Goal: Information Seeking & Learning: Learn about a topic

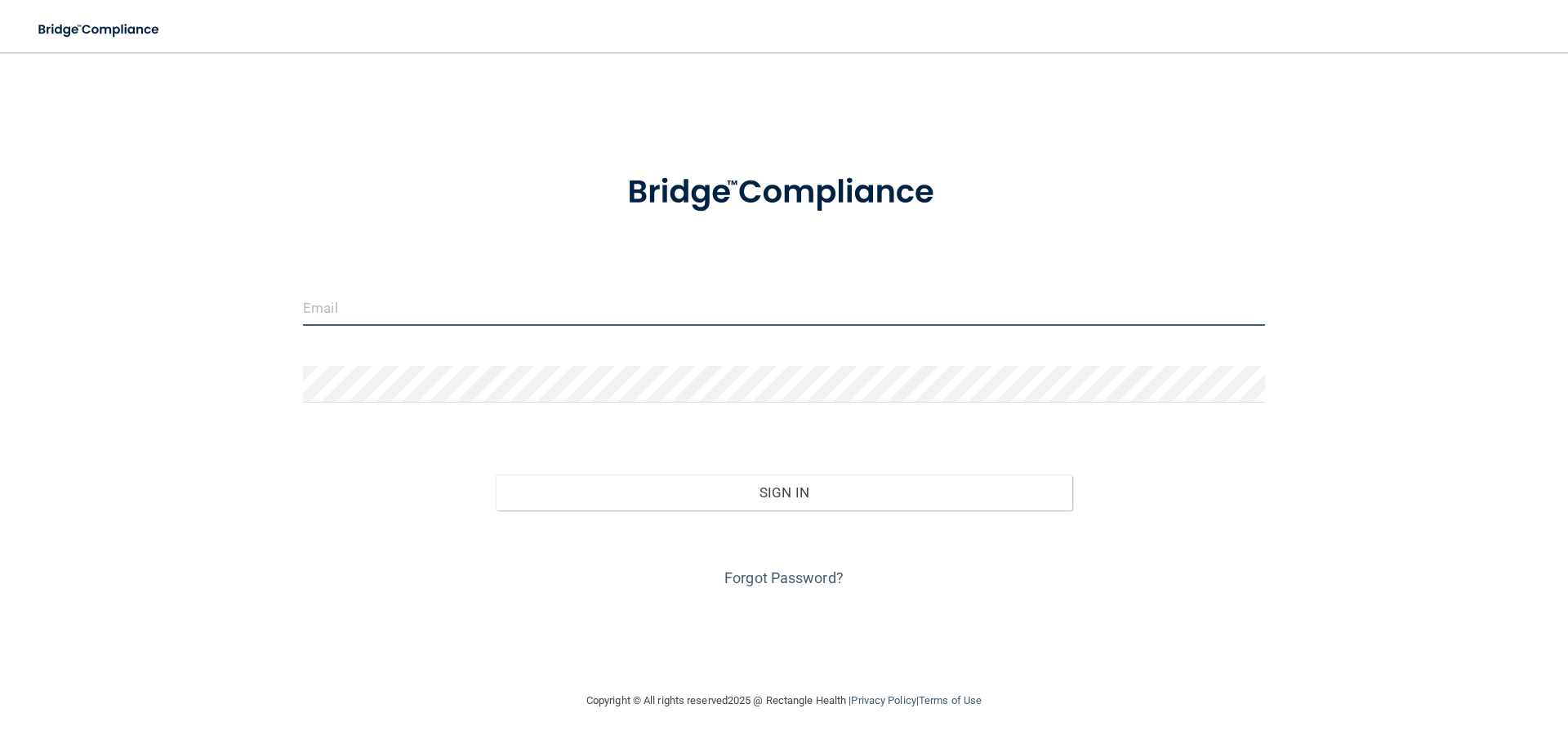
click at [535, 310] on input "email" at bounding box center [784, 307] width 962 height 37
type input "[EMAIL_ADDRESS][DOMAIN_NAME]"
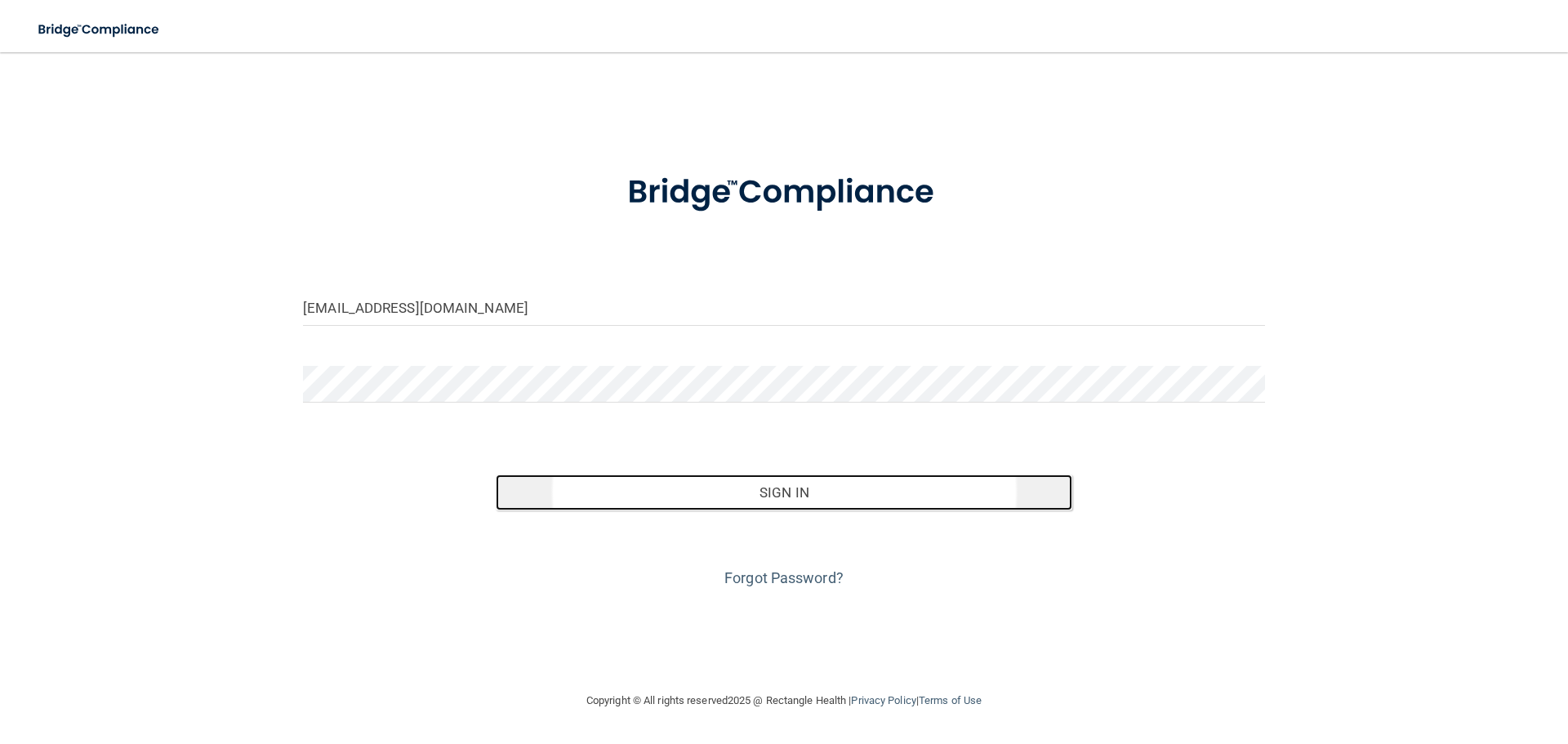
click at [627, 492] on button "Sign In" at bounding box center [784, 492] width 577 height 36
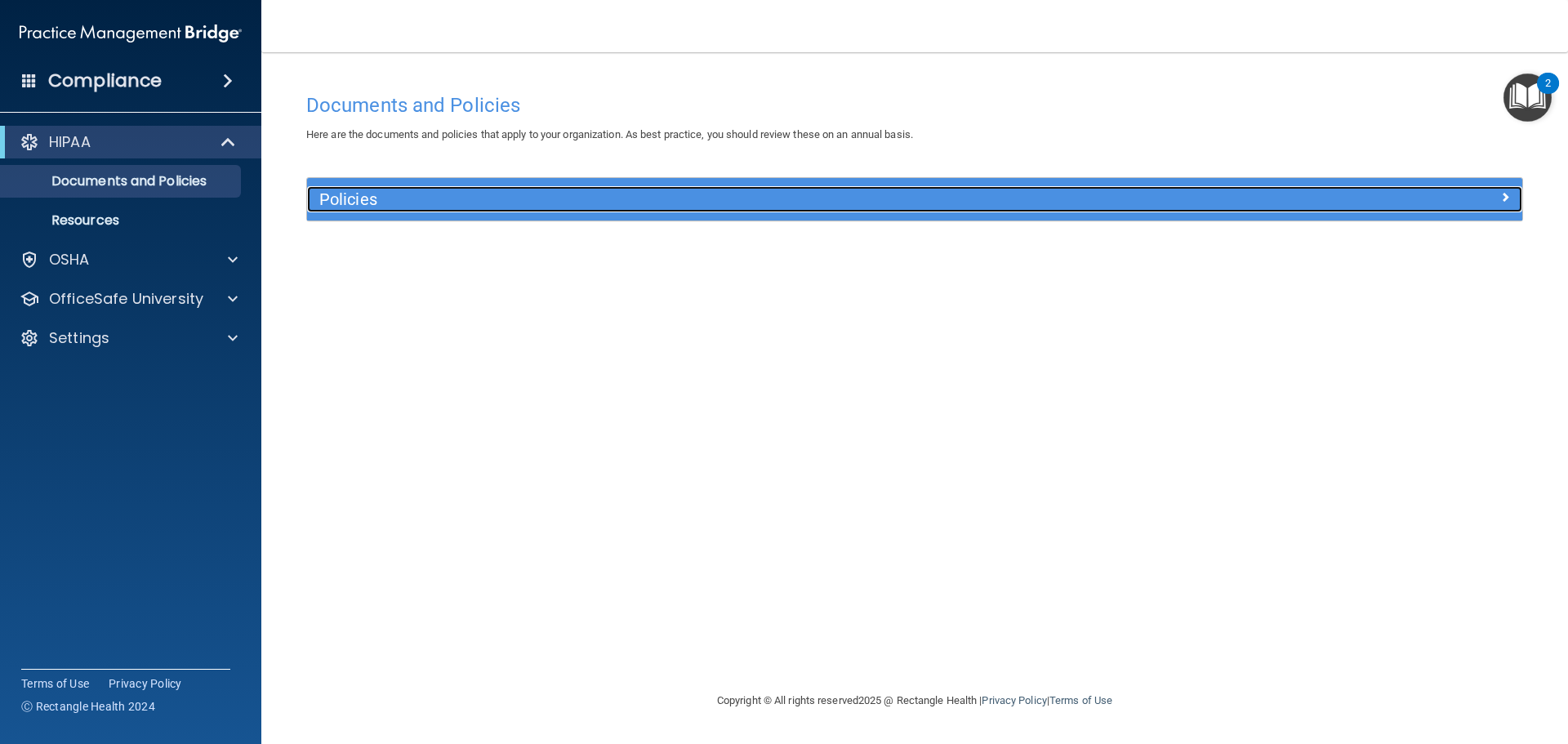
click at [1507, 202] on span at bounding box center [1506, 197] width 10 height 20
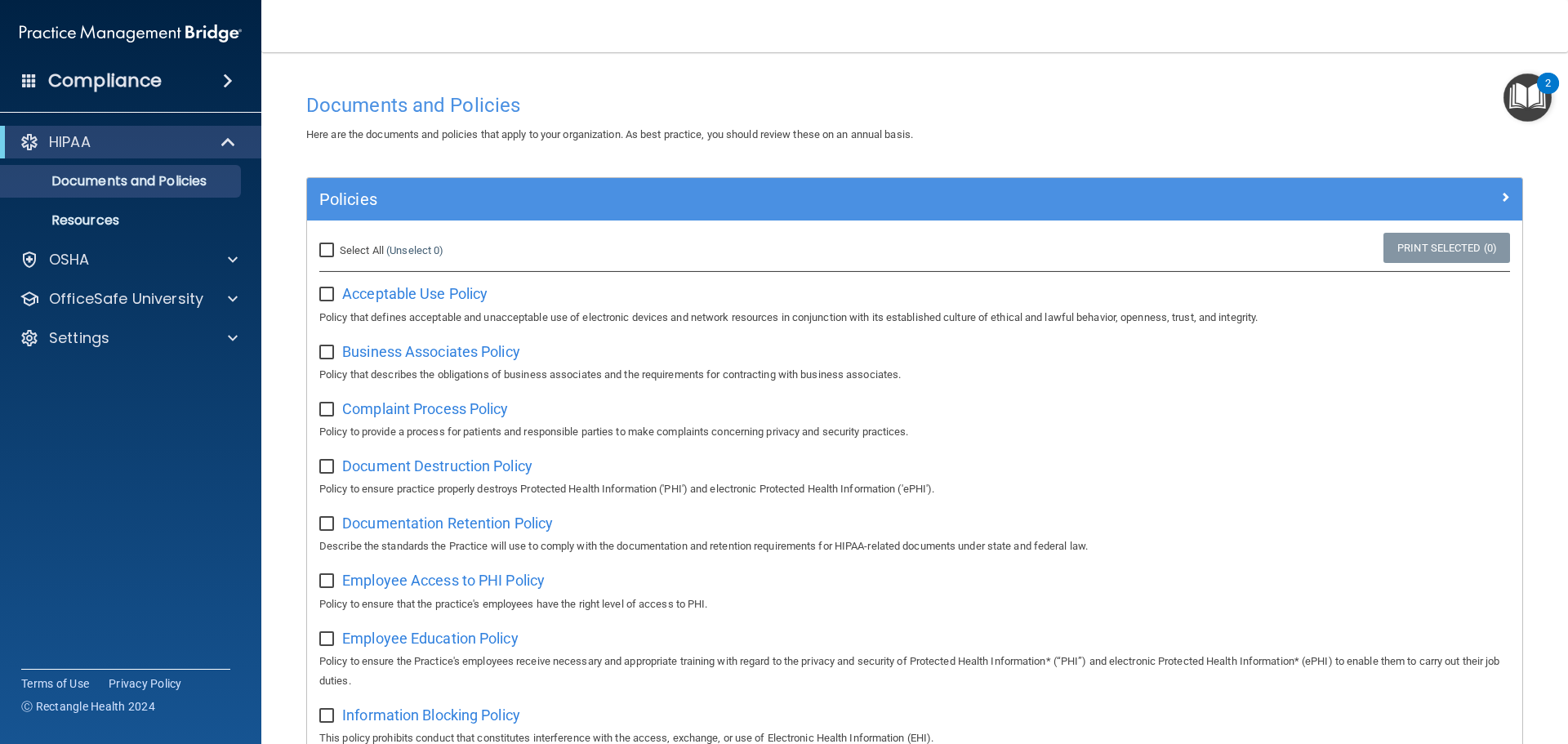
click at [328, 248] on input "Select All (Unselect 0) Unselect All" at bounding box center [328, 251] width 19 height 13
checkbox input "true"
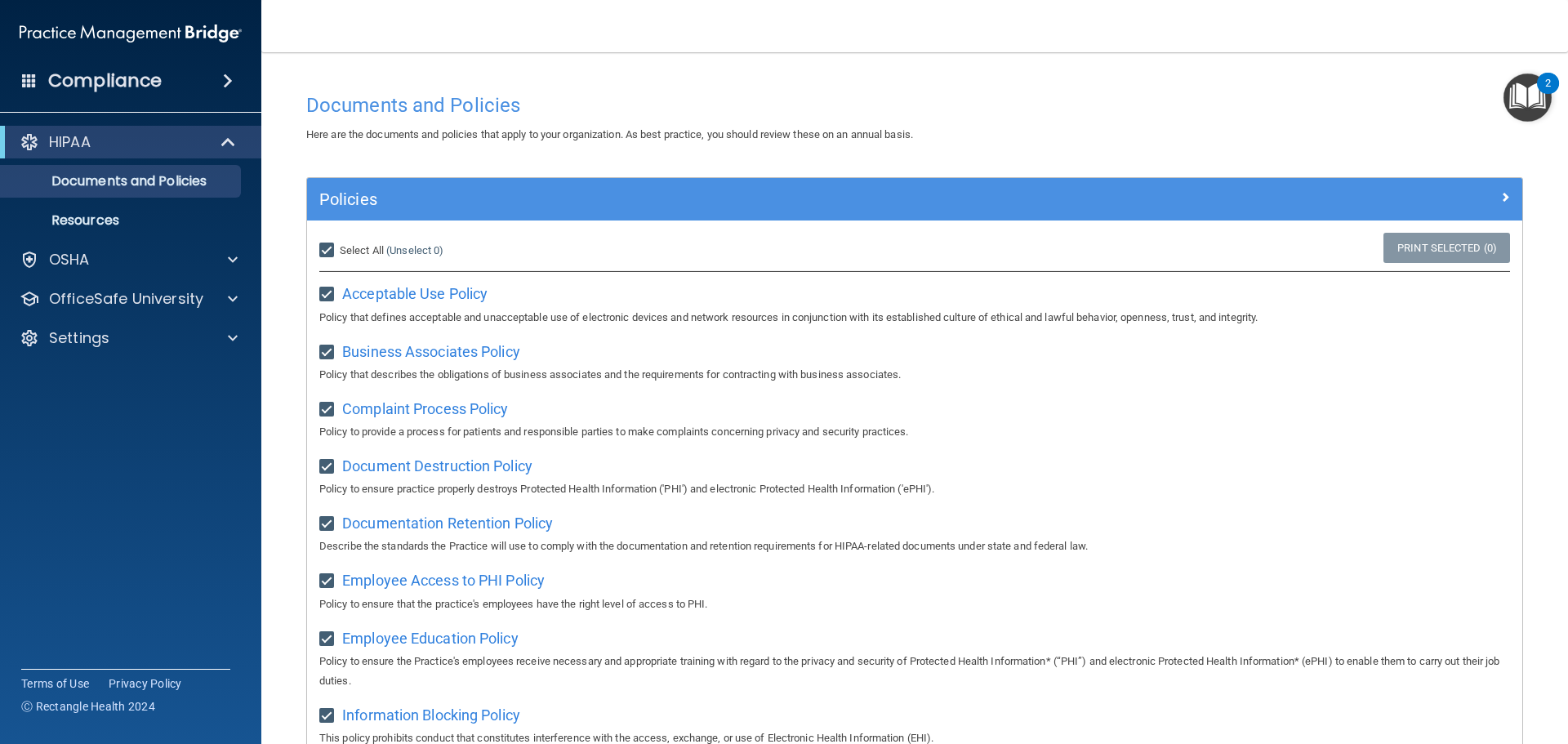
checkbox input "true"
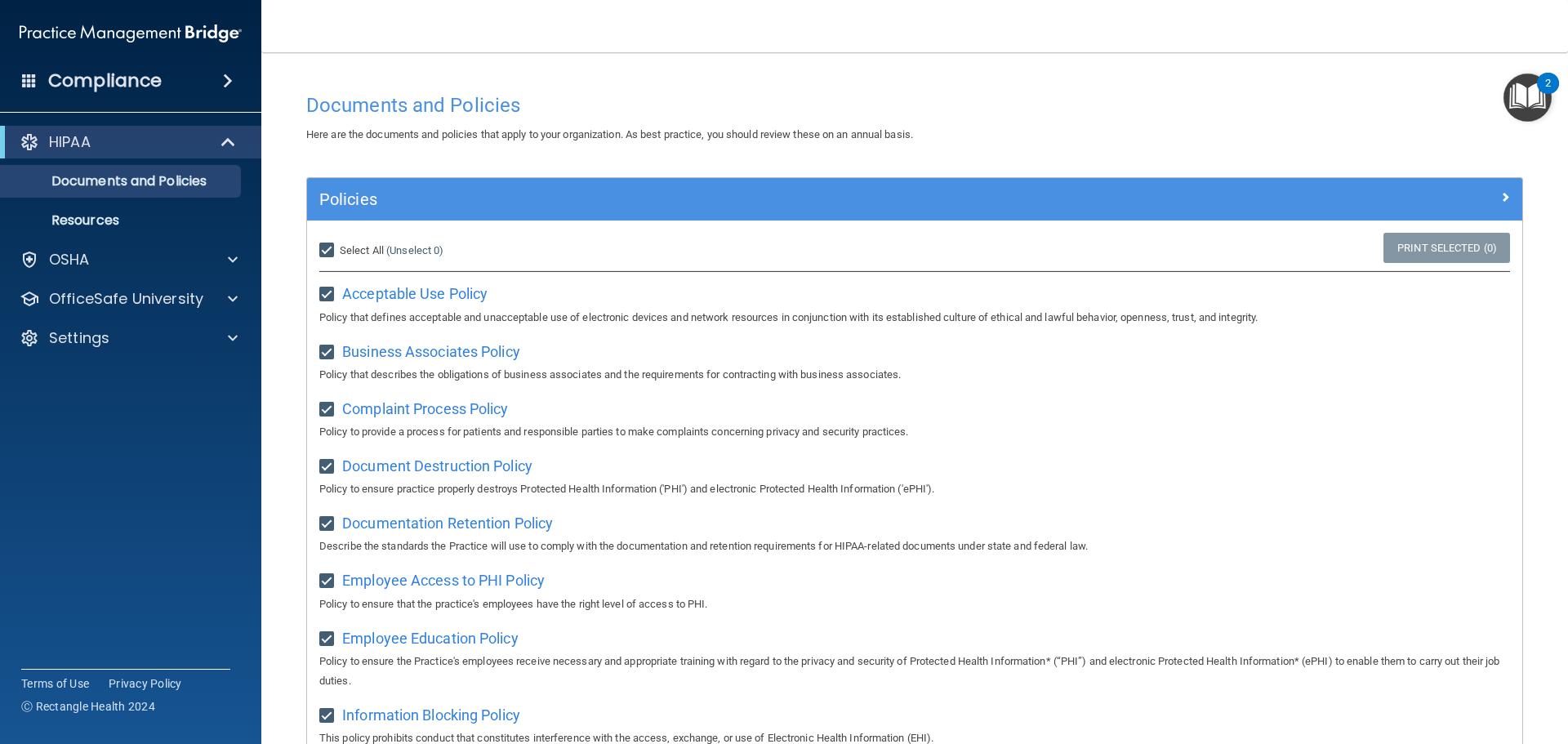
checkbox input "true"
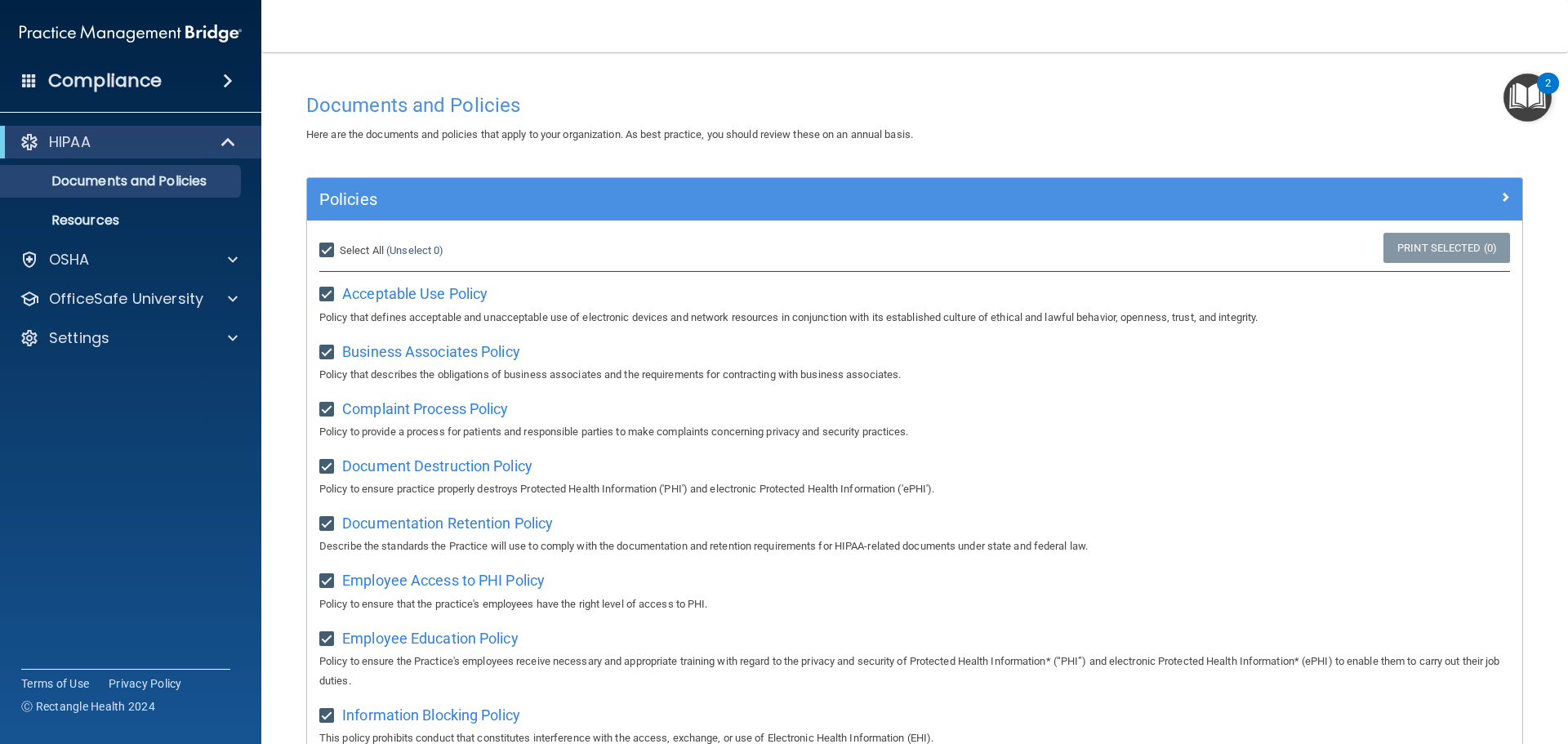
checkbox input "true"
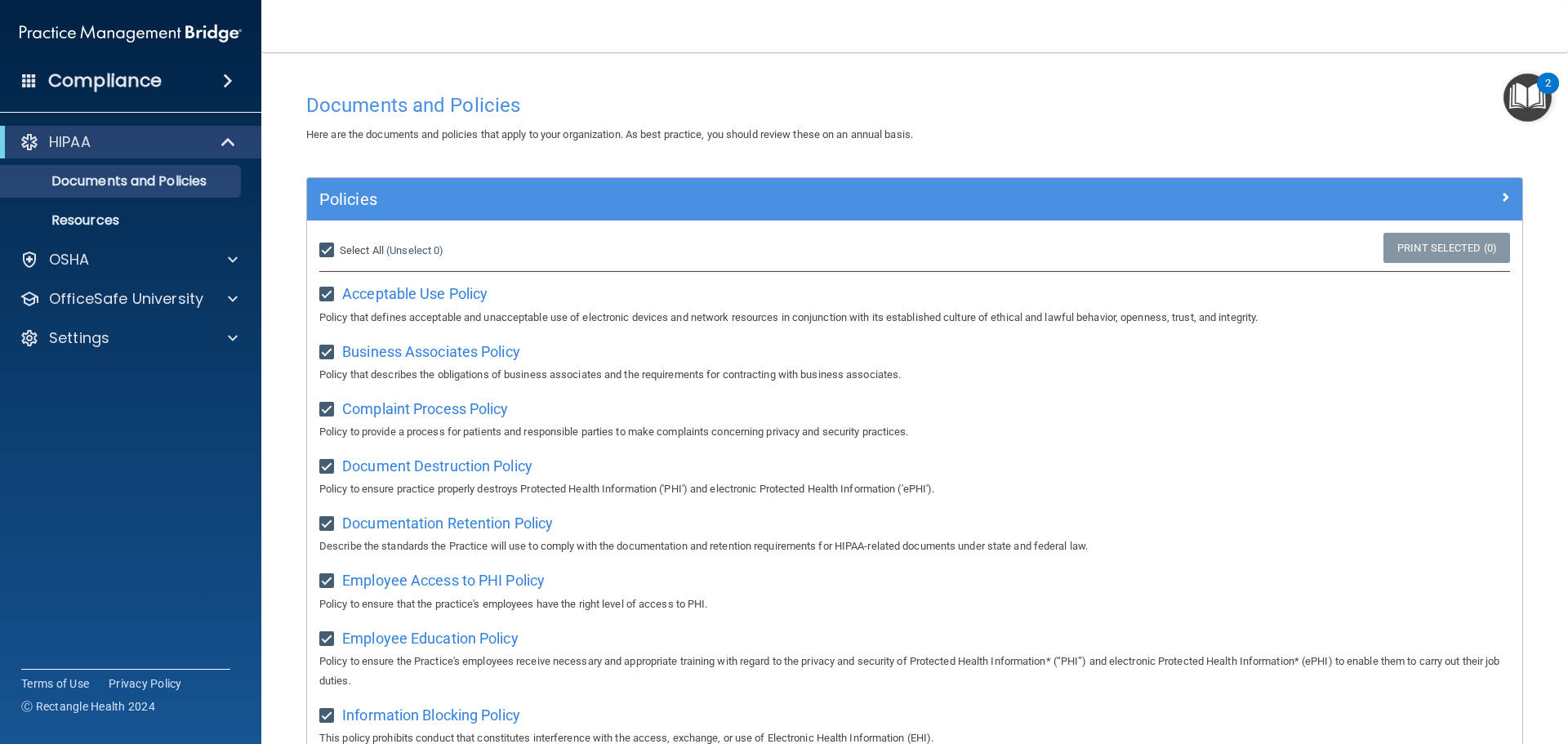
checkbox input "true"
click at [444, 298] on span "Acceptable Use Policy" at bounding box center [415, 293] width 146 height 17
click at [139, 222] on p "Resources" at bounding box center [122, 221] width 223 height 17
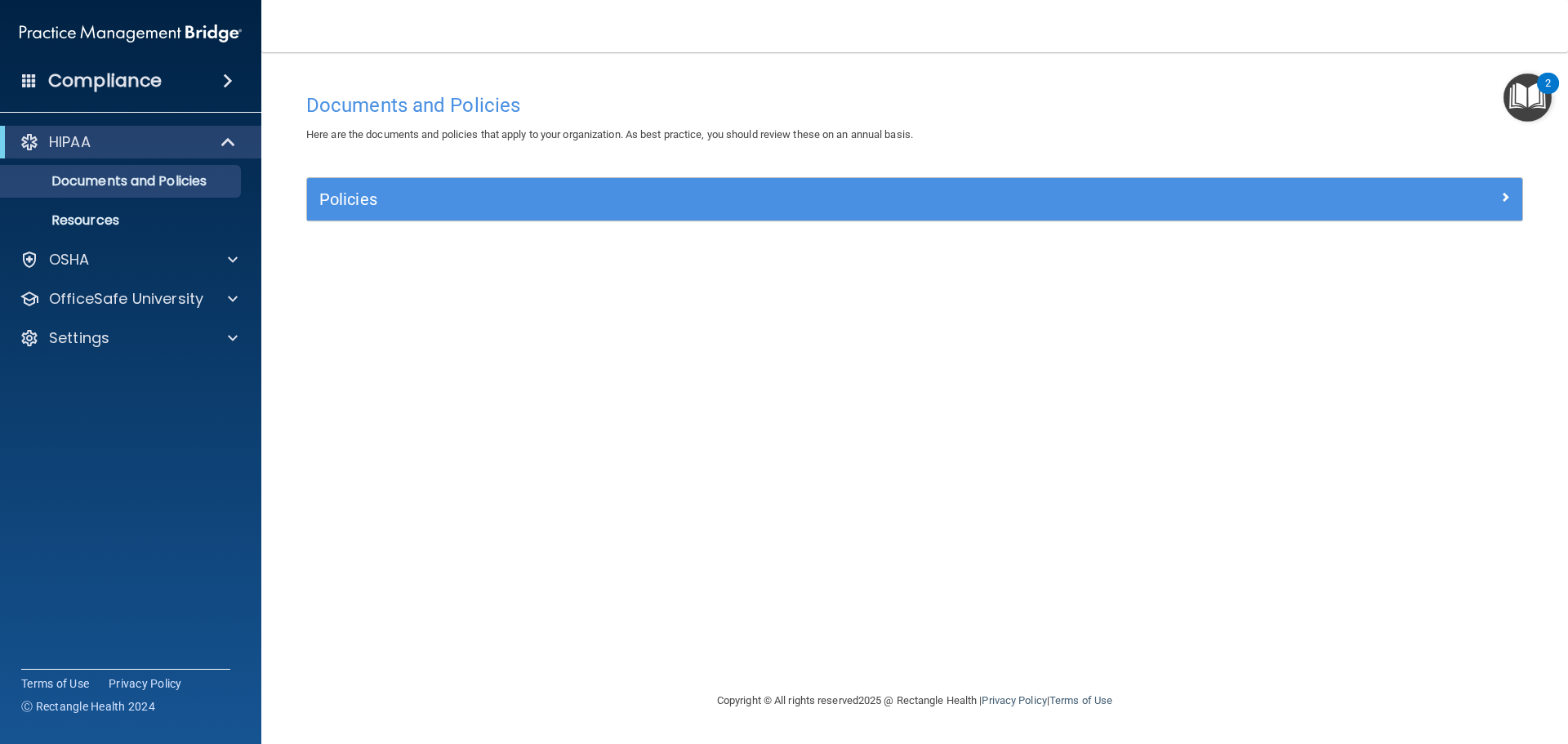
click at [1533, 98] on img "Open Resource Center, 2 new notifications" at bounding box center [1528, 97] width 48 height 48
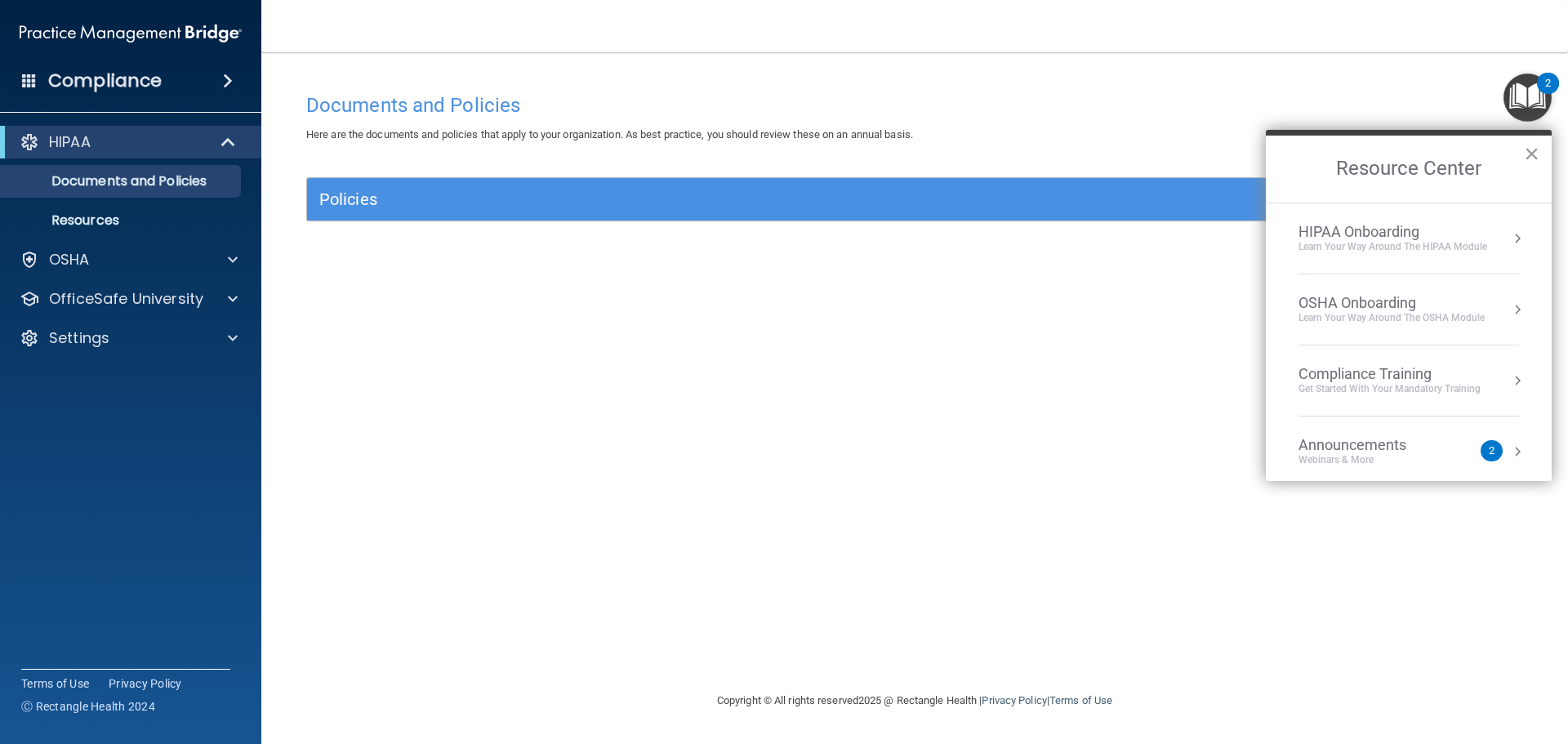
click at [1526, 153] on button "×" at bounding box center [1531, 153] width 16 height 26
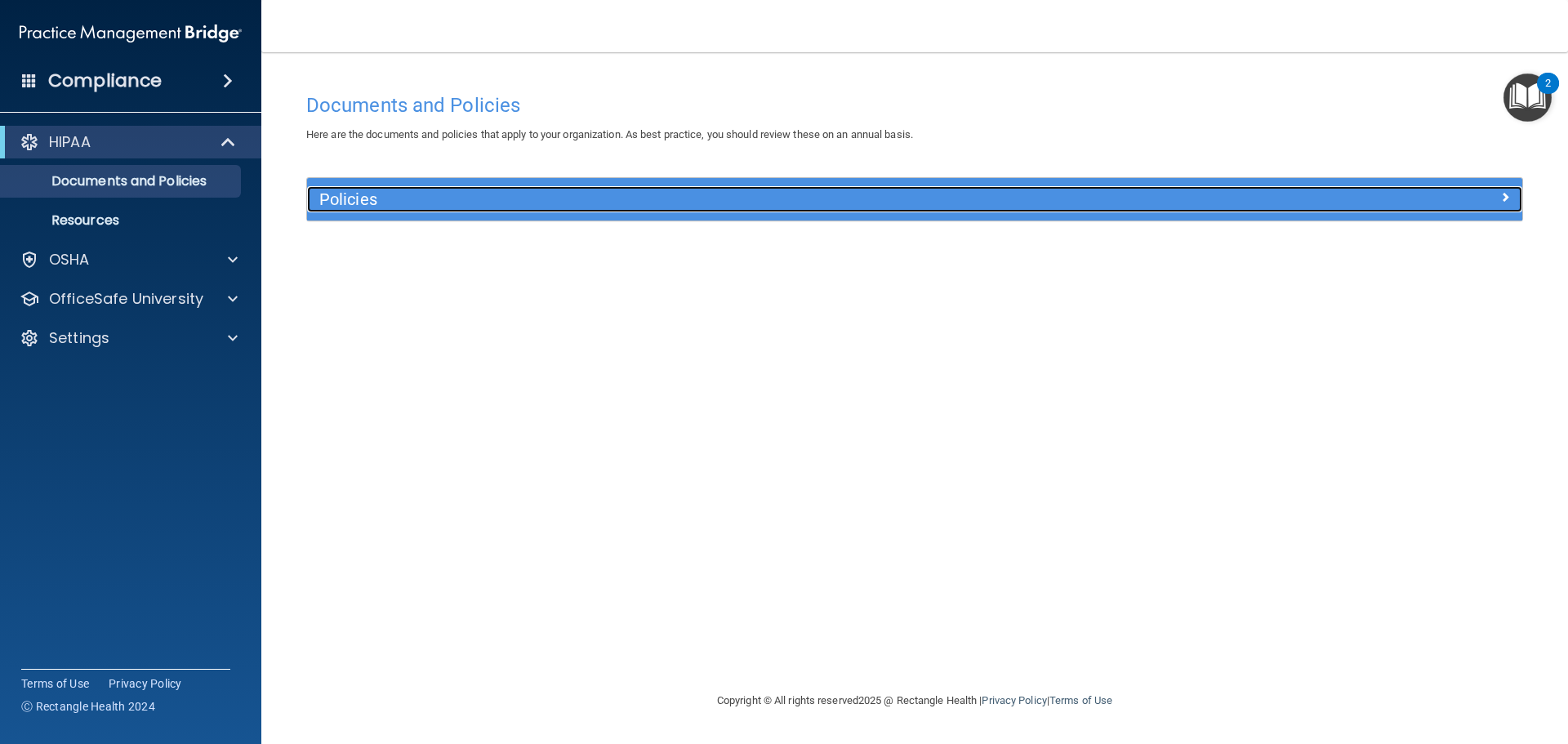
click at [1475, 188] on div at bounding box center [1370, 197] width 304 height 20
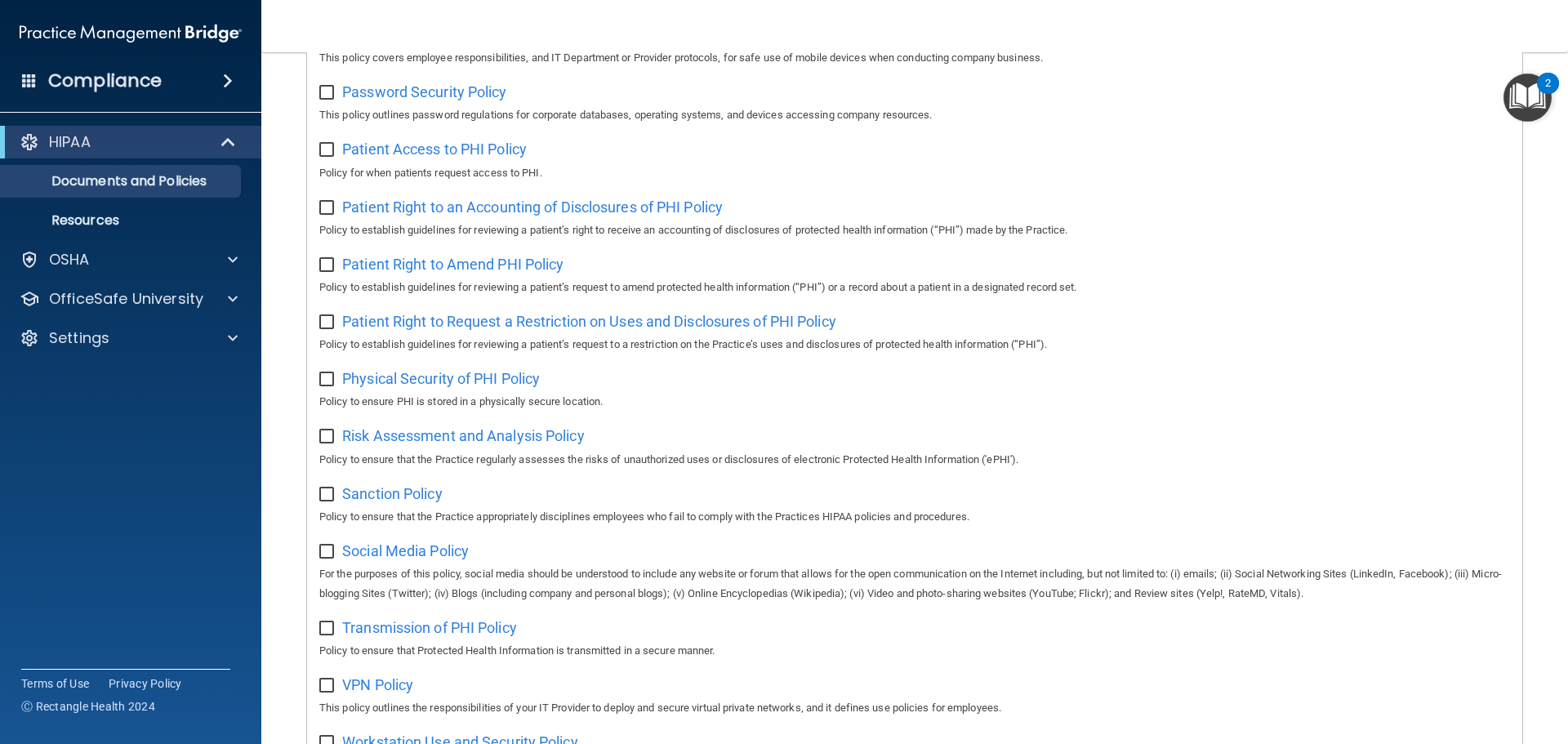
scroll to position [895, 0]
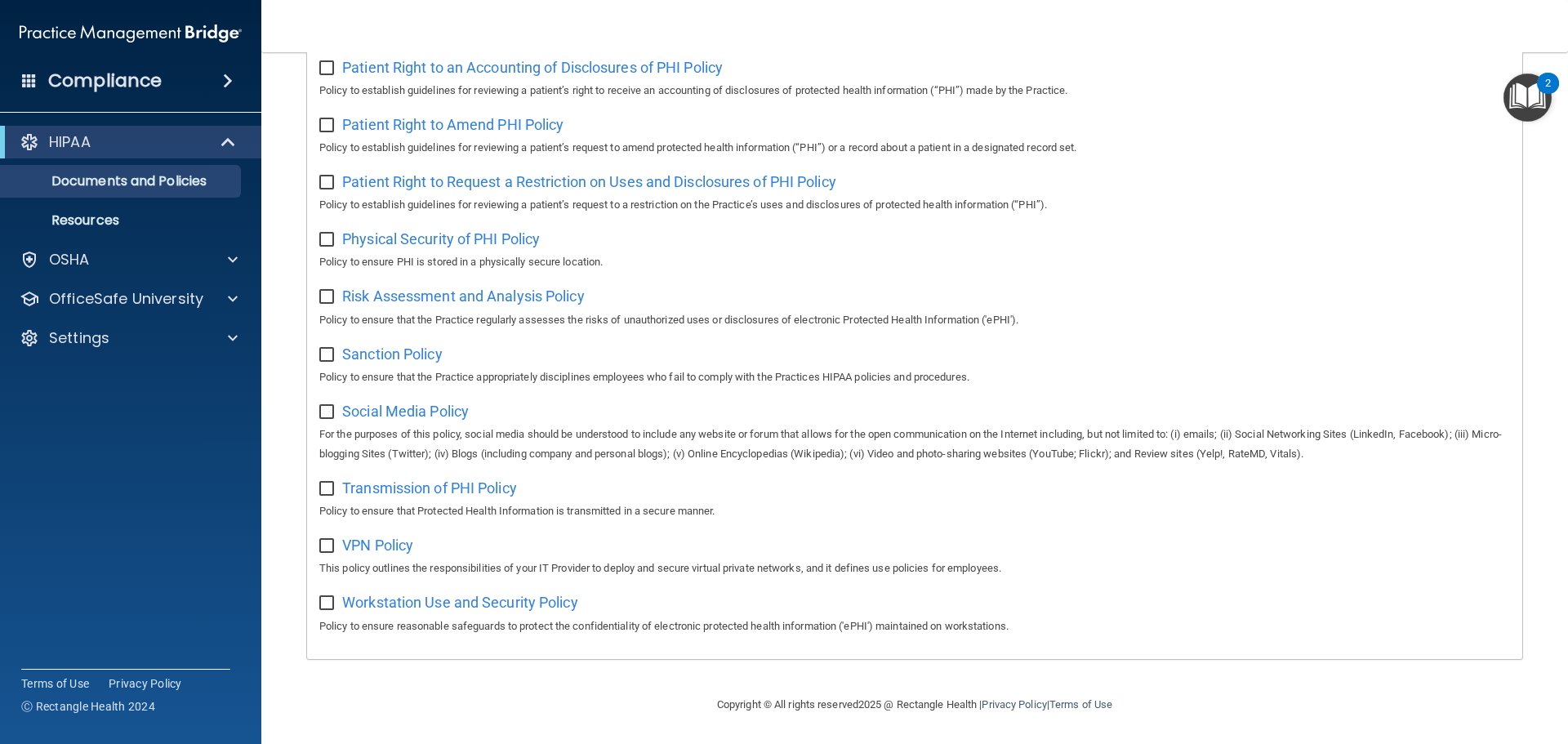
click at [331, 601] on input "checkbox" at bounding box center [328, 604] width 19 height 13
checkbox input "true"
click at [528, 594] on span "Workstation Use and Security Policy" at bounding box center [460, 602] width 236 height 17
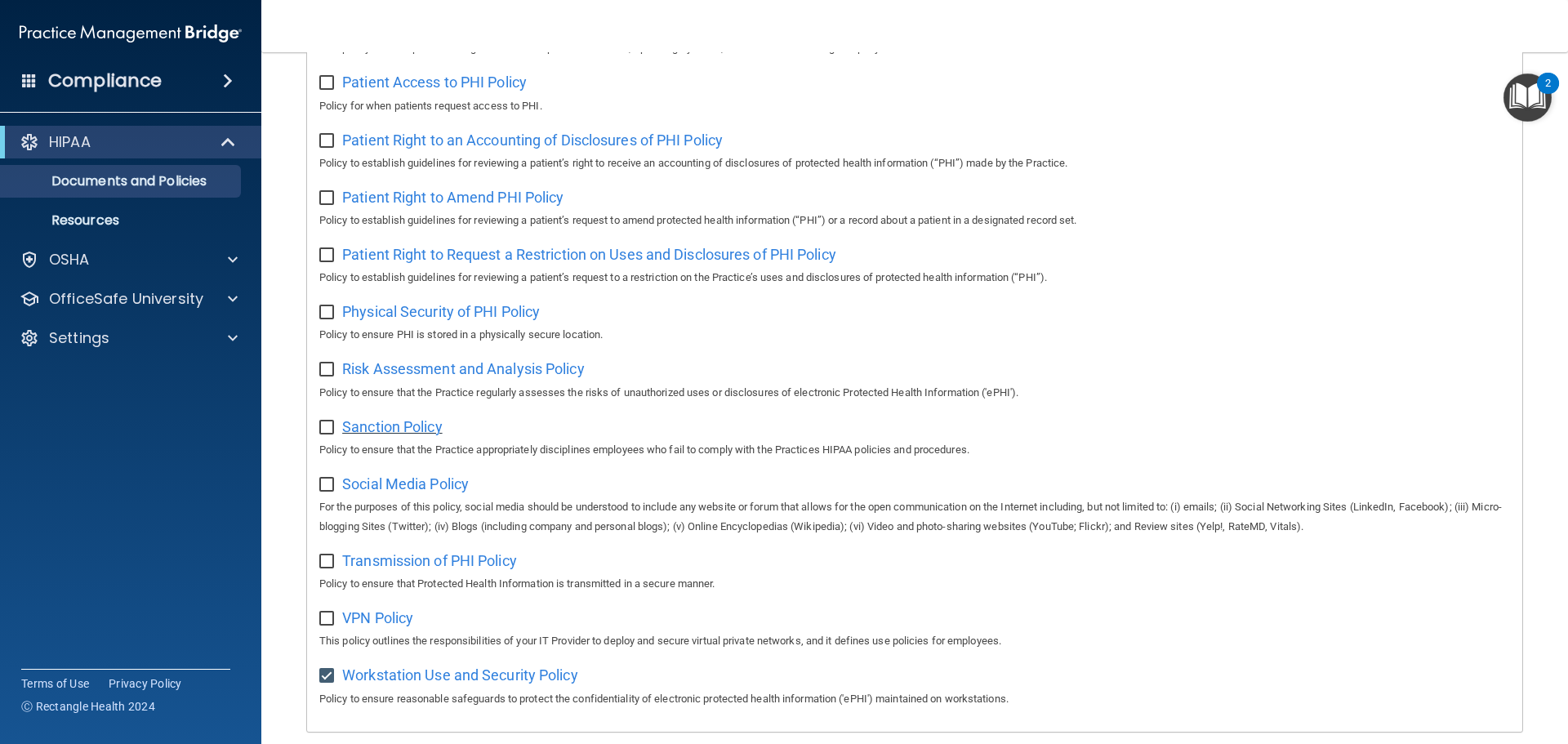
scroll to position [322, 0]
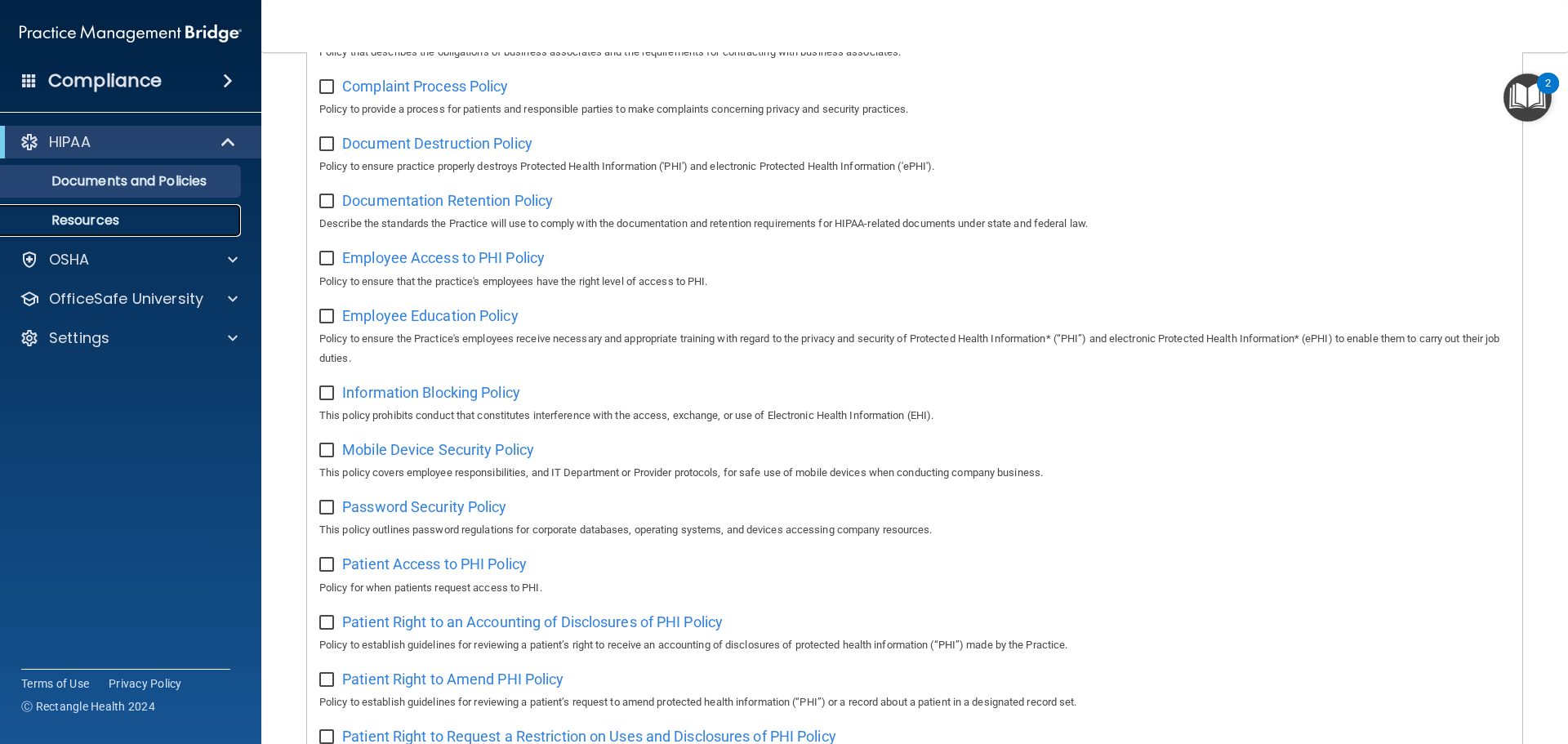
click at [118, 227] on p "Resources" at bounding box center [122, 221] width 223 height 17
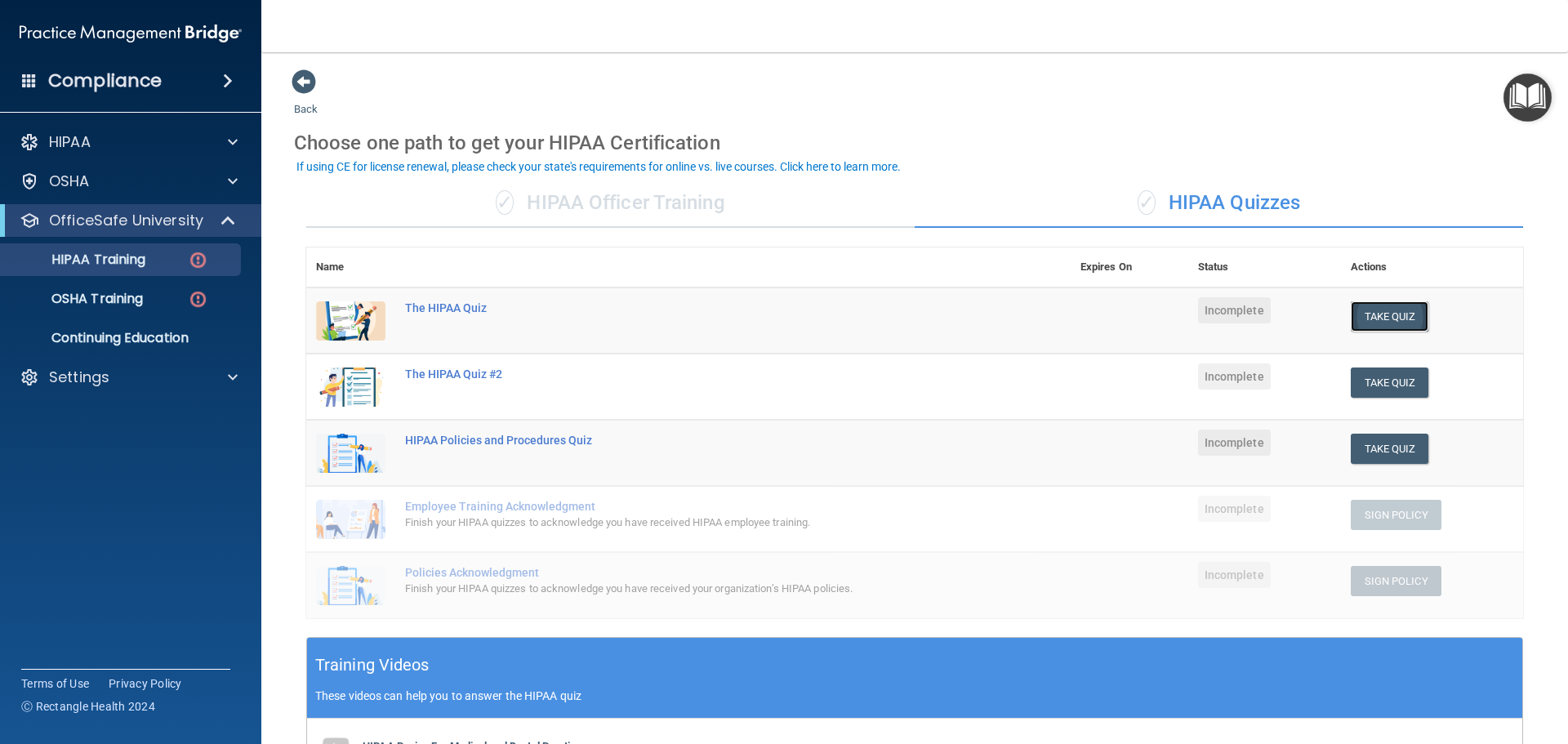
click at [1388, 327] on button "Take Quiz" at bounding box center [1390, 317] width 78 height 30
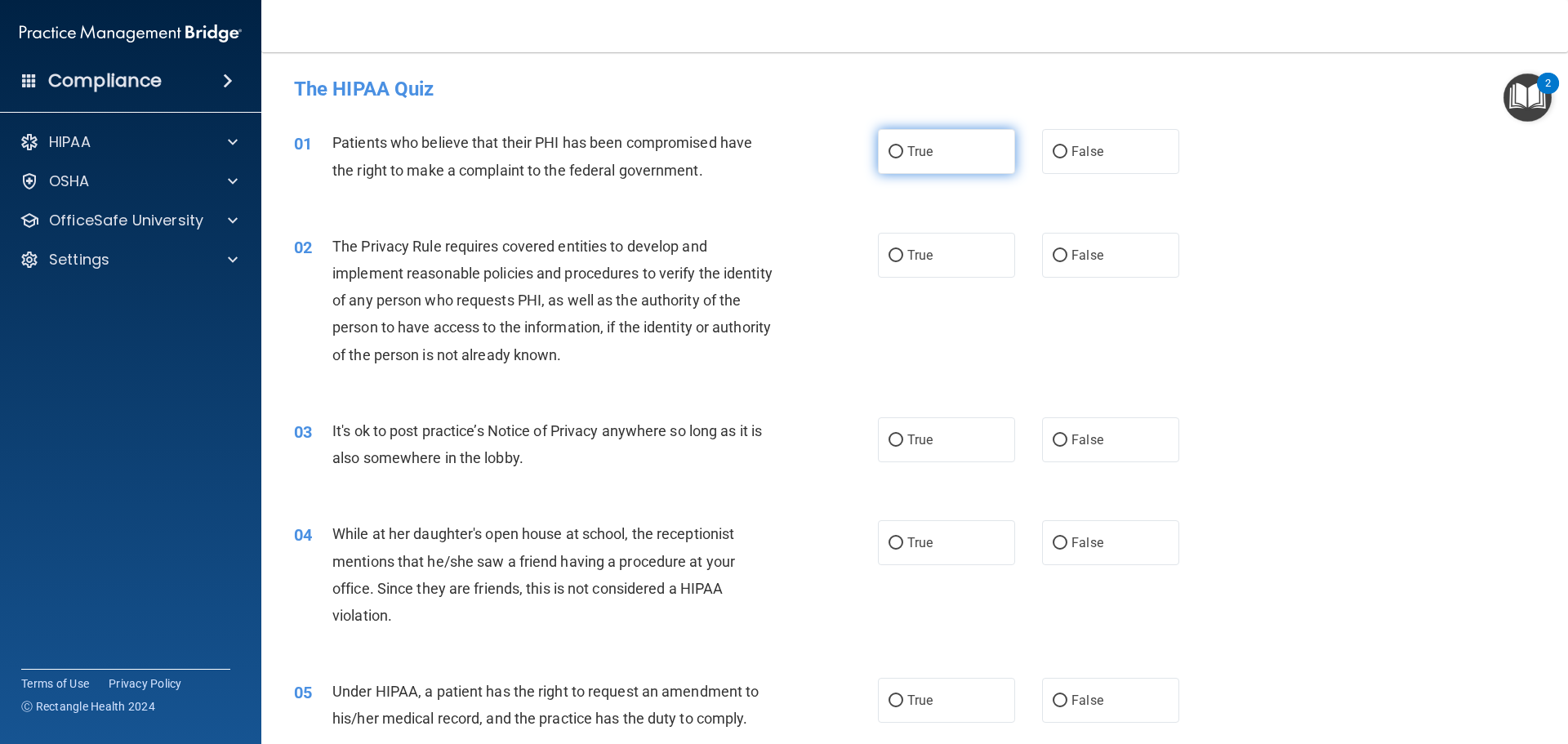
click at [895, 156] on input "True" at bounding box center [896, 152] width 15 height 12
radio input "true"
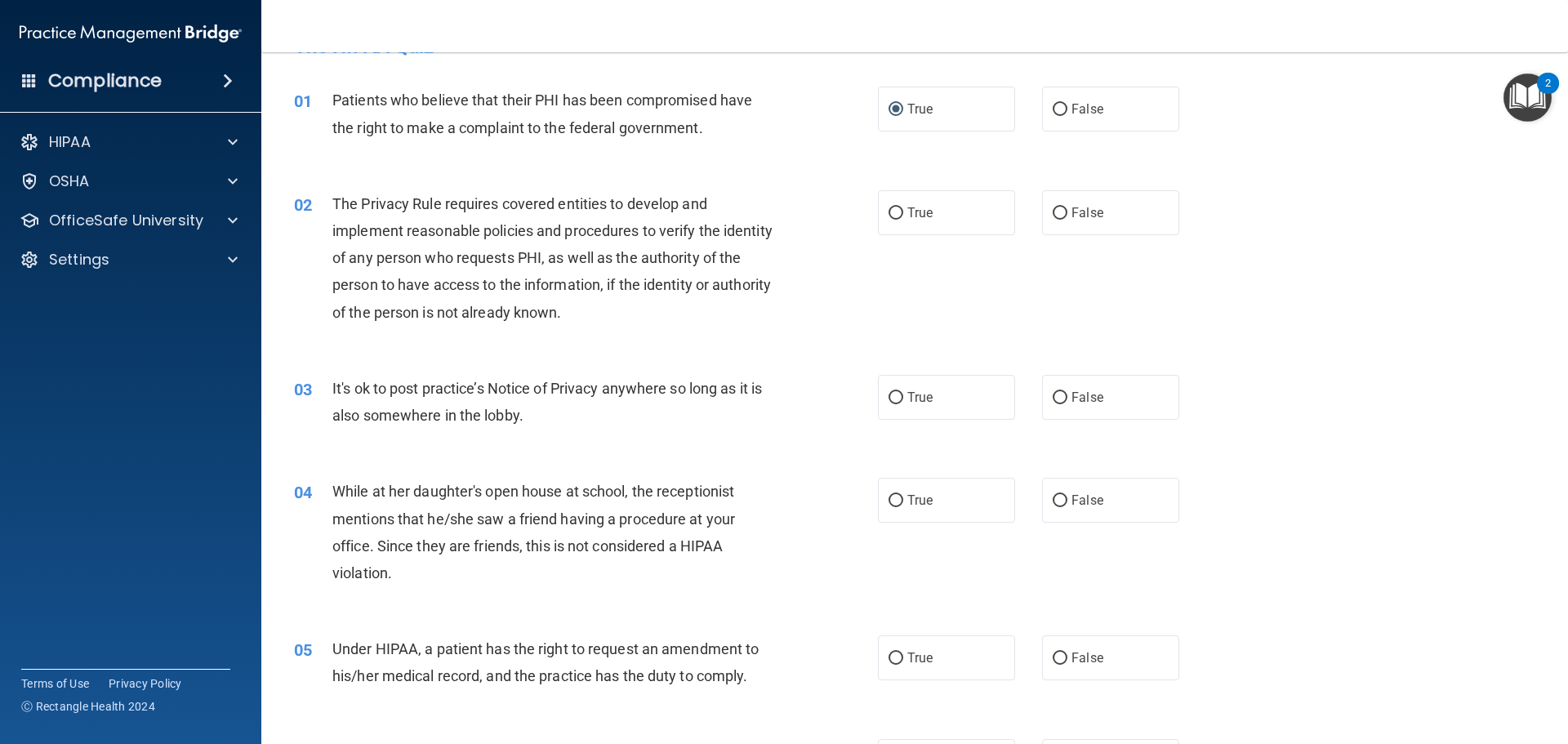
scroll to position [82, 0]
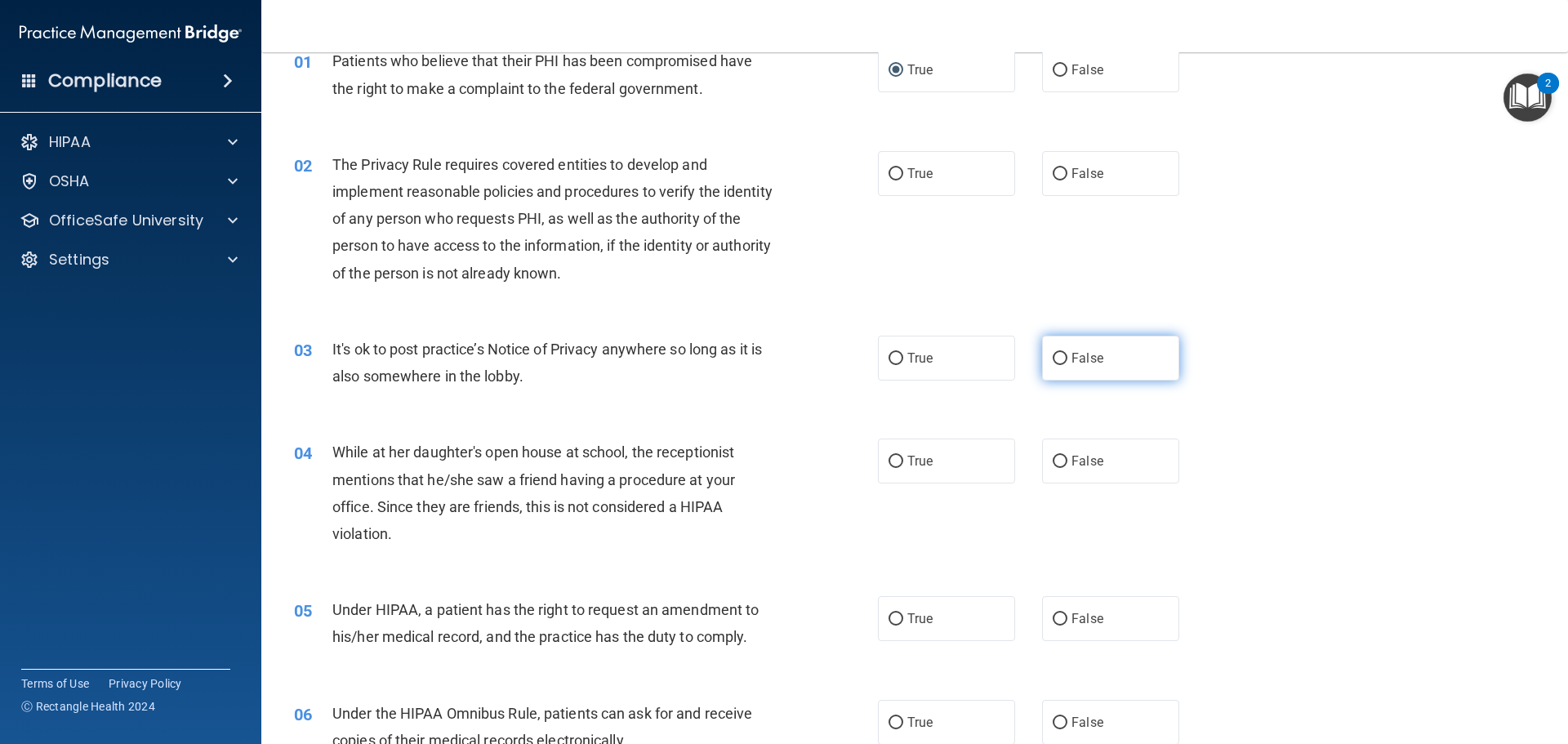
click at [1053, 362] on input "False" at bounding box center [1060, 359] width 15 height 12
radio input "true"
click at [891, 184] on label "True" at bounding box center [946, 173] width 137 height 45
click at [891, 181] on input "True" at bounding box center [896, 174] width 15 height 12
radio input "true"
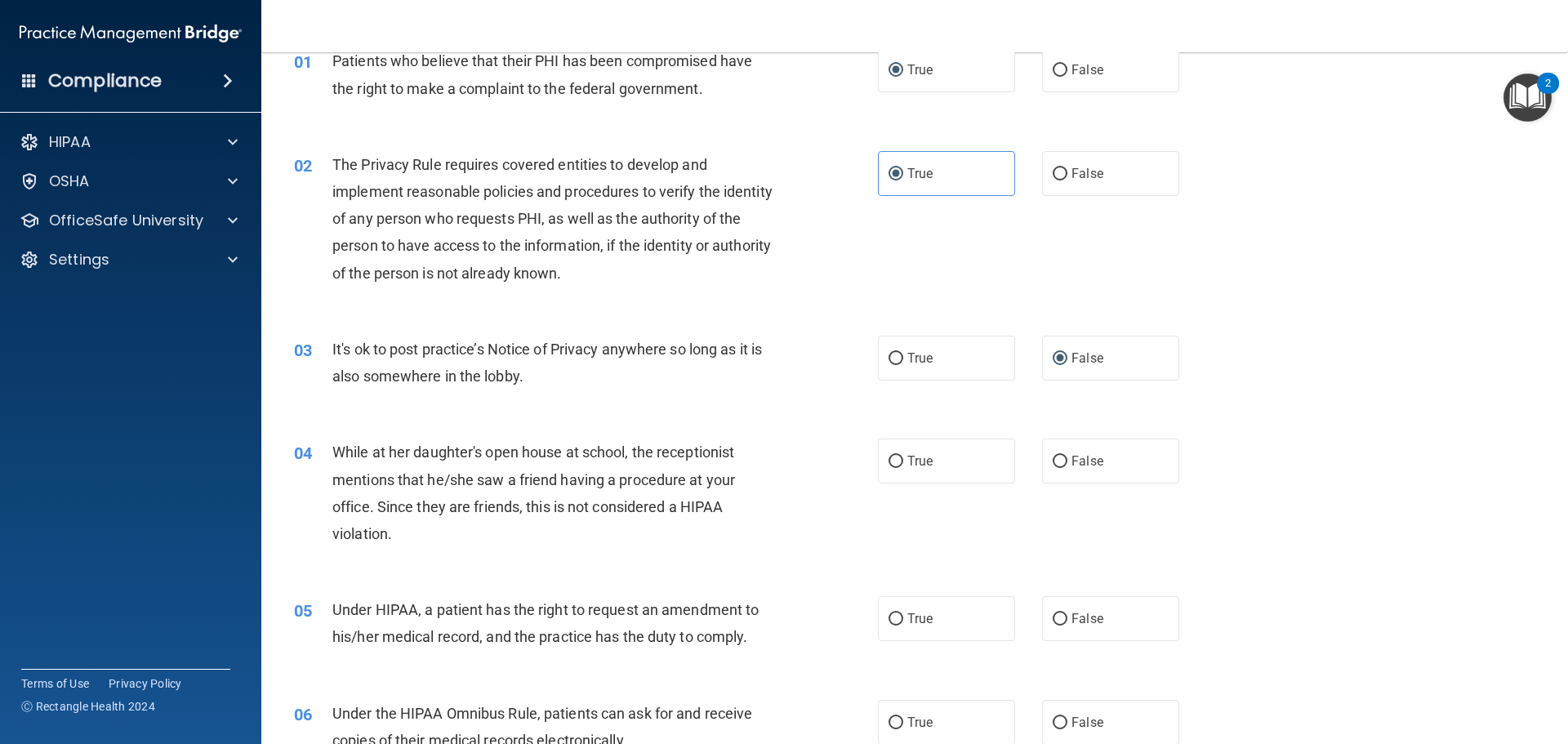
scroll to position [163, 0]
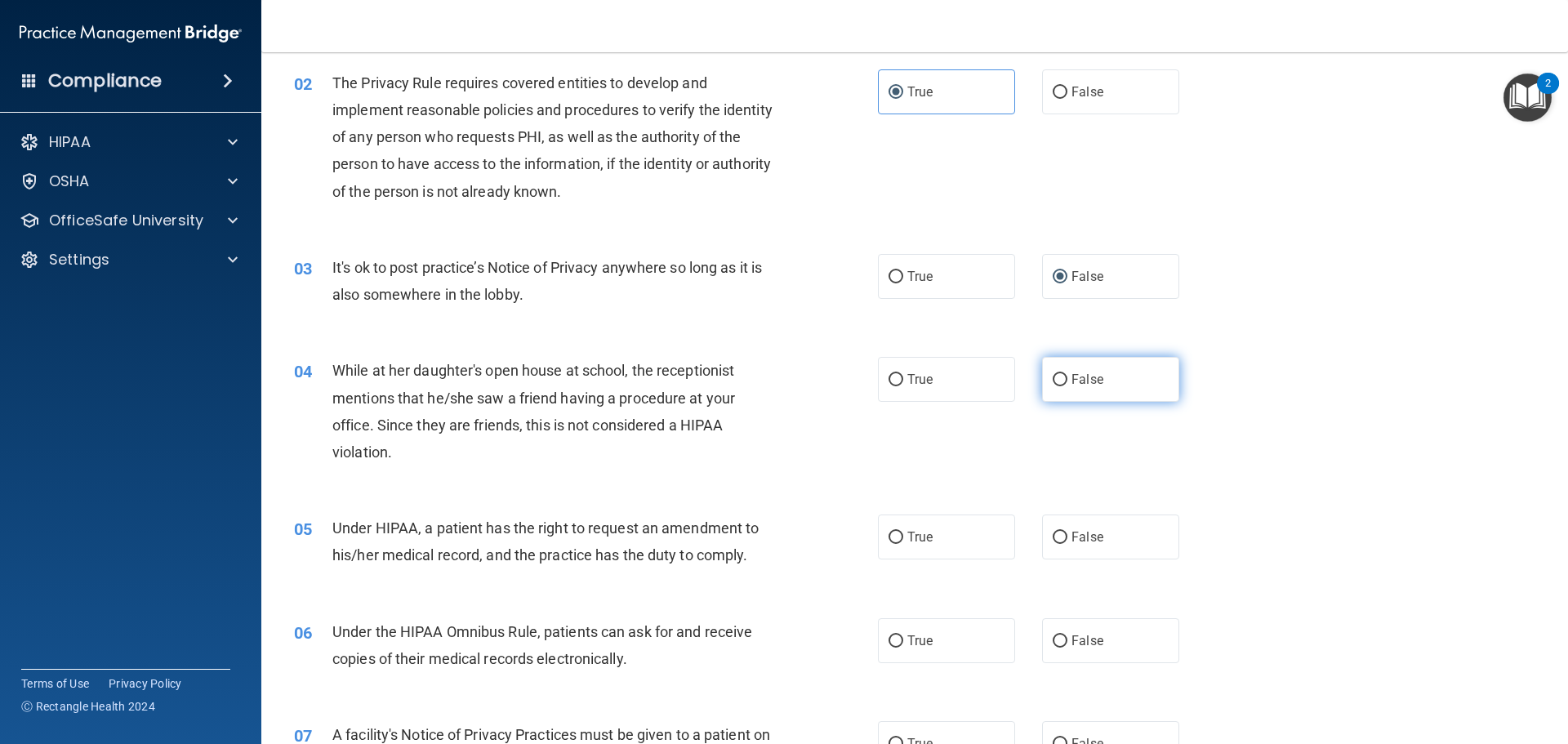
click at [1043, 369] on label "False" at bounding box center [1110, 380] width 137 height 45
click at [1053, 374] on input "False" at bounding box center [1060, 380] width 15 height 12
radio input "true"
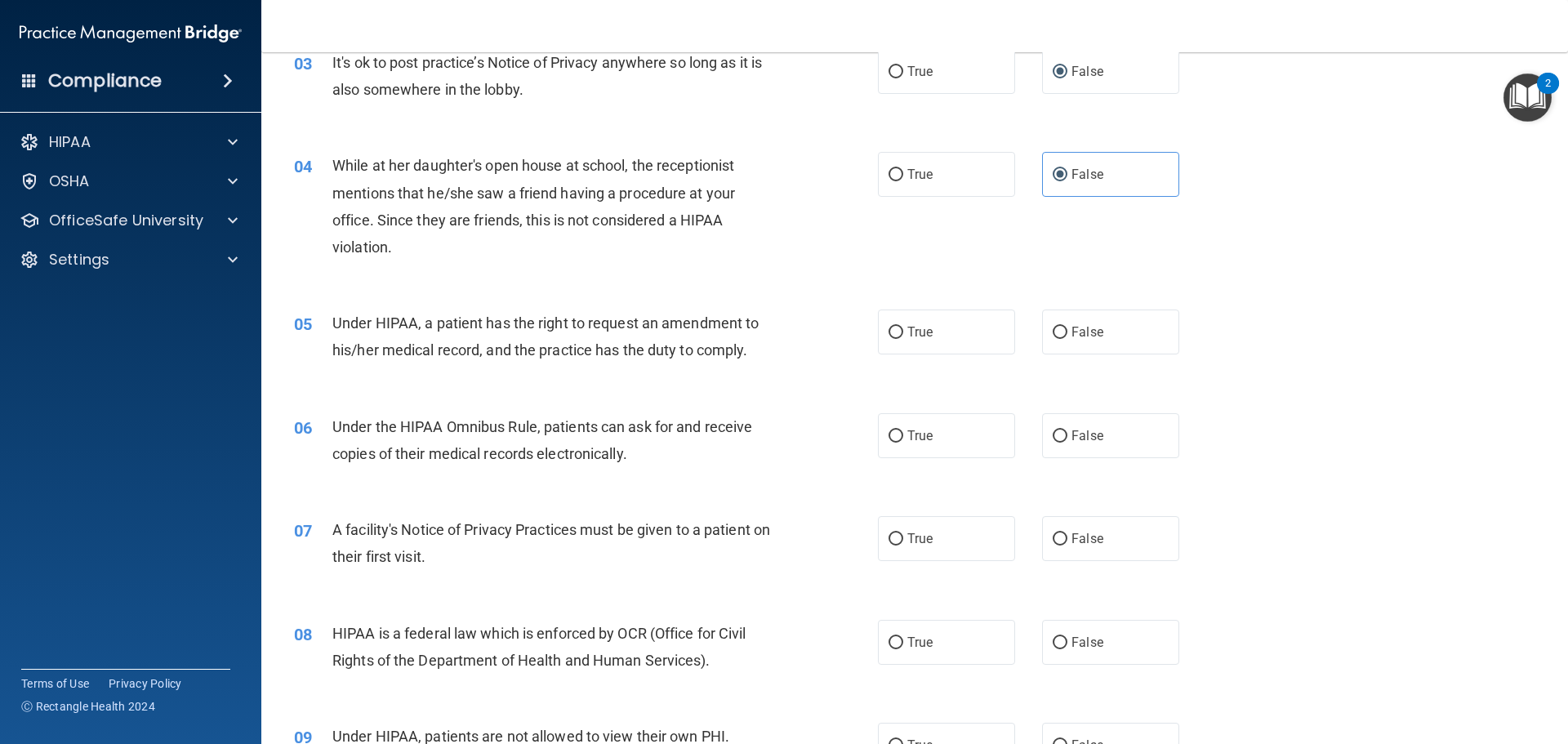
scroll to position [408, 0]
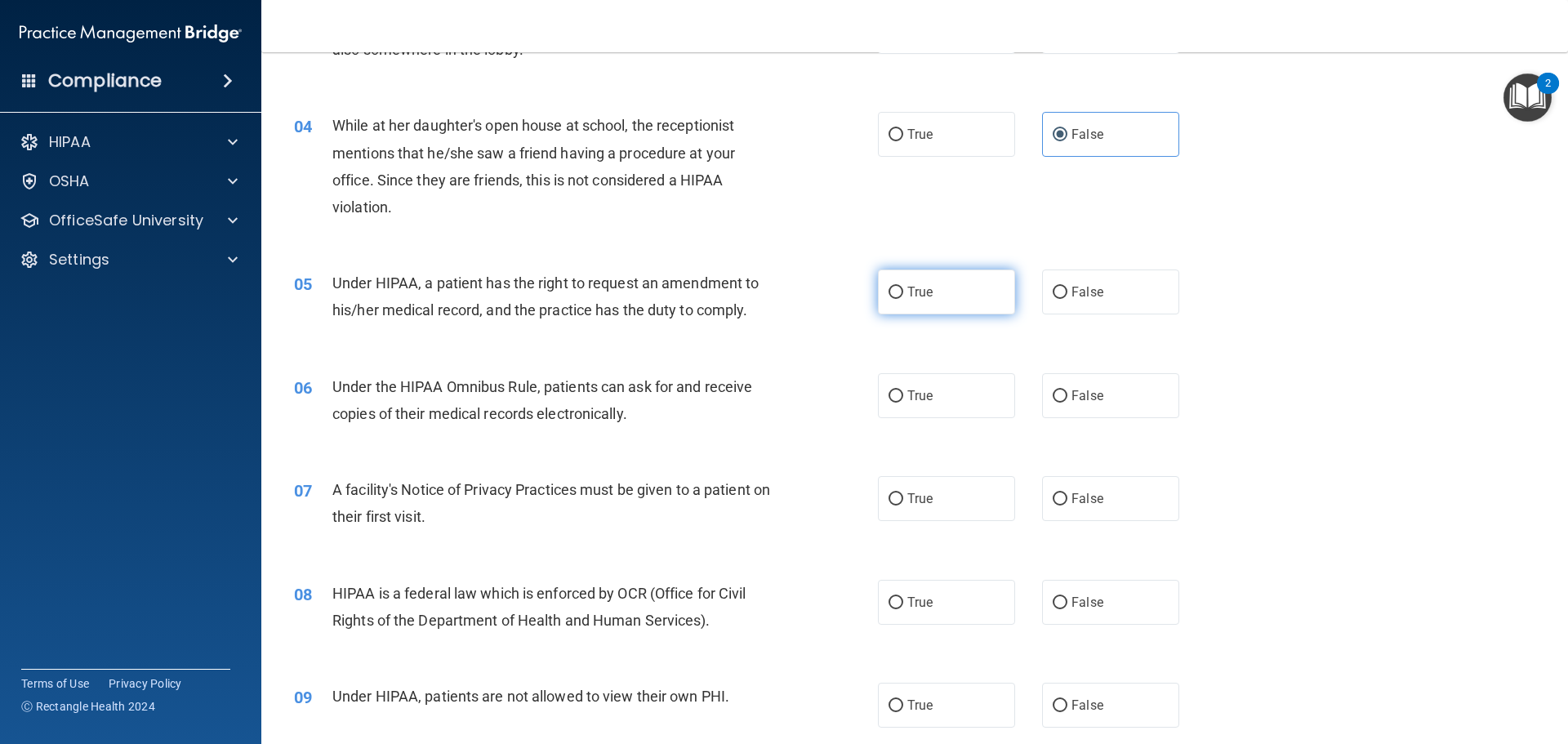
click at [878, 291] on label "True" at bounding box center [946, 292] width 137 height 45
click at [889, 291] on input "True" at bounding box center [896, 292] width 15 height 12
radio input "true"
click at [924, 397] on span "True" at bounding box center [920, 396] width 25 height 16
click at [903, 397] on input "True" at bounding box center [896, 397] width 15 height 12
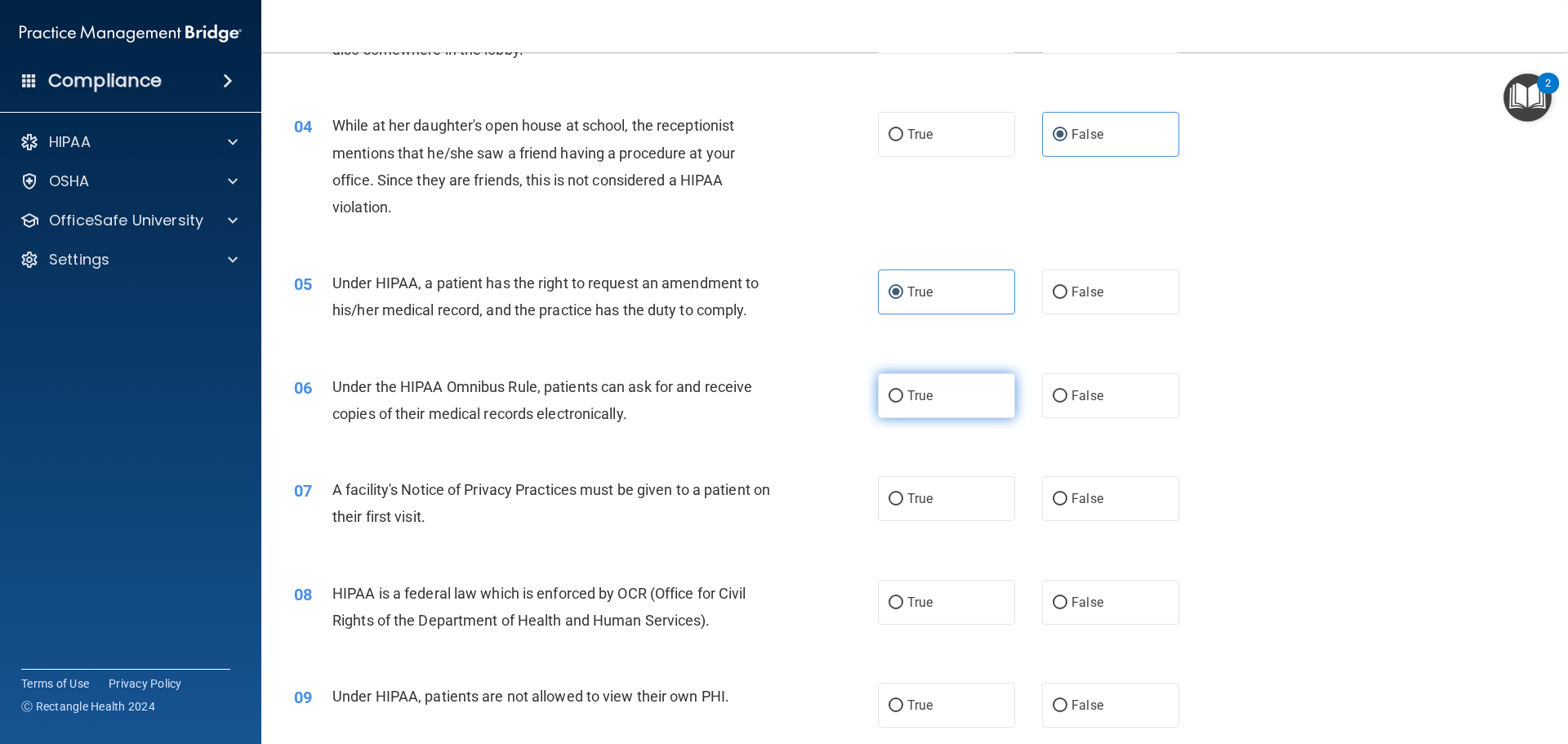
radio input "true"
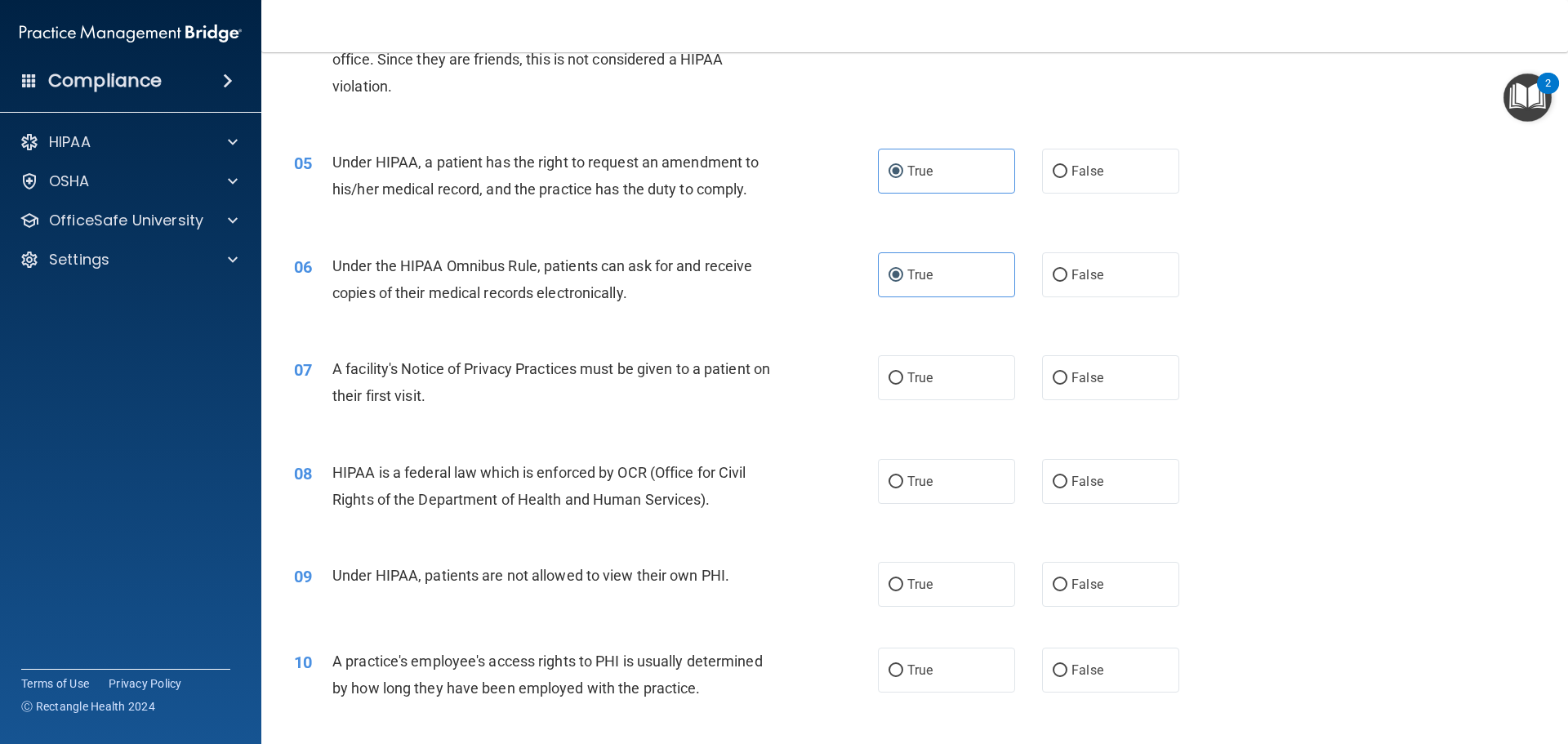
scroll to position [572, 0]
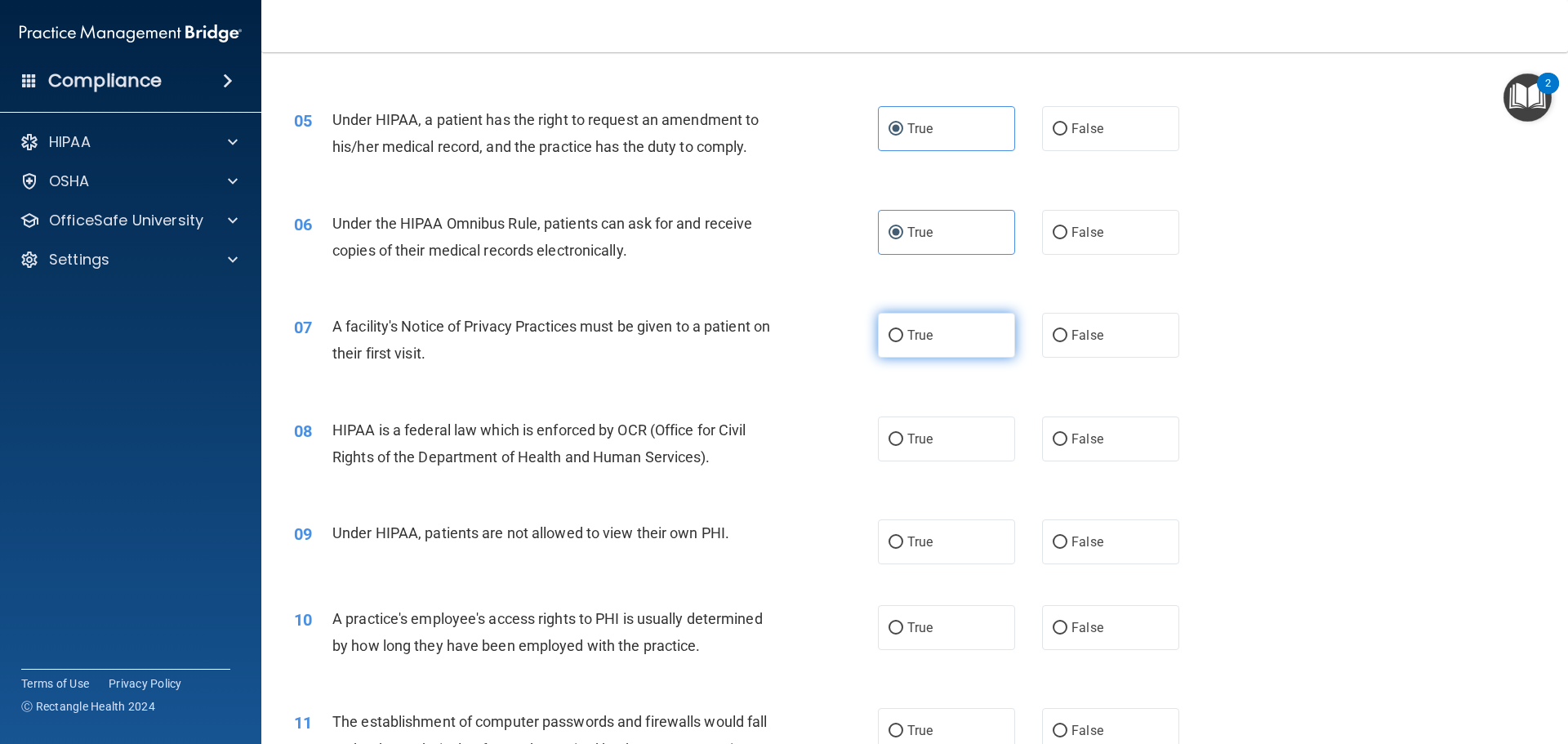
click at [895, 332] on input "True" at bounding box center [896, 336] width 15 height 12
radio input "true"
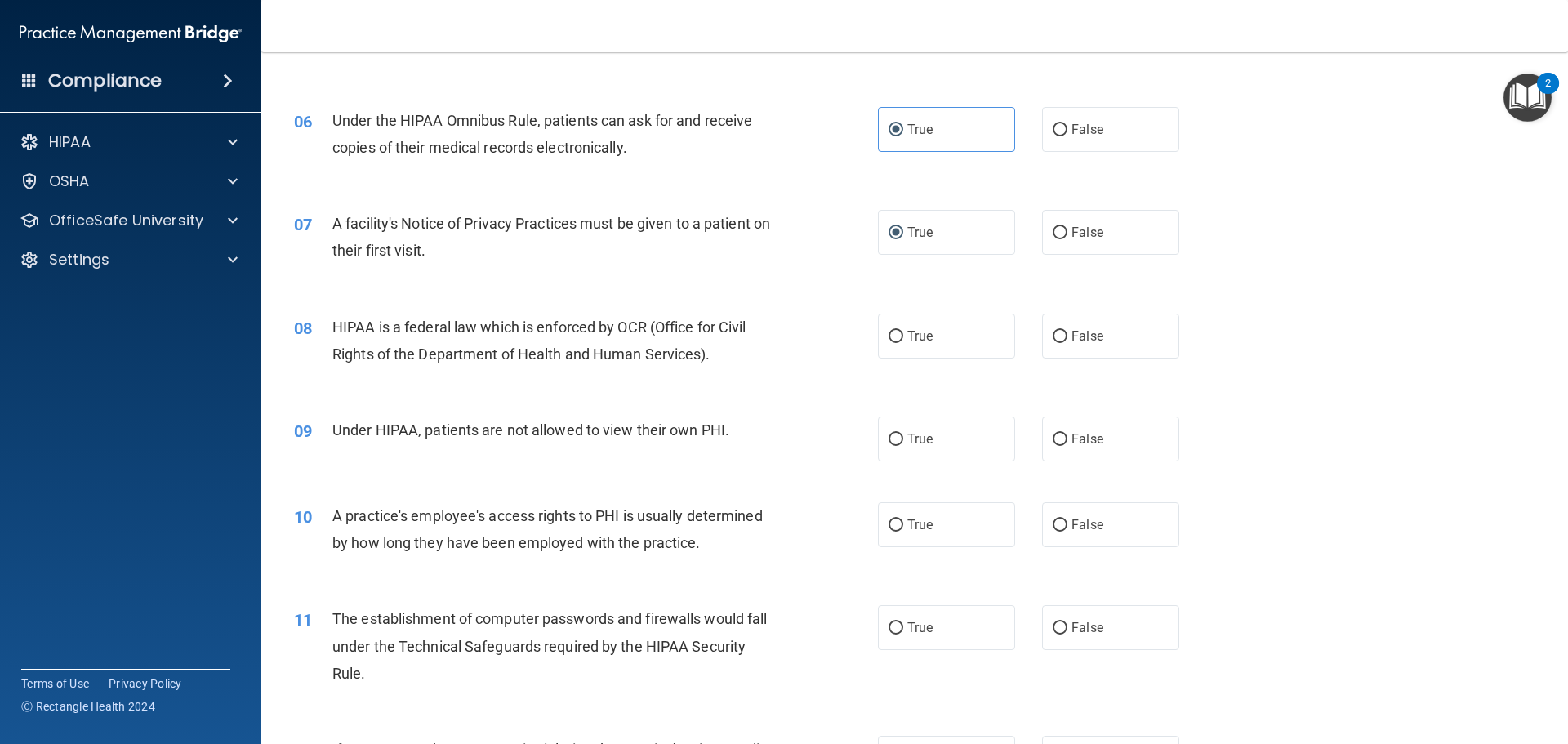
scroll to position [736, 0]
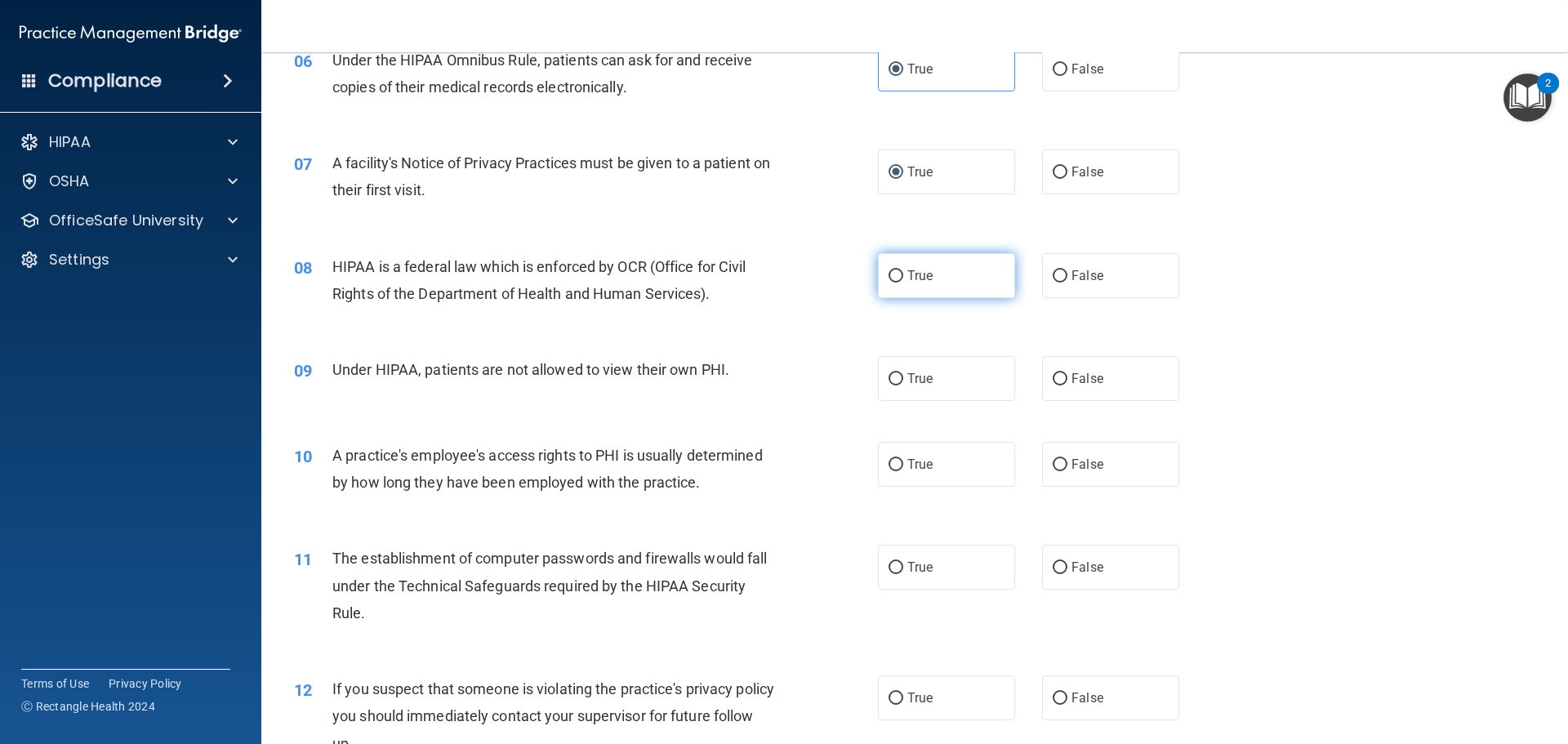
click at [908, 271] on span "True" at bounding box center [920, 276] width 25 height 16
click at [903, 271] on input "True" at bounding box center [896, 277] width 15 height 12
radio input "true"
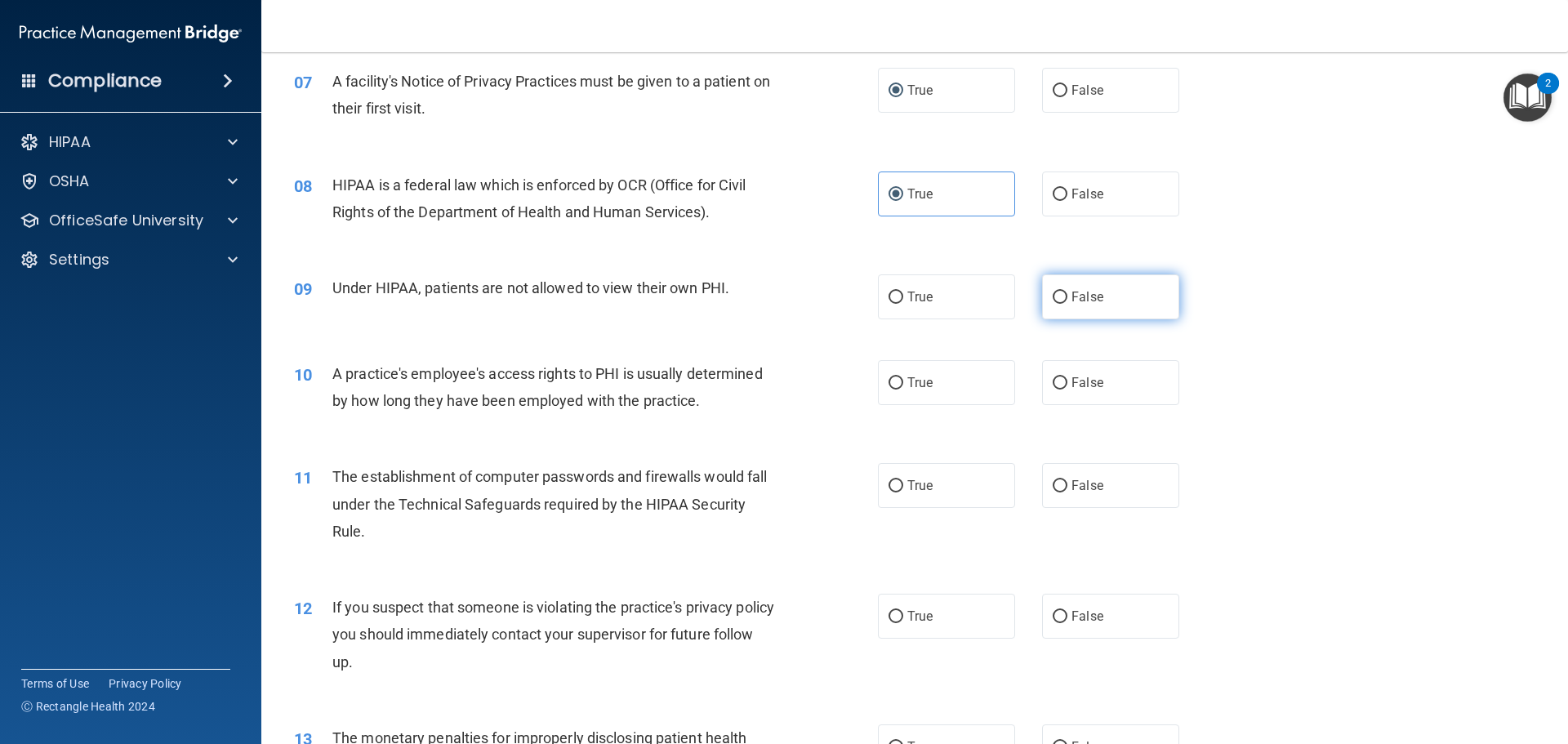
click at [1094, 312] on label "False" at bounding box center [1110, 297] width 137 height 45
click at [1068, 304] on input "False" at bounding box center [1060, 297] width 15 height 12
radio input "true"
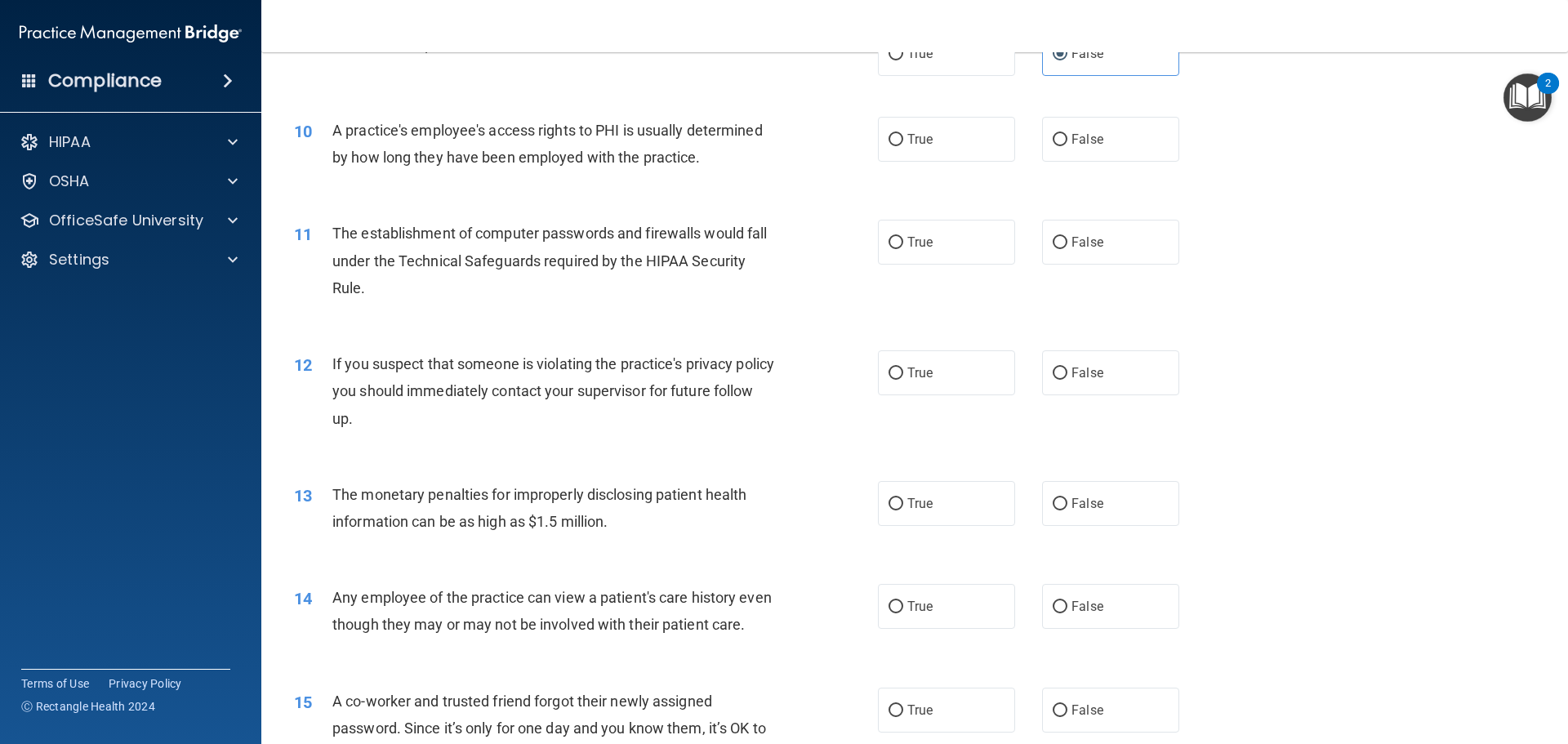
scroll to position [1062, 0]
click at [1082, 145] on label "False" at bounding box center [1110, 137] width 137 height 45
click at [1068, 145] on input "False" at bounding box center [1060, 138] width 15 height 12
radio input "true"
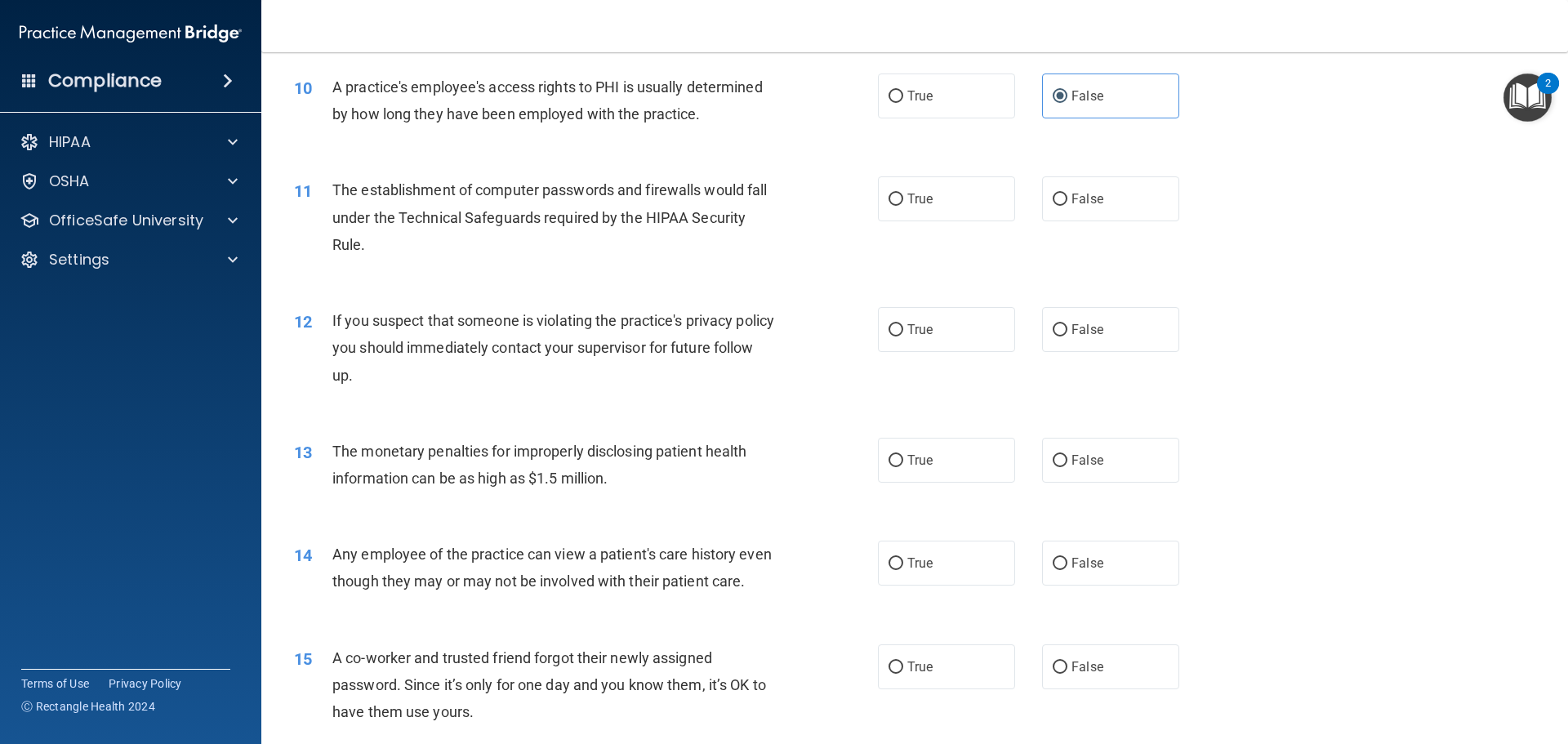
scroll to position [1144, 0]
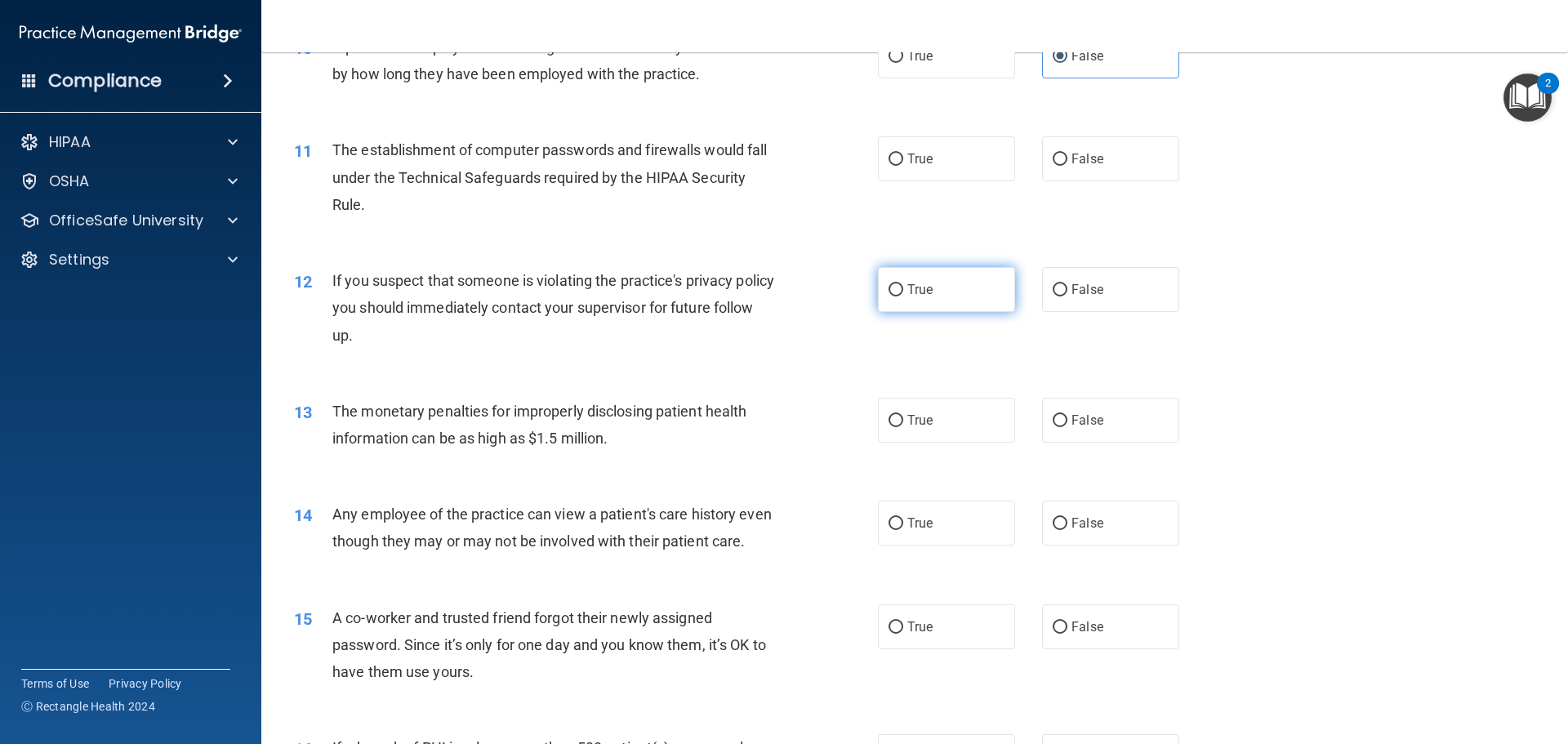
click at [908, 289] on span "True" at bounding box center [920, 289] width 25 height 16
click at [903, 289] on input "True" at bounding box center [896, 290] width 15 height 12
radio input "true"
drag, startPoint x: 891, startPoint y: 422, endPoint x: 850, endPoint y: 380, distance: 58.7
click at [889, 409] on label "True" at bounding box center [946, 421] width 137 height 45
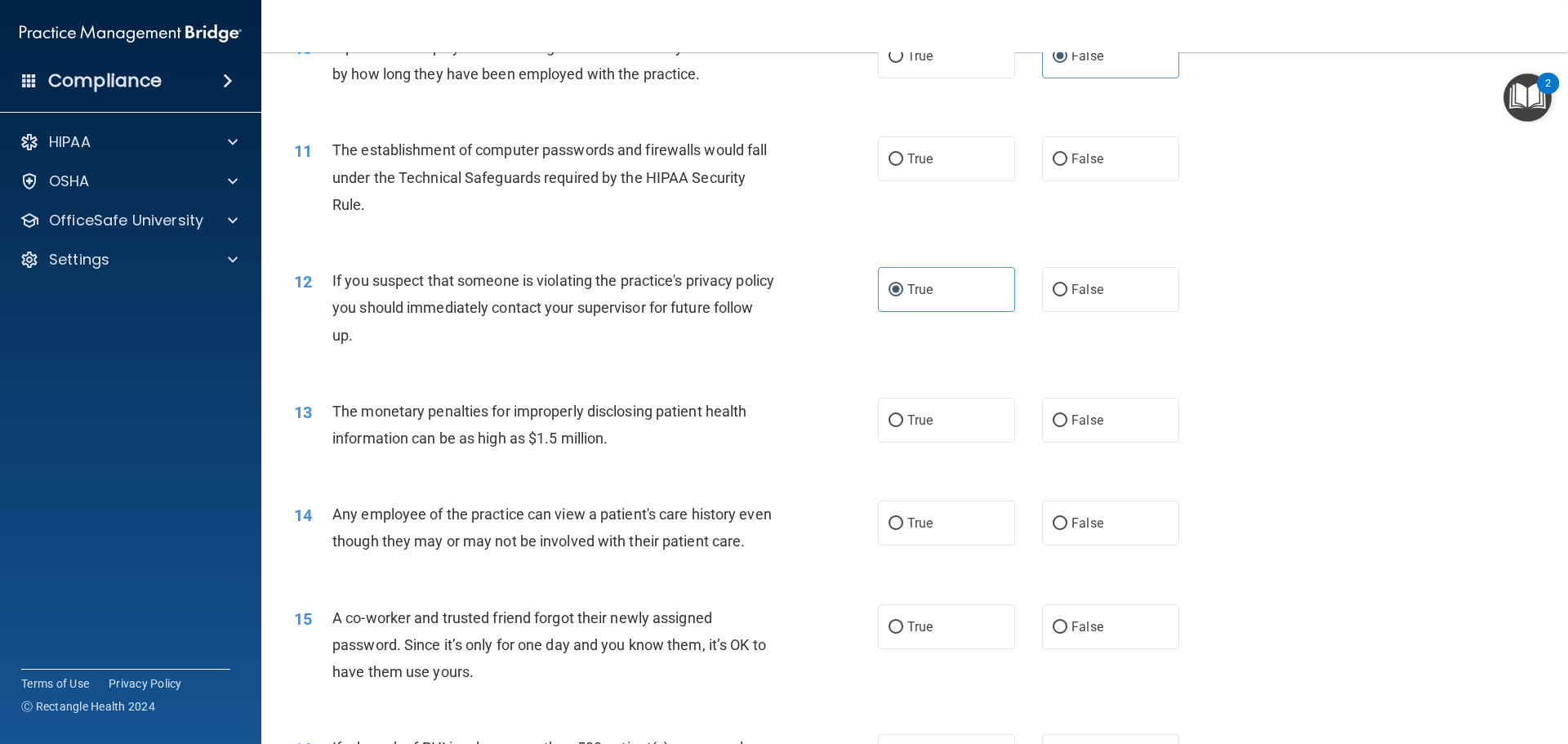
click at [889, 415] on input "True" at bounding box center [896, 421] width 15 height 12
radio input "true"
click at [894, 528] on input "True" at bounding box center [896, 524] width 15 height 12
radio input "true"
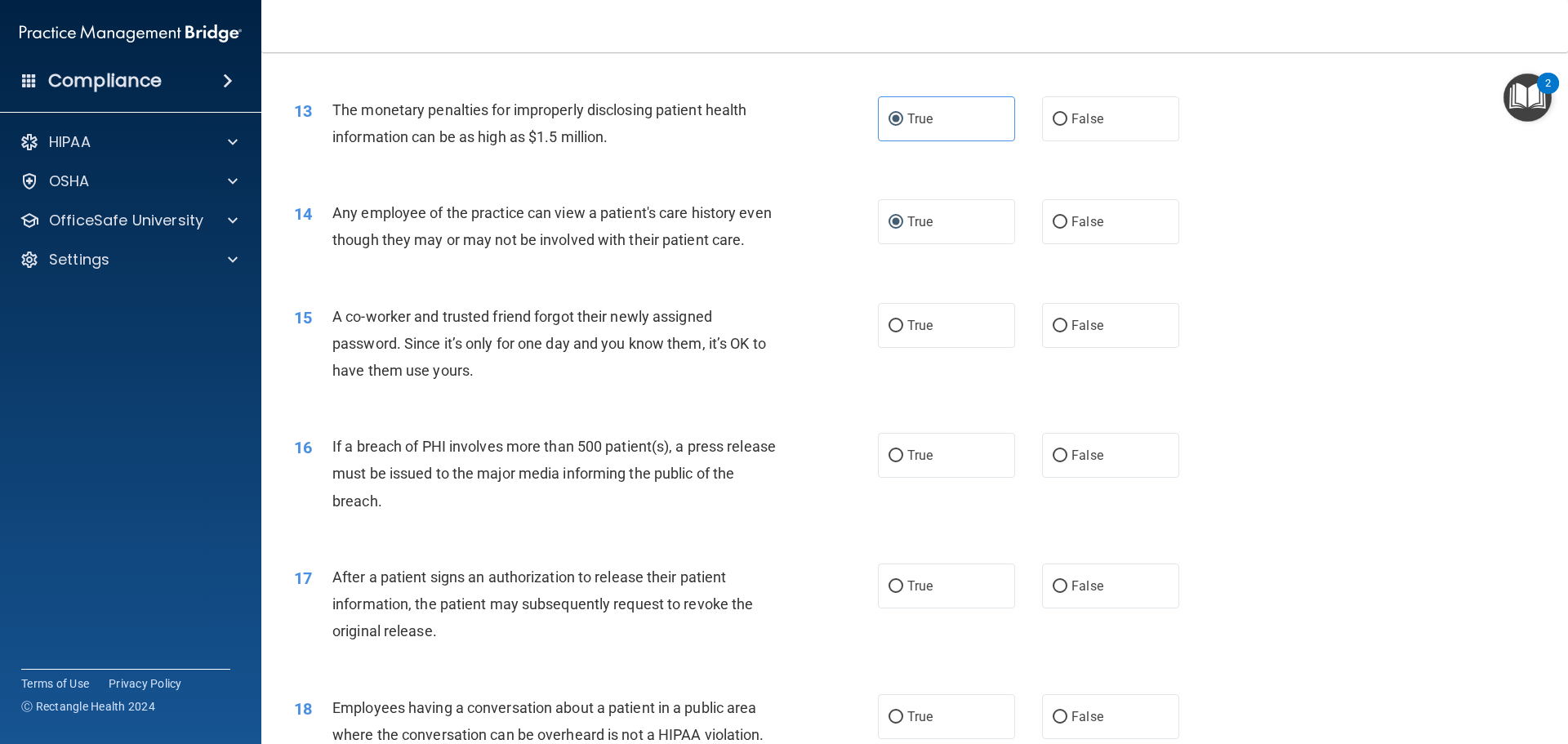
scroll to position [1471, 0]
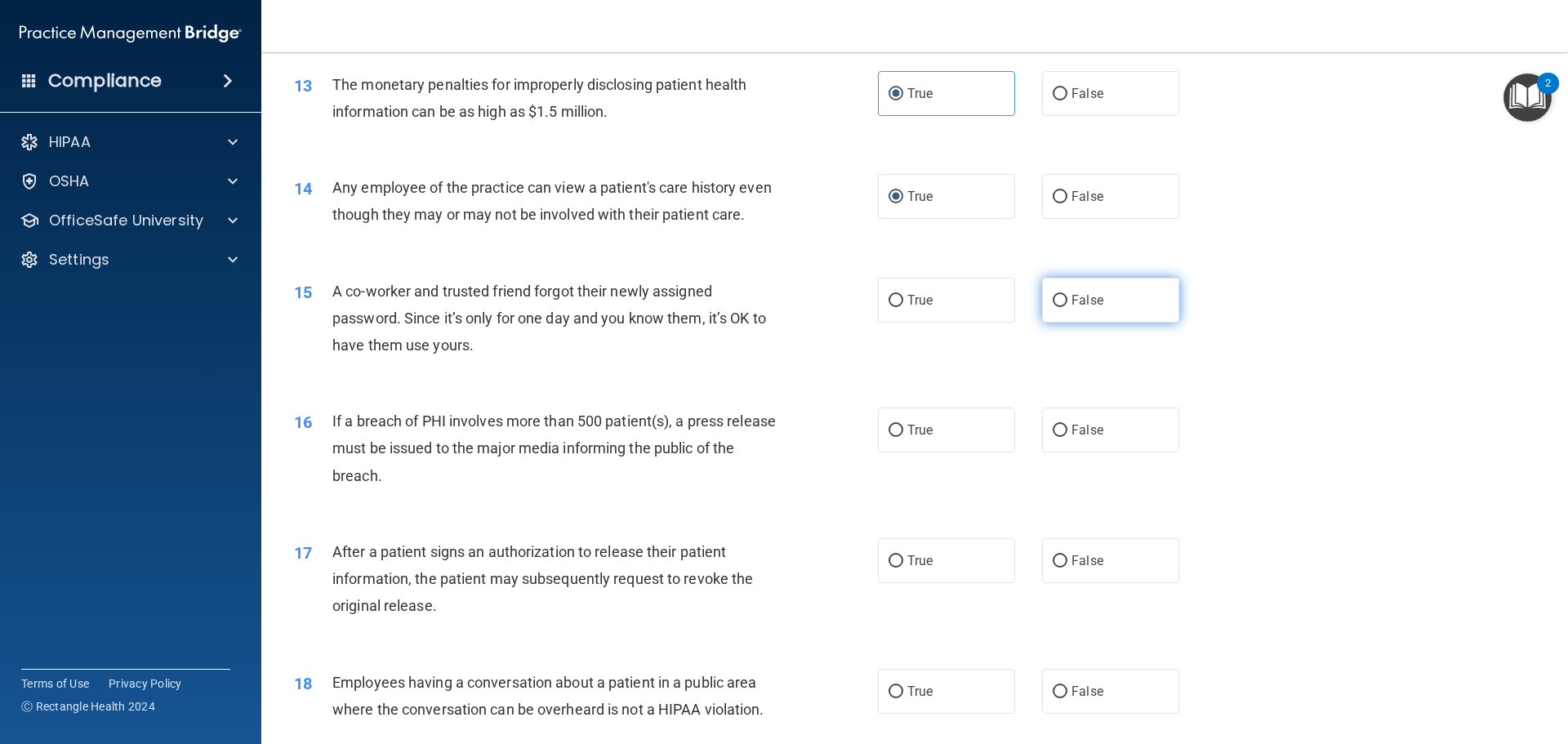
click at [1057, 307] on input "False" at bounding box center [1060, 301] width 15 height 12
radio input "true"
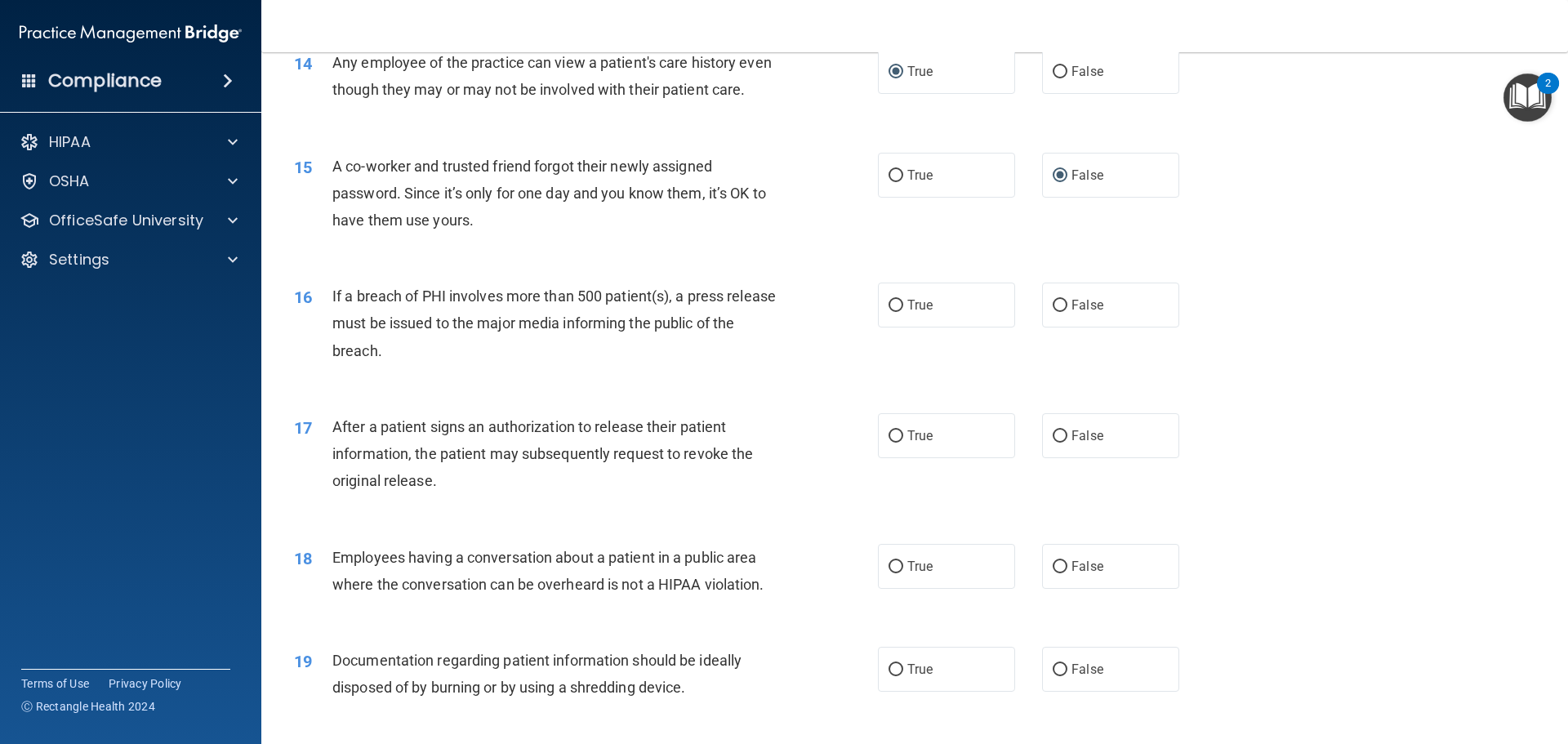
scroll to position [1635, 0]
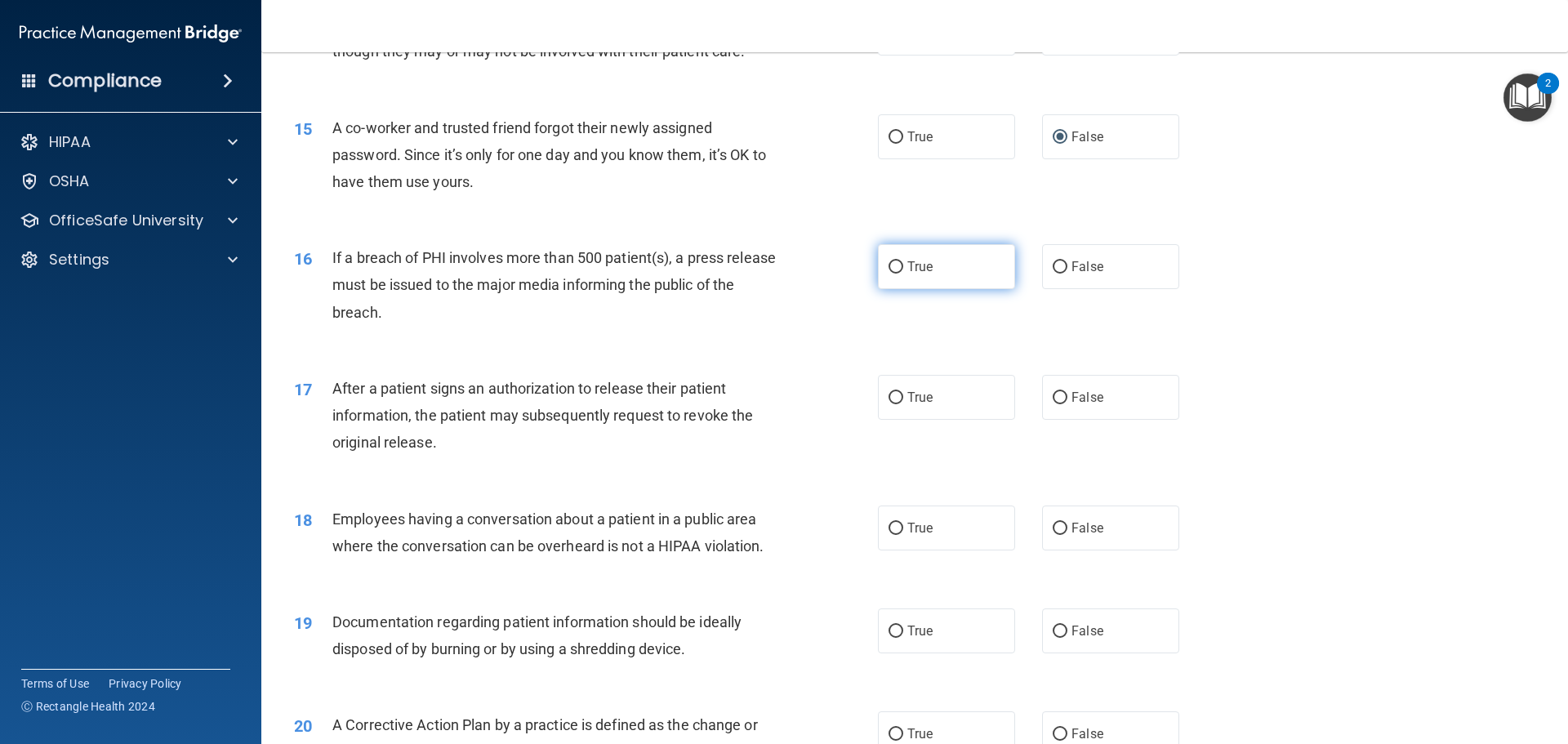
click at [898, 289] on label "True" at bounding box center [946, 267] width 137 height 45
click at [898, 274] on input "True" at bounding box center [896, 267] width 15 height 12
radio input "true"
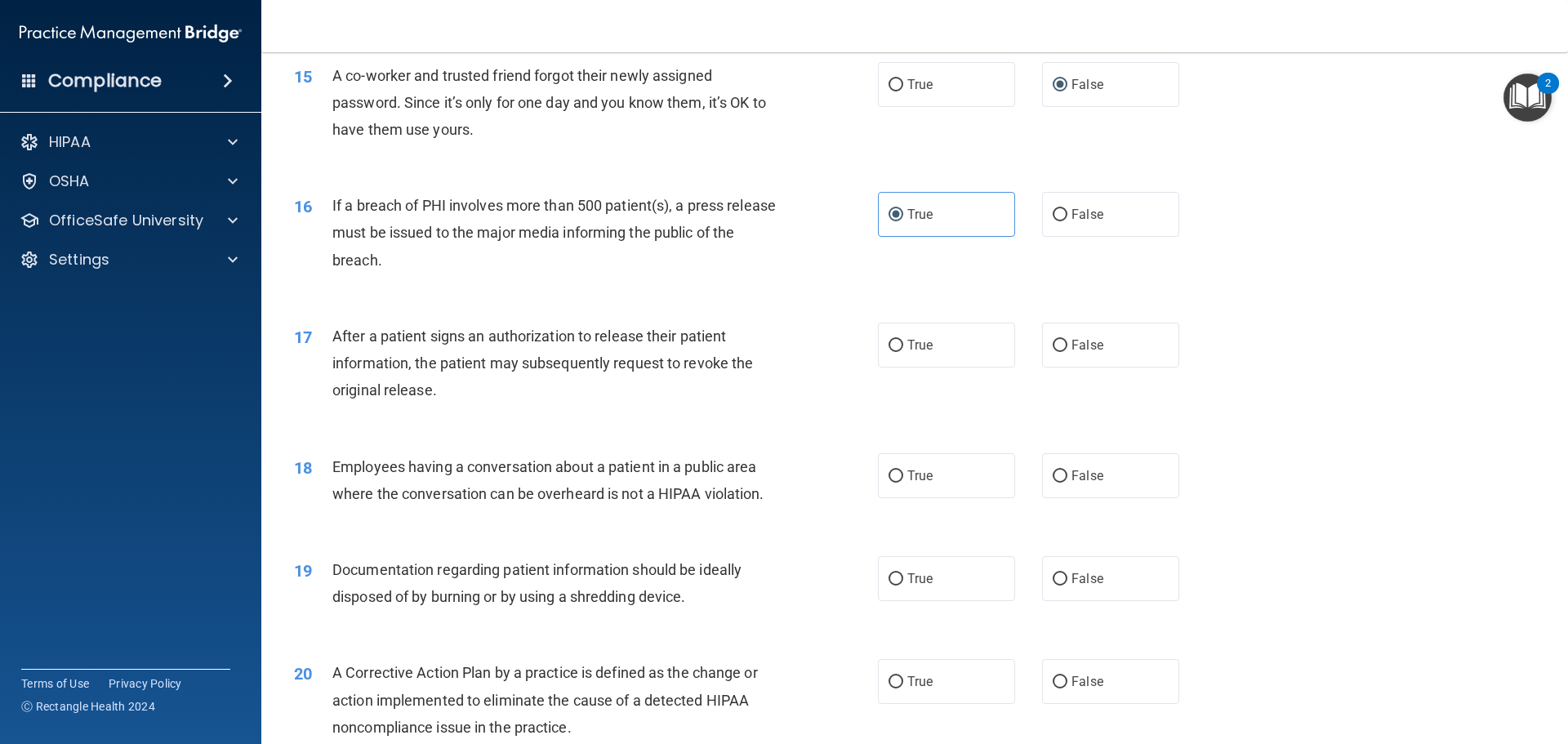
scroll to position [1798, 0]
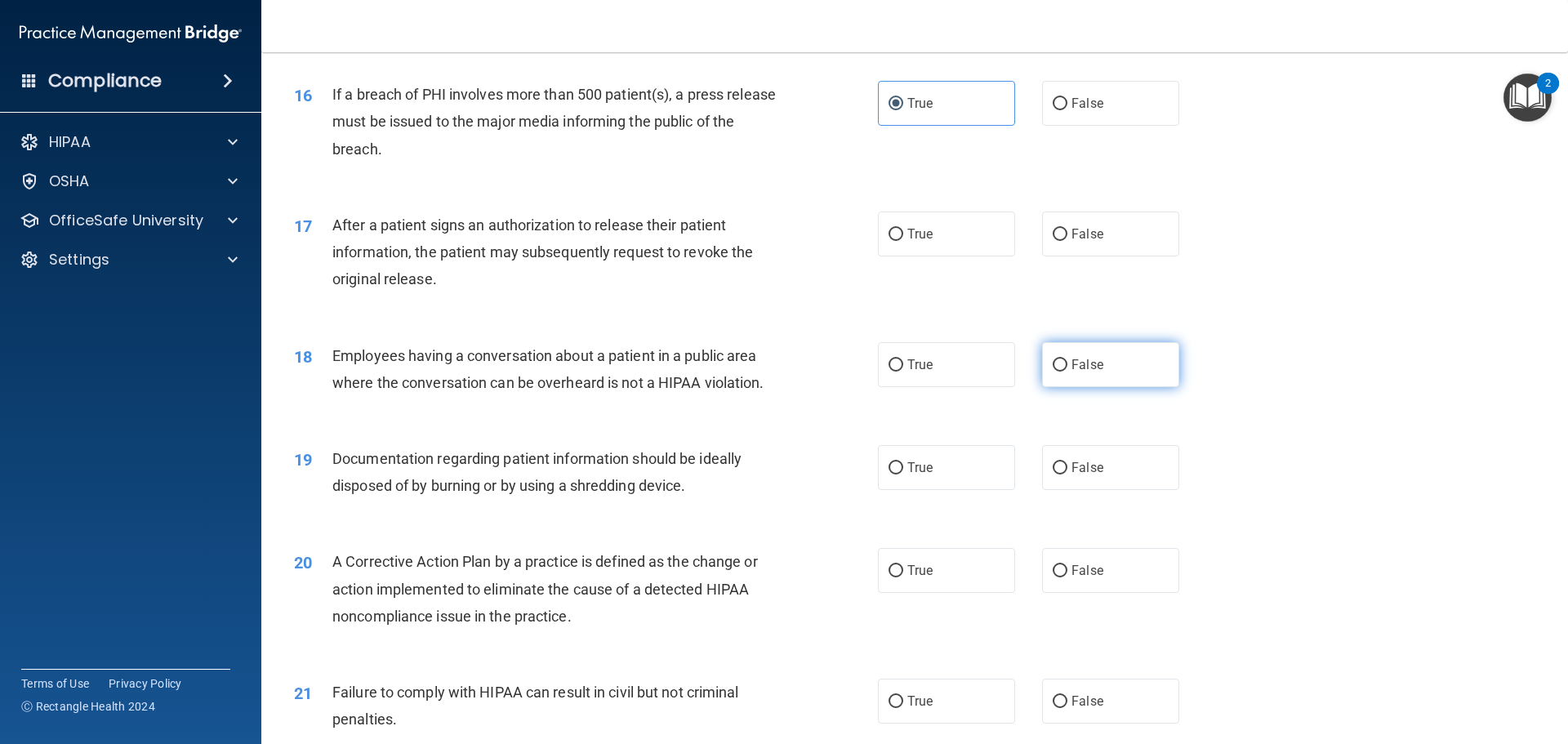
click at [1072, 372] on span "False" at bounding box center [1088, 365] width 32 height 16
click at [1066, 372] on input "False" at bounding box center [1060, 366] width 15 height 12
radio input "true"
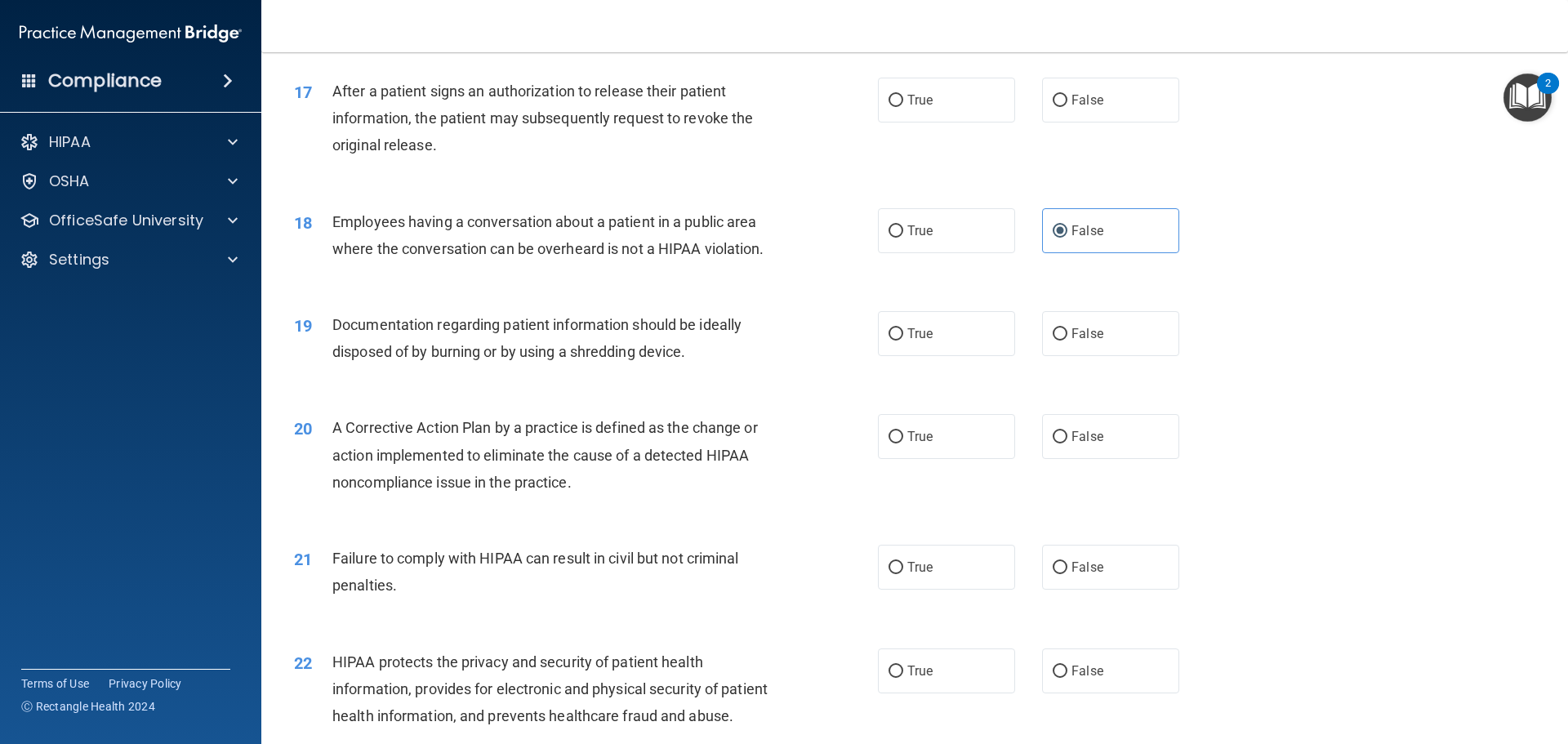
scroll to position [1961, 0]
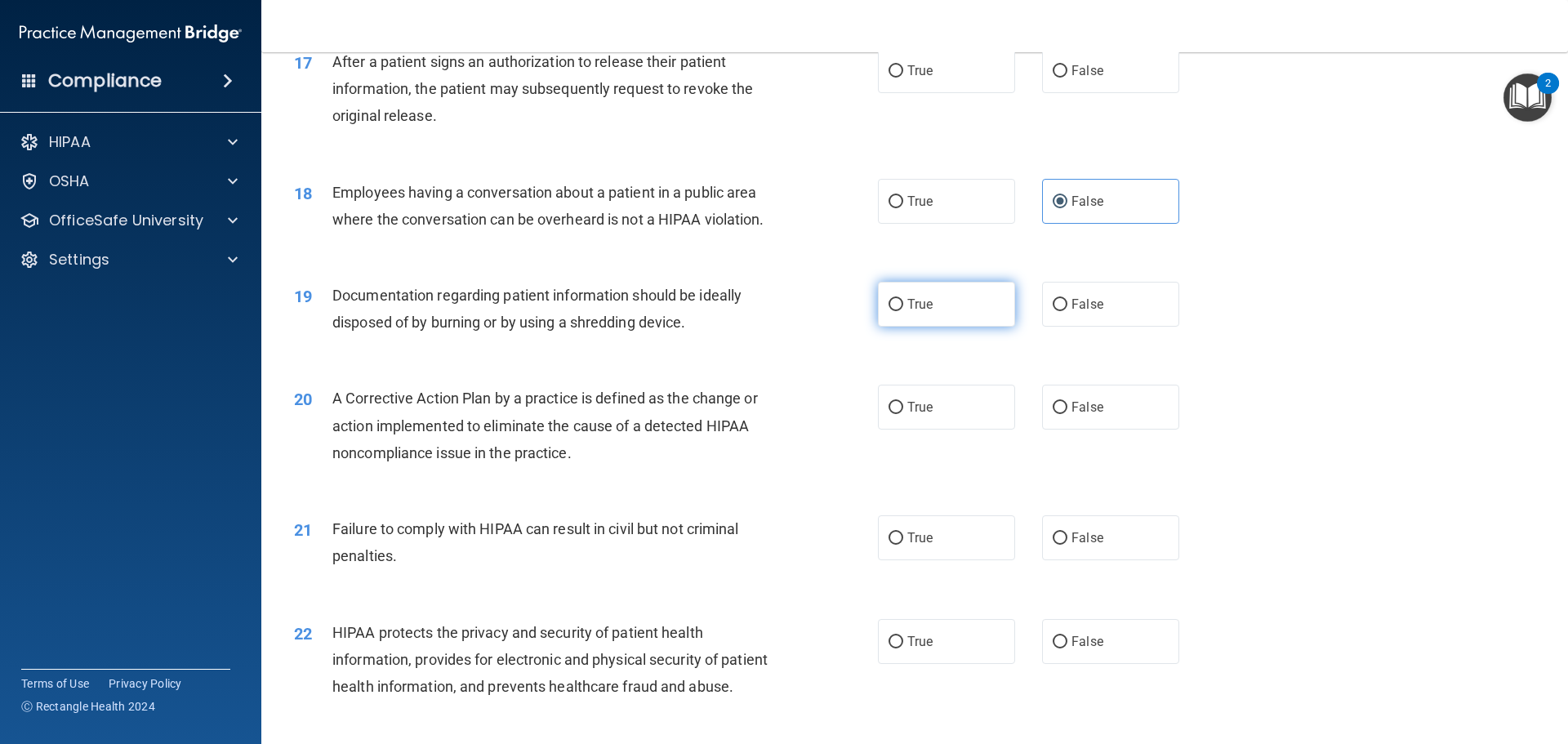
click at [889, 312] on input "True" at bounding box center [896, 305] width 15 height 12
radio input "true"
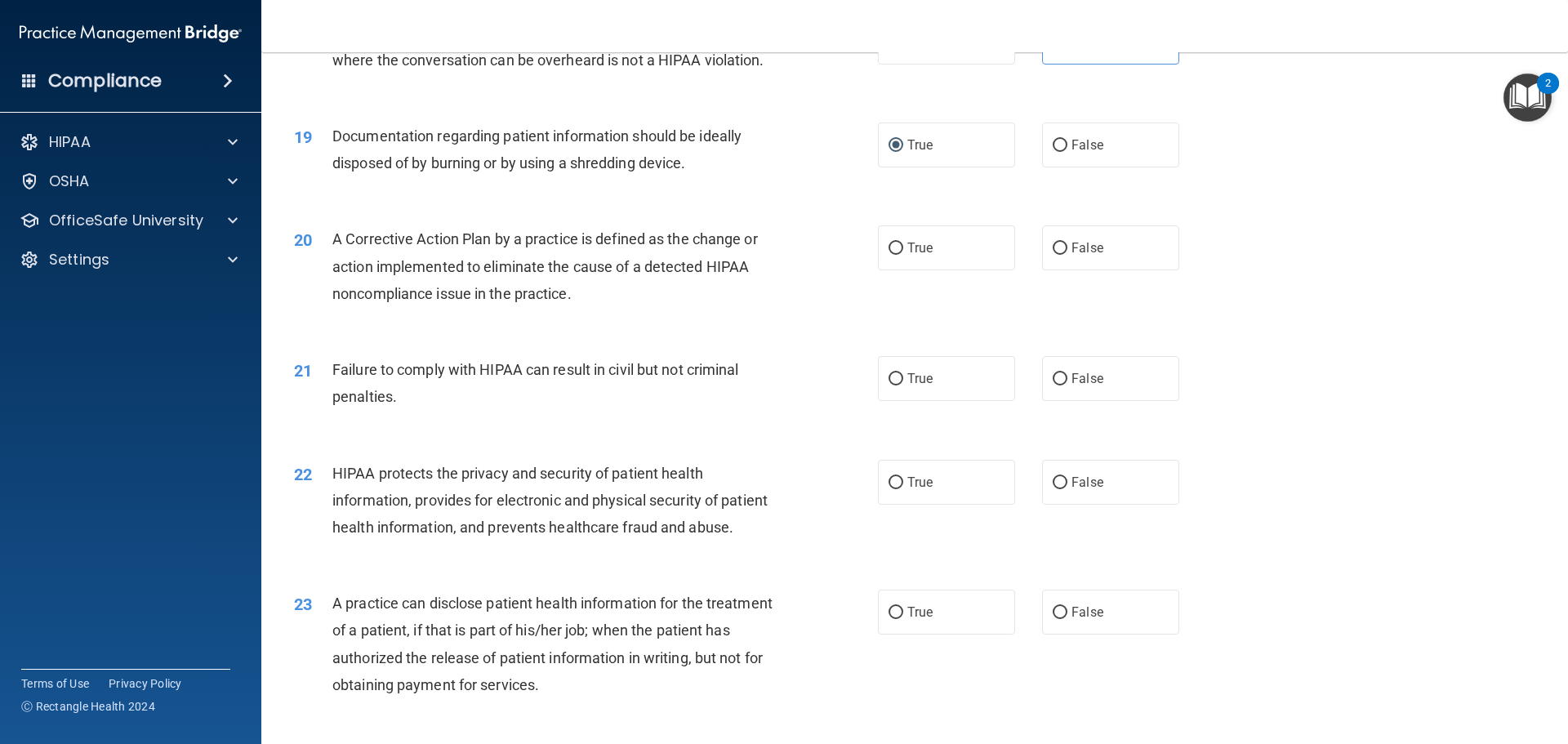
scroll to position [2125, 0]
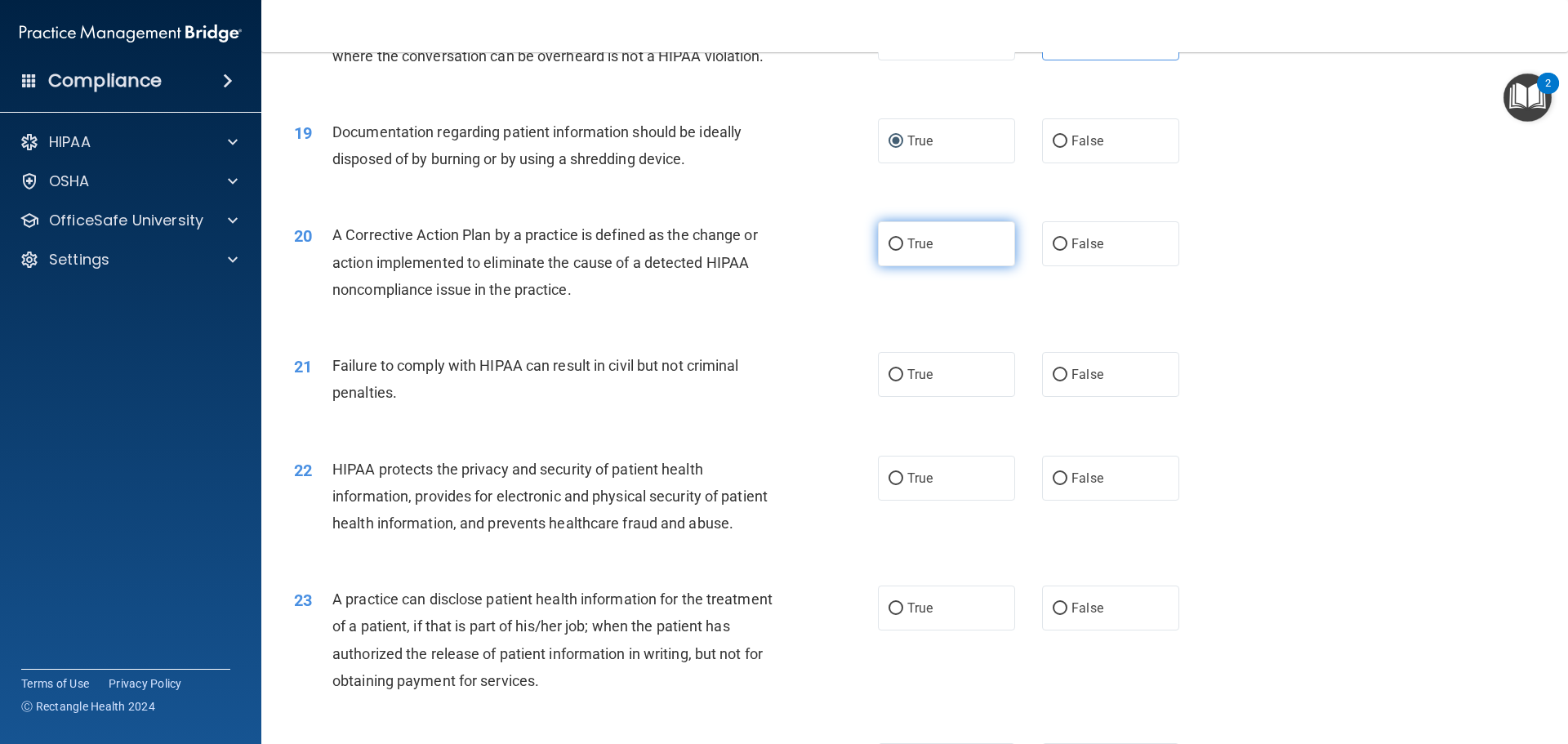
click at [914, 267] on label "True" at bounding box center [946, 244] width 137 height 45
click at [903, 251] on input "True" at bounding box center [896, 244] width 15 height 12
radio input "true"
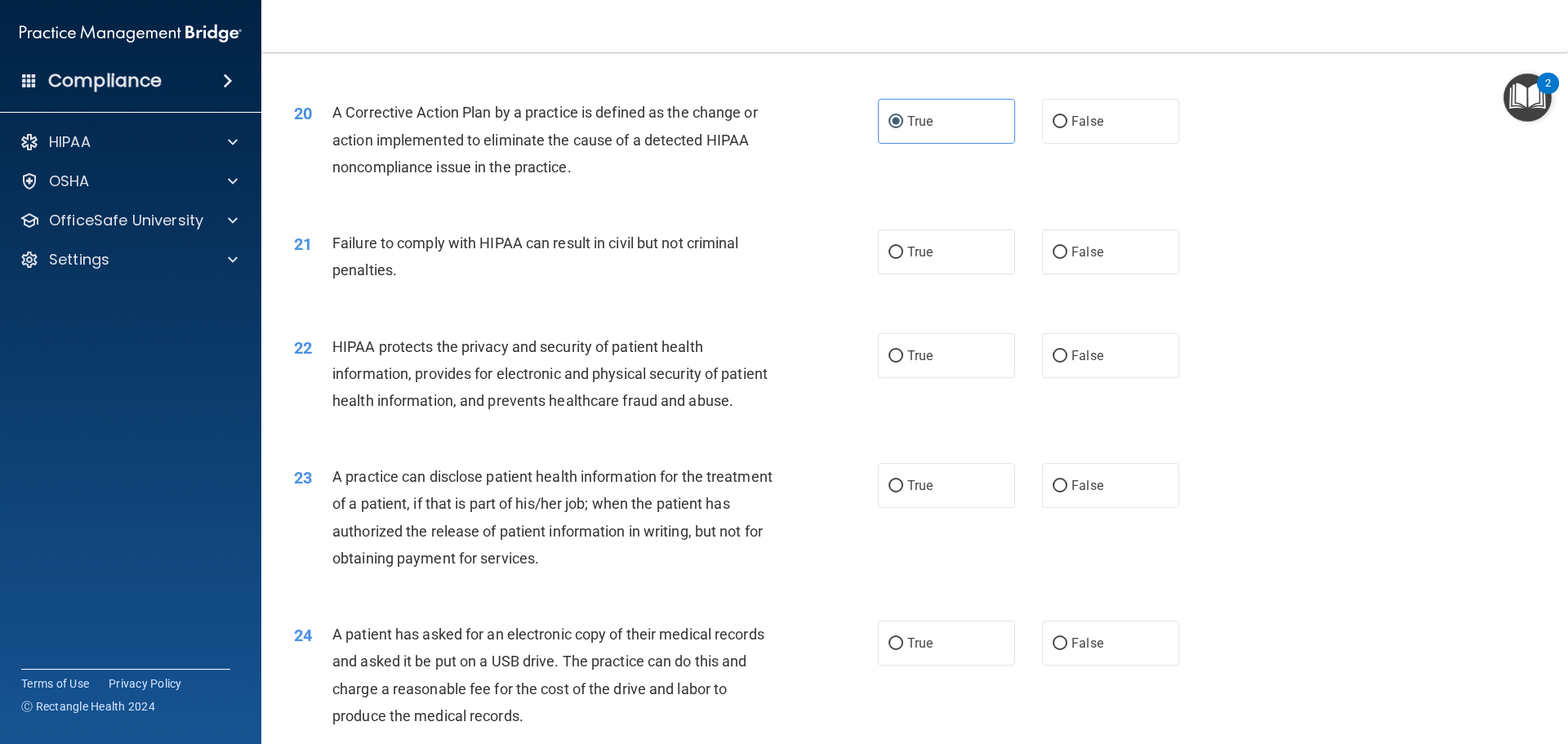
scroll to position [2288, 0]
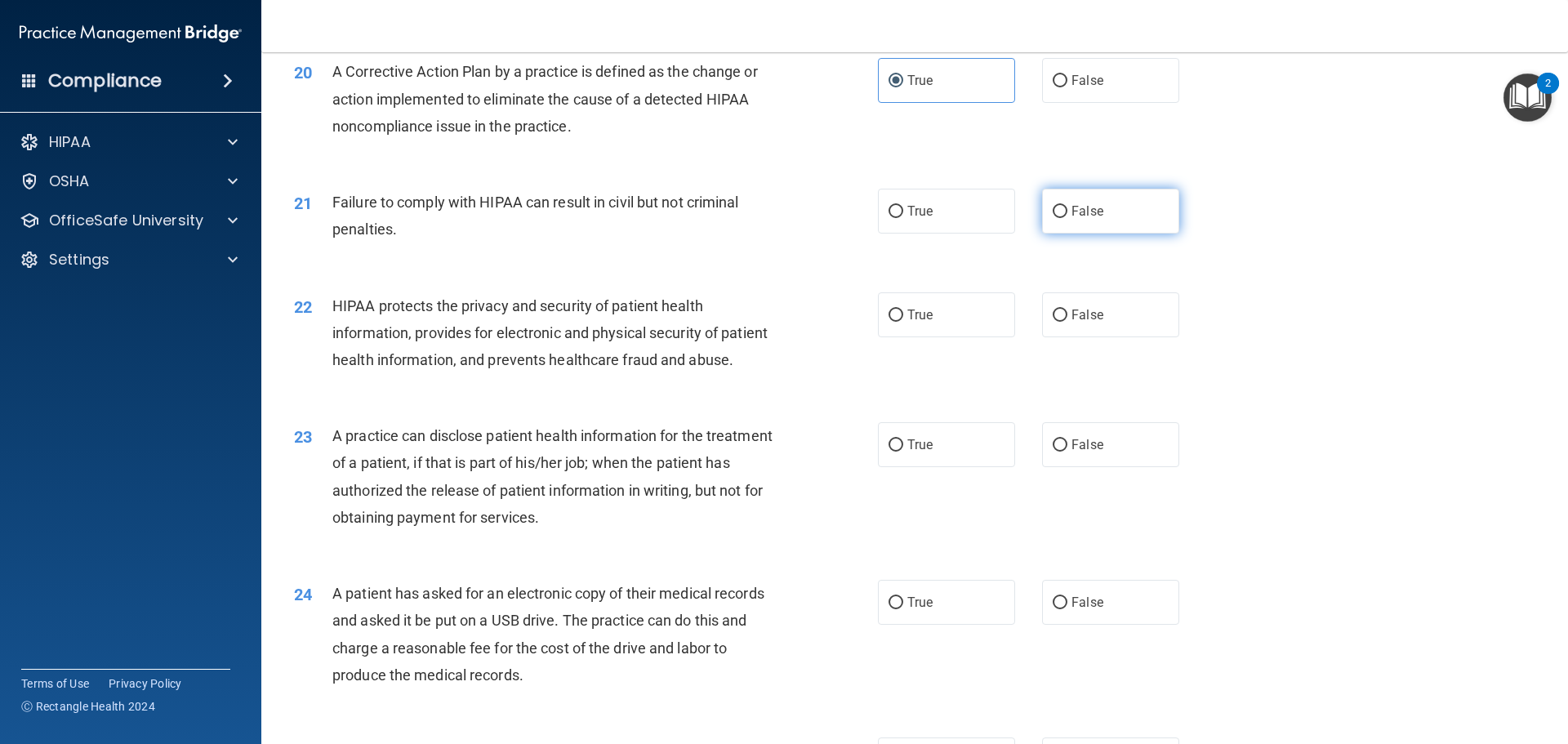
click at [1072, 233] on label "False" at bounding box center [1110, 212] width 137 height 45
click at [1068, 218] on input "False" at bounding box center [1060, 212] width 15 height 12
radio input "true"
click at [920, 322] on span "True" at bounding box center [920, 315] width 25 height 16
click at [903, 322] on input "True" at bounding box center [896, 316] width 15 height 12
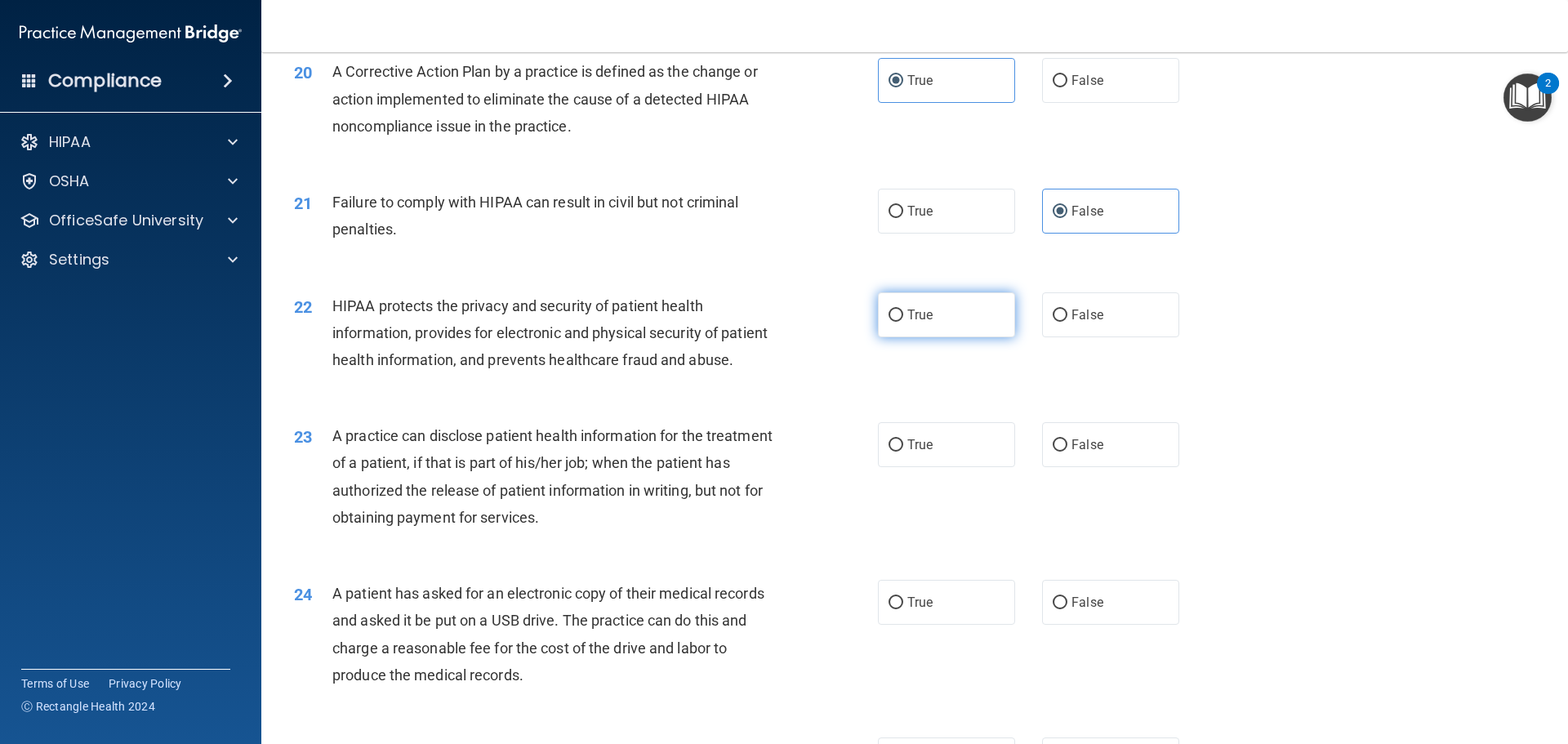
radio input "true"
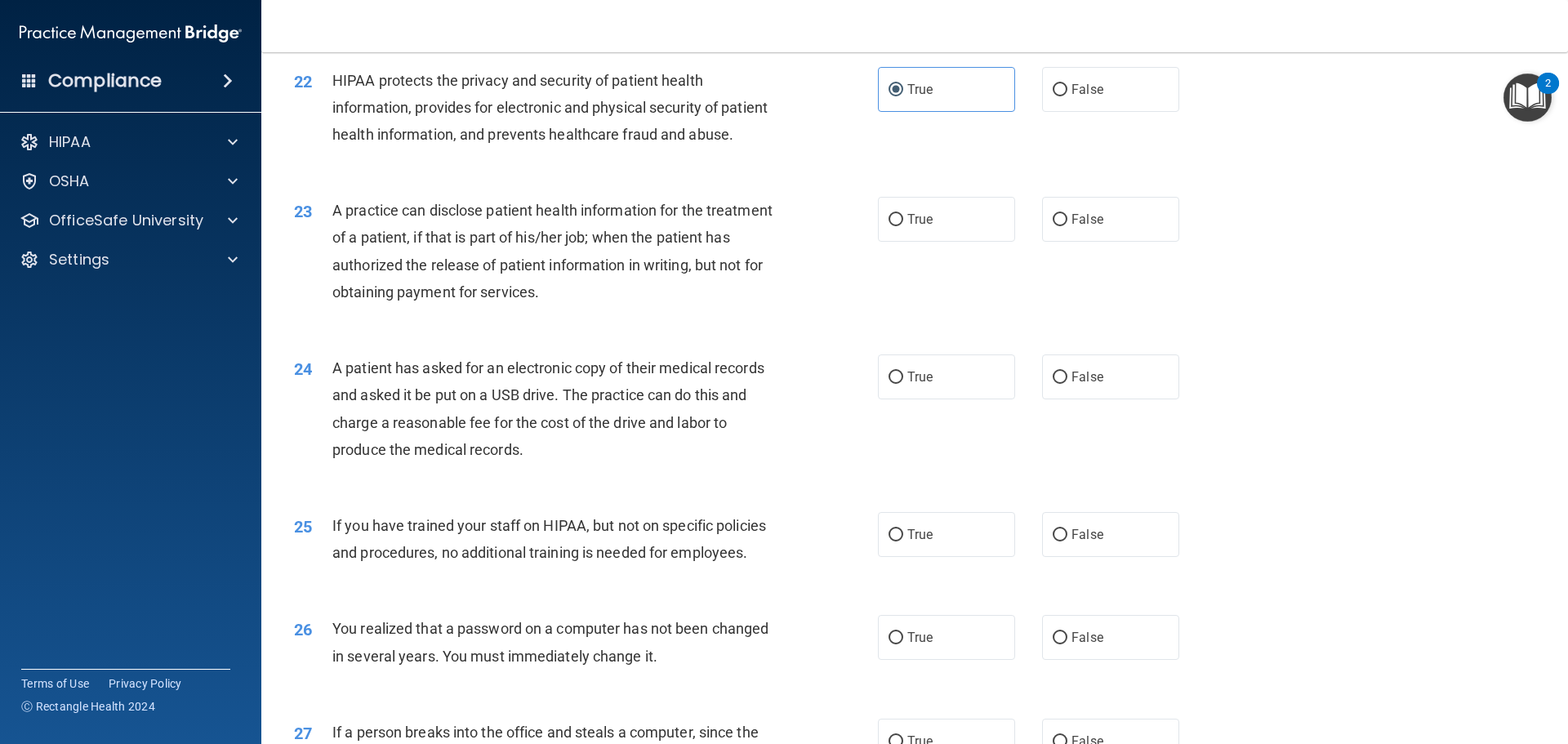
scroll to position [2551, 0]
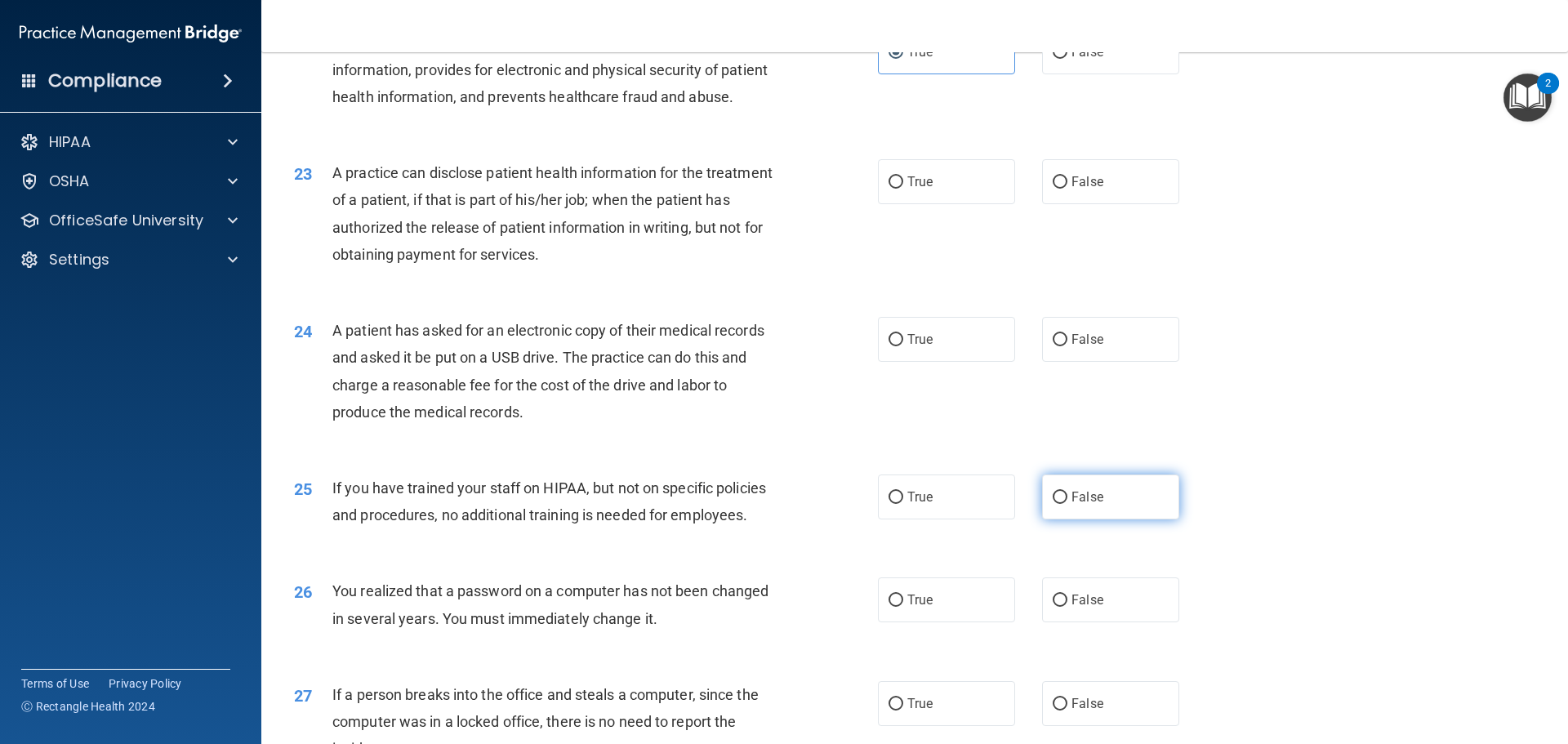
click at [1048, 520] on label "False" at bounding box center [1110, 497] width 137 height 45
click at [1053, 504] on input "False" at bounding box center [1060, 497] width 15 height 12
radio input "true"
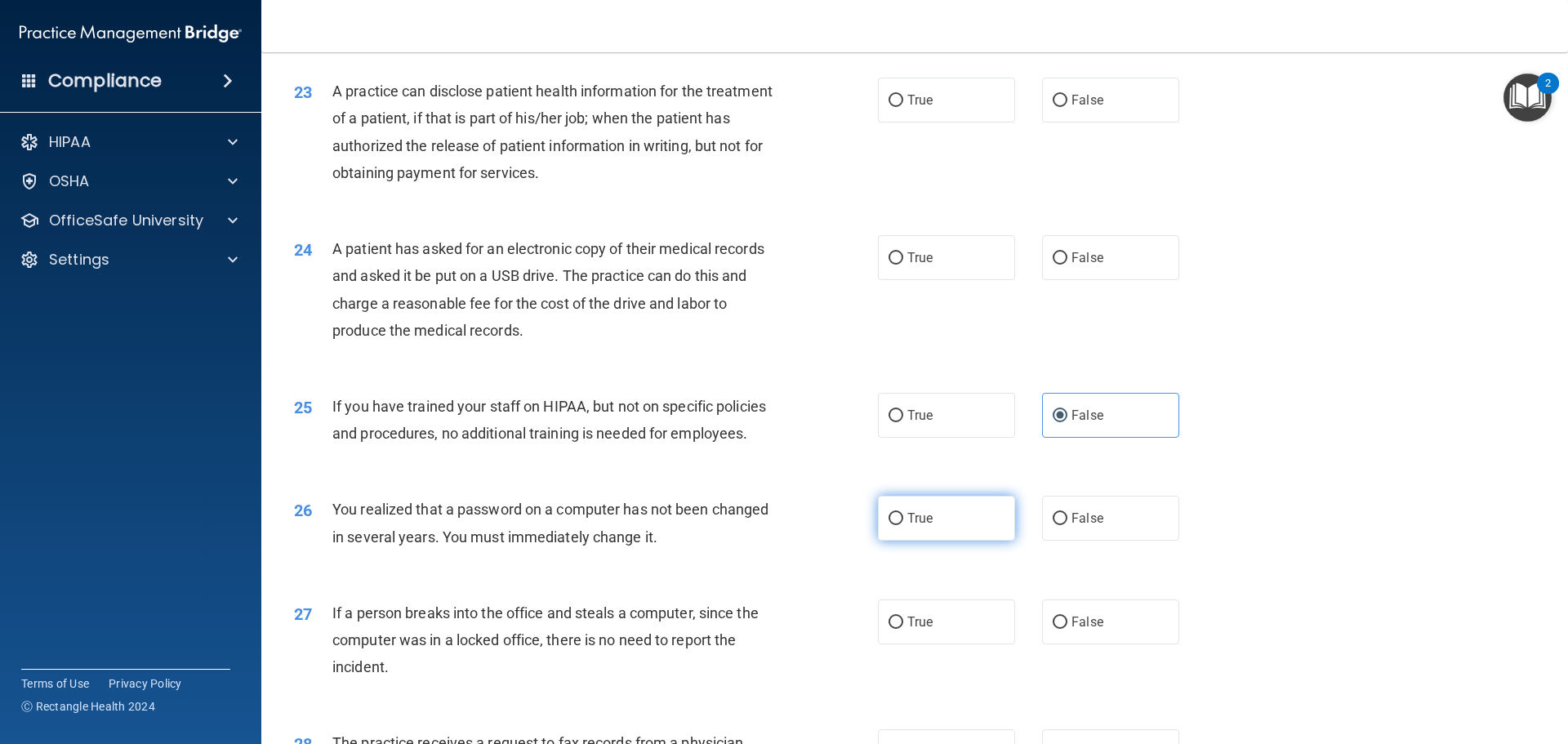
click at [894, 526] on input "True" at bounding box center [896, 519] width 15 height 12
radio input "true"
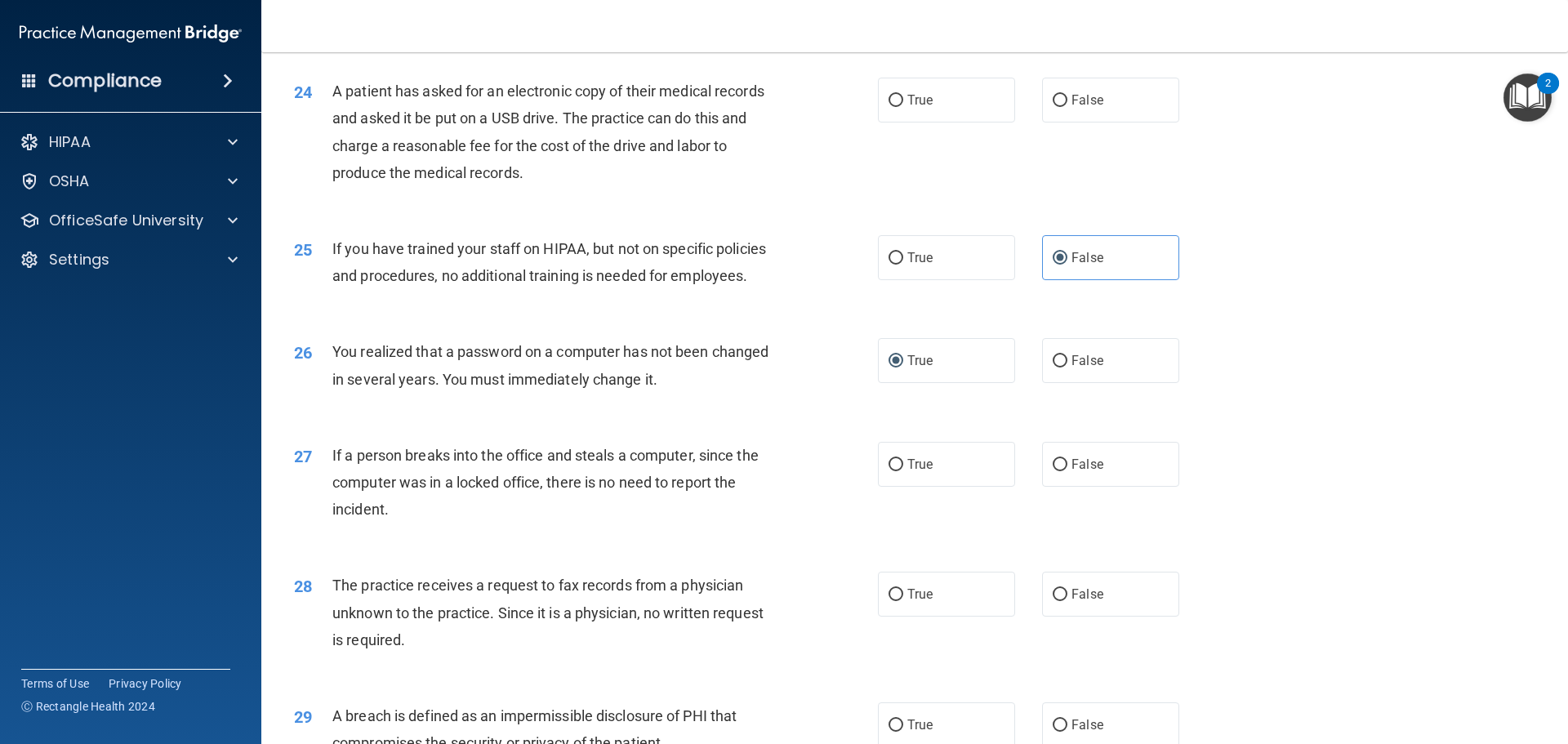
scroll to position [2796, 0]
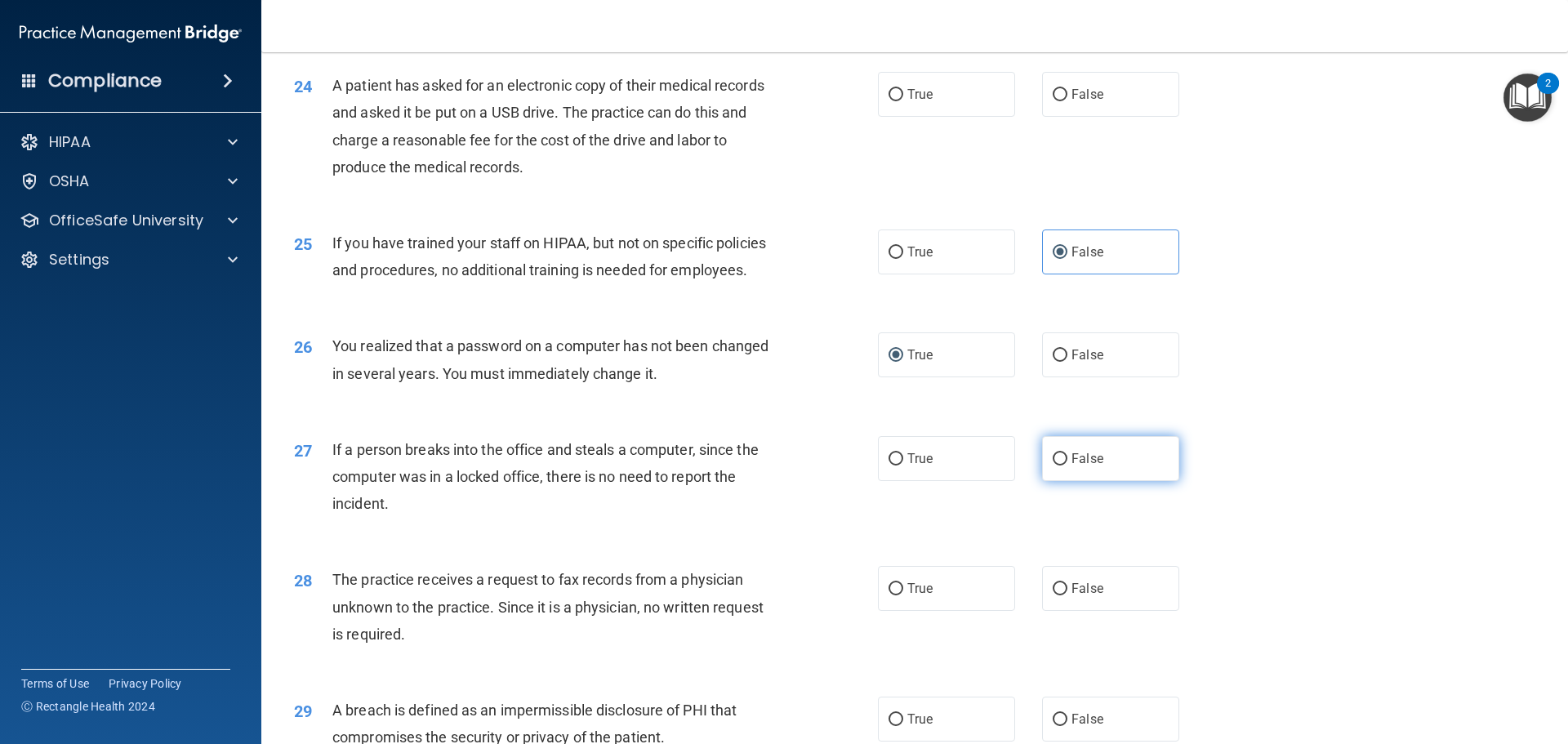
click at [1054, 466] on input "False" at bounding box center [1060, 459] width 15 height 12
radio input "true"
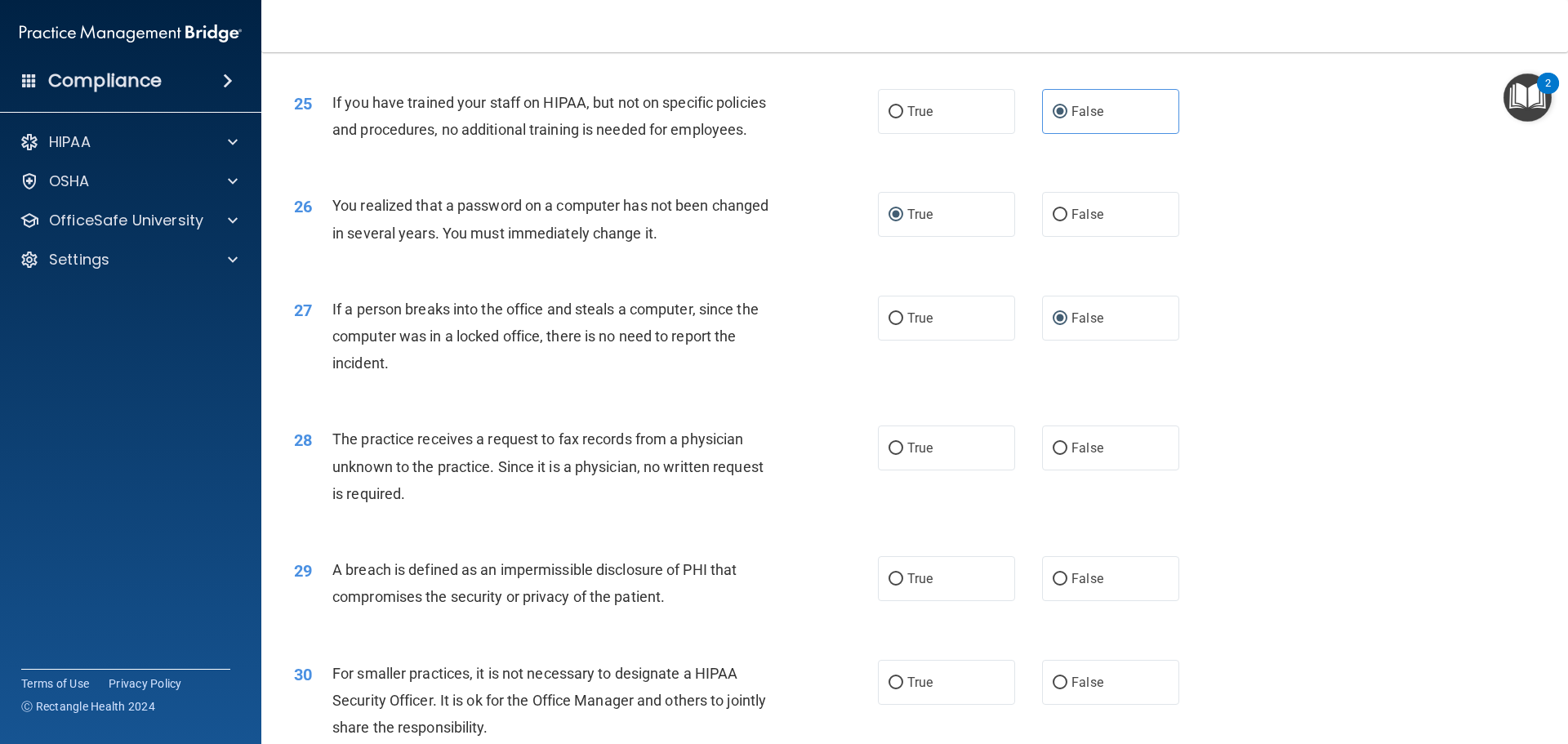
scroll to position [2959, 0]
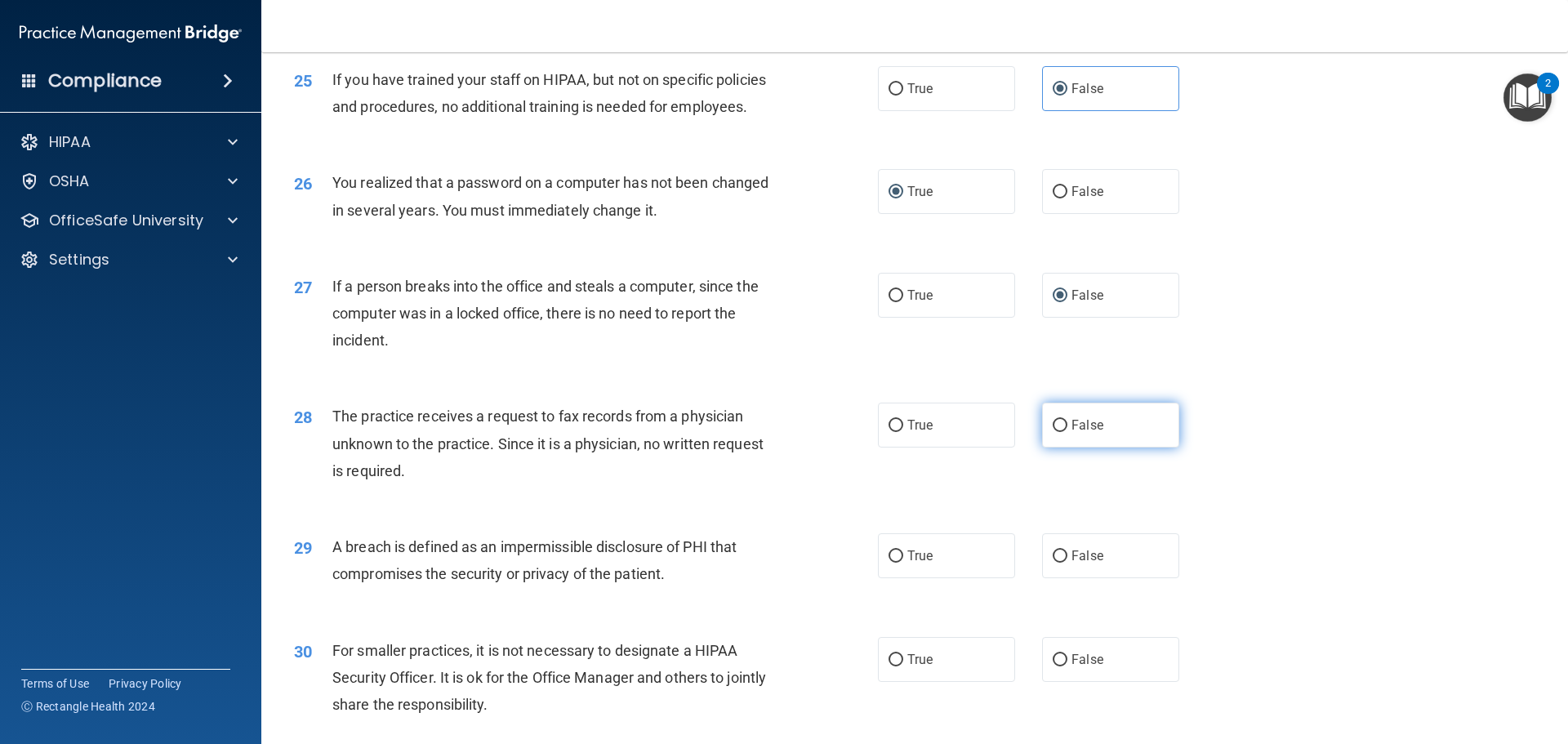
click at [1054, 432] on input "False" at bounding box center [1060, 426] width 15 height 12
radio input "true"
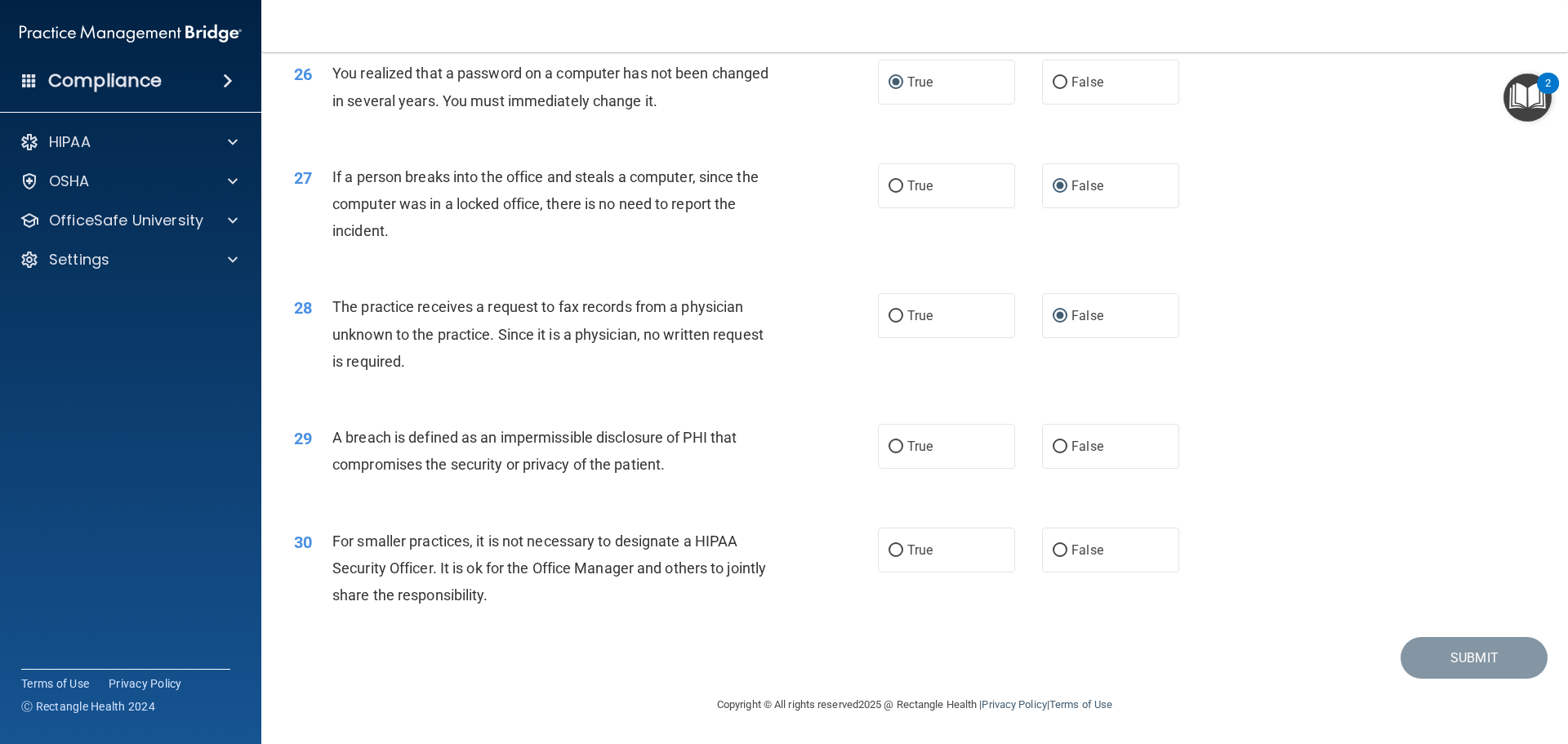
scroll to position [3123, 0]
click at [894, 444] on input "True" at bounding box center [896, 447] width 15 height 12
radio input "true"
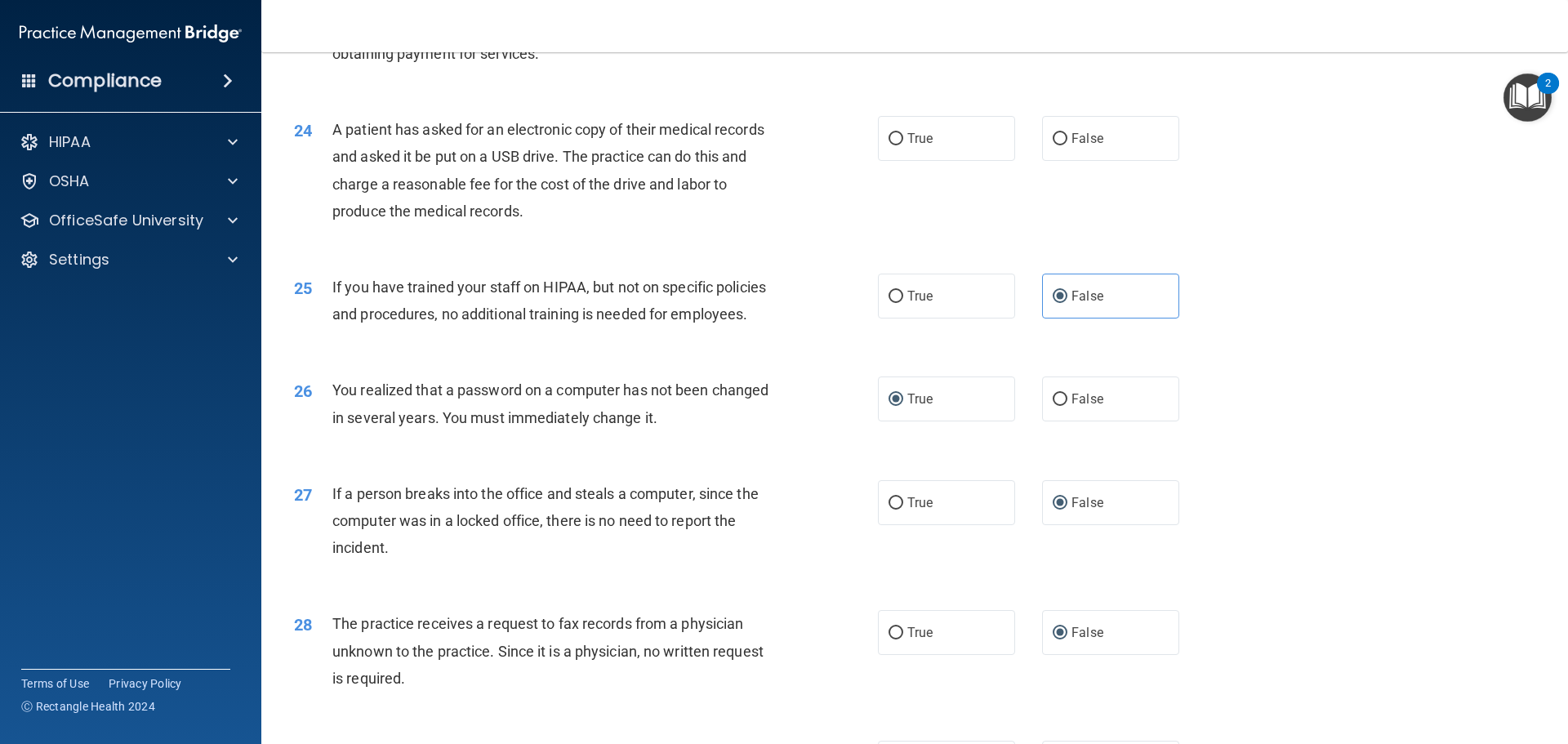
scroll to position [2714, 0]
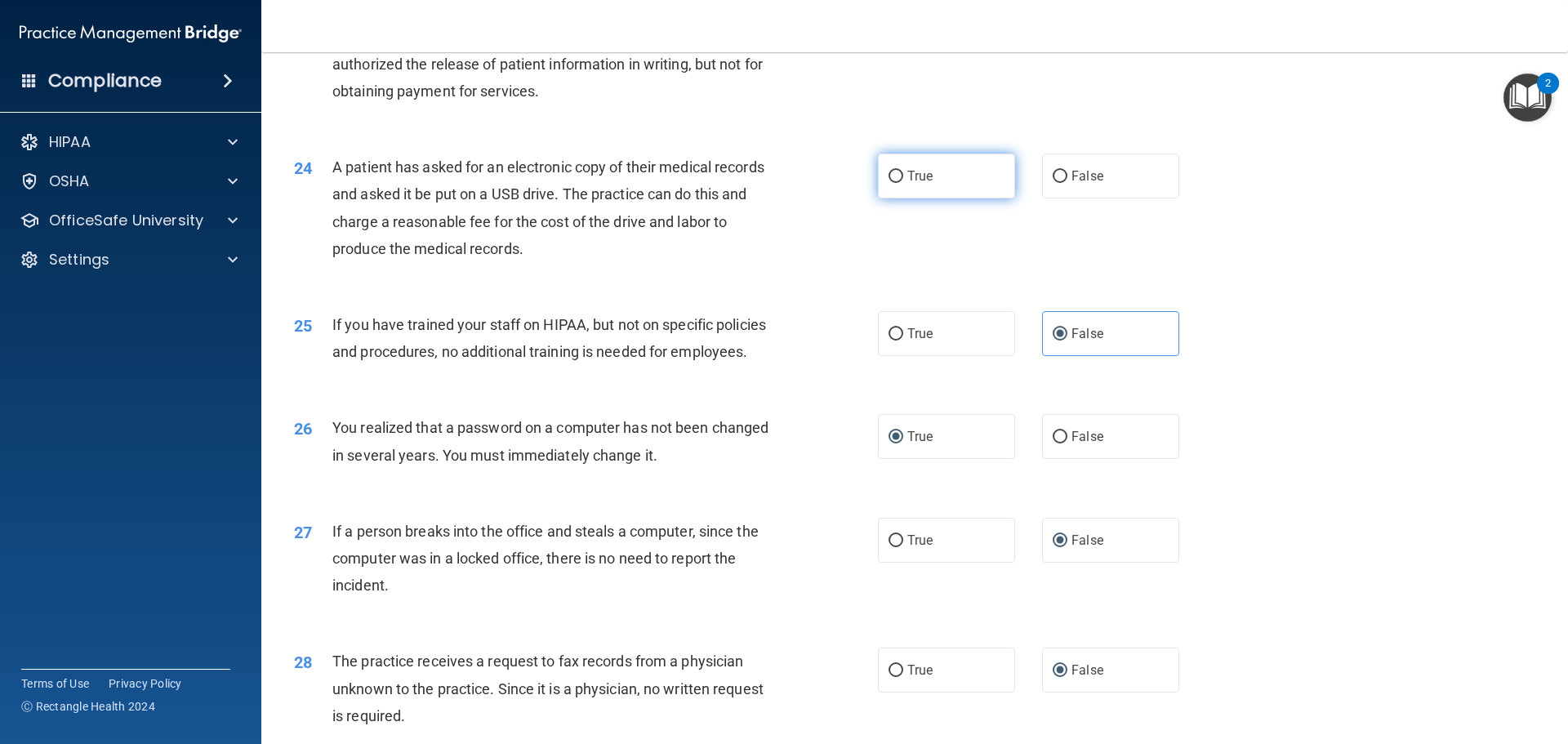
drag, startPoint x: 894, startPoint y: 222, endPoint x: 905, endPoint y: 222, distance: 11.0
click at [898, 198] on label "True" at bounding box center [946, 176] width 137 height 45
click at [898, 183] on input "True" at bounding box center [896, 177] width 15 height 12
radio input "true"
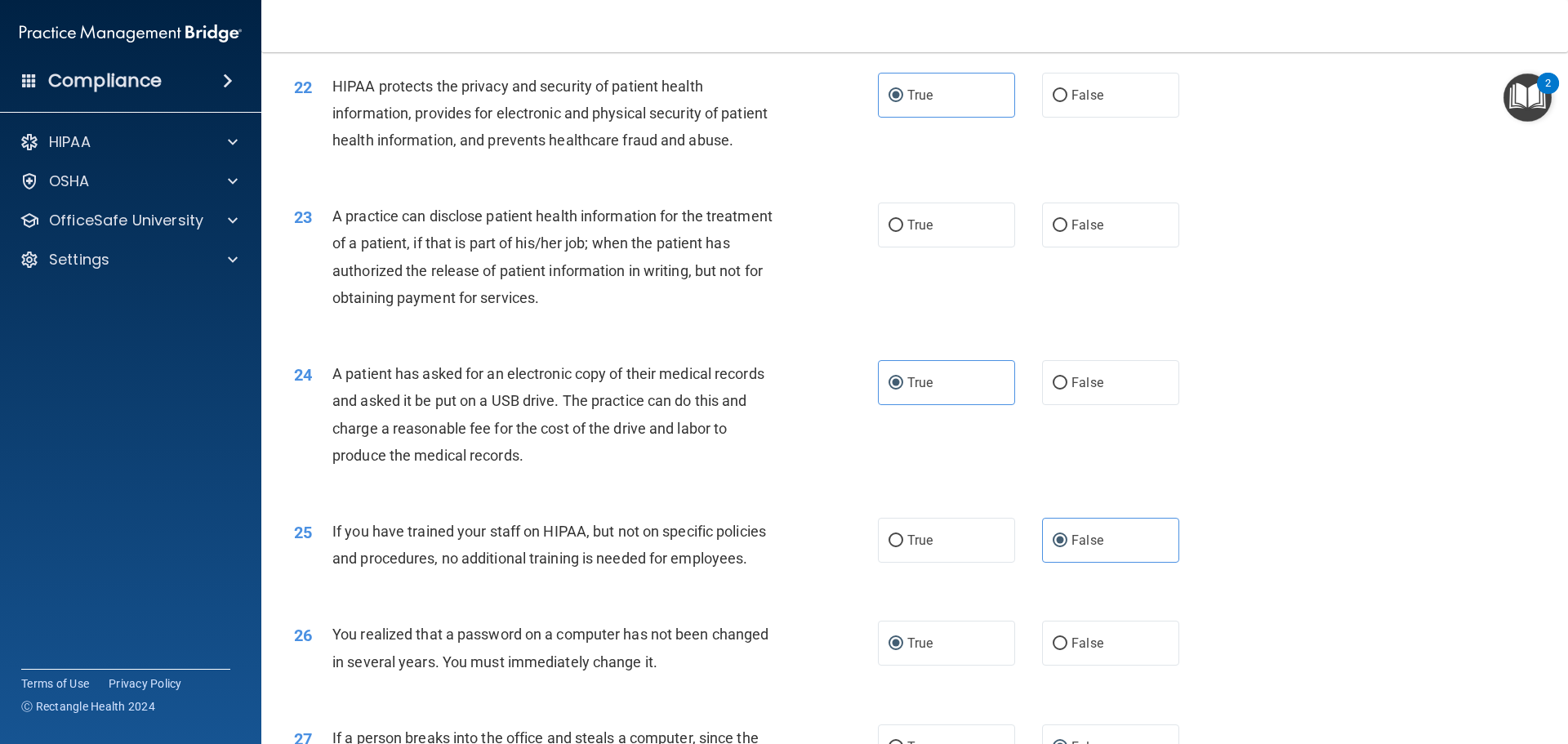
scroll to position [2469, 0]
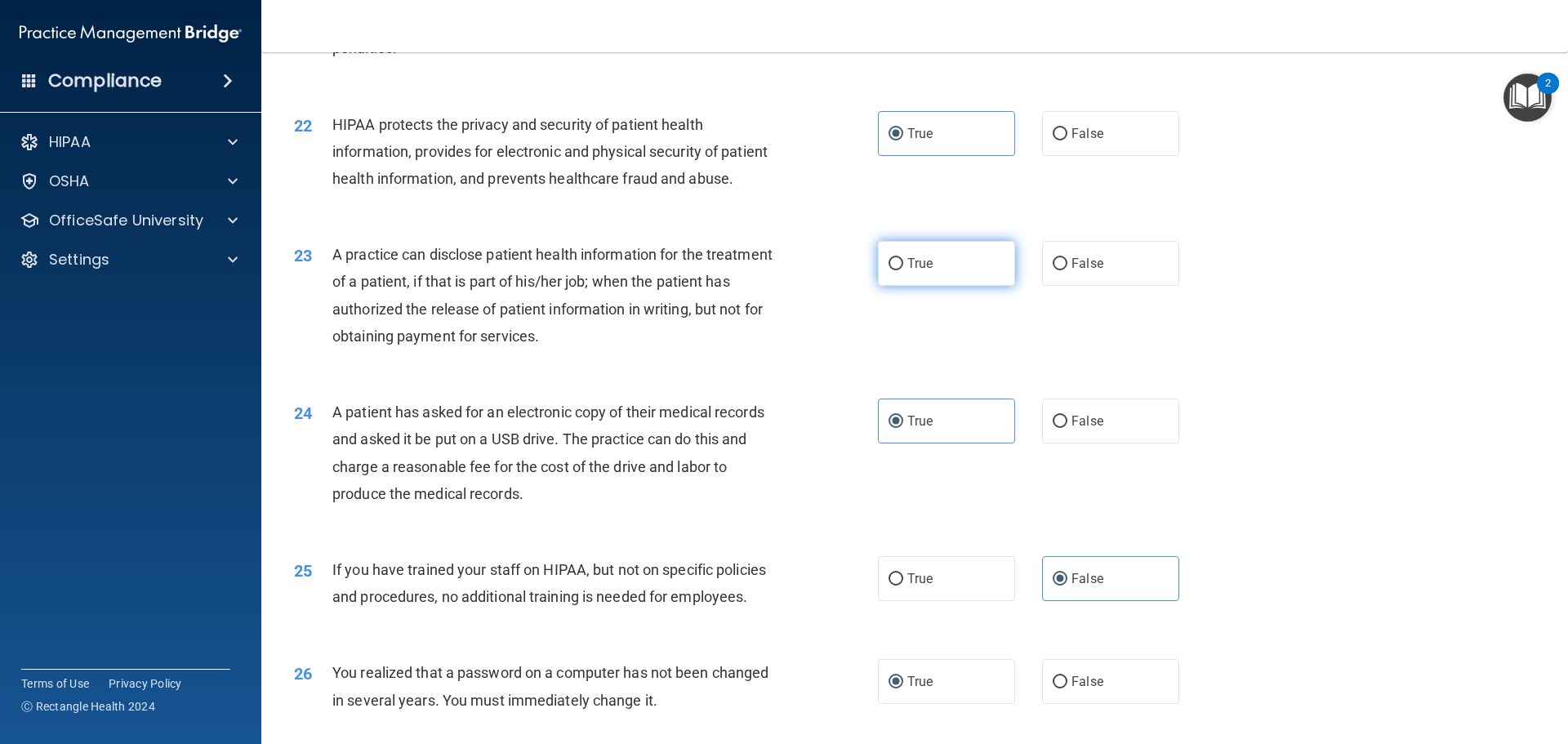
click at [915, 286] on label "True" at bounding box center [946, 263] width 137 height 45
click at [903, 271] on input "True" at bounding box center [896, 264] width 15 height 12
radio input "true"
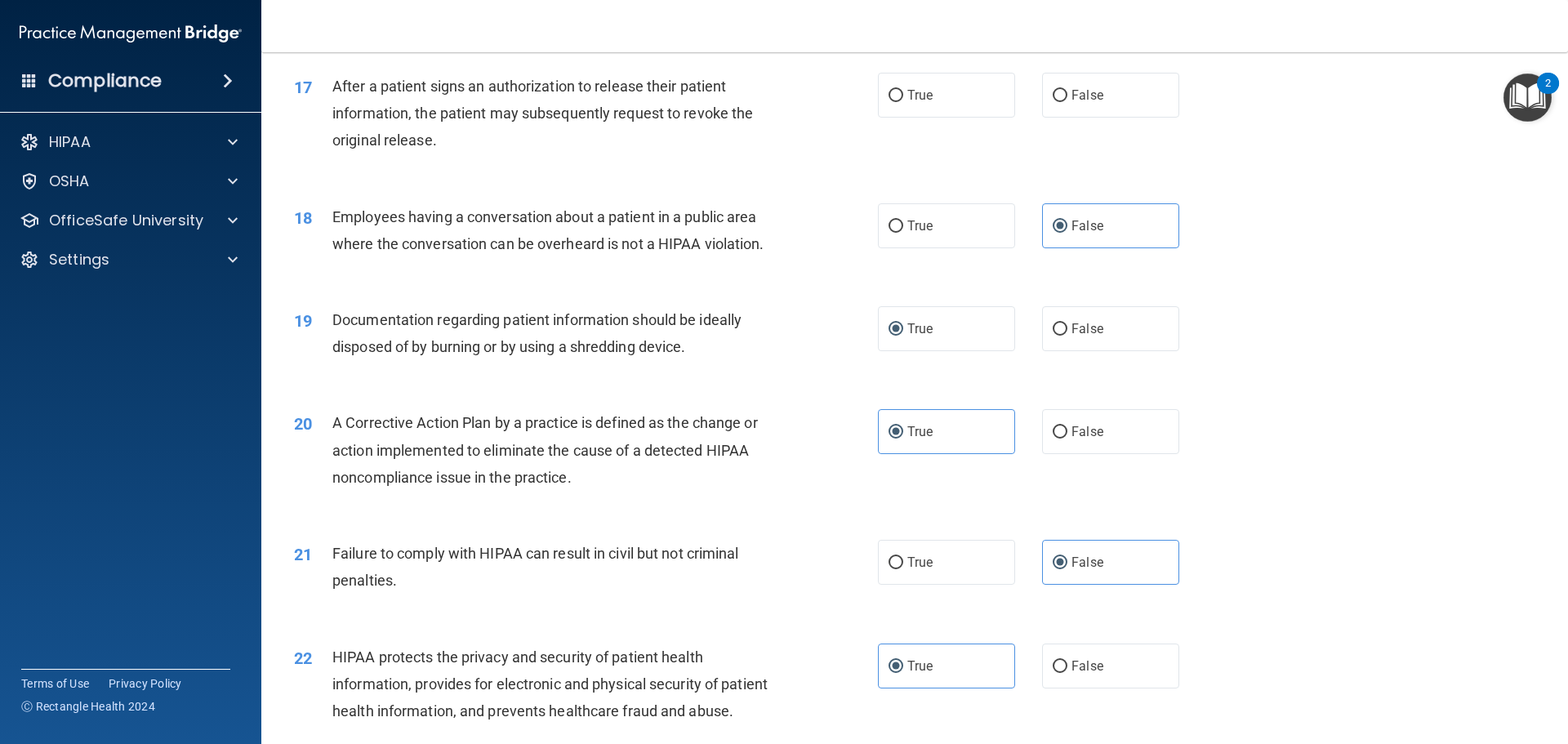
scroll to position [1897, 0]
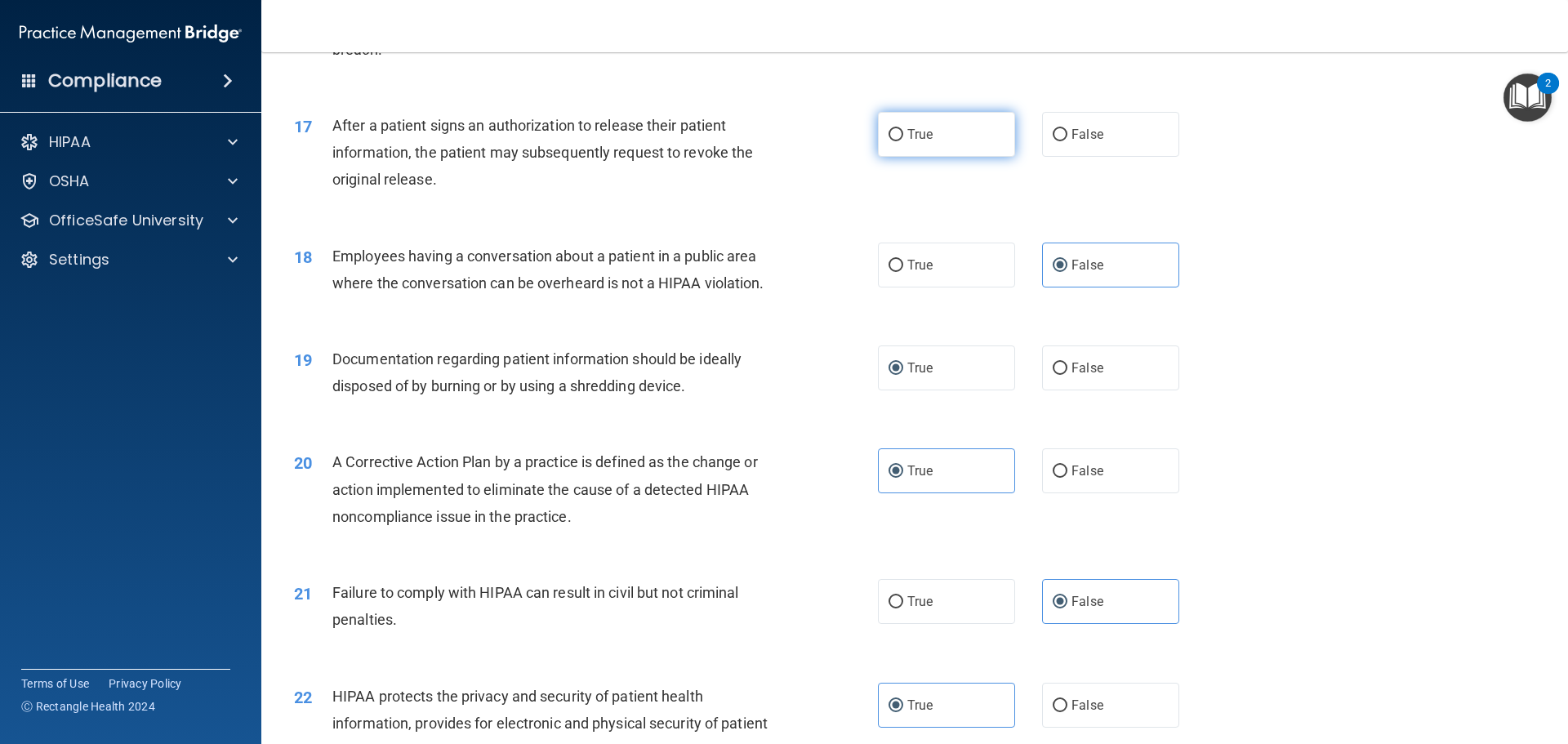
click at [908, 147] on label "True" at bounding box center [946, 134] width 137 height 45
click at [903, 142] on input "True" at bounding box center [896, 135] width 15 height 12
radio input "true"
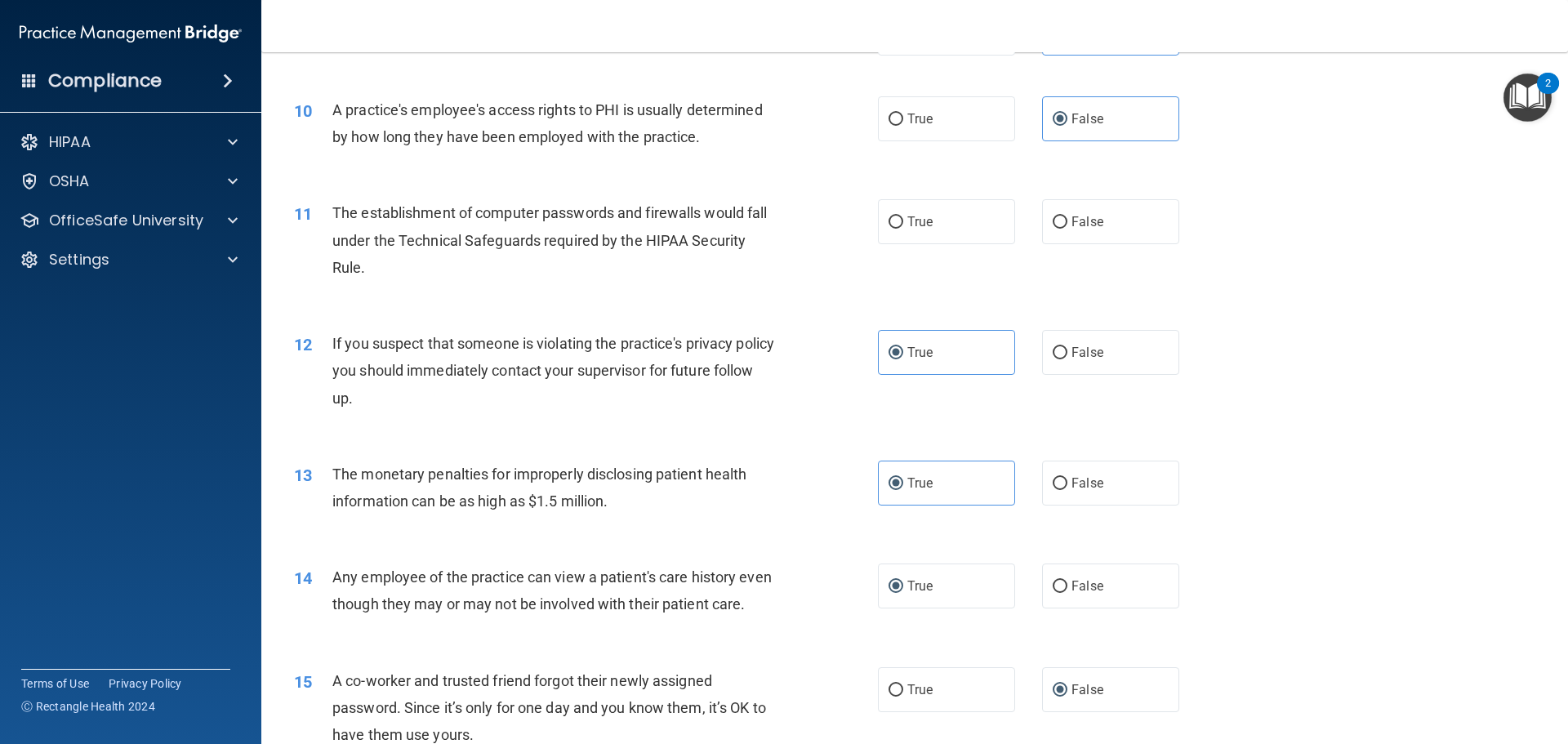
scroll to position [1081, 0]
click at [917, 228] on span "True" at bounding box center [920, 222] width 25 height 16
click at [903, 228] on input "True" at bounding box center [896, 223] width 15 height 12
radio input "true"
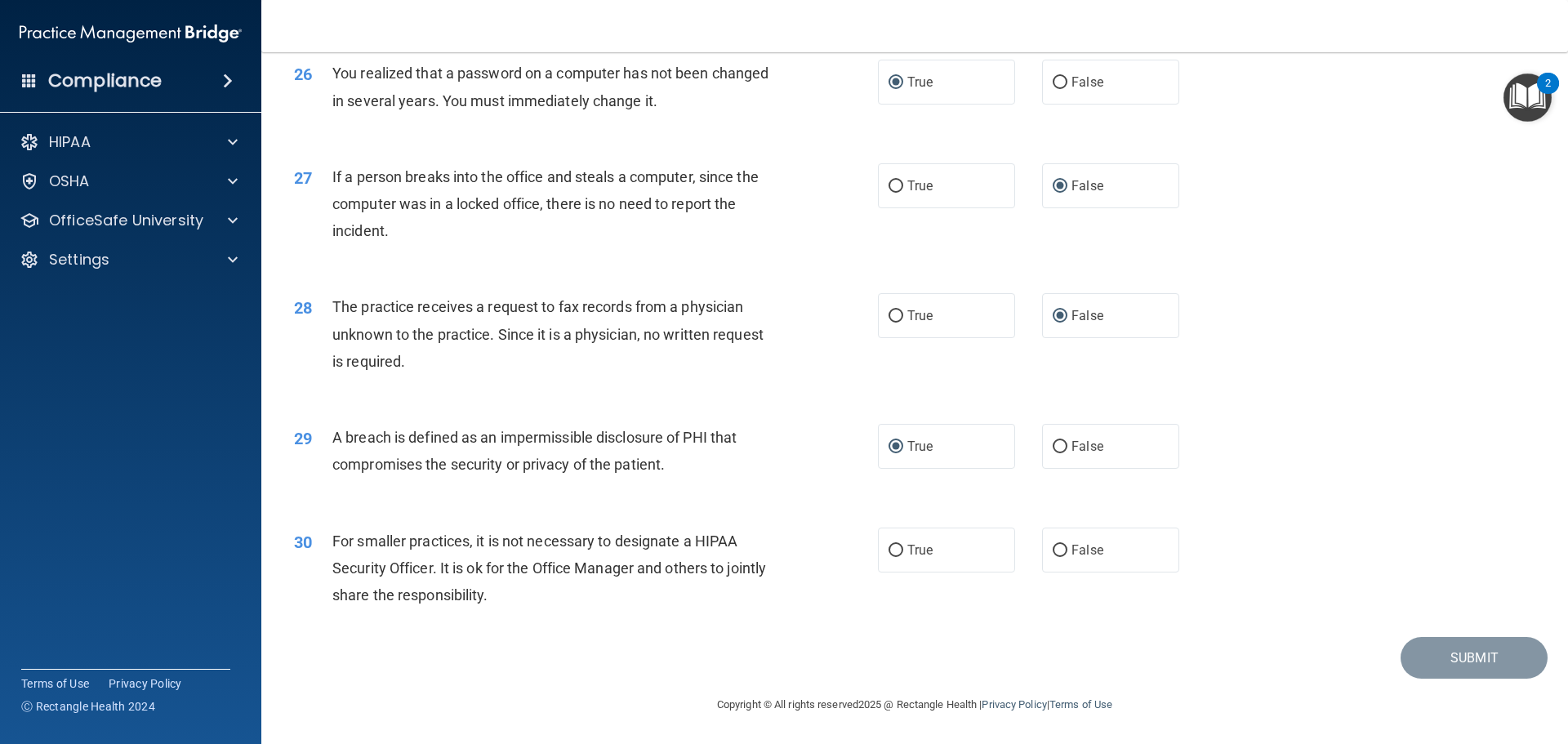
scroll to position [3123, 0]
click at [888, 538] on label "True" at bounding box center [946, 551] width 137 height 45
click at [889, 545] on input "True" at bounding box center [896, 551] width 15 height 12
radio input "true"
click at [1432, 662] on button "Submit" at bounding box center [1474, 658] width 147 height 42
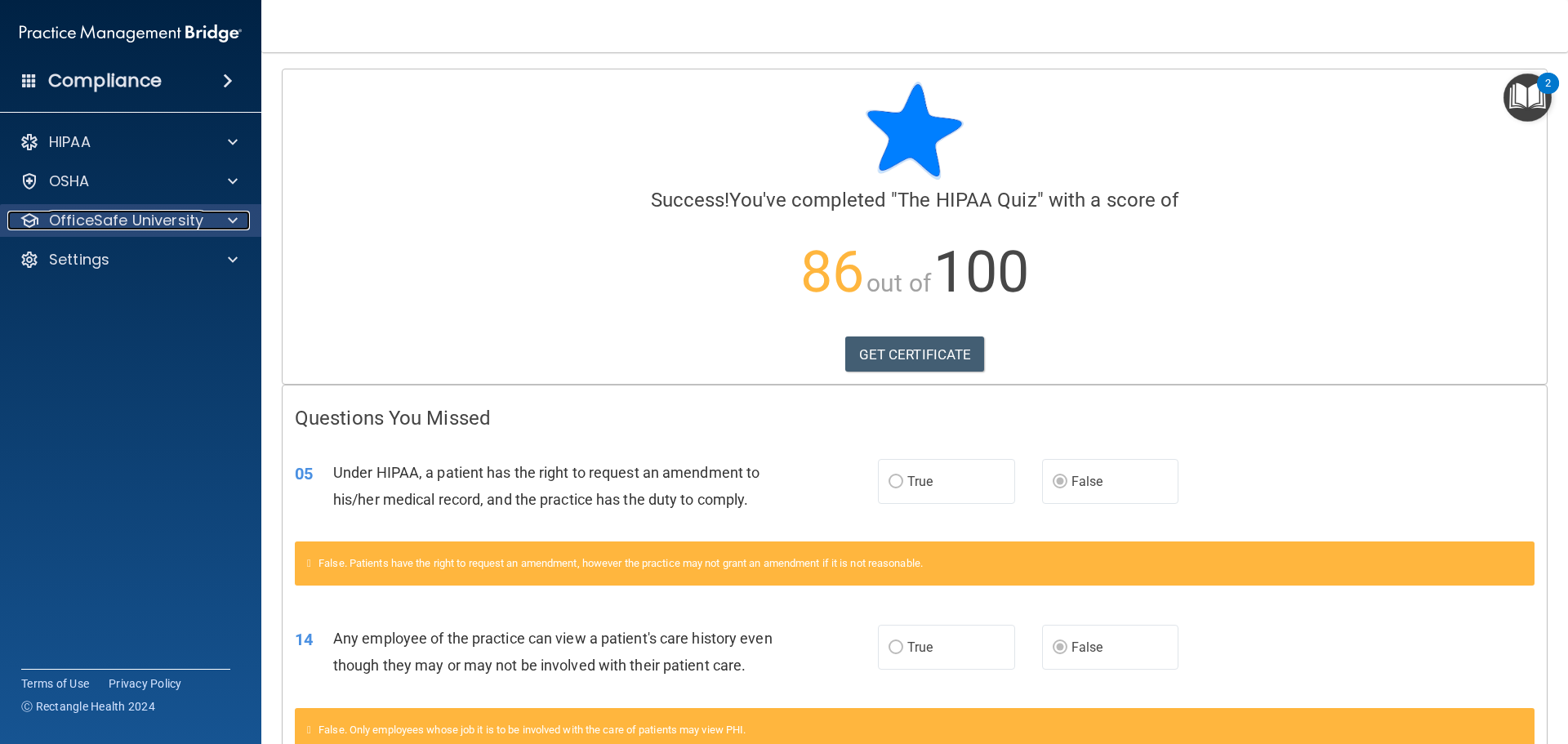
click at [239, 216] on div at bounding box center [230, 221] width 41 height 20
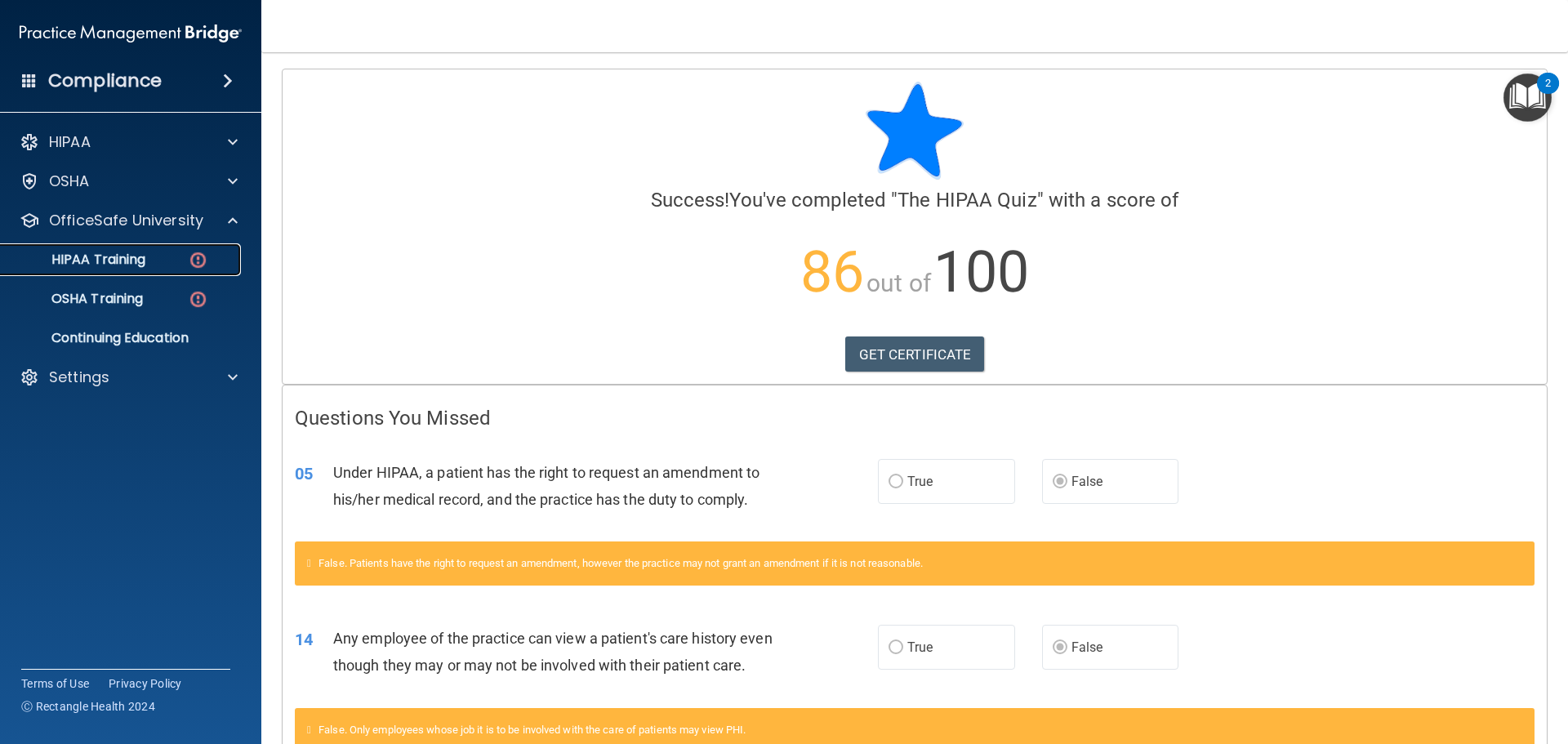
click at [171, 252] on div "HIPAA Training" at bounding box center [122, 260] width 223 height 17
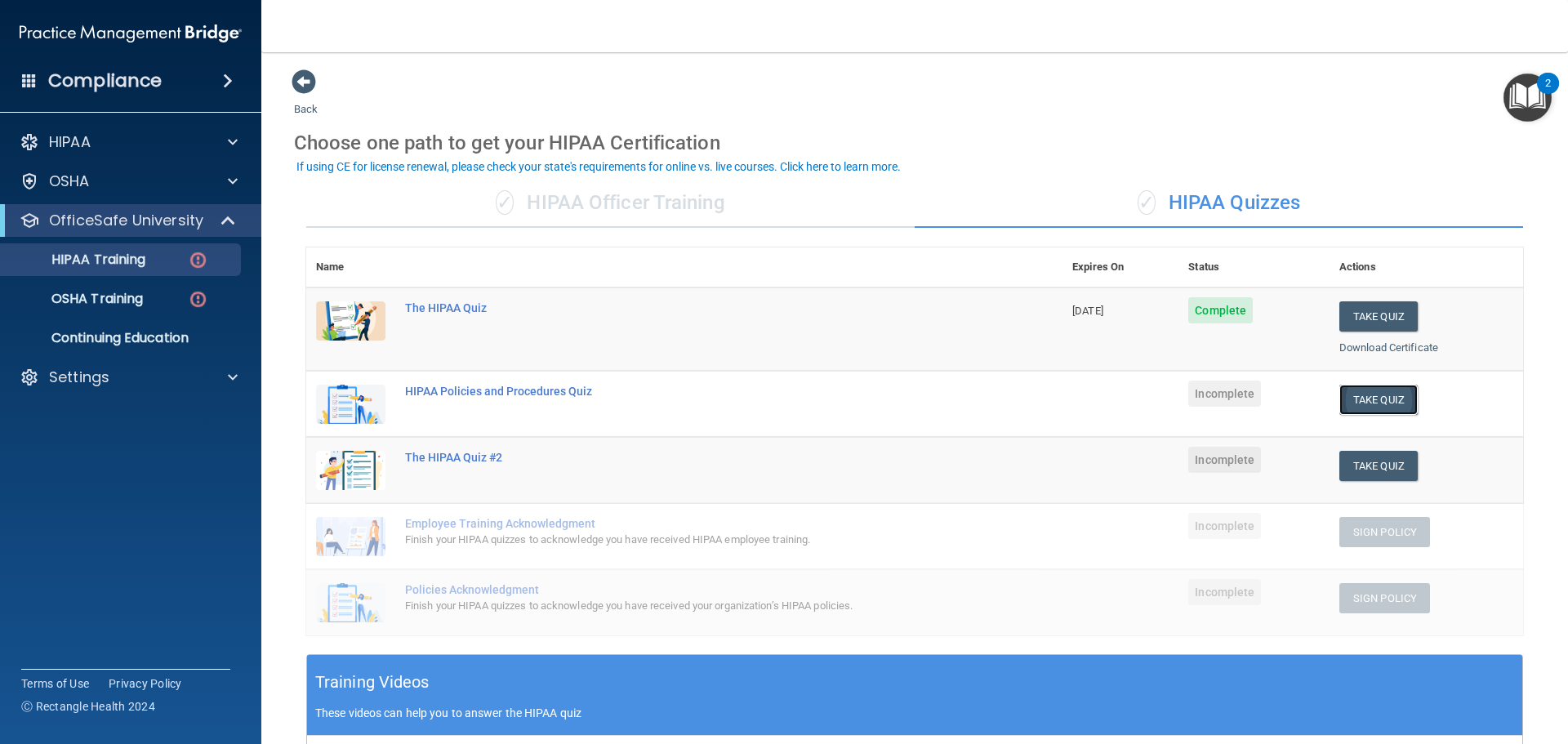
click at [1339, 397] on button "Take Quiz" at bounding box center [1378, 400] width 78 height 30
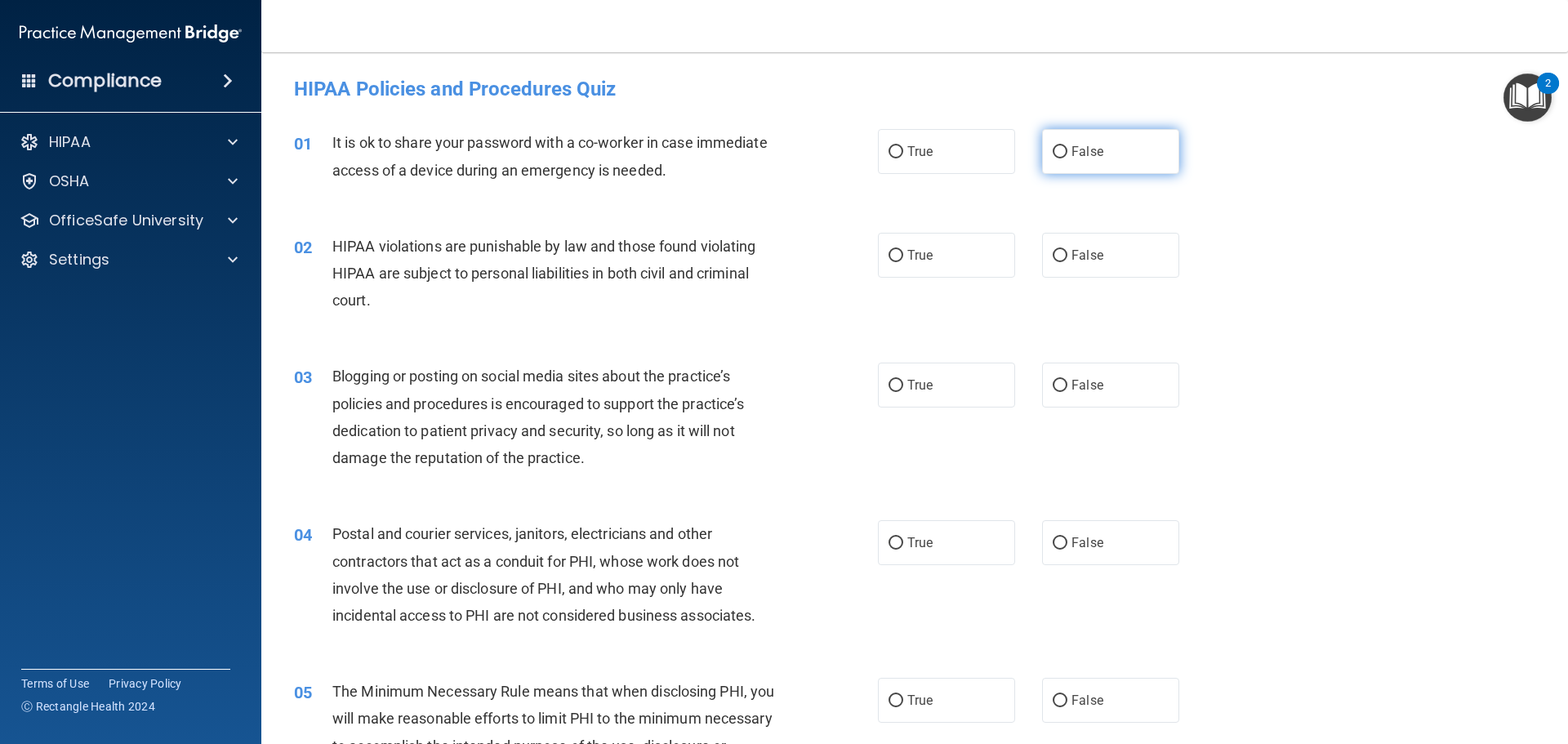
click at [1053, 155] on input "False" at bounding box center [1060, 152] width 15 height 12
radio input "true"
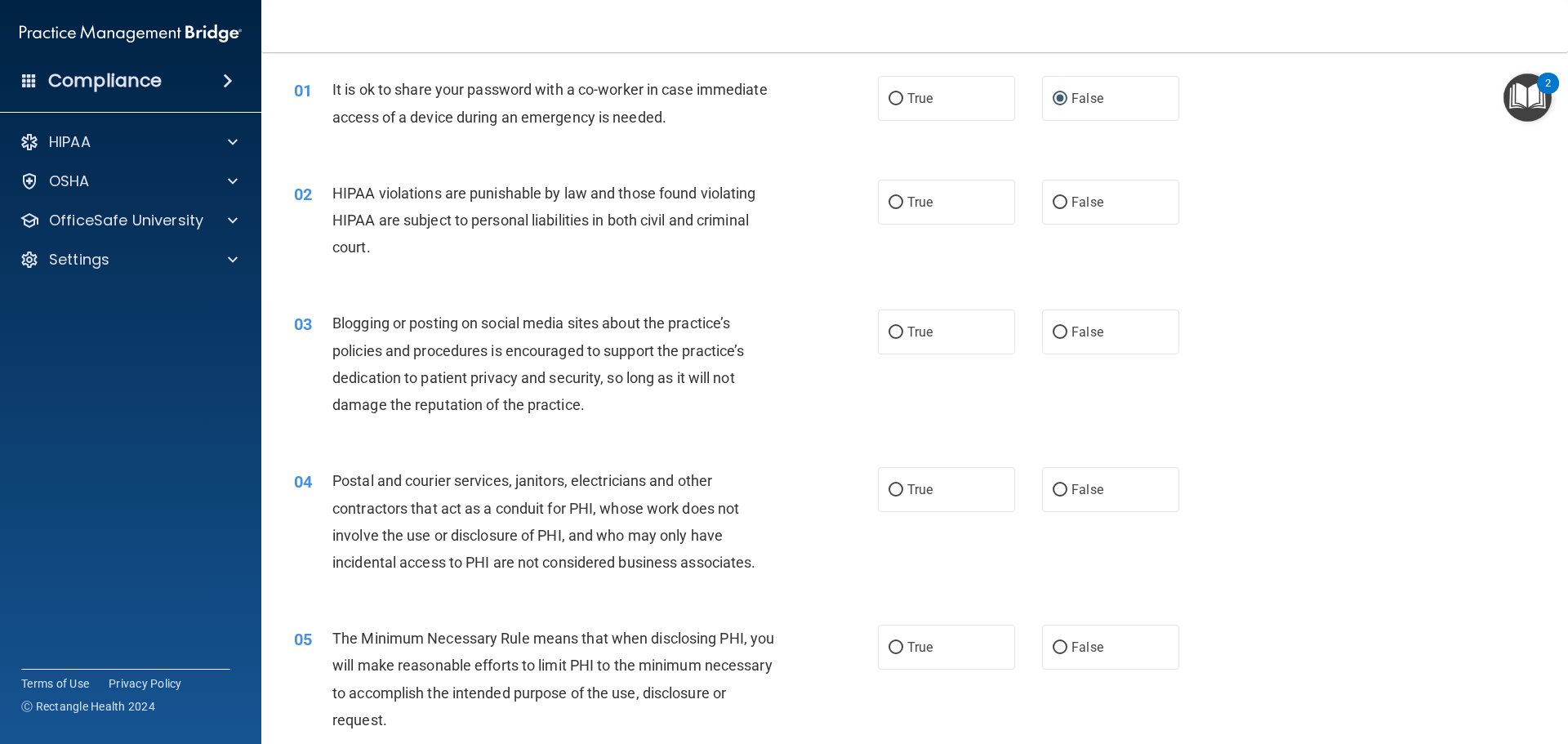
scroll to position [82, 0]
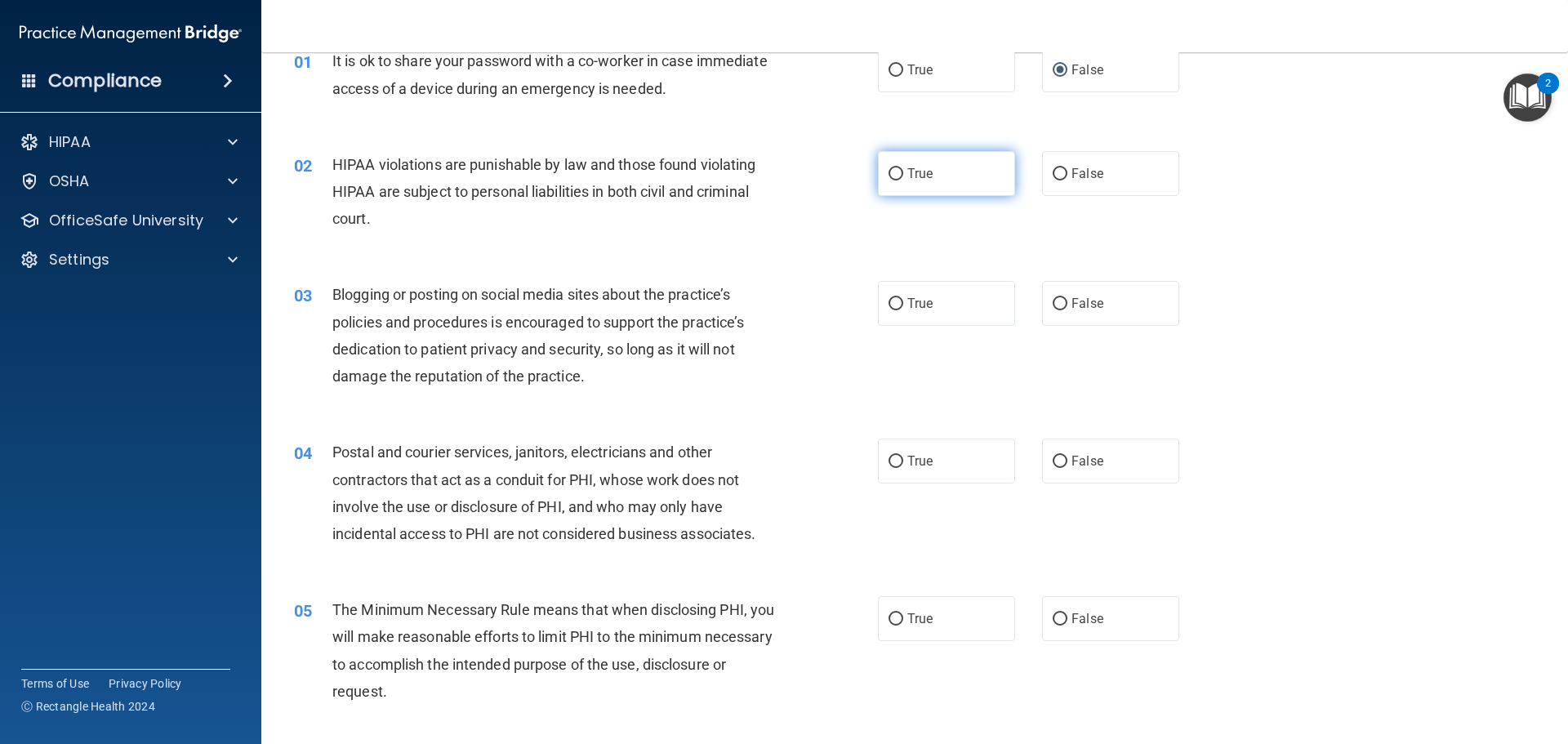
click at [894, 179] on input "True" at bounding box center [896, 174] width 15 height 12
radio input "true"
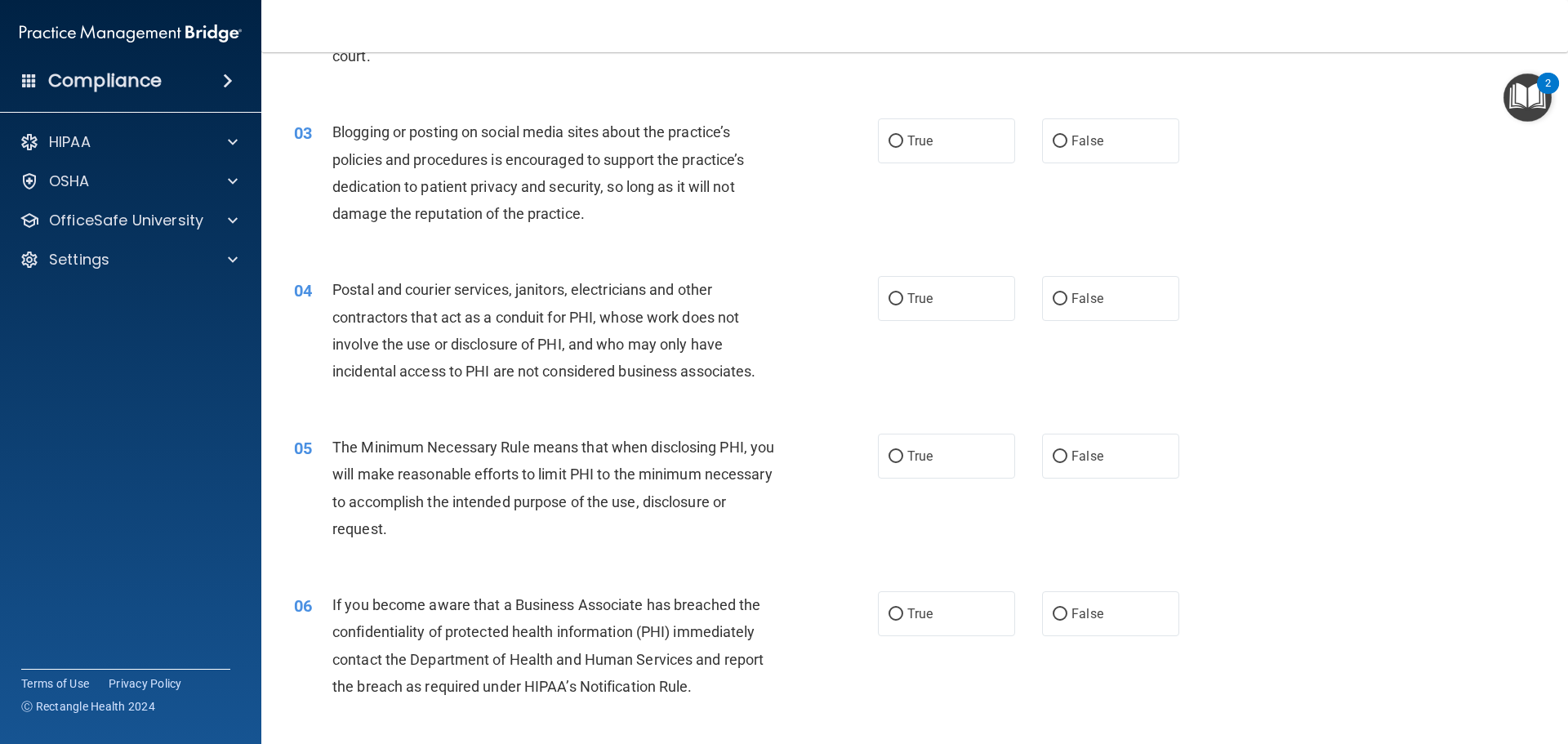
scroll to position [245, 0]
click at [907, 152] on label "True" at bounding box center [946, 140] width 137 height 45
click at [903, 147] on input "True" at bounding box center [896, 141] width 15 height 12
radio input "true"
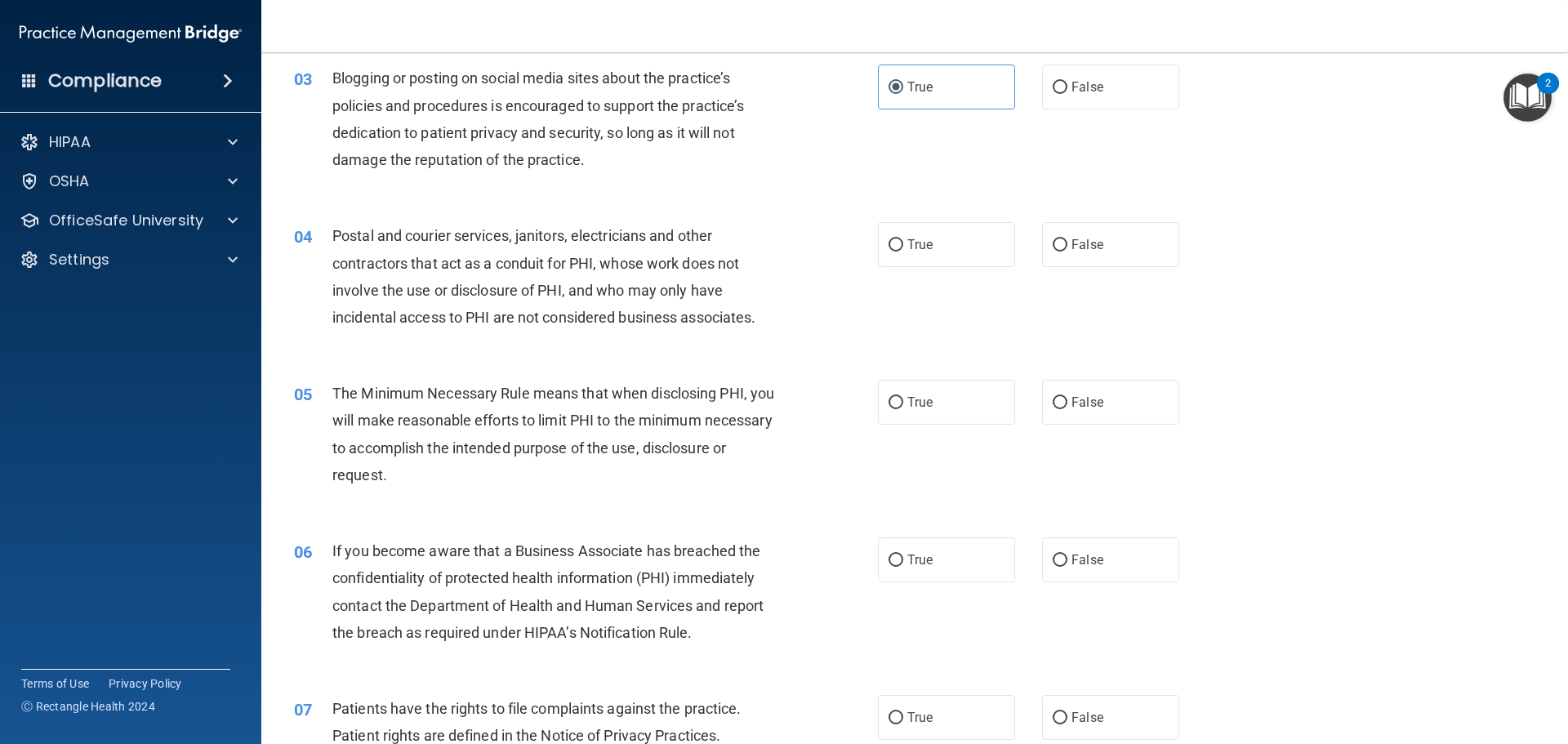
scroll to position [327, 0]
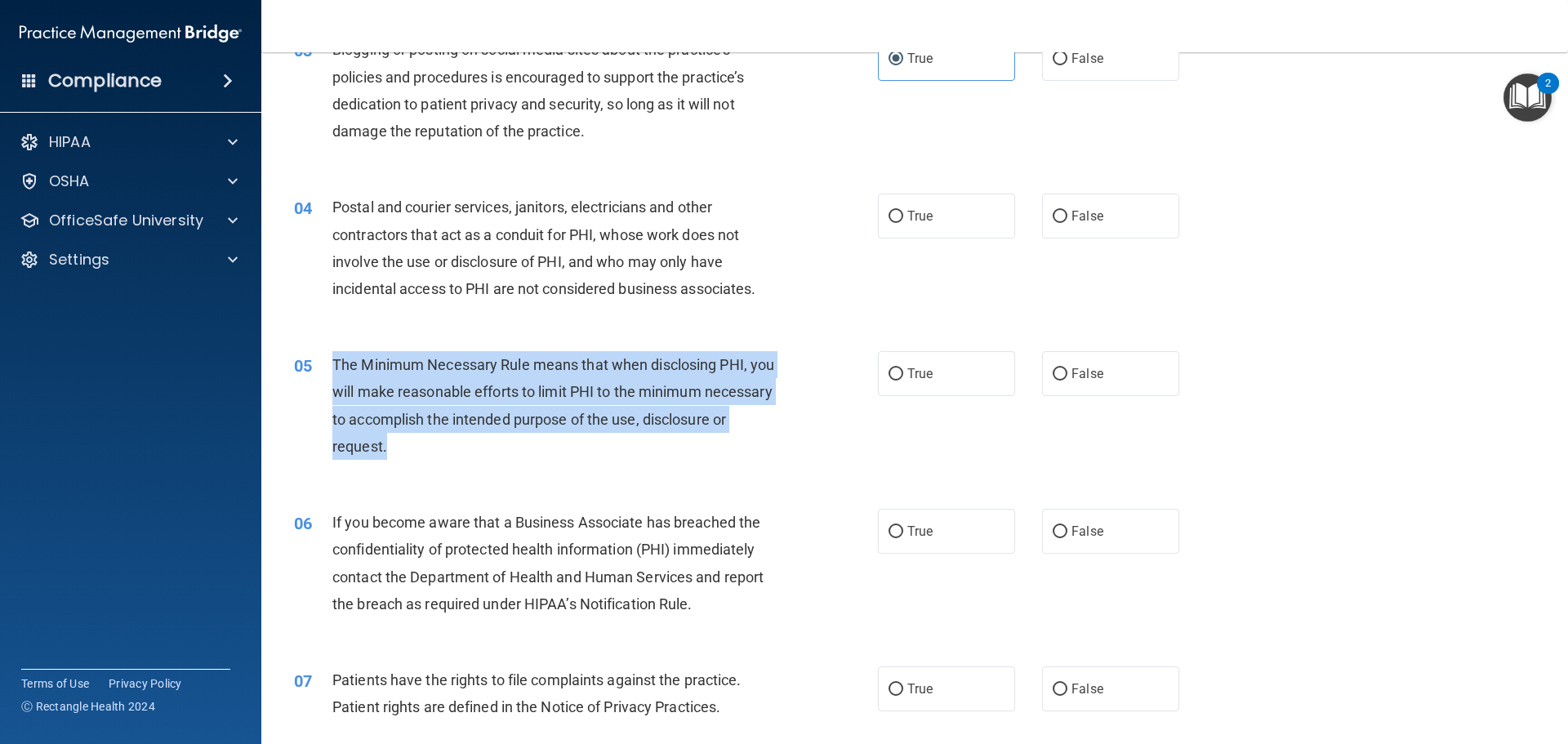
drag, startPoint x: 332, startPoint y: 359, endPoint x: 486, endPoint y: 451, distance: 179.4
click at [486, 451] on div "The Minimum Necessary Rule means that when disclosing PHI, you will make reason…" at bounding box center [560, 406] width 456 height 108
copy span "The Minimum Necessary Rule means that when disclosing PHI, you will make reason…"
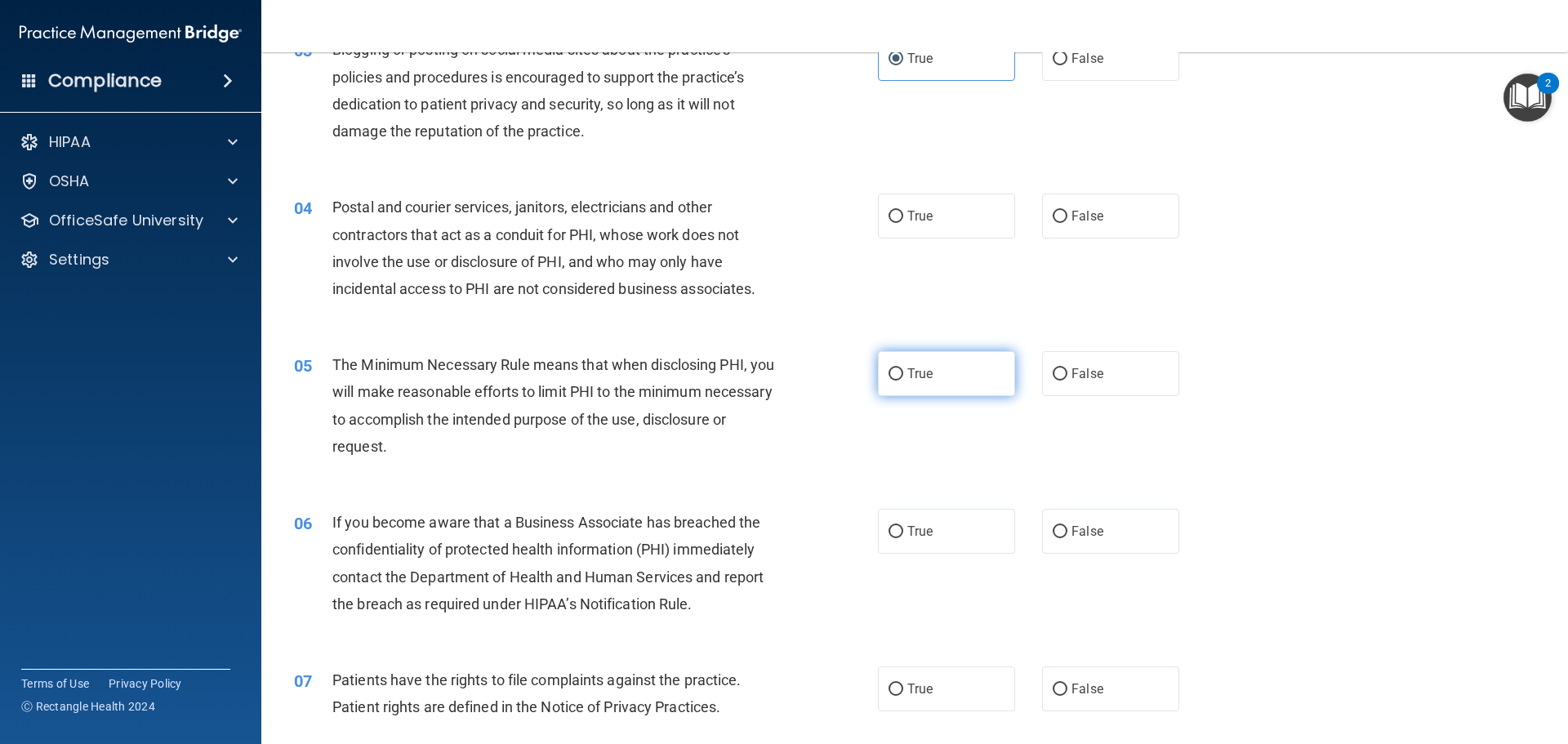
click at [933, 373] on label "True" at bounding box center [946, 374] width 137 height 45
click at [903, 373] on input "True" at bounding box center [896, 374] width 15 height 12
radio input "true"
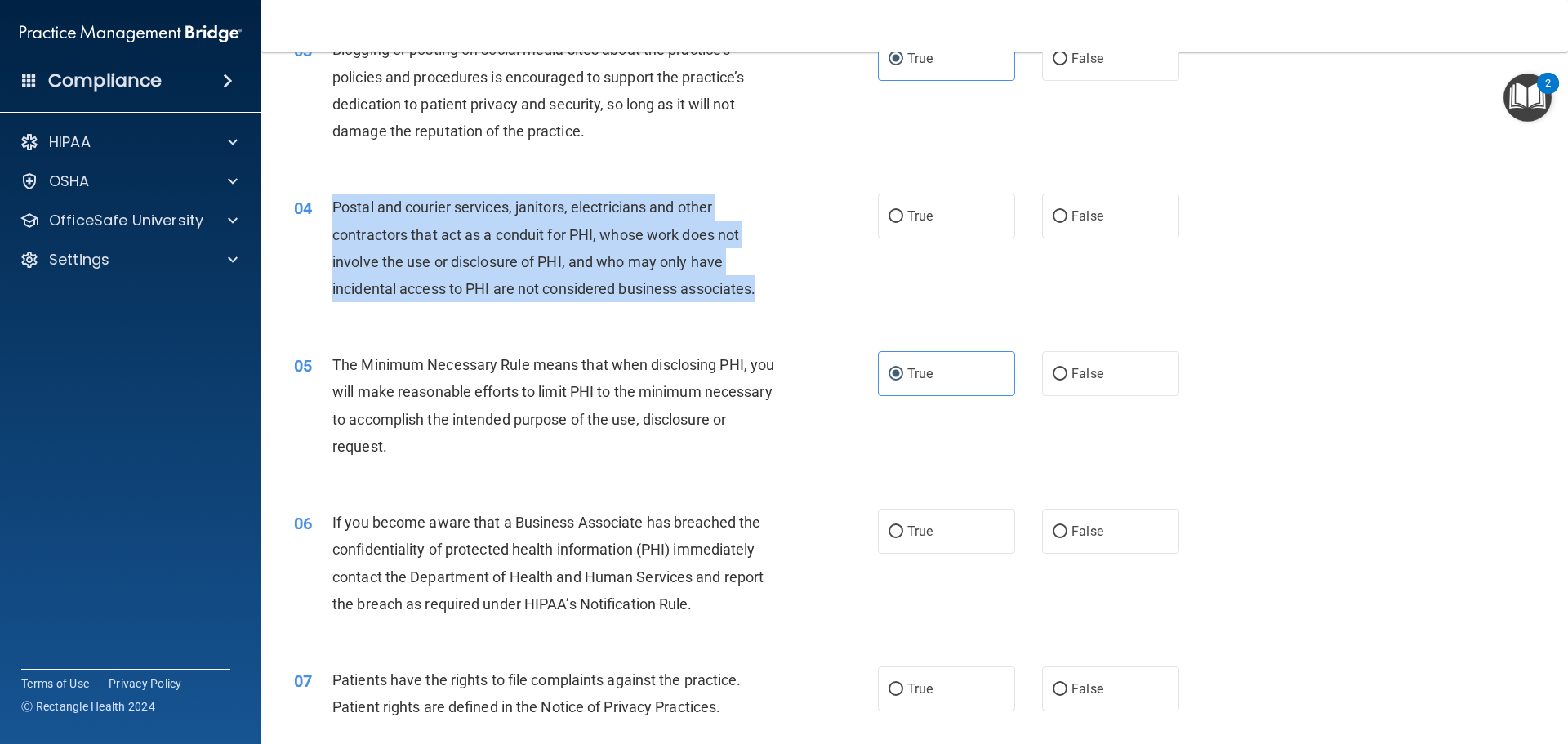
drag, startPoint x: 334, startPoint y: 201, endPoint x: 725, endPoint y: 293, distance: 401.7
click at [767, 306] on div "04 Postal and courier services, janitors, electricians and other contractors th…" at bounding box center [586, 252] width 633 height 117
copy span "Postal and courier services, janitors, electricians and other contractors that …"
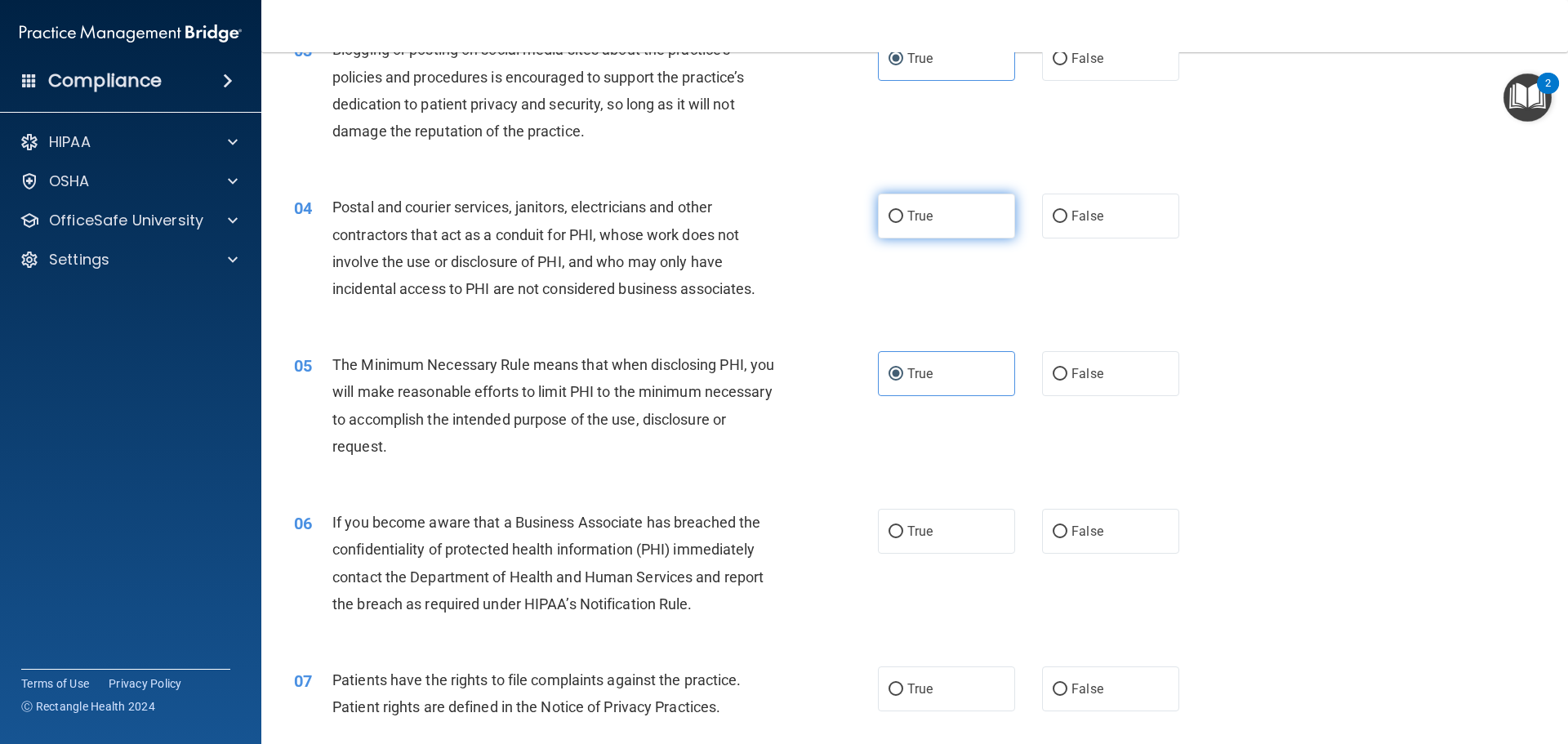
click at [939, 215] on label "True" at bounding box center [946, 216] width 137 height 45
click at [903, 215] on input "True" at bounding box center [896, 217] width 15 height 12
radio input "true"
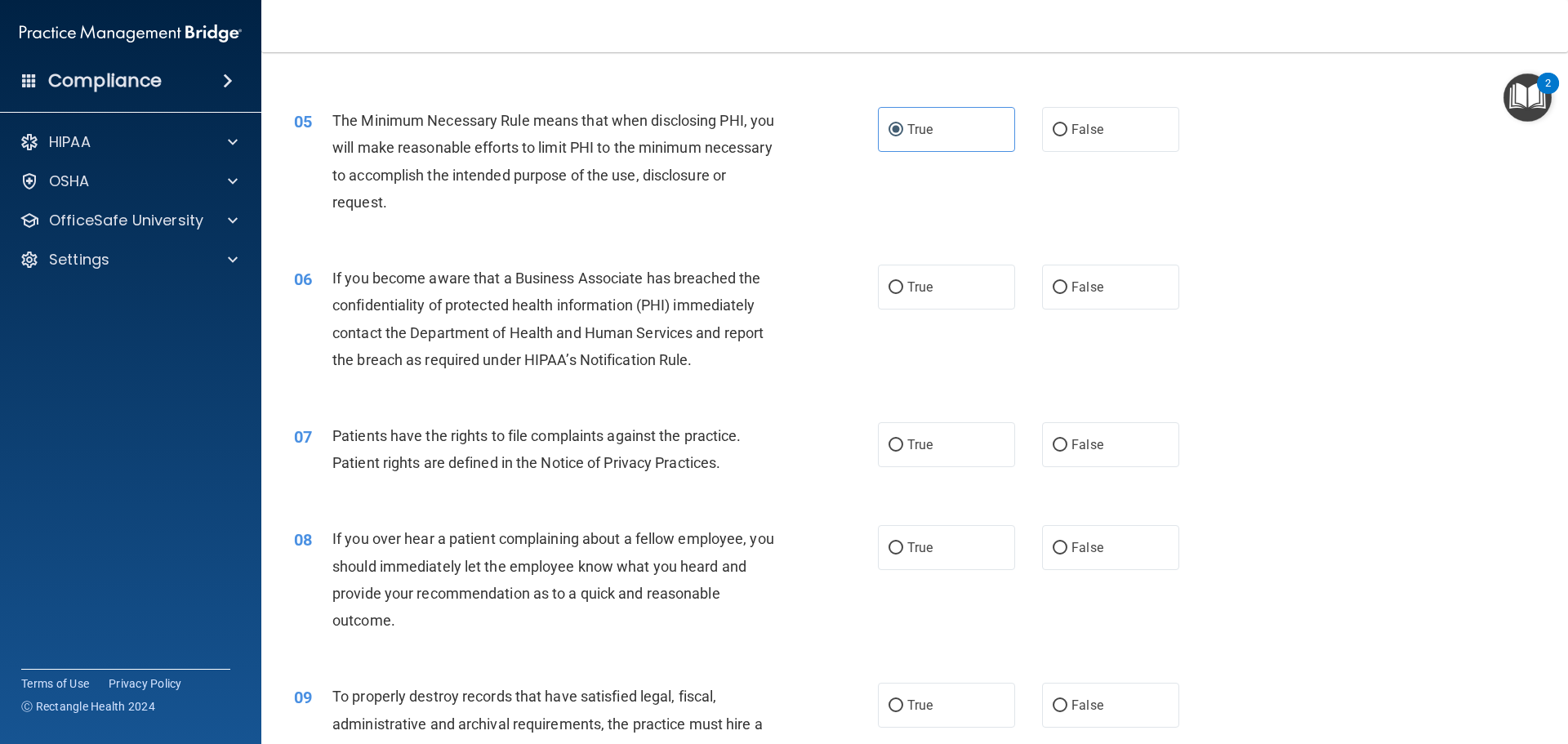
scroll to position [572, 0]
click at [933, 294] on label "True" at bounding box center [946, 287] width 137 height 45
click at [903, 293] on input "True" at bounding box center [896, 287] width 15 height 12
radio input "true"
click at [915, 461] on label "True" at bounding box center [946, 444] width 137 height 45
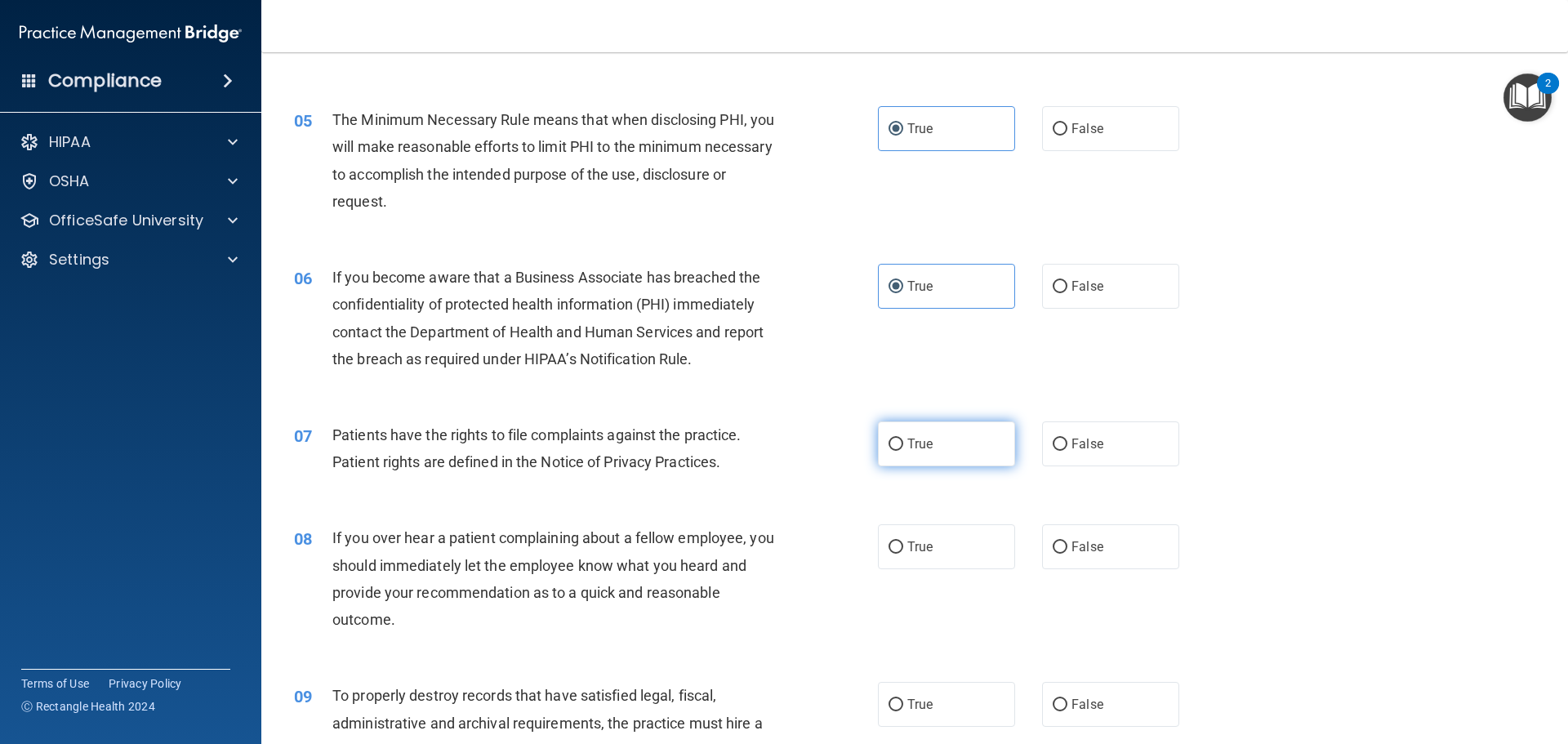
click at [903, 451] on input "True" at bounding box center [896, 445] width 15 height 12
radio input "true"
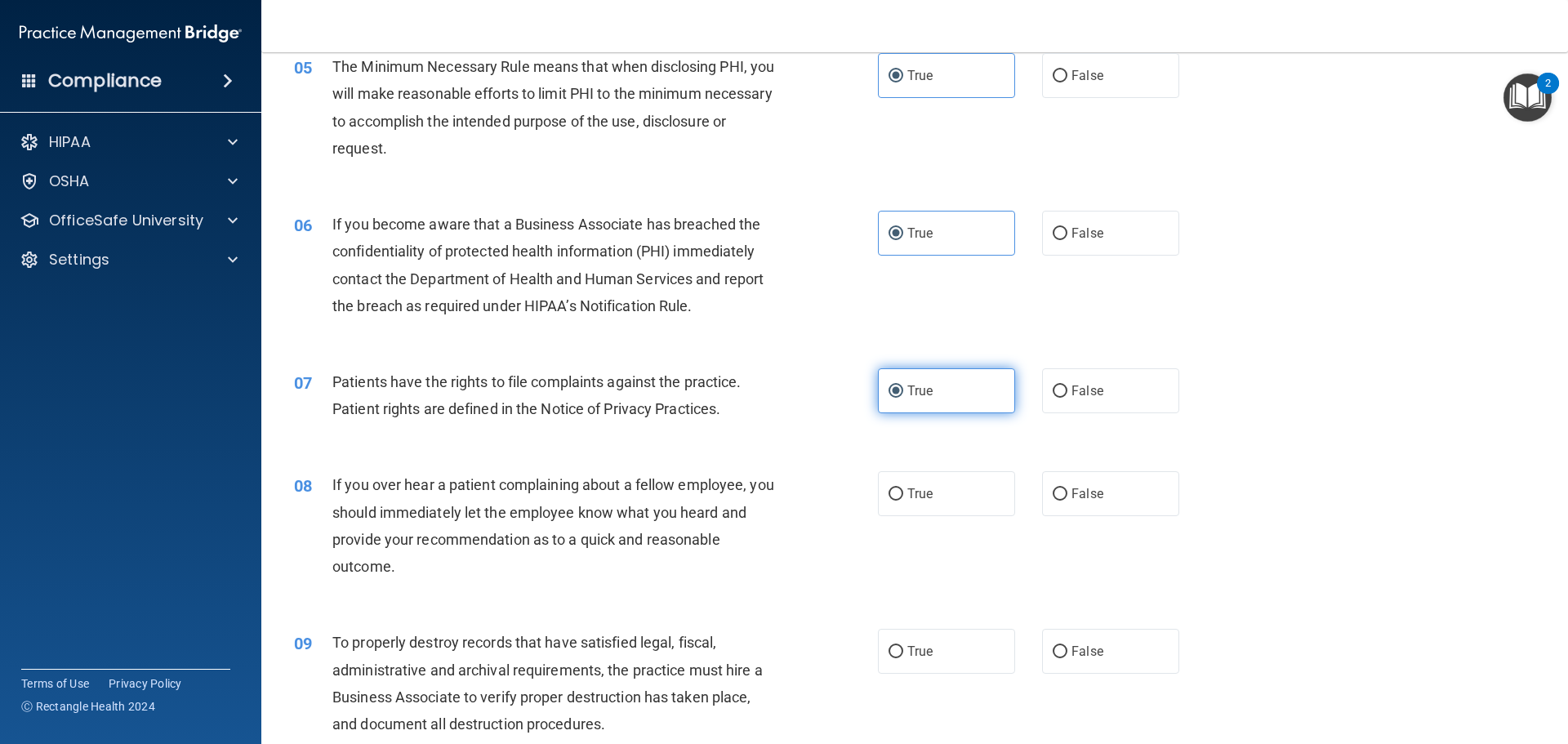
scroll to position [654, 0]
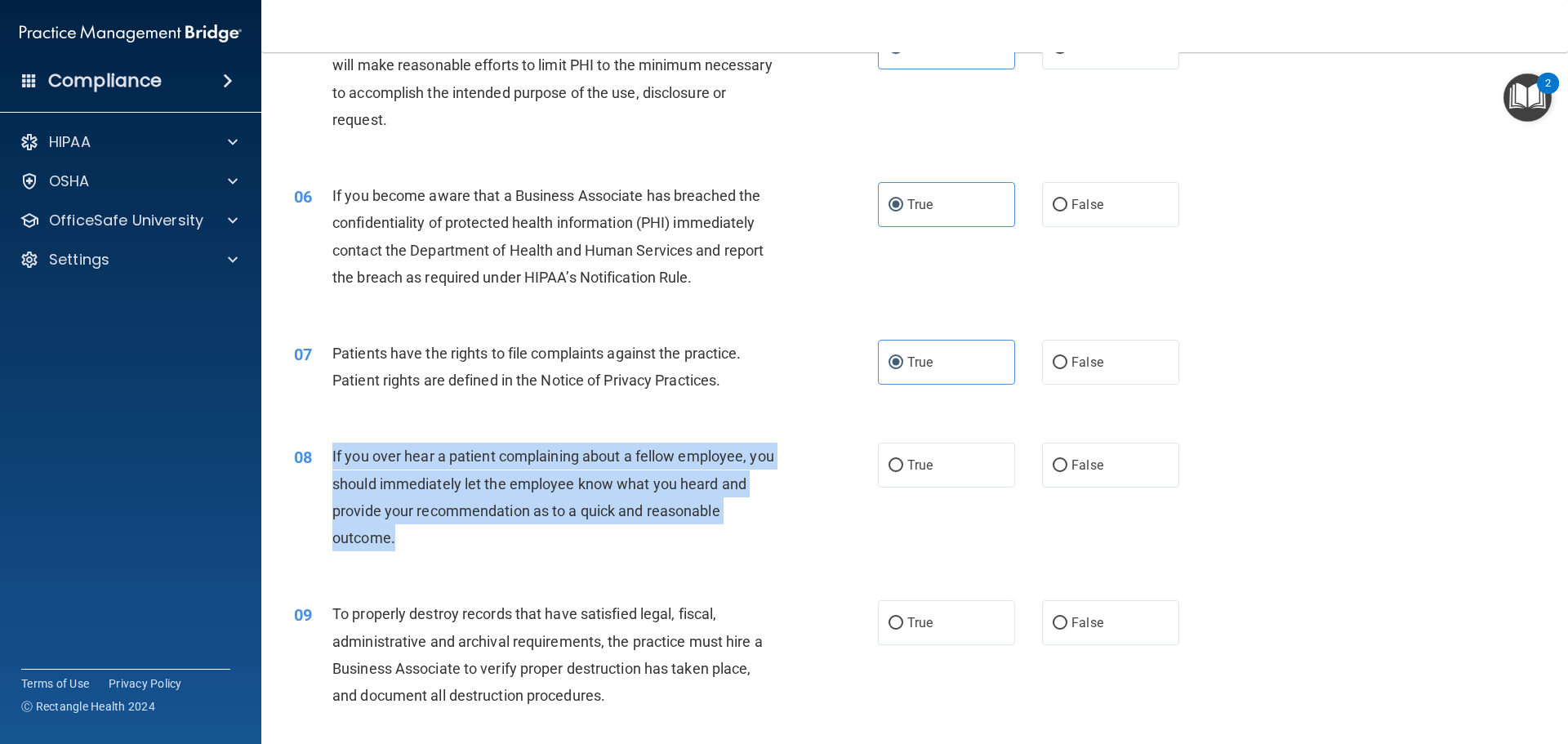
drag, startPoint x: 329, startPoint y: 450, endPoint x: 439, endPoint y: 540, distance: 142.1
click at [439, 540] on div "08 If you over hear a patient complaining about a fellow employee, you should i…" at bounding box center [586, 502] width 633 height 117
copy div "If you over hear a patient complaining about a fellow employee, you should imme…"
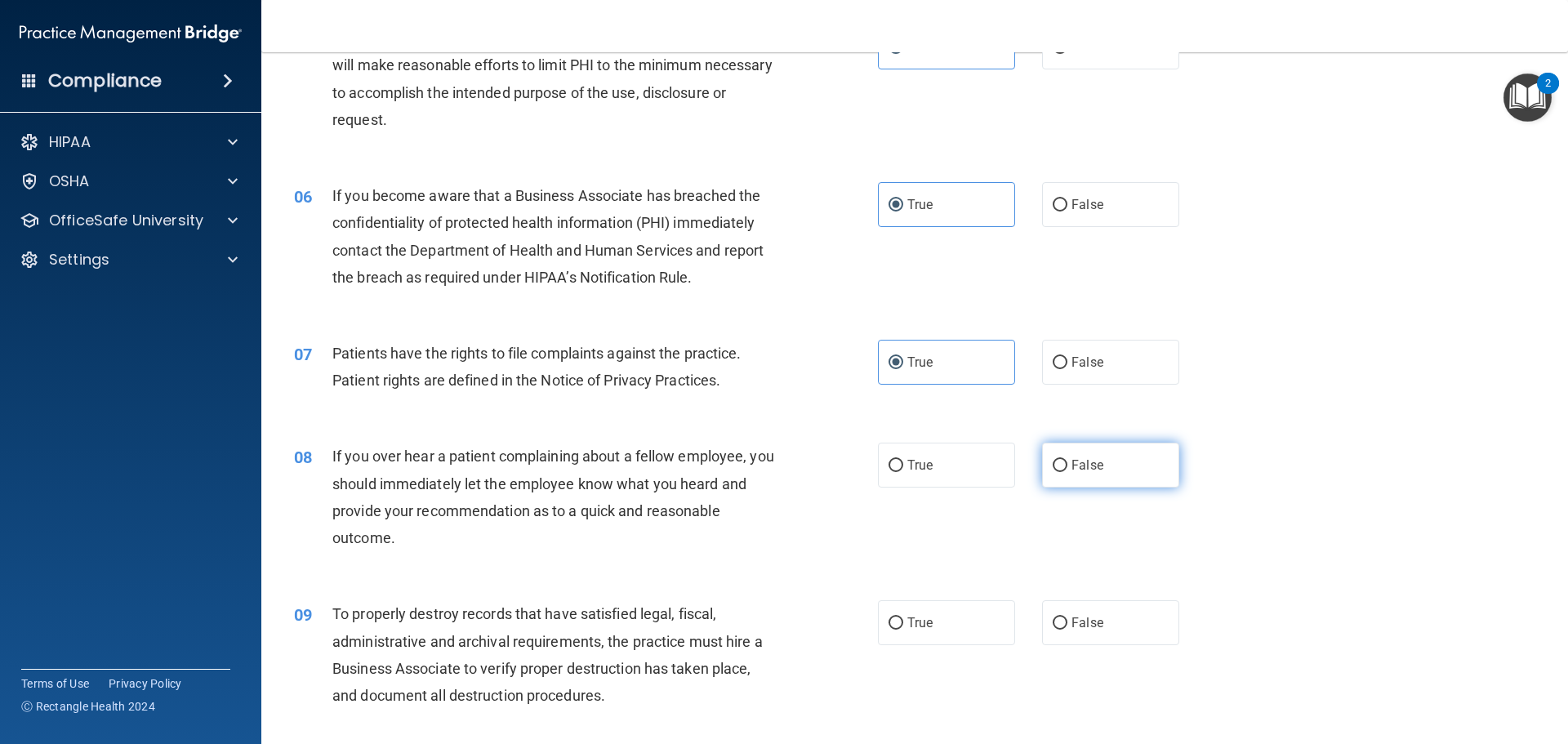
click at [1067, 488] on label "False" at bounding box center [1110, 466] width 137 height 45
click at [1067, 472] on input "False" at bounding box center [1060, 466] width 15 height 12
radio input "true"
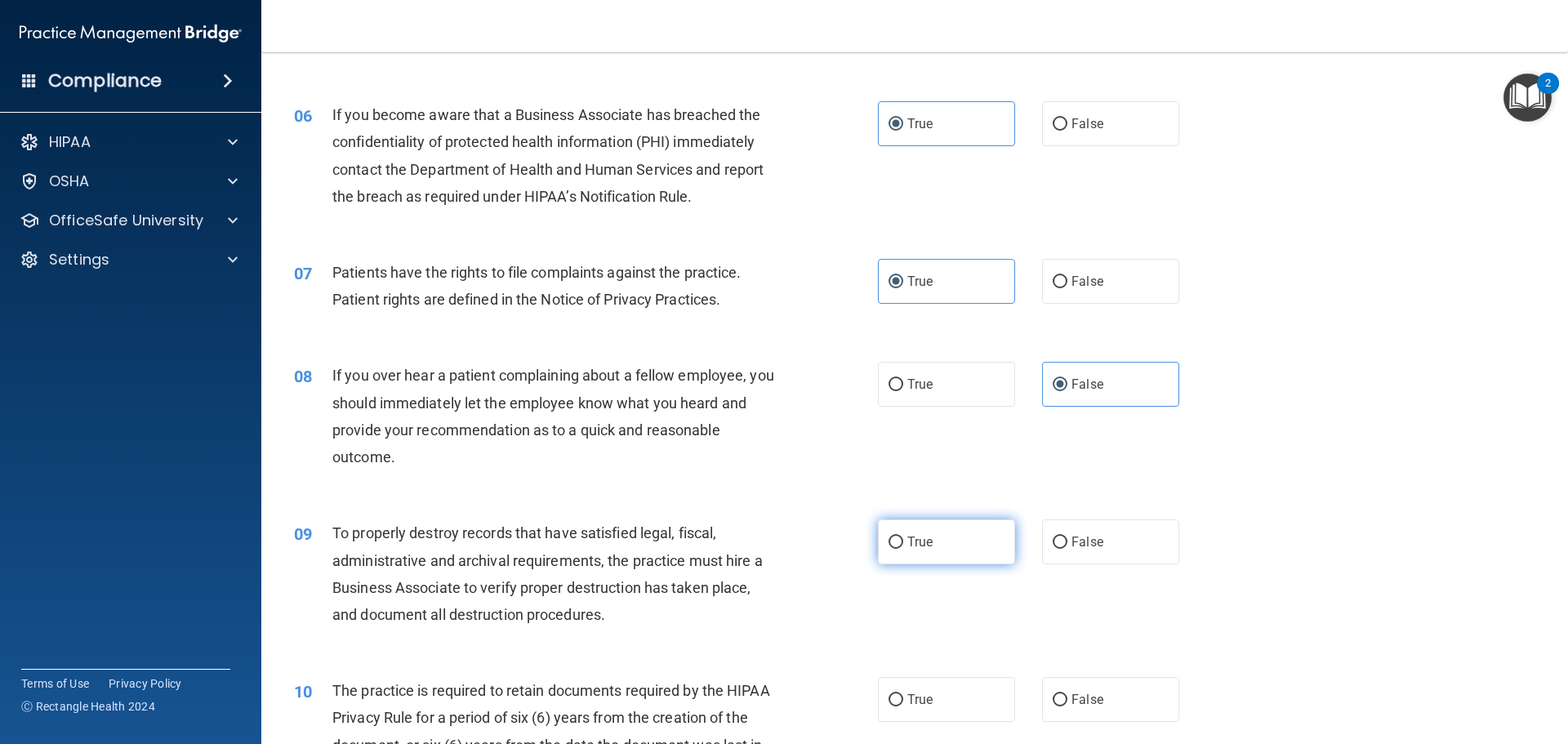
scroll to position [736, 0]
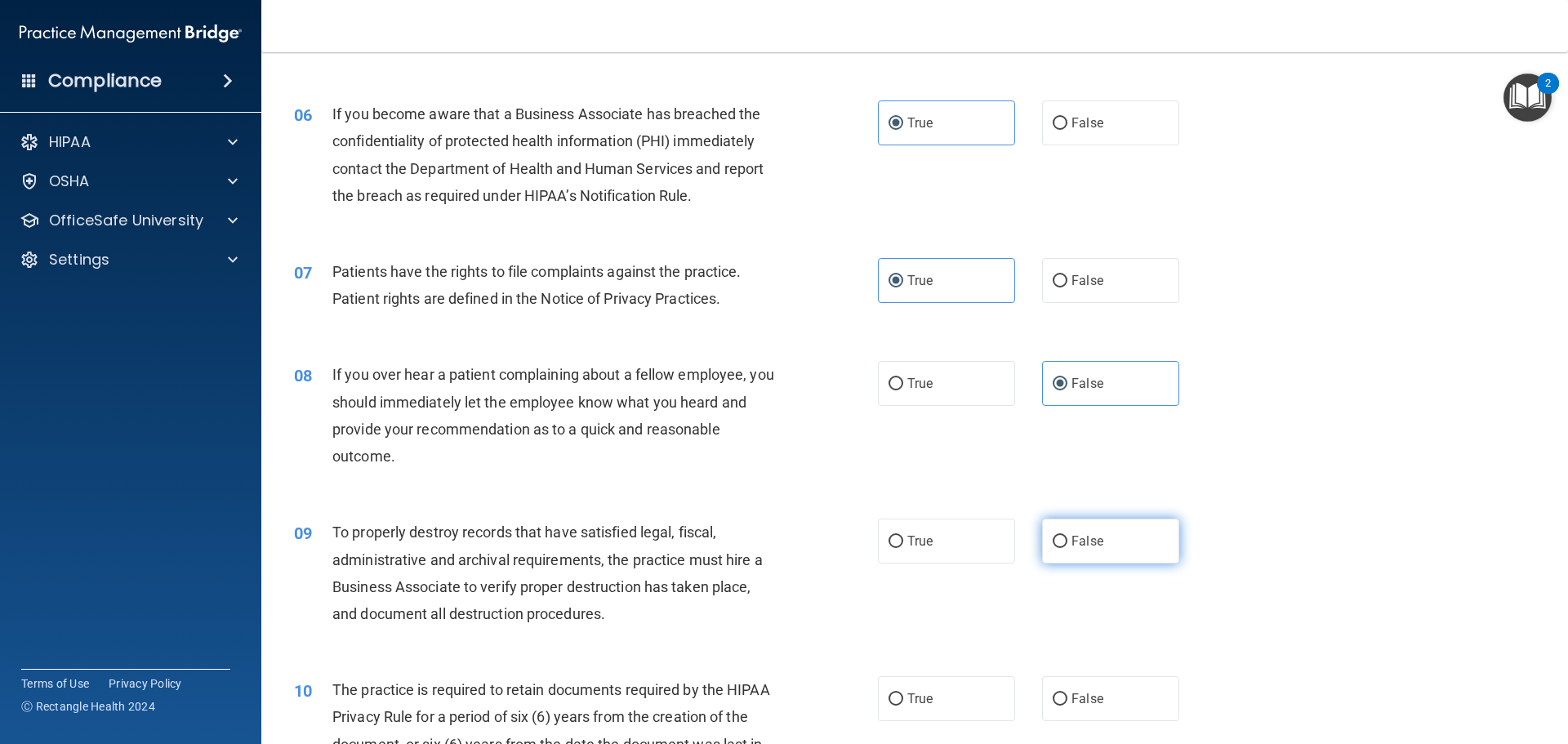
drag, startPoint x: 1040, startPoint y: 544, endPoint x: 1043, endPoint y: 552, distance: 8.5
click at [1043, 552] on label "False" at bounding box center [1110, 542] width 137 height 45
click at [1053, 548] on input "False" at bounding box center [1060, 542] width 15 height 12
radio input "true"
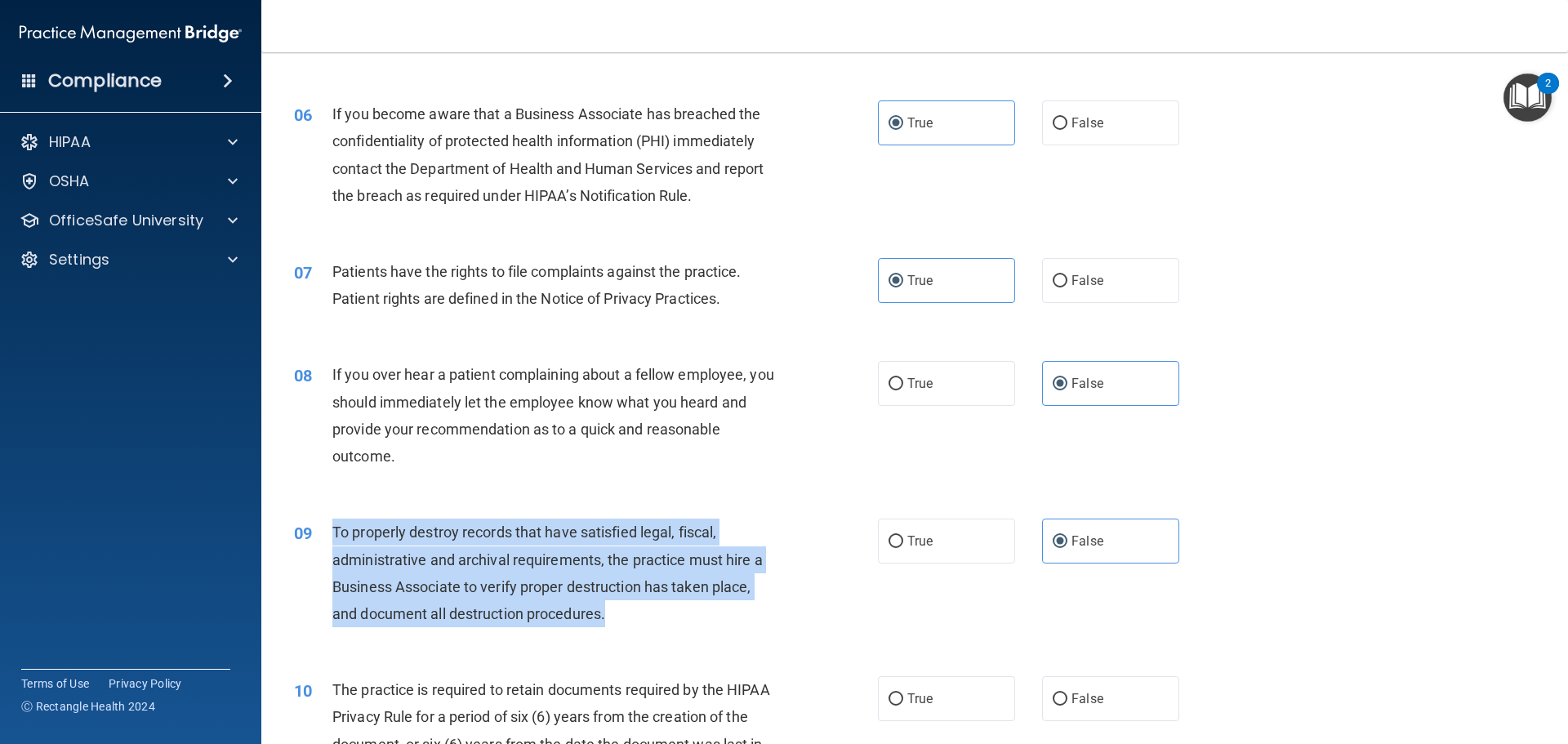
drag, startPoint x: 327, startPoint y: 526, endPoint x: 631, endPoint y: 610, distance: 315.4
click at [631, 610] on div "09 To properly destroy records that have satisfied legal, fiscal, administrativ…" at bounding box center [586, 577] width 633 height 117
copy div "To properly destroy records that have satisfied legal, fiscal, administrative a…"
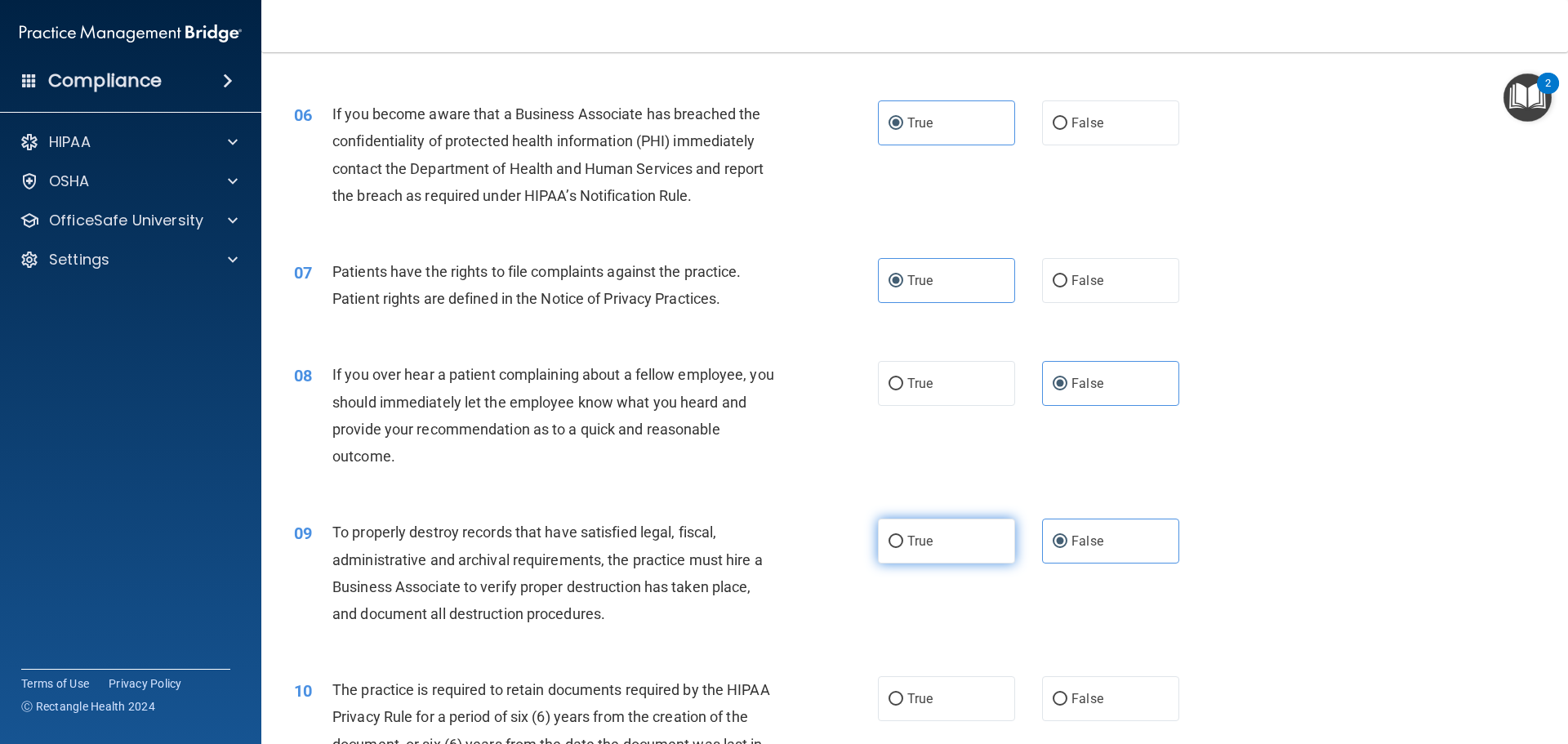
click at [936, 528] on label "True" at bounding box center [946, 542] width 137 height 45
click at [903, 536] on input "True" at bounding box center [896, 542] width 15 height 12
radio input "true"
radio input "false"
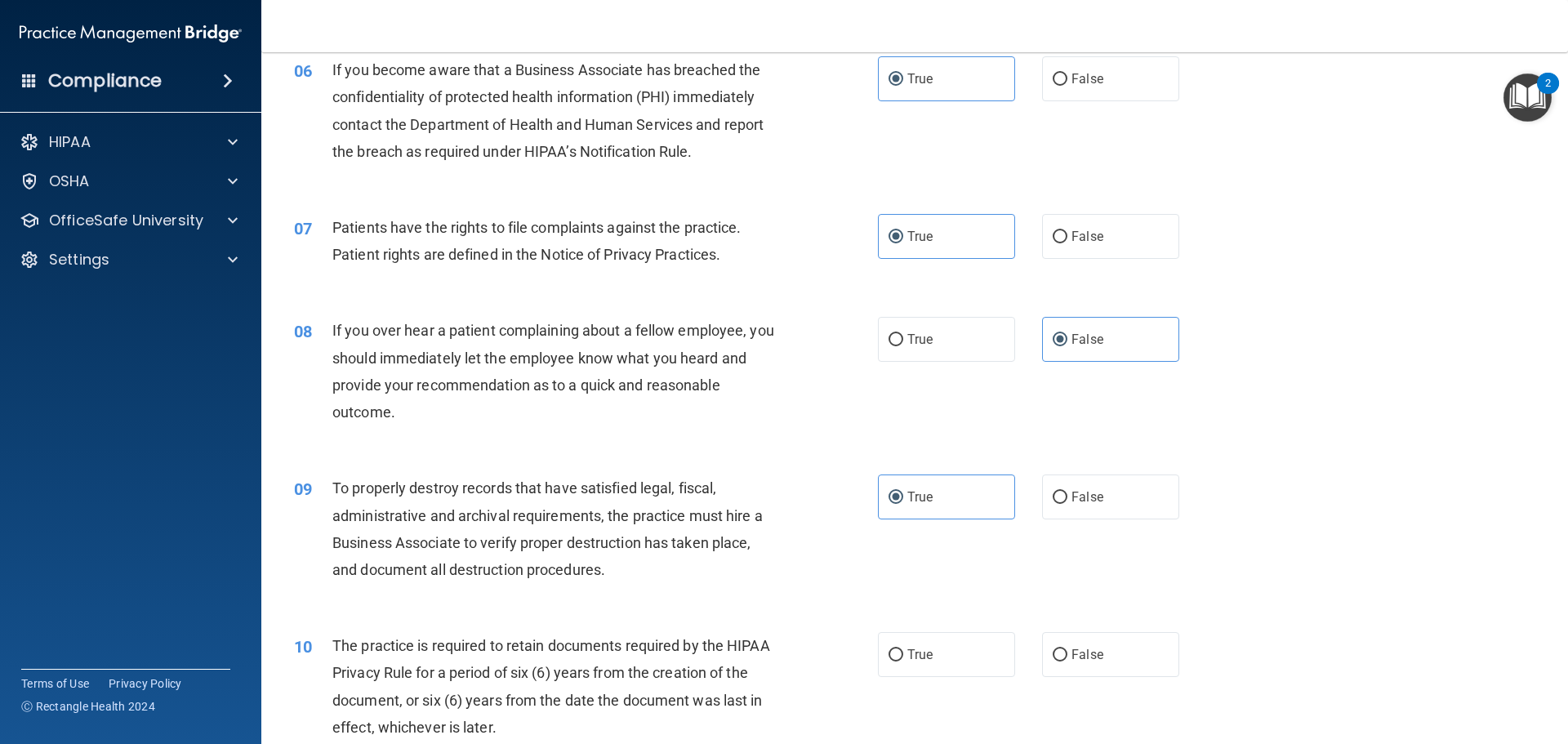
scroll to position [899, 0]
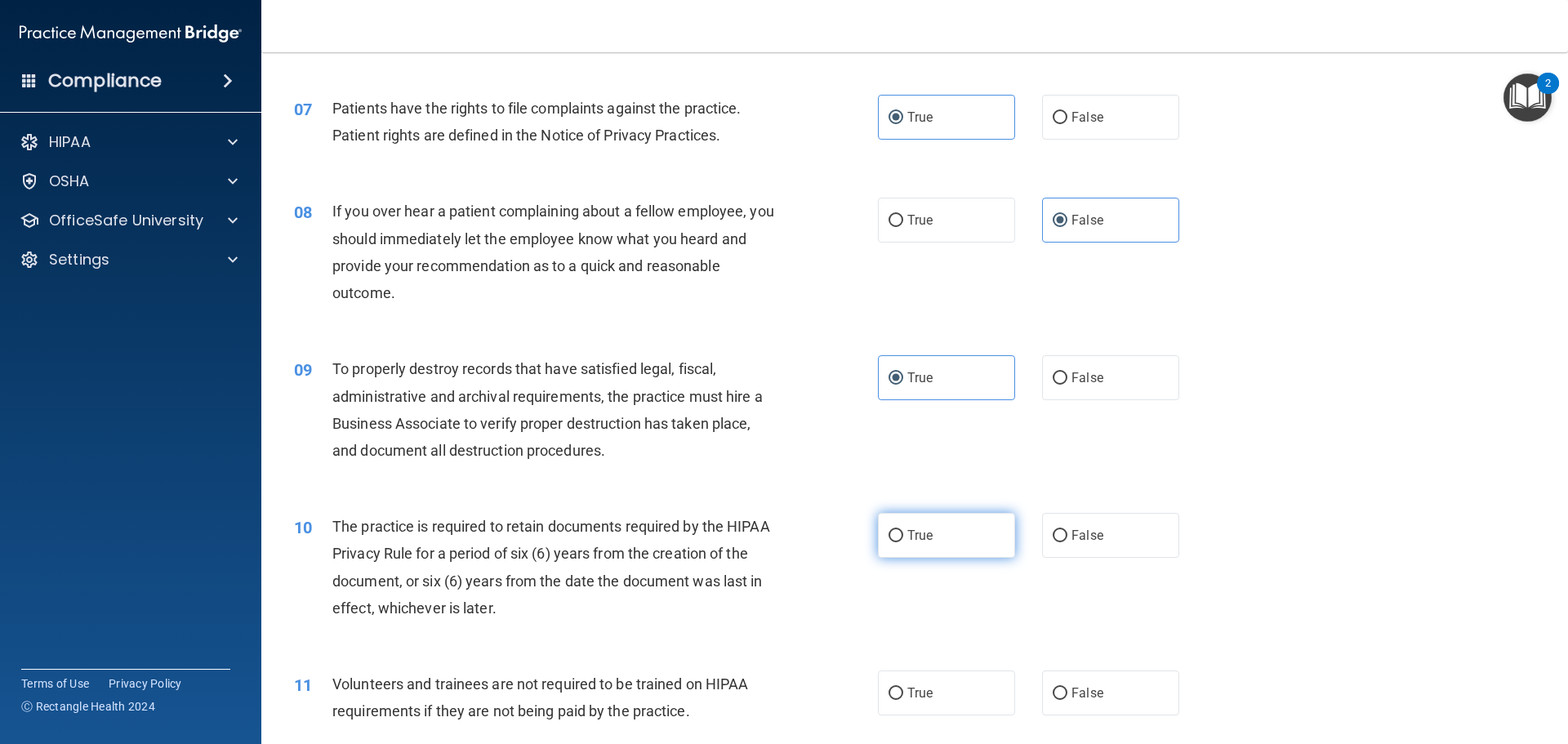
click at [944, 522] on label "True" at bounding box center [946, 536] width 137 height 45
click at [903, 531] on input "True" at bounding box center [896, 537] width 15 height 12
radio input "true"
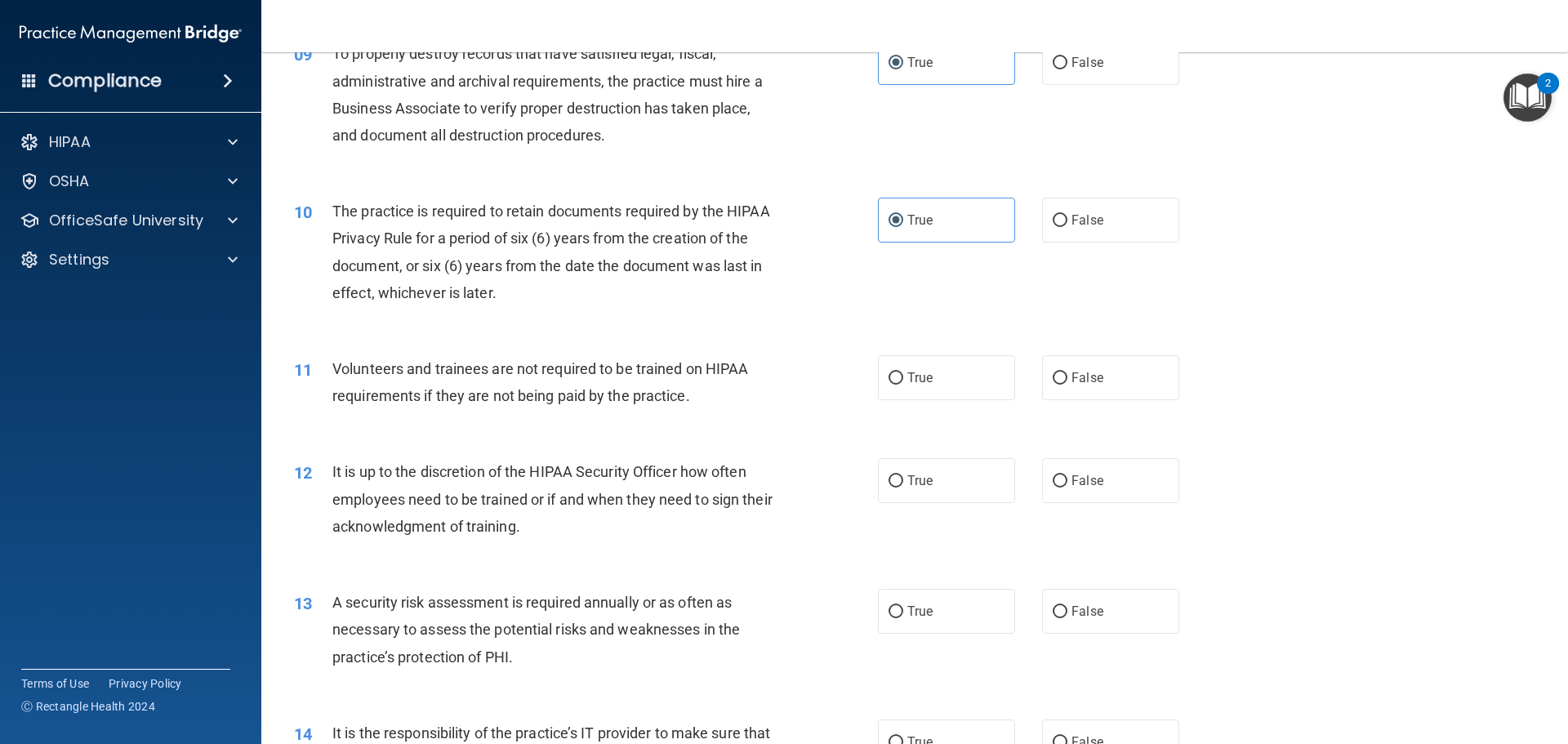
scroll to position [1226, 0]
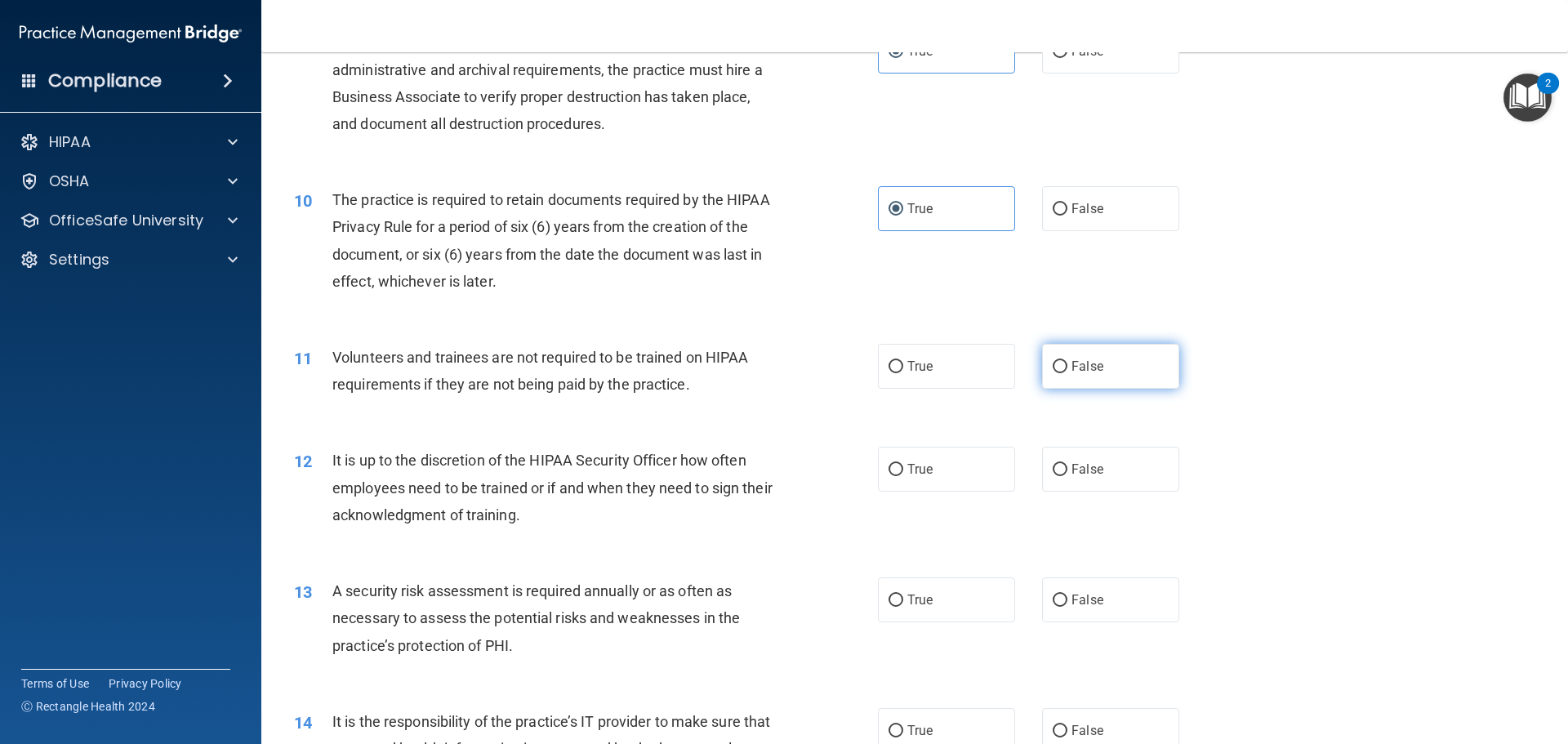
click at [1085, 377] on label "False" at bounding box center [1110, 367] width 137 height 45
click at [1068, 373] on input "False" at bounding box center [1060, 367] width 15 height 12
radio input "true"
click at [911, 471] on span "True" at bounding box center [920, 469] width 25 height 16
click at [903, 471] on input "True" at bounding box center [896, 470] width 15 height 12
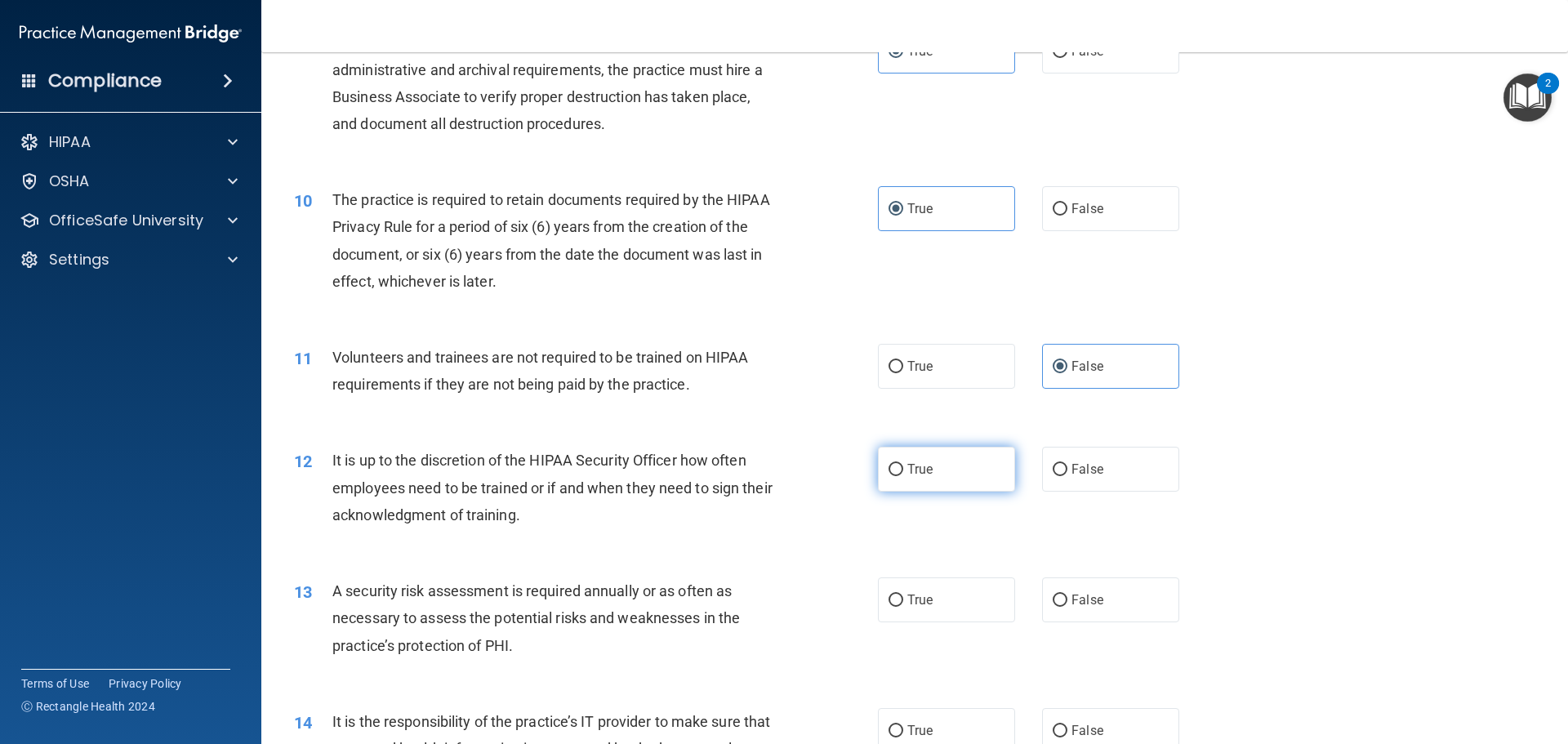
radio input "true"
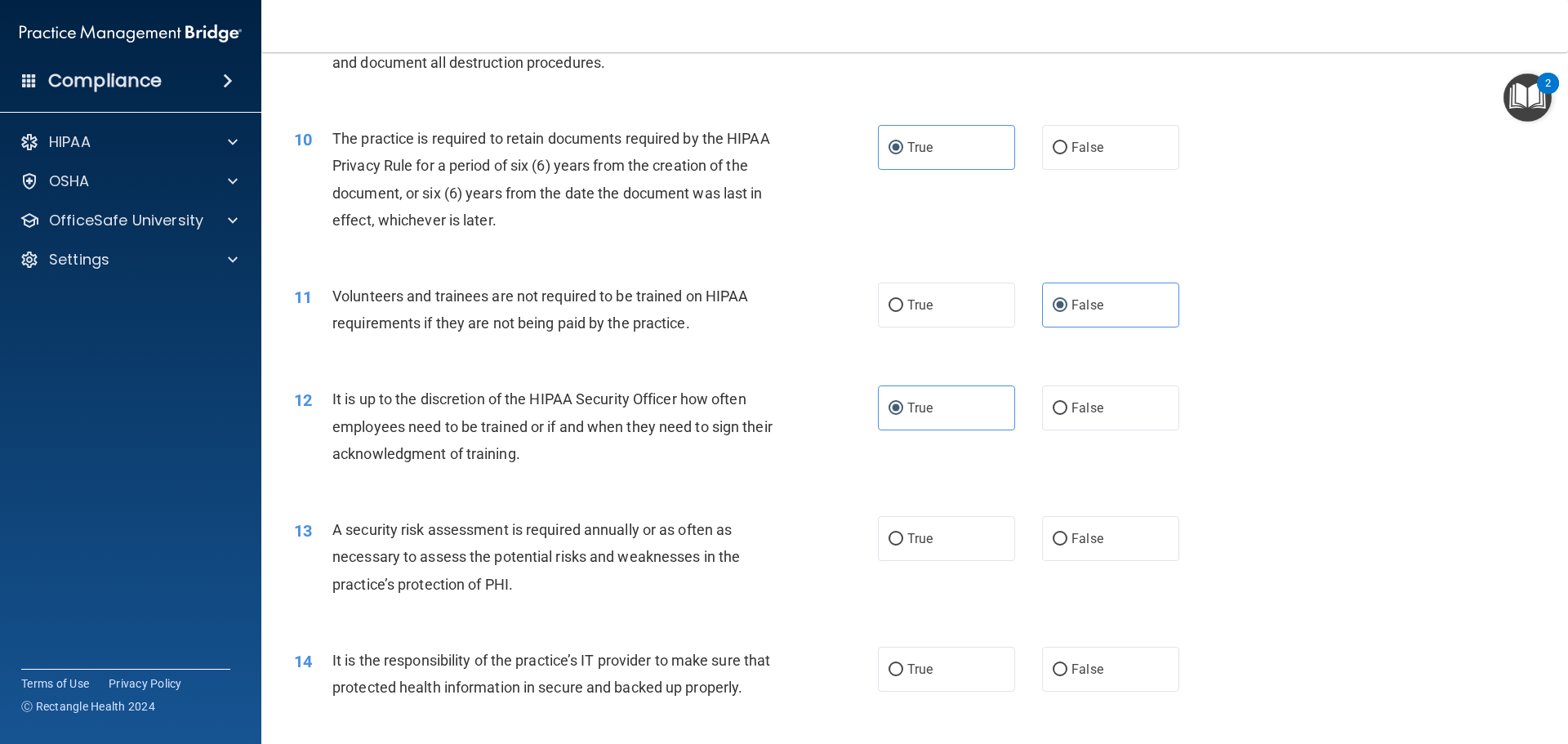
scroll to position [1389, 0]
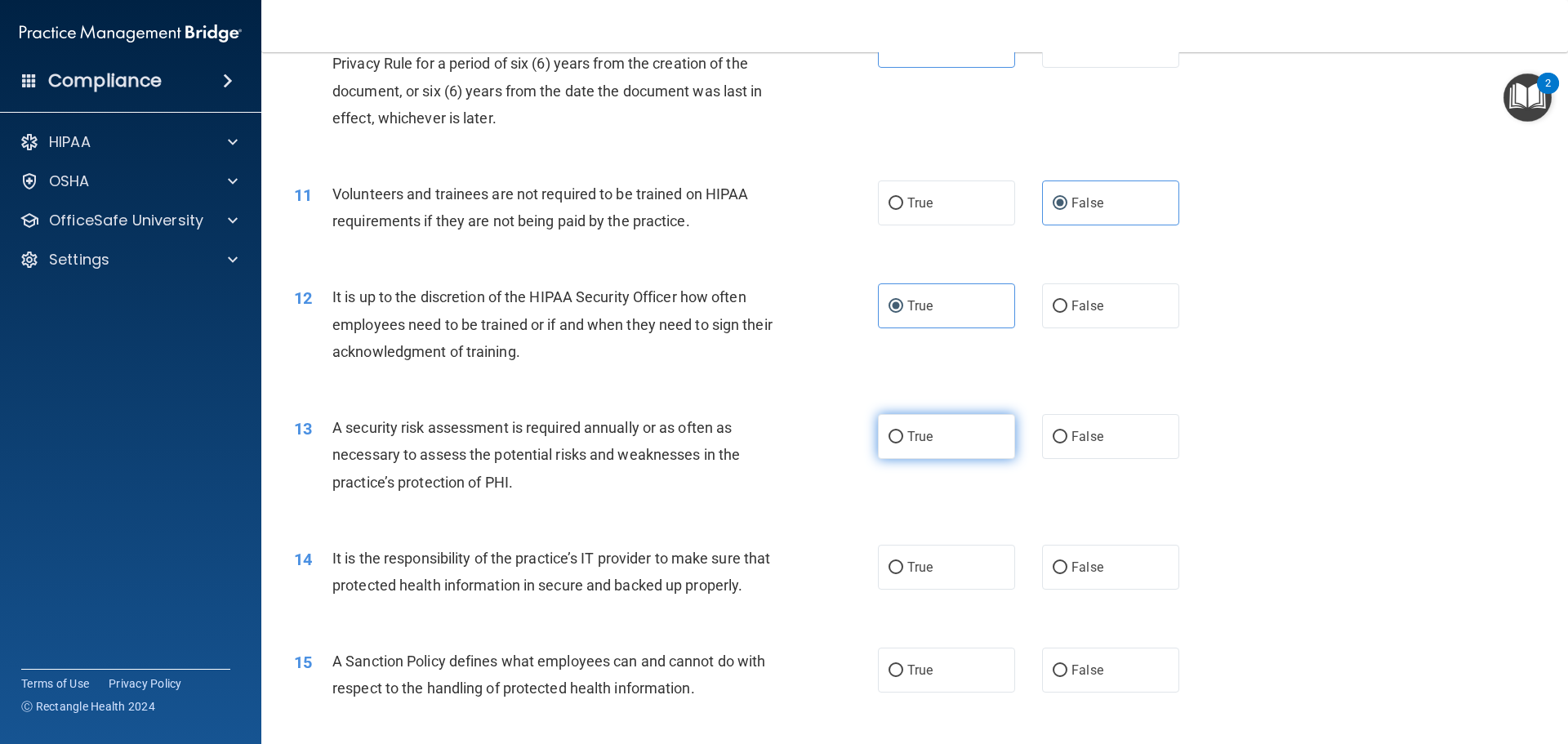
click at [916, 450] on label "True" at bounding box center [946, 437] width 137 height 45
click at [903, 444] on input "True" at bounding box center [896, 437] width 15 height 12
radio input "true"
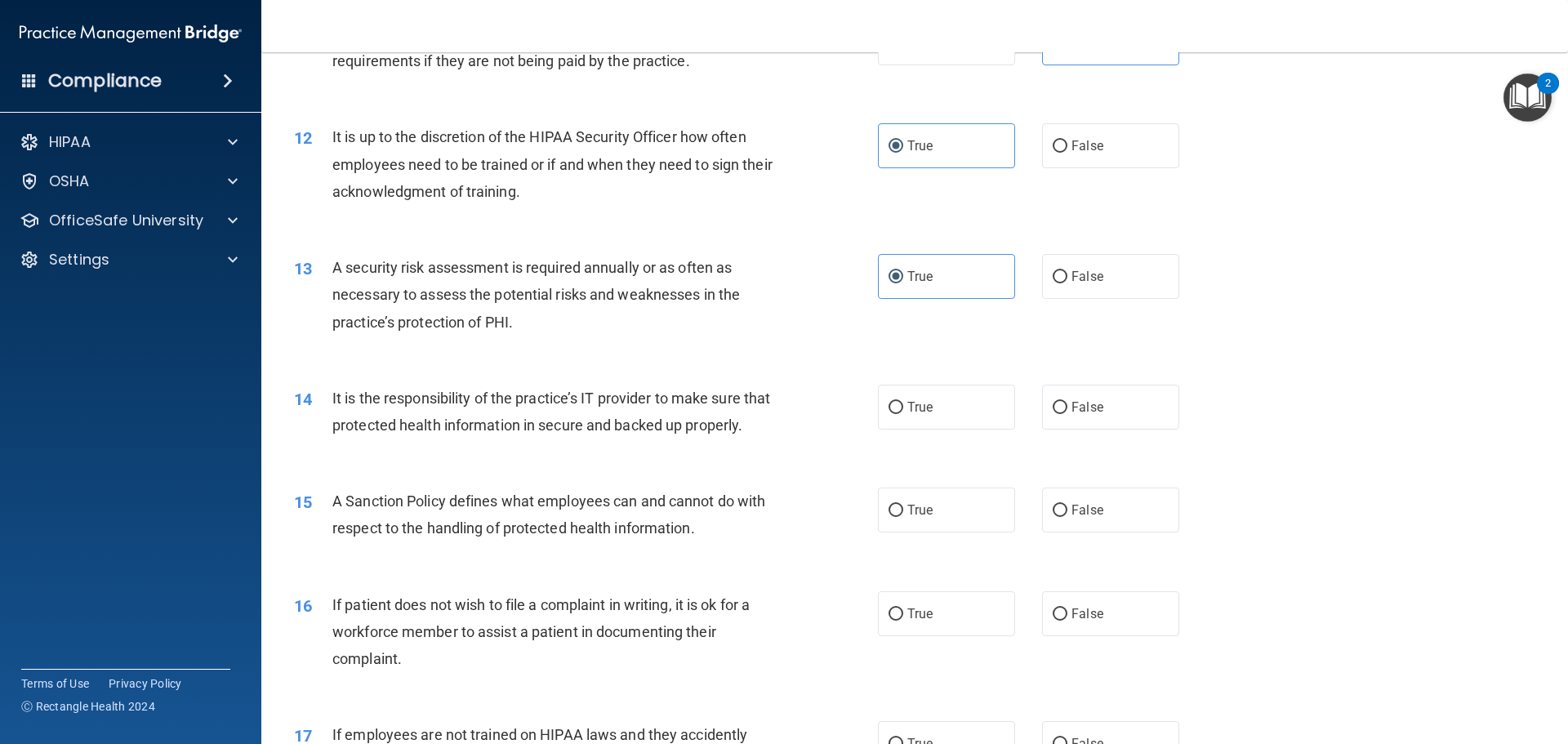
scroll to position [1552, 0]
click at [902, 417] on label "True" at bounding box center [946, 404] width 137 height 45
click at [902, 411] on input "True" at bounding box center [896, 405] width 15 height 12
radio input "true"
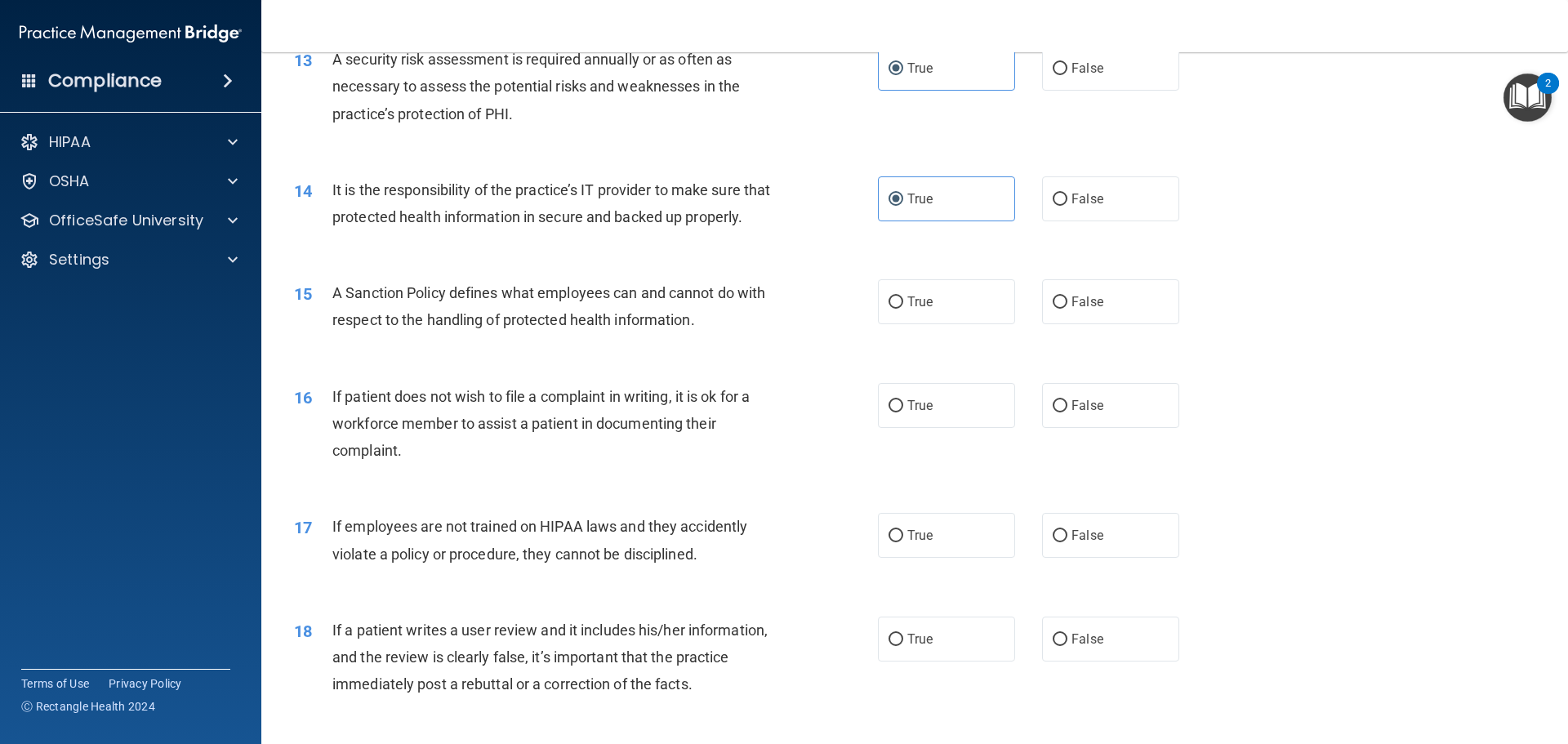
scroll to position [1798, 0]
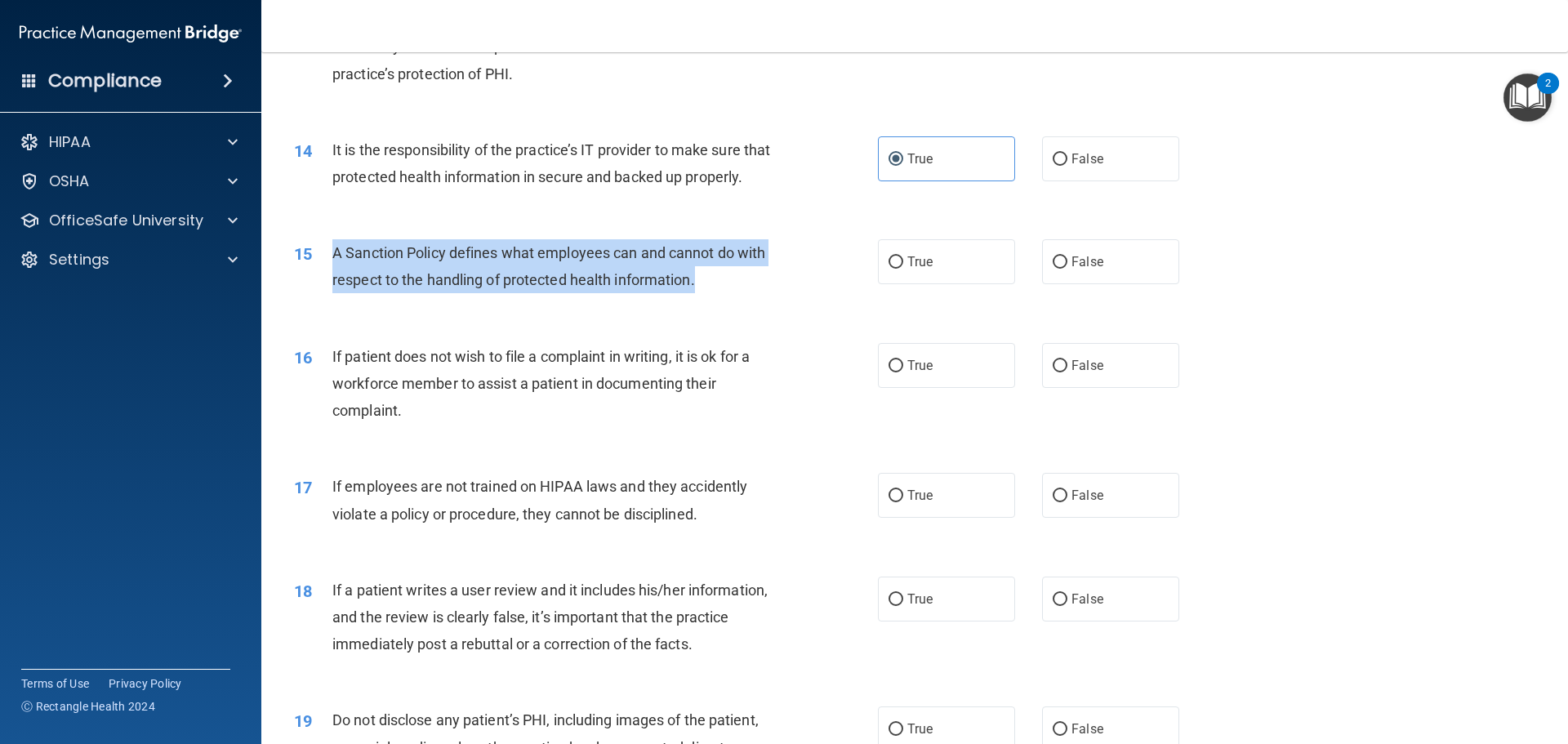
drag, startPoint x: 331, startPoint y: 278, endPoint x: 696, endPoint y: 299, distance: 365.6
click at [712, 300] on div "15 A Sanction Policy defines what employees can and cannot do with respect to t…" at bounding box center [586, 270] width 633 height 62
copy div "A Sanction Policy defines what employees can and cannot do with respect to the …"
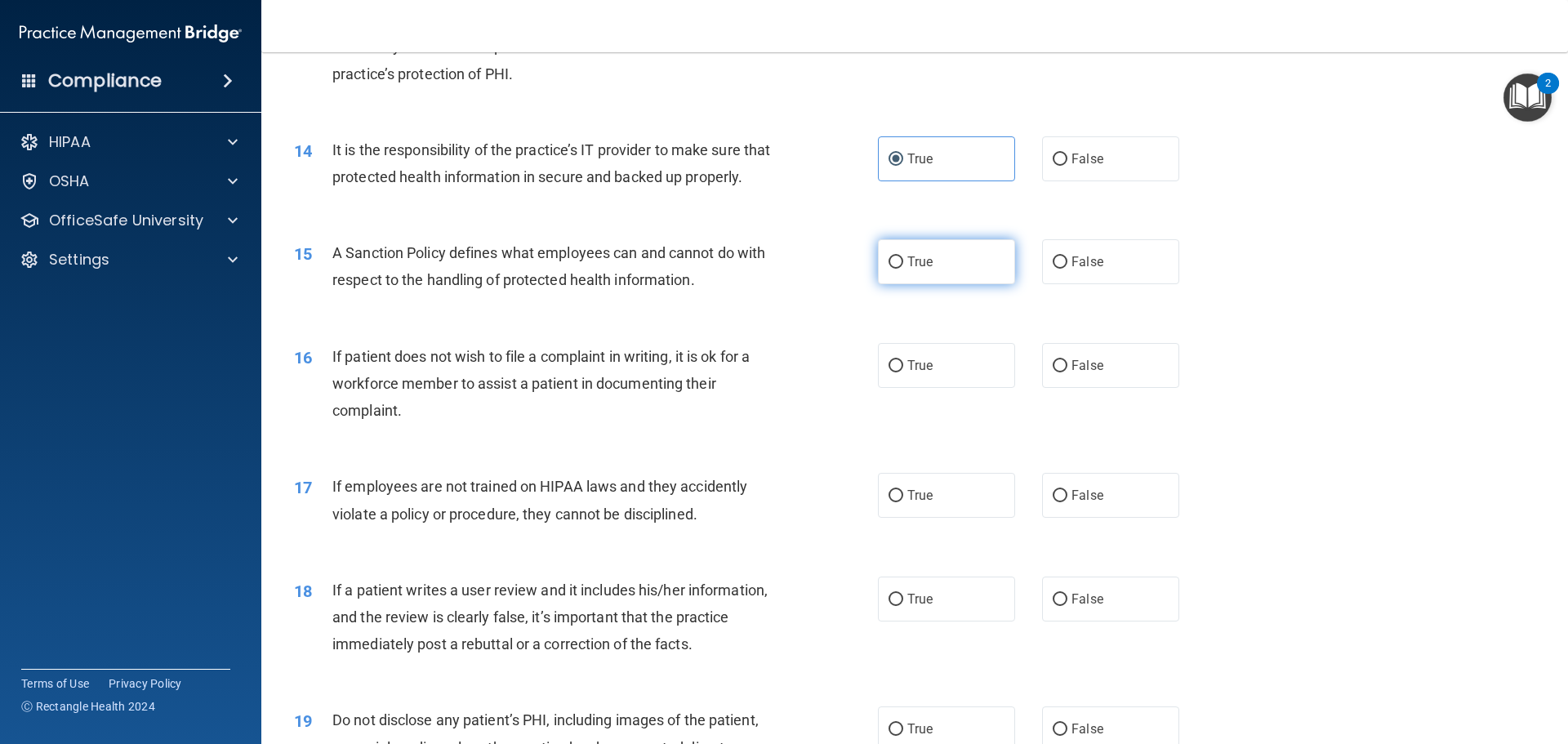
click at [889, 277] on label "True" at bounding box center [946, 262] width 137 height 45
click at [889, 269] on input "True" at bounding box center [896, 262] width 15 height 12
radio input "true"
click at [908, 373] on span "True" at bounding box center [920, 366] width 25 height 16
click at [903, 372] on input "True" at bounding box center [896, 367] width 15 height 12
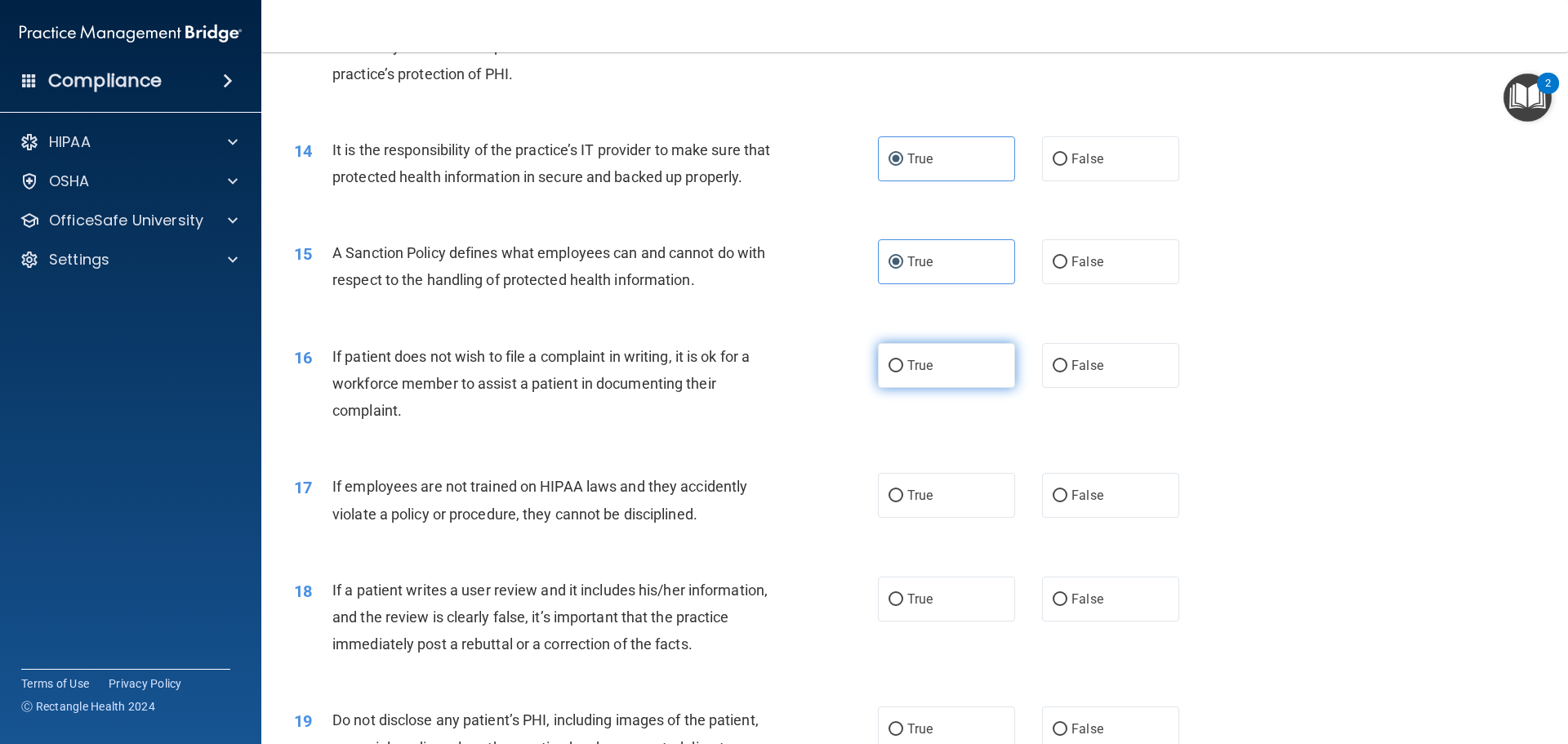
radio input "true"
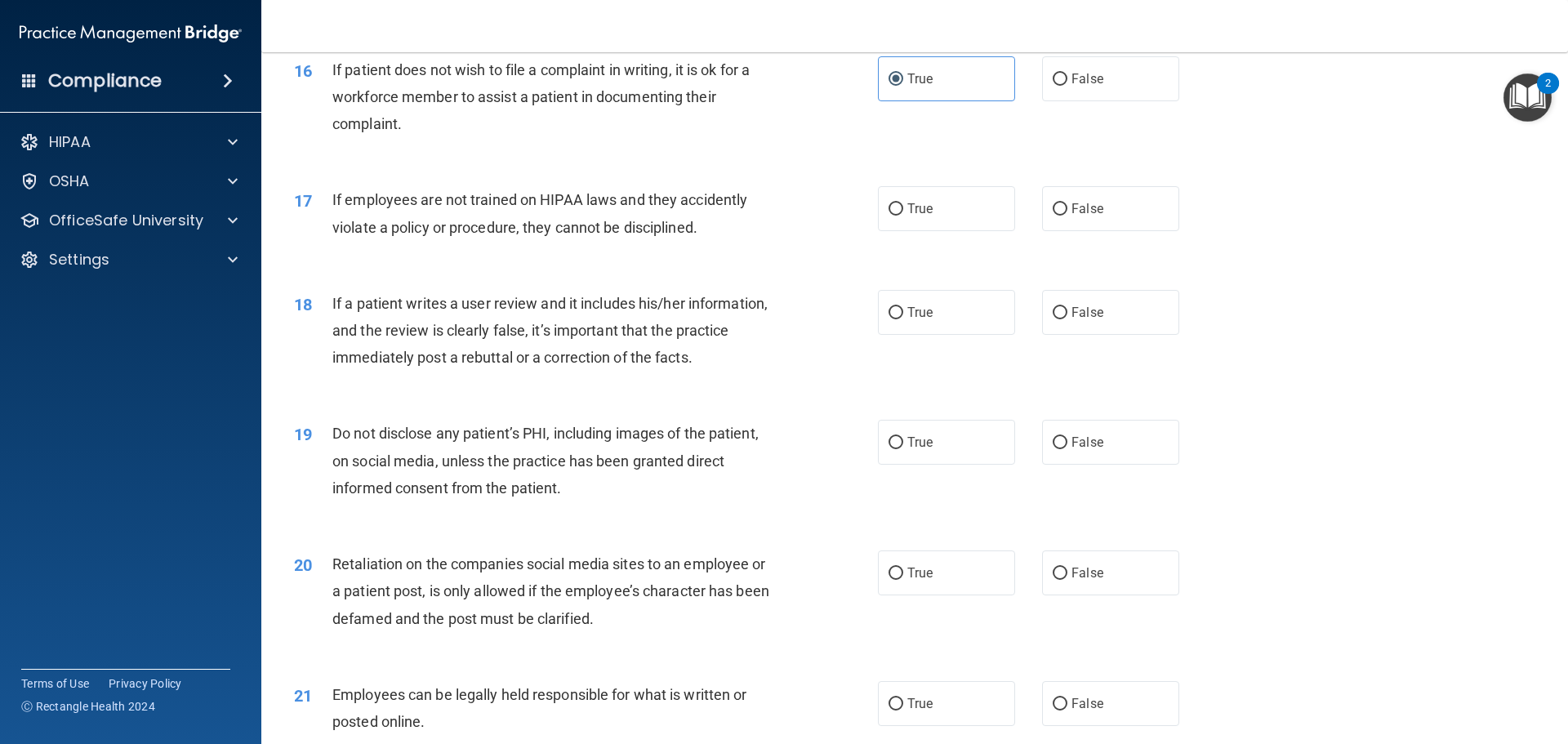
scroll to position [1961, 0]
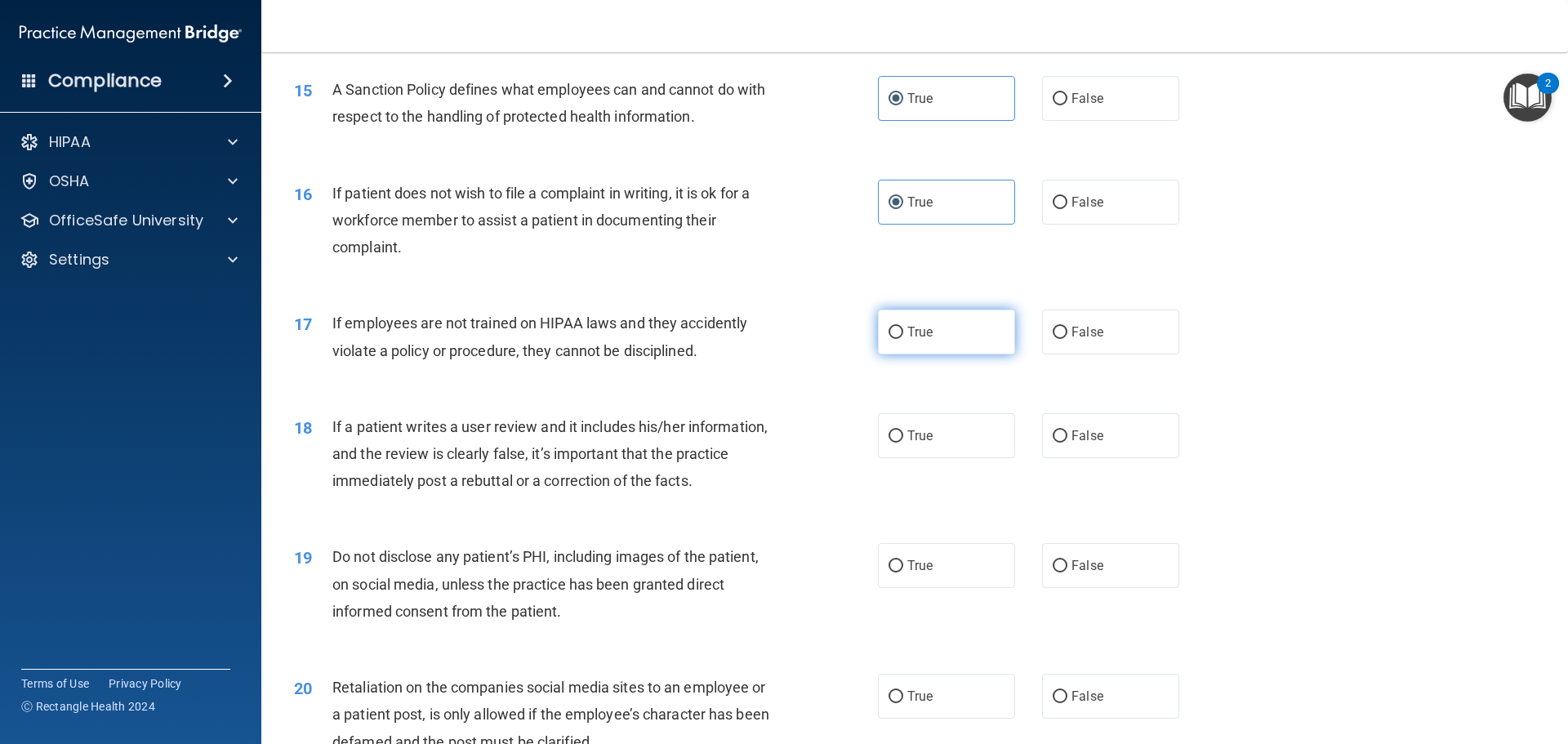
click at [896, 339] on input "True" at bounding box center [896, 332] width 15 height 12
radio input "true"
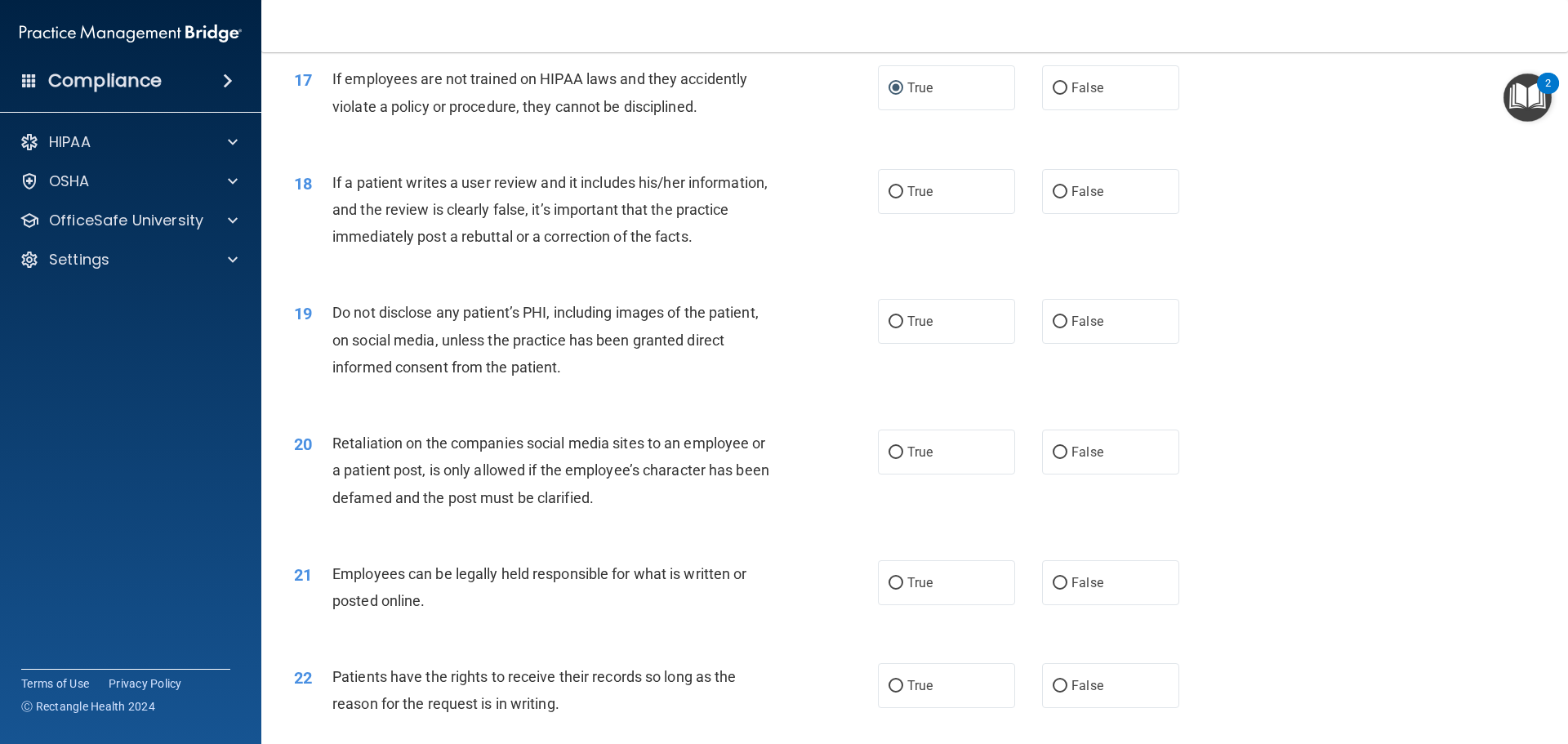
scroll to position [2206, 0]
click at [1057, 94] on input "False" at bounding box center [1060, 87] width 15 height 12
radio input "true"
radio input "false"
click at [1062, 213] on label "False" at bounding box center [1110, 191] width 137 height 45
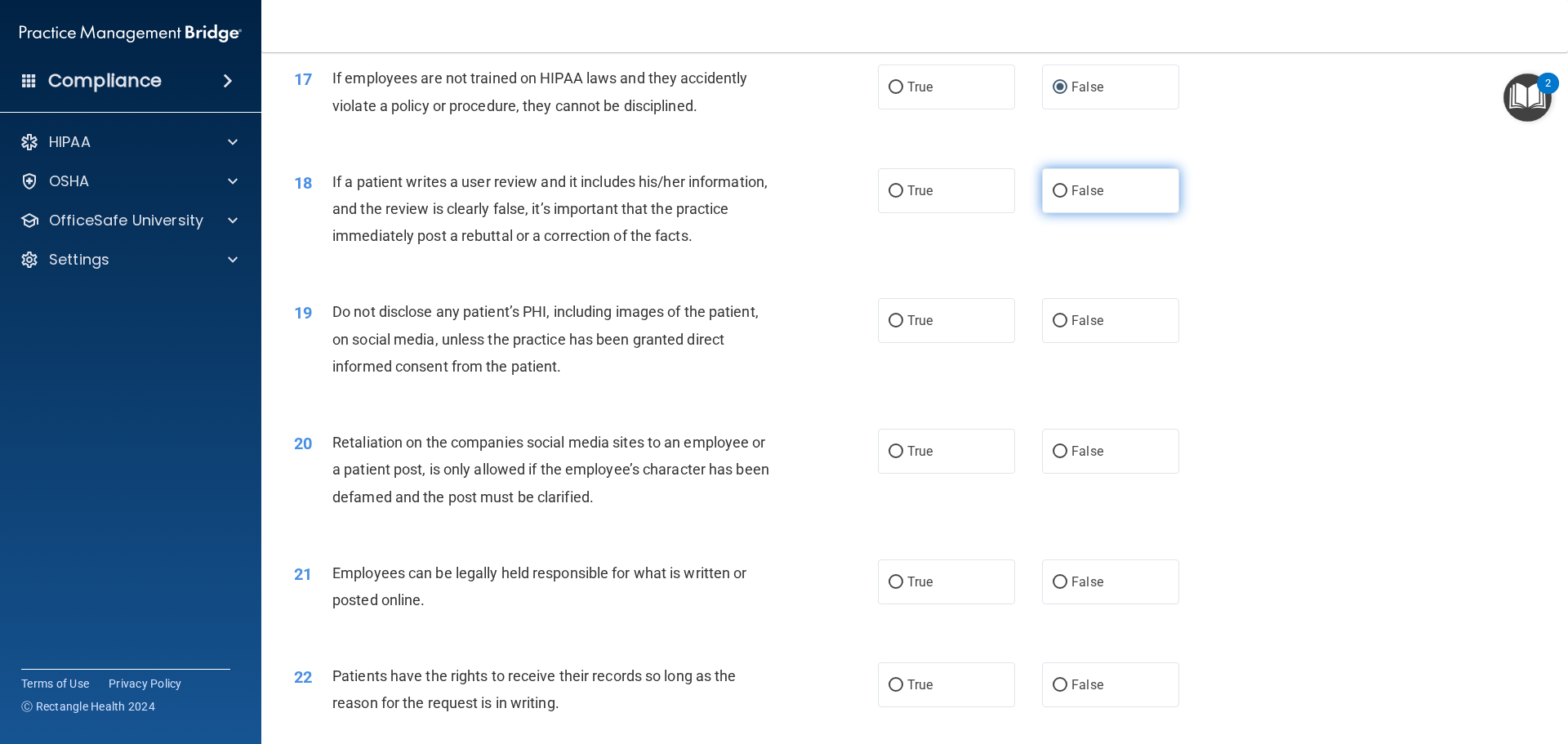
click at [1062, 197] on input "False" at bounding box center [1060, 192] width 15 height 12
radio input "true"
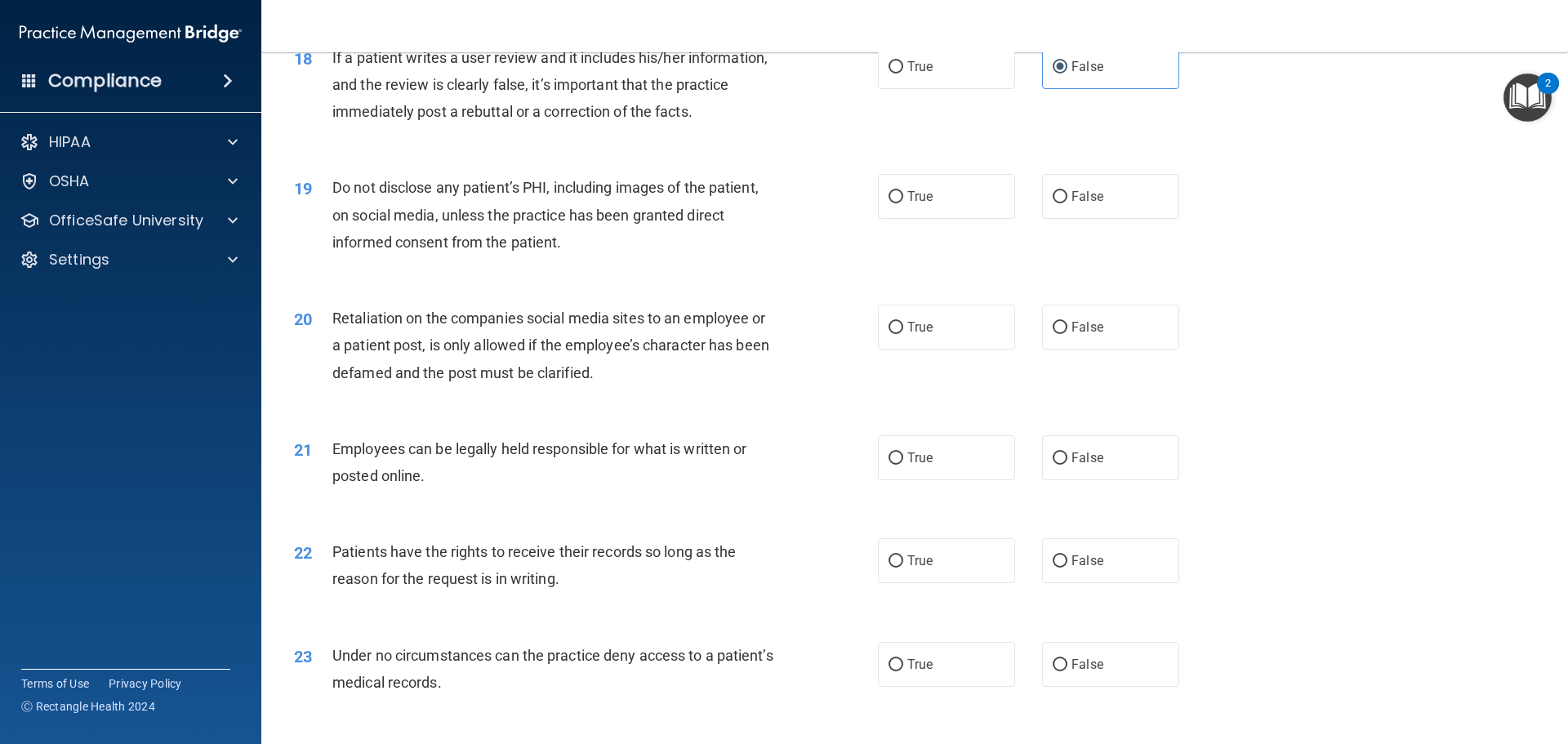
scroll to position [2369, 0]
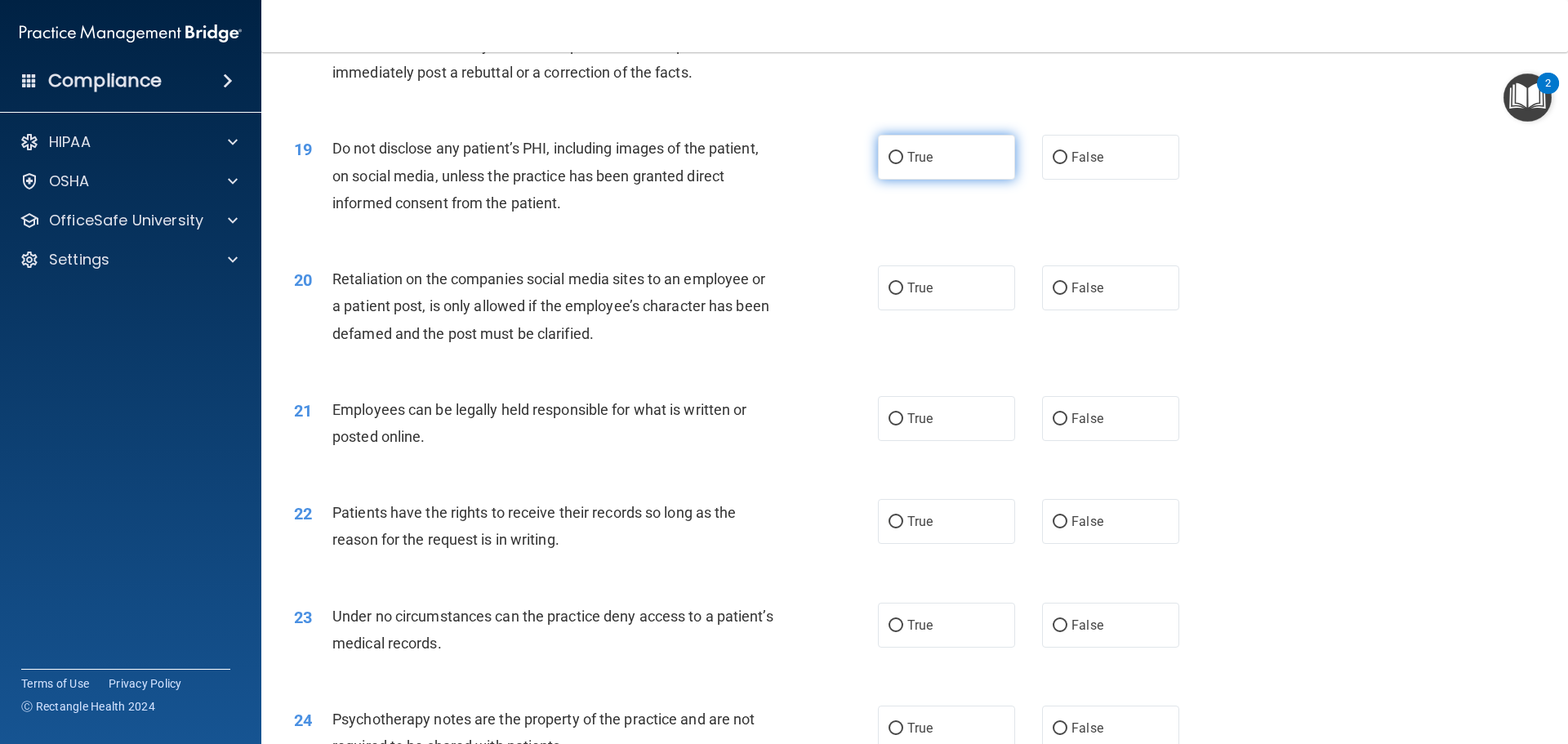
click at [912, 180] on label "True" at bounding box center [946, 157] width 137 height 45
click at [903, 164] on input "True" at bounding box center [896, 157] width 15 height 12
radio input "true"
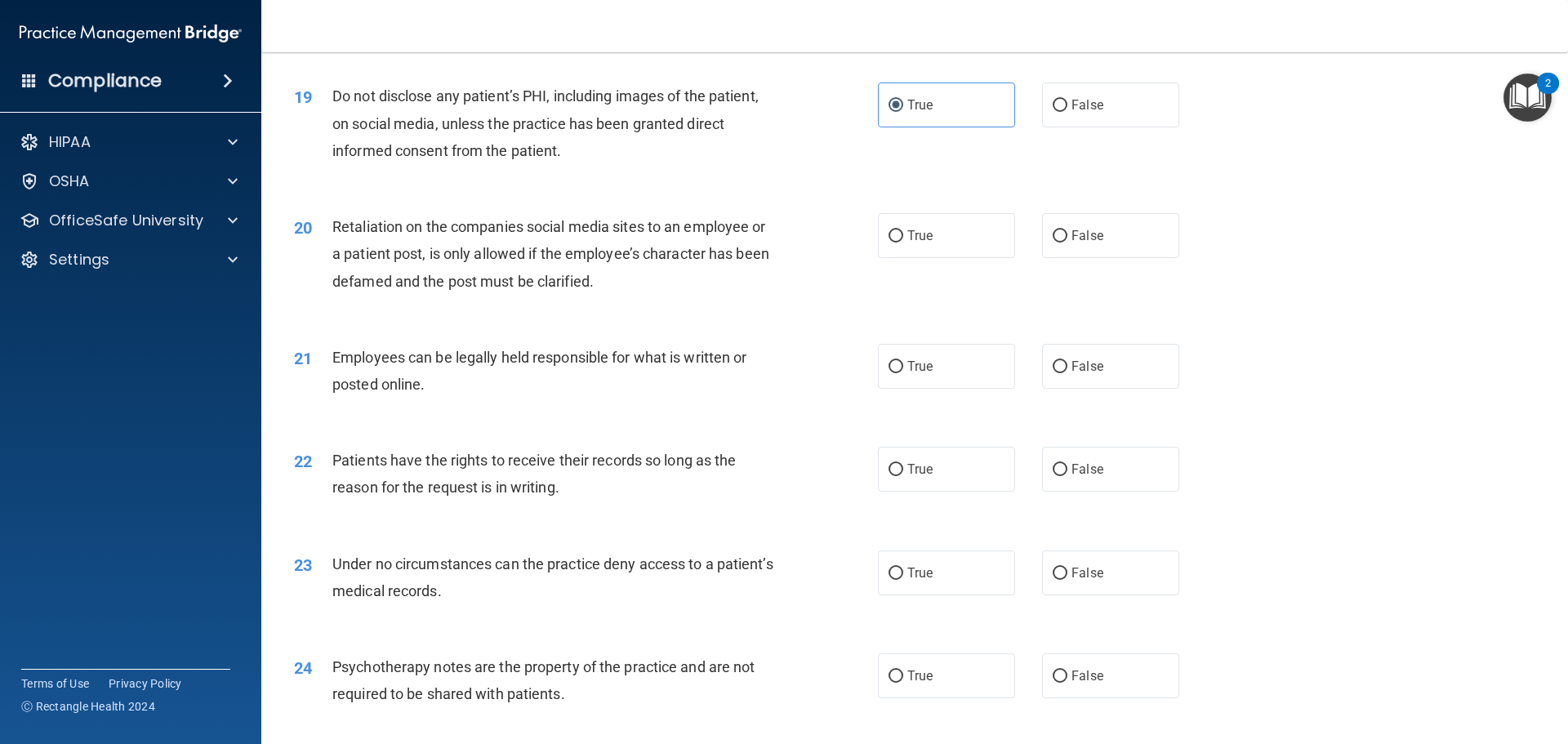
scroll to position [2451, 0]
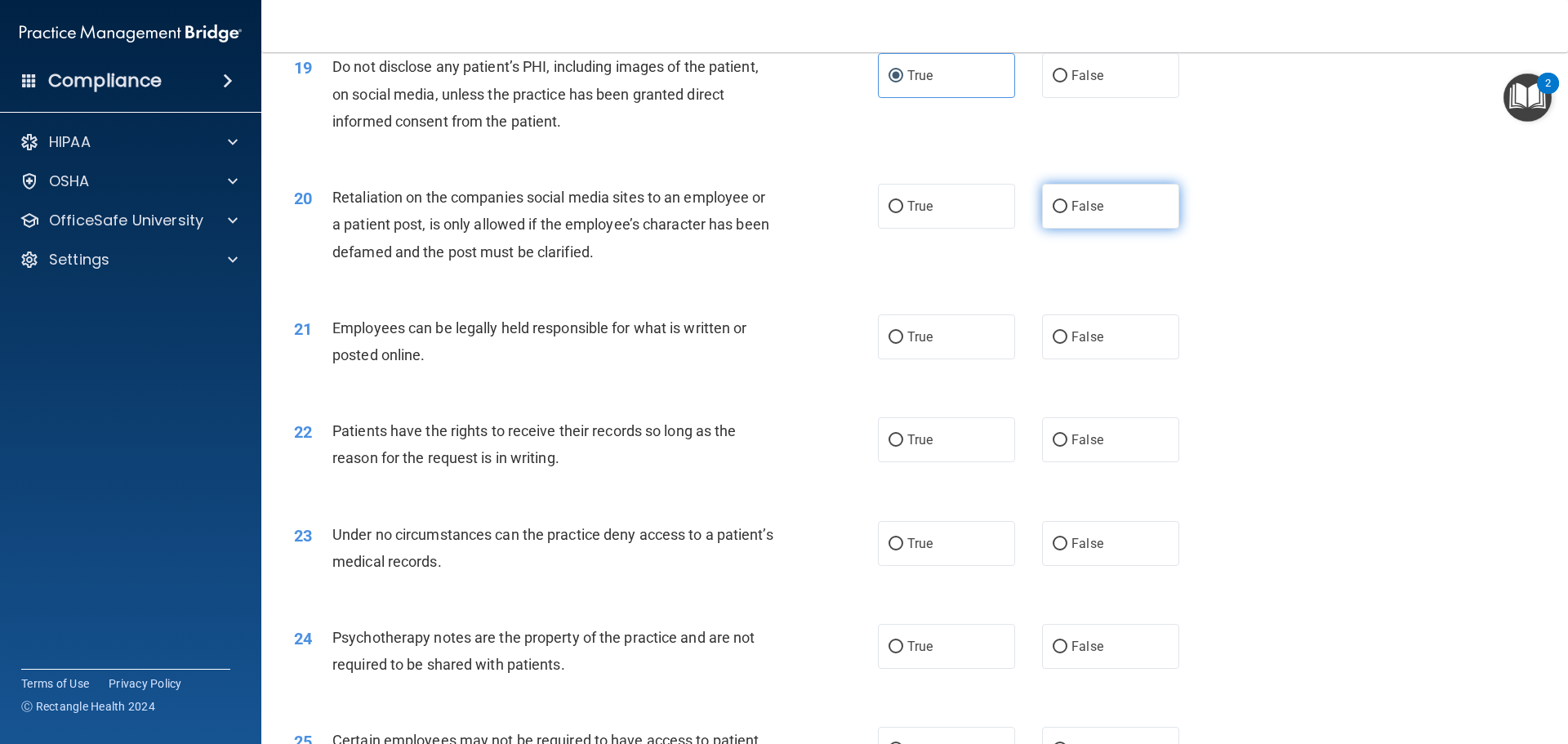
click at [1079, 214] on span "False" at bounding box center [1088, 206] width 32 height 16
click at [1068, 213] on input "False" at bounding box center [1060, 207] width 15 height 12
radio input "true"
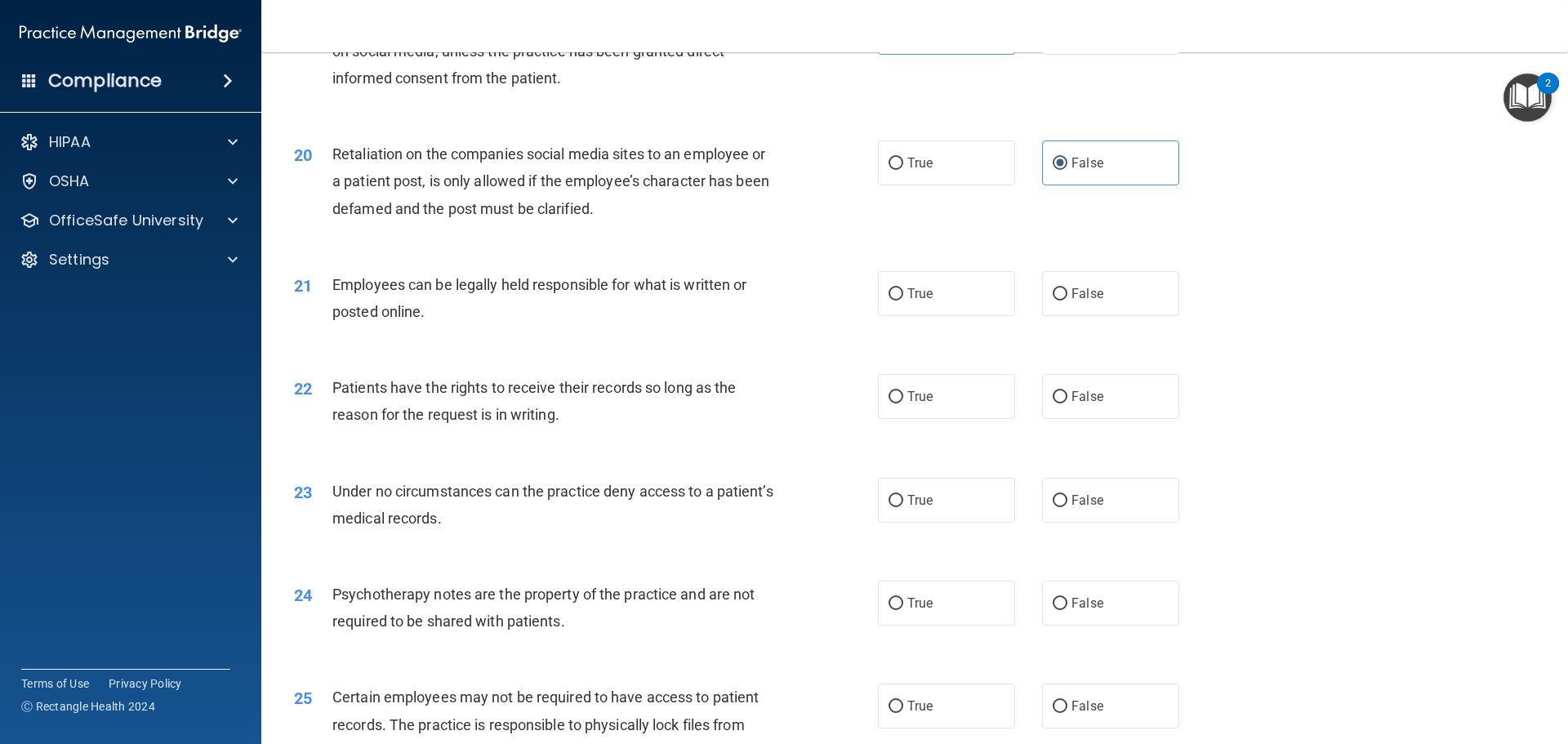
scroll to position [2533, 0]
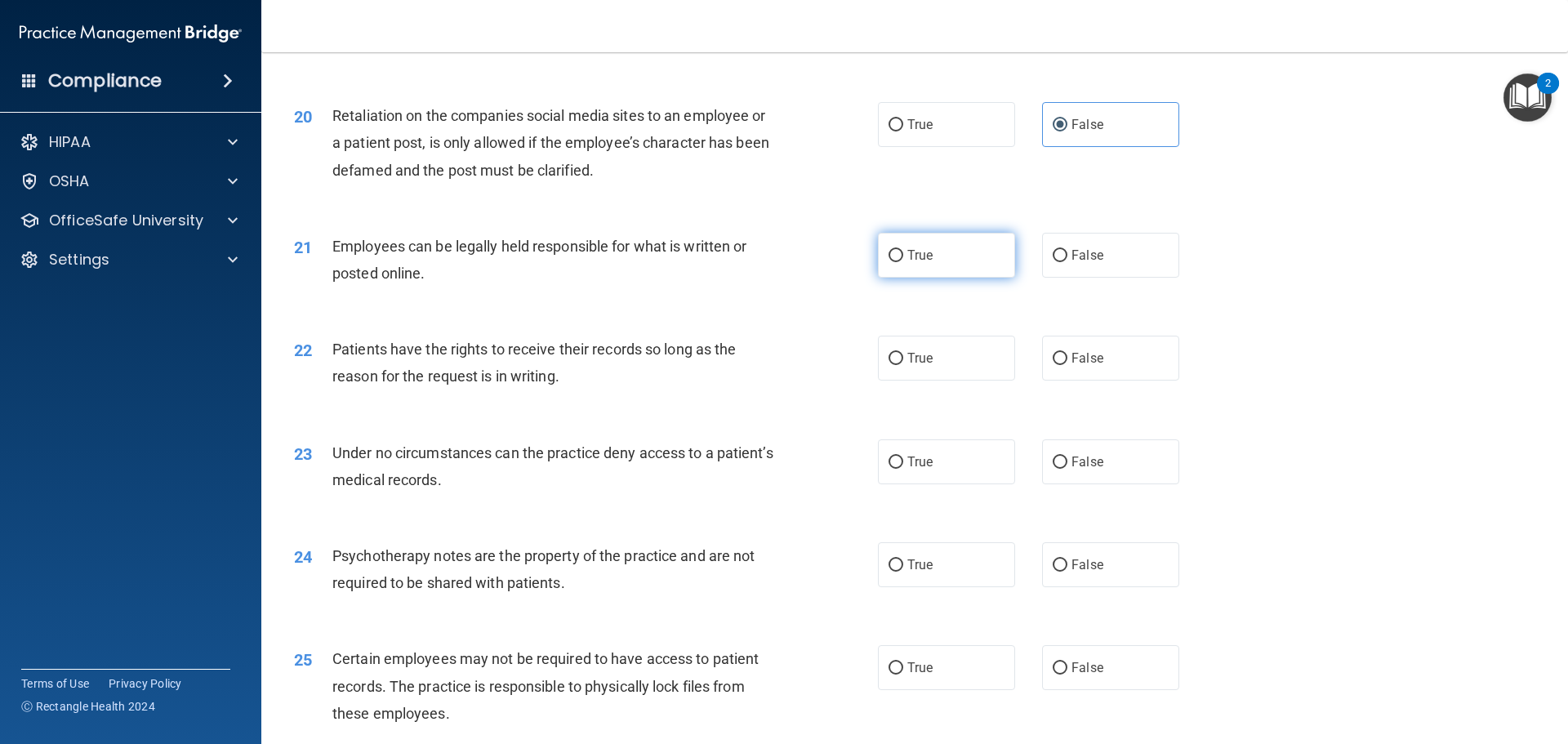
click at [931, 277] on label "True" at bounding box center [946, 256] width 137 height 45
click at [903, 262] on input "True" at bounding box center [896, 256] width 15 height 12
radio input "true"
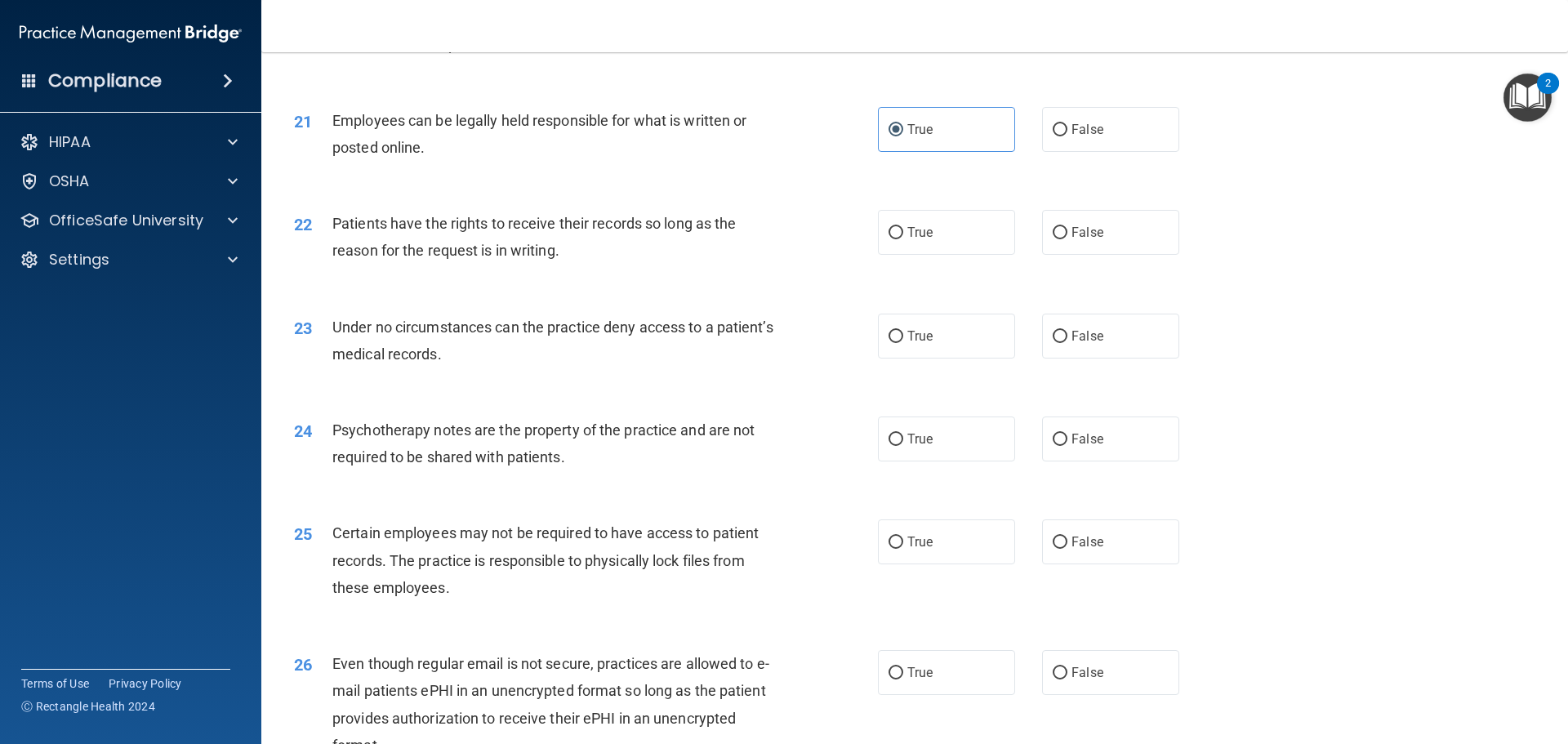
scroll to position [2697, 0]
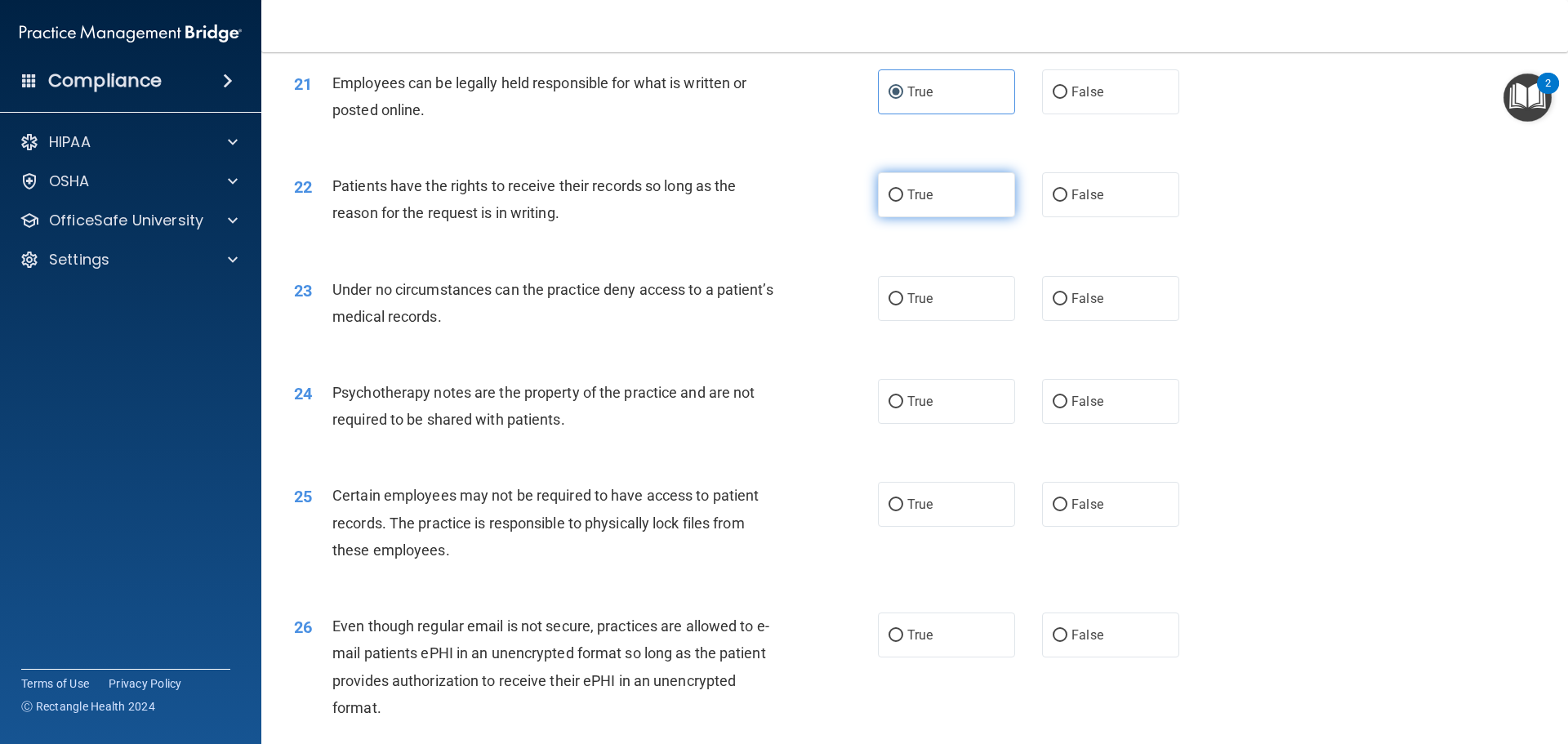
click at [899, 217] on label "True" at bounding box center [946, 195] width 137 height 45
click at [899, 202] on input "True" at bounding box center [896, 196] width 15 height 12
radio input "true"
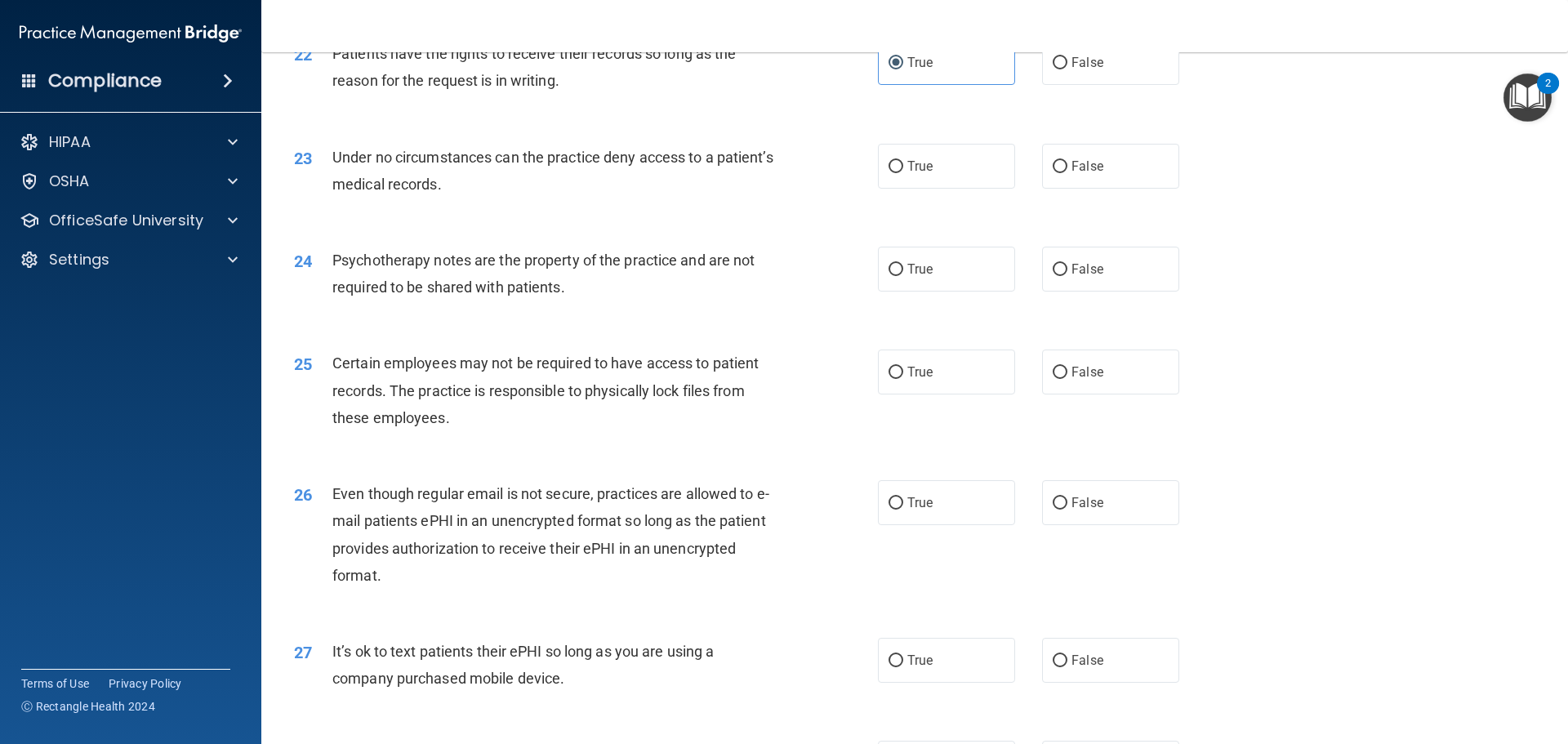
scroll to position [2860, 0]
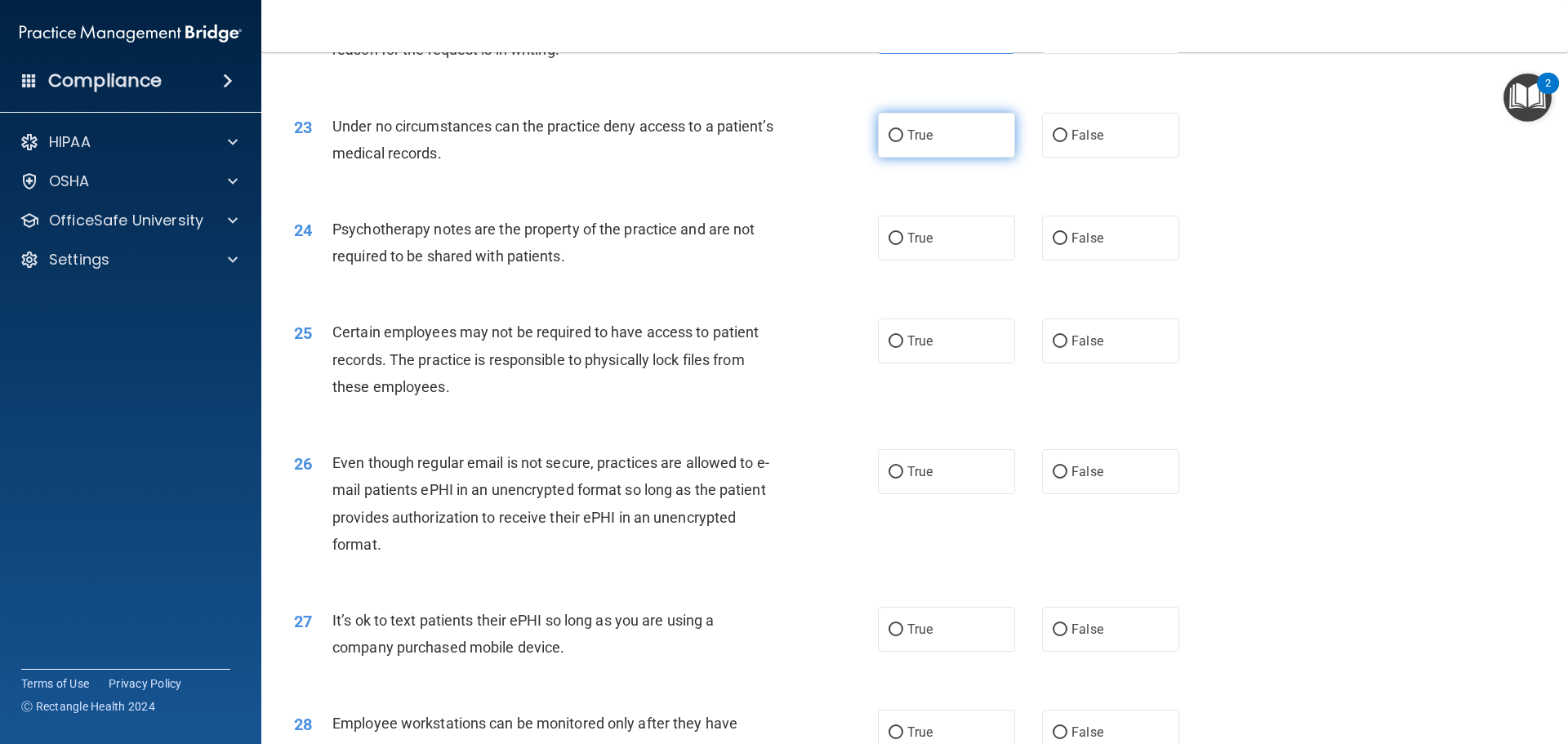
click at [906, 157] on label "True" at bounding box center [946, 135] width 137 height 45
click at [903, 142] on input "True" at bounding box center [896, 136] width 15 height 12
radio input "true"
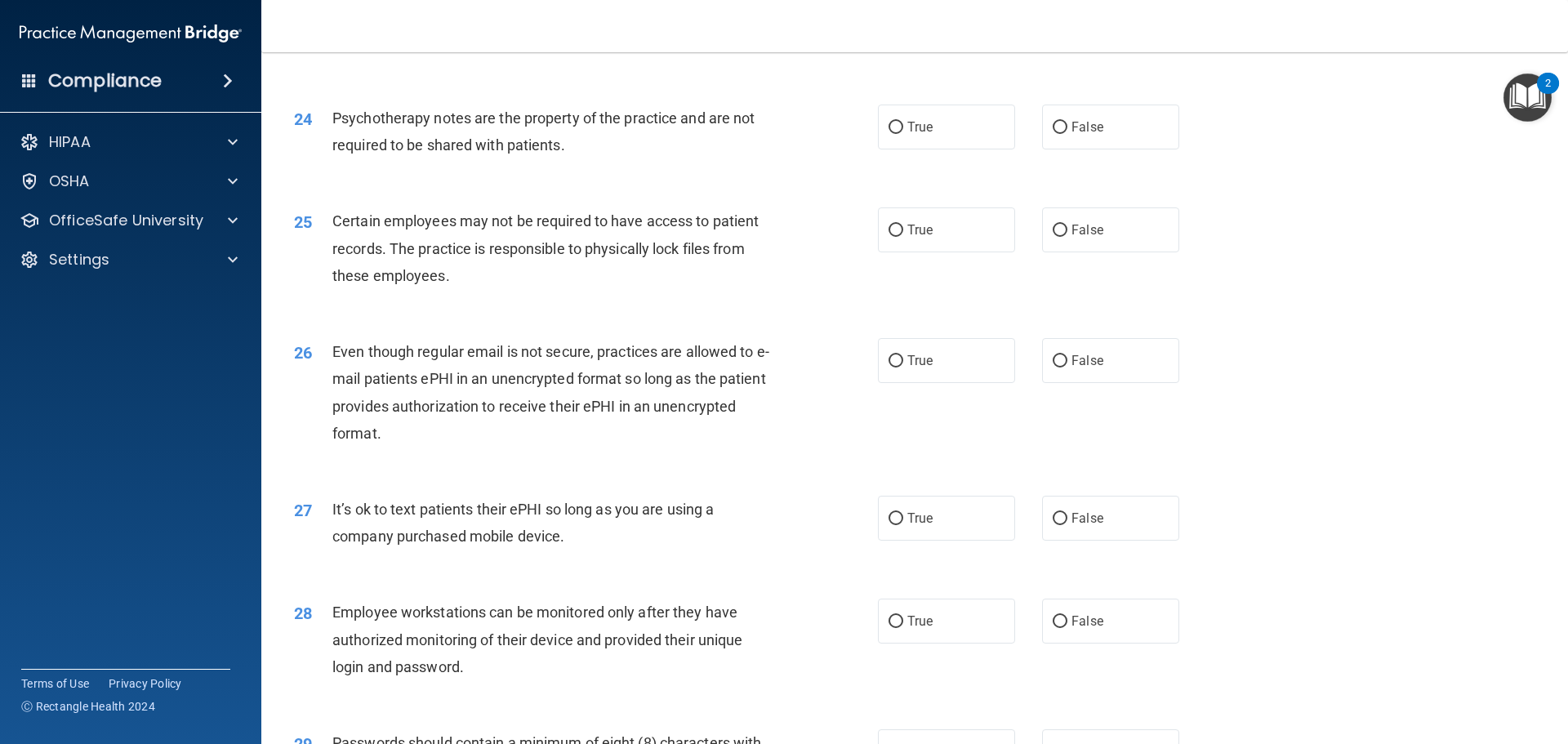
scroll to position [2942, 0]
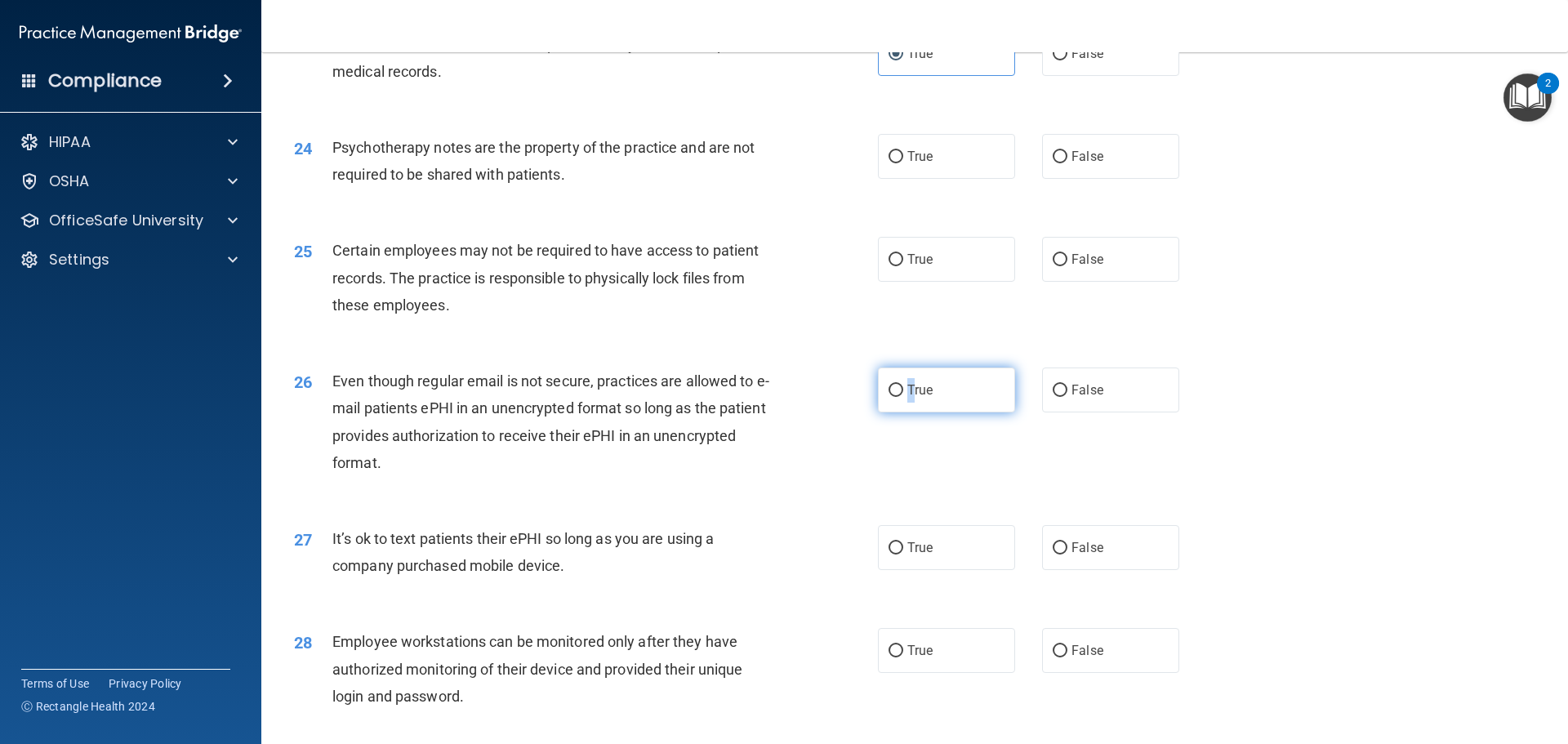
click at [908, 398] on span "True" at bounding box center [920, 390] width 25 height 16
click at [895, 397] on input "True" at bounding box center [896, 391] width 15 height 12
radio input "true"
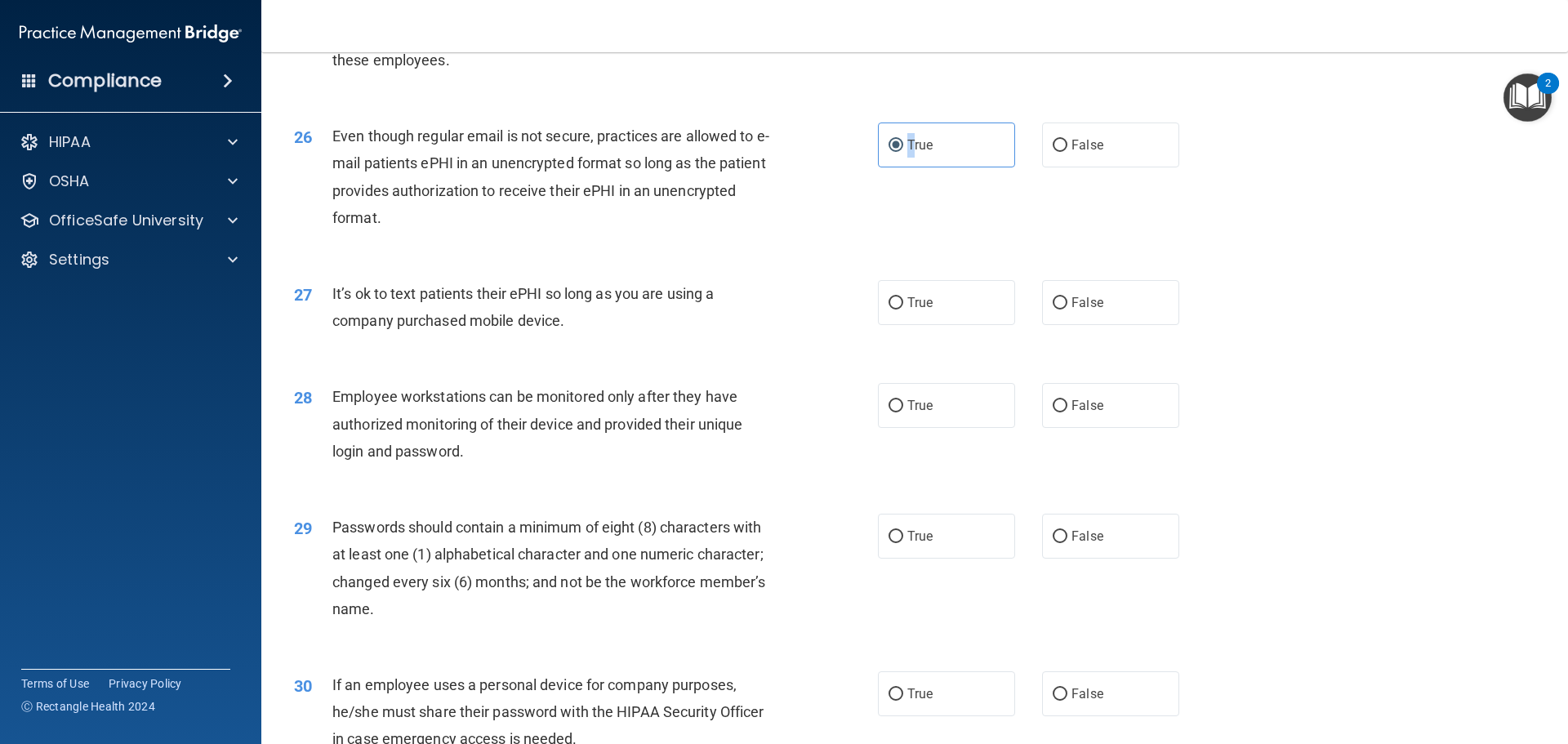
scroll to position [3268, 0]
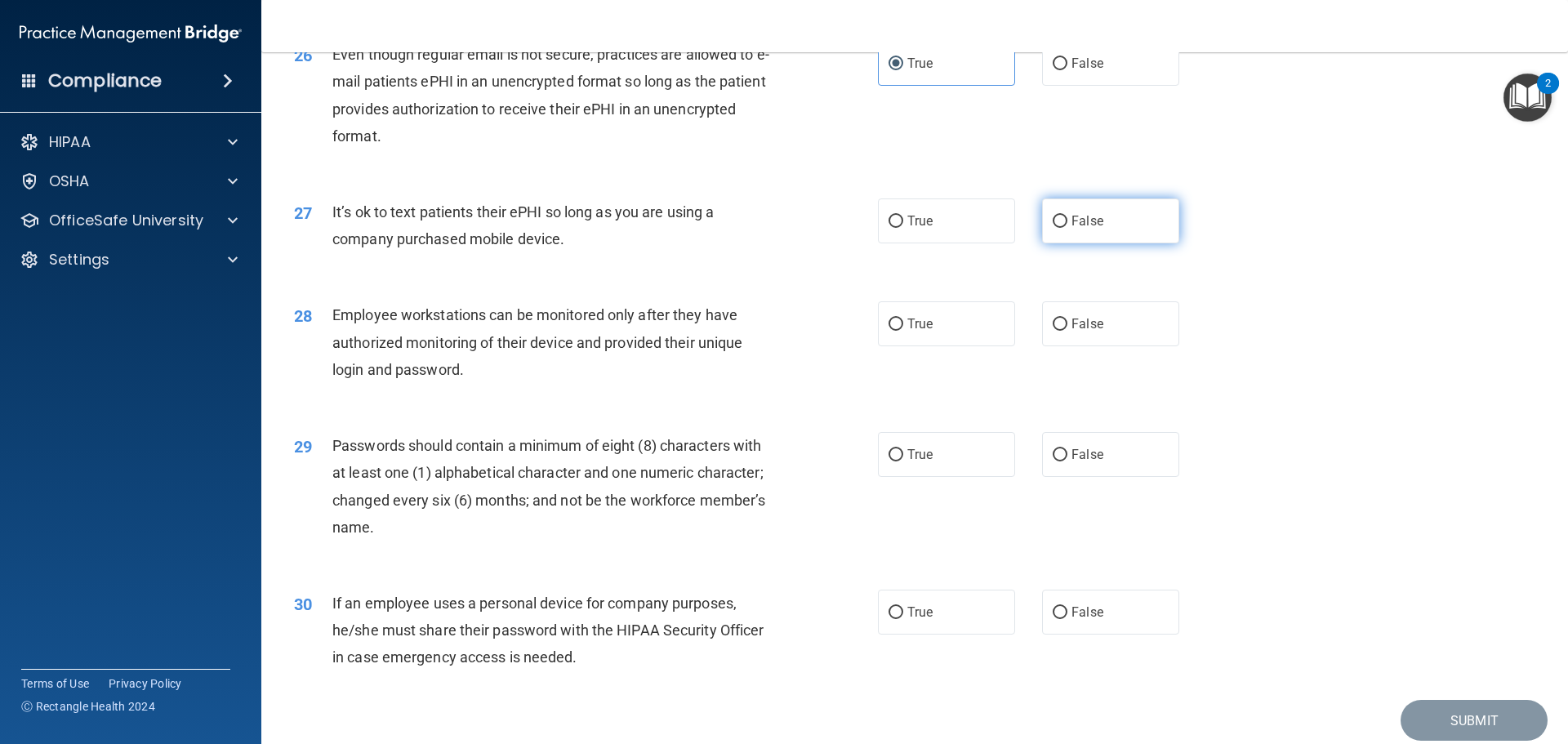
click at [1057, 243] on label "False" at bounding box center [1110, 221] width 137 height 45
click at [1057, 228] on input "False" at bounding box center [1060, 222] width 15 height 12
radio input "true"
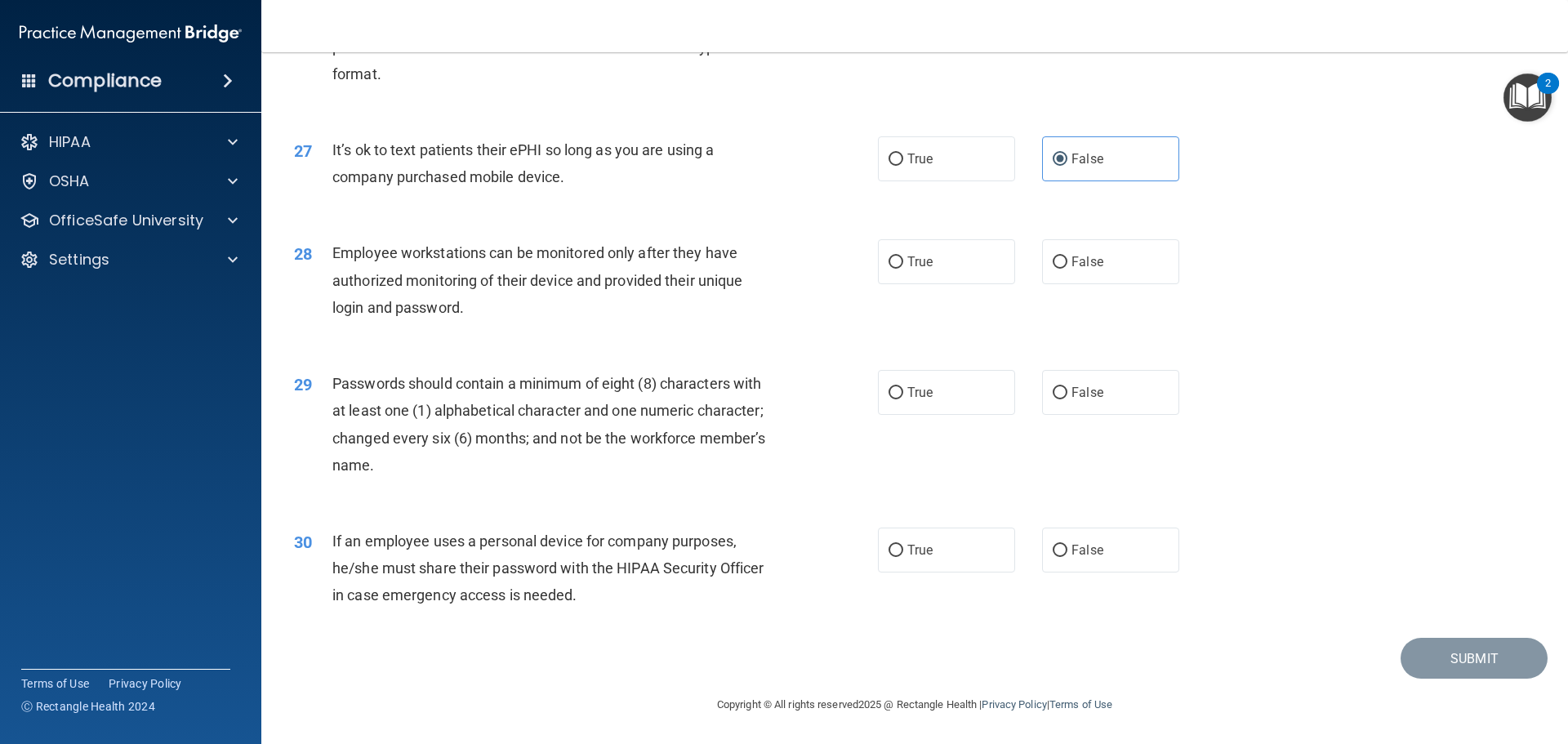
scroll to position [3358, 0]
click at [933, 274] on label "True" at bounding box center [946, 262] width 137 height 45
click at [903, 269] on input "True" at bounding box center [896, 262] width 15 height 12
radio input "true"
click at [928, 399] on label "True" at bounding box center [946, 392] width 137 height 45
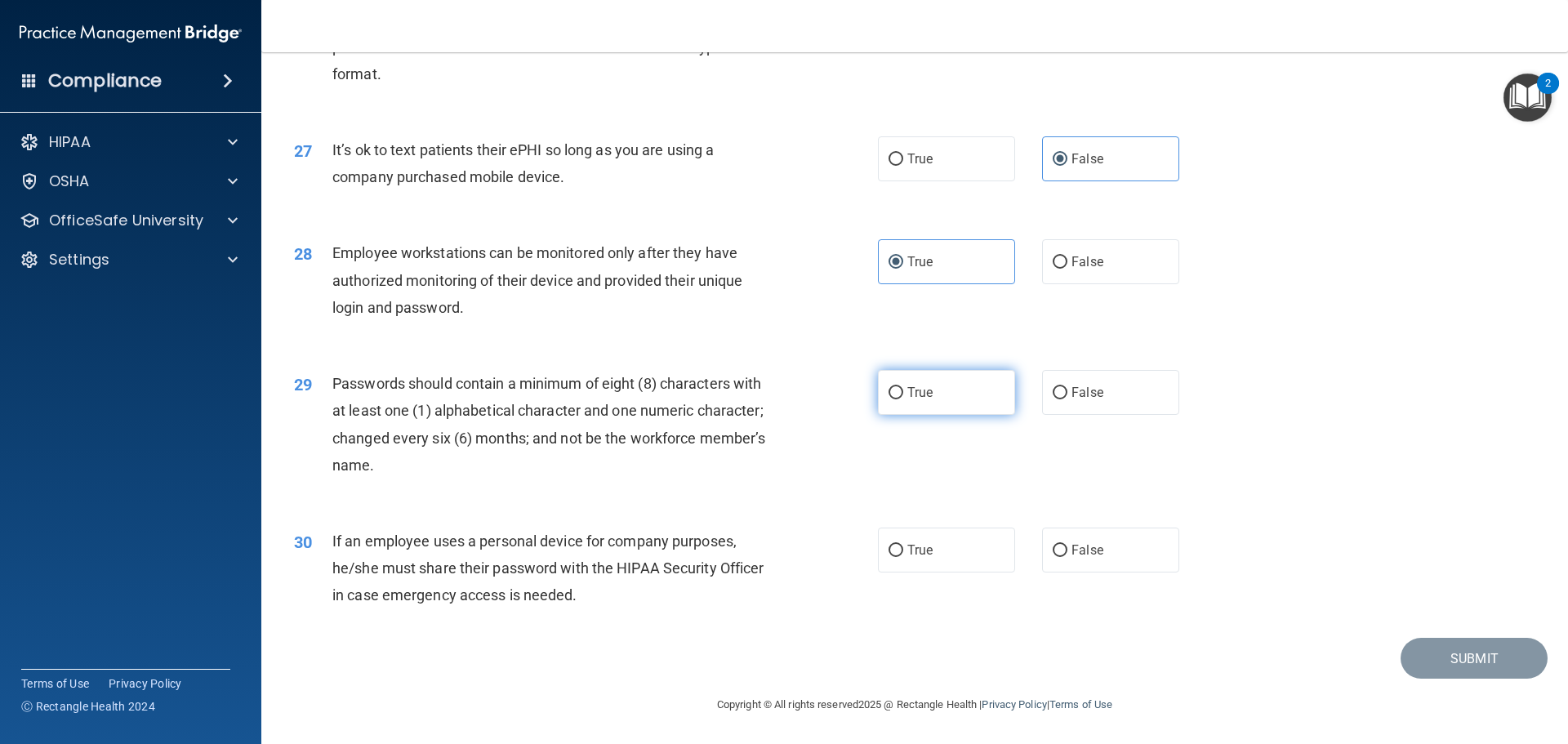
click at [903, 399] on input "True" at bounding box center [896, 393] width 15 height 12
radio input "true"
click at [908, 552] on span "True" at bounding box center [920, 550] width 25 height 16
click at [903, 552] on input "True" at bounding box center [896, 551] width 15 height 12
radio input "true"
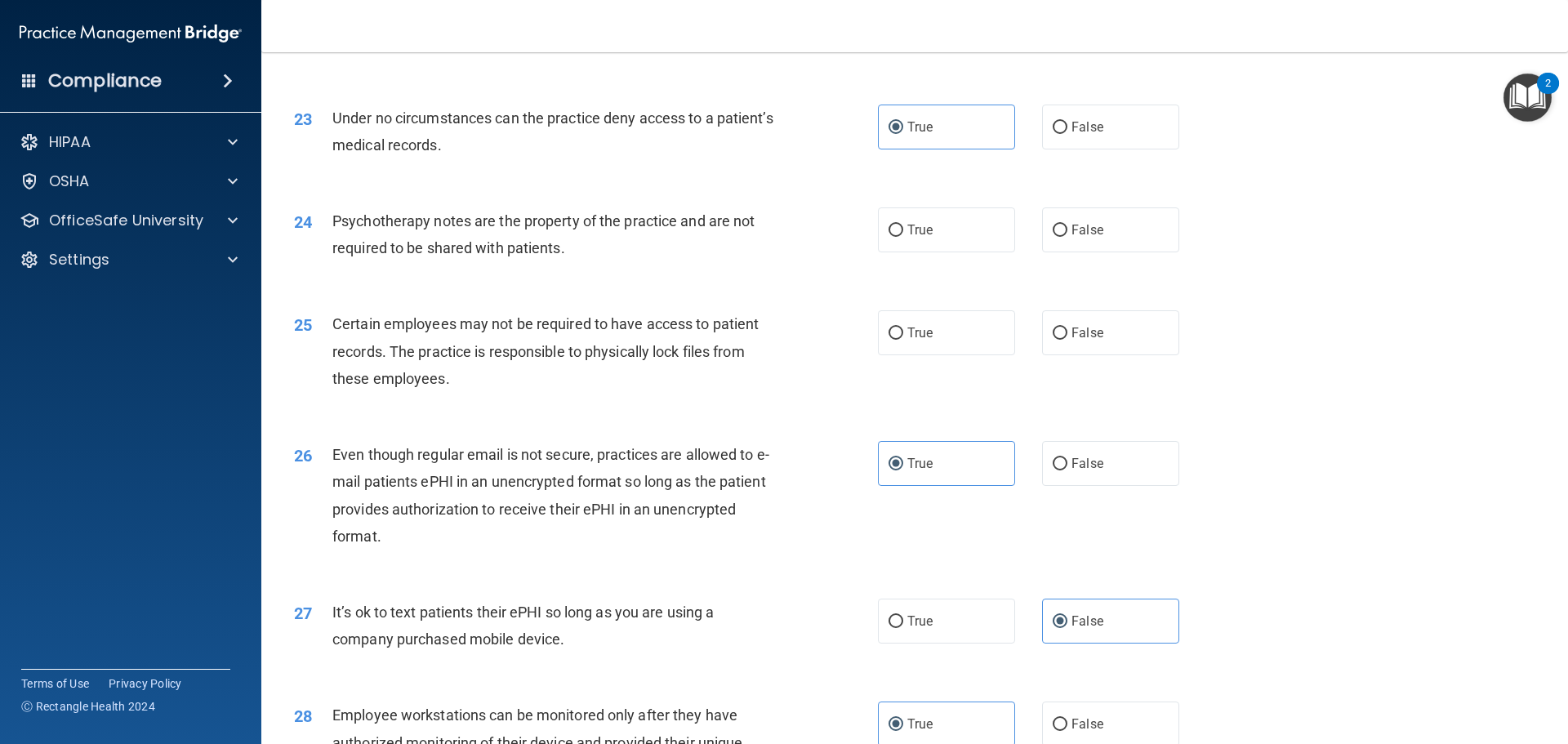
scroll to position [2868, 0]
click at [1068, 385] on div "25 Certain employees may not be required to have access to patient records. The…" at bounding box center [914, 356] width 1266 height 131
click at [1060, 357] on label "False" at bounding box center [1110, 334] width 137 height 45
click at [1060, 341] on input "False" at bounding box center [1060, 334] width 15 height 12
radio input "true"
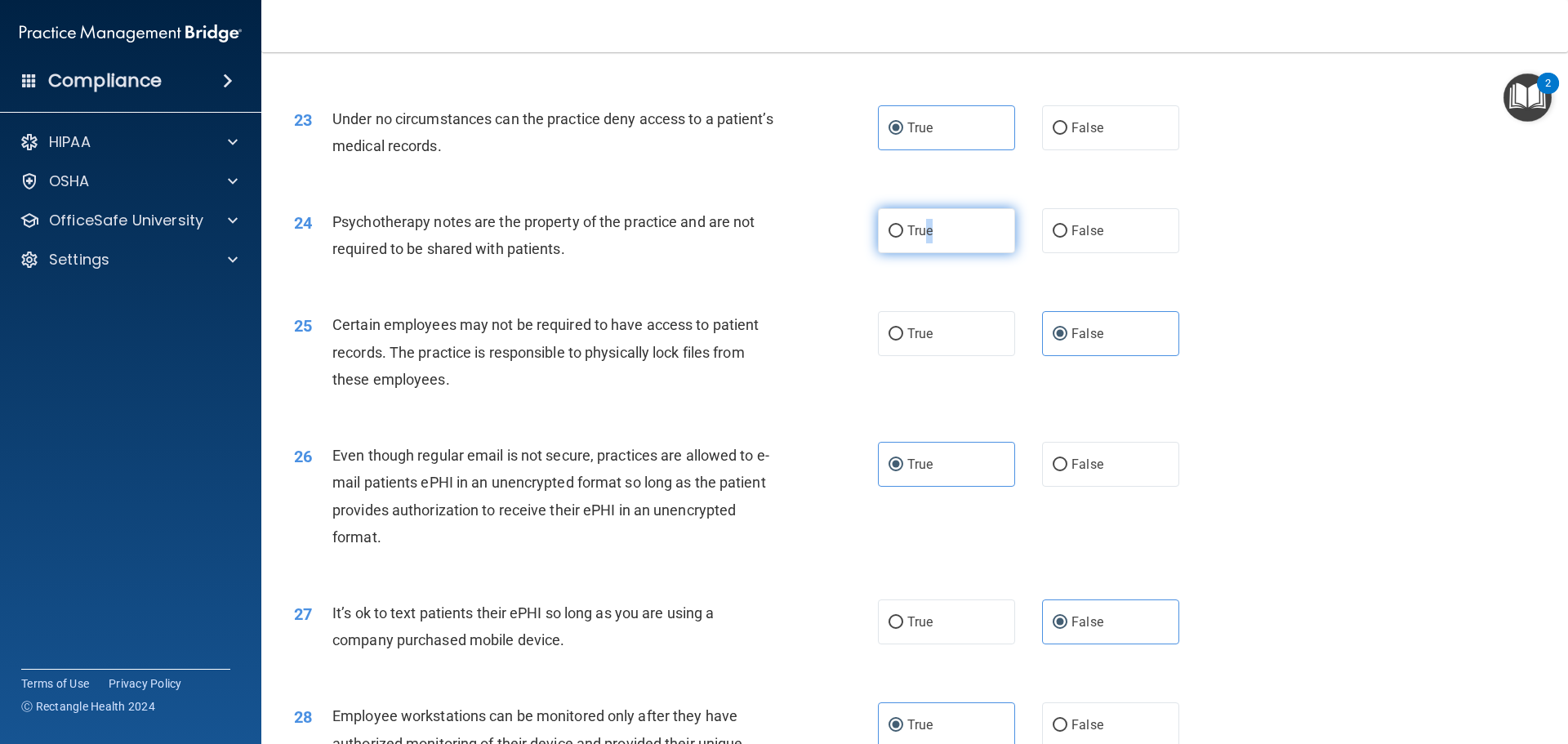
drag, startPoint x: 919, startPoint y: 274, endPoint x: 943, endPoint y: 274, distance: 24.0
click at [924, 253] on label "True" at bounding box center [946, 231] width 137 height 45
click at [903, 237] on input "True" at bounding box center [896, 232] width 15 height 12
radio input "true"
click at [1093, 253] on label "False" at bounding box center [1110, 231] width 137 height 45
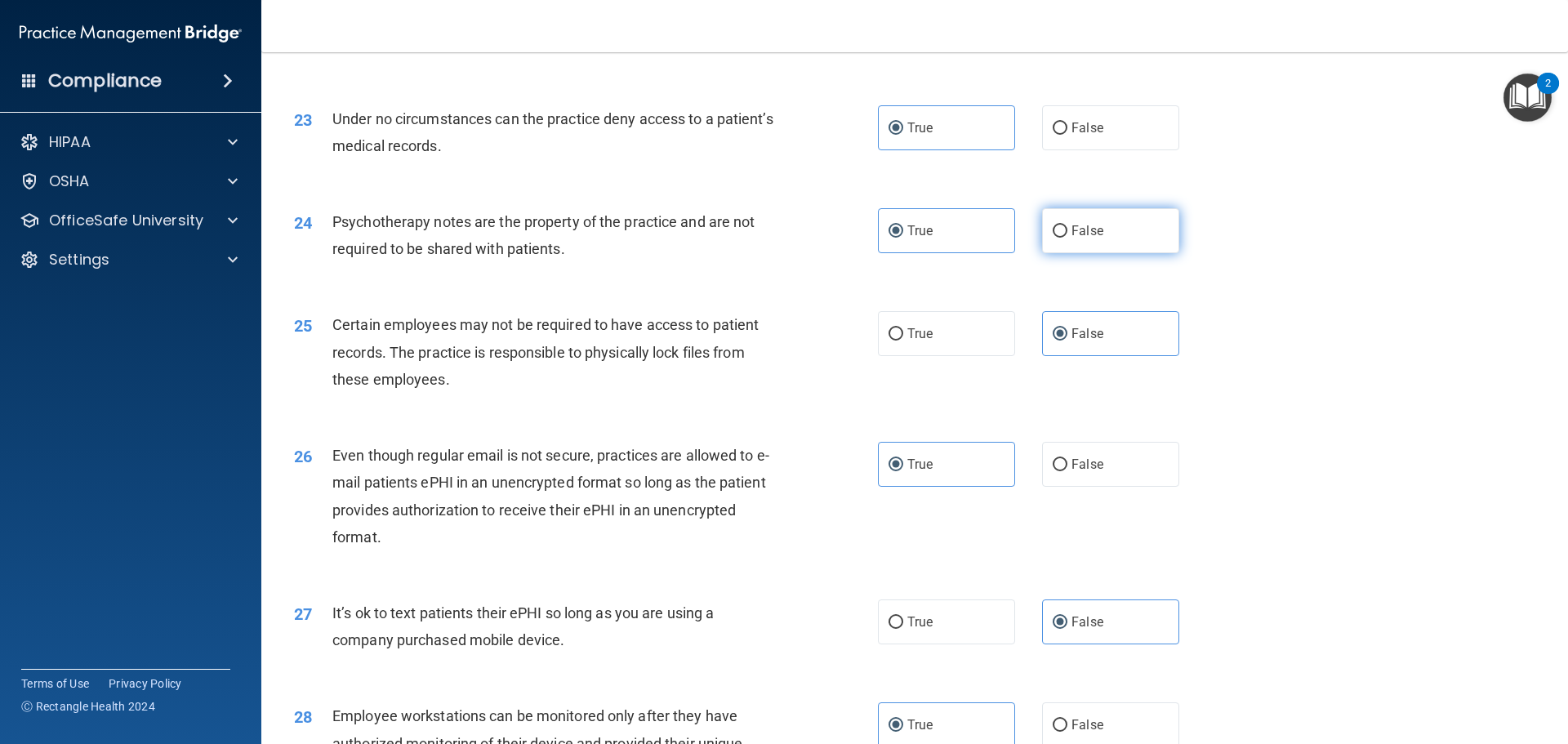
click at [1068, 237] on input "False" at bounding box center [1060, 232] width 15 height 12
radio input "true"
radio input "false"
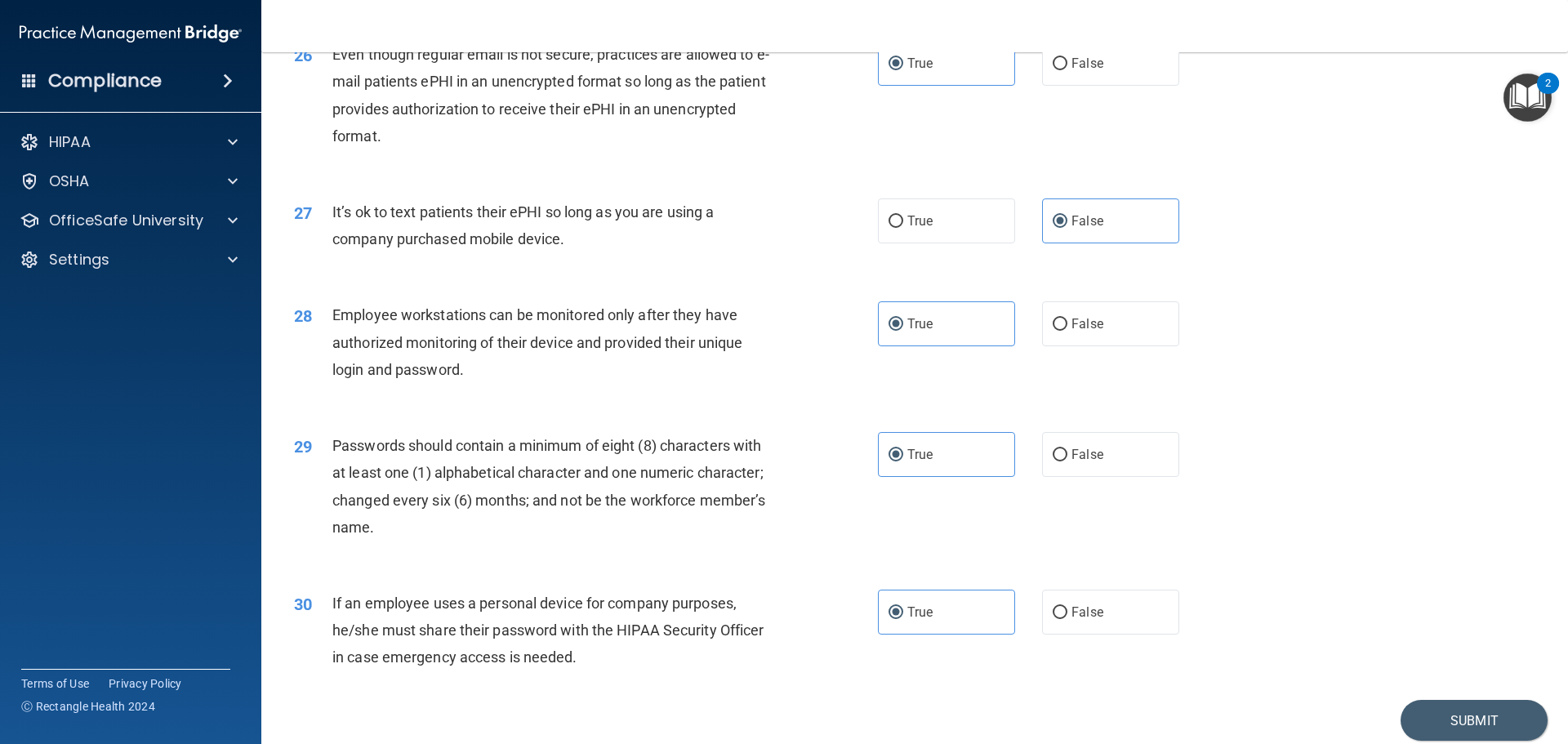
scroll to position [3358, 0]
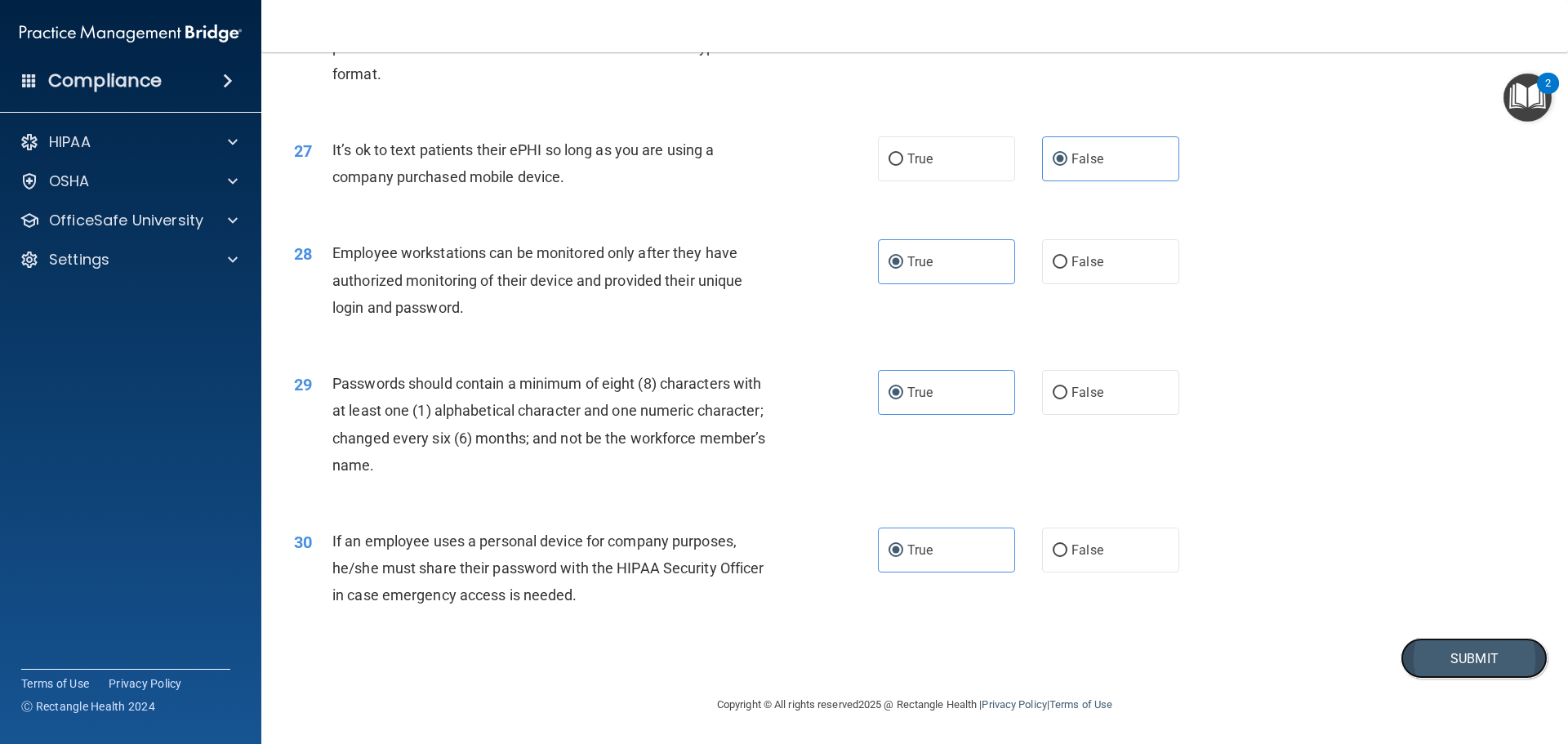
click at [1432, 656] on button "Submit" at bounding box center [1474, 659] width 147 height 42
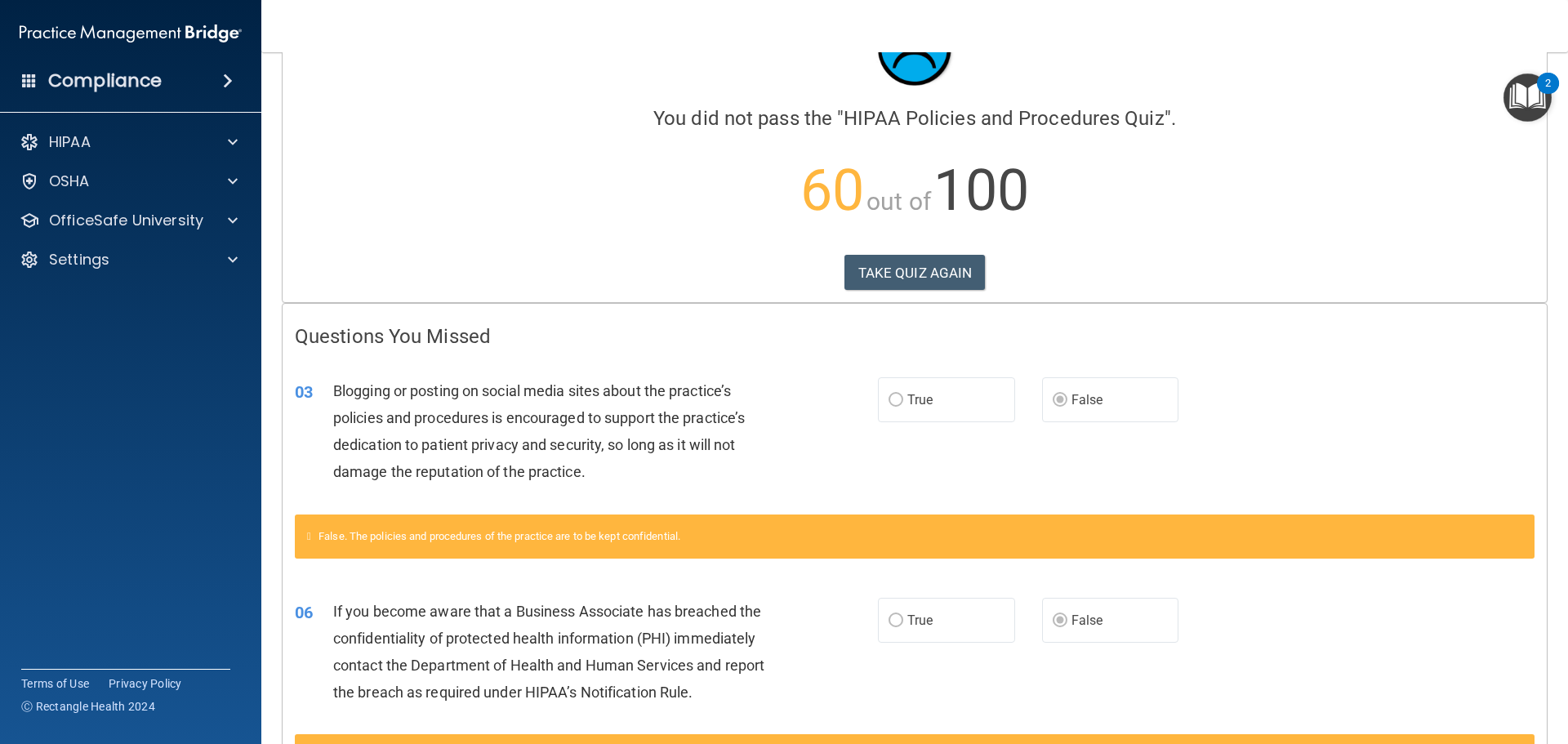
scroll to position [163, 0]
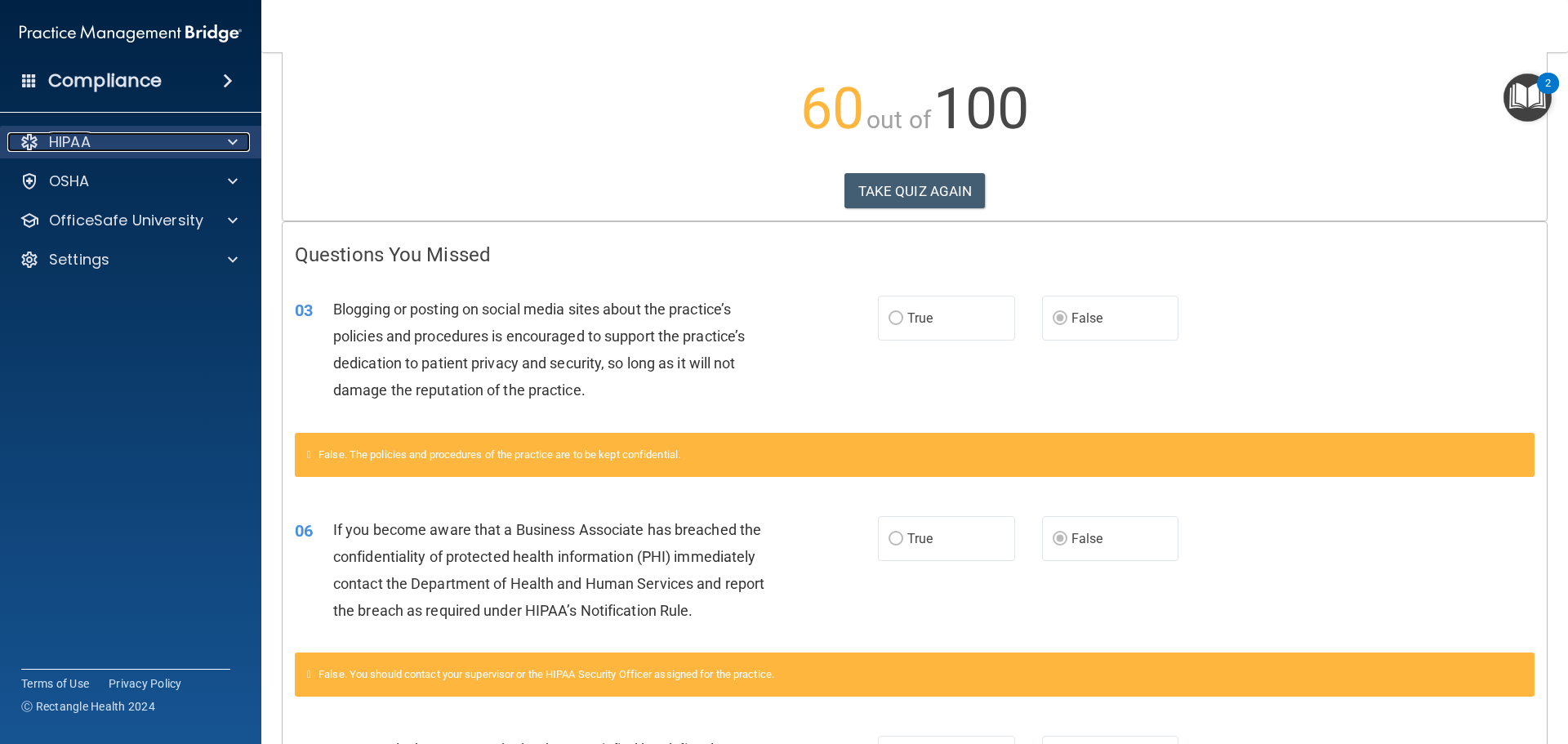
click at [119, 138] on div "HIPAA" at bounding box center [108, 142] width 202 height 20
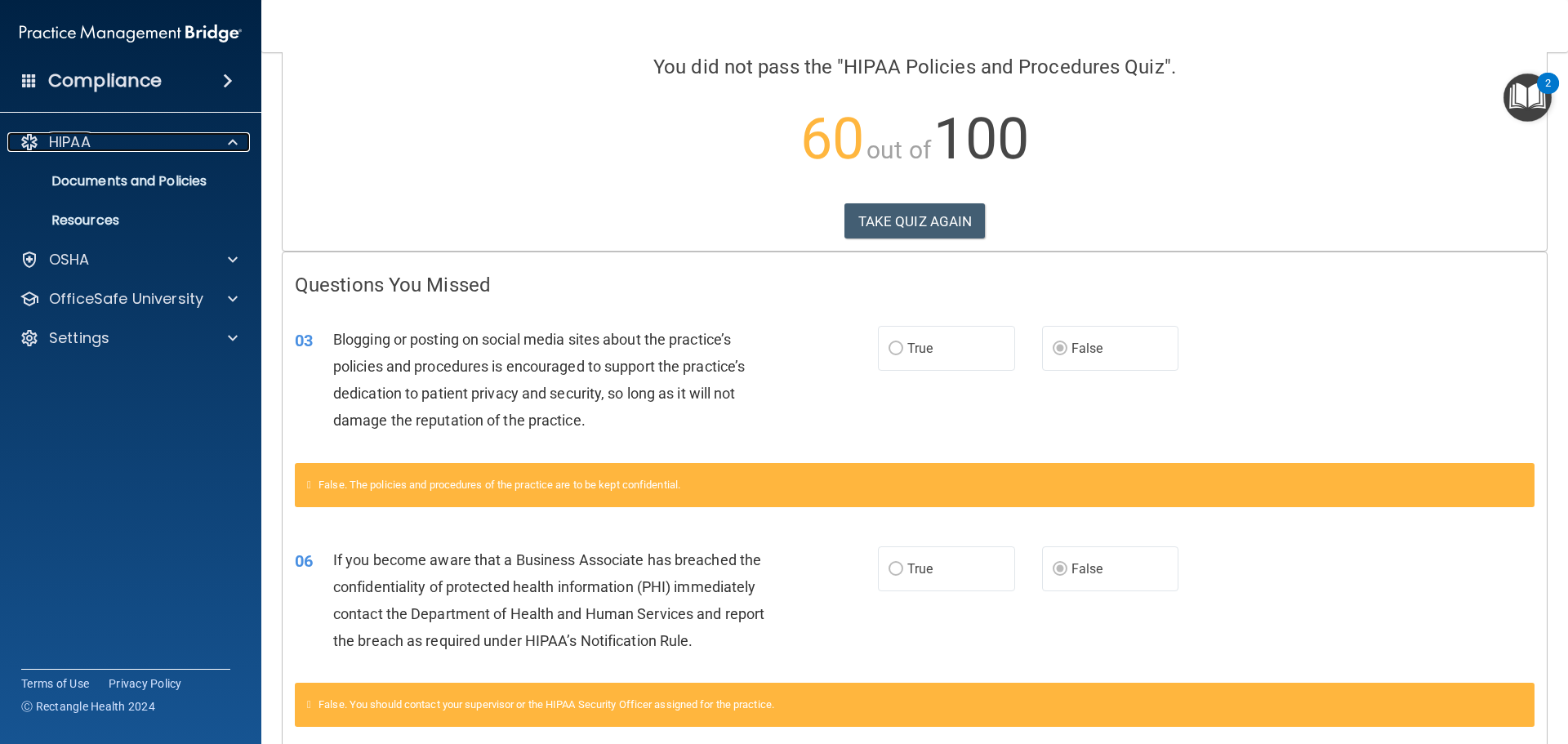
scroll to position [0, 0]
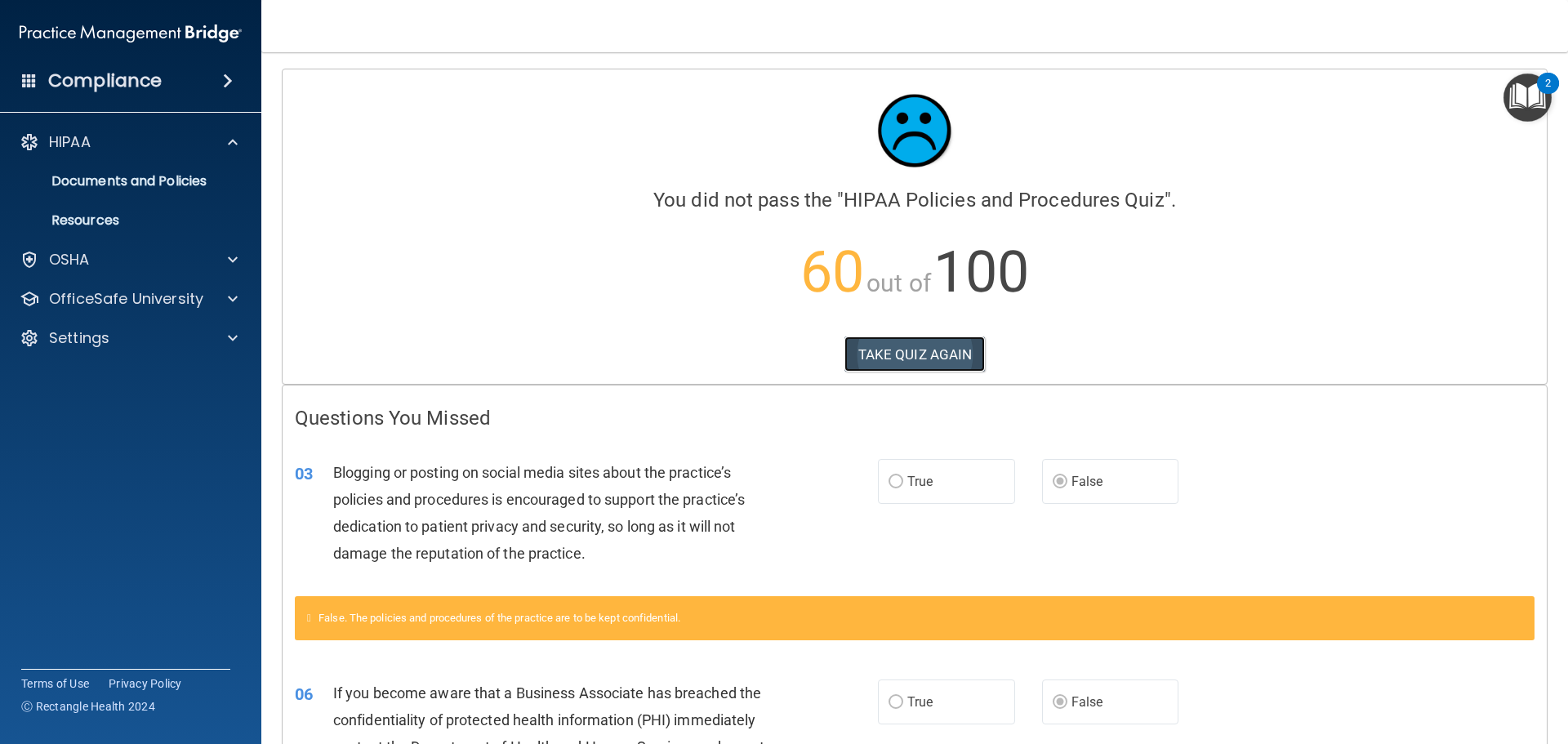
click at [863, 355] on button "TAKE QUIZ AGAIN" at bounding box center [915, 354] width 142 height 36
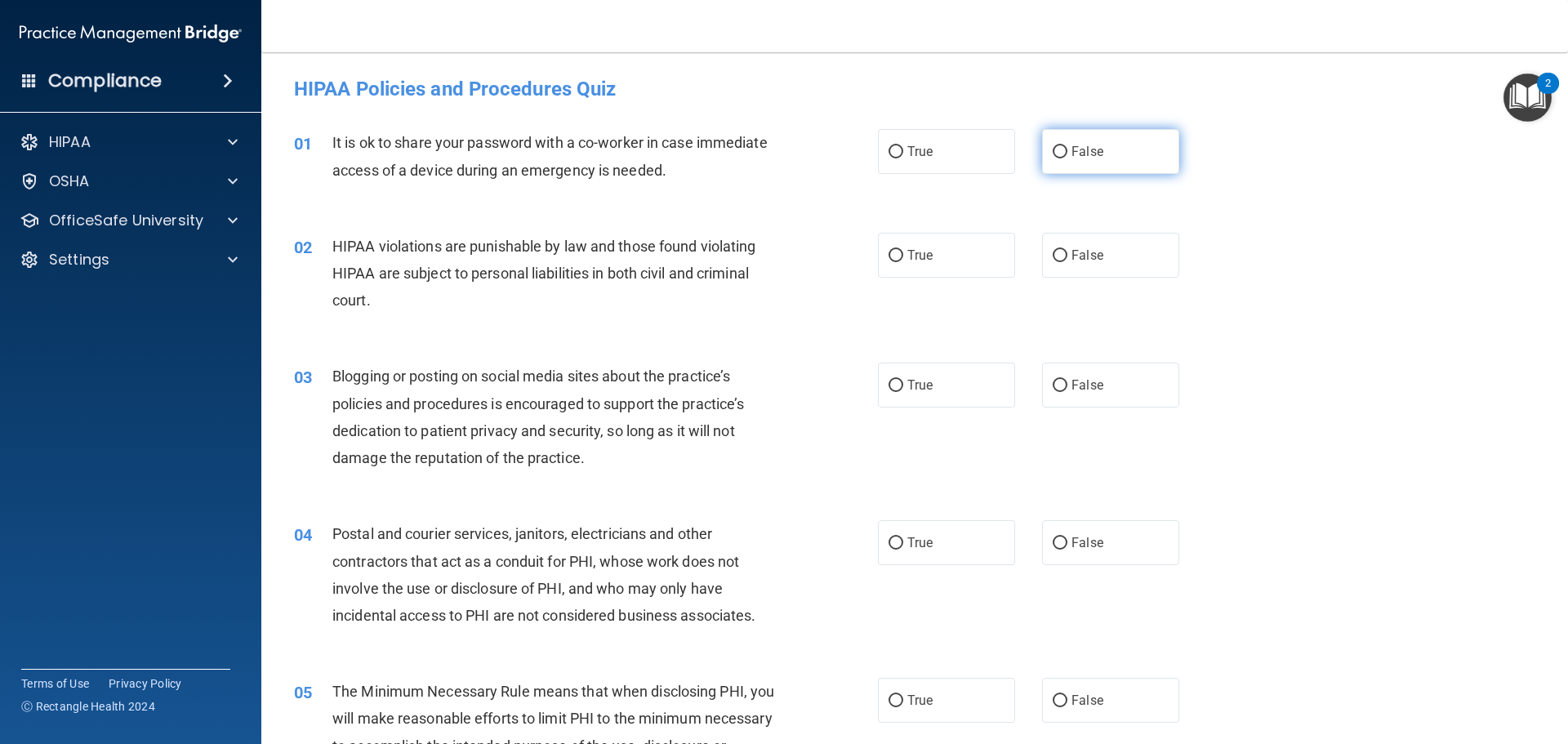
click at [1085, 152] on span "False" at bounding box center [1088, 152] width 32 height 16
click at [1068, 152] on input "False" at bounding box center [1060, 152] width 15 height 12
radio input "true"
click at [904, 268] on label "True" at bounding box center [946, 256] width 137 height 45
click at [903, 262] on input "True" at bounding box center [896, 256] width 15 height 12
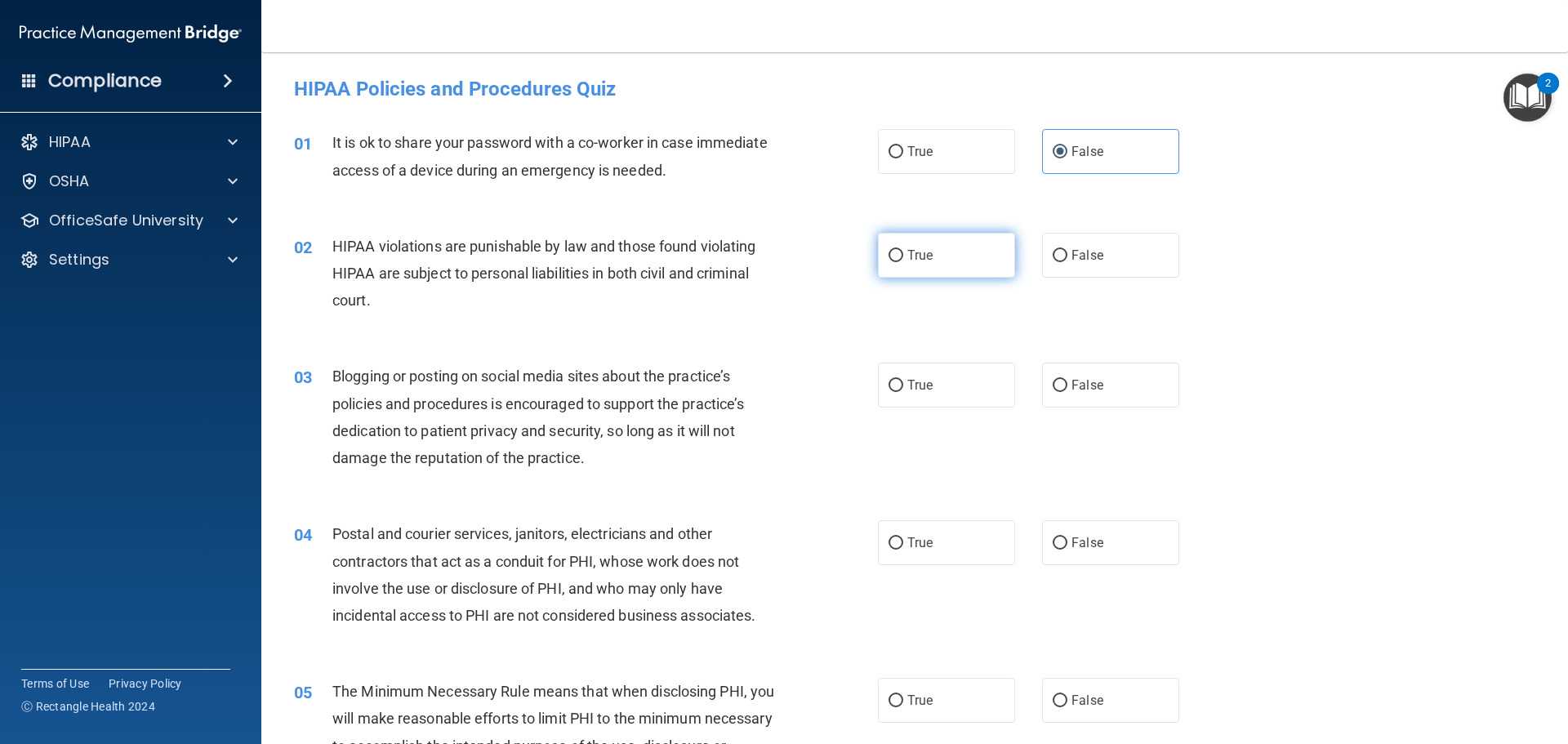
radio input "true"
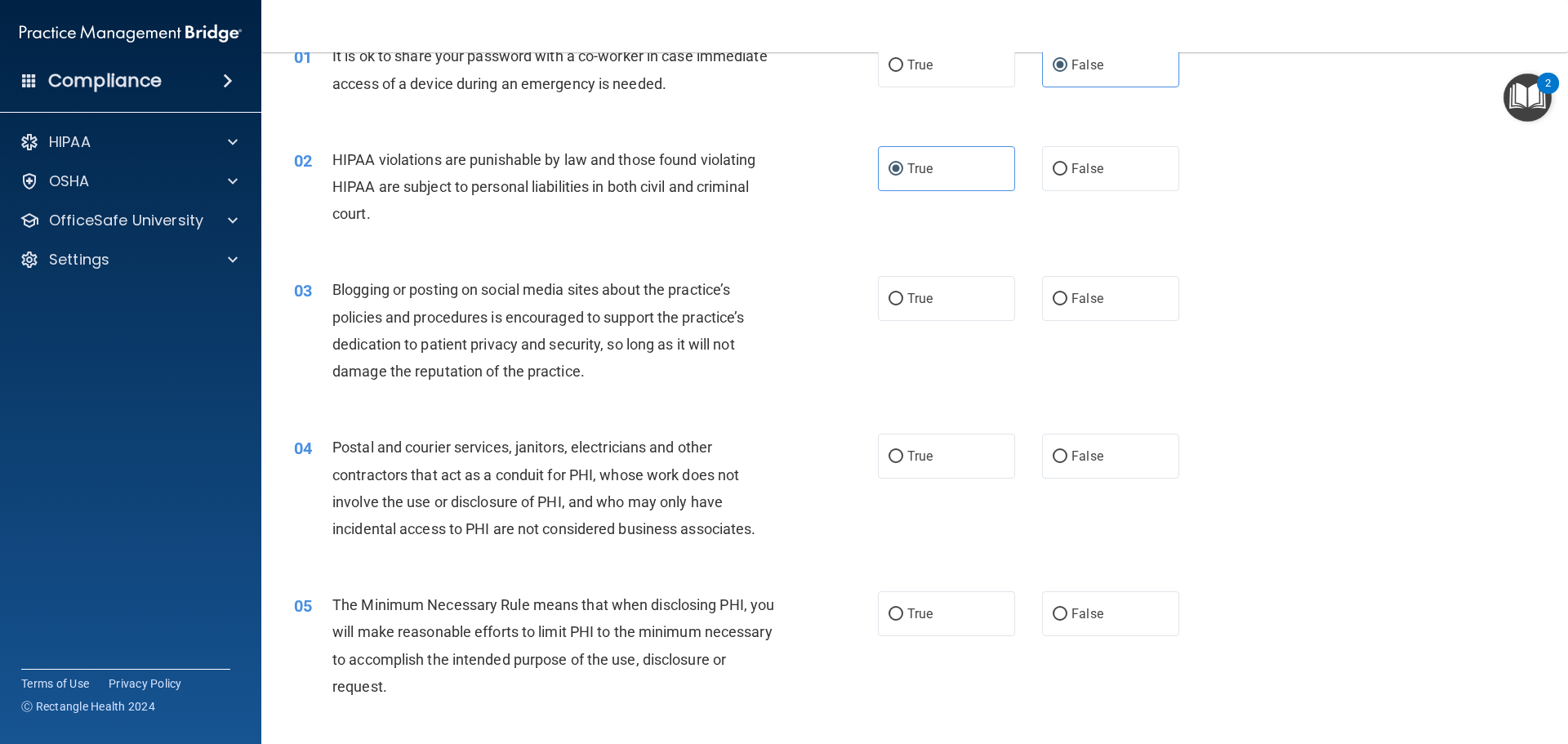
scroll to position [163, 0]
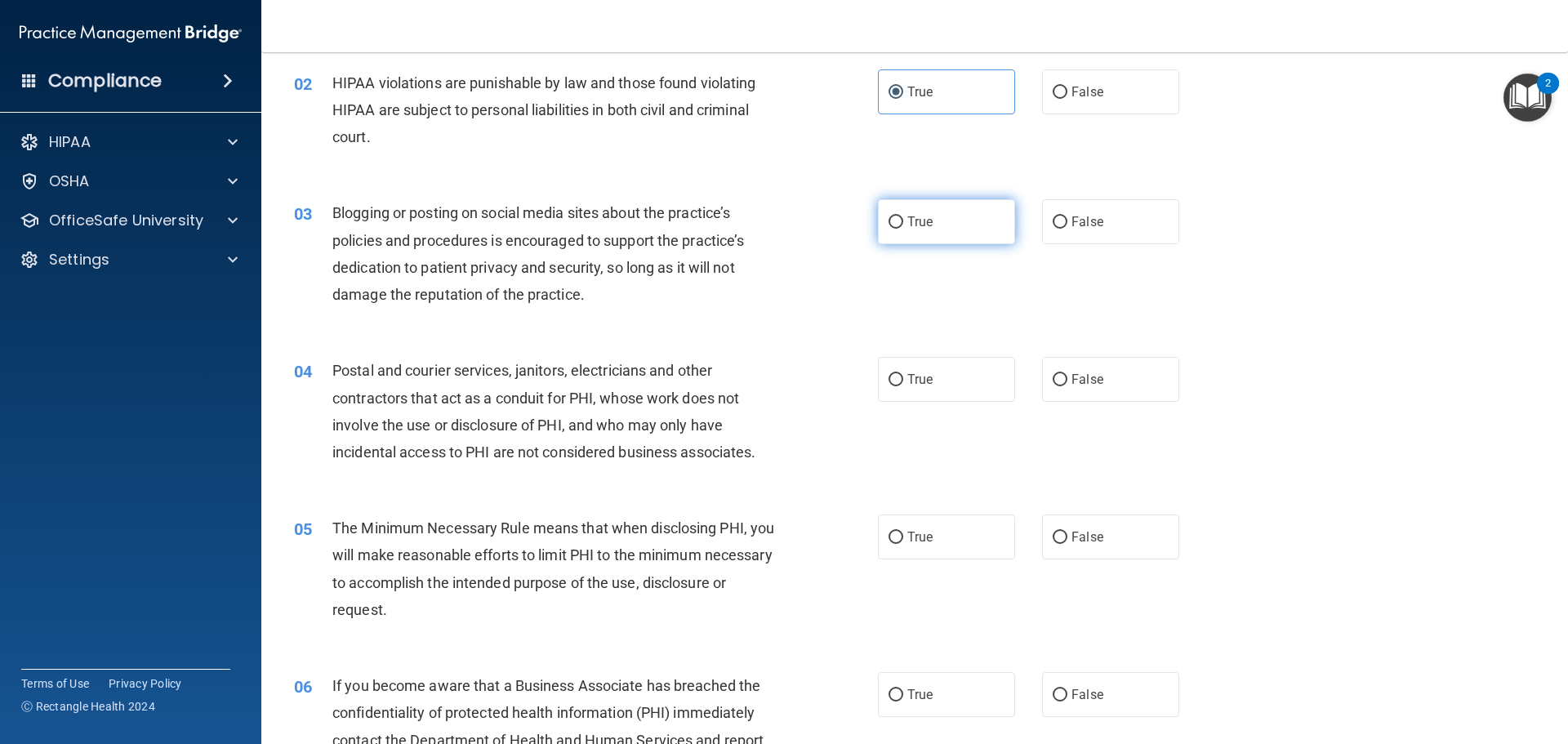
drag, startPoint x: 894, startPoint y: 228, endPoint x: 898, endPoint y: 221, distance: 8.1
click at [894, 225] on input "True" at bounding box center [896, 222] width 15 height 12
radio input "true"
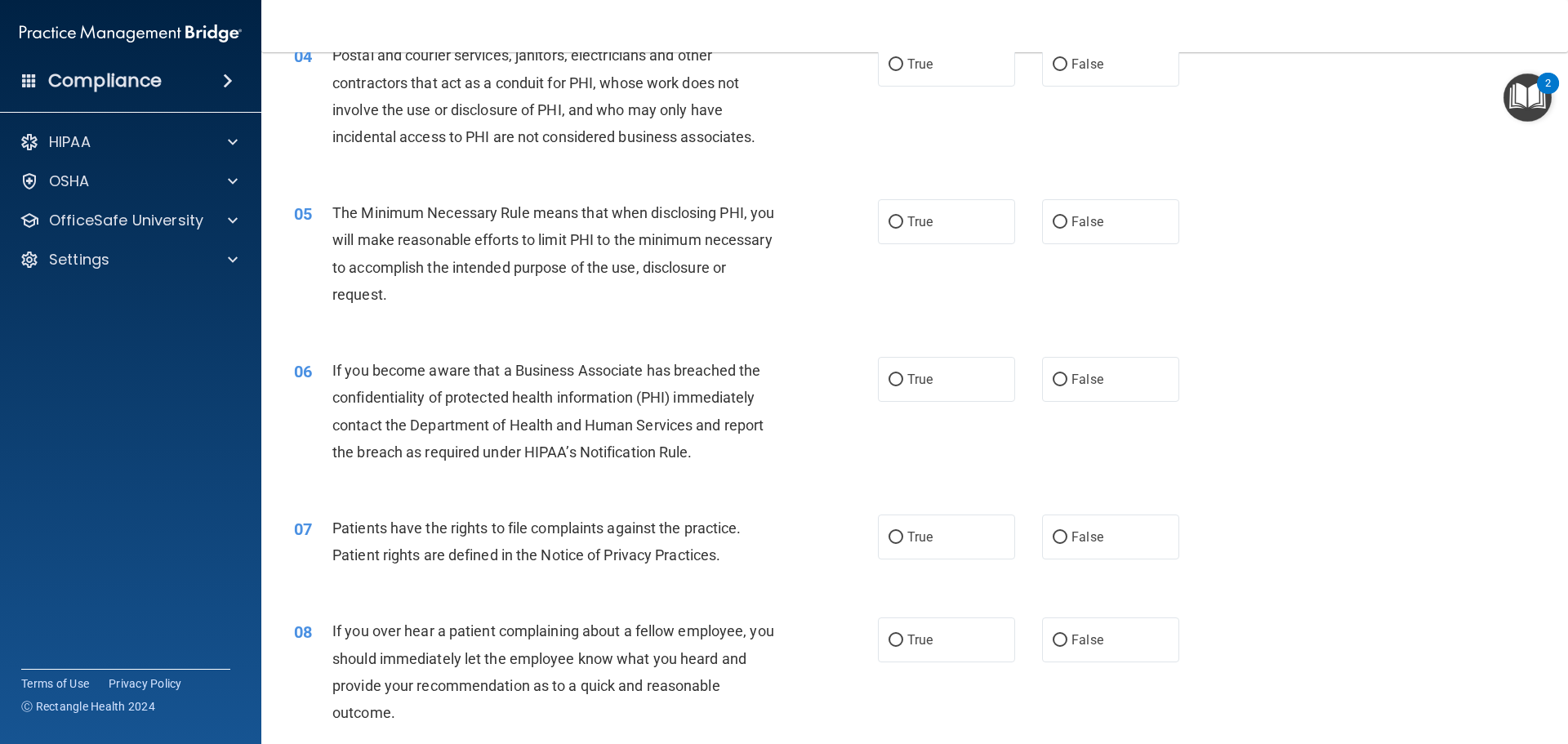
scroll to position [490, 0]
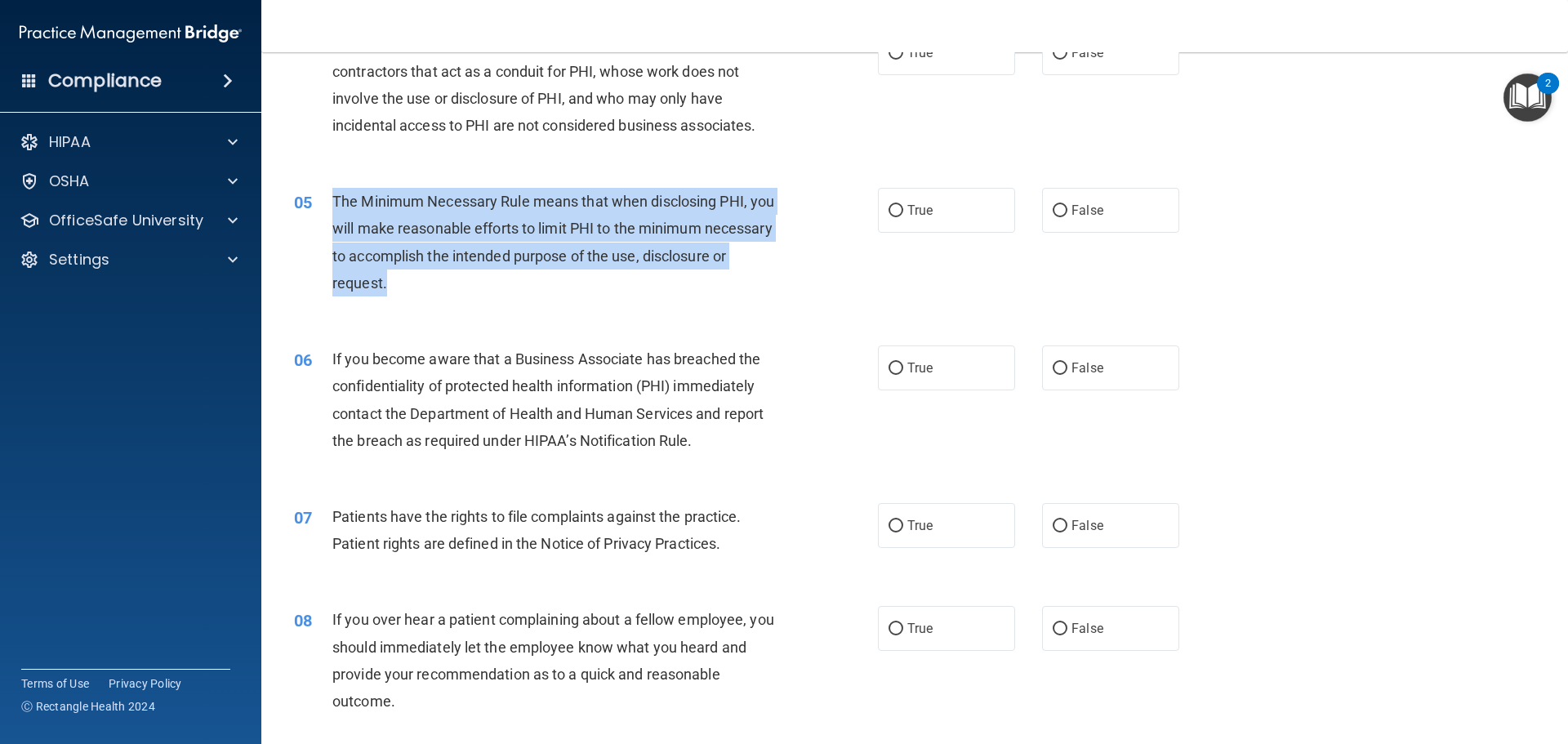
drag, startPoint x: 329, startPoint y: 198, endPoint x: 512, endPoint y: 289, distance: 204.4
click at [512, 289] on div "05 The Minimum Necessary Rule means that when disclosing PHI, you will make rea…" at bounding box center [586, 247] width 633 height 117
copy div "The Minimum Necessary Rule means that when disclosing PHI, you will make reason…"
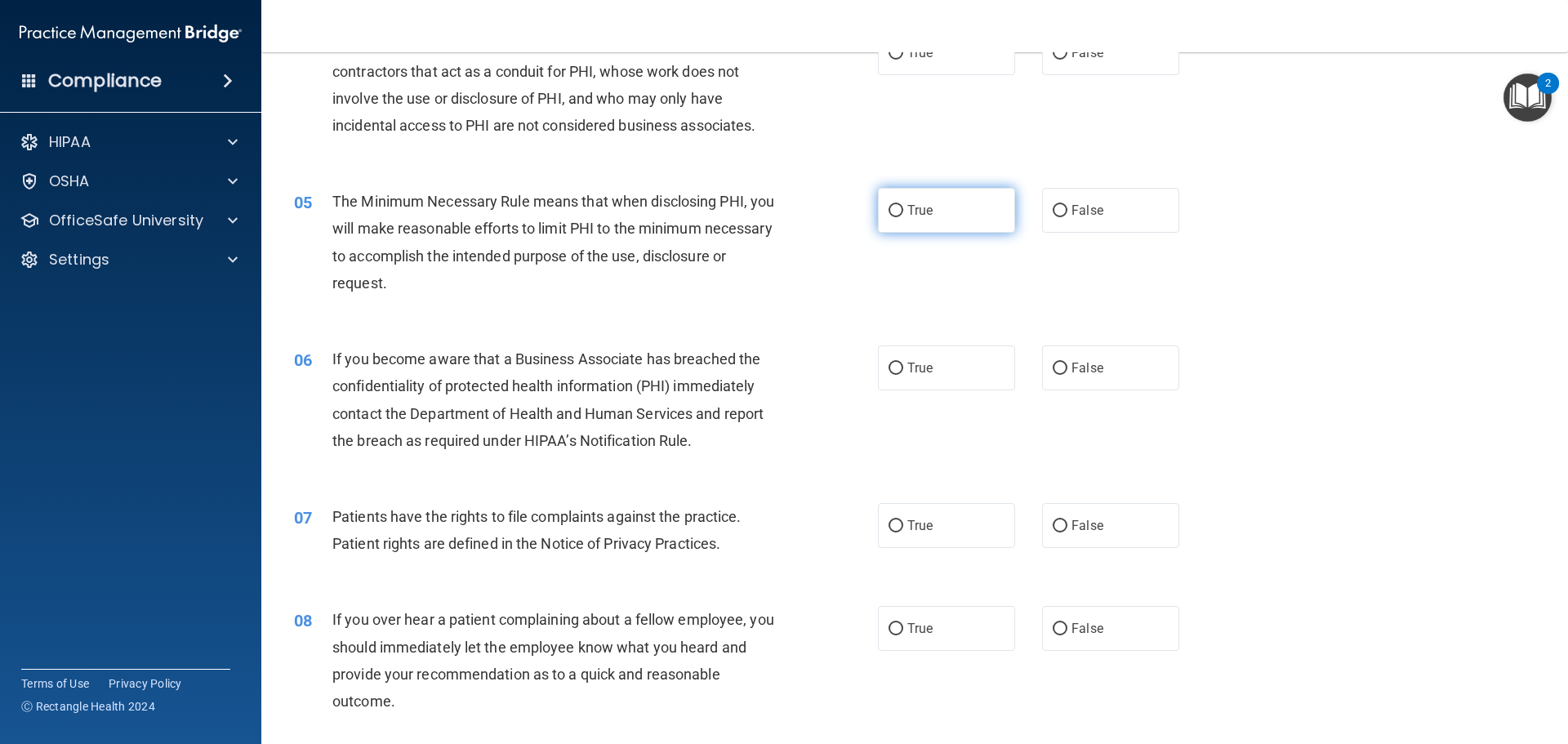
click at [880, 212] on label "True" at bounding box center [946, 211] width 137 height 45
click at [889, 212] on input "True" at bounding box center [896, 211] width 15 height 12
radio input "true"
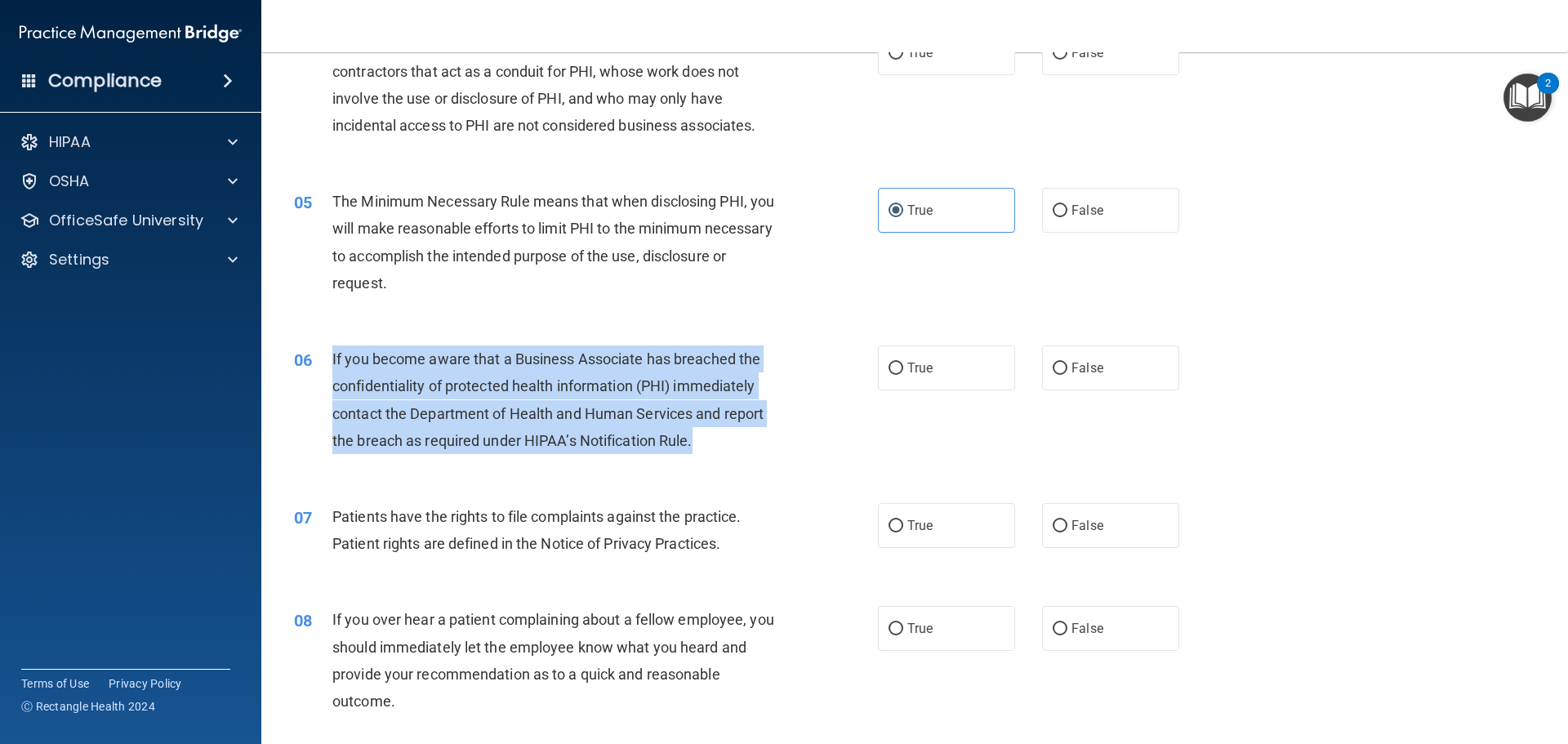
drag, startPoint x: 654, startPoint y: 441, endPoint x: 326, endPoint y: 358, distance: 338.3
click at [324, 359] on div "06 If you become aware that a Business Associate has breached the confidentiali…" at bounding box center [586, 404] width 633 height 117
copy div "If you become aware that a Business Associate has breached the confidentiality …"
click at [889, 362] on input "True" at bounding box center [896, 368] width 15 height 12
radio input "true"
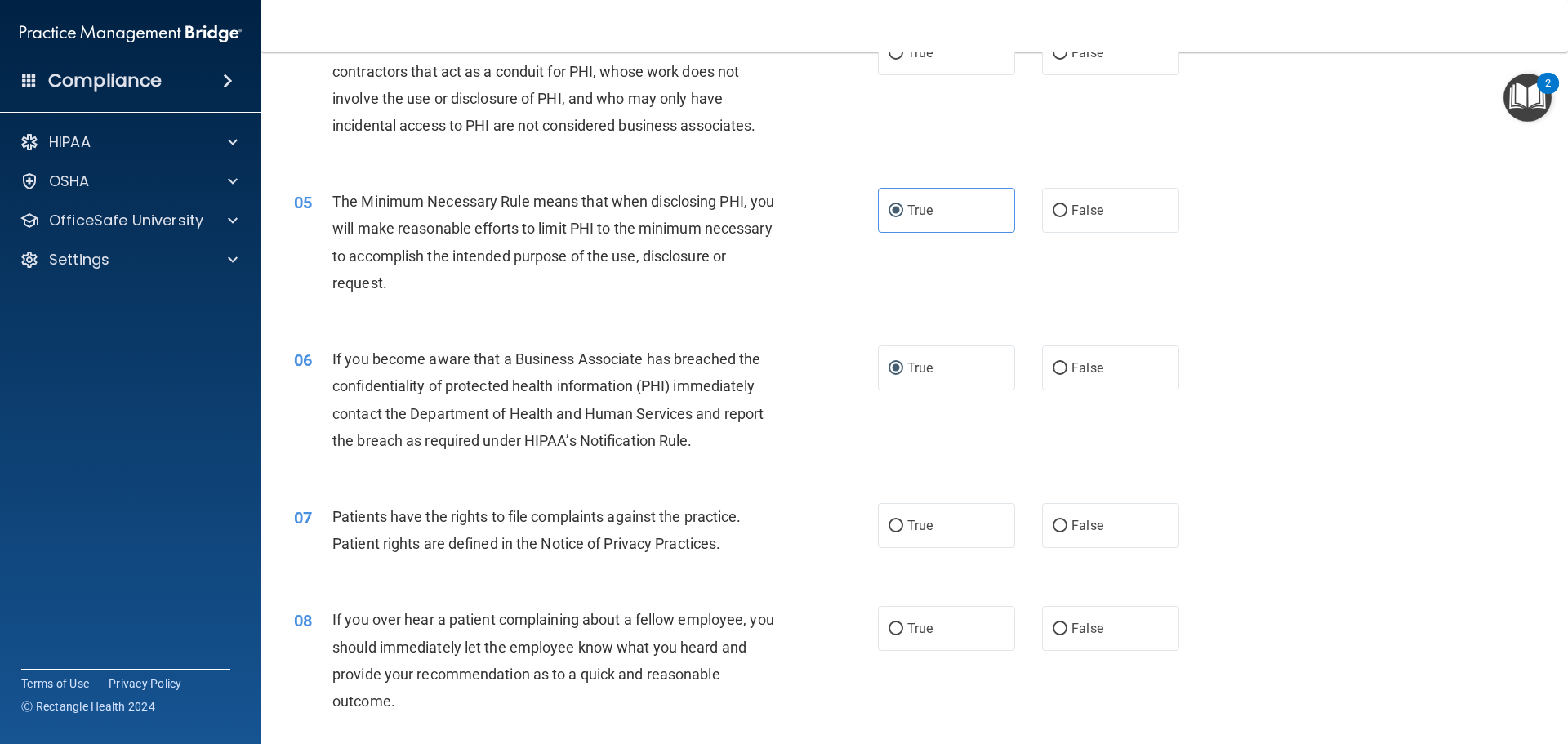
click at [829, 338] on div "06 If you become aware that a Business Associate has breached the confidentiali…" at bounding box center [914, 403] width 1266 height 157
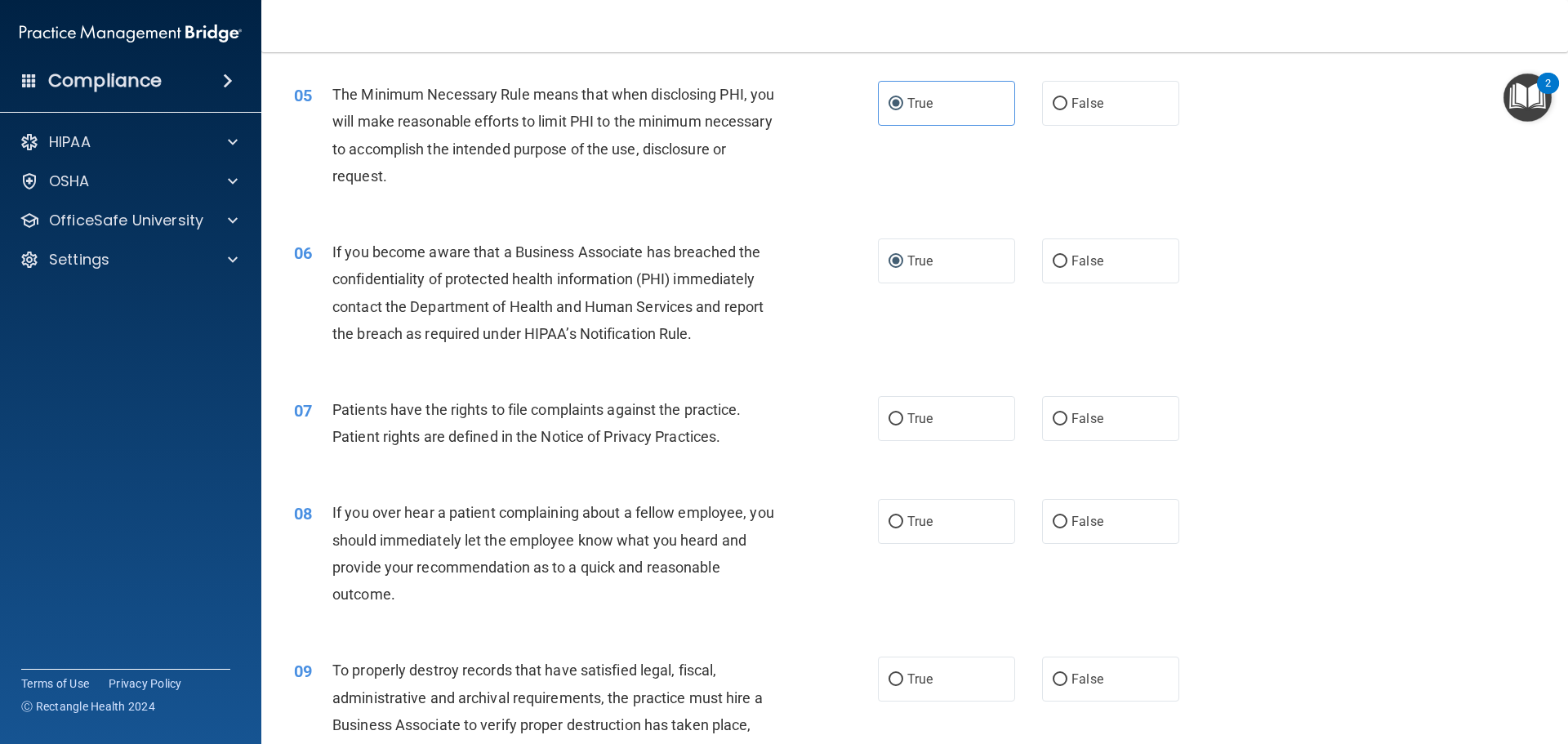
scroll to position [654, 0]
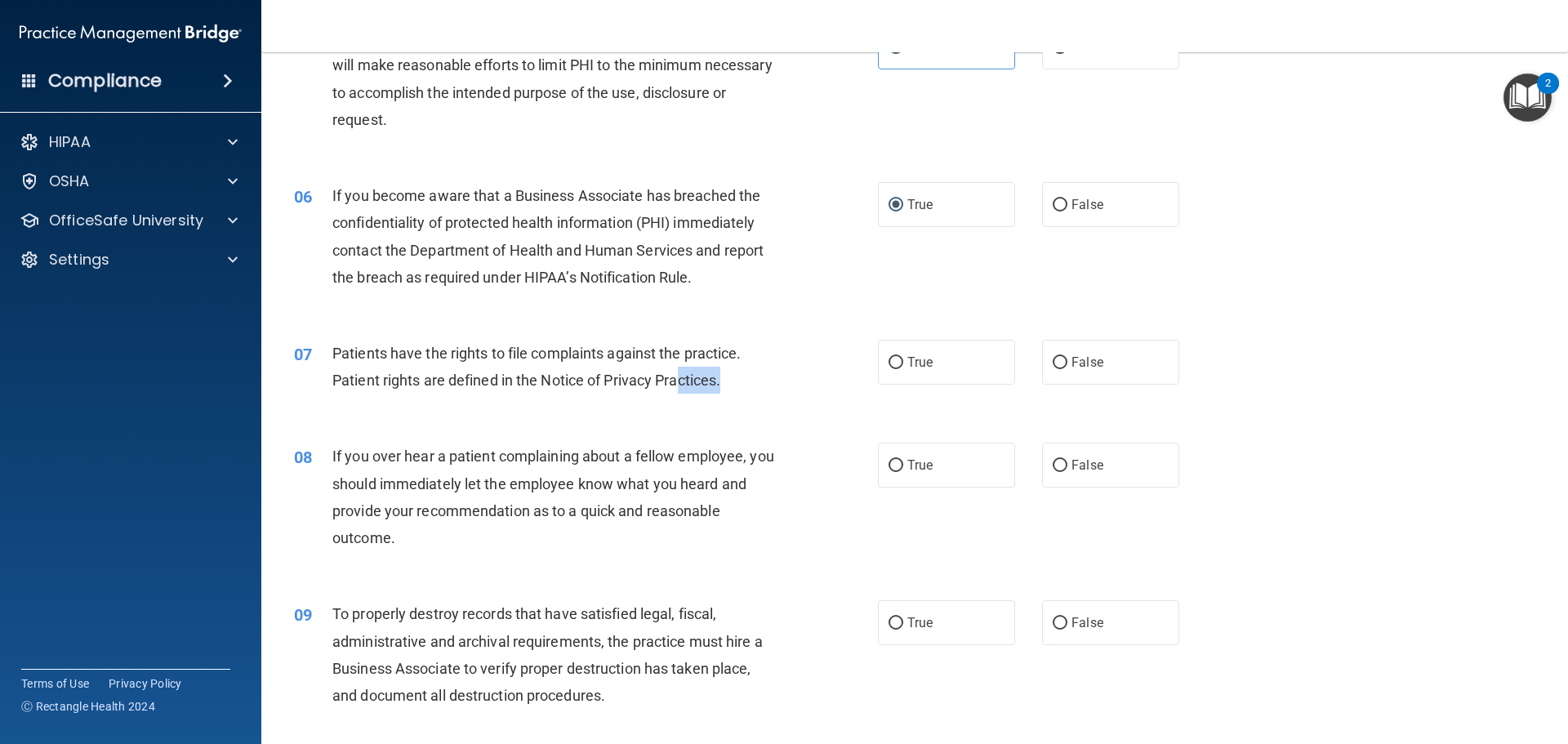
drag, startPoint x: 694, startPoint y: 379, endPoint x: 797, endPoint y: 375, distance: 103.1
click at [735, 374] on div "Patients have the rights to file complaints against the practice. Patient right…" at bounding box center [560, 367] width 456 height 54
drag, startPoint x: 943, startPoint y: 377, endPoint x: 934, endPoint y: 371, distance: 10.8
click at [941, 377] on label "True" at bounding box center [946, 362] width 137 height 45
click at [903, 369] on input "True" at bounding box center [896, 363] width 15 height 12
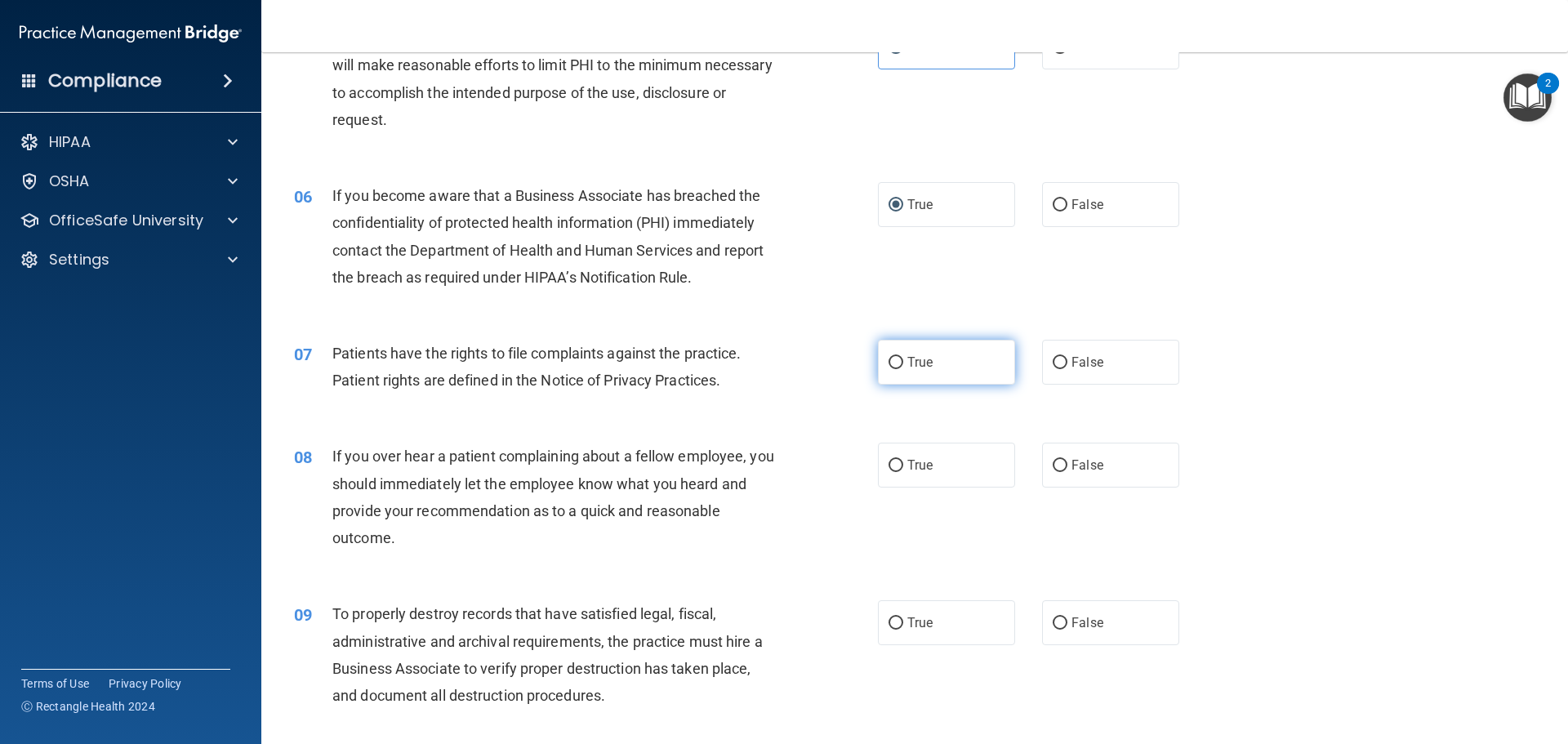
radio input "true"
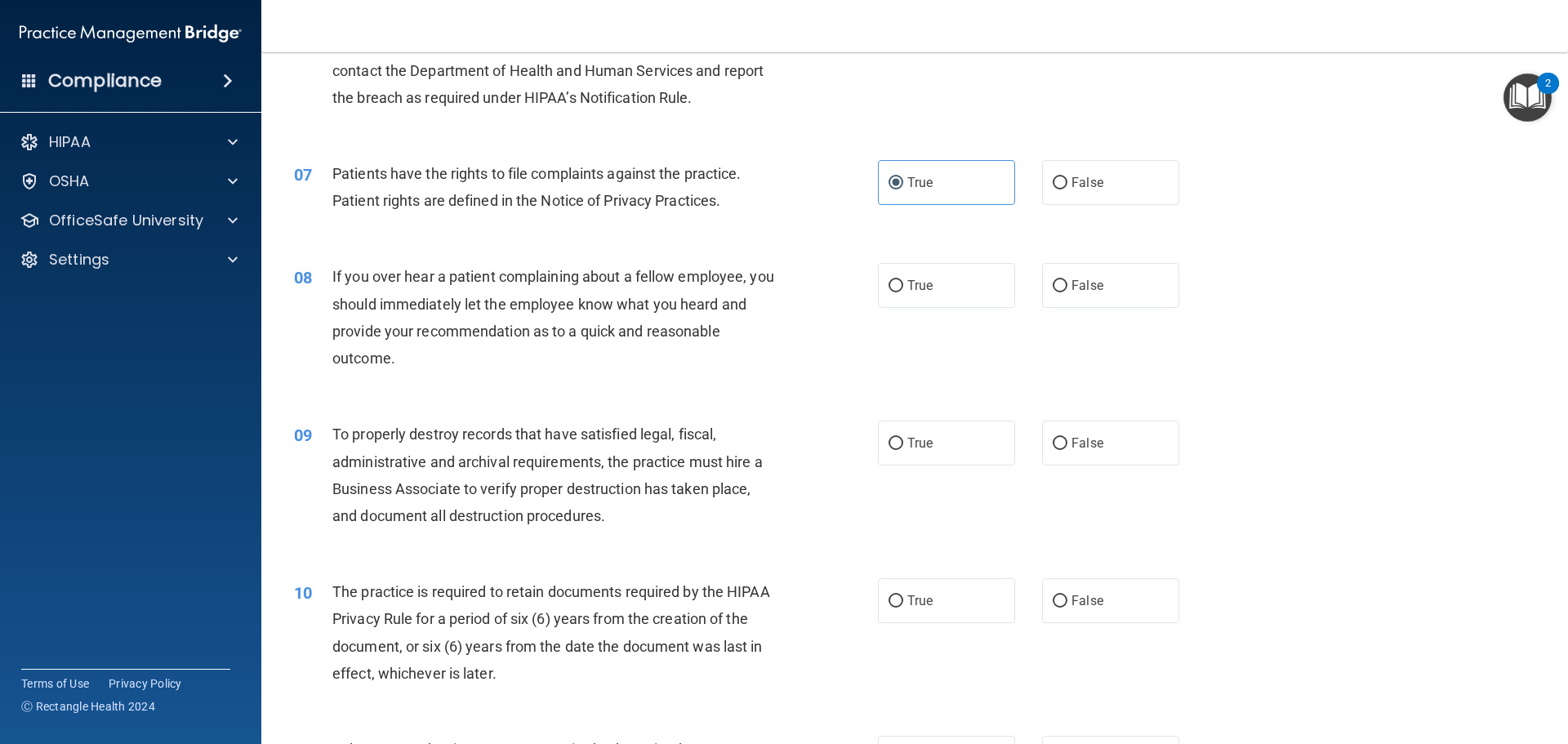
scroll to position [899, 0]
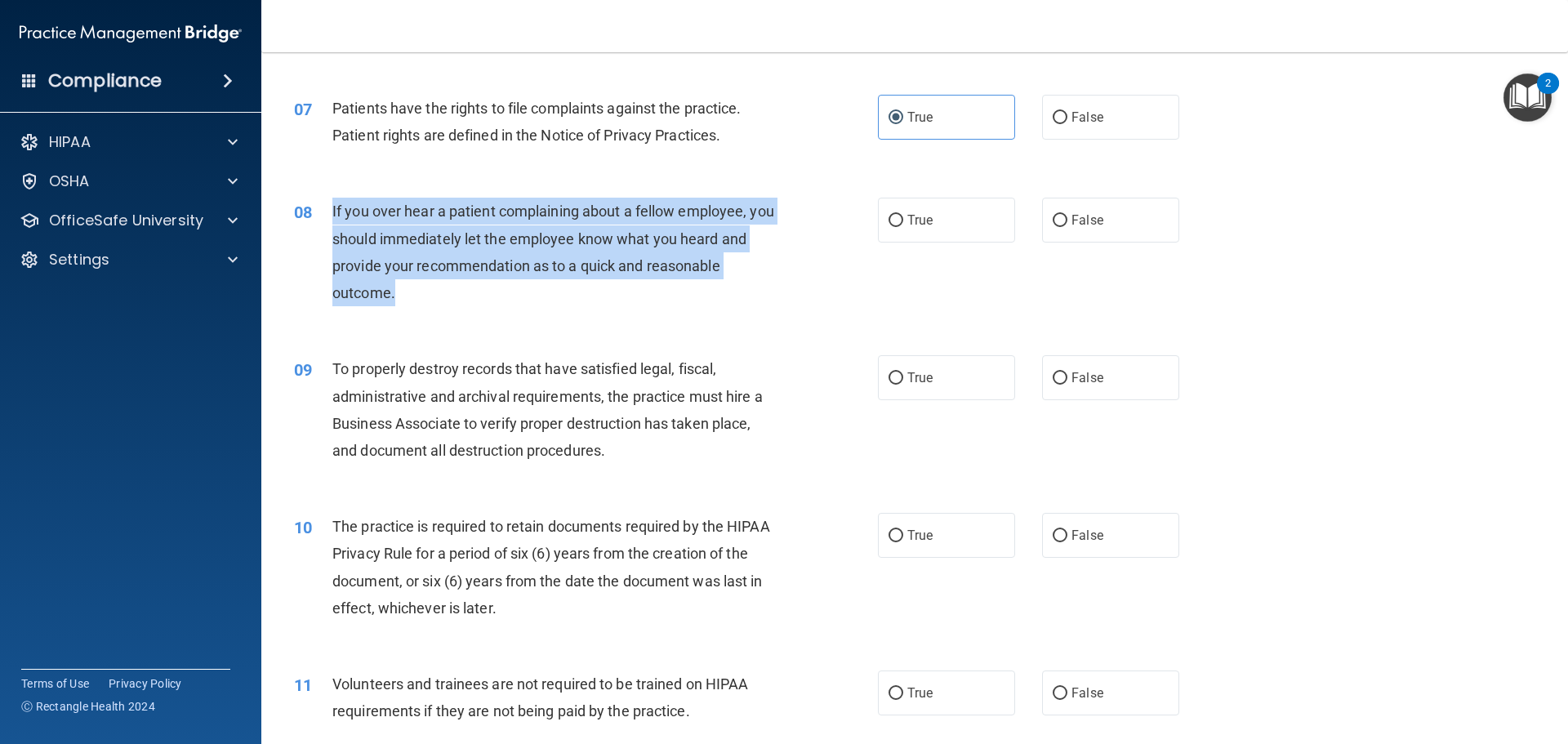
drag, startPoint x: 373, startPoint y: 290, endPoint x: 333, endPoint y: 220, distance: 80.6
click at [333, 220] on div "If you over hear a patient complaining about a fellow employee, you should imme…" at bounding box center [560, 252] width 456 height 108
copy span "If you over hear a patient complaining about a fellow employee, you should imme…"
click at [1058, 217] on input "False" at bounding box center [1060, 221] width 15 height 12
radio input "true"
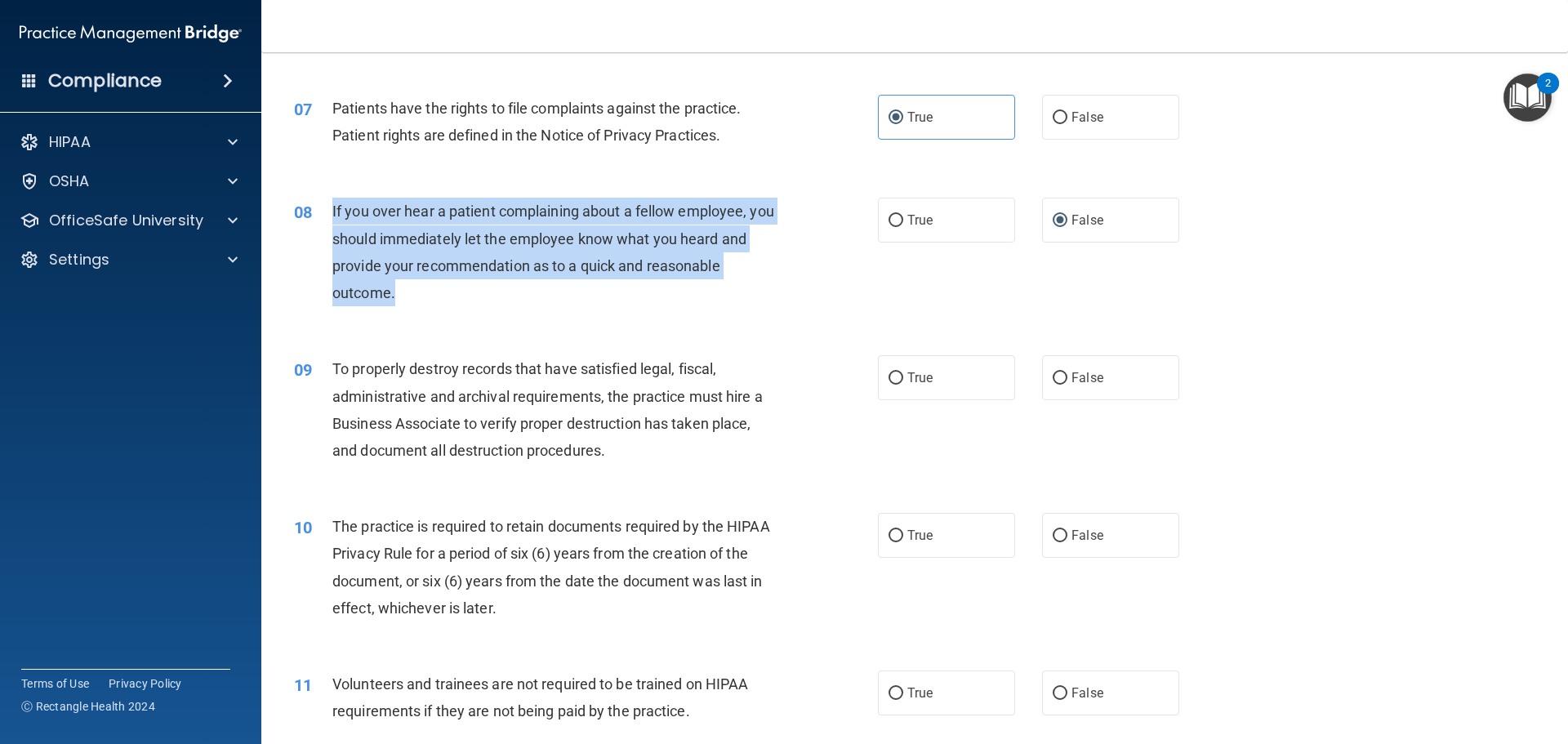
click at [834, 293] on div "08 If you over hear a patient complaining about a fellow employee, you should i…" at bounding box center [586, 256] width 633 height 117
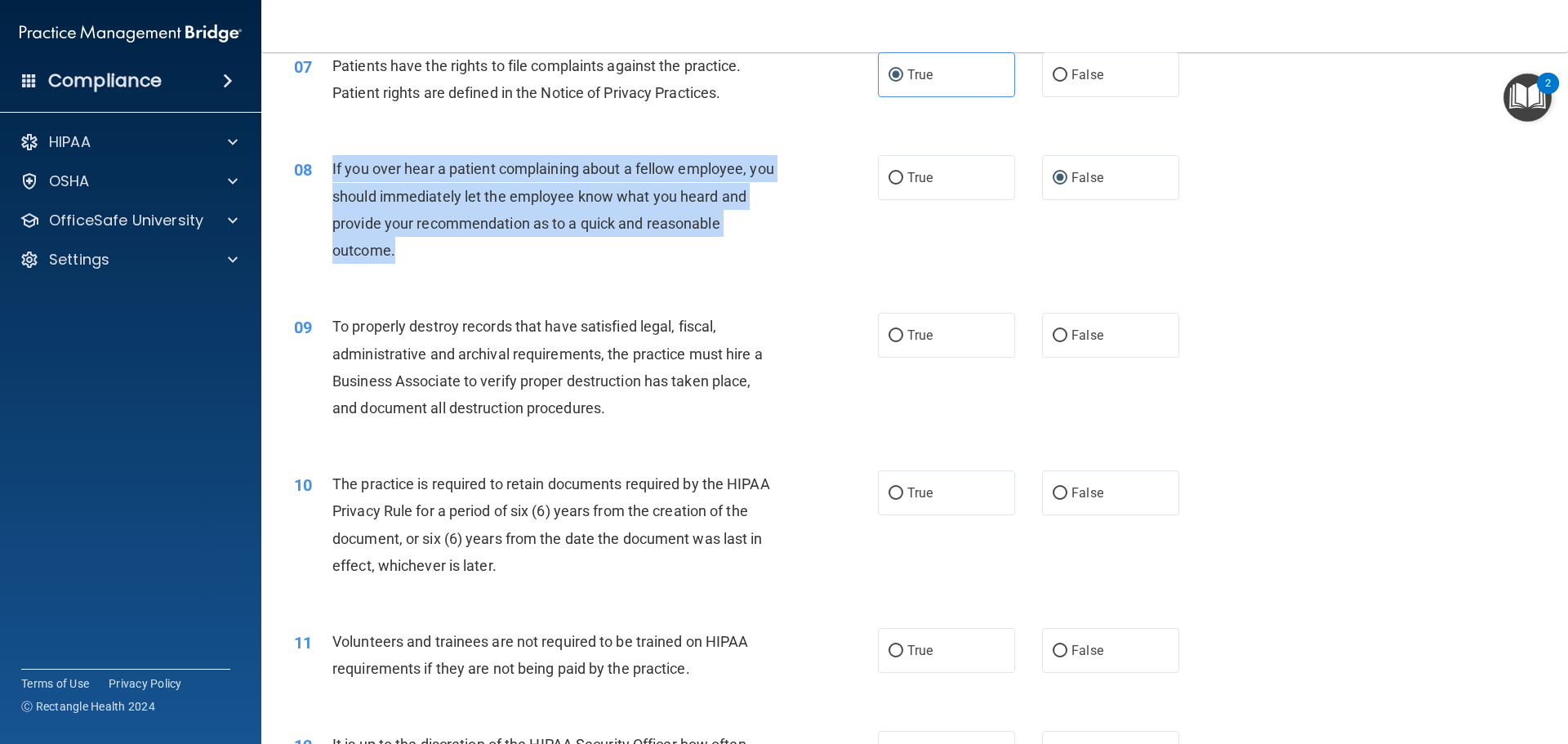
scroll to position [981, 0]
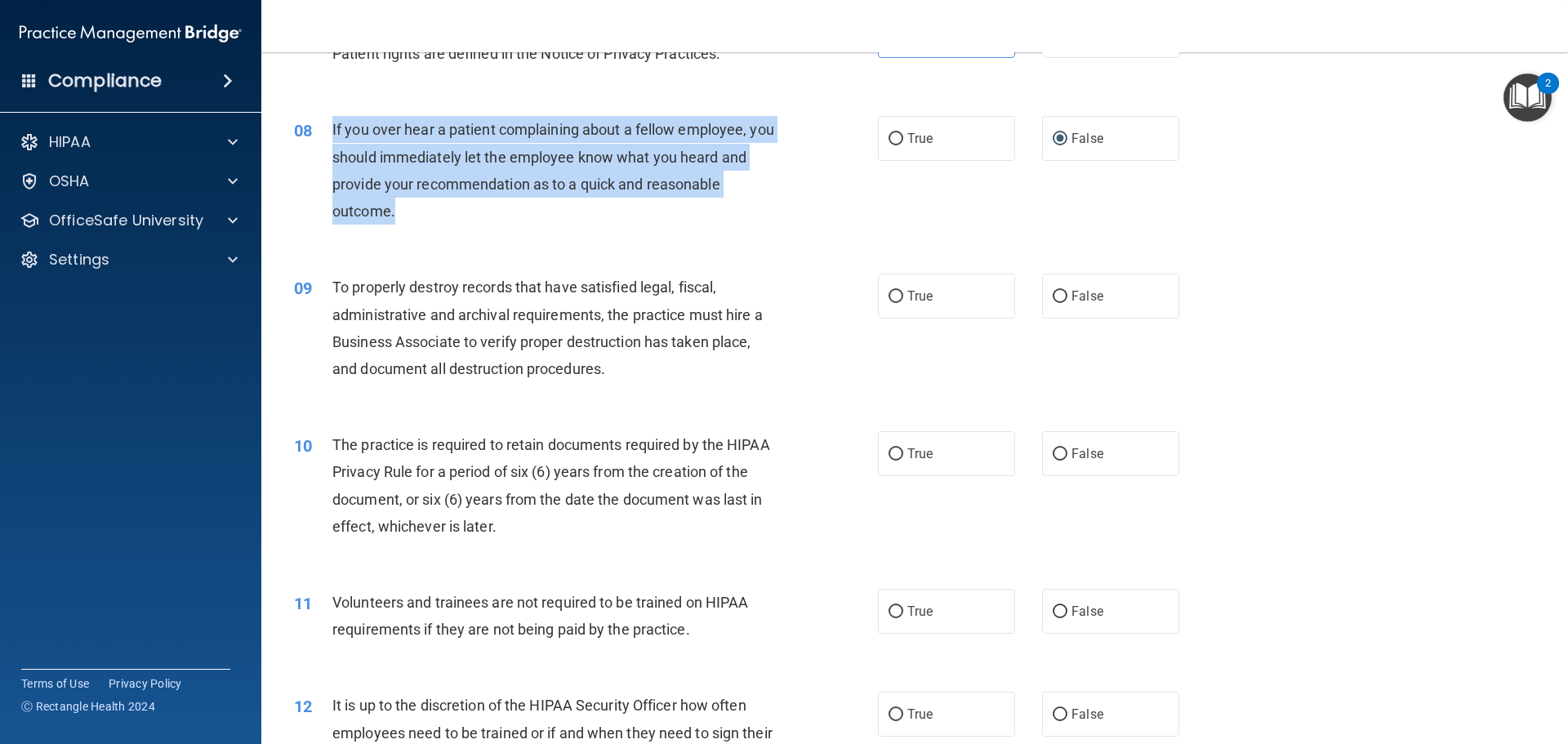
click at [482, 207] on div "If you over hear a patient complaining about a fellow employee, you should imme…" at bounding box center [560, 170] width 456 height 108
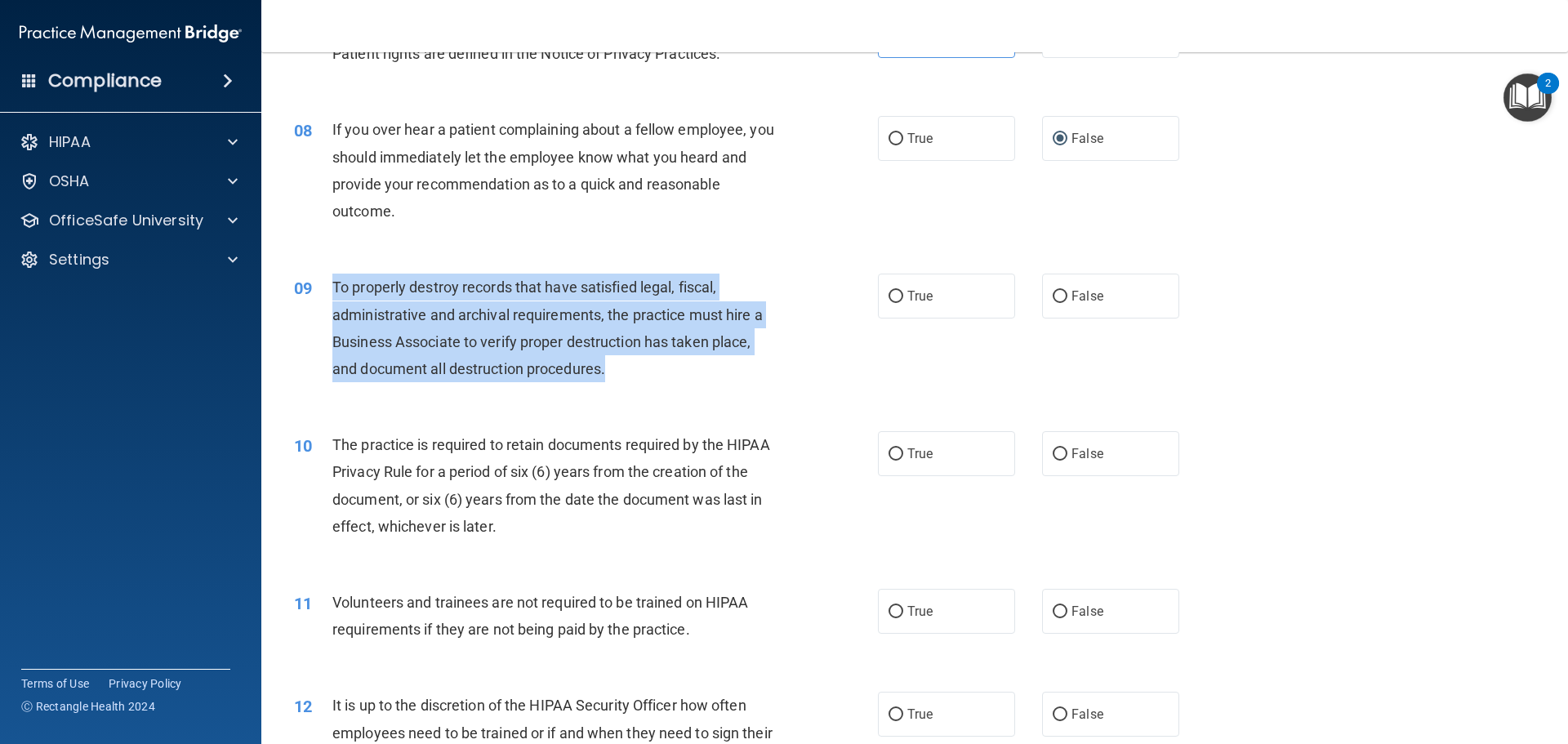
drag, startPoint x: 554, startPoint y: 361, endPoint x: 331, endPoint y: 292, distance: 233.4
click at [331, 292] on div "09 To properly destroy records that have satisfied legal, fiscal, administrativ…" at bounding box center [586, 332] width 633 height 117
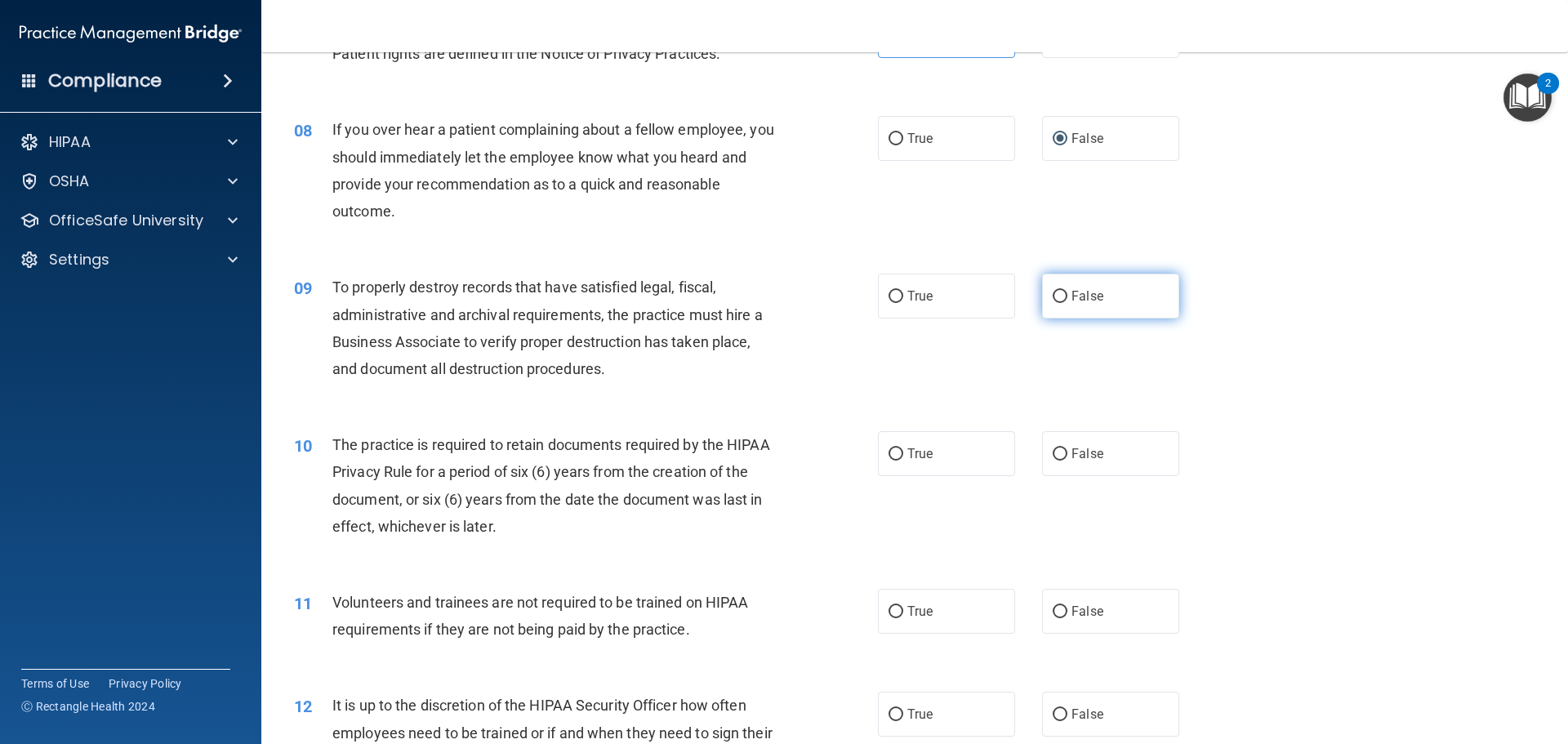
click at [1059, 281] on label "False" at bounding box center [1110, 297] width 137 height 45
click at [1059, 291] on input "False" at bounding box center [1060, 297] width 15 height 12
radio input "true"
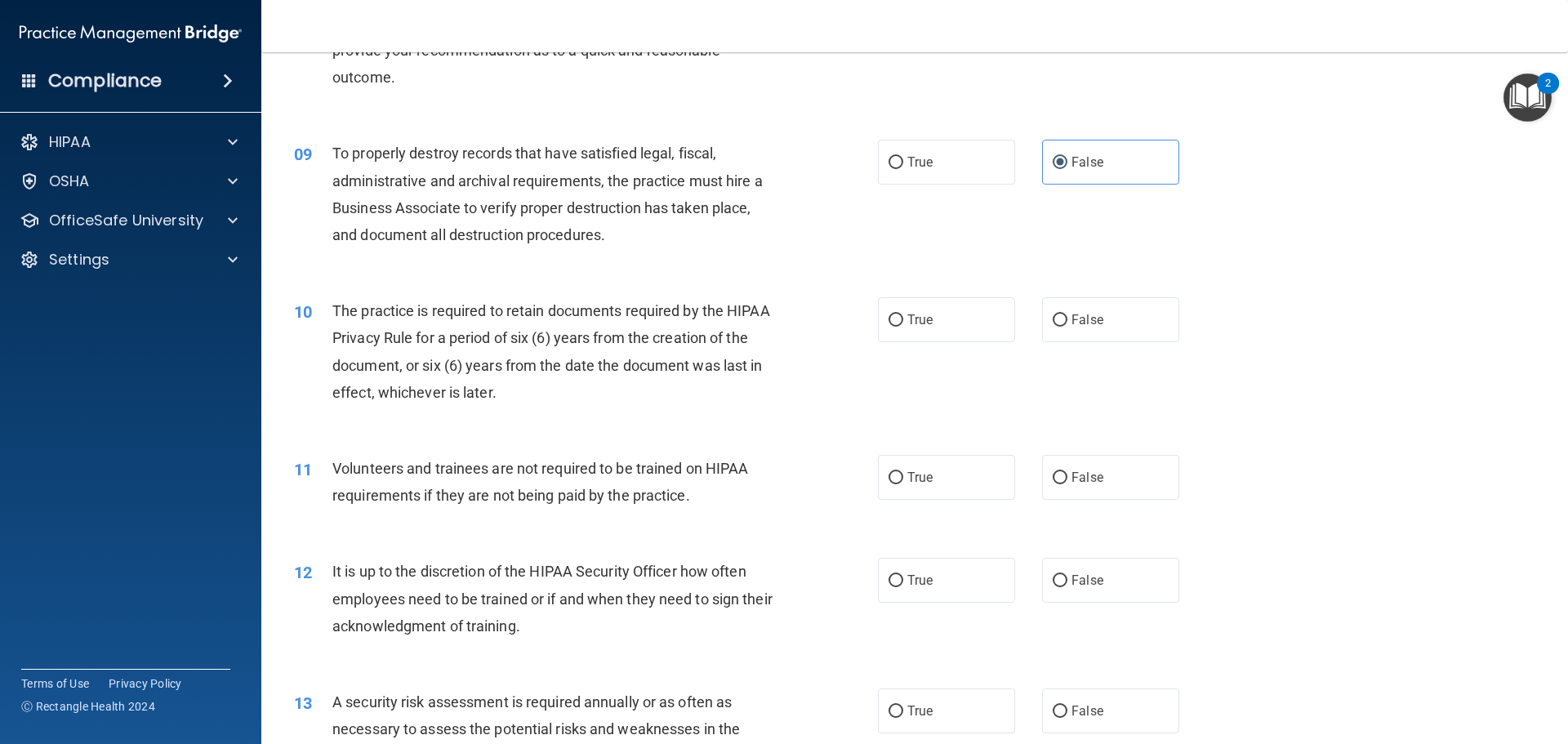
scroll to position [1144, 0]
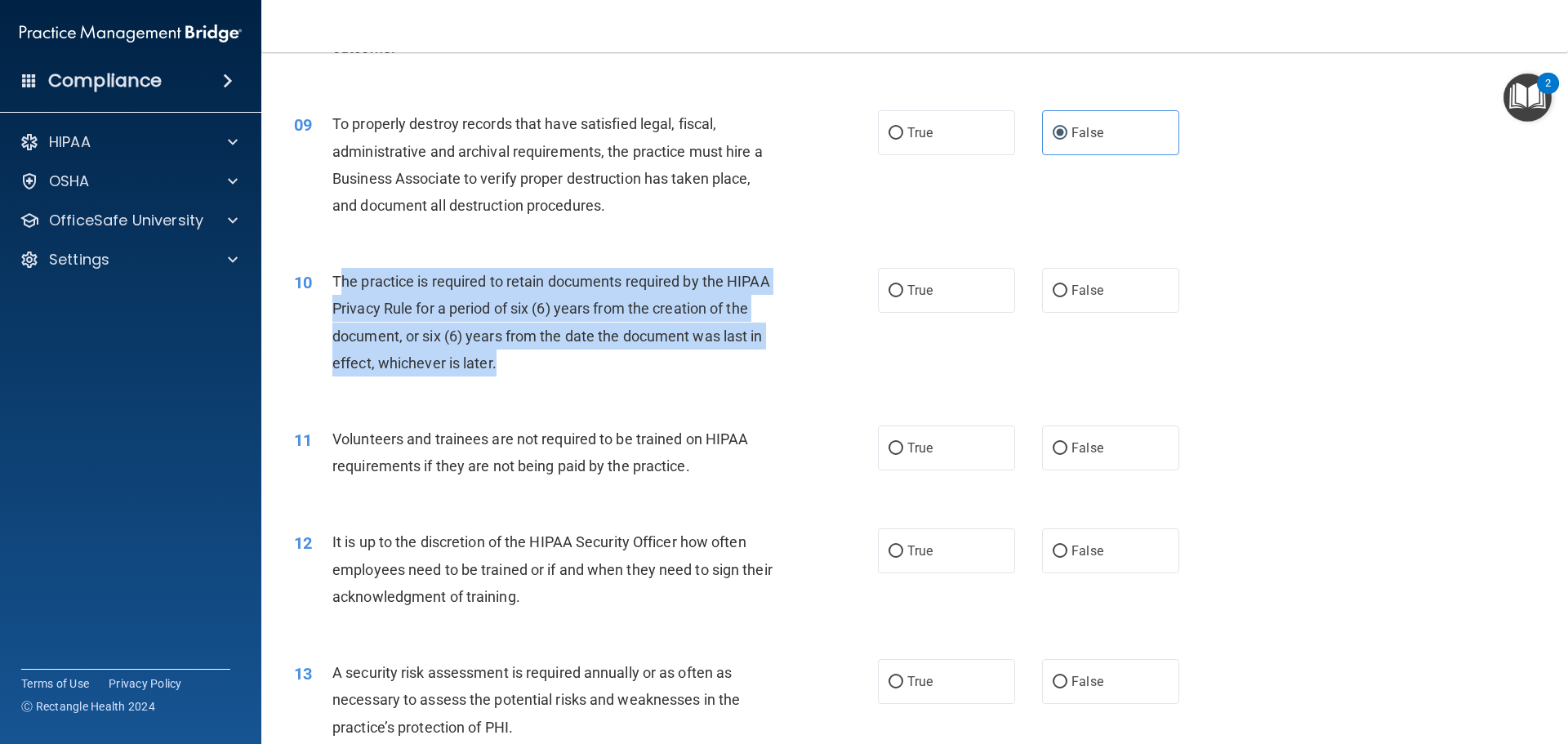
drag, startPoint x: 505, startPoint y: 363, endPoint x: 337, endPoint y: 291, distance: 182.8
click at [337, 291] on div "The practice is required to retain documents required by the HIPAA Privacy Rule…" at bounding box center [560, 322] width 456 height 108
click at [465, 354] on span "The practice is required to retain documents required by the HIPAA Privacy Rule…" at bounding box center [551, 322] width 438 height 99
click at [505, 375] on div "The practice is required to retain documents required by the HIPAA Privacy Rule…" at bounding box center [560, 322] width 456 height 108
drag, startPoint x: 321, startPoint y: 314, endPoint x: 311, endPoint y: 289, distance: 26.9
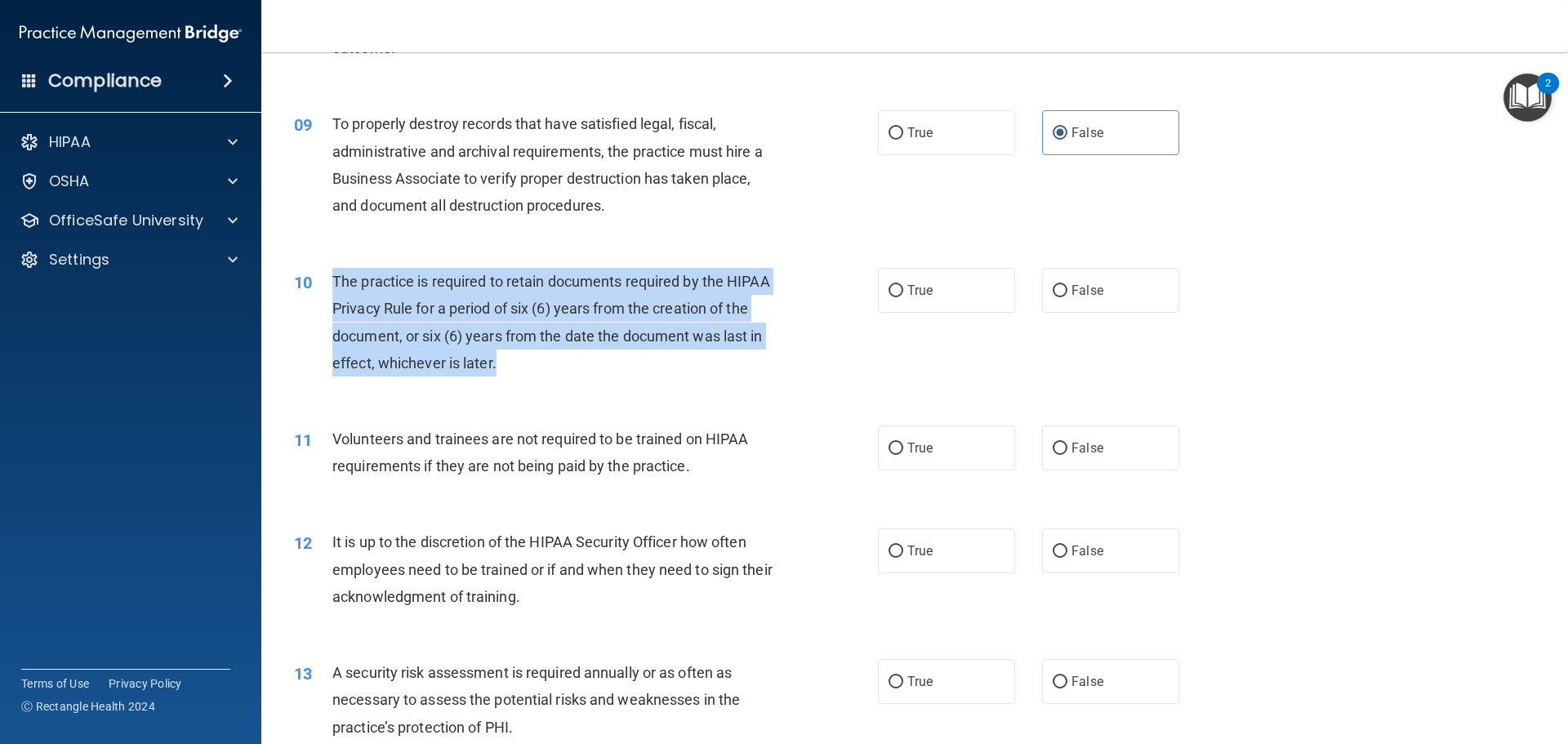
click at [311, 289] on div "10 The practice is required to retain documents required by the HIPAA Privacy R…" at bounding box center [586, 327] width 633 height 117
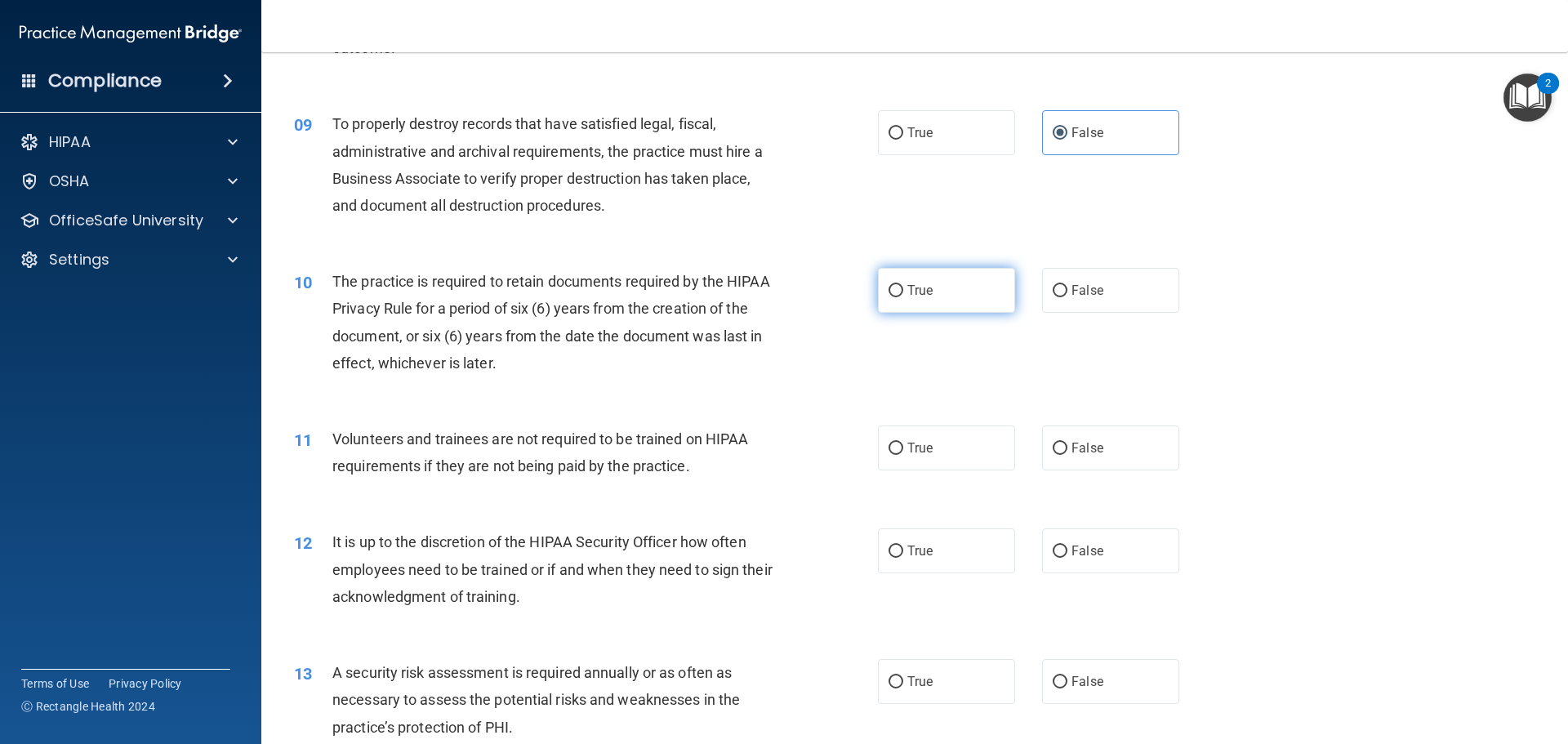
click at [896, 282] on label "True" at bounding box center [946, 291] width 137 height 45
click at [896, 285] on input "True" at bounding box center [896, 291] width 15 height 12
radio input "true"
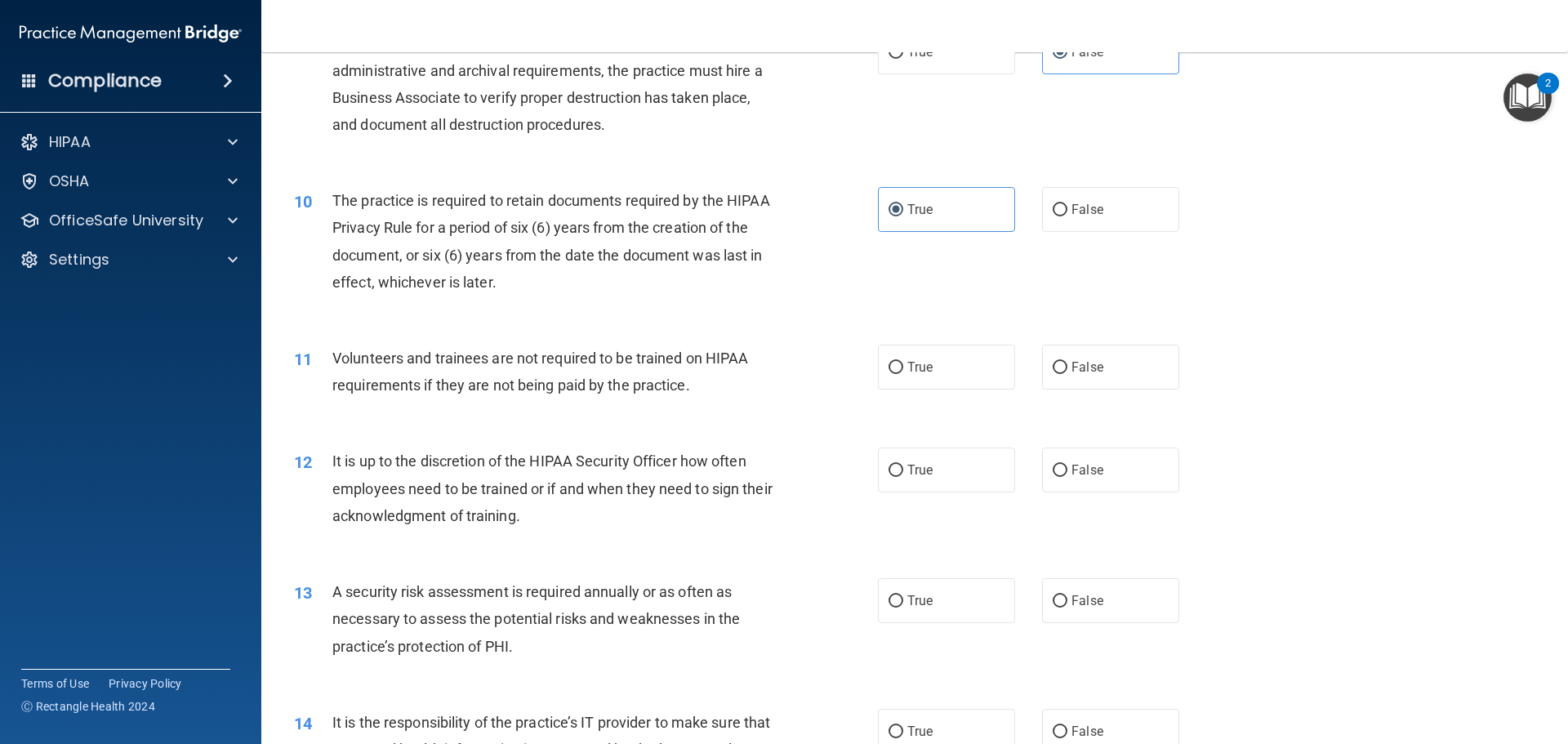
scroll to position [1226, 0]
click at [922, 372] on span "True" at bounding box center [920, 367] width 25 height 16
click at [903, 372] on input "True" at bounding box center [896, 367] width 15 height 12
radio input "true"
drag, startPoint x: 1032, startPoint y: 372, endPoint x: 1044, endPoint y: 371, distance: 12.0
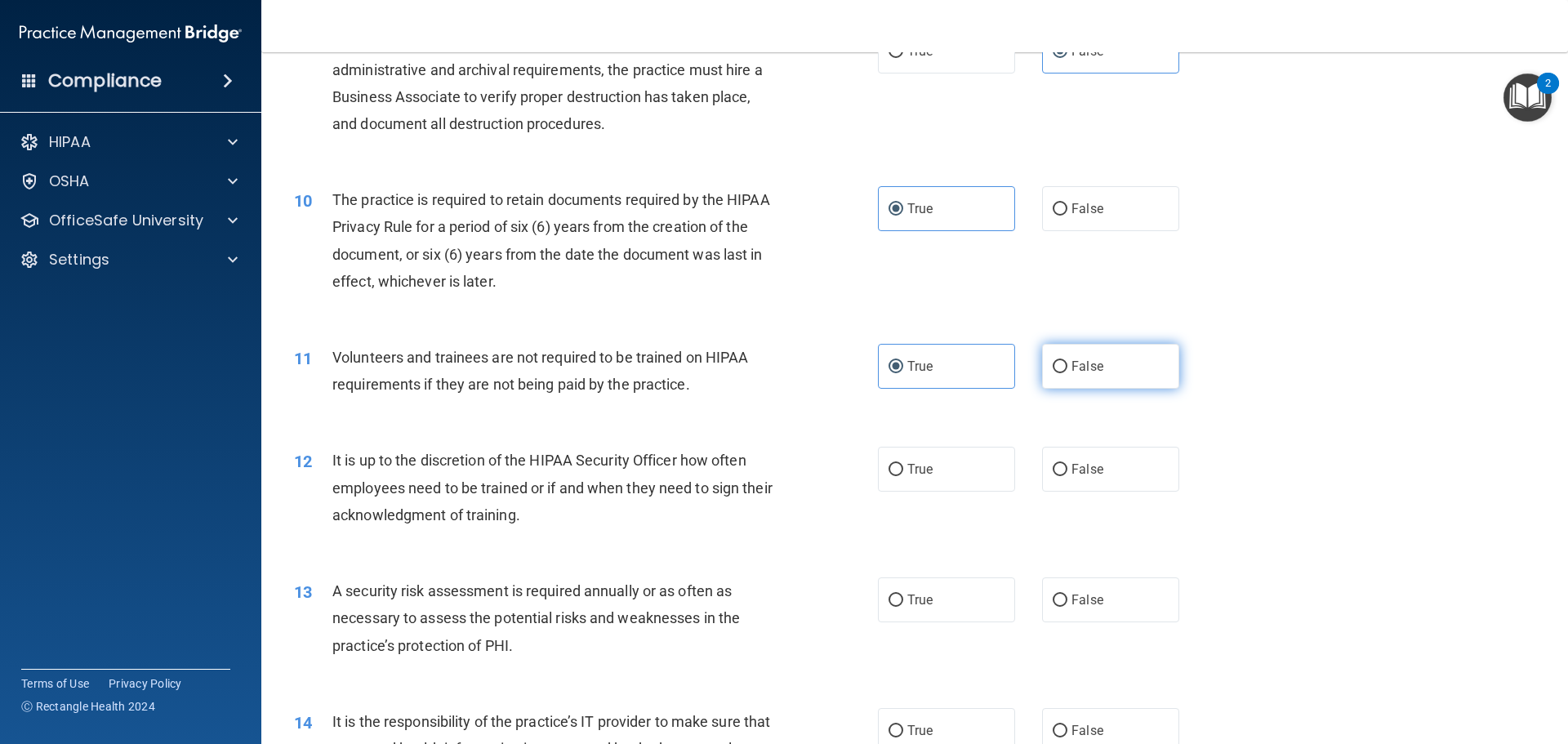
click at [1036, 372] on div "True False" at bounding box center [1042, 367] width 329 height 45
click at [1053, 367] on input "False" at bounding box center [1060, 367] width 15 height 12
radio input "true"
radio input "false"
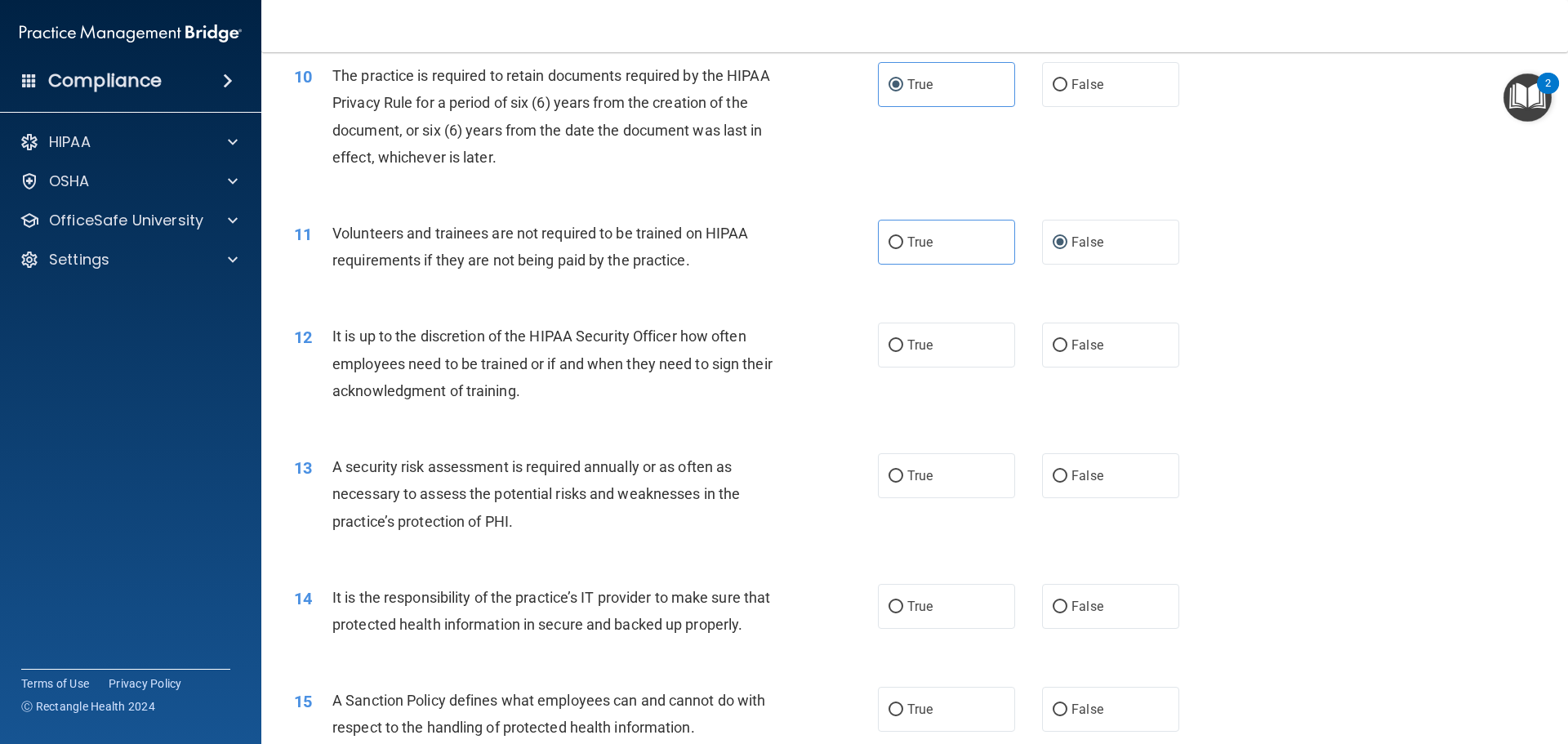
scroll to position [1389, 0]
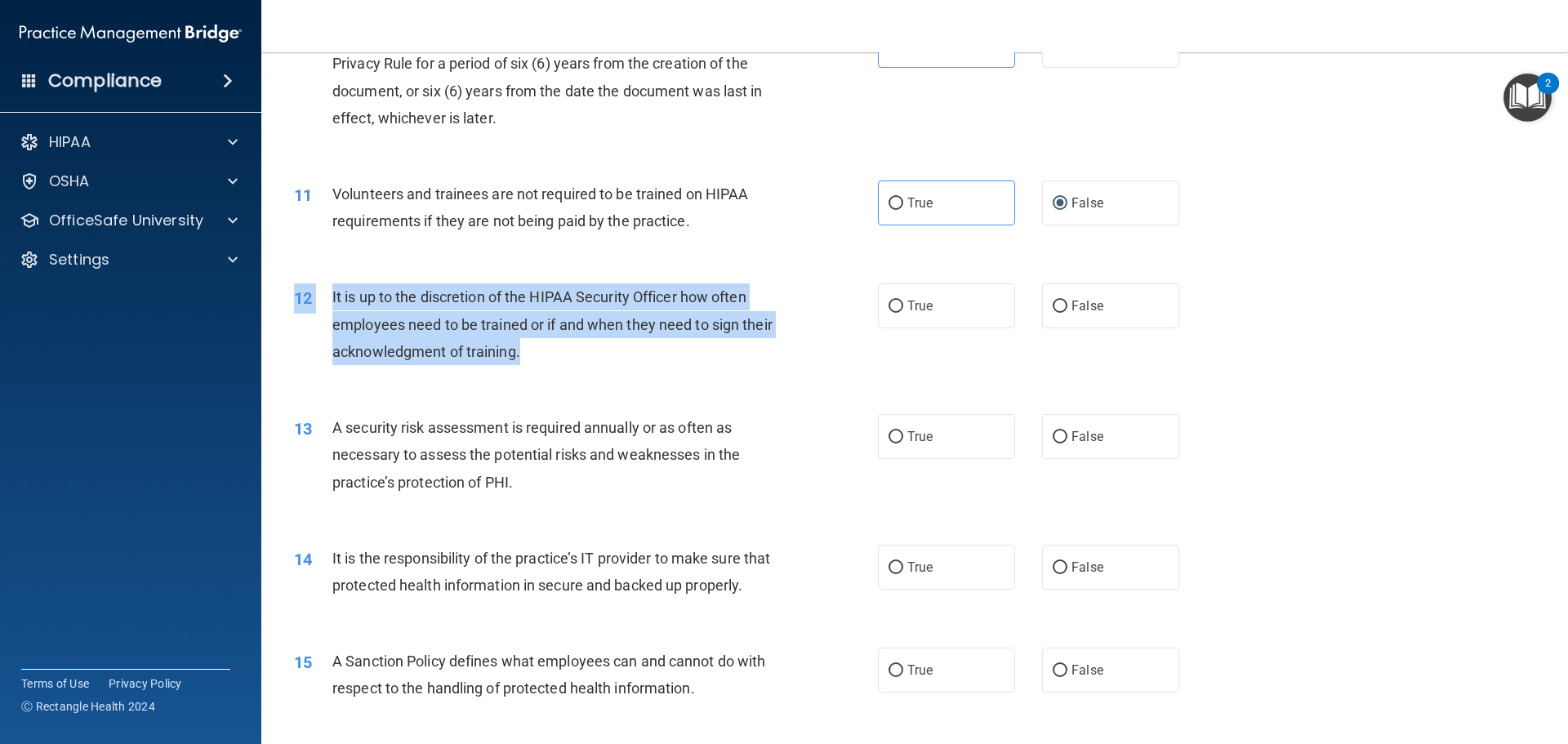
drag, startPoint x: 450, startPoint y: 336, endPoint x: 295, endPoint y: 296, distance: 160.1
click at [295, 296] on div "12 It is up to the discretion of the HIPAA Security Officer how often employees…" at bounding box center [586, 328] width 633 height 90
click at [609, 352] on div "It is up to the discretion of the HIPAA Security Officer how often employees ne…" at bounding box center [560, 324] width 456 height 82
drag, startPoint x: 441, startPoint y: 331, endPoint x: 336, endPoint y: 299, distance: 109.8
click at [336, 299] on div "It is up to the discretion of the HIPAA Security Officer how often employees ne…" at bounding box center [560, 324] width 456 height 82
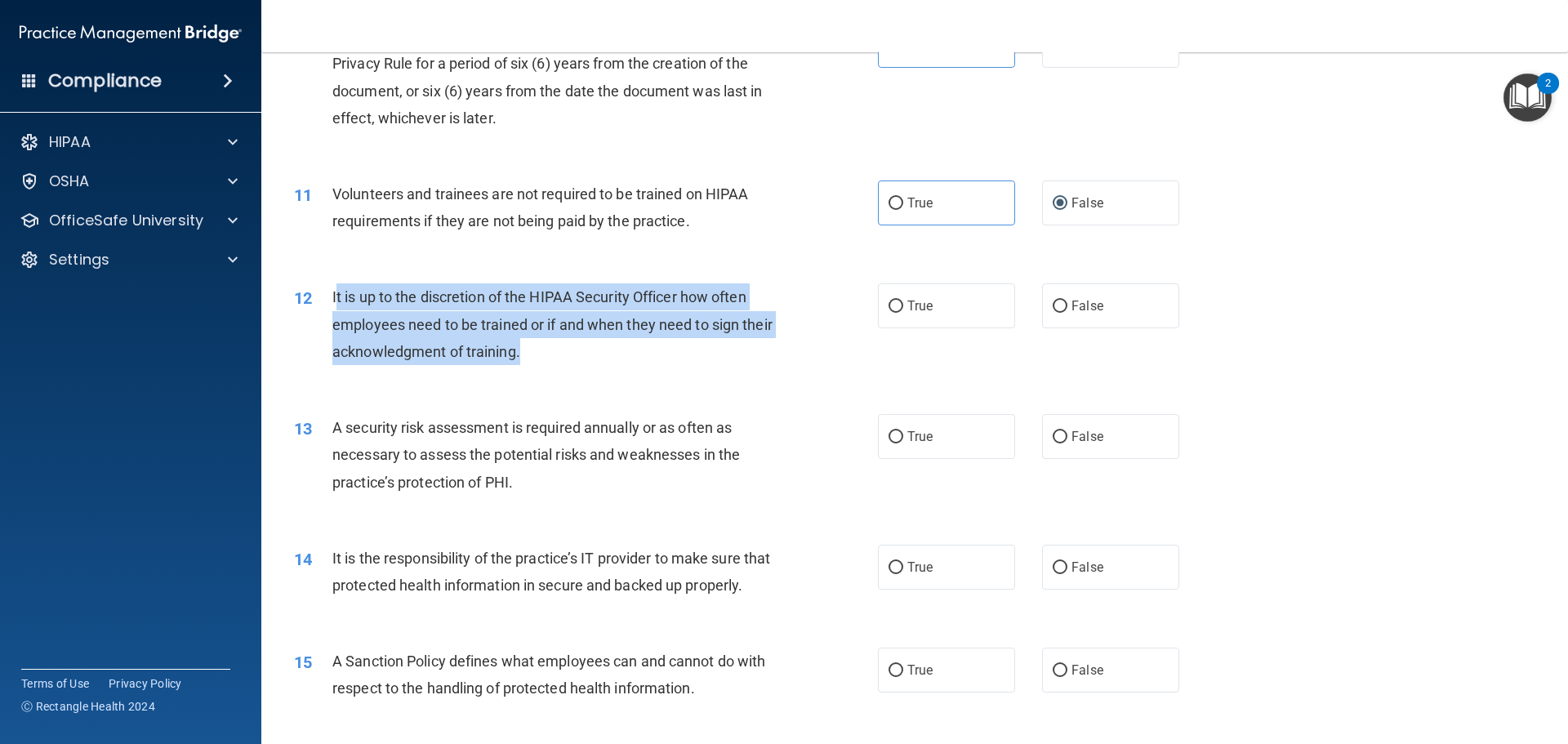
click at [336, 299] on span "It is up to the discretion of the HIPAA Security Officer how often employees ne…" at bounding box center [552, 323] width 441 height 71
drag, startPoint x: 555, startPoint y: 358, endPoint x: 346, endPoint y: 302, distance: 216.4
click at [331, 309] on div "12 It is up to the discretion of the HIPAA Security Officer how often employees…" at bounding box center [586, 328] width 633 height 90
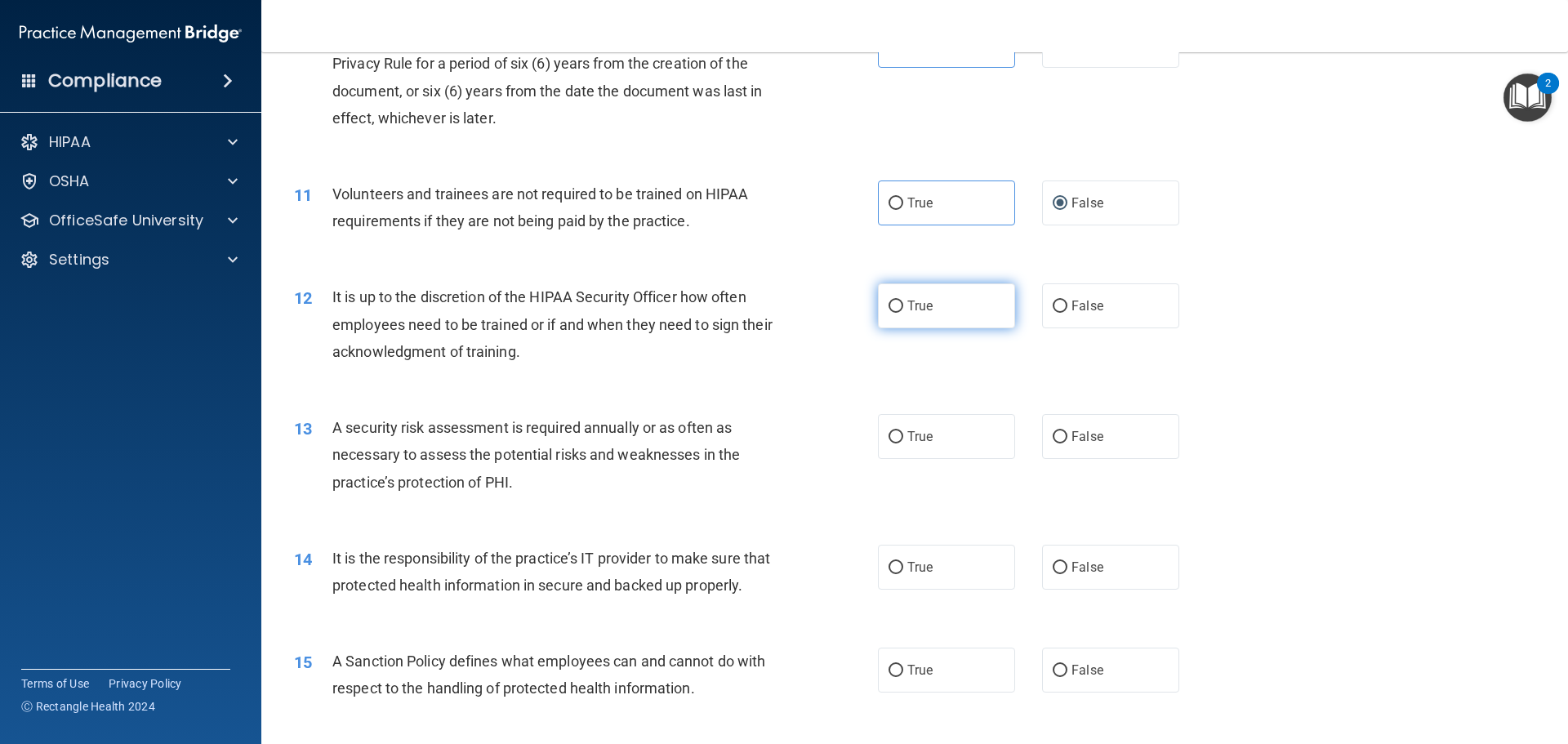
click at [928, 319] on label "True" at bounding box center [946, 306] width 137 height 45
click at [903, 313] on input "True" at bounding box center [896, 307] width 15 height 12
radio input "true"
click at [783, 344] on div "It is up to the discretion of the HIPAA Security Officer how often employees ne…" at bounding box center [560, 324] width 456 height 82
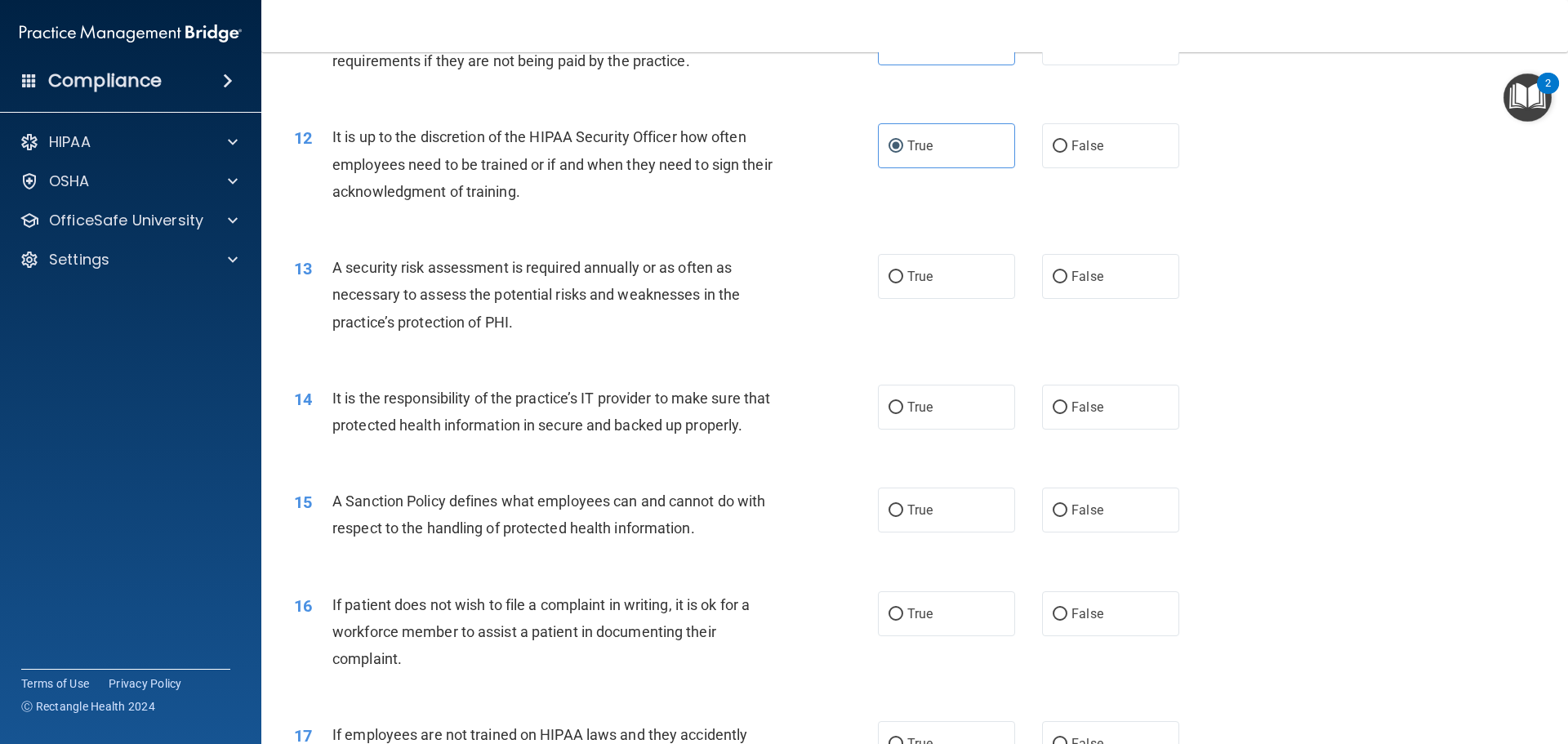
scroll to position [1552, 0]
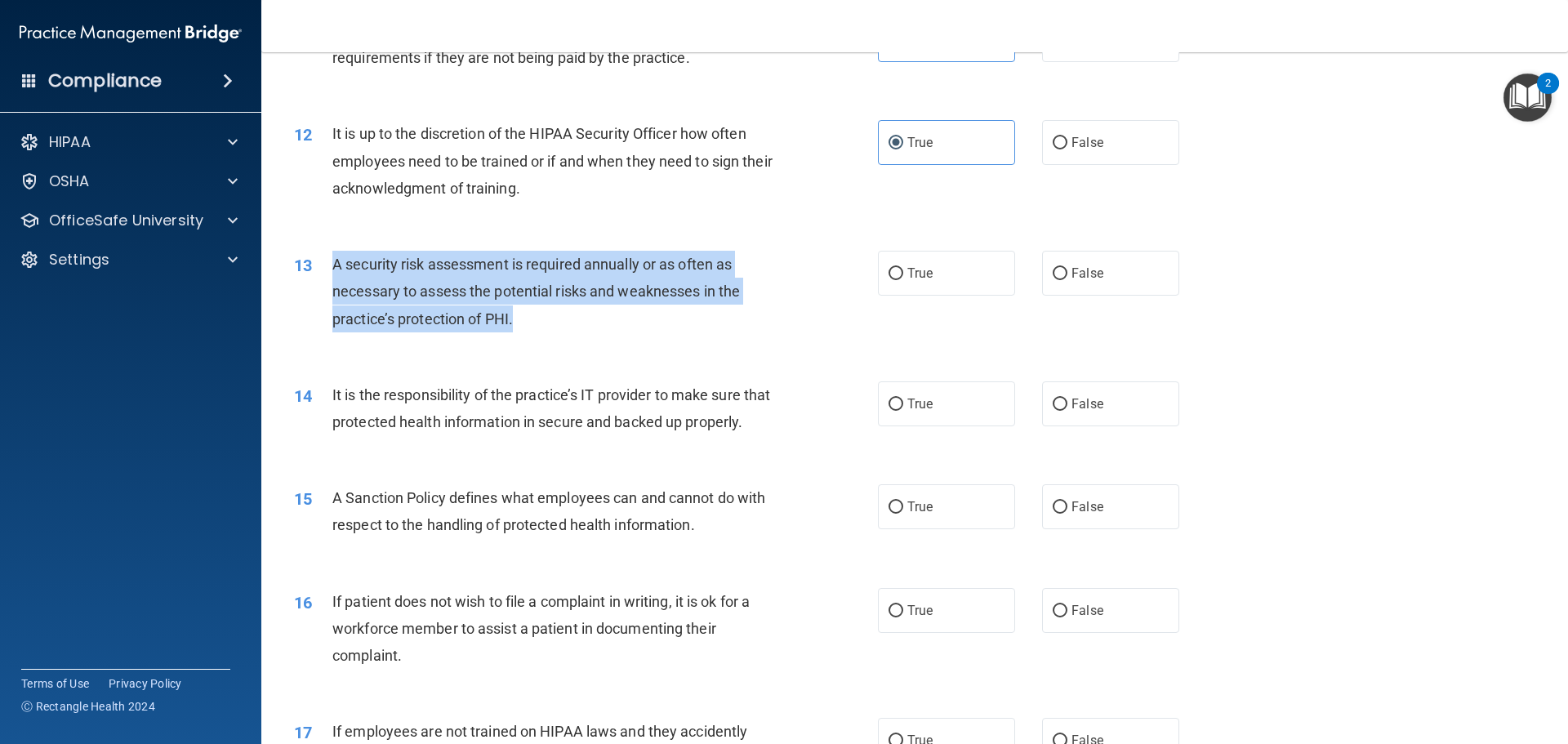
drag, startPoint x: 521, startPoint y: 308, endPoint x: 331, endPoint y: 267, distance: 194.4
click at [332, 267] on div "A security risk assessment is required annually or as often as necessary to ass…" at bounding box center [560, 292] width 456 height 82
copy span "A security risk assessment is required annually or as often as necessary to ass…"
click at [889, 276] on input "True" at bounding box center [896, 274] width 15 height 12
radio input "true"
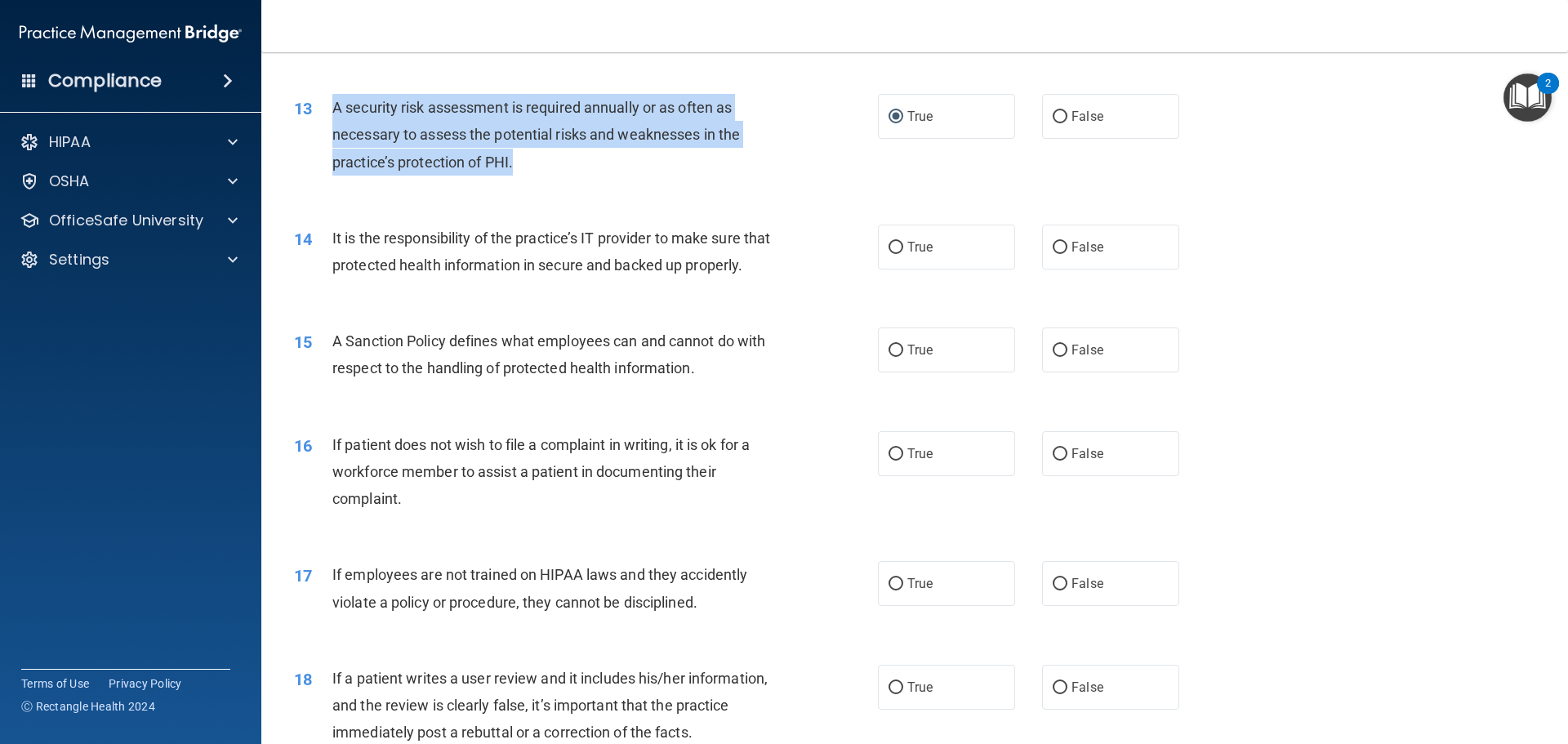
scroll to position [1716, 0]
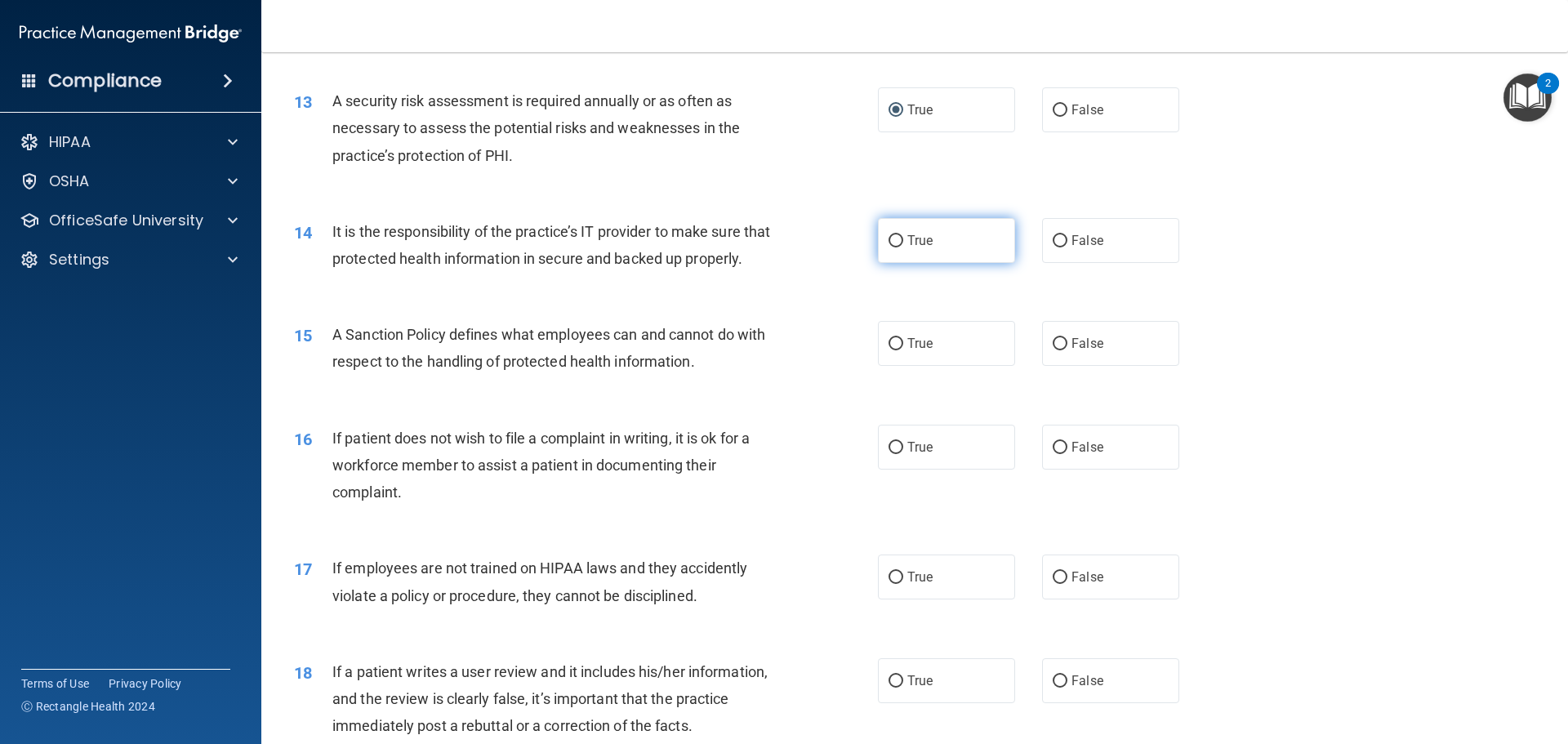
click at [971, 242] on label "True" at bounding box center [946, 241] width 137 height 45
click at [903, 242] on input "True" at bounding box center [896, 241] width 15 height 12
radio input "true"
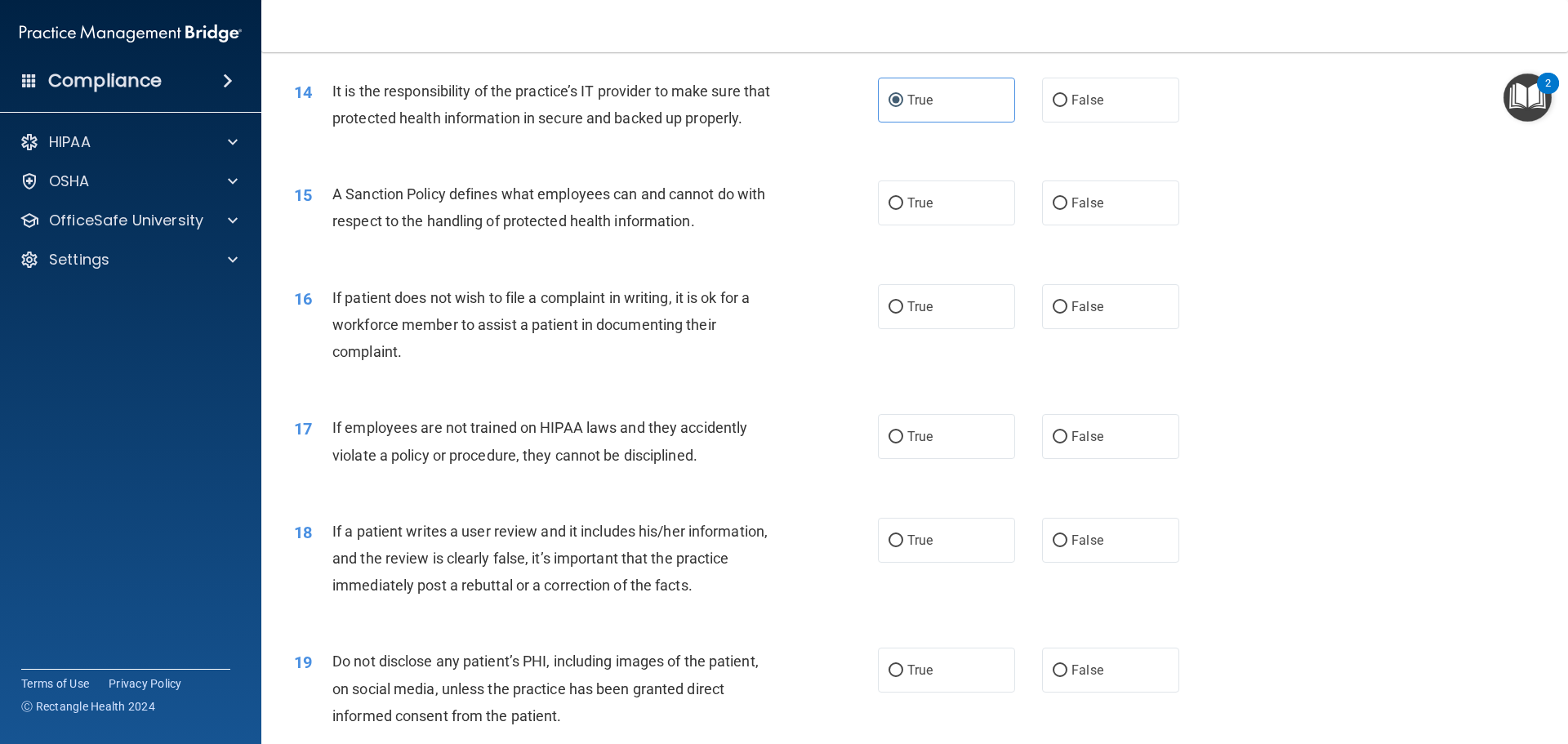
scroll to position [1880, 0]
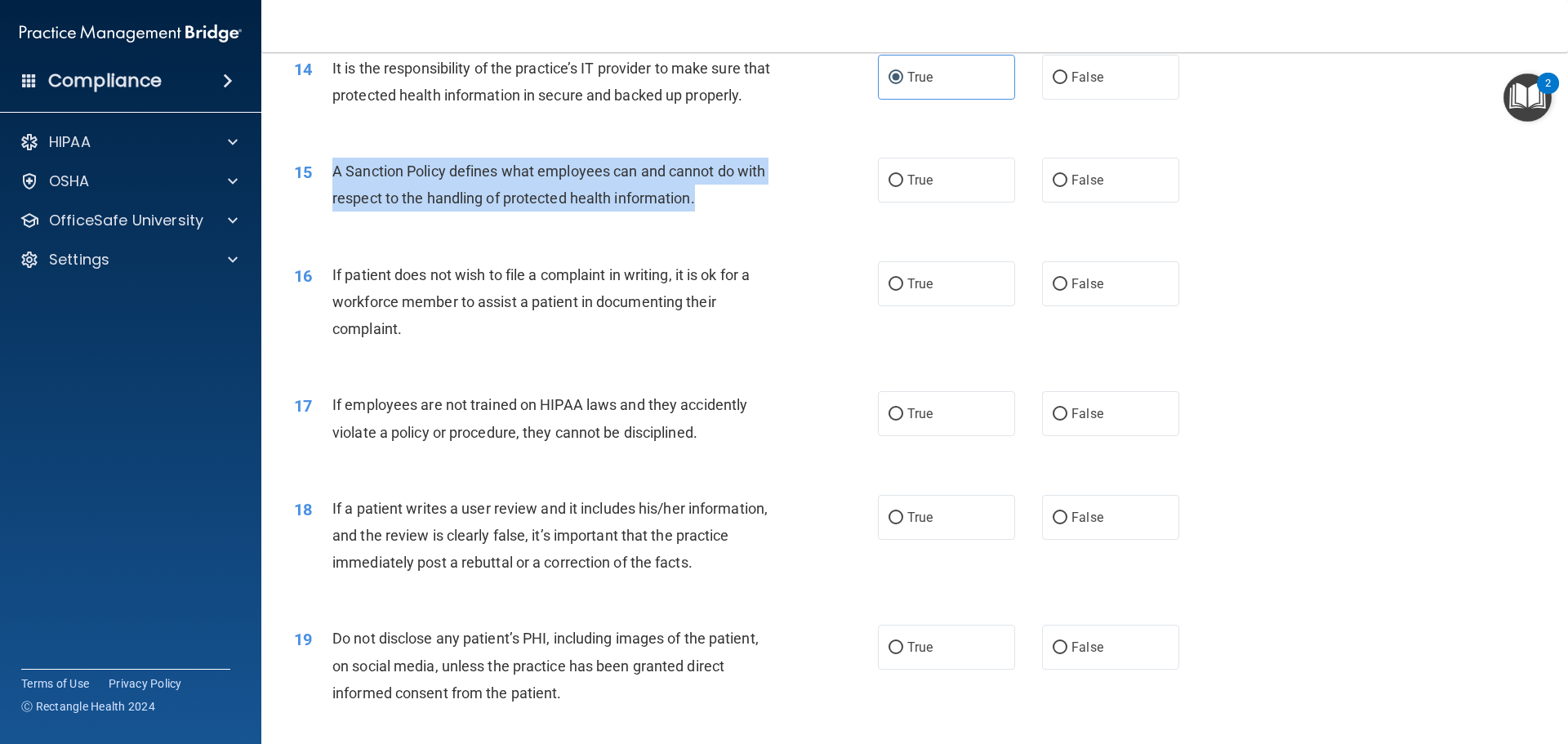
drag, startPoint x: 714, startPoint y: 233, endPoint x: 332, endPoint y: 210, distance: 382.7
click at [332, 210] on div "A Sanction Policy defines what employees can and cannot do with respect to the …" at bounding box center [560, 184] width 456 height 54
copy span "A Sanction Policy defines what employees can and cannot do with respect to the …"
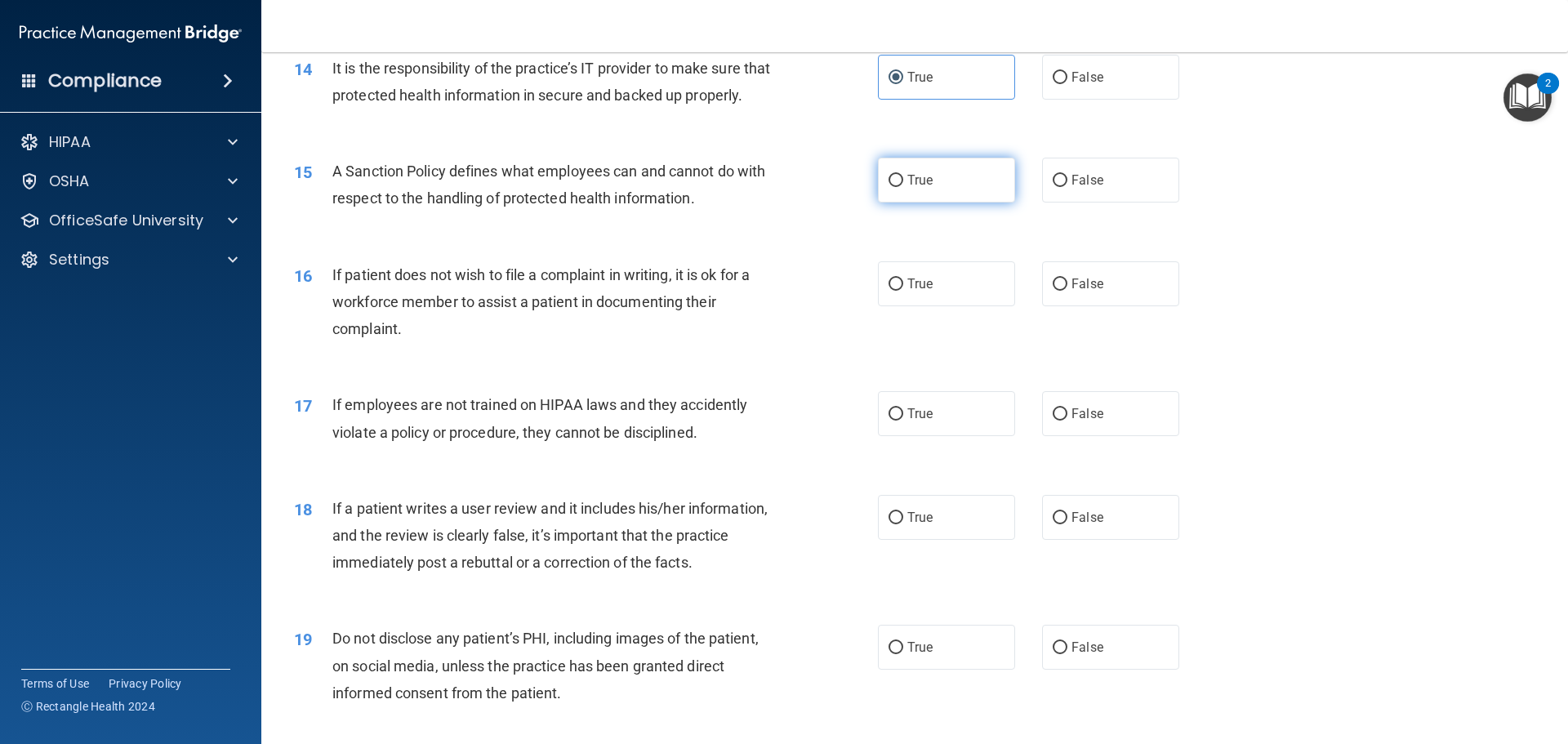
click at [918, 188] on span "True" at bounding box center [920, 180] width 25 height 16
click at [903, 187] on input "True" at bounding box center [896, 181] width 15 height 12
radio input "true"
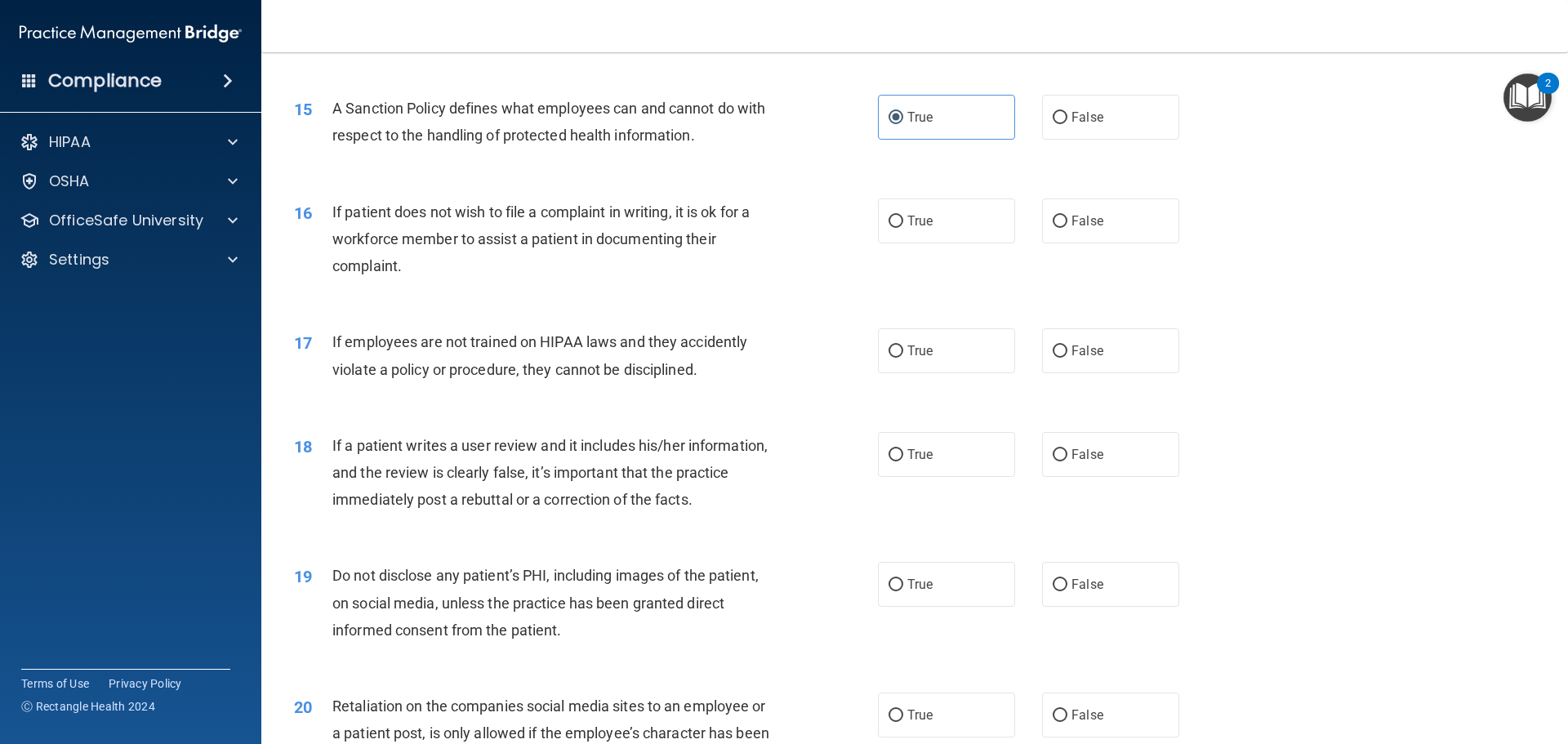
scroll to position [2043, 0]
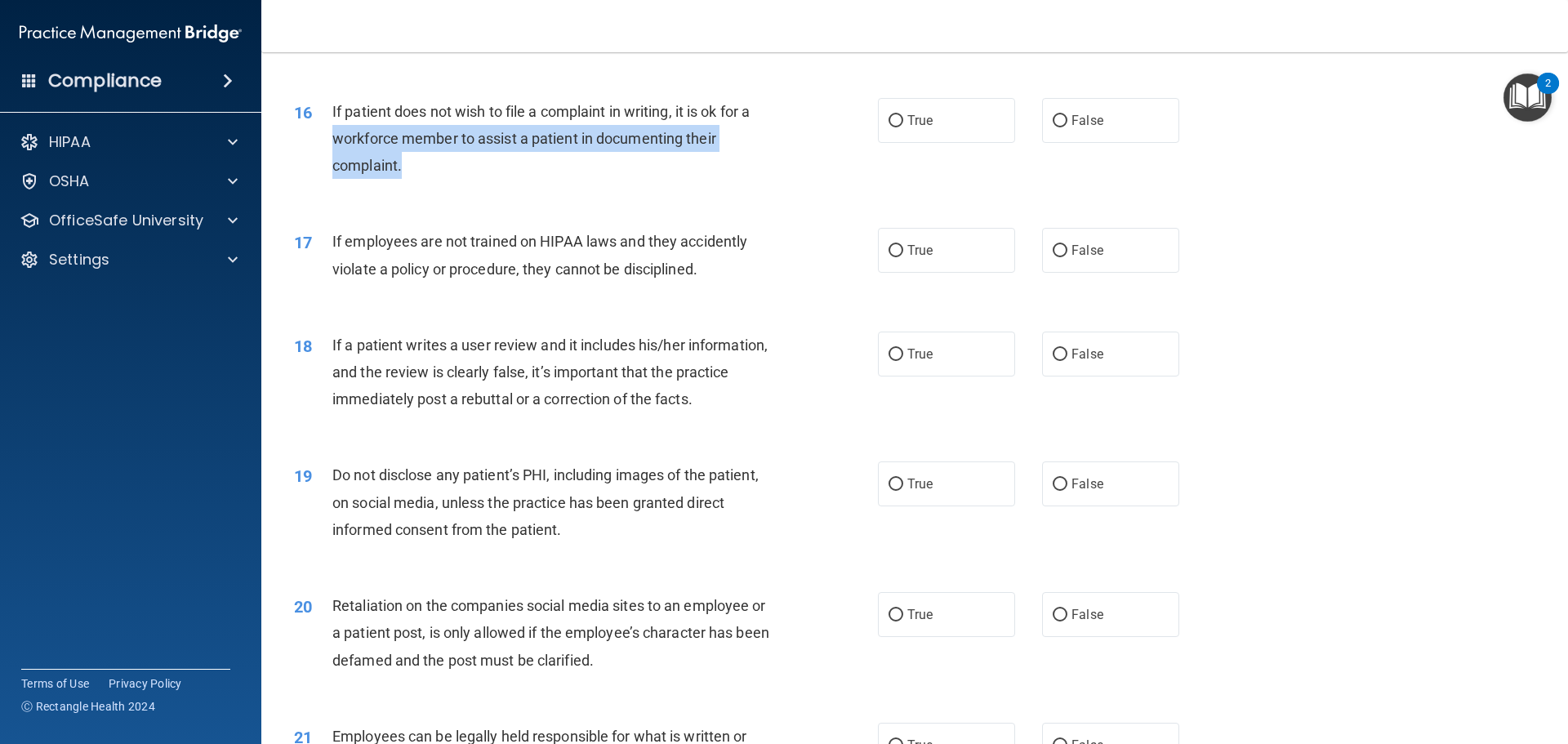
drag, startPoint x: 459, startPoint y: 188, endPoint x: 325, endPoint y: 177, distance: 134.5
click at [325, 177] on div "16 If patient does not wish to file a complaint in writing, it is ok for a work…" at bounding box center [586, 143] width 633 height 90
click at [423, 180] on div "If patient does not wish to file a complaint in writing, it is ok for a workfor…" at bounding box center [560, 139] width 456 height 82
drag, startPoint x: 355, startPoint y: 188, endPoint x: 330, endPoint y: 147, distance: 48.0
click at [330, 147] on div "16 If patient does not wish to file a complaint in writing, it is ok for a work…" at bounding box center [586, 143] width 633 height 90
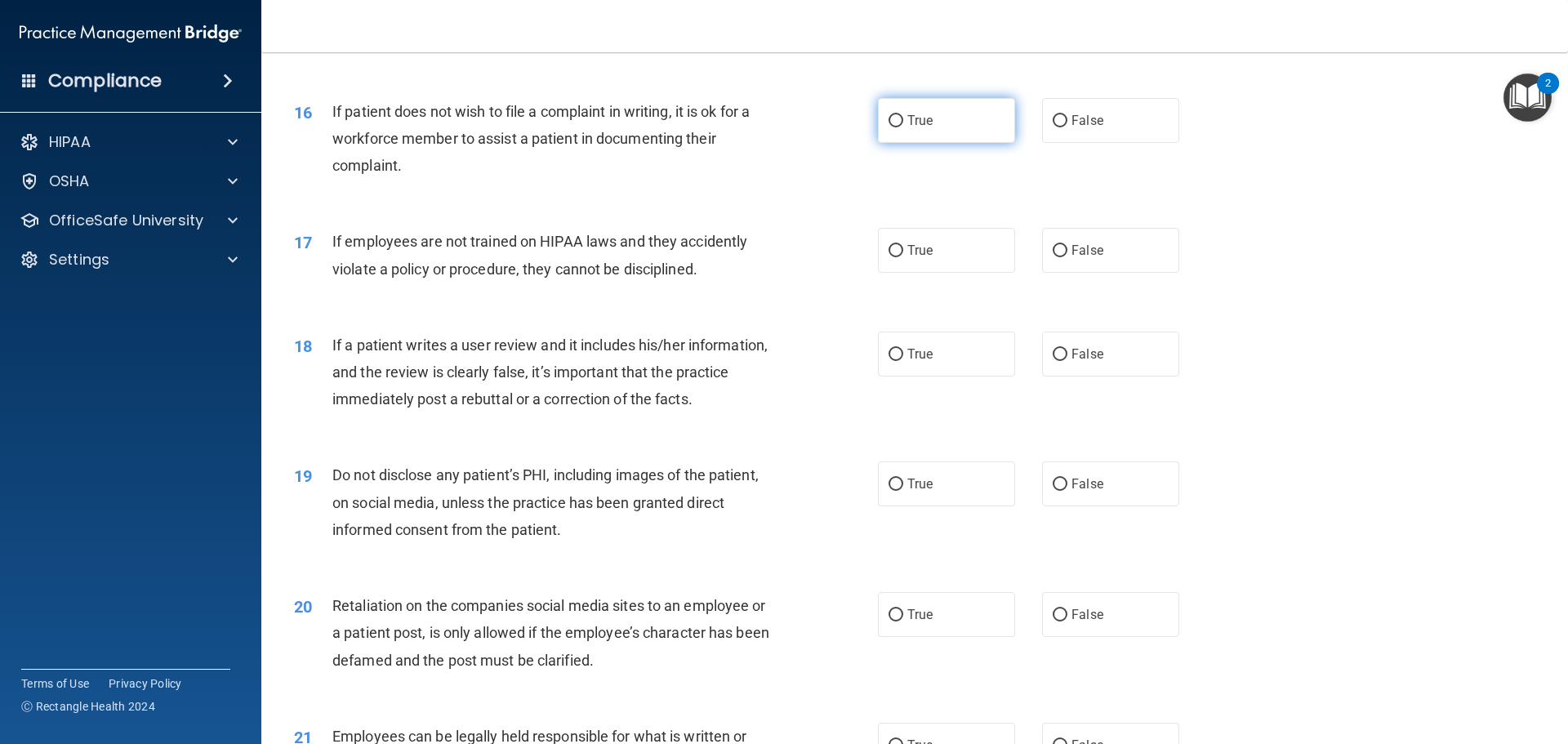
click at [949, 143] on label "True" at bounding box center [946, 121] width 137 height 45
click at [903, 127] on input "True" at bounding box center [896, 121] width 15 height 12
radio input "true"
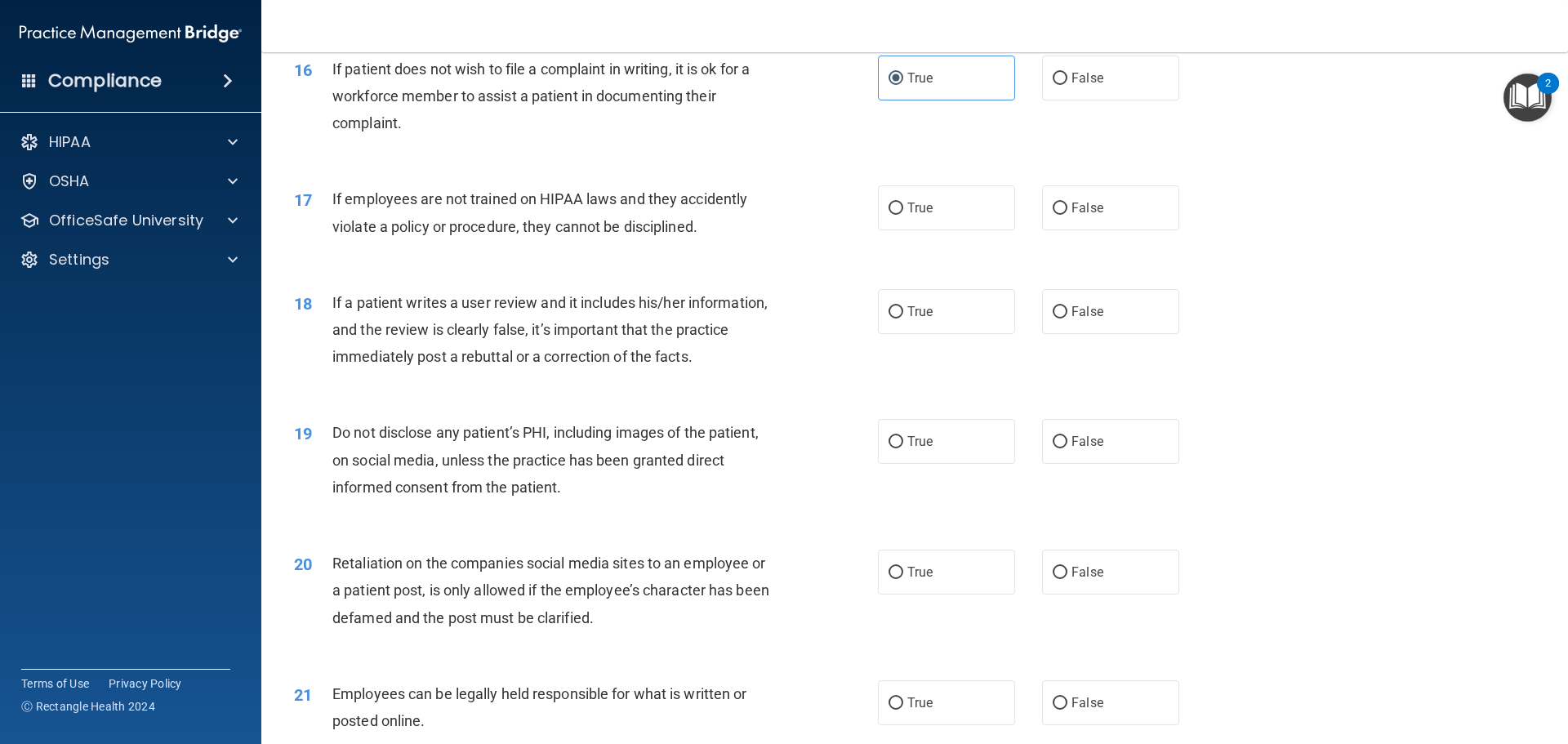
scroll to position [2125, 0]
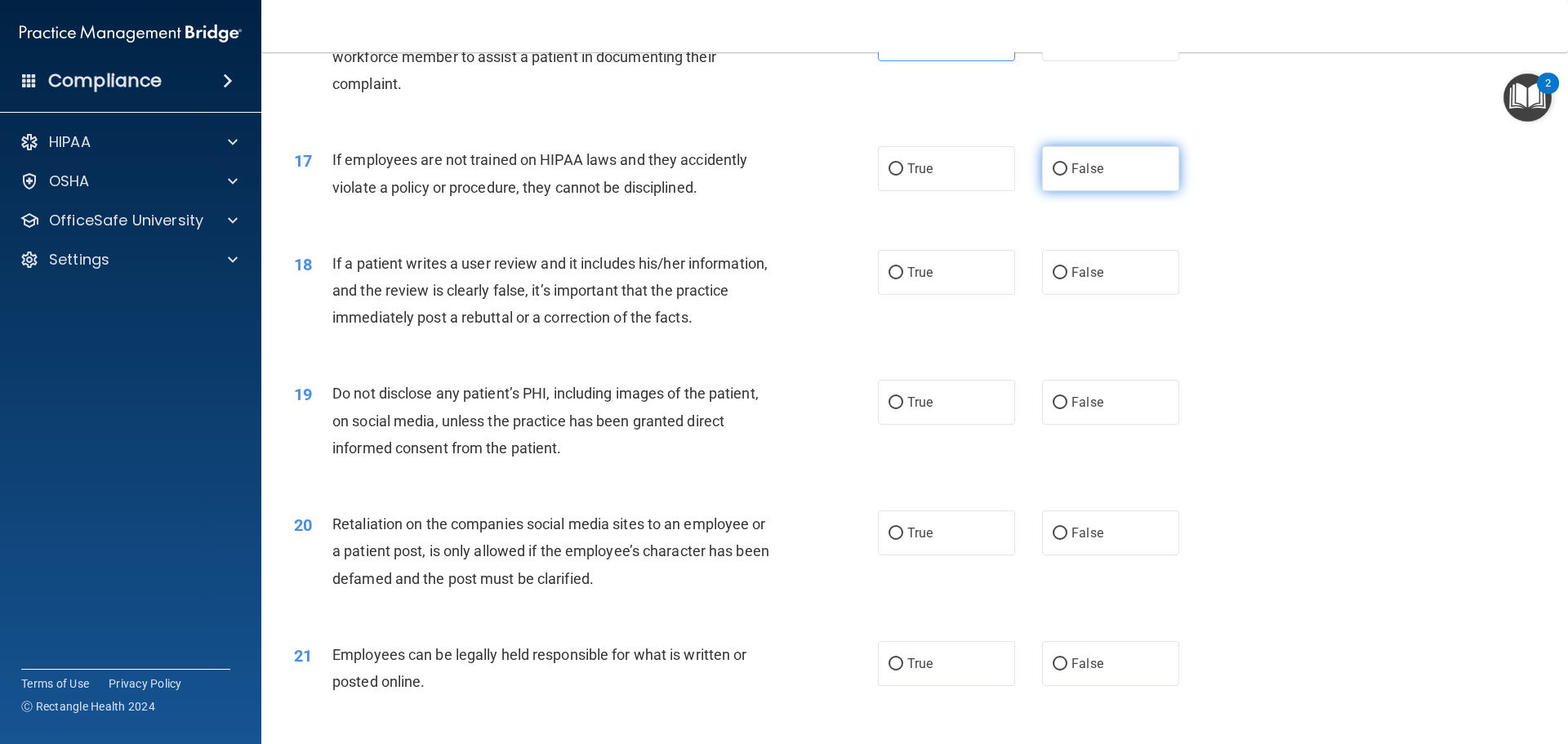
click at [1088, 177] on span "False" at bounding box center [1088, 168] width 32 height 16
click at [1068, 176] on input "False" at bounding box center [1060, 169] width 15 height 12
radio input "true"
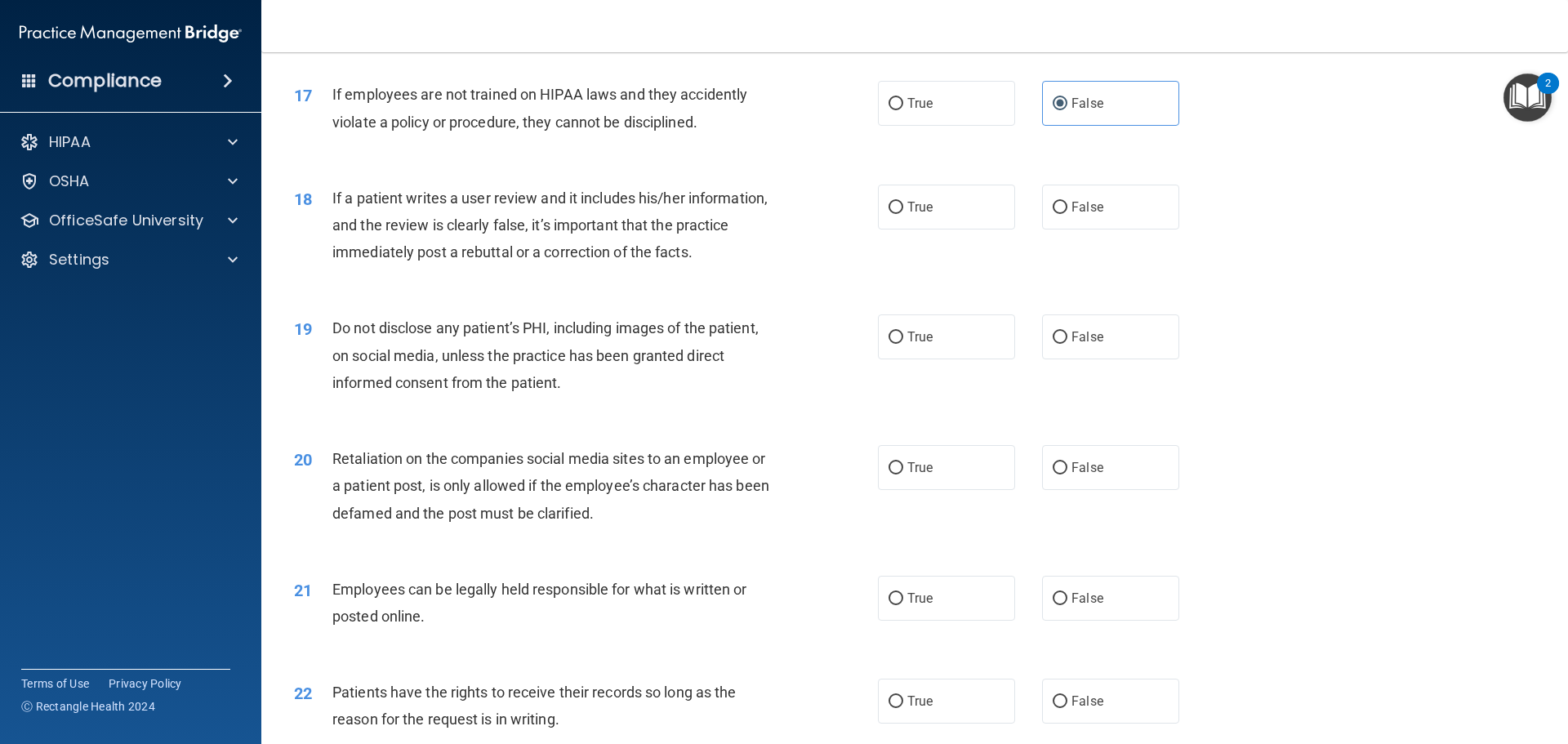
scroll to position [2288, 0]
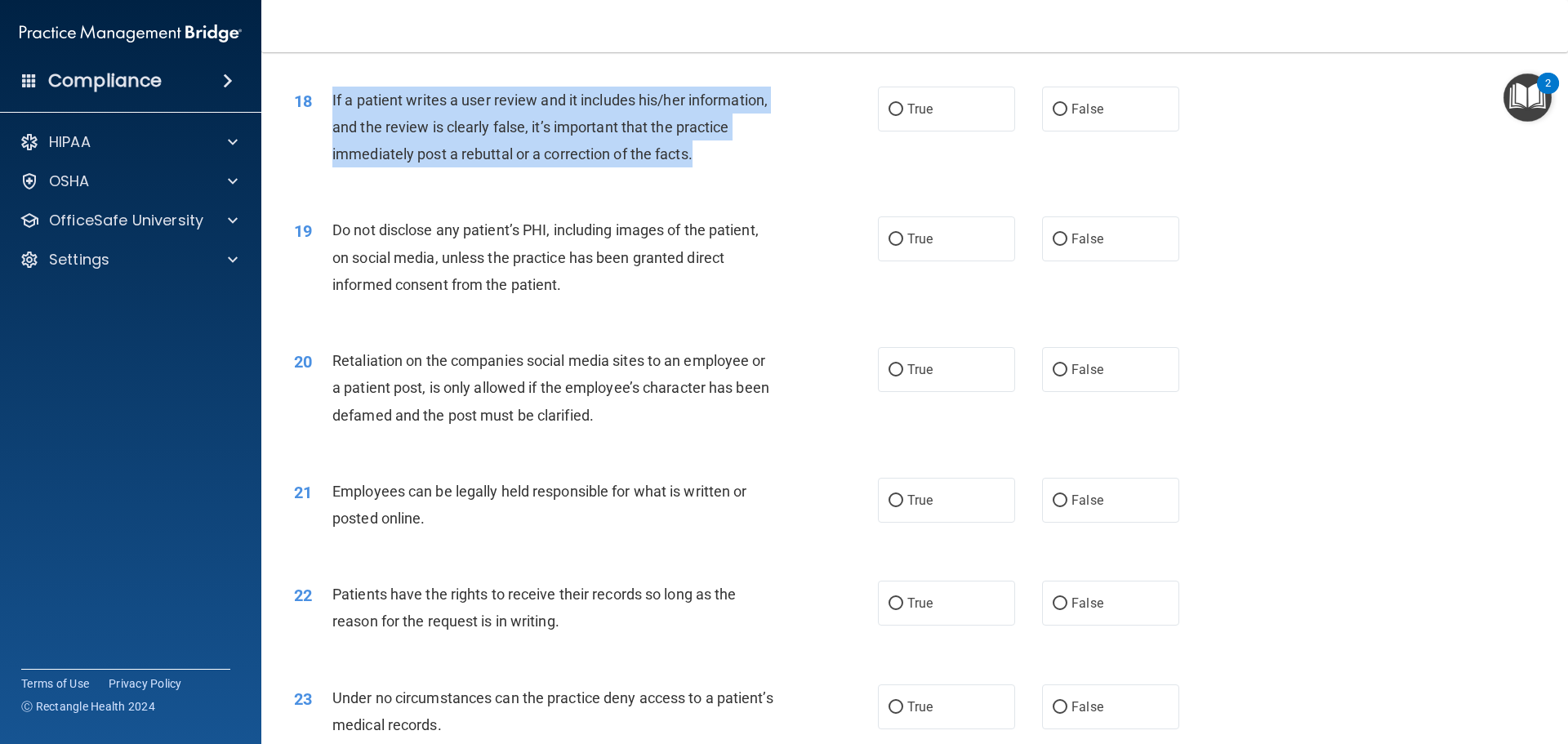
drag, startPoint x: 606, startPoint y: 172, endPoint x: 330, endPoint y: 141, distance: 277.7
click at [330, 141] on div "18 If a patient writes a user review and it includes his/her information, and t…" at bounding box center [586, 132] width 633 height 90
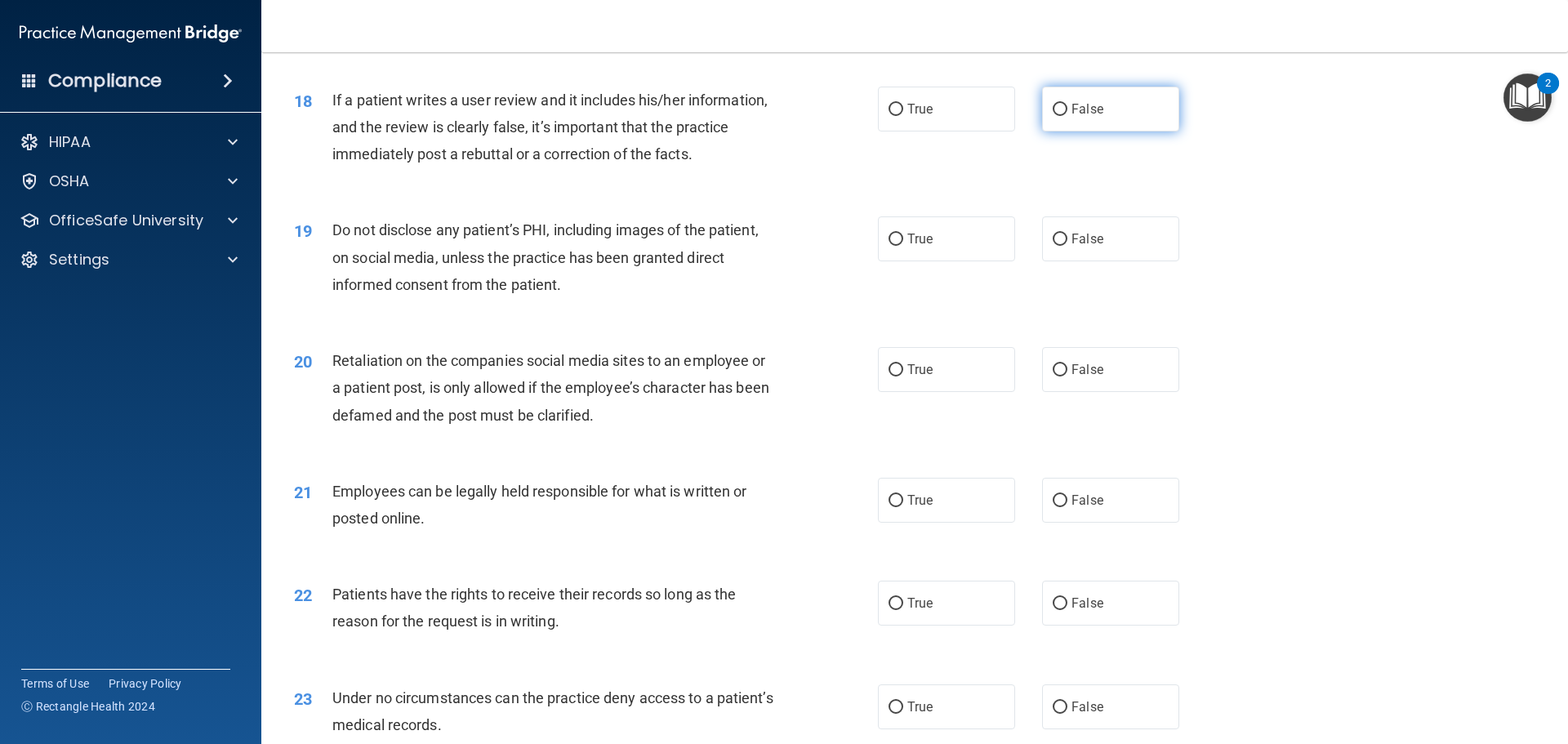
click at [1073, 112] on label "False" at bounding box center [1110, 109] width 137 height 45
click at [1068, 112] on input "False" at bounding box center [1060, 110] width 15 height 12
radio input "true"
click at [951, 262] on label "True" at bounding box center [946, 239] width 137 height 45
click at [903, 246] on input "True" at bounding box center [896, 239] width 15 height 12
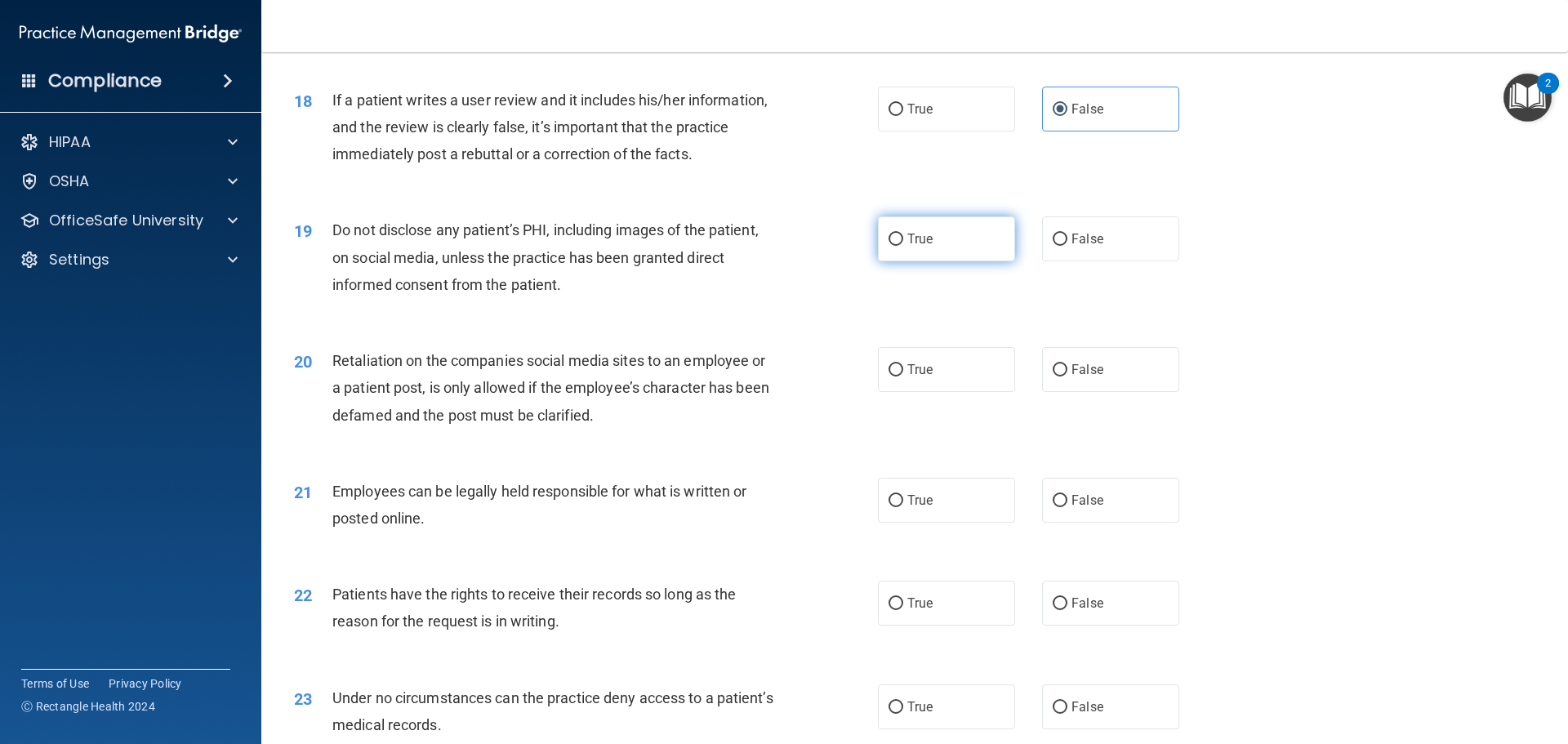
radio input "true"
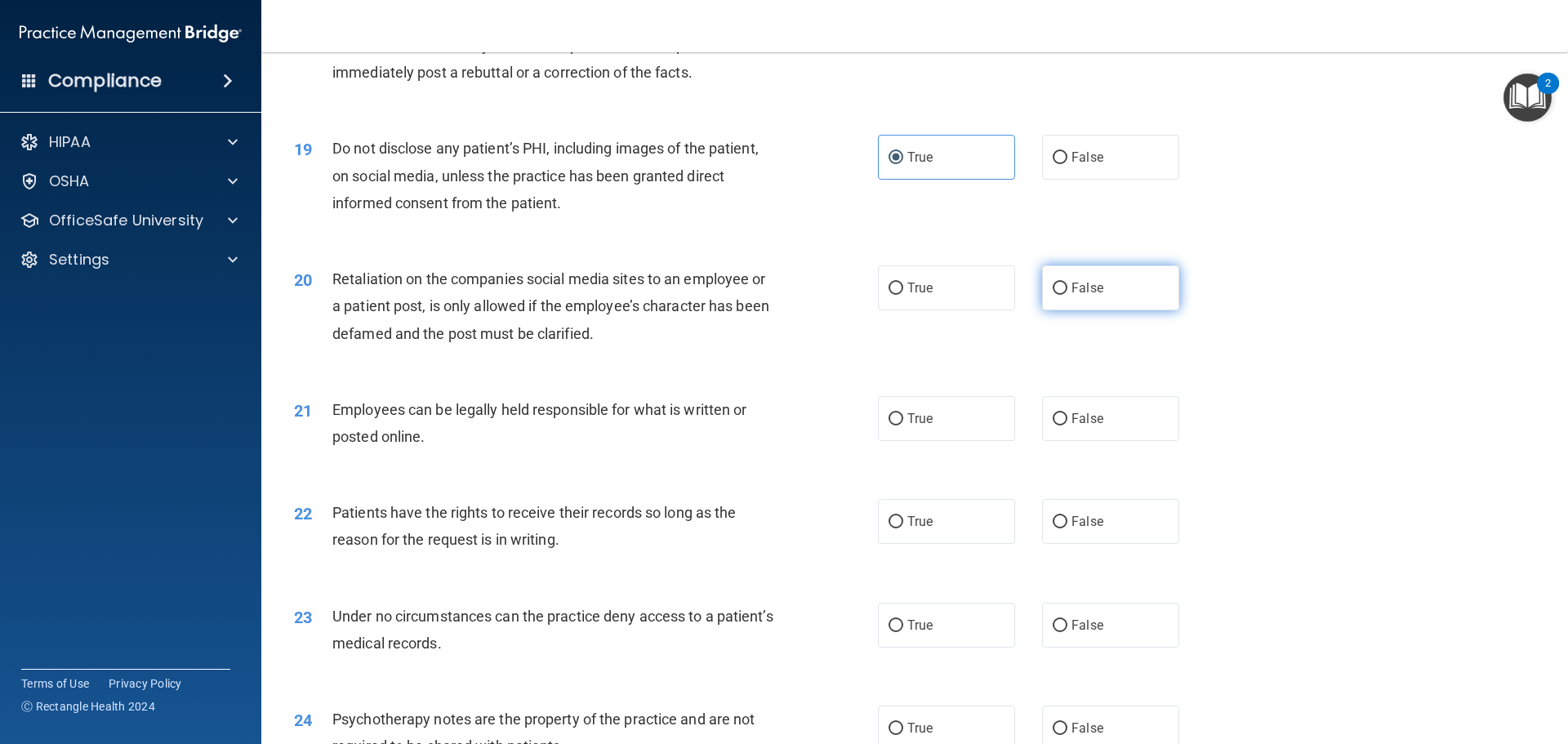
click at [1096, 311] on label "False" at bounding box center [1110, 288] width 137 height 45
click at [1068, 295] on input "False" at bounding box center [1060, 288] width 15 height 12
radio input "true"
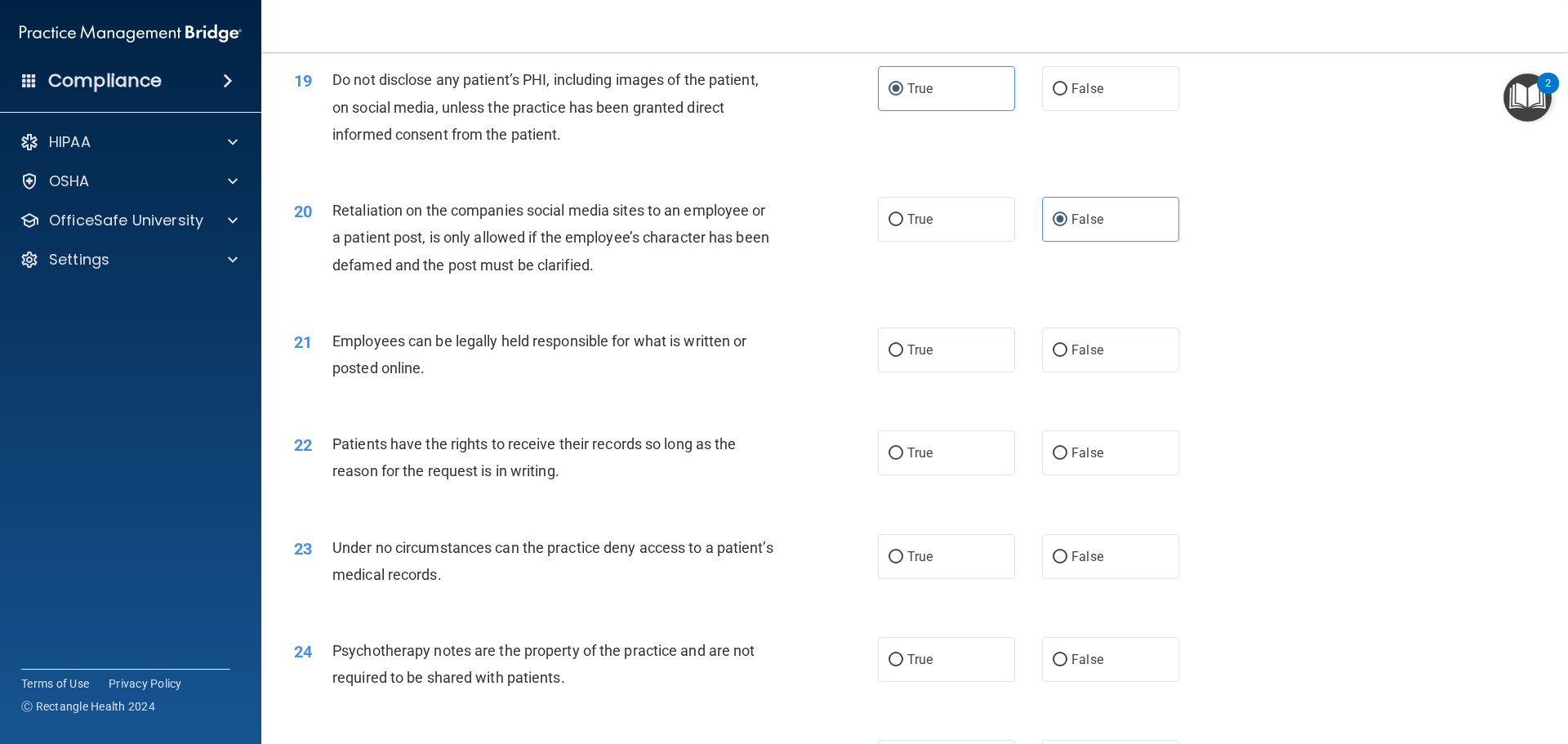
scroll to position [2533, 0]
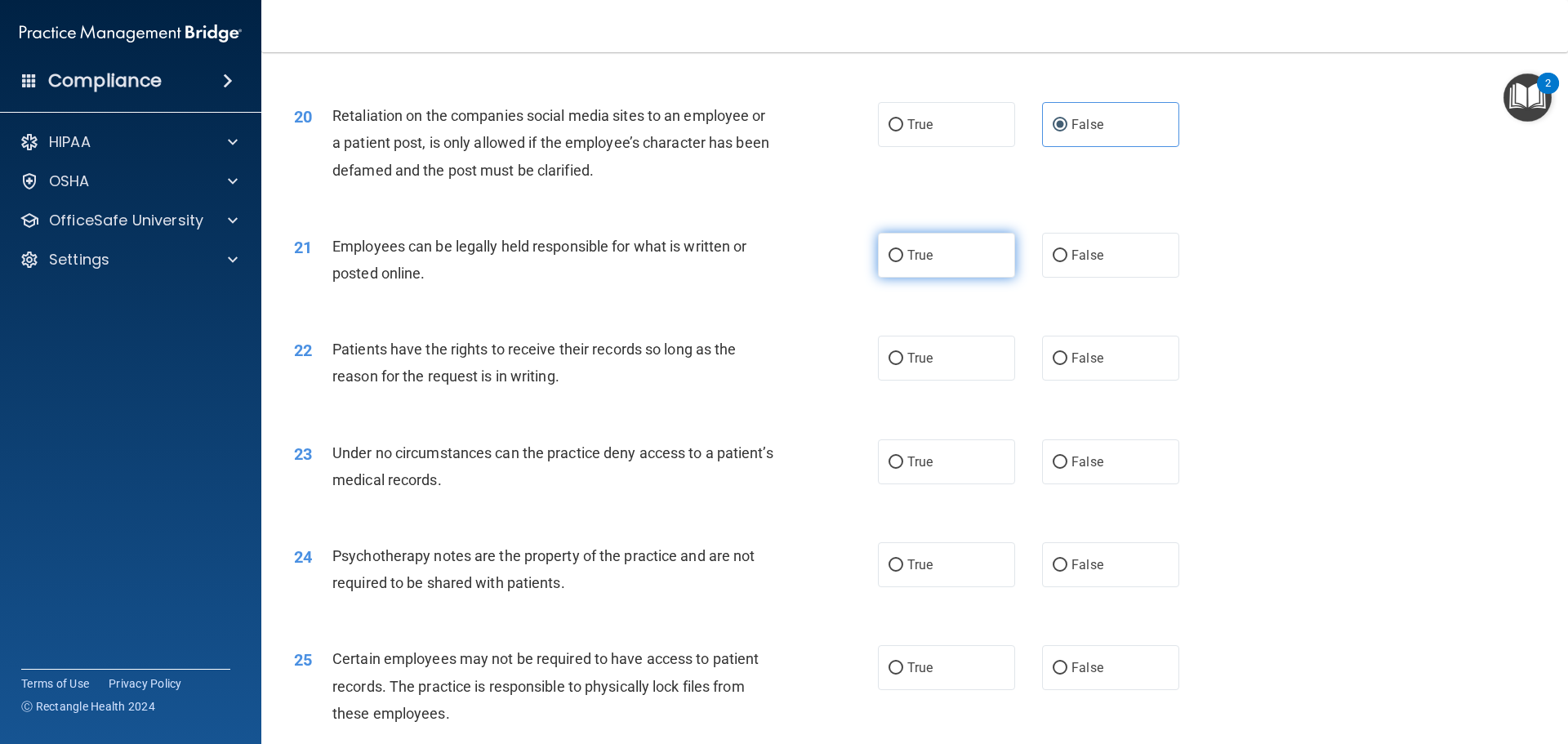
click at [905, 277] on label "True" at bounding box center [946, 256] width 137 height 45
click at [903, 262] on input "True" at bounding box center [896, 256] width 15 height 12
radio input "true"
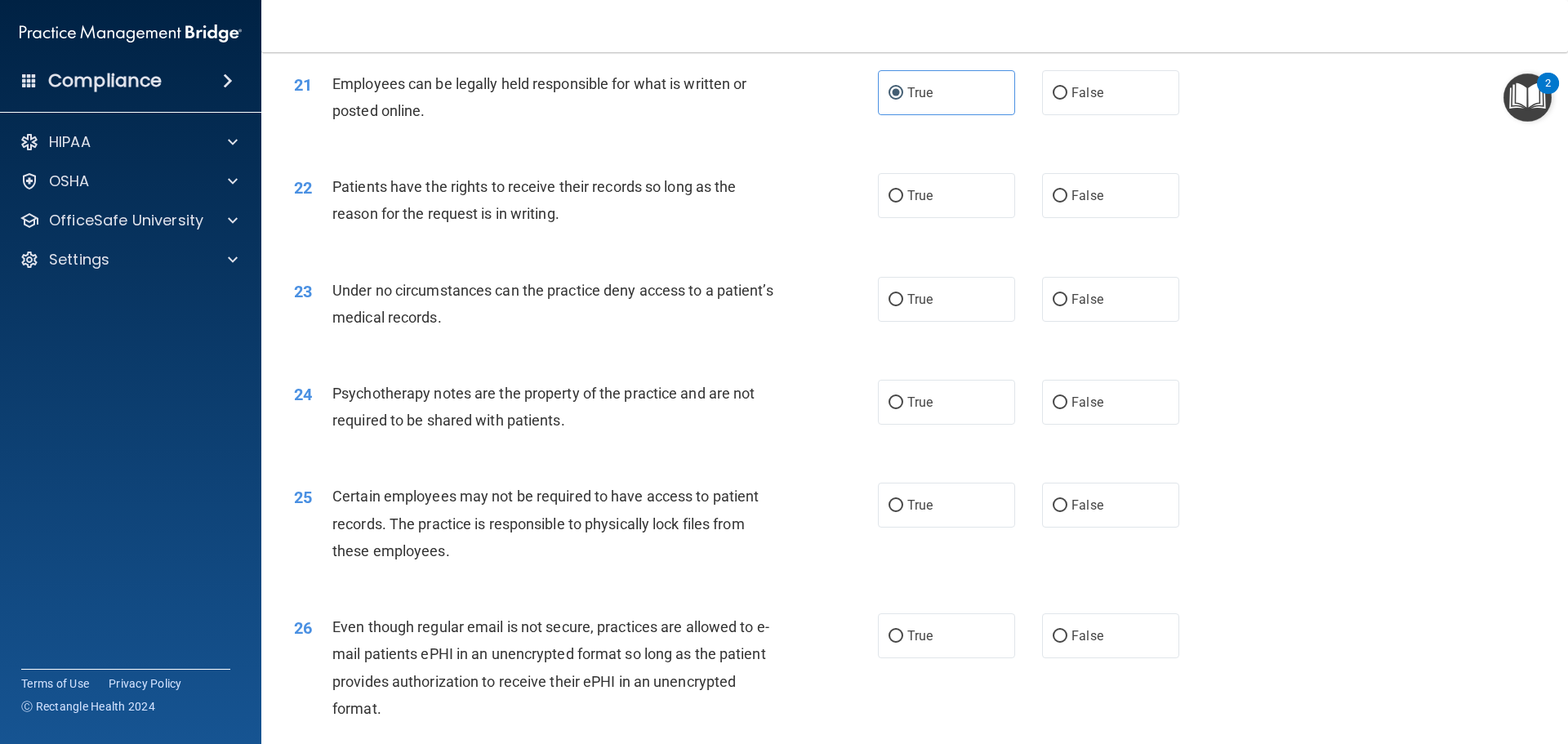
scroll to position [2697, 0]
click at [1093, 217] on label "False" at bounding box center [1110, 195] width 137 height 45
click at [1068, 202] on input "False" at bounding box center [1060, 196] width 15 height 12
radio input "true"
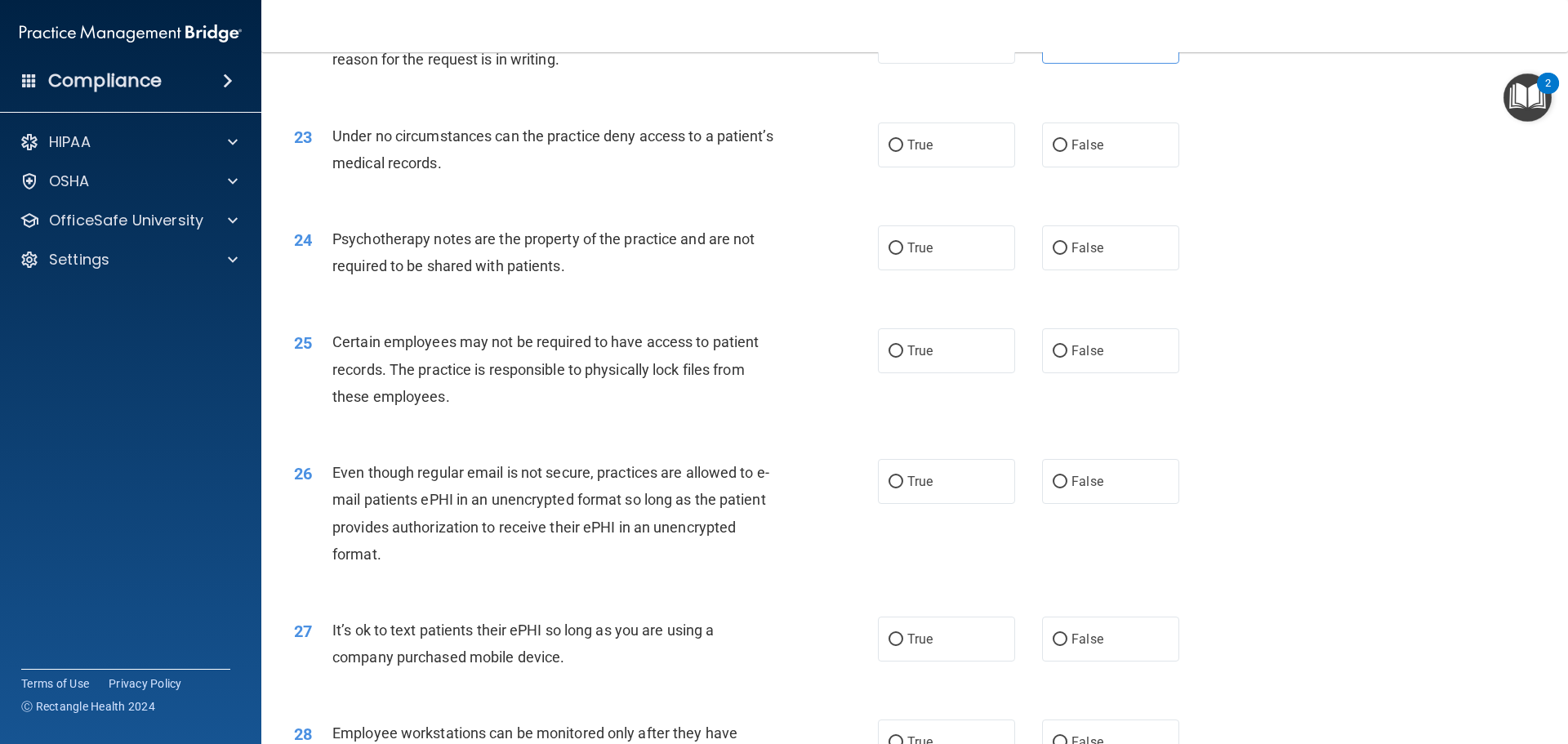
scroll to position [2860, 0]
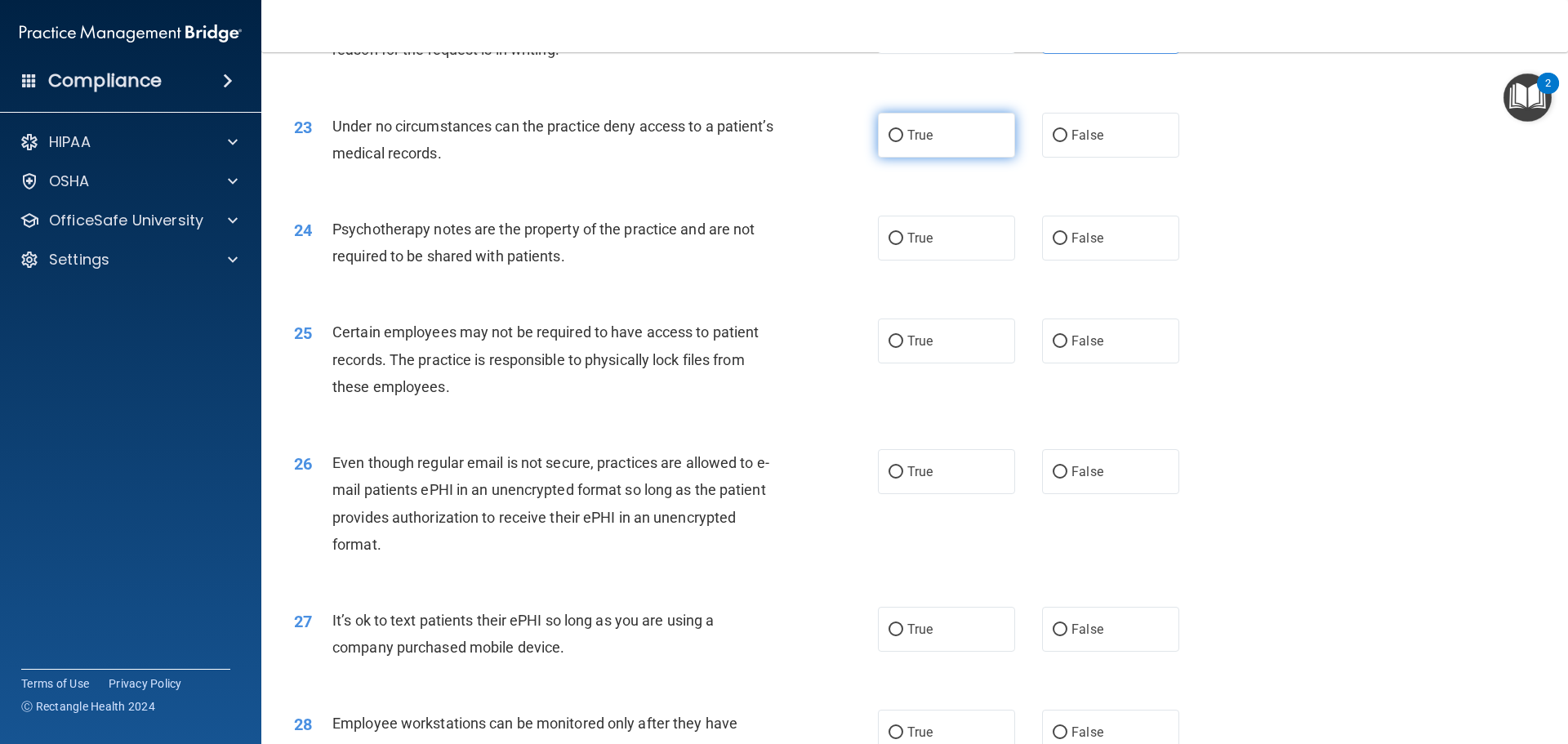
click at [898, 156] on label "True" at bounding box center [946, 135] width 137 height 45
click at [898, 142] on input "True" at bounding box center [896, 136] width 15 height 12
radio input "true"
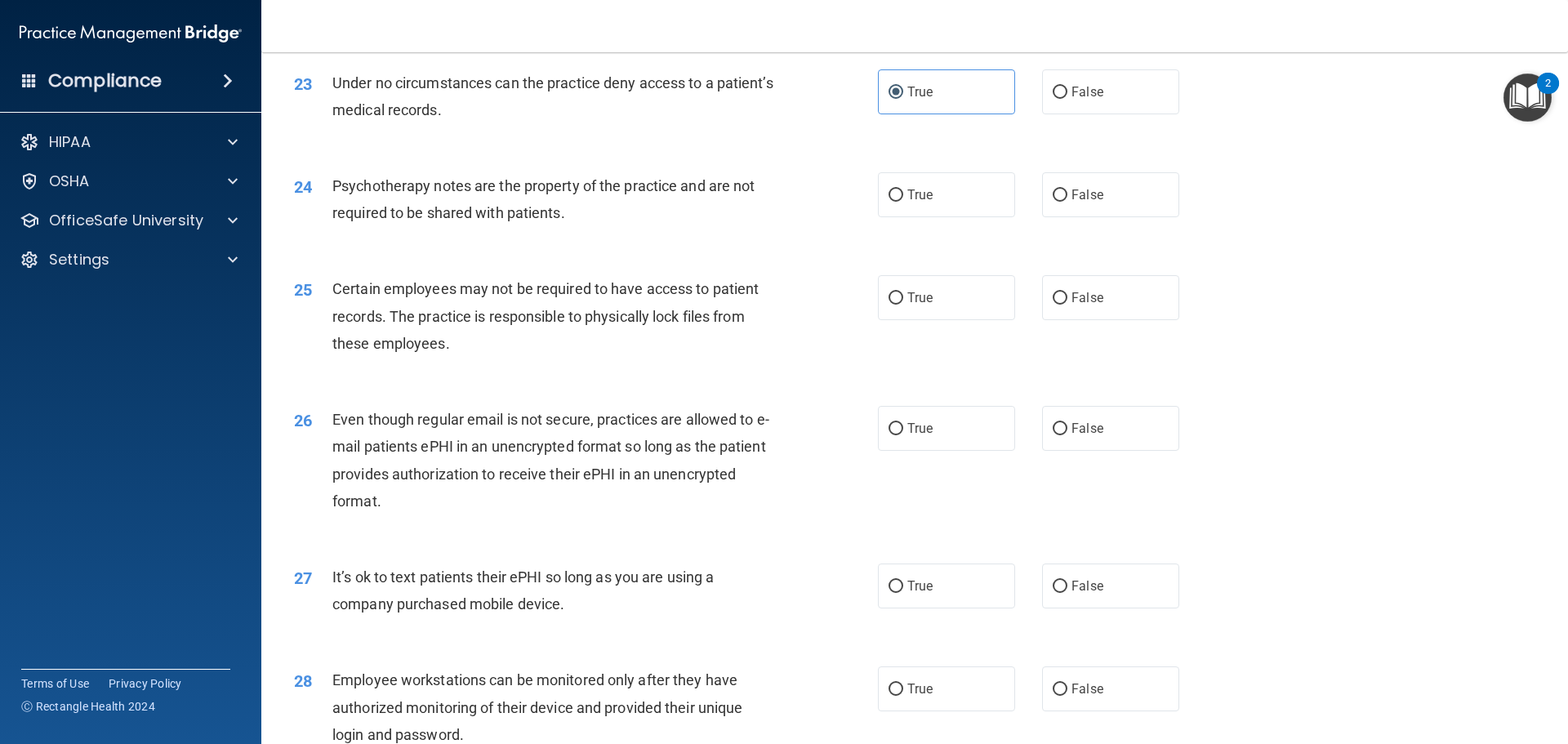
scroll to position [2942, 0]
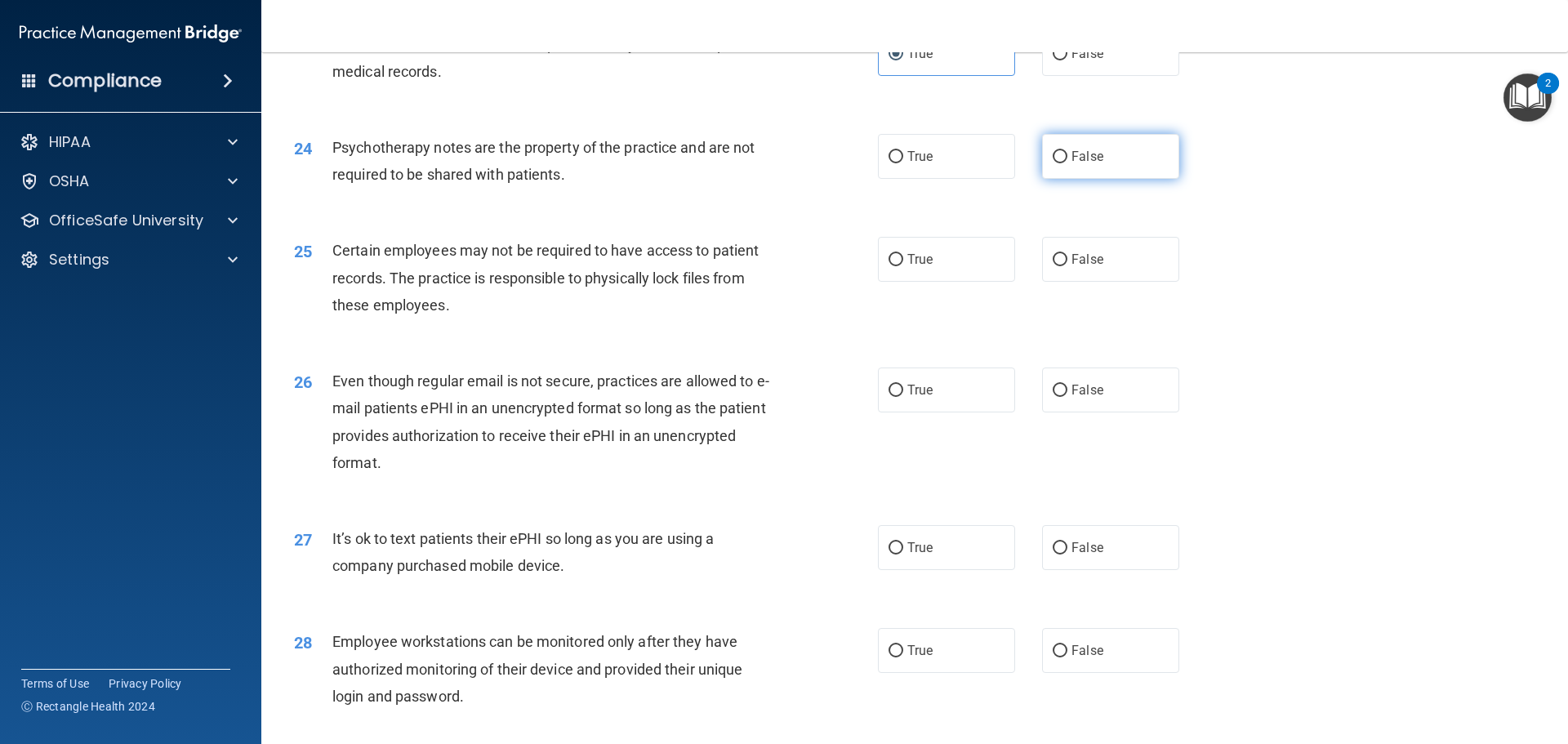
click at [1068, 179] on label "False" at bounding box center [1110, 157] width 137 height 45
click at [1068, 163] on input "False" at bounding box center [1060, 157] width 15 height 12
radio input "true"
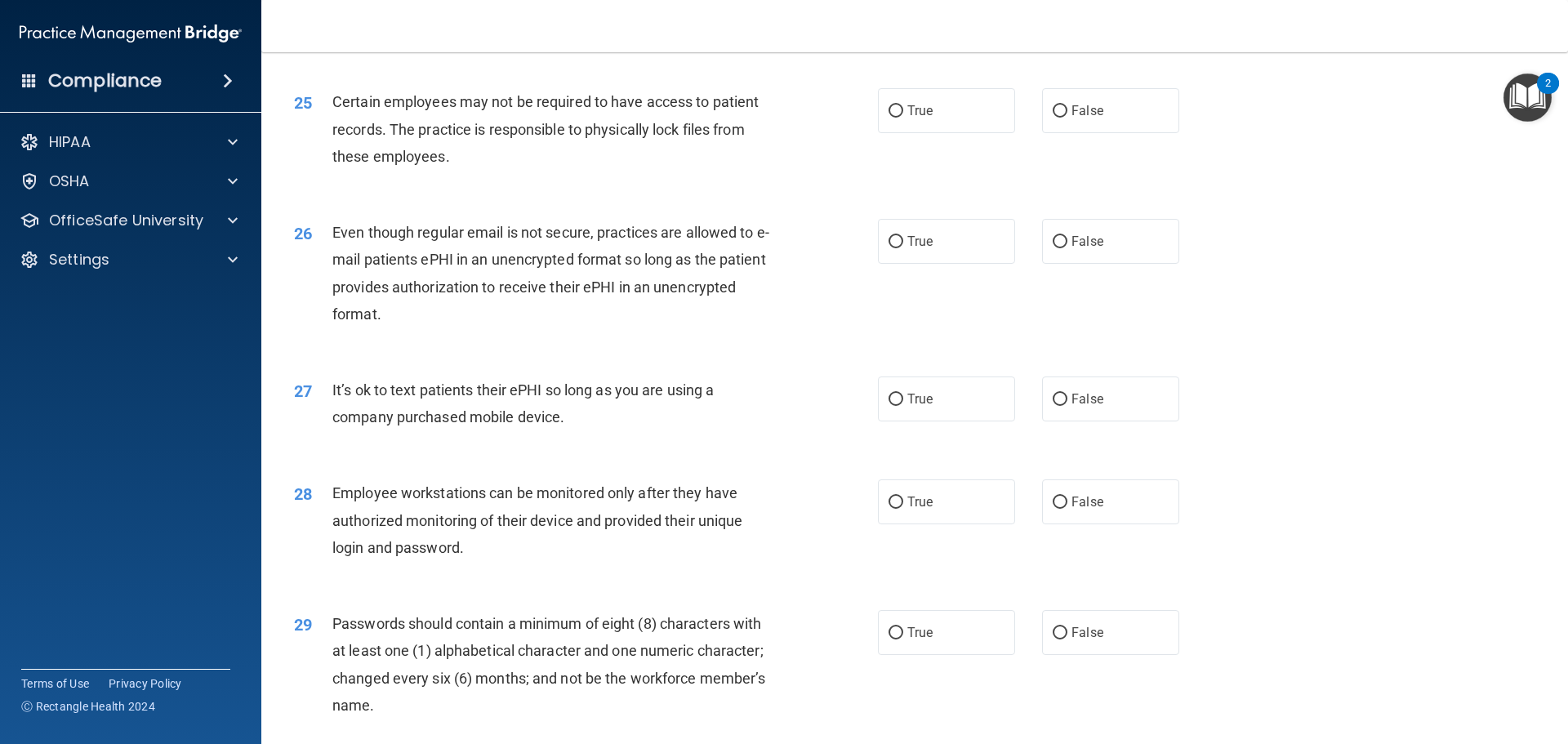
scroll to position [3105, 0]
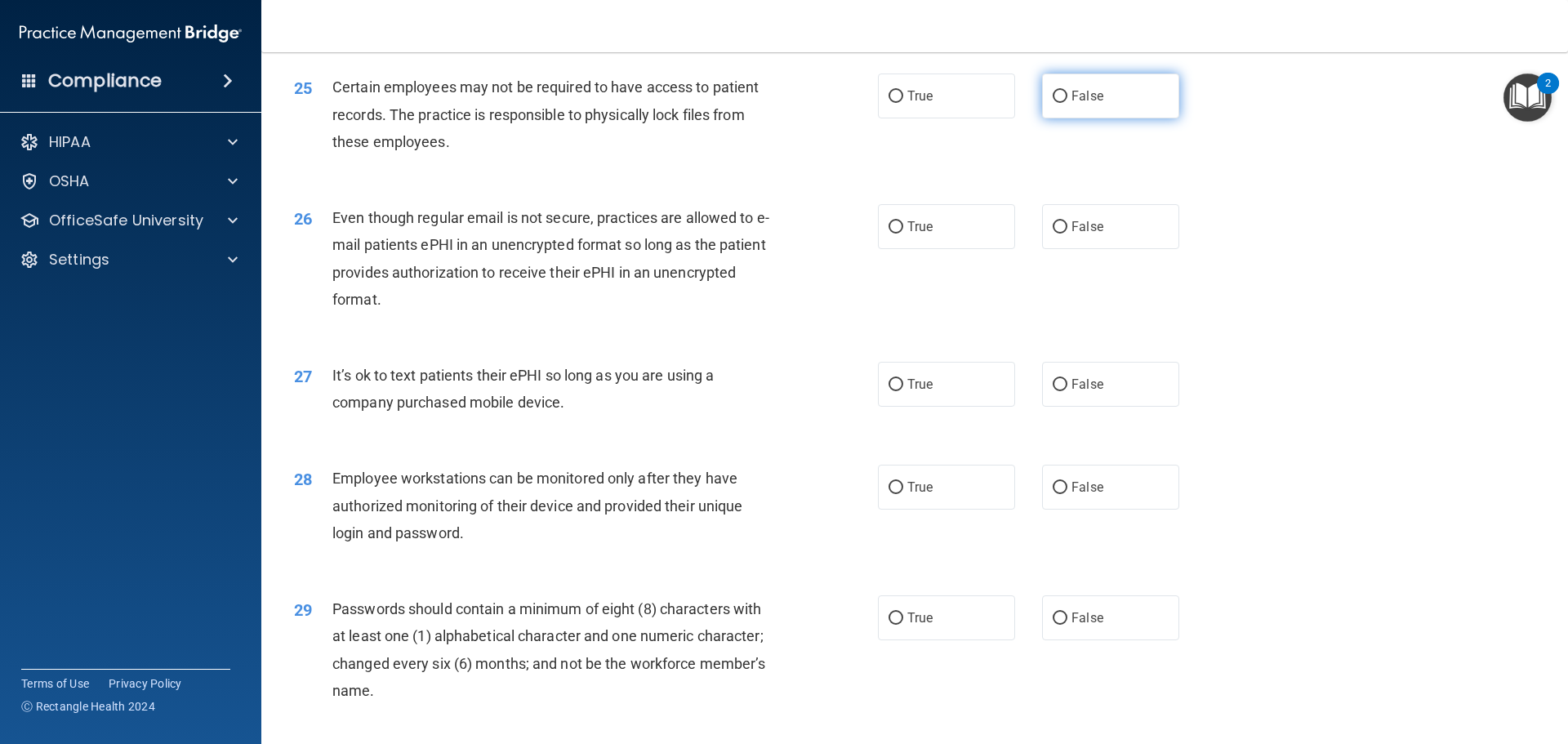
click at [1074, 118] on label "False" at bounding box center [1110, 96] width 137 height 45
click at [1068, 103] on input "False" at bounding box center [1060, 97] width 15 height 12
radio input "true"
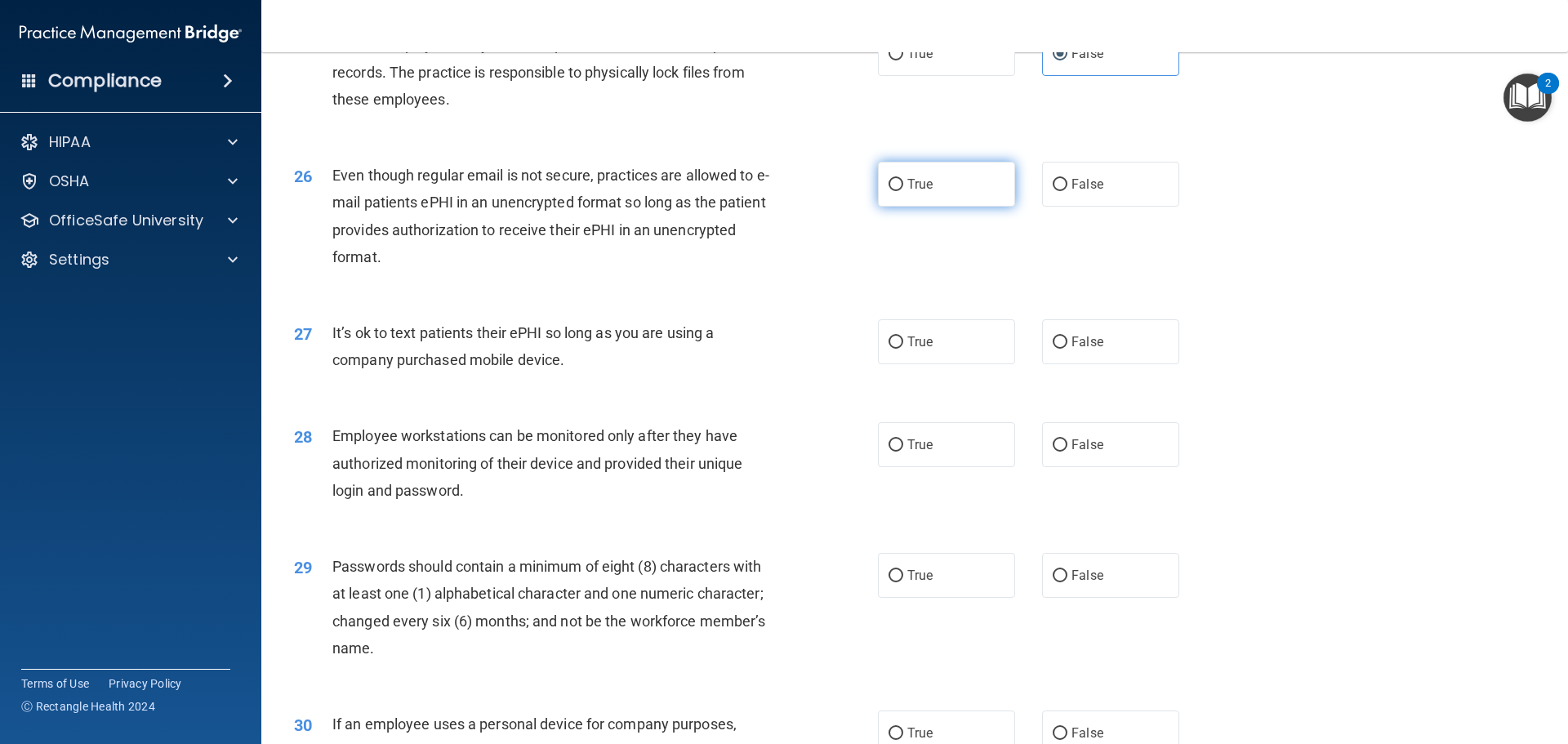
scroll to position [3187, 0]
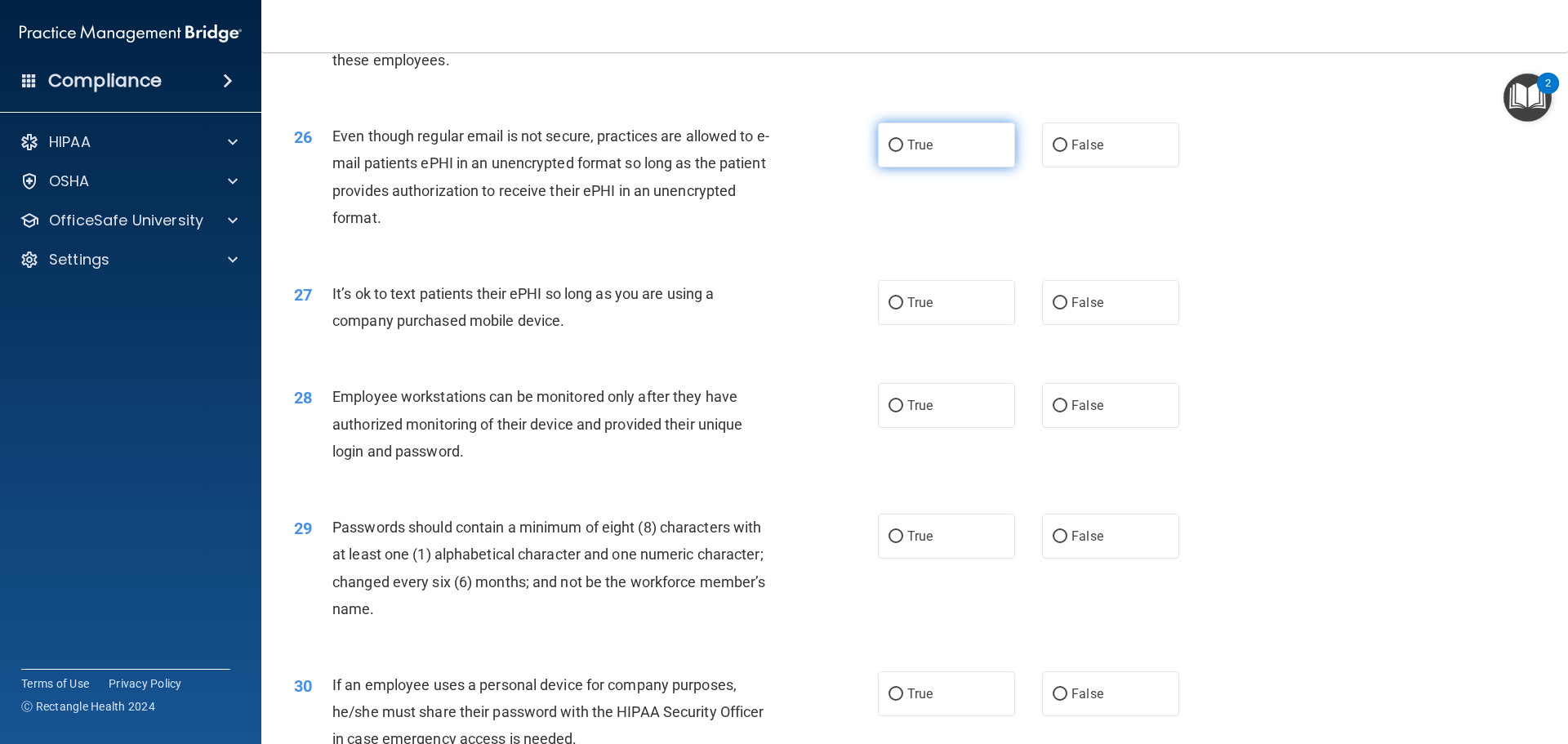
click at [893, 152] on input "True" at bounding box center [896, 146] width 15 height 12
radio input "true"
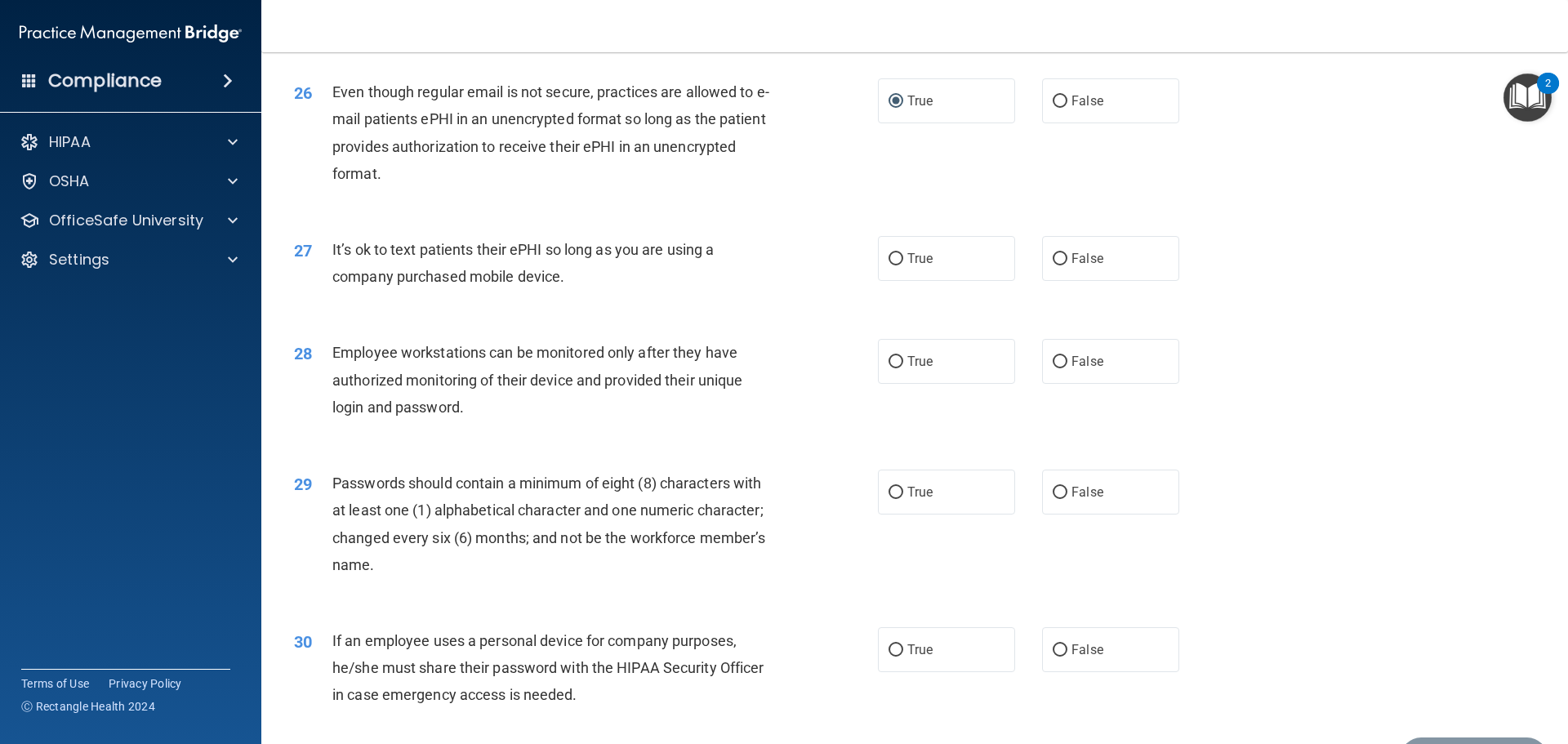
scroll to position [3268, 0]
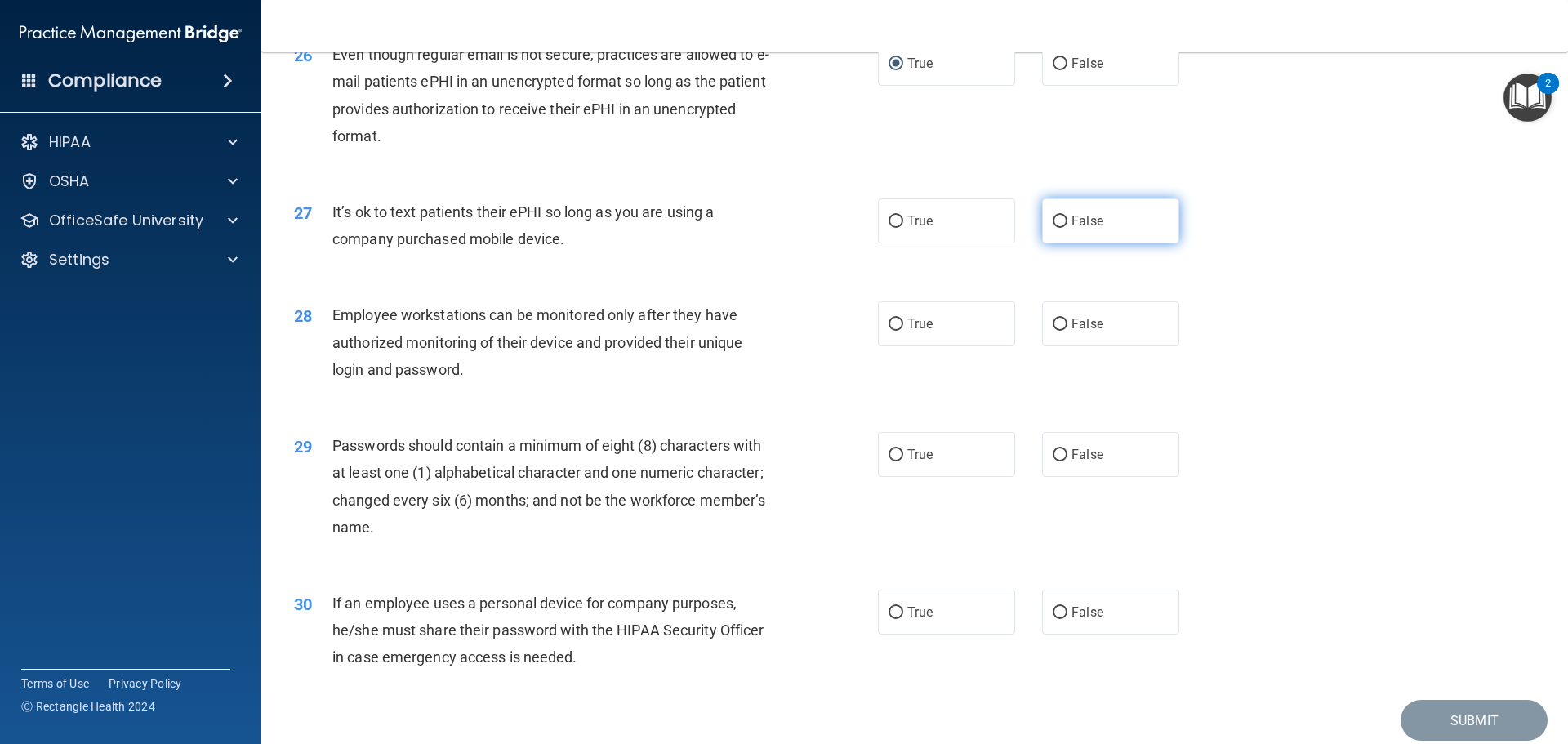
click at [1053, 228] on input "False" at bounding box center [1060, 222] width 15 height 12
radio input "true"
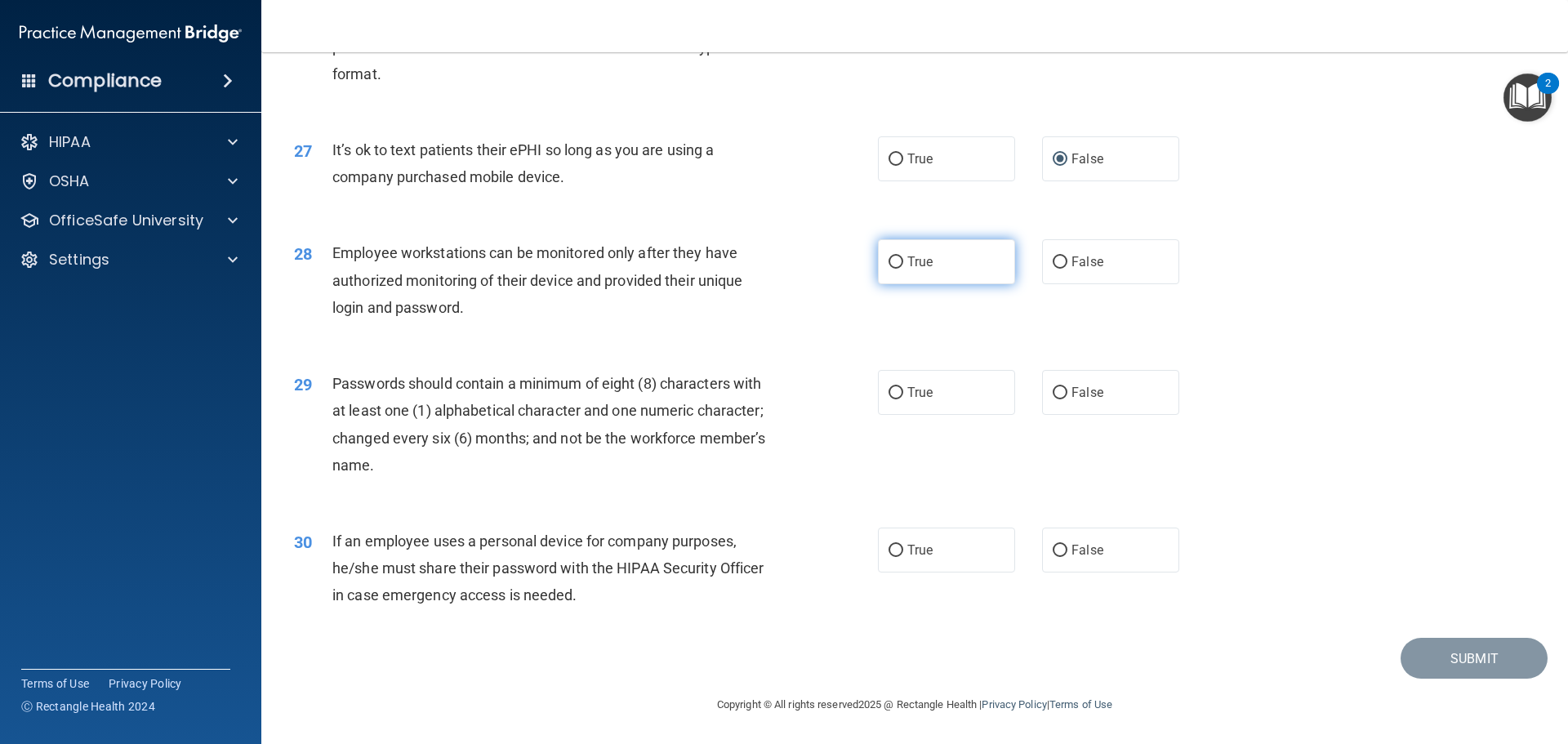
scroll to position [3358, 0]
click at [1072, 552] on span "False" at bounding box center [1088, 550] width 32 height 16
click at [1068, 552] on input "False" at bounding box center [1060, 551] width 15 height 12
radio input "true"
click at [945, 413] on label "True" at bounding box center [946, 392] width 137 height 45
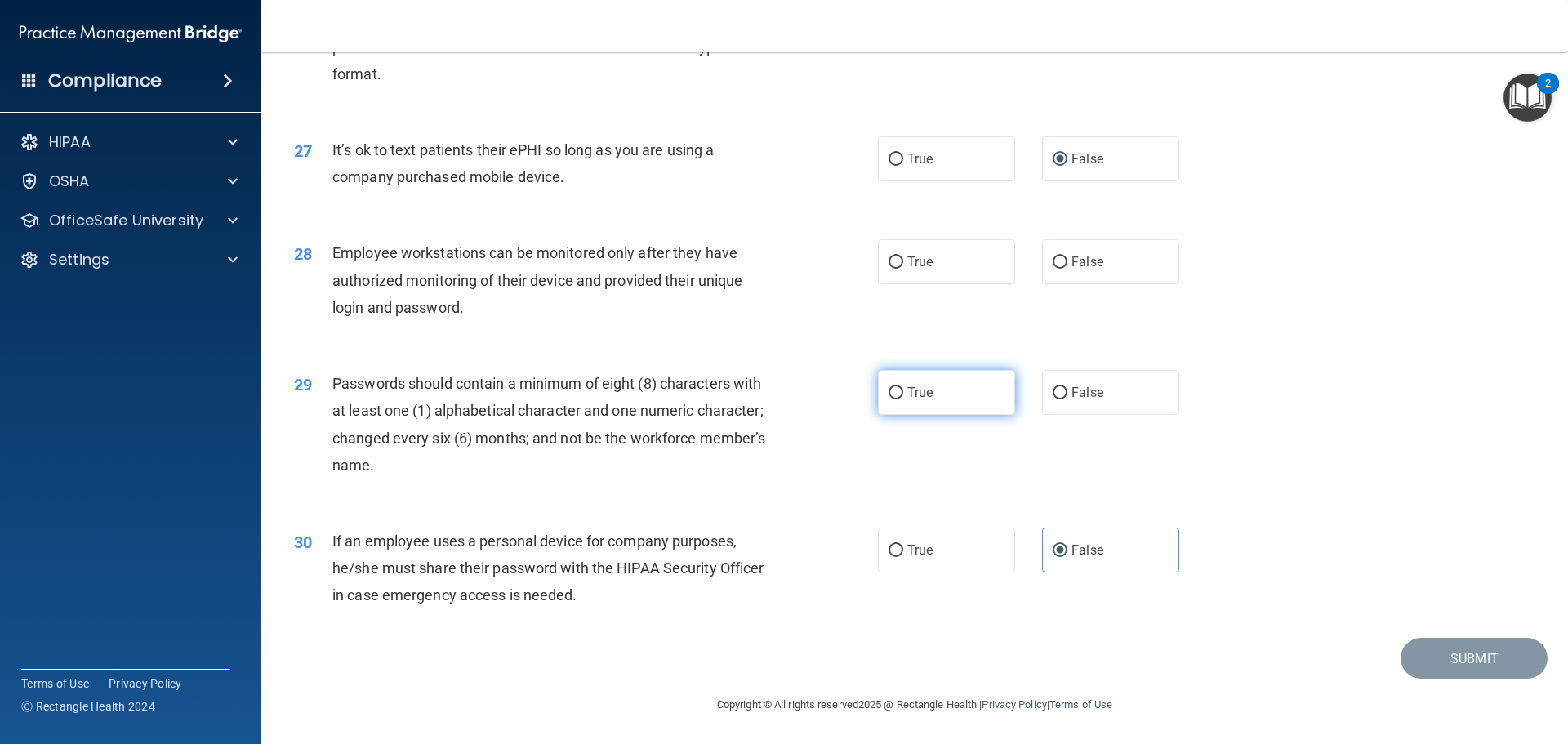
click at [903, 400] on input "True" at bounding box center [896, 393] width 15 height 12
radio input "true"
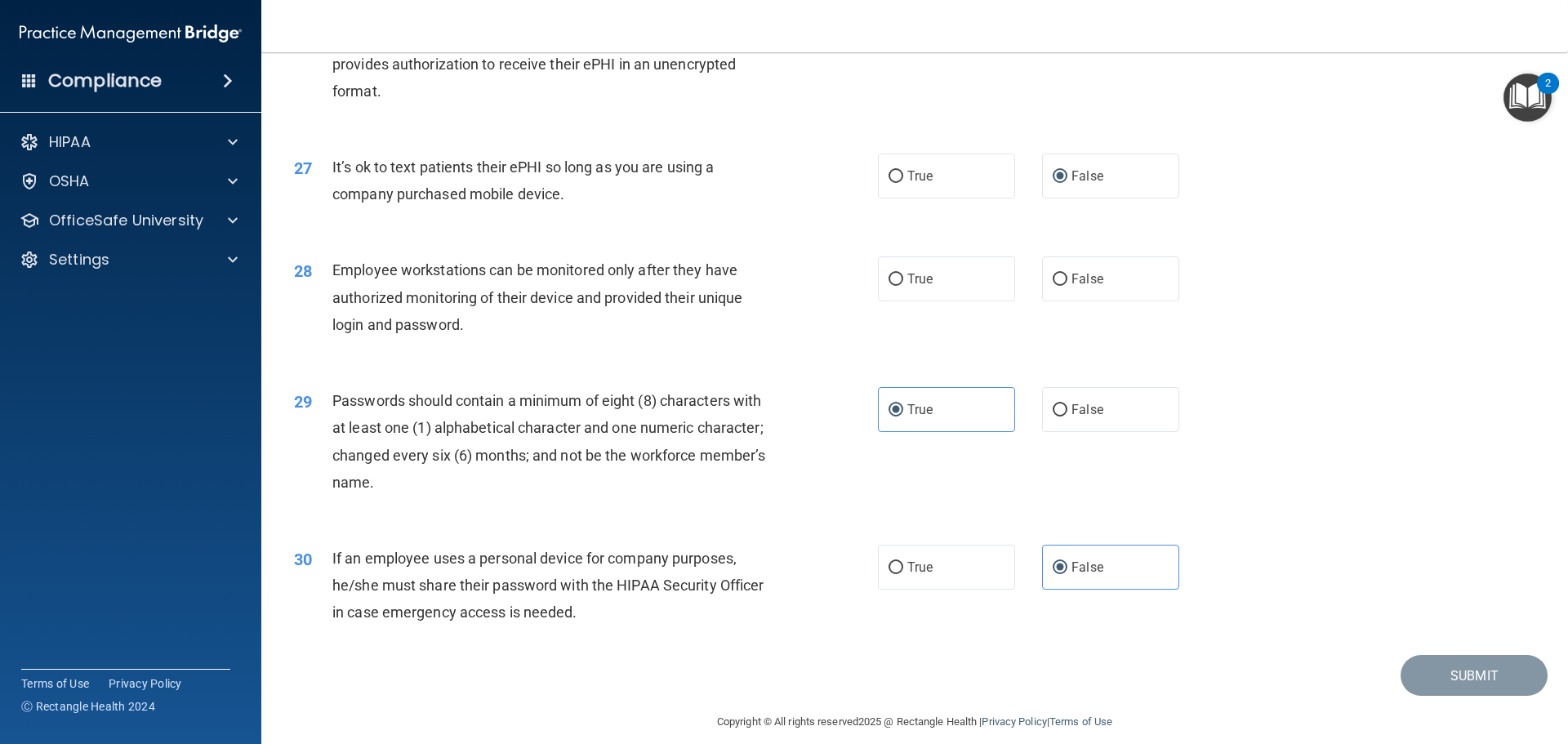
scroll to position [3276, 0]
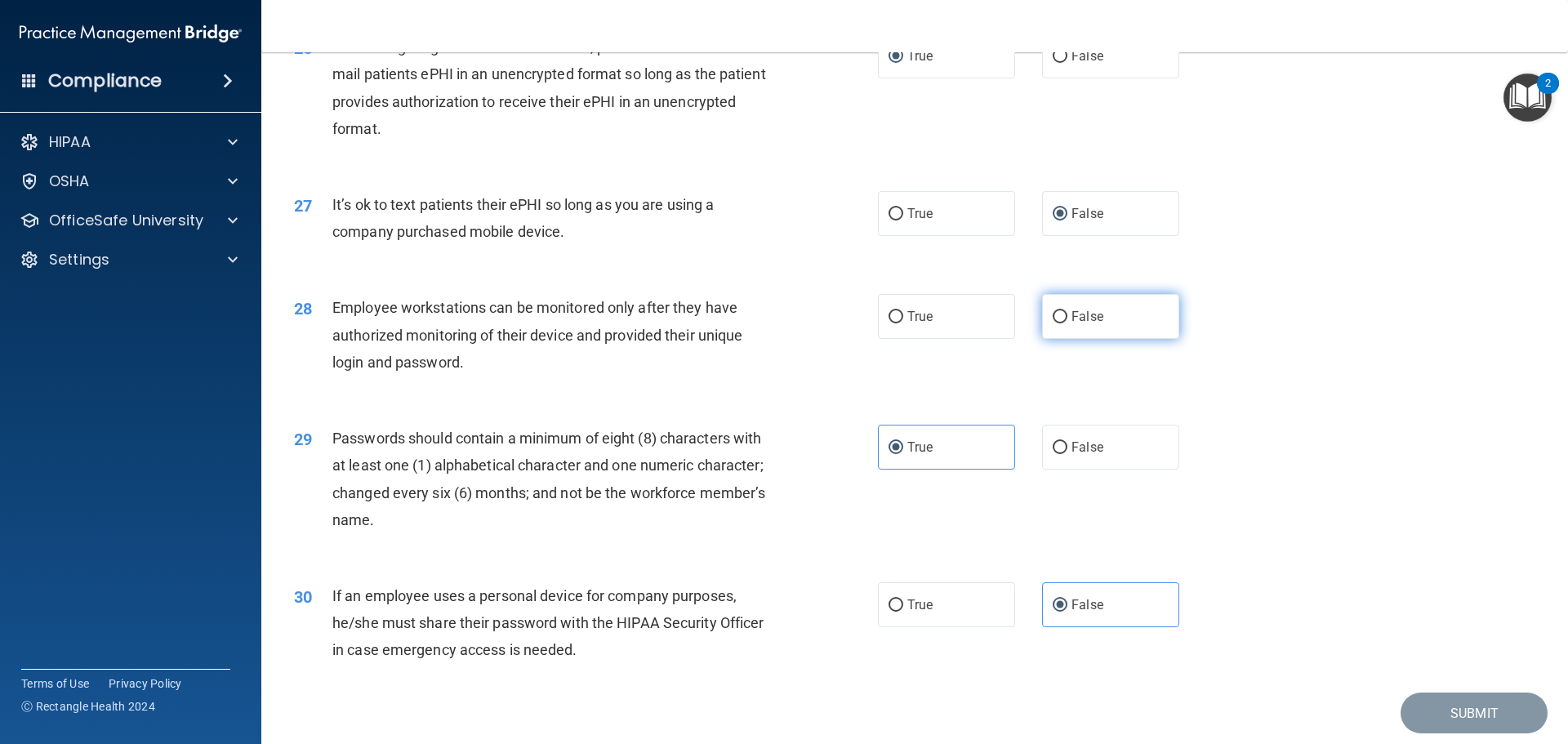
click at [1102, 339] on label "False" at bounding box center [1110, 317] width 137 height 45
click at [1068, 323] on input "False" at bounding box center [1060, 317] width 15 height 12
radio input "true"
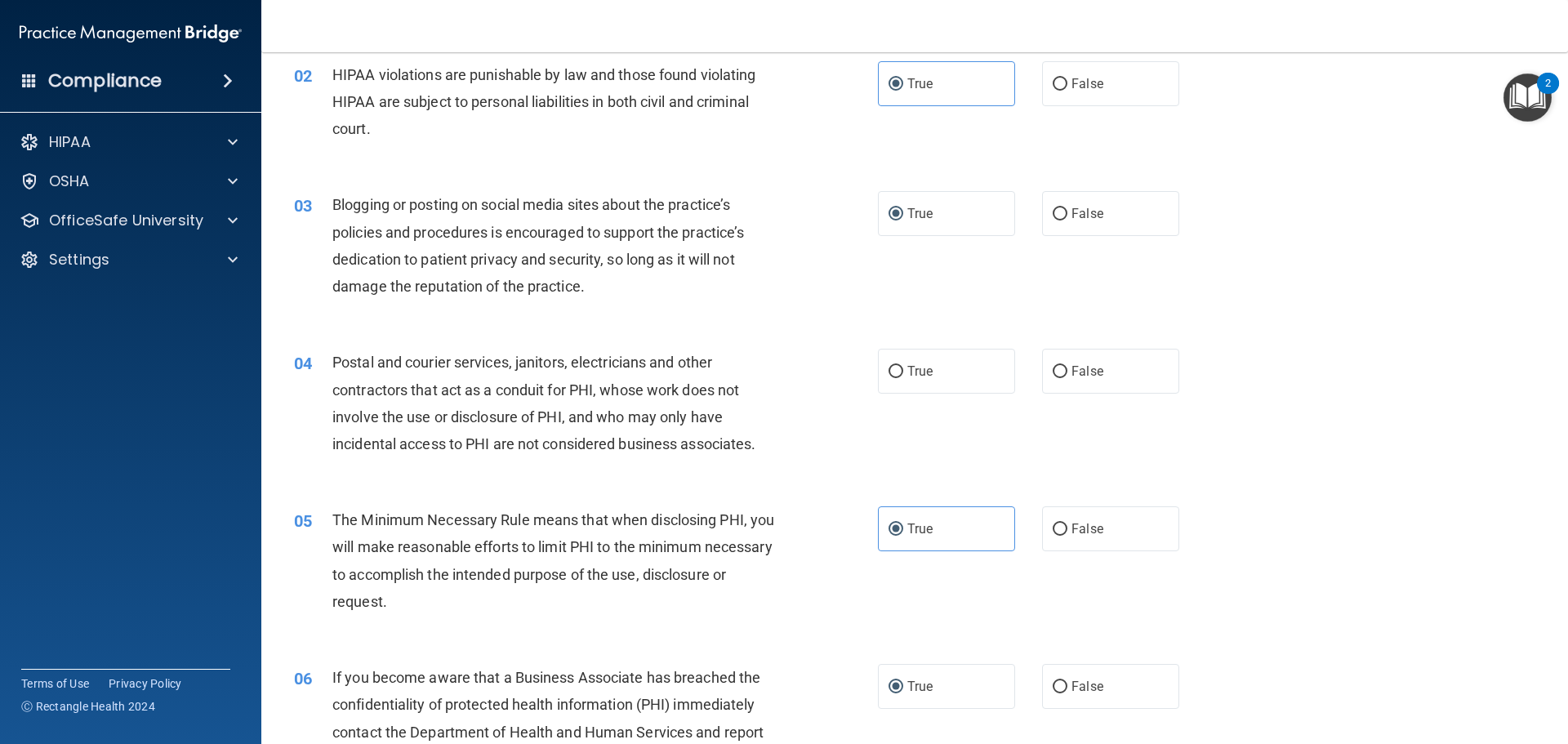
scroll to position [171, 0]
click at [1060, 370] on label "False" at bounding box center [1110, 372] width 137 height 45
click at [1060, 370] on input "False" at bounding box center [1060, 372] width 15 height 12
radio input "true"
click at [1058, 370] on input "False" at bounding box center [1060, 372] width 15 height 12
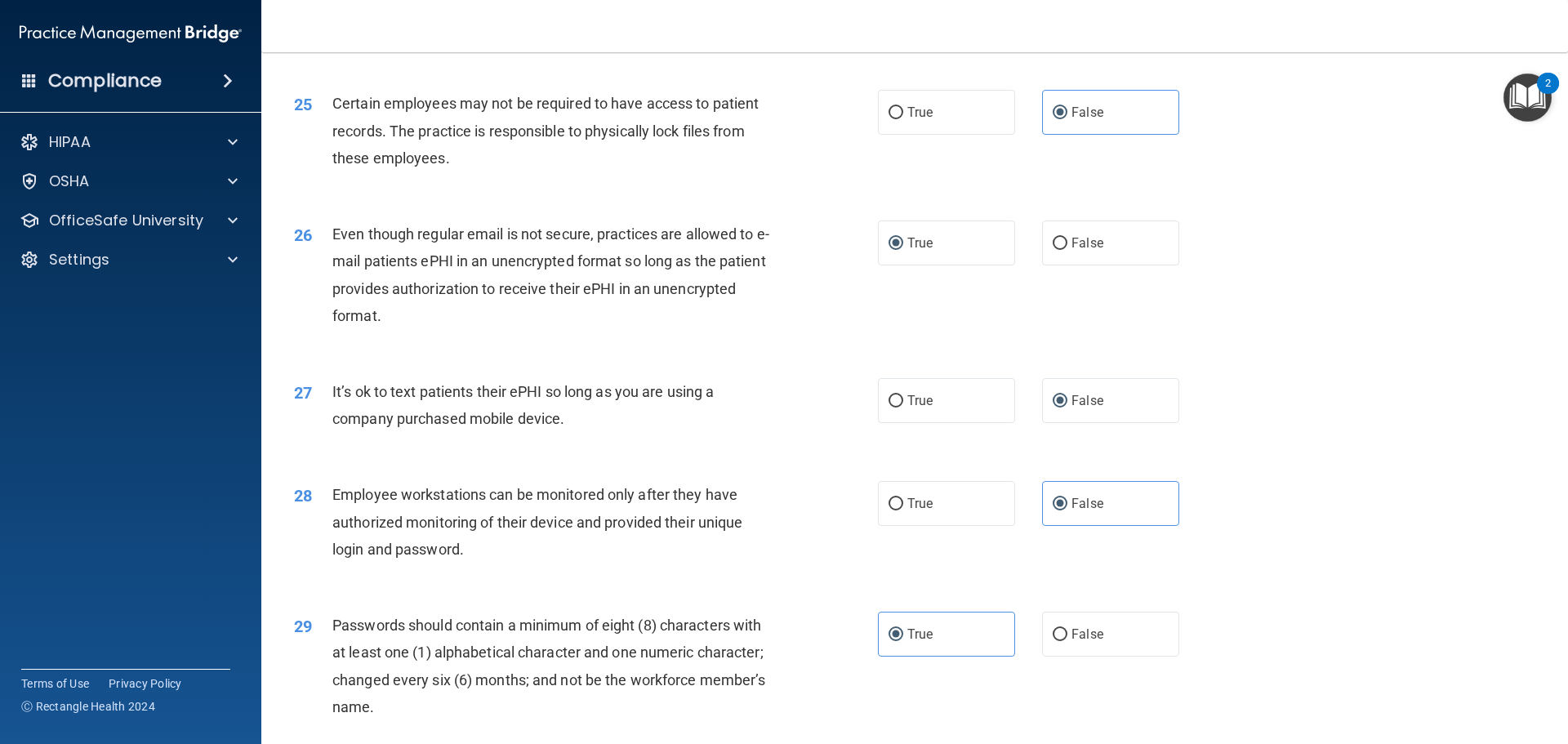
scroll to position [3358, 0]
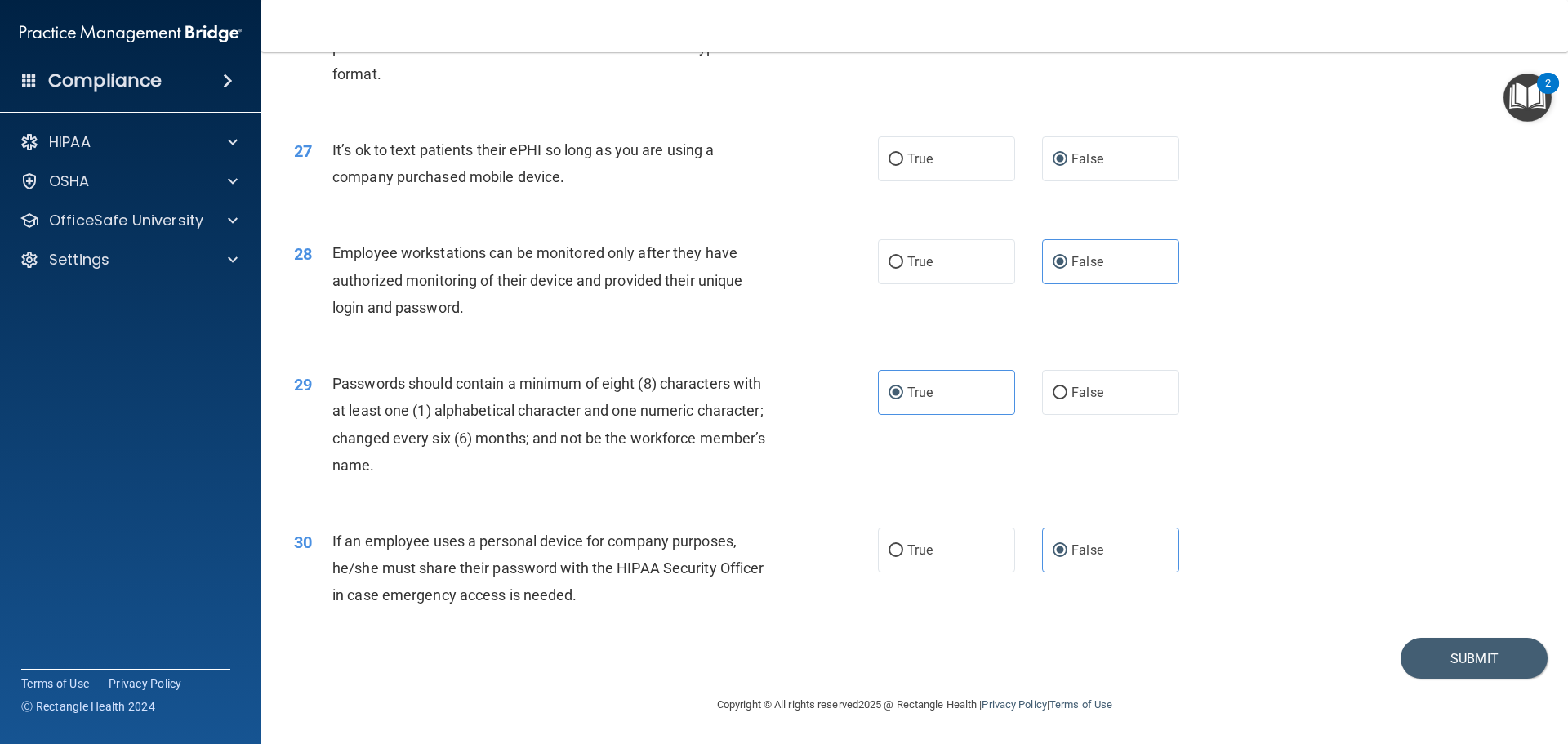
click at [1438, 632] on div "30 If an employee uses a personal device for company purposes, he/she must shar…" at bounding box center [914, 572] width 1266 height 131
click at [1437, 653] on button "Submit" at bounding box center [1474, 659] width 147 height 42
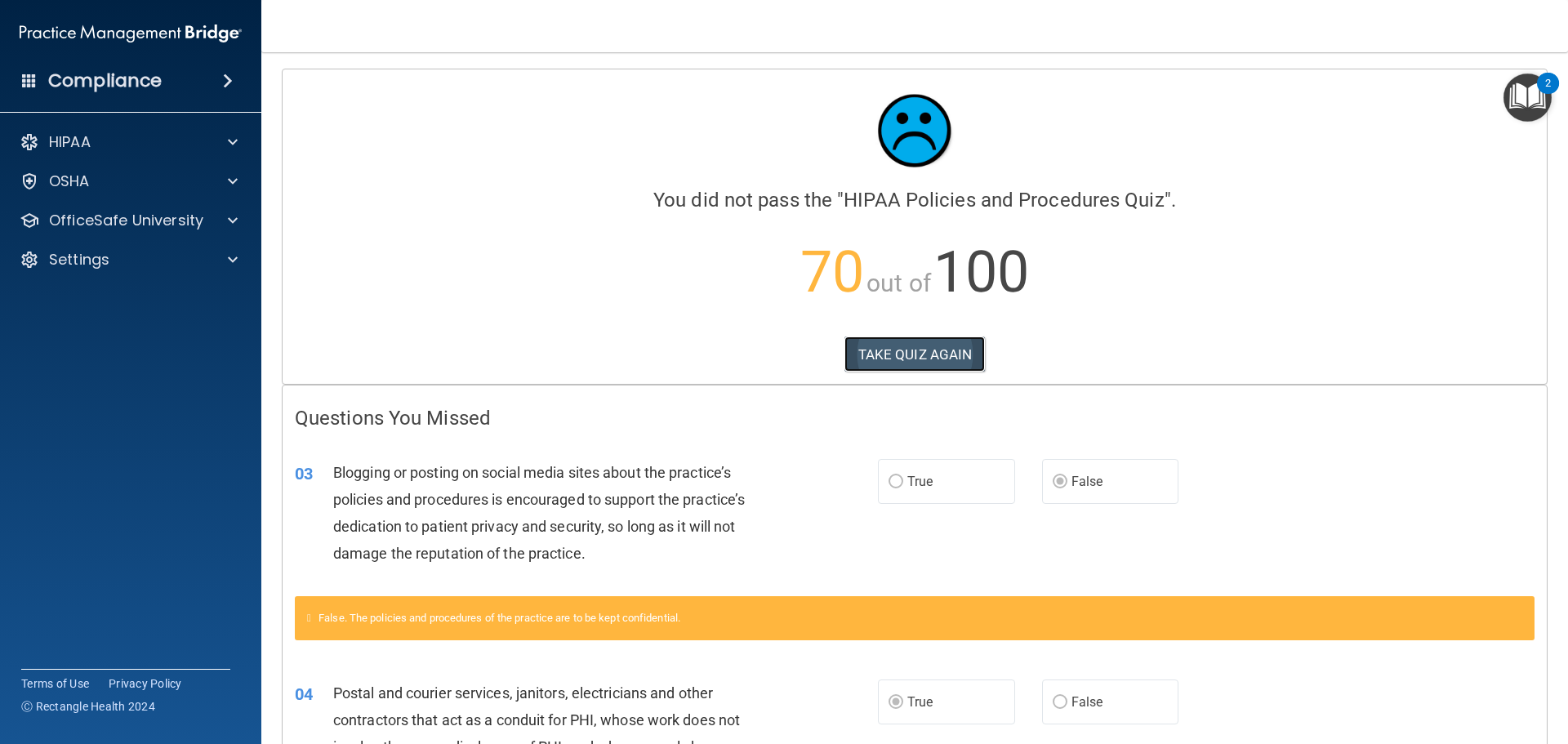
click at [874, 350] on button "TAKE QUIZ AGAIN" at bounding box center [915, 354] width 142 height 36
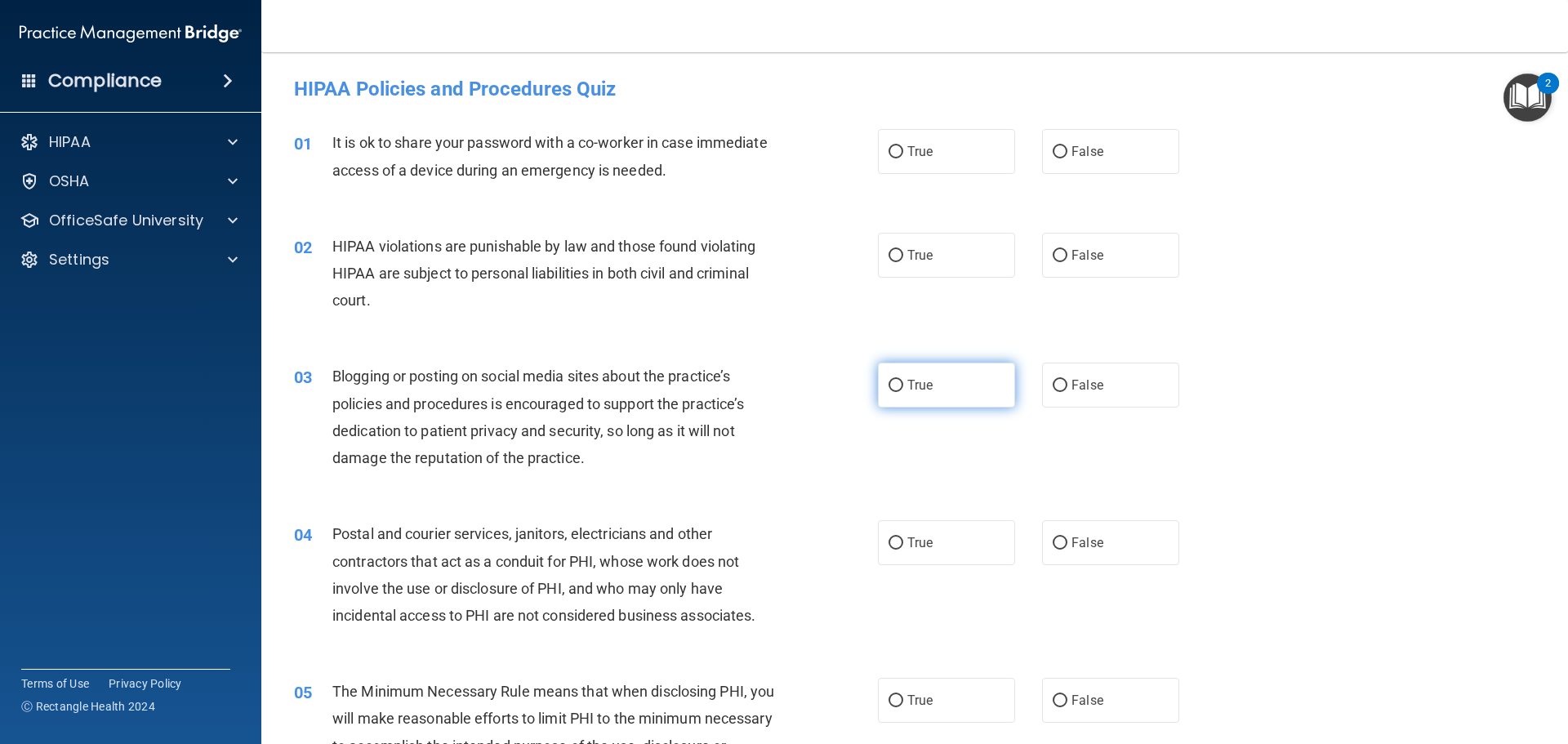
click at [894, 382] on input "True" at bounding box center [896, 386] width 15 height 12
radio input "true"
click at [1077, 152] on span "False" at bounding box center [1088, 152] width 32 height 16
click at [1068, 152] on input "False" at bounding box center [1060, 152] width 15 height 12
radio input "true"
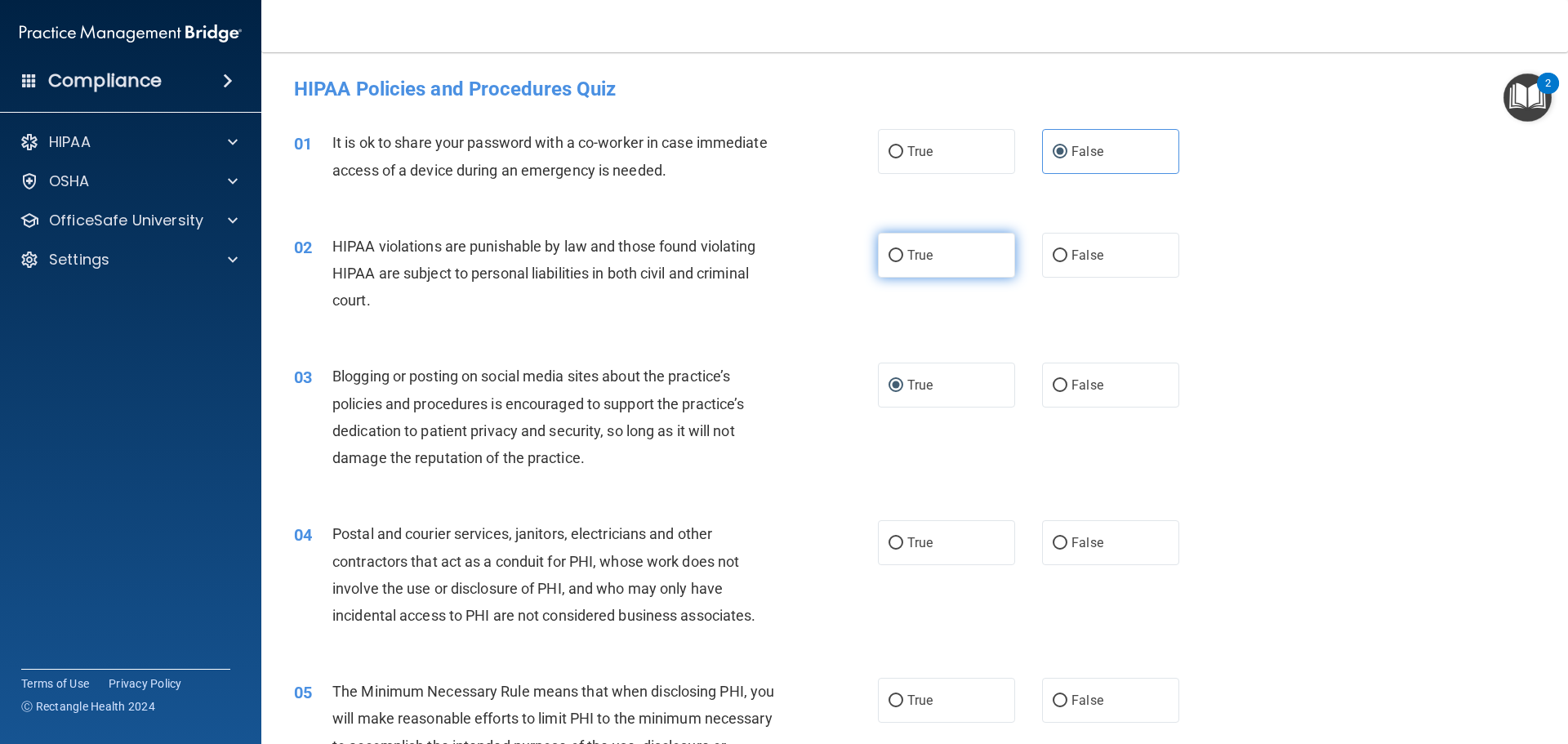
click at [970, 268] on label "True" at bounding box center [946, 256] width 137 height 45
click at [903, 262] on input "True" at bounding box center [896, 256] width 15 height 12
radio input "true"
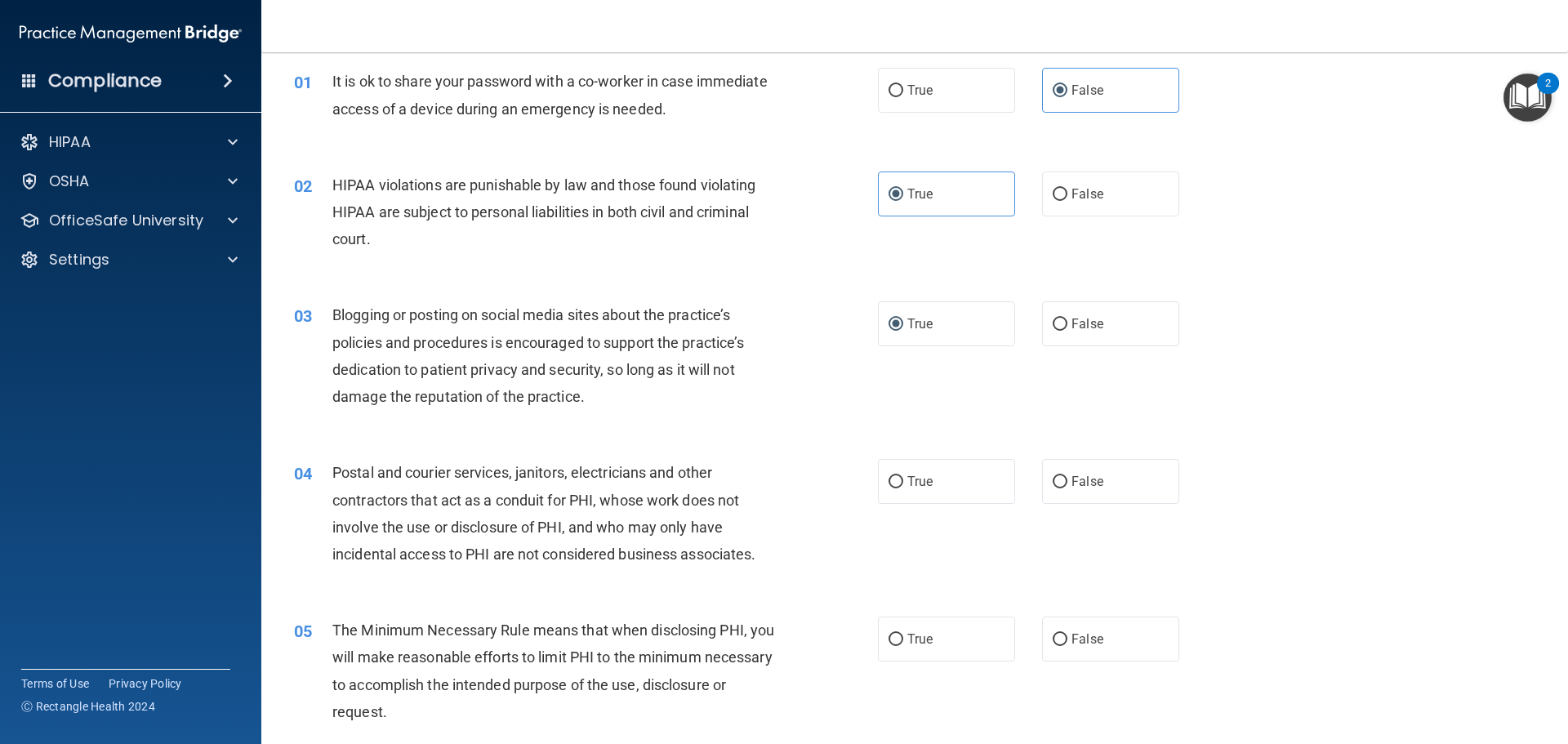
scroll to position [163, 0]
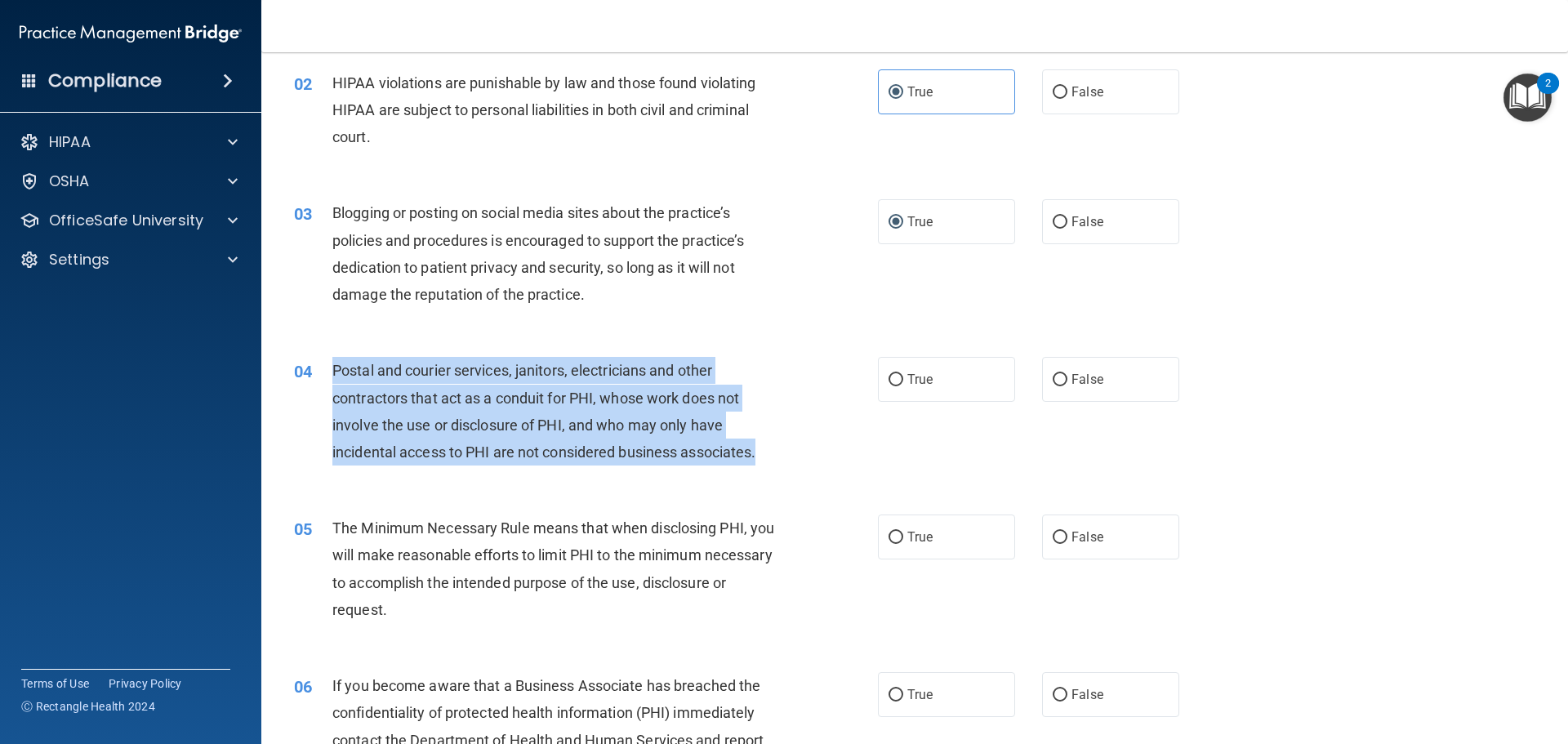
drag, startPoint x: 765, startPoint y: 449, endPoint x: 333, endPoint y: 382, distance: 437.2
click at [333, 382] on div "Postal and courier services, janitors, electricians and other contractors that …" at bounding box center [560, 412] width 456 height 108
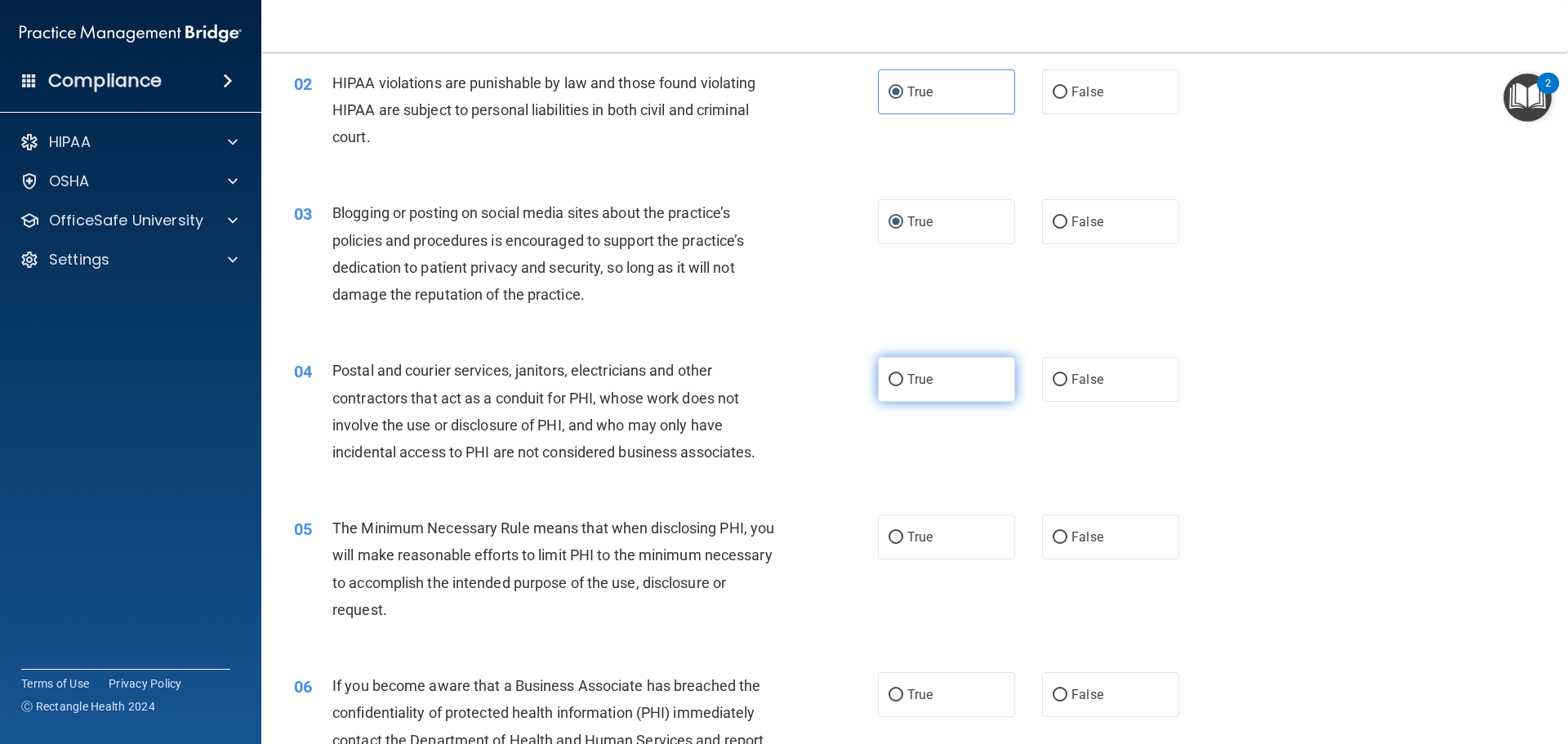
drag, startPoint x: 908, startPoint y: 368, endPoint x: 890, endPoint y: 364, distance: 18.4
click at [902, 367] on label "True" at bounding box center [946, 380] width 137 height 45
click at [911, 386] on span "True" at bounding box center [920, 379] width 25 height 16
click at [903, 386] on input "True" at bounding box center [896, 380] width 15 height 12
radio input "true"
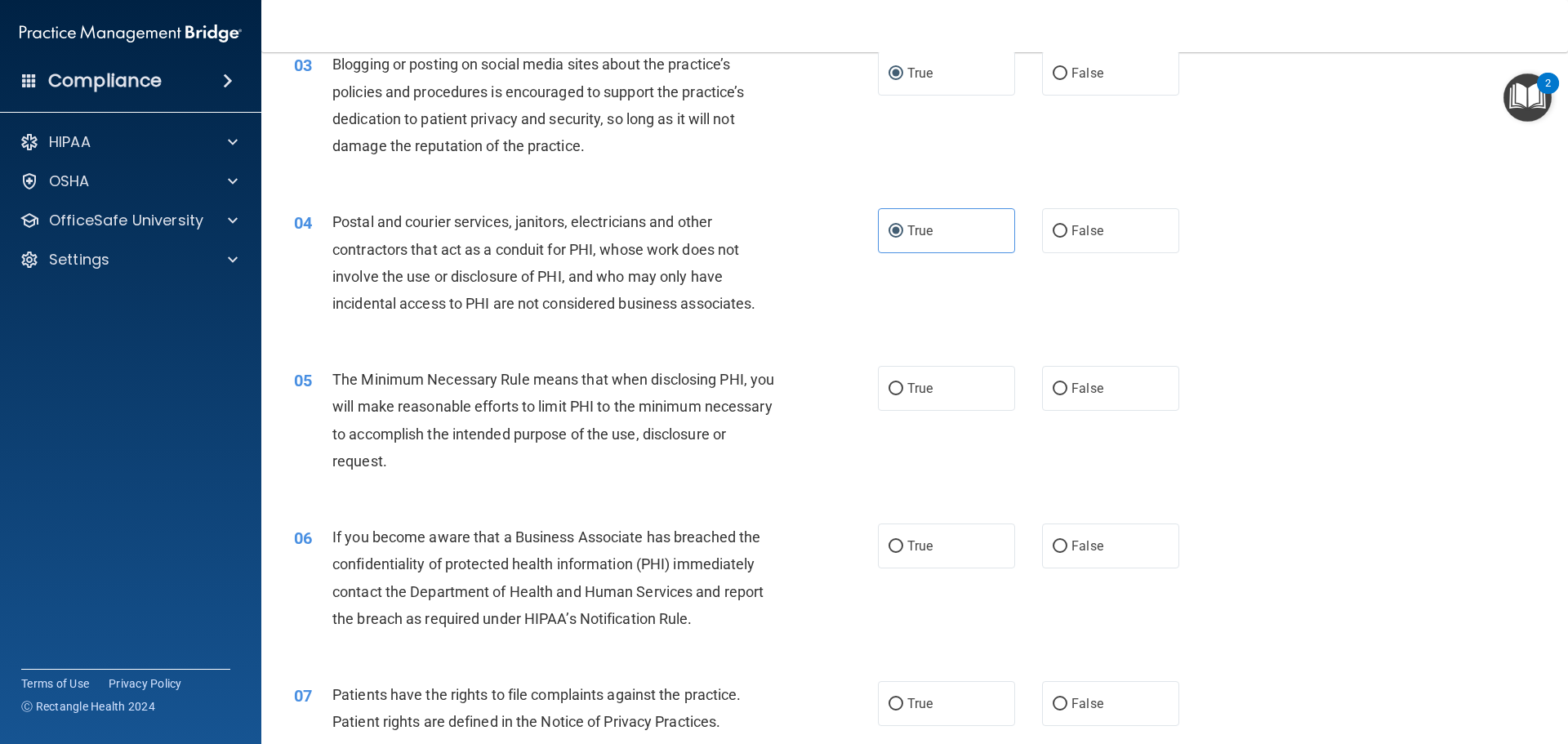
scroll to position [327, 0]
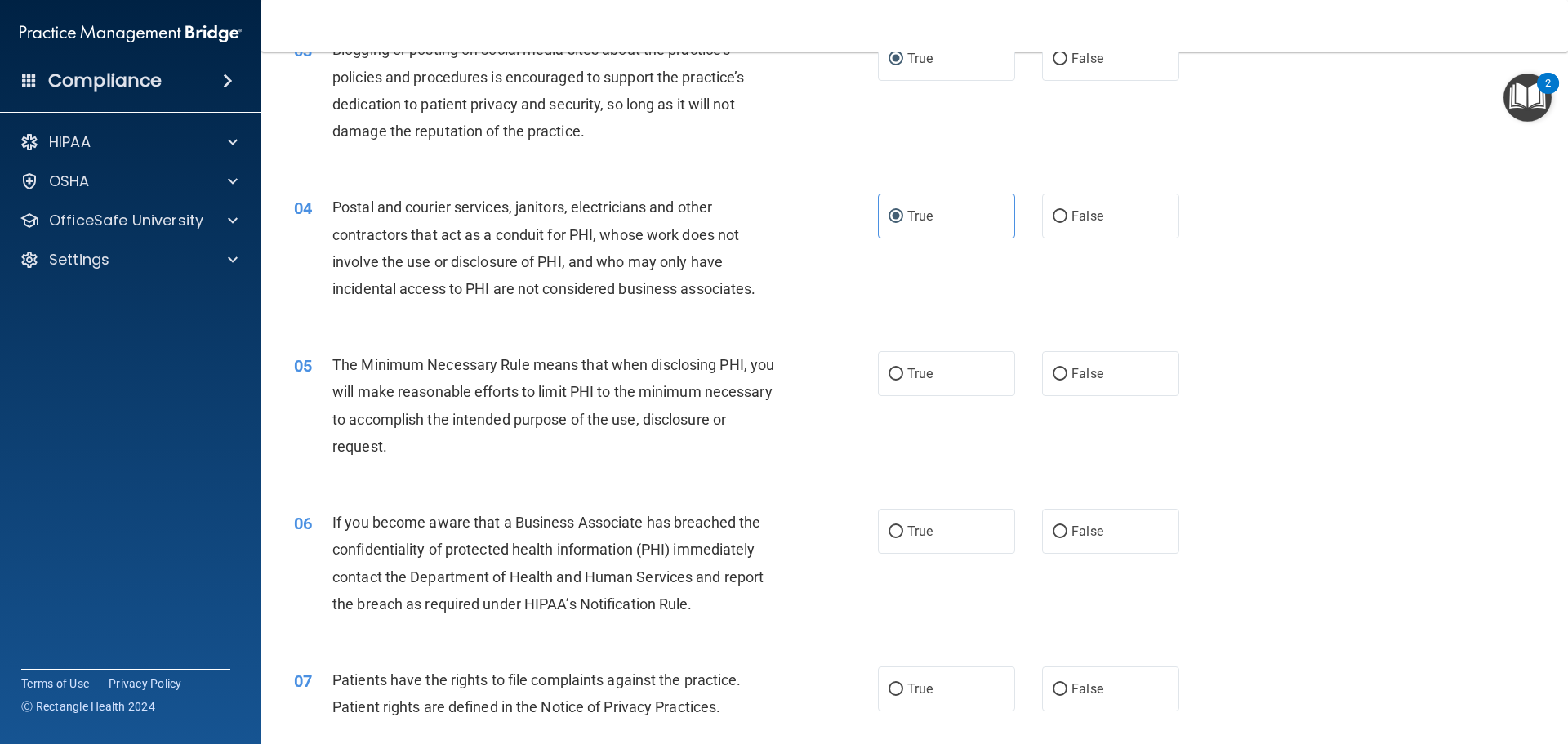
drag, startPoint x: 483, startPoint y: 440, endPoint x: 485, endPoint y: 447, distance: 7.3
click at [484, 447] on div "The Minimum Necessary Rule means that when disclosing PHI, you will make reason…" at bounding box center [560, 406] width 456 height 108
click at [488, 447] on div "The Minimum Necessary Rule means that when disclosing PHI, you will make reason…" at bounding box center [560, 406] width 456 height 108
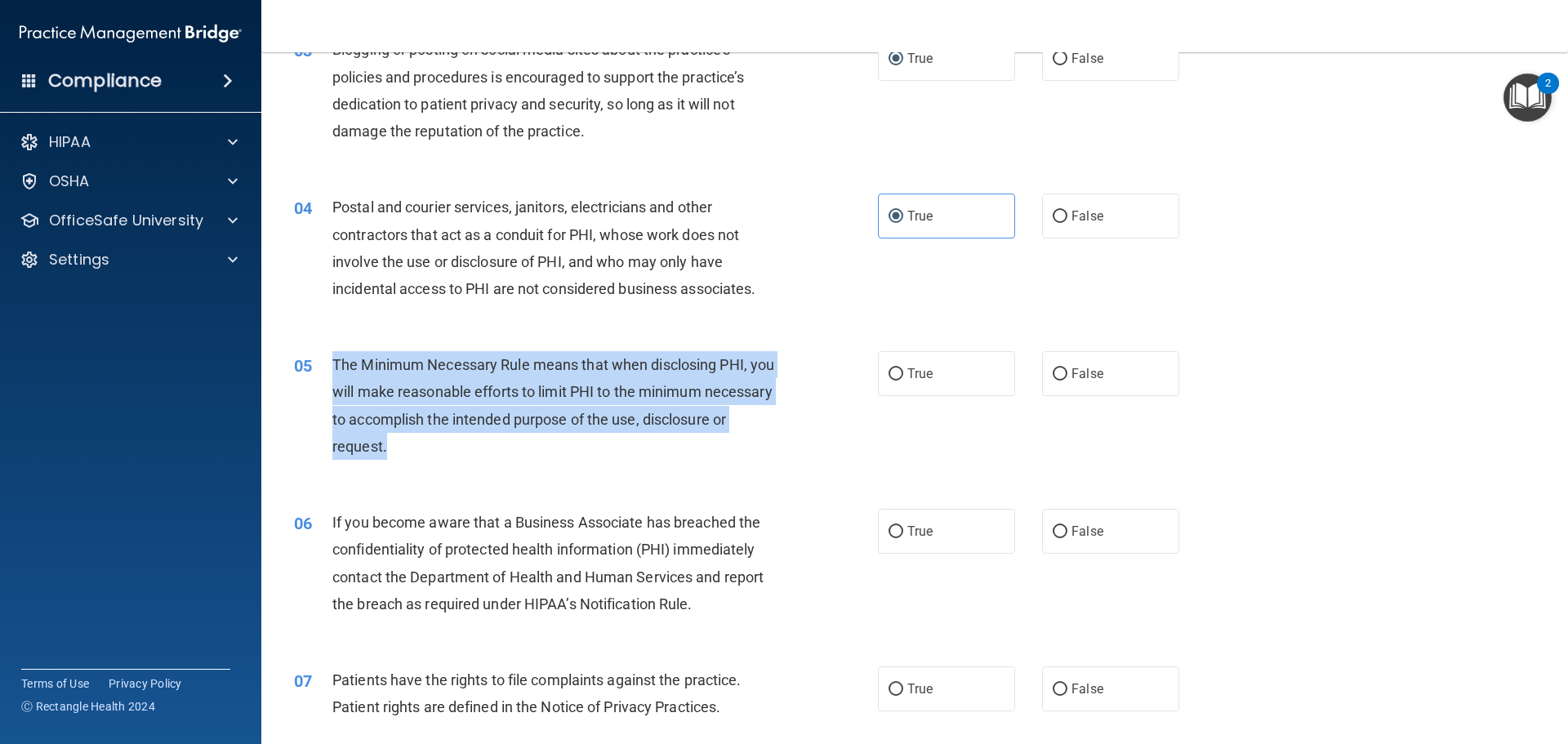
drag, startPoint x: 483, startPoint y: 443, endPoint x: 331, endPoint y: 372, distance: 167.8
click at [332, 372] on div "The Minimum Necessary Rule means that when disclosing PHI, you will make reason…" at bounding box center [560, 406] width 456 height 108
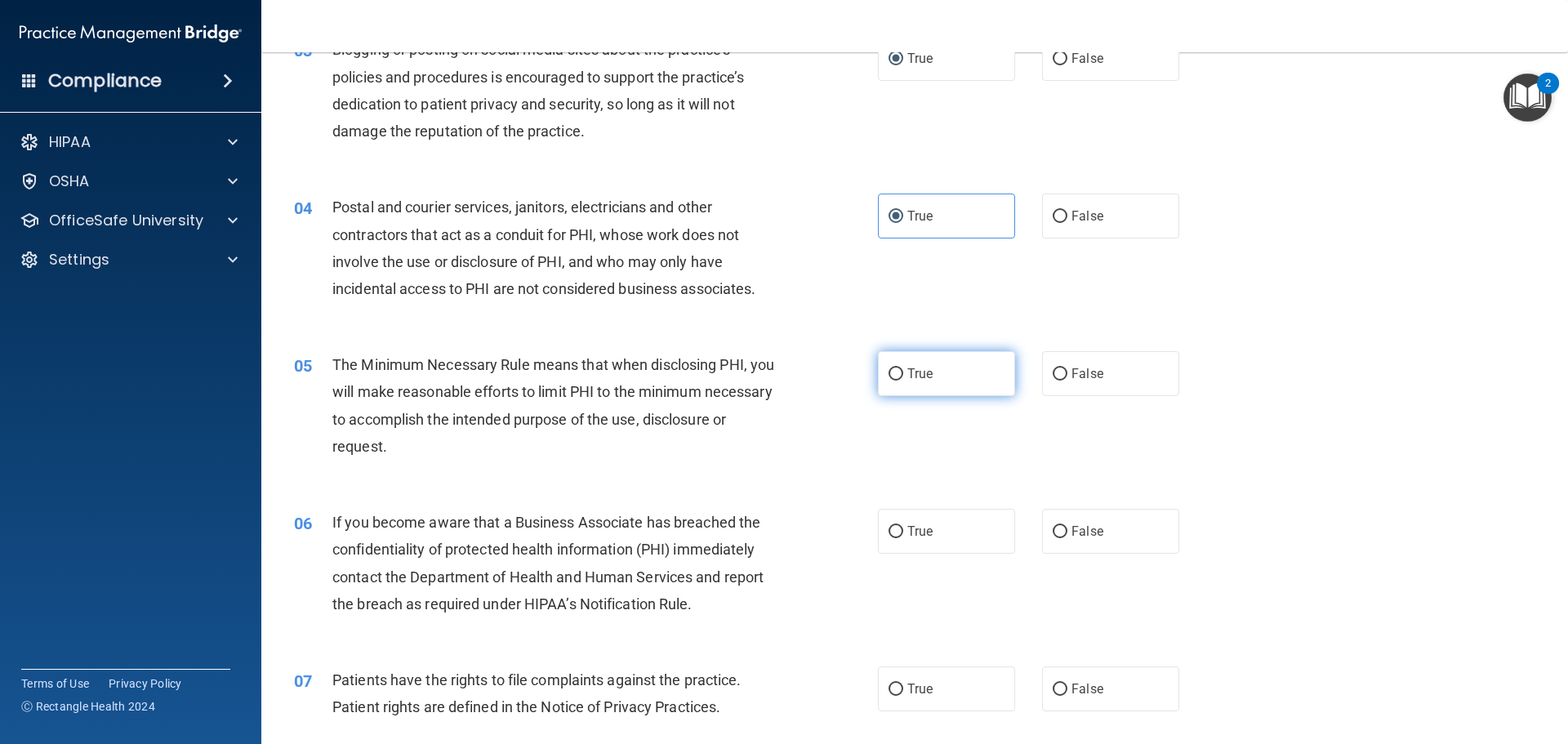
drag, startPoint x: 927, startPoint y: 372, endPoint x: 910, endPoint y: 366, distance: 18.0
click at [925, 370] on span "True" at bounding box center [920, 373] width 25 height 16
click at [903, 370] on input "True" at bounding box center [896, 374] width 15 height 12
radio input "true"
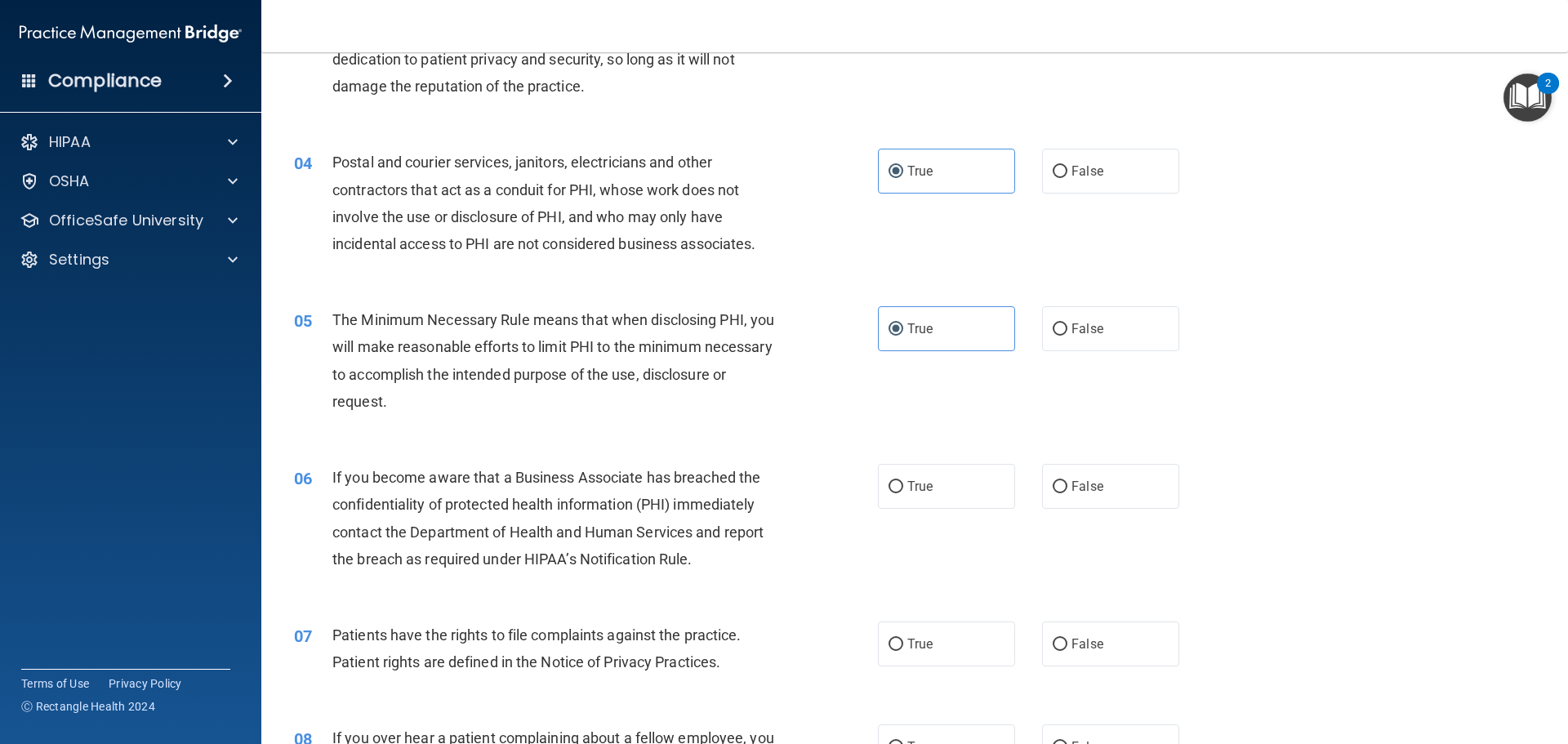
scroll to position [408, 0]
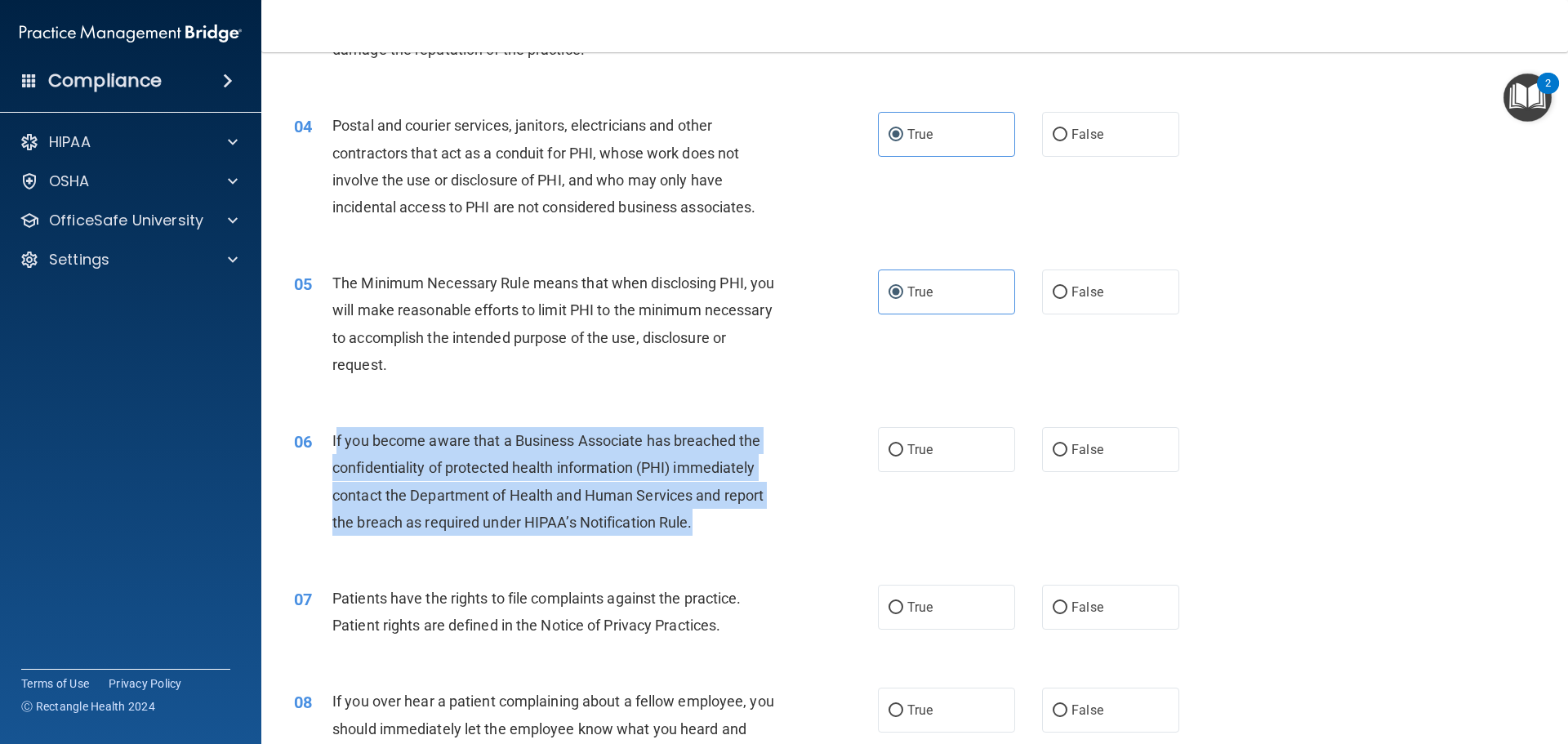
drag, startPoint x: 710, startPoint y: 527, endPoint x: 336, endPoint y: 445, distance: 382.9
click at [336, 445] on div "If you become aware that a Business Associate has breached the confidentiality …" at bounding box center [560, 482] width 456 height 108
click at [594, 517] on span "If you become aware that a Business Associate has breached the confidentiality …" at bounding box center [548, 482] width 431 height 99
click at [695, 517] on div "If you become aware that a Business Associate has breached the confidentiality …" at bounding box center [560, 482] width 456 height 108
click at [709, 525] on div "If you become aware that a Business Associate has breached the confidentiality …" at bounding box center [560, 482] width 456 height 108
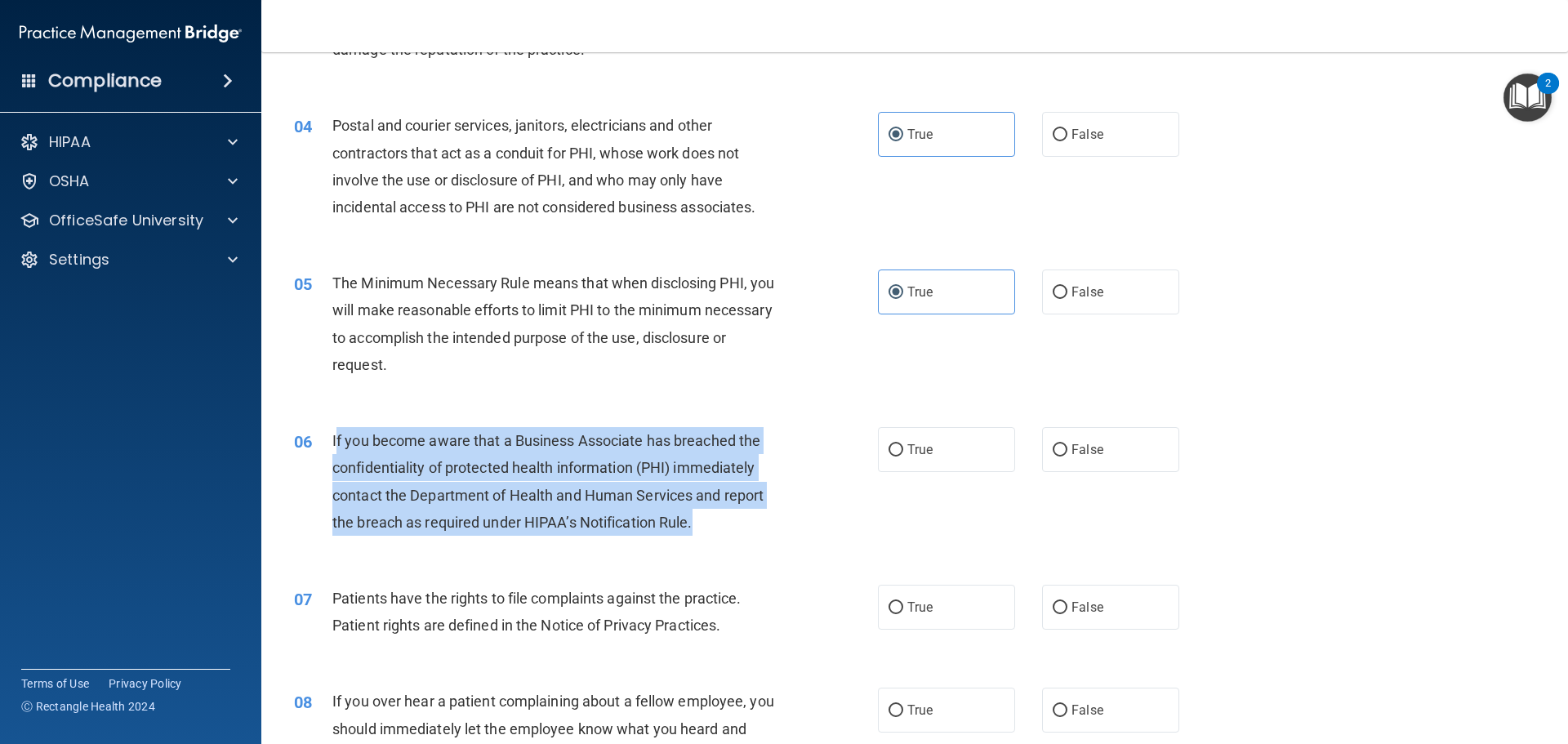
click at [704, 522] on div "If you become aware that a Business Associate has breached the confidentiality …" at bounding box center [560, 482] width 456 height 108
click at [450, 437] on span "If you become aware that a Business Associate has breached the confidentiality …" at bounding box center [548, 482] width 431 height 99
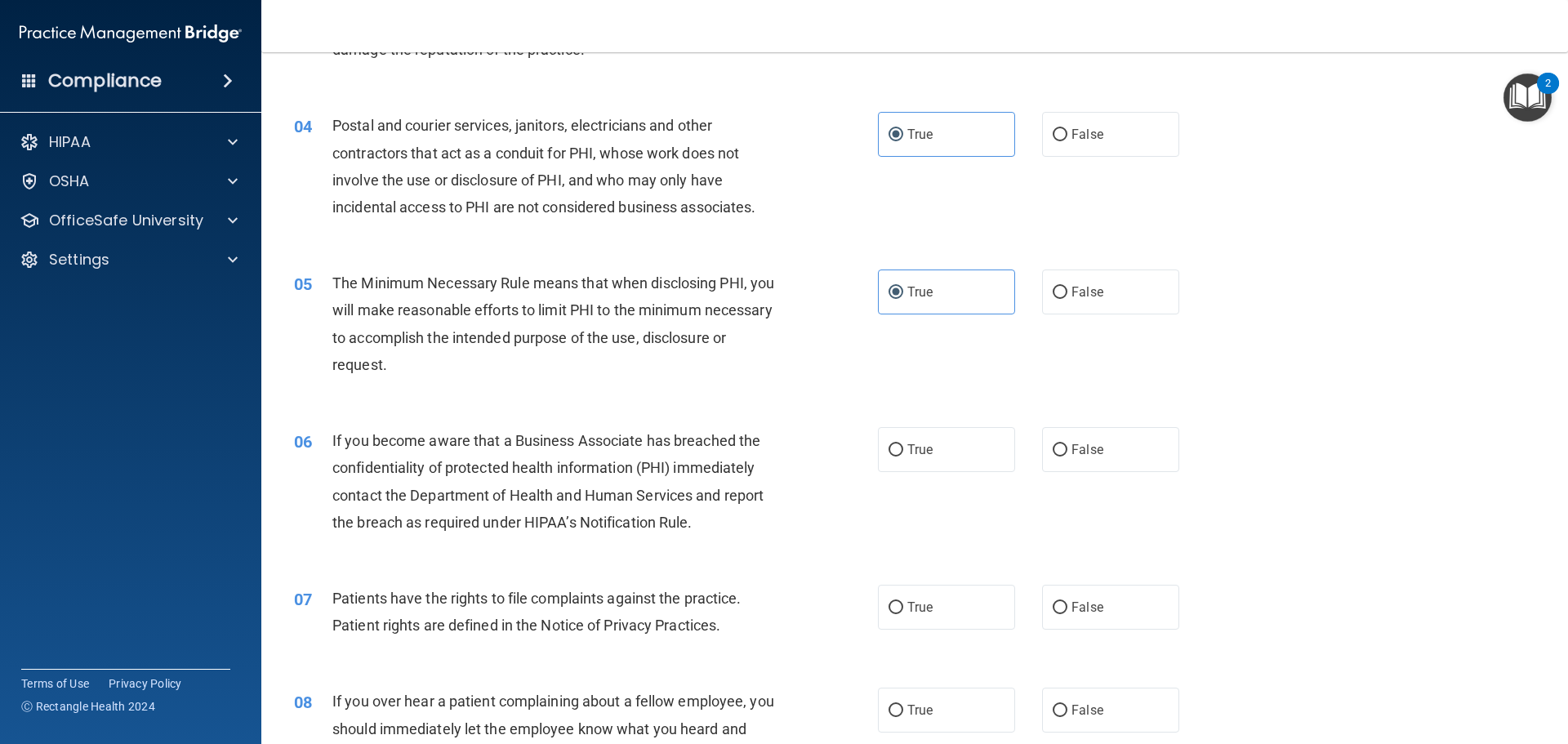
click at [355, 384] on div "05 The Minimum Necessary Rule means that when disclosing PHI, you will make rea…" at bounding box center [586, 328] width 633 height 117
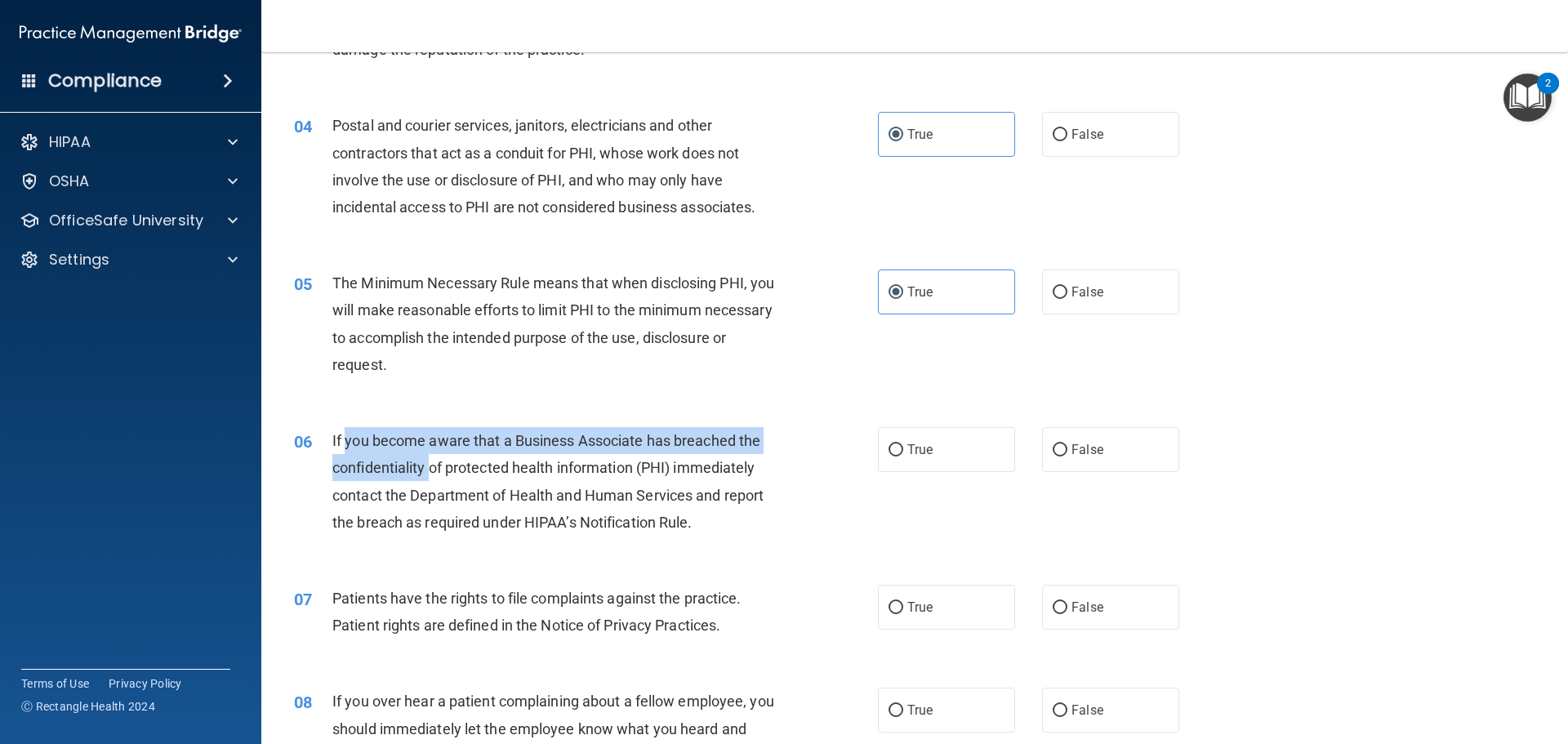
drag, startPoint x: 346, startPoint y: 434, endPoint x: 431, endPoint y: 465, distance: 90.5
click at [431, 465] on span "If you become aware that a Business Associate has breached the confidentiality …" at bounding box center [548, 482] width 431 height 99
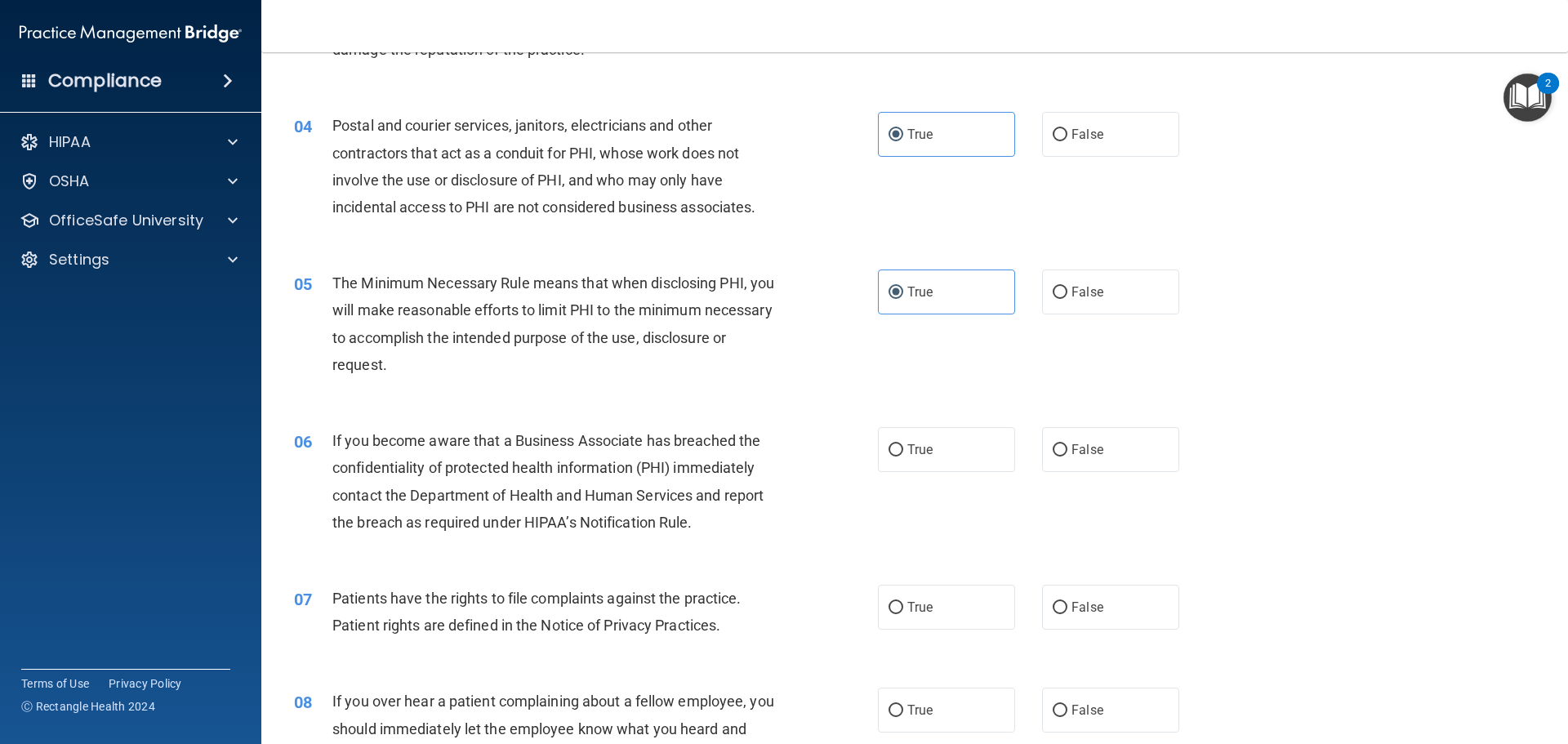
click at [354, 416] on div "06 If you become aware that a Business Associate has breached the confidentiali…" at bounding box center [914, 485] width 1266 height 157
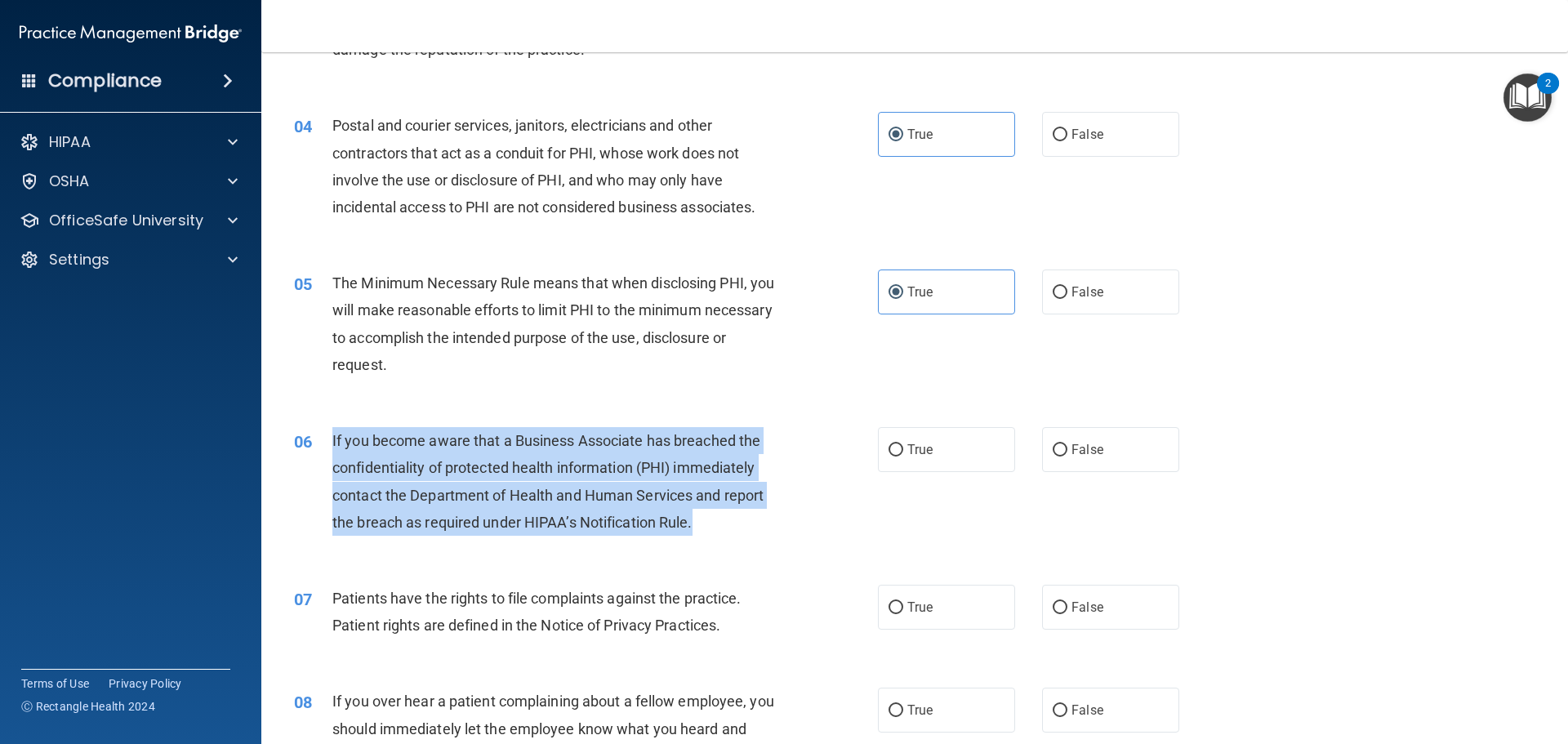
drag, startPoint x: 331, startPoint y: 441, endPoint x: 746, endPoint y: 521, distance: 422.6
click at [746, 521] on div "If you become aware that a Business Associate has breached the confidentiality …" at bounding box center [560, 482] width 456 height 108
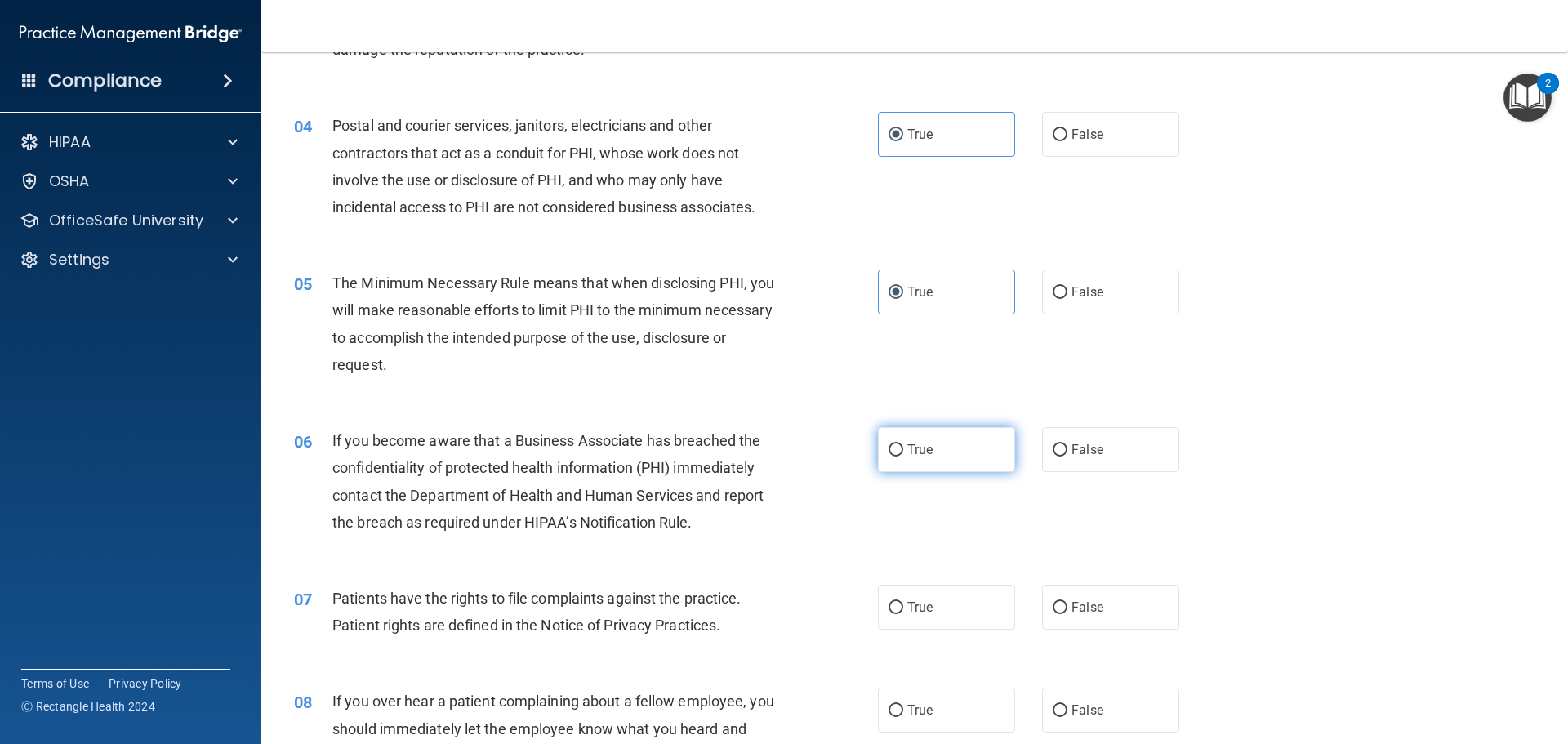
click at [900, 439] on label "True" at bounding box center [946, 450] width 137 height 45
click at [900, 445] on input "True" at bounding box center [896, 451] width 15 height 12
radio input "true"
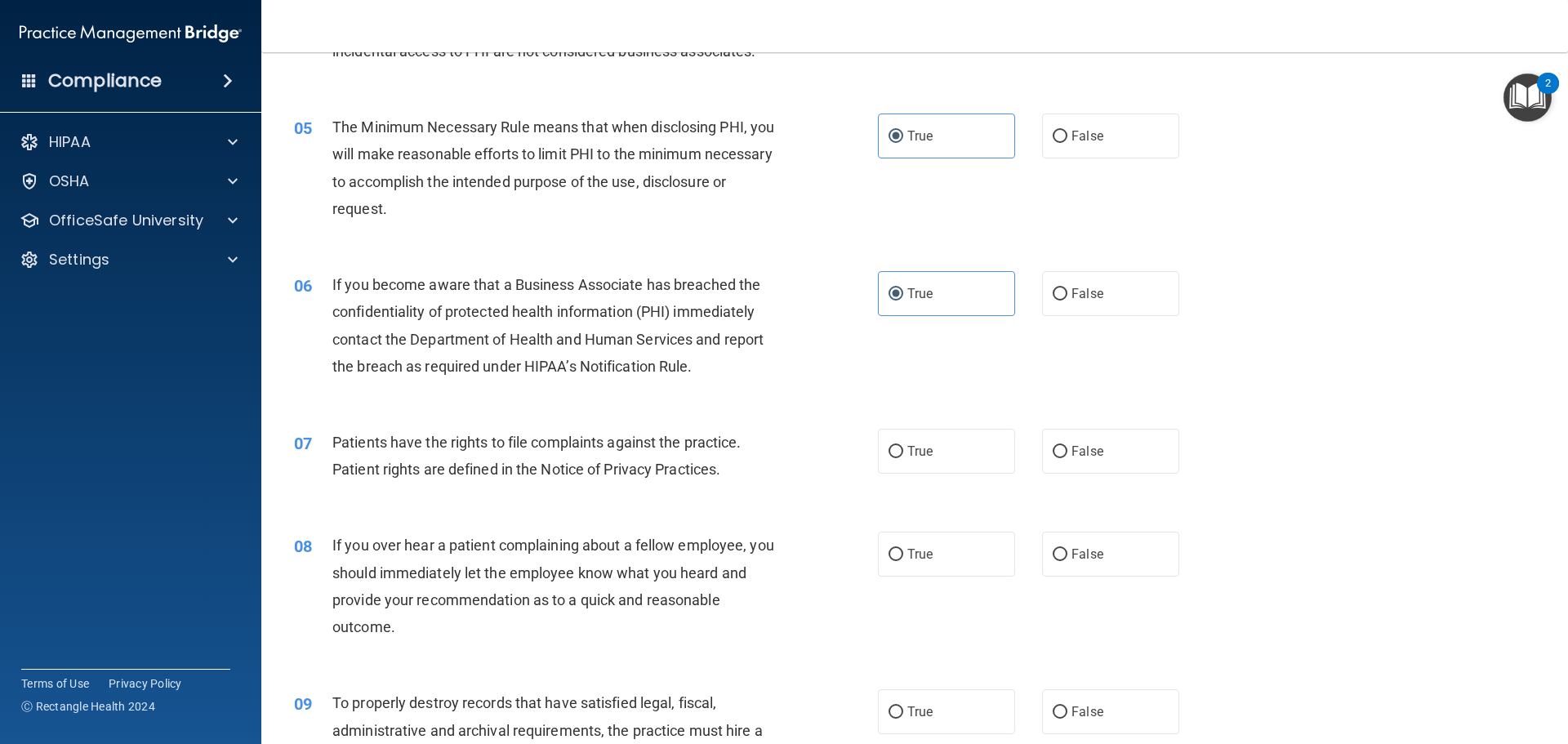
scroll to position [572, 0]
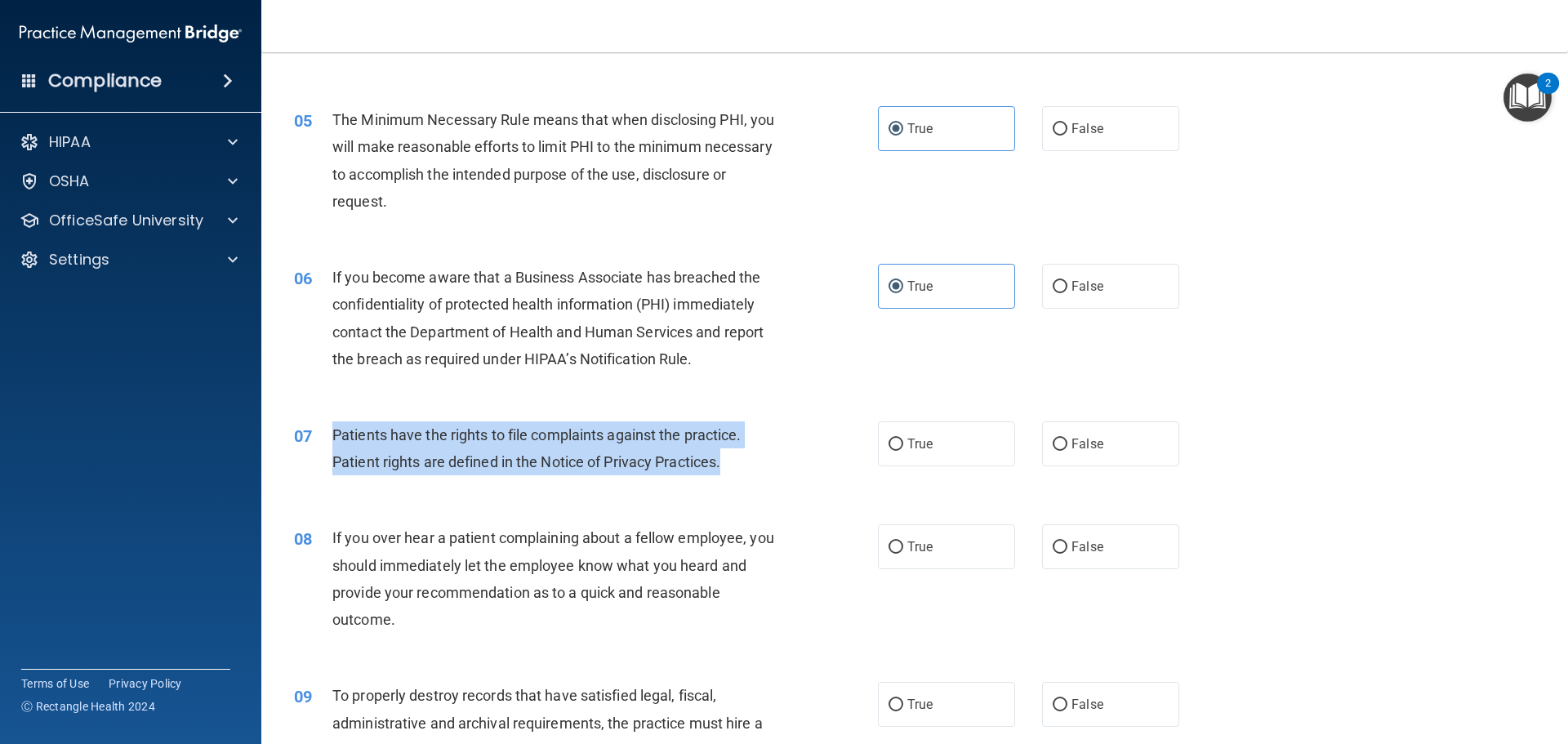
drag, startPoint x: 740, startPoint y: 452, endPoint x: 331, endPoint y: 449, distance: 409.0
click at [331, 449] on div "07 Patients have the rights to file complaints against the practice. Patient ri…" at bounding box center [586, 452] width 633 height 62
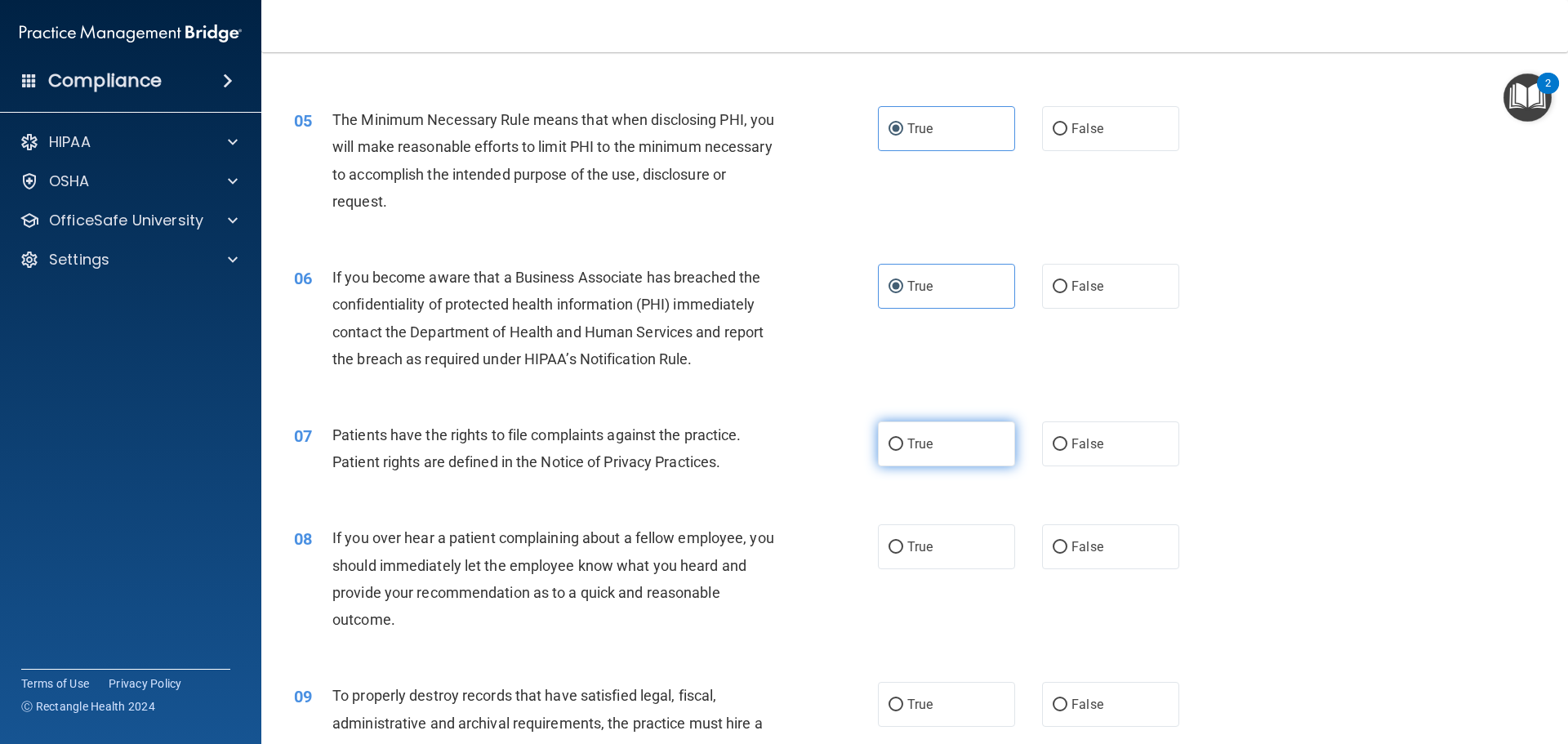
click at [914, 436] on label "True" at bounding box center [946, 444] width 137 height 45
click at [903, 439] on input "True" at bounding box center [896, 445] width 15 height 12
radio input "true"
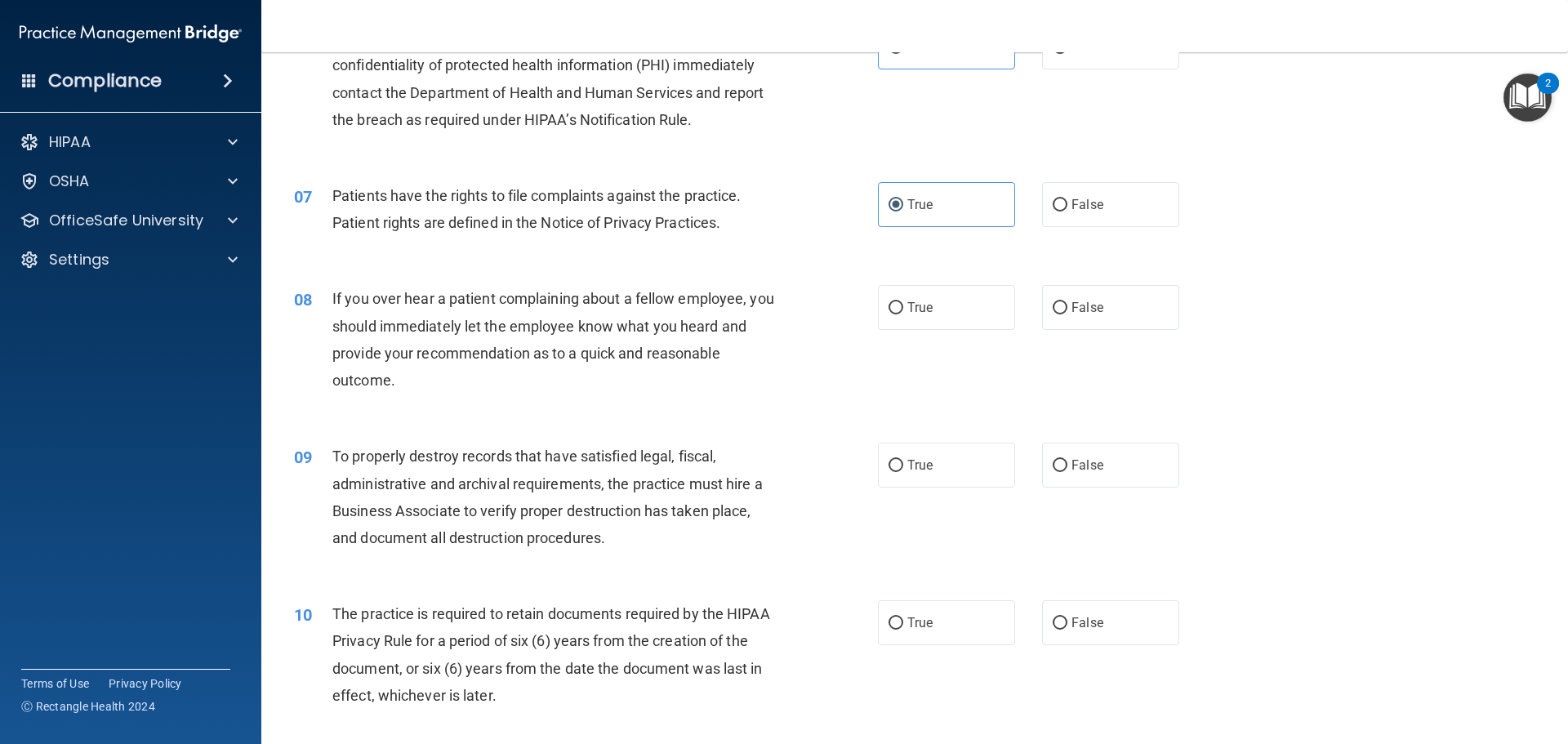
scroll to position [817, 0]
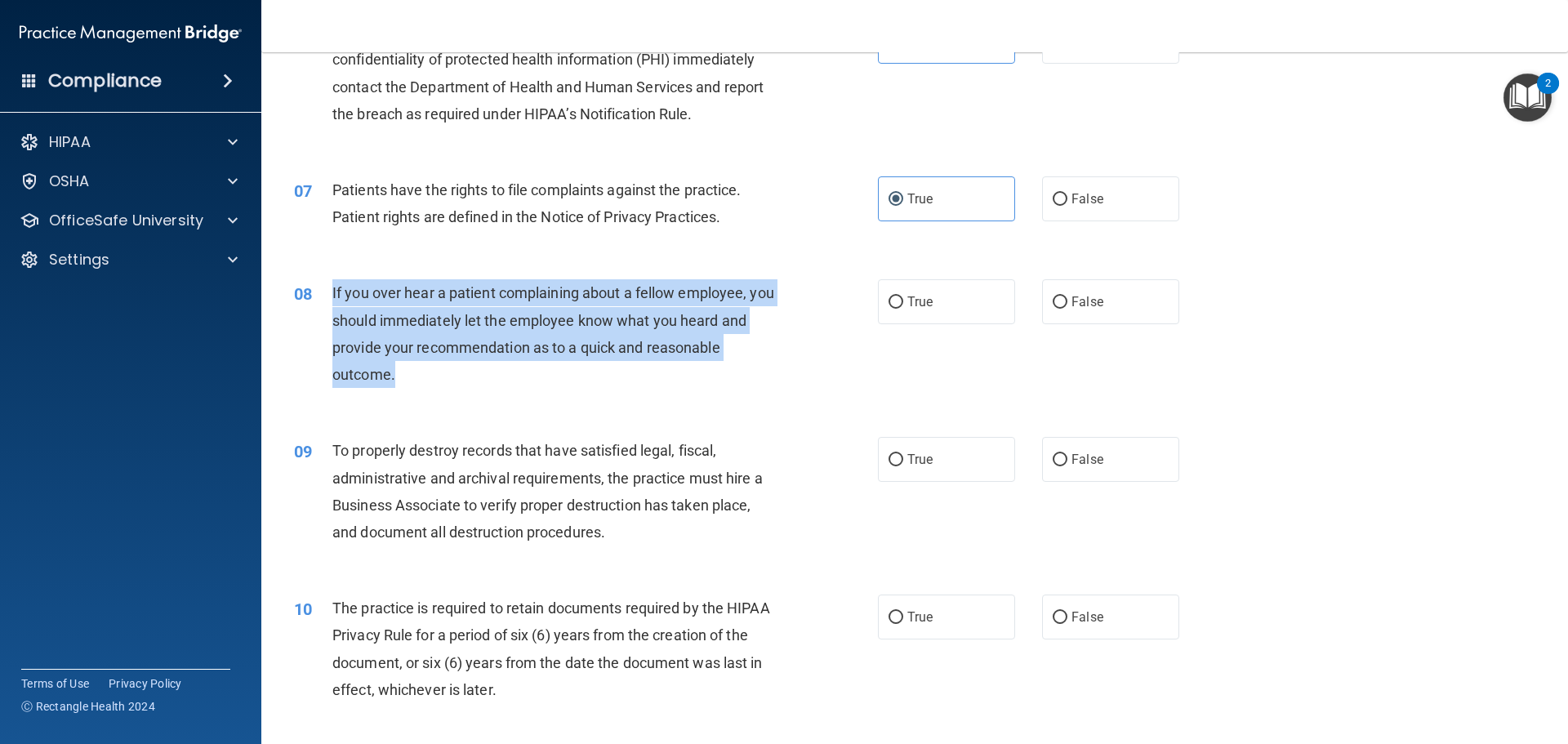
drag, startPoint x: 421, startPoint y: 382, endPoint x: 329, endPoint y: 304, distance: 120.6
click at [329, 304] on div "08 If you over hear a patient complaining about a fellow employee, you should i…" at bounding box center [586, 337] width 633 height 117
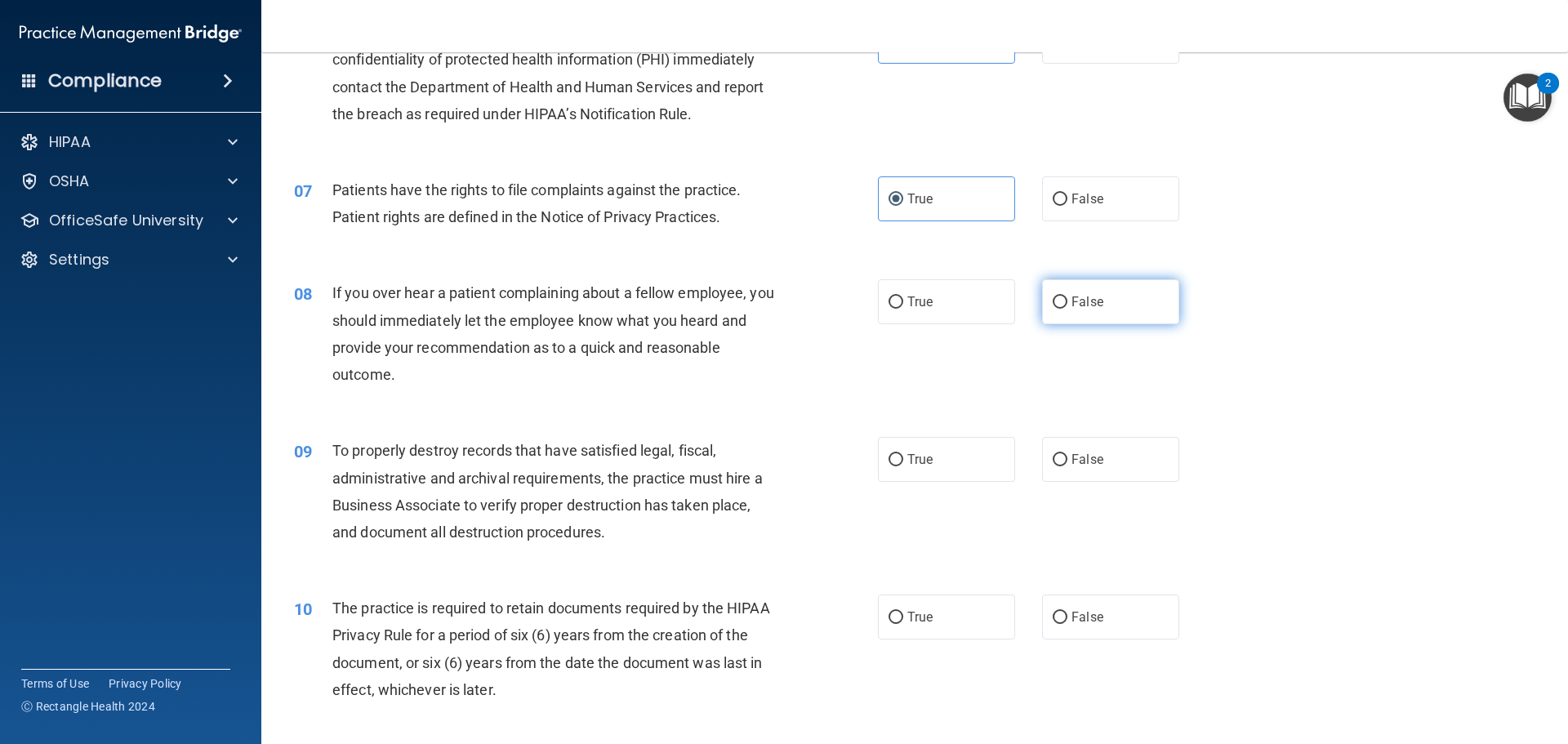
click at [1072, 297] on span "False" at bounding box center [1088, 302] width 32 height 16
click at [1068, 297] on input "False" at bounding box center [1060, 302] width 15 height 12
radio input "true"
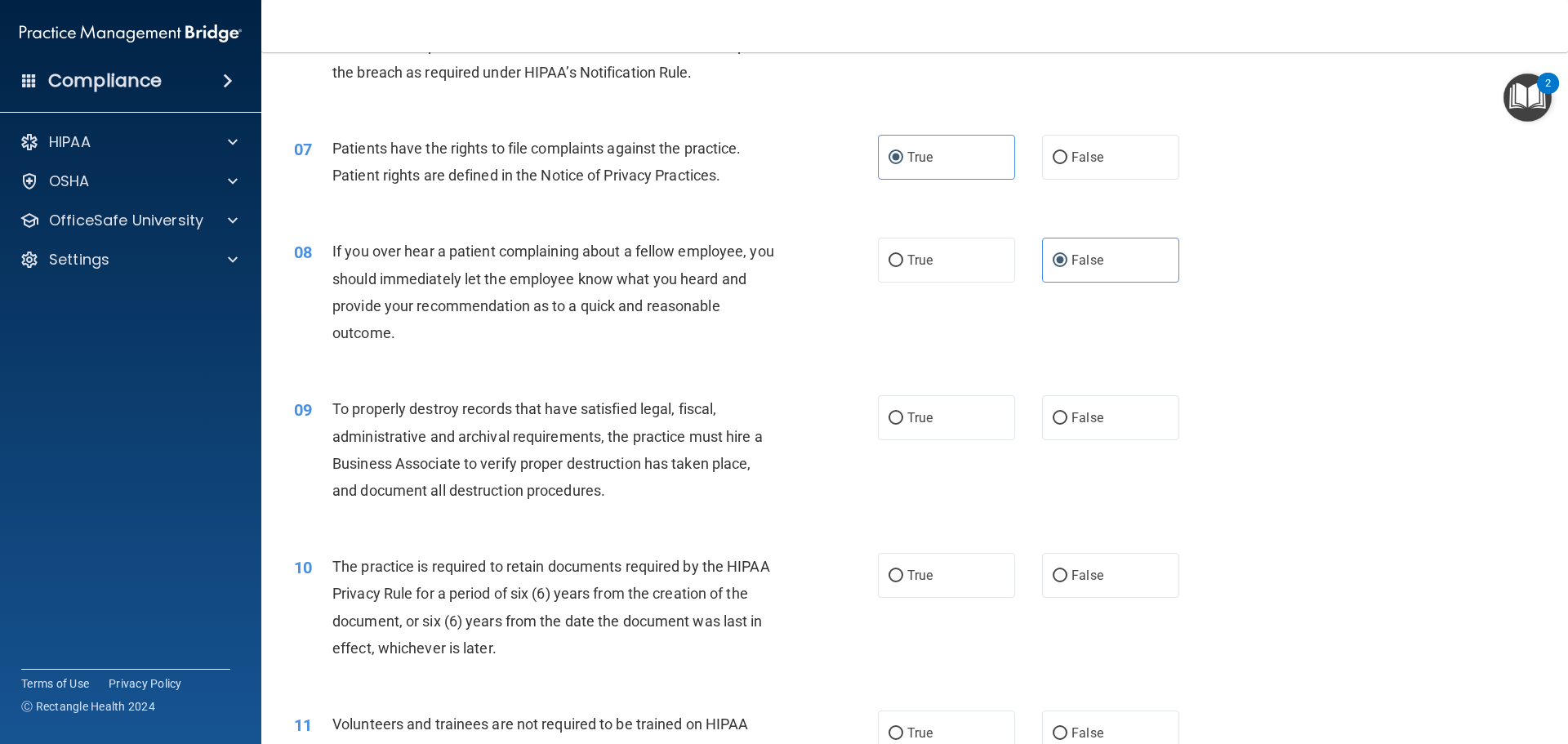
scroll to position [899, 0]
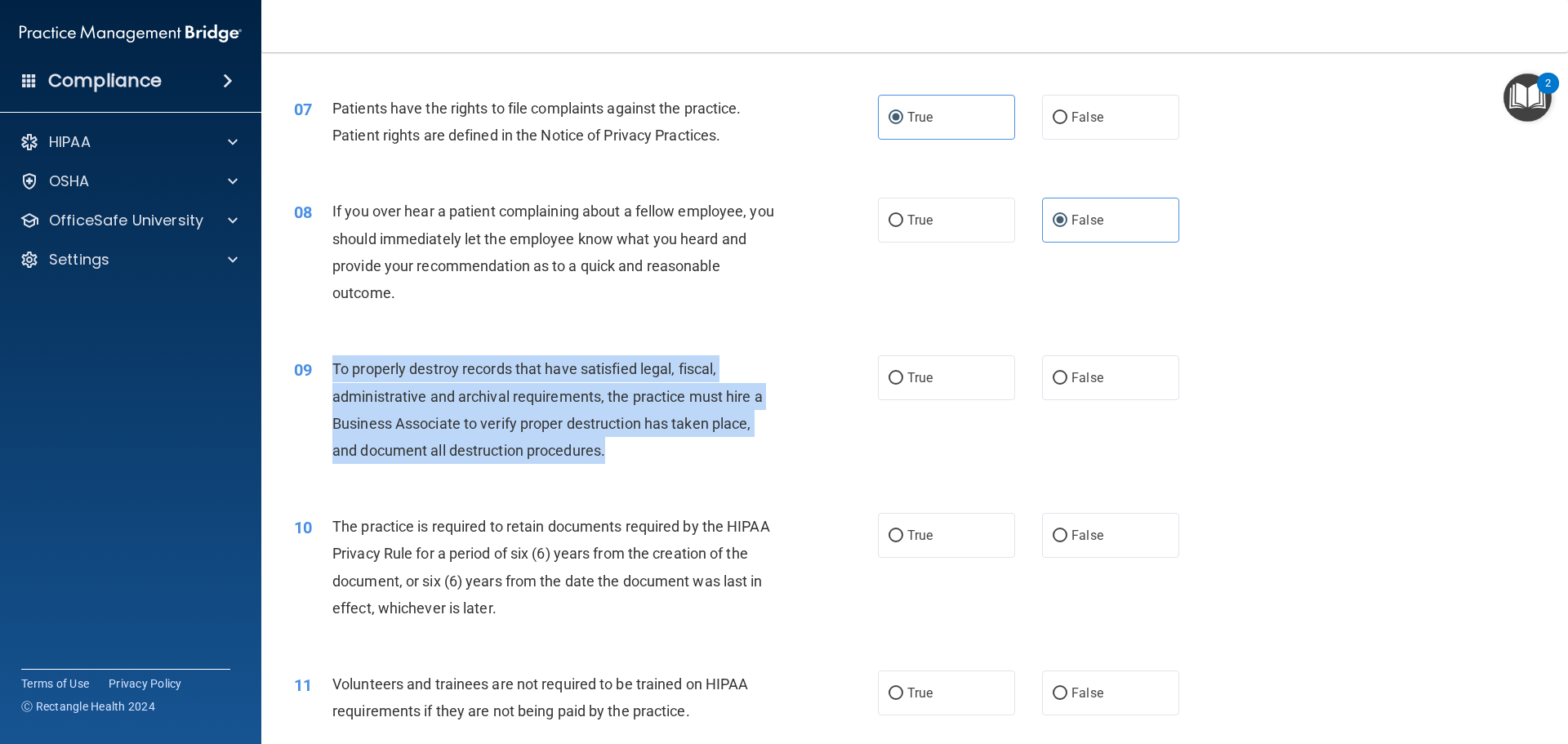
drag, startPoint x: 551, startPoint y: 452, endPoint x: 335, endPoint y: 360, distance: 234.8
click at [335, 360] on div "To properly destroy records that have satisfied legal, fiscal, administrative a…" at bounding box center [560, 410] width 456 height 108
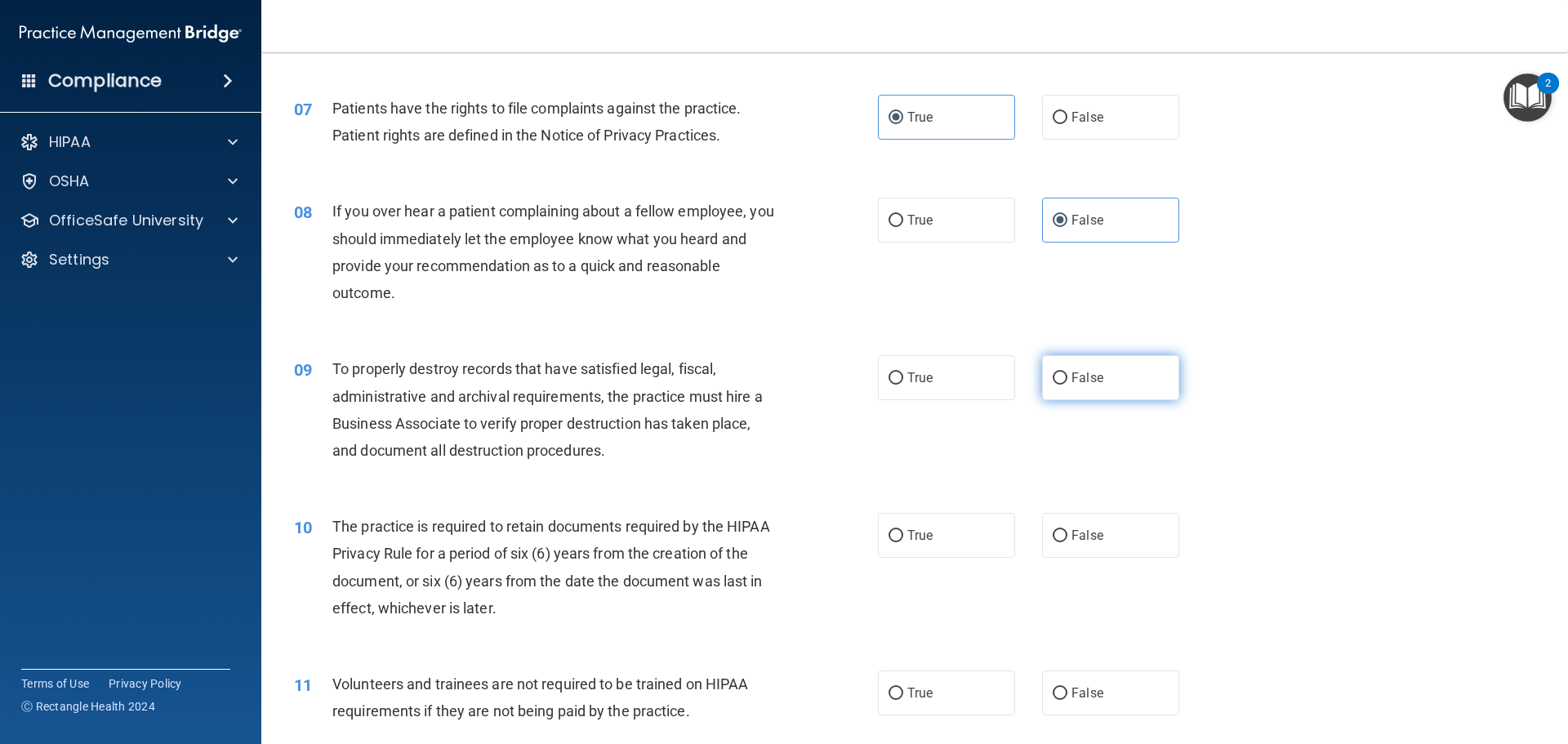
click at [1085, 386] on label "False" at bounding box center [1110, 378] width 137 height 45
click at [1068, 385] on input "False" at bounding box center [1060, 378] width 15 height 12
radio input "true"
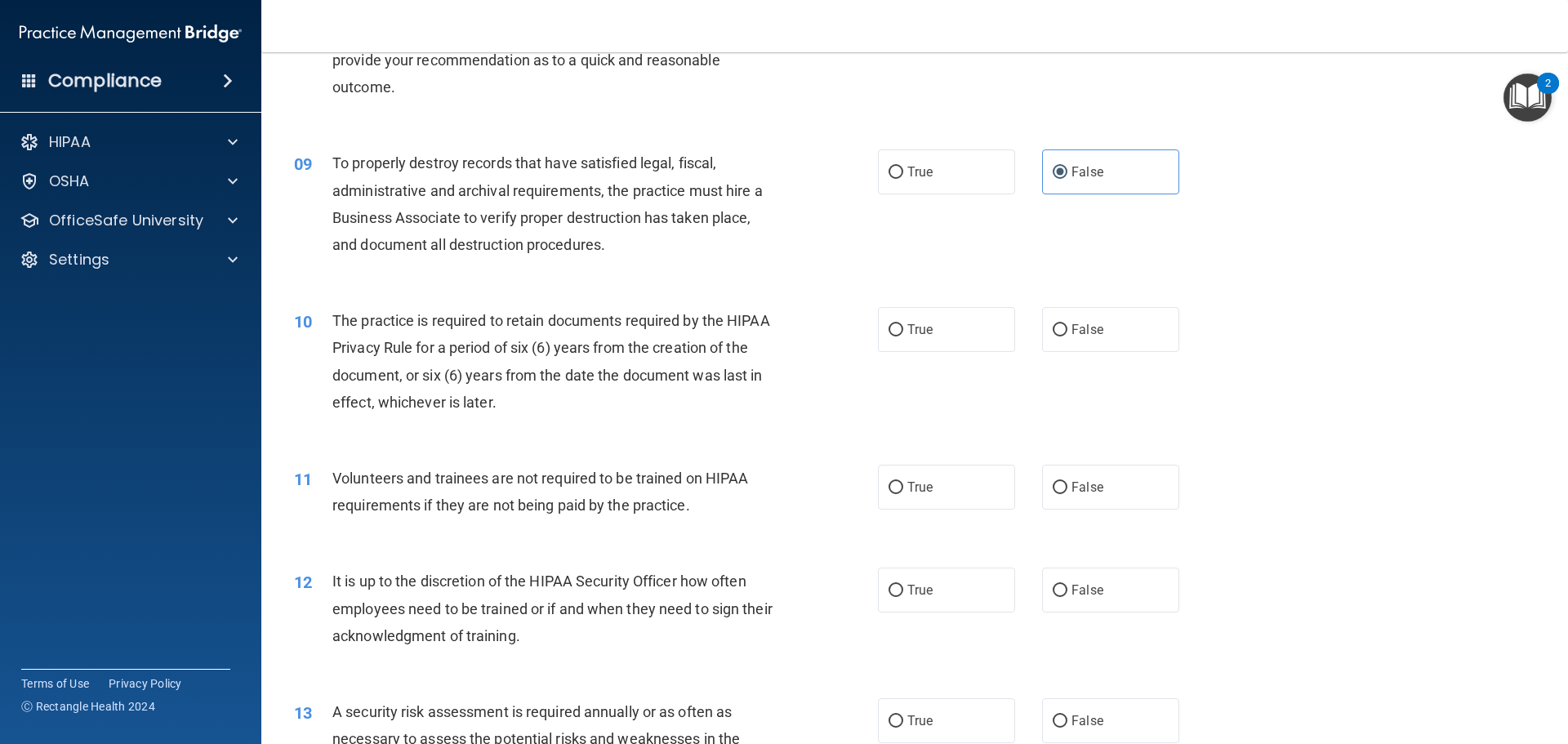
scroll to position [1144, 0]
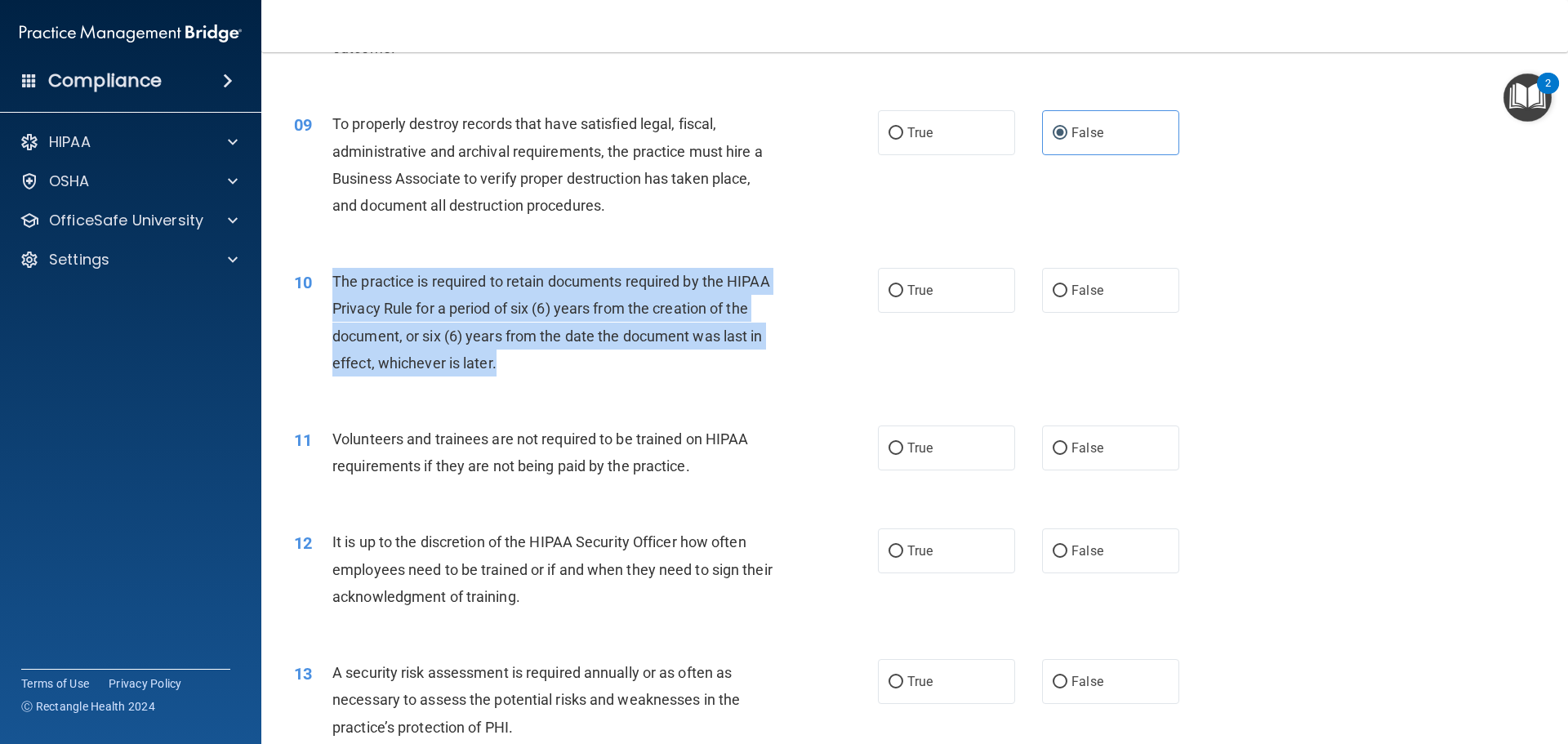
drag, startPoint x: 506, startPoint y: 355, endPoint x: 318, endPoint y: 287, distance: 199.9
click at [312, 291] on div "10 The practice is required to retain documents required by the HIPAA Privacy R…" at bounding box center [586, 327] width 633 height 117
click at [892, 285] on input "True" at bounding box center [896, 291] width 15 height 12
radio input "true"
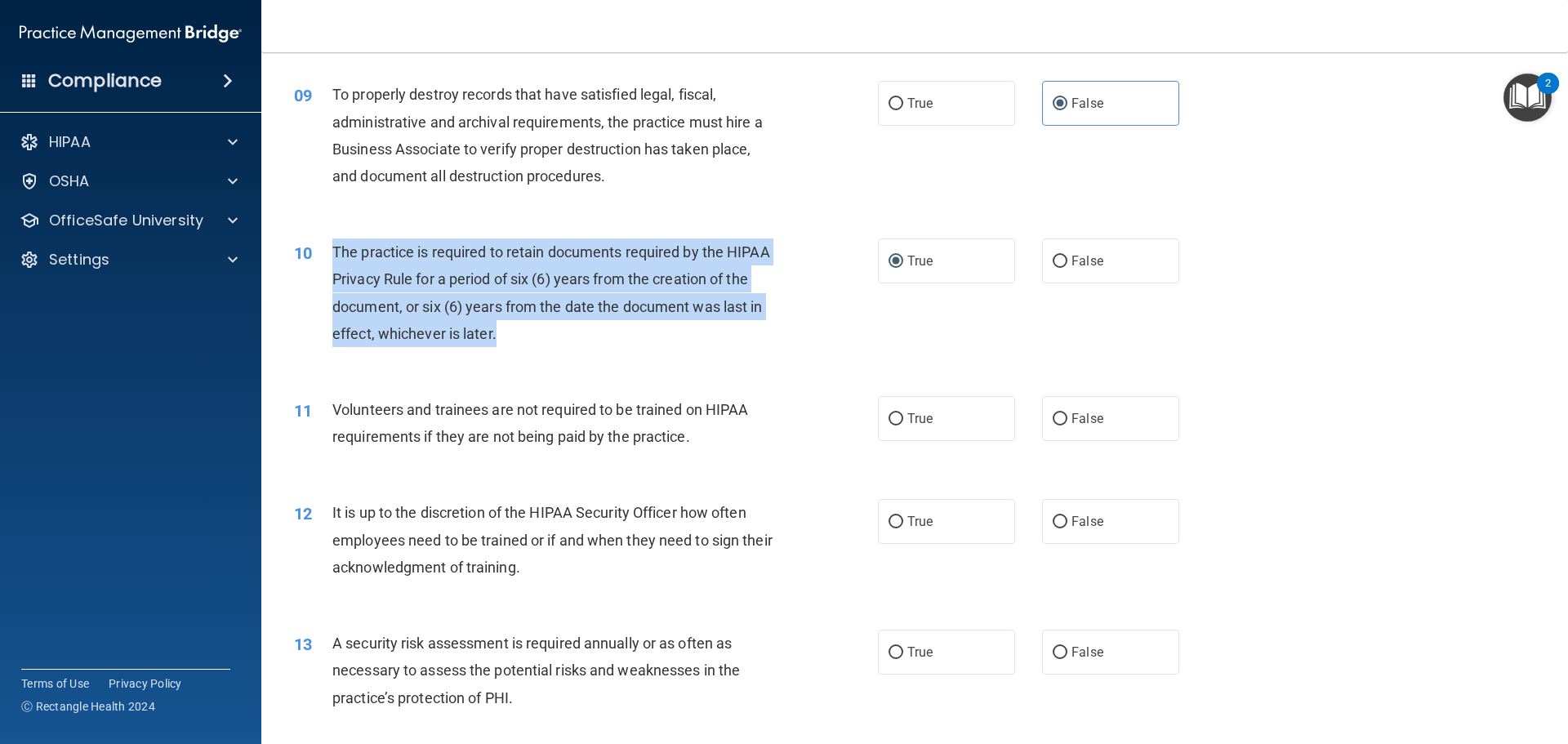
scroll to position [1226, 0]
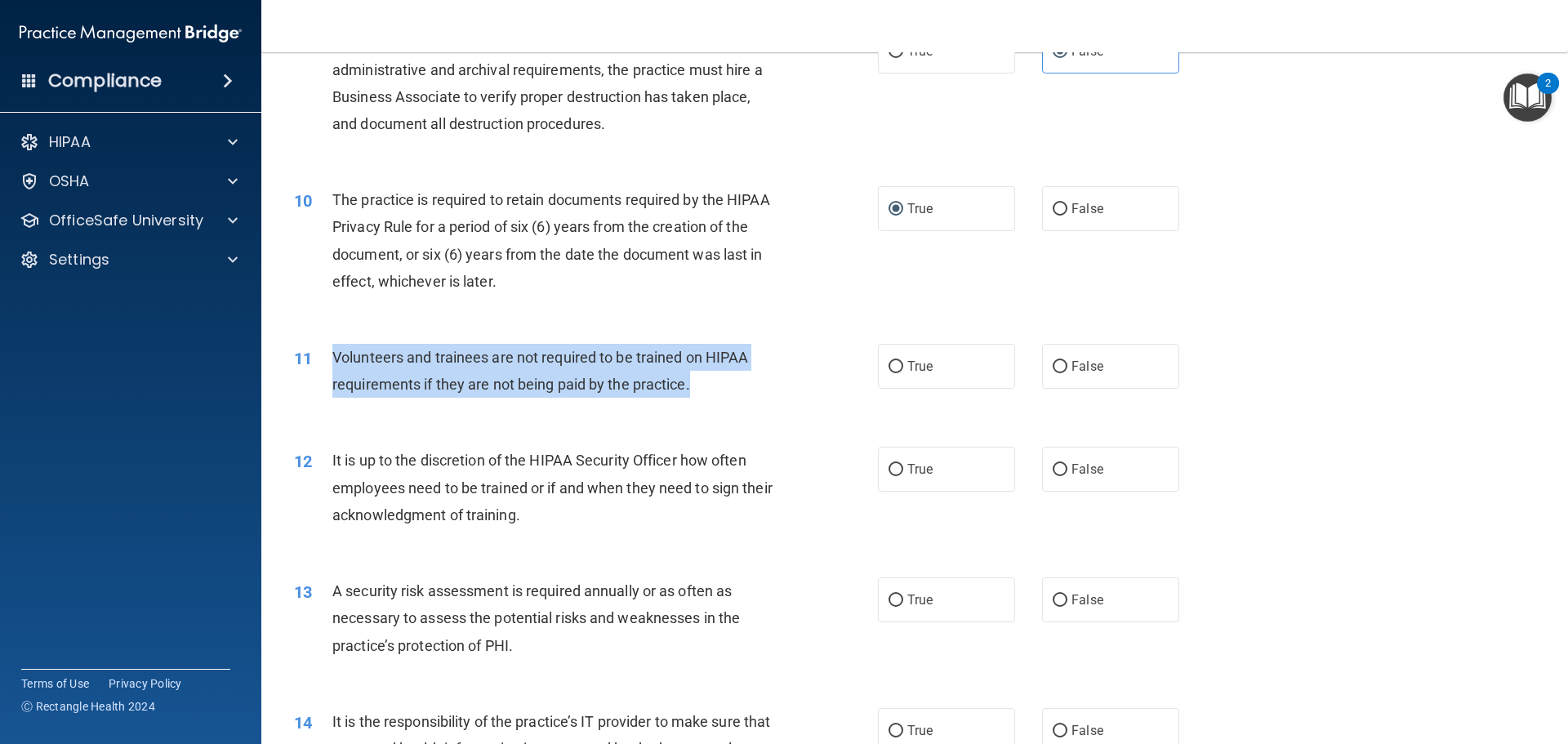
drag, startPoint x: 707, startPoint y: 383, endPoint x: 335, endPoint y: 350, distance: 373.5
click at [335, 350] on div "Volunteers and trainees are not required to be trained on HIPAA requirements if…" at bounding box center [560, 371] width 456 height 54
click at [1054, 363] on input "False" at bounding box center [1060, 367] width 15 height 12
radio input "true"
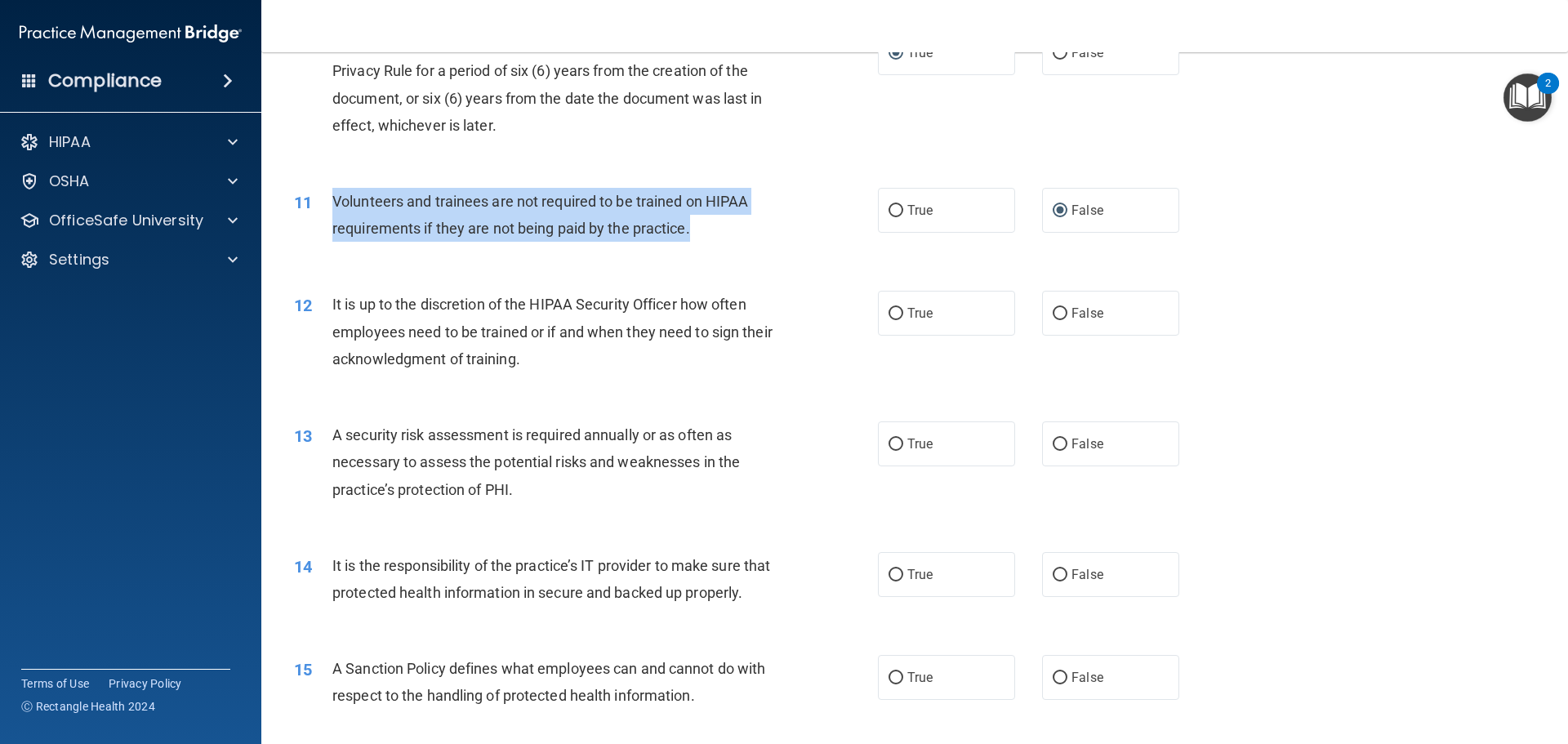
scroll to position [1389, 0]
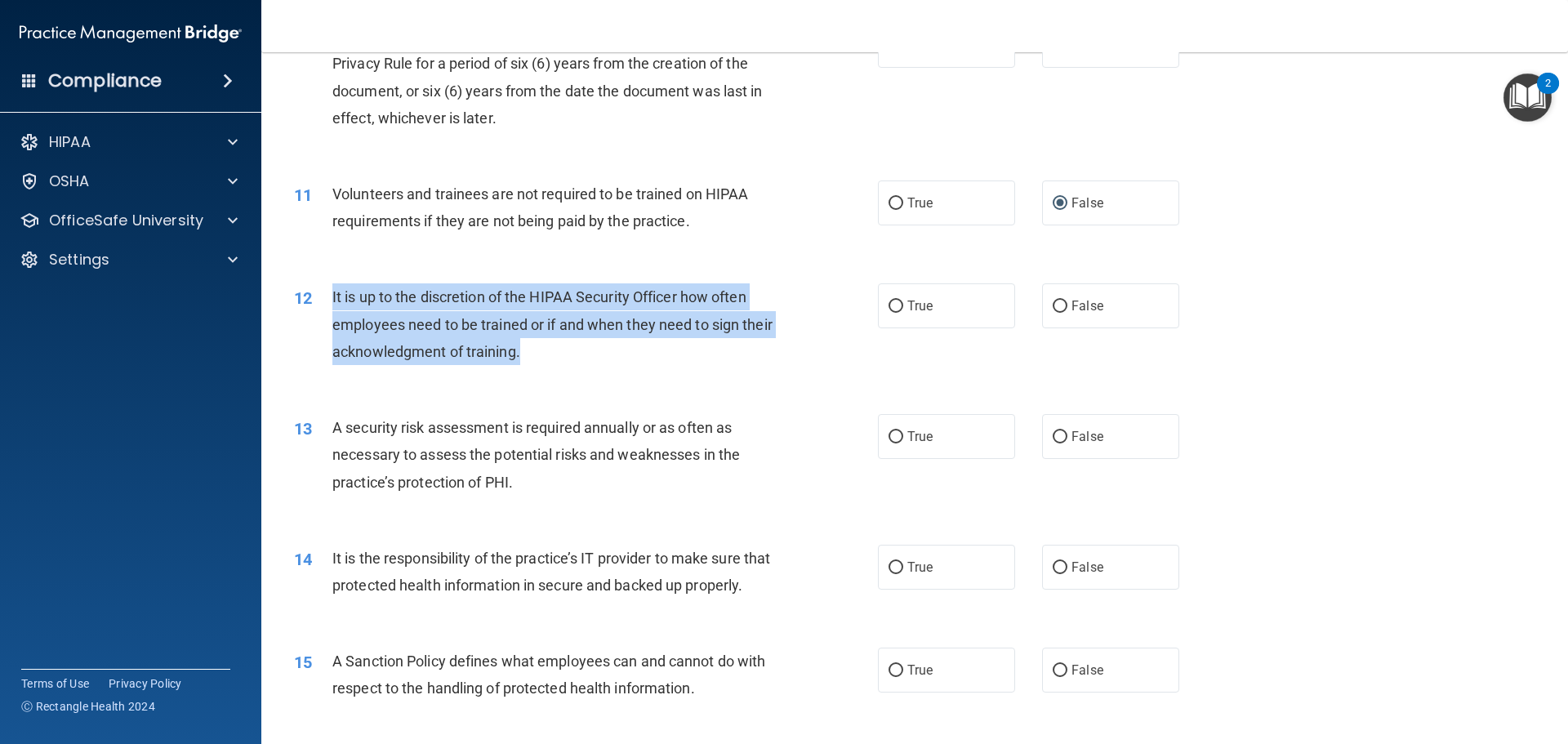
drag, startPoint x: 562, startPoint y: 351, endPoint x: 332, endPoint y: 296, distance: 236.5
click at [332, 296] on div "It is up to the discretion of the HIPAA Security Officer how often employees ne…" at bounding box center [560, 324] width 456 height 82
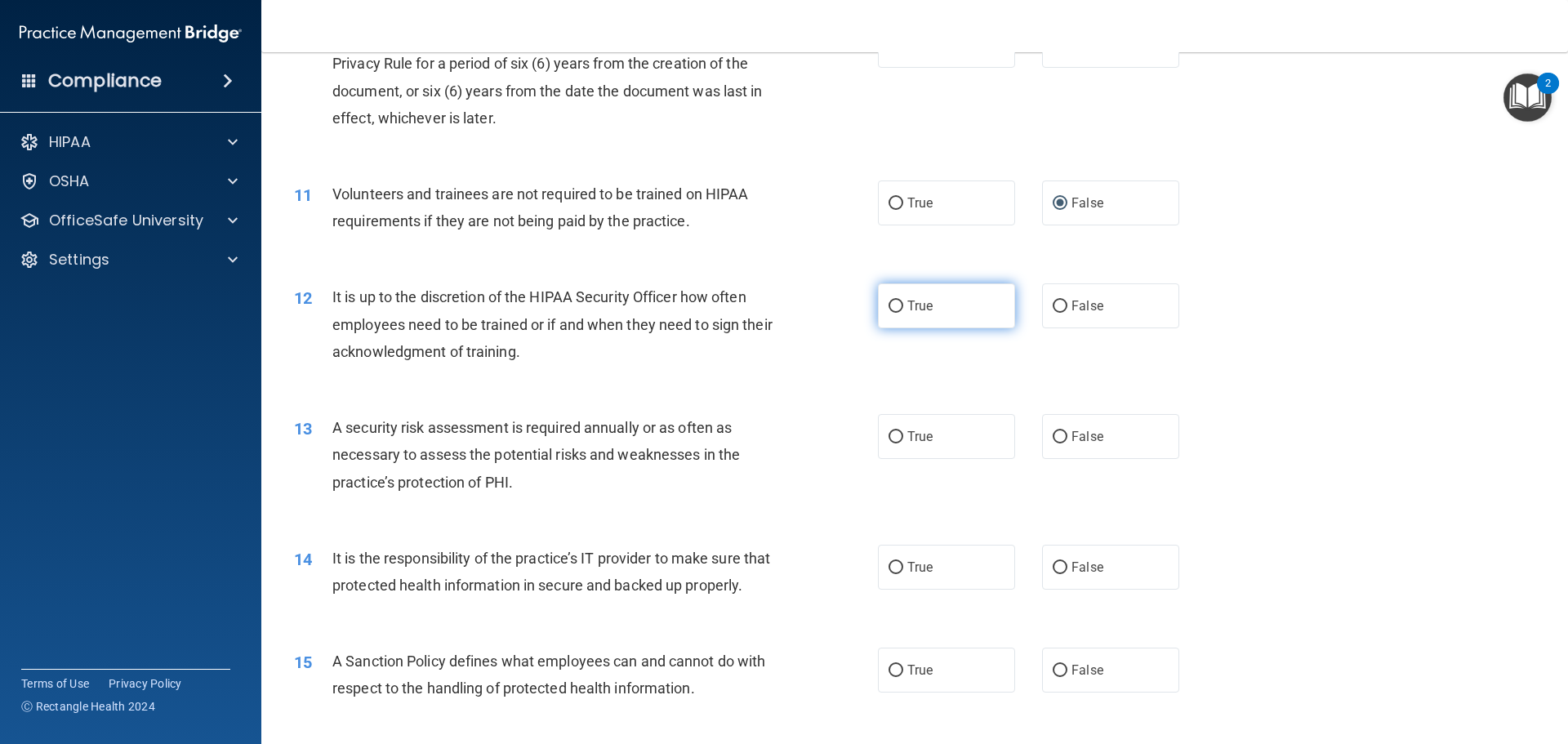
click at [930, 301] on label "True" at bounding box center [946, 306] width 137 height 45
click at [903, 301] on input "True" at bounding box center [896, 307] width 15 height 12
radio input "true"
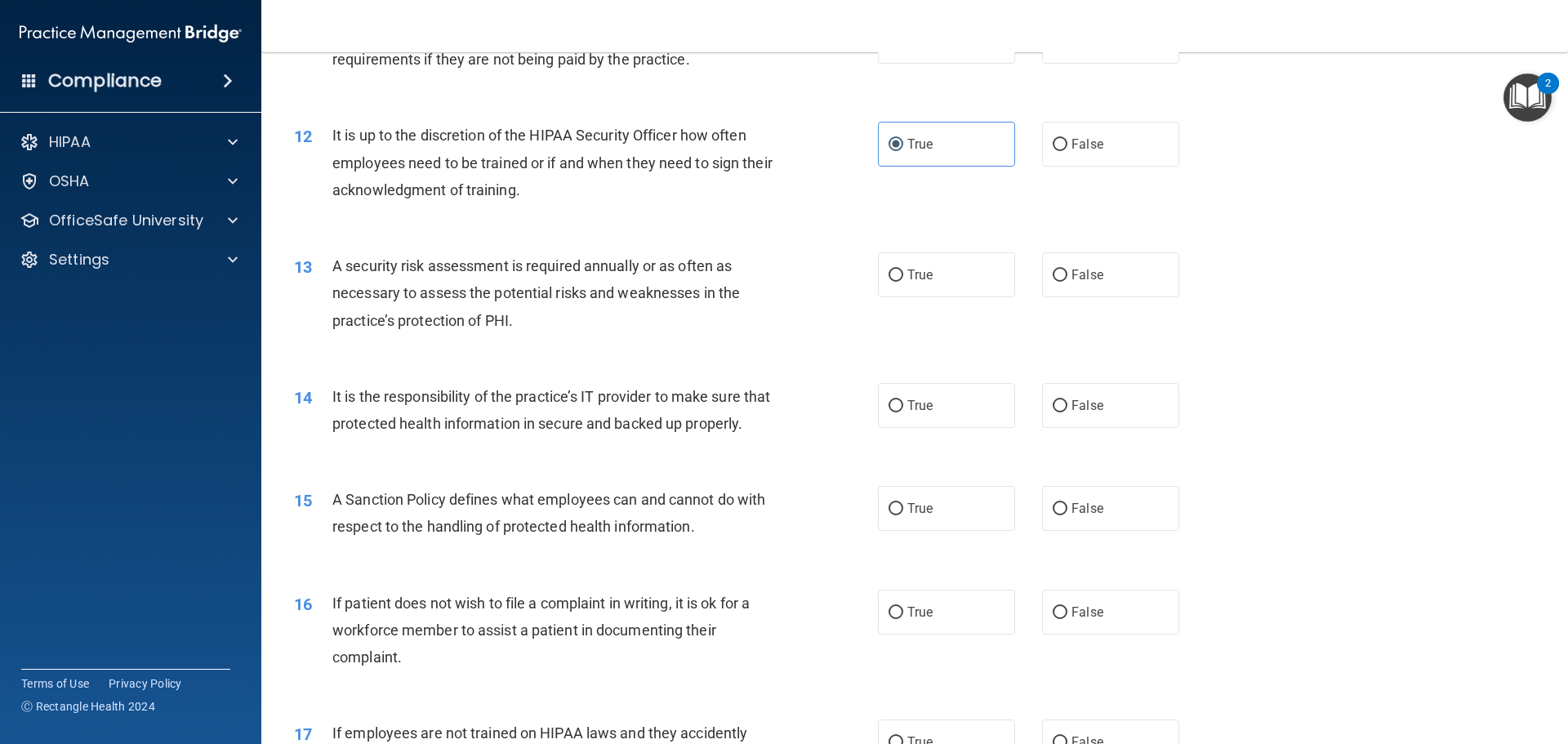
scroll to position [1552, 0]
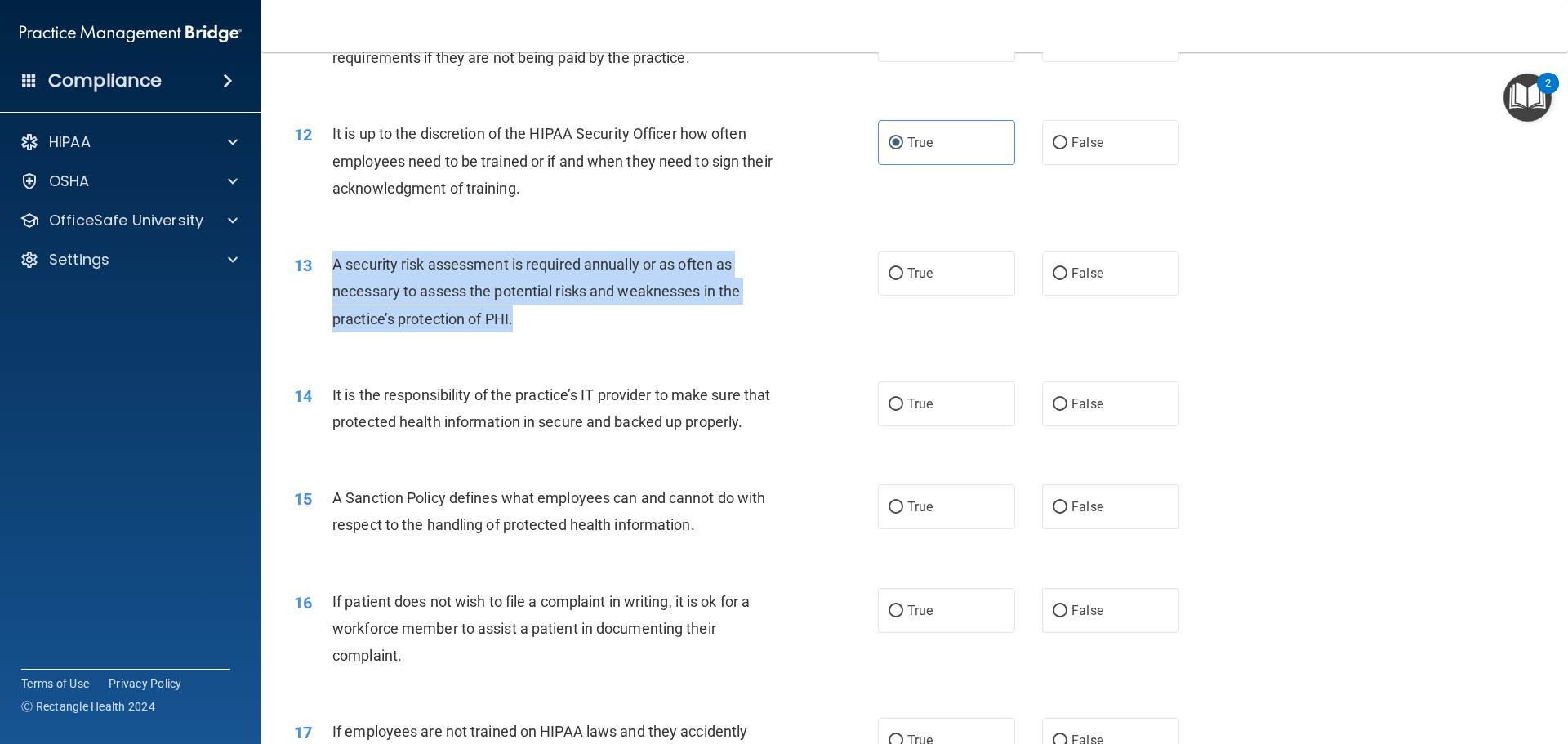
drag, startPoint x: 575, startPoint y: 313, endPoint x: 359, endPoint y: 271, distance: 220.0
click at [338, 273] on div "A security risk assessment is required annually or as often as necessary to ass…" at bounding box center [560, 292] width 456 height 82
click at [374, 262] on span "A security risk assessment is required annually or as often as necessary to ass…" at bounding box center [535, 291] width 407 height 71
drag, startPoint x: 330, startPoint y: 257, endPoint x: 540, endPoint y: 319, distance: 219.0
click at [540, 319] on div "13 A security risk assessment is required annually or as often as necessary to …" at bounding box center [586, 296] width 633 height 90
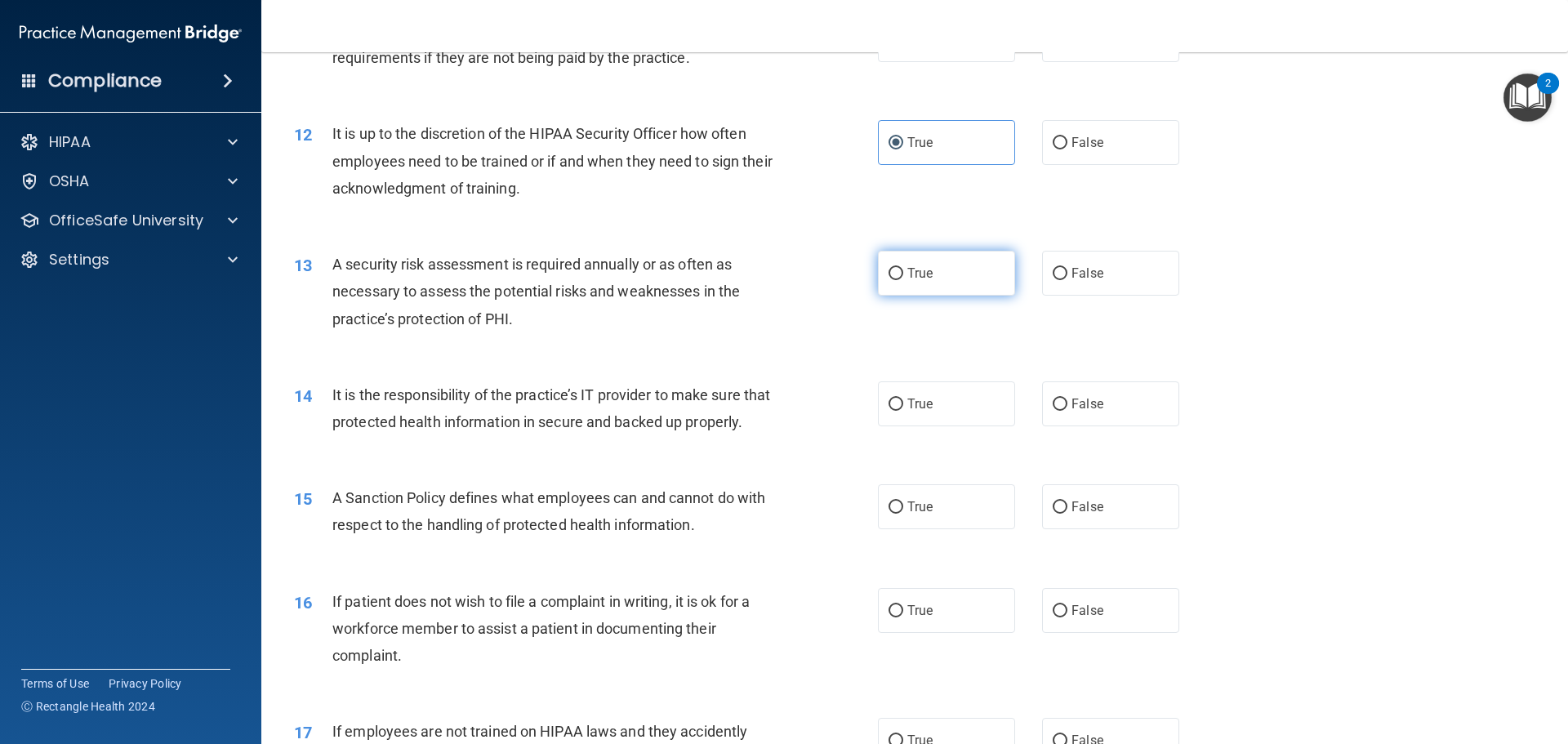
click at [936, 277] on label "True" at bounding box center [946, 273] width 137 height 45
click at [903, 277] on input "True" at bounding box center [896, 274] width 15 height 12
radio input "true"
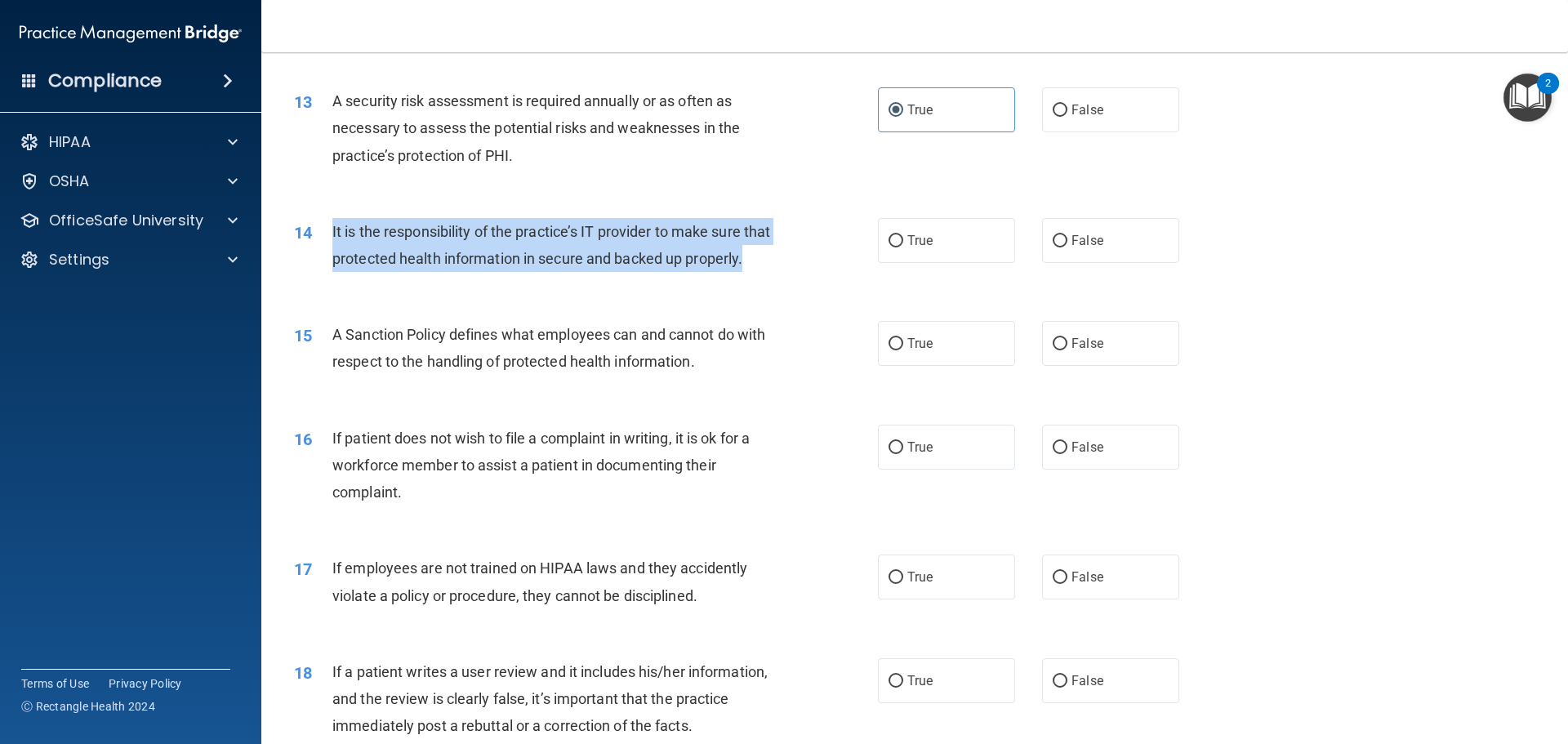
drag, startPoint x: 365, startPoint y: 277, endPoint x: 332, endPoint y: 229, distance: 58.2
click at [332, 229] on div "It is the responsibility of the practice’s IT provider to make sure that protec…" at bounding box center [560, 245] width 456 height 54
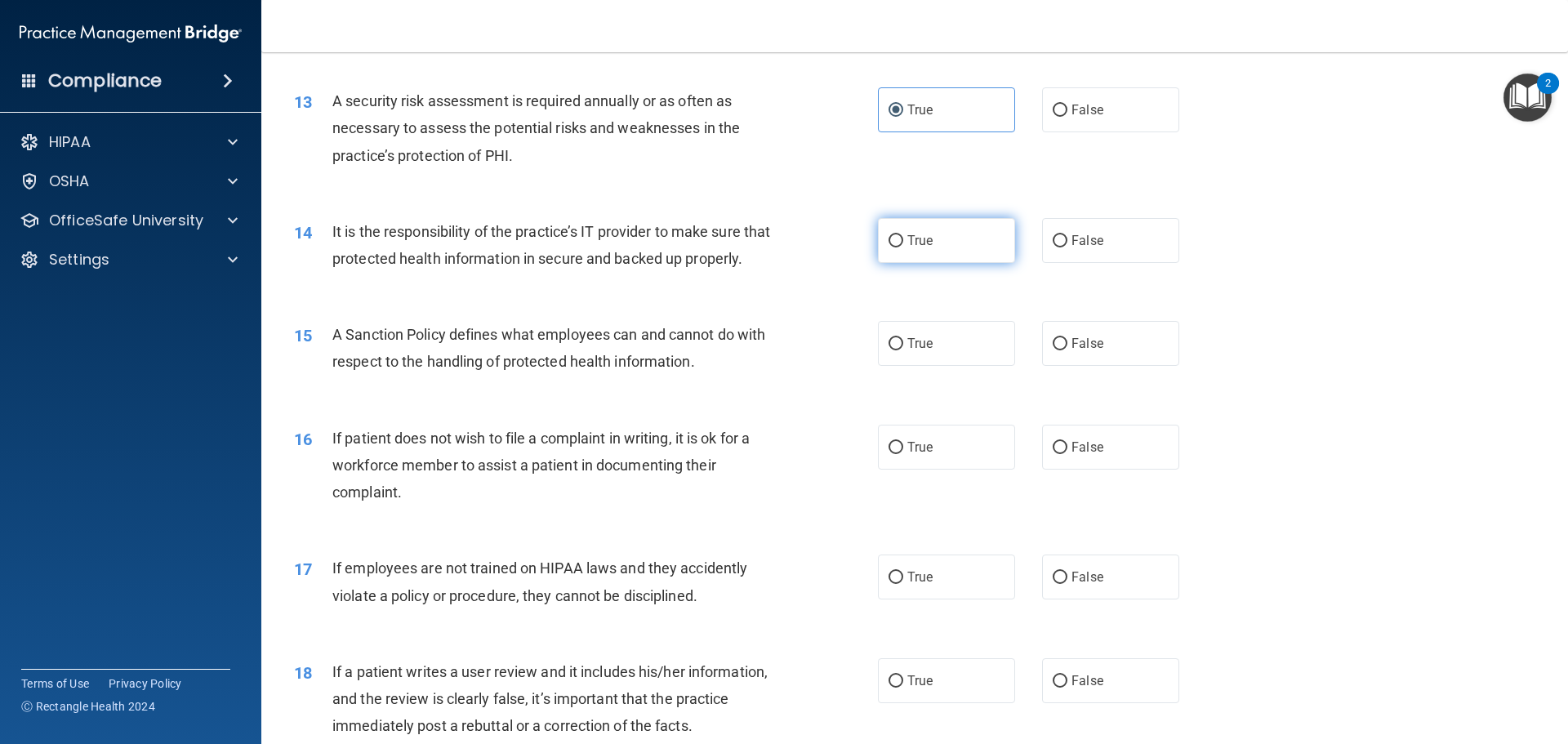
drag, startPoint x: 922, startPoint y: 247, endPoint x: 894, endPoint y: 233, distance: 31.3
click at [923, 247] on span "True" at bounding box center [920, 241] width 25 height 16
click at [903, 247] on input "True" at bounding box center [896, 241] width 15 height 12
radio input "true"
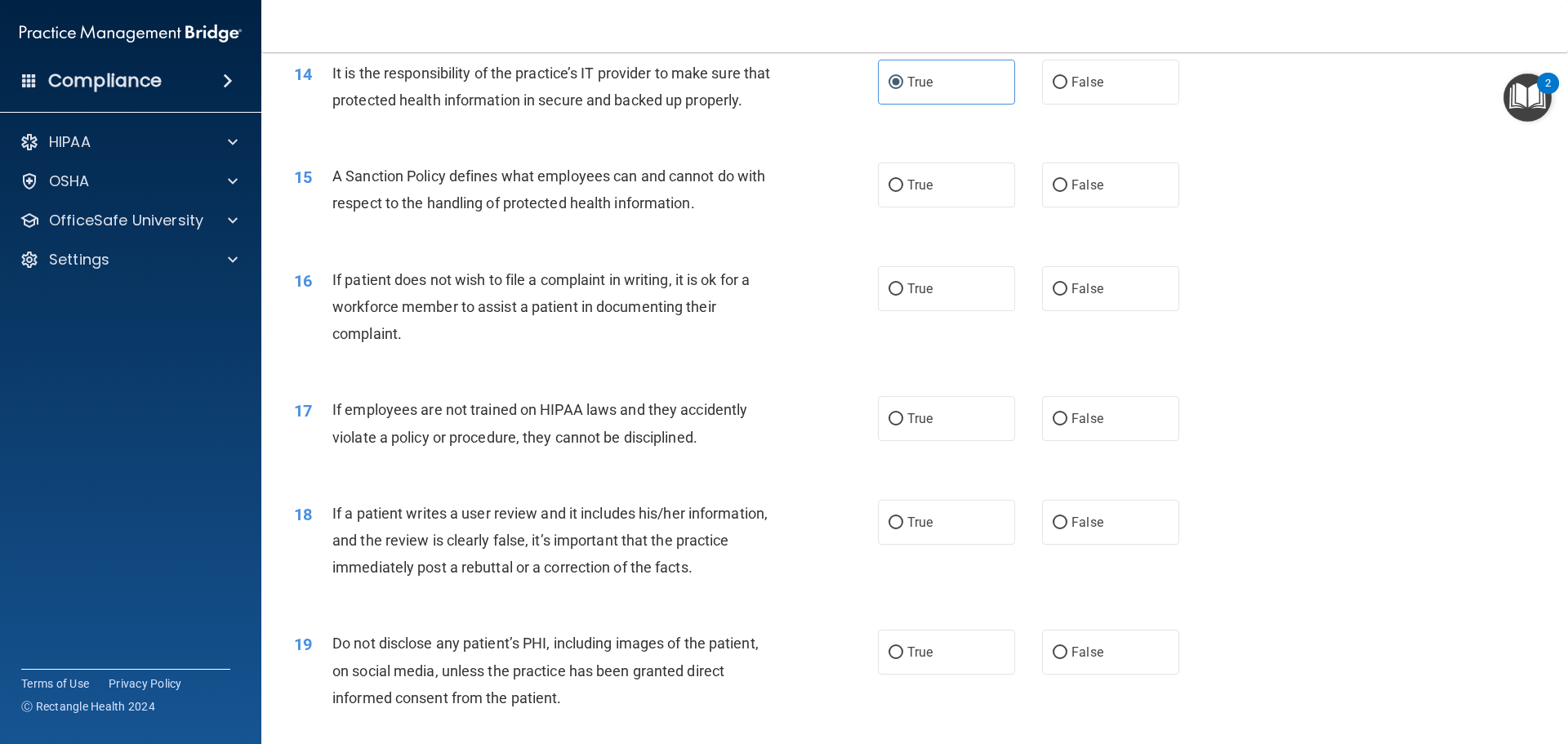
scroll to position [1880, 0]
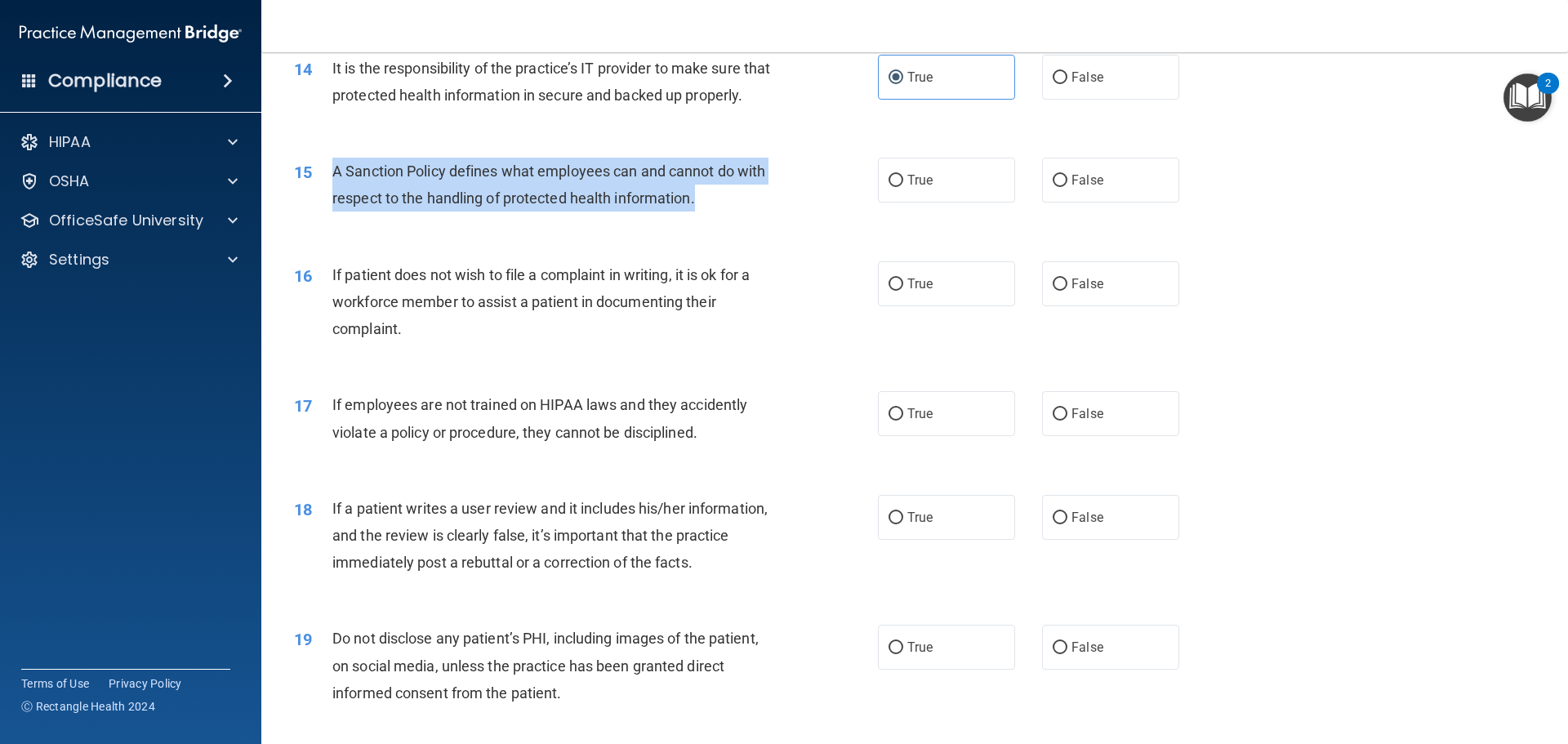
drag, startPoint x: 649, startPoint y: 222, endPoint x: 335, endPoint y: 197, distance: 315.0
click at [335, 197] on div "A Sanction Policy defines what employees can and cannot do with respect to the …" at bounding box center [560, 184] width 456 height 54
click at [895, 187] on input "True" at bounding box center [896, 181] width 15 height 12
radio input "true"
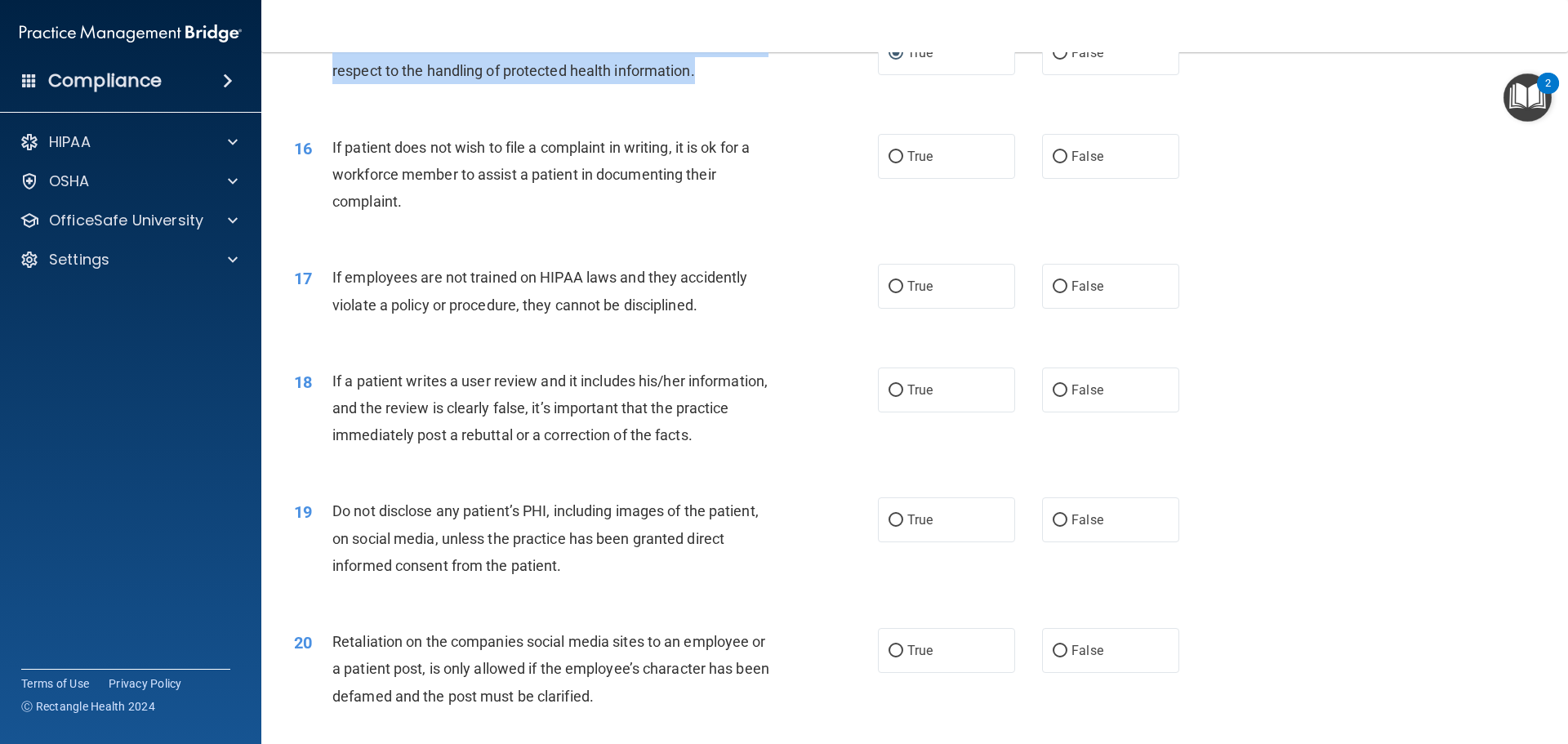
scroll to position [2043, 0]
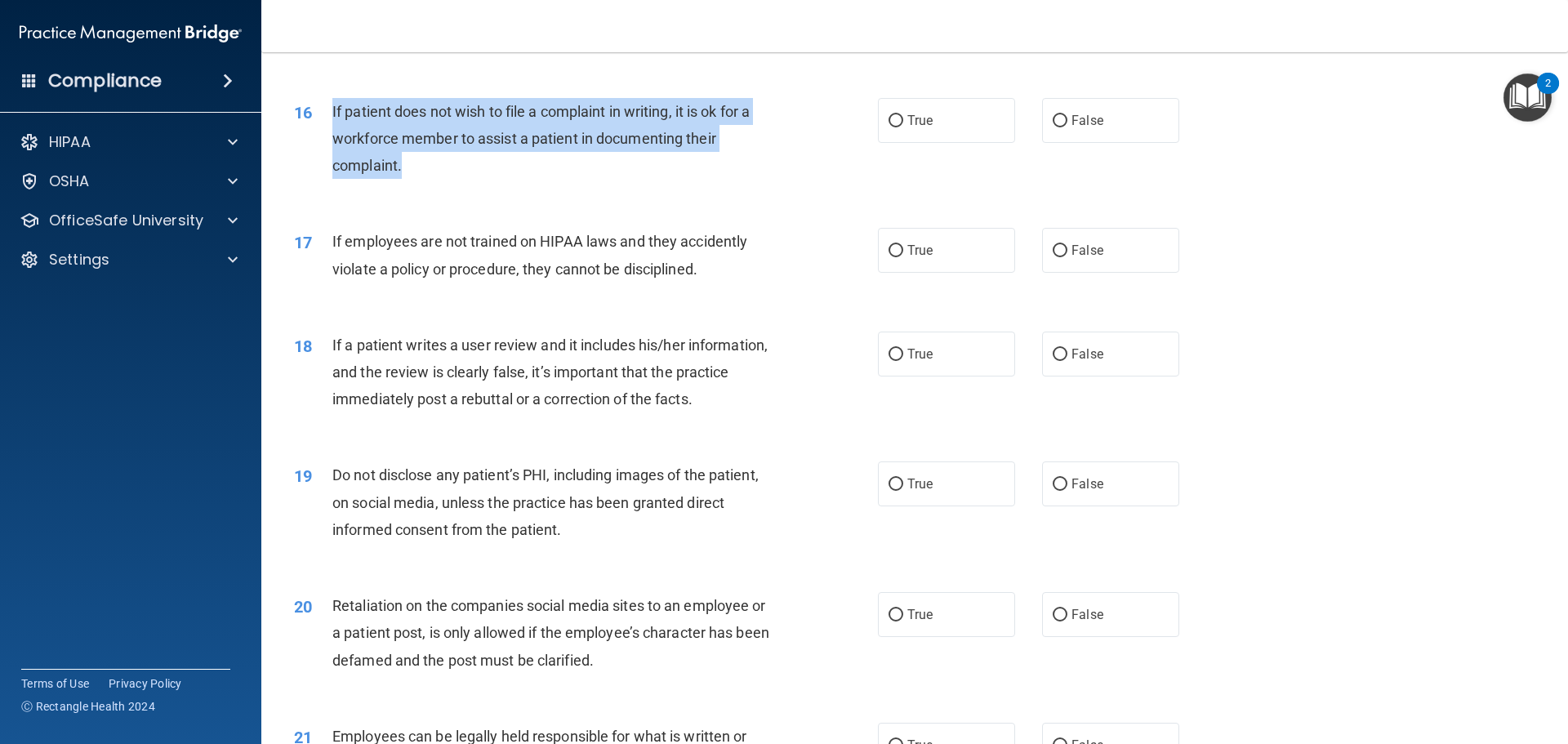
drag, startPoint x: 426, startPoint y: 192, endPoint x: 321, endPoint y: 150, distance: 113.1
click at [321, 150] on div "16 If patient does not wish to file a complaint in writing, it is ok for a work…" at bounding box center [586, 143] width 633 height 90
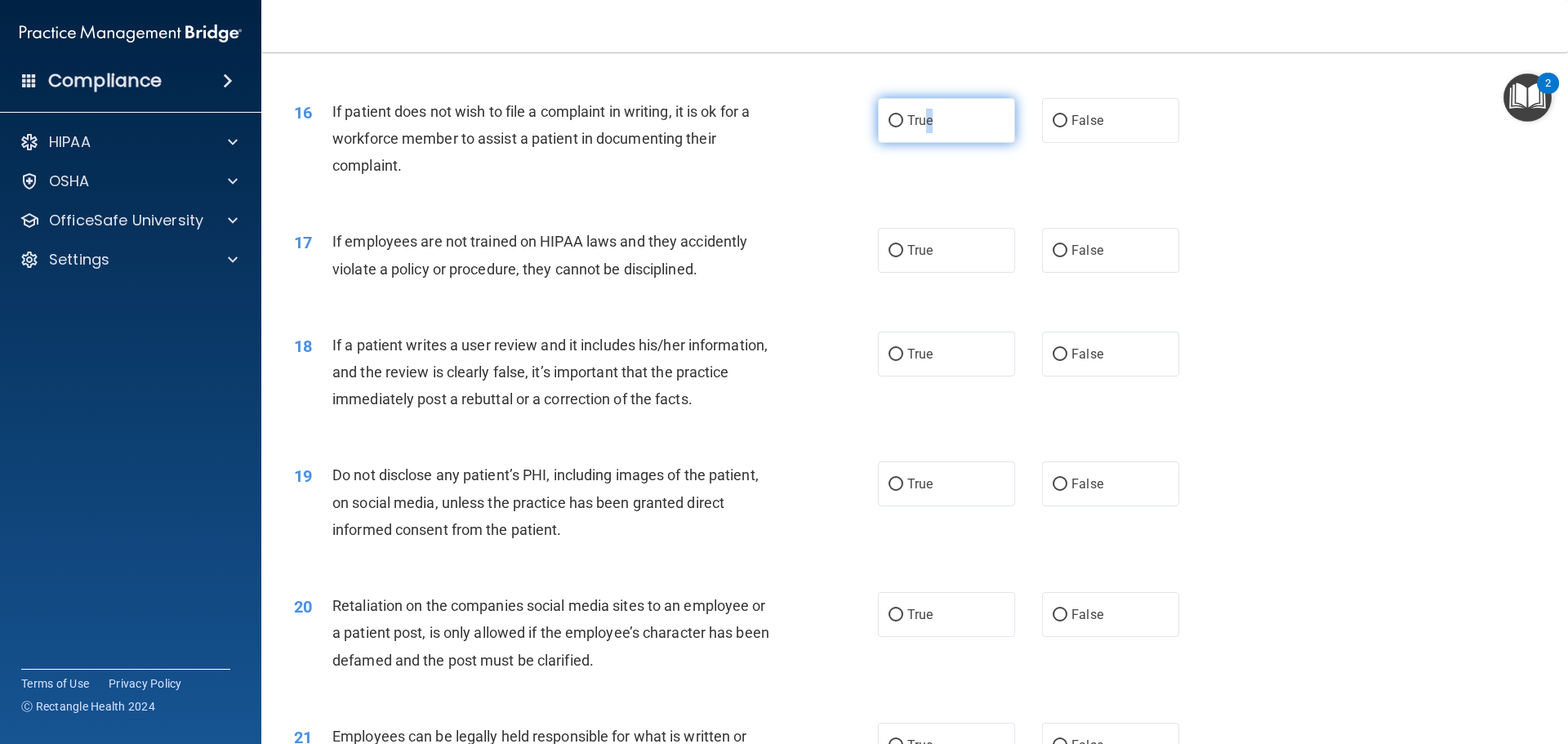
click at [920, 143] on label "True" at bounding box center [946, 121] width 137 height 45
click at [870, 137] on div "16 If patient does not wish to file a complaint in writing, it is ok for a work…" at bounding box center [586, 143] width 633 height 90
click at [893, 140] on label "True" at bounding box center [946, 121] width 137 height 45
click at [928, 143] on label "True" at bounding box center [946, 121] width 137 height 45
click at [903, 127] on input "True" at bounding box center [896, 121] width 15 height 12
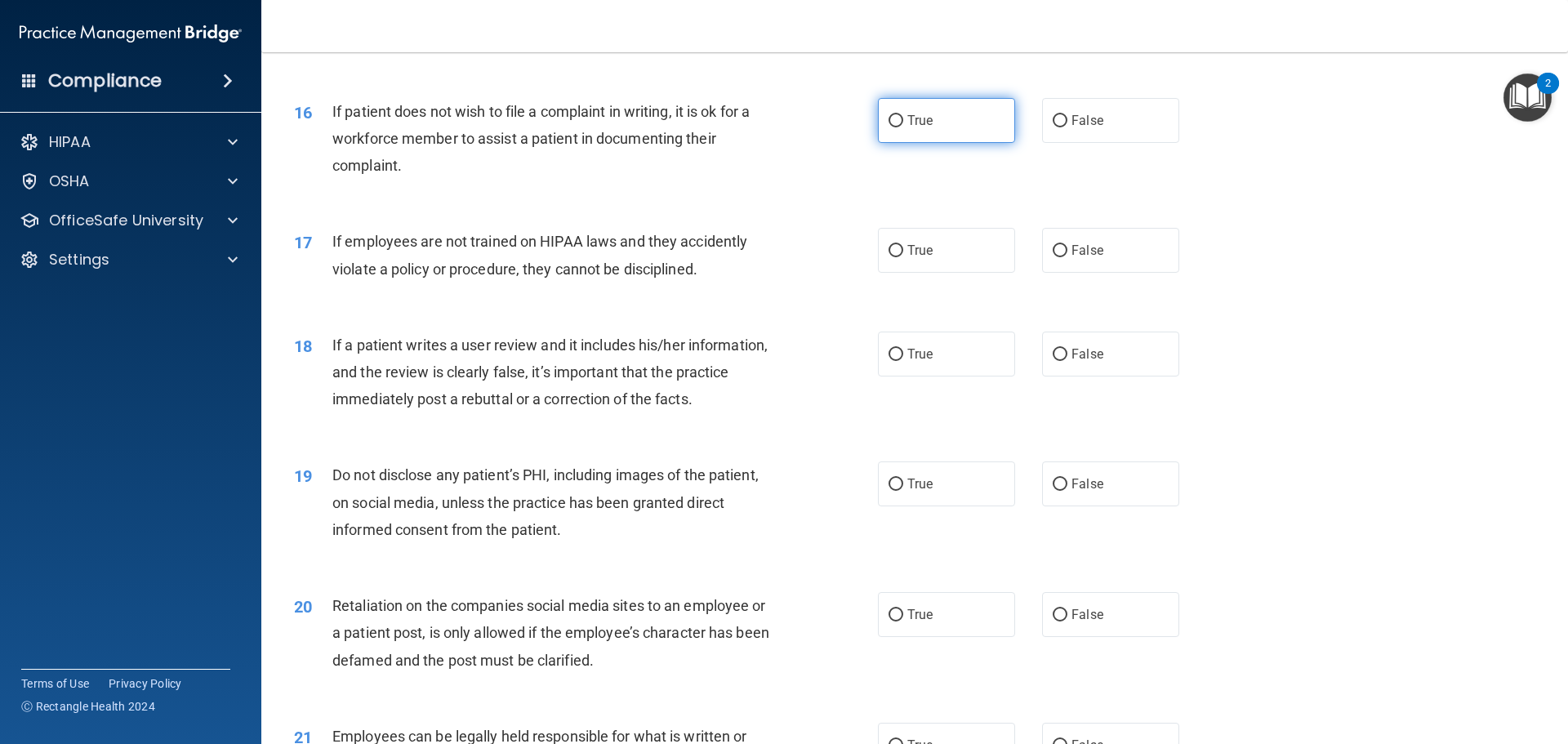
radio input "true"
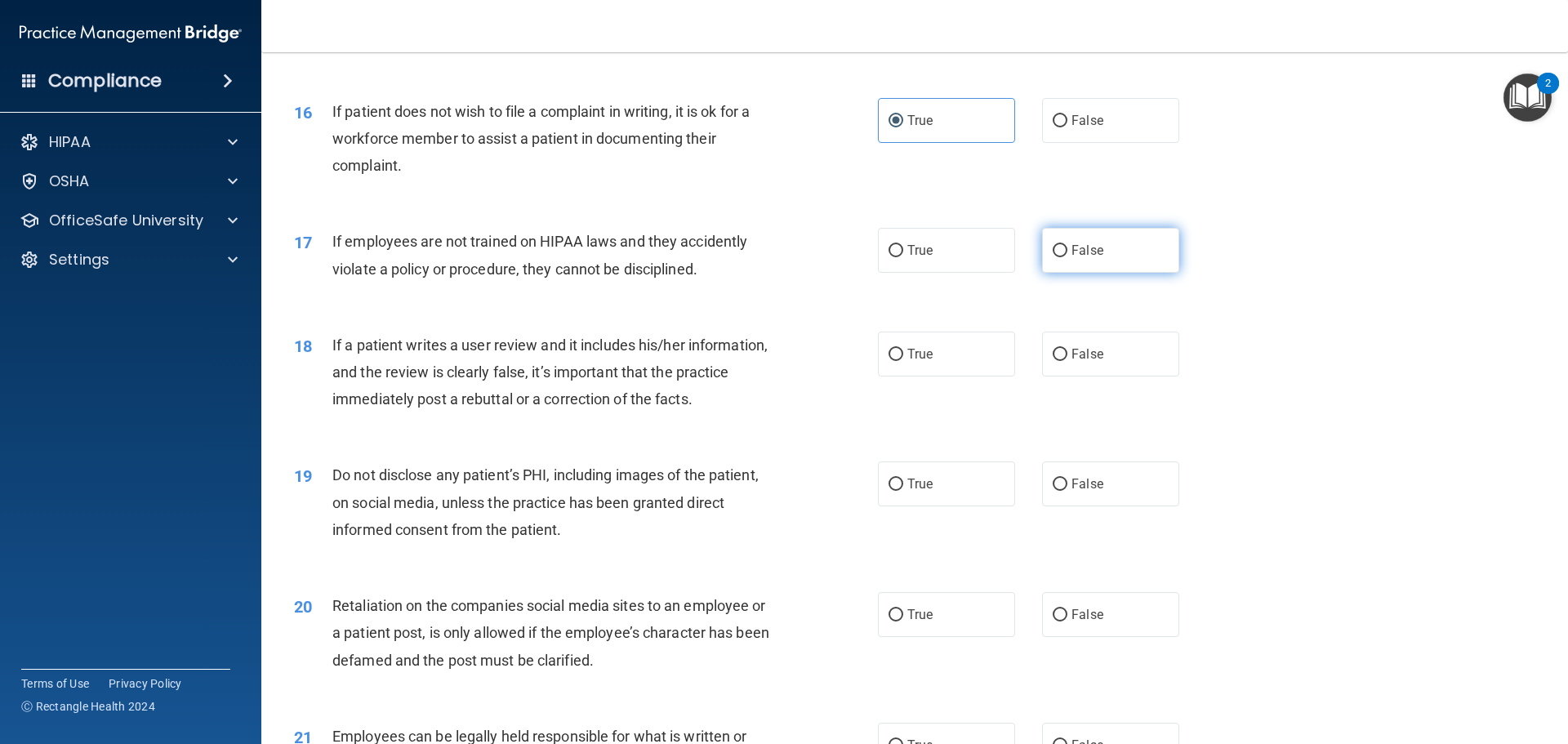
click at [1138, 273] on label "False" at bounding box center [1110, 251] width 137 height 45
click at [1068, 257] on input "False" at bounding box center [1060, 251] width 15 height 12
radio input "true"
click at [921, 267] on label "True" at bounding box center [946, 251] width 137 height 45
click at [903, 257] on input "True" at bounding box center [896, 251] width 15 height 12
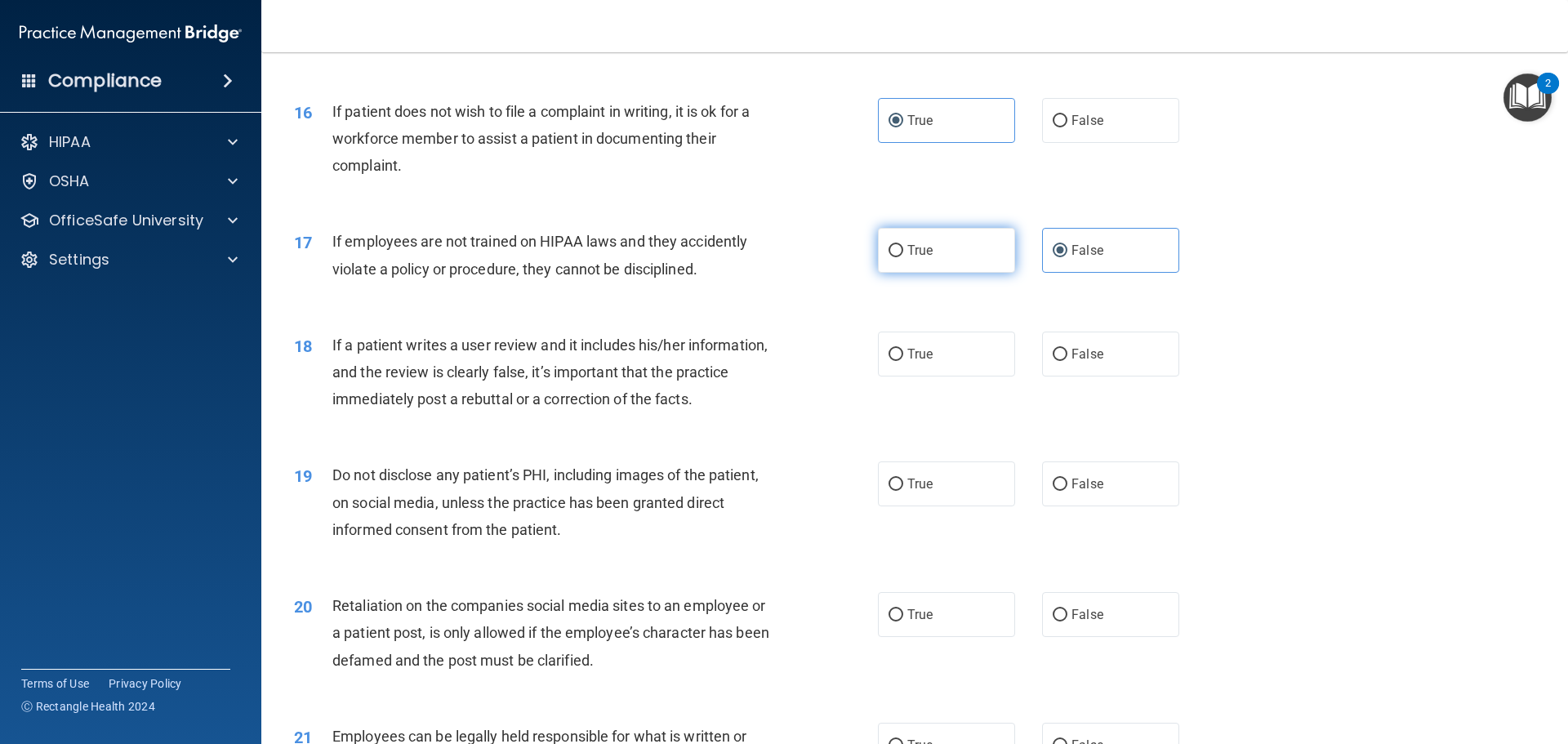
radio input "true"
radio input "false"
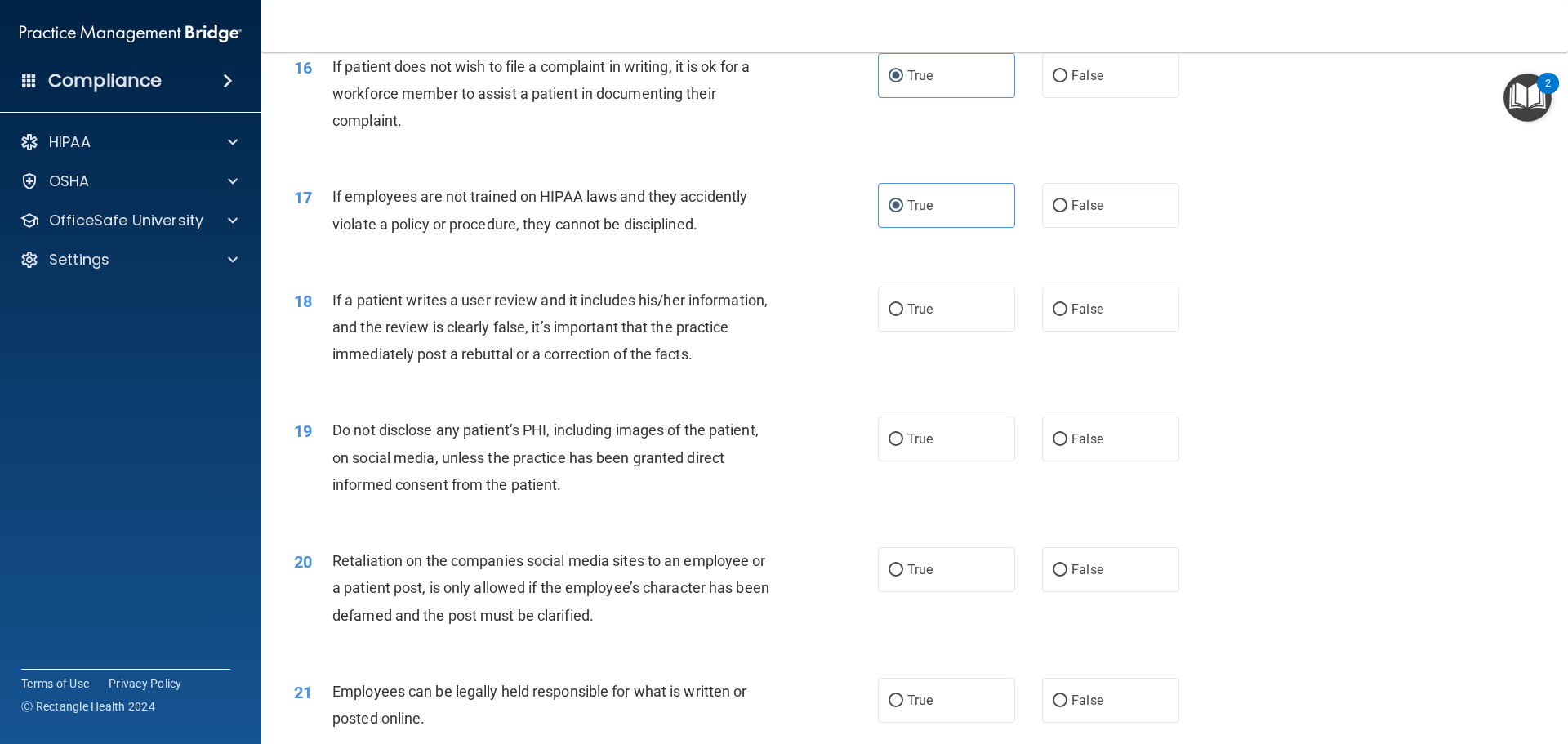
scroll to position [2125, 0]
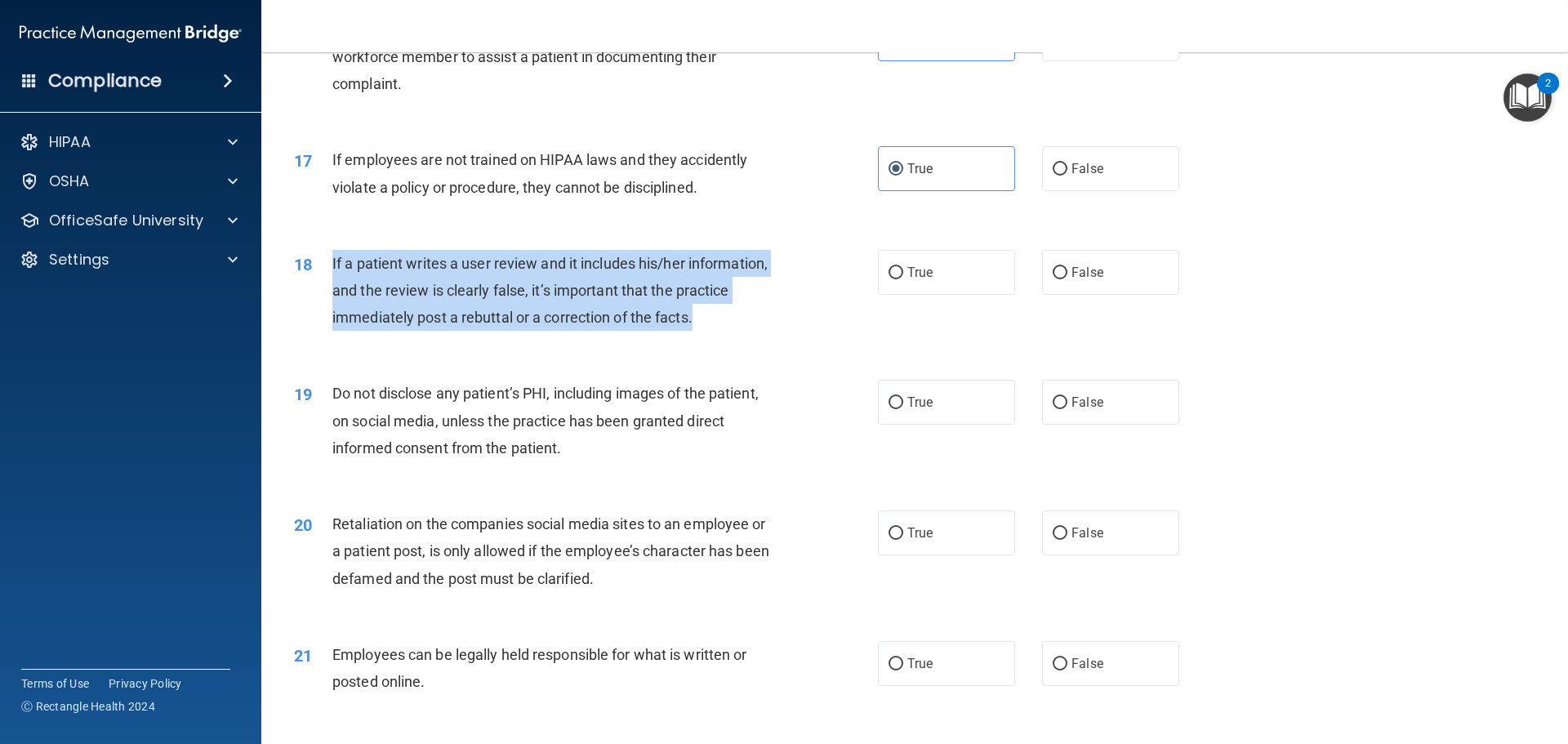
drag, startPoint x: 709, startPoint y: 347, endPoint x: 330, endPoint y: 305, distance: 381.3
click at [330, 305] on div "18 If a patient writes a user review and it includes his/her information, and t…" at bounding box center [586, 295] width 633 height 90
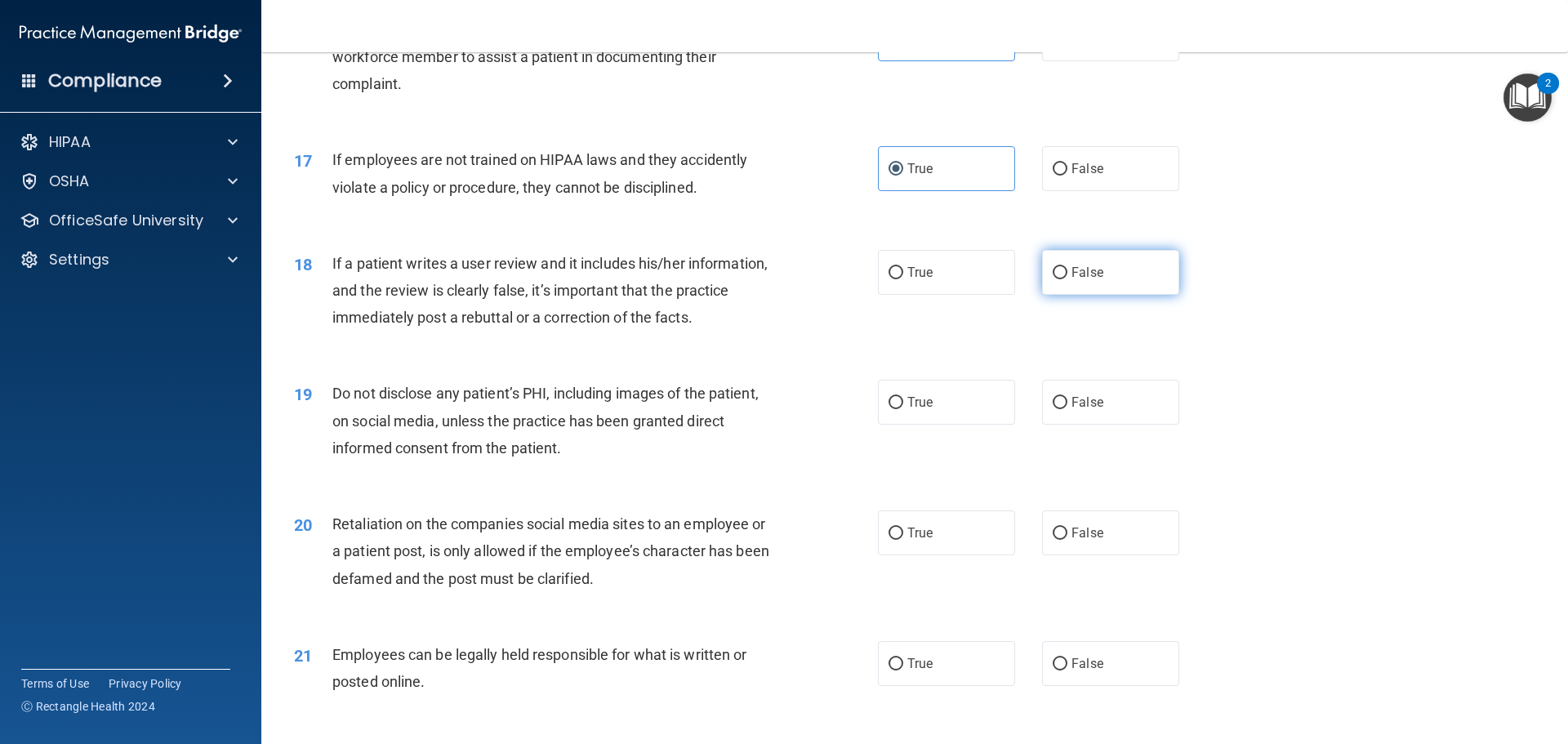
click at [1101, 295] on label "False" at bounding box center [1110, 272] width 137 height 45
click at [1068, 279] on input "False" at bounding box center [1060, 273] width 15 height 12
radio input "true"
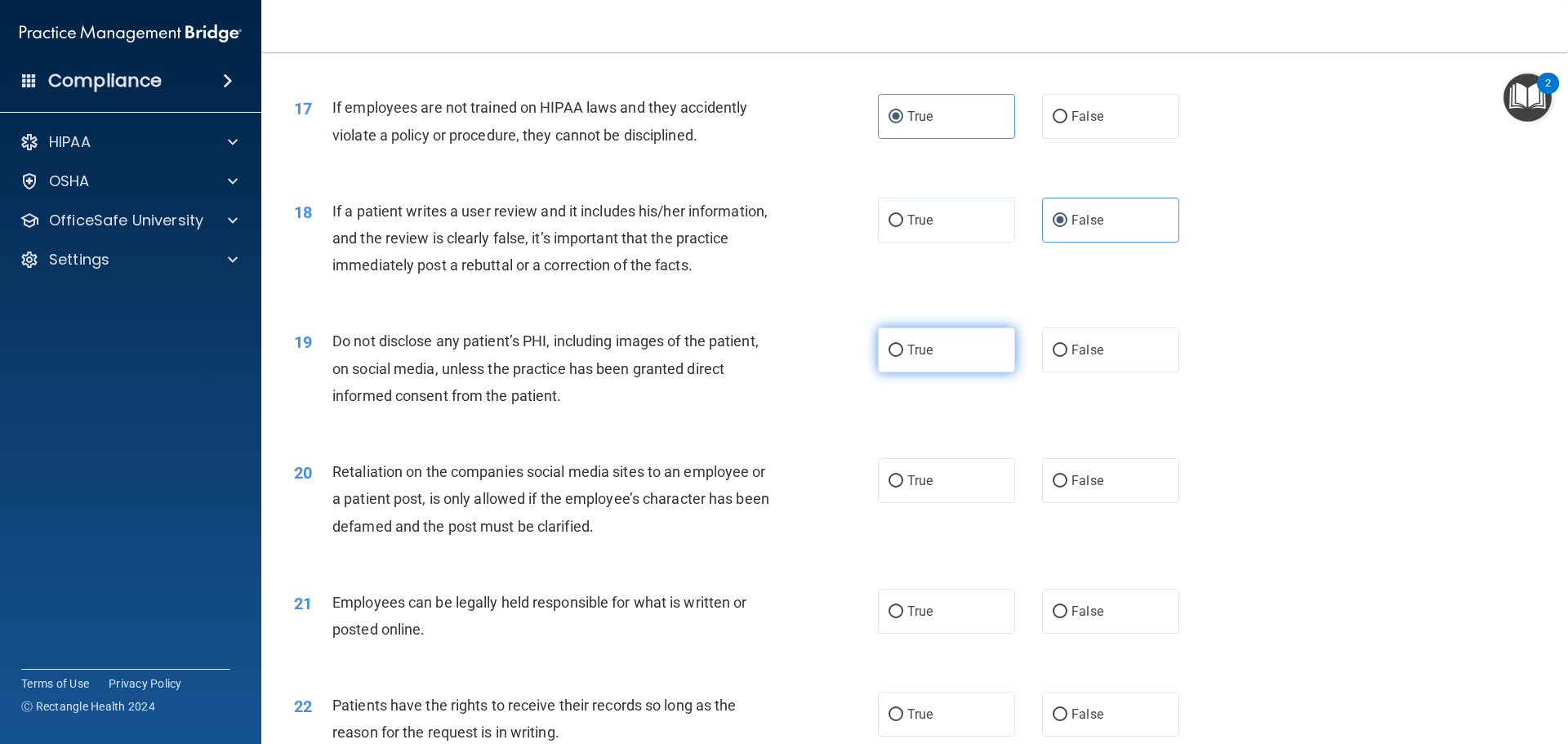
scroll to position [2206, 0]
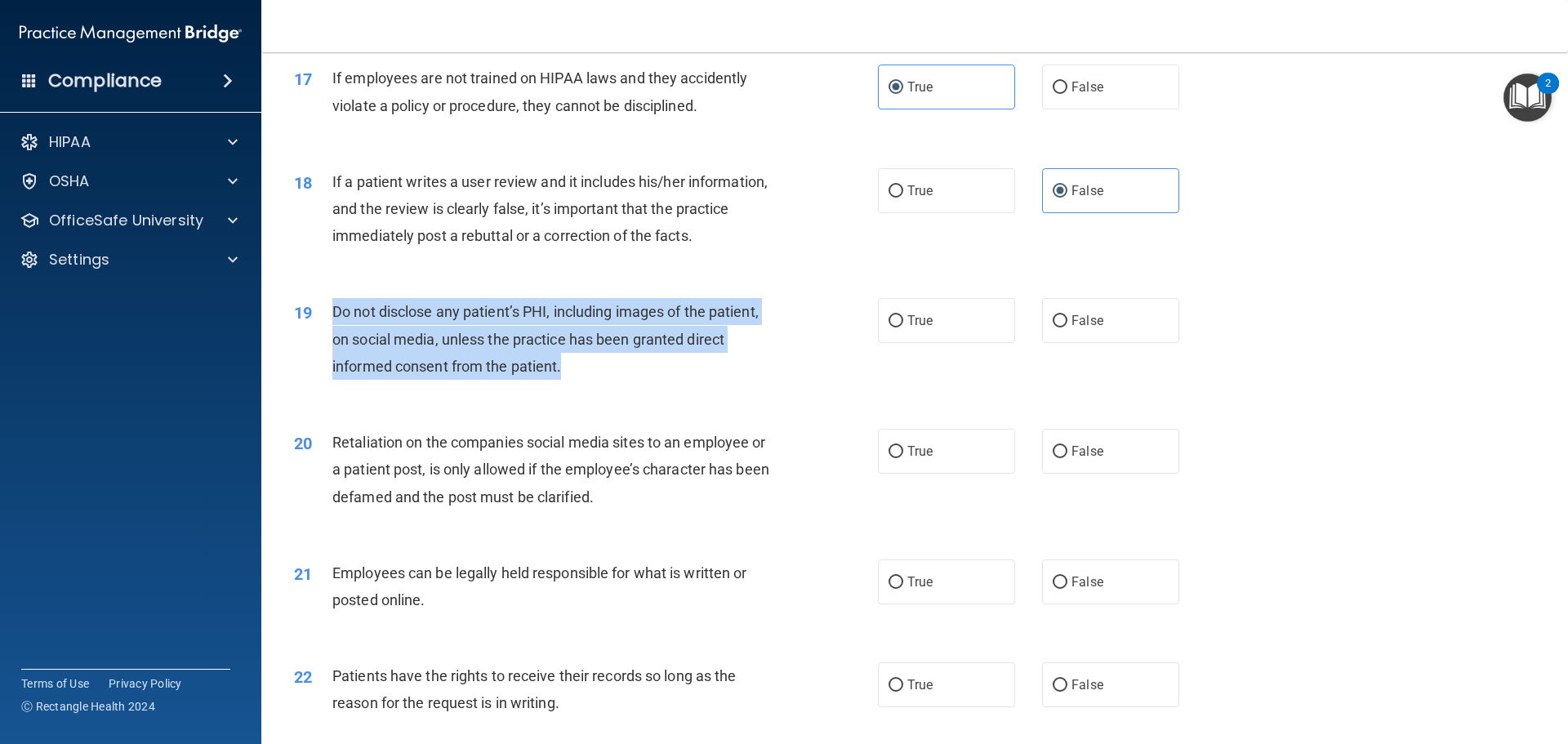
drag, startPoint x: 570, startPoint y: 381, endPoint x: 326, endPoint y: 335, distance: 248.3
click at [326, 335] on div "19 Do not disclose any patient’s PHI, including images of the patient, on socia…" at bounding box center [586, 343] width 633 height 90
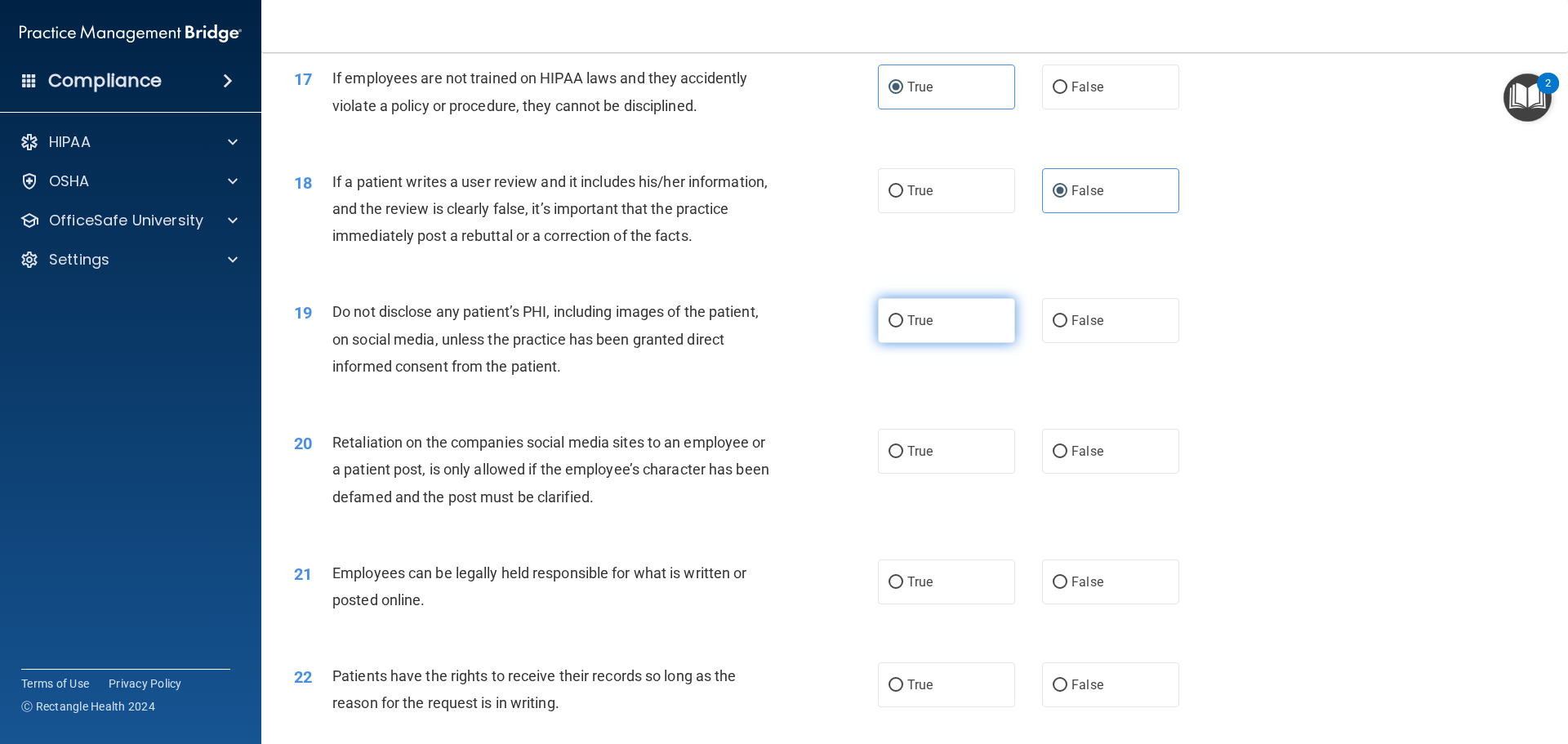
click at [908, 328] on span "True" at bounding box center [920, 321] width 25 height 16
click at [903, 327] on input "True" at bounding box center [896, 322] width 15 height 12
radio input "true"
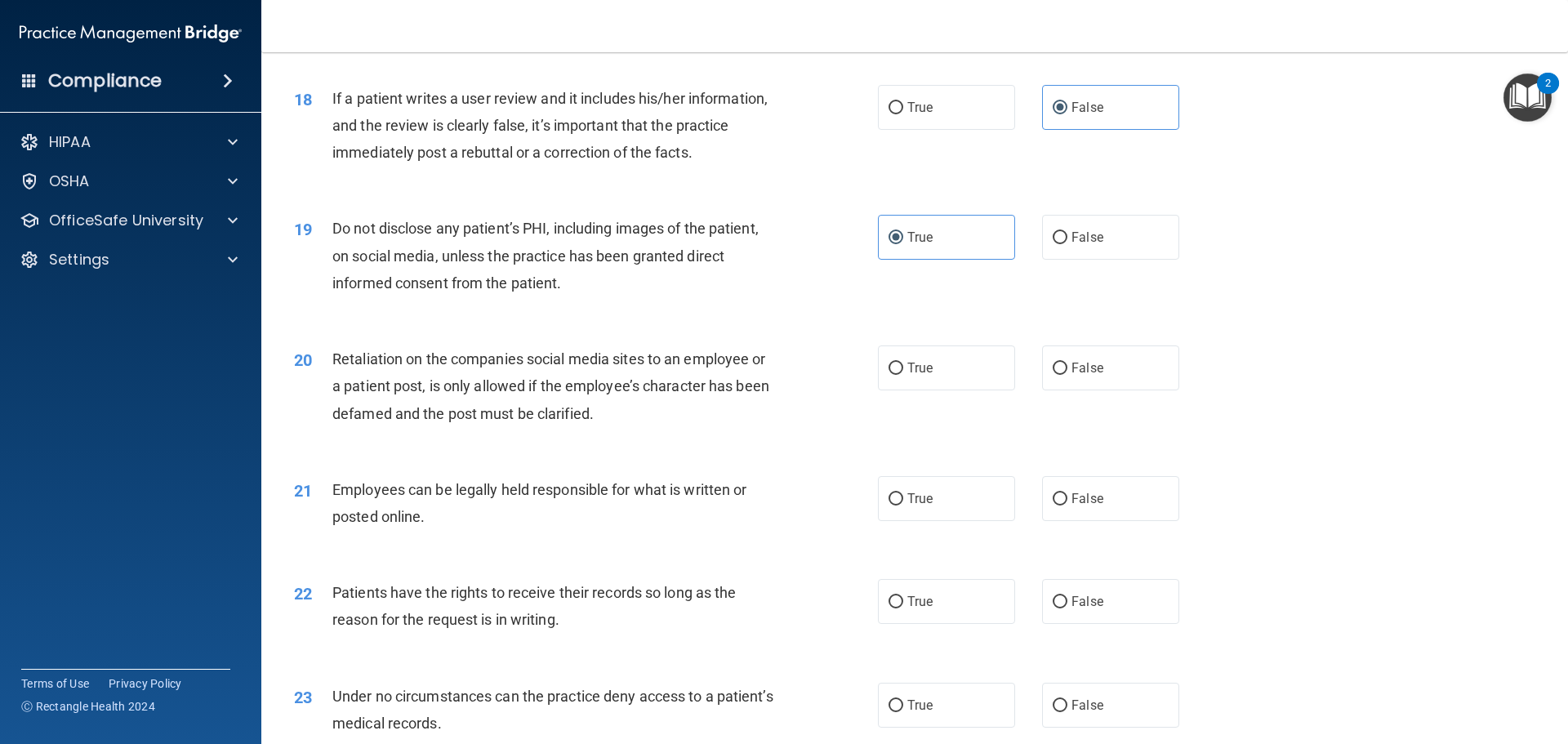
scroll to position [2369, 0]
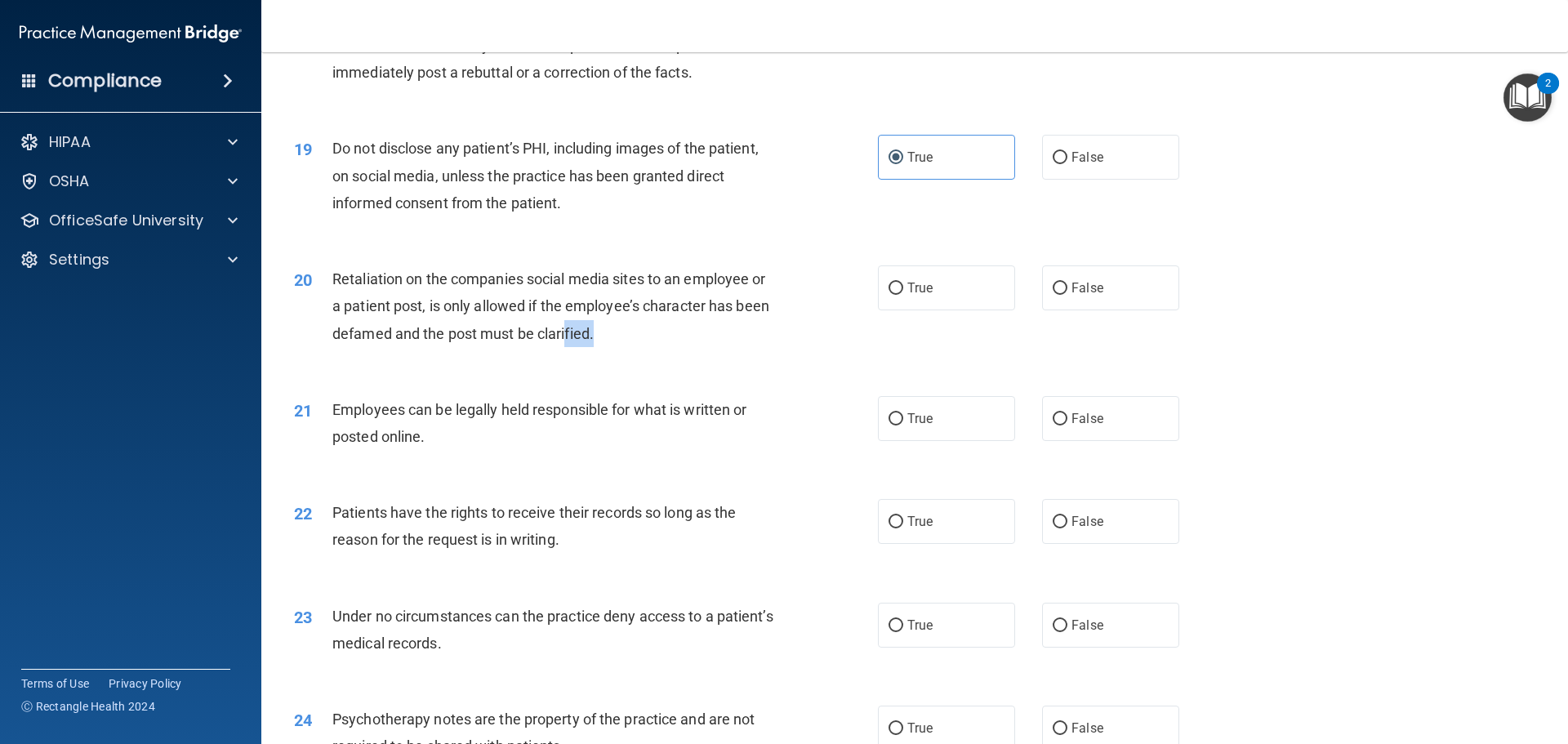
drag, startPoint x: 609, startPoint y: 359, endPoint x: 565, endPoint y: 352, distance: 44.6
click at [565, 347] on div "Retaliation on the companies social media sites to an employee or a patient pos…" at bounding box center [560, 307] width 456 height 82
click at [680, 347] on div "Retaliation on the companies social media sites to an employee or a patient pos…" at bounding box center [560, 307] width 456 height 82
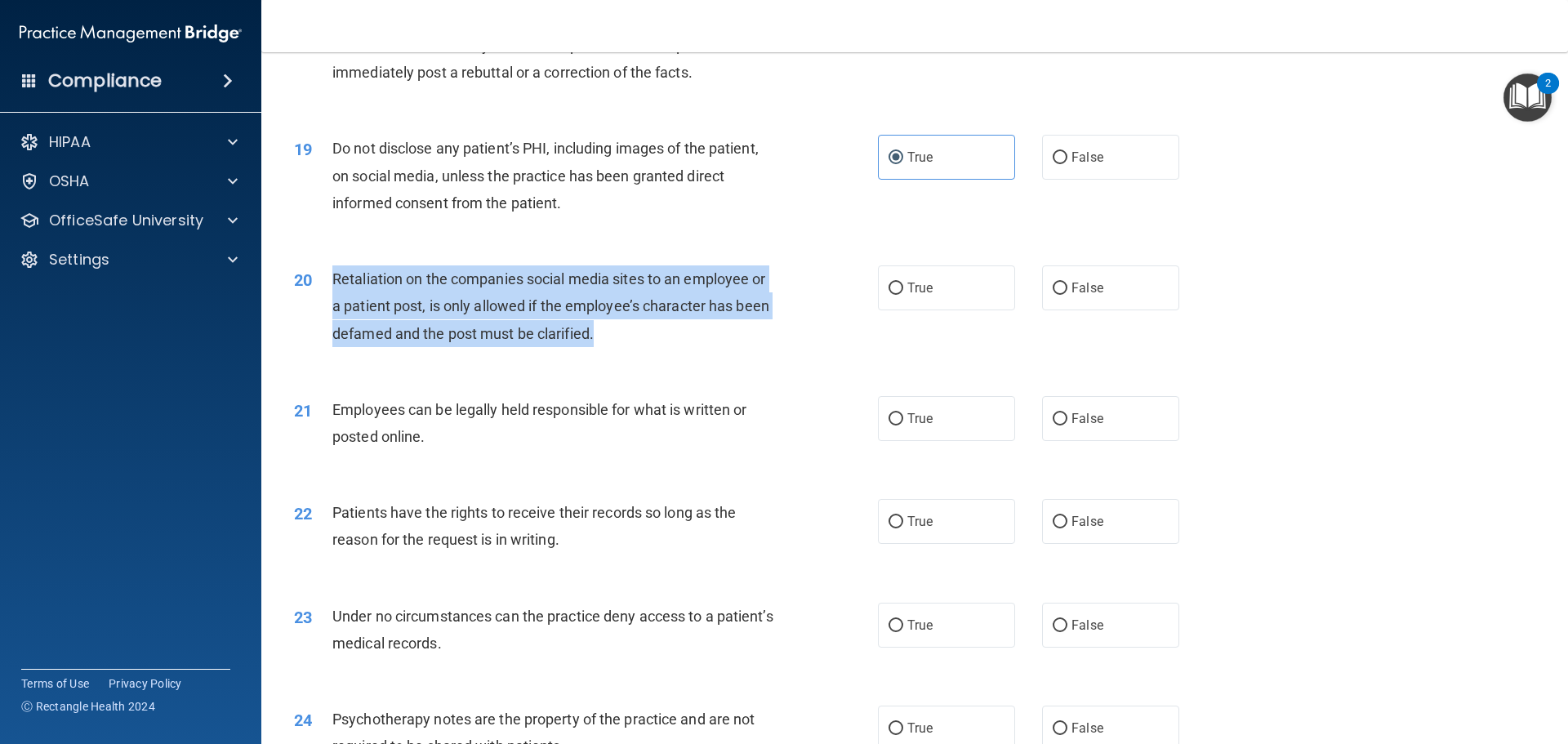
drag, startPoint x: 620, startPoint y: 362, endPoint x: 331, endPoint y: 312, distance: 293.3
click at [332, 312] on div "Retaliation on the companies social media sites to an employee or a patient pos…" at bounding box center [560, 307] width 456 height 82
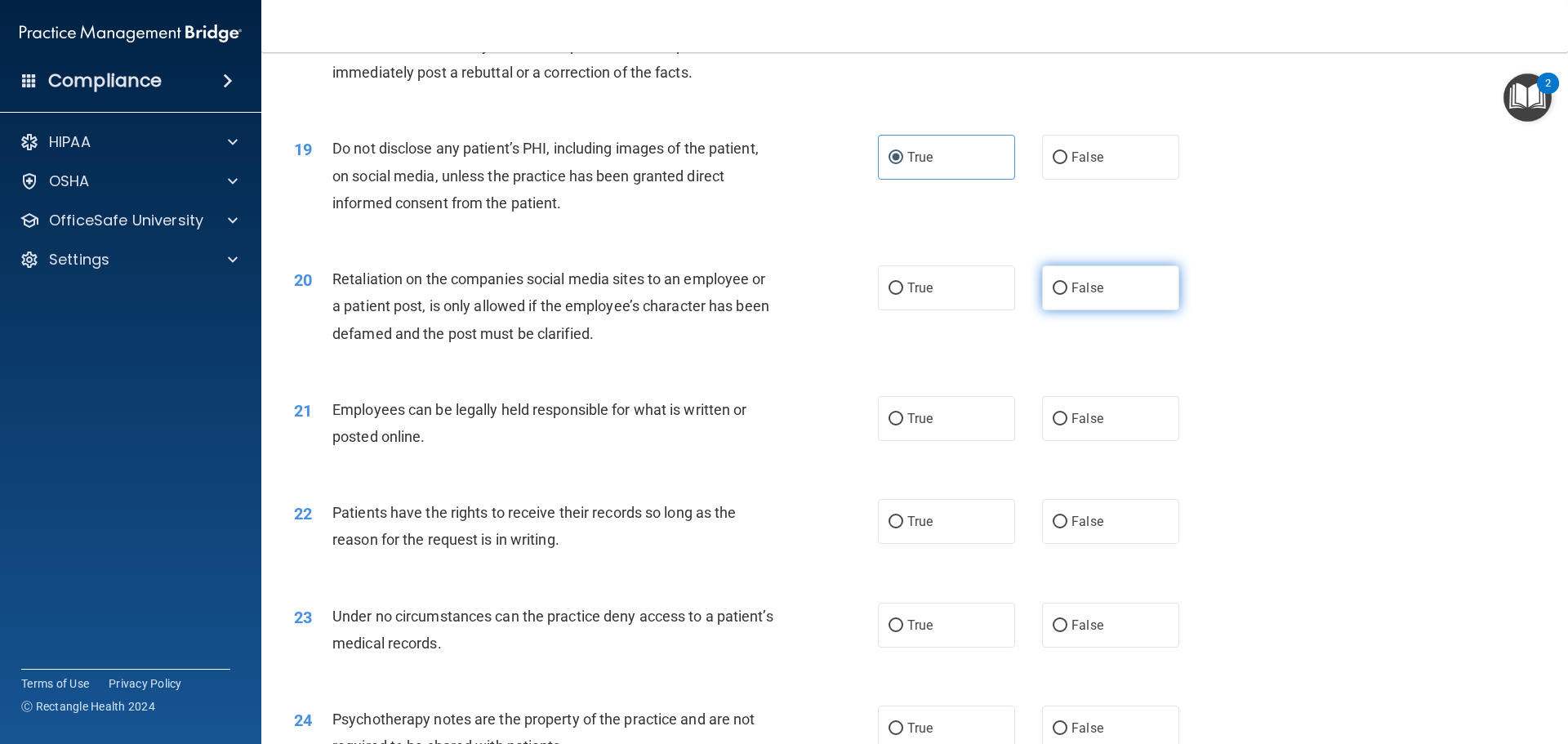
click at [1094, 311] on label "False" at bounding box center [1110, 288] width 137 height 45
click at [1068, 295] on input "False" at bounding box center [1060, 288] width 15 height 12
radio input "true"
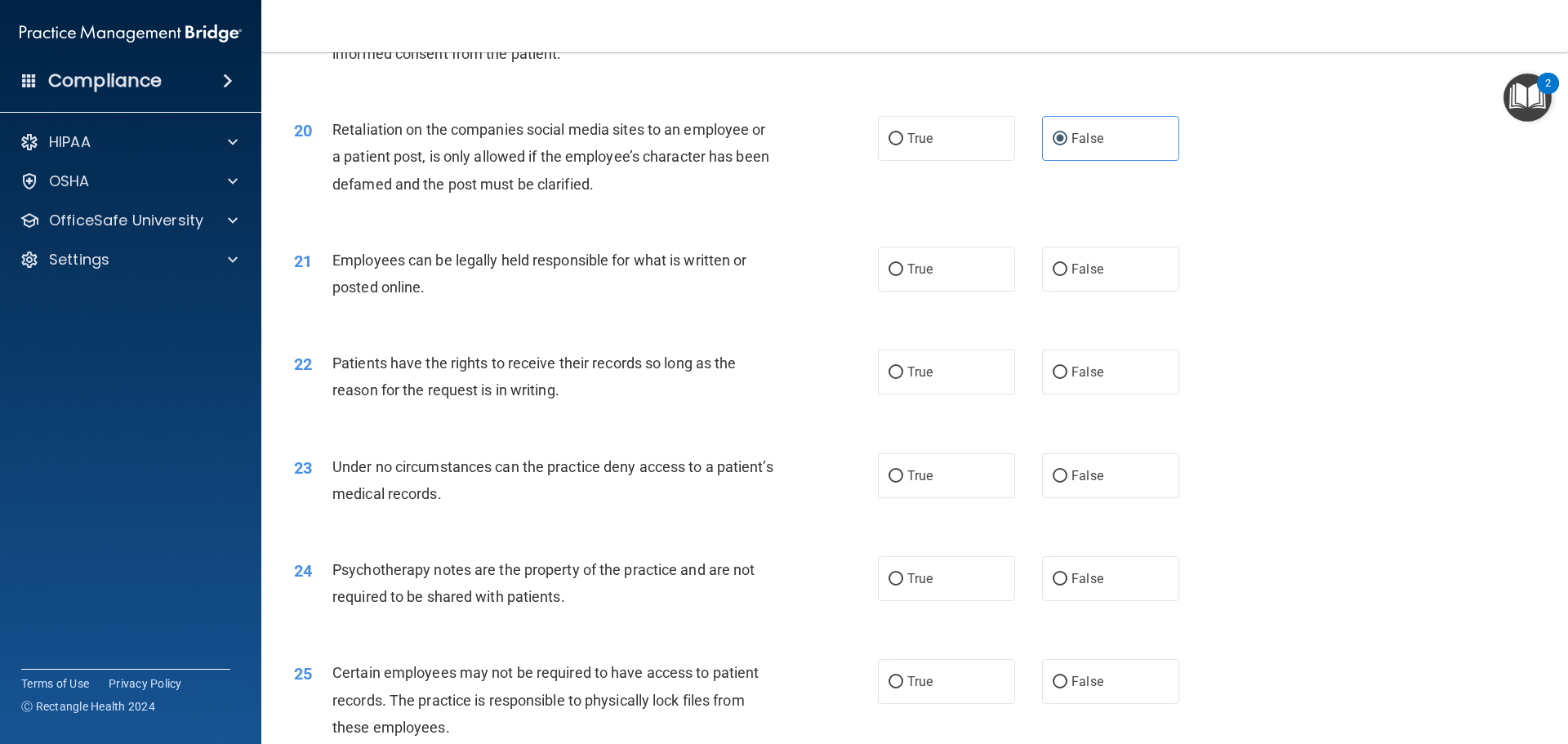
scroll to position [2533, 0]
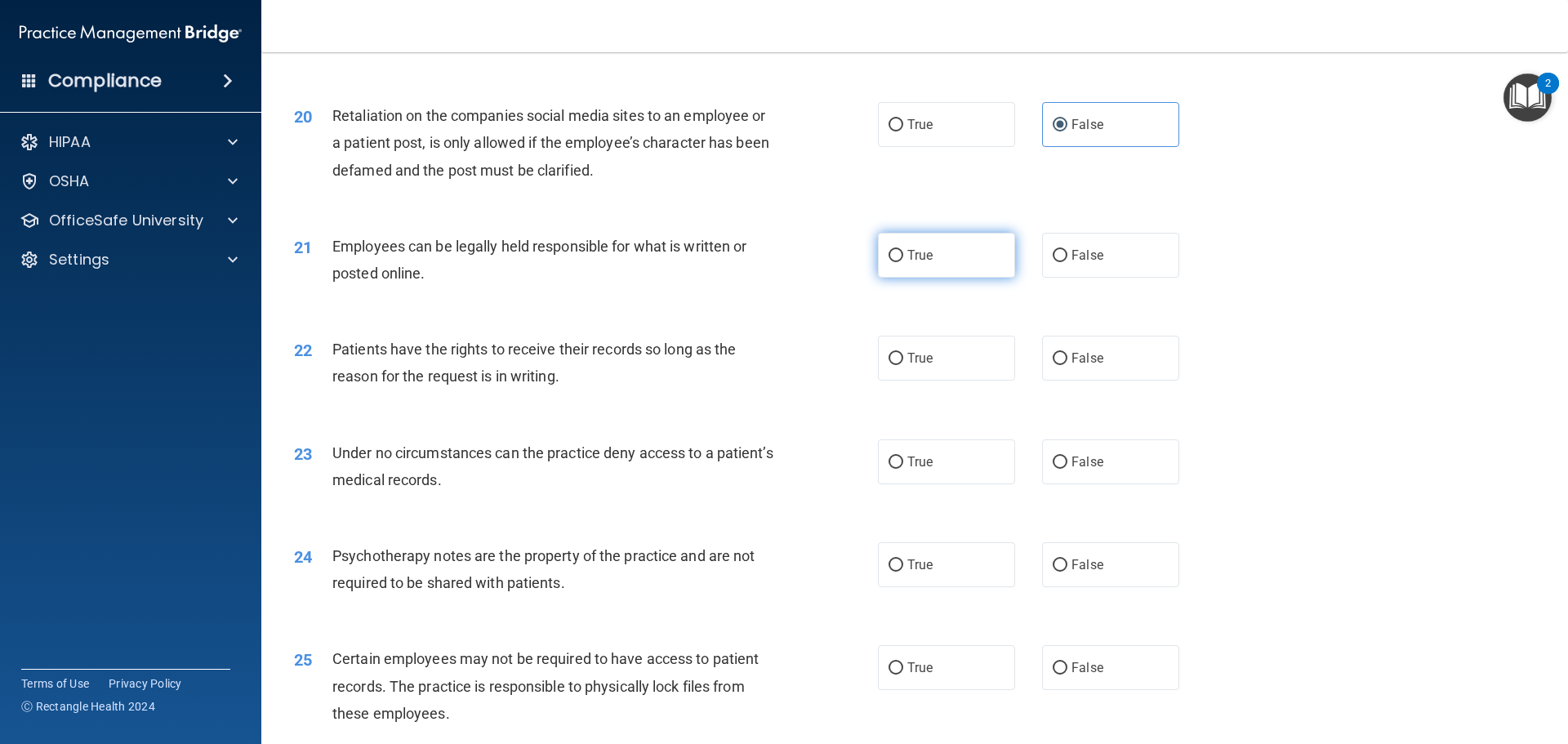
click at [913, 263] on span "True" at bounding box center [920, 255] width 25 height 16
click at [903, 262] on input "True" at bounding box center [896, 256] width 15 height 12
radio input "true"
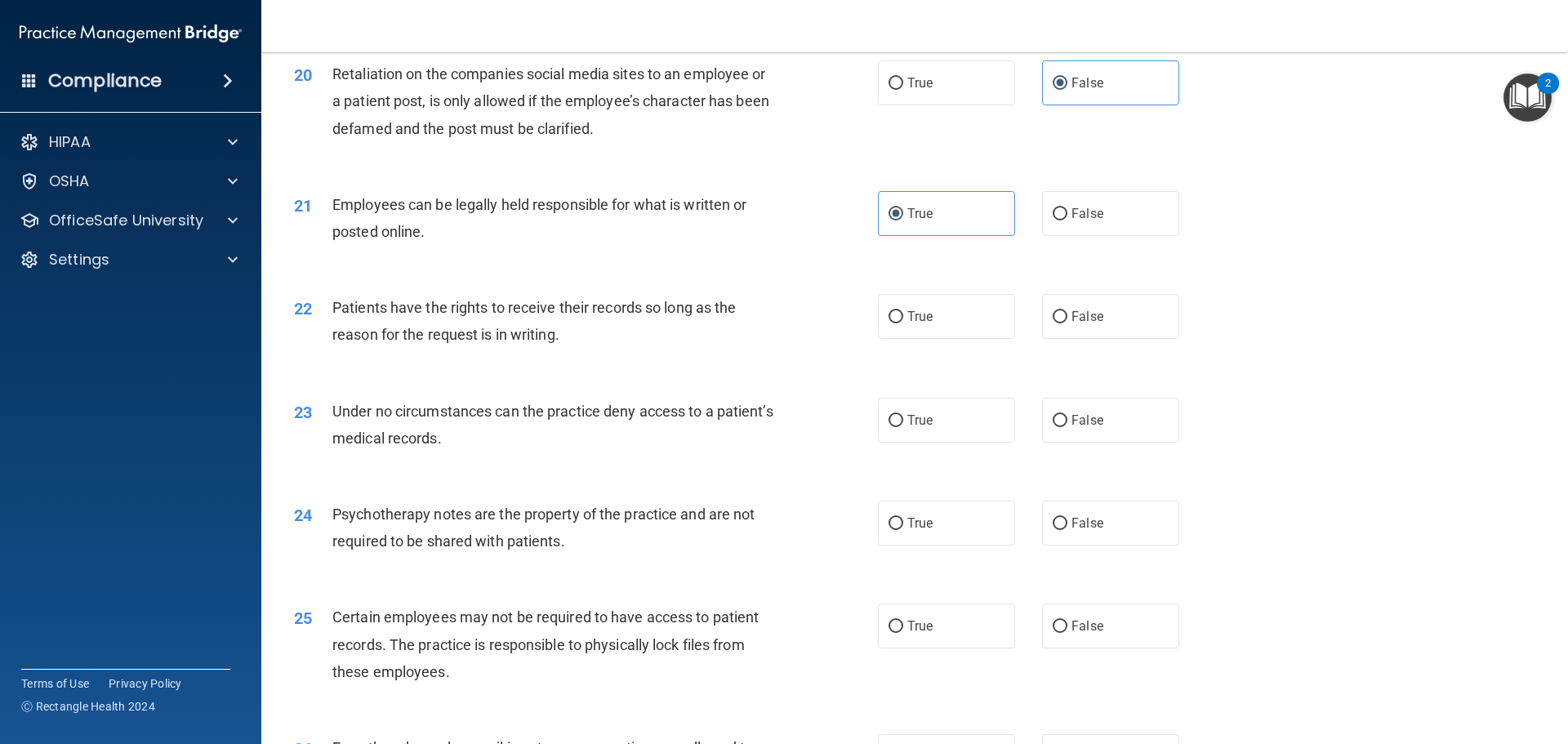
scroll to position [2614, 0]
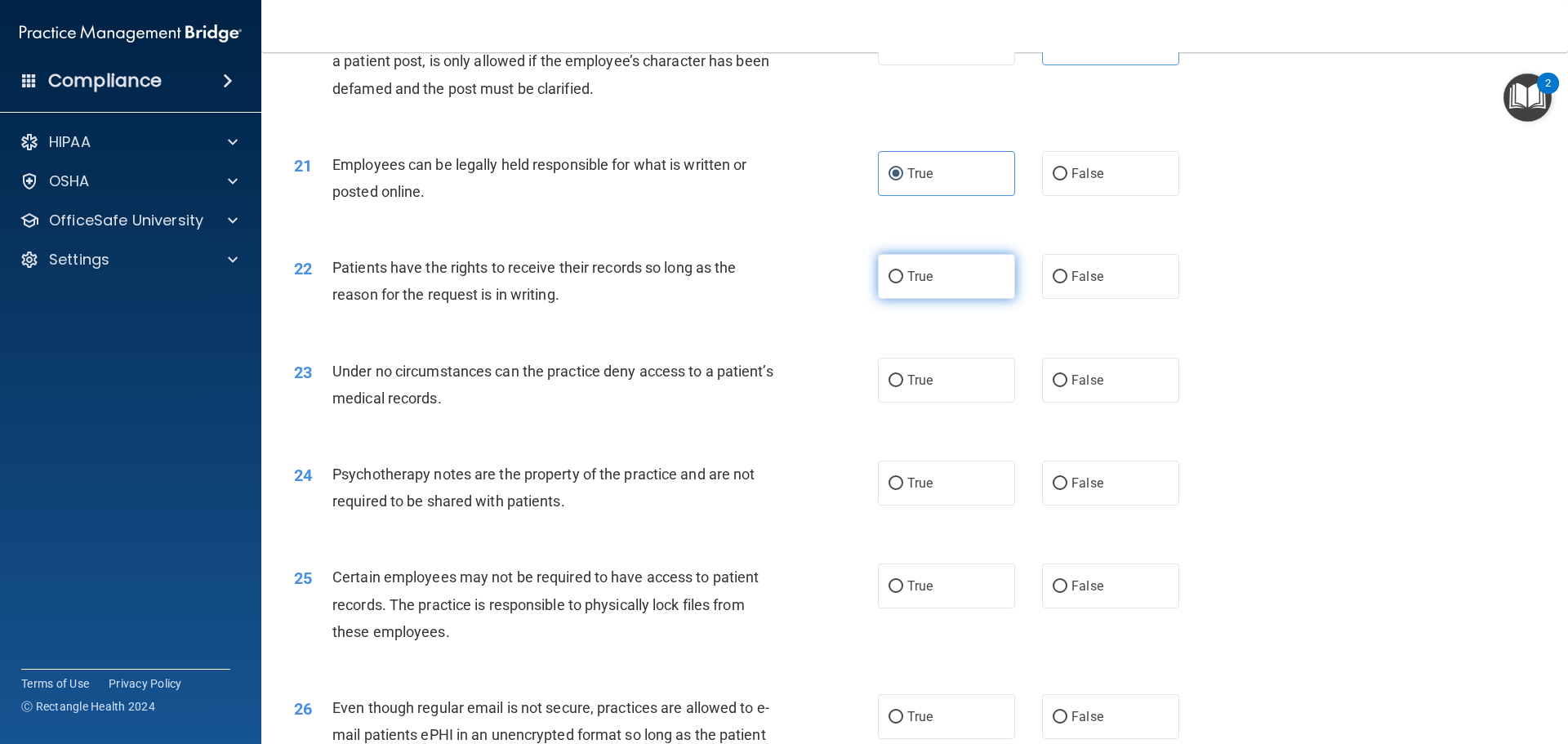
click at [918, 284] on span "True" at bounding box center [920, 277] width 25 height 16
click at [903, 283] on input "True" at bounding box center [896, 277] width 15 height 12
radio input "true"
click at [958, 403] on label "True" at bounding box center [946, 381] width 137 height 45
click at [903, 387] on input "True" at bounding box center [896, 381] width 15 height 12
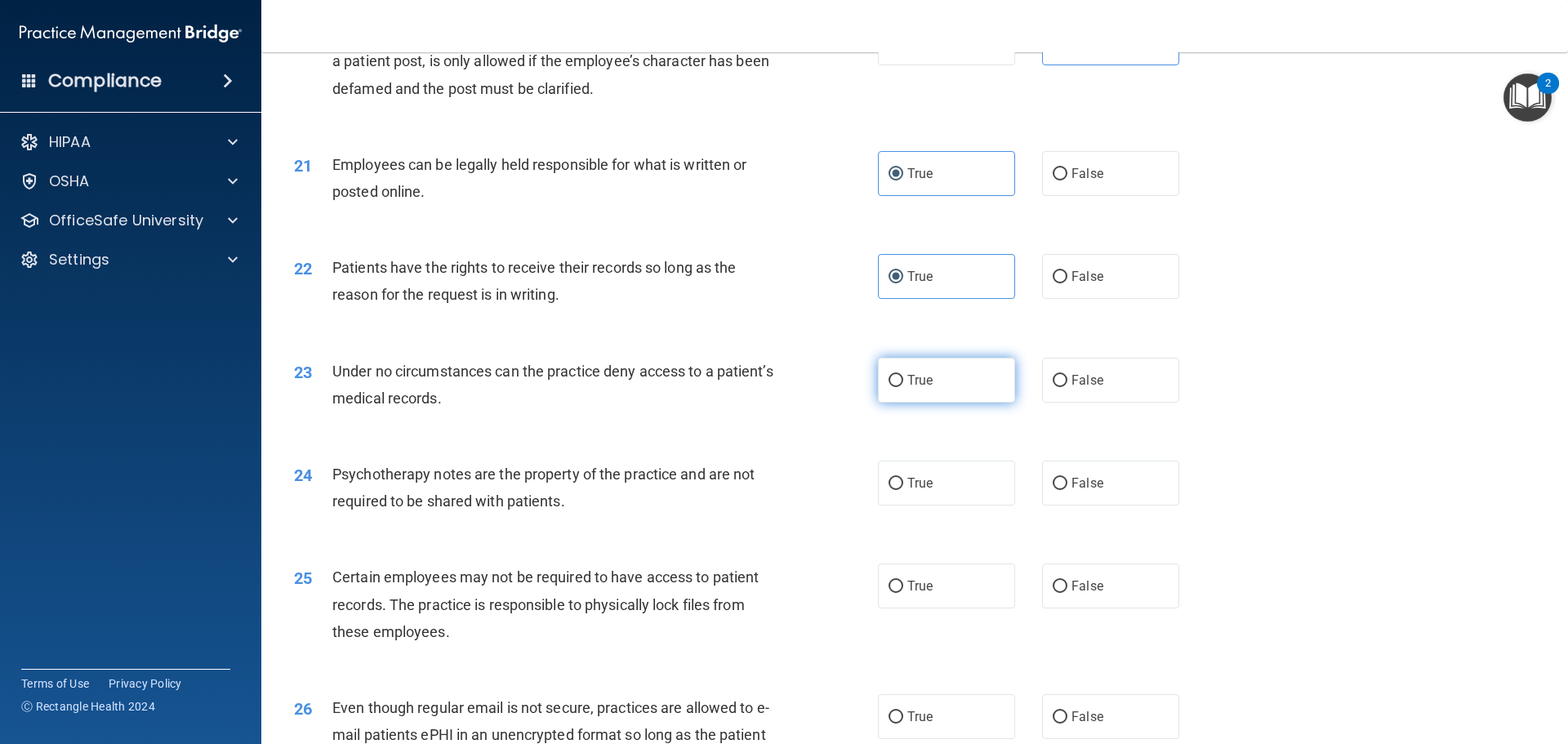
radio input "true"
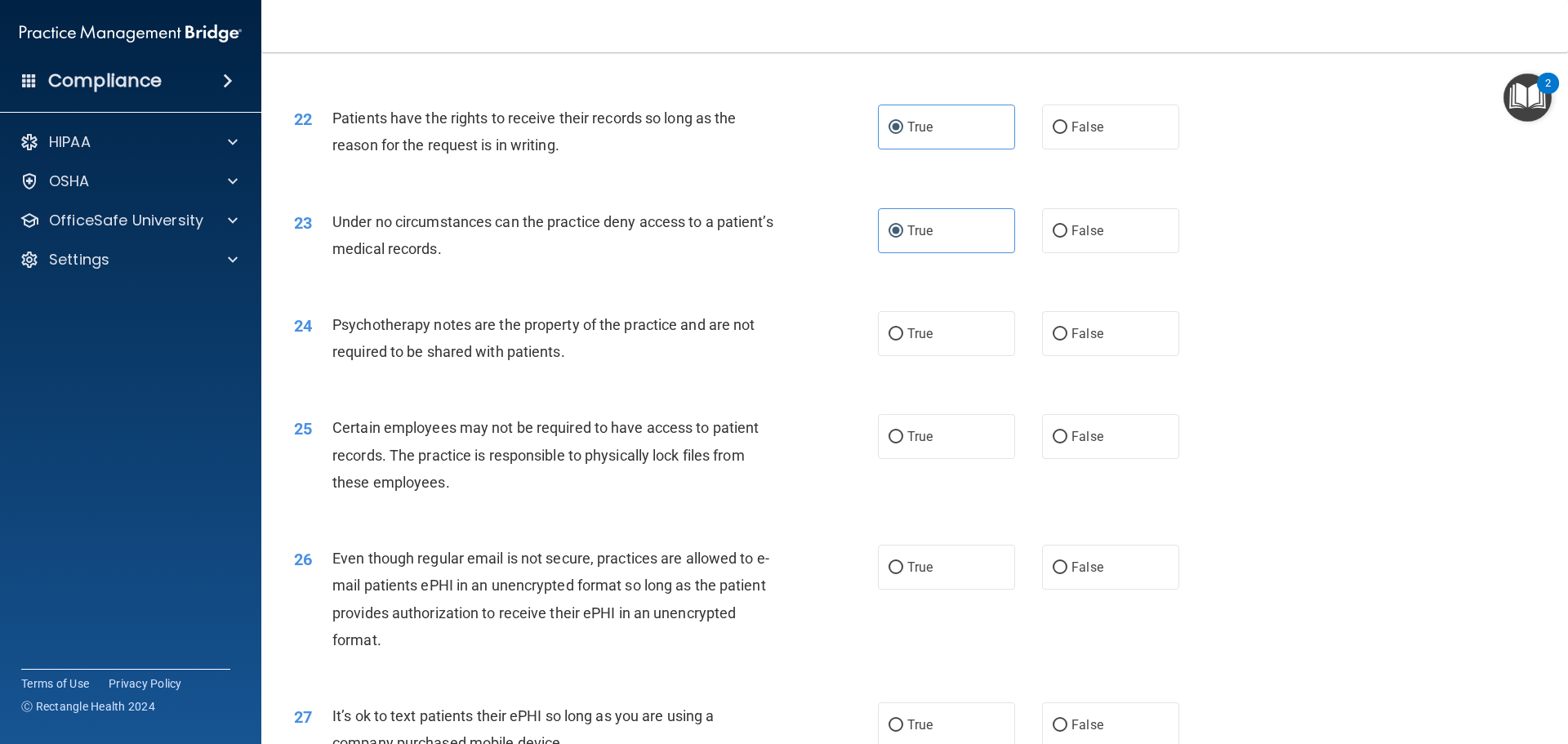
scroll to position [2779, 0]
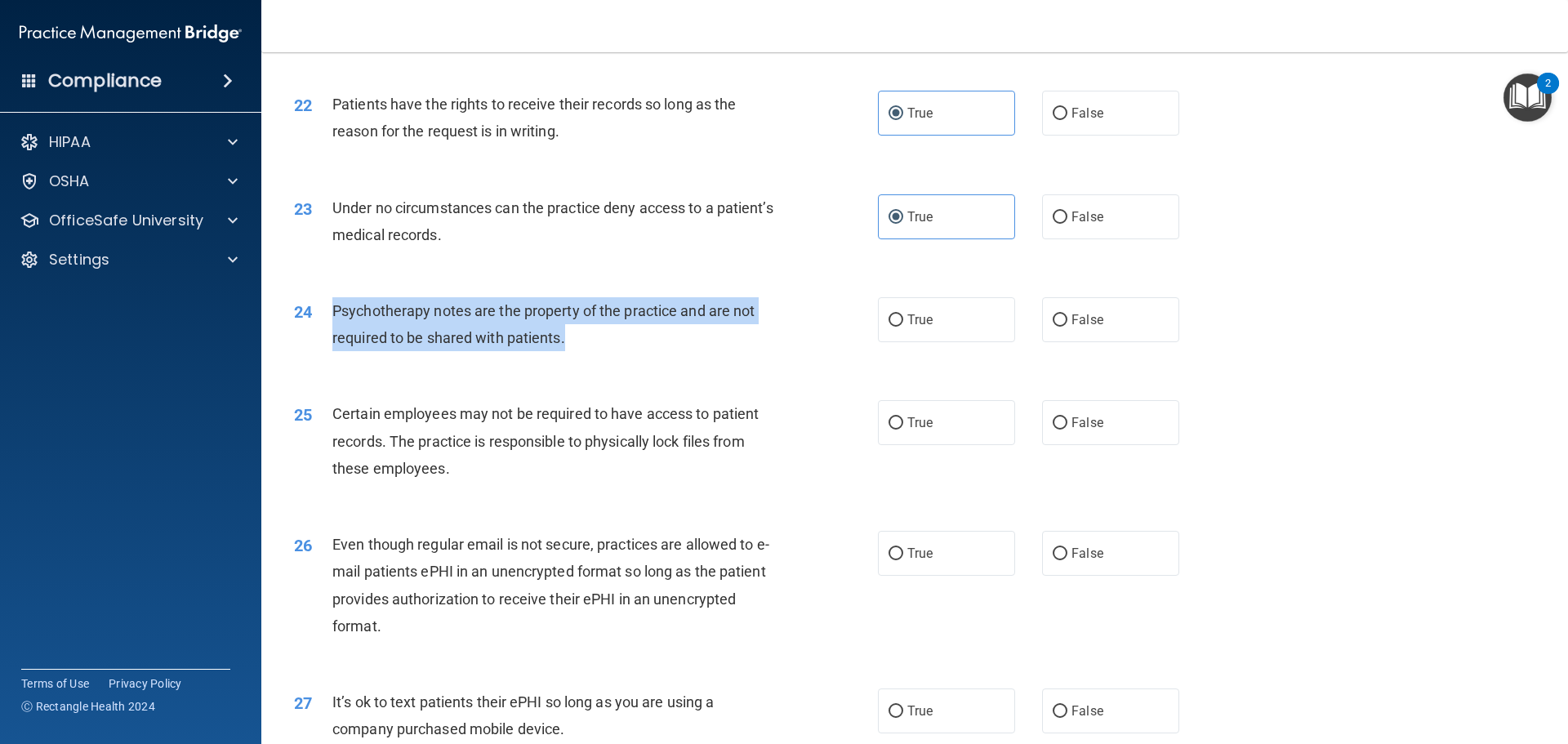
drag, startPoint x: 575, startPoint y: 362, endPoint x: 334, endPoint y: 353, distance: 241.2
click at [327, 355] on div "24 Psychotherapy notes are the property of the practice and are not required to…" at bounding box center [586, 328] width 633 height 62
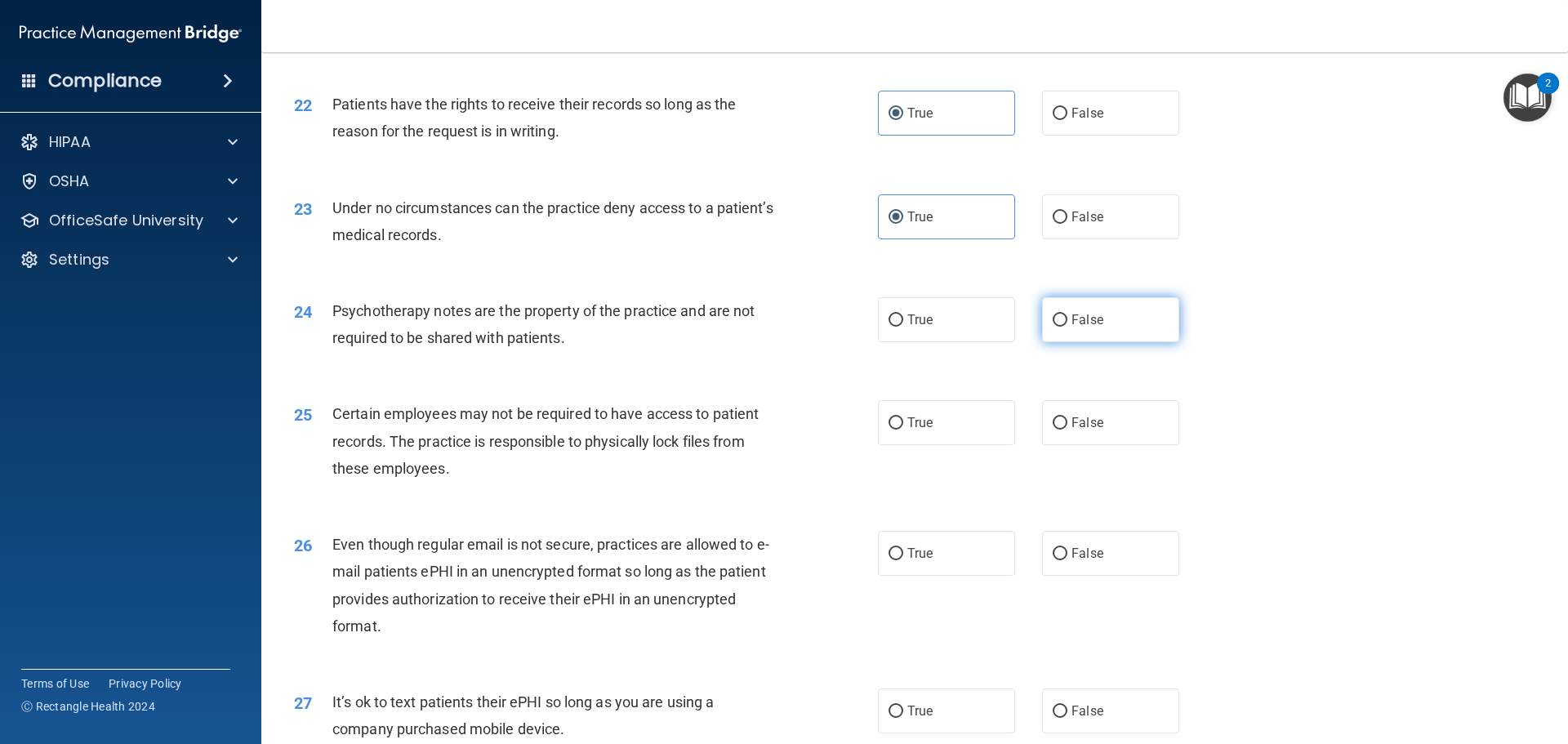
click at [1072, 327] on span "False" at bounding box center [1088, 320] width 32 height 16
click at [1068, 327] on input "False" at bounding box center [1060, 321] width 15 height 12
radio input "true"
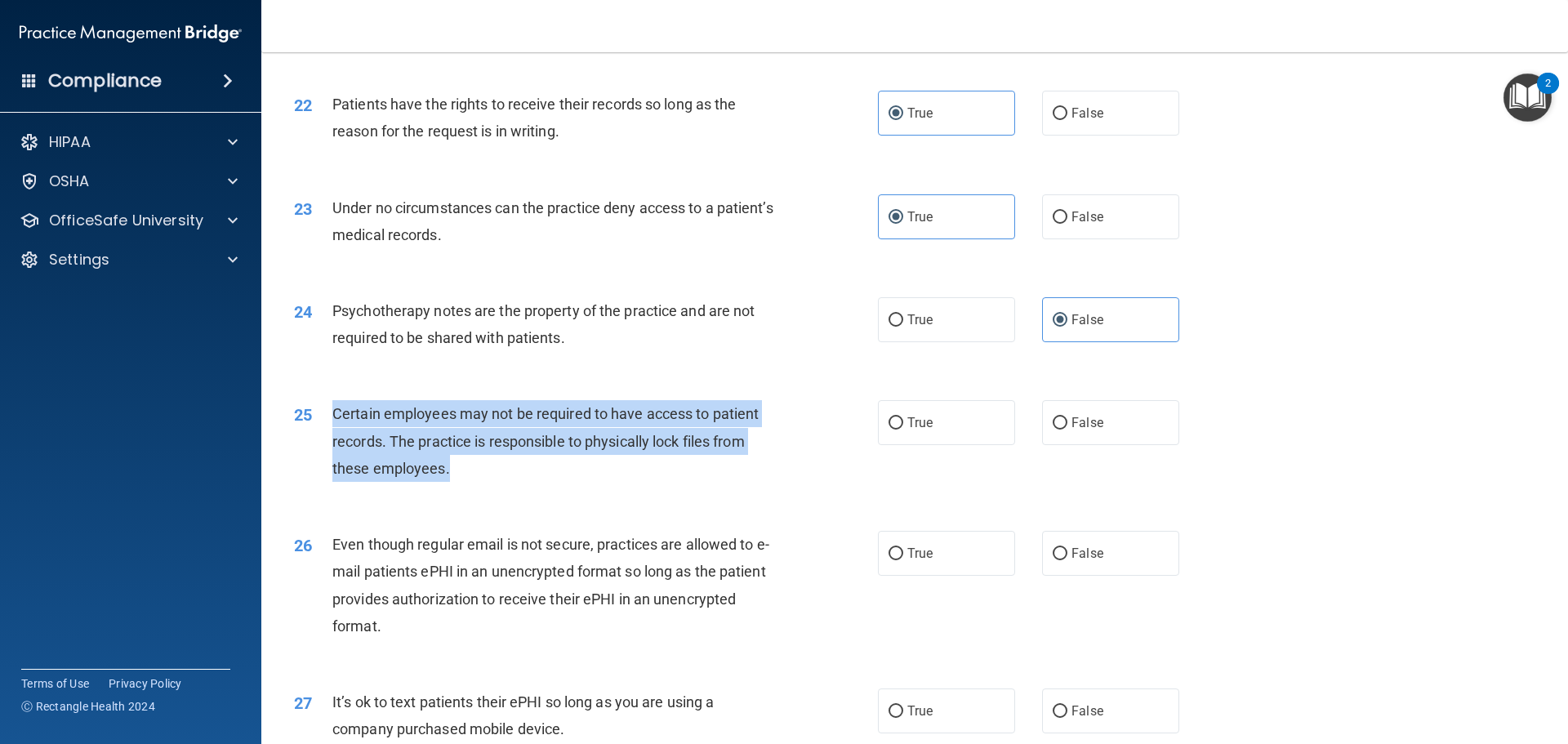
drag, startPoint x: 411, startPoint y: 499, endPoint x: 322, endPoint y: 435, distance: 109.6
click at [322, 435] on div "25 Certain employees may not be required to have access to patient records. The…" at bounding box center [586, 446] width 633 height 90
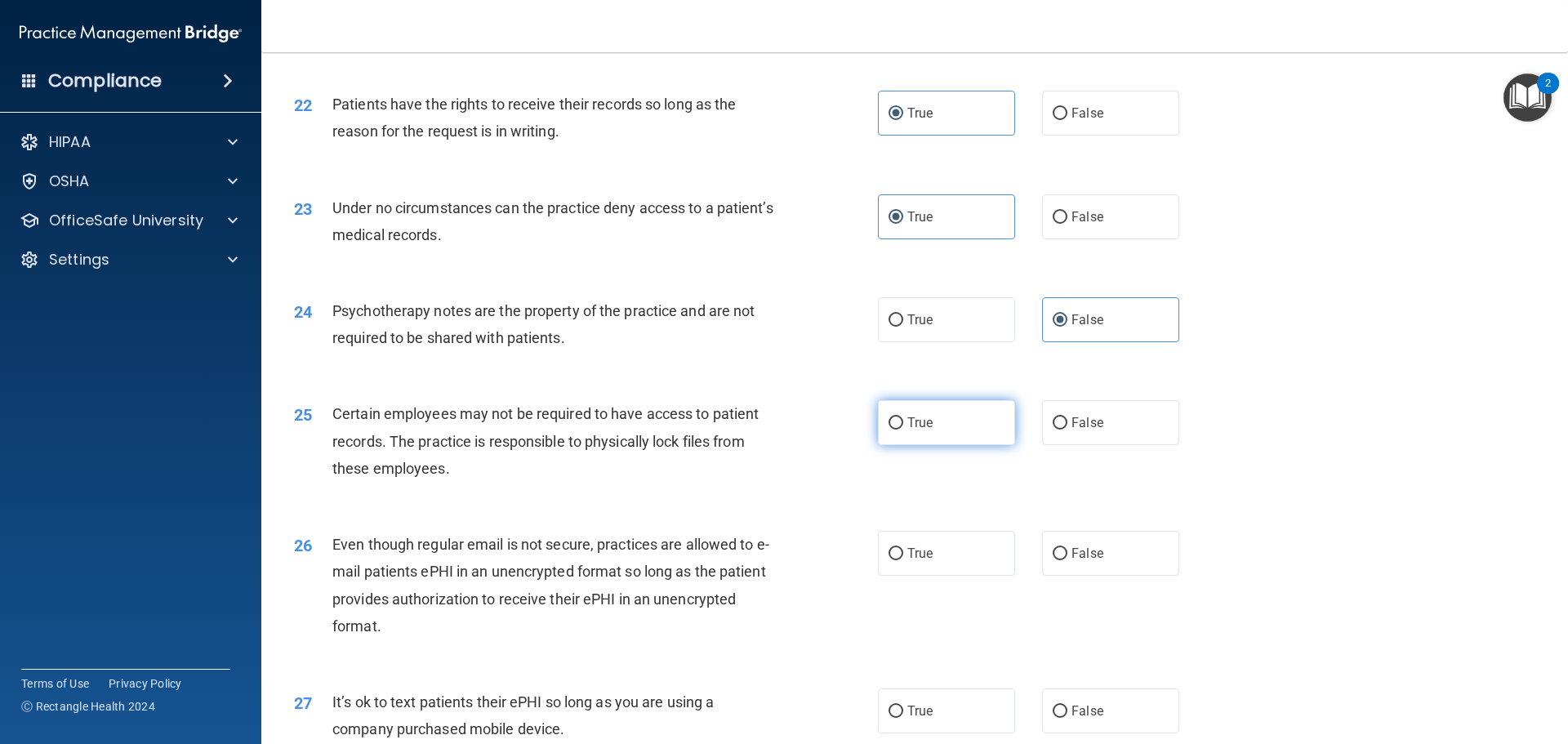
click at [919, 431] on span "True" at bounding box center [920, 422] width 25 height 16
click at [903, 430] on input "True" at bounding box center [896, 423] width 15 height 12
radio input "true"
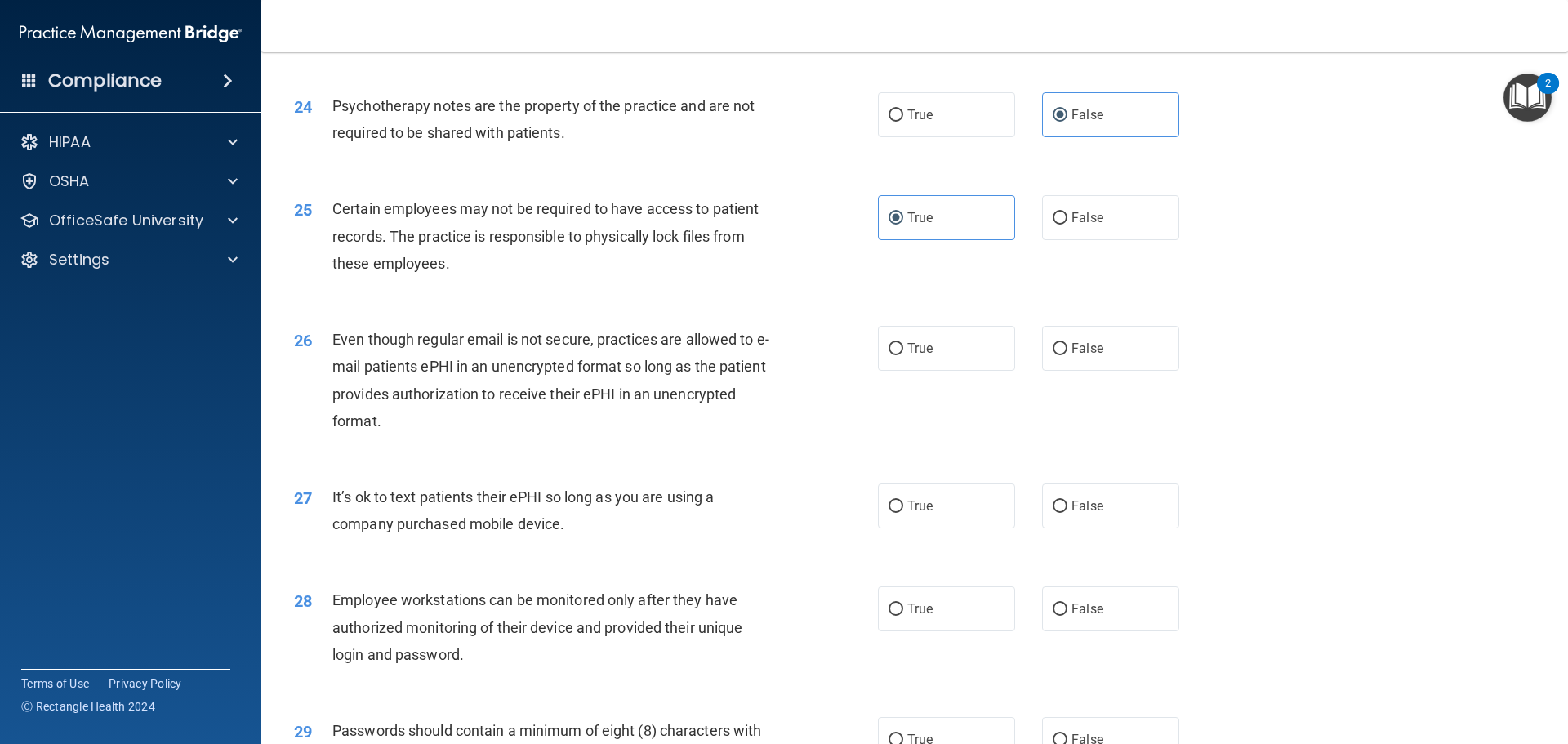
scroll to position [3023, 0]
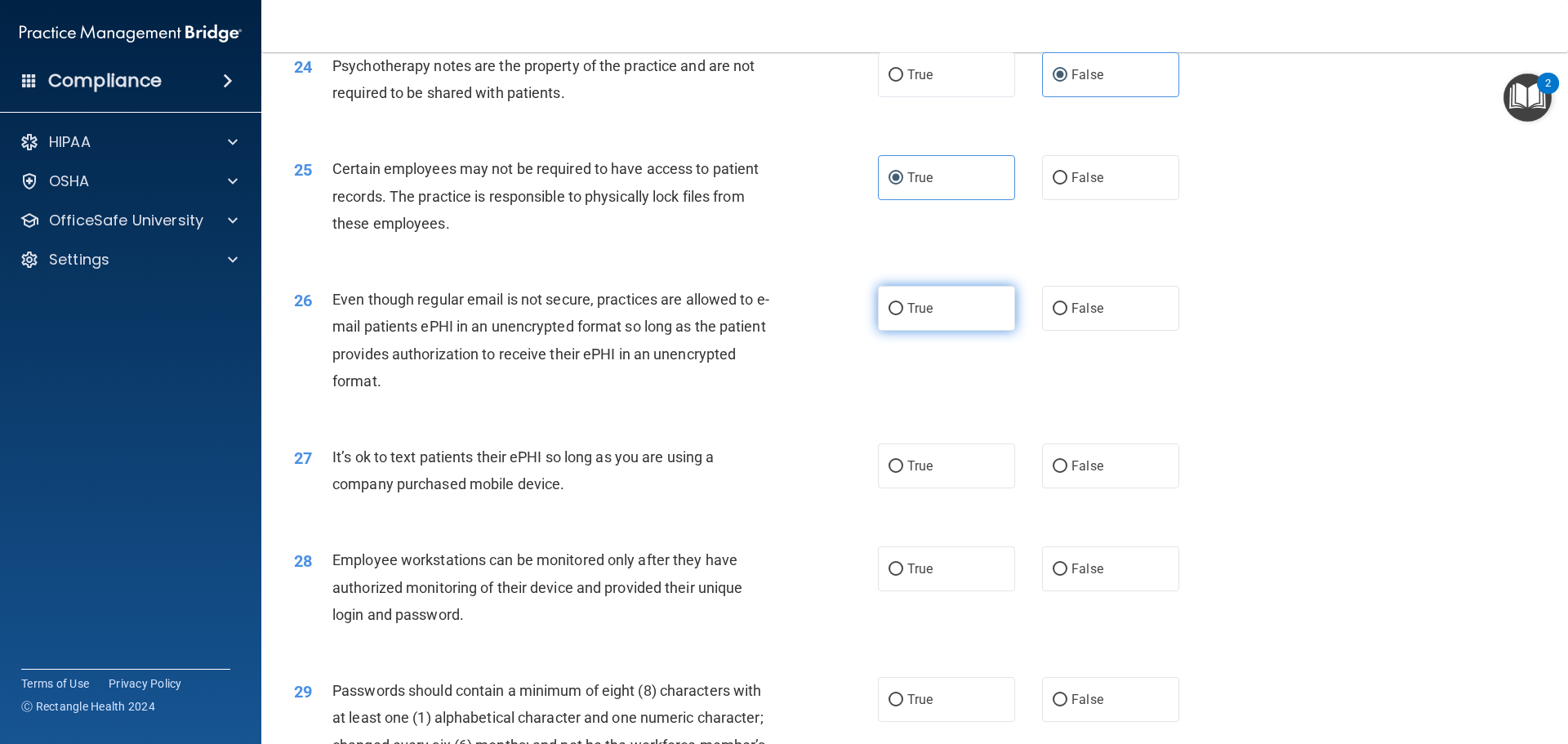
click at [890, 316] on input "True" at bounding box center [896, 309] width 15 height 12
radio input "true"
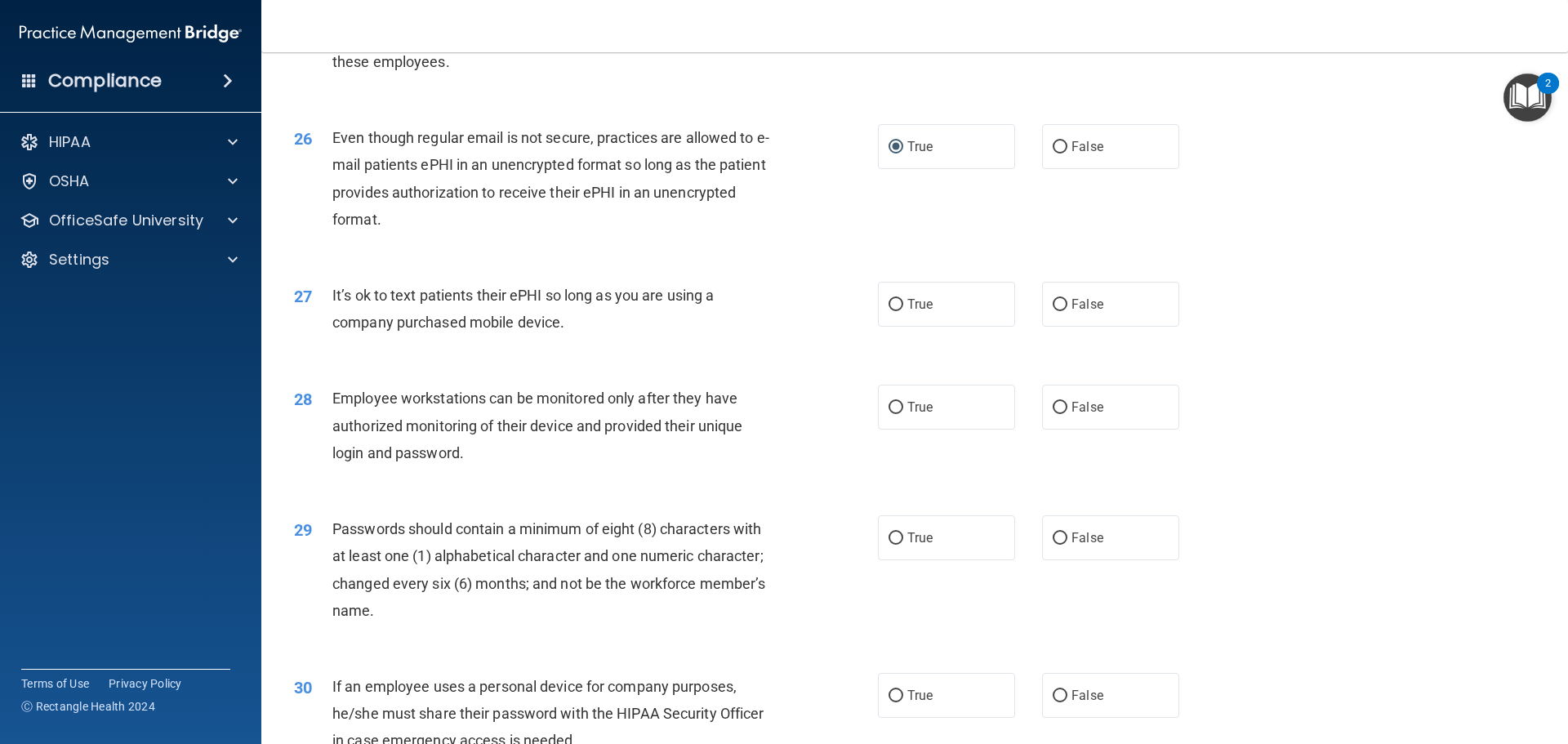
scroll to position [3187, 0]
click at [1087, 311] on span "False" at bounding box center [1088, 302] width 32 height 16
click at [1068, 310] on input "False" at bounding box center [1060, 303] width 15 height 12
radio input "true"
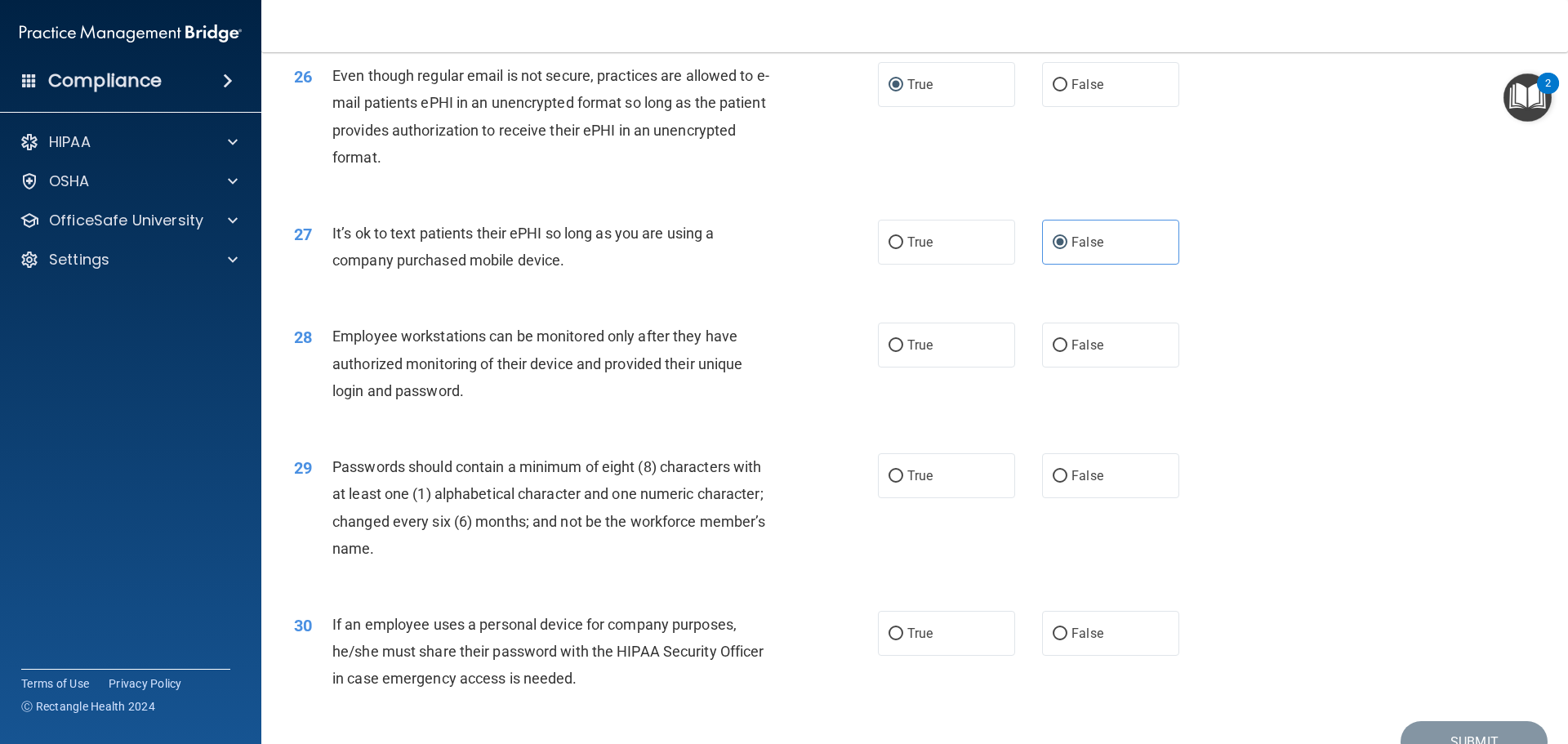
scroll to position [3350, 0]
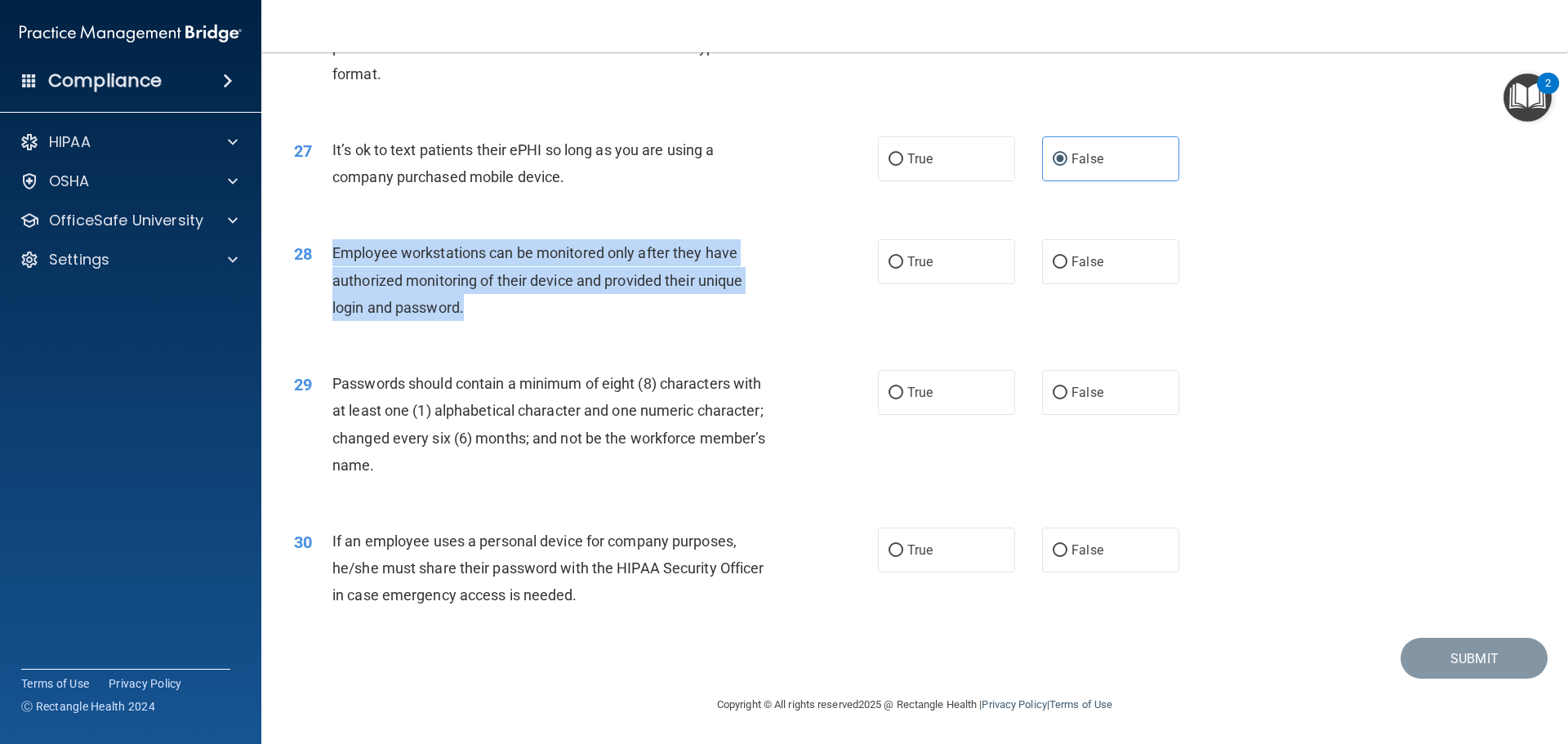
drag, startPoint x: 493, startPoint y: 327, endPoint x: 334, endPoint y: 269, distance: 169.2
click at [334, 269] on div "Employee workstations can be monitored only after they have authorized monitori…" at bounding box center [560, 280] width 456 height 82
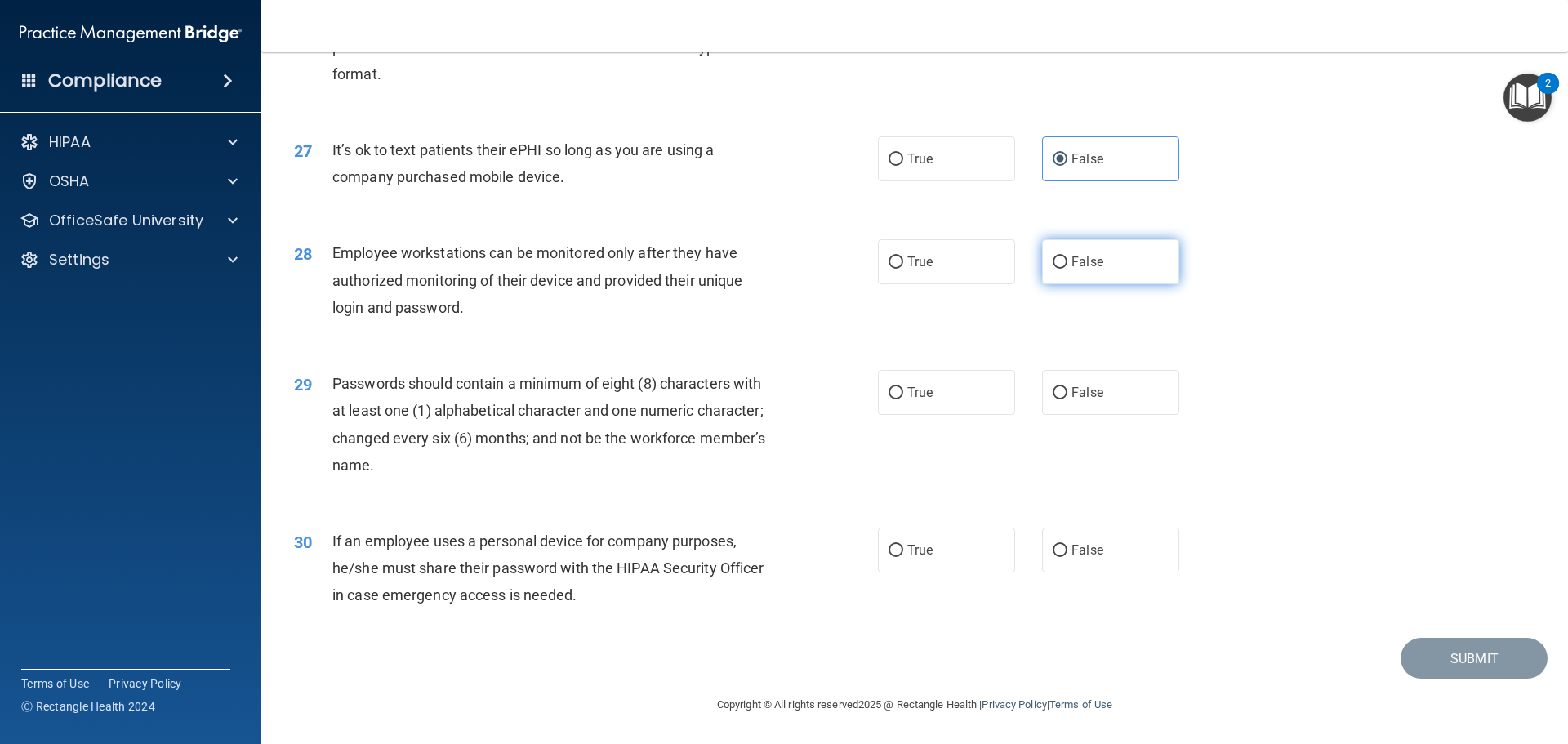
click at [1074, 266] on span "False" at bounding box center [1088, 262] width 32 height 16
click at [1068, 266] on input "False" at bounding box center [1060, 262] width 15 height 12
radio input "true"
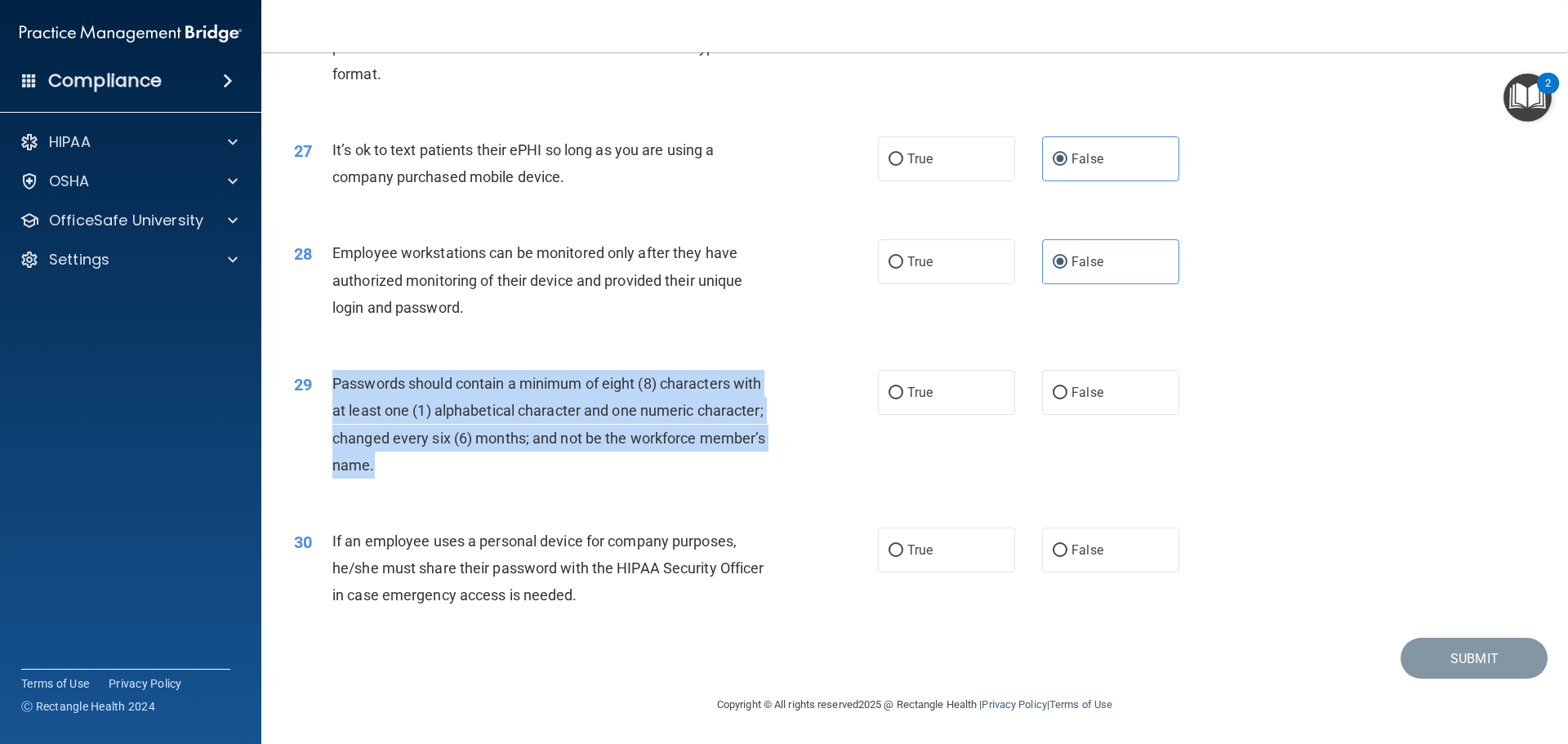
drag, startPoint x: 350, startPoint y: 465, endPoint x: 322, endPoint y: 401, distance: 69.9
click at [322, 401] on div "29 Passwords should contain a minimum of eight (8) characters with at least one…" at bounding box center [586, 428] width 633 height 117
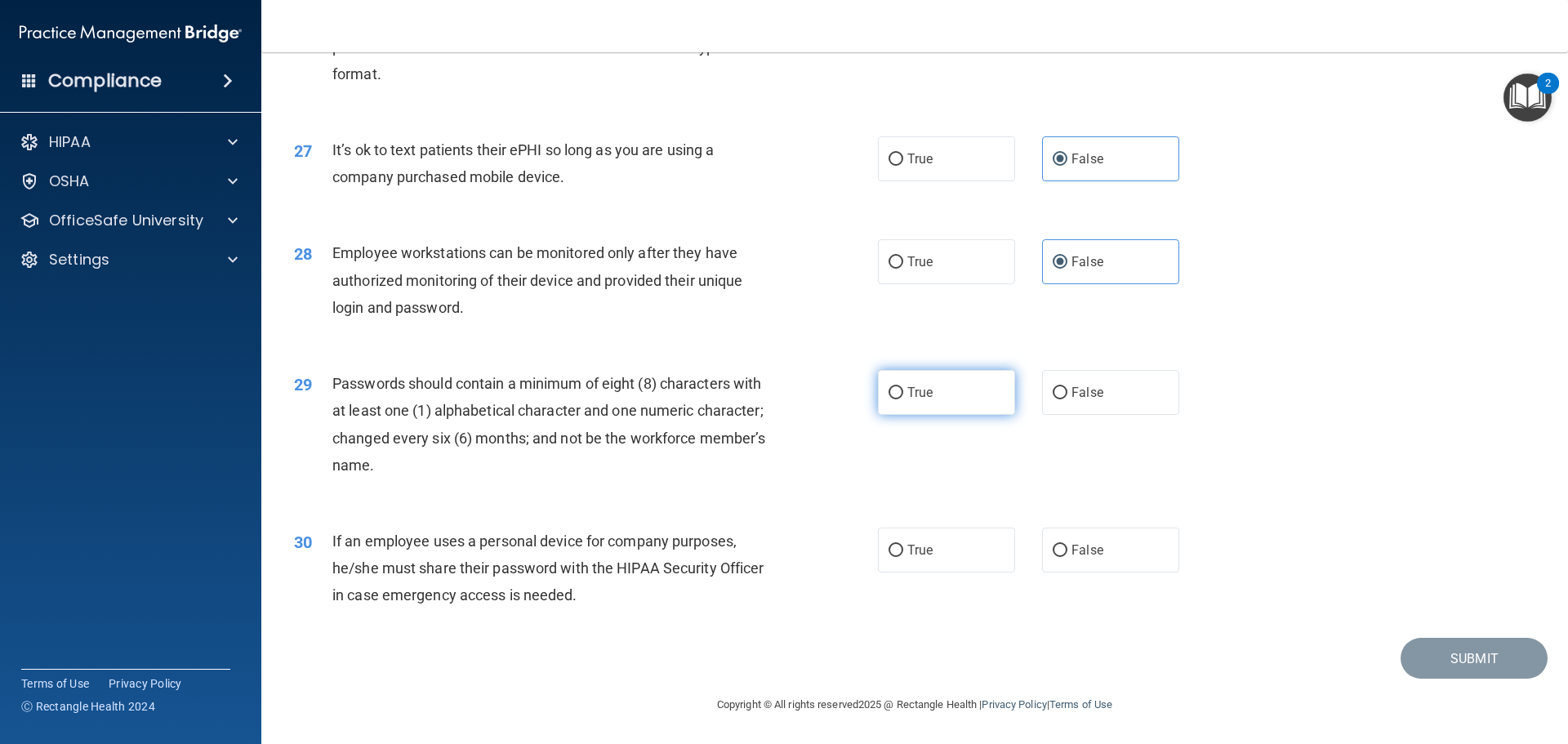
click at [921, 409] on label "True" at bounding box center [946, 392] width 137 height 45
click at [903, 400] on input "True" at bounding box center [896, 393] width 15 height 12
radio input "true"
click at [896, 557] on input "True" at bounding box center [896, 551] width 15 height 12
radio input "true"
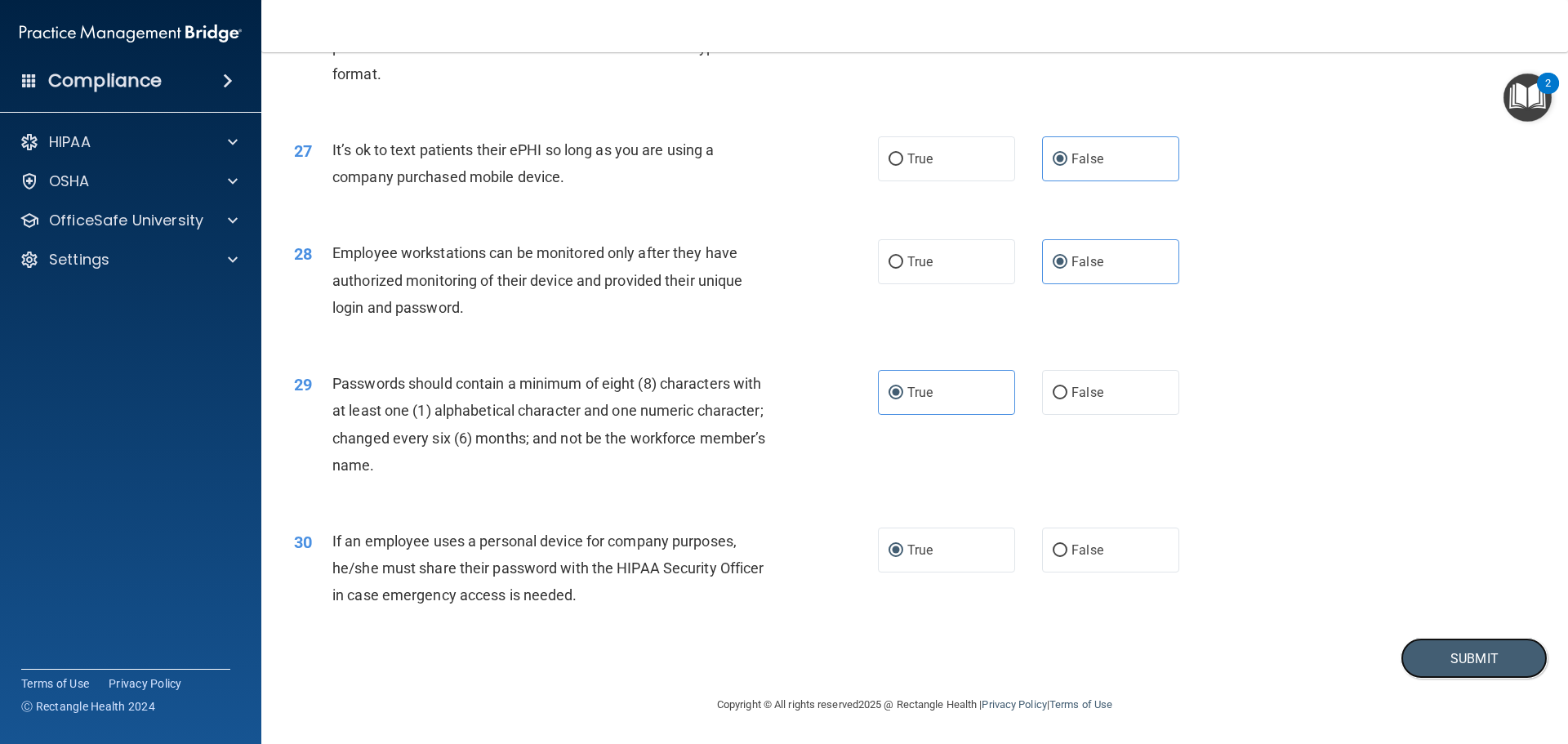
click at [1441, 657] on button "Submit" at bounding box center [1474, 659] width 147 height 42
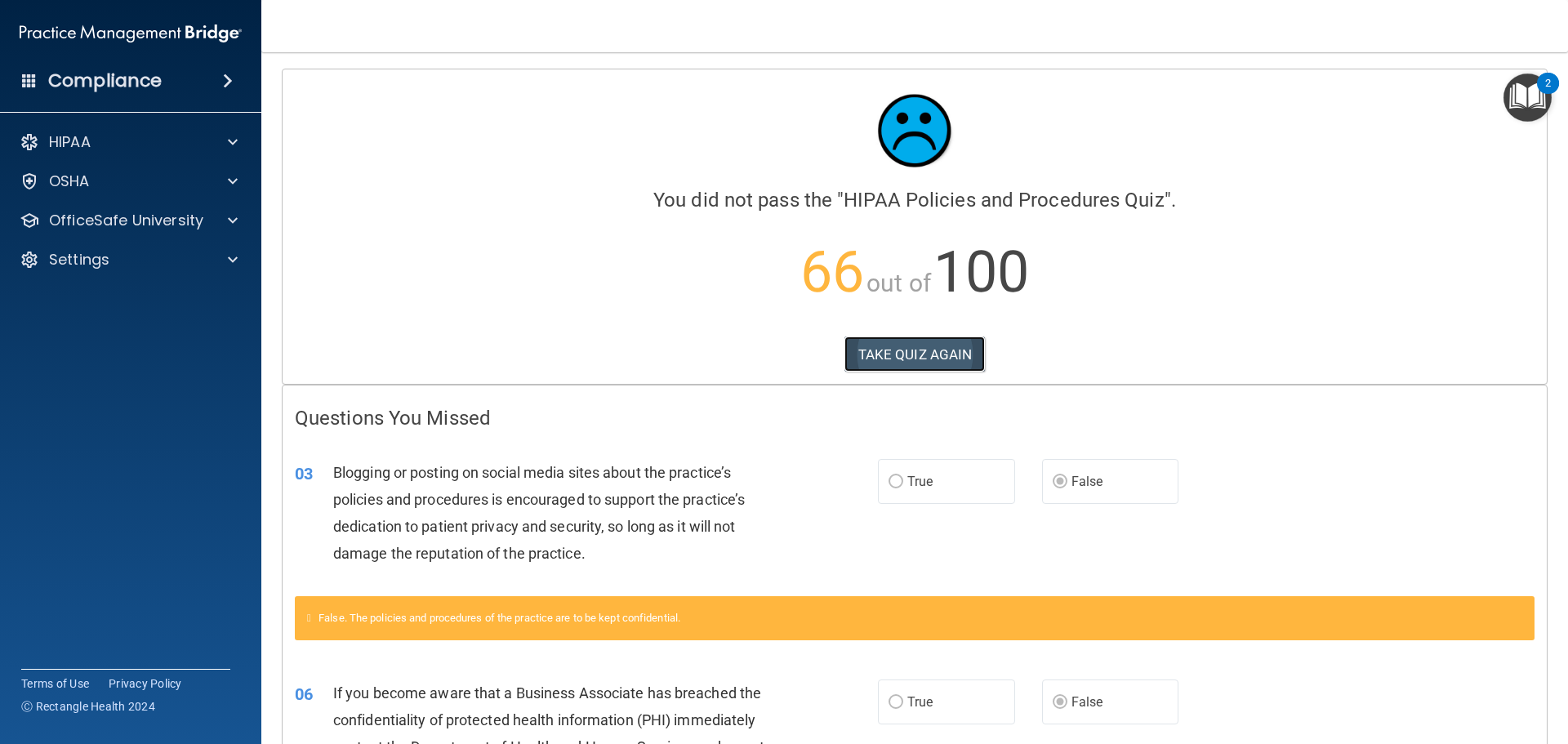
click at [893, 342] on button "TAKE QUIZ AGAIN" at bounding box center [915, 354] width 142 height 36
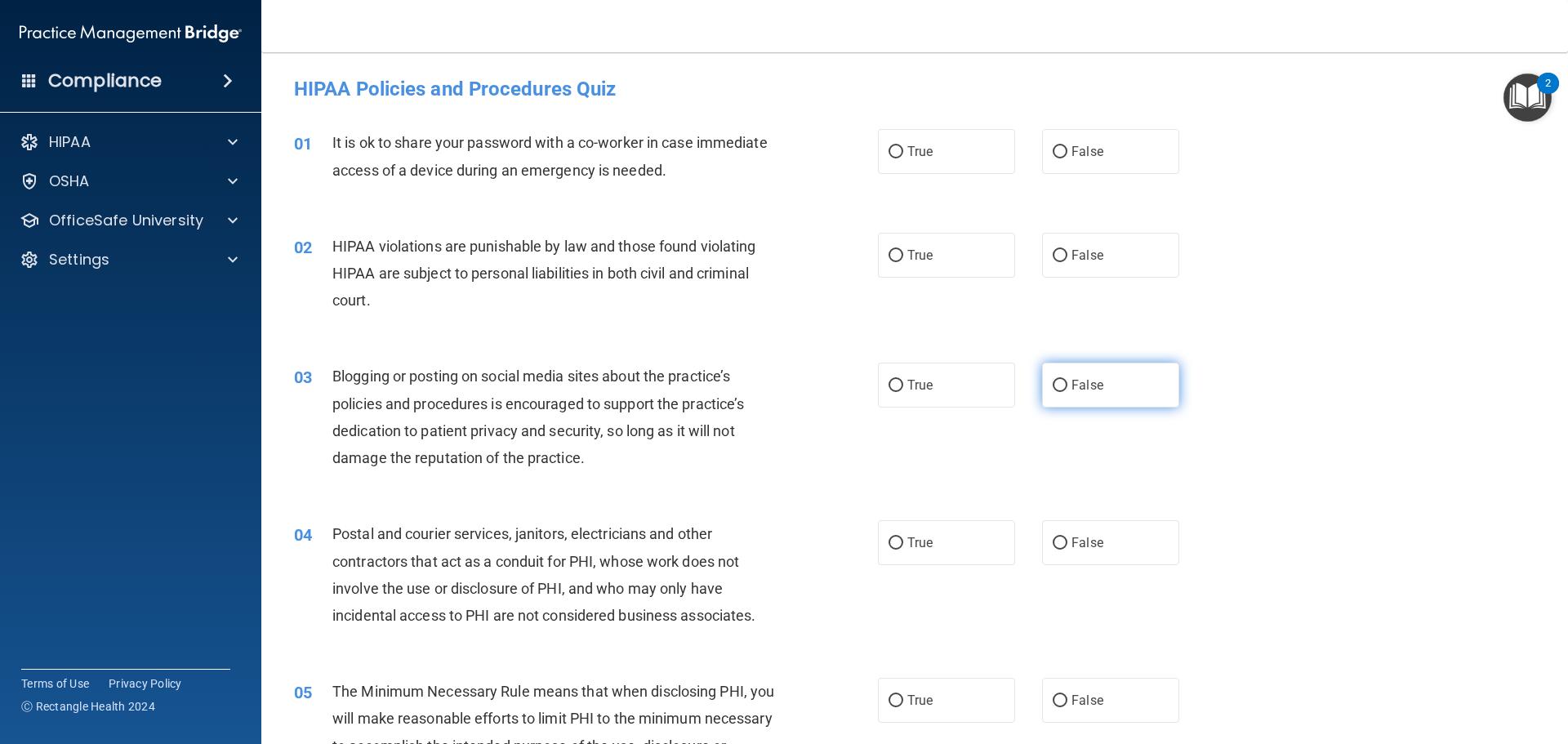
click at [1055, 397] on label "False" at bounding box center [1110, 385] width 137 height 45
click at [1055, 392] on input "False" at bounding box center [1060, 386] width 15 height 12
radio input "true"
click at [1079, 144] on span "False" at bounding box center [1088, 152] width 32 height 16
click at [1068, 147] on input "False" at bounding box center [1060, 152] width 15 height 12
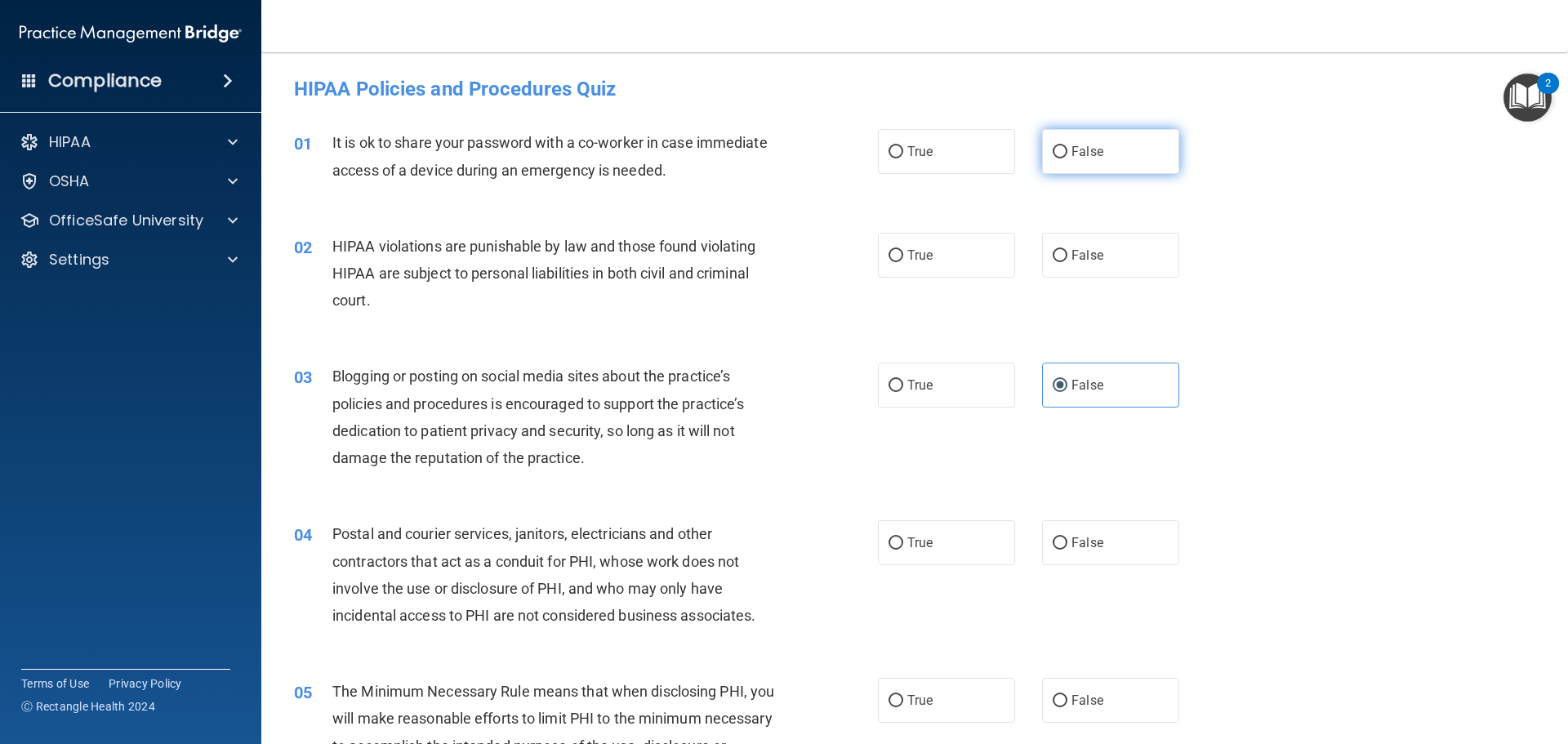
radio input "true"
click at [939, 259] on label "True" at bounding box center [946, 256] width 137 height 45
click at [903, 259] on input "True" at bounding box center [896, 256] width 15 height 12
radio input "true"
click at [908, 383] on span "True" at bounding box center [920, 385] width 25 height 16
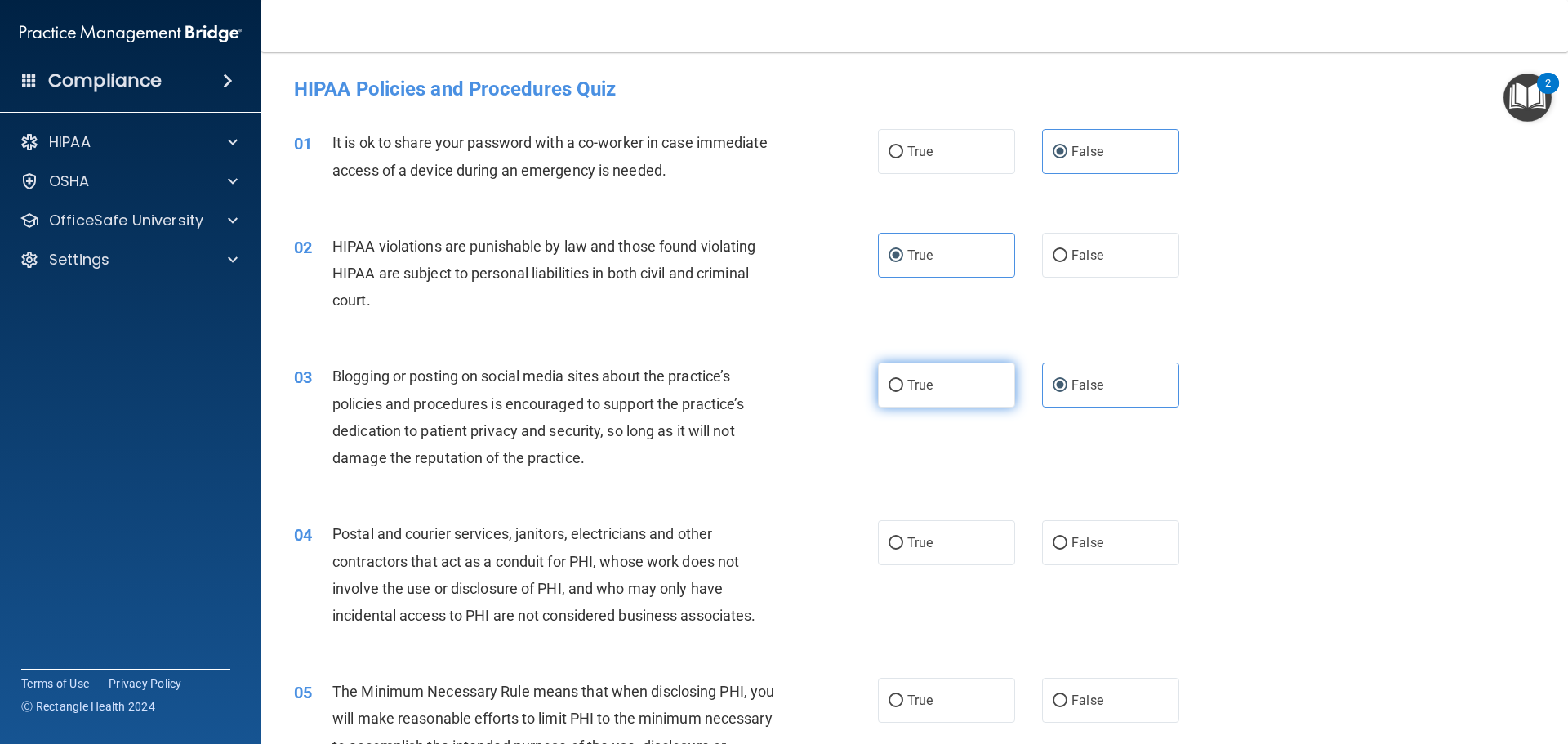
click at [903, 383] on input "True" at bounding box center [896, 386] width 15 height 12
radio input "true"
click at [1042, 401] on label "False" at bounding box center [1110, 385] width 137 height 45
click at [1053, 392] on input "False" at bounding box center [1060, 386] width 15 height 12
radio input "true"
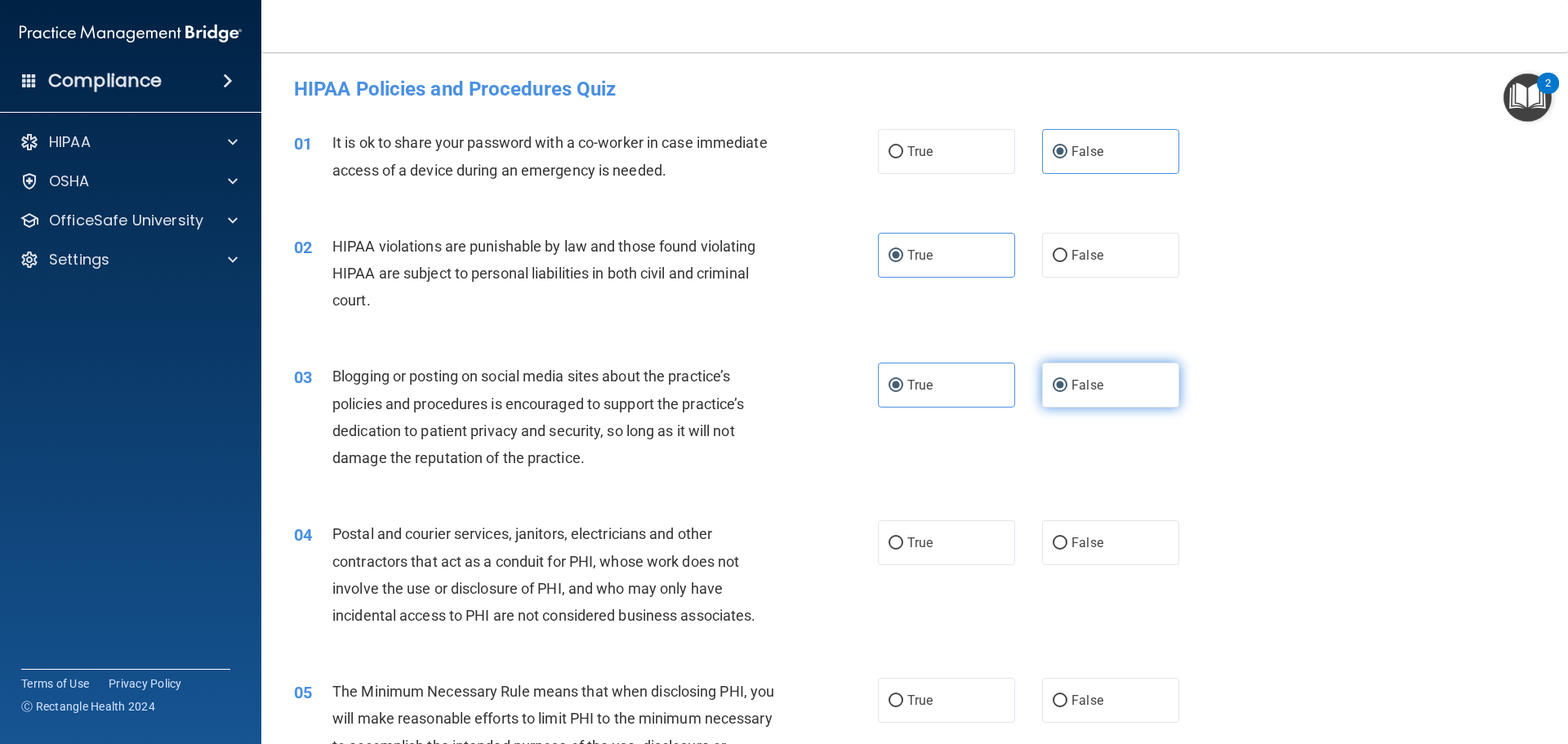
radio input "false"
click at [911, 512] on div "04 Postal and courier services, janitors, electricians and other contractors th…" at bounding box center [914, 578] width 1266 height 157
click at [911, 531] on label "True" at bounding box center [946, 543] width 137 height 45
click at [903, 537] on input "True" at bounding box center [896, 543] width 15 height 12
radio input "true"
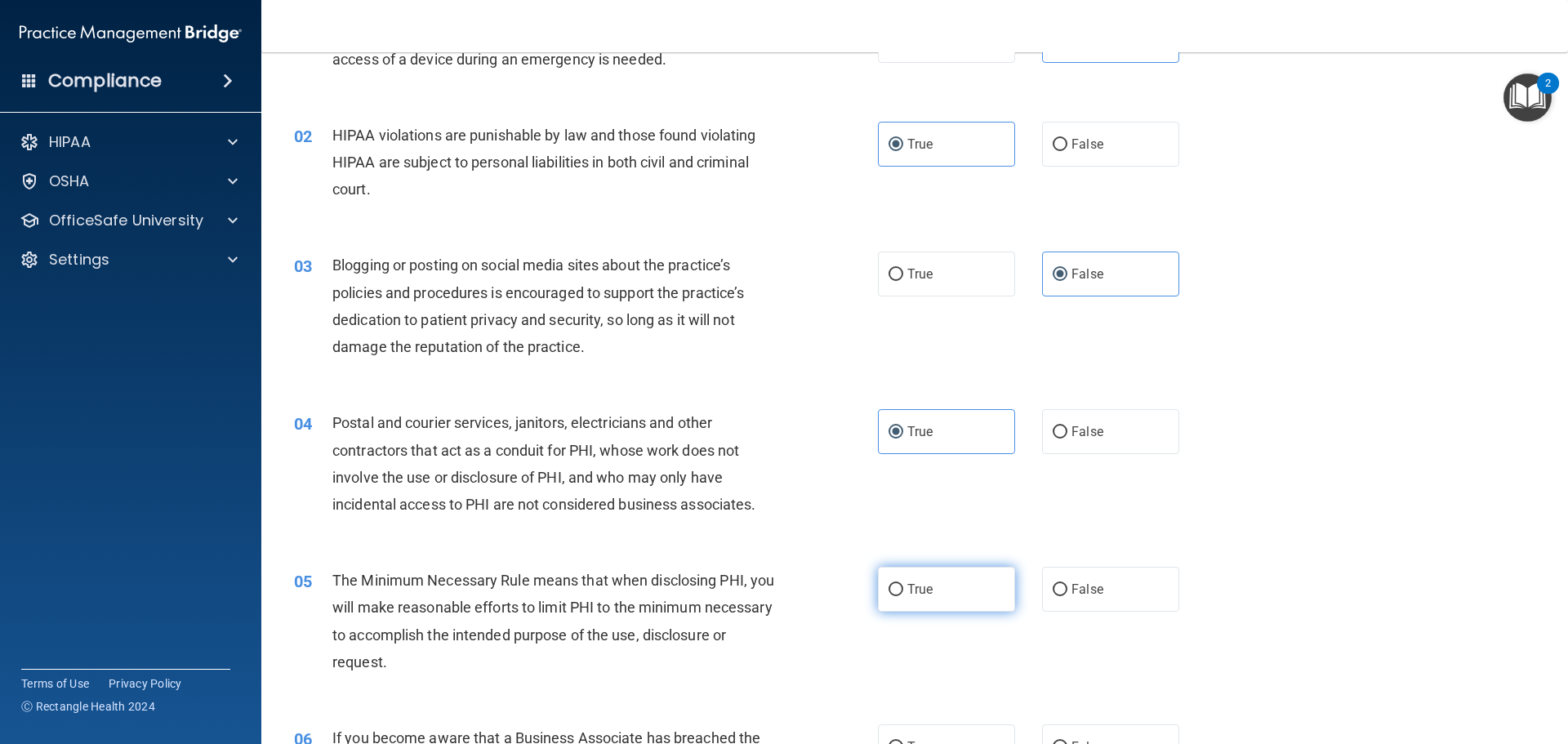
scroll to position [163, 0]
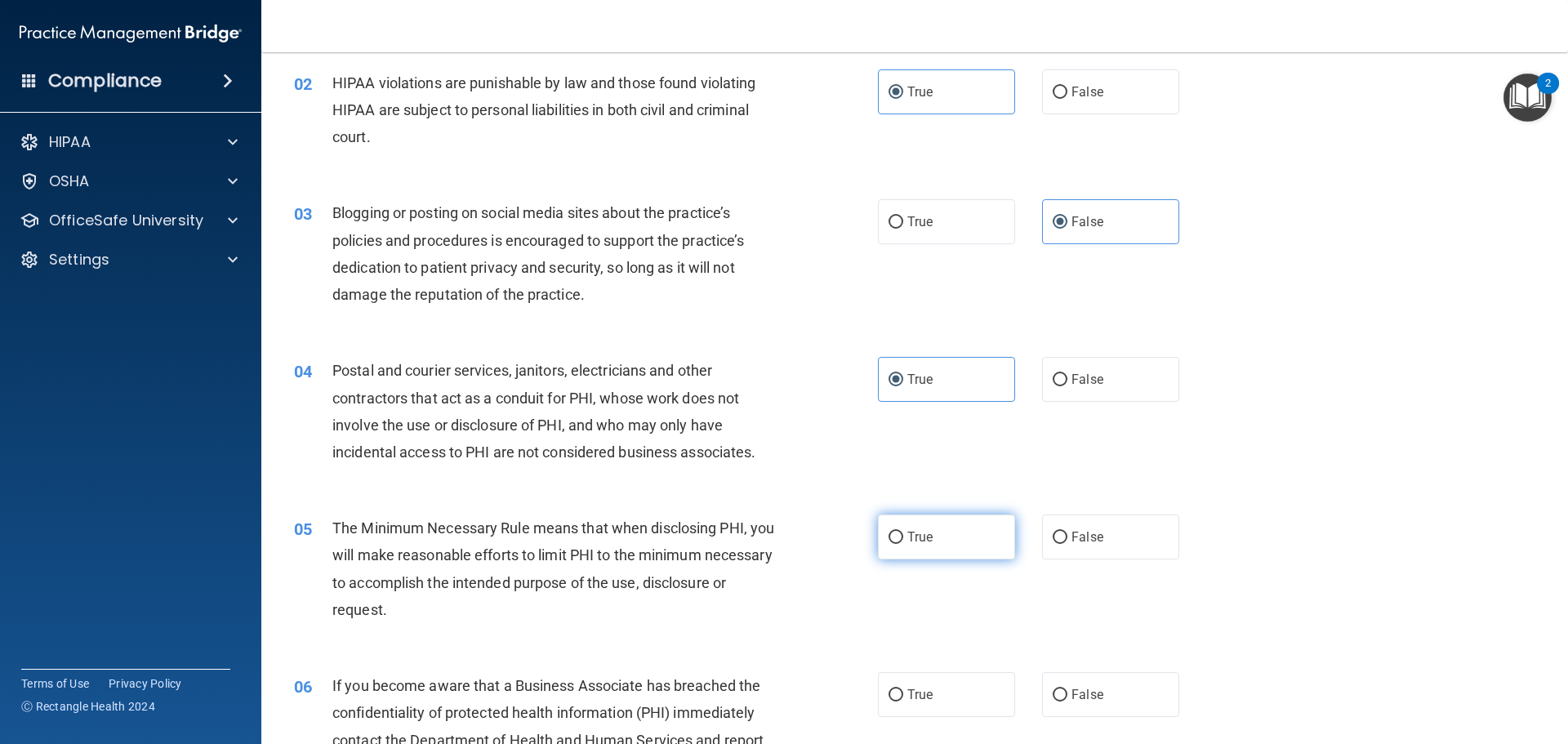
click at [941, 532] on label "True" at bounding box center [946, 537] width 137 height 45
click at [903, 532] on input "True" at bounding box center [896, 537] width 15 height 12
radio input "true"
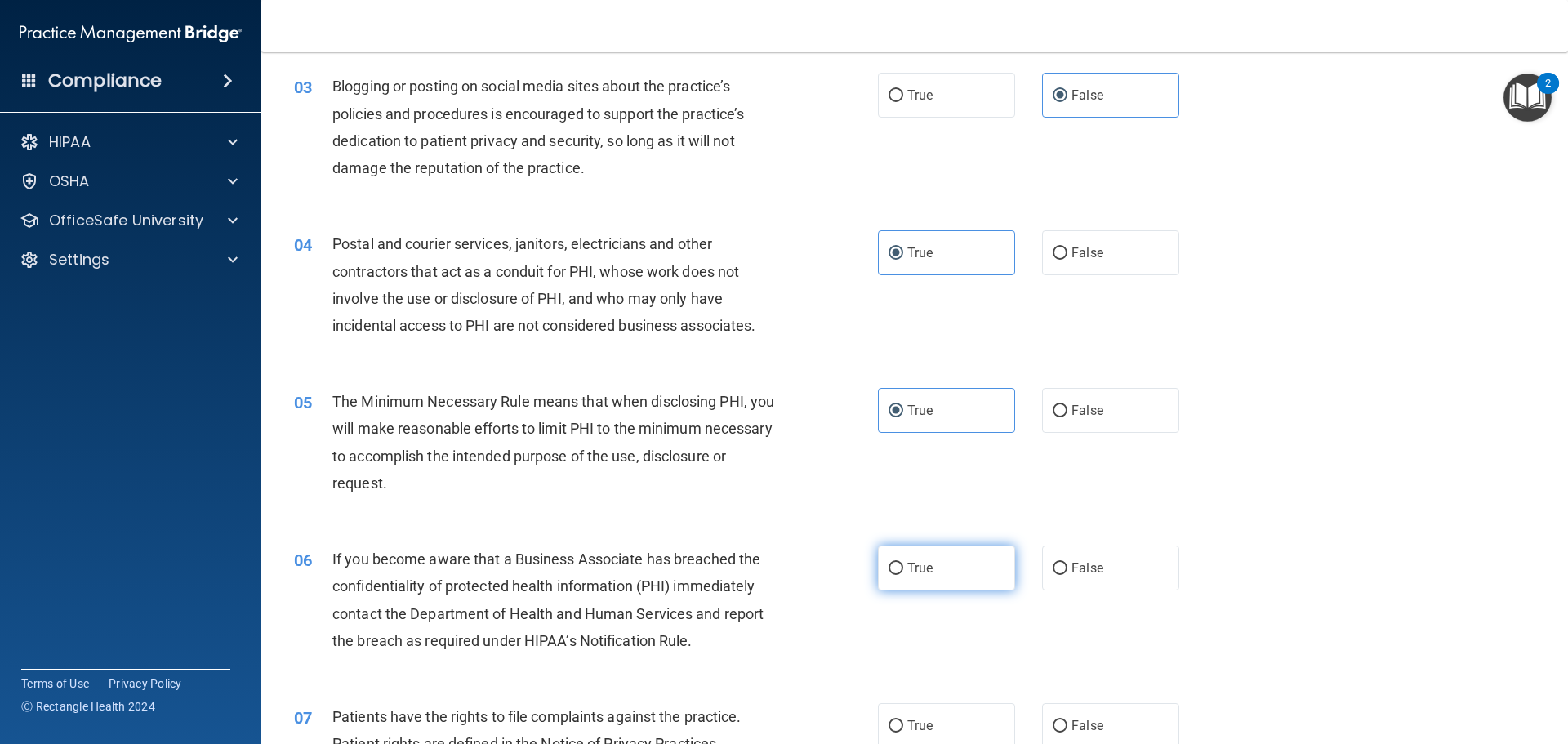
scroll to position [327, 0]
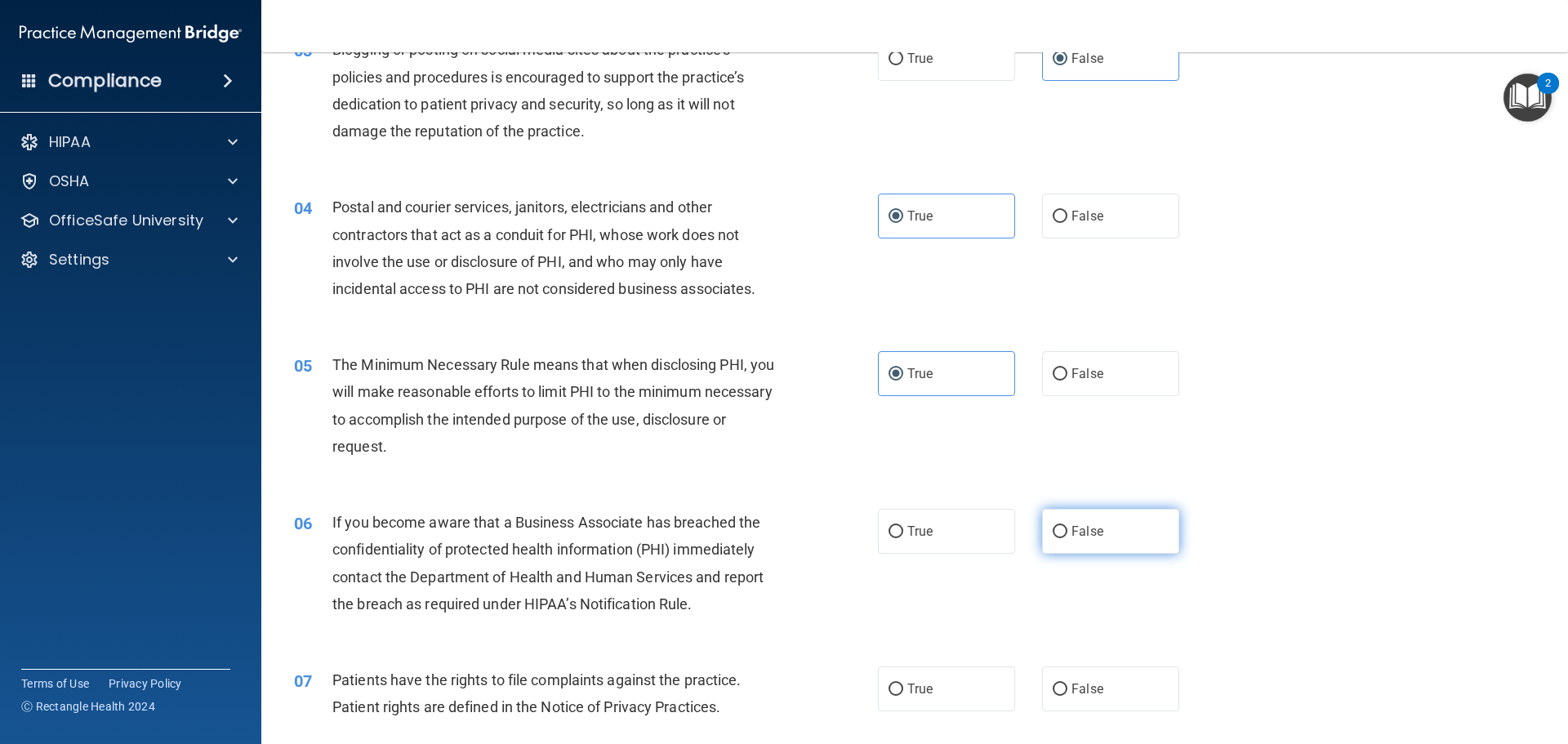
click at [1053, 538] on input "False" at bounding box center [1060, 532] width 15 height 12
radio input "true"
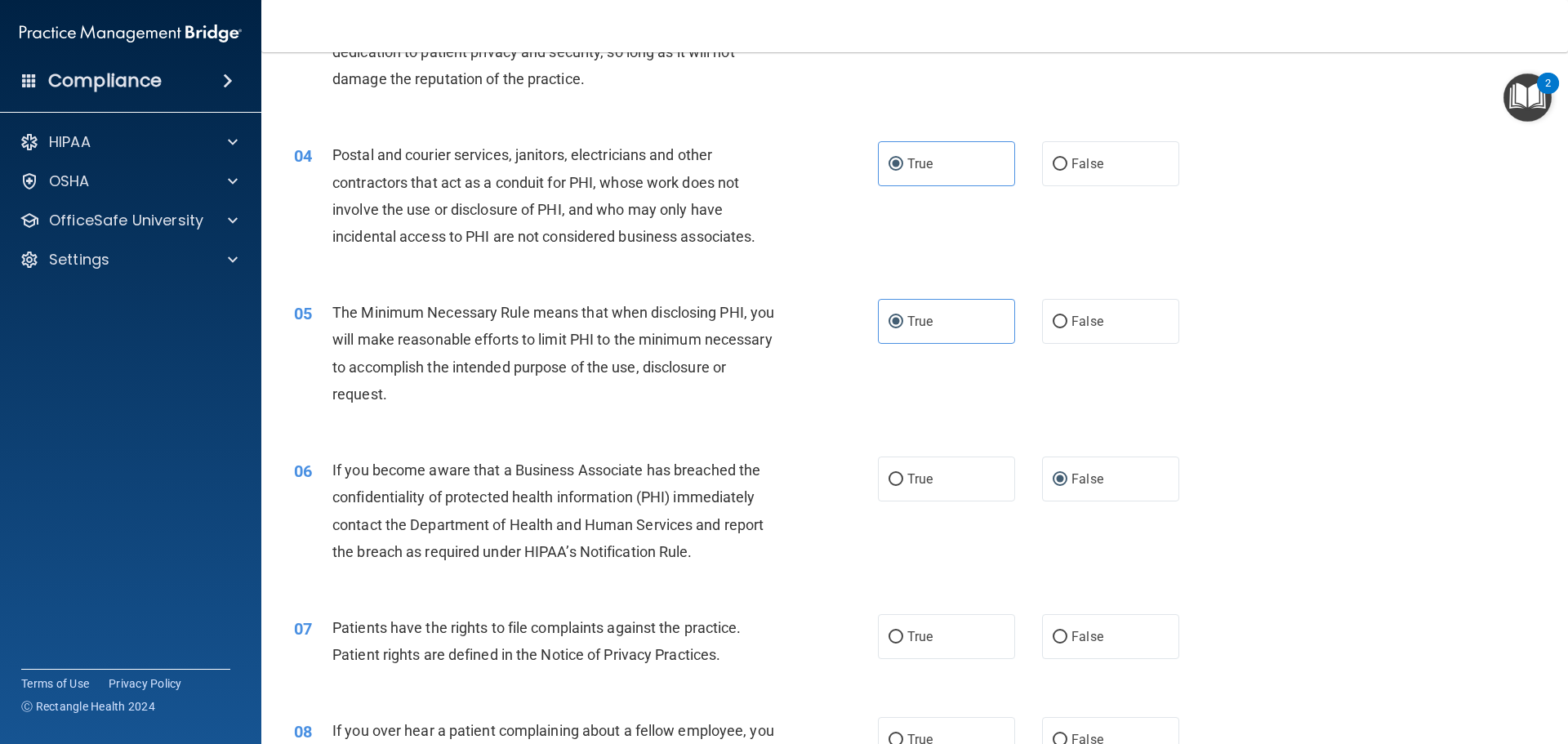
scroll to position [408, 0]
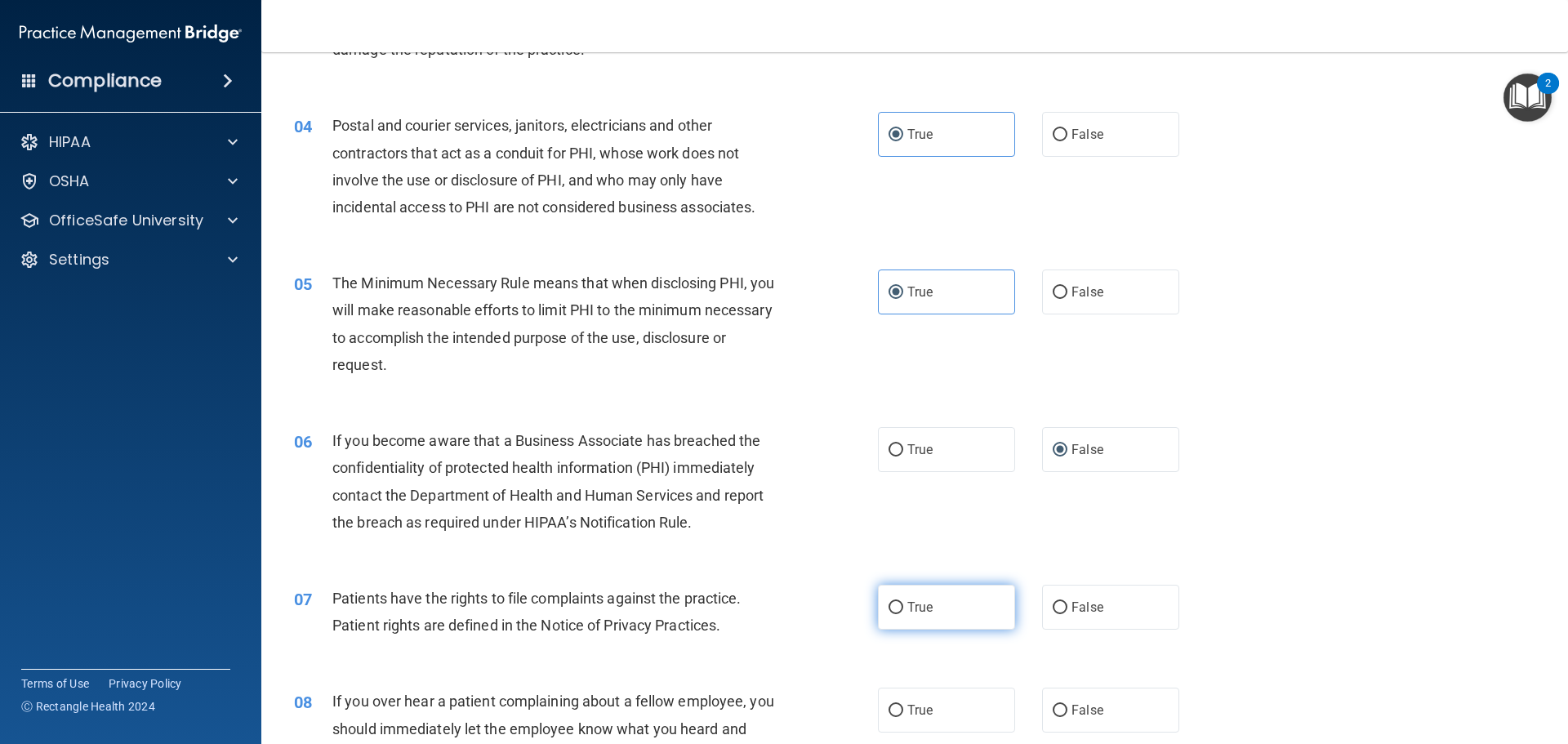
click at [929, 597] on label "True" at bounding box center [946, 607] width 137 height 45
click at [903, 602] on input "True" at bounding box center [896, 608] width 15 height 12
radio input "true"
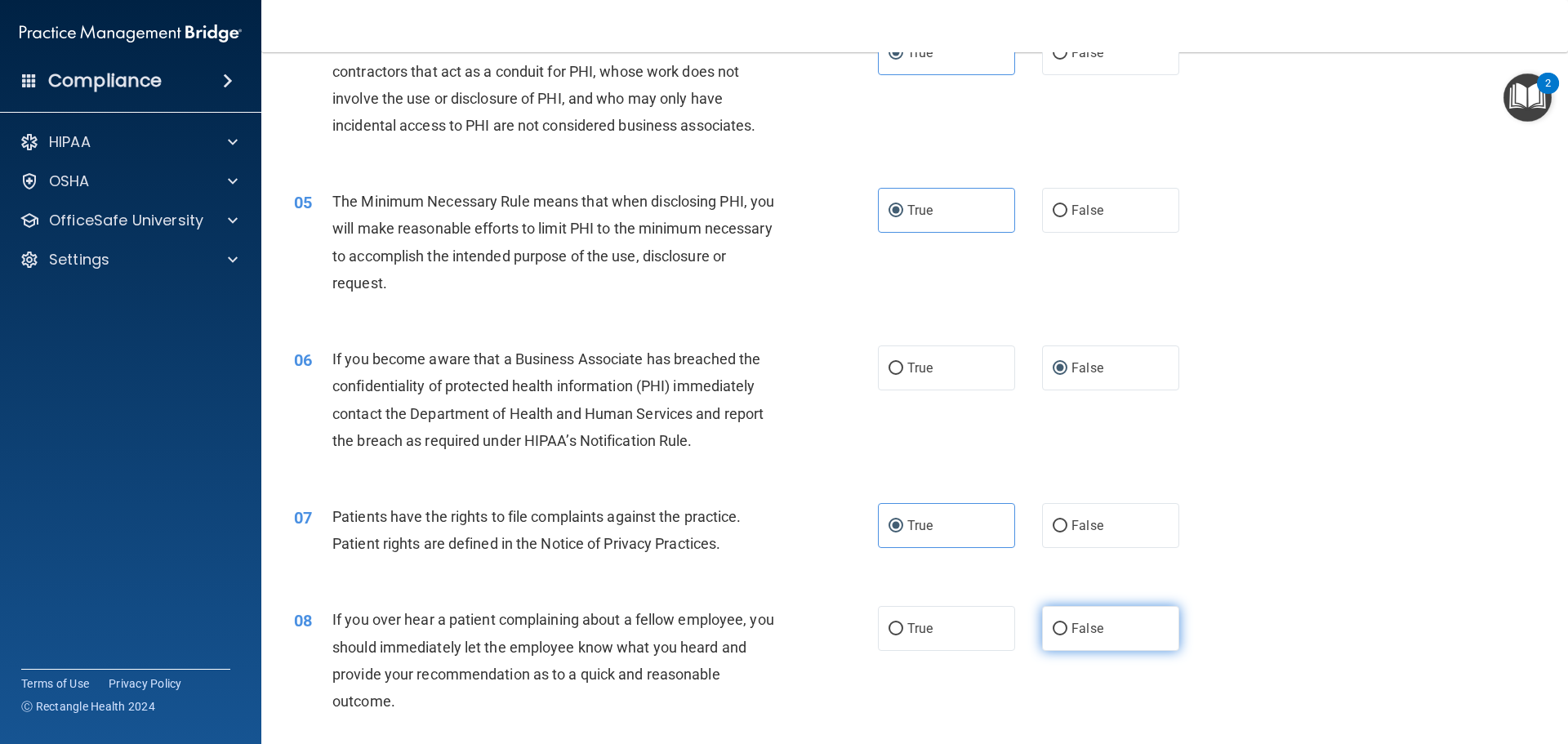
click at [1072, 632] on span "False" at bounding box center [1088, 628] width 32 height 16
click at [1068, 632] on input "False" at bounding box center [1060, 629] width 15 height 12
radio input "true"
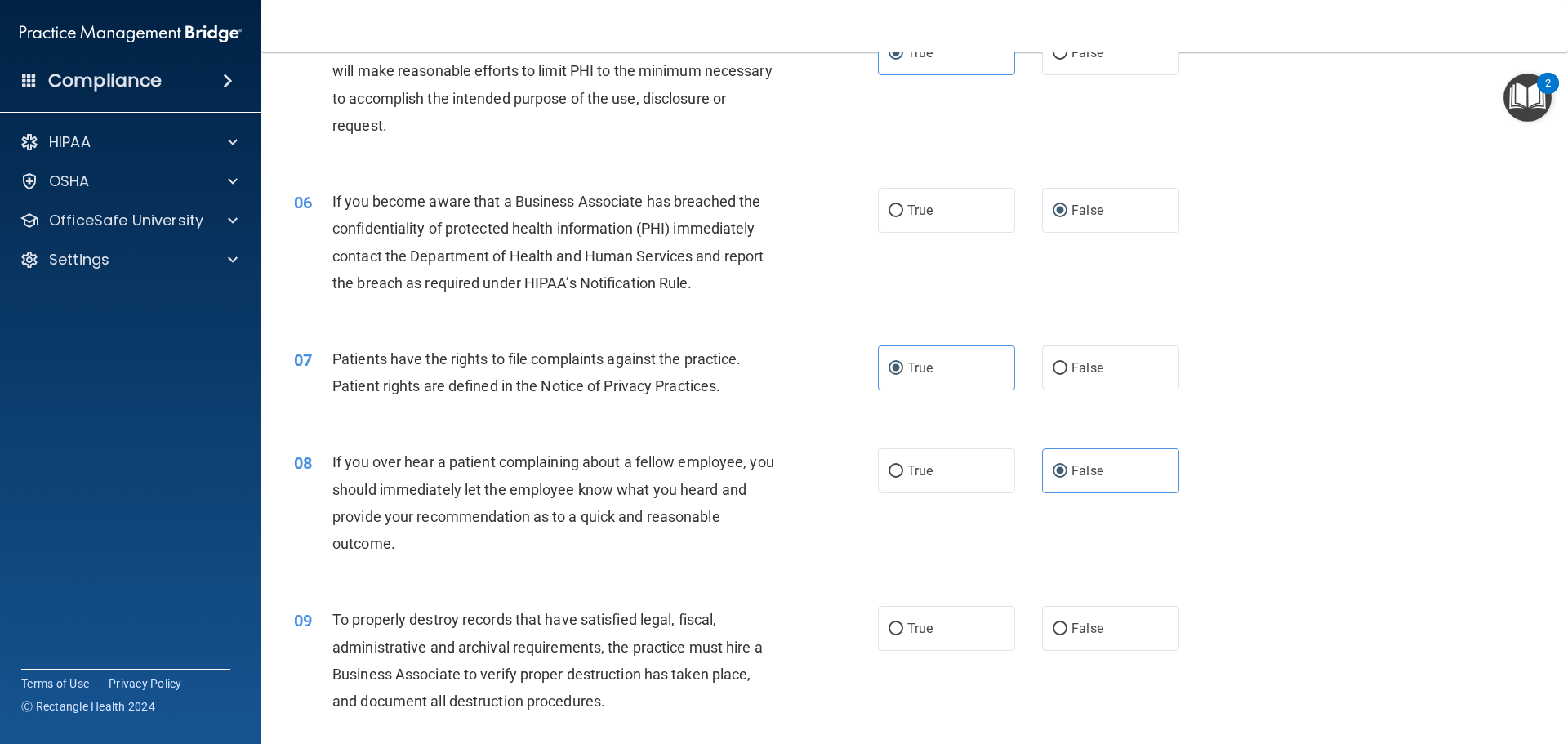
scroll to position [654, 0]
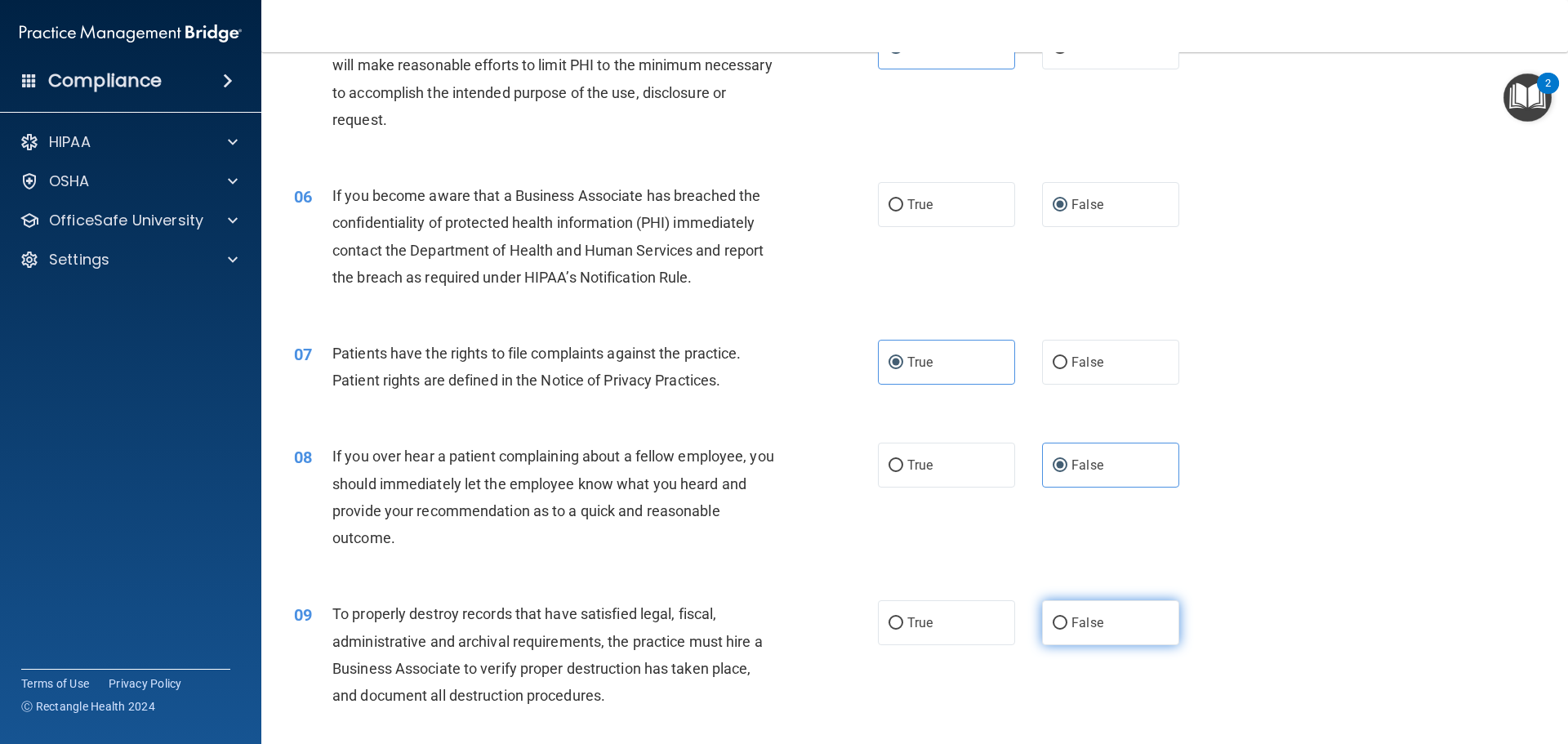
click at [1053, 627] on input "False" at bounding box center [1060, 623] width 15 height 12
radio input "true"
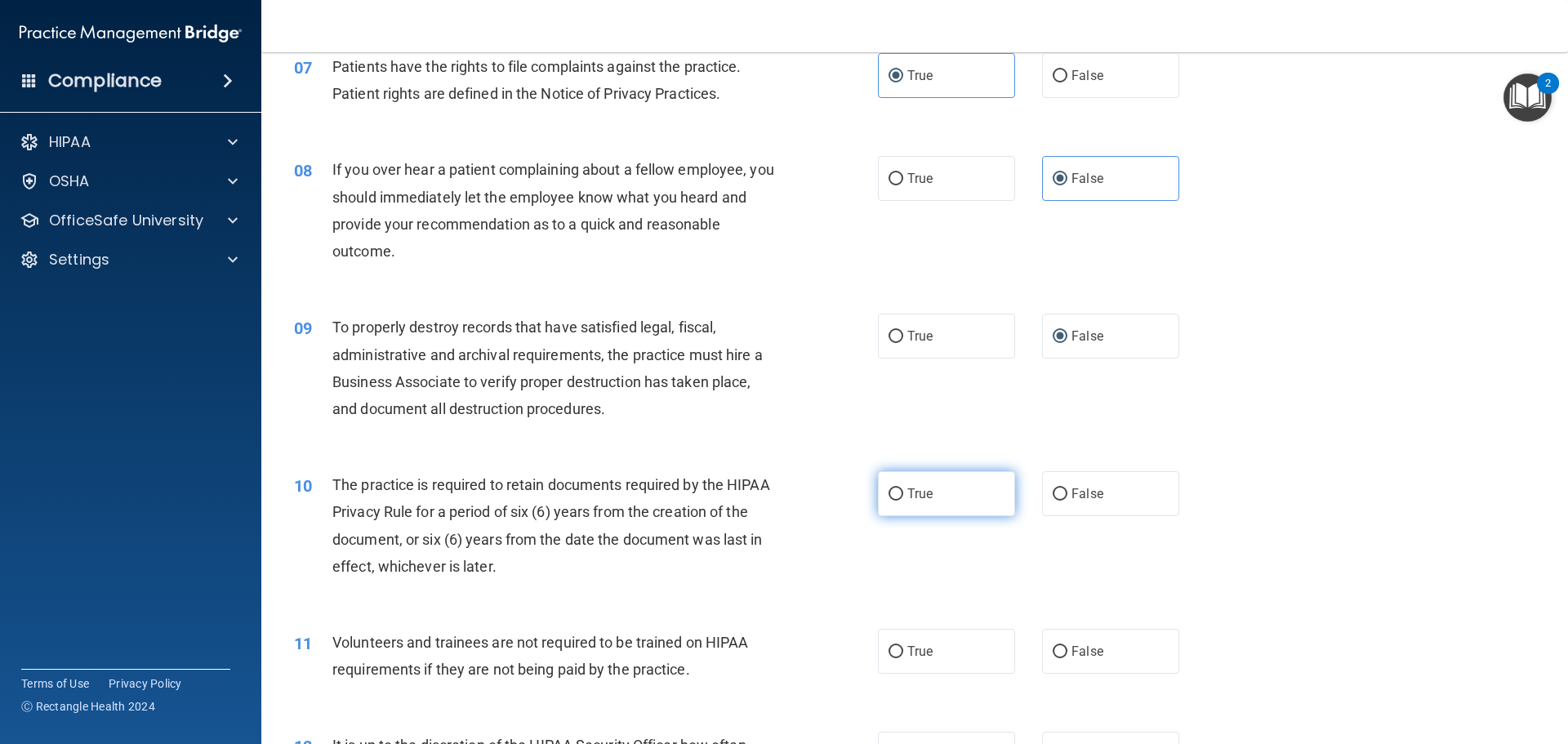
scroll to position [981, 0]
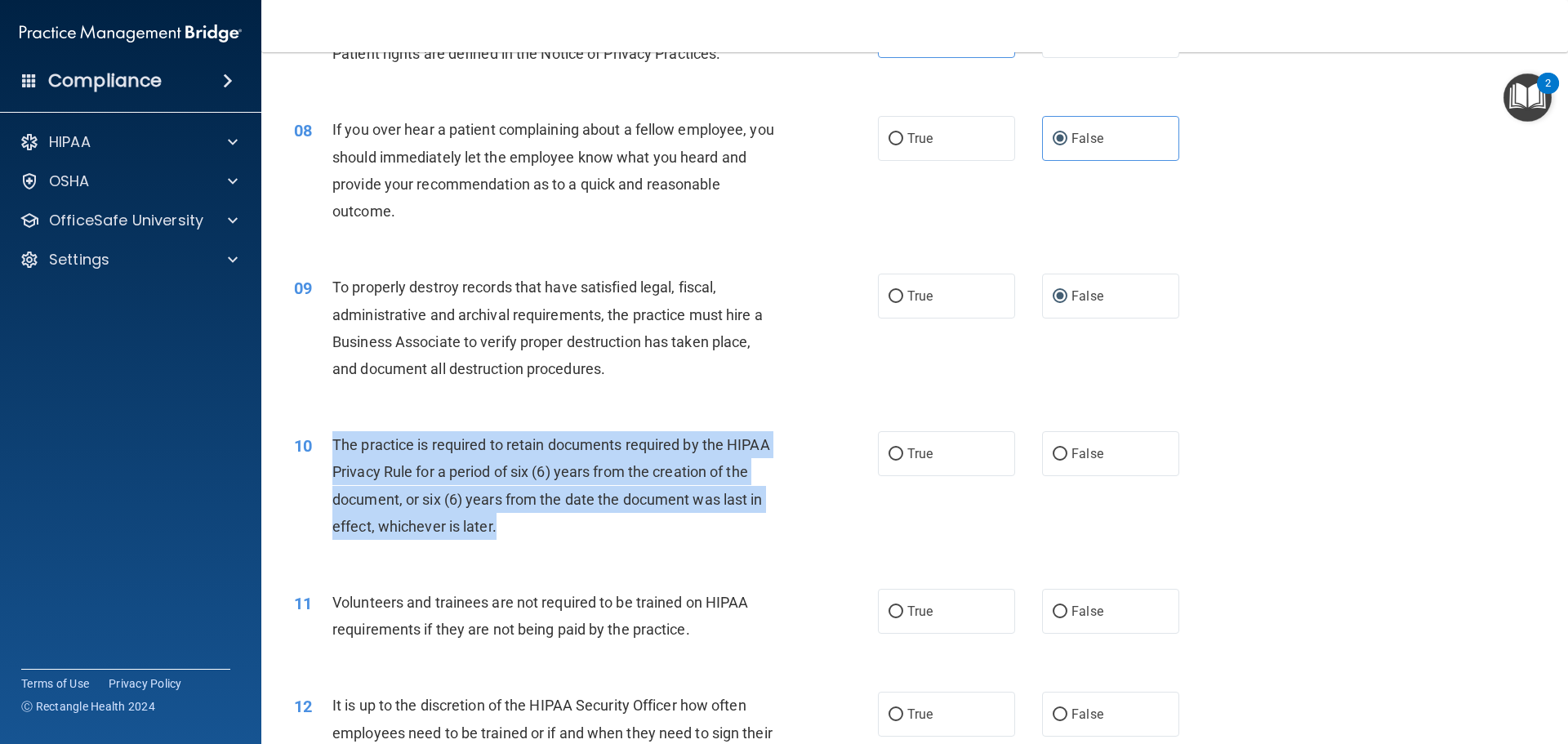
drag, startPoint x: 529, startPoint y: 535, endPoint x: 334, endPoint y: 442, distance: 216.0
click at [334, 442] on div "The practice is required to retain documents required by the HIPAA Privacy Rule…" at bounding box center [560, 486] width 456 height 108
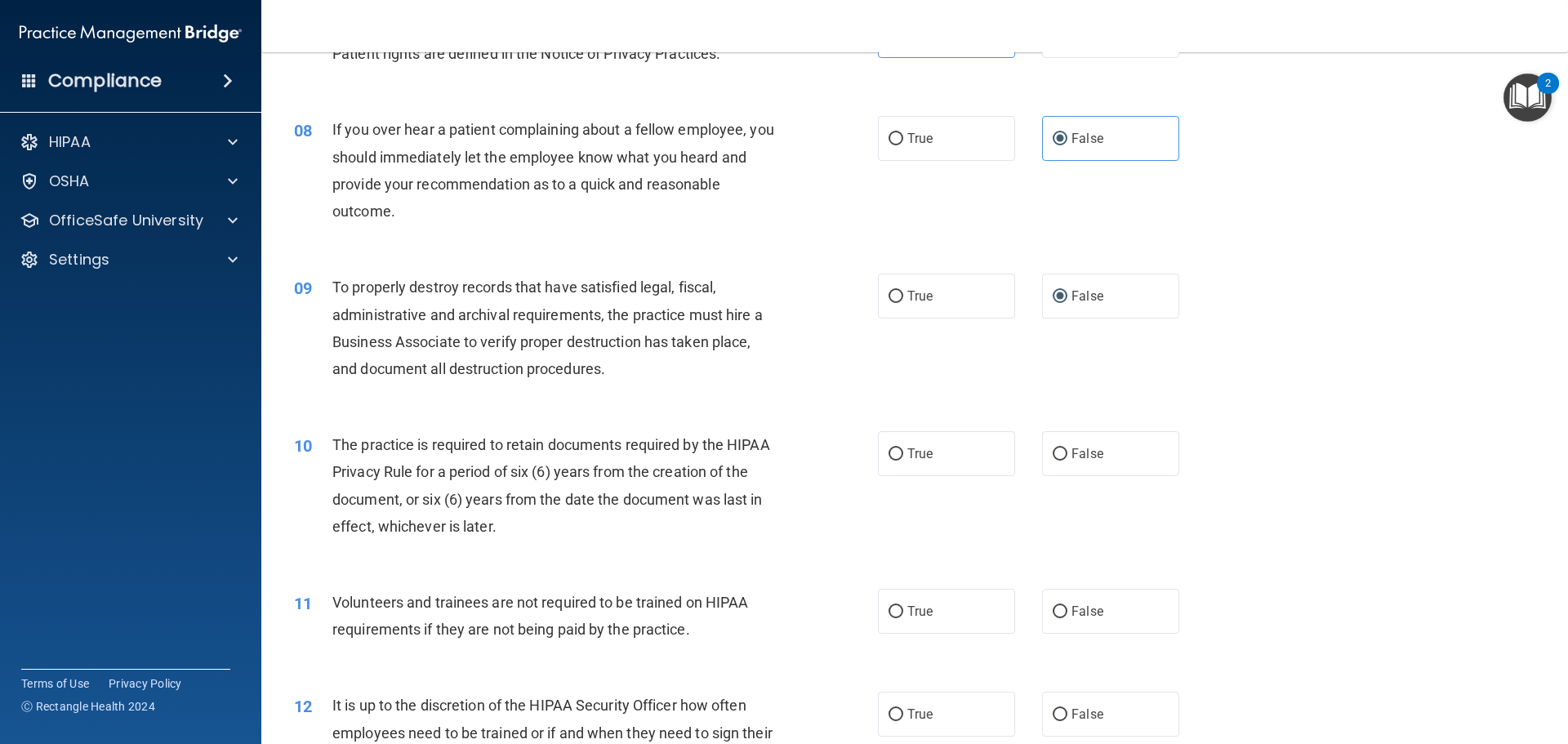
drag, startPoint x: 334, startPoint y: 438, endPoint x: 374, endPoint y: 402, distance: 53.8
click at [372, 402] on div "09 To properly destroy records that have satisfied legal, fiscal, administrativ…" at bounding box center [914, 332] width 1266 height 157
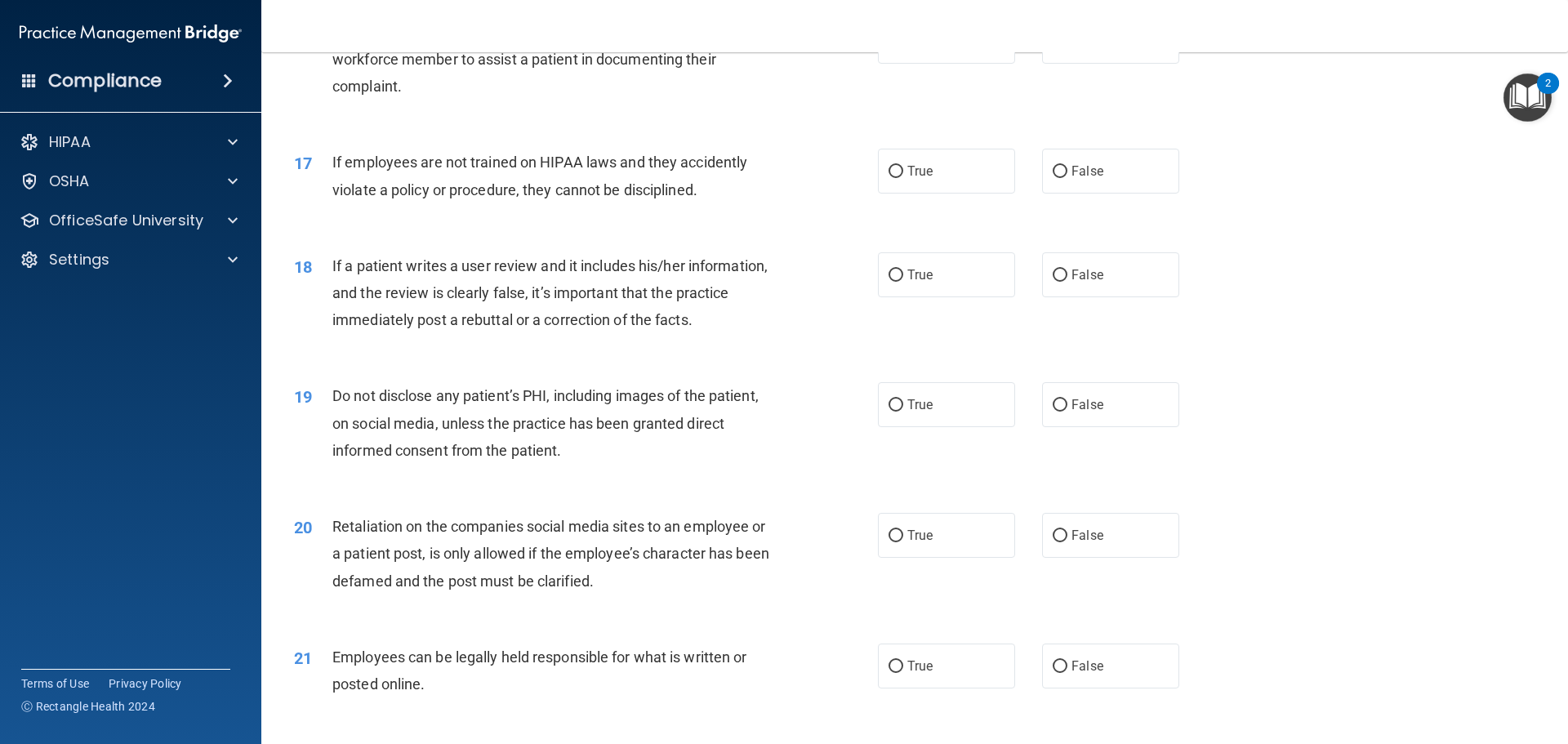
scroll to position [2206, 0]
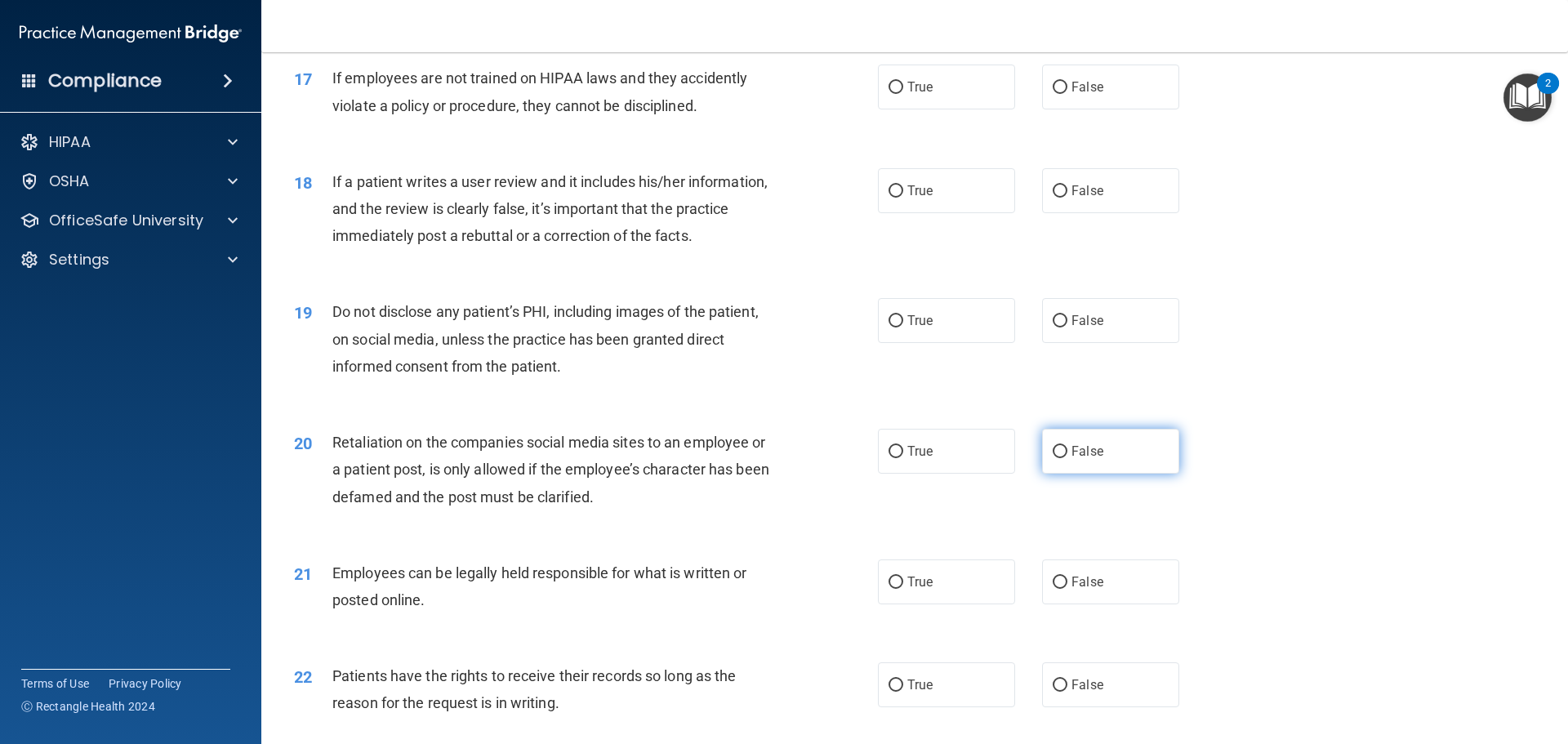
click at [1089, 459] on span "False" at bounding box center [1088, 452] width 32 height 16
click at [1068, 458] on input "False" at bounding box center [1060, 452] width 15 height 12
radio input "true"
click at [942, 605] on label "True" at bounding box center [946, 582] width 137 height 45
click at [903, 589] on input "True" at bounding box center [896, 582] width 15 height 12
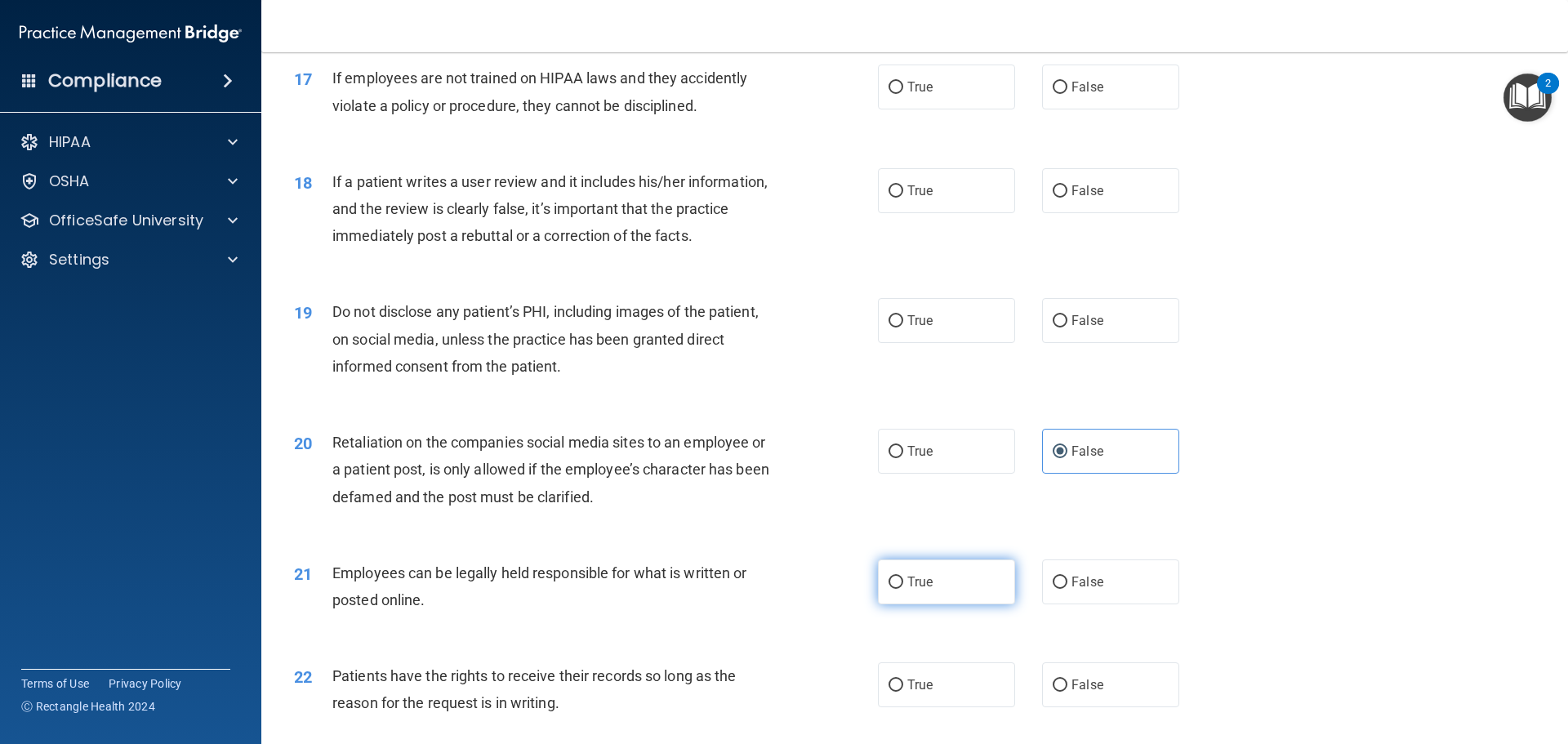
radio input "true"
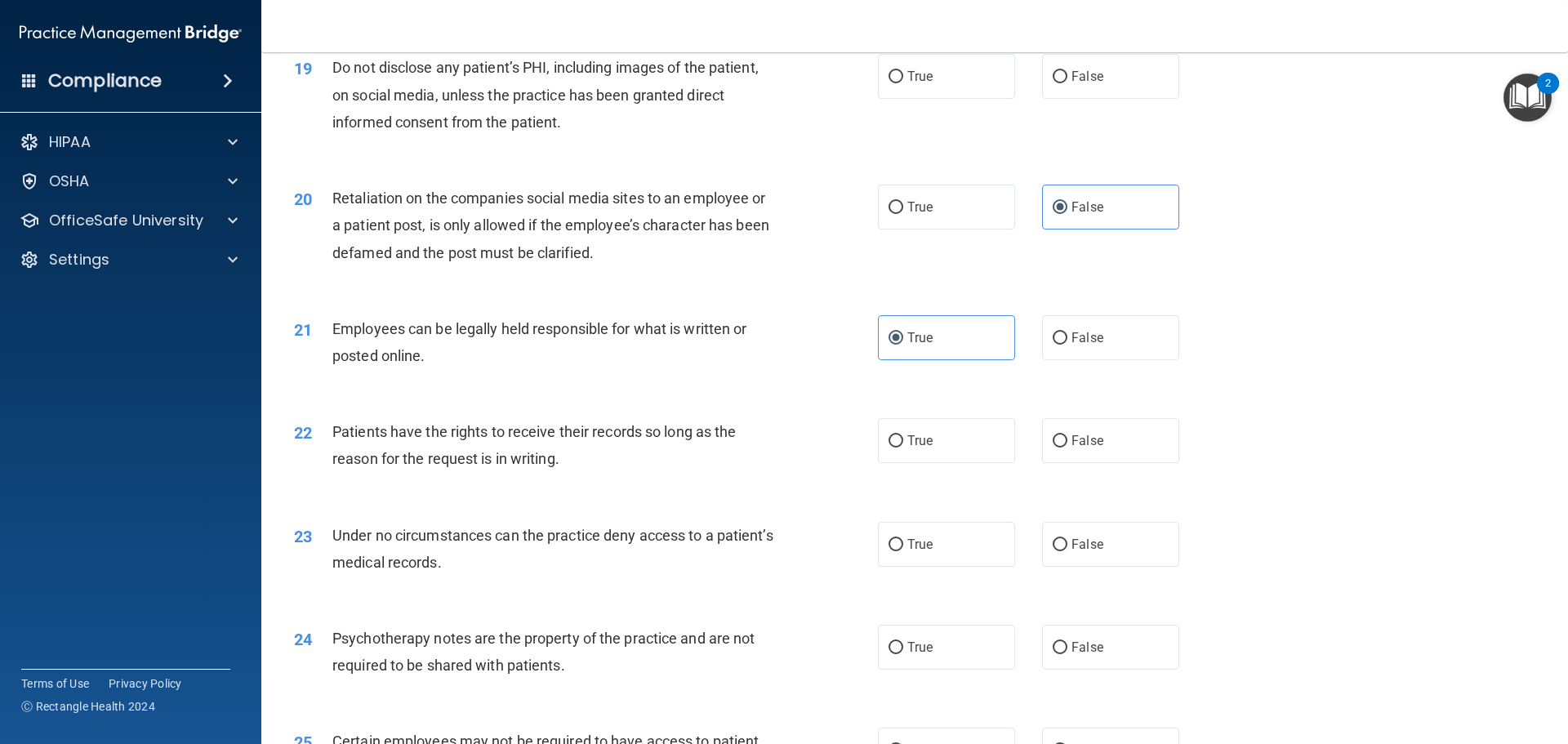
scroll to position [2451, 0]
click at [1083, 462] on label "False" at bounding box center [1110, 440] width 137 height 45
click at [1068, 447] on input "False" at bounding box center [1060, 441] width 15 height 12
radio input "true"
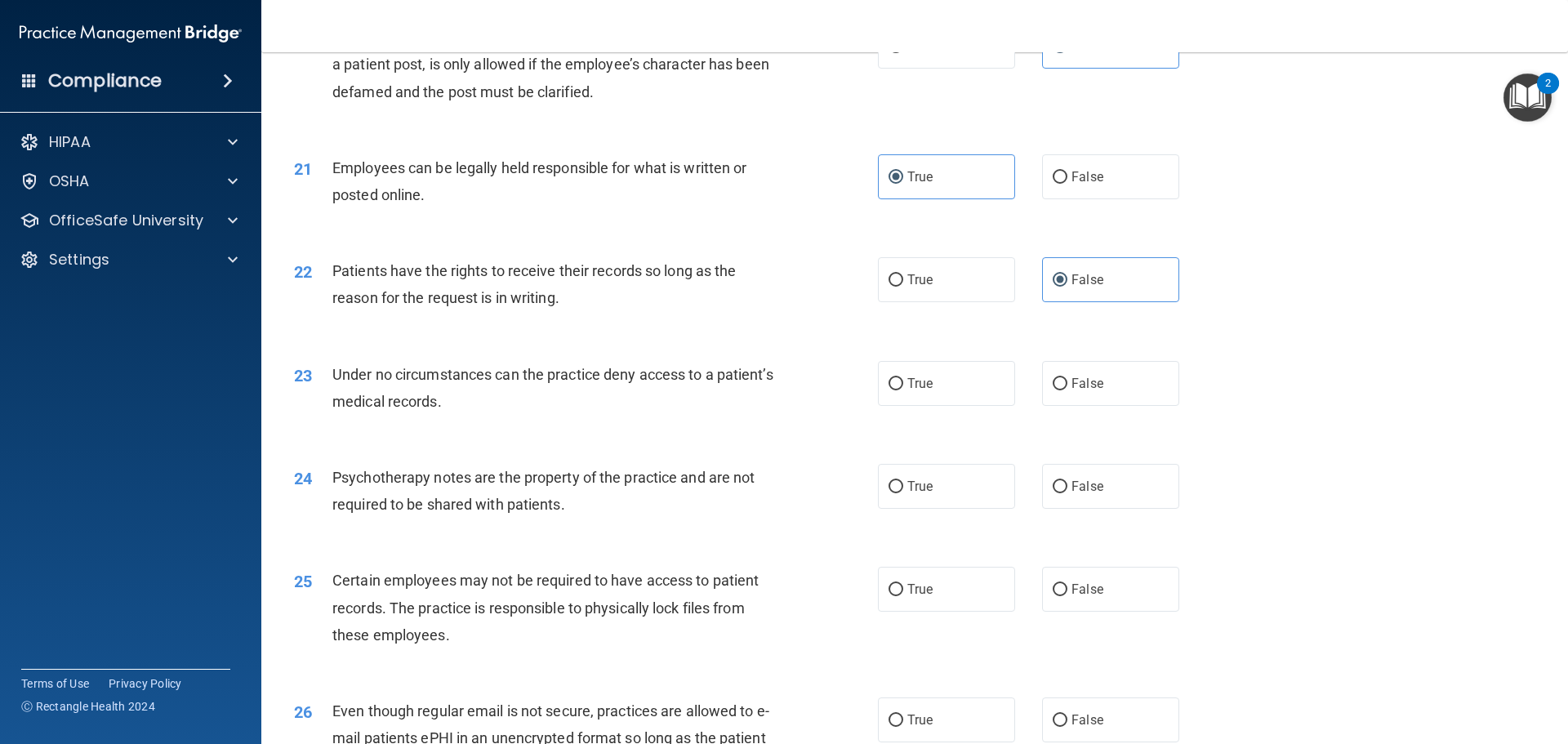
scroll to position [2614, 0]
click at [1076, 403] on label "False" at bounding box center [1110, 381] width 137 height 45
click at [1068, 387] on input "False" at bounding box center [1060, 381] width 15 height 12
radio input "true"
click at [968, 506] on label "True" at bounding box center [946, 483] width 137 height 45
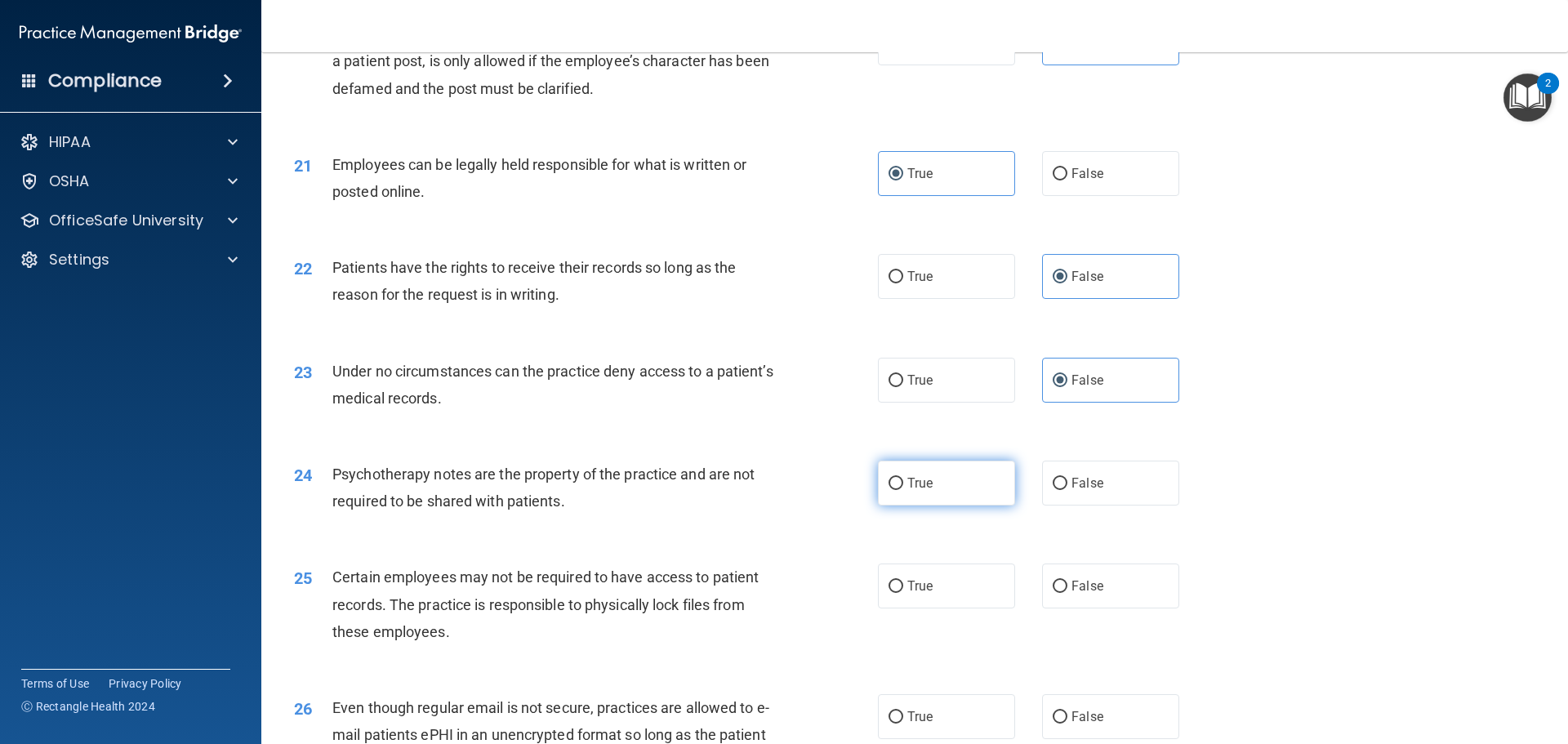
click at [903, 490] on input "True" at bounding box center [896, 484] width 15 height 12
radio input "true"
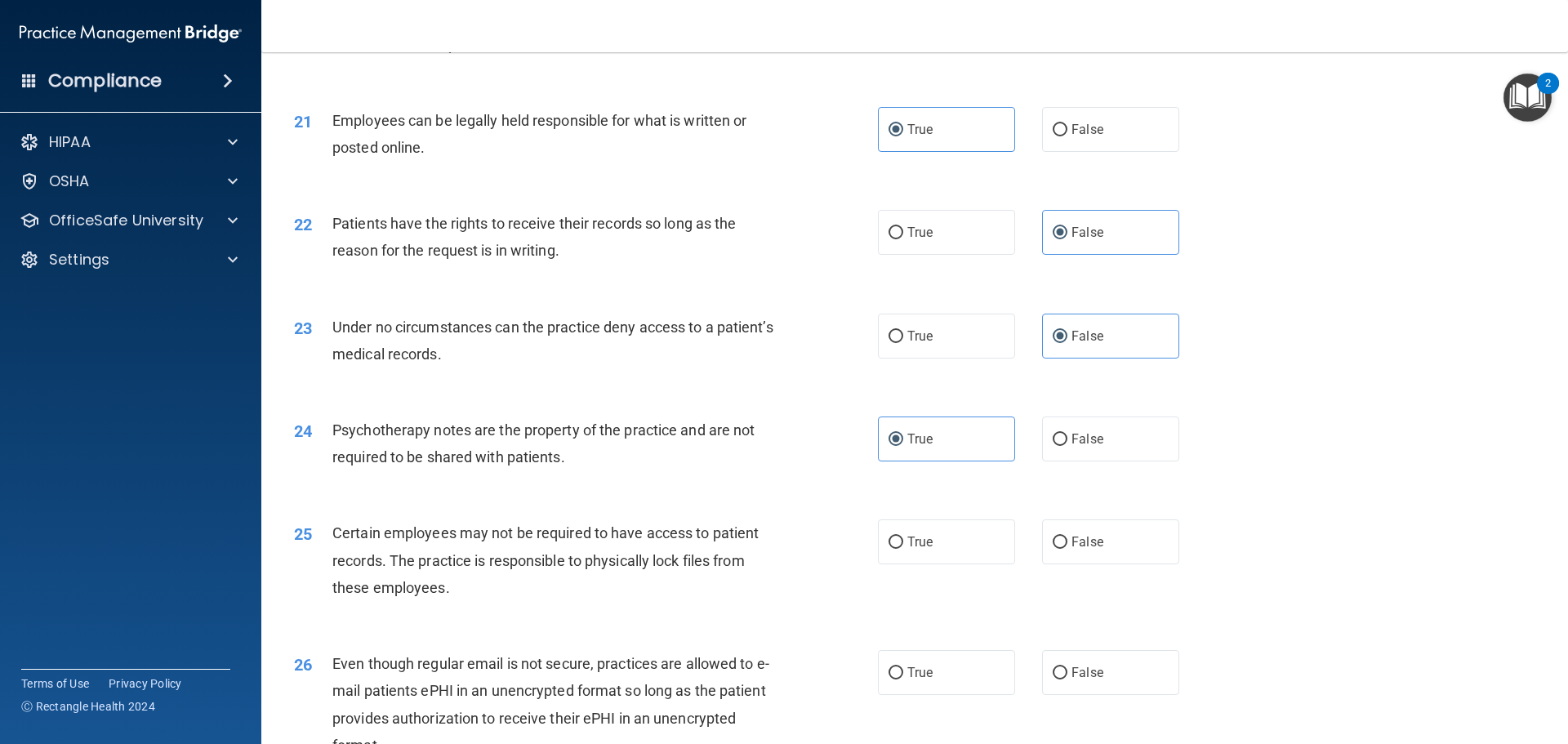
scroll to position [2779, 0]
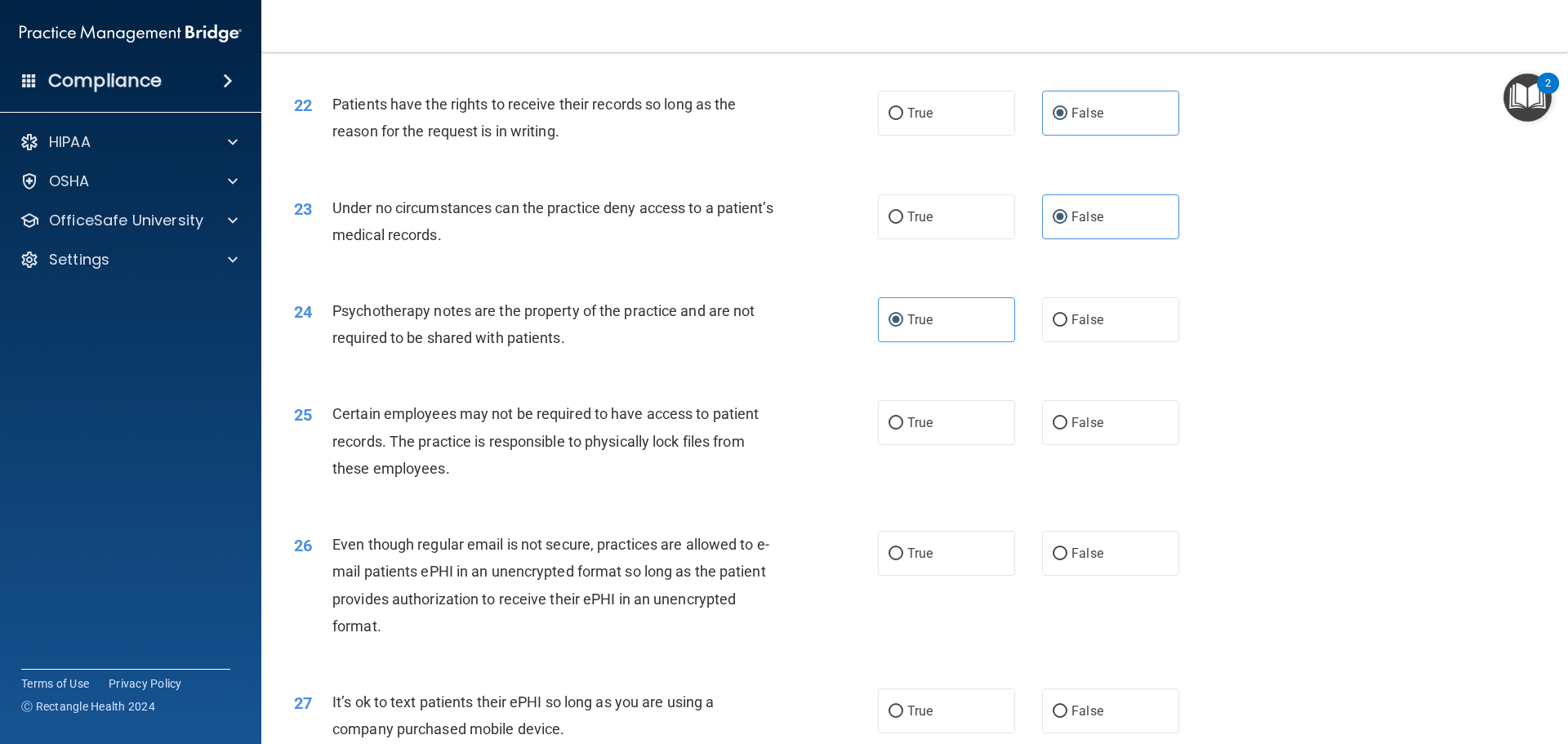
click at [973, 481] on div "25 Certain employees may not be required to have access to patient records. The…" at bounding box center [914, 445] width 1266 height 131
click at [937, 438] on label "True" at bounding box center [946, 423] width 137 height 45
click at [903, 430] on input "True" at bounding box center [896, 423] width 15 height 12
radio input "true"
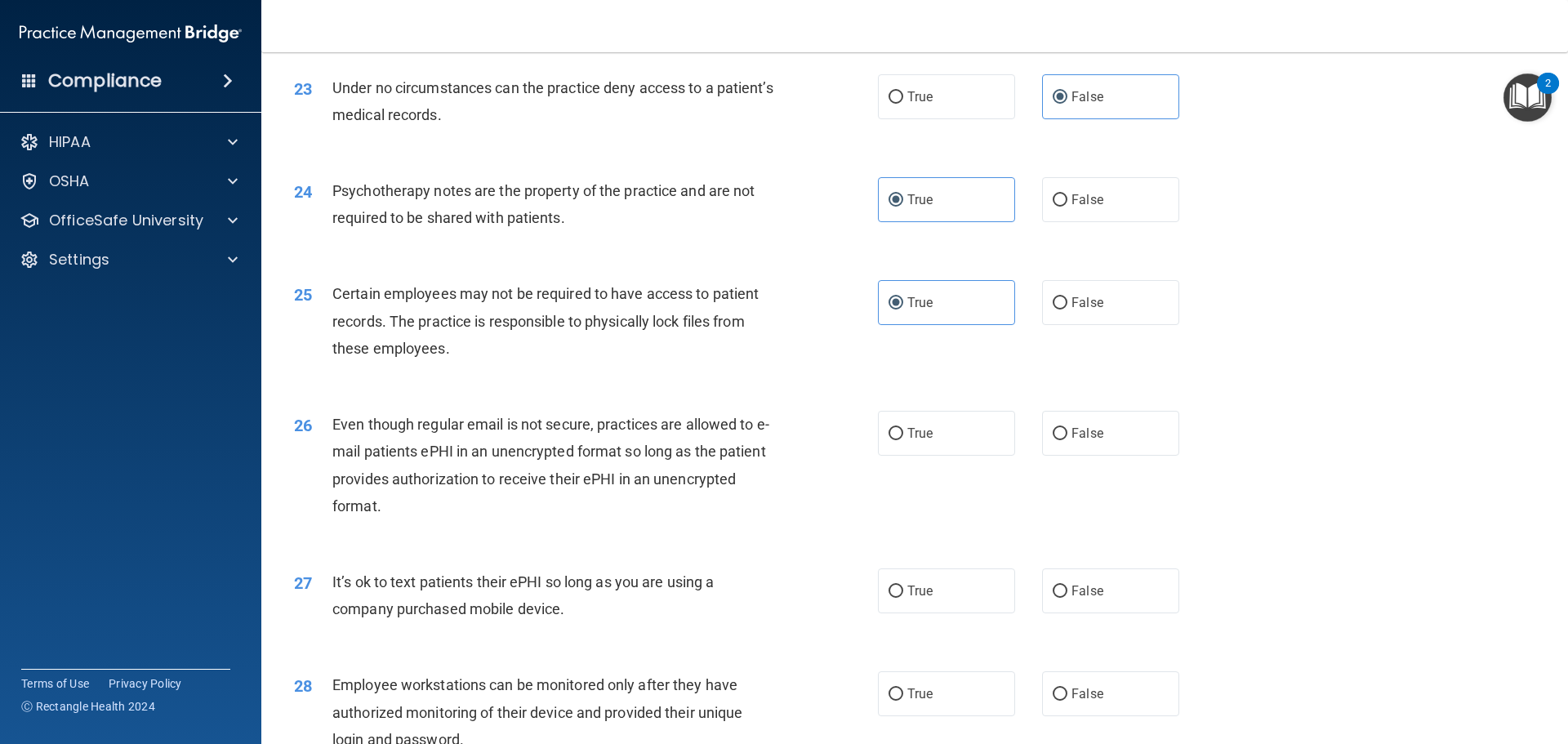
scroll to position [2942, 0]
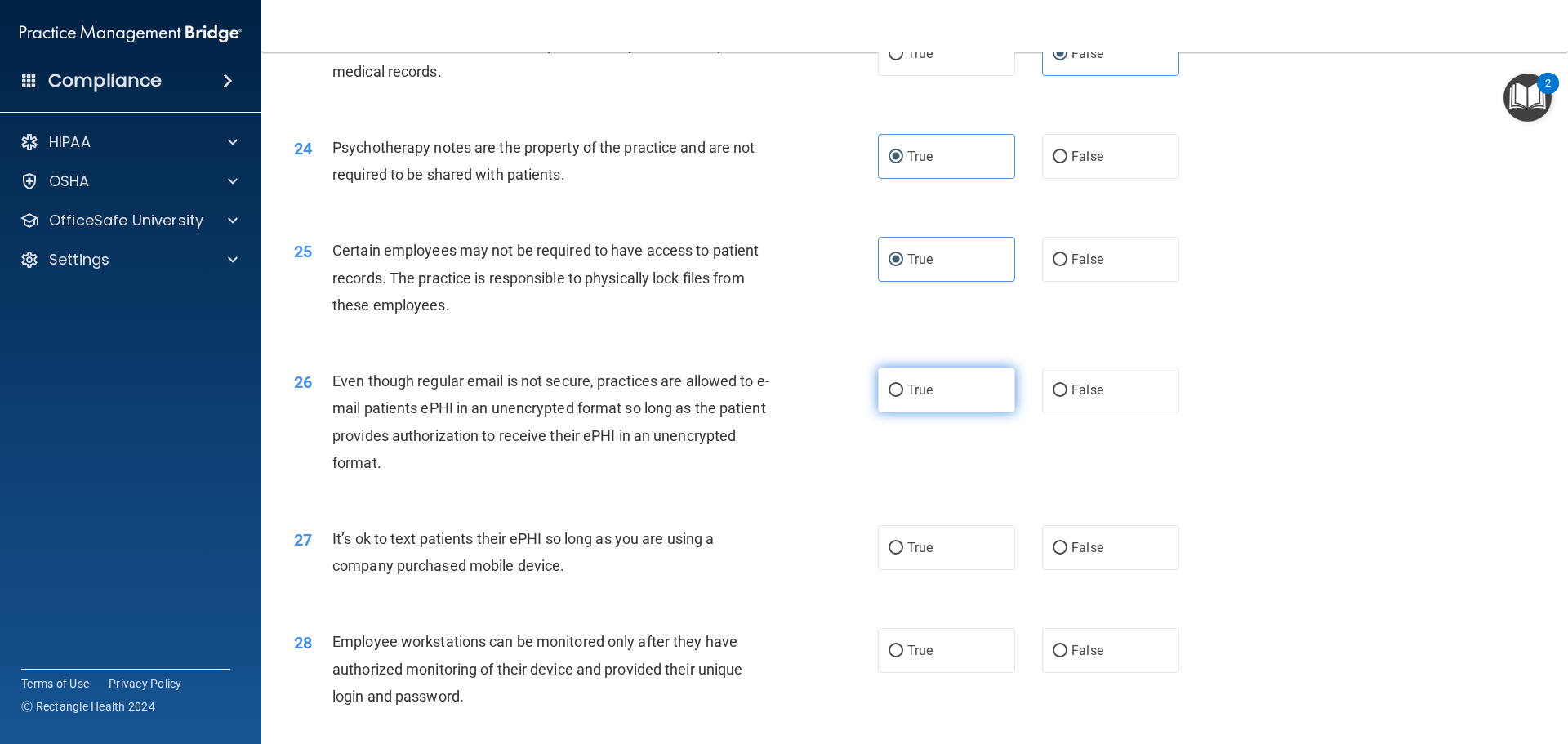
click at [942, 412] on label "True" at bounding box center [946, 390] width 137 height 45
click at [903, 397] on input "True" at bounding box center [896, 391] width 15 height 12
radio input "true"
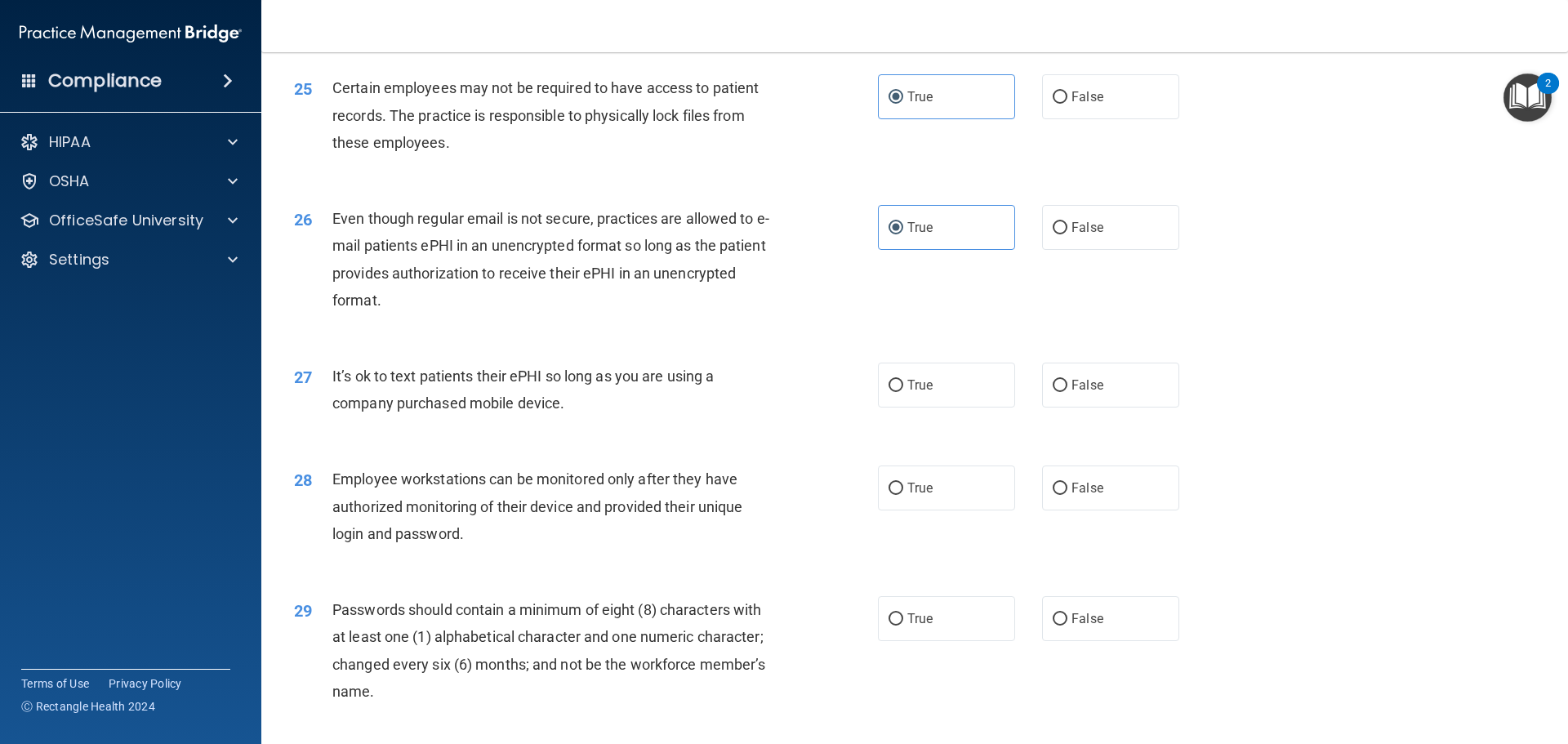
scroll to position [3105, 0]
click at [1052, 407] on label "False" at bounding box center [1110, 384] width 137 height 45
click at [1053, 392] on input "False" at bounding box center [1060, 385] width 15 height 12
radio input "true"
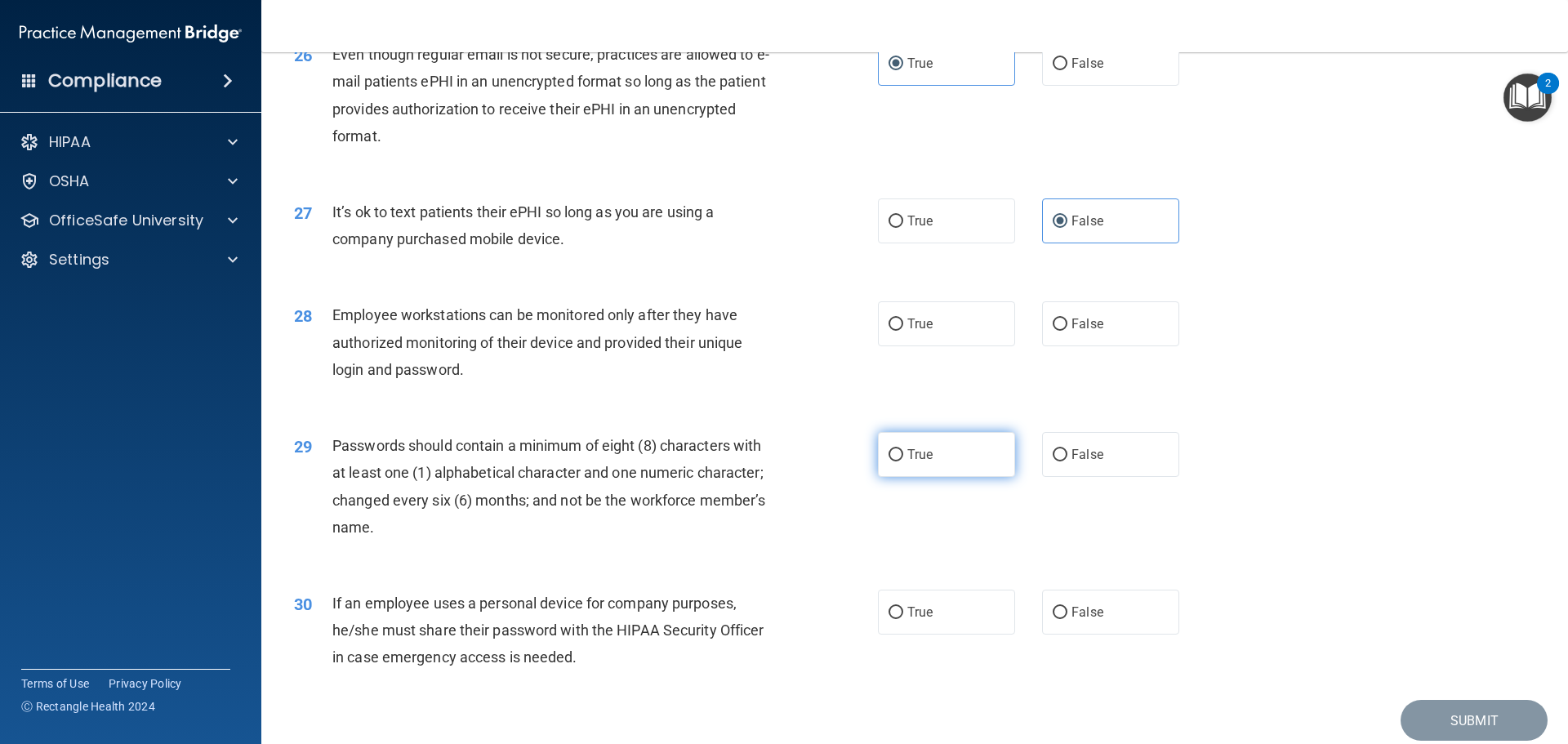
click at [928, 469] on label "True" at bounding box center [946, 455] width 137 height 45
click at [903, 462] on input "True" at bounding box center [896, 455] width 15 height 12
radio input "true"
click at [1043, 341] on label "False" at bounding box center [1110, 324] width 137 height 45
click at [1053, 331] on input "False" at bounding box center [1060, 324] width 15 height 12
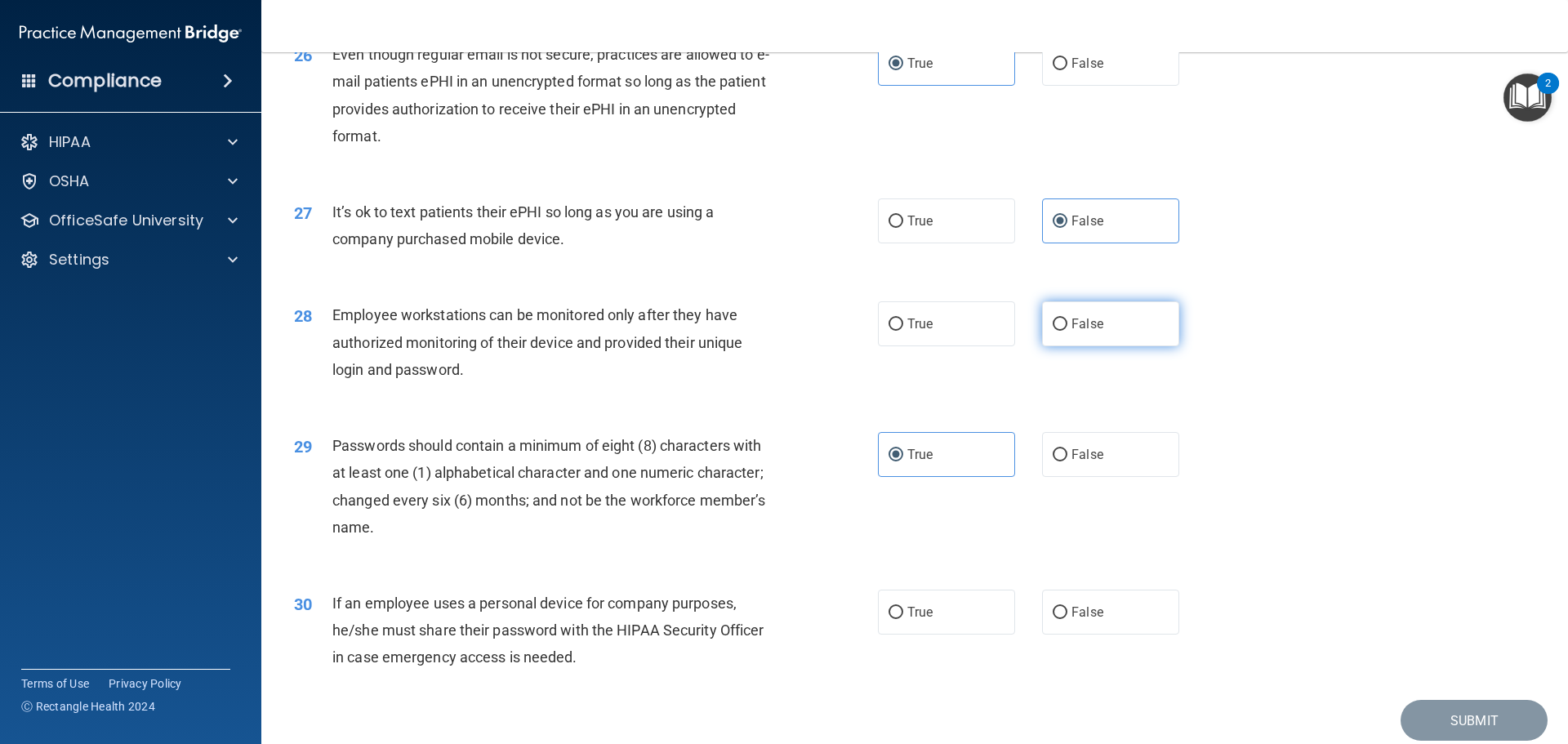
radio input "true"
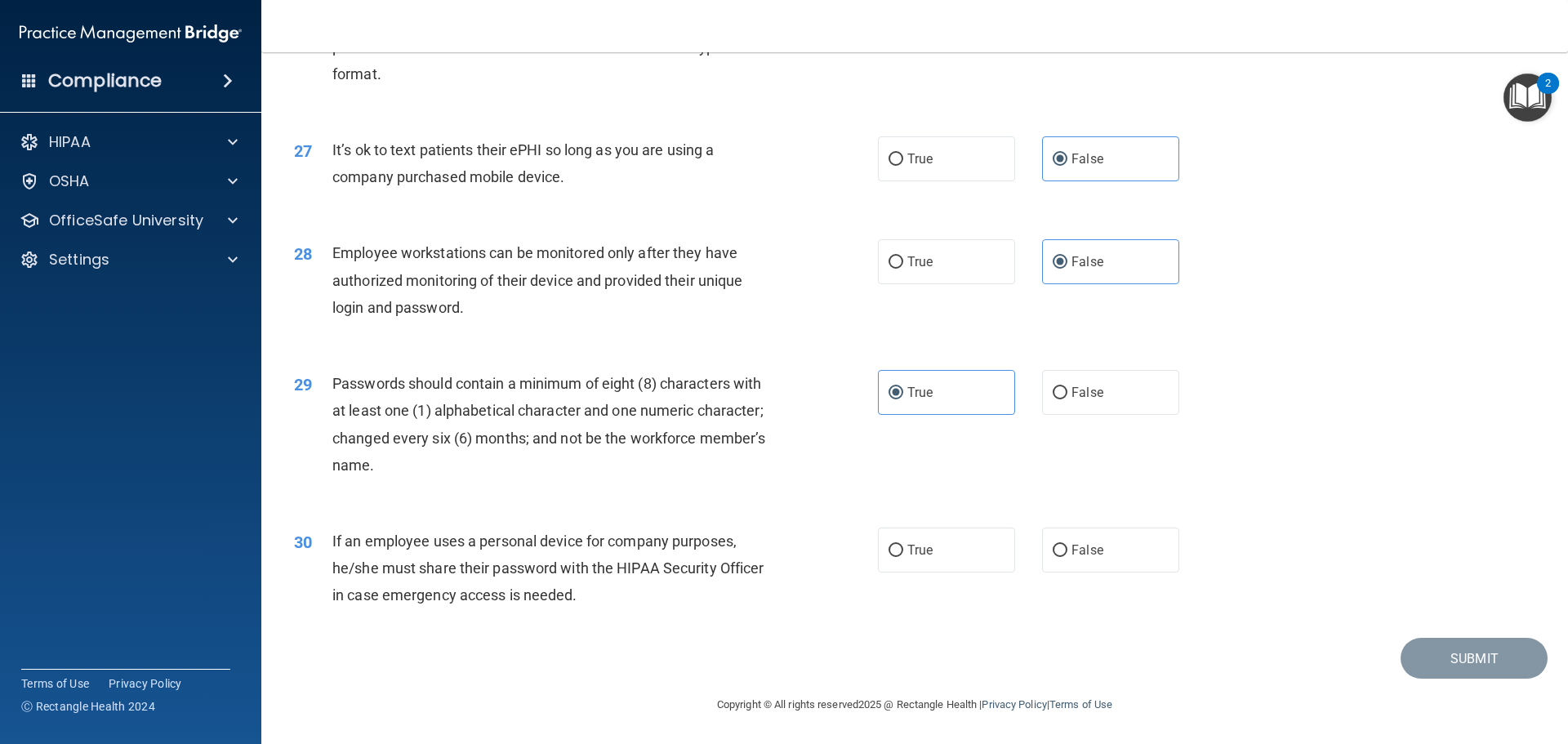
scroll to position [3358, 0]
click at [1098, 549] on label "False" at bounding box center [1110, 551] width 137 height 45
click at [1068, 549] on input "False" at bounding box center [1060, 551] width 15 height 12
radio input "true"
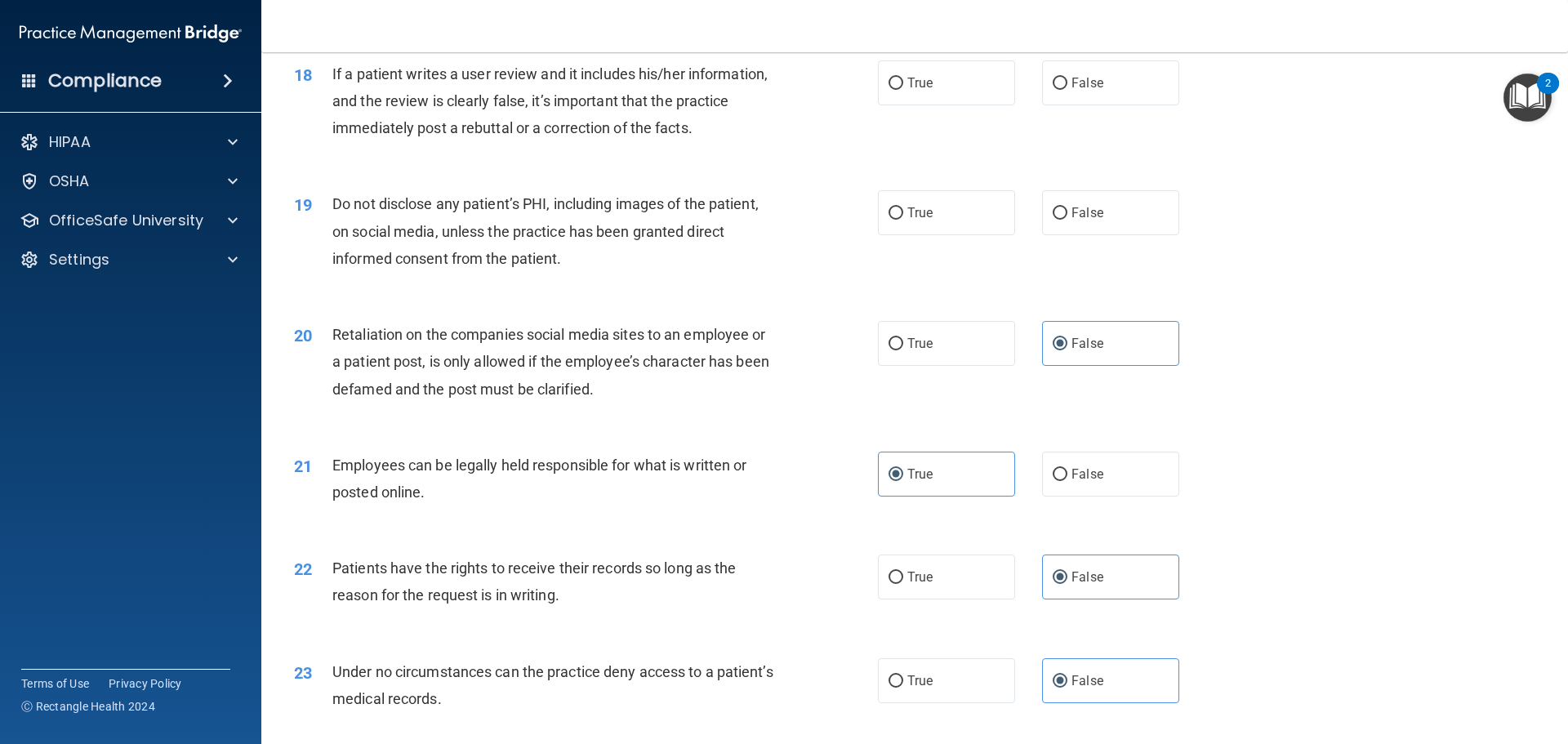
scroll to position [2295, 0]
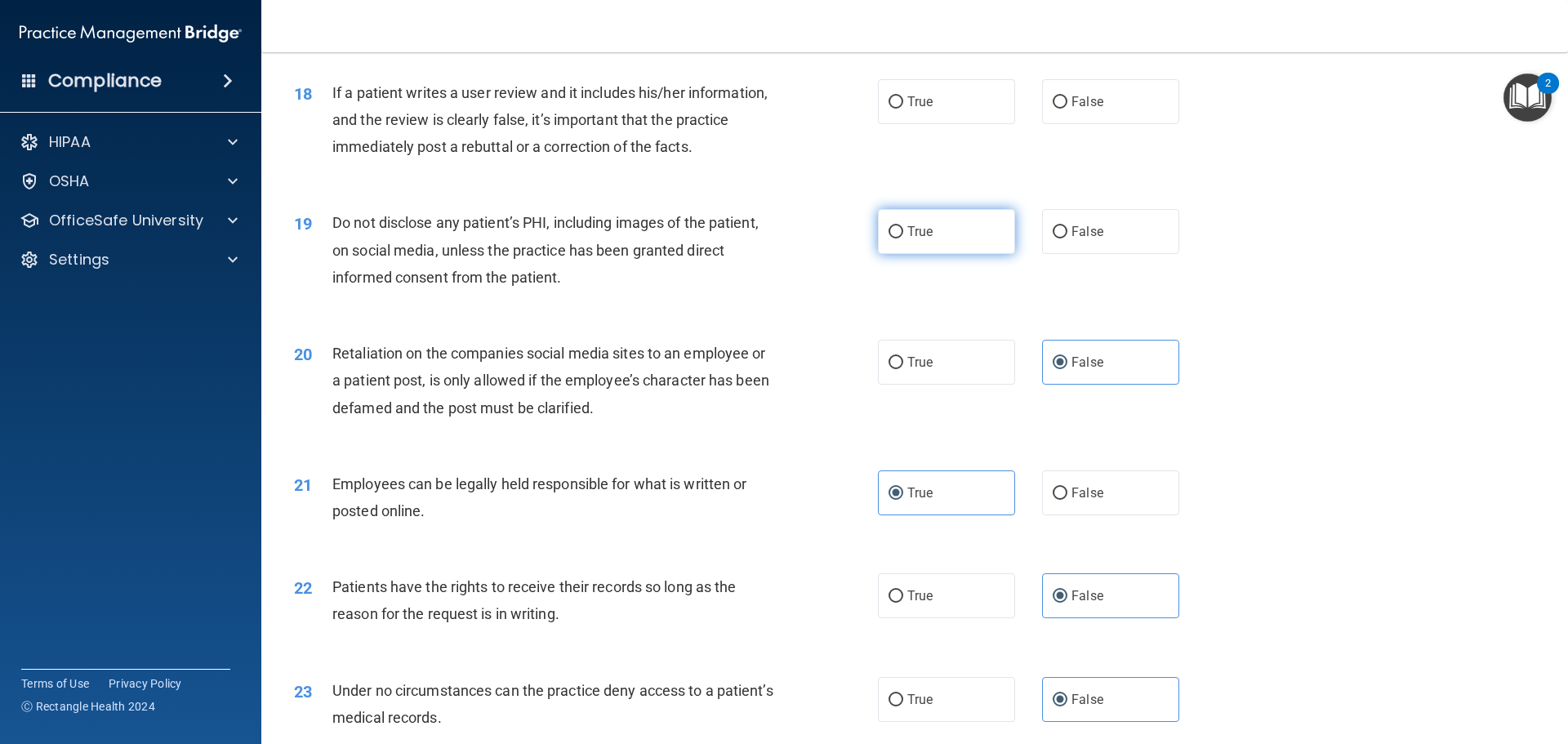
click at [939, 254] on label "True" at bounding box center [946, 232] width 137 height 45
click at [903, 238] on input "True" at bounding box center [896, 232] width 15 height 12
radio input "true"
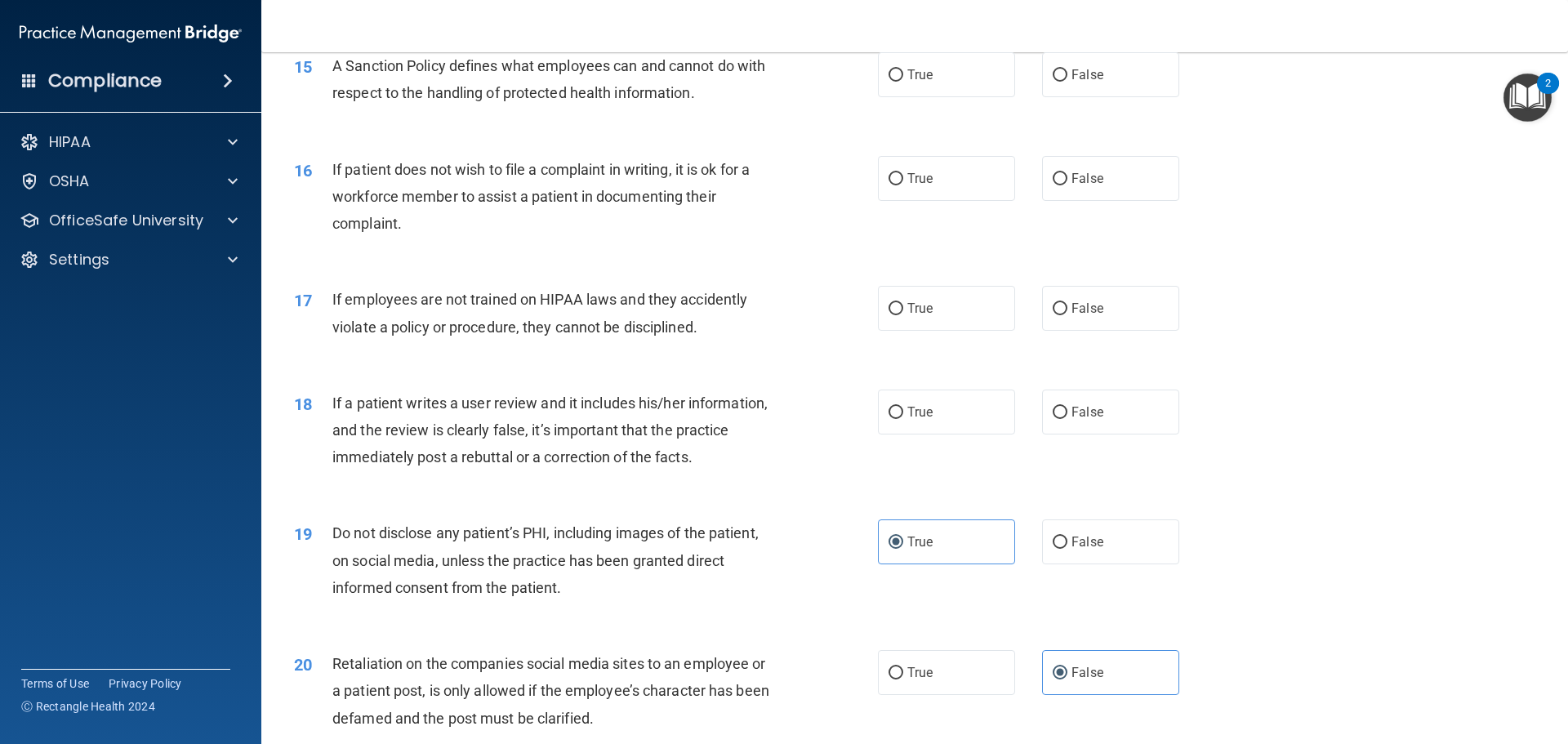
scroll to position [1969, 0]
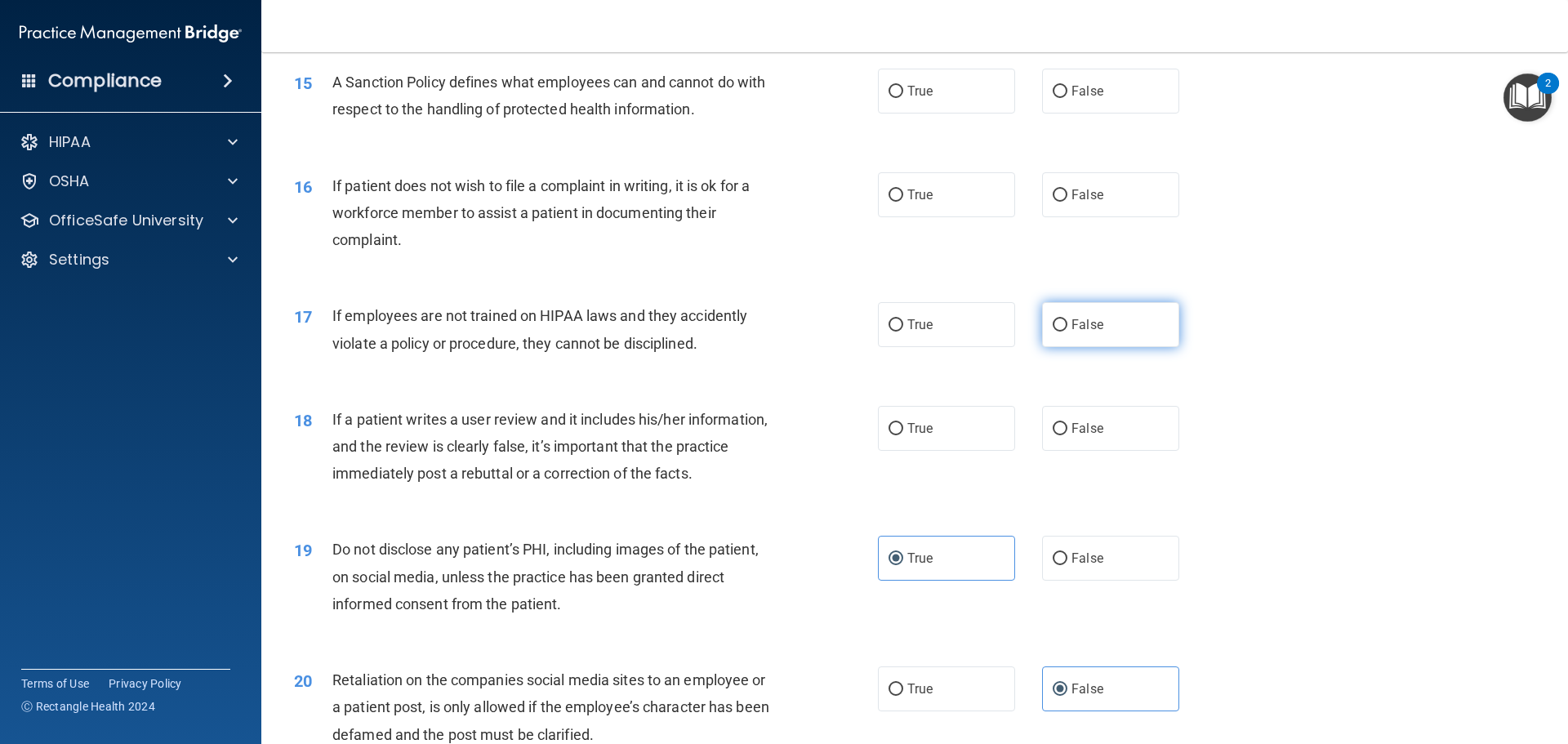
click at [1057, 332] on input "False" at bounding box center [1060, 325] width 15 height 12
radio input "true"
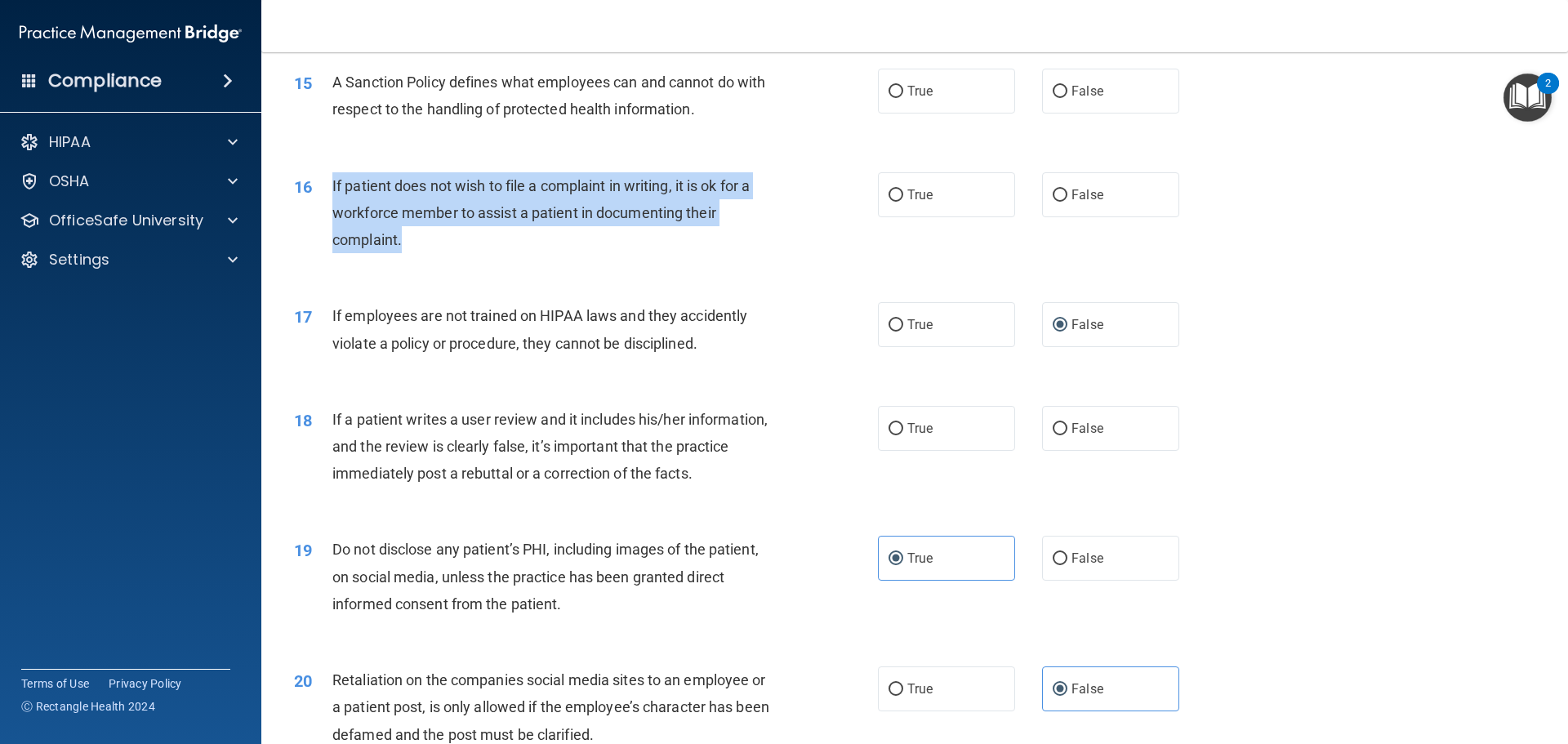
drag, startPoint x: 362, startPoint y: 249, endPoint x: 330, endPoint y: 214, distance: 47.4
click at [330, 214] on div "16 If patient does not wish to file a complaint in writing, it is ok for a work…" at bounding box center [586, 217] width 633 height 90
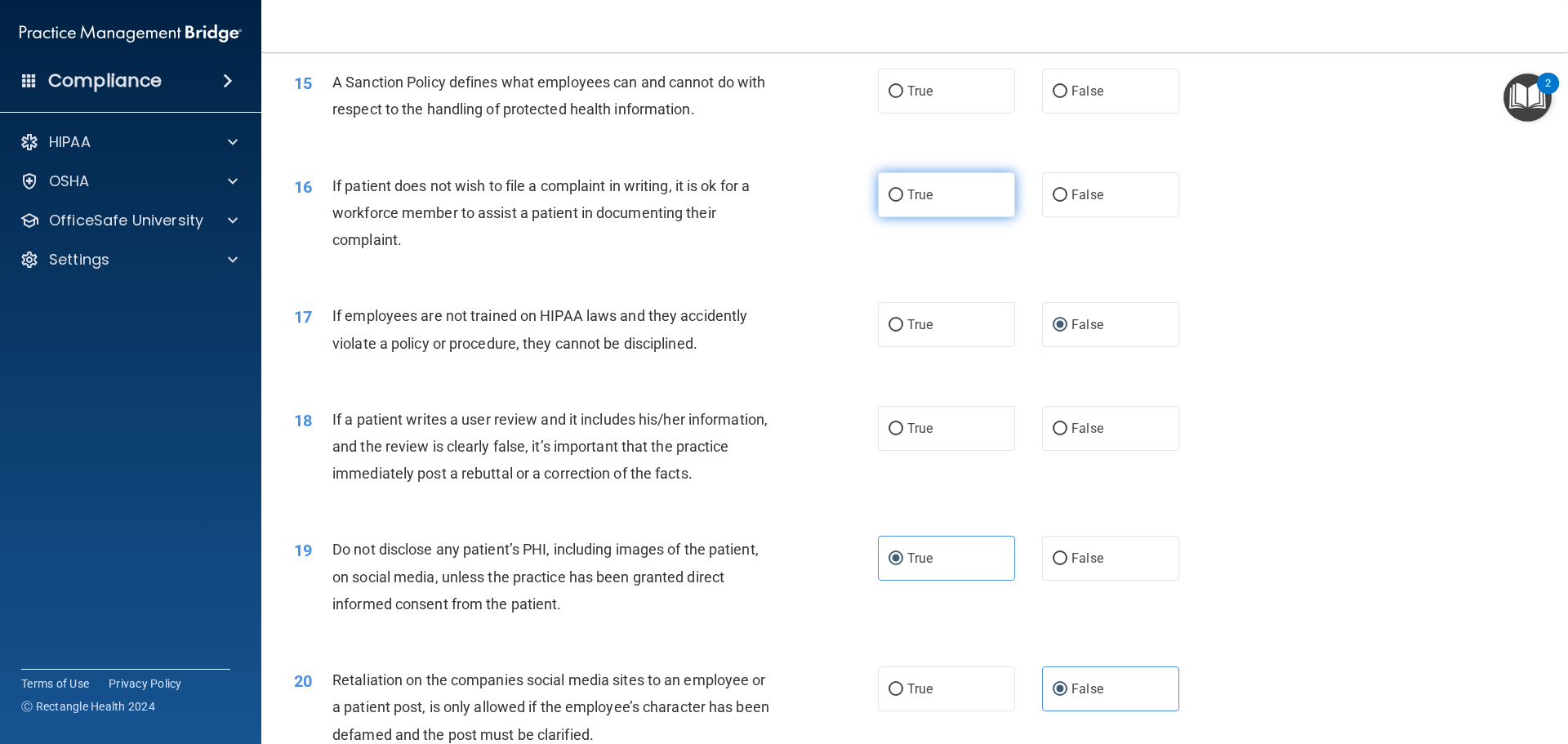
click at [908, 202] on span "True" at bounding box center [920, 195] width 25 height 16
click at [903, 202] on input "True" at bounding box center [896, 196] width 15 height 12
radio input "true"
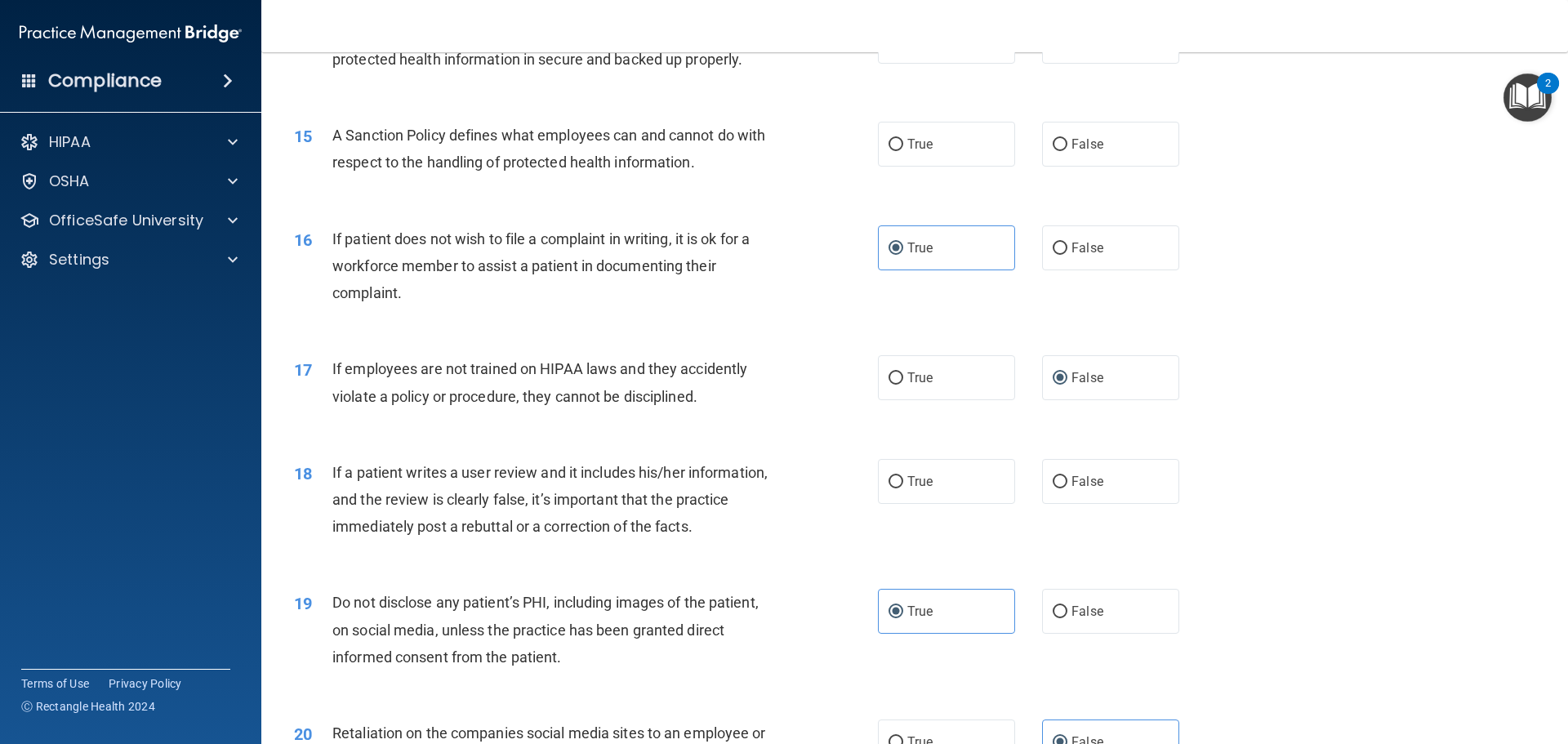
scroll to position [1887, 0]
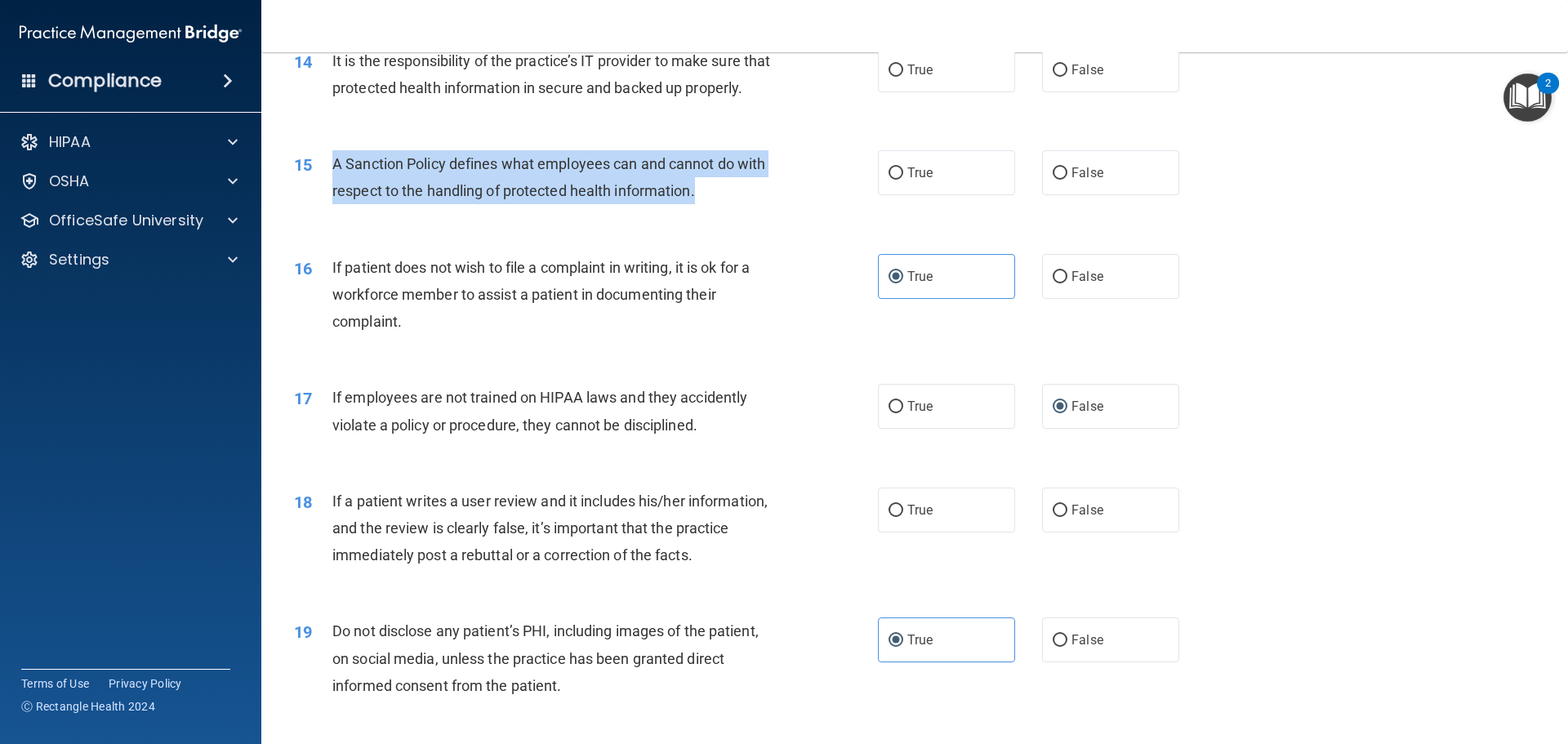
drag, startPoint x: 702, startPoint y: 222, endPoint x: 357, endPoint y: 191, distance: 346.4
click at [335, 200] on div "A Sanction Policy defines what employees can and cannot do with respect to the …" at bounding box center [560, 177] width 456 height 54
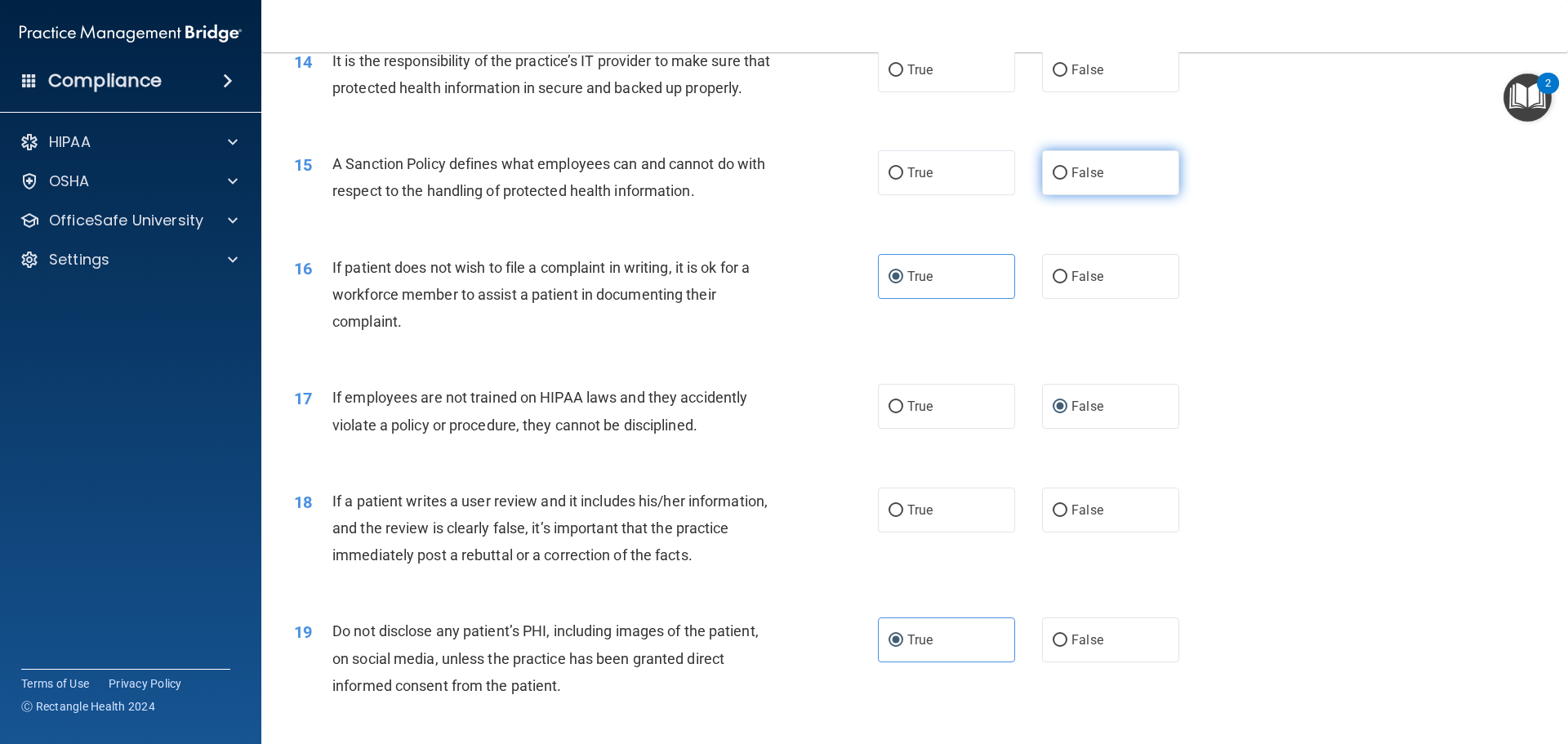
click at [1076, 195] on label "False" at bounding box center [1110, 172] width 137 height 45
click at [1068, 180] on input "False" at bounding box center [1060, 173] width 15 height 12
radio input "true"
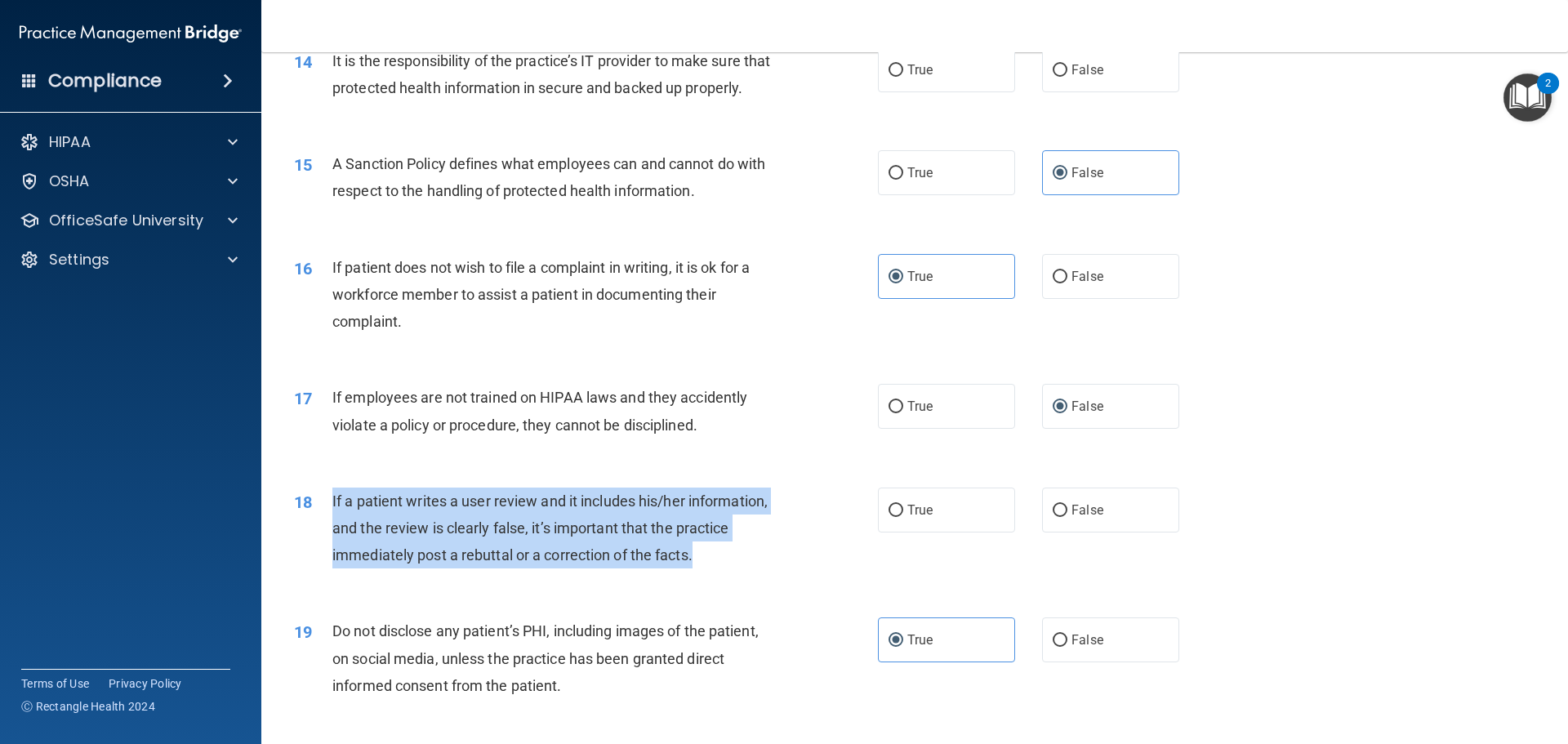
drag, startPoint x: 714, startPoint y: 582, endPoint x: 331, endPoint y: 526, distance: 387.1
click at [331, 526] on div "18 If a patient writes a user review and it includes his/her information, and t…" at bounding box center [586, 533] width 633 height 90
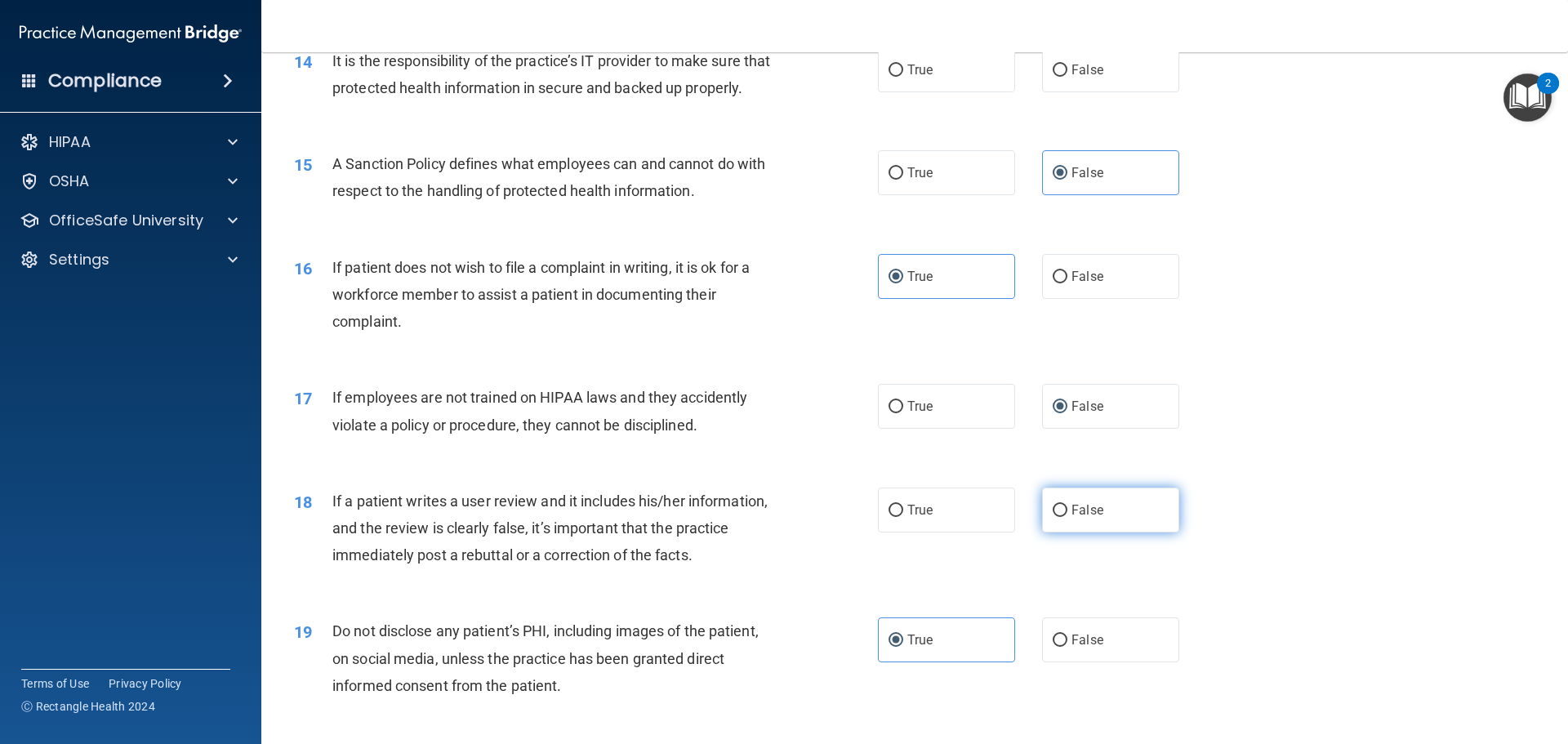
drag, startPoint x: 1125, startPoint y: 559, endPoint x: 1089, endPoint y: 537, distance: 42.2
click at [1125, 532] on label "False" at bounding box center [1110, 511] width 137 height 45
click at [1068, 517] on input "False" at bounding box center [1060, 511] width 15 height 12
radio input "true"
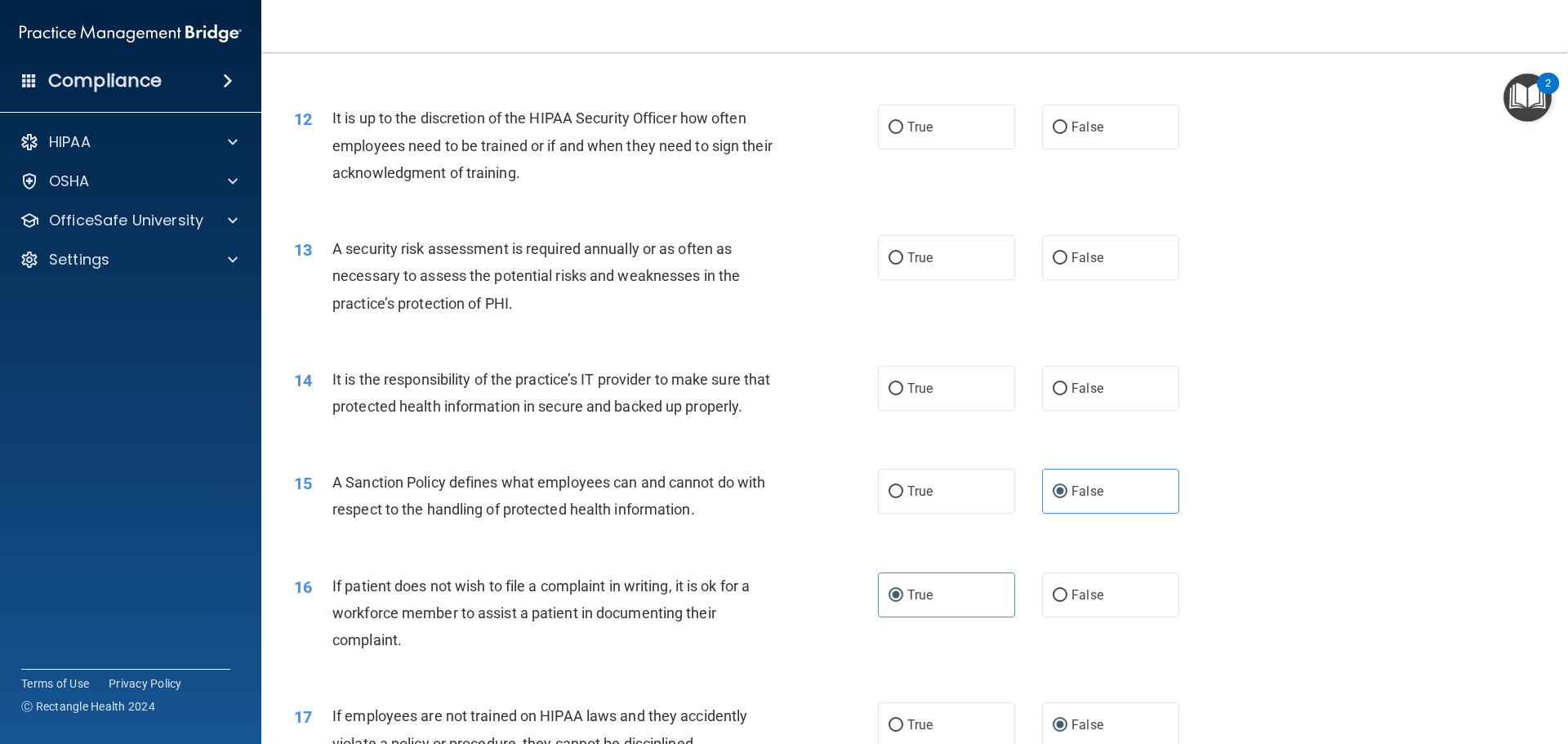
scroll to position [1560, 0]
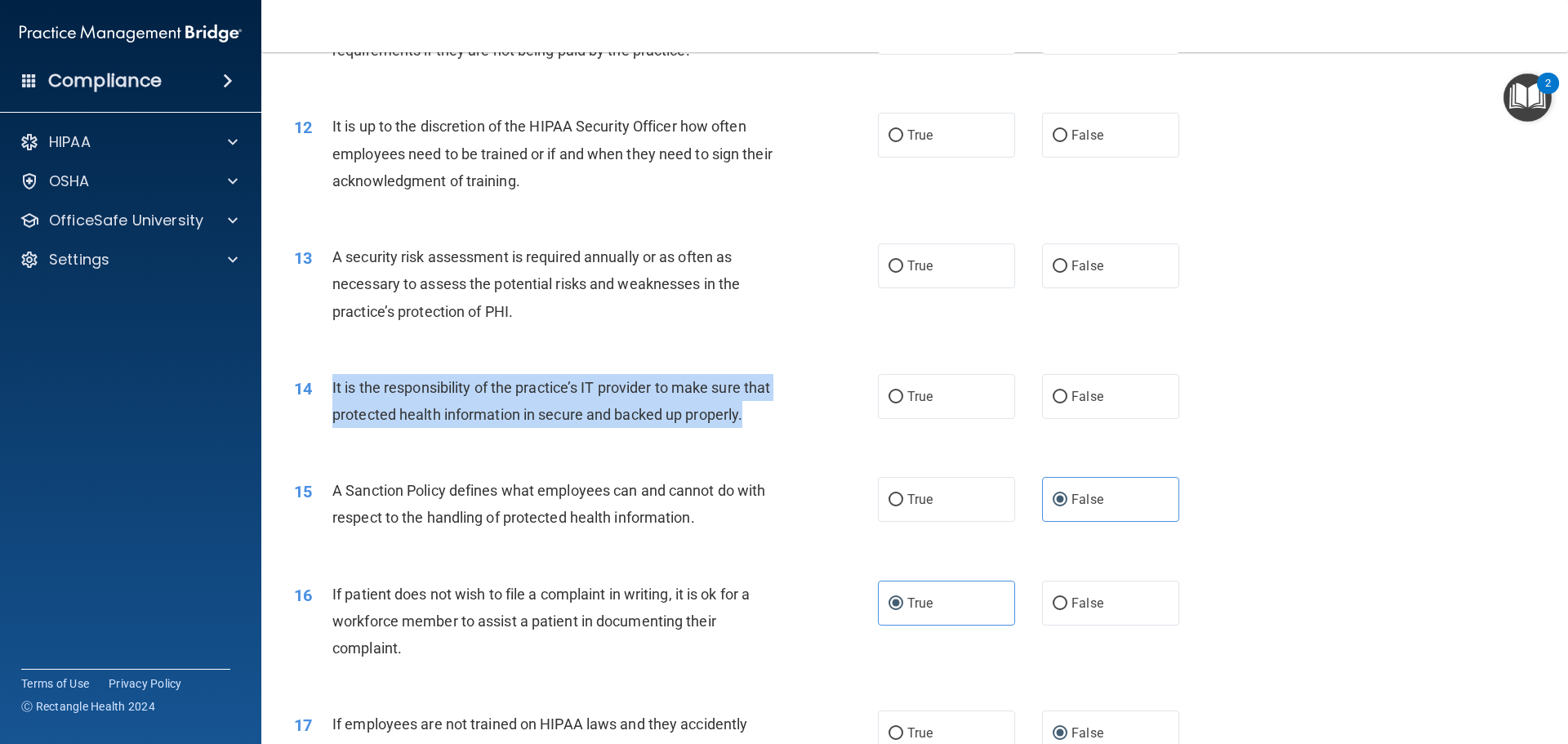
drag, startPoint x: 396, startPoint y: 456, endPoint x: 358, endPoint y: 393, distance: 73.6
click at [318, 390] on div "14 It is the responsibility of the practice’s IT provider to make sure that pro…" at bounding box center [586, 405] width 633 height 62
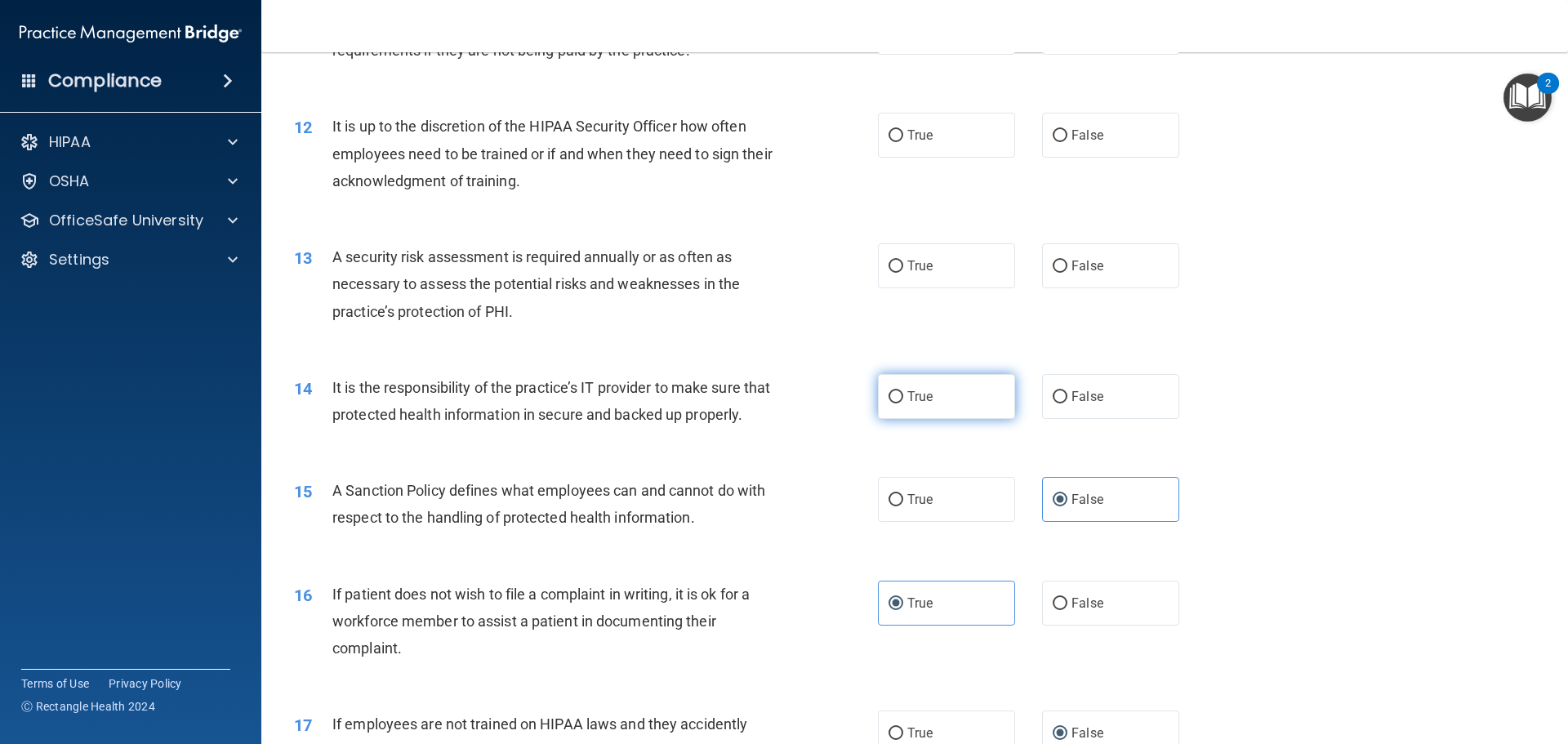
click at [889, 404] on label "True" at bounding box center [946, 397] width 137 height 45
click at [889, 403] on input "True" at bounding box center [896, 397] width 15 height 12
radio input "true"
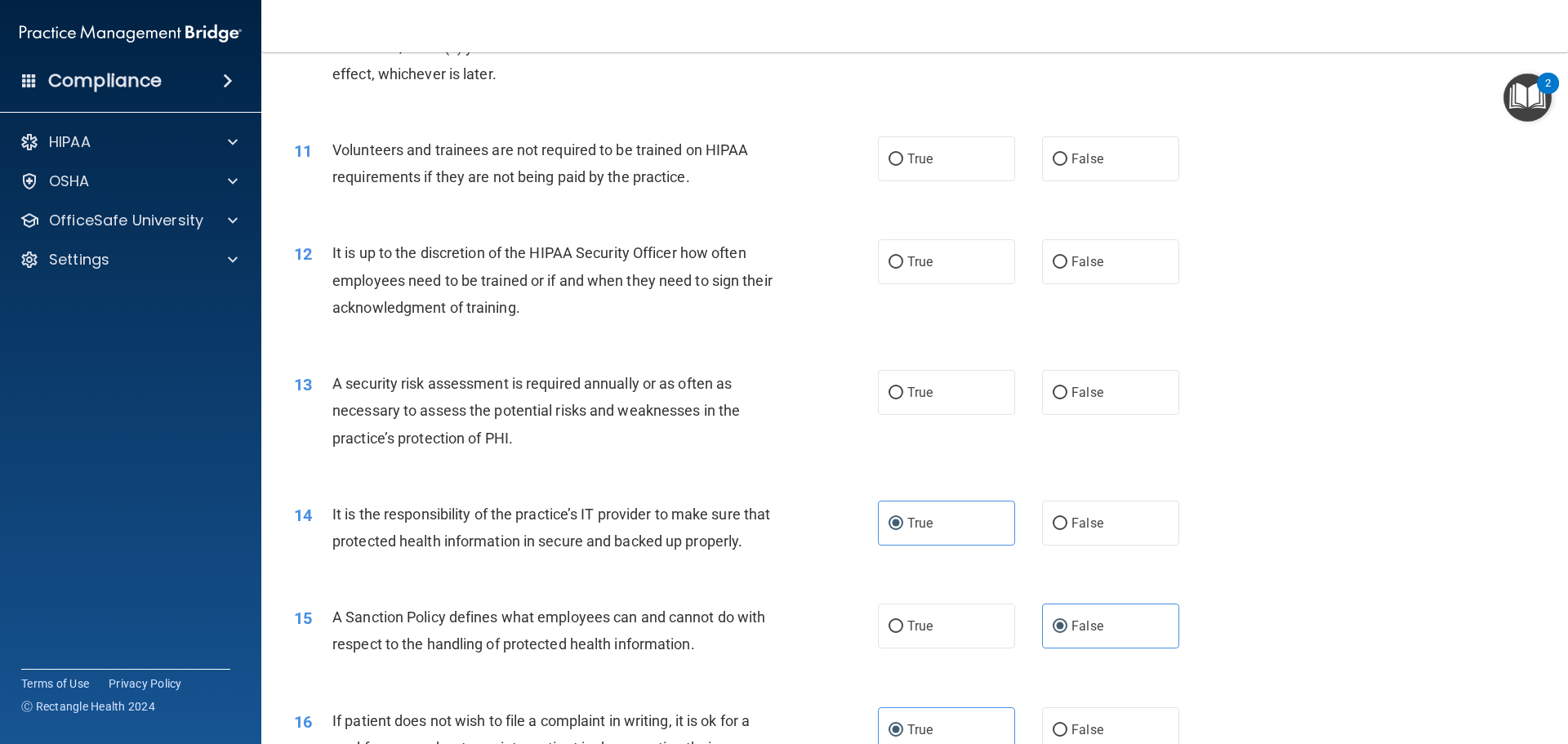
scroll to position [1396, 0]
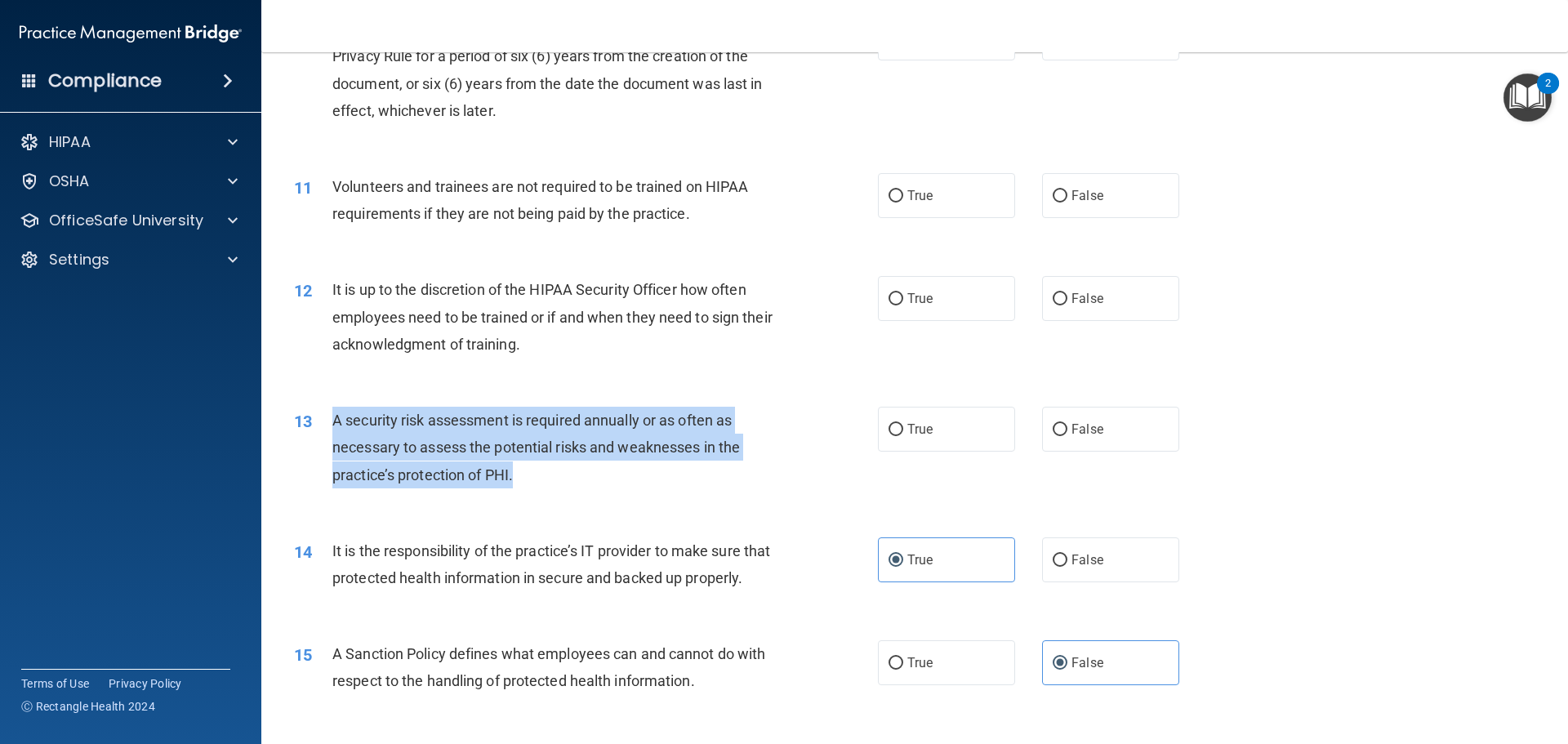
drag, startPoint x: 507, startPoint y: 477, endPoint x: 323, endPoint y: 414, distance: 194.5
click at [323, 414] on div "13 A security risk assessment is required annually or as often as necessary to …" at bounding box center [586, 452] width 633 height 90
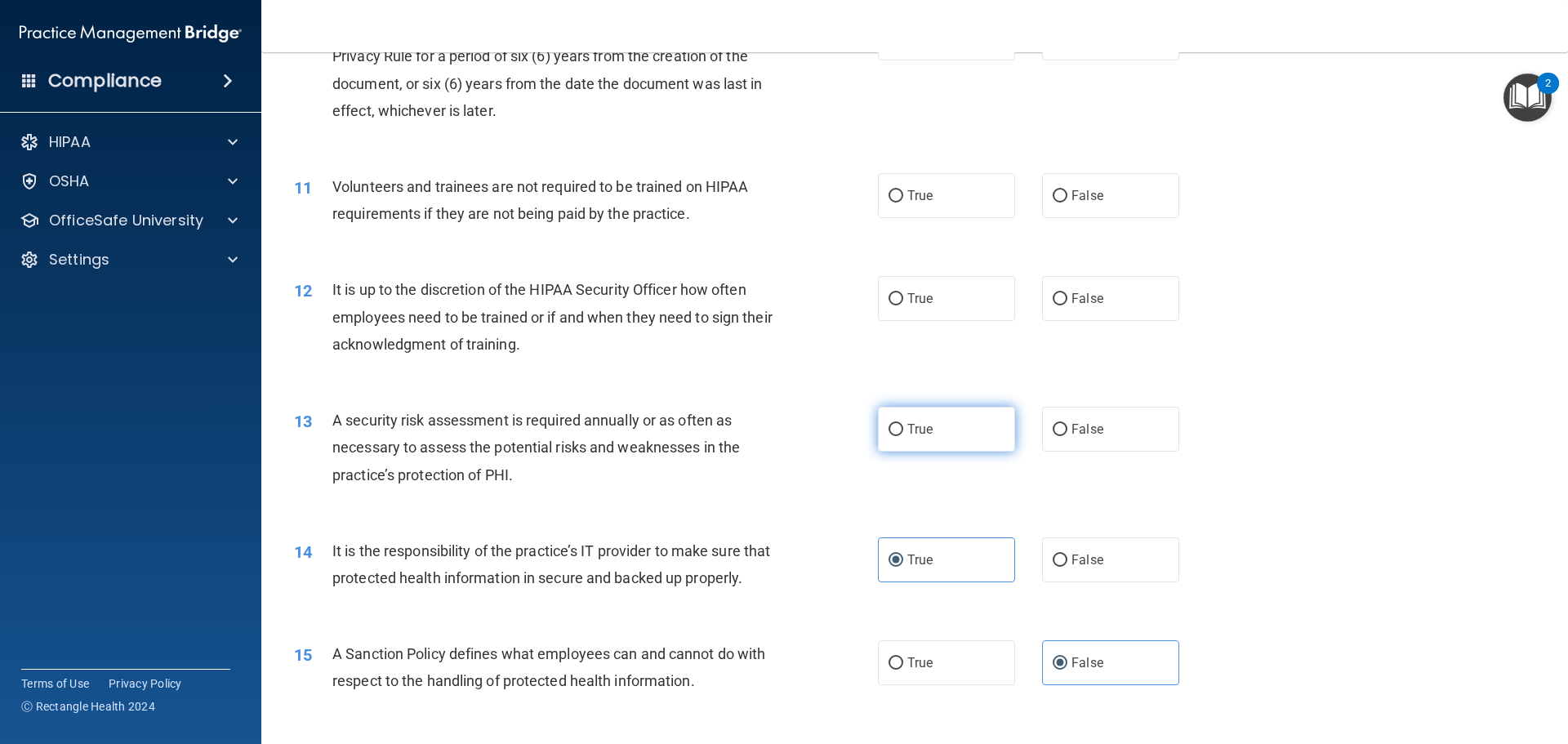
click at [878, 431] on label "True" at bounding box center [946, 429] width 137 height 45
click at [889, 431] on input "True" at bounding box center [896, 430] width 15 height 12
radio input "true"
click at [1083, 311] on label "False" at bounding box center [1110, 298] width 137 height 45
click at [1068, 306] on input "False" at bounding box center [1060, 299] width 15 height 12
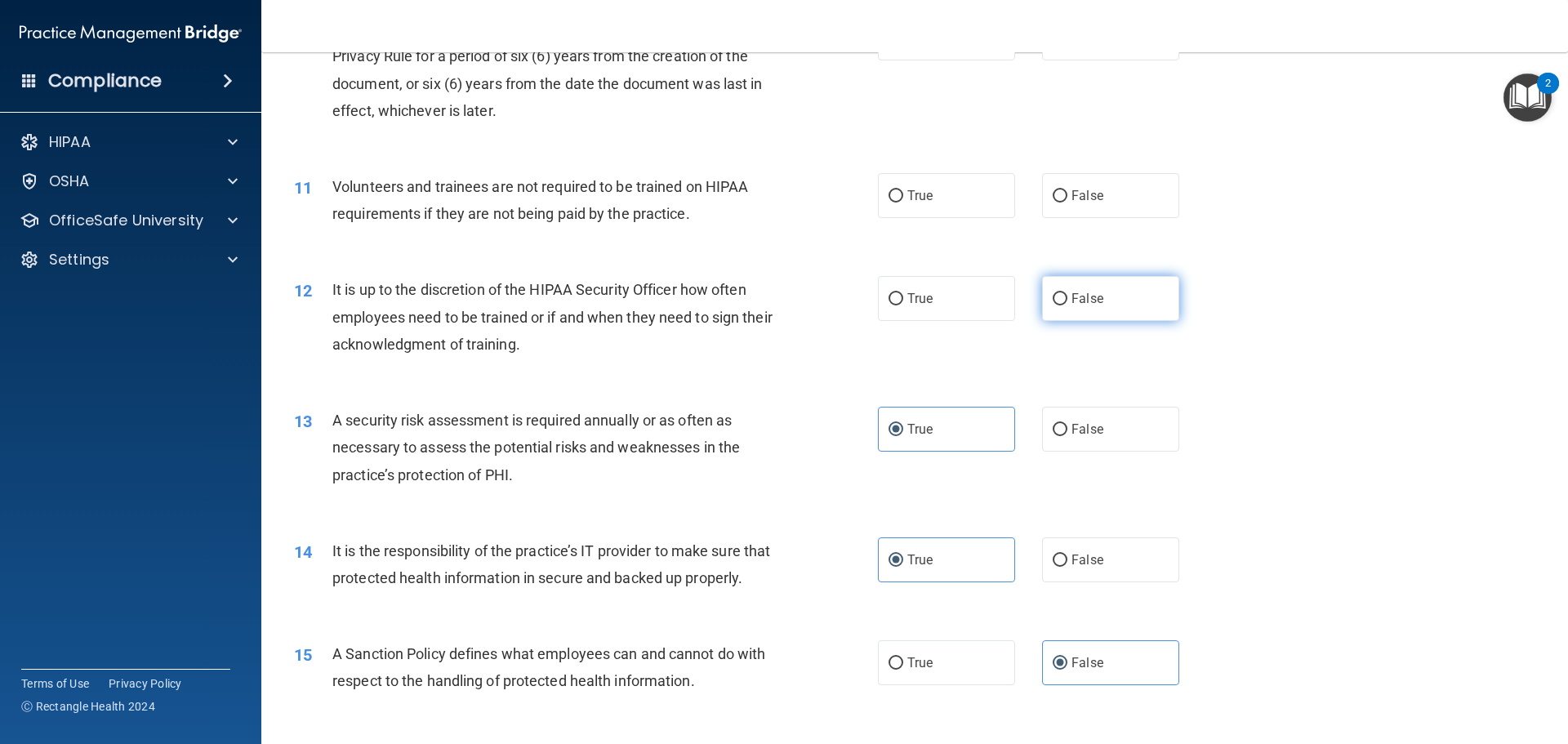
radio input "true"
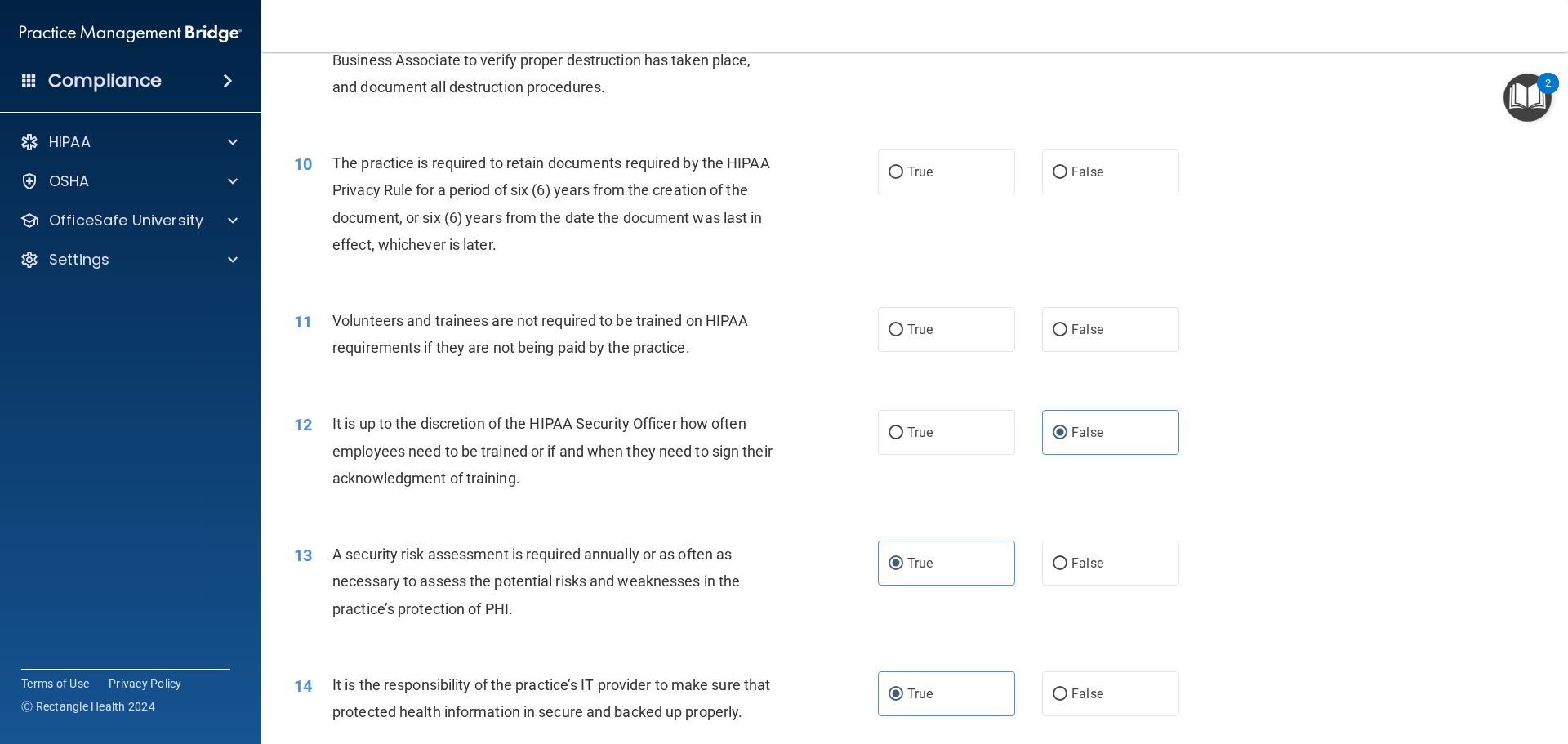
scroll to position [1233, 0]
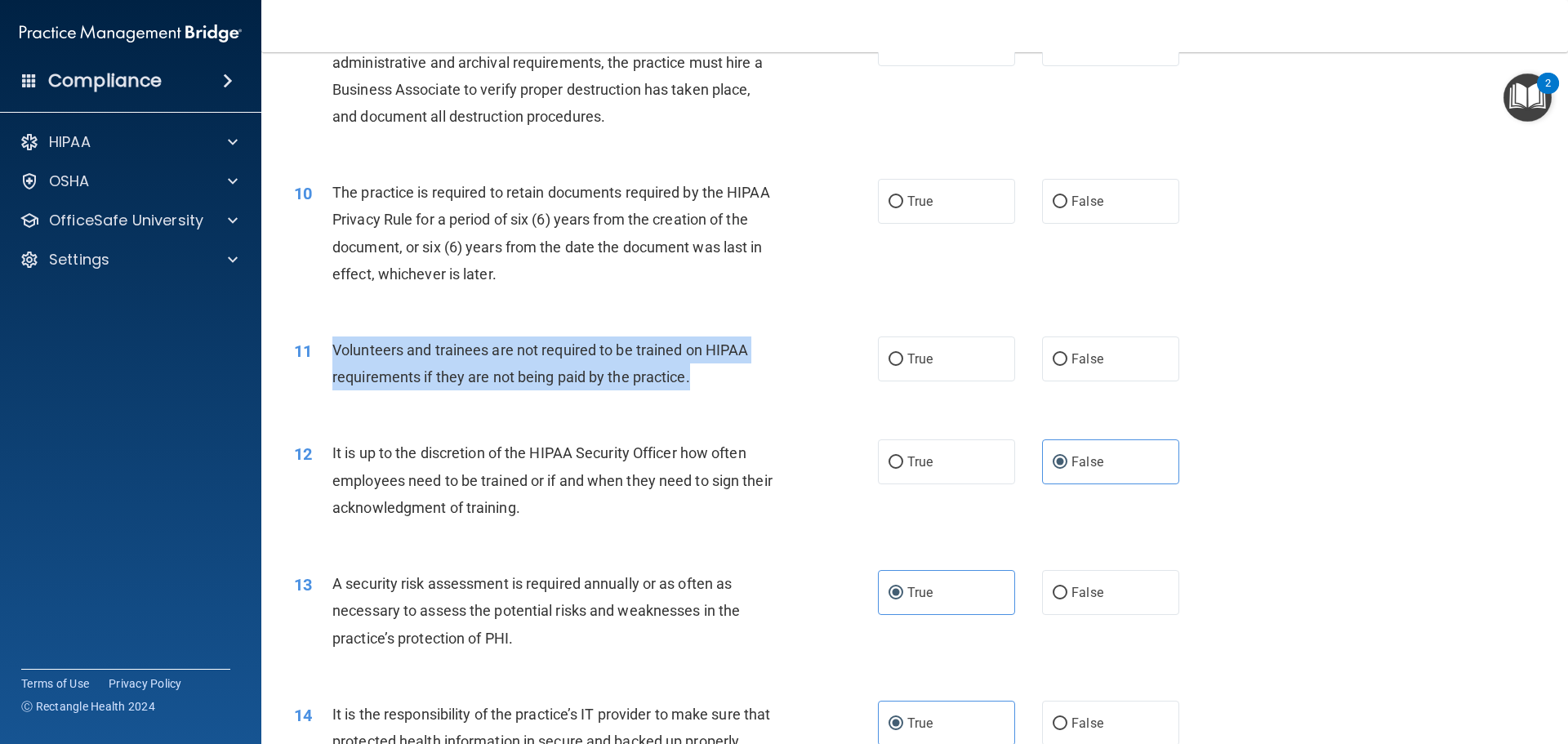
drag, startPoint x: 702, startPoint y: 382, endPoint x: 326, endPoint y: 337, distance: 378.7
click at [326, 337] on div "11 Volunteers and trainees are not required to be trained on HIPAA requirements…" at bounding box center [586, 367] width 633 height 62
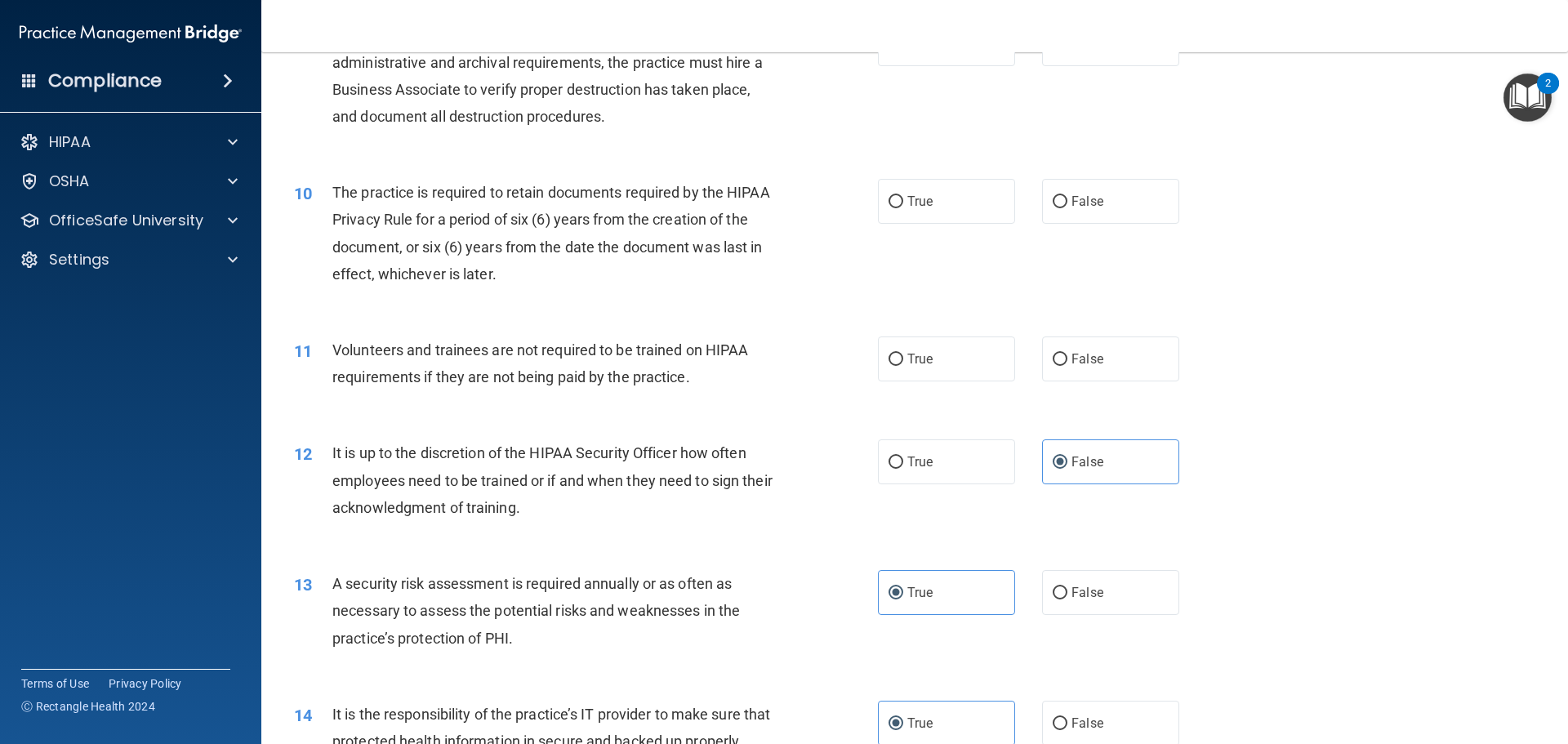
click at [595, 318] on div "11 Volunteers and trainees are not required to be trained on HIPAA requirements…" at bounding box center [914, 368] width 1266 height 103
click at [1103, 369] on label "False" at bounding box center [1110, 359] width 137 height 45
click at [1068, 366] on input "False" at bounding box center [1060, 360] width 15 height 12
radio input "true"
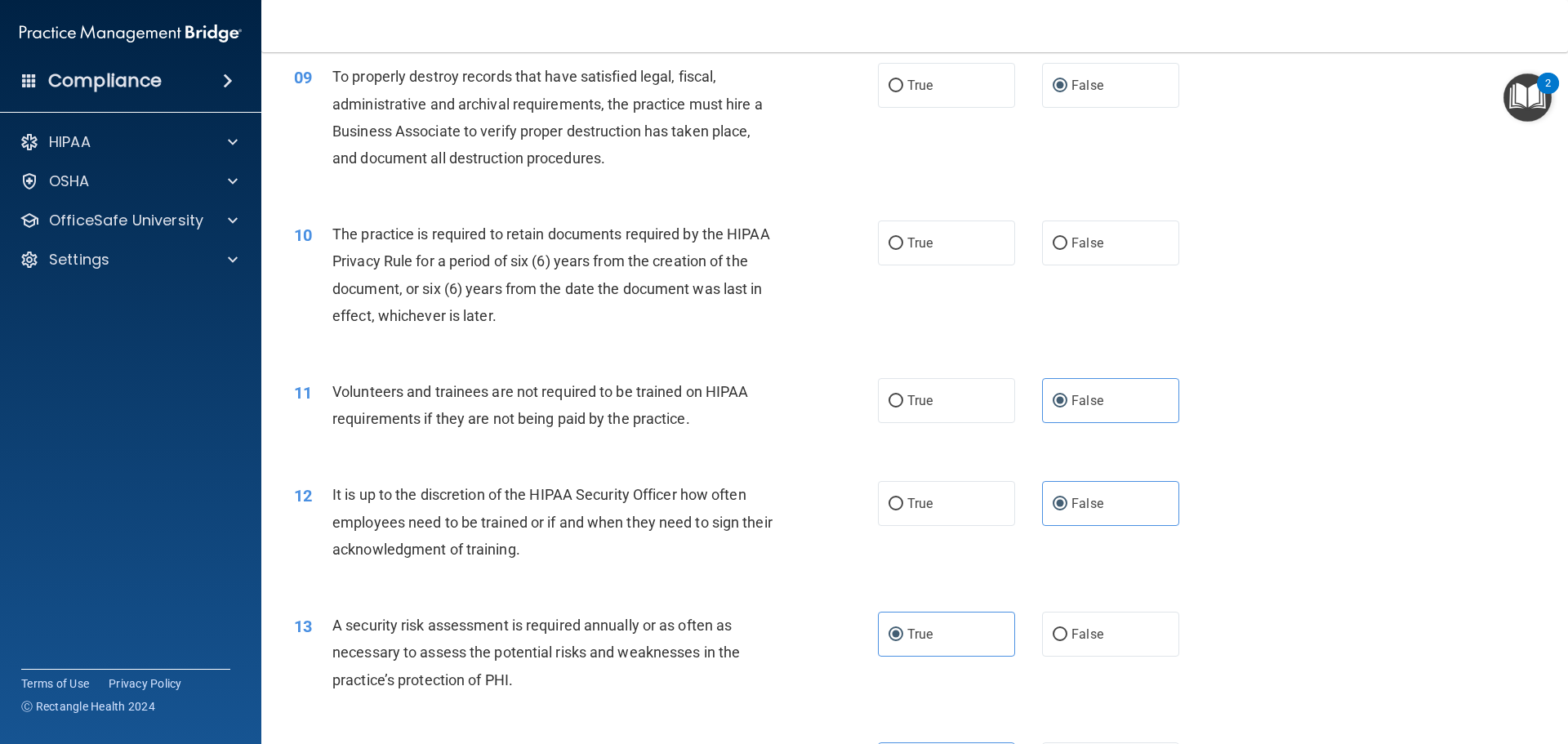
scroll to position [1151, 0]
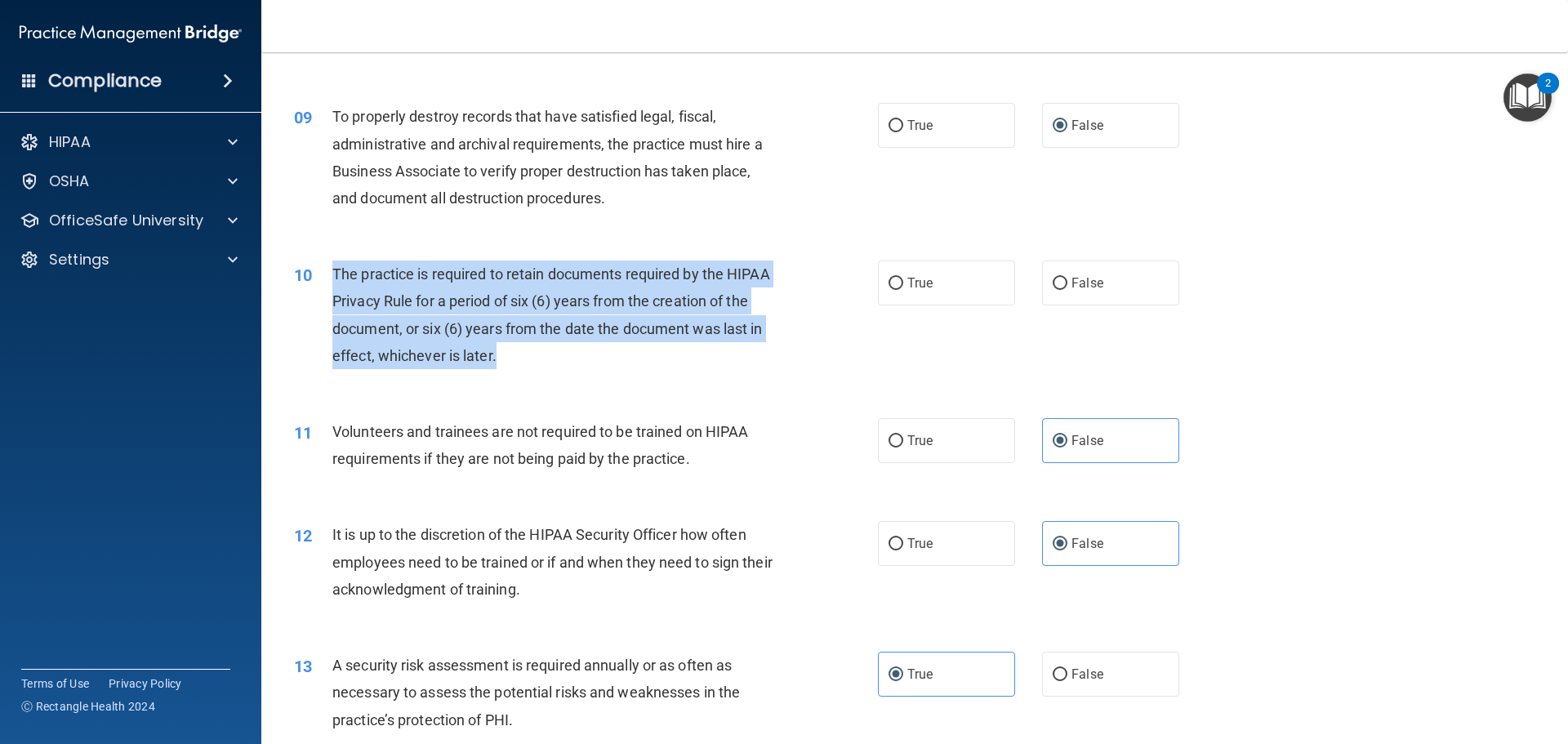
drag, startPoint x: 490, startPoint y: 353, endPoint x: 331, endPoint y: 279, distance: 175.4
click at [332, 279] on div "The practice is required to retain documents required by the HIPAA Privacy Rule…" at bounding box center [560, 315] width 456 height 108
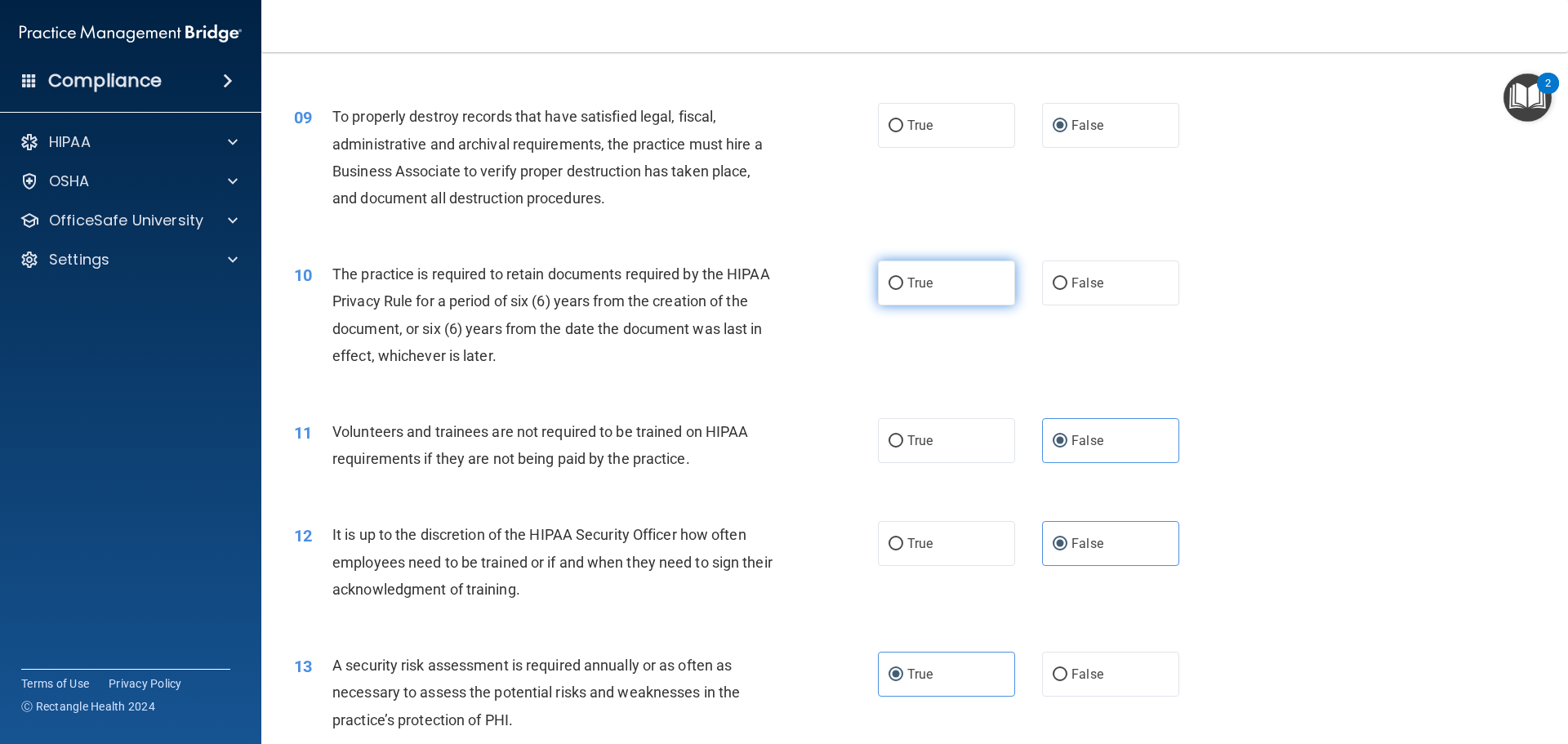
click at [932, 292] on label "True" at bounding box center [946, 283] width 137 height 45
click at [903, 290] on input "True" at bounding box center [896, 283] width 15 height 12
radio input "true"
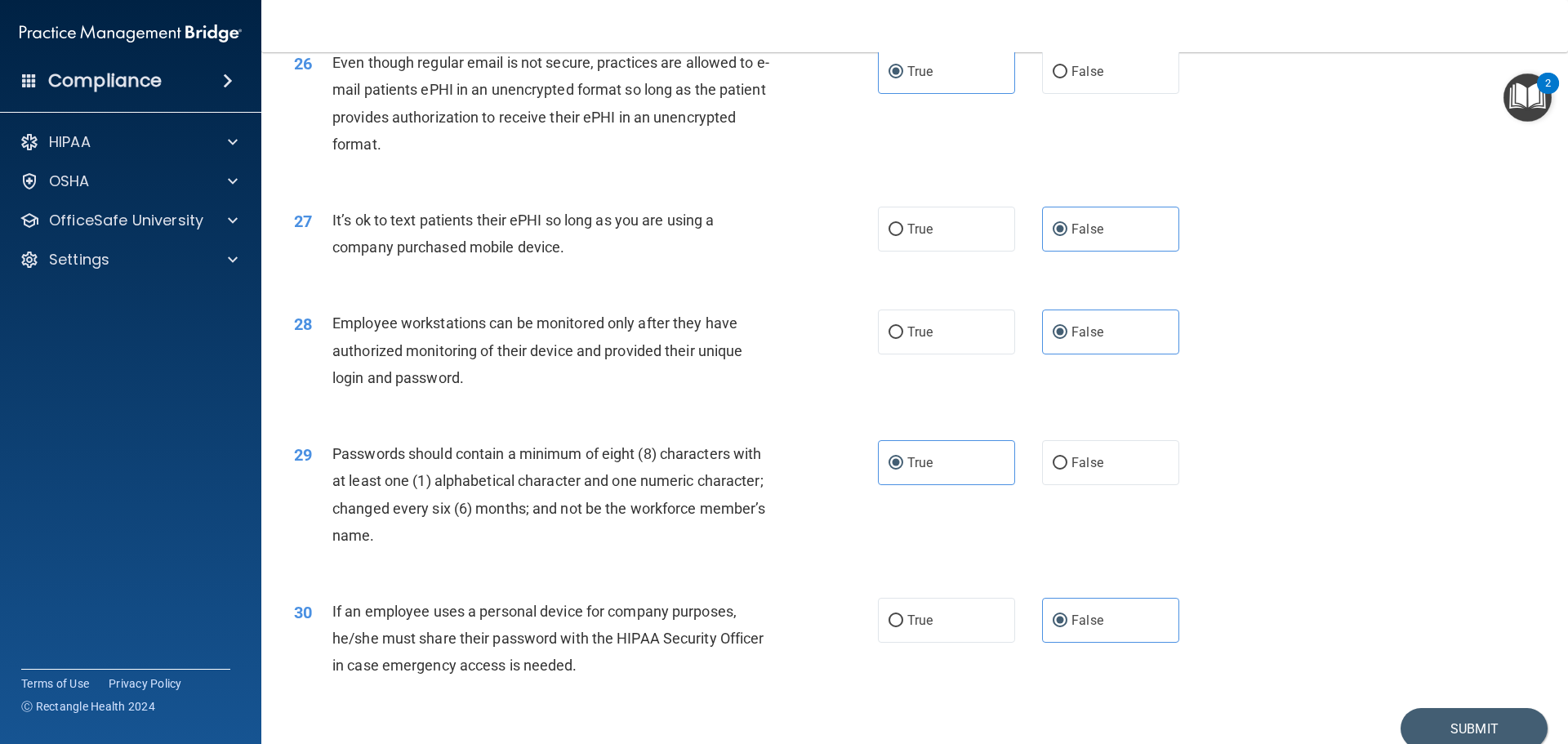
scroll to position [3358, 0]
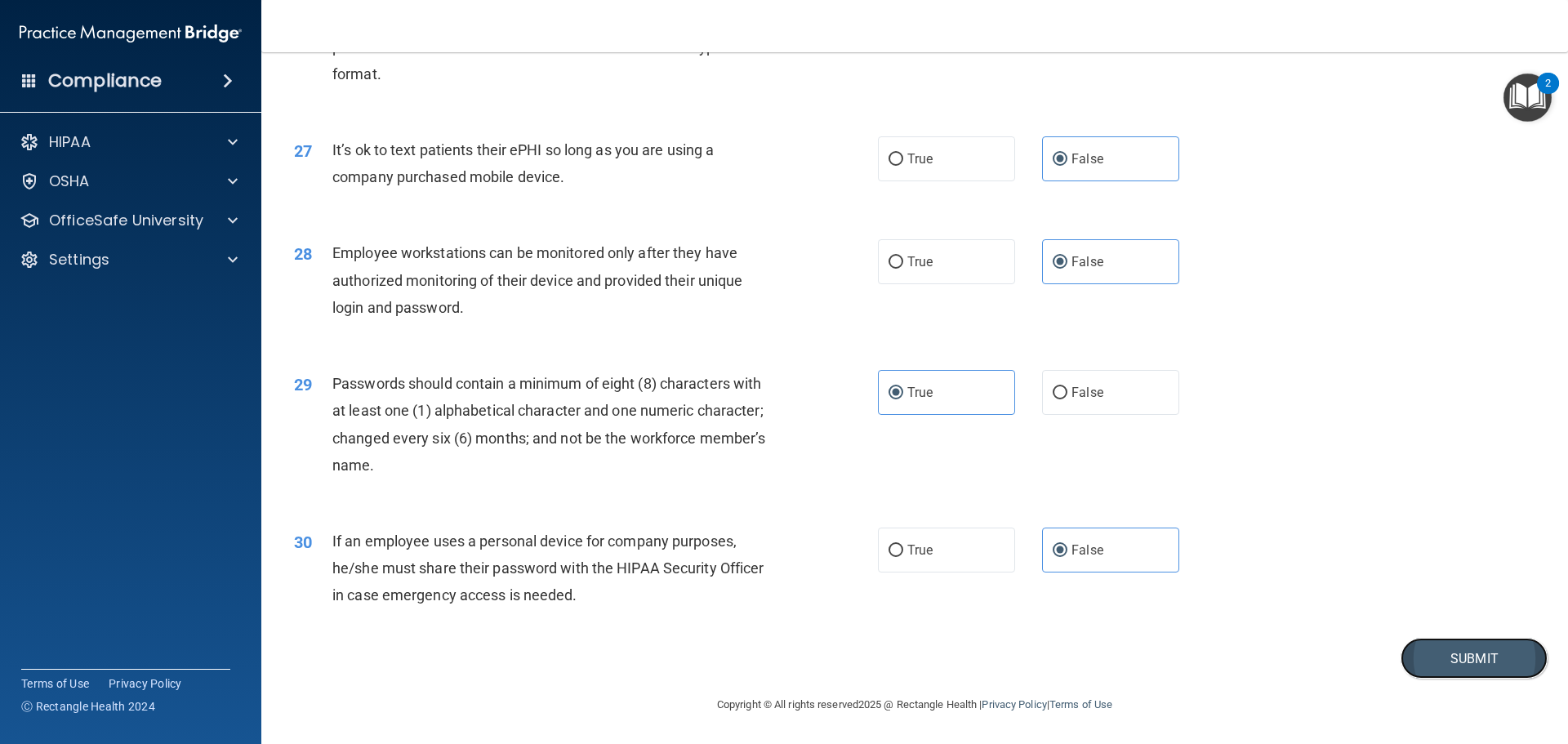
click at [1461, 648] on button "Submit" at bounding box center [1474, 659] width 147 height 42
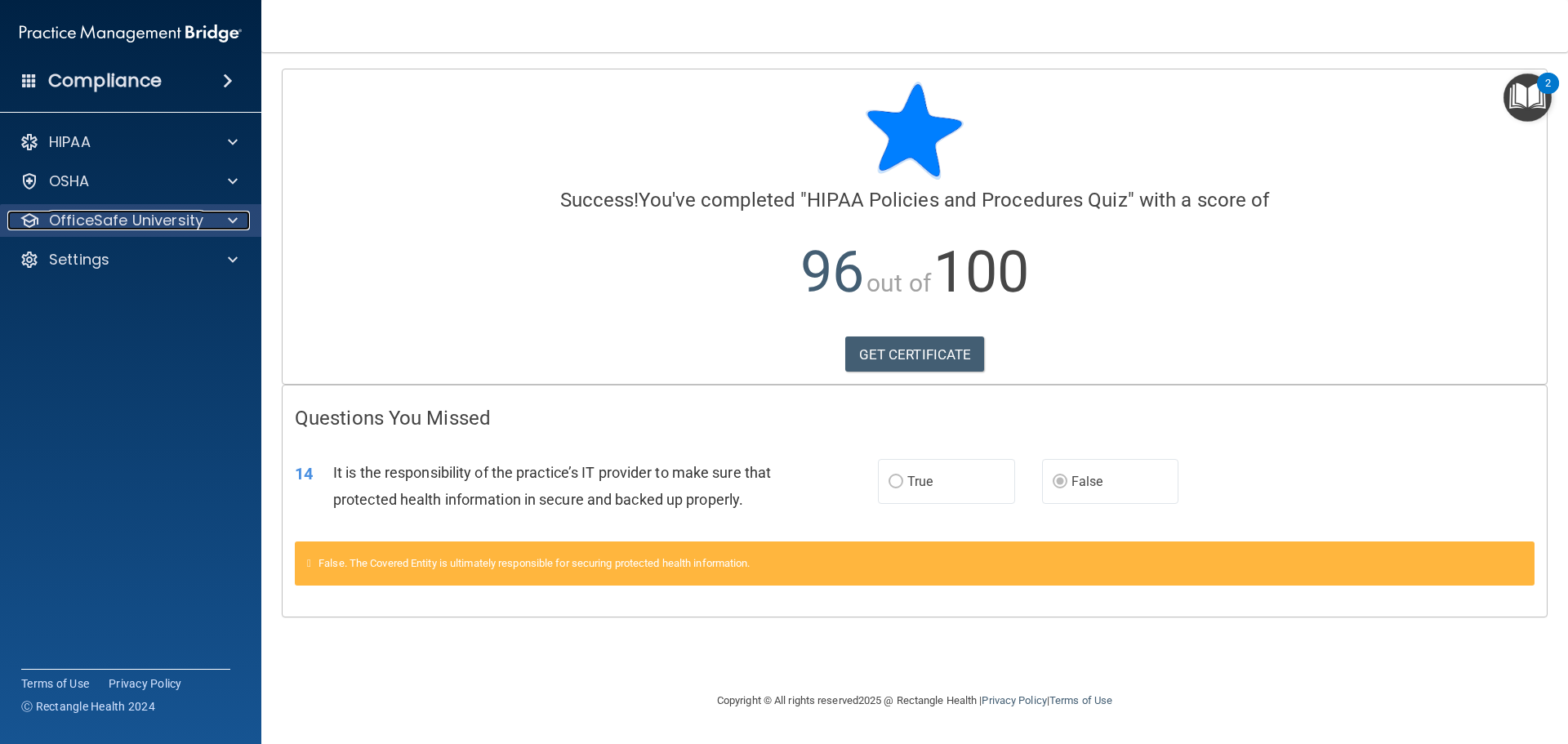
click at [126, 217] on p "OfficeSafe University" at bounding box center [126, 221] width 154 height 20
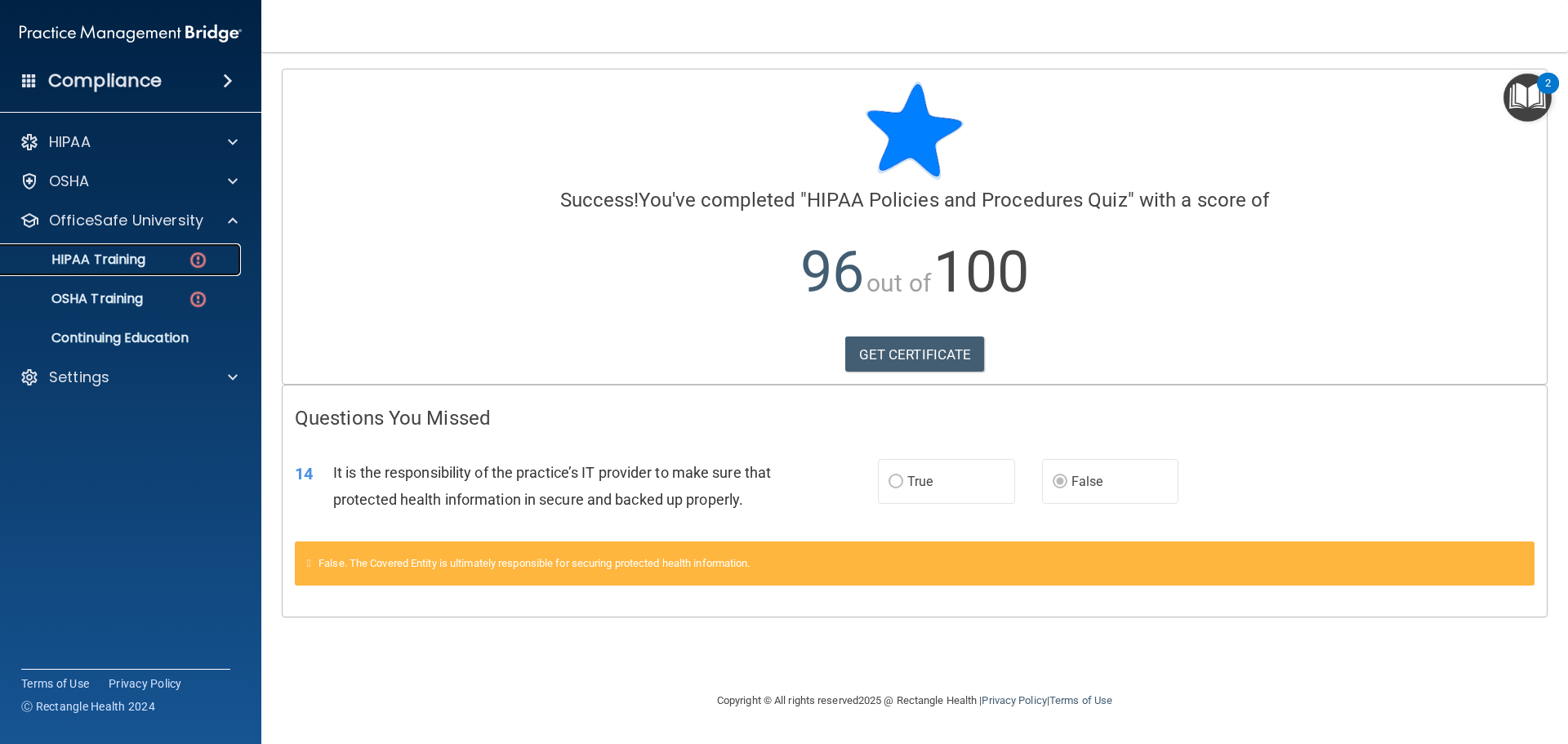
click at [144, 270] on link "HIPAA Training" at bounding box center [112, 259] width 257 height 32
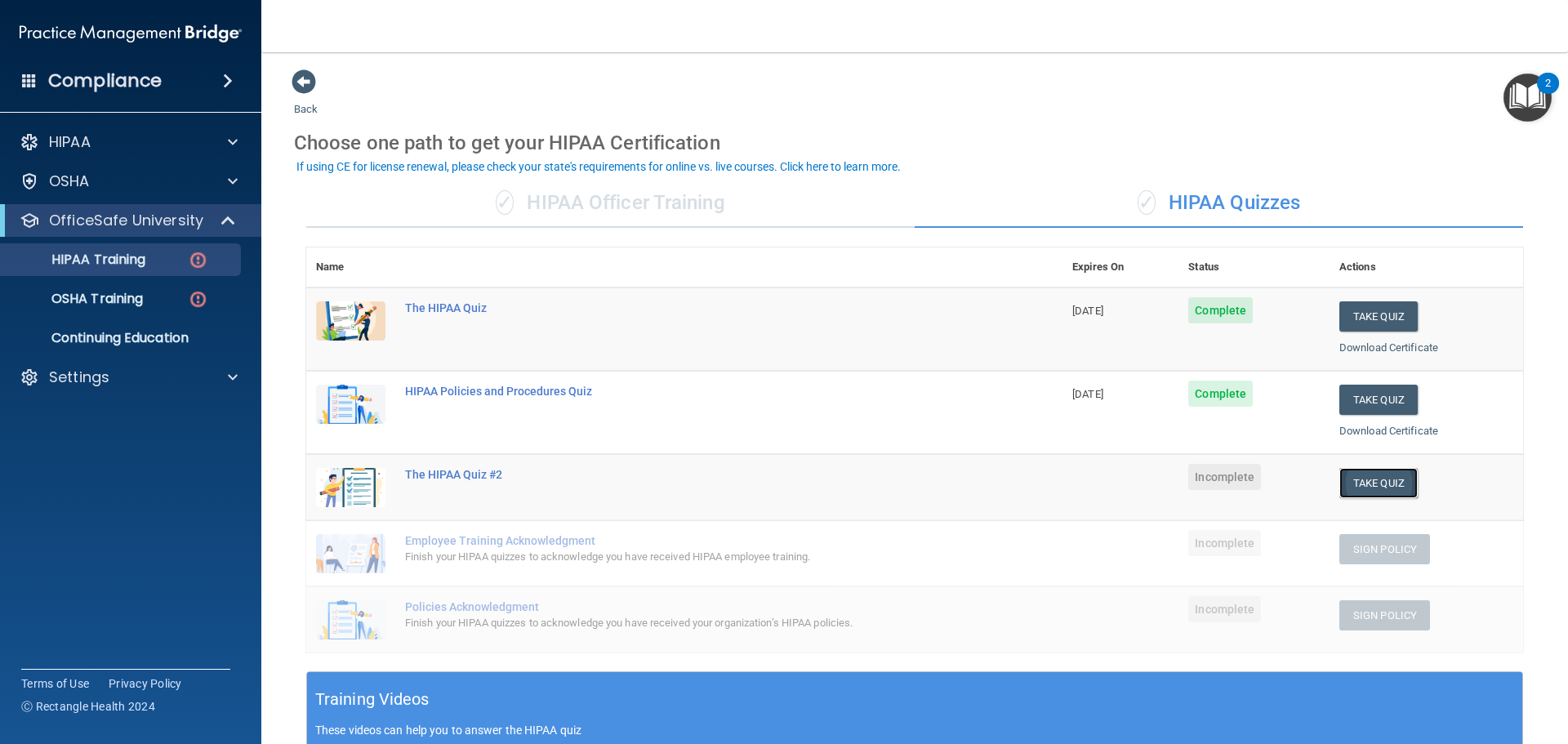
click at [1361, 483] on button "Take Quiz" at bounding box center [1378, 483] width 78 height 30
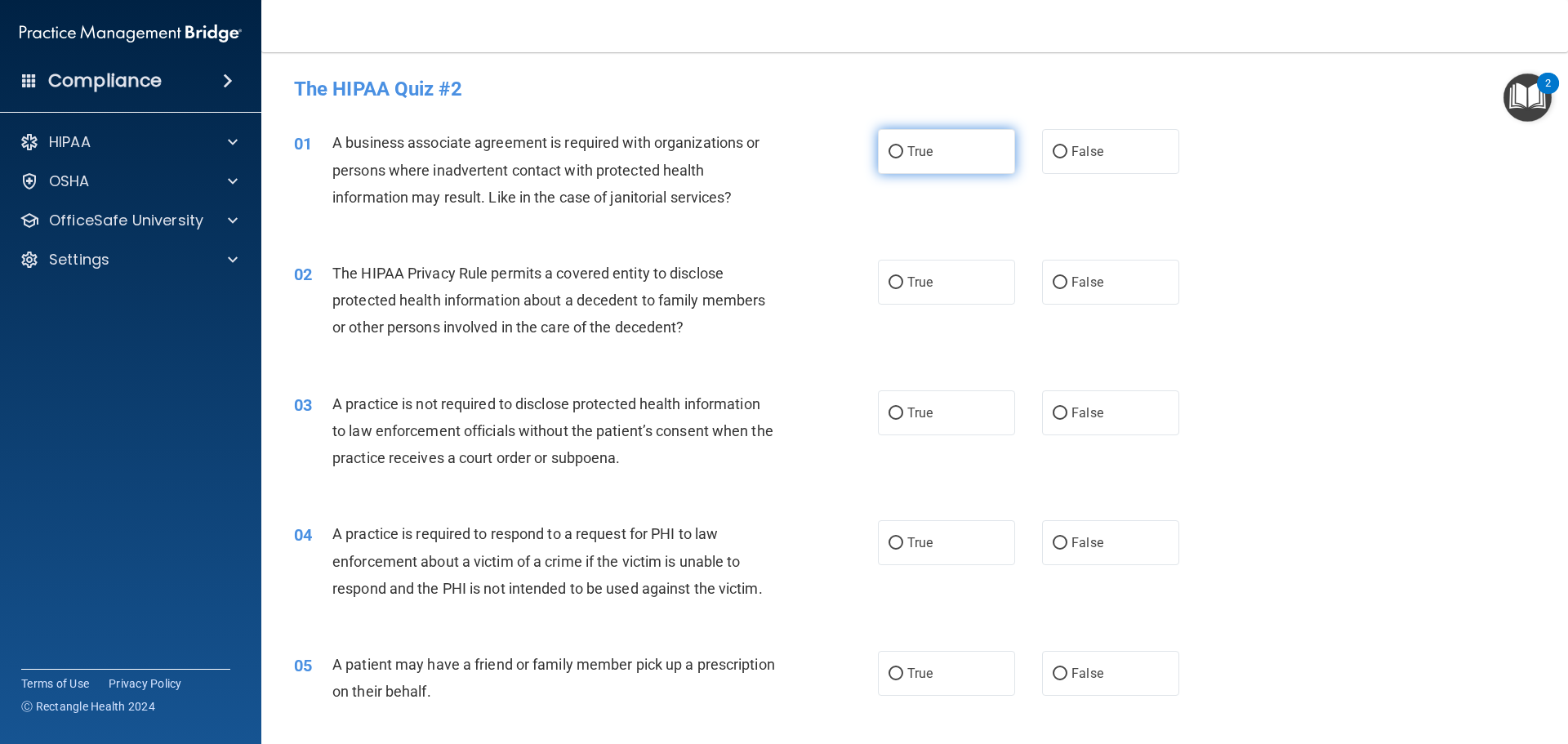
click at [934, 160] on label "True" at bounding box center [946, 152] width 137 height 45
click at [903, 158] on input "True" at bounding box center [896, 152] width 15 height 12
radio input "true"
click at [1072, 148] on span "False" at bounding box center [1088, 152] width 32 height 16
click at [1068, 148] on input "False" at bounding box center [1060, 152] width 15 height 12
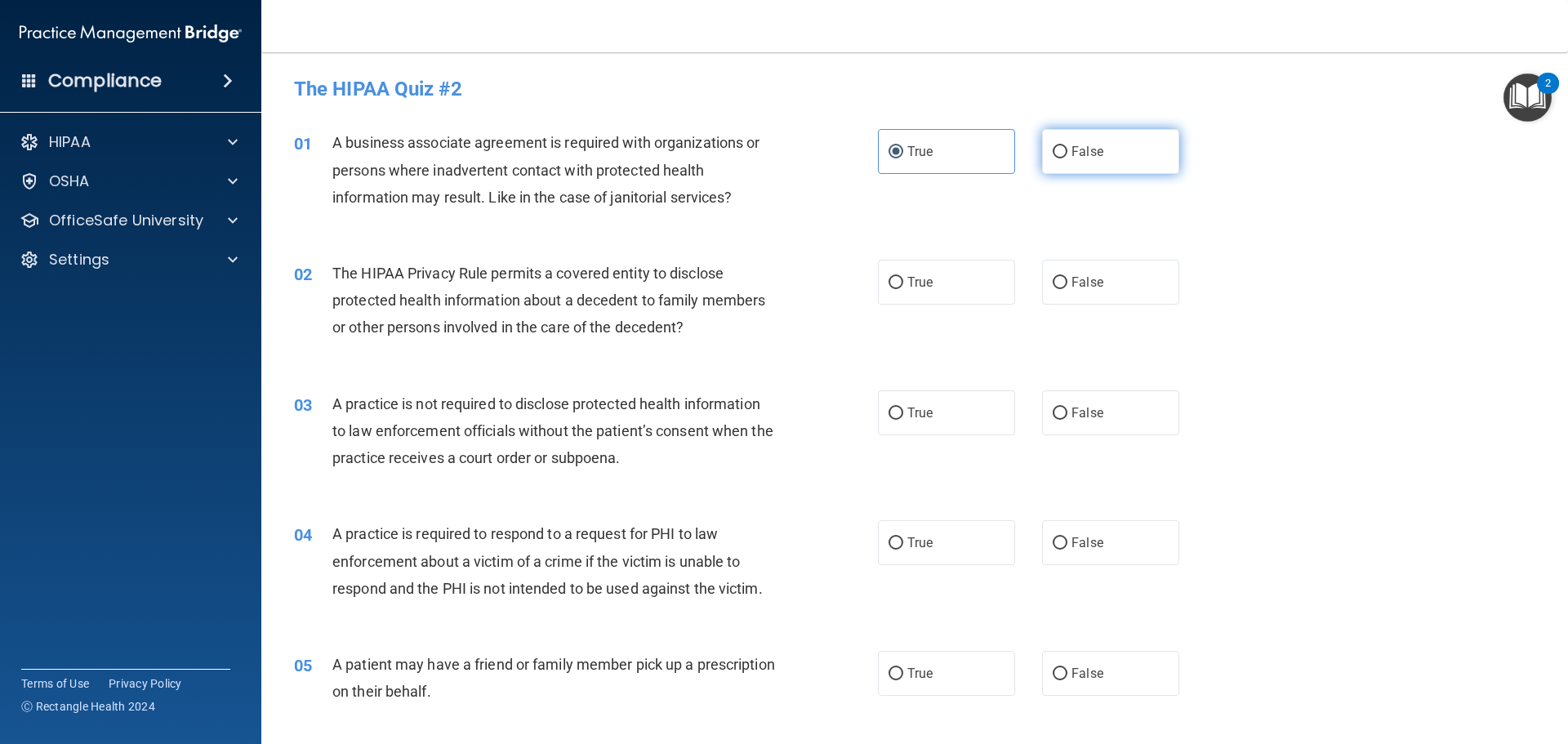
radio input "true"
radio input "false"
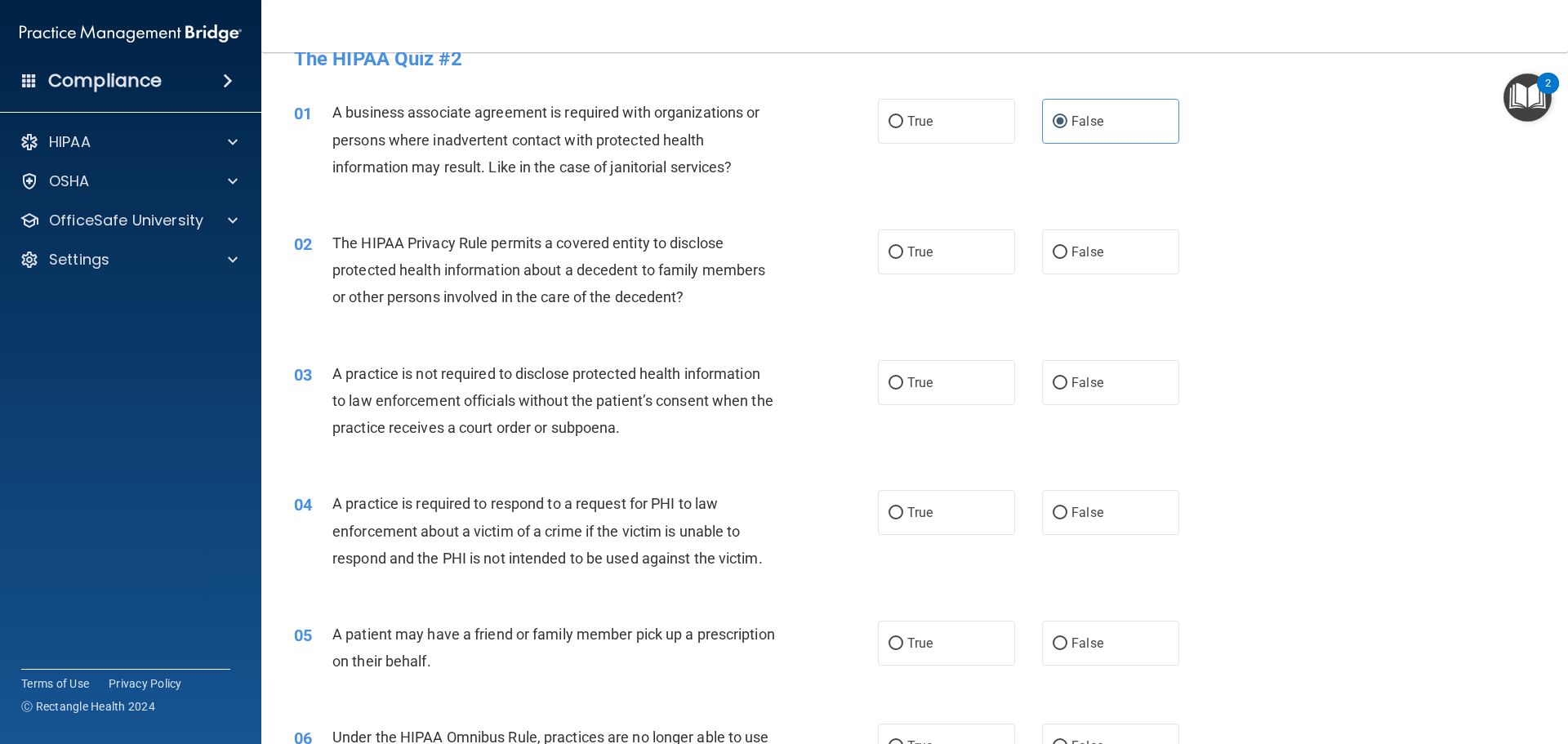
scroll to position [82, 0]
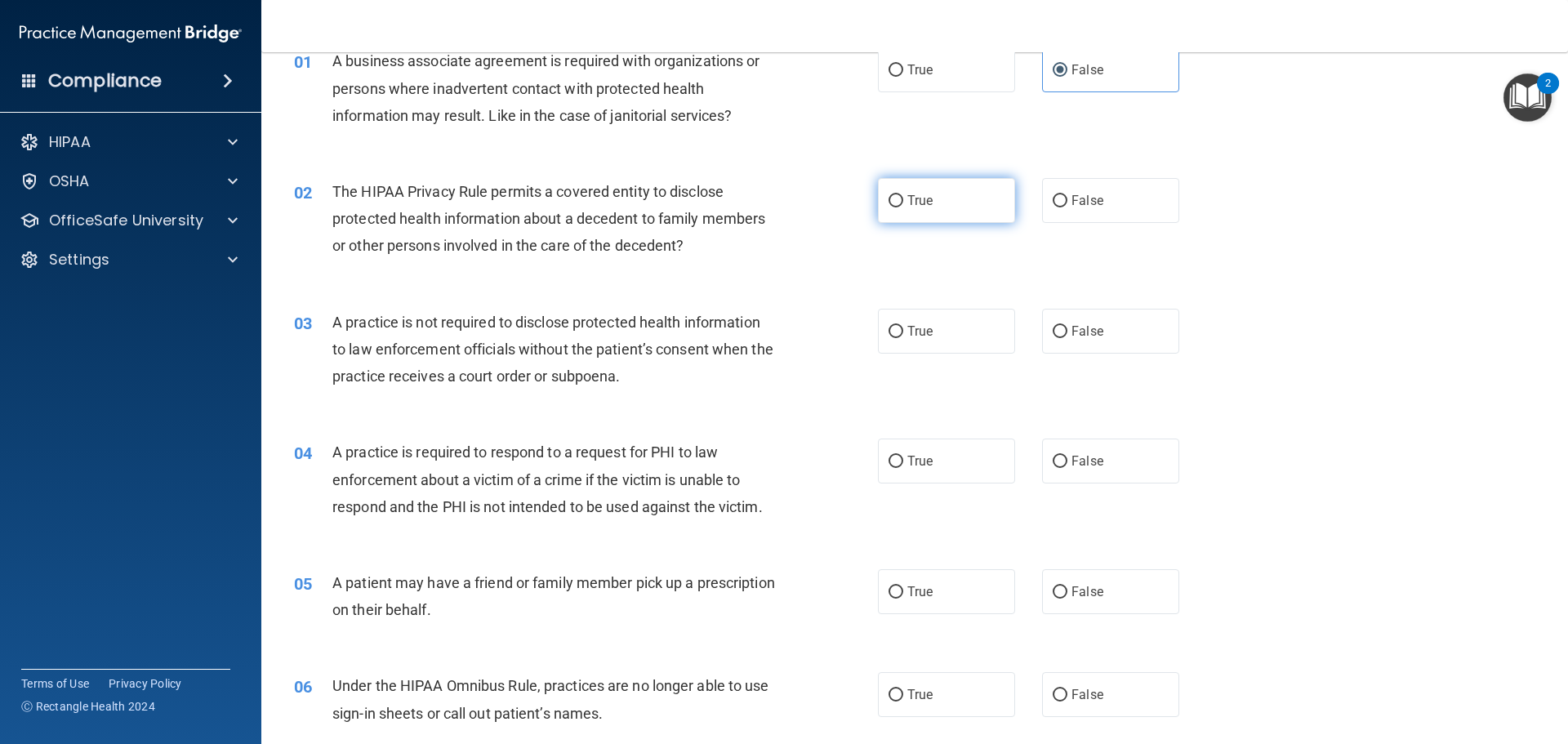
click at [904, 191] on label "True" at bounding box center [946, 201] width 137 height 45
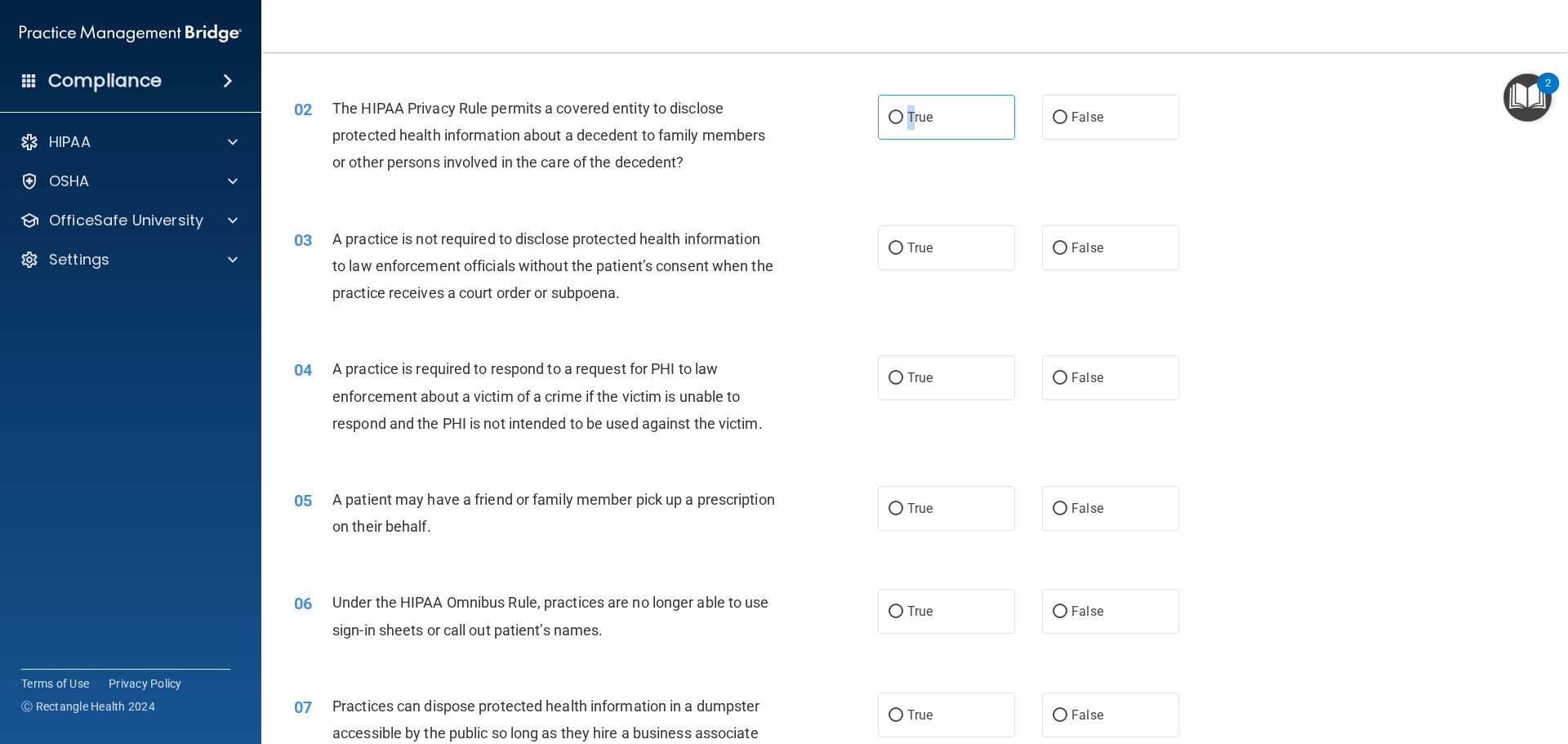
scroll to position [245, 0]
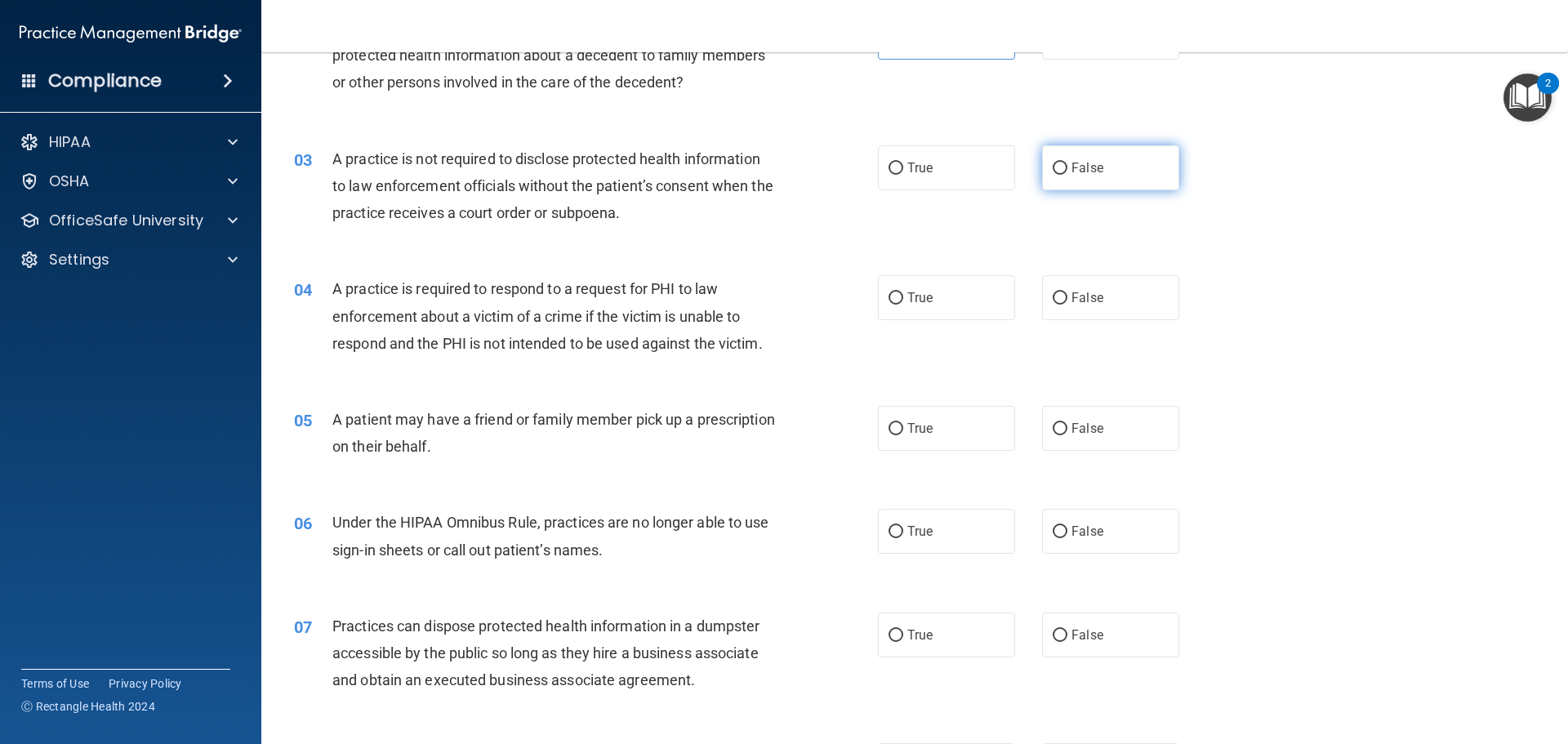
click at [1080, 164] on span "False" at bounding box center [1088, 167] width 32 height 16
click at [1068, 164] on input "False" at bounding box center [1060, 168] width 15 height 12
radio input "true"
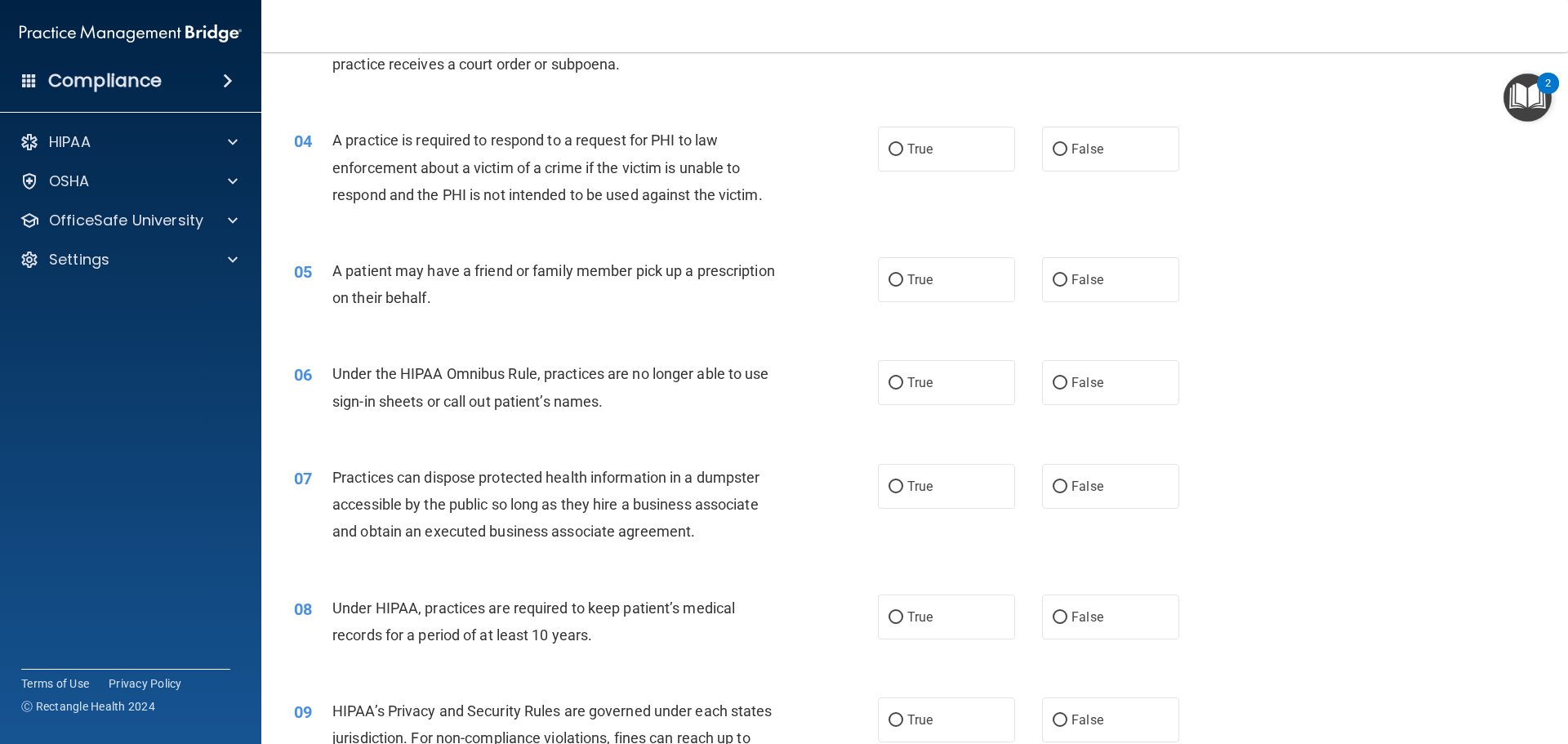
scroll to position [408, 0]
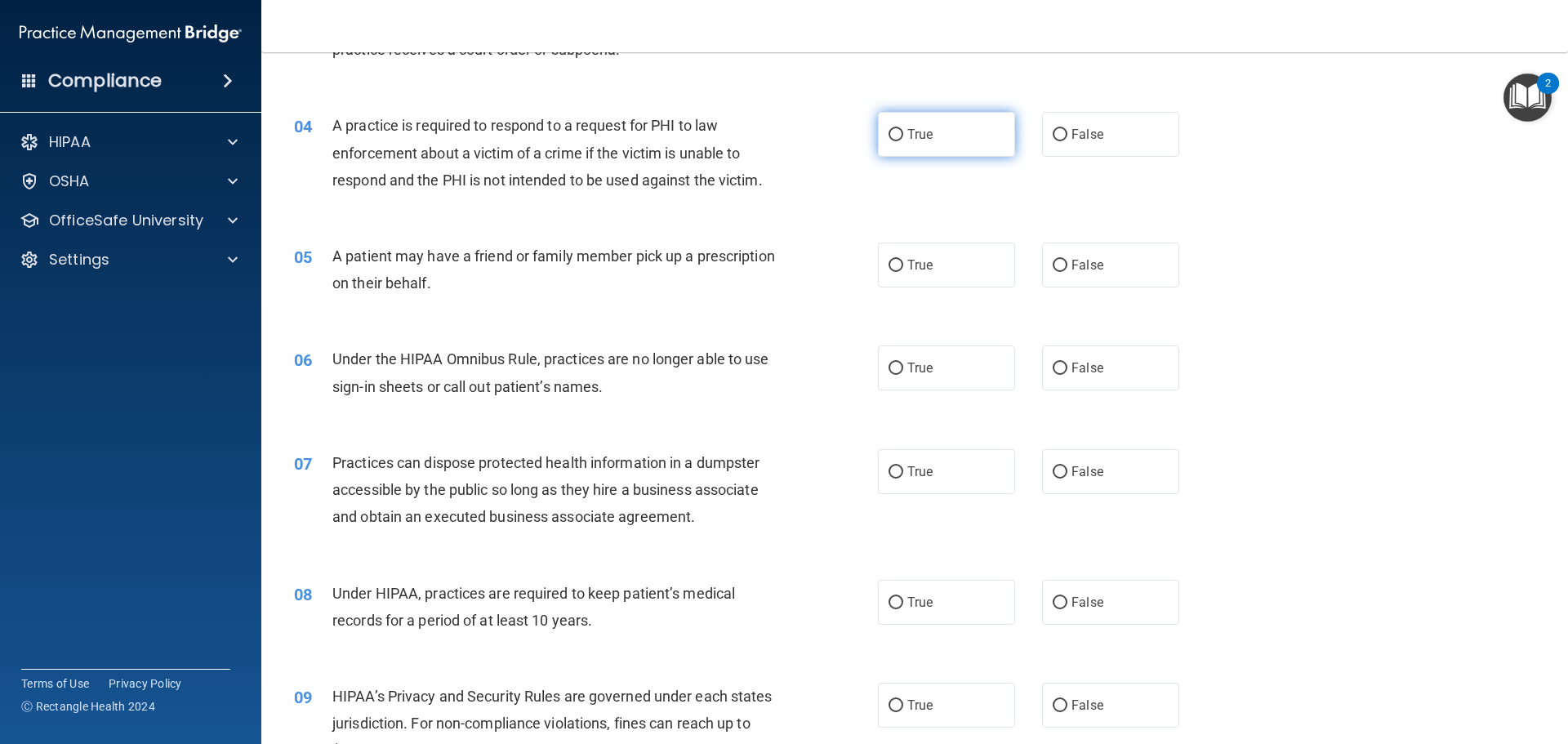
click at [953, 143] on label "True" at bounding box center [946, 134] width 137 height 45
click at [903, 142] on input "True" at bounding box center [896, 135] width 15 height 12
radio input "true"
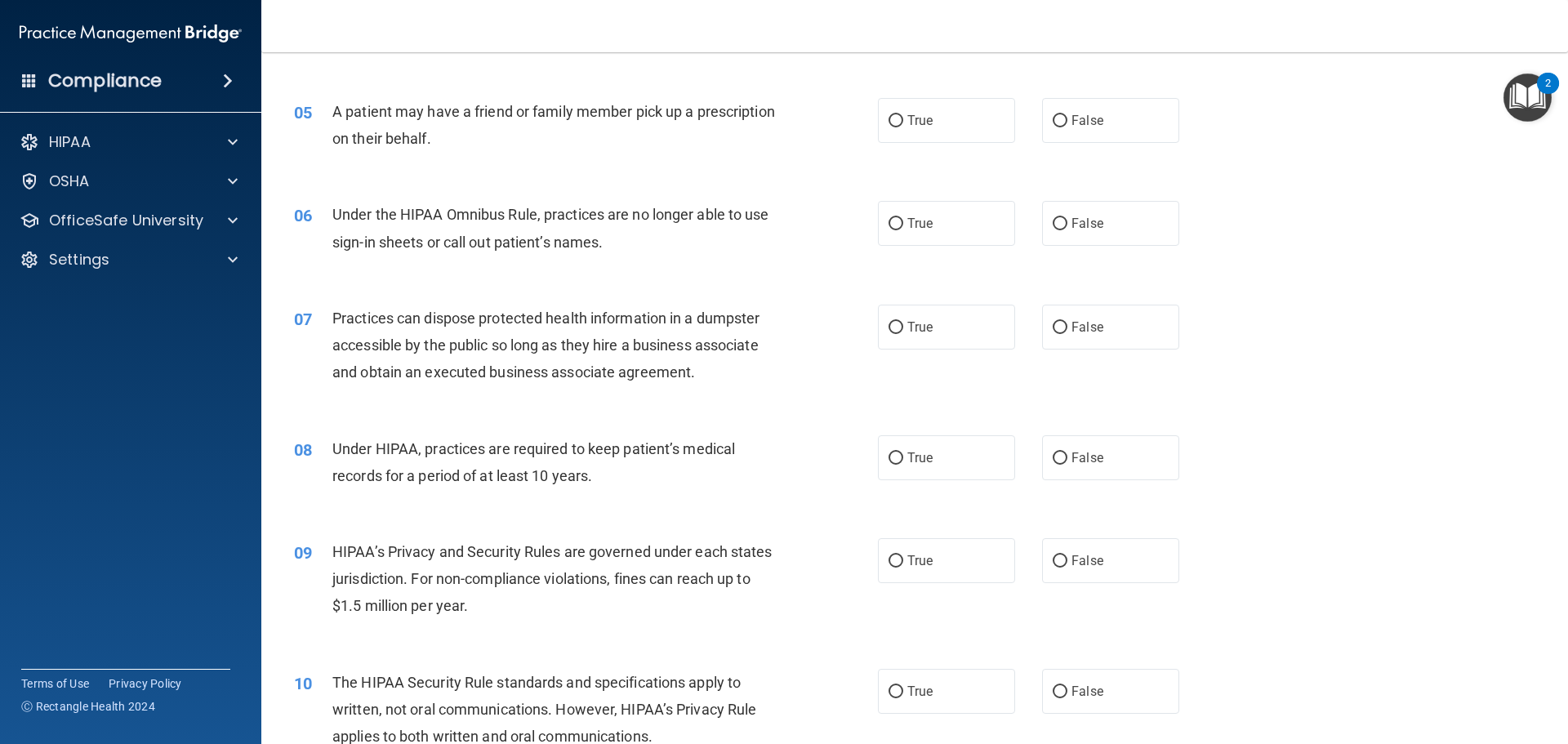
scroll to position [572, 0]
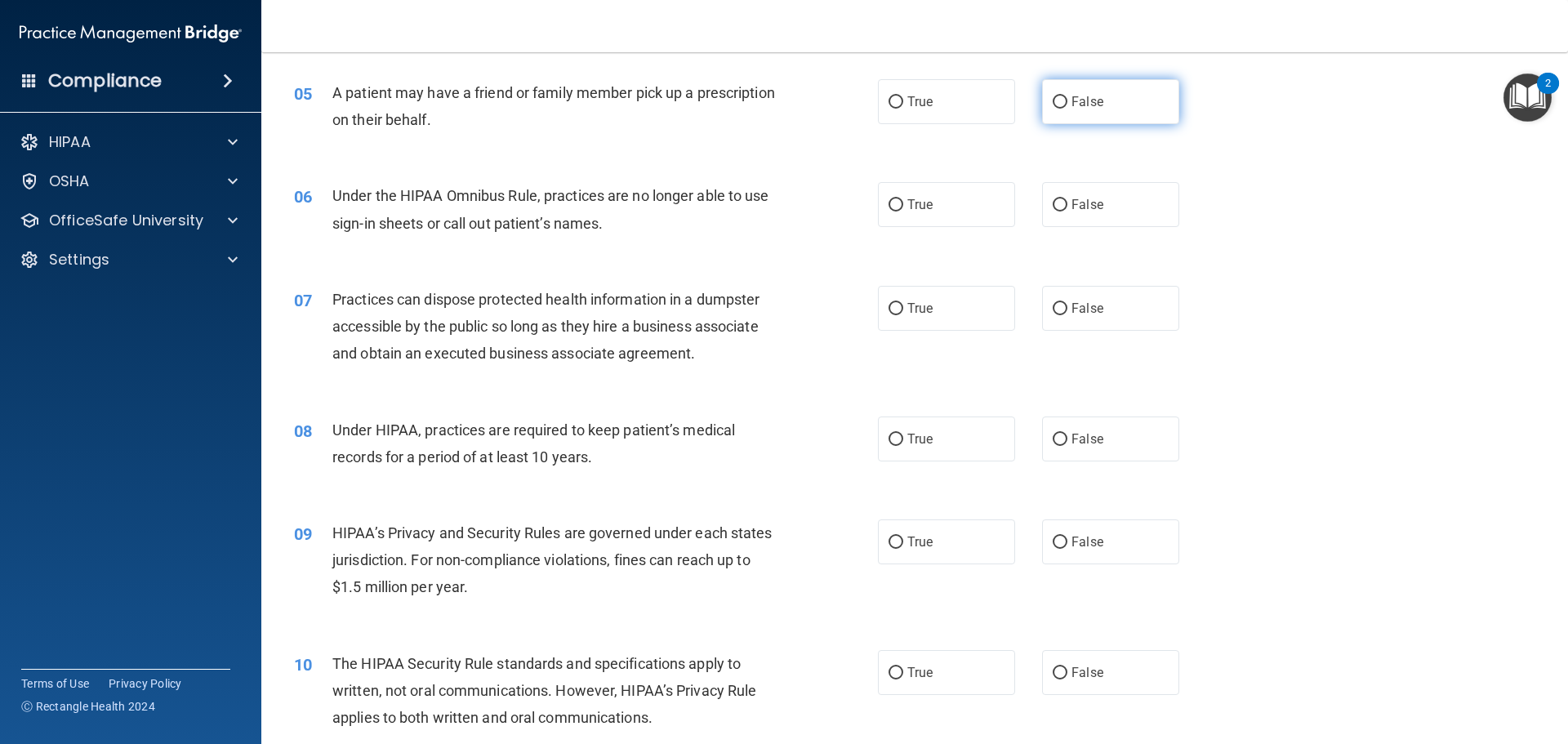
click at [1053, 103] on input "False" at bounding box center [1060, 102] width 15 height 12
radio input "true"
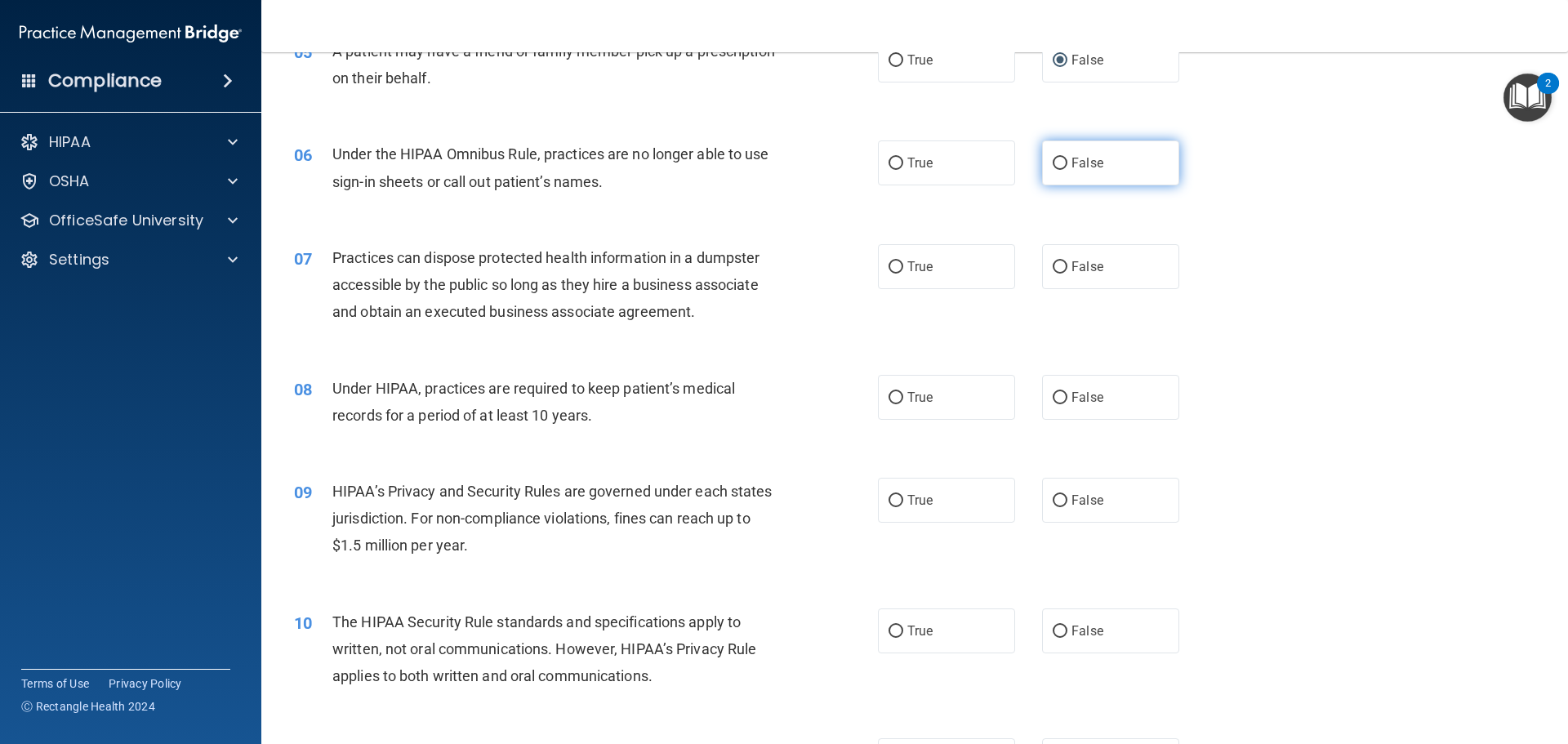
scroll to position [654, 0]
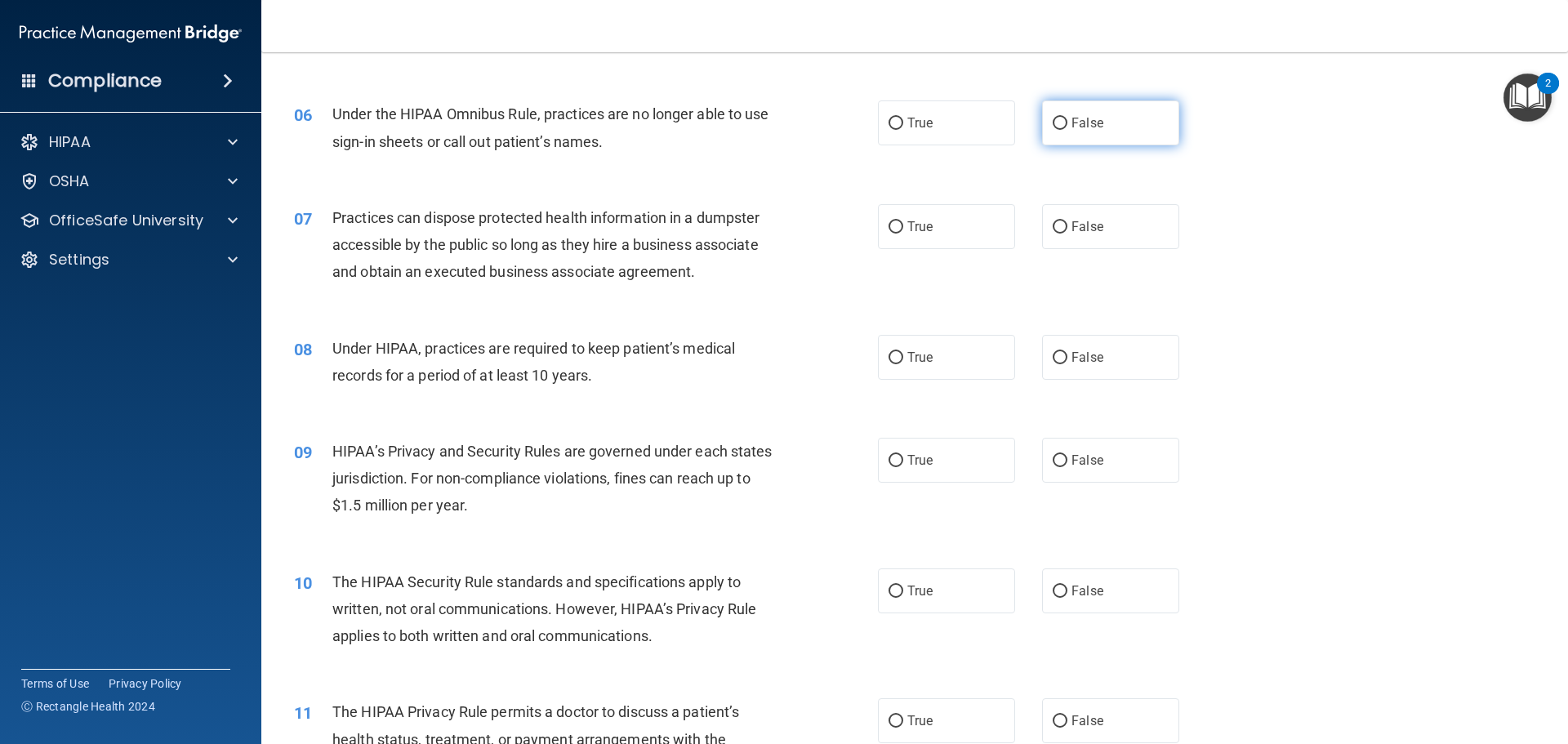
click at [1079, 130] on span "False" at bounding box center [1088, 122] width 32 height 16
click at [1068, 130] on input "False" at bounding box center [1060, 123] width 15 height 12
radio input "true"
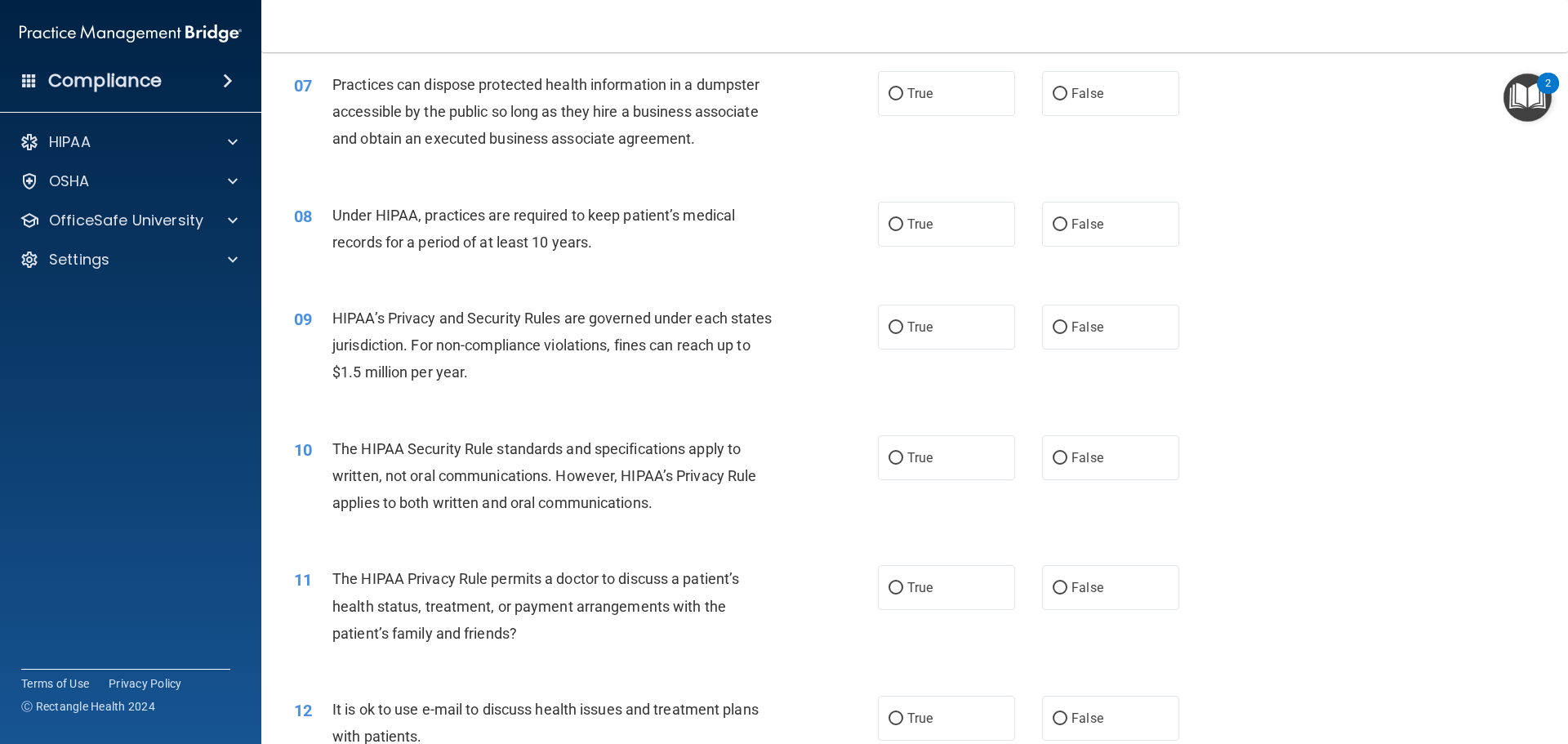
scroll to position [817, 0]
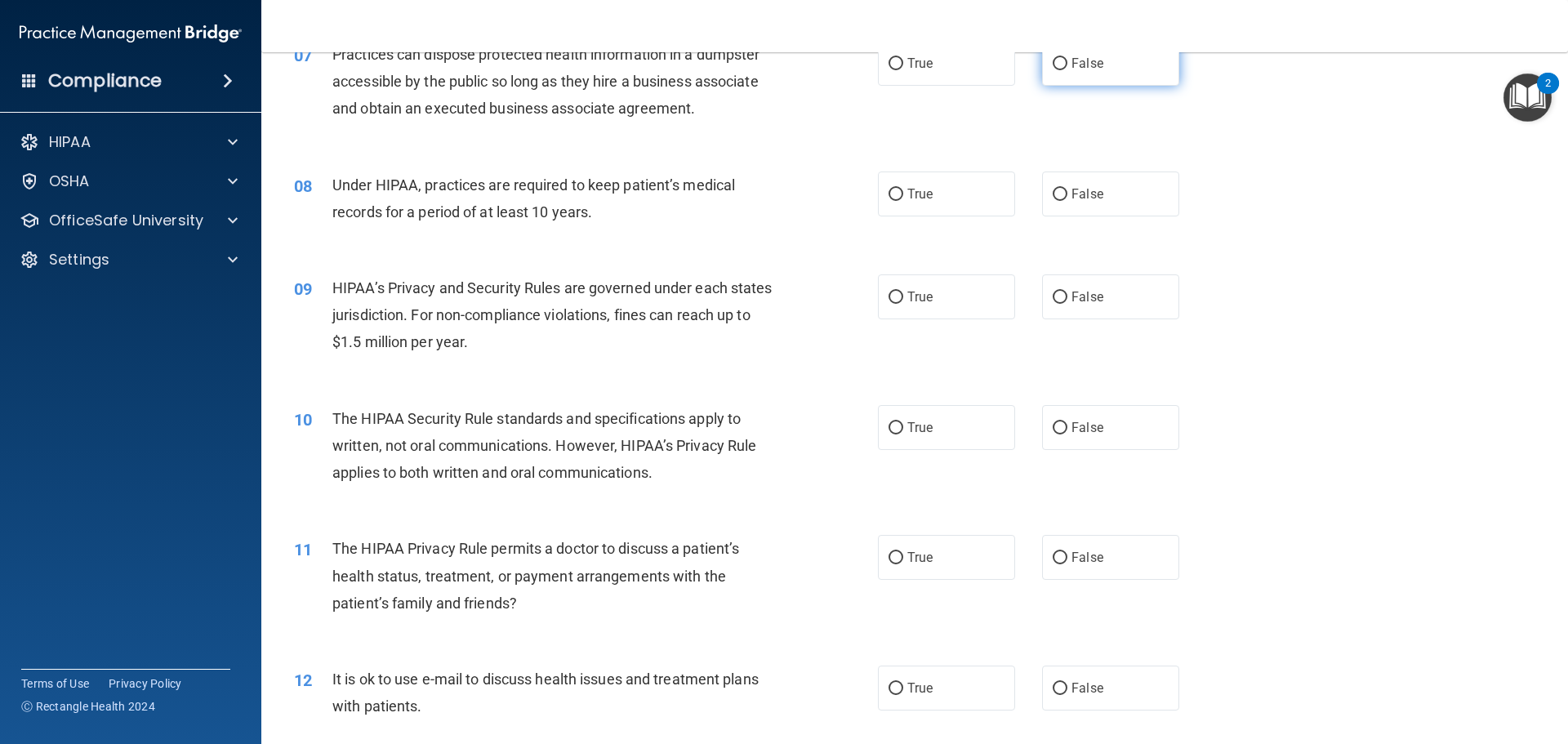
click at [1072, 65] on span "False" at bounding box center [1088, 63] width 32 height 16
click at [1068, 65] on input "False" at bounding box center [1060, 64] width 15 height 12
radio input "true"
click at [1079, 197] on span "False" at bounding box center [1088, 194] width 32 height 16
click at [1068, 197] on input "False" at bounding box center [1060, 195] width 15 height 12
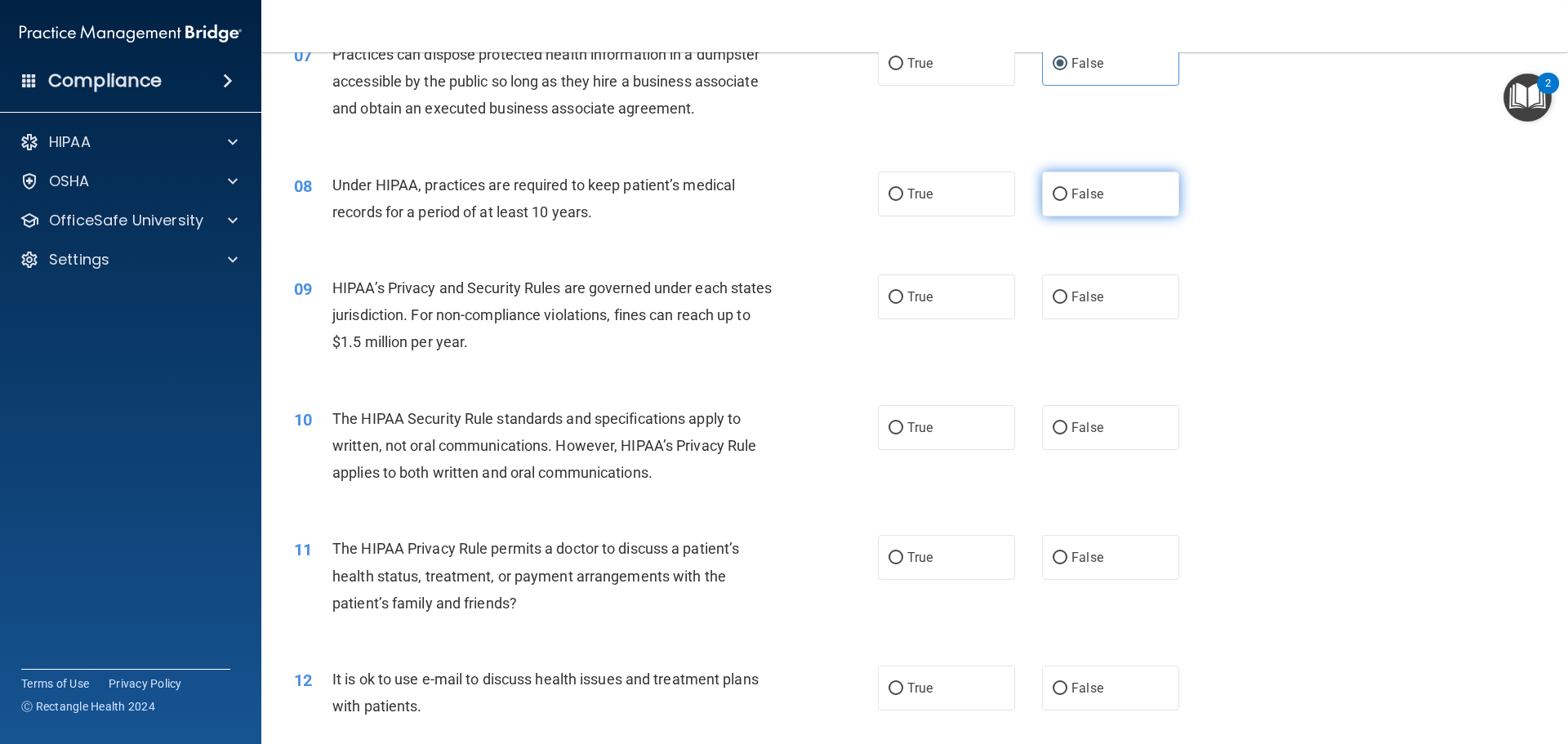
radio input "true"
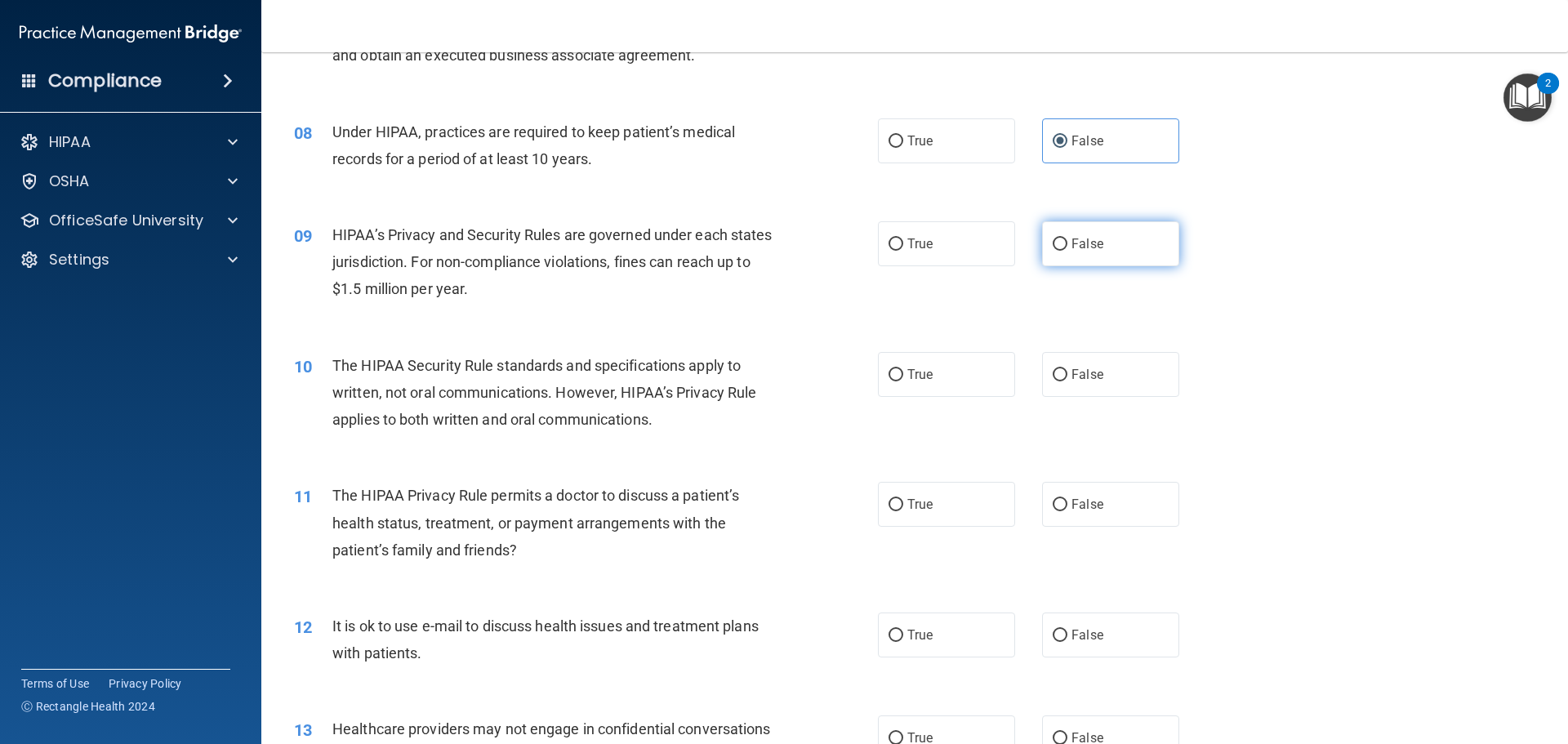
scroll to position [899, 0]
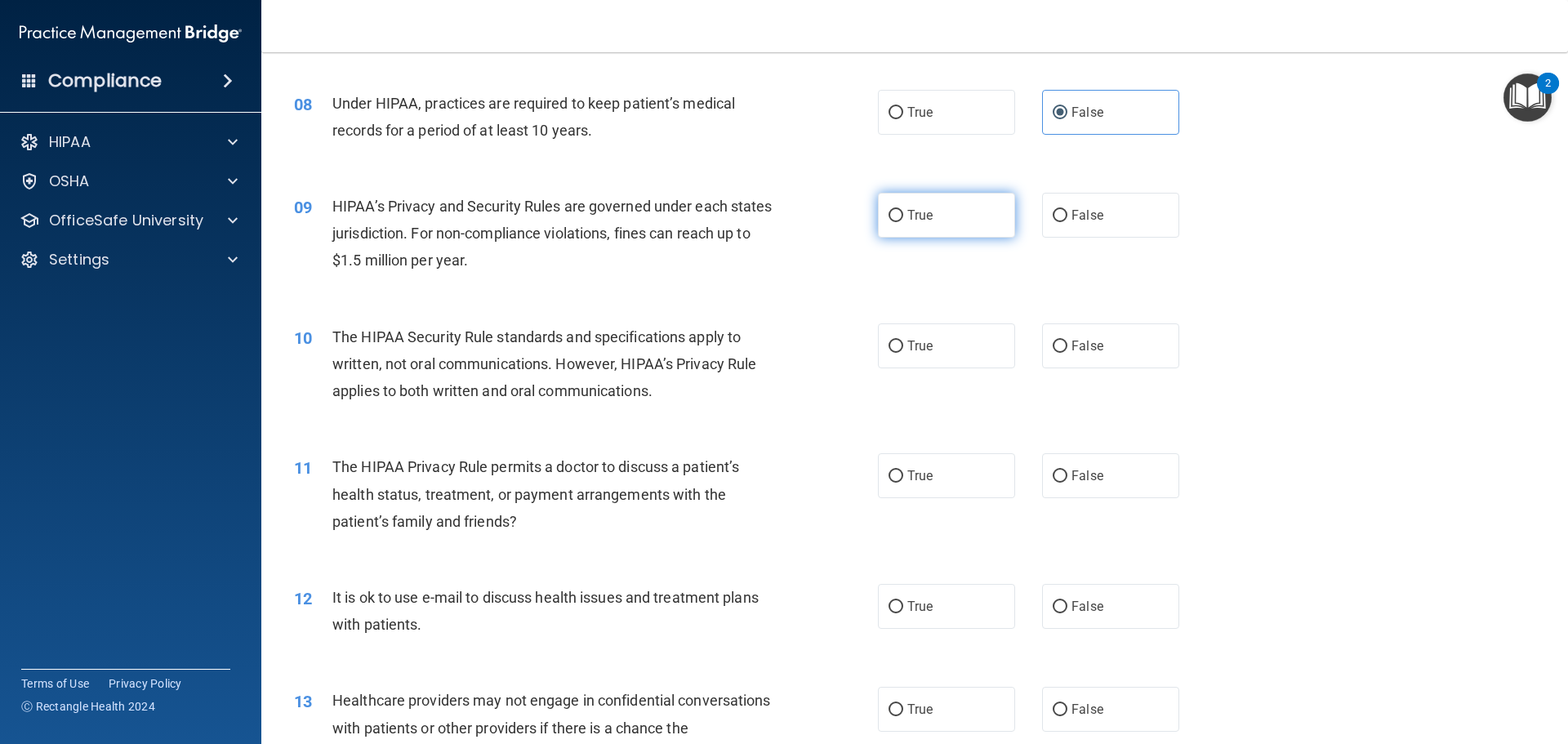
click at [956, 207] on label "True" at bounding box center [946, 215] width 137 height 45
click at [903, 210] on input "True" at bounding box center [896, 216] width 15 height 12
radio input "true"
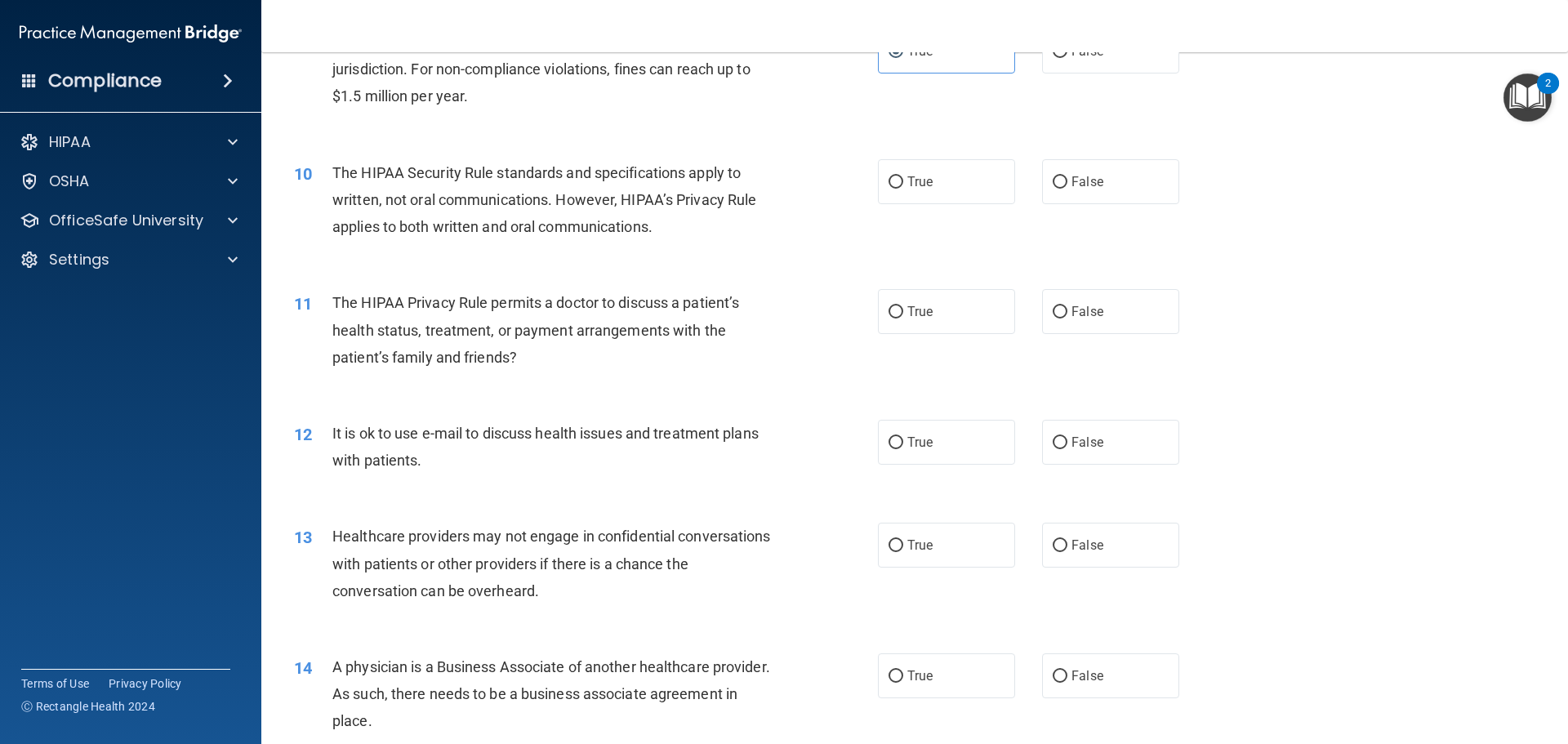
scroll to position [1144, 0]
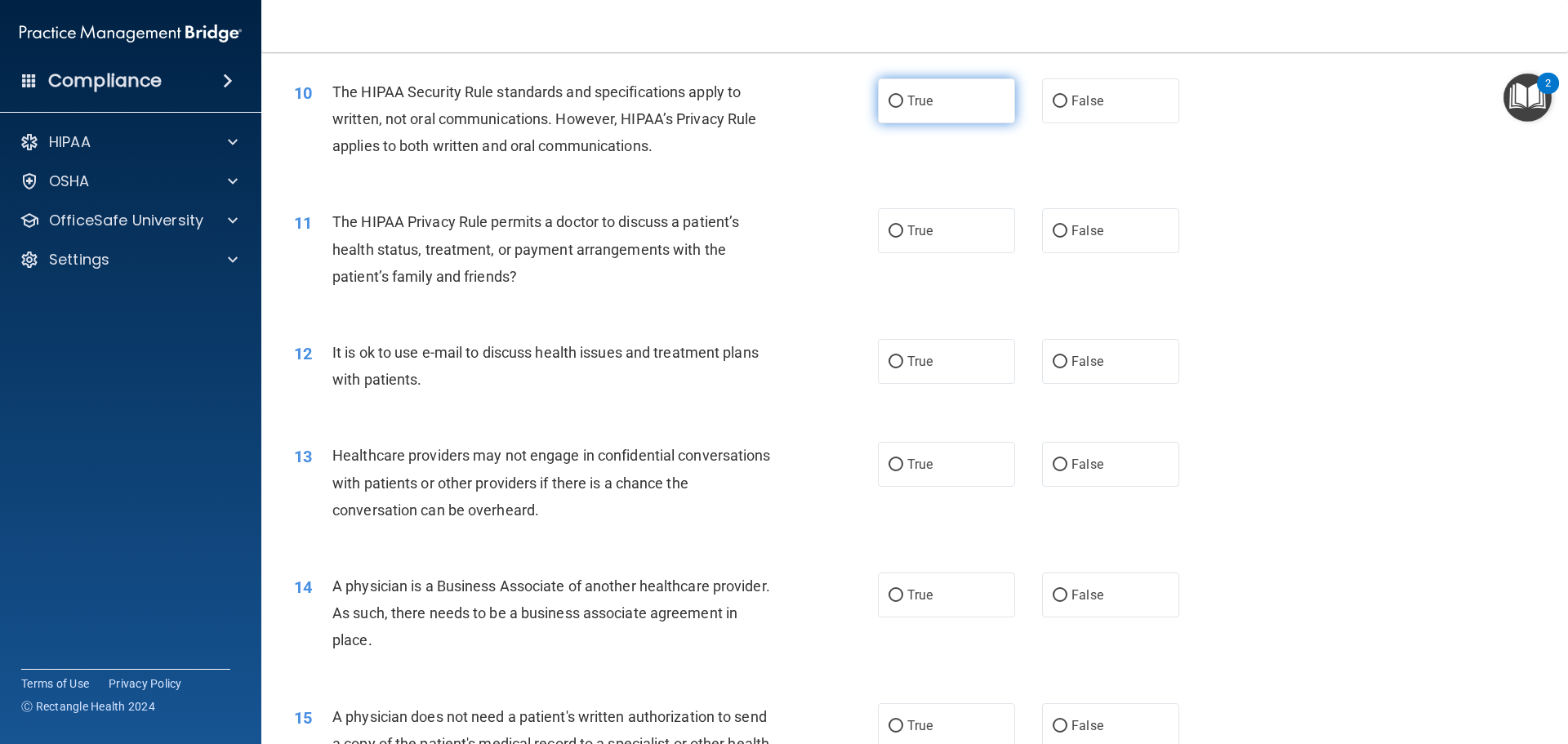
click at [954, 101] on label "True" at bounding box center [946, 101] width 137 height 45
click at [903, 101] on input "True" at bounding box center [896, 102] width 15 height 12
radio input "true"
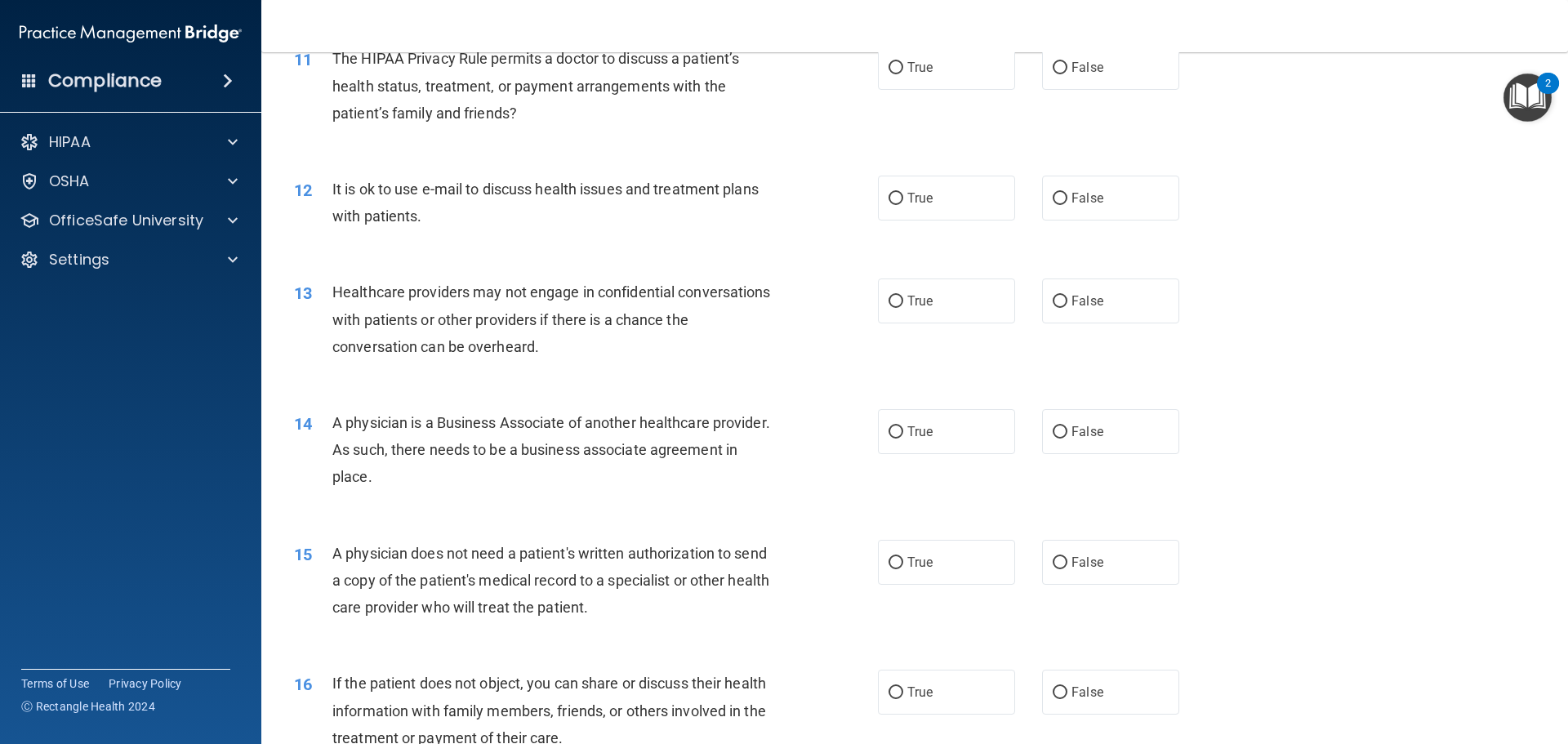
scroll to position [1226, 0]
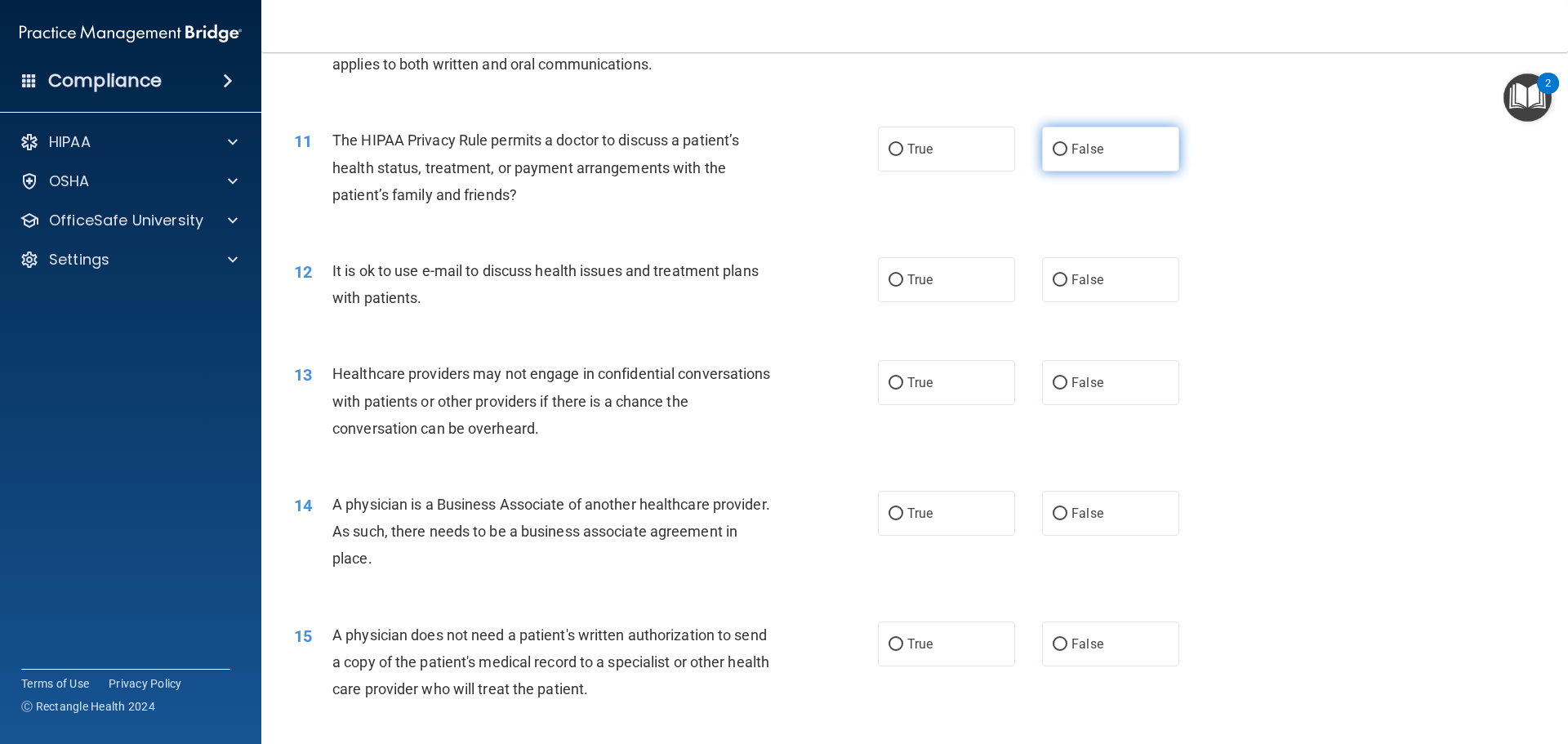
click at [1088, 133] on label "False" at bounding box center [1110, 149] width 137 height 45
click at [1068, 144] on input "False" at bounding box center [1060, 150] width 15 height 12
radio input "true"
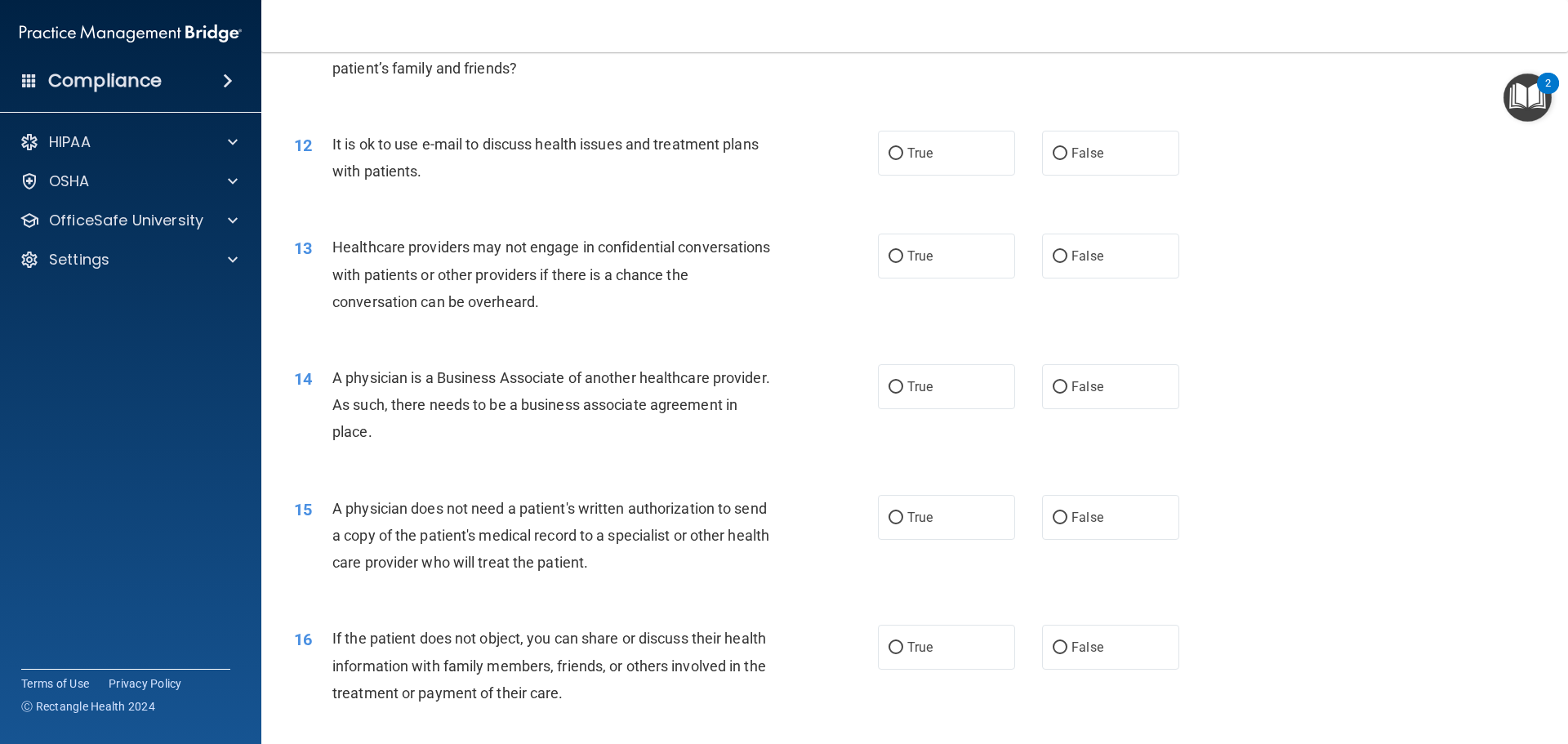
scroll to position [1389, 0]
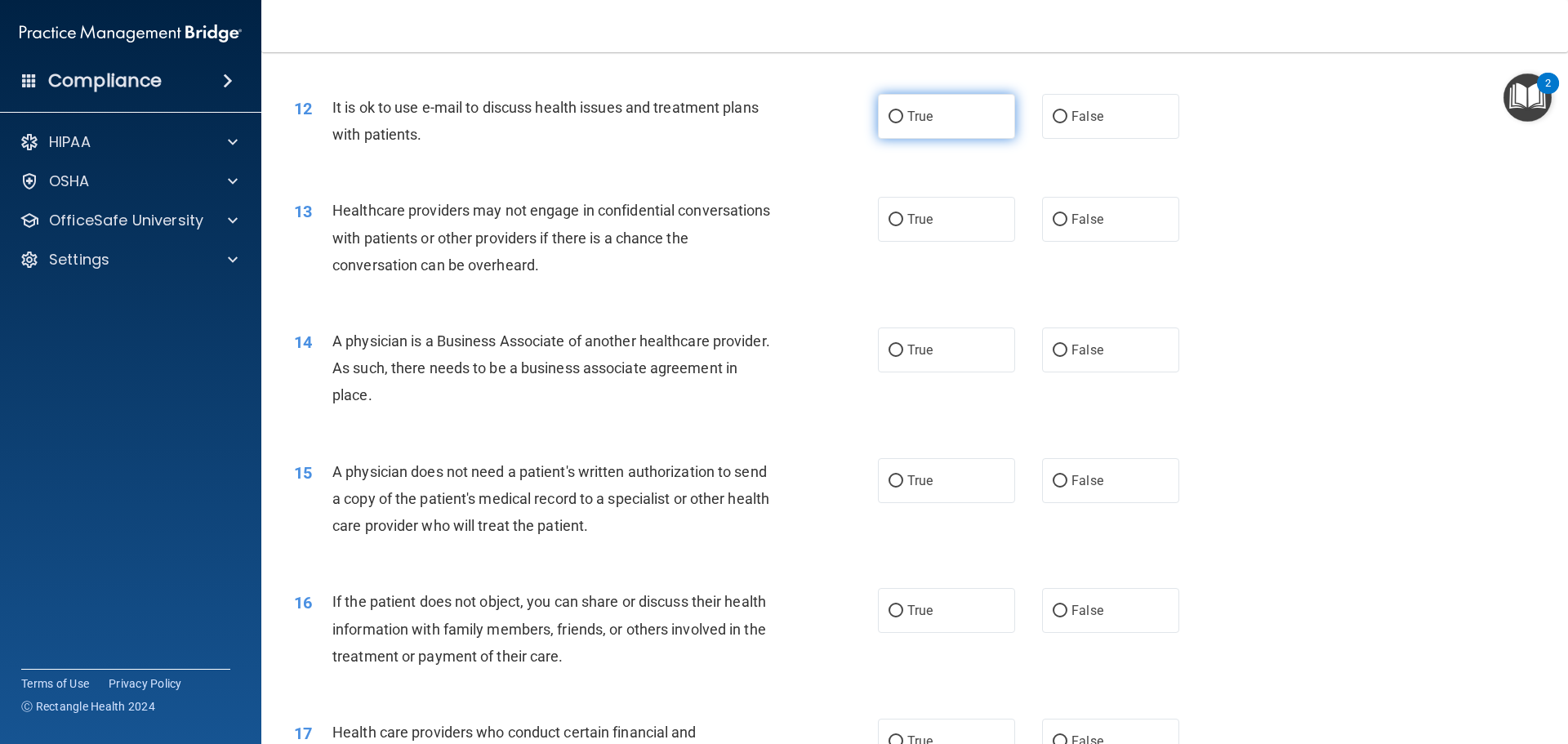
click at [949, 125] on label "True" at bounding box center [946, 117] width 137 height 45
click at [903, 123] on input "True" at bounding box center [896, 117] width 15 height 12
radio input "true"
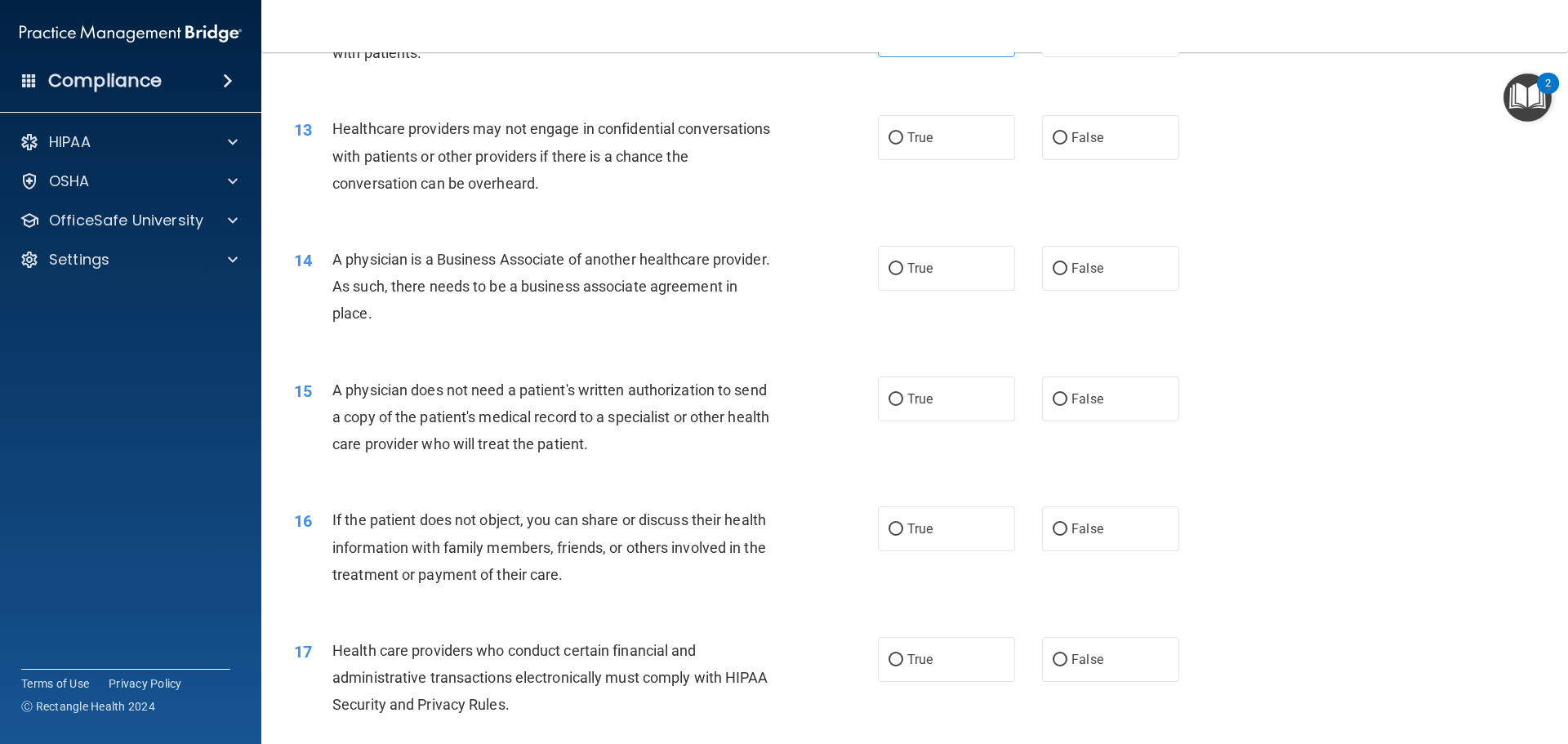
scroll to position [1307, 0]
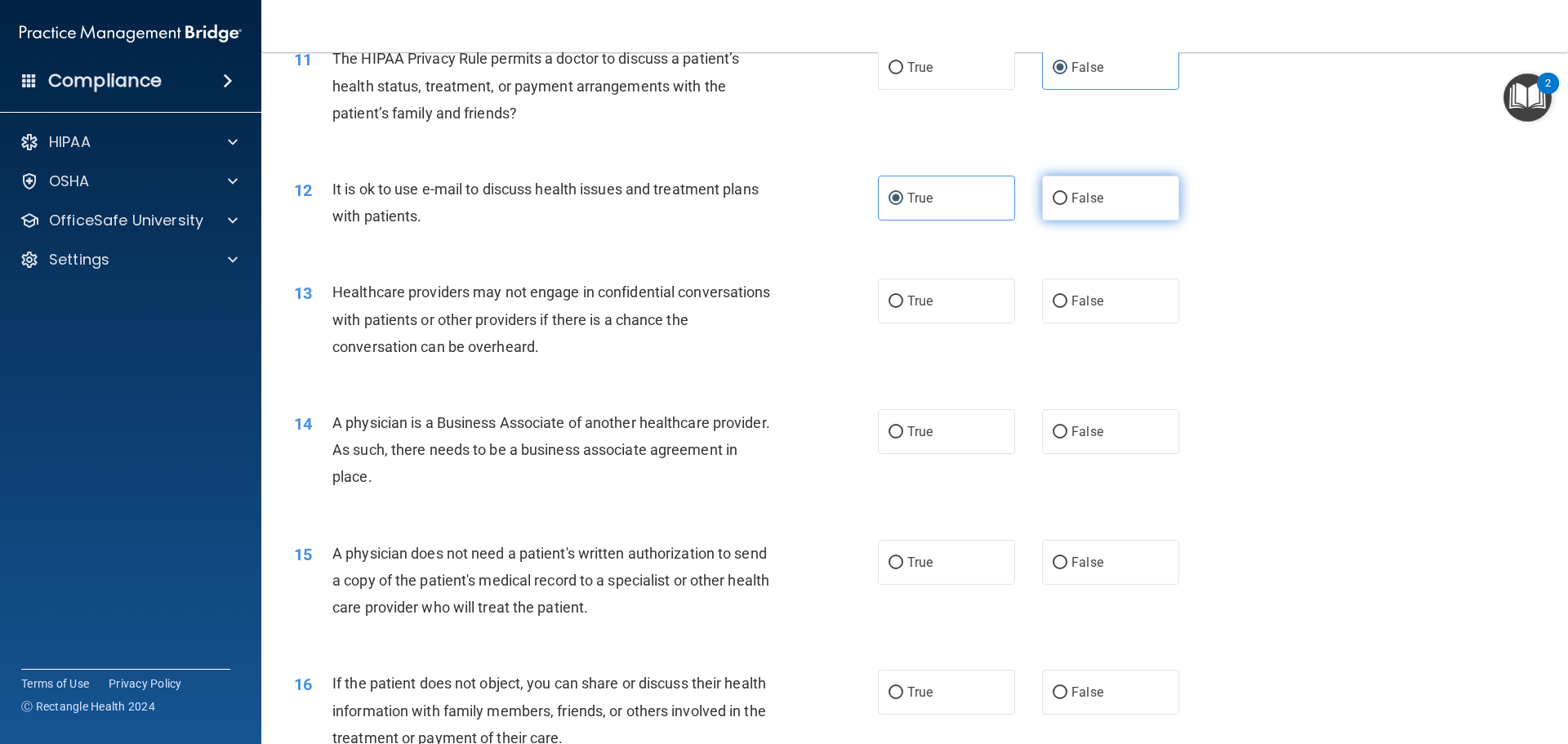
click at [1056, 192] on input "False" at bounding box center [1060, 198] width 15 height 12
radio input "true"
radio input "false"
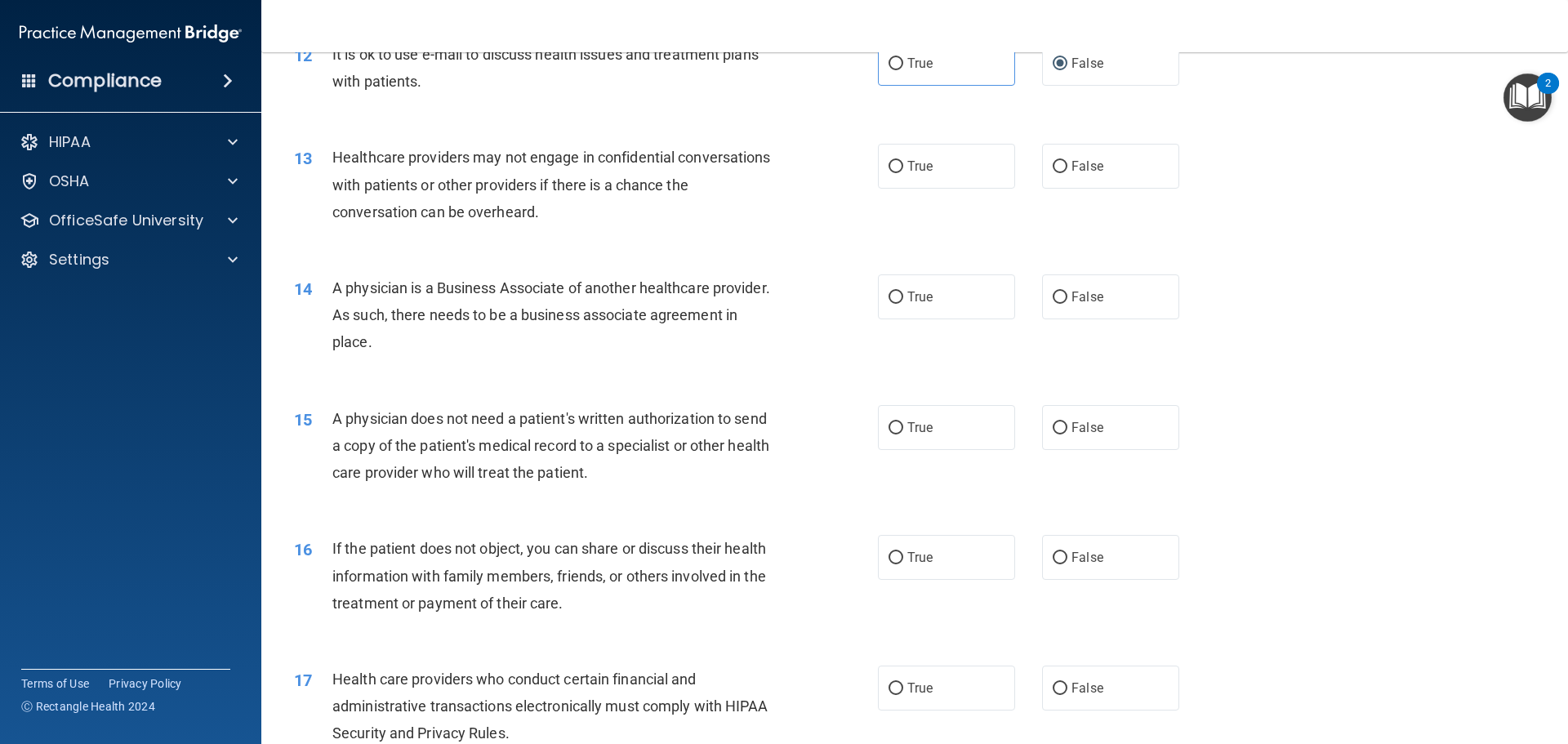
scroll to position [1471, 0]
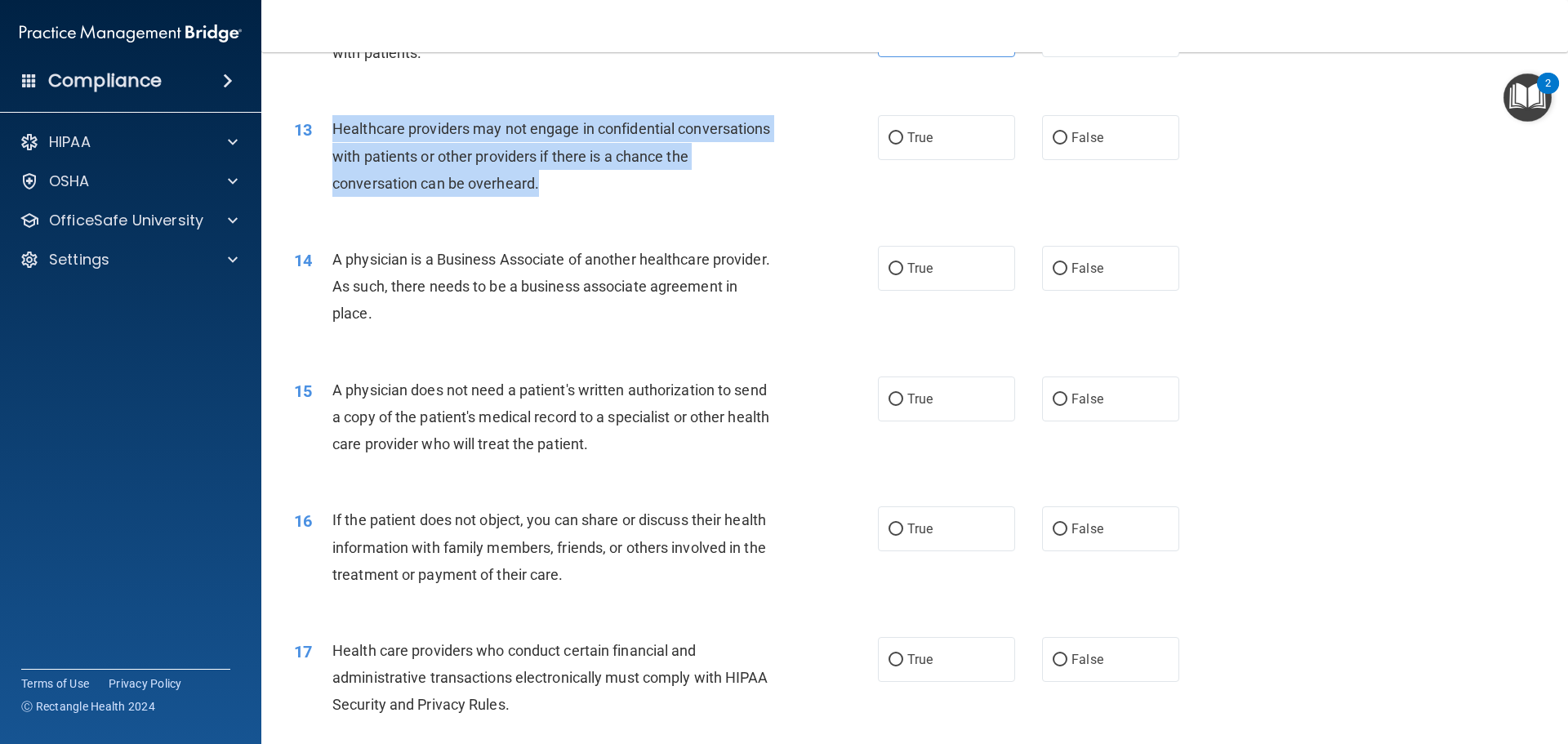
drag, startPoint x: 576, startPoint y: 187, endPoint x: 329, endPoint y: 139, distance: 251.6
click at [329, 139] on div "13 Healthcare providers may not engage in confidential conversations with patie…" at bounding box center [586, 160] width 633 height 90
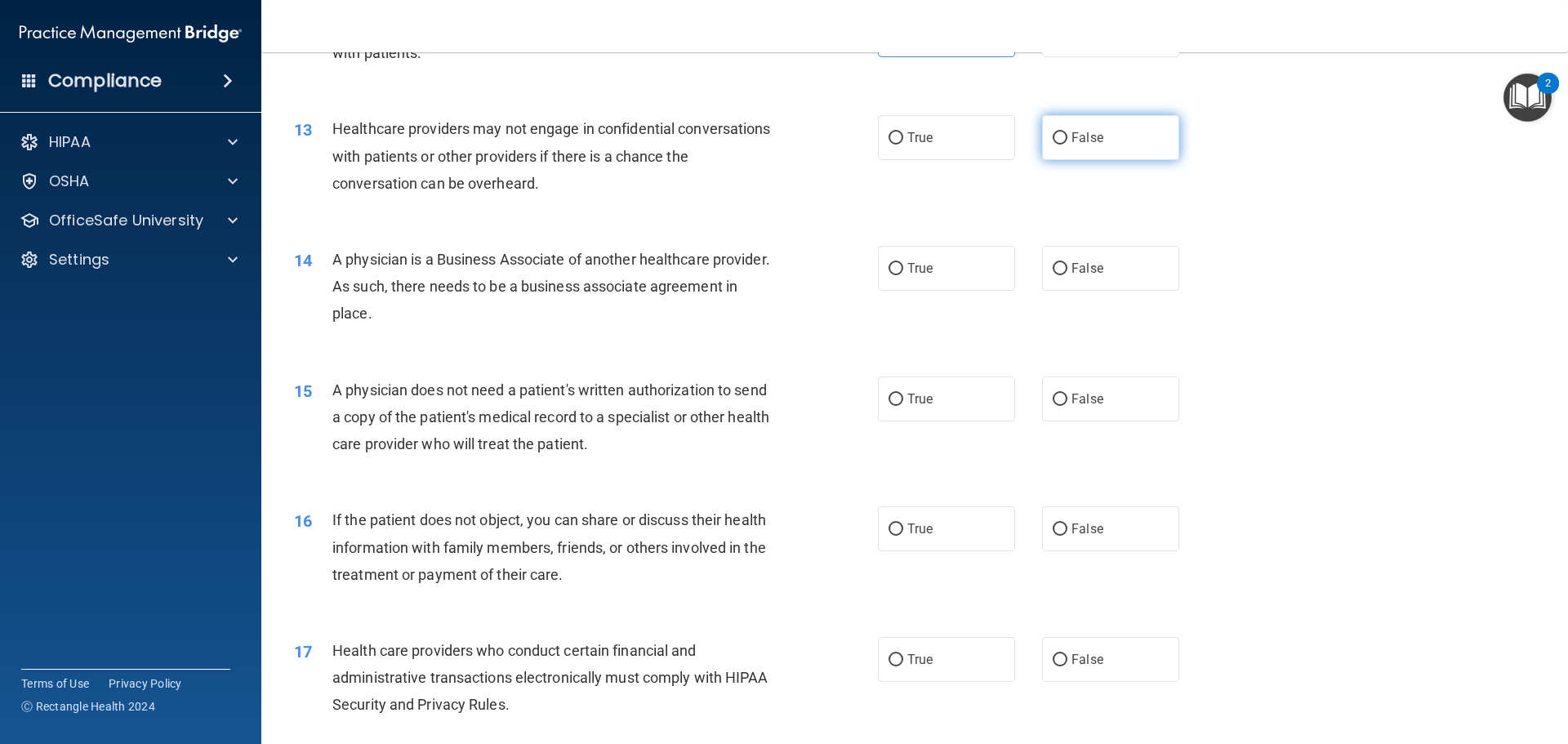
click at [1083, 139] on span "False" at bounding box center [1088, 137] width 32 height 16
click at [1068, 139] on input "False" at bounding box center [1060, 138] width 15 height 12
radio input "true"
click at [480, 290] on span "A physician is a Business Associate of another healthcare provider. As such, th…" at bounding box center [551, 286] width 438 height 71
drag, startPoint x: 485, startPoint y: 309, endPoint x: 330, endPoint y: 272, distance: 159.4
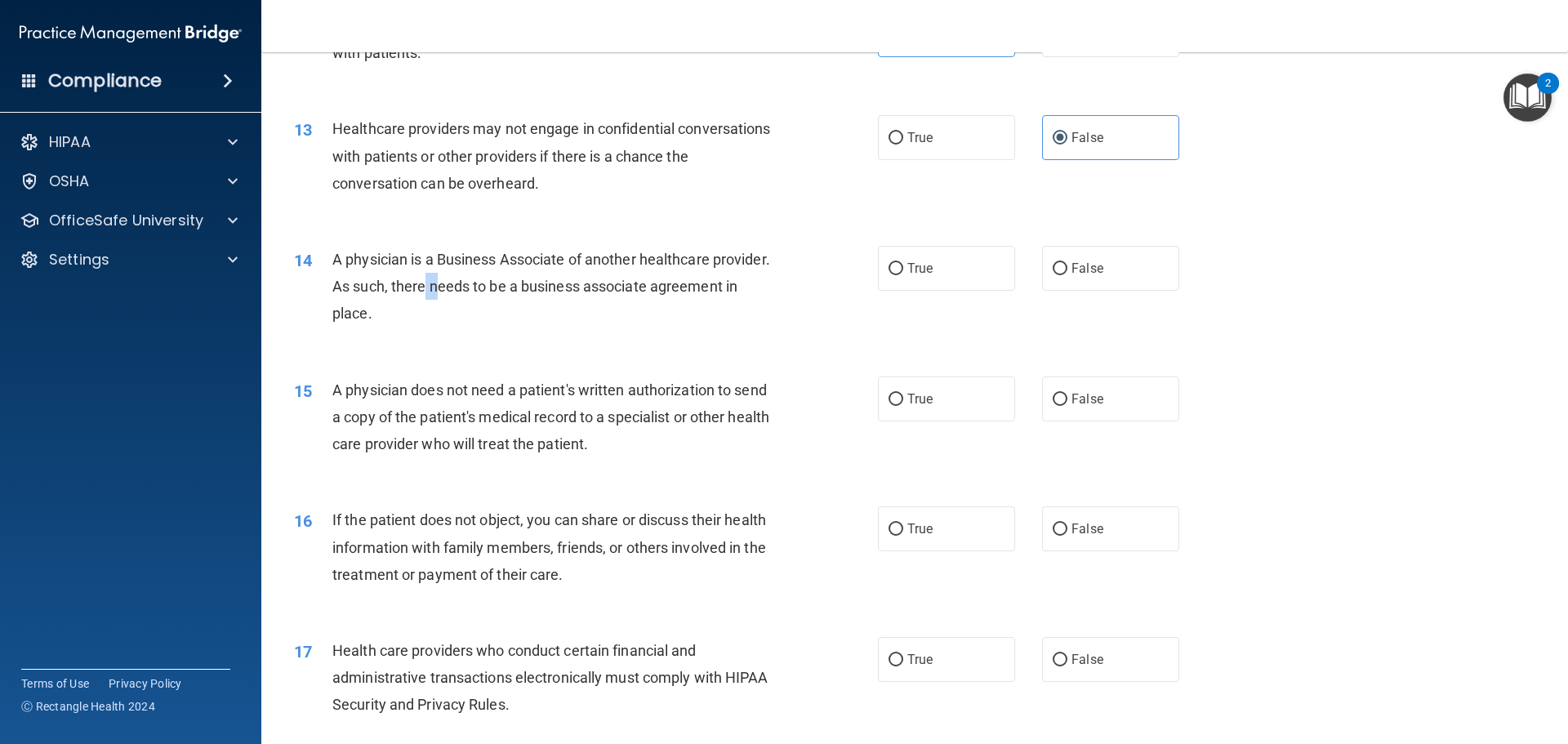
click at [330, 272] on div "14 A physician is a Business Associate of another healthcare provider. As such,…" at bounding box center [586, 291] width 633 height 90
click at [513, 317] on div "A physician is a Business Associate of another healthcare provider. As such, th…" at bounding box center [560, 287] width 456 height 82
click at [895, 269] on input "True" at bounding box center [896, 269] width 15 height 12
radio input "true"
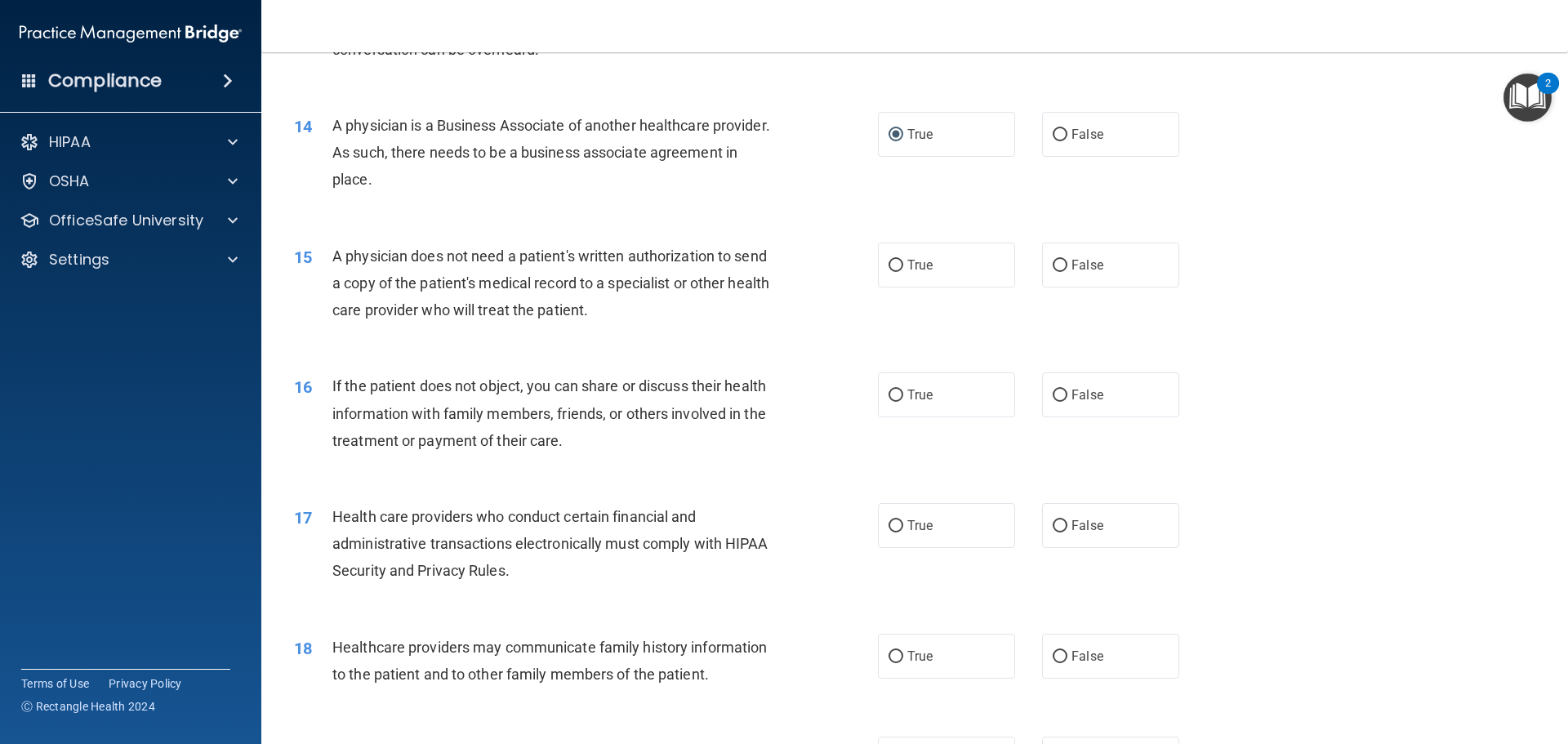
scroll to position [1635, 0]
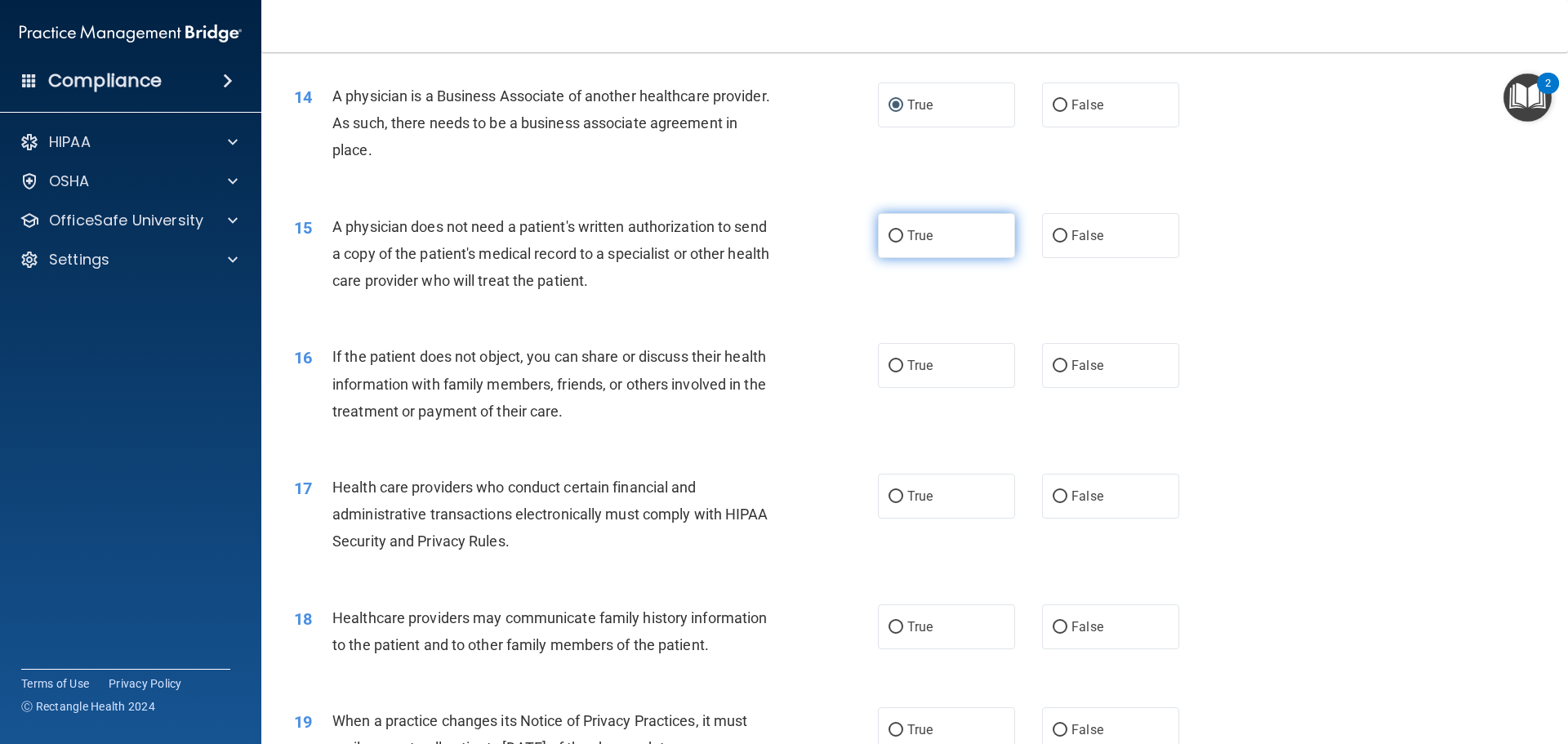
click at [889, 223] on label "True" at bounding box center [946, 236] width 137 height 45
click at [889, 231] on input "True" at bounding box center [896, 237] width 15 height 12
radio input "true"
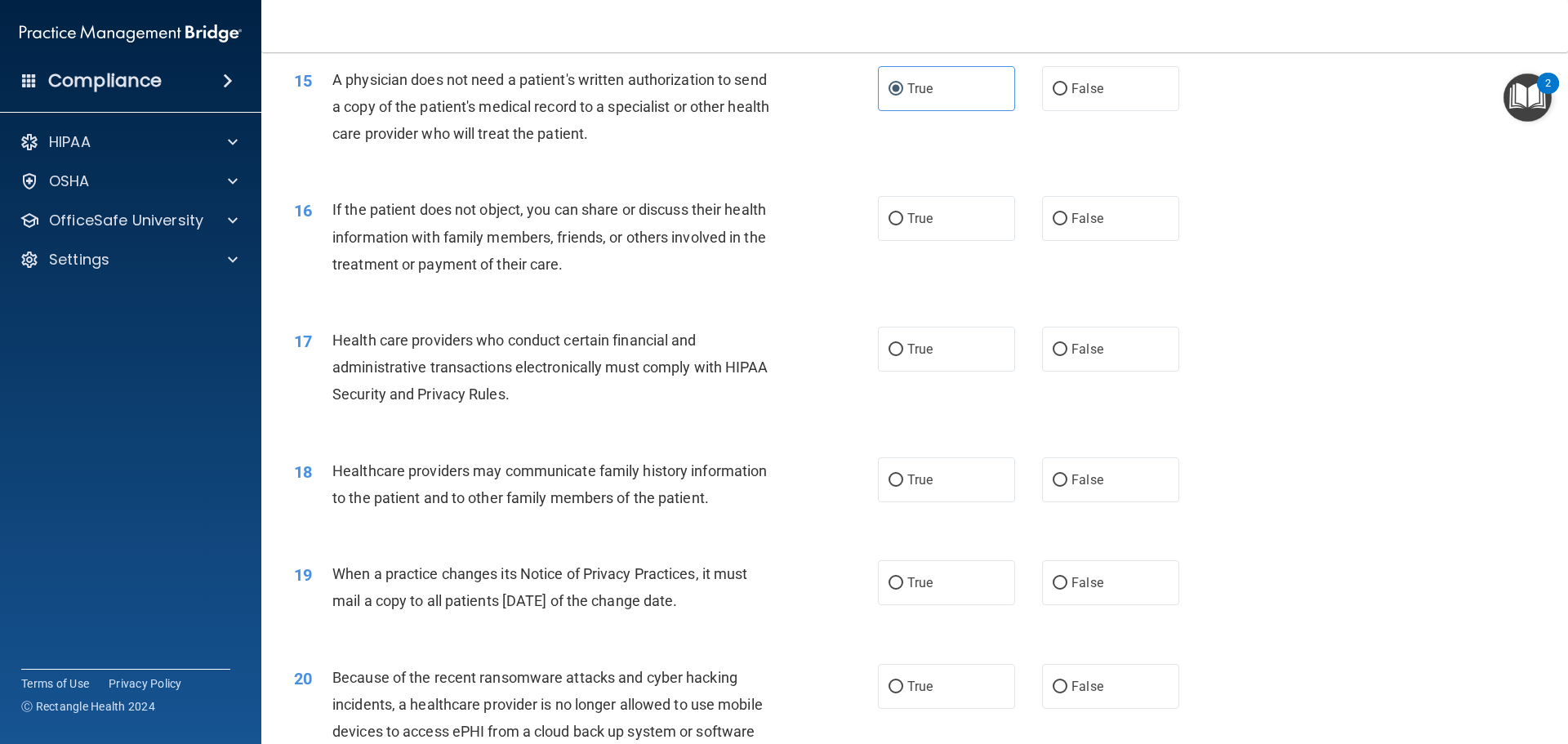
scroll to position [1798, 0]
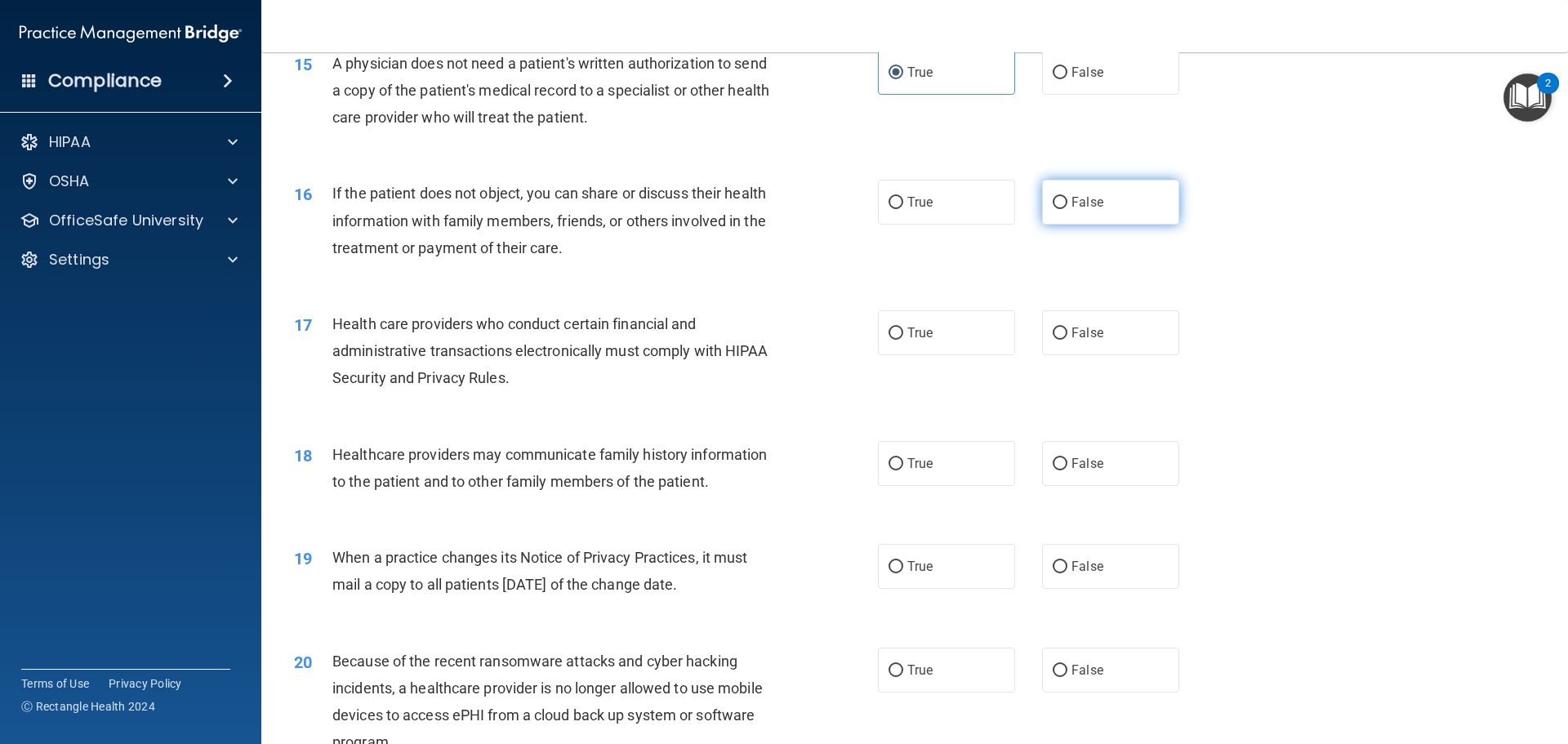
click at [1113, 214] on label "False" at bounding box center [1110, 202] width 137 height 45
click at [1068, 209] on input "False" at bounding box center [1060, 202] width 15 height 12
radio input "true"
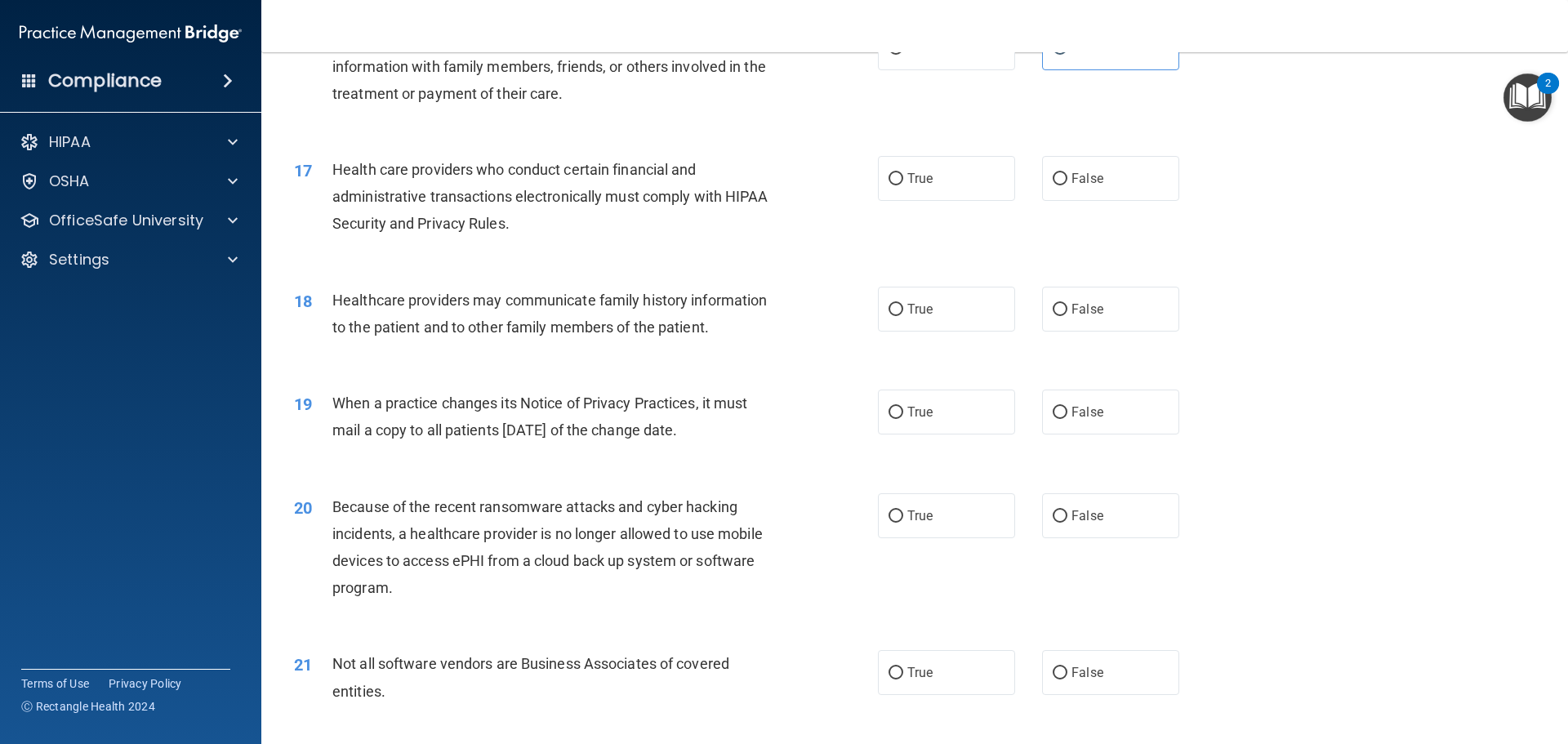
scroll to position [1961, 0]
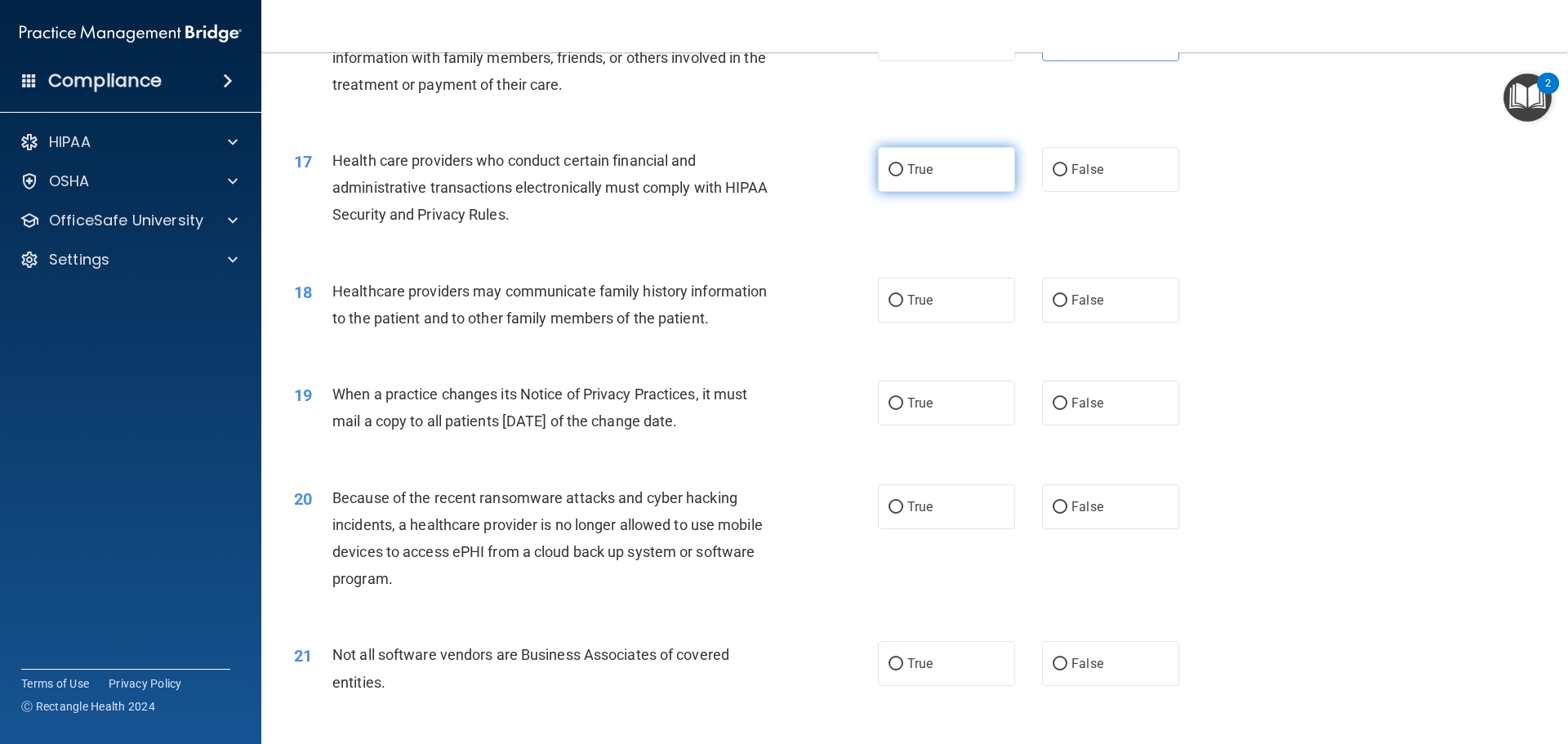
click at [934, 172] on label "True" at bounding box center [946, 170] width 137 height 45
click at [903, 172] on input "True" at bounding box center [896, 170] width 15 height 12
radio input "true"
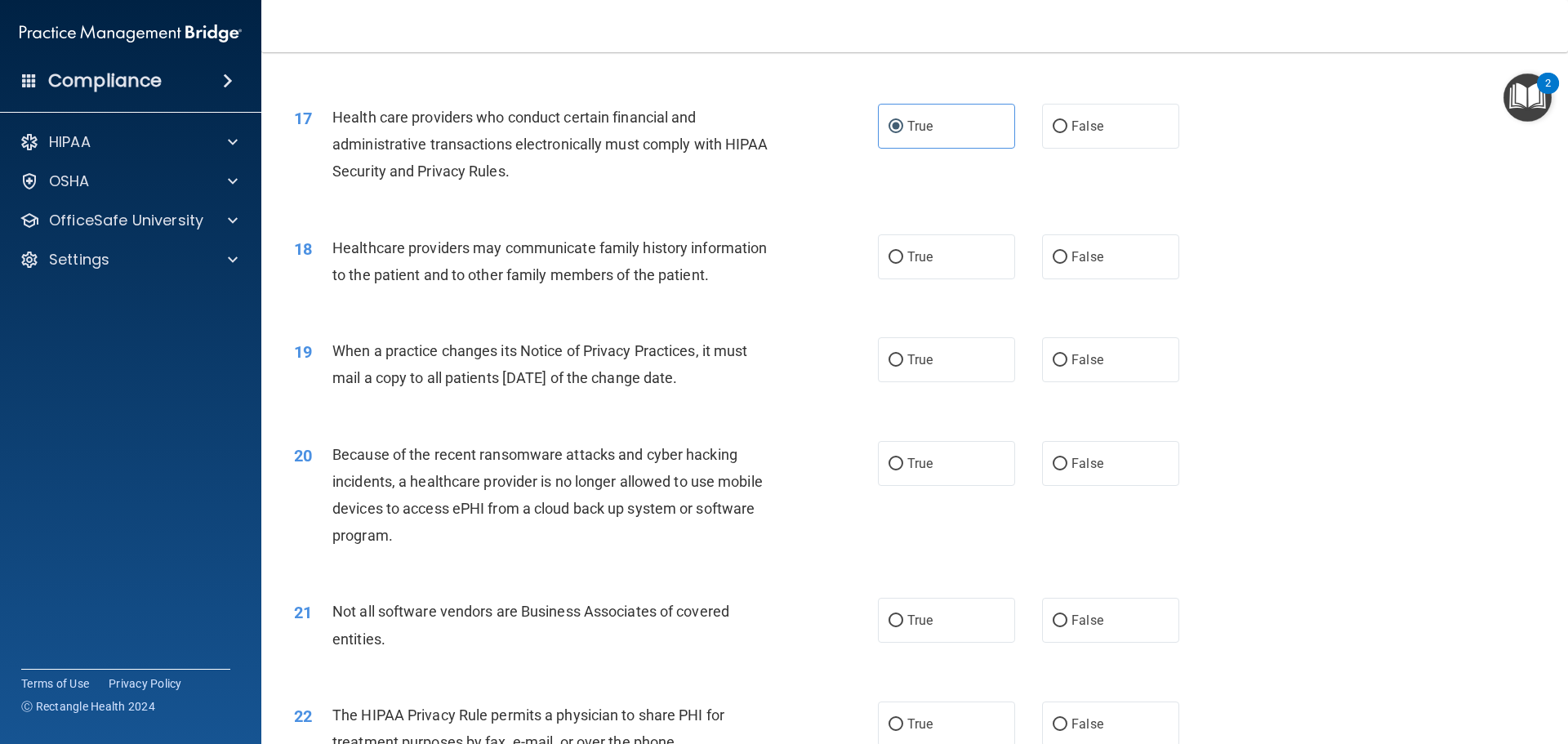
scroll to position [2043, 0]
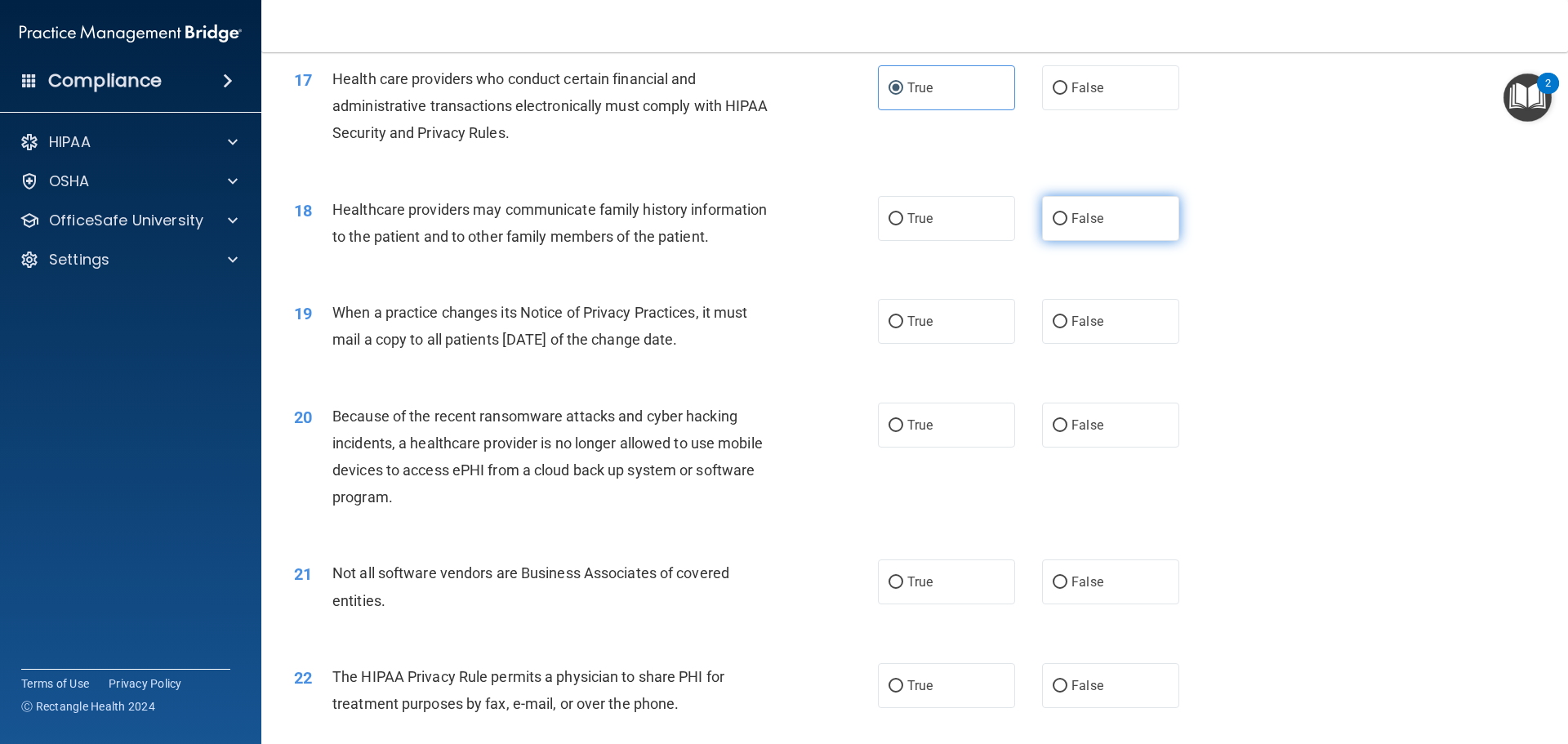
click at [1088, 220] on span "False" at bounding box center [1088, 218] width 32 height 16
click at [1068, 220] on input "False" at bounding box center [1060, 219] width 15 height 12
radio input "true"
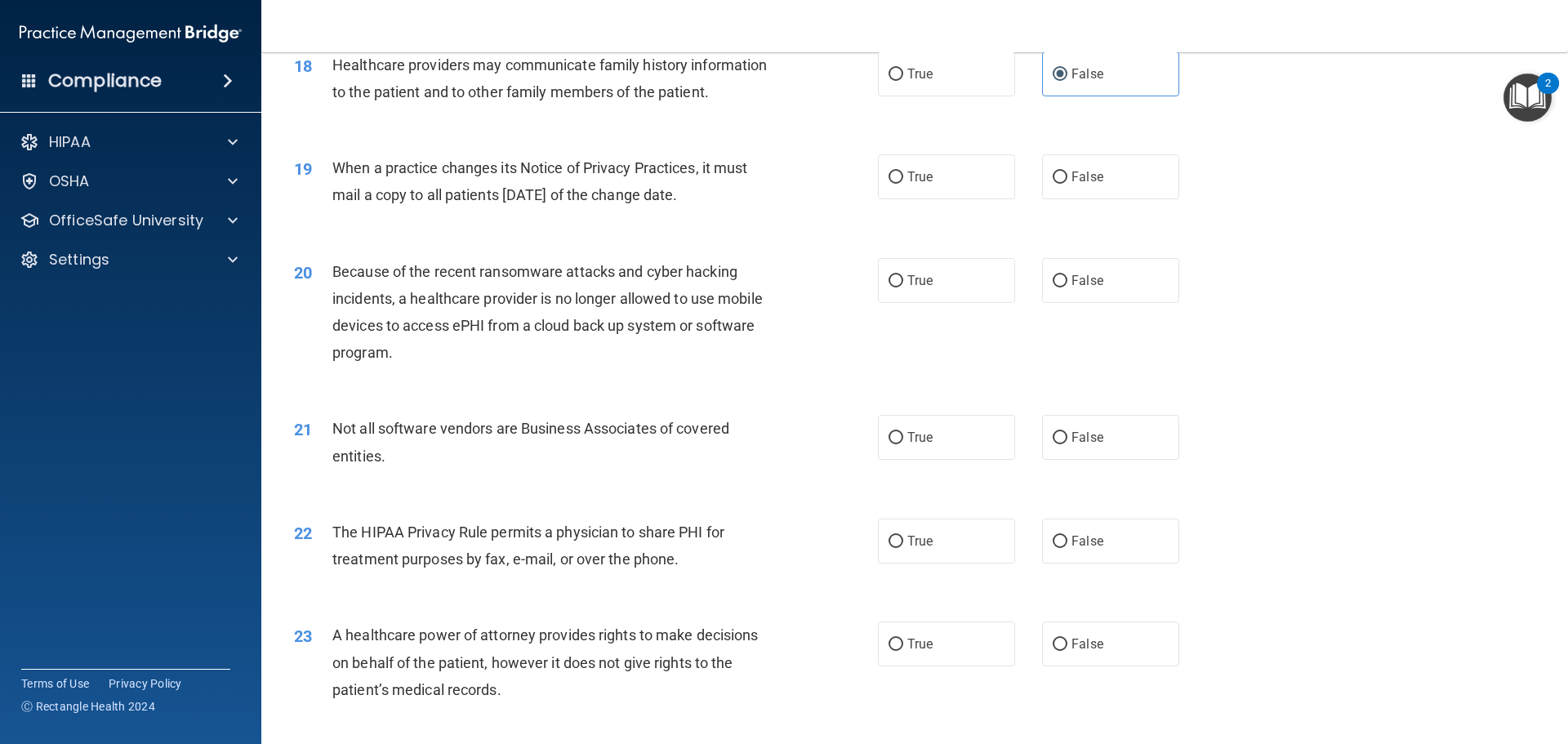
scroll to position [2206, 0]
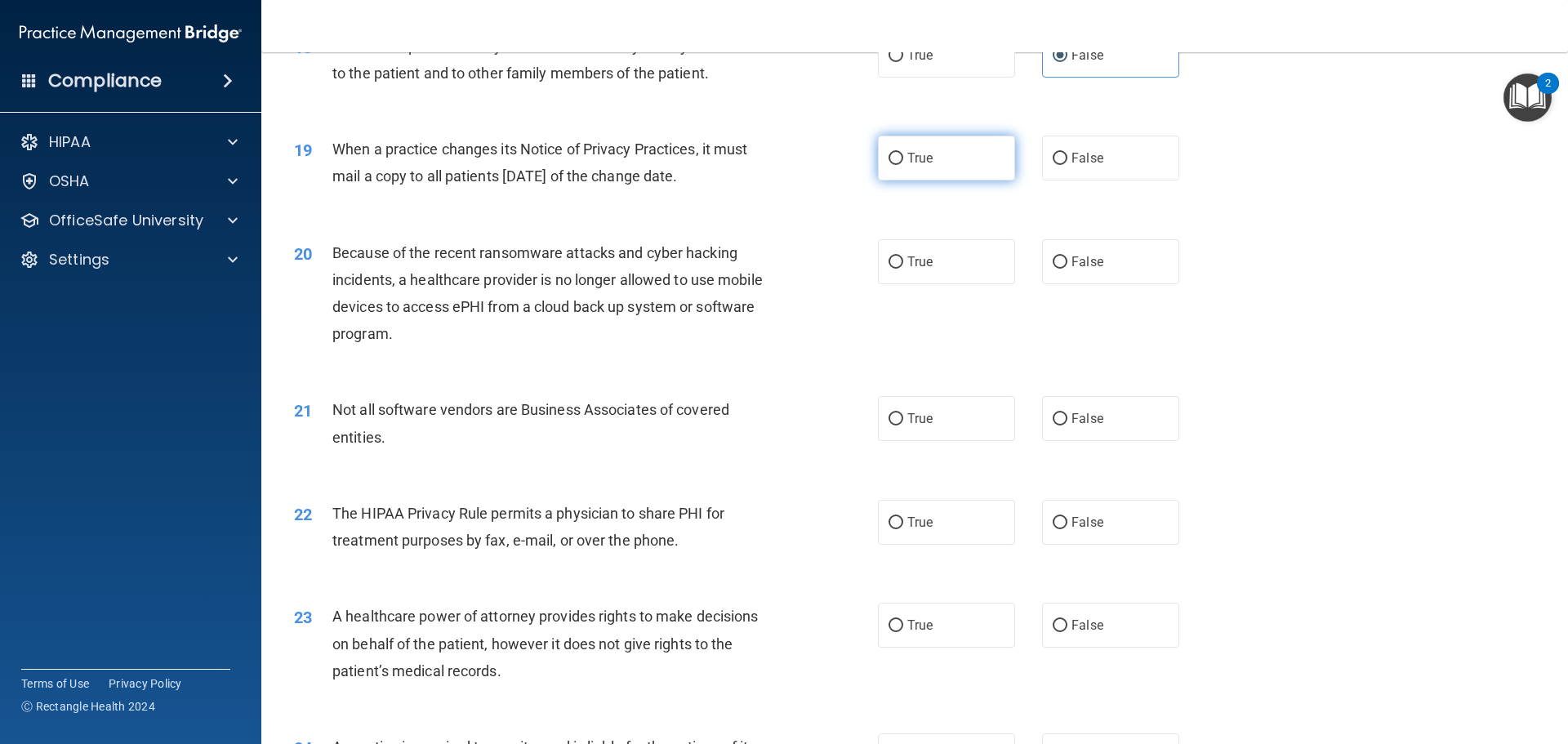
click at [908, 163] on span "True" at bounding box center [920, 157] width 25 height 16
click at [903, 163] on input "True" at bounding box center [896, 158] width 15 height 12
radio input "true"
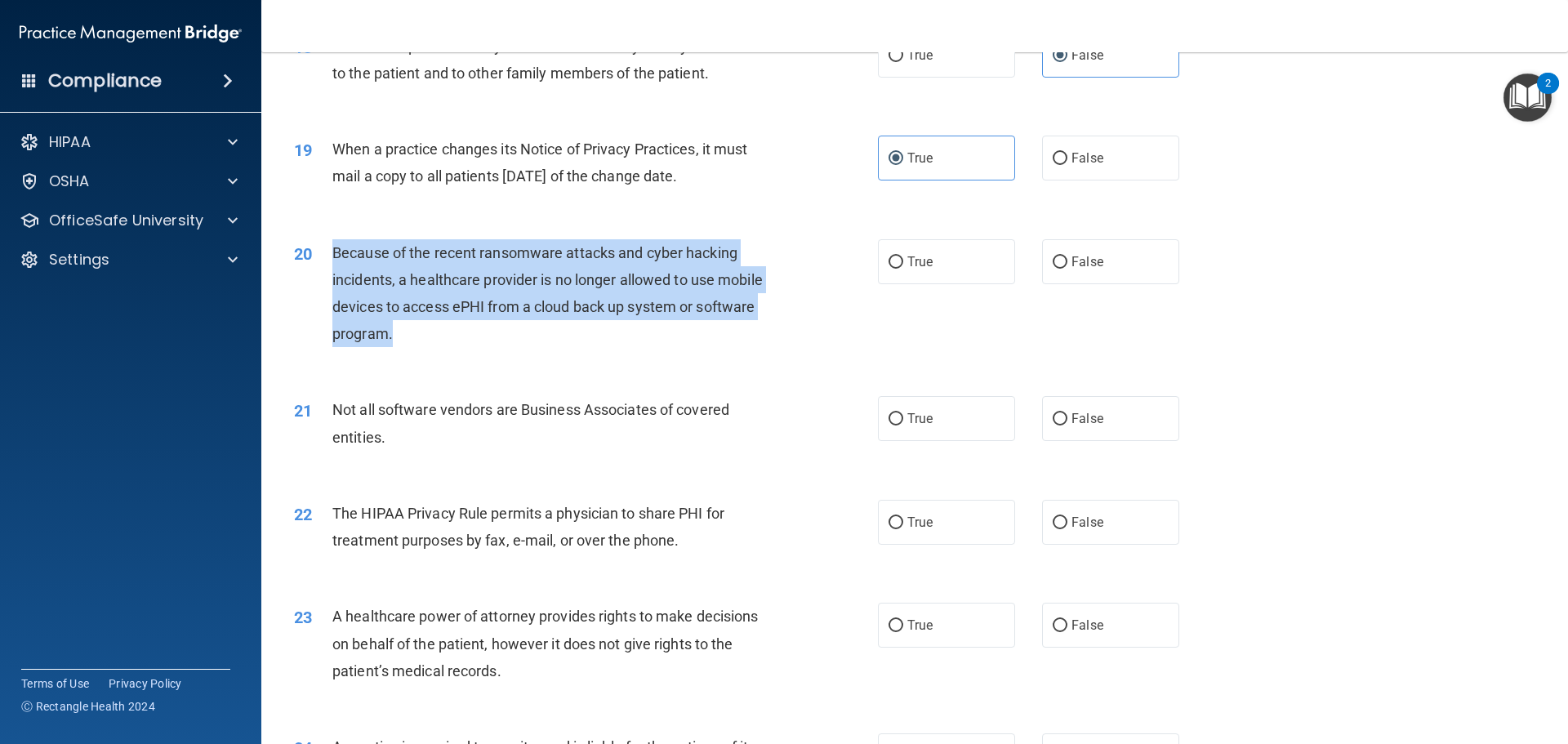
drag, startPoint x: 423, startPoint y: 337, endPoint x: 329, endPoint y: 260, distance: 121.5
click at [329, 260] on div "20 Because of the recent ransomware attacks and cyber hacking incidents, a heal…" at bounding box center [586, 297] width 633 height 117
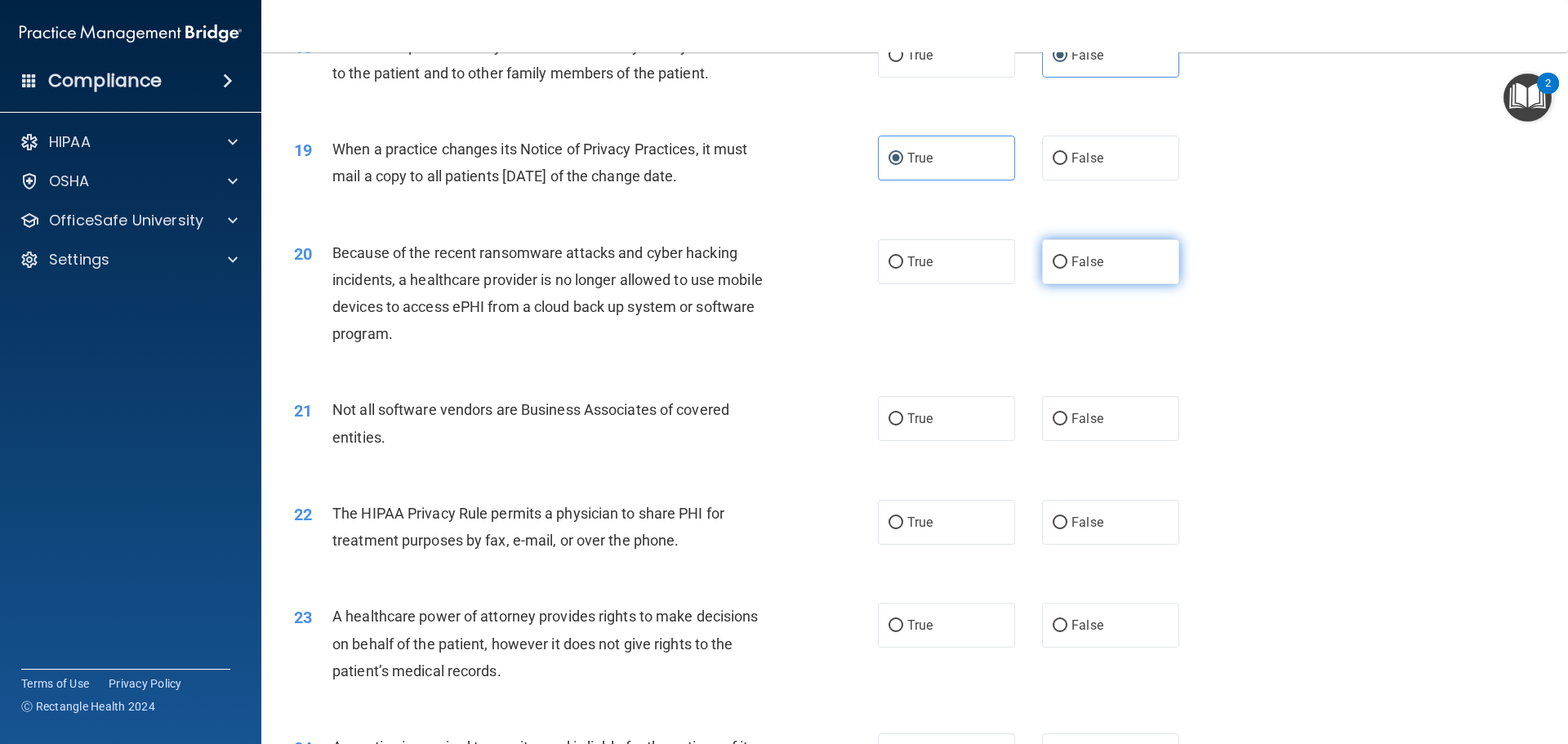
click at [1060, 267] on label "False" at bounding box center [1110, 262] width 137 height 45
click at [1060, 267] on input "False" at bounding box center [1060, 262] width 15 height 12
radio input "true"
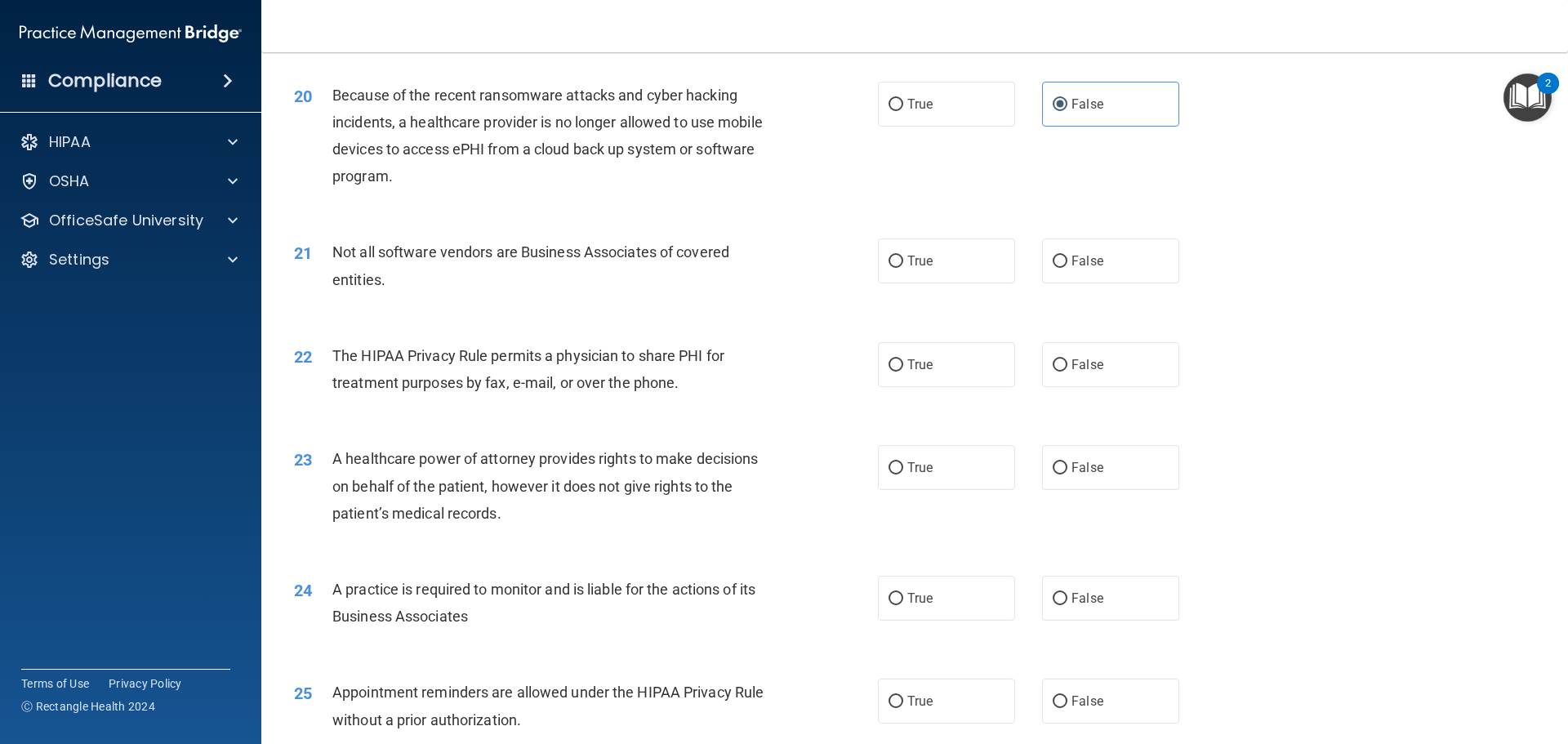
scroll to position [2369, 0]
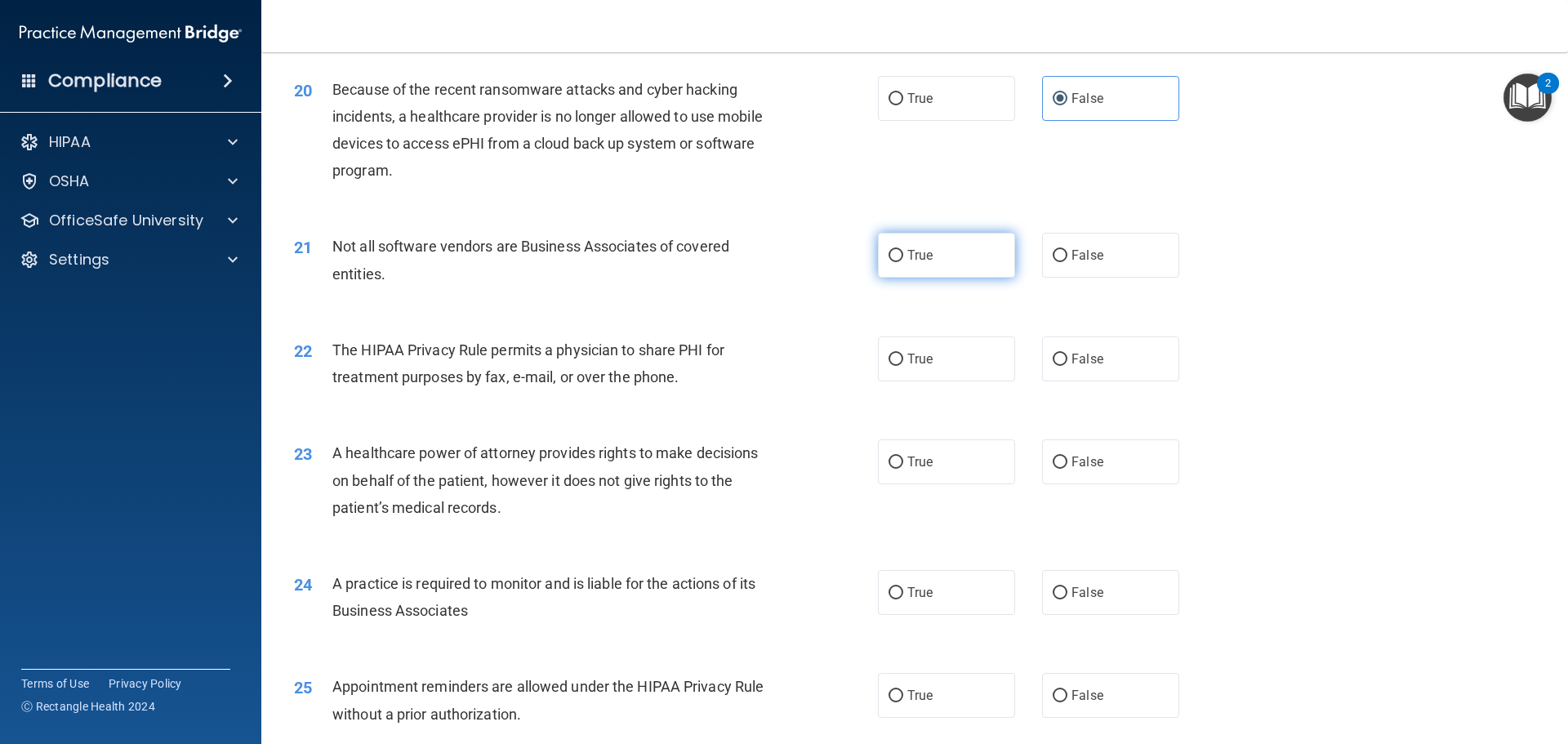
click at [919, 247] on label "True" at bounding box center [946, 256] width 137 height 45
click at [903, 250] on input "True" at bounding box center [896, 256] width 15 height 12
radio input "true"
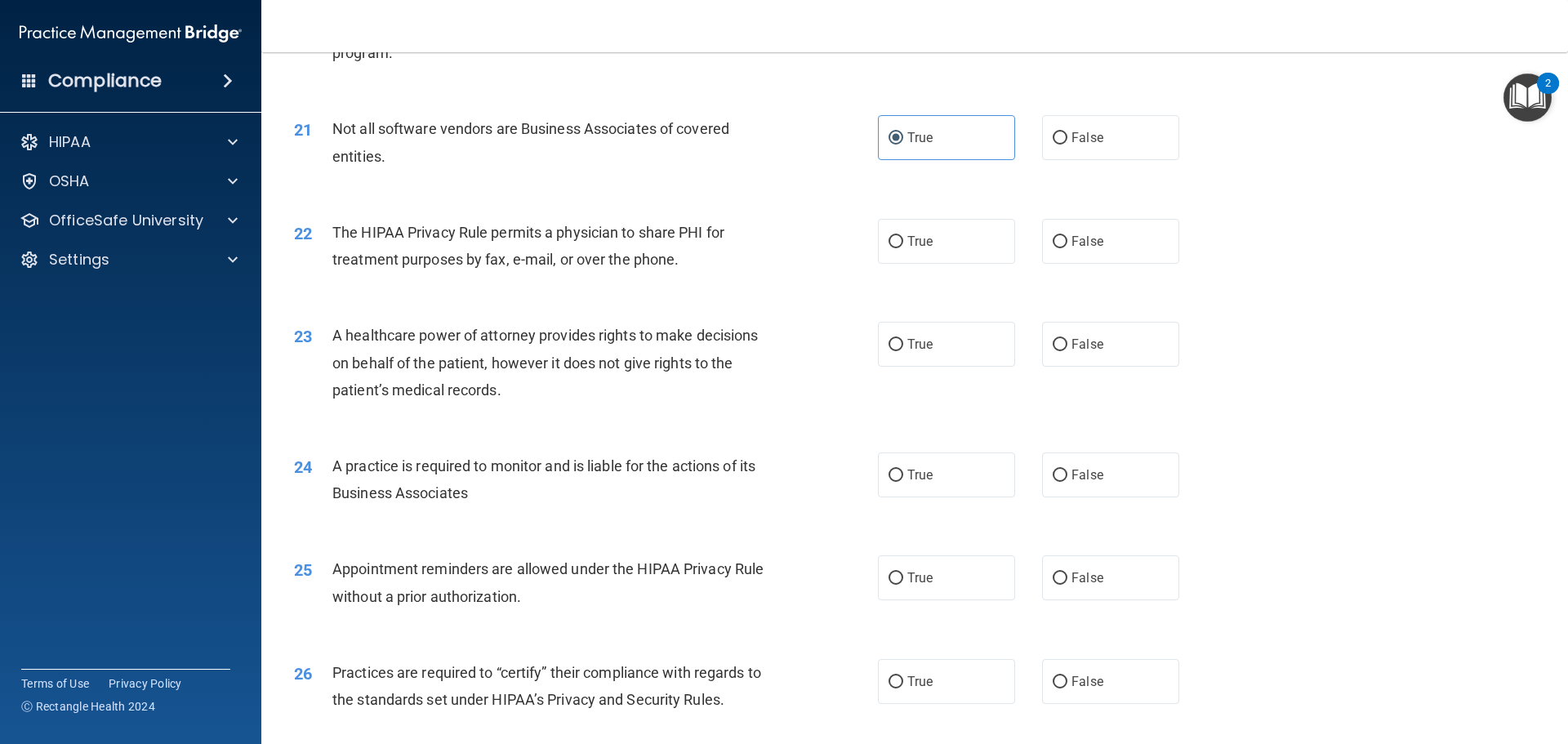
scroll to position [2533, 0]
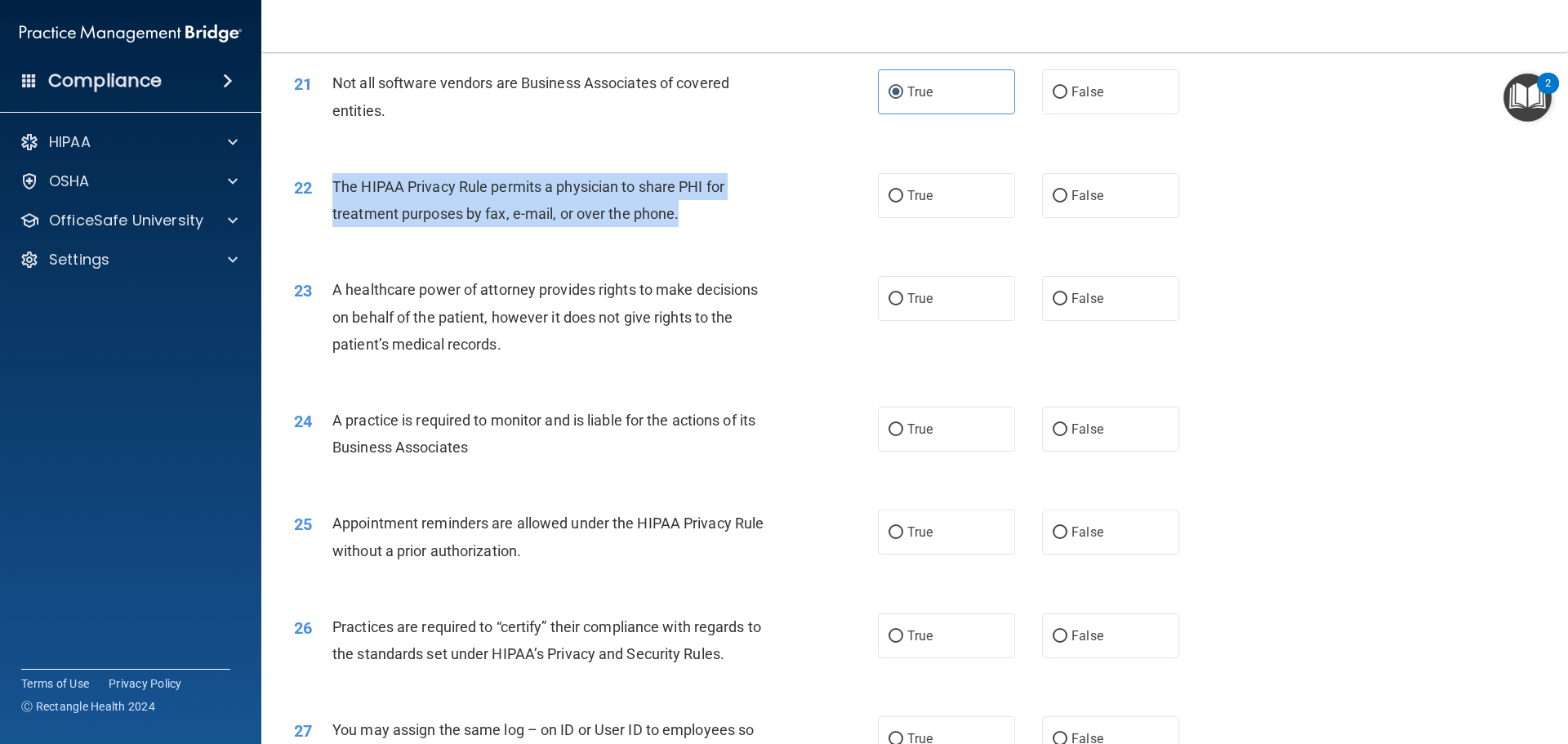
drag, startPoint x: 713, startPoint y: 213, endPoint x: 330, endPoint y: 197, distance: 383.3
click at [330, 197] on div "22 The HIPAA Privacy Rule permits a physician to share PHI for treatment purpos…" at bounding box center [586, 204] width 633 height 62
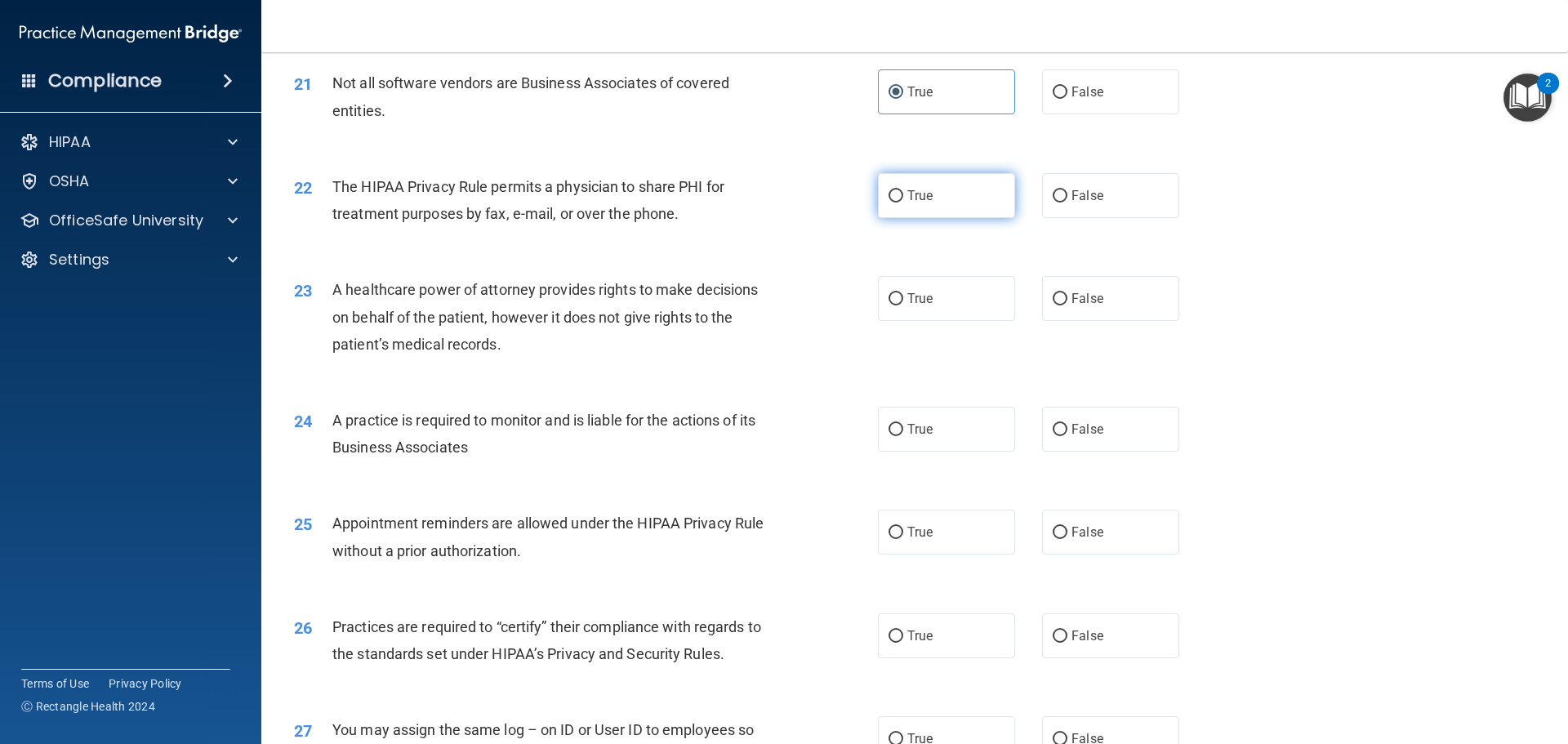
click at [880, 182] on label "True" at bounding box center [946, 196] width 137 height 45
click at [889, 191] on input "True" at bounding box center [896, 197] width 15 height 12
radio input "true"
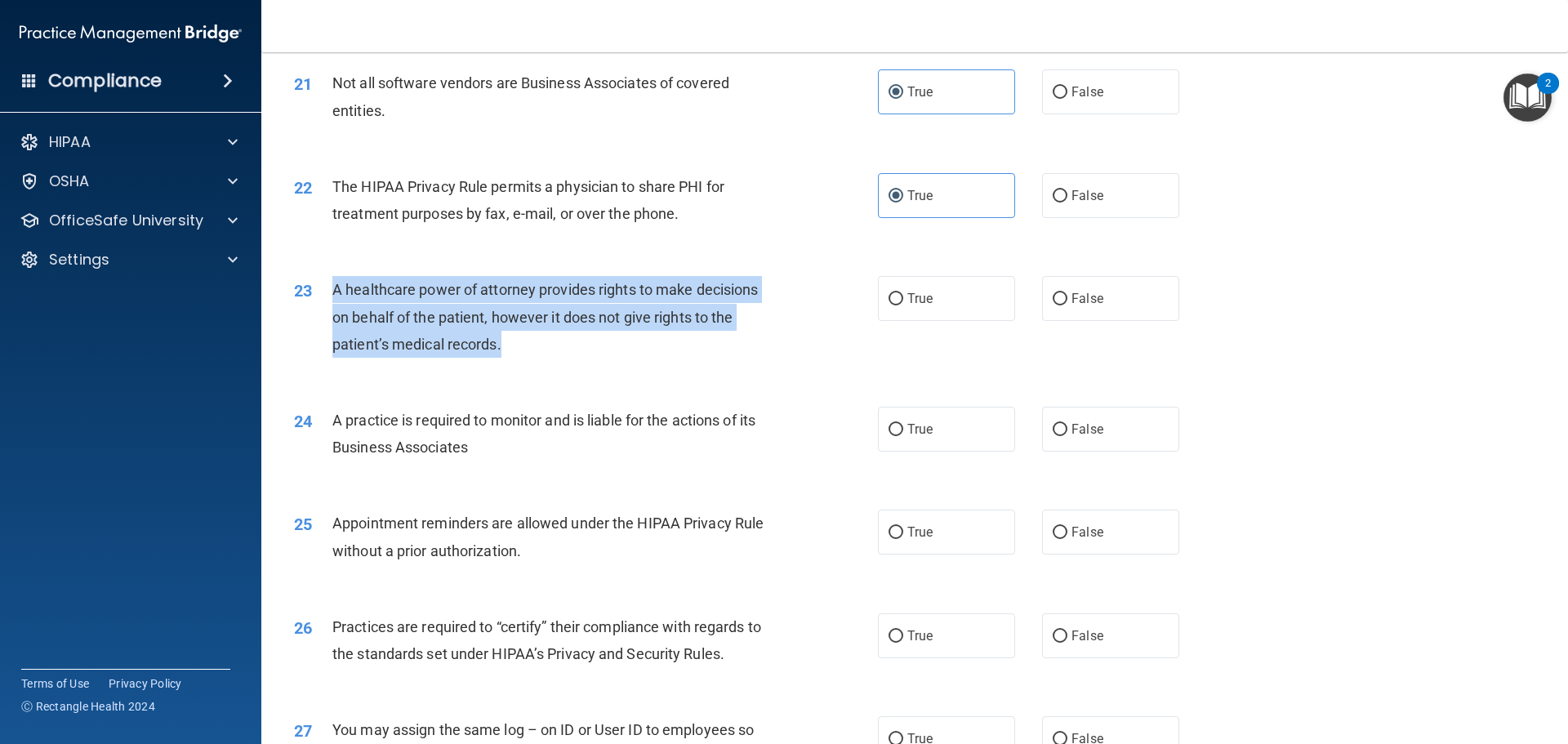
drag, startPoint x: 429, startPoint y: 330, endPoint x: 337, endPoint y: 292, distance: 99.5
click at [338, 297] on div "A healthcare power of attorney provides rights to make decisions on behalf of t…" at bounding box center [560, 317] width 456 height 82
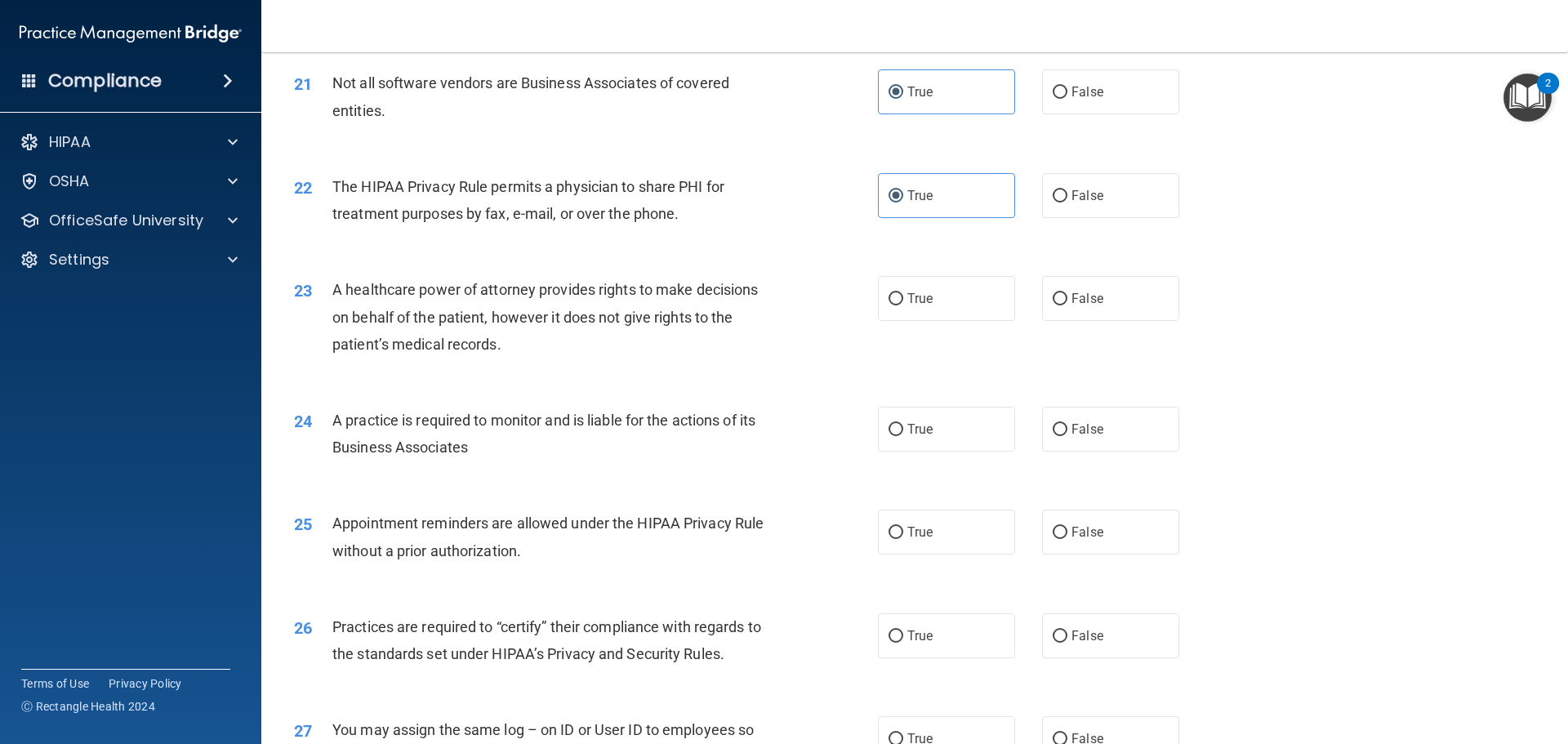
drag, startPoint x: 347, startPoint y: 282, endPoint x: 411, endPoint y: 239, distance: 77.1
click at [442, 243] on div "22 The HIPAA Privacy Rule permits a physician to share PHI for treatment purpos…" at bounding box center [914, 204] width 1266 height 103
click at [899, 291] on label "True" at bounding box center [946, 298] width 137 height 45
click at [899, 293] on input "True" at bounding box center [896, 299] width 15 height 12
radio input "true"
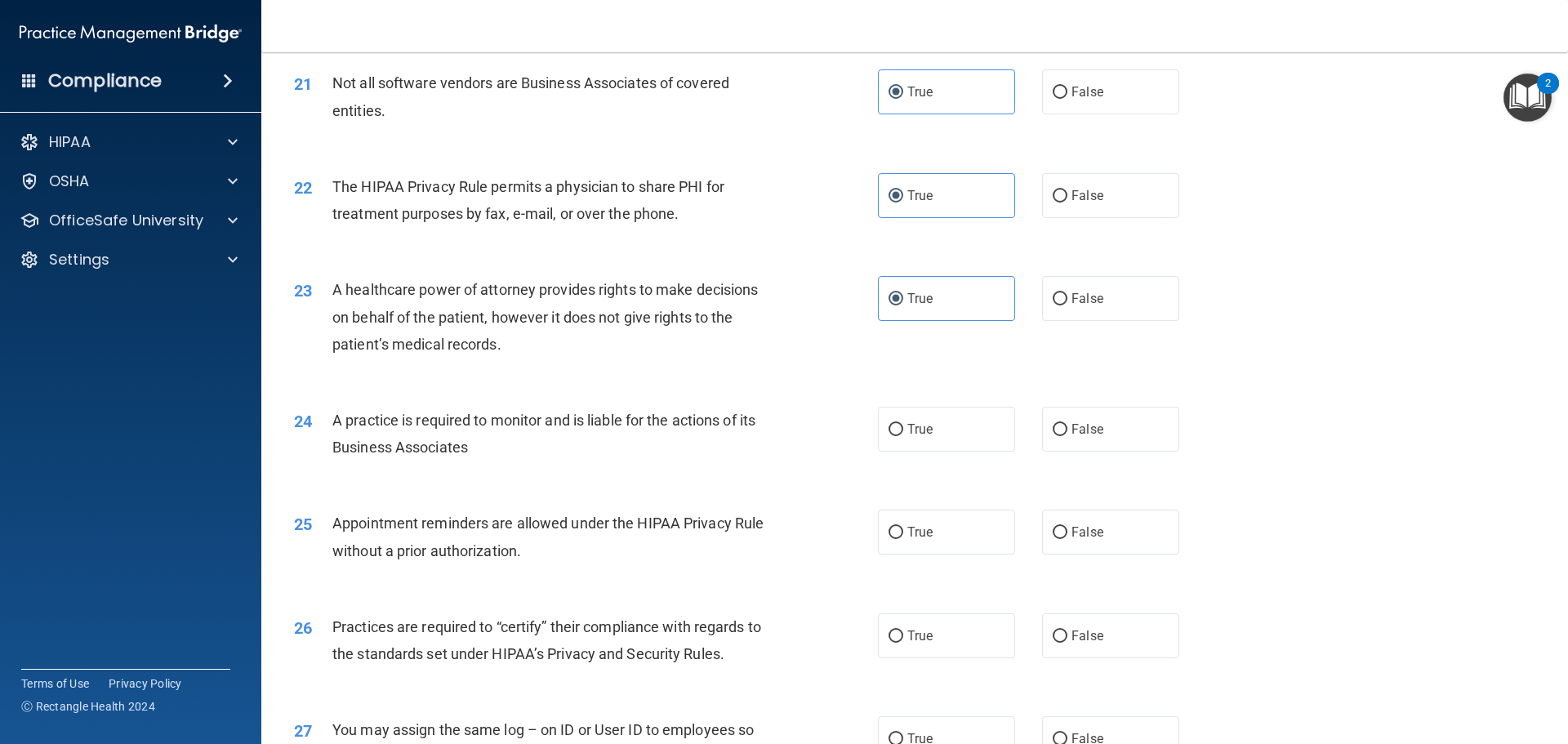
scroll to position [2614, 0]
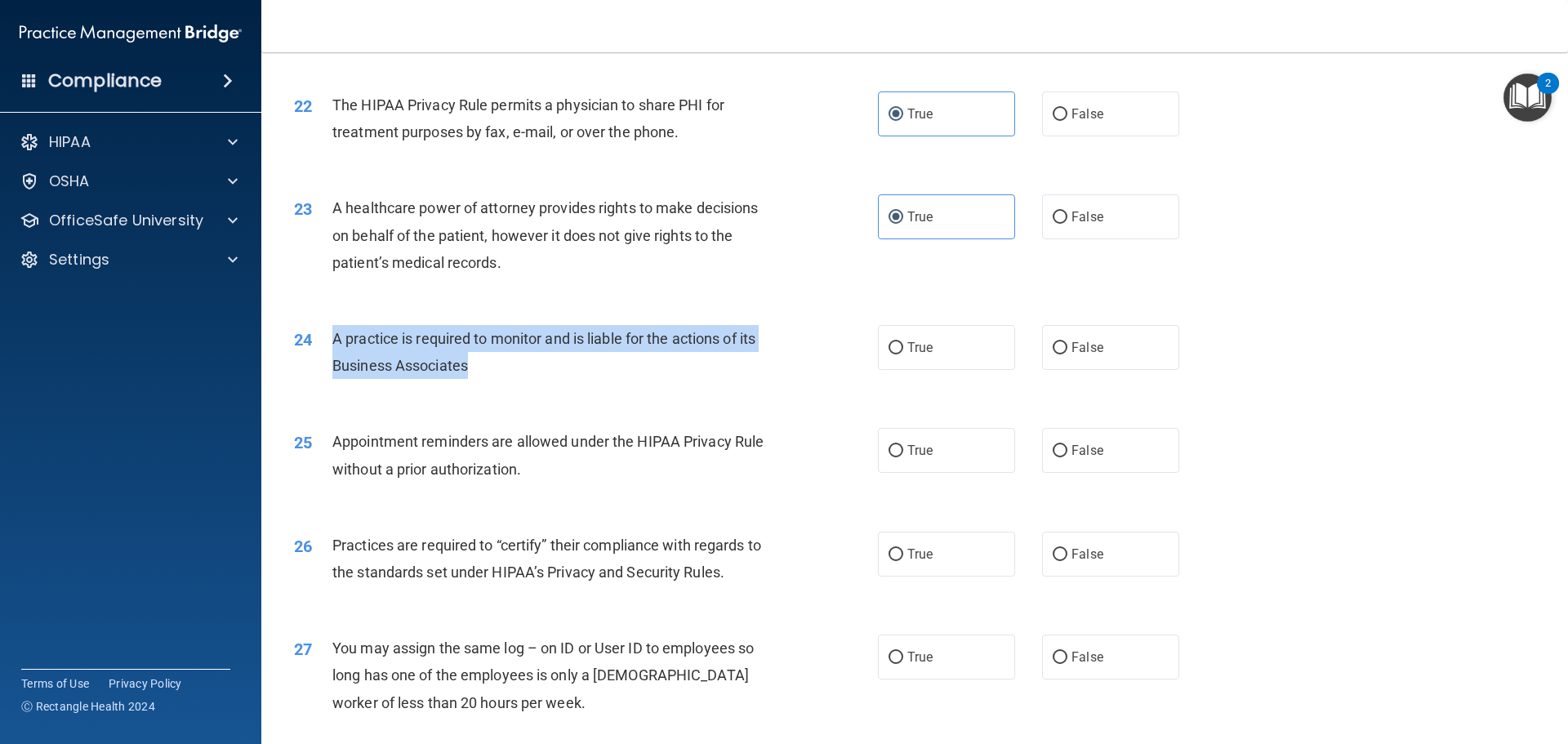
drag, startPoint x: 496, startPoint y: 378, endPoint x: 323, endPoint y: 340, distance: 177.1
click at [323, 340] on div "24 A practice is required to monitor and is liable for the actions of its Busin…" at bounding box center [586, 356] width 633 height 62
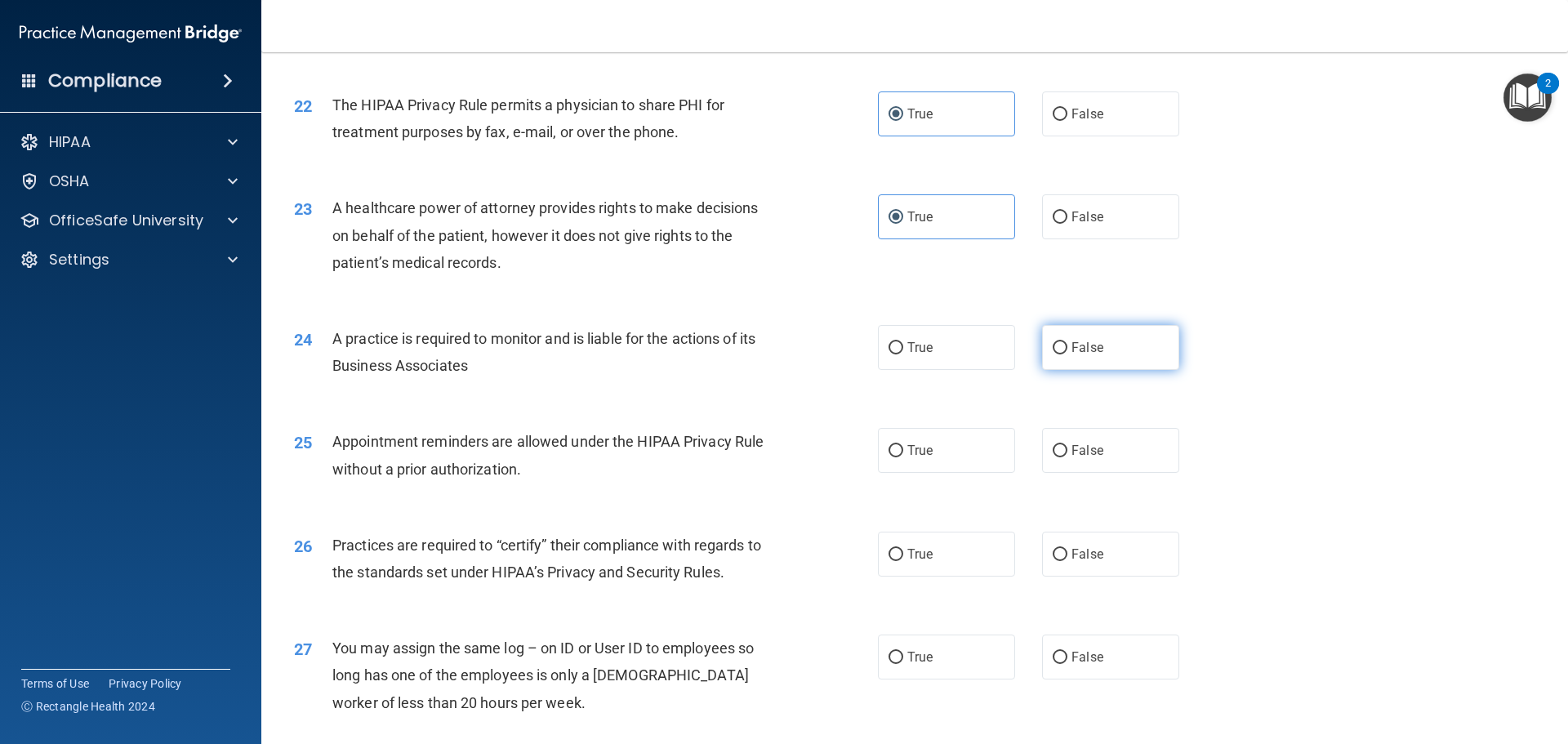
drag, startPoint x: 1066, startPoint y: 337, endPoint x: 1050, endPoint y: 355, distance: 24.1
click at [1066, 337] on label "False" at bounding box center [1110, 347] width 137 height 45
click at [1066, 342] on input "False" at bounding box center [1060, 348] width 15 height 12
radio input "true"
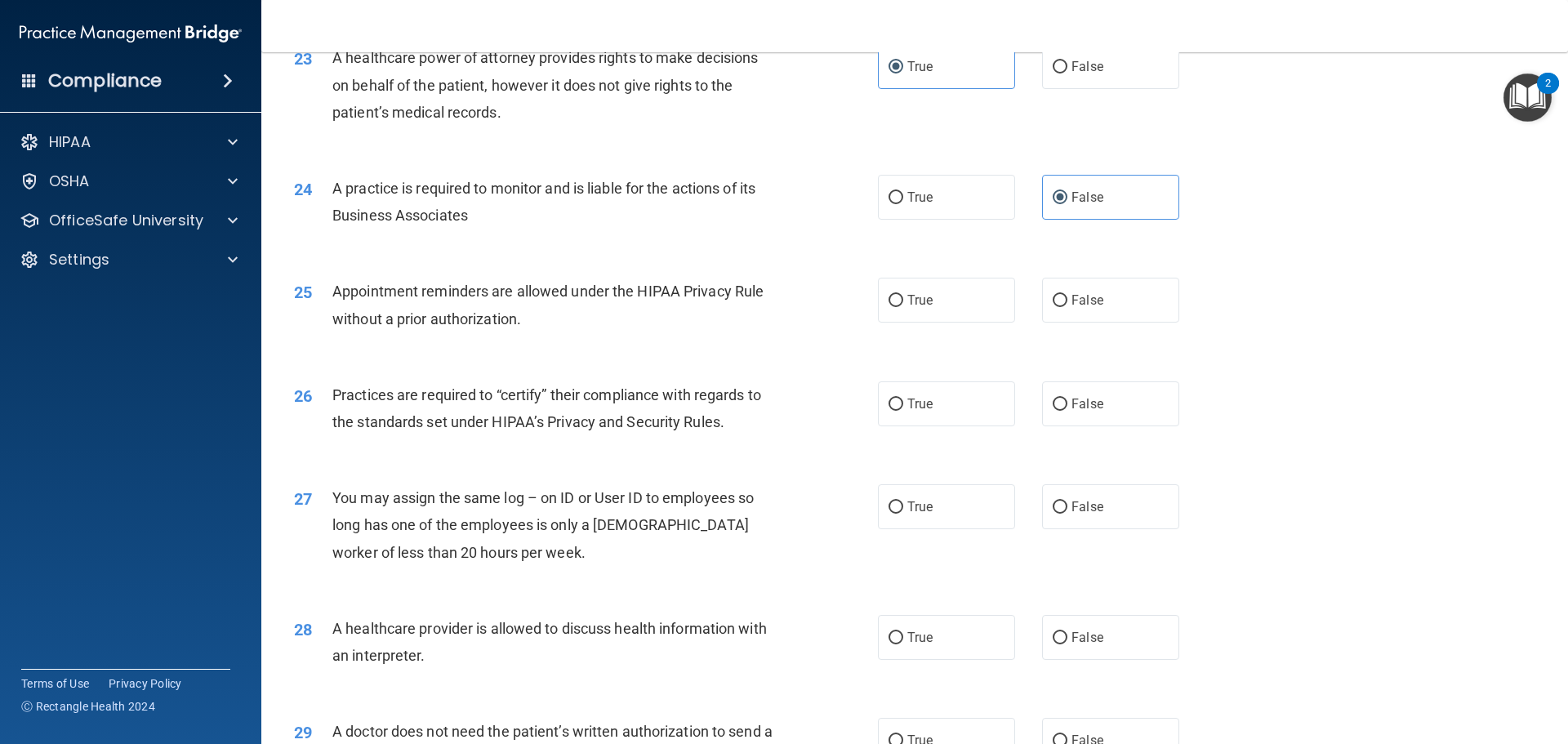
scroll to position [2779, 0]
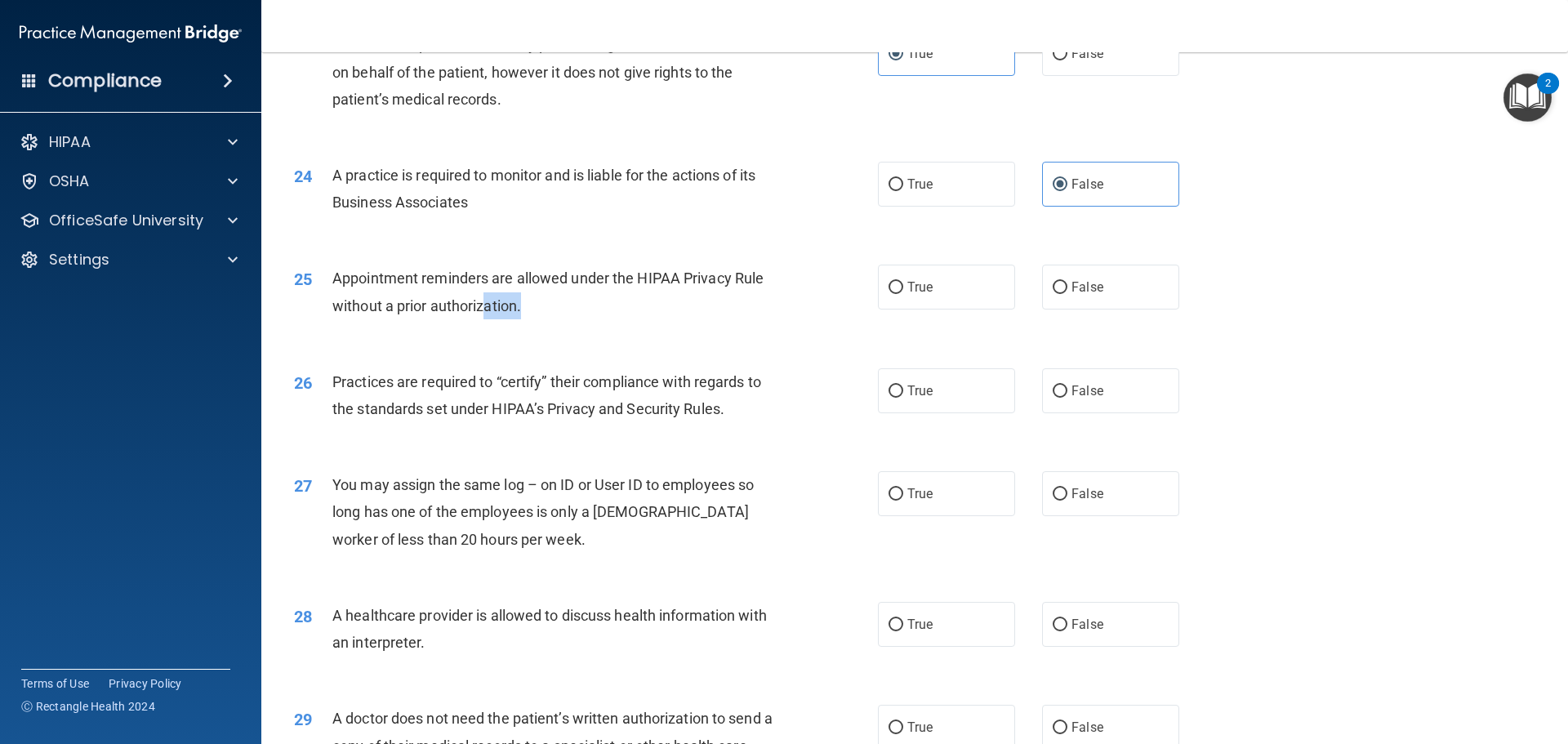
drag, startPoint x: 553, startPoint y: 307, endPoint x: 488, endPoint y: 295, distance: 66.1
click at [488, 295] on div "Appointment reminders are allowed under the HIPAA Privacy Rule without a prior …" at bounding box center [560, 292] width 456 height 54
click at [610, 322] on div "25 Appointment reminders are allowed under the HIPAA Privacy Rule without a pri…" at bounding box center [586, 296] width 633 height 62
click at [908, 289] on span "True" at bounding box center [920, 287] width 25 height 16
click at [903, 289] on input "True" at bounding box center [896, 287] width 15 height 12
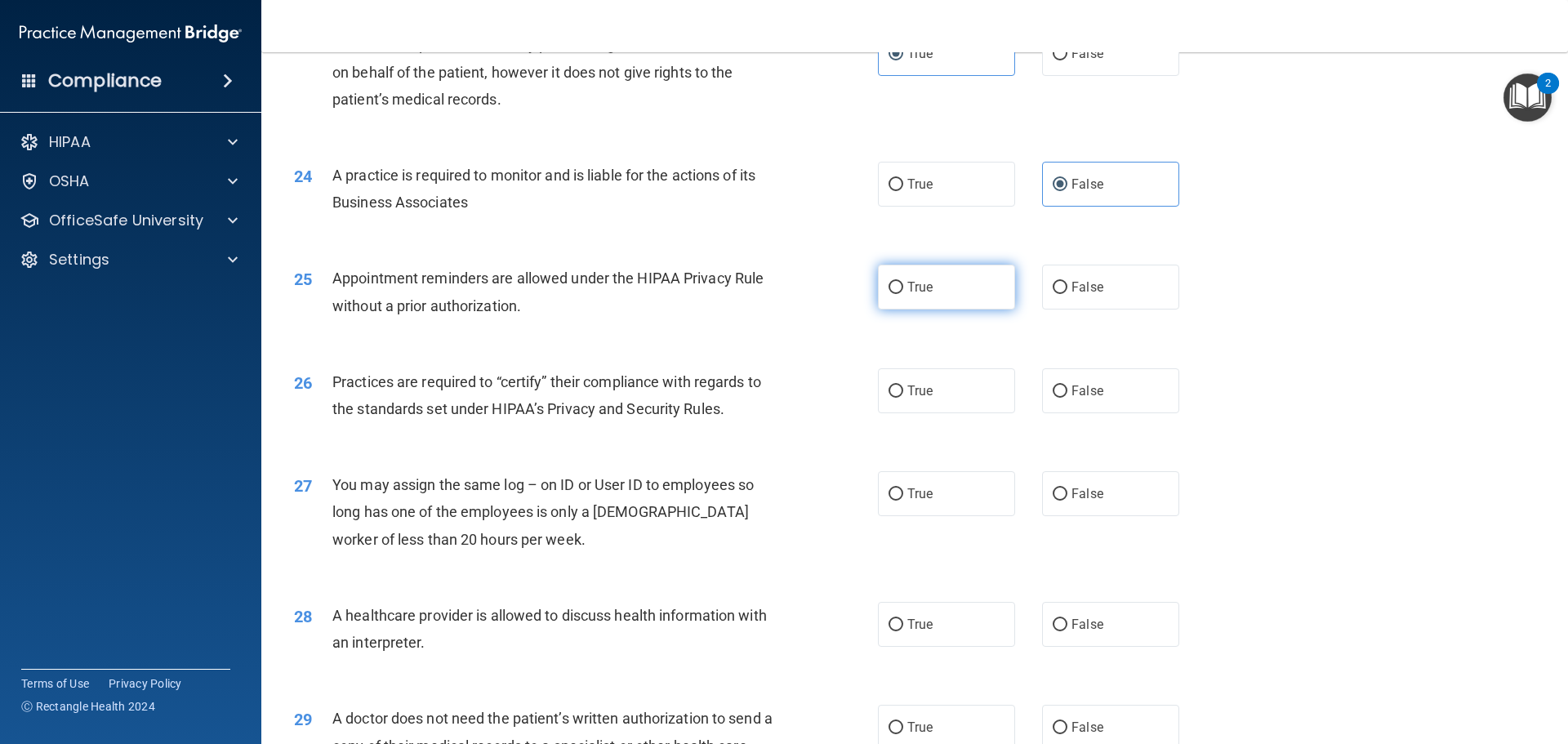
radio input "true"
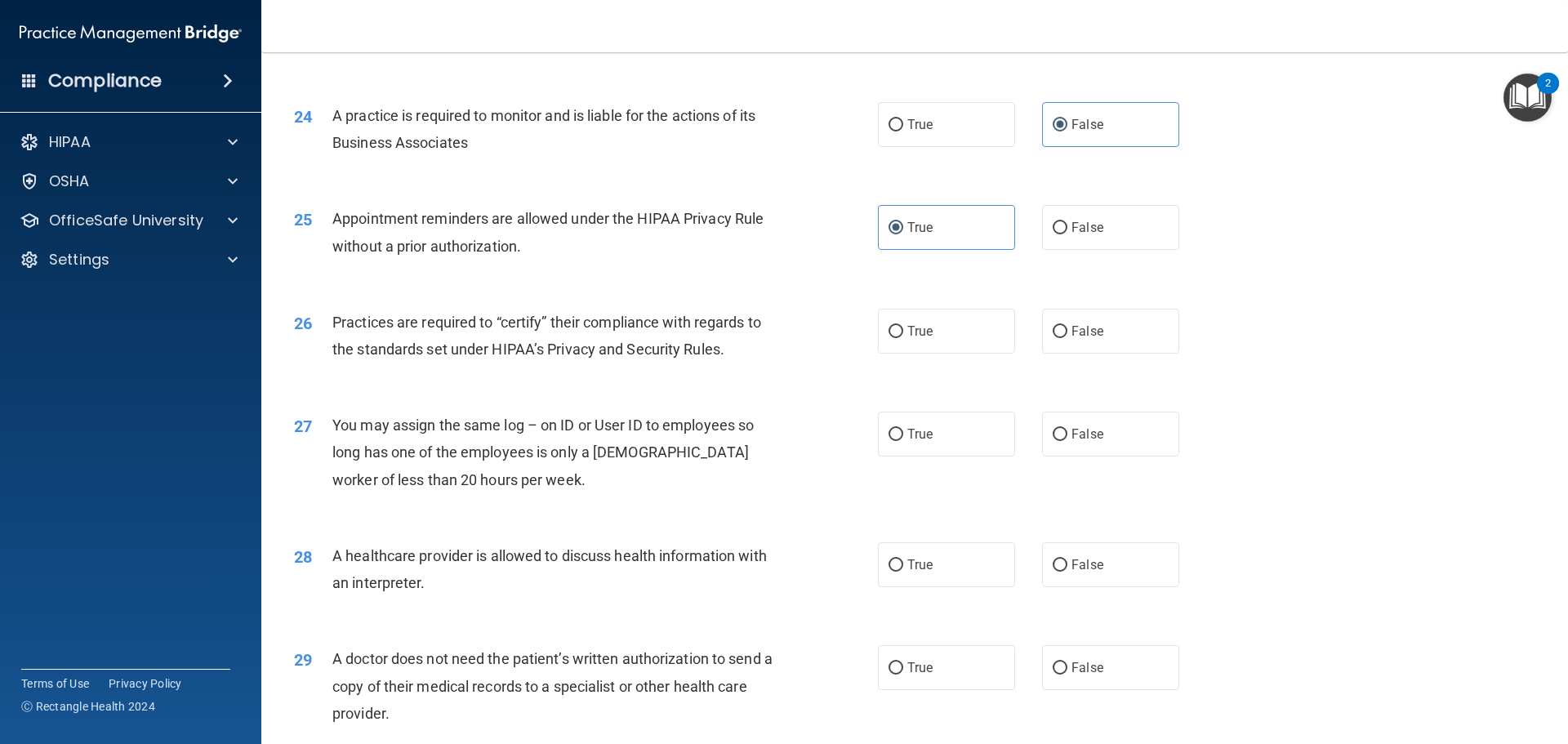
scroll to position [2942, 0]
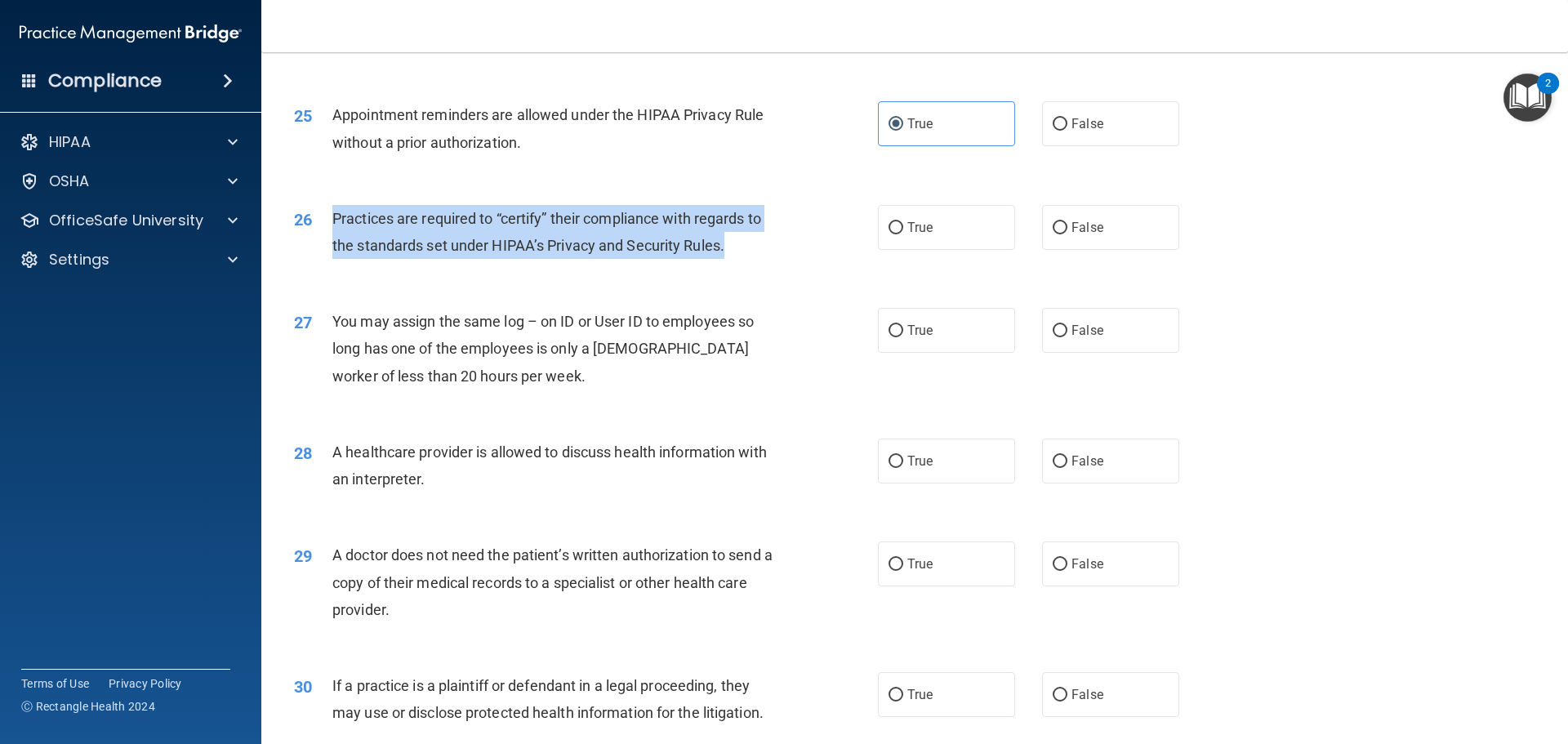
drag, startPoint x: 554, startPoint y: 211, endPoint x: 332, endPoint y: 232, distance: 223.0
click at [332, 232] on div "Practices are required to “certify” their compliance with regards to the standa…" at bounding box center [560, 232] width 456 height 54
click at [1056, 227] on input "False" at bounding box center [1060, 228] width 15 height 12
radio input "true"
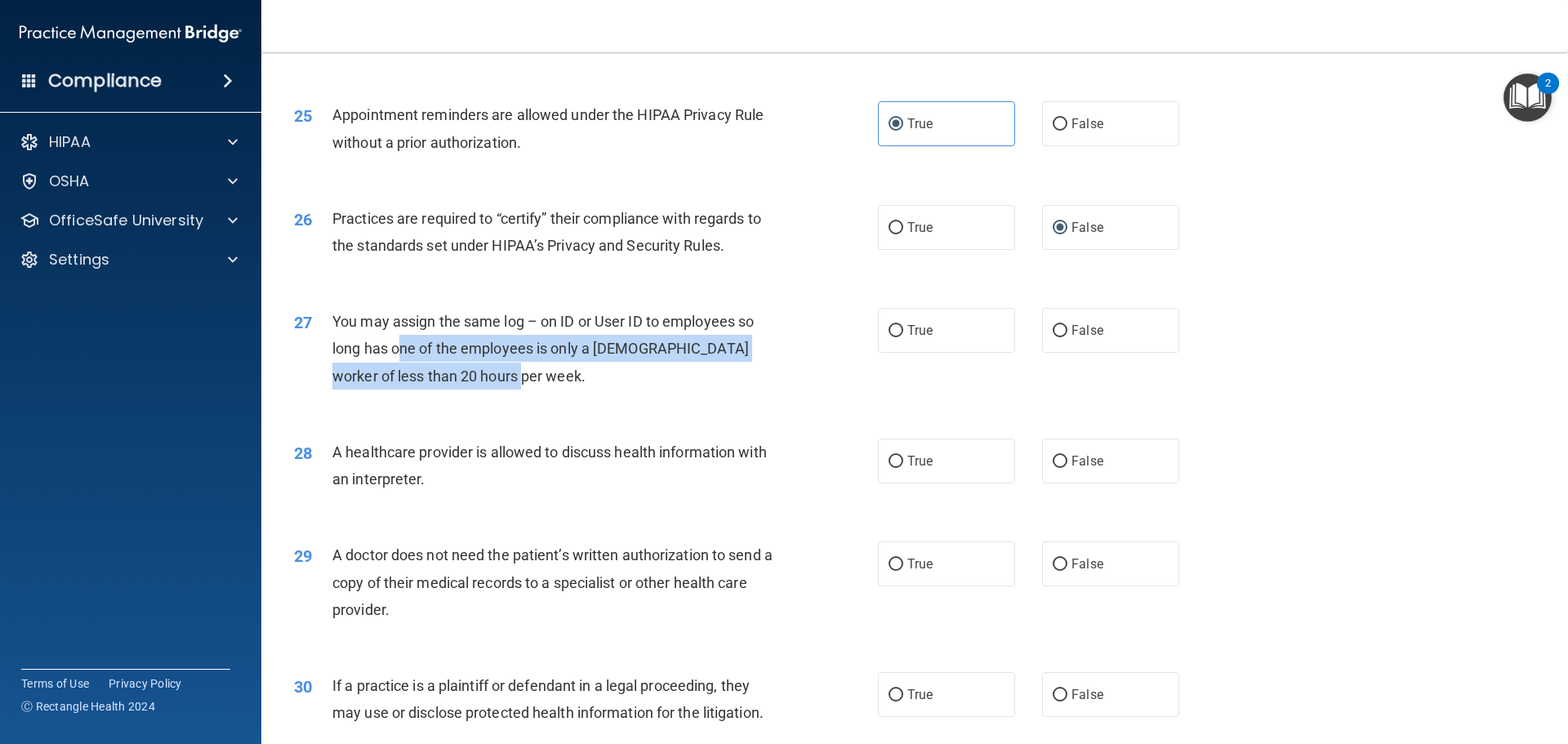
drag, startPoint x: 513, startPoint y: 381, endPoint x: 401, endPoint y: 361, distance: 113.8
click at [401, 361] on div "You may assign the same log – on ID or User ID to employees so long has one of …" at bounding box center [560, 349] width 456 height 82
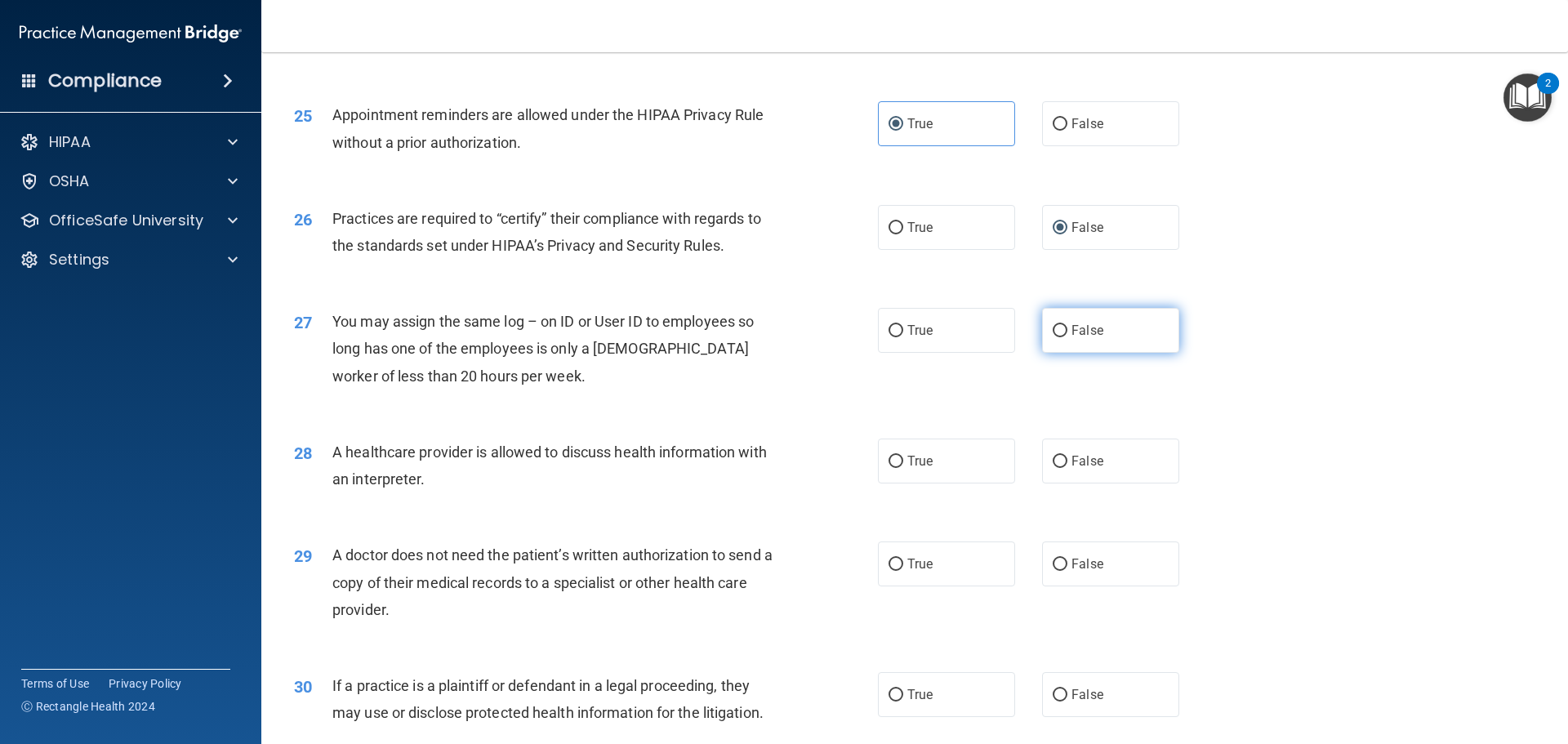
click at [1076, 340] on label "False" at bounding box center [1110, 331] width 137 height 45
click at [1068, 337] on input "False" at bounding box center [1060, 331] width 15 height 12
radio input "true"
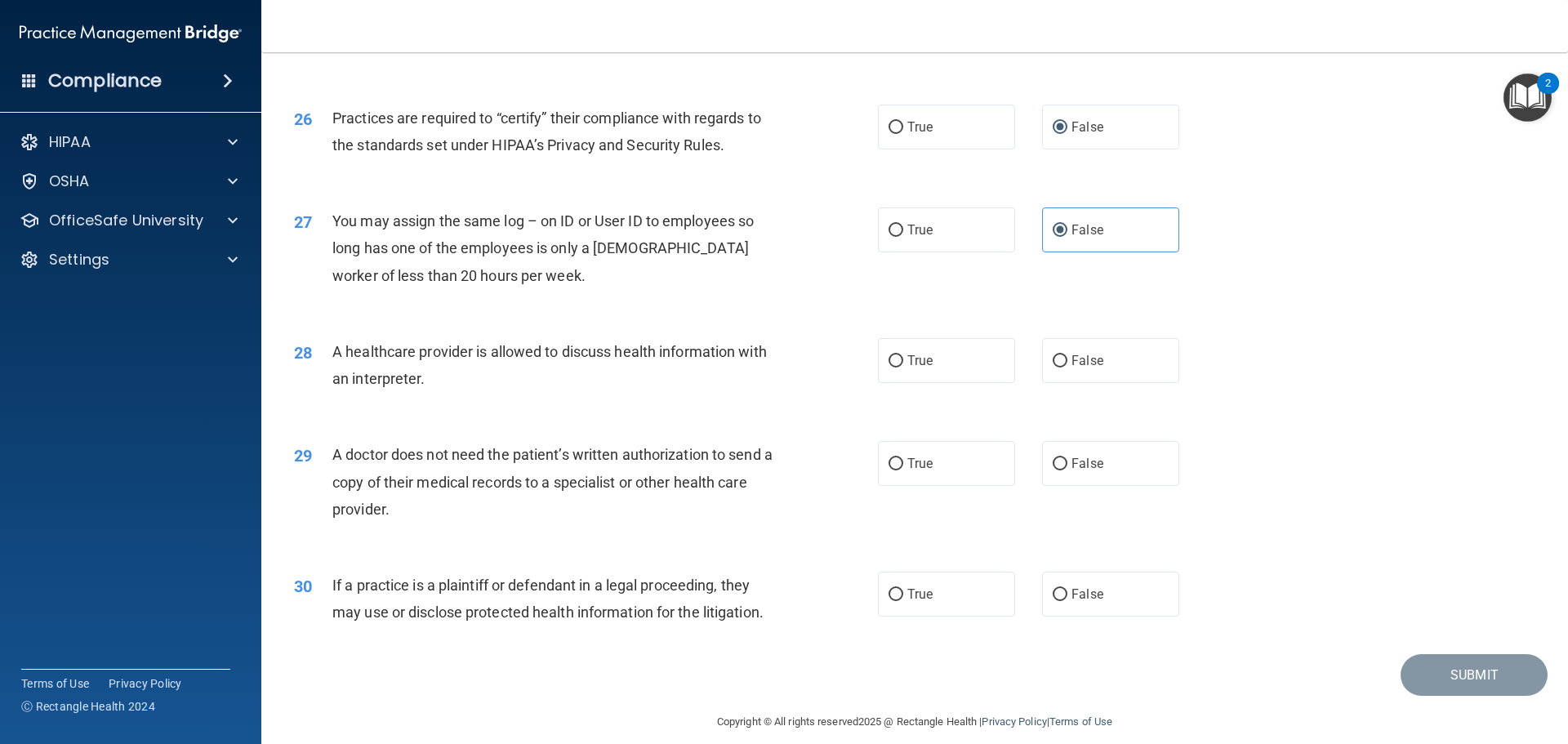
scroll to position [3059, 0]
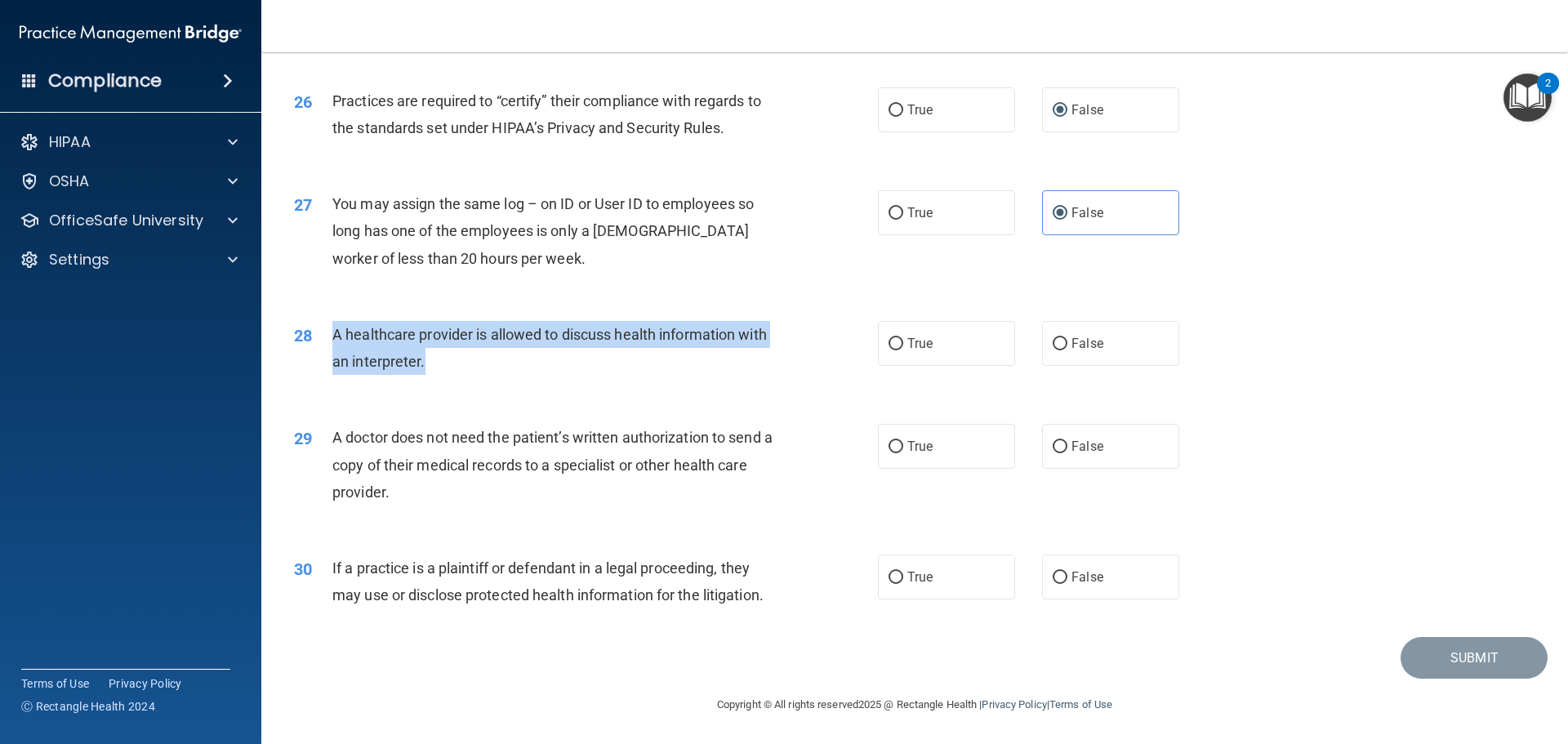
drag, startPoint x: 466, startPoint y: 371, endPoint x: 330, endPoint y: 337, distance: 140.2
click at [330, 337] on div "28 A healthcare provider is allowed to discuss health information with an inter…" at bounding box center [586, 352] width 633 height 62
click at [889, 338] on input "True" at bounding box center [896, 344] width 15 height 12
radio input "true"
drag, startPoint x: 463, startPoint y: 497, endPoint x: 322, endPoint y: 438, distance: 152.8
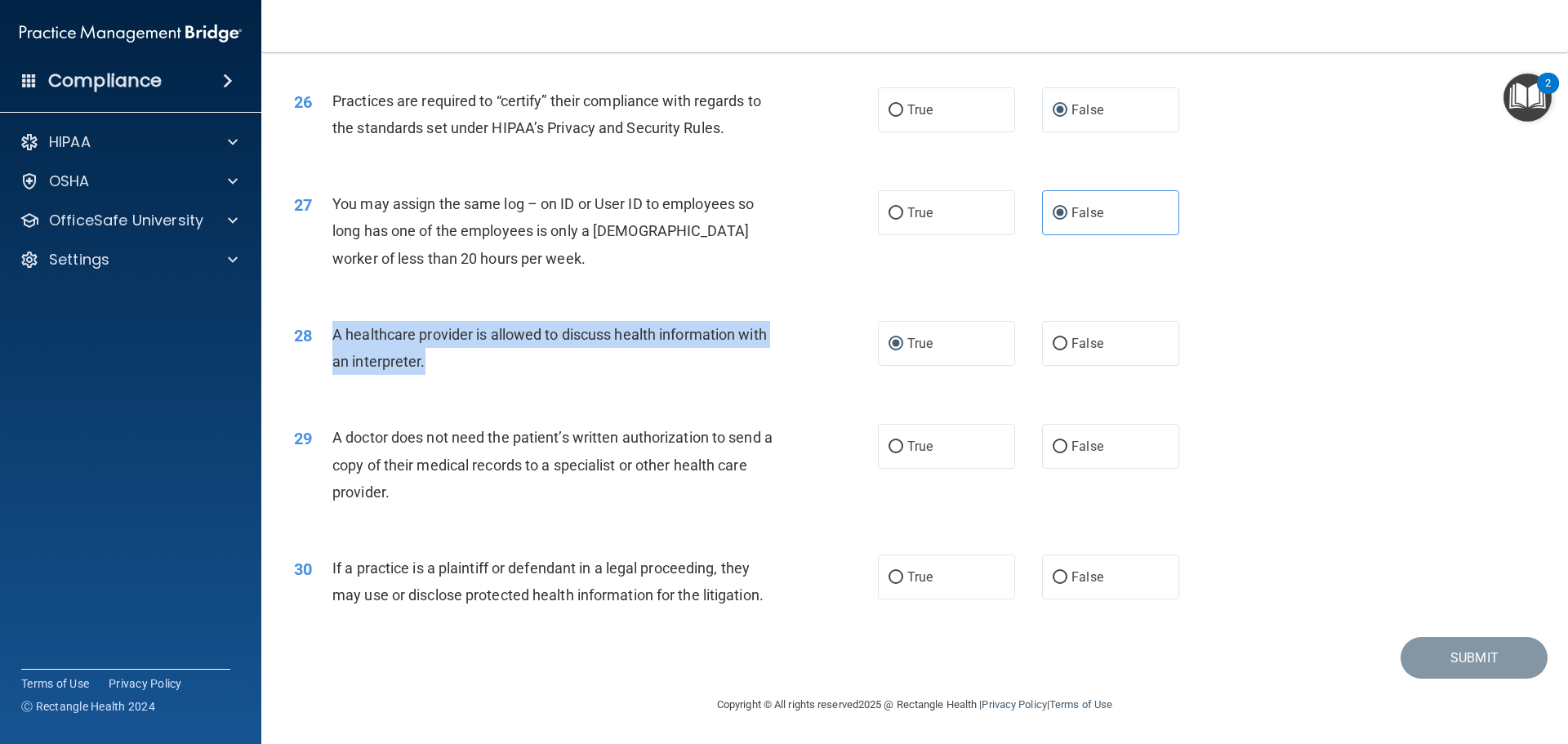
click at [322, 438] on div "29 A doctor does not need the patient’s written authorization to send a copy of…" at bounding box center [586, 469] width 633 height 90
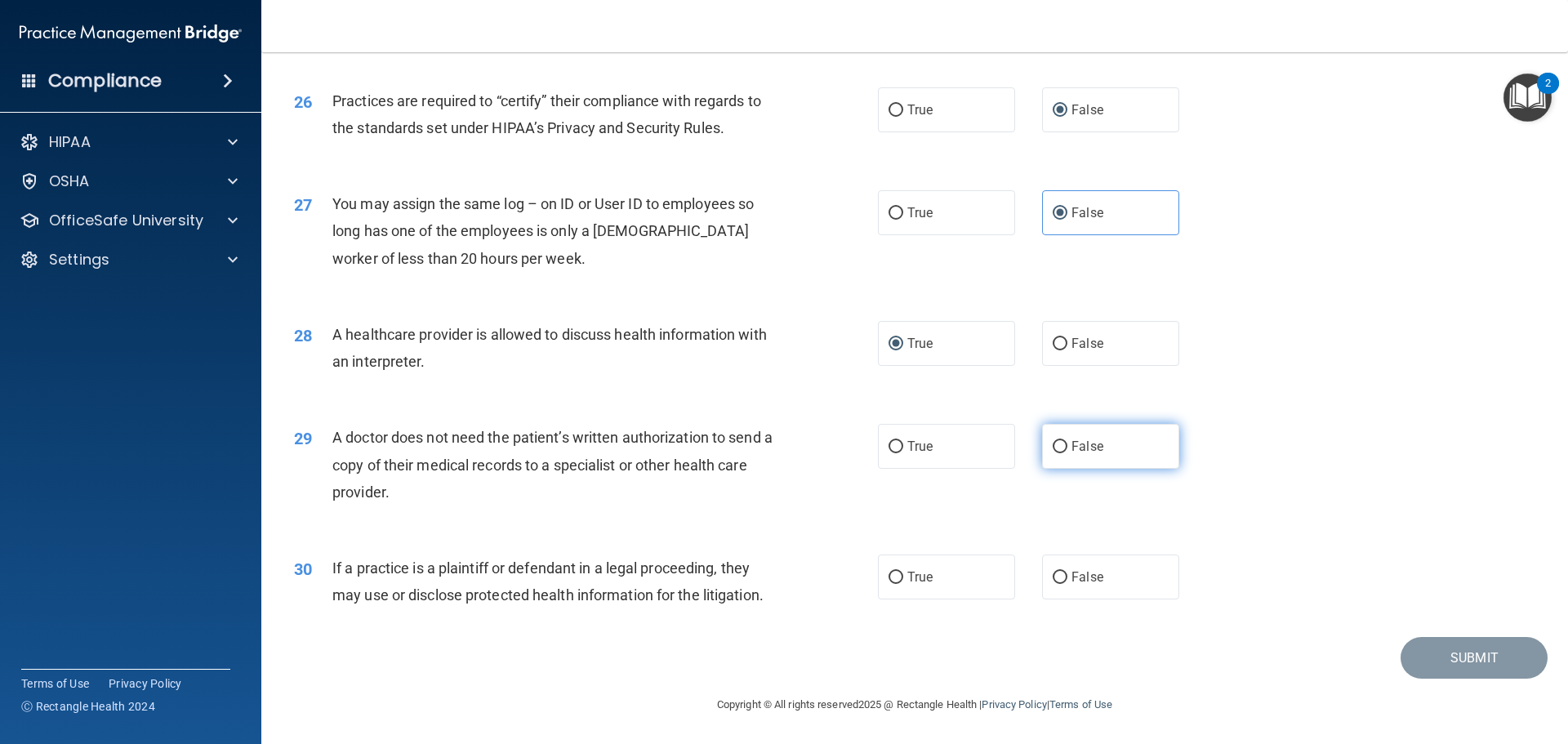
drag, startPoint x: 1078, startPoint y: 443, endPoint x: 1016, endPoint y: 466, distance: 66.1
click at [1079, 443] on span "False" at bounding box center [1088, 447] width 32 height 16
click at [1068, 443] on input "False" at bounding box center [1060, 447] width 15 height 12
radio input "true"
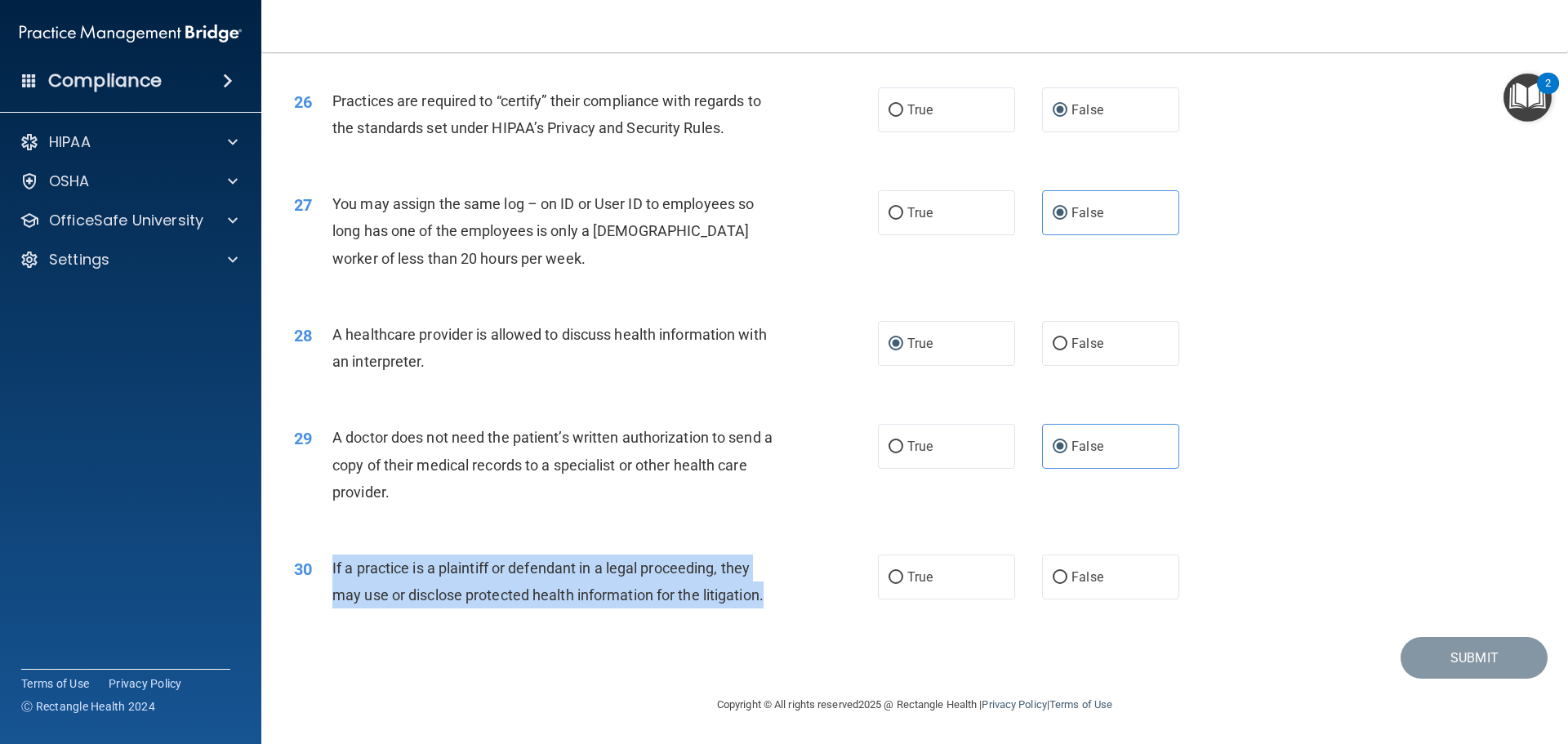
drag, startPoint x: 610, startPoint y: 609, endPoint x: 338, endPoint y: 567, distance: 275.2
click at [318, 560] on div "30 If a practice is a plaintiff or defendant in a legal proceeding, they may us…" at bounding box center [586, 586] width 633 height 62
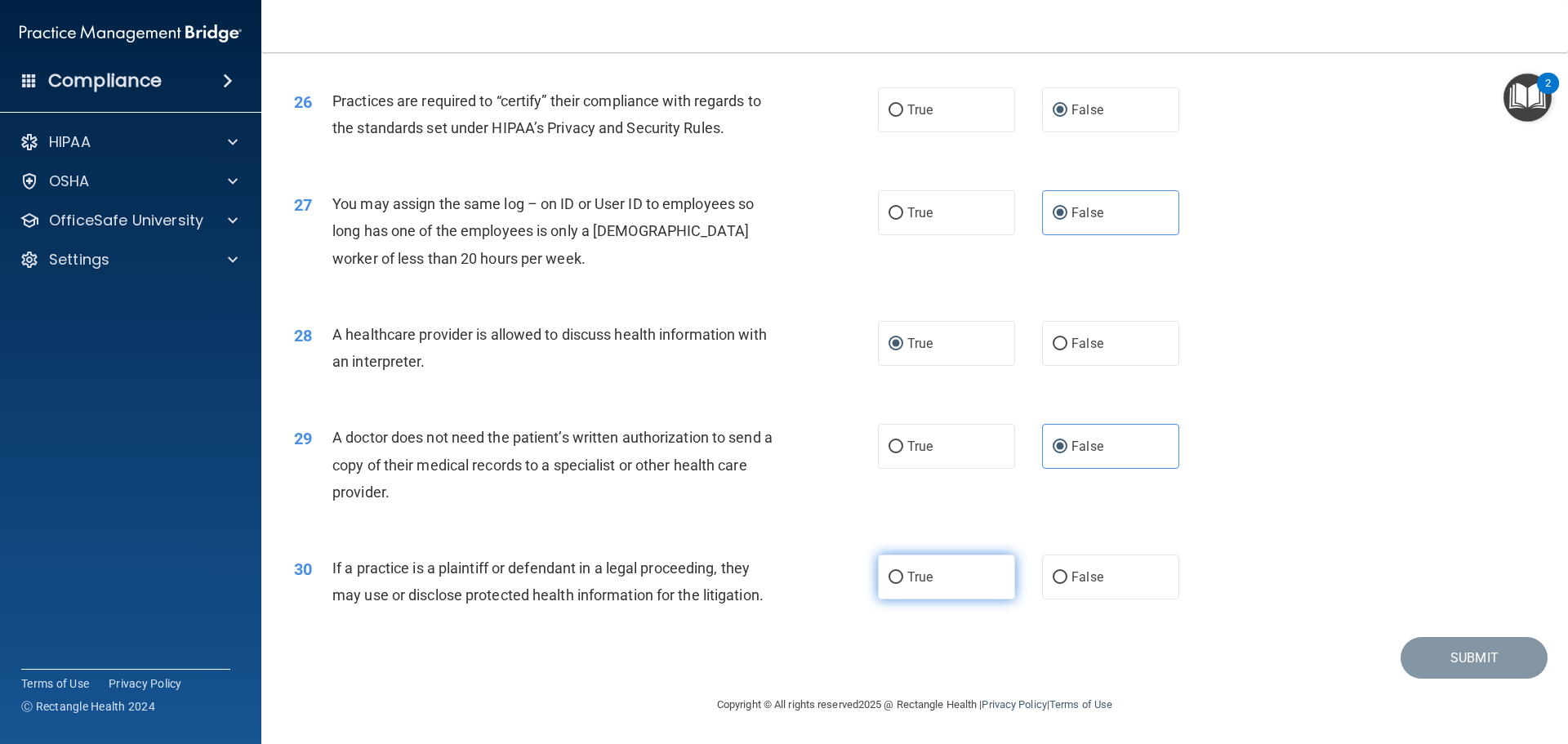
click at [951, 584] on label "True" at bounding box center [946, 577] width 137 height 45
click at [903, 584] on input "True" at bounding box center [896, 578] width 15 height 12
radio input "true"
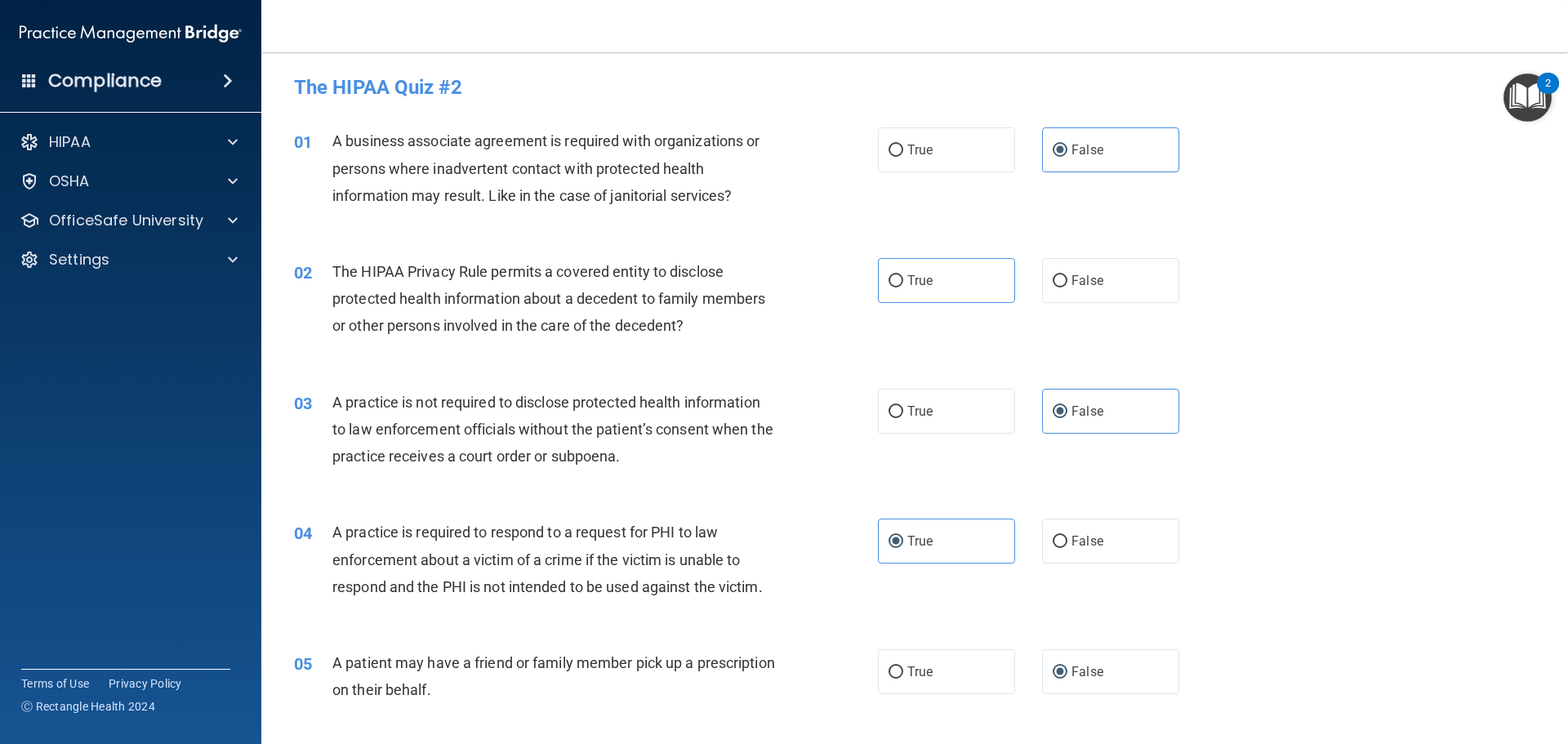
scroll to position [0, 0]
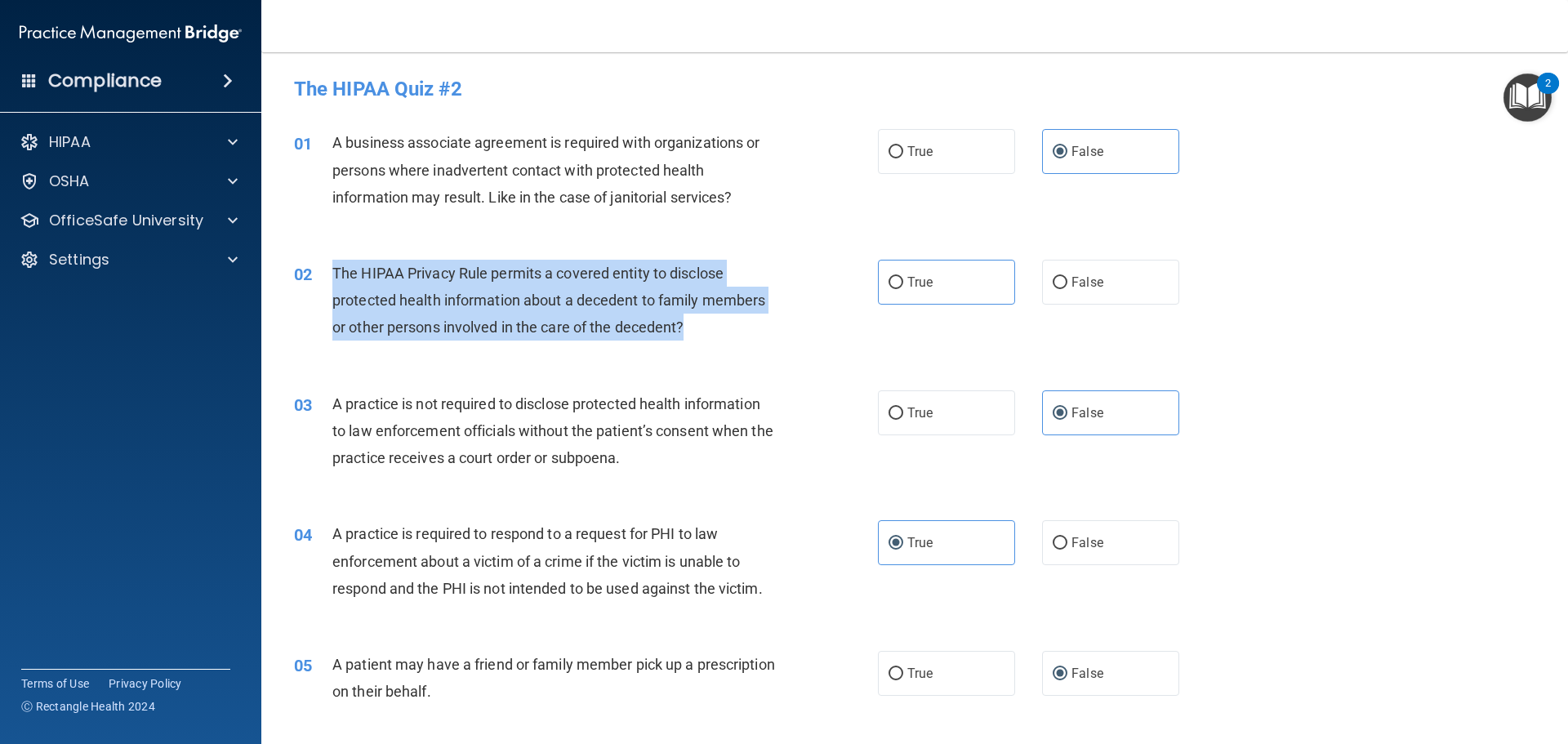
drag, startPoint x: 722, startPoint y: 330, endPoint x: 321, endPoint y: 272, distance: 405.2
click at [321, 272] on div "02 The HIPAA Privacy Rule permits a covered entity to disclose protected health…" at bounding box center [586, 305] width 633 height 90
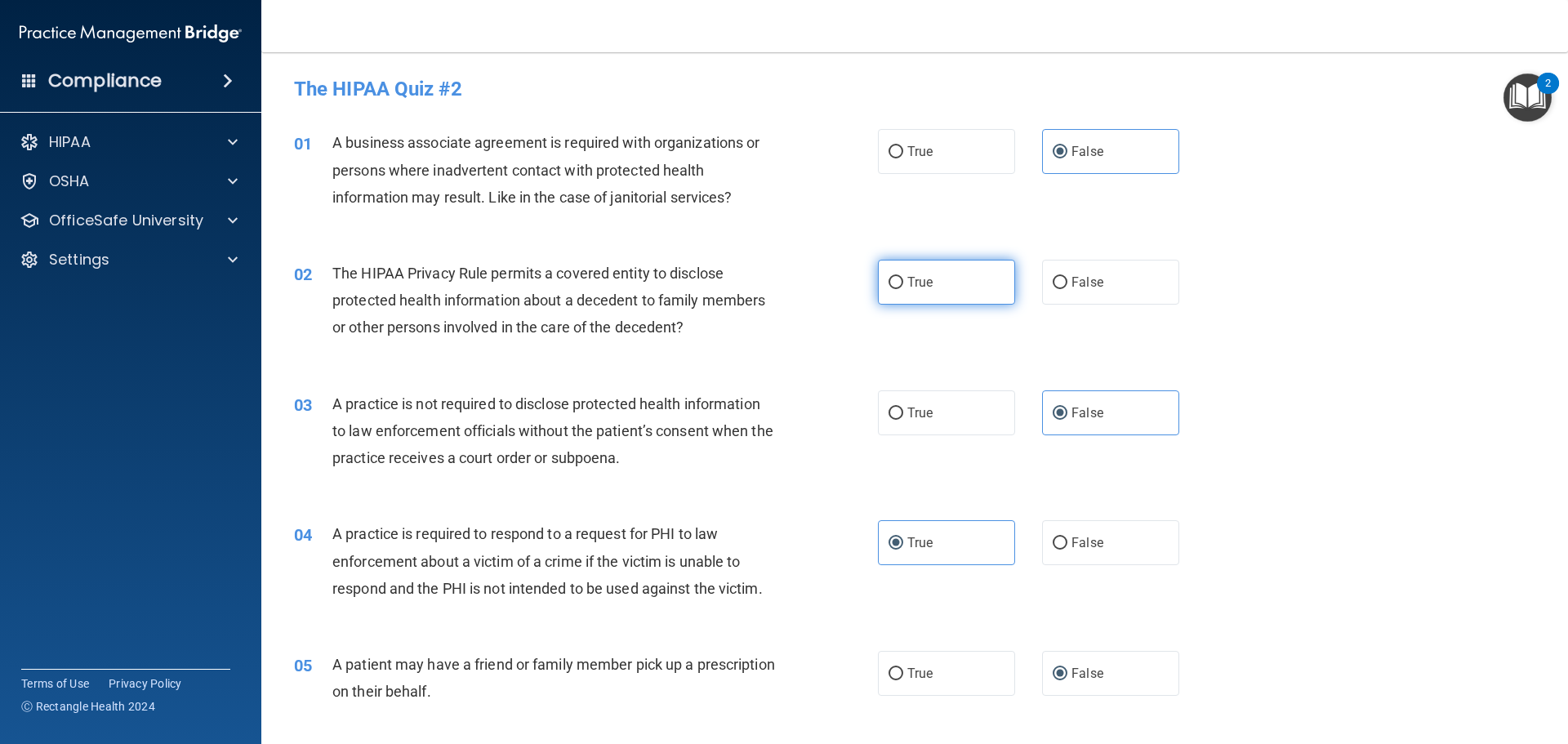
drag, startPoint x: 911, startPoint y: 292, endPoint x: 952, endPoint y: 302, distance: 42.2
click at [913, 292] on label "True" at bounding box center [946, 282] width 137 height 45
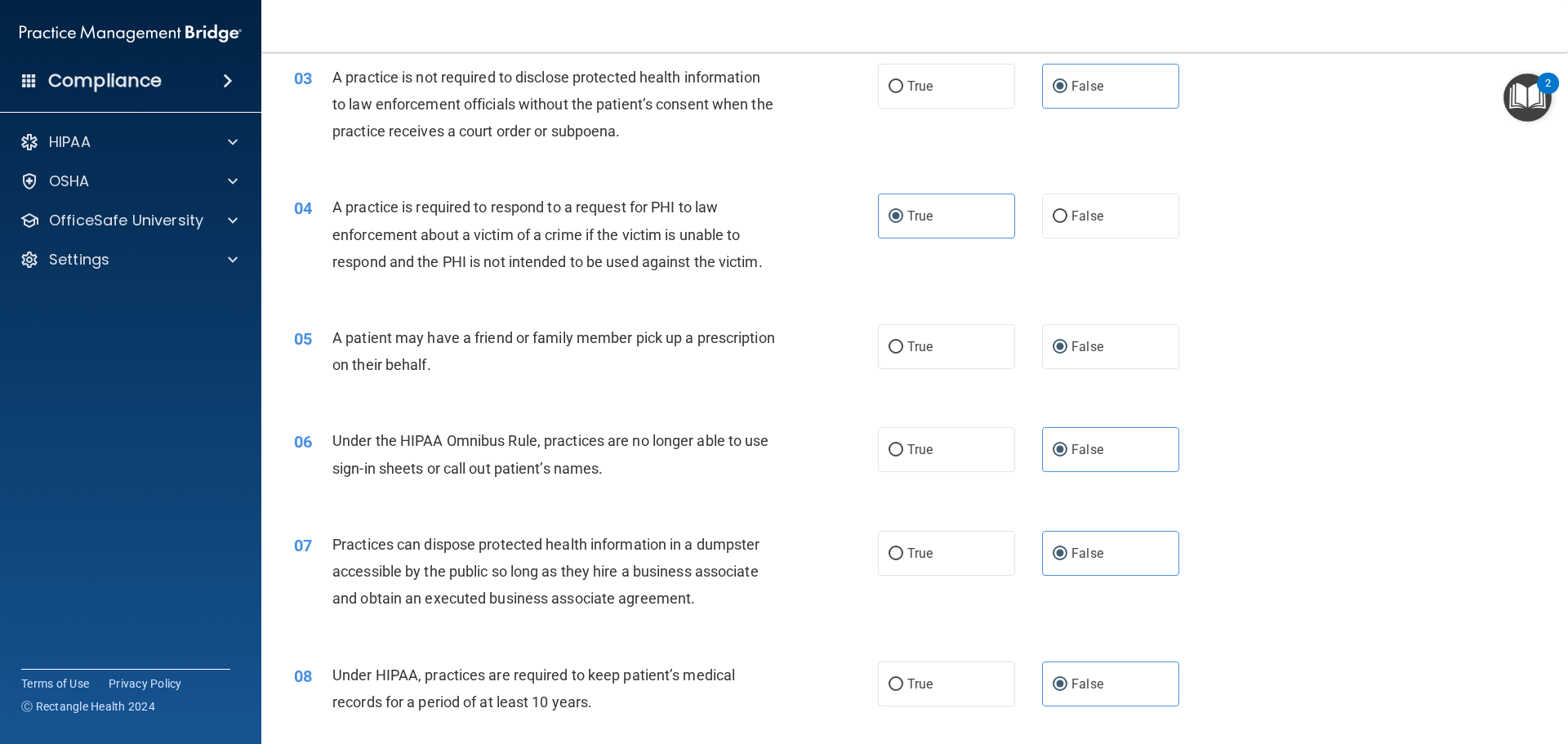
scroll to position [82, 0]
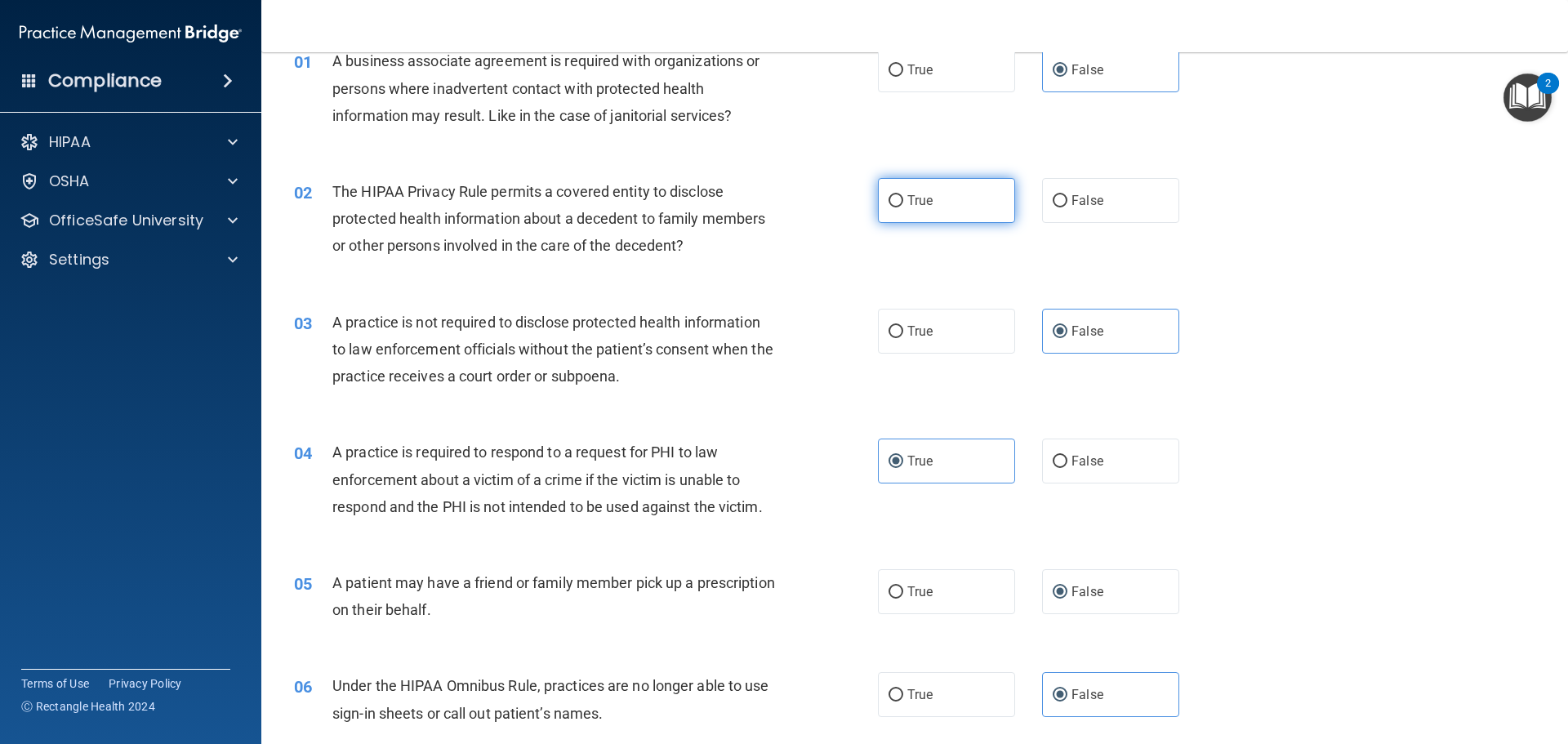
click at [918, 192] on span "True" at bounding box center [920, 200] width 25 height 16
click at [903, 195] on input "True" at bounding box center [896, 201] width 15 height 12
radio input "true"
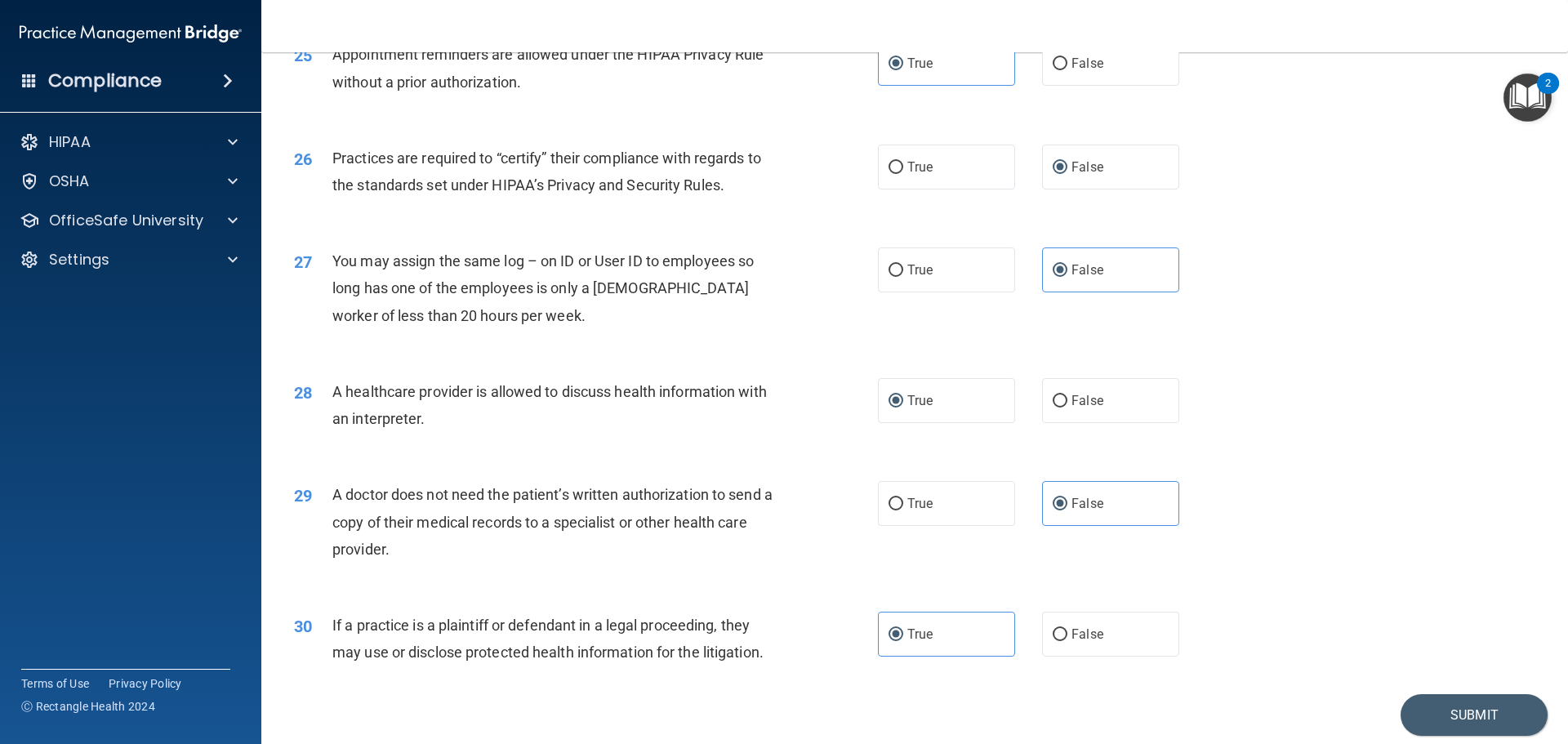
scroll to position [3059, 0]
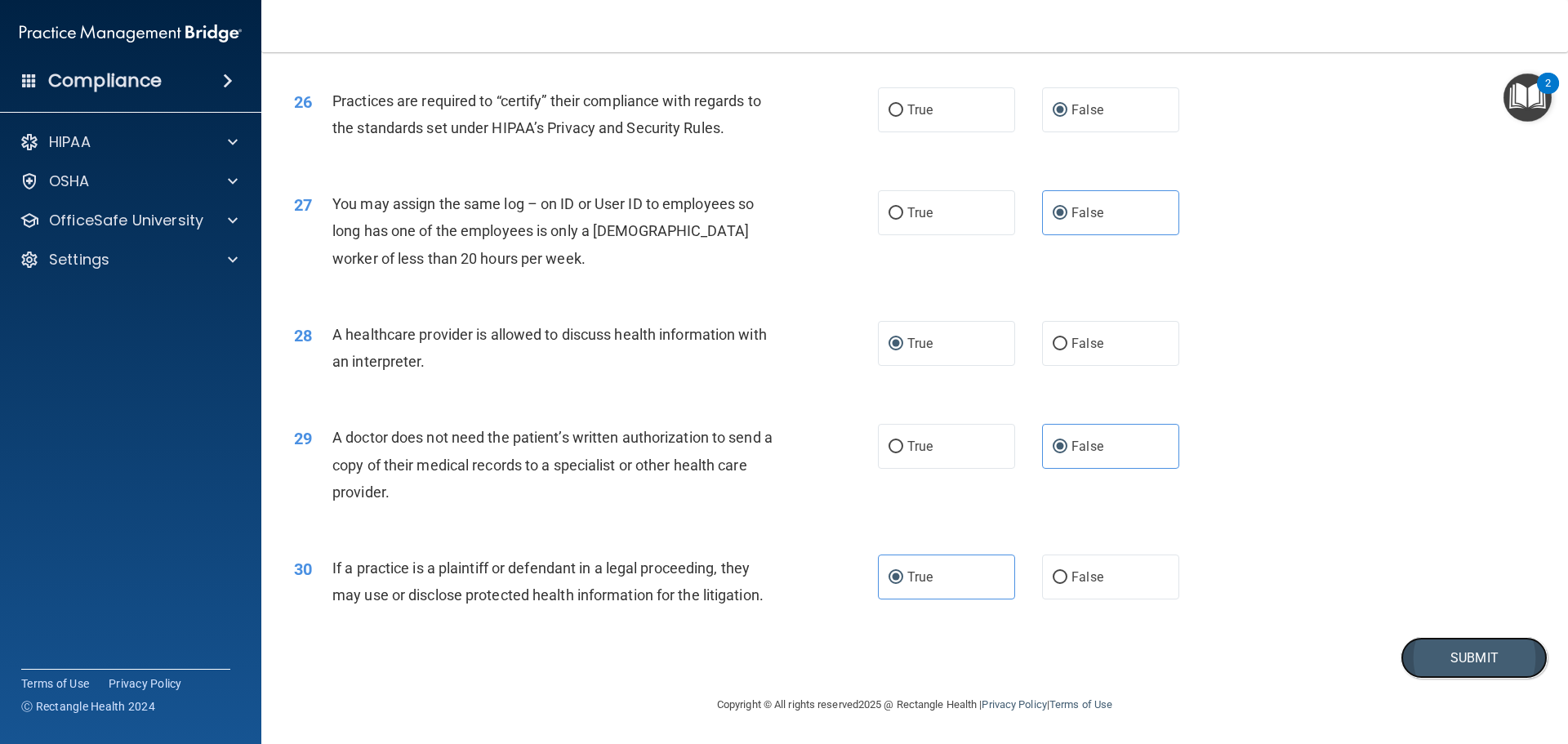
click at [1428, 655] on button "Submit" at bounding box center [1474, 658] width 147 height 42
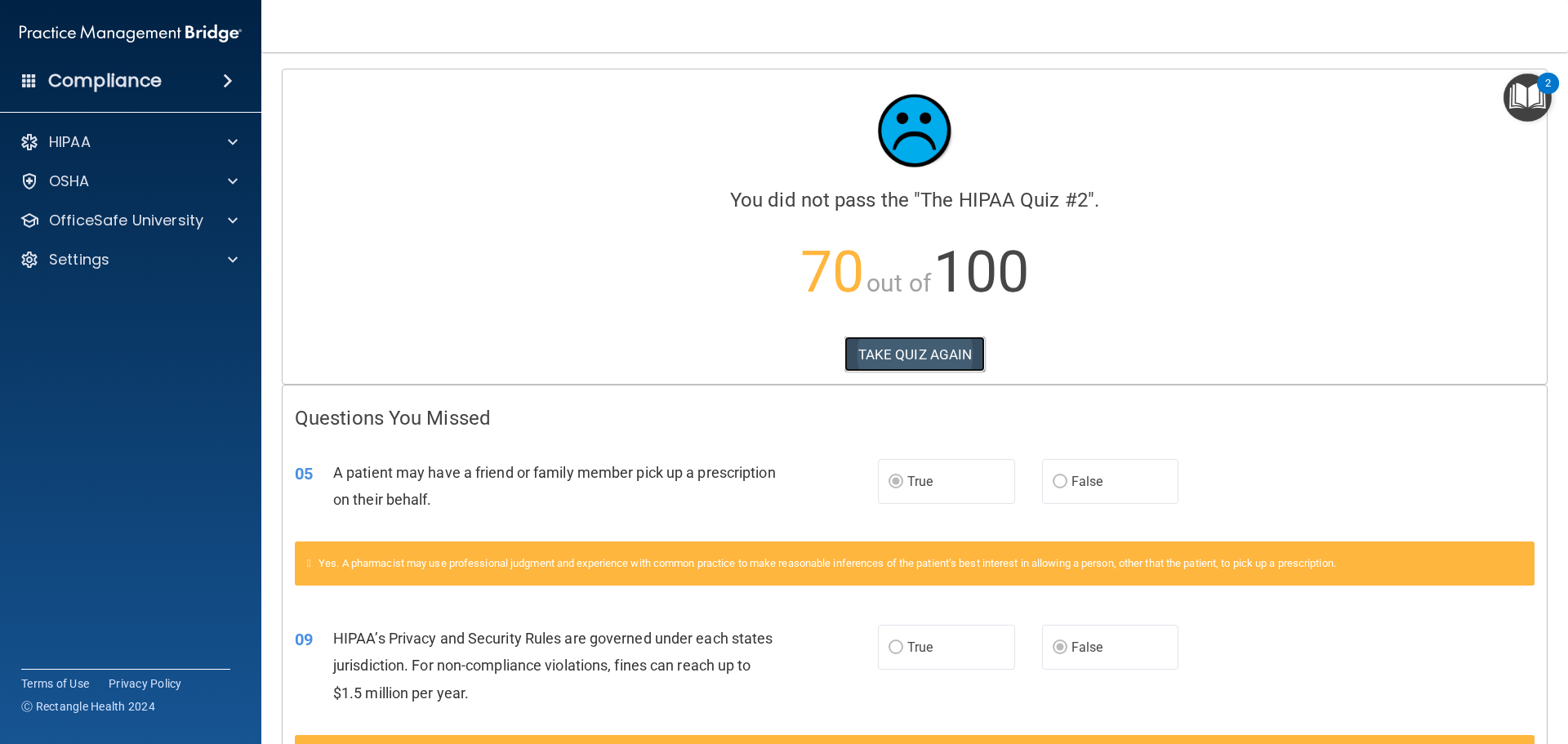
click at [922, 349] on button "TAKE QUIZ AGAIN" at bounding box center [915, 354] width 142 height 36
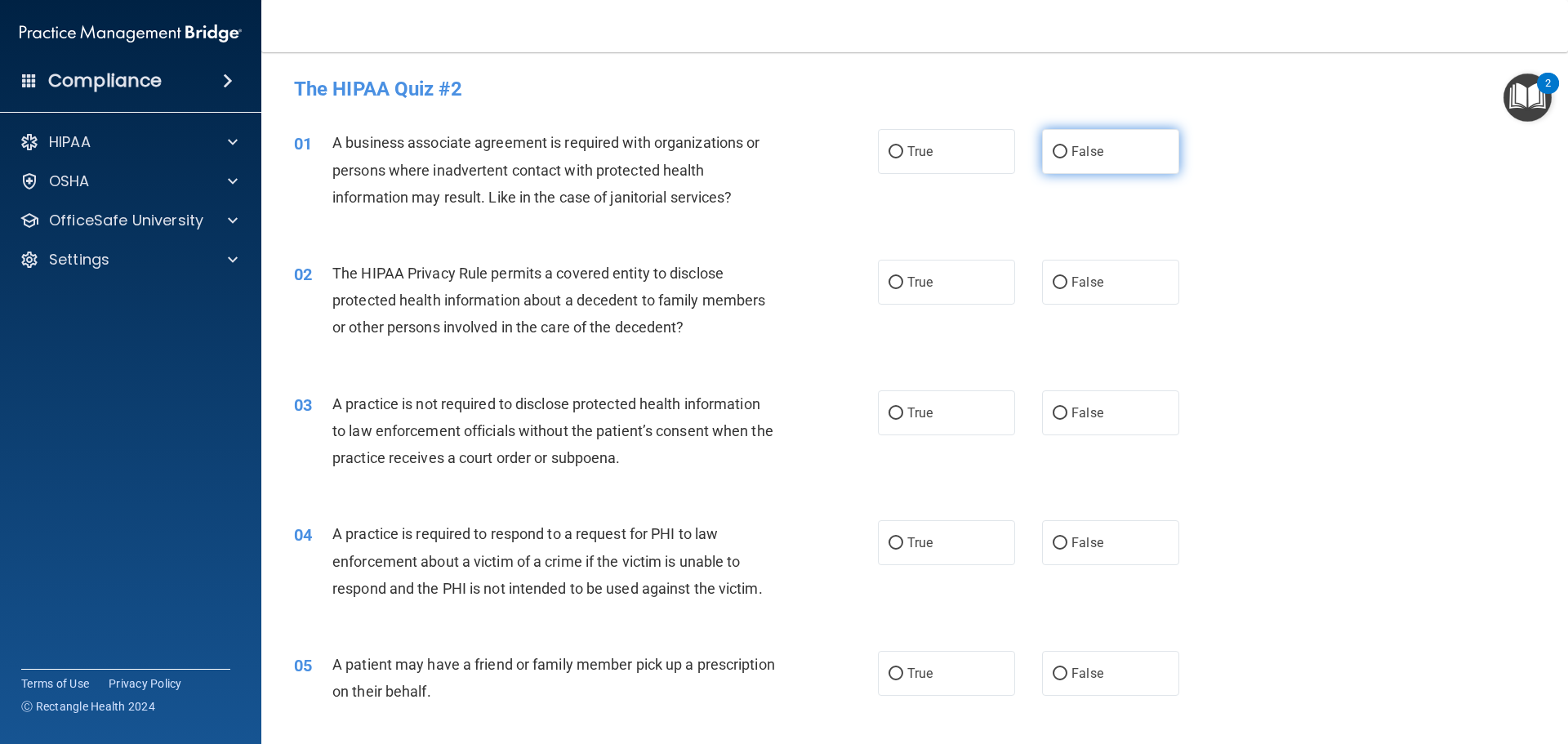
click at [1106, 159] on label "False" at bounding box center [1110, 152] width 137 height 45
click at [1068, 158] on input "False" at bounding box center [1060, 152] width 15 height 12
radio input "true"
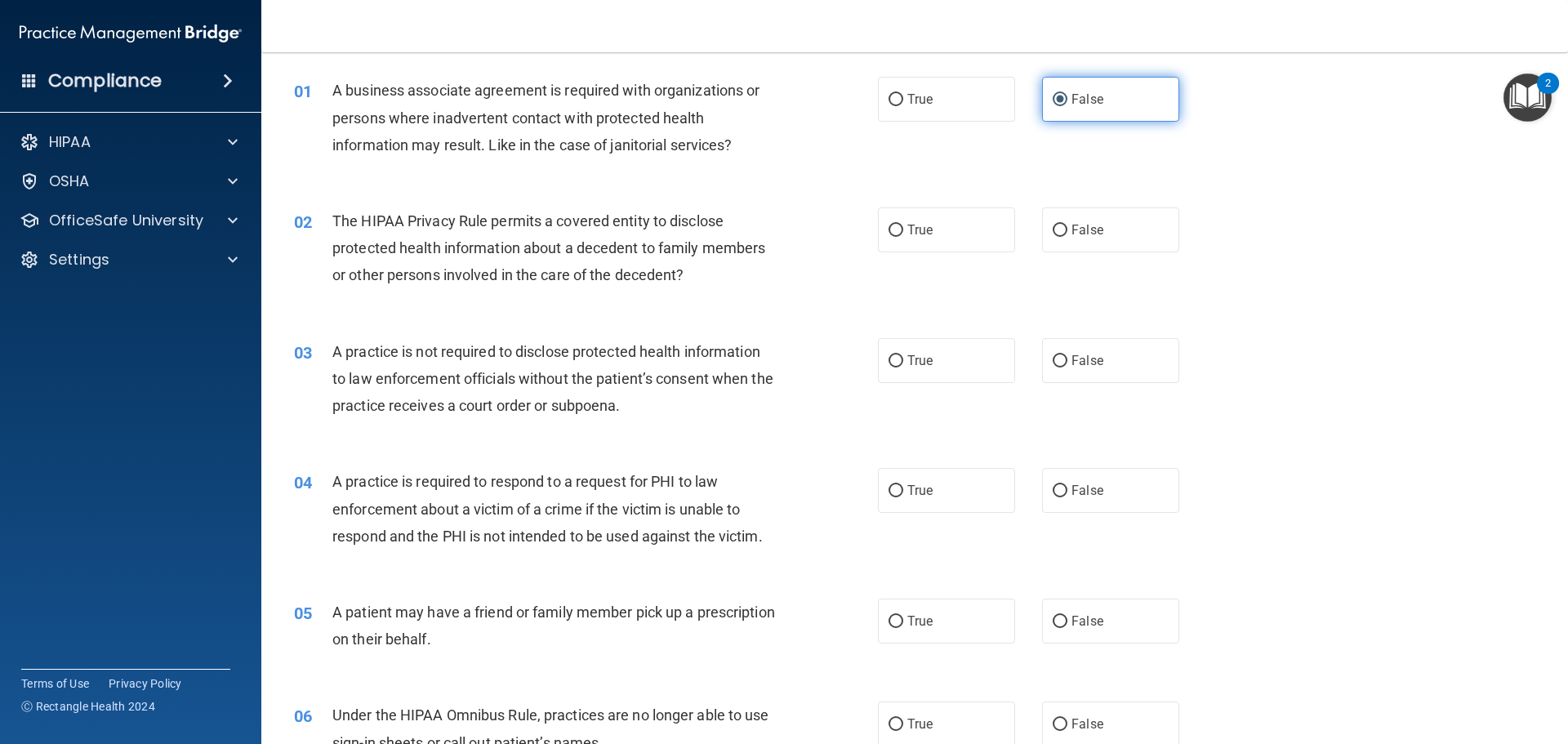
scroll to position [82, 0]
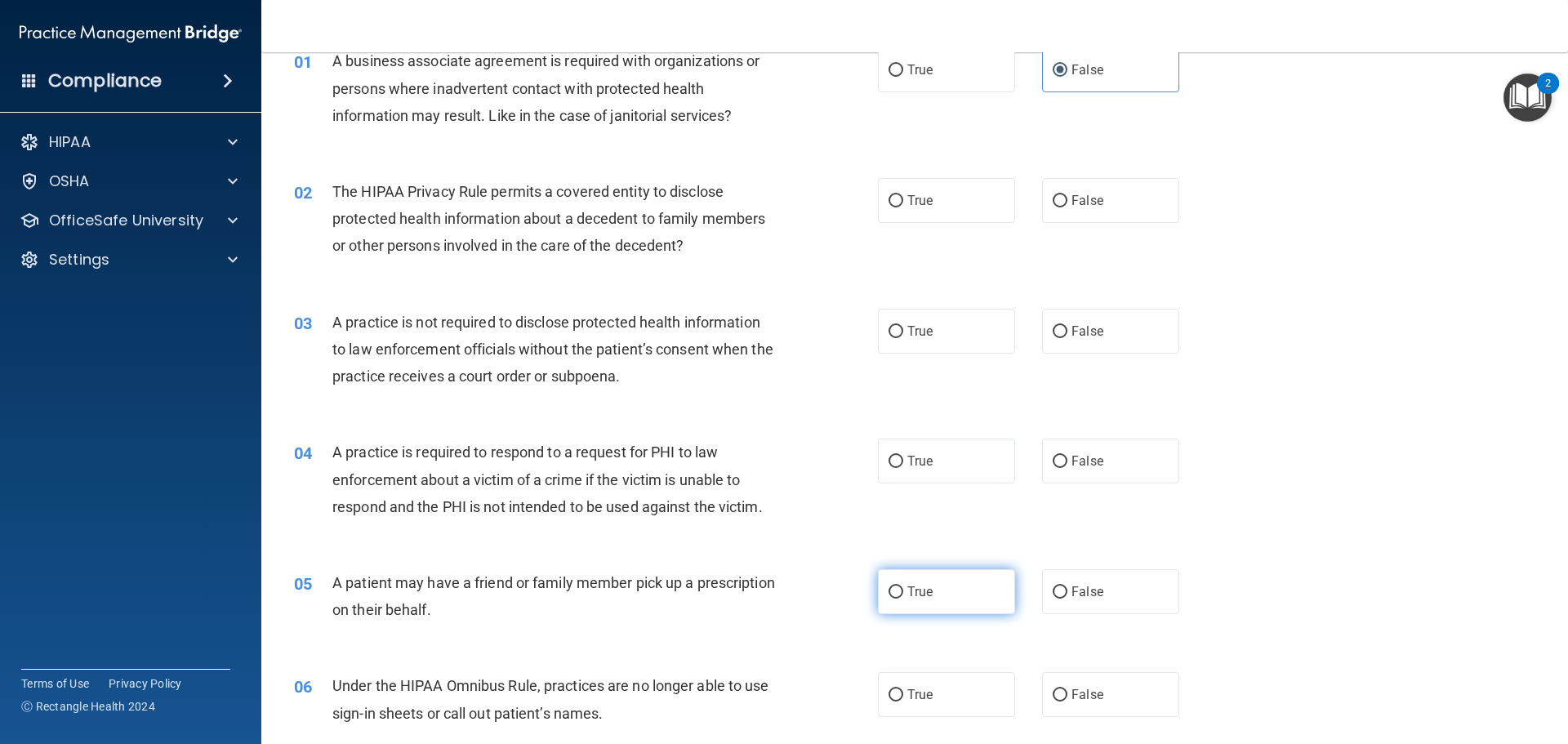
click at [946, 591] on label "True" at bounding box center [946, 592] width 137 height 45
click at [903, 591] on input "True" at bounding box center [896, 592] width 15 height 12
radio input "true"
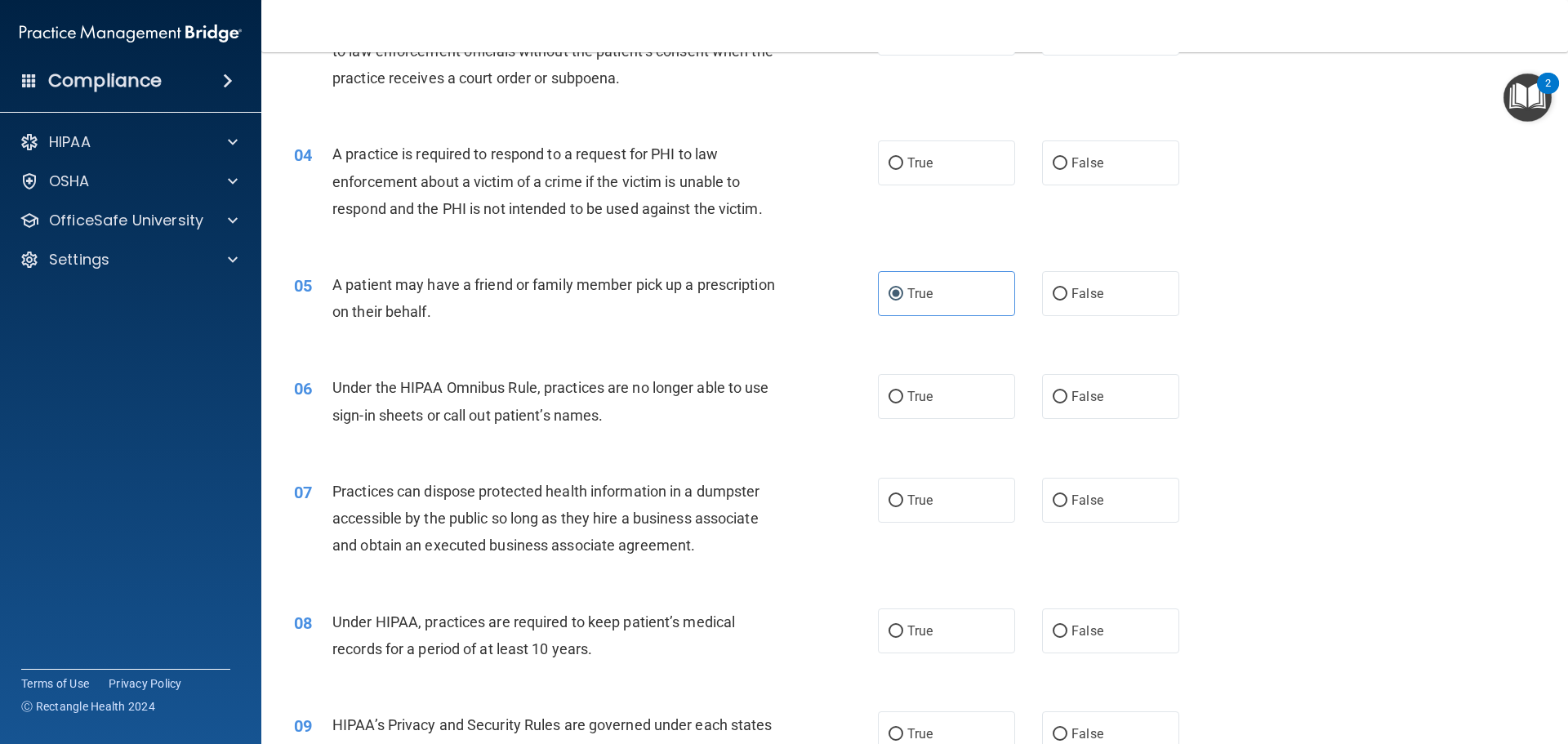
scroll to position [408, 0]
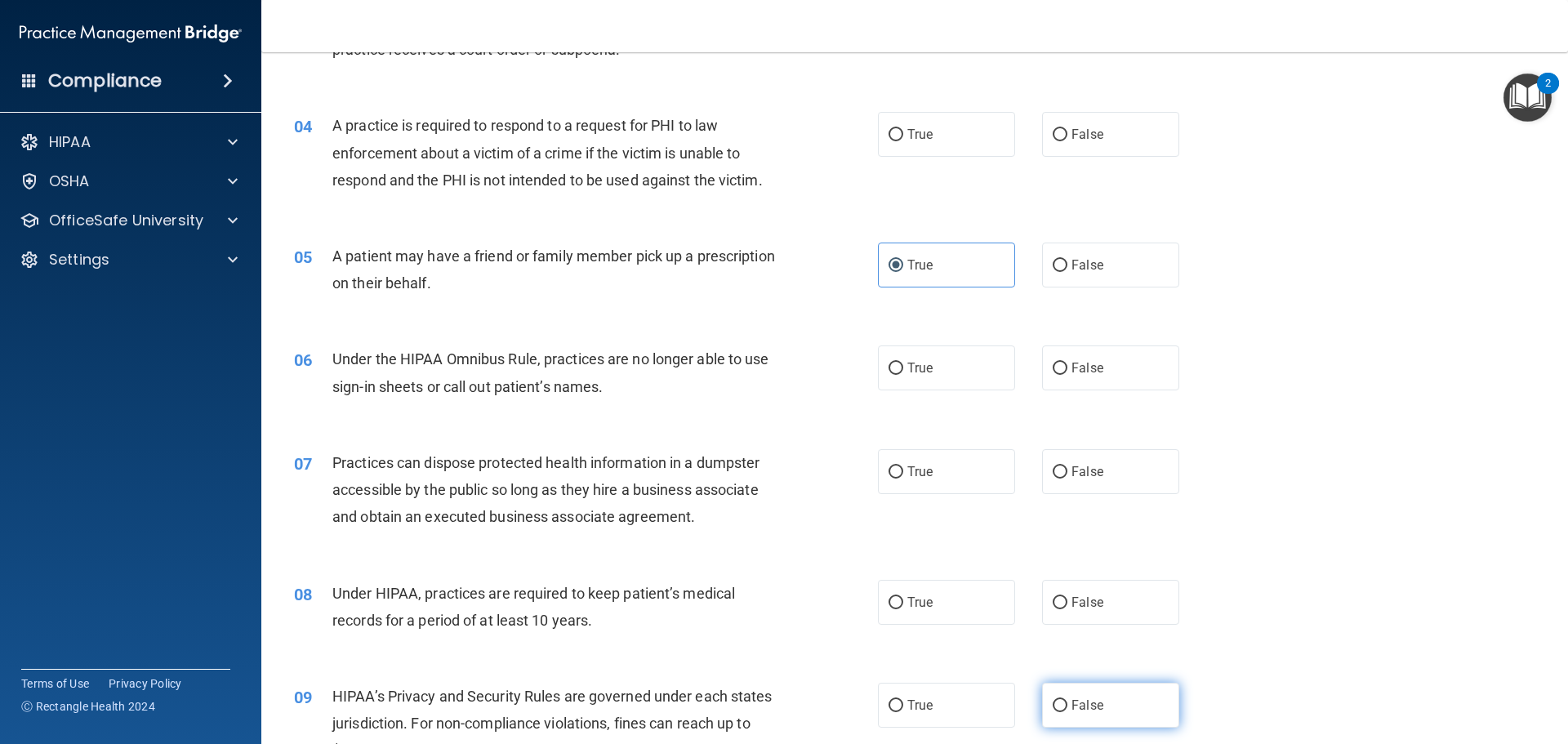
click at [1121, 706] on label "False" at bounding box center [1110, 706] width 137 height 45
click at [1068, 706] on input "False" at bounding box center [1060, 707] width 15 height 12
radio input "true"
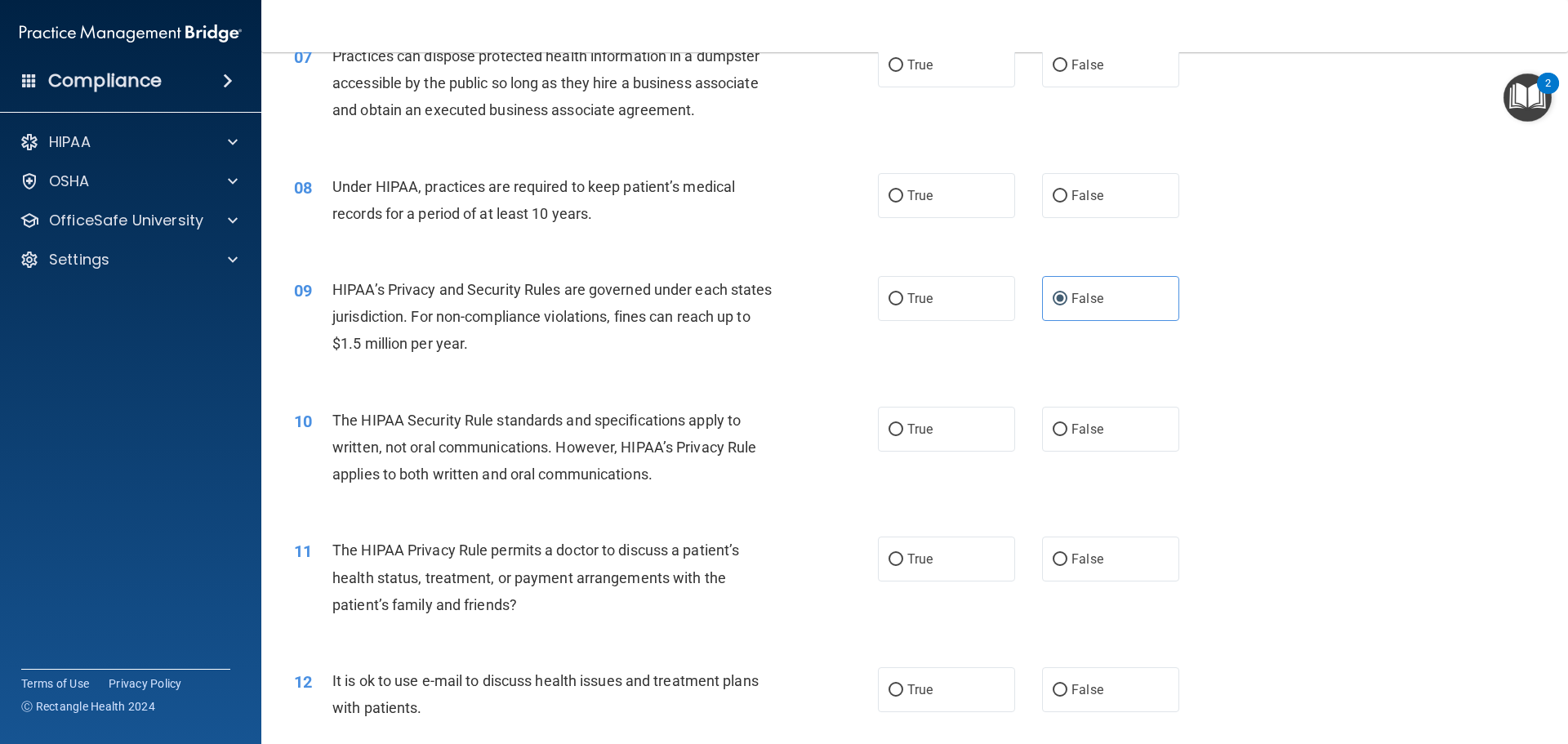
scroll to position [817, 0]
click at [951, 554] on label "True" at bounding box center [946, 557] width 137 height 45
click at [903, 554] on input "True" at bounding box center [896, 558] width 15 height 12
click at [959, 691] on label "True" at bounding box center [946, 688] width 137 height 45
click at [903, 691] on input "True" at bounding box center [896, 689] width 15 height 12
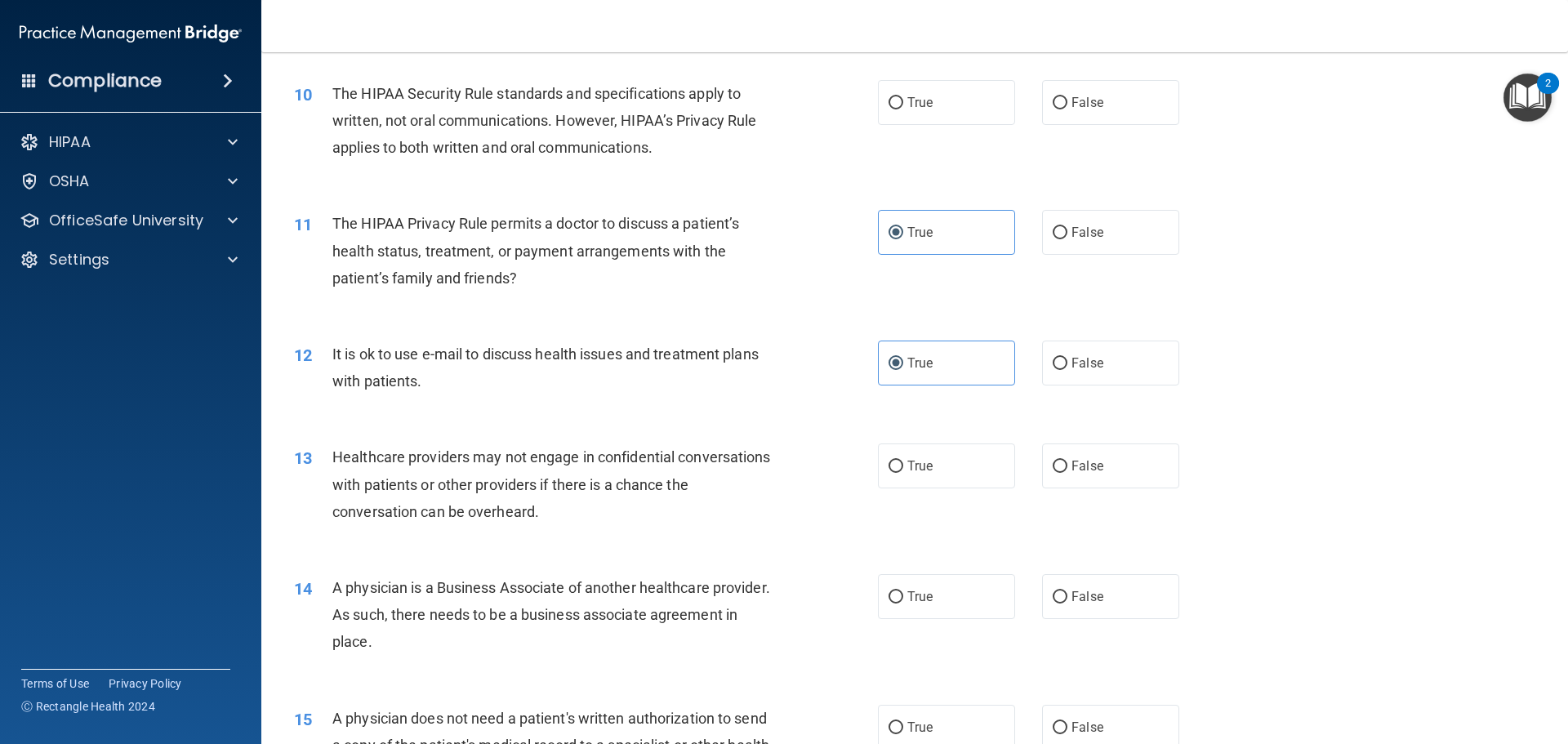
scroll to position [1144, 0]
click at [1108, 595] on label "False" at bounding box center [1110, 596] width 137 height 45
click at [1068, 595] on input "False" at bounding box center [1060, 596] width 15 height 12
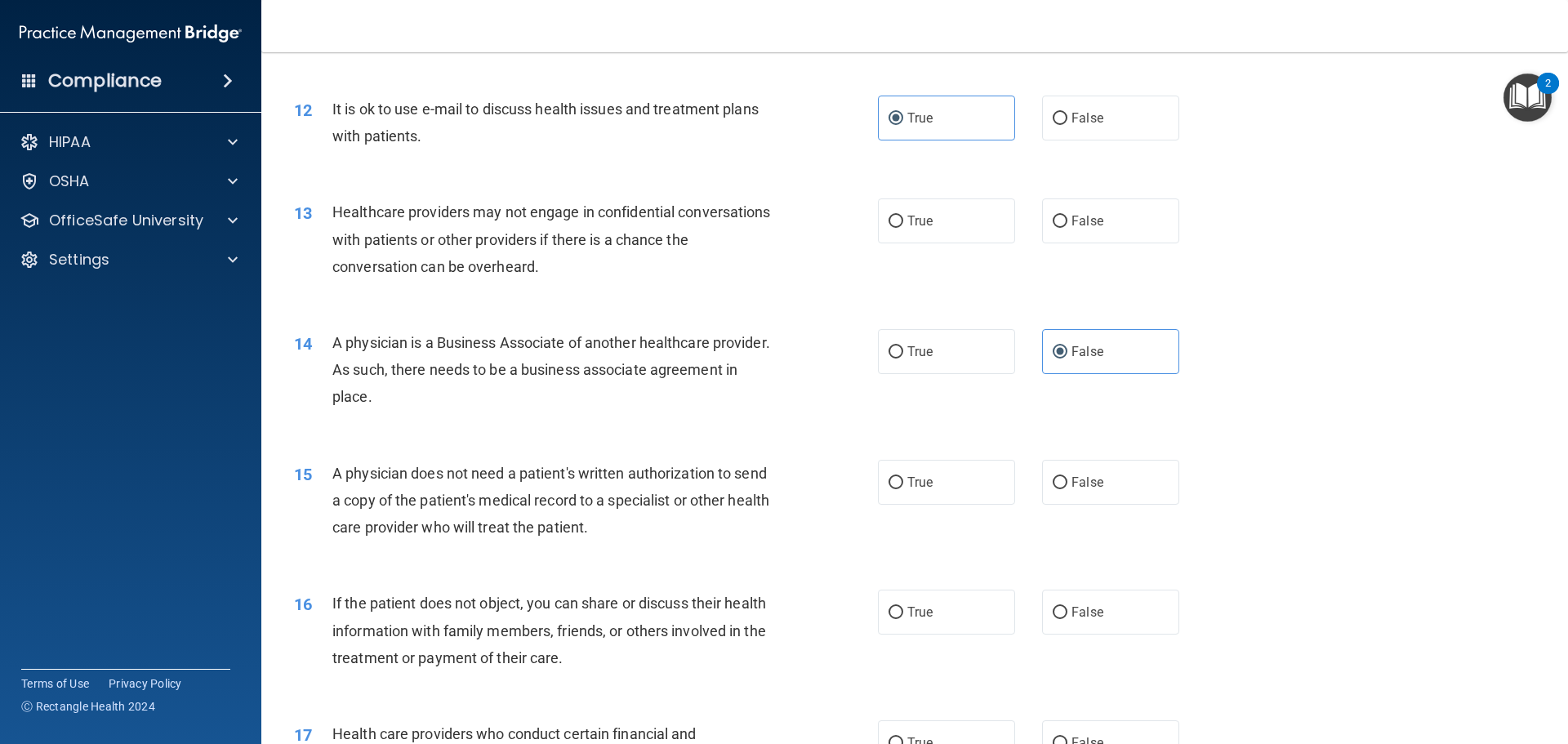
scroll to position [1389, 0]
click at [969, 619] on label "True" at bounding box center [946, 611] width 137 height 45
click at [903, 617] on input "True" at bounding box center [896, 612] width 15 height 12
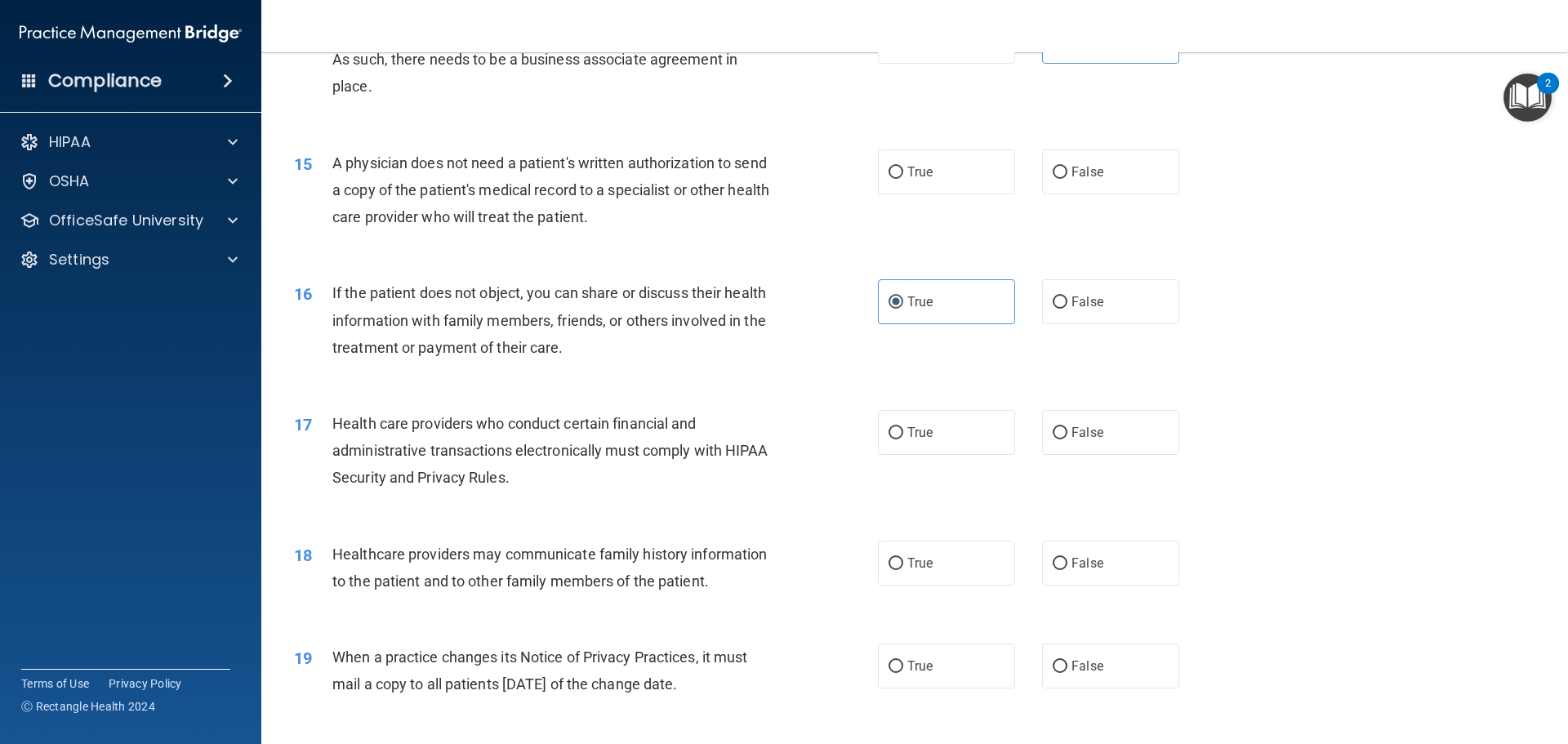
scroll to position [1716, 0]
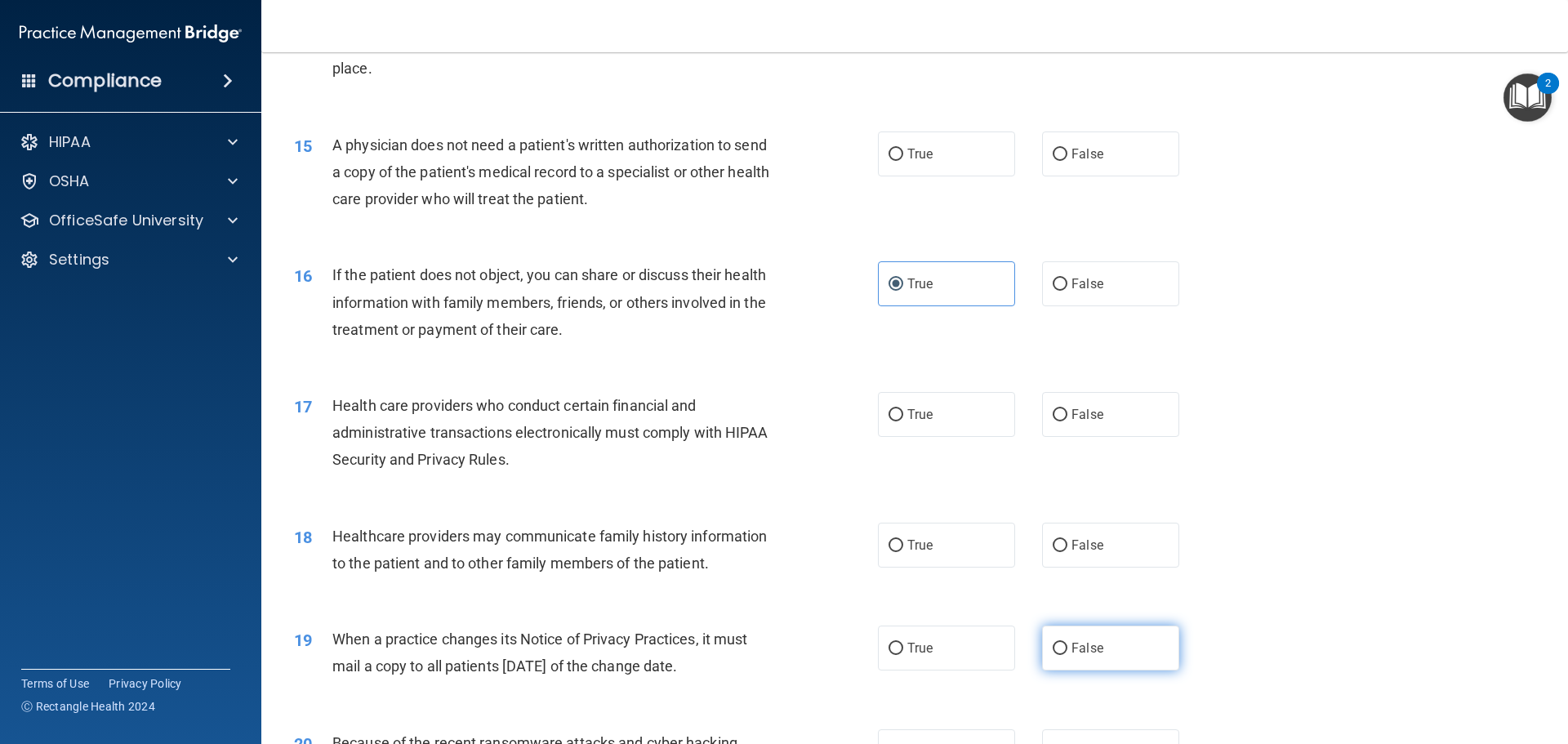
click at [1113, 662] on label "False" at bounding box center [1110, 648] width 137 height 45
click at [1068, 656] on input "False" at bounding box center [1060, 649] width 15 height 12
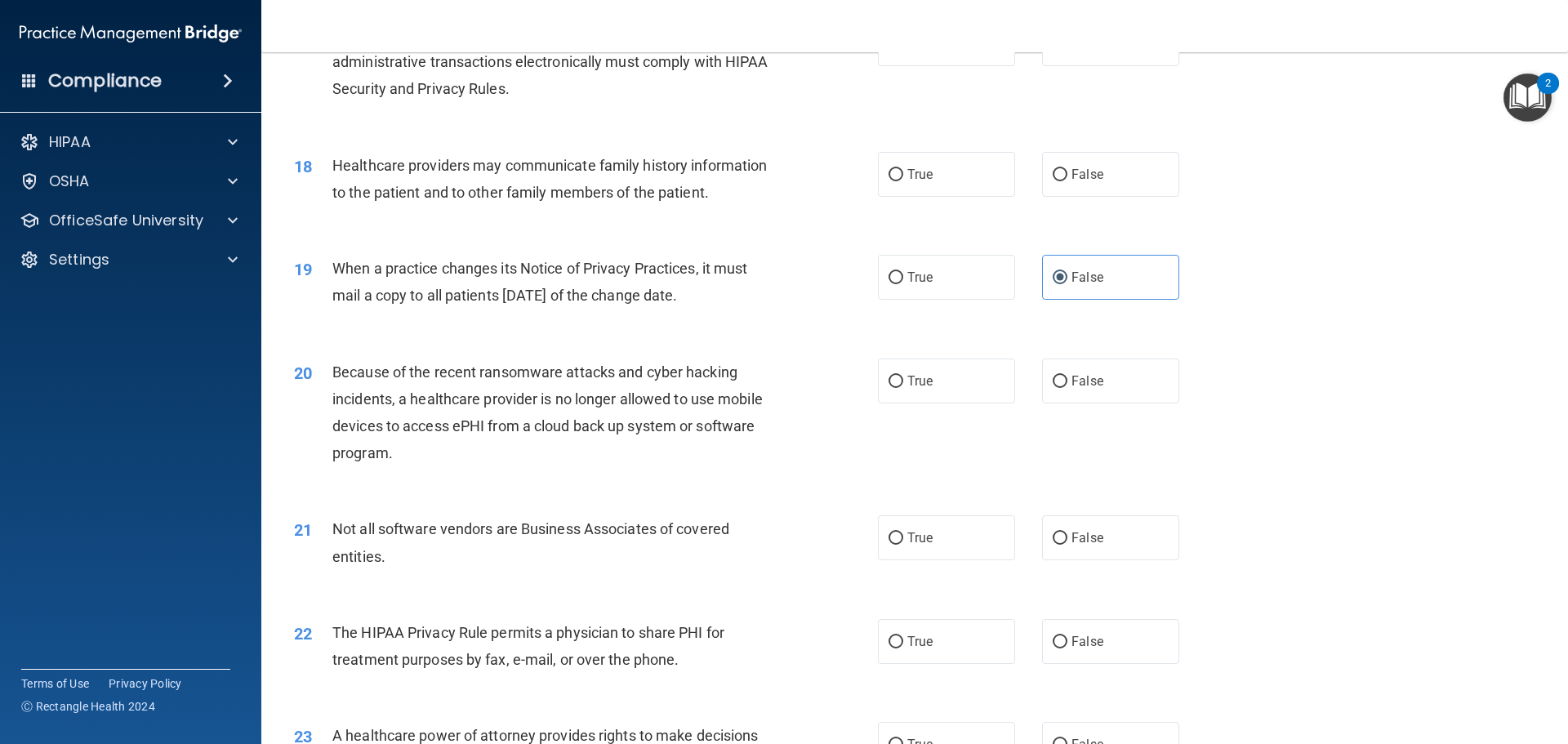
scroll to position [2125, 0]
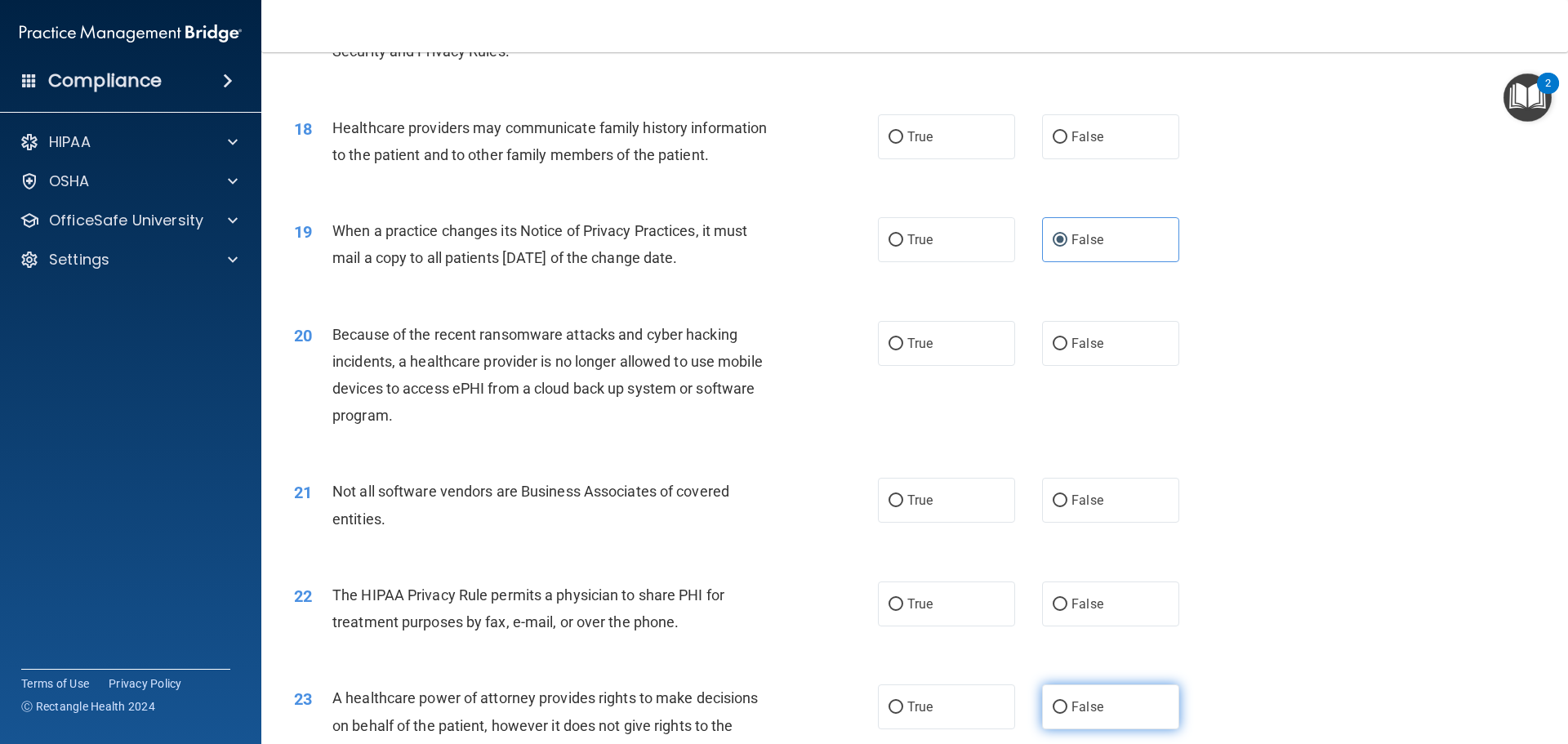
click at [1087, 714] on span "False" at bounding box center [1088, 707] width 32 height 16
click at [1068, 714] on input "False" at bounding box center [1060, 707] width 15 height 12
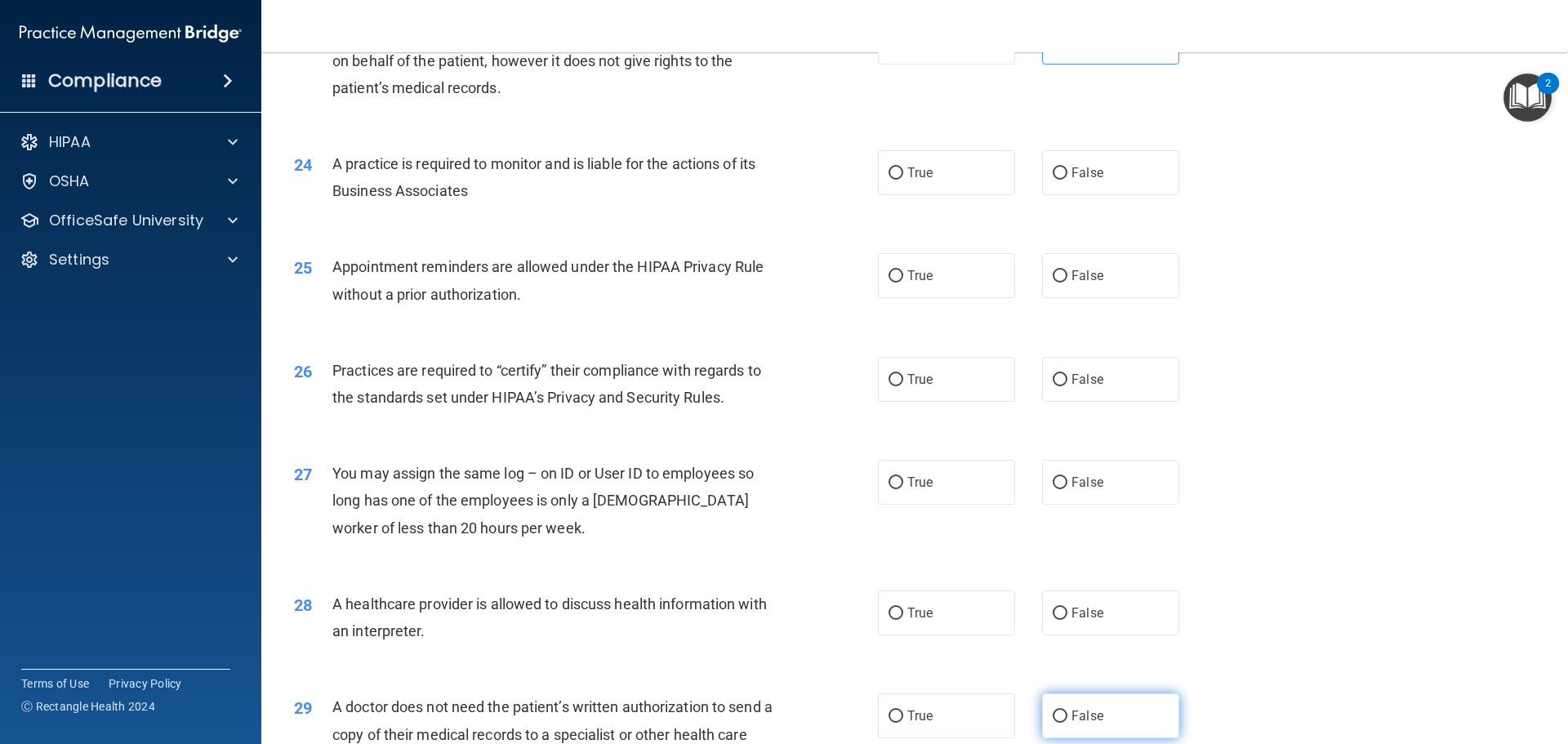
scroll to position [2860, 0]
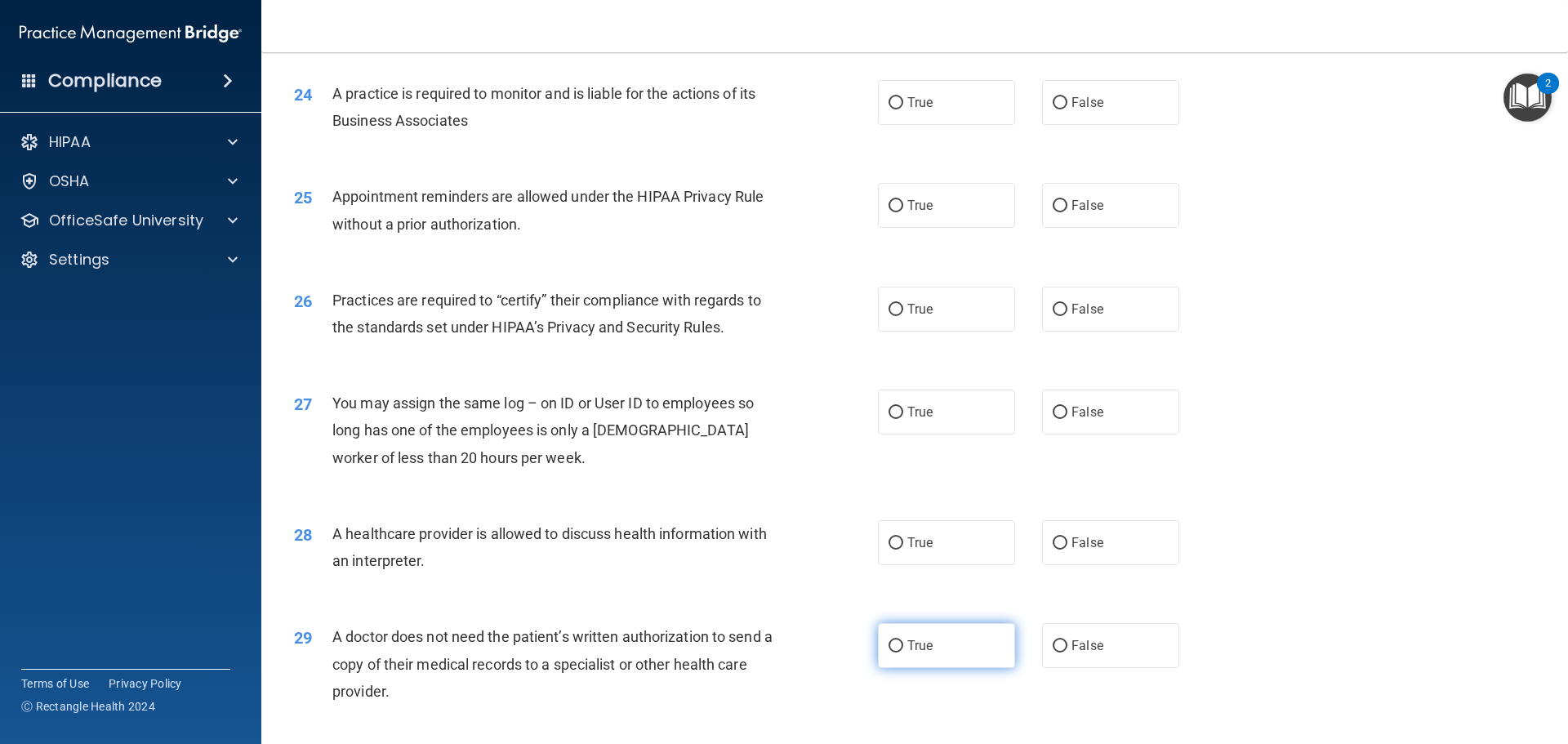
click at [977, 641] on label "True" at bounding box center [946, 646] width 137 height 45
click at [903, 641] on input "True" at bounding box center [896, 647] width 15 height 12
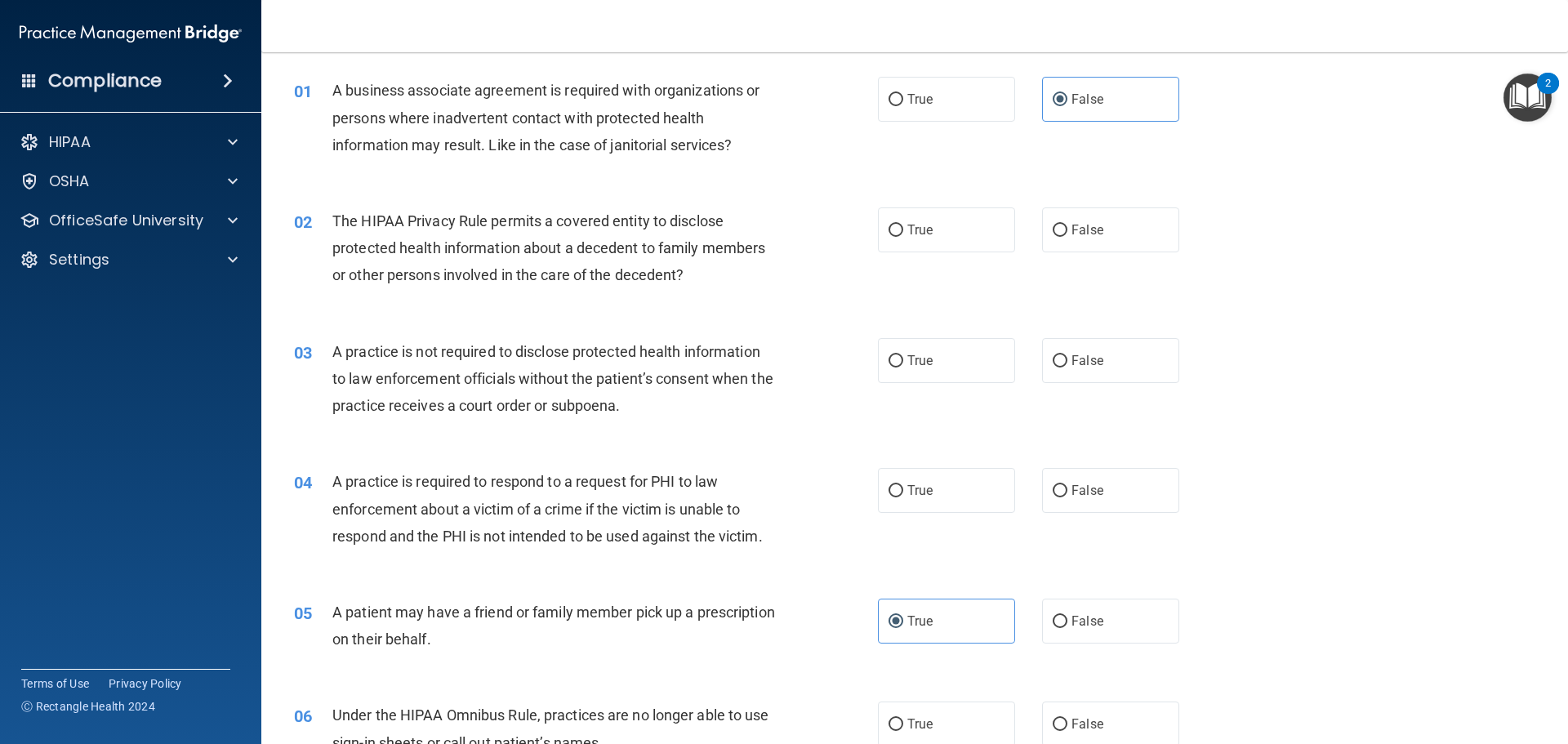
scroll to position [82, 0]
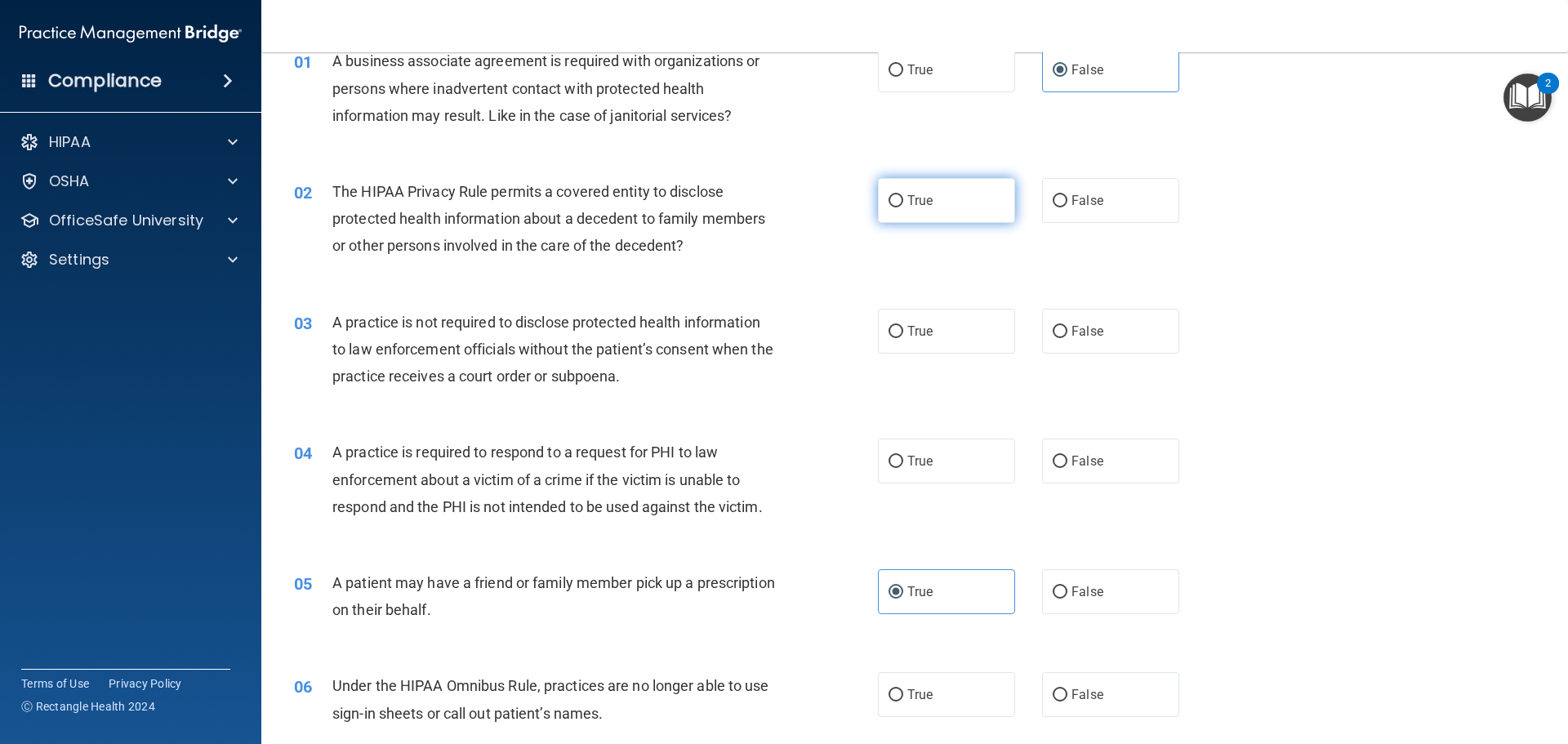
click at [970, 220] on label "True" at bounding box center [946, 201] width 137 height 45
click at [903, 207] on input "True" at bounding box center [896, 201] width 15 height 12
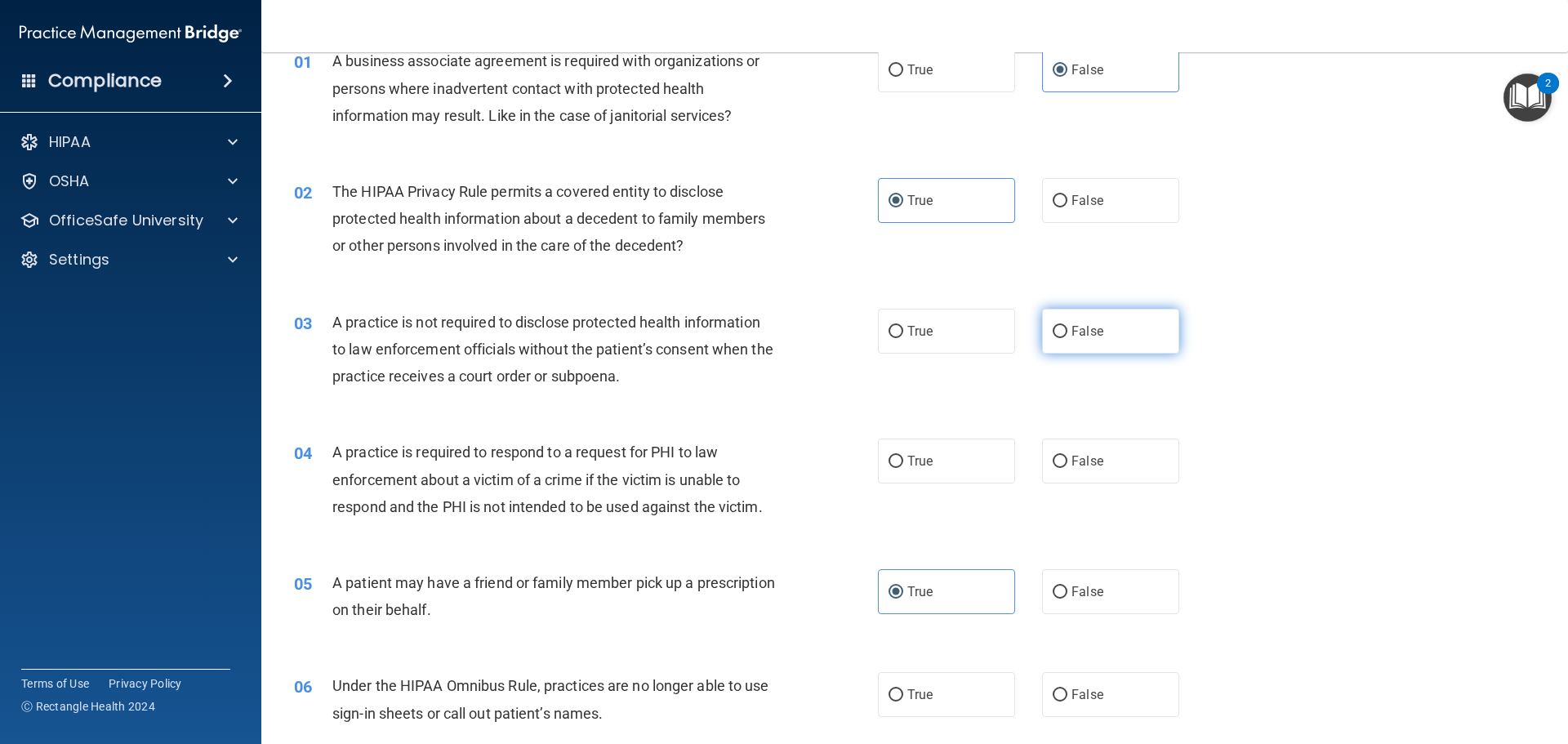
click at [1118, 336] on label "False" at bounding box center [1110, 332] width 137 height 45
click at [1068, 336] on input "False" at bounding box center [1060, 332] width 15 height 12
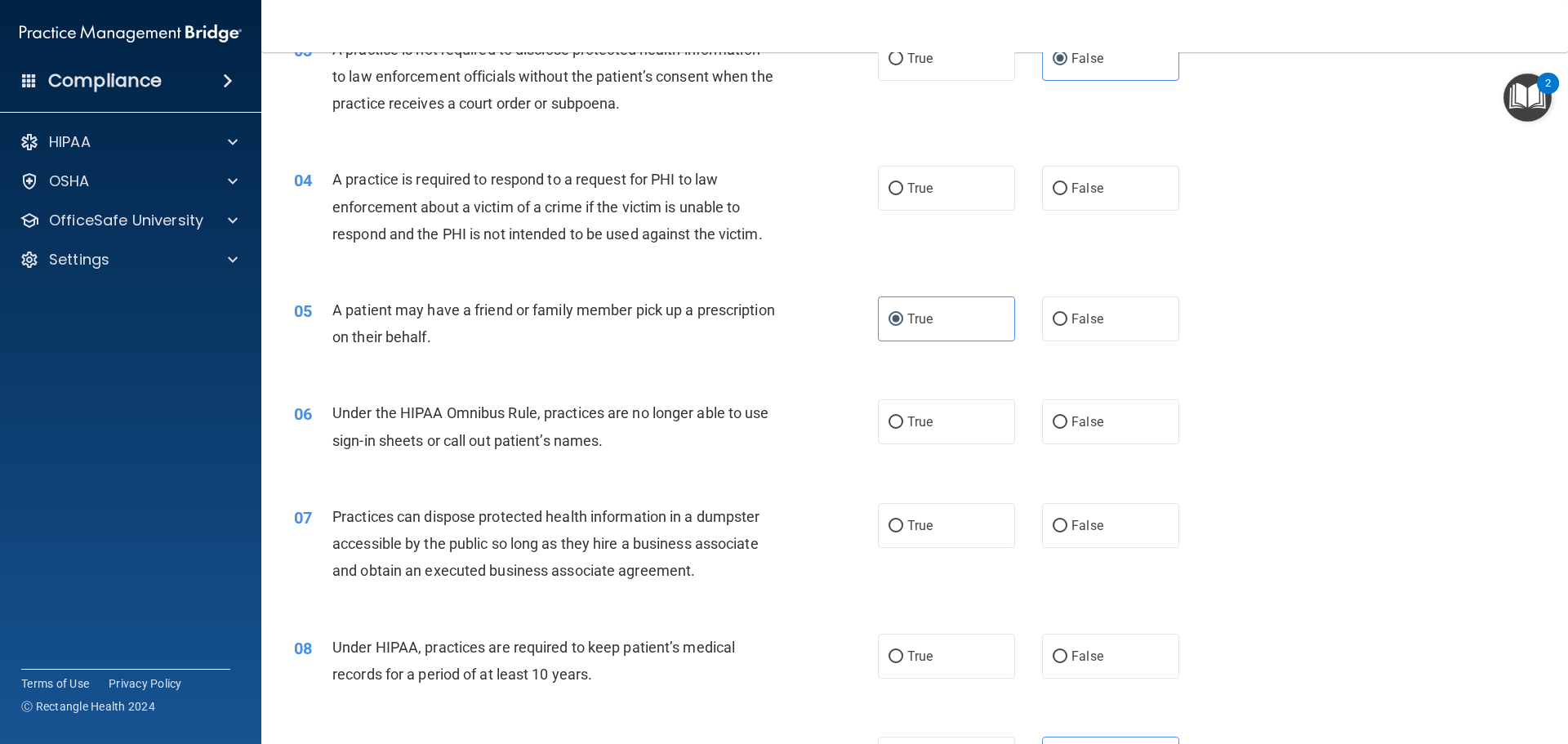
scroll to position [408, 0]
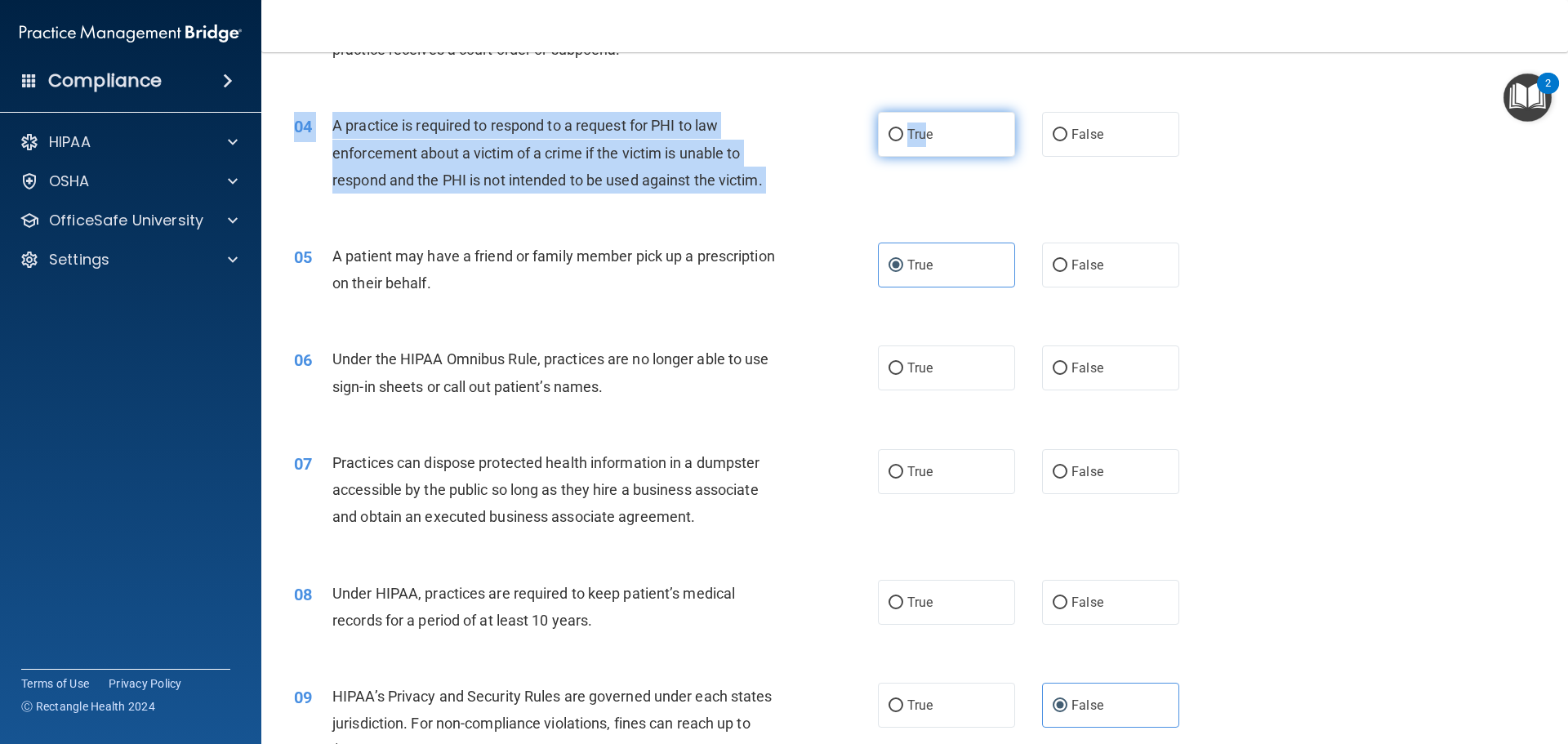
click at [917, 157] on div "04 A practice is required to respond to a request for PHI to law enforcement ab…" at bounding box center [914, 157] width 1266 height 131
click at [913, 142] on label "True" at bounding box center [946, 134] width 137 height 45
click at [903, 142] on input "True" at bounding box center [896, 135] width 15 height 12
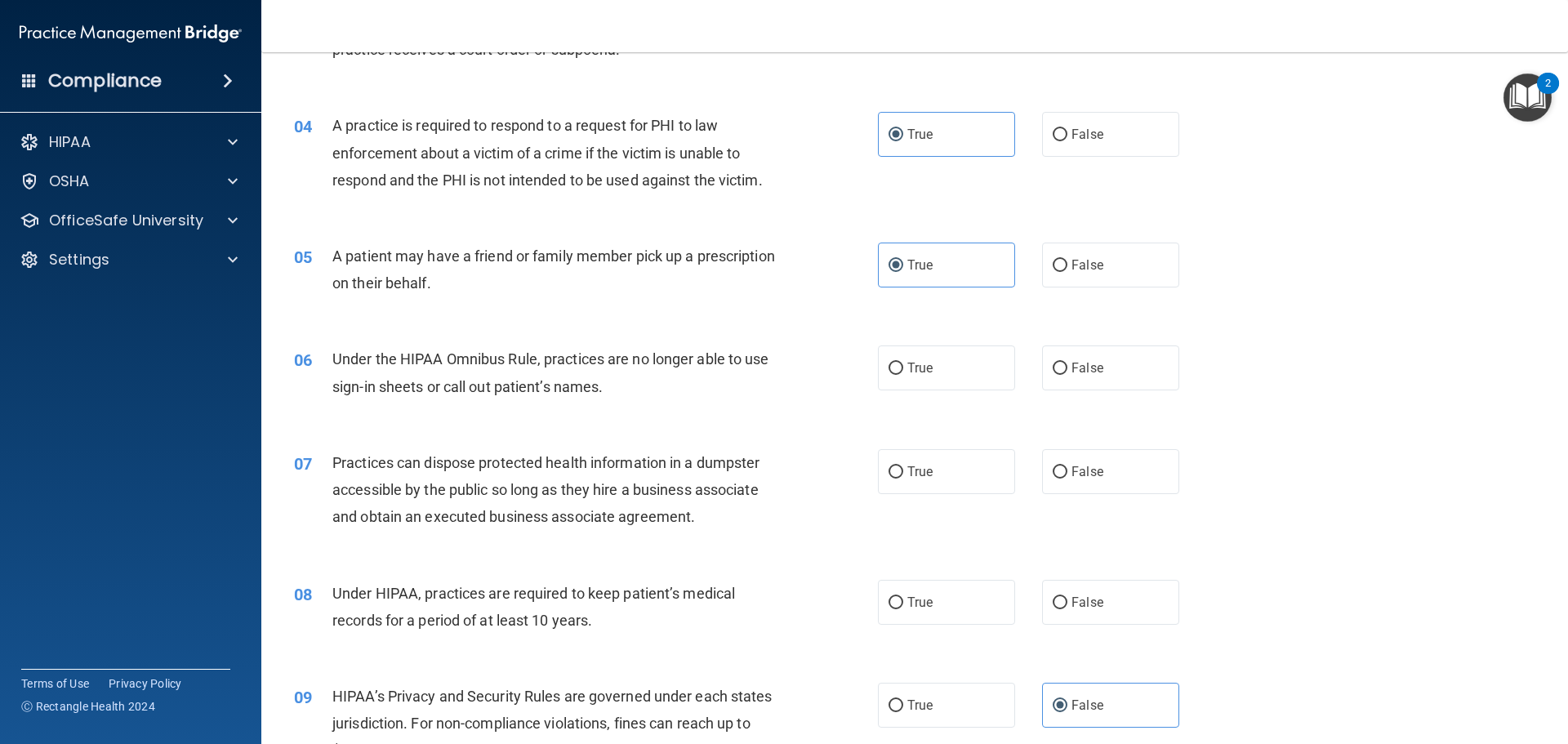
click at [909, 171] on div "04 A practice is required to respond to a request for PHI to law enforcement ab…" at bounding box center [914, 157] width 1266 height 131
click at [1060, 370] on label "False" at bounding box center [1110, 368] width 137 height 45
click at [1060, 370] on input "False" at bounding box center [1060, 368] width 15 height 12
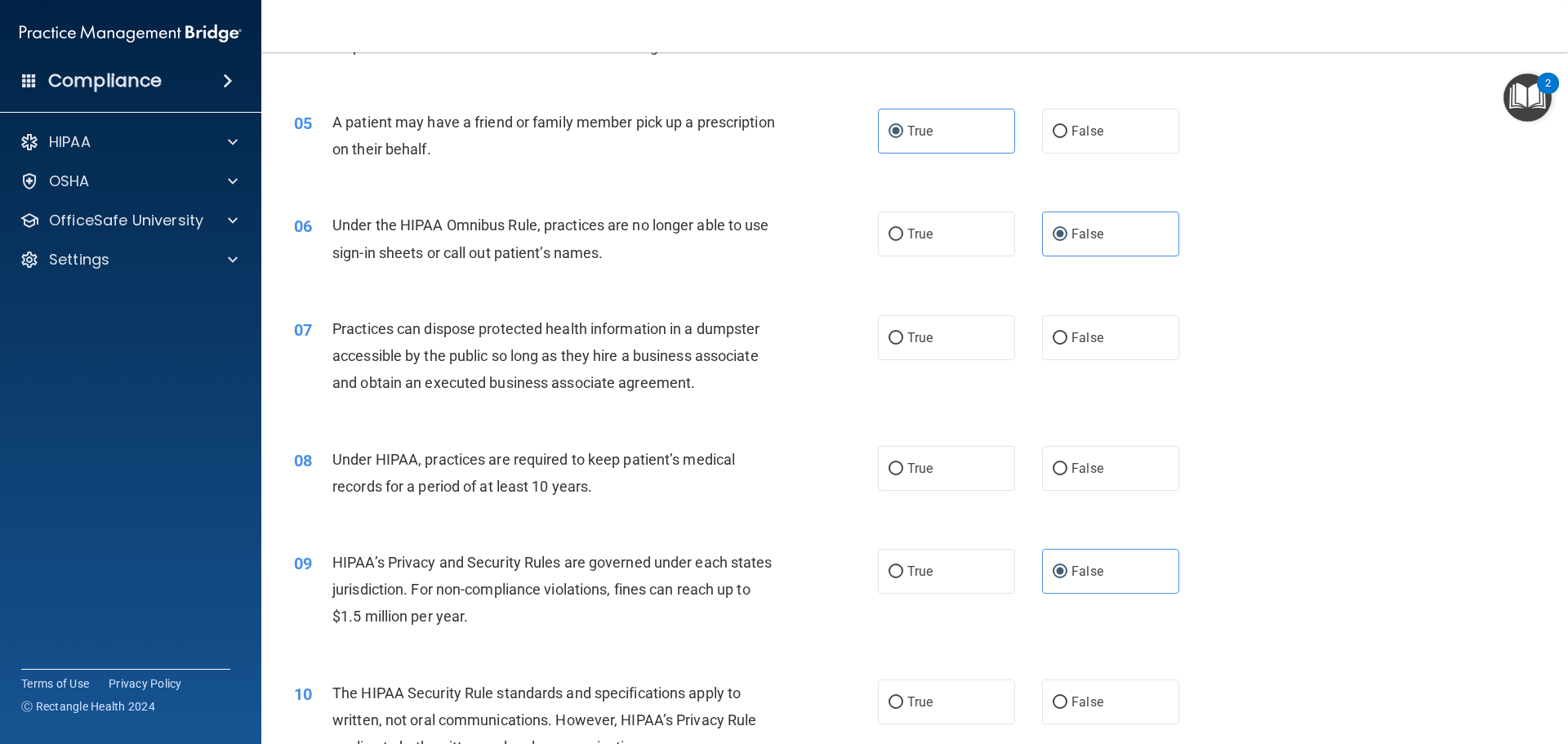
scroll to position [572, 0]
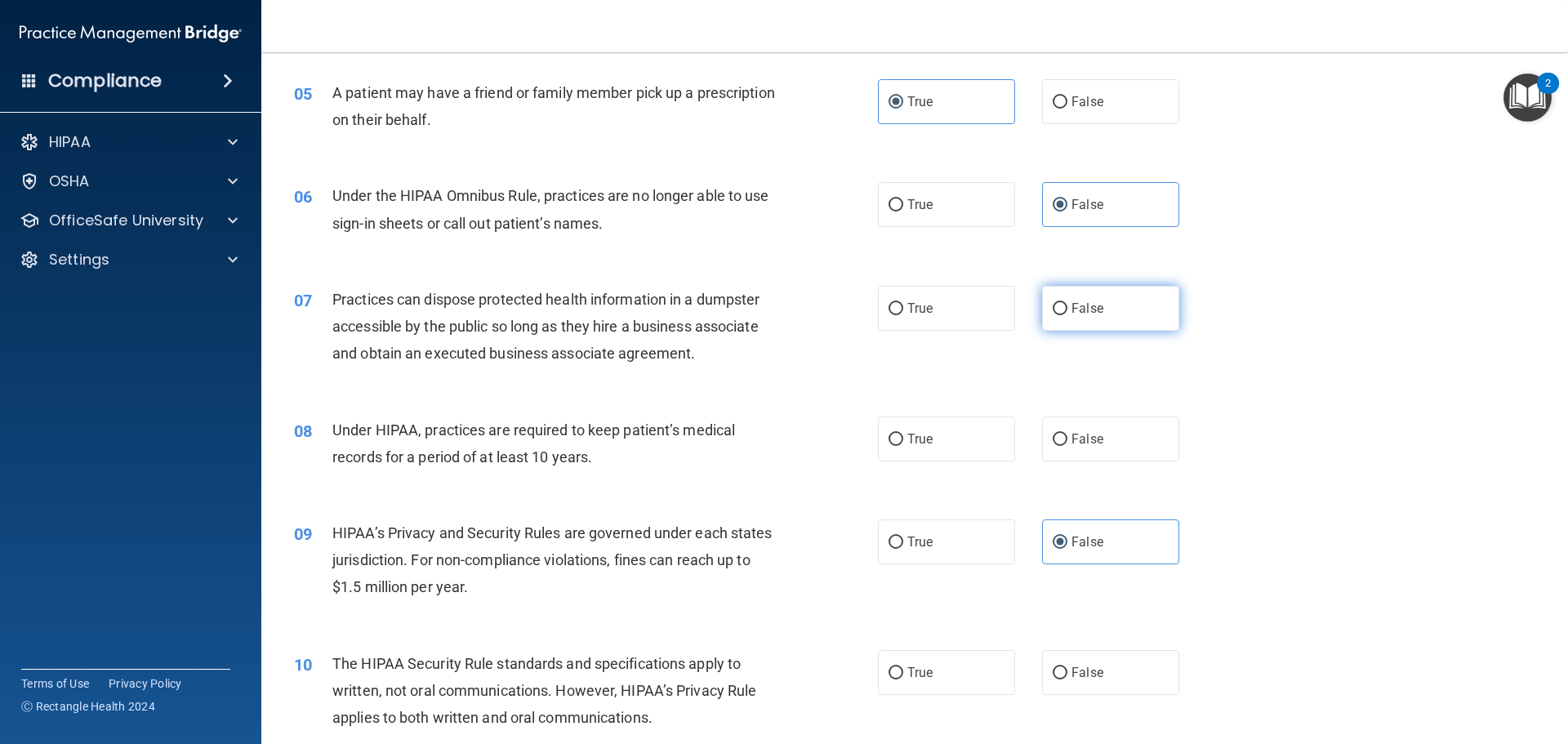
click at [1057, 292] on label "False" at bounding box center [1110, 308] width 137 height 45
click at [1057, 303] on input "False" at bounding box center [1060, 309] width 15 height 12
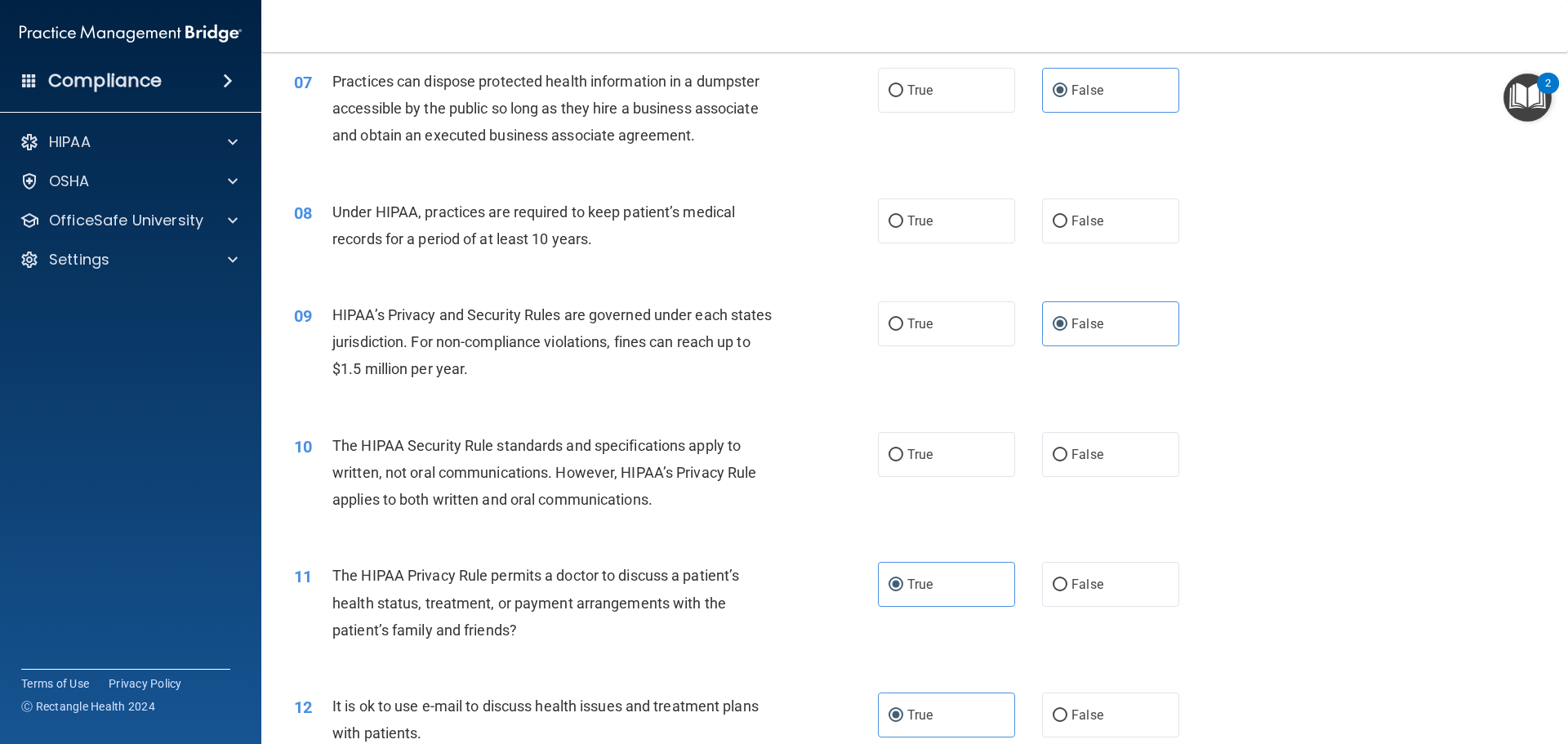
scroll to position [817, 0]
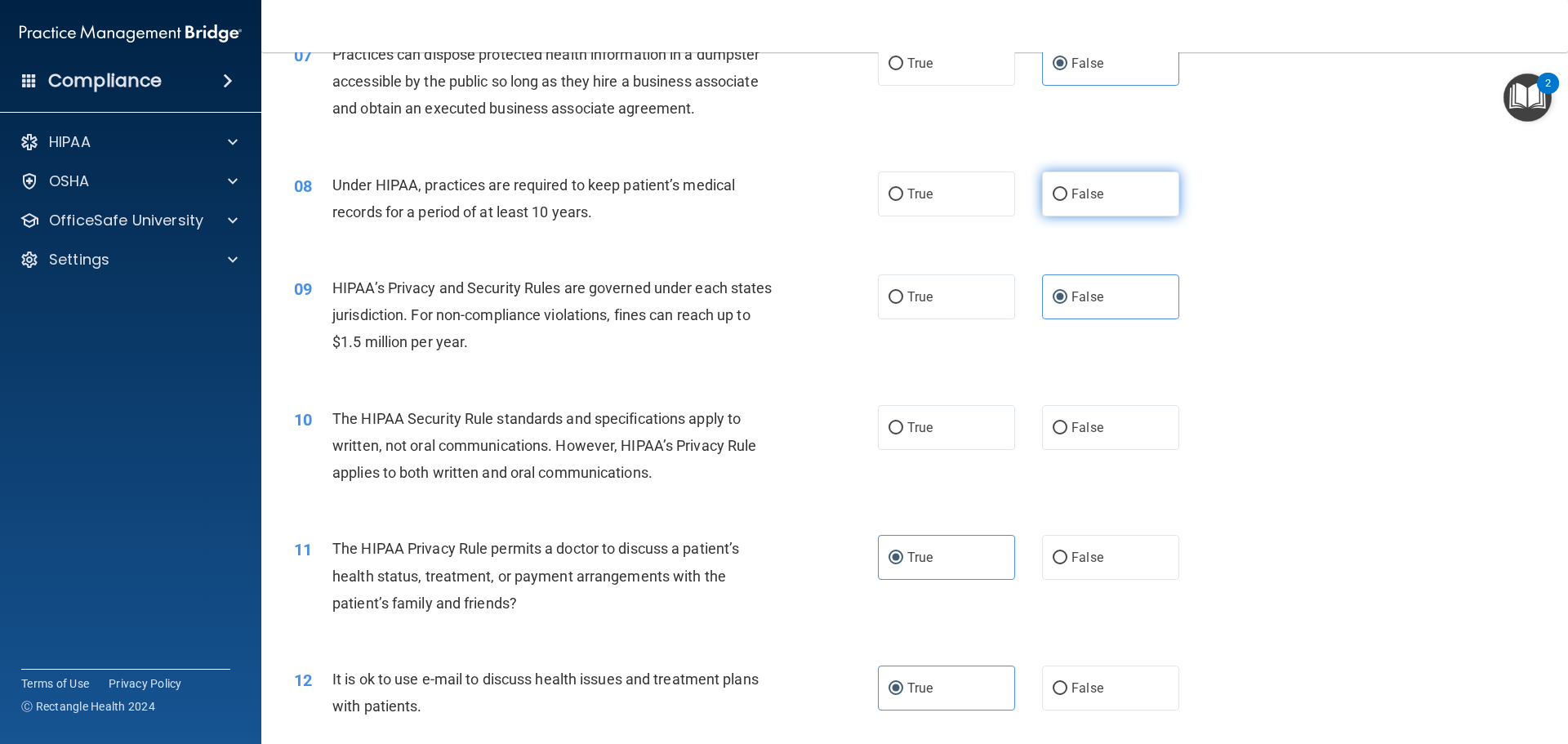
click at [1100, 207] on label "False" at bounding box center [1110, 194] width 137 height 45
click at [1068, 201] on input "False" at bounding box center [1060, 195] width 15 height 12
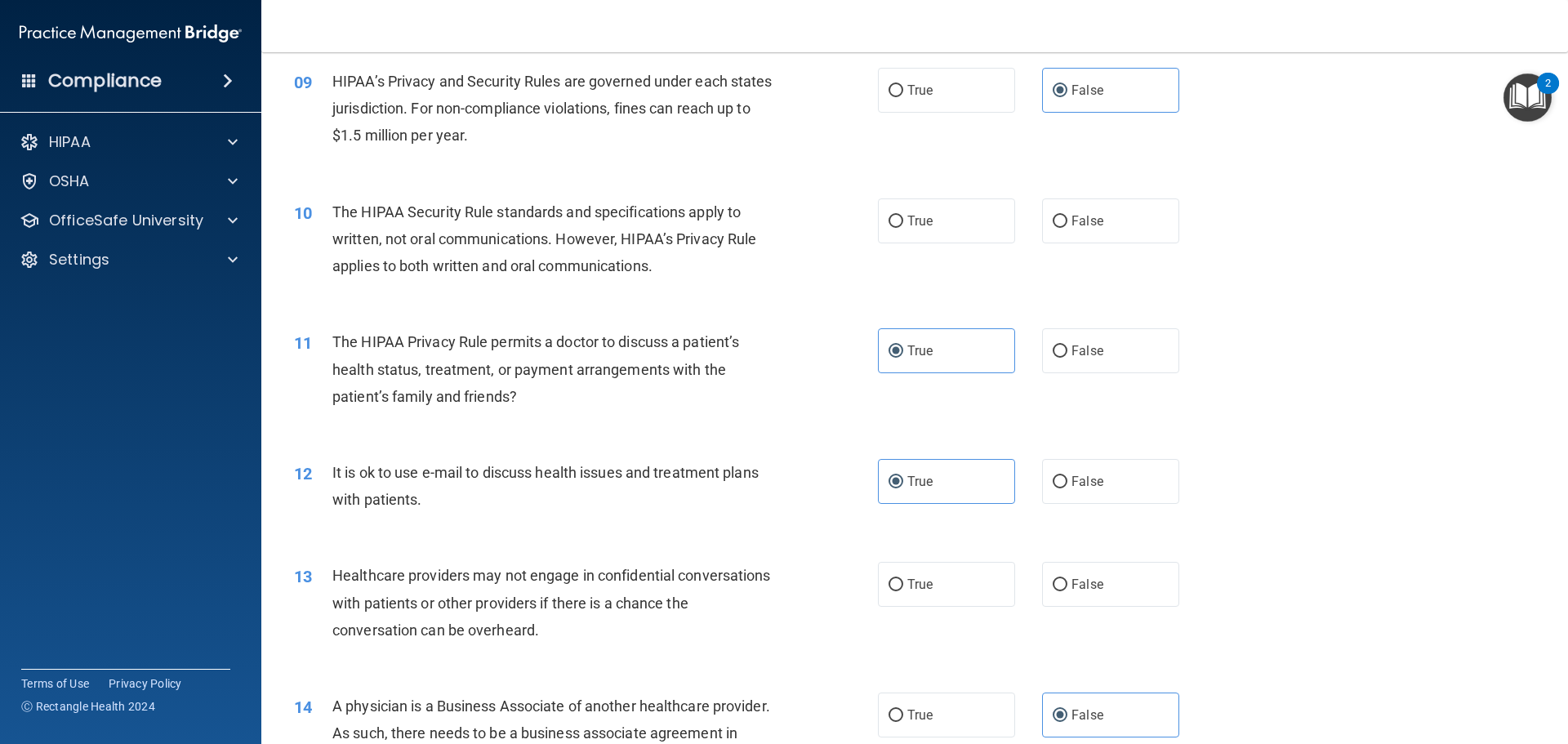
scroll to position [1062, 0]
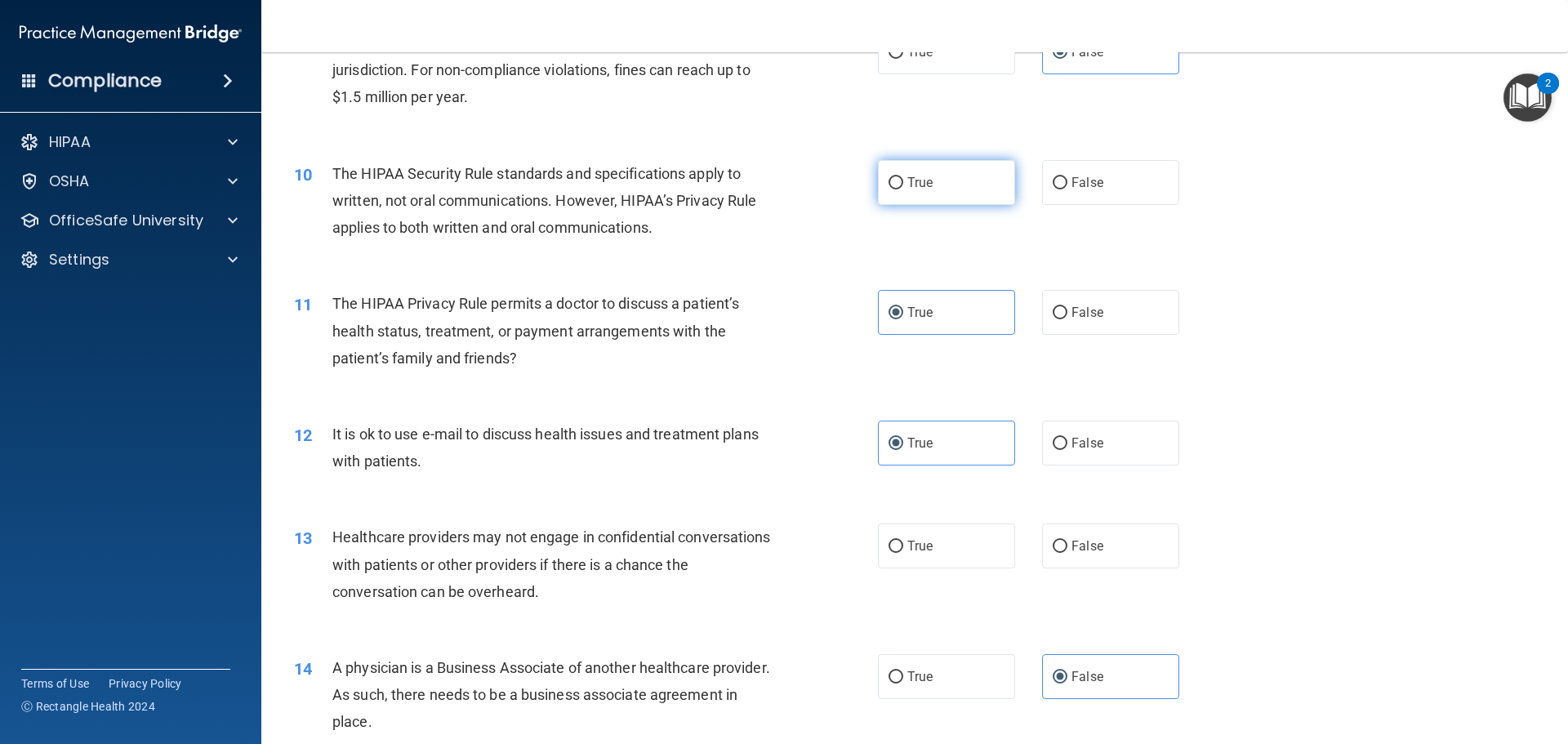
click at [940, 174] on label "True" at bounding box center [946, 182] width 137 height 45
click at [903, 177] on input "True" at bounding box center [896, 183] width 15 height 12
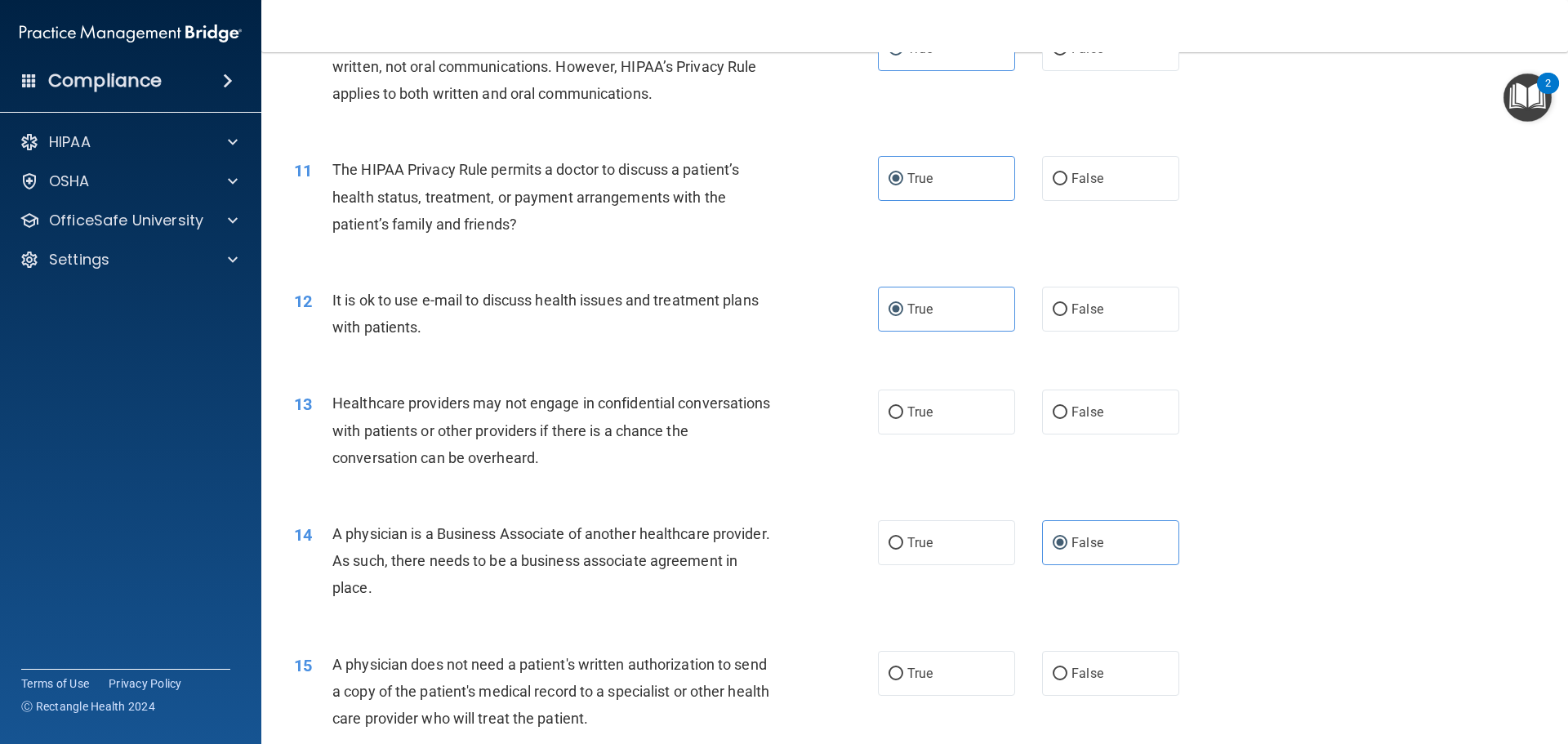
scroll to position [1226, 0]
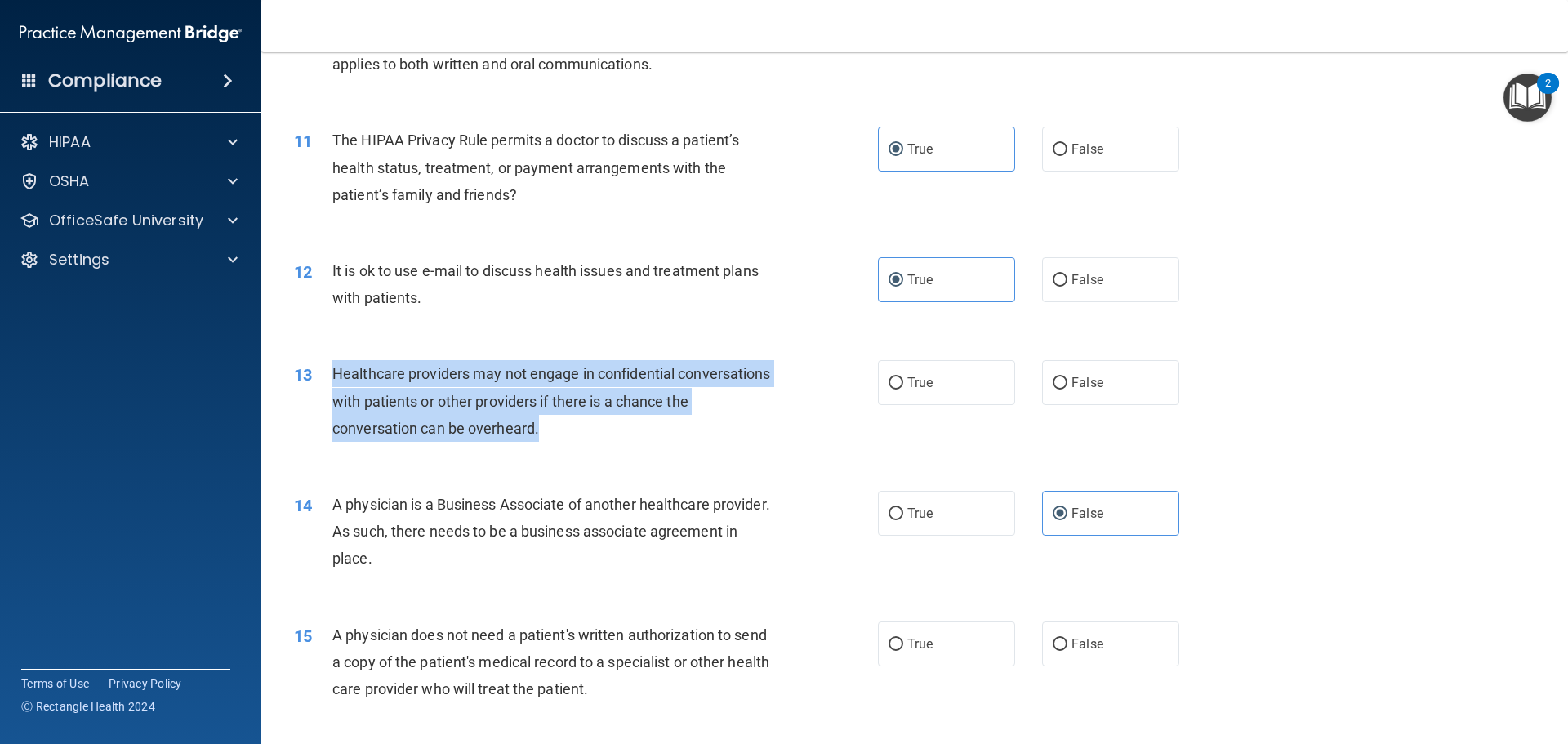
drag, startPoint x: 582, startPoint y: 427, endPoint x: 321, endPoint y: 361, distance: 269.2
click at [321, 361] on div "13 Healthcare providers may not engage in confidential conversations with patie…" at bounding box center [586, 406] width 633 height 90
click at [719, 442] on div "Healthcare providers may not engage in confidential conversations with patients…" at bounding box center [560, 402] width 456 height 82
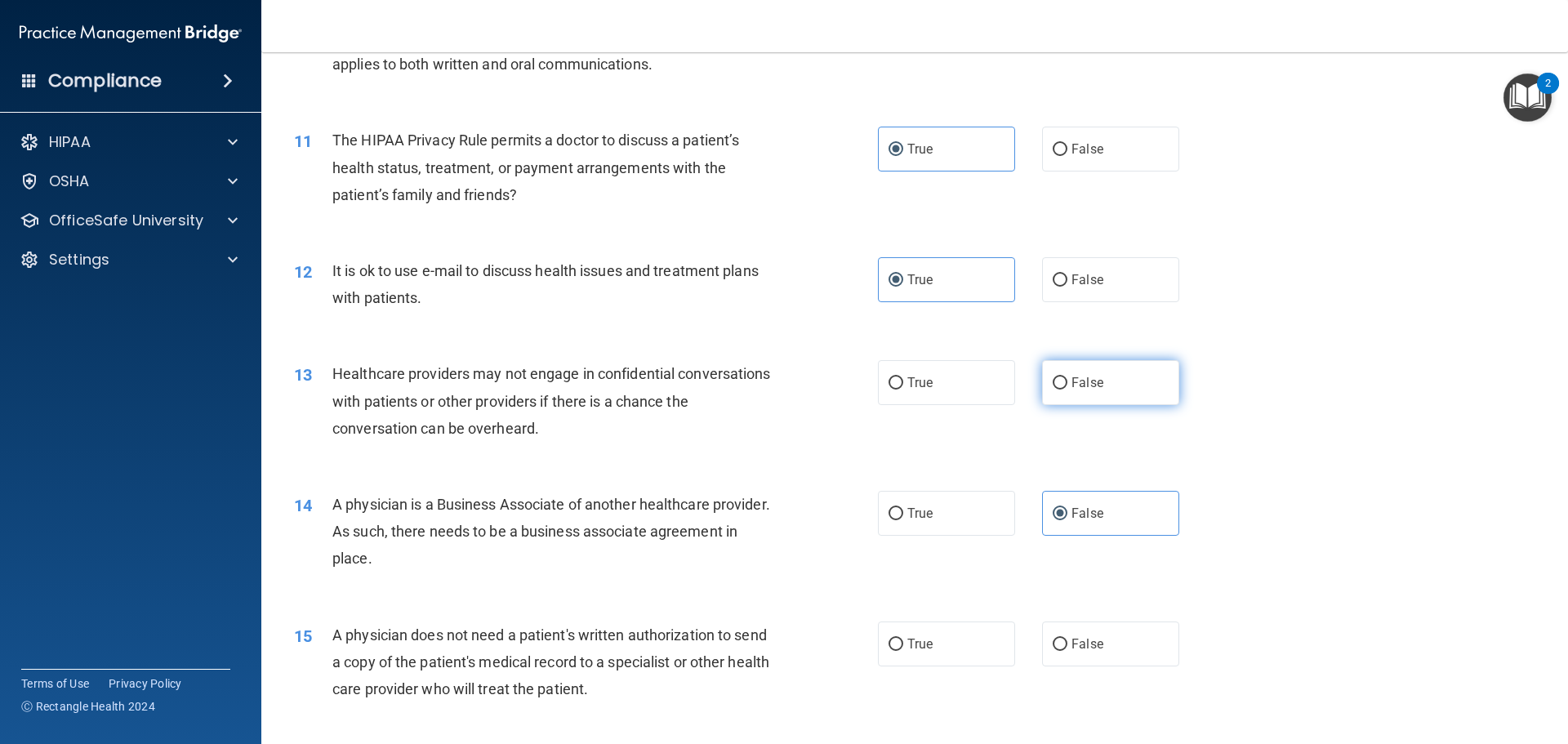
click at [1096, 384] on label "False" at bounding box center [1110, 383] width 137 height 45
click at [1068, 384] on input "False" at bounding box center [1060, 383] width 15 height 12
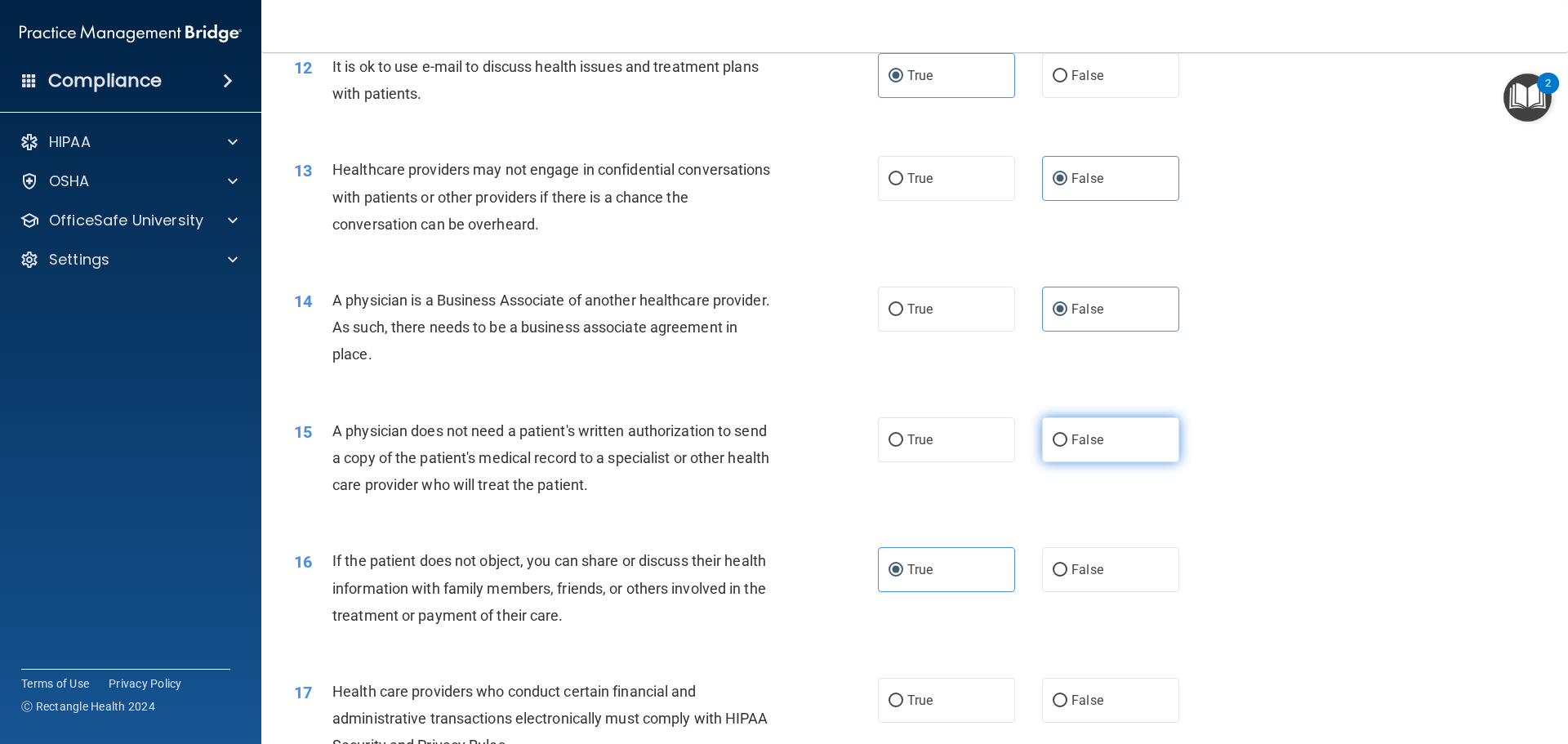
scroll to position [1471, 0]
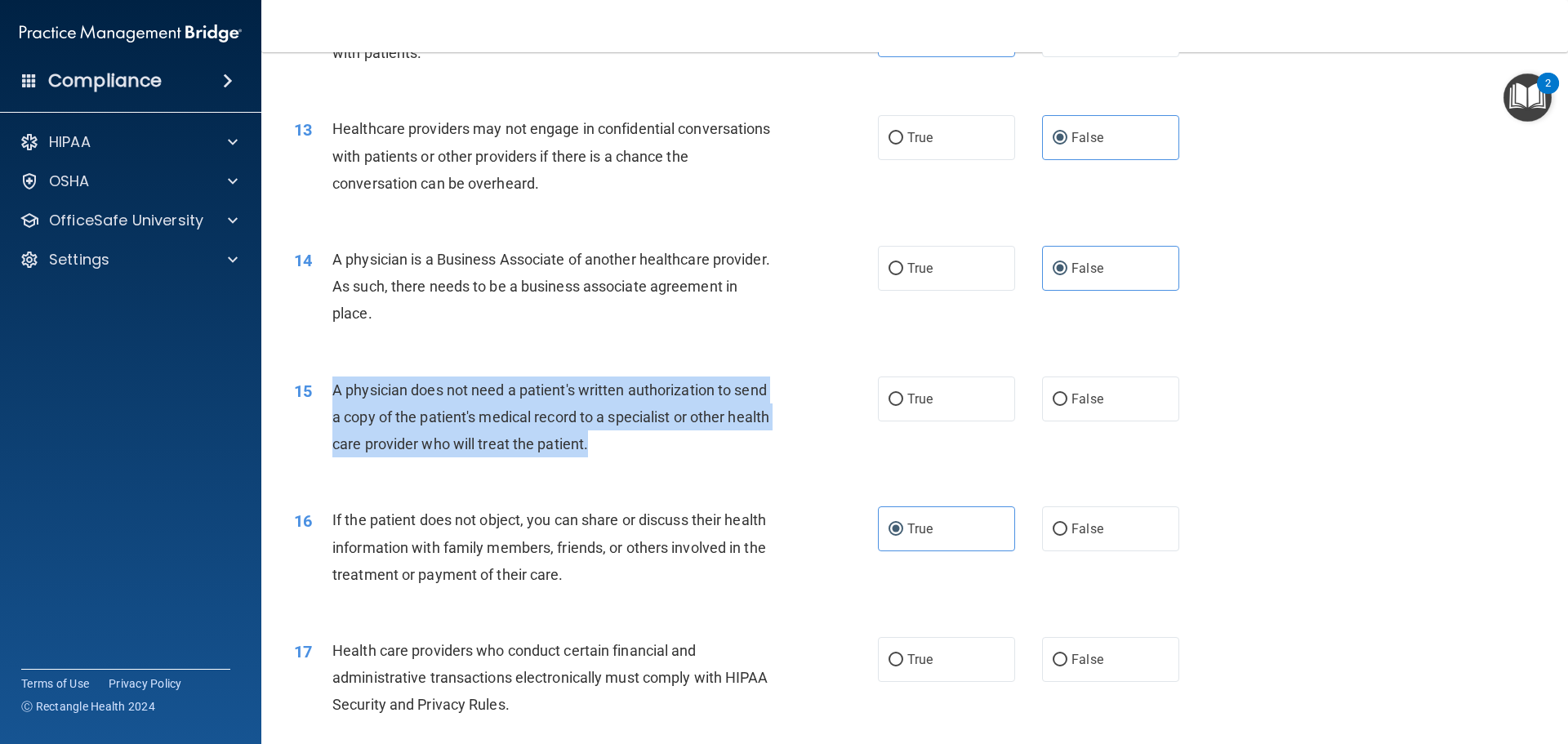
drag, startPoint x: 644, startPoint y: 450, endPoint x: 323, endPoint y: 379, distance: 328.8
click at [323, 379] on div "15 A physician does not need a patient's written authorization to send a copy o…" at bounding box center [586, 422] width 633 height 90
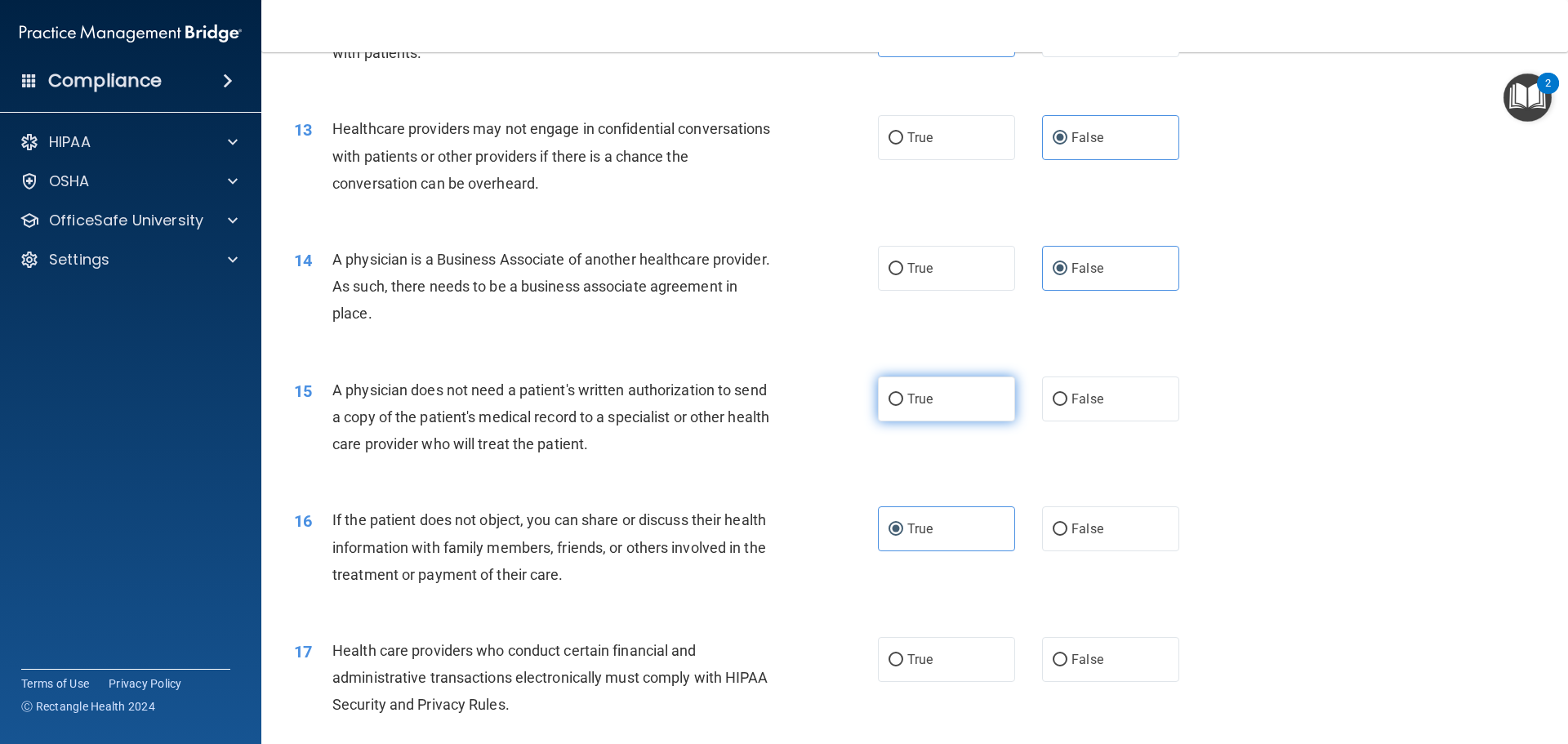
click at [898, 403] on label "True" at bounding box center [946, 399] width 137 height 45
click at [898, 403] on input "True" at bounding box center [896, 400] width 15 height 12
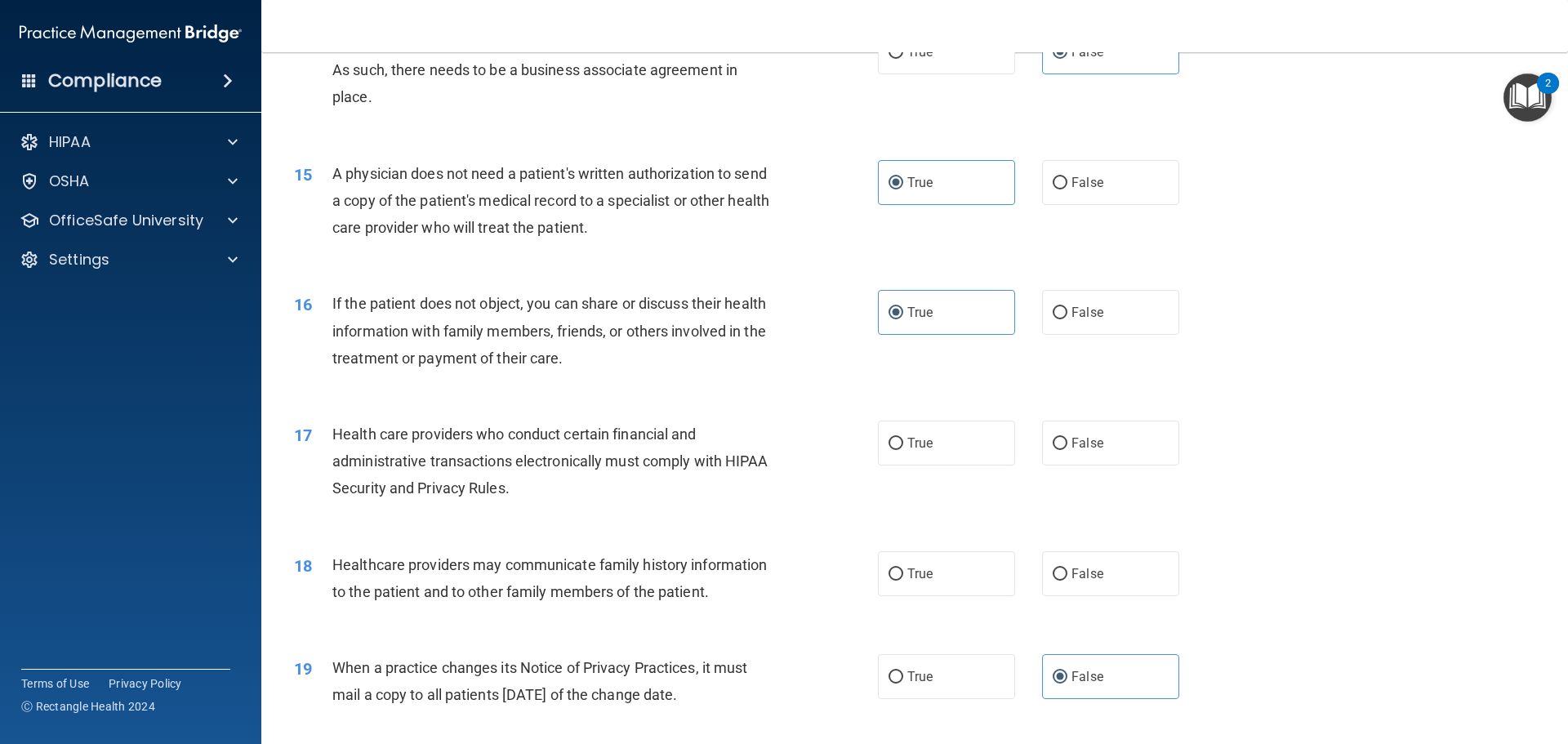
scroll to position [1716, 0]
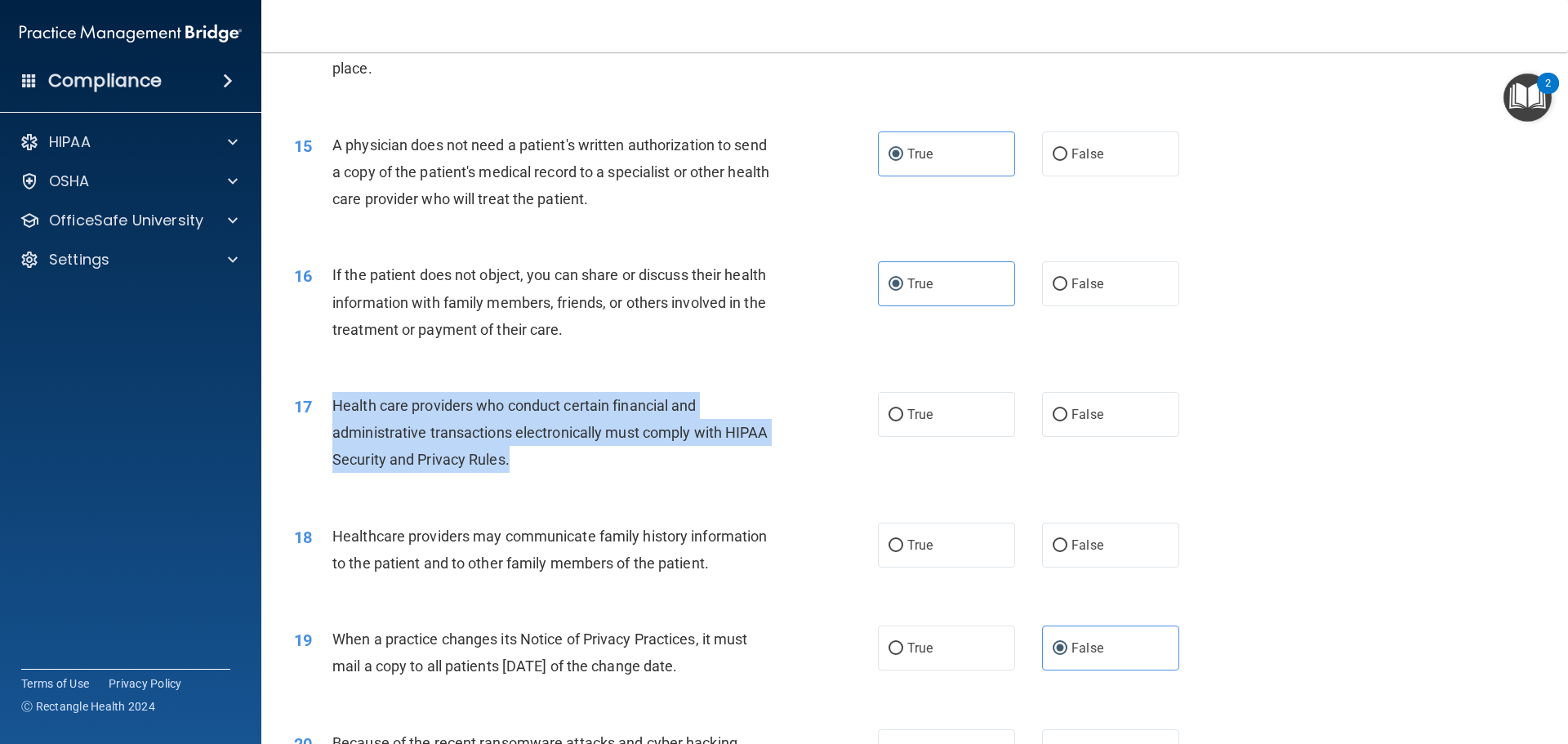
drag, startPoint x: 526, startPoint y: 460, endPoint x: 331, endPoint y: 416, distance: 199.9
click at [332, 416] on div "Health care providers who conduct certain financial and administrative transact…" at bounding box center [560, 433] width 456 height 82
click at [630, 458] on div "Health care providers who conduct certain financial and administrative transact…" at bounding box center [560, 433] width 456 height 82
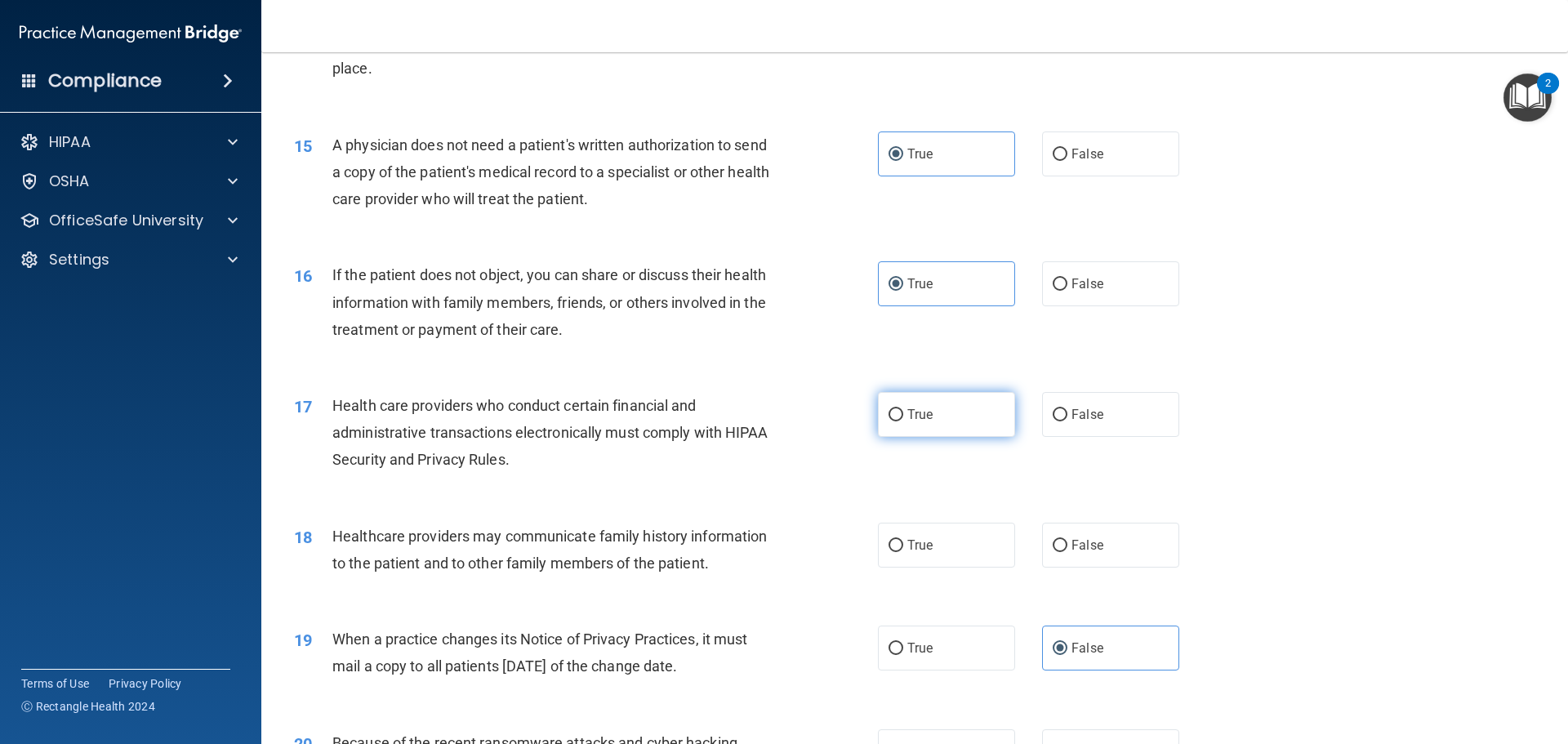
click at [937, 413] on label "True" at bounding box center [946, 415] width 137 height 45
click at [903, 413] on input "True" at bounding box center [896, 415] width 15 height 12
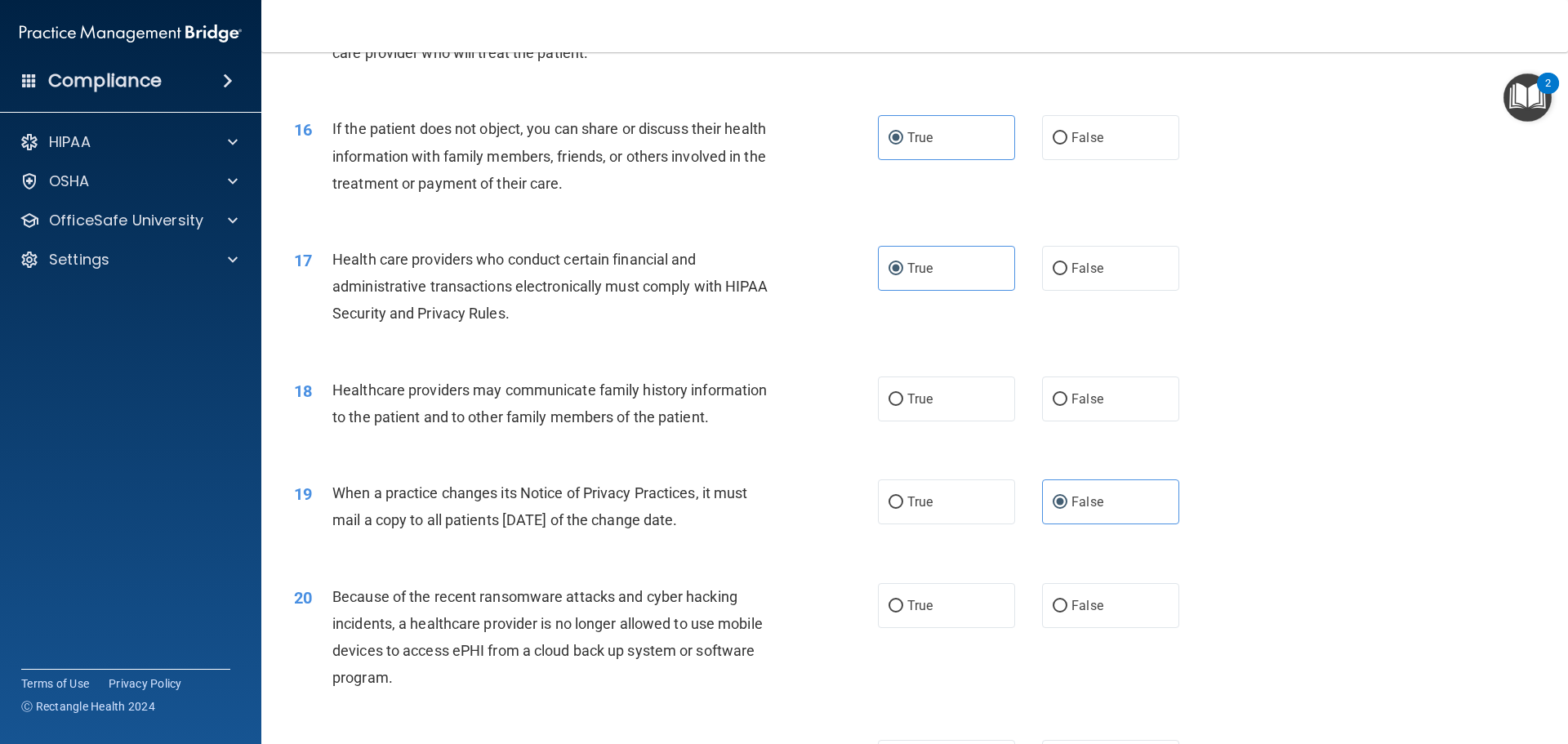
scroll to position [1880, 0]
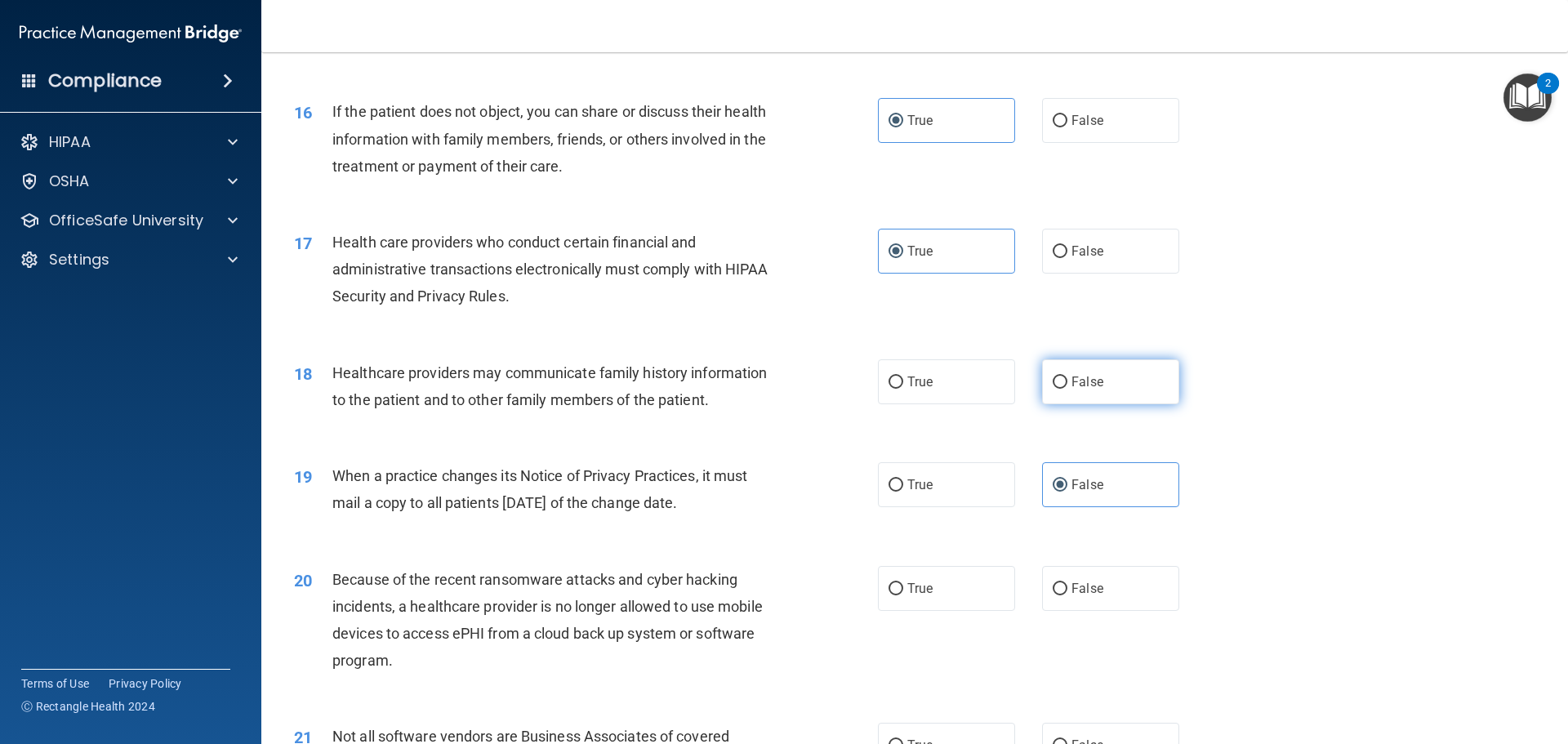
click at [1082, 373] on label "False" at bounding box center [1110, 382] width 137 height 45
click at [1068, 377] on input "False" at bounding box center [1060, 382] width 15 height 12
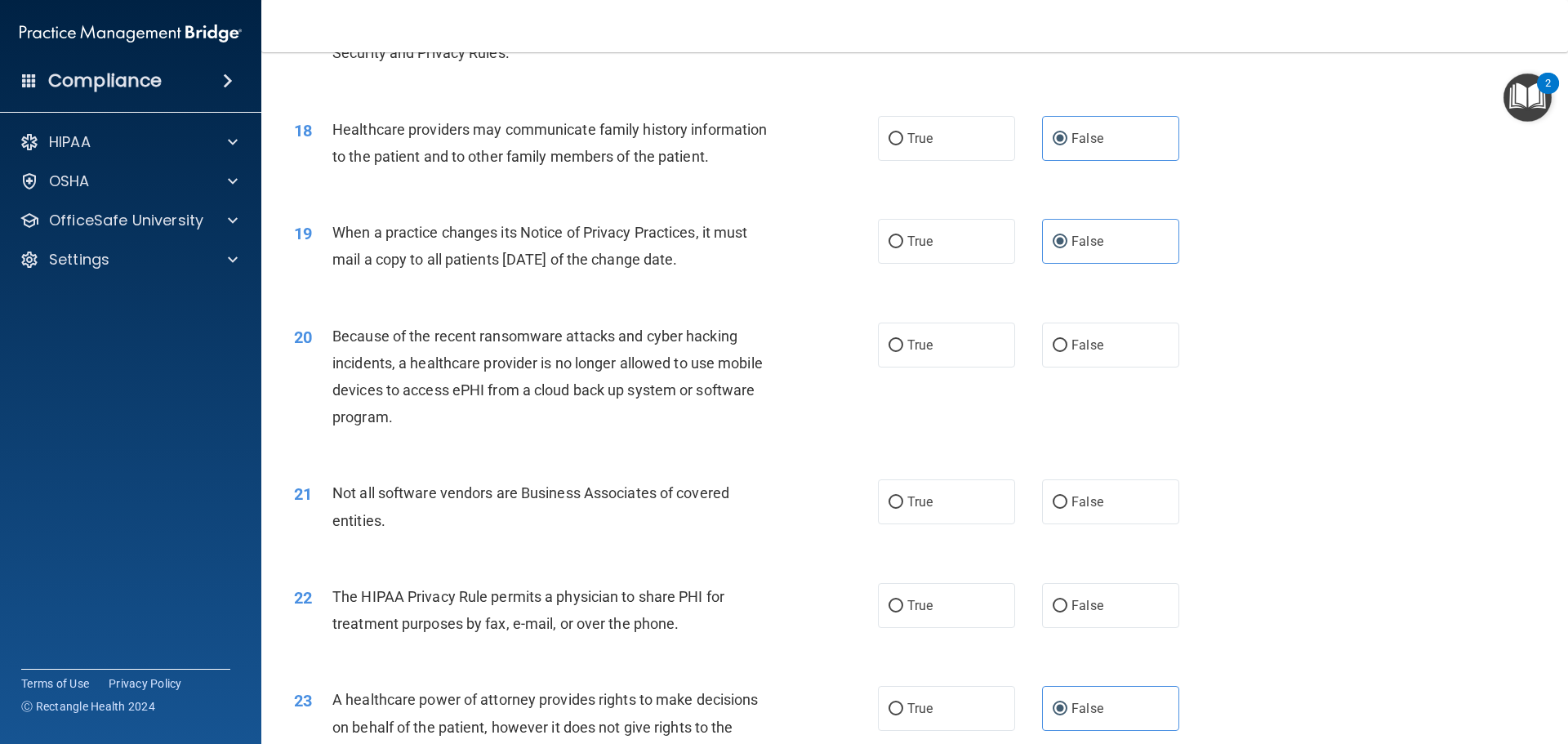
scroll to position [2125, 0]
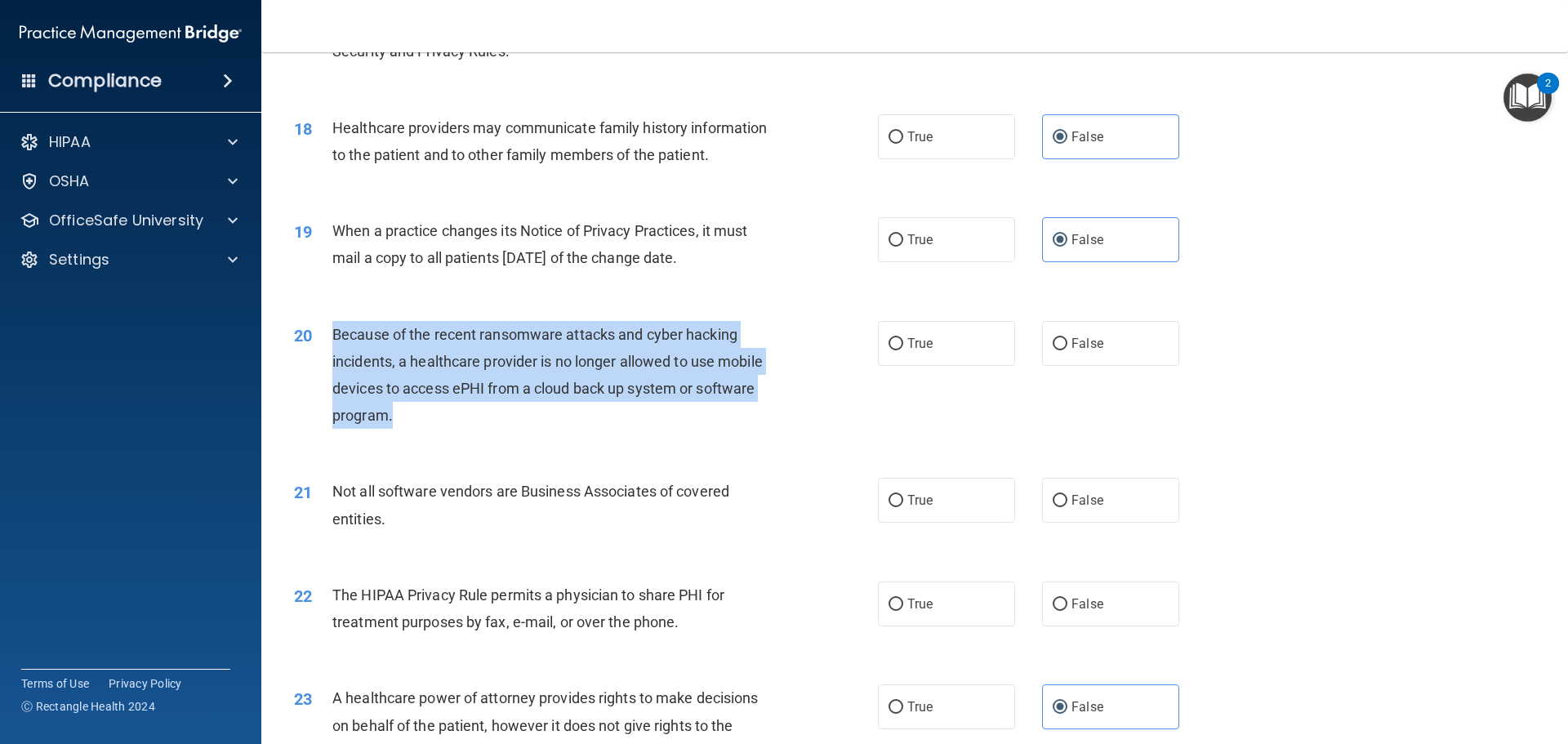
drag, startPoint x: 394, startPoint y: 417, endPoint x: 331, endPoint y: 347, distance: 94.2
click at [332, 347] on div "Because of the recent ransomware attacks and cyber hacking incidents, a healthc…" at bounding box center [560, 375] width 456 height 108
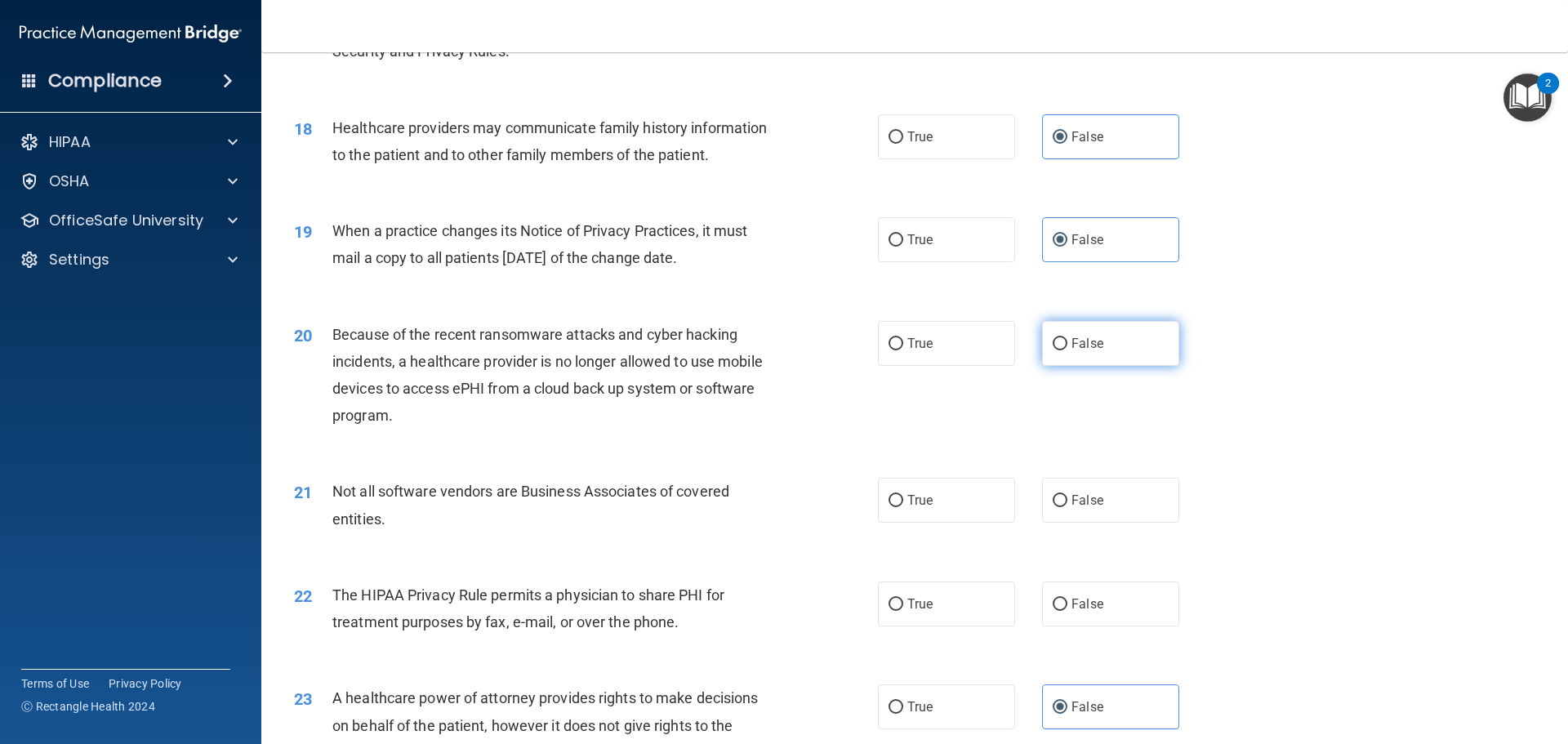
click at [1083, 344] on span "False" at bounding box center [1088, 343] width 32 height 16
click at [1068, 344] on input "False" at bounding box center [1060, 344] width 15 height 12
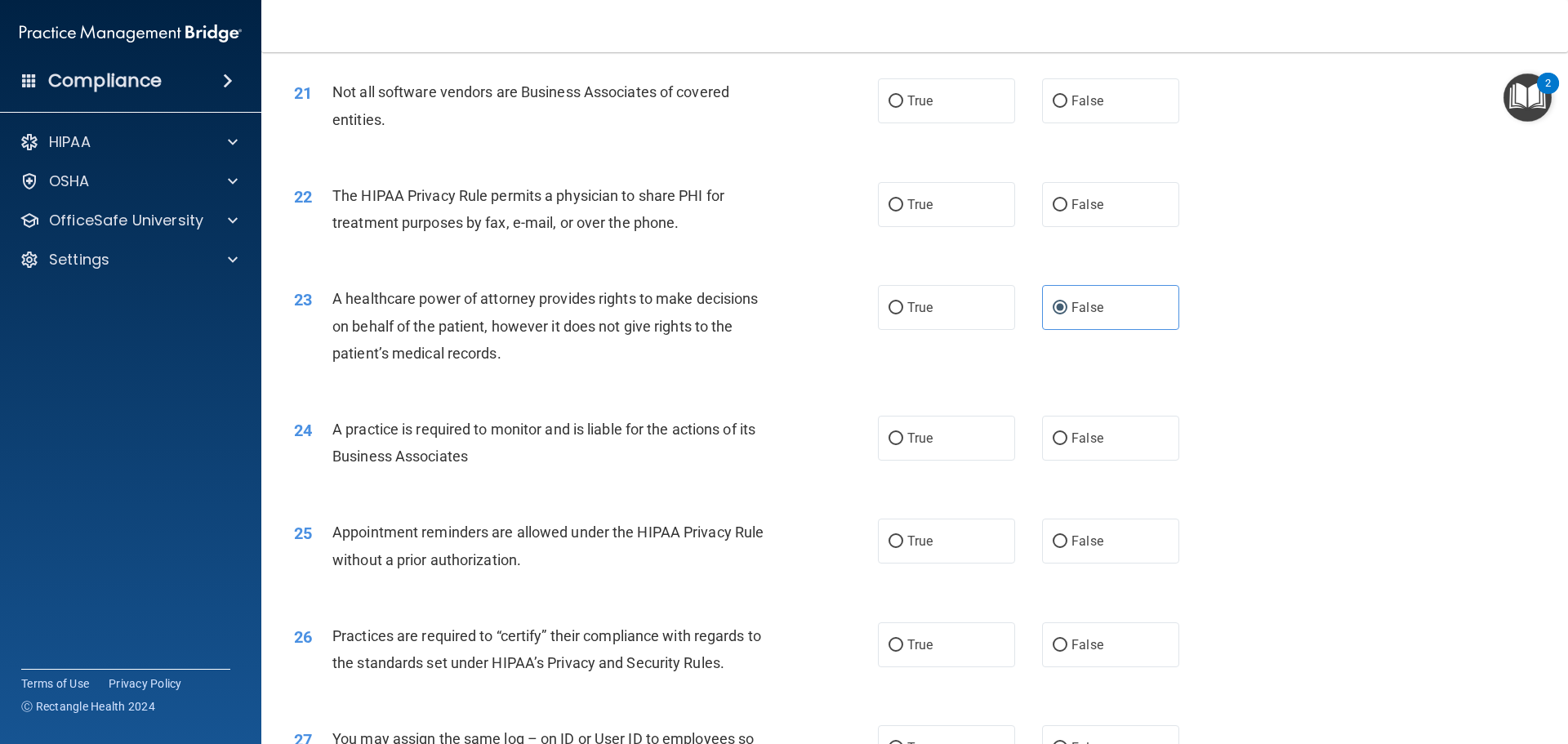
scroll to position [2533, 0]
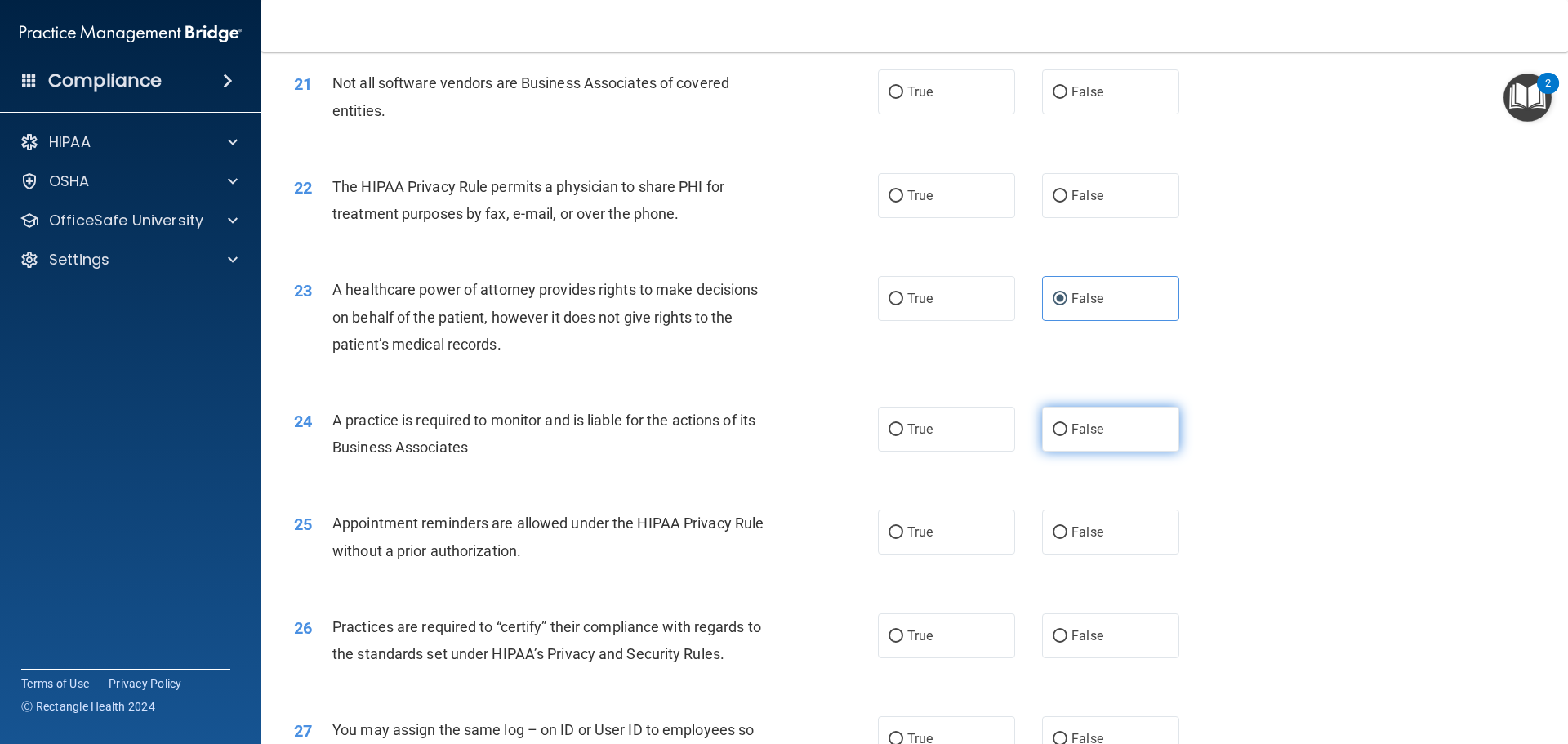
click at [1097, 440] on label "False" at bounding box center [1110, 429] width 137 height 45
click at [1068, 437] on input "False" at bounding box center [1060, 430] width 15 height 12
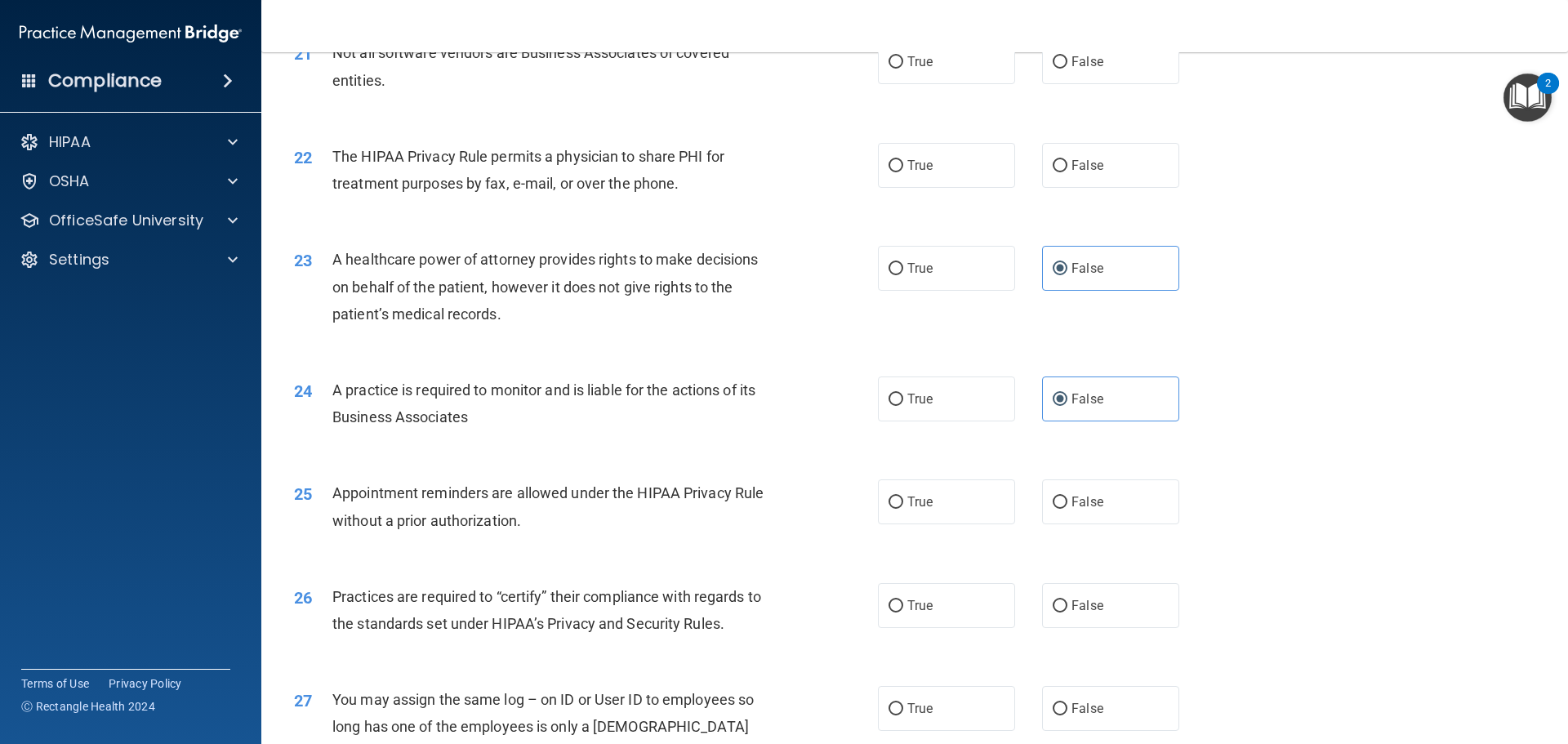
scroll to position [2614, 0]
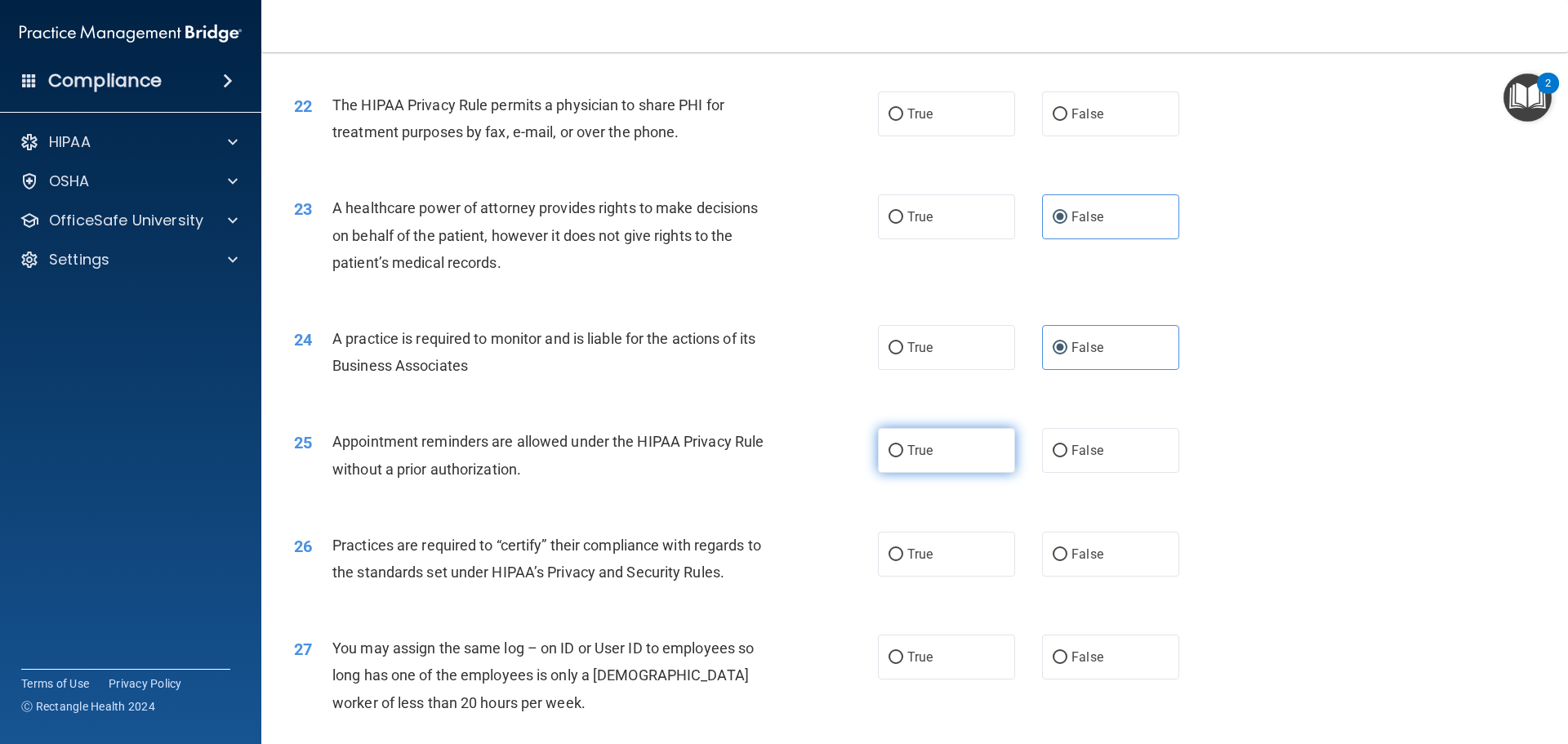
click at [948, 433] on label "True" at bounding box center [946, 451] width 137 height 45
click at [903, 446] on input "True" at bounding box center [896, 452] width 15 height 12
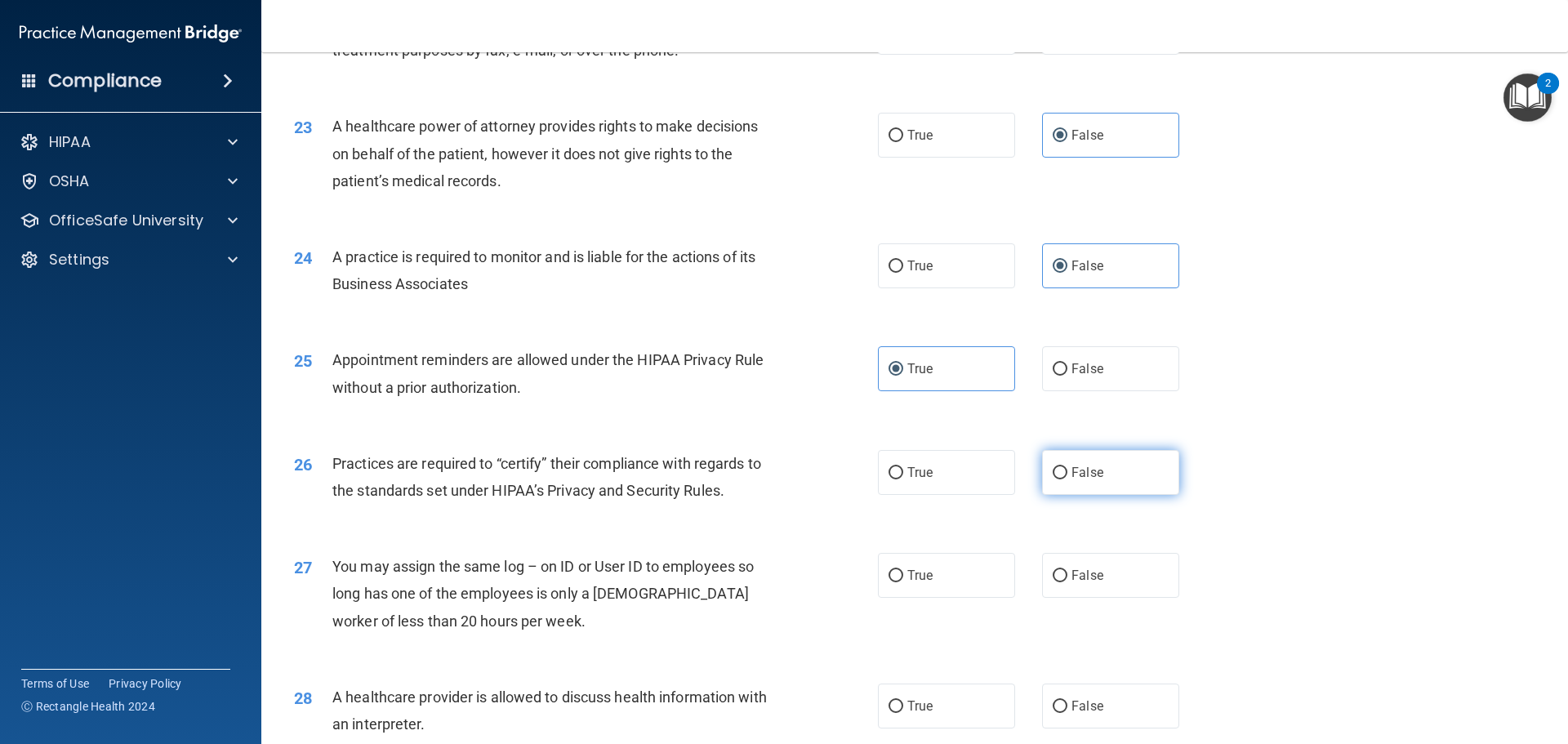
click at [1077, 477] on span "False" at bounding box center [1088, 472] width 32 height 16
click at [1068, 477] on input "False" at bounding box center [1060, 473] width 15 height 12
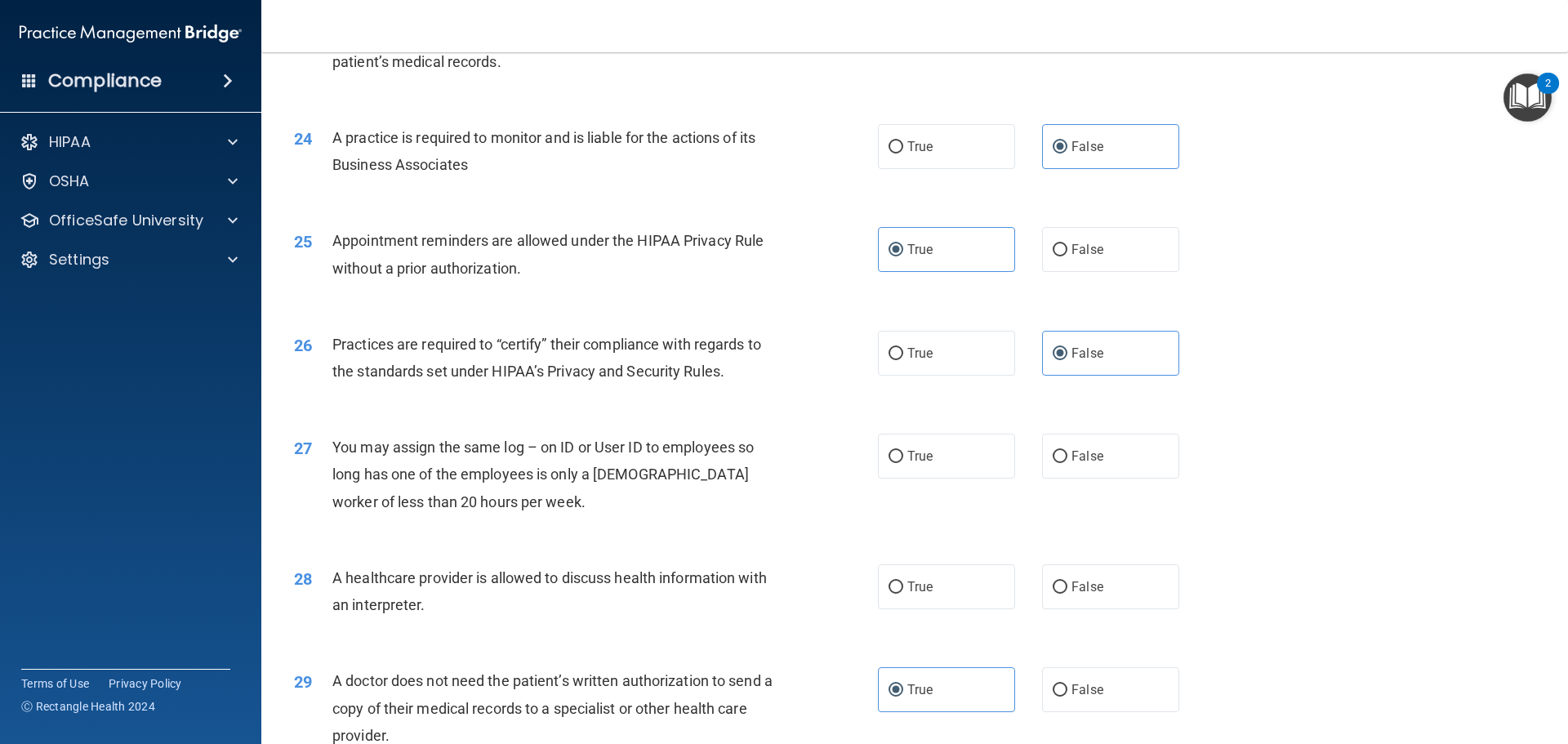
scroll to position [2860, 0]
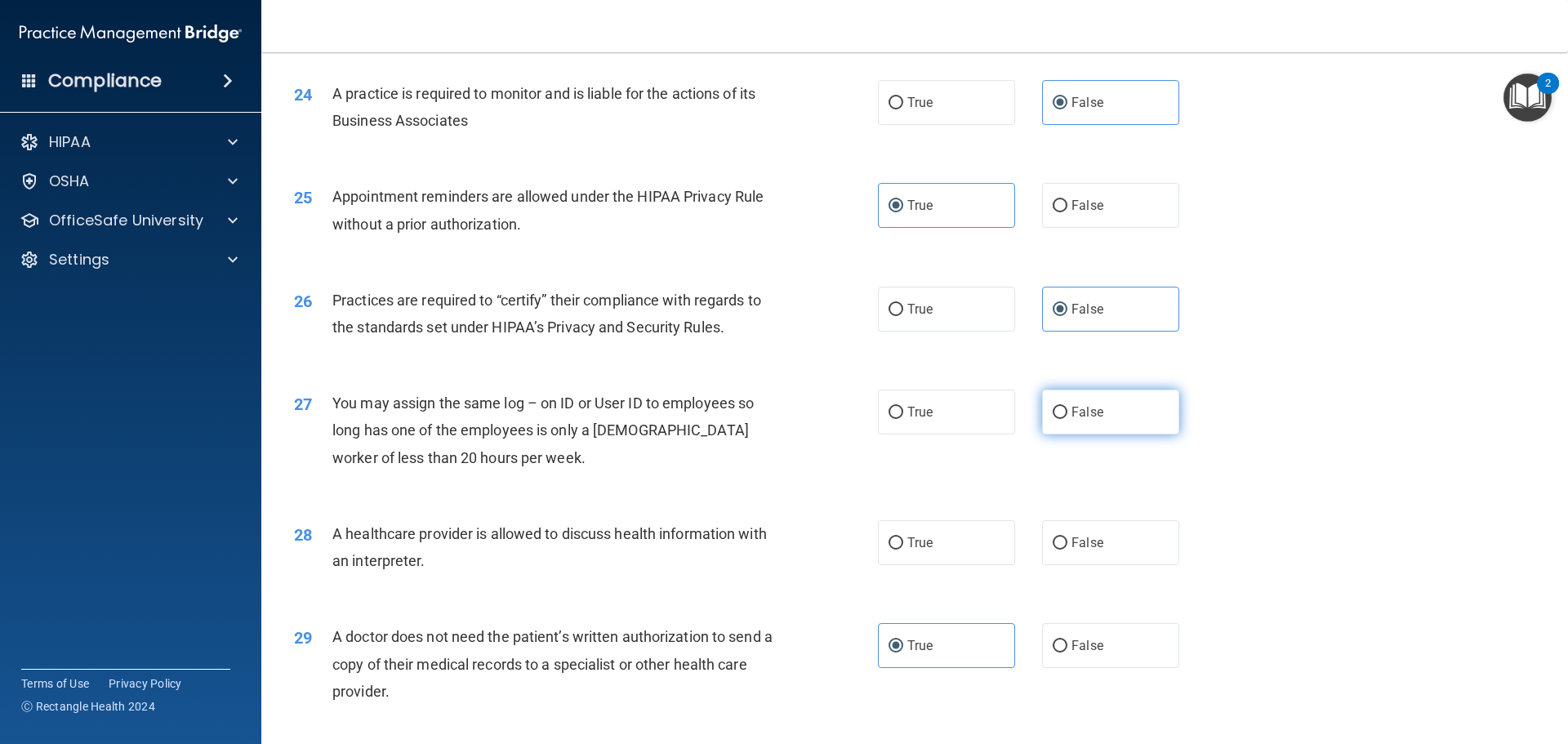
click at [1091, 408] on span "False" at bounding box center [1088, 412] width 32 height 16
click at [1068, 408] on input "False" at bounding box center [1060, 412] width 15 height 12
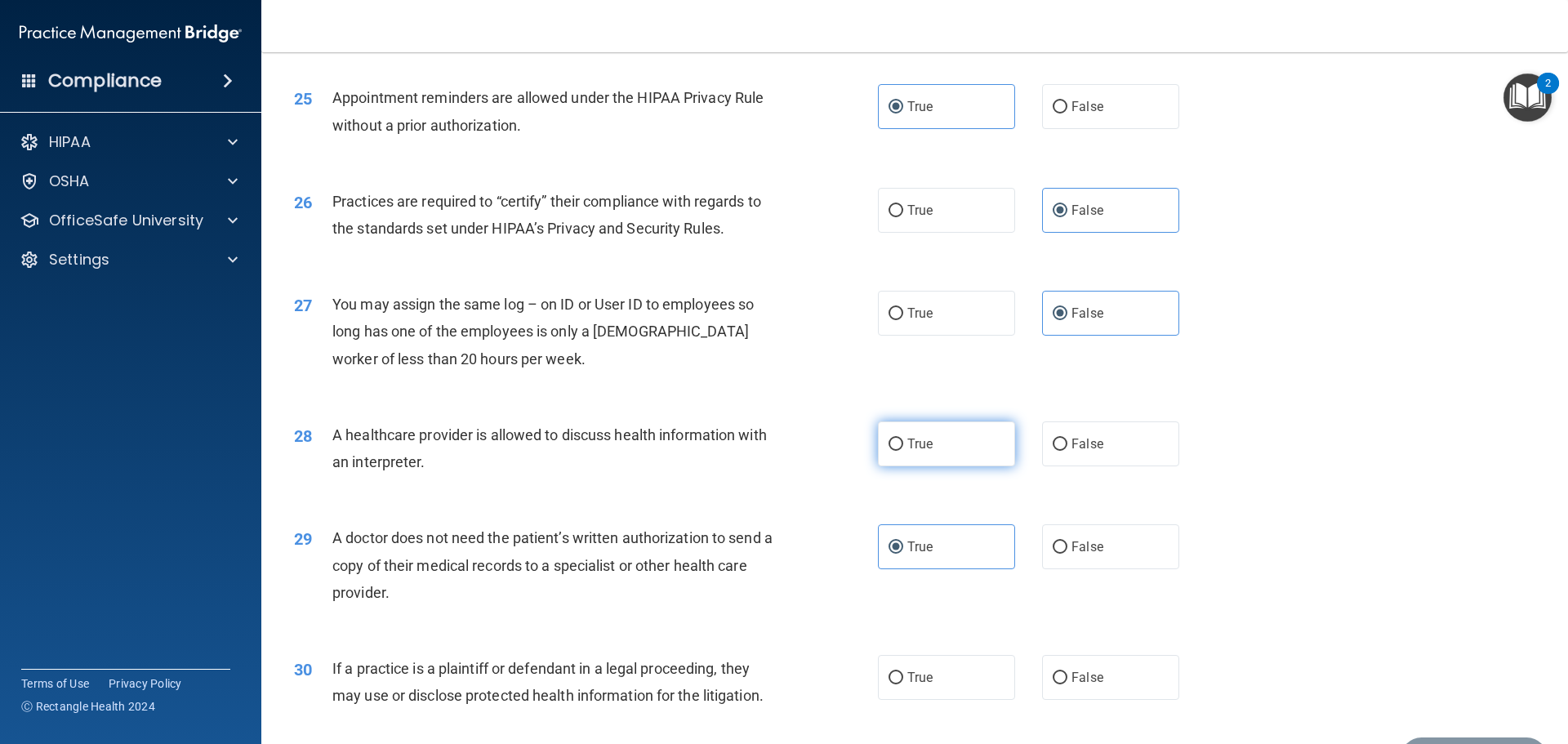
scroll to position [3023, 0]
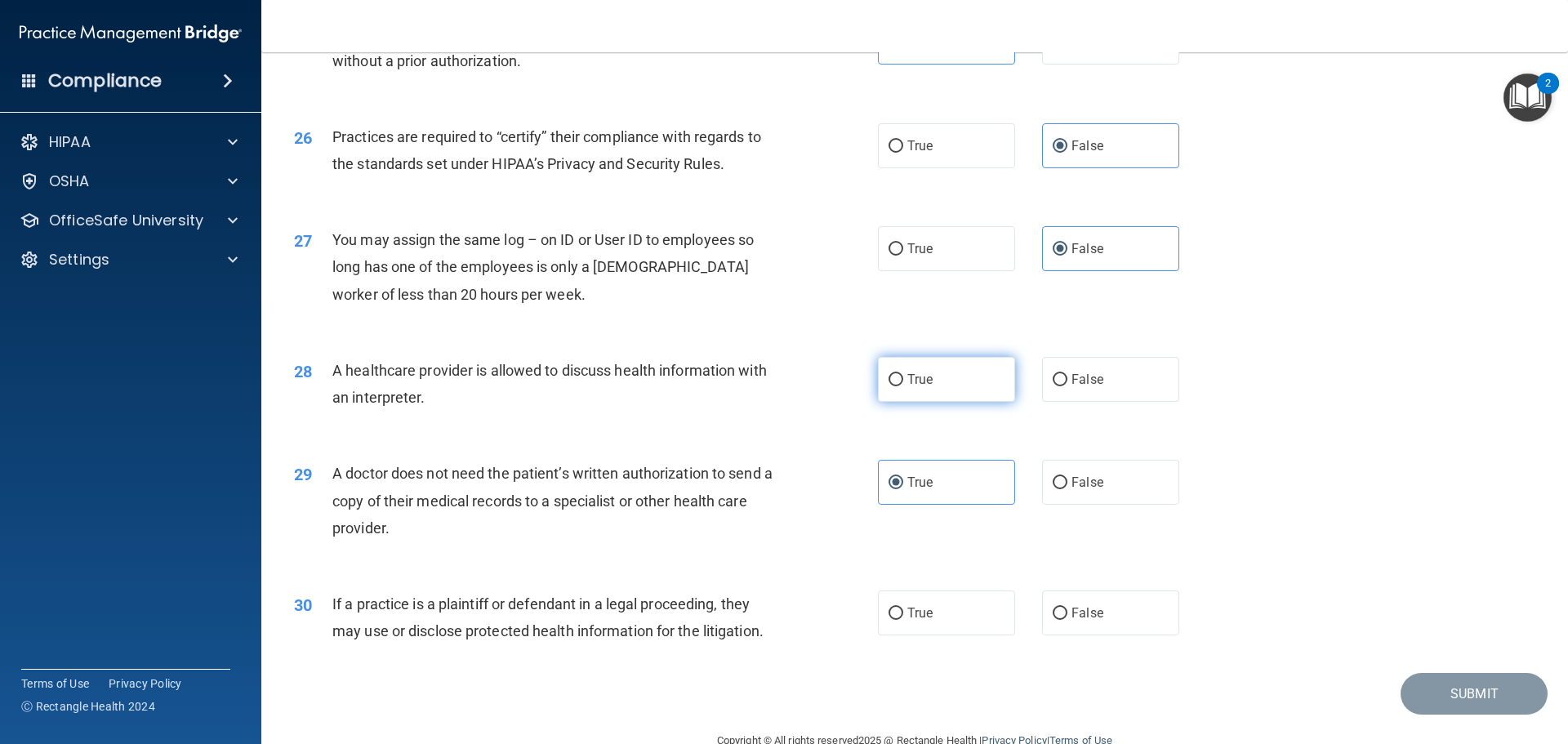
click at [972, 383] on label "True" at bounding box center [946, 380] width 137 height 45
click at [903, 383] on input "True" at bounding box center [896, 380] width 15 height 12
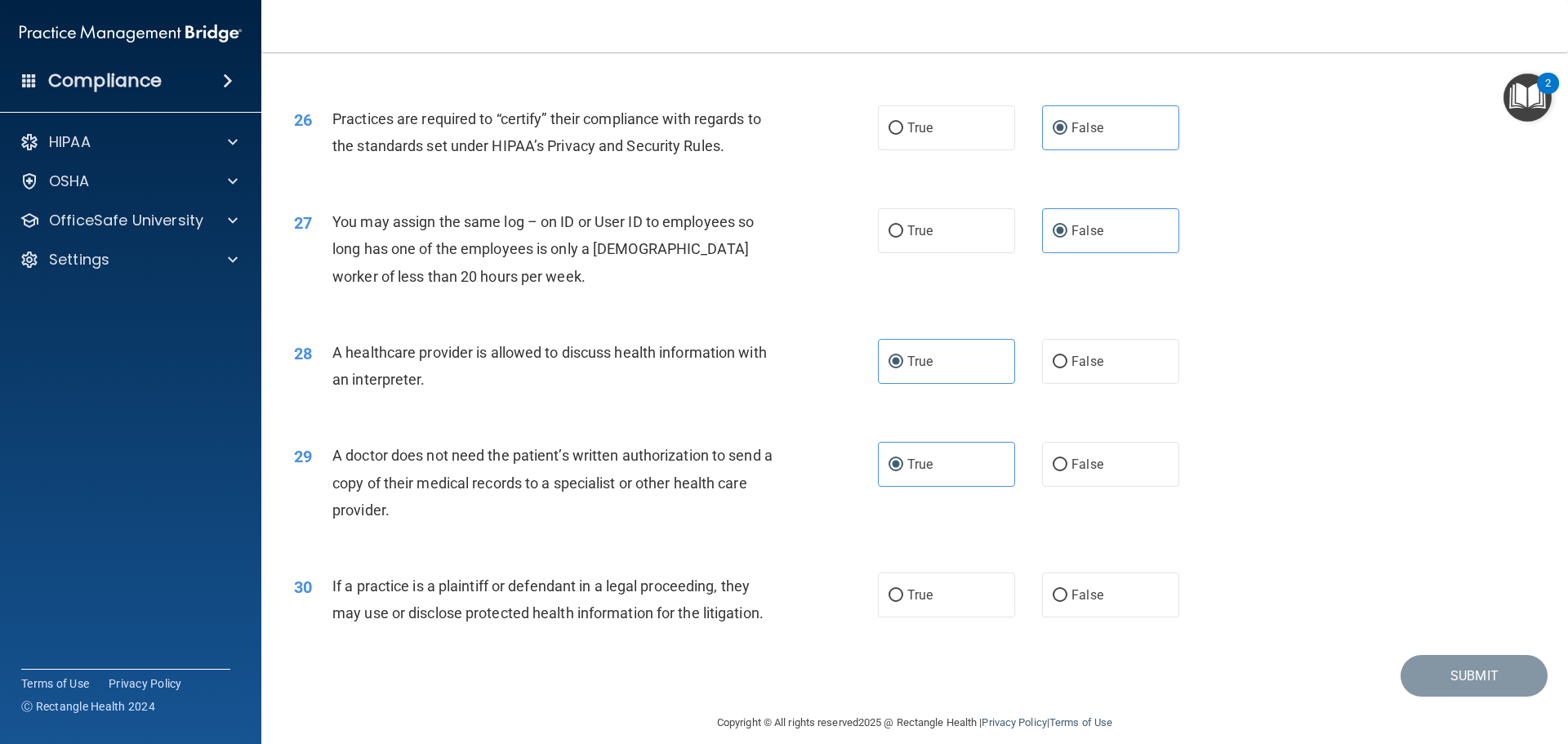
scroll to position [3059, 0]
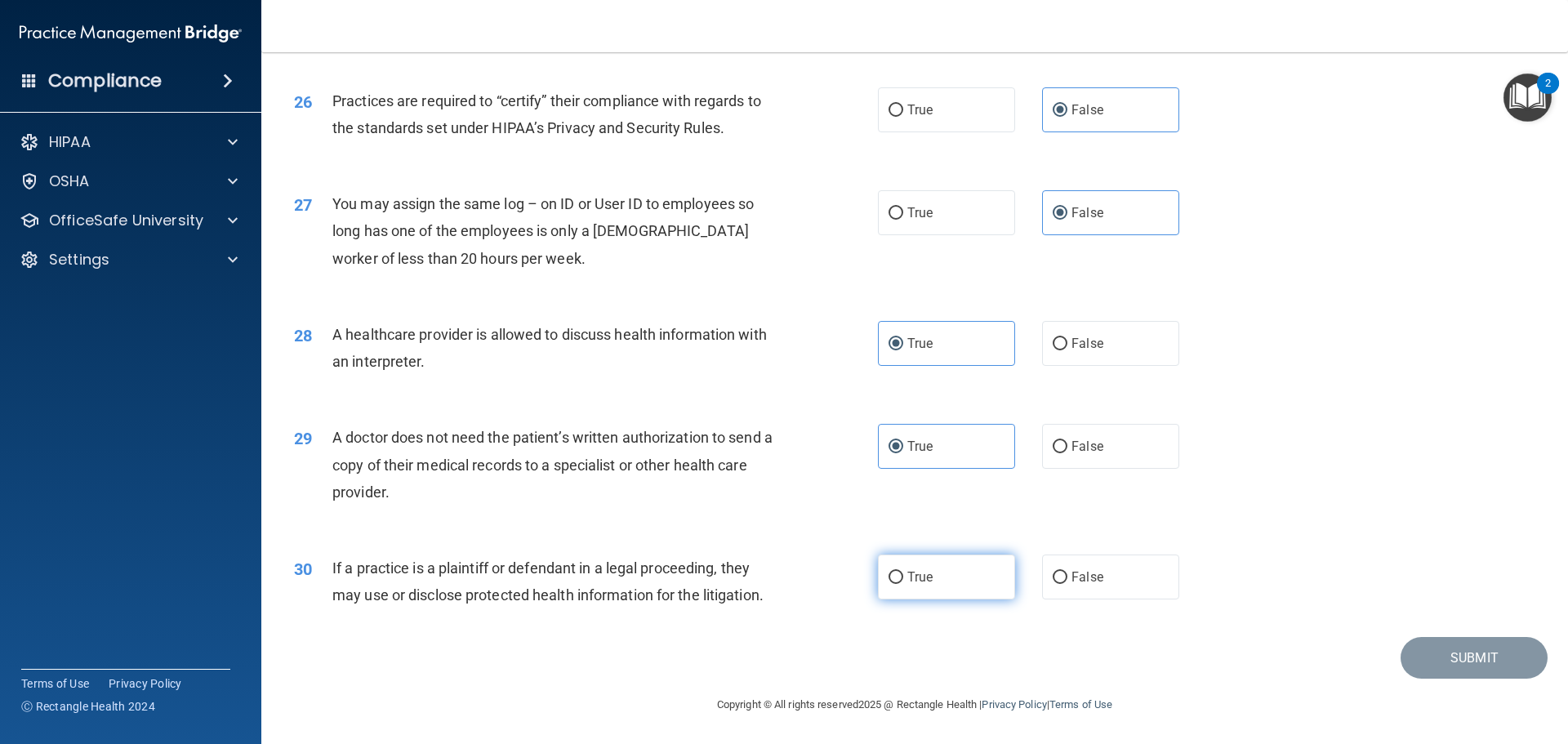
click at [993, 585] on label "True" at bounding box center [946, 577] width 137 height 45
click at [903, 584] on input "True" at bounding box center [896, 578] width 15 height 12
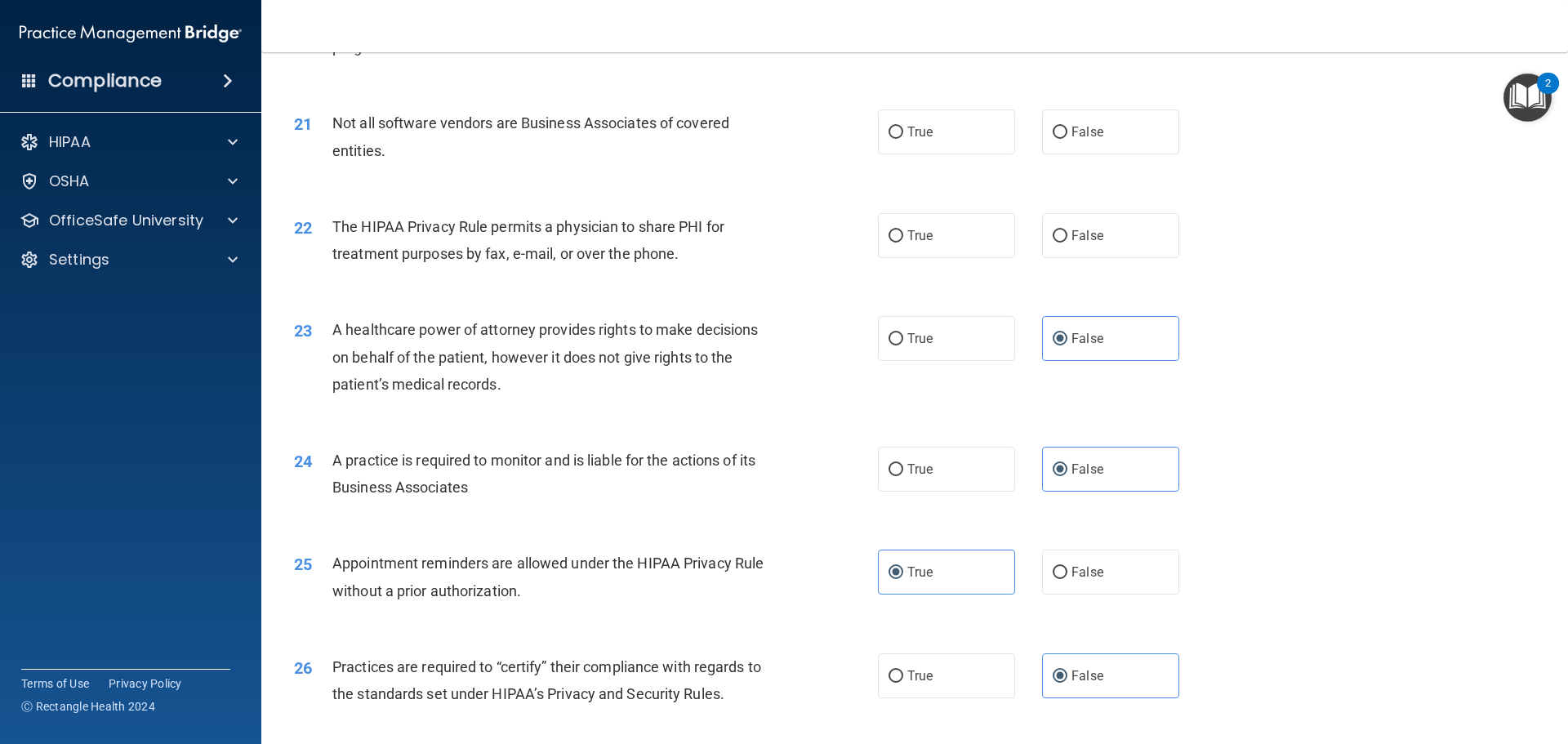
scroll to position [2487, 0]
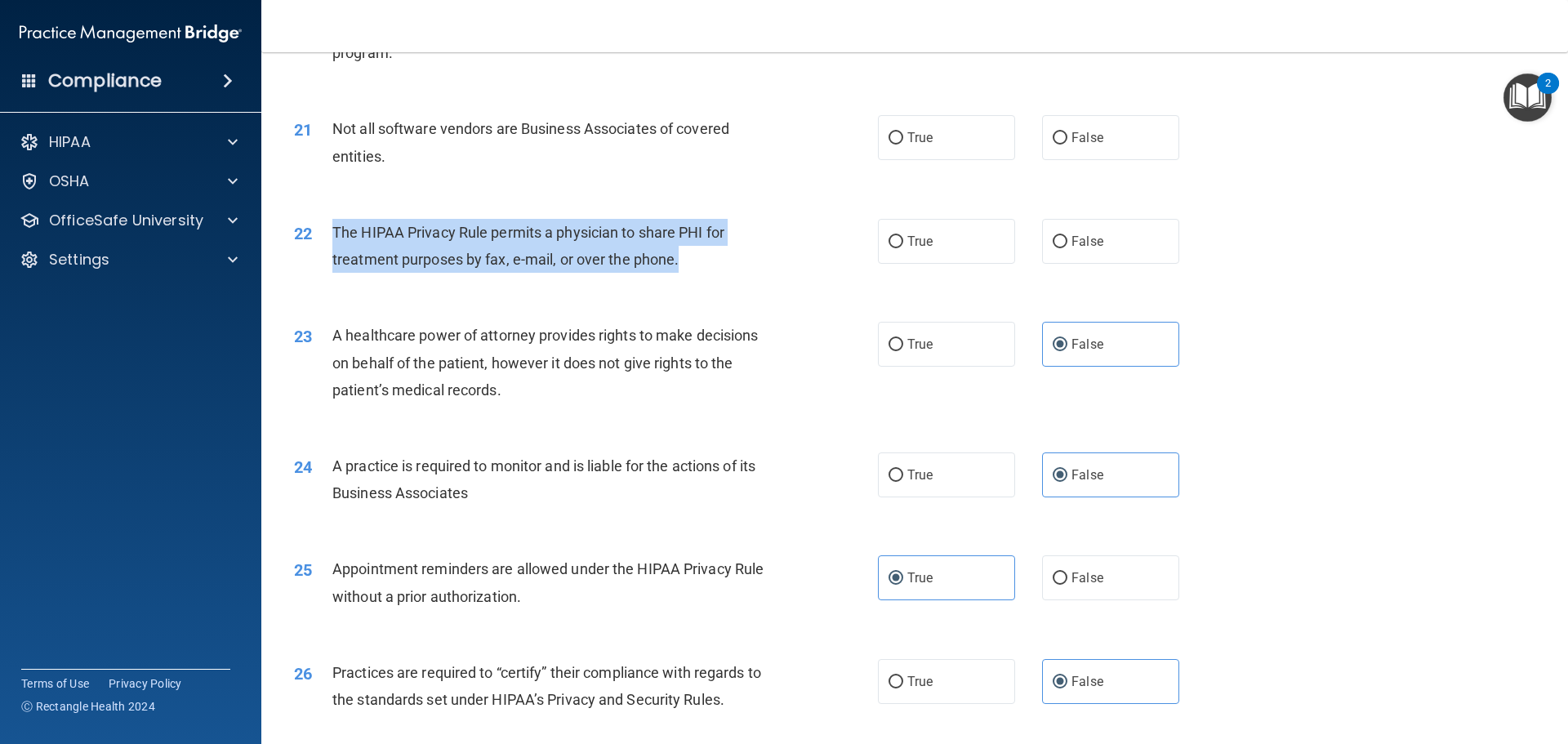
drag, startPoint x: 684, startPoint y: 260, endPoint x: 373, endPoint y: 258, distance: 311.0
click at [324, 235] on div "22 The HIPAA Privacy Rule permits a physician to share PHI for treatment purpos…" at bounding box center [586, 250] width 633 height 62
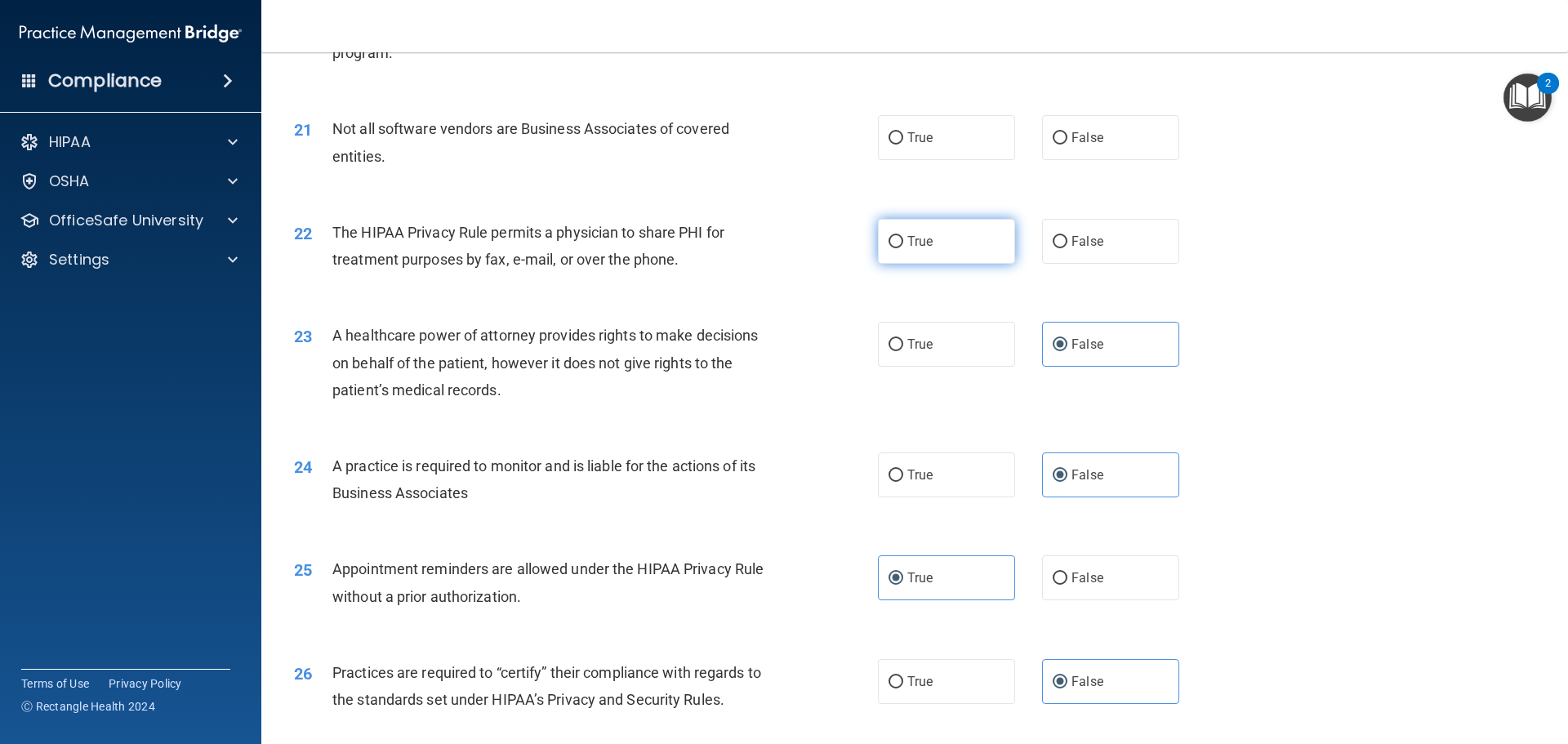
click at [920, 237] on span "True" at bounding box center [920, 241] width 25 height 16
click at [903, 237] on input "True" at bounding box center [896, 242] width 15 height 12
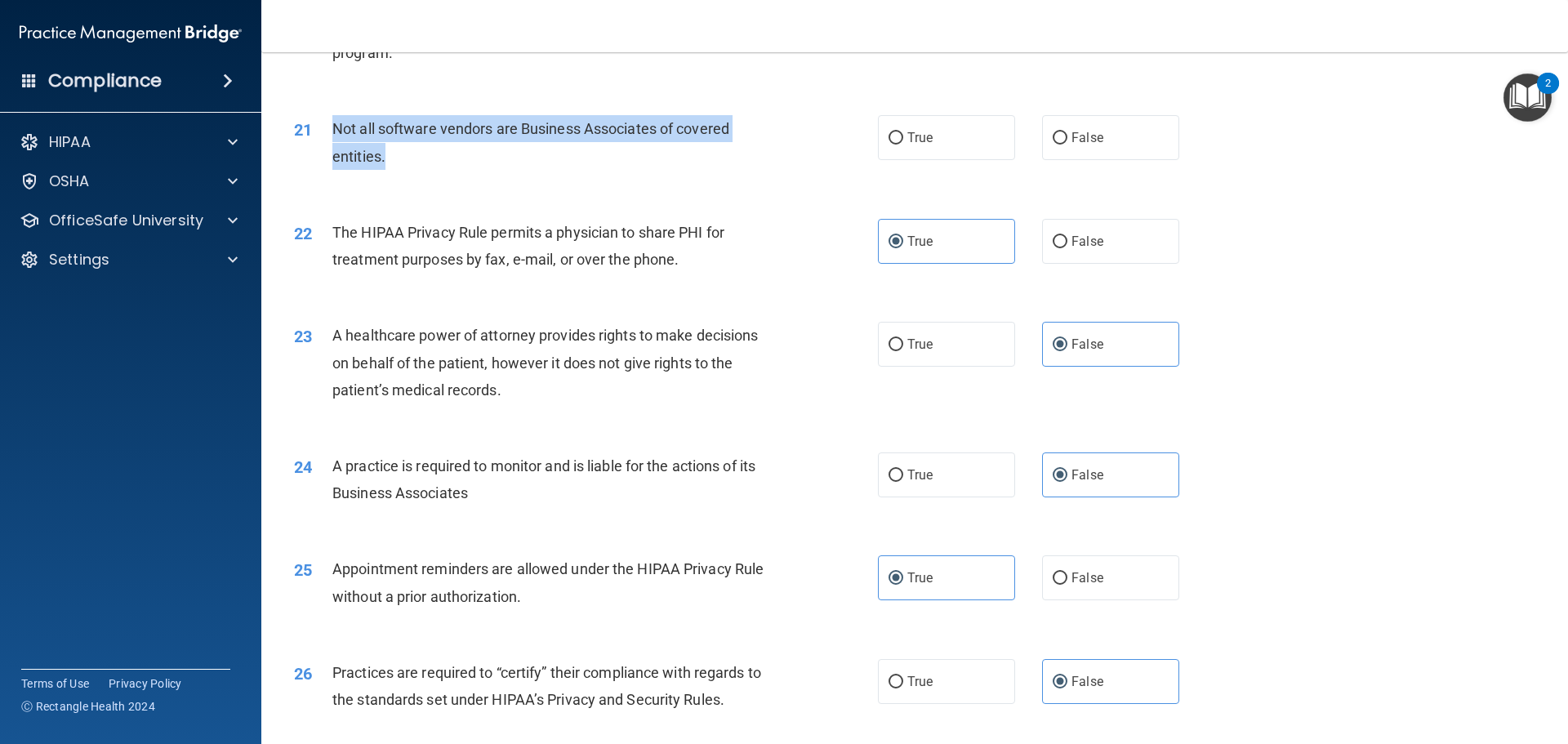
drag, startPoint x: 404, startPoint y: 148, endPoint x: 331, endPoint y: 133, distance: 74.5
click at [332, 133] on div "Not all software vendors are Business Associates of covered entities." at bounding box center [560, 142] width 456 height 54
click at [889, 135] on input "True" at bounding box center [896, 138] width 15 height 12
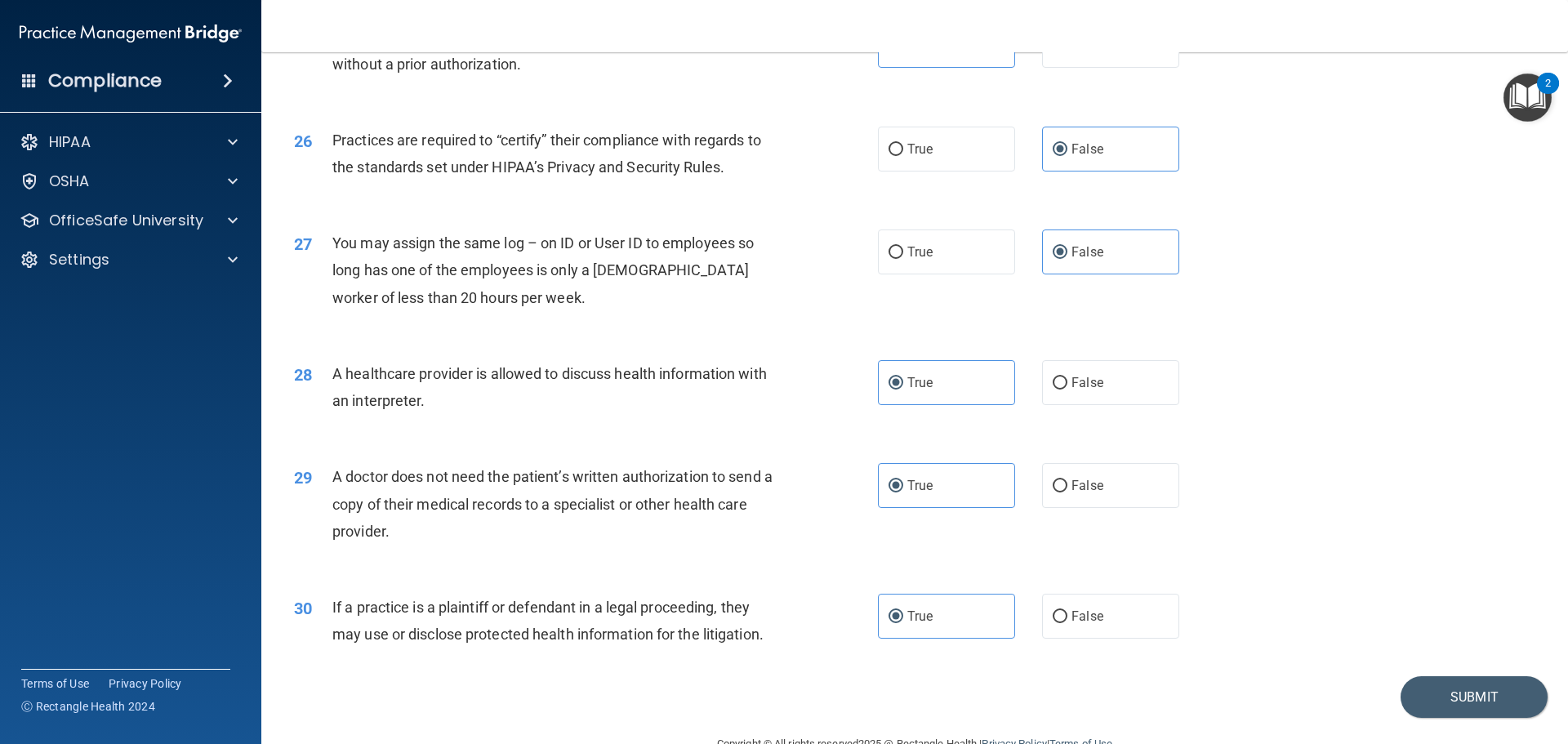
scroll to position [3059, 0]
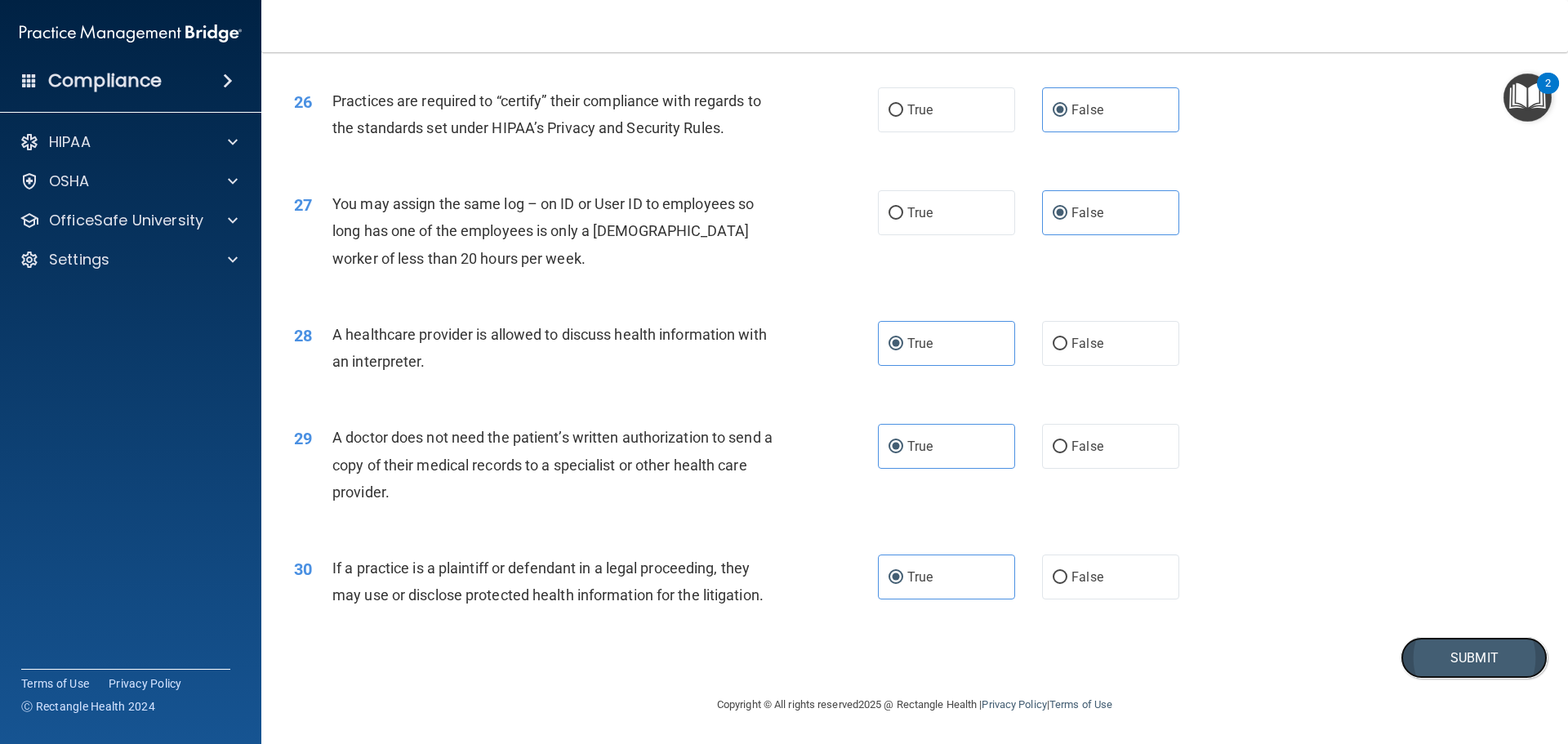
click at [1456, 658] on button "Submit" at bounding box center [1474, 658] width 147 height 42
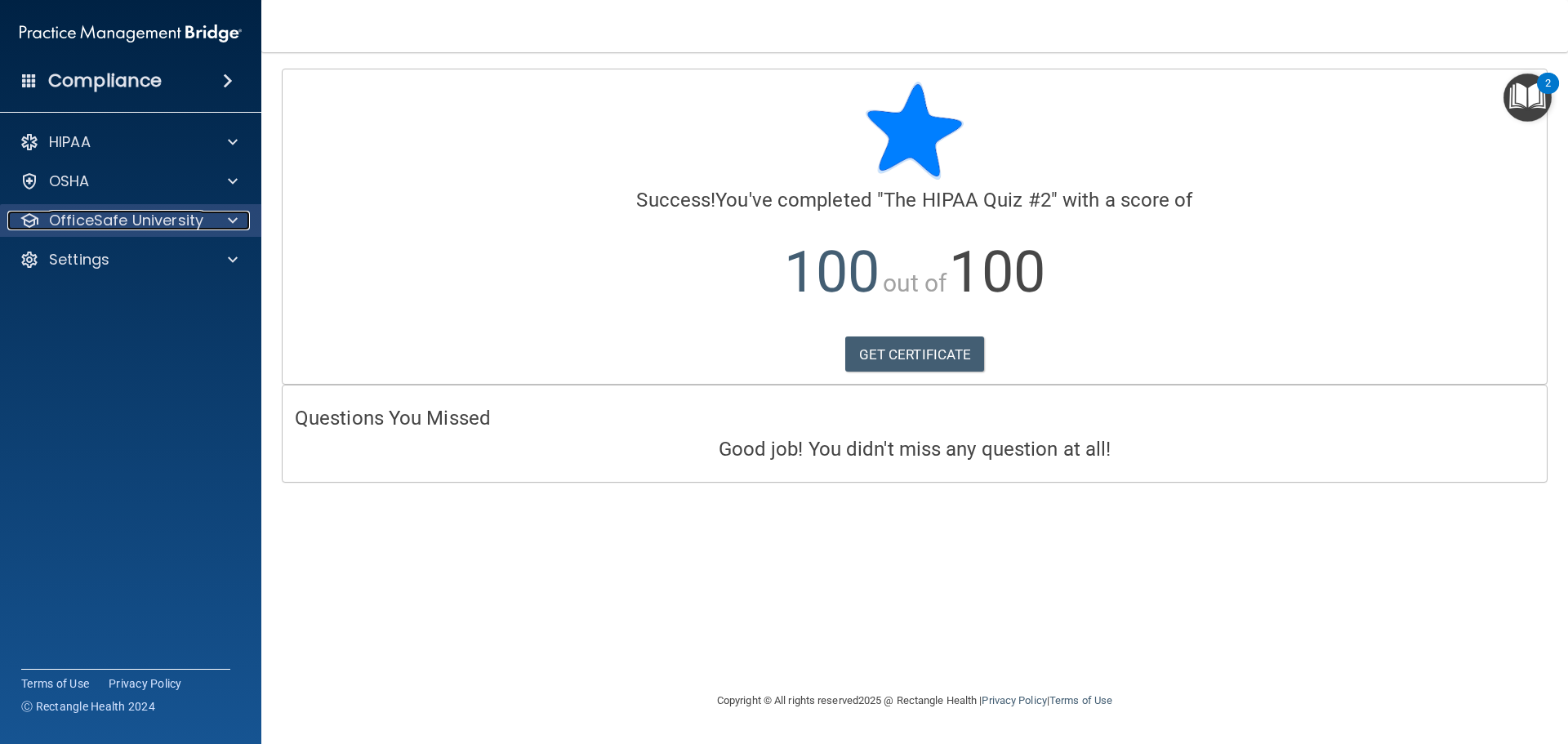
click at [162, 222] on p "OfficeSafe University" at bounding box center [126, 221] width 154 height 20
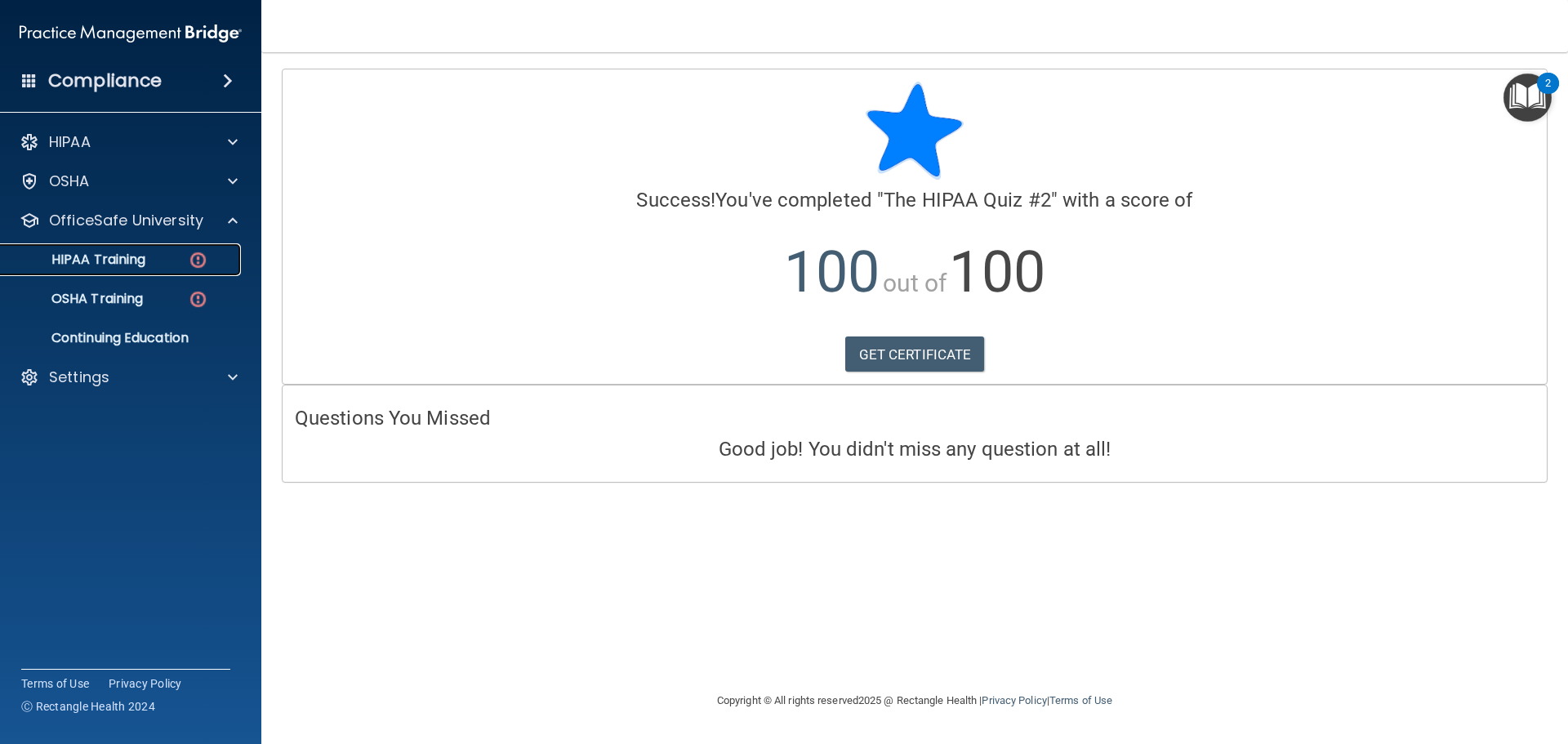
click at [122, 256] on p "HIPAA Training" at bounding box center [78, 260] width 135 height 17
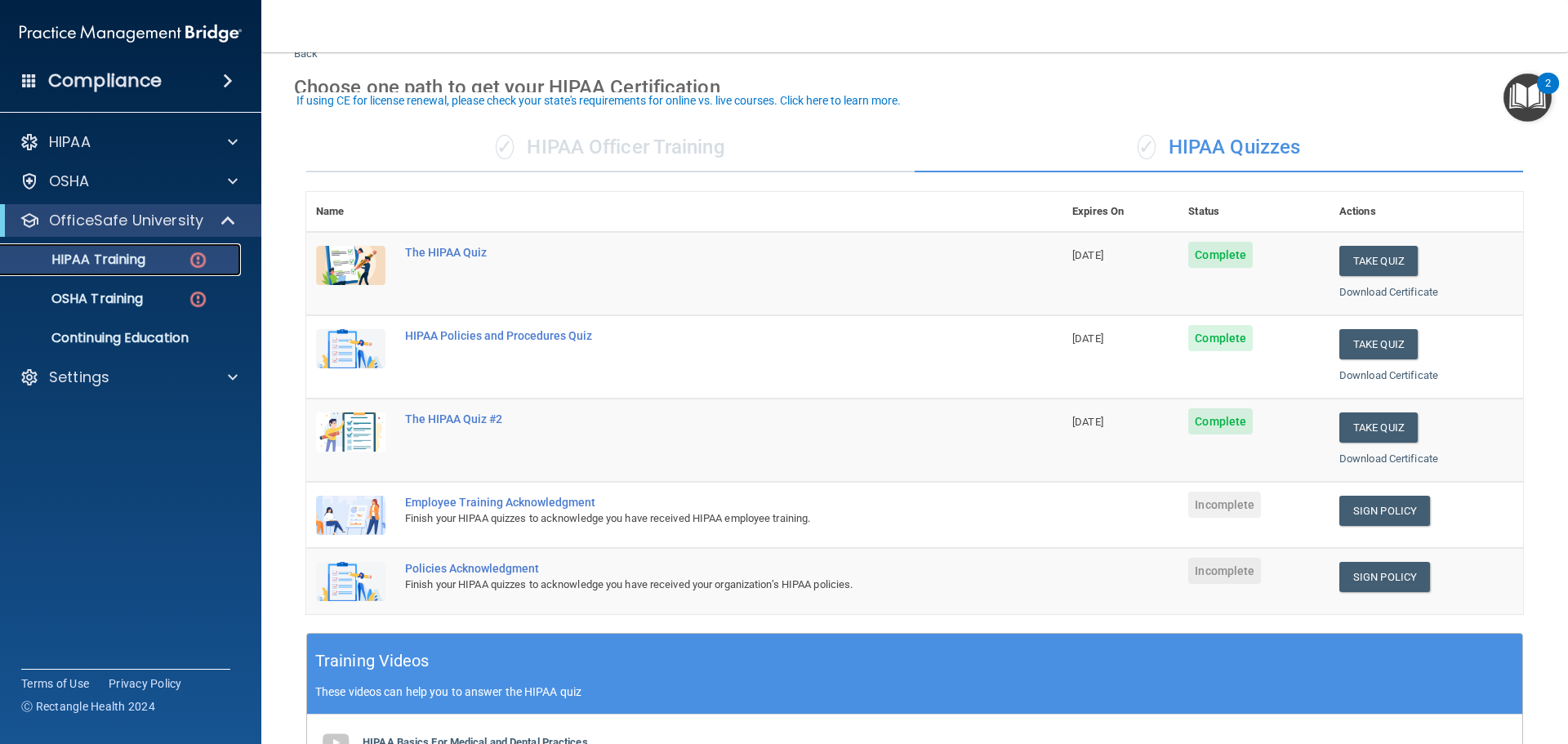
scroll to position [82, 0]
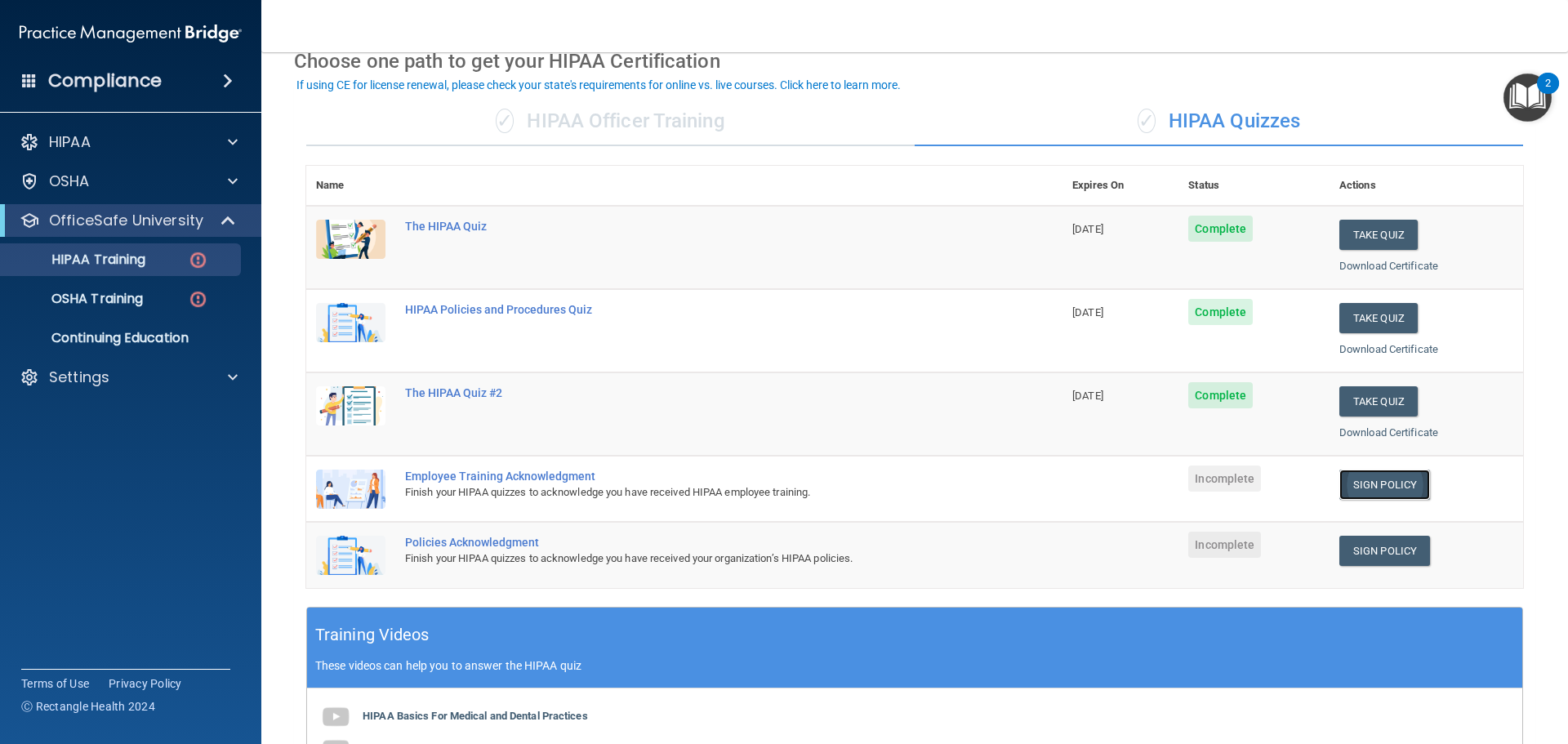
click at [1391, 486] on link "Sign Policy" at bounding box center [1384, 485] width 91 height 30
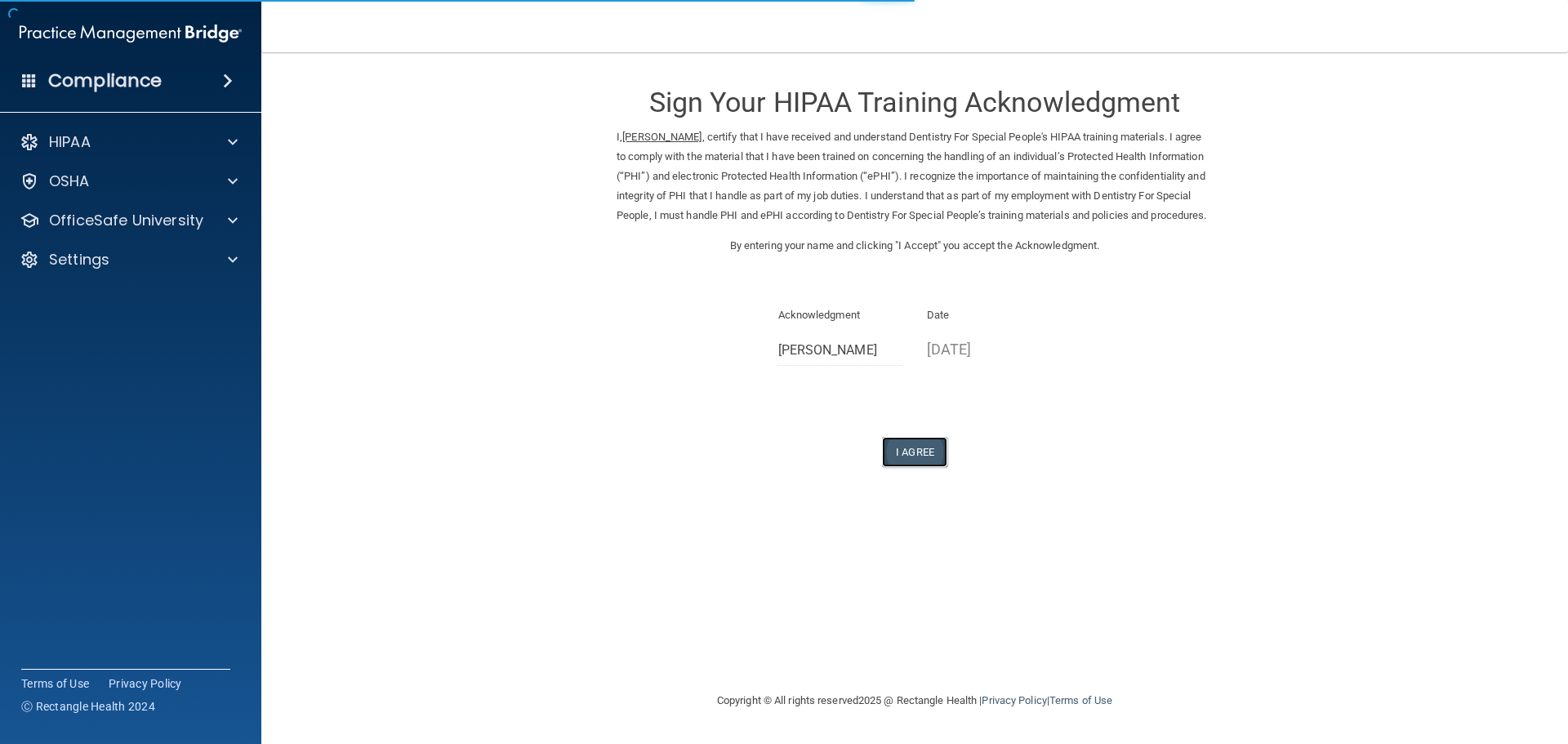
click at [909, 467] on button "I Agree" at bounding box center [914, 452] width 65 height 30
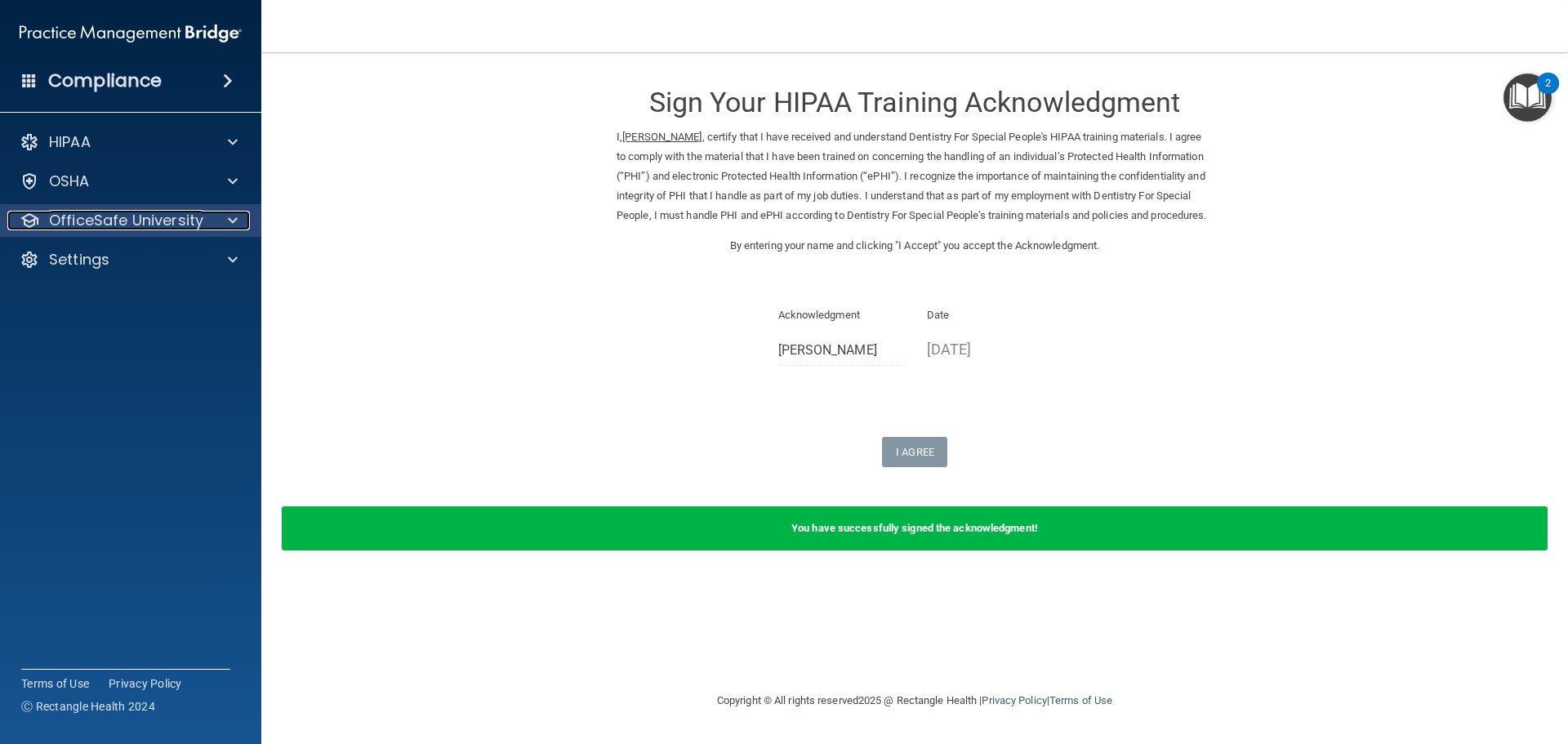
click at [133, 215] on p "OfficeSafe University" at bounding box center [126, 221] width 154 height 20
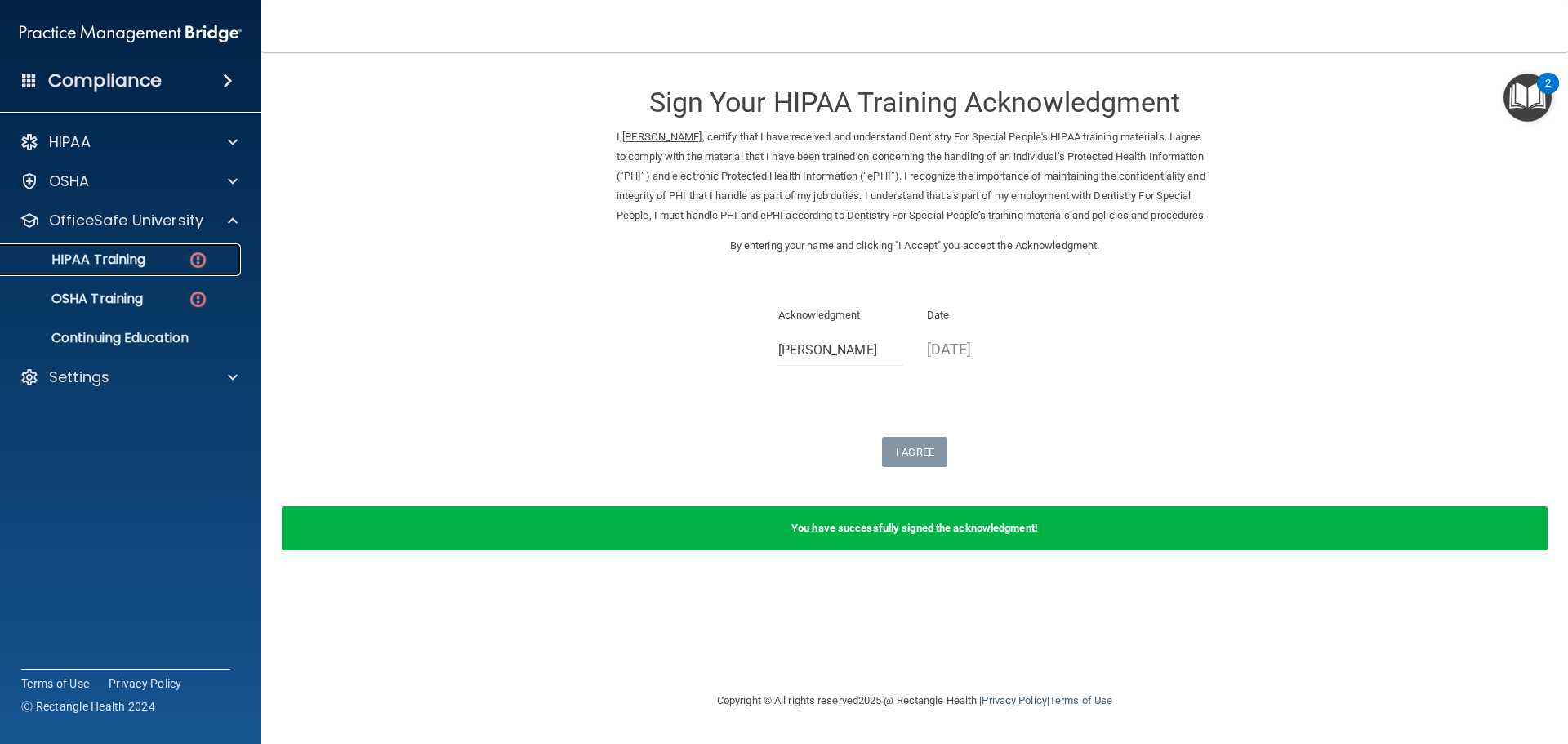
click at [149, 254] on div "HIPAA Training" at bounding box center [122, 260] width 223 height 17
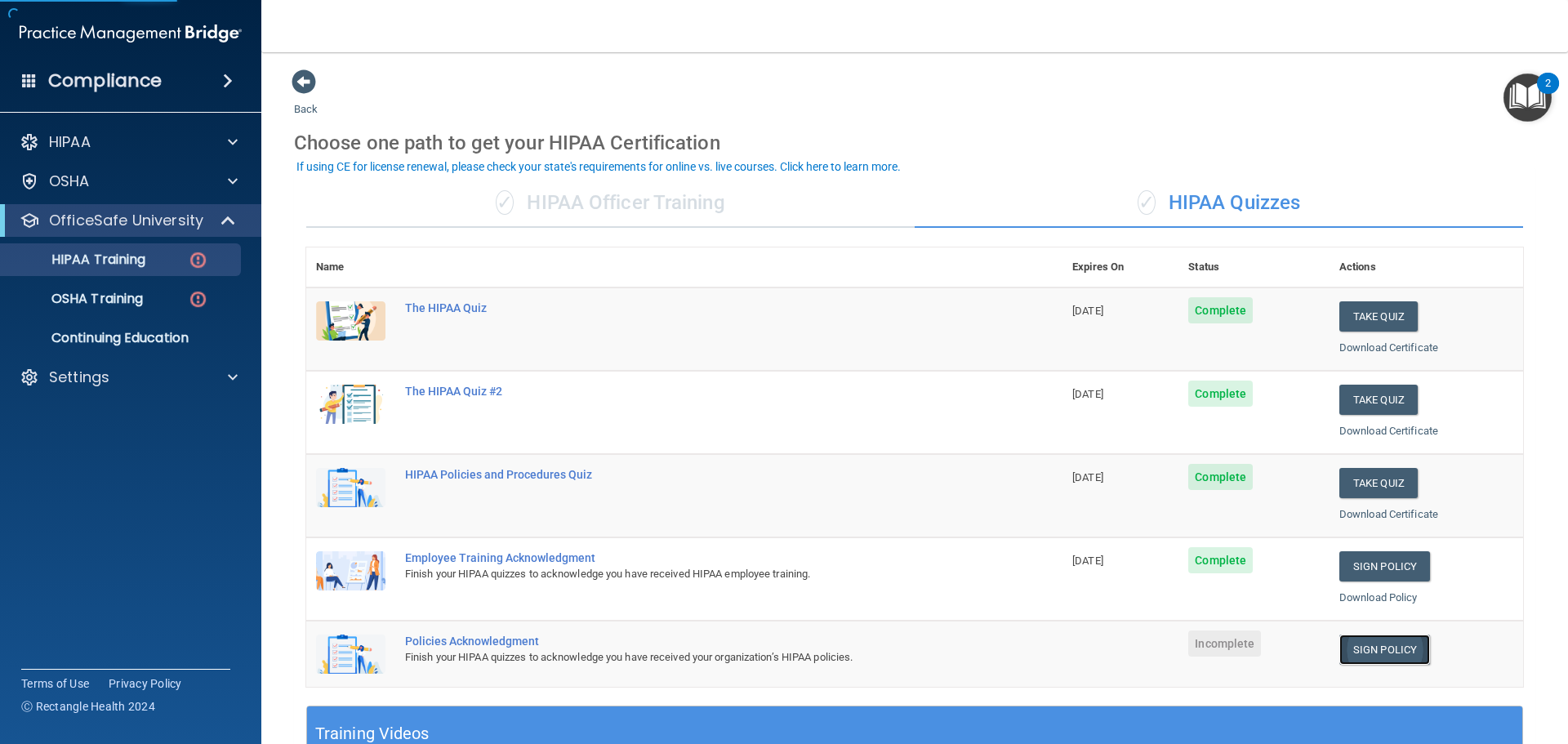
click at [1376, 655] on link "Sign Policy" at bounding box center [1384, 650] width 91 height 30
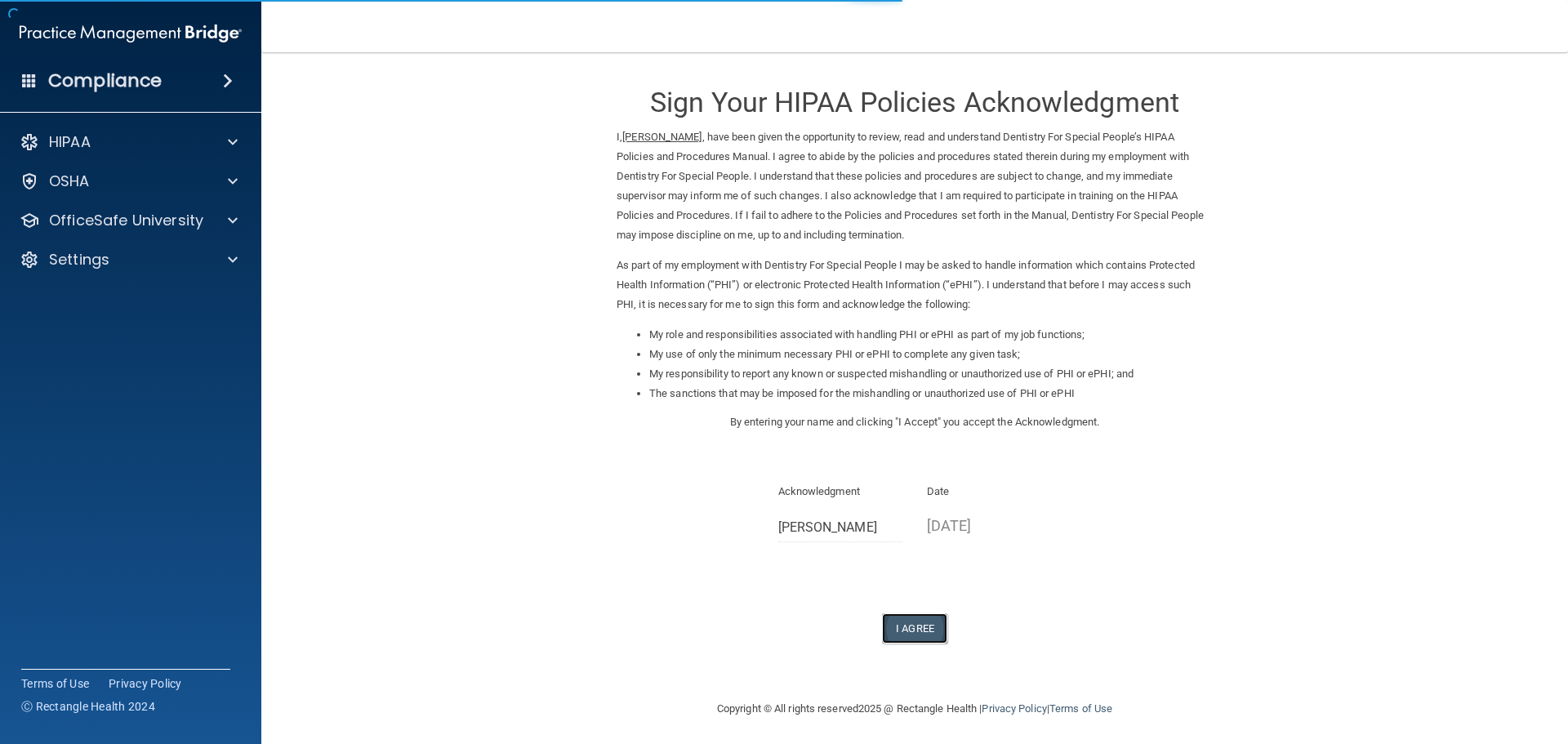
click at [909, 630] on button "I Agree" at bounding box center [914, 629] width 65 height 30
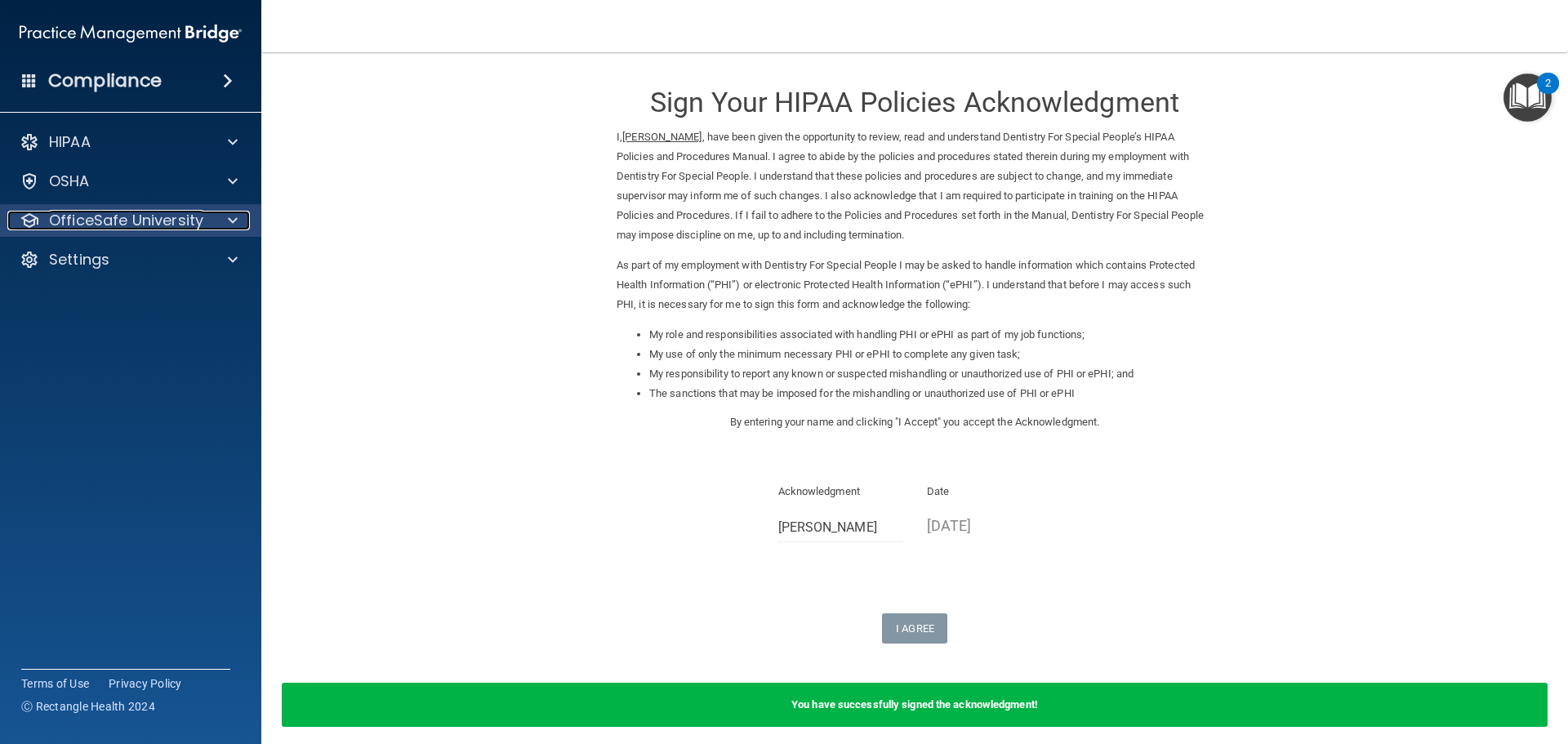
click at [145, 214] on p "OfficeSafe University" at bounding box center [126, 221] width 154 height 20
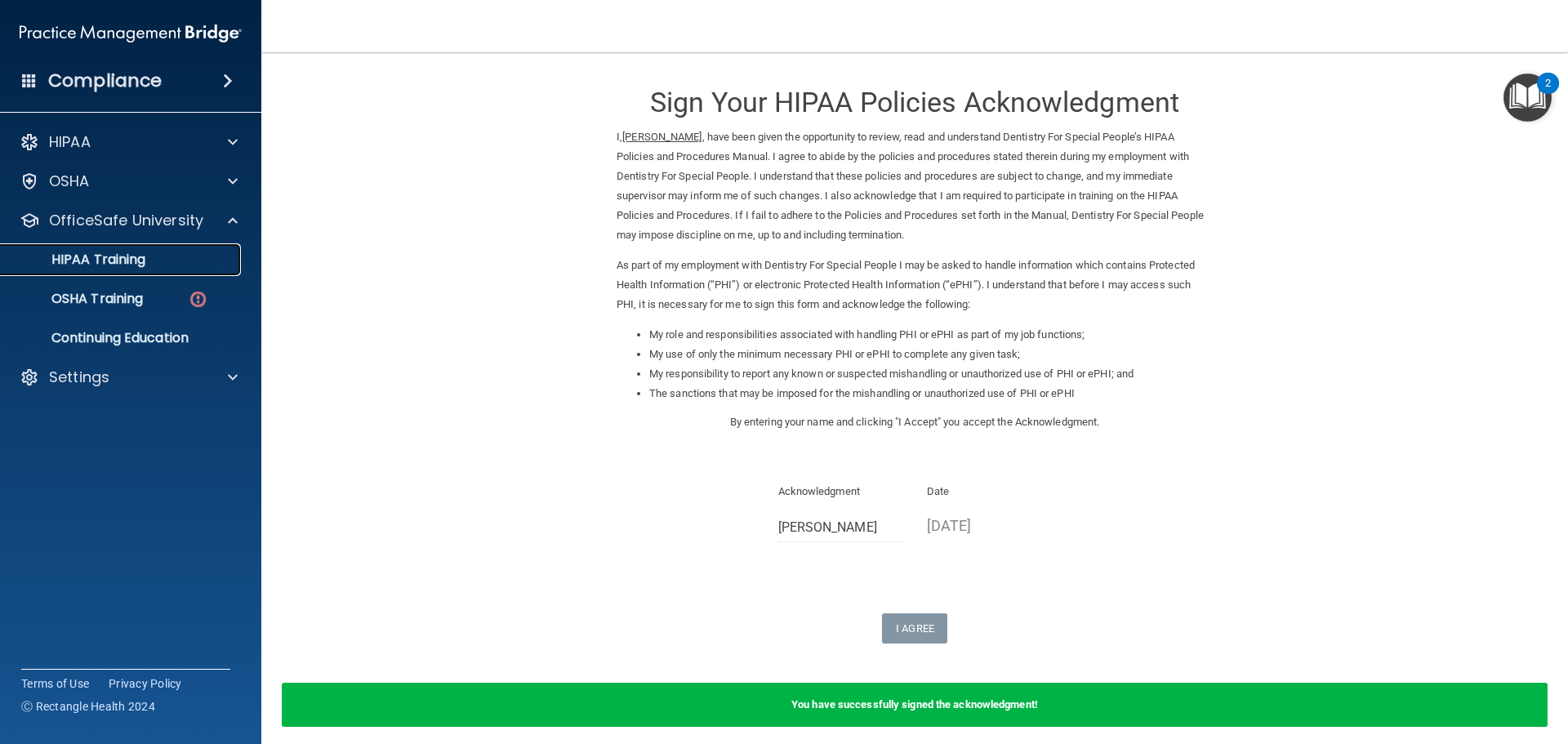
click at [143, 256] on p "HIPAA Training" at bounding box center [78, 260] width 135 height 17
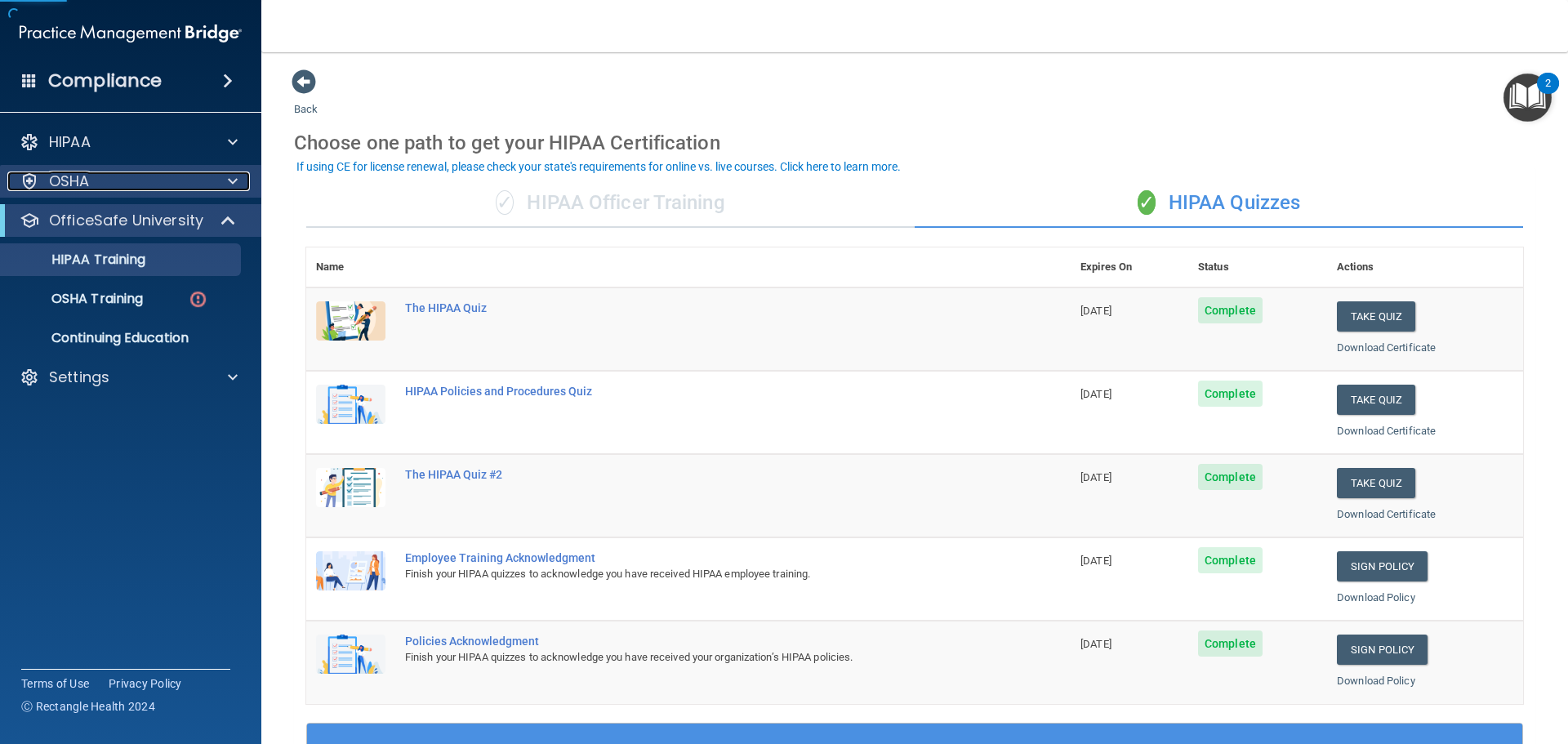
click at [122, 187] on div "OSHA" at bounding box center [108, 182] width 202 height 20
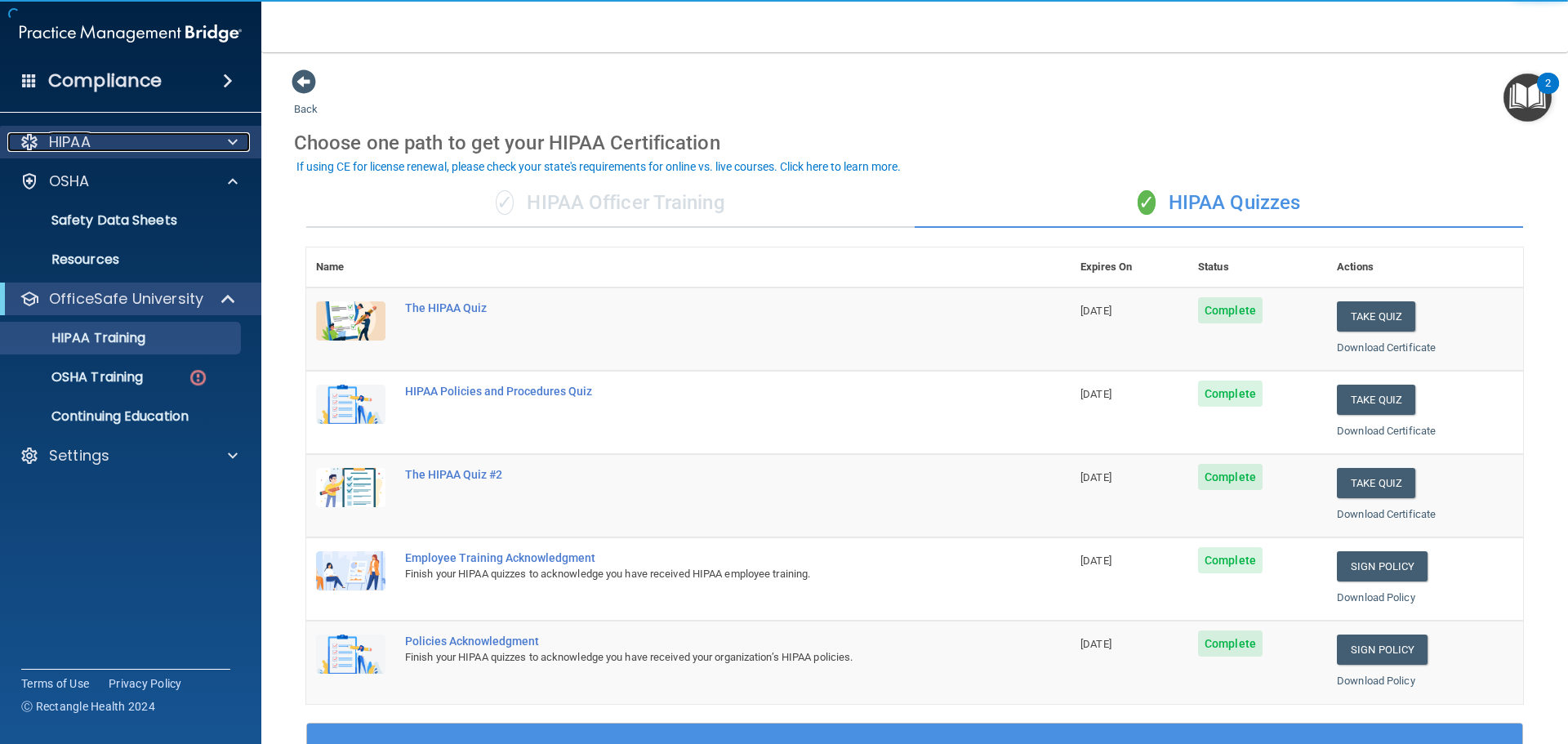
click at [132, 144] on div "HIPAA" at bounding box center [108, 142] width 202 height 20
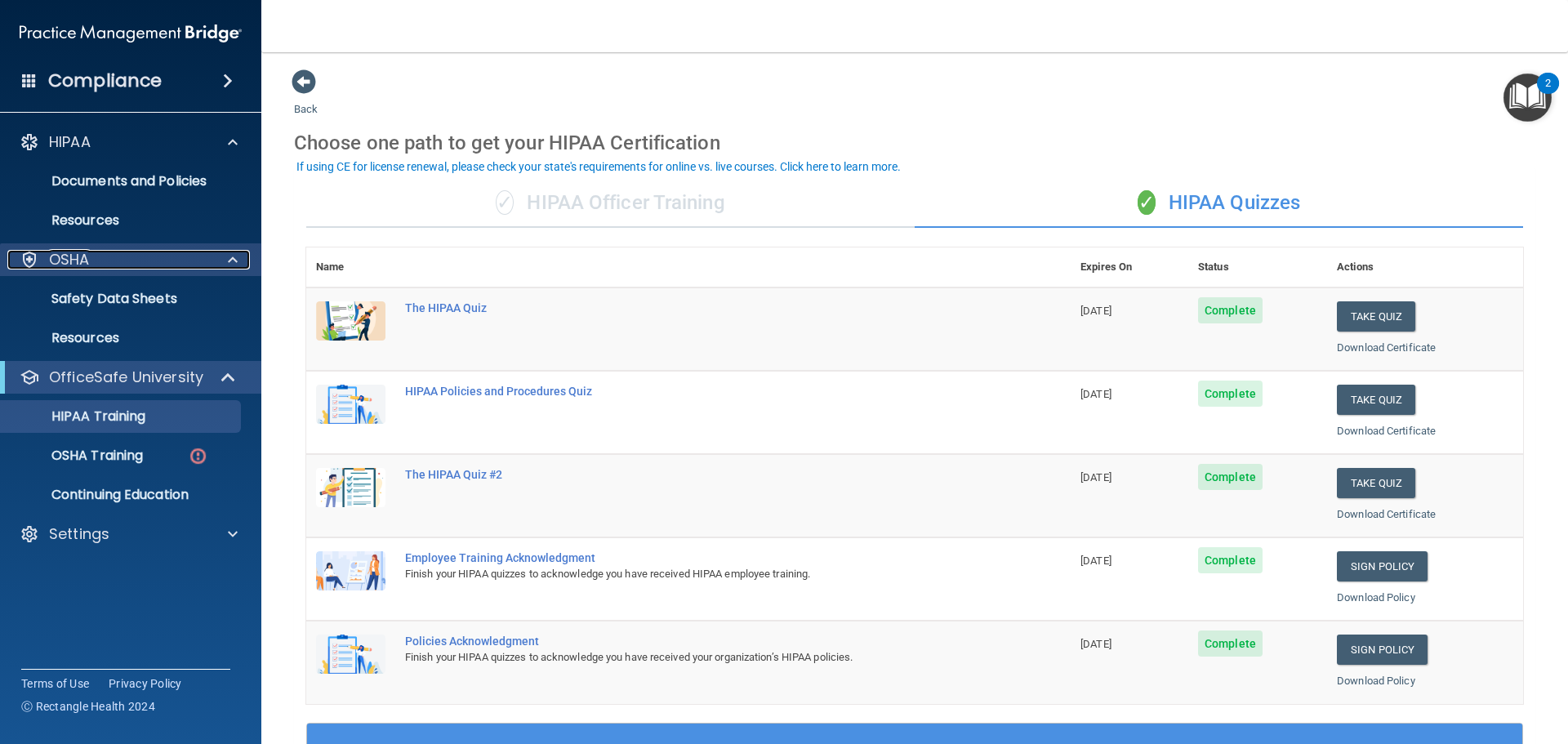
click at [145, 254] on div "OSHA" at bounding box center [108, 260] width 202 height 20
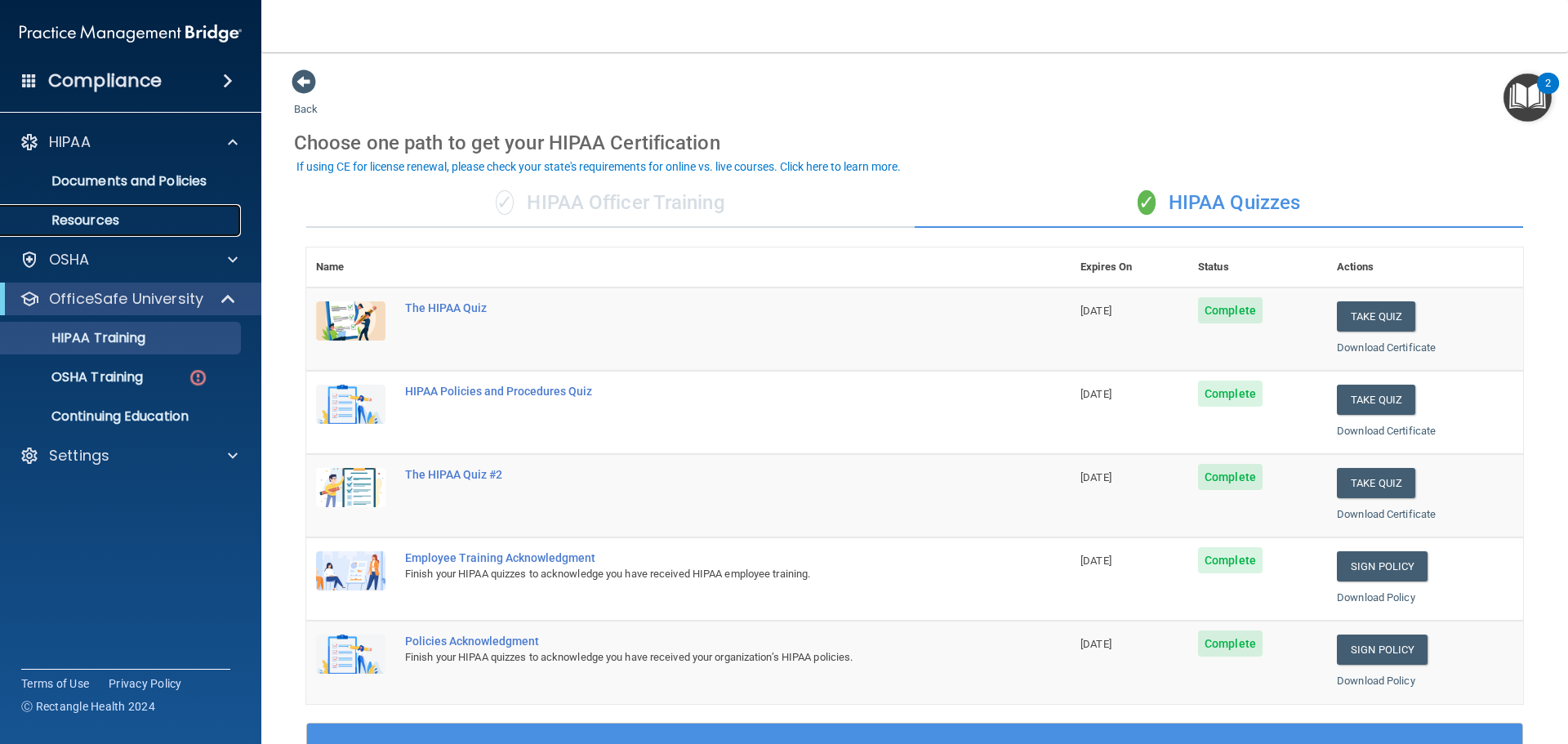
click at [142, 215] on p "Resources" at bounding box center [122, 221] width 223 height 17
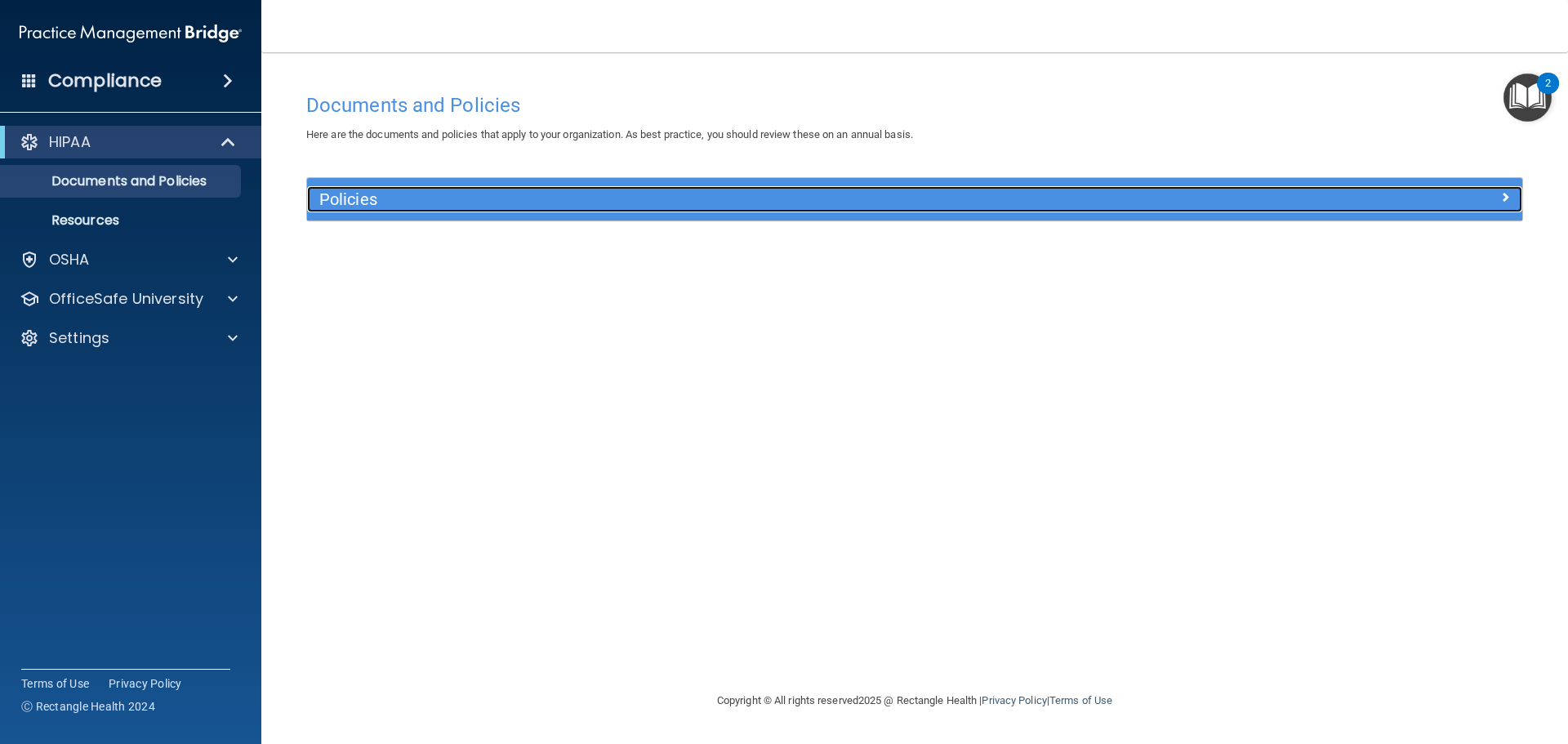
click at [346, 197] on h5 "Policies" at bounding box center [762, 200] width 887 height 18
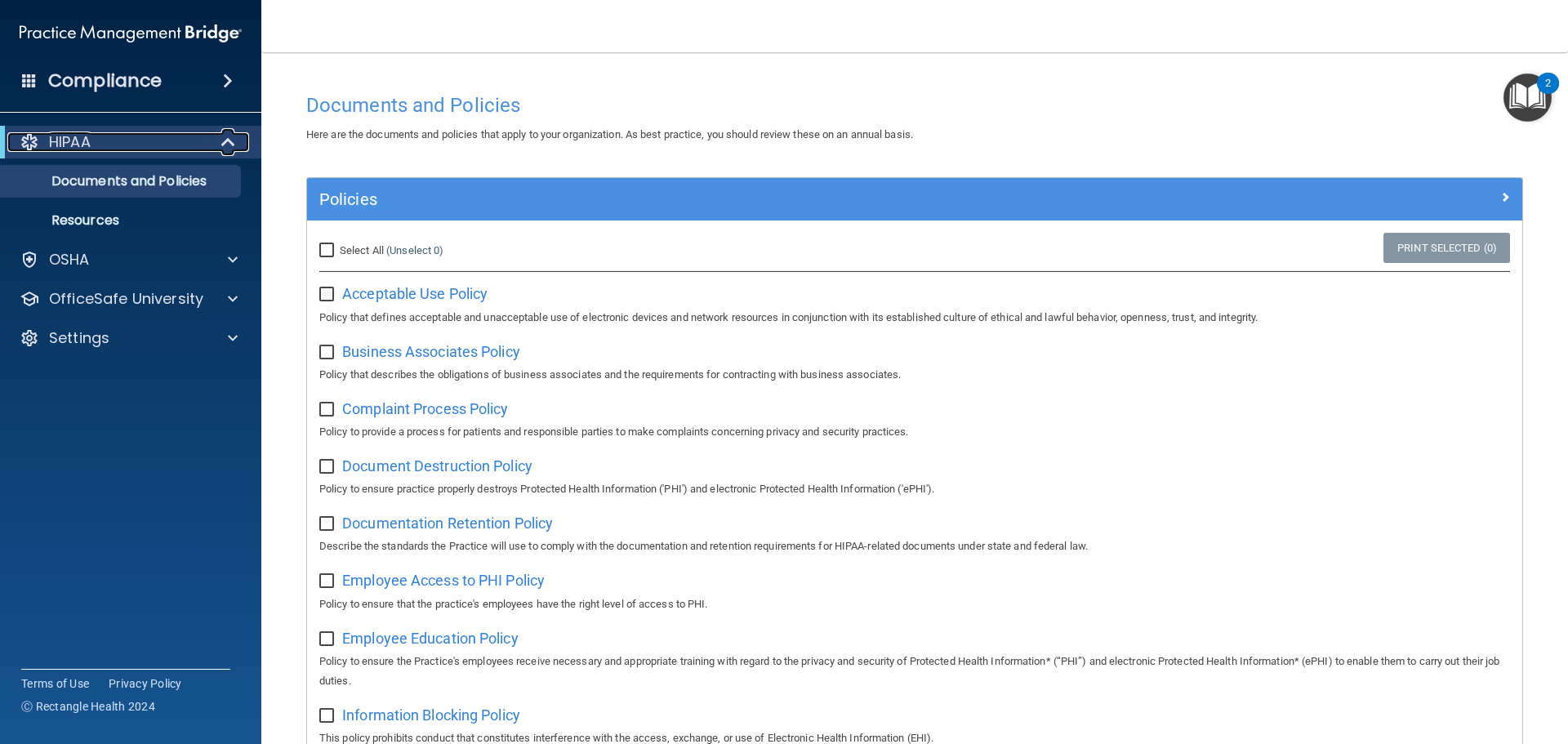
click at [192, 142] on div "HIPAA" at bounding box center [108, 142] width 202 height 20
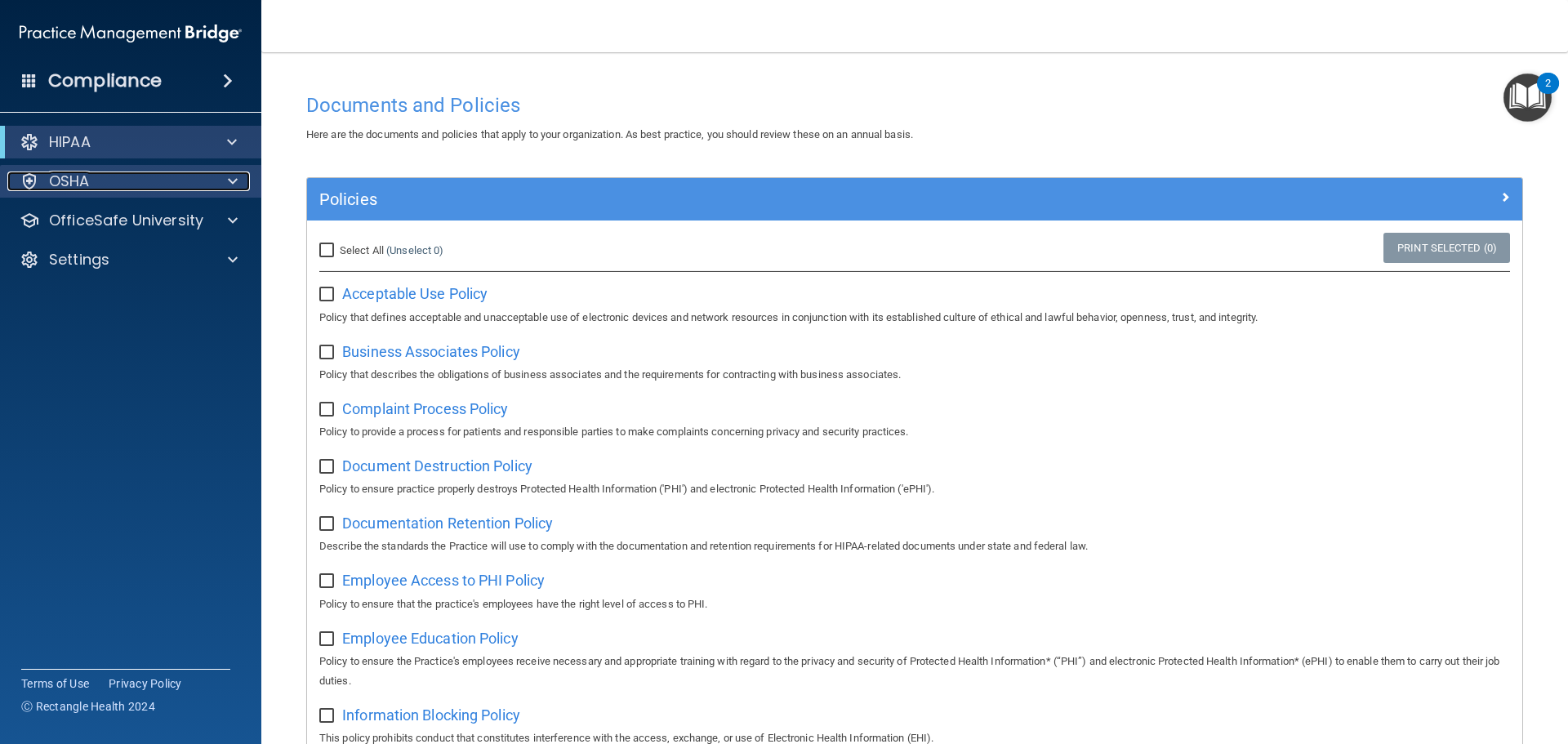
click at [149, 178] on div "OSHA" at bounding box center [108, 182] width 202 height 20
click at [152, 233] on div "OfficeSafe University" at bounding box center [131, 220] width 262 height 32
click at [200, 223] on p "OfficeSafe University" at bounding box center [126, 221] width 154 height 20
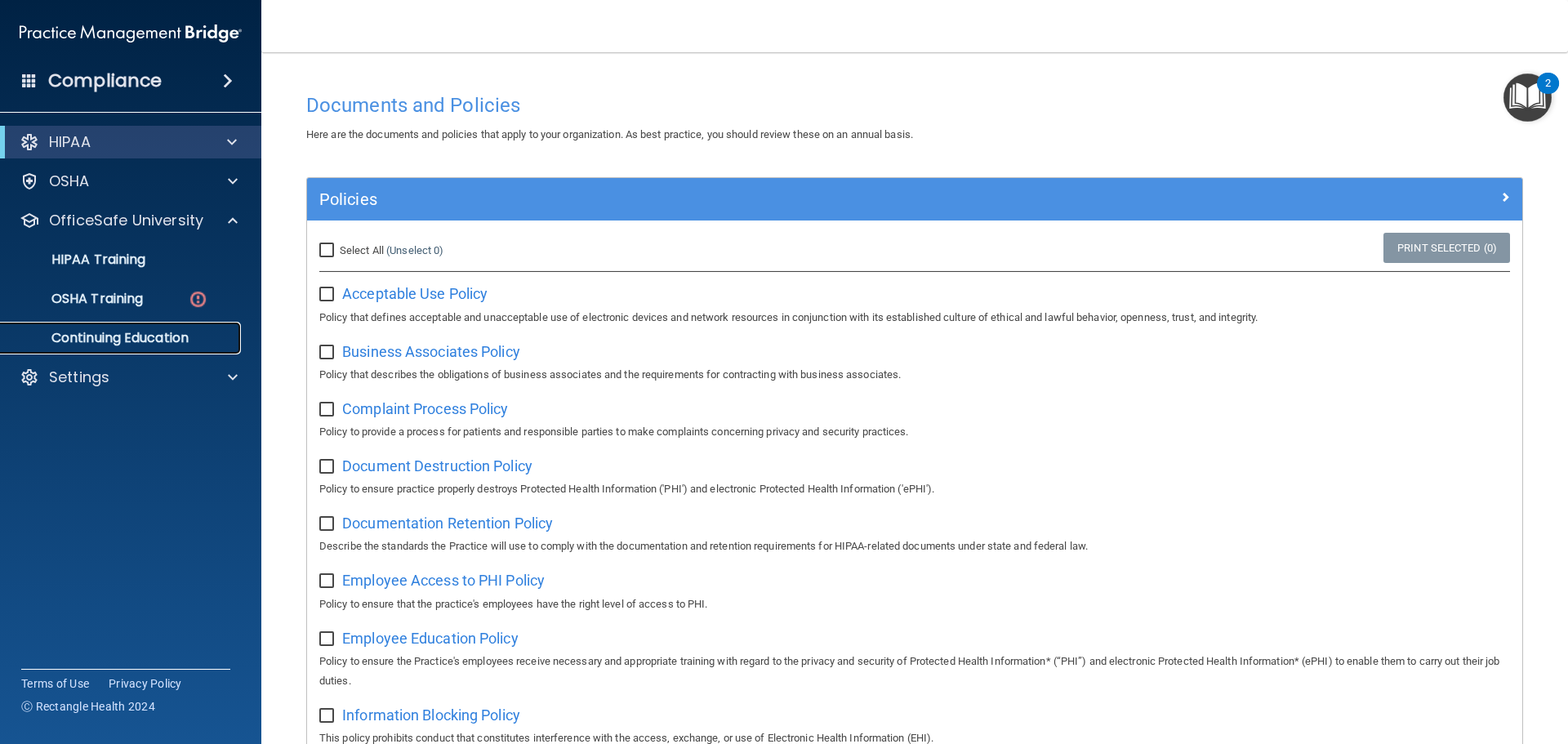
click at [134, 338] on p "Continuing Education" at bounding box center [122, 338] width 223 height 17
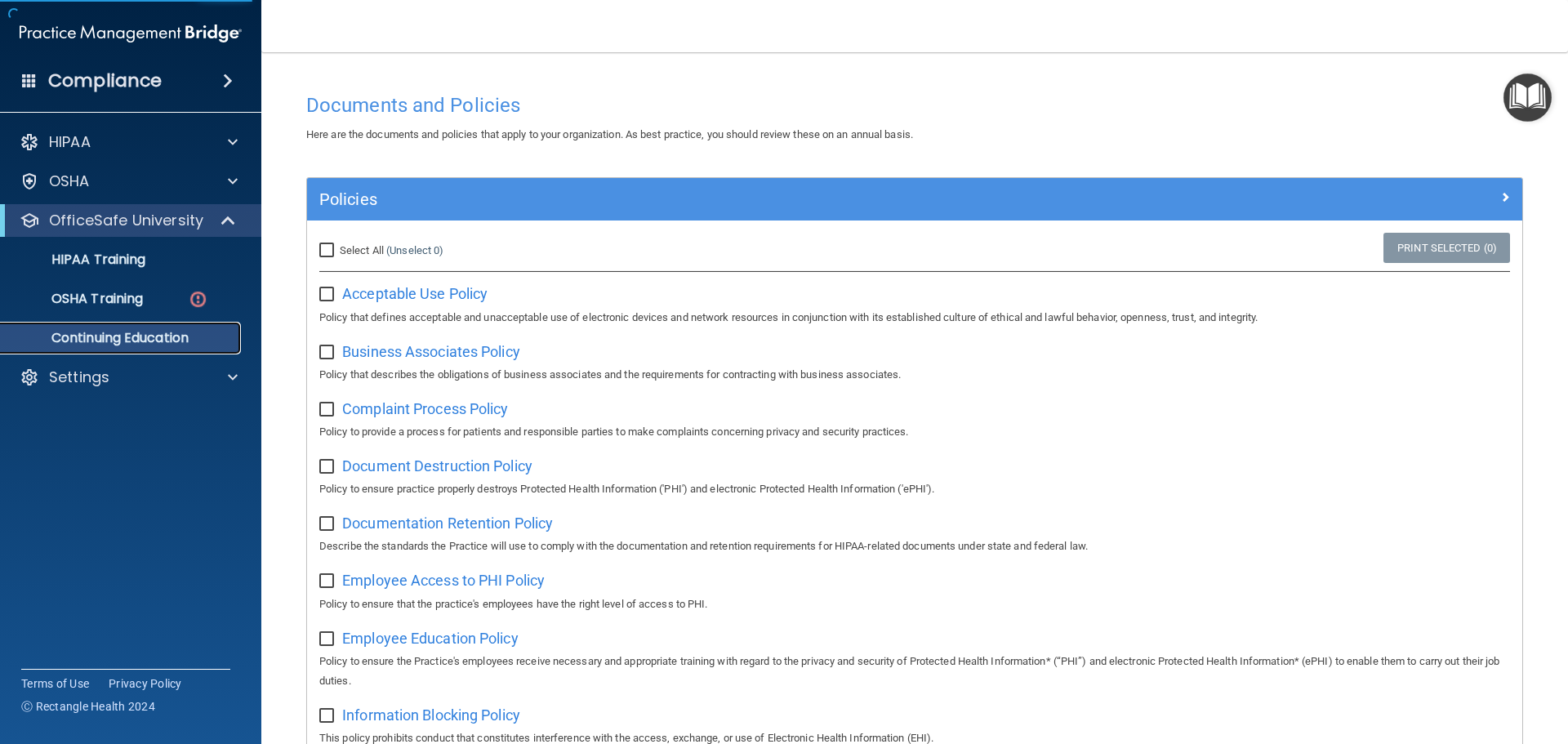
click at [152, 338] on p "Continuing Education" at bounding box center [122, 338] width 223 height 17
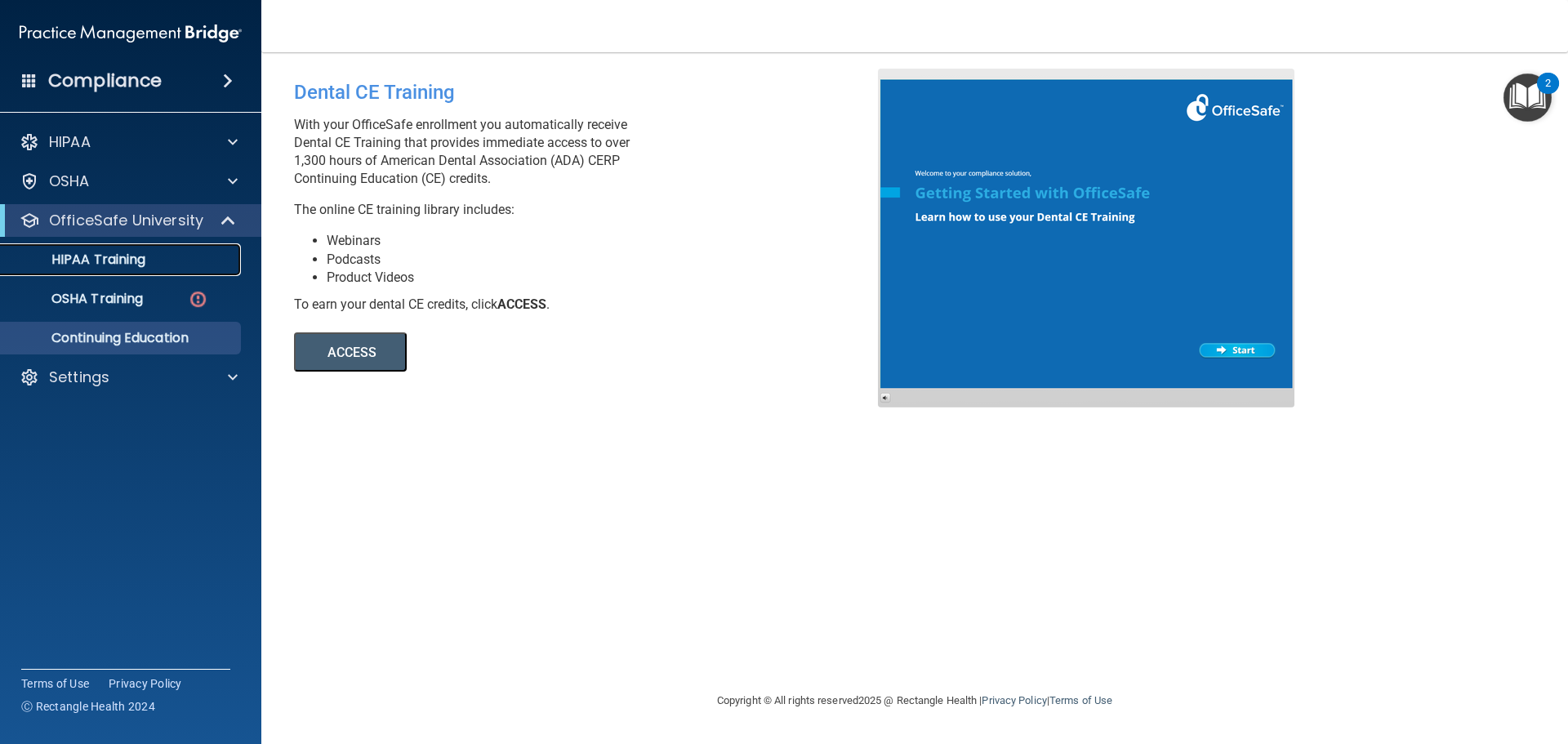
click at [122, 244] on link "HIPAA Training" at bounding box center [112, 259] width 257 height 32
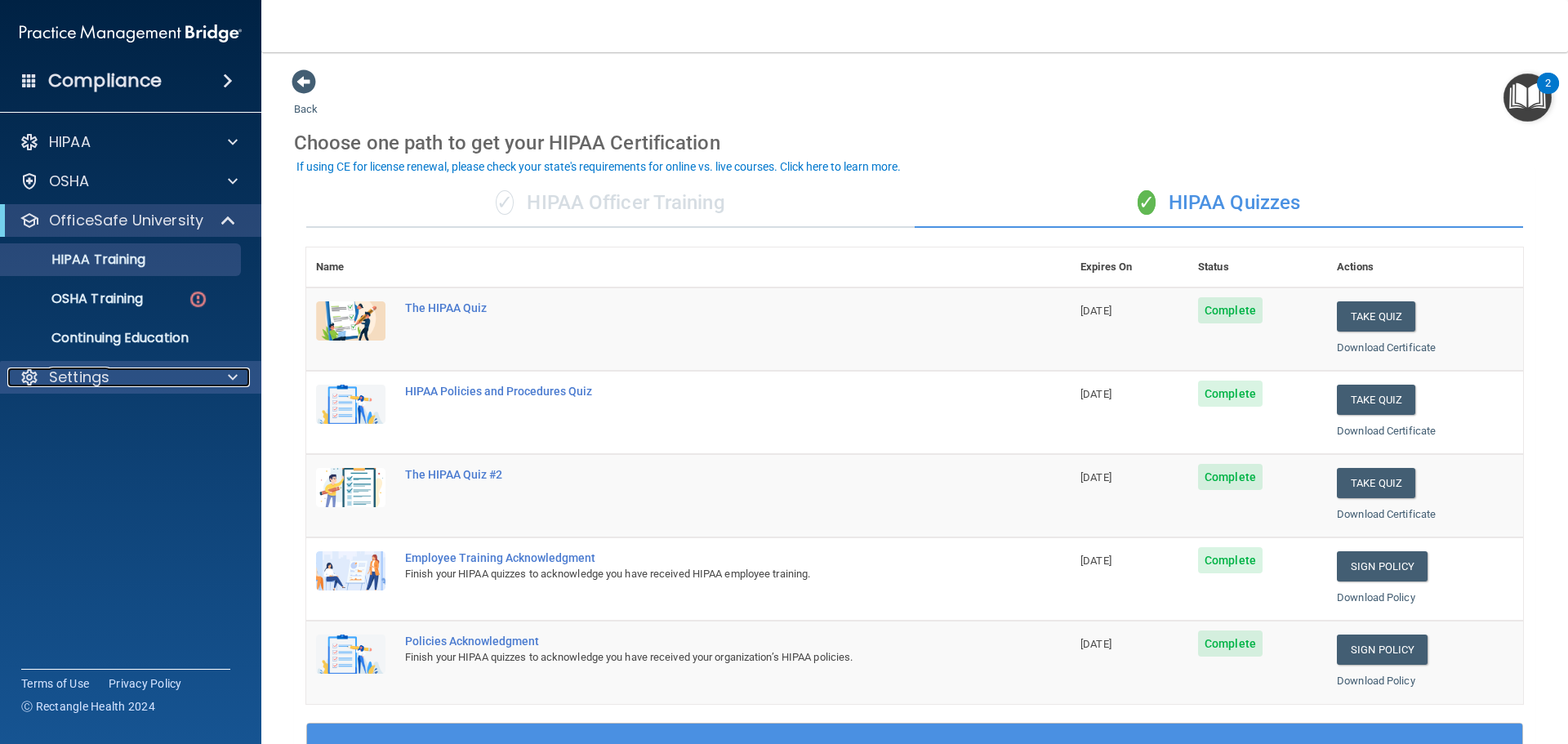
click at [194, 376] on div "Settings" at bounding box center [108, 377] width 202 height 20
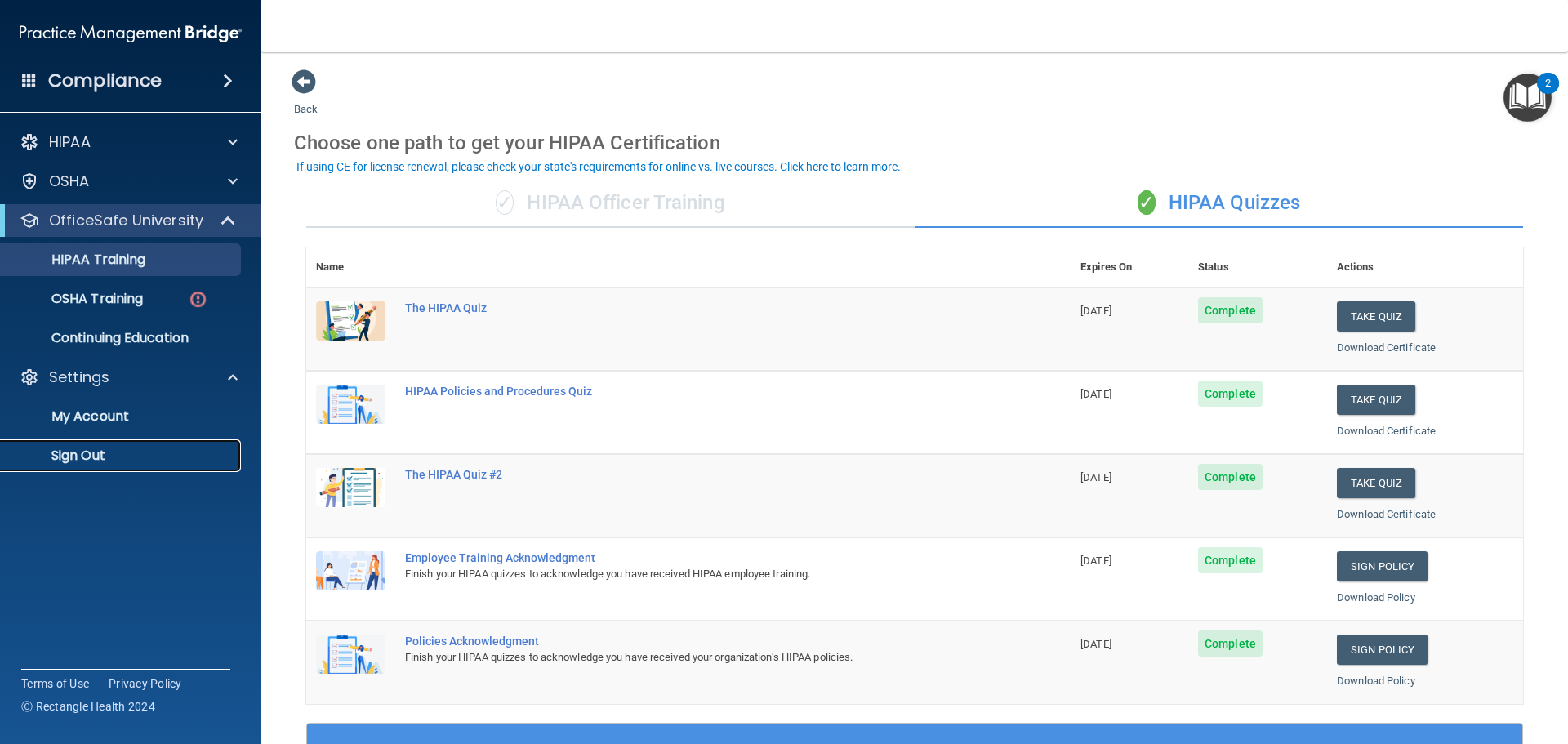
click at [112, 446] on link "Sign Out" at bounding box center [112, 456] width 257 height 32
